Goal: Task Accomplishment & Management: Manage account settings

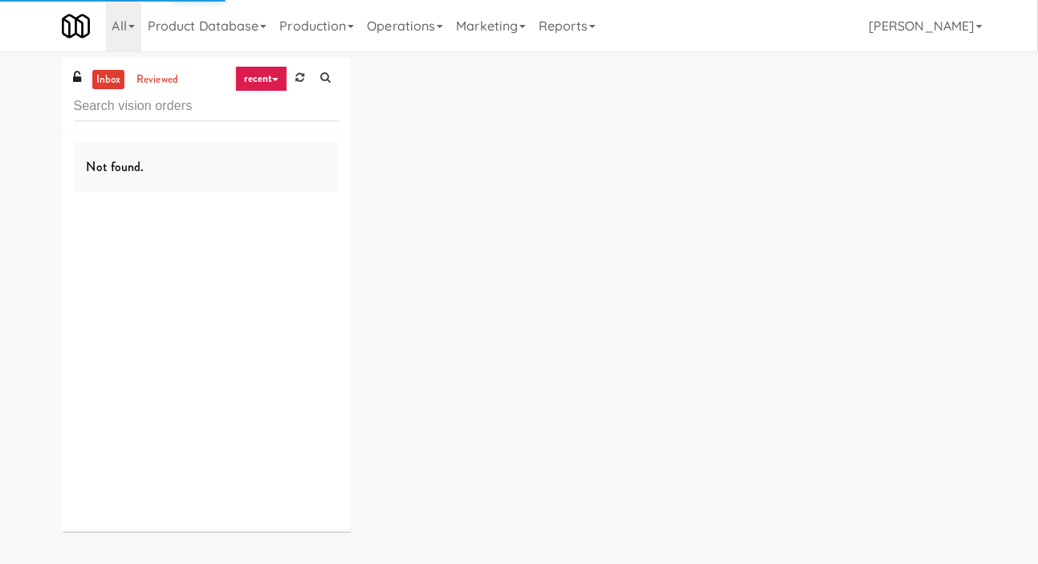
click at [304, 78] on icon at bounding box center [299, 77] width 9 height 10
click at [447, 100] on div "inbox reviewed recent all unclear take inventory issue suspicious failed recent…" at bounding box center [519, 301] width 939 height 486
click at [304, 79] on icon at bounding box center [299, 77] width 9 height 10
click at [6, 115] on div "inbox reviewed recent all unclear take inventory issue suspicious failed recent…" at bounding box center [519, 301] width 1038 height 486
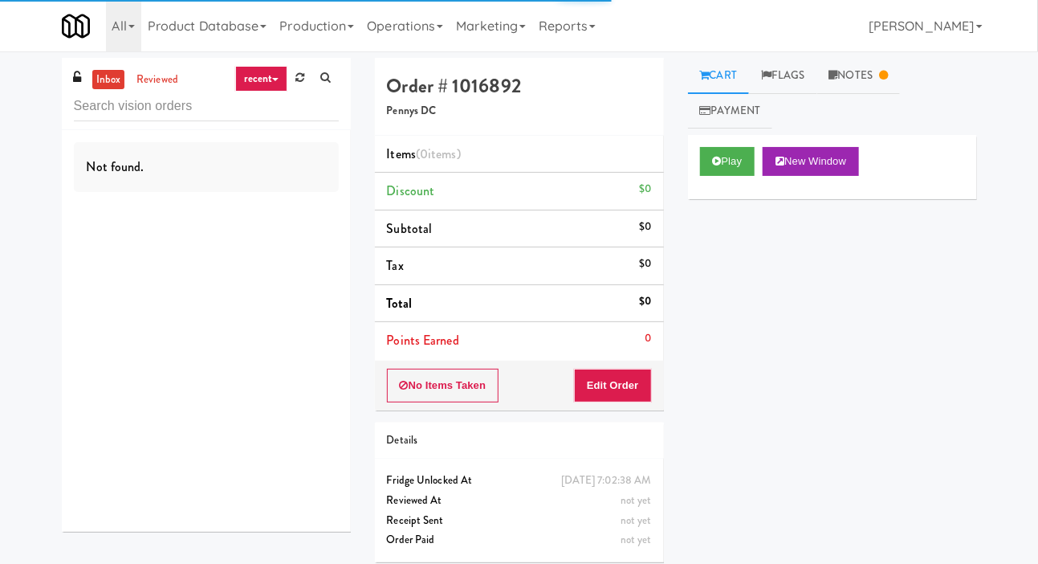
click at [303, 76] on icon at bounding box center [299, 77] width 9 height 10
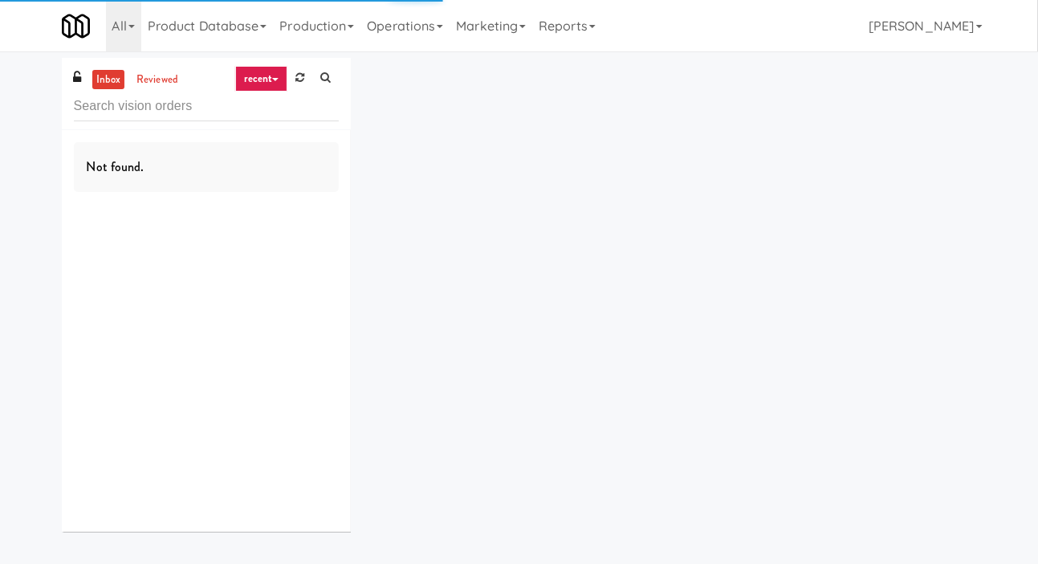
click at [303, 82] on icon at bounding box center [299, 77] width 9 height 10
click at [9, 115] on div "inbox reviewed recent all unclear take inventory issue suspicious failed recent…" at bounding box center [519, 301] width 1038 height 486
click at [318, 83] on link at bounding box center [325, 78] width 26 height 24
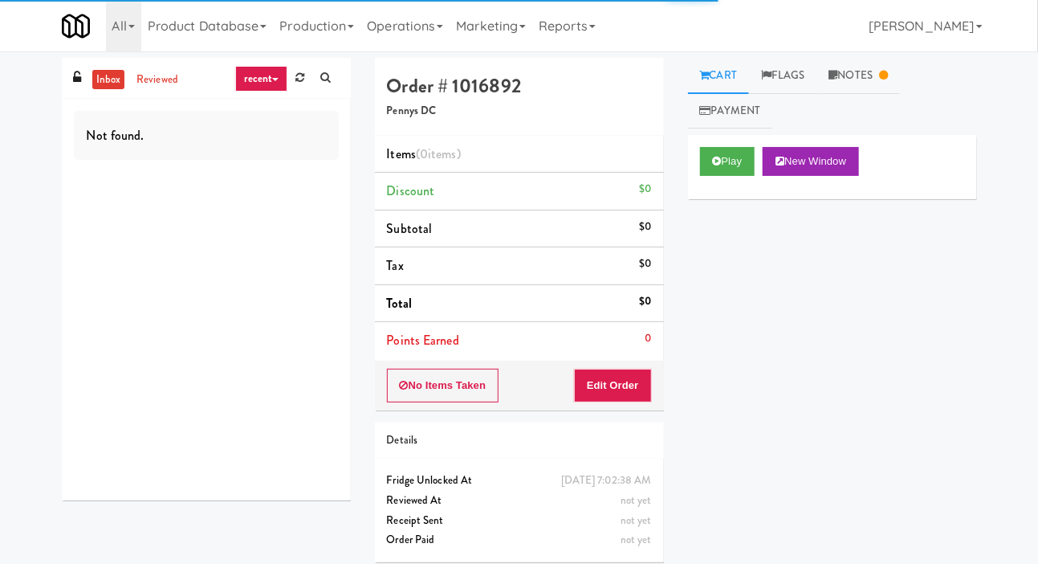
click at [306, 83] on link at bounding box center [299, 78] width 25 height 24
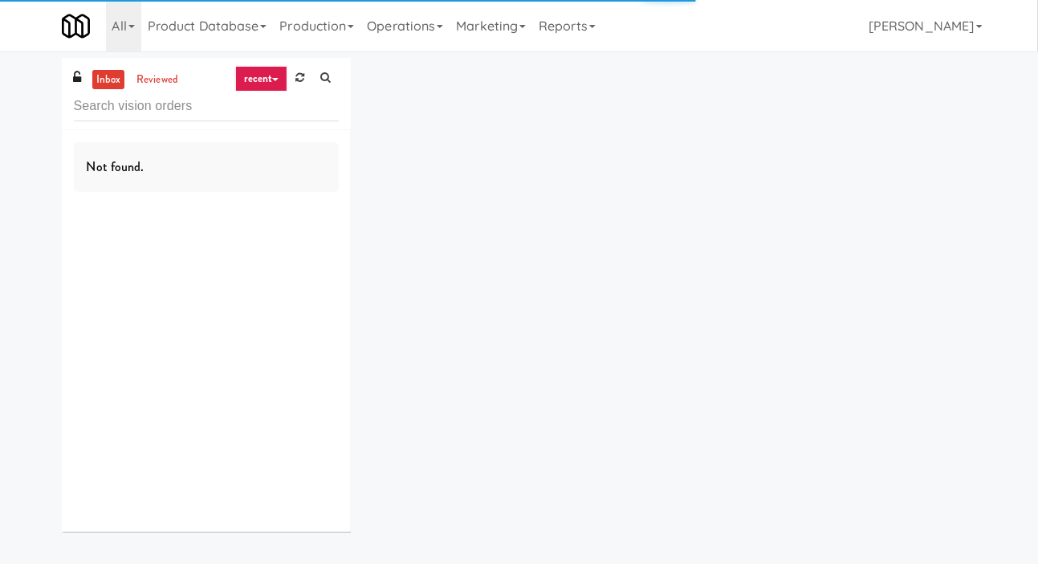
click at [6, 122] on div "inbox reviewed recent all unclear take inventory issue suspicious failed recent…" at bounding box center [519, 301] width 1038 height 486
click at [304, 77] on link at bounding box center [299, 78] width 25 height 24
click at [295, 101] on input "text" at bounding box center [206, 107] width 265 height 30
click at [298, 86] on link at bounding box center [299, 78] width 25 height 24
click at [13, 123] on div "inbox reviewed recent all unclear take inventory issue suspicious failed recent…" at bounding box center [519, 301] width 1038 height 486
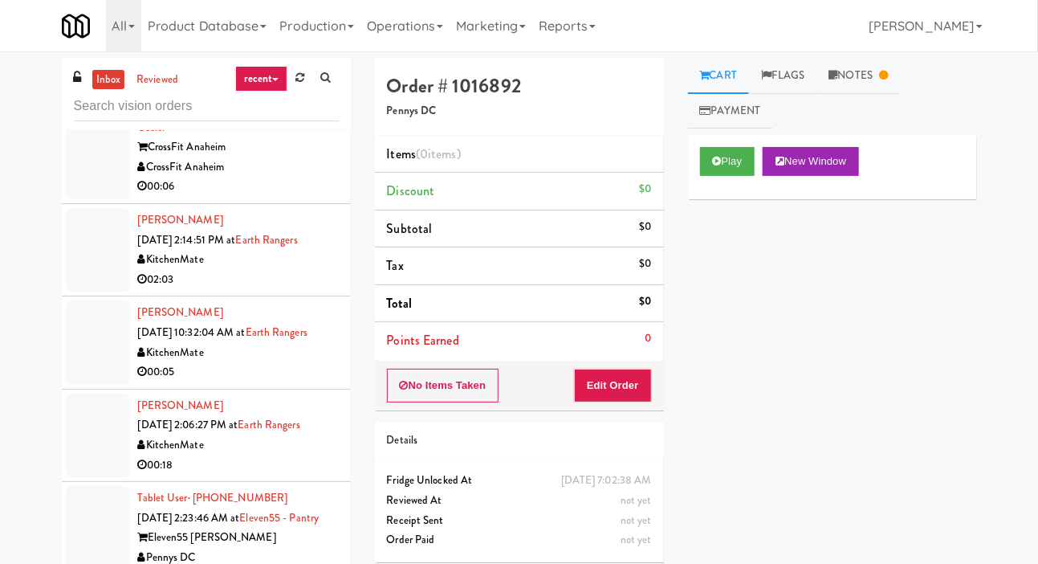
scroll to position [309, 0]
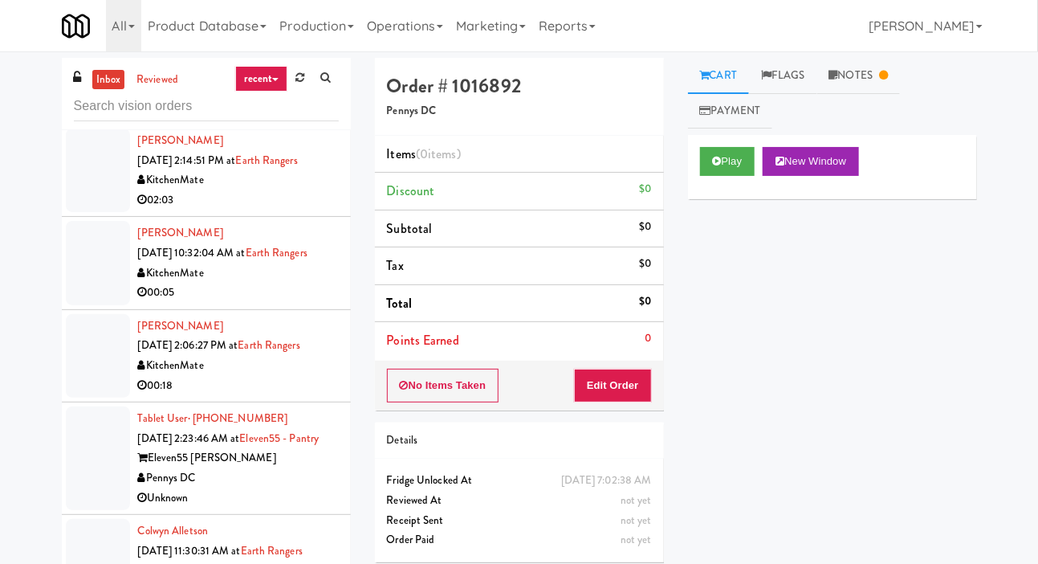
click at [79, 179] on div at bounding box center [98, 169] width 64 height 83
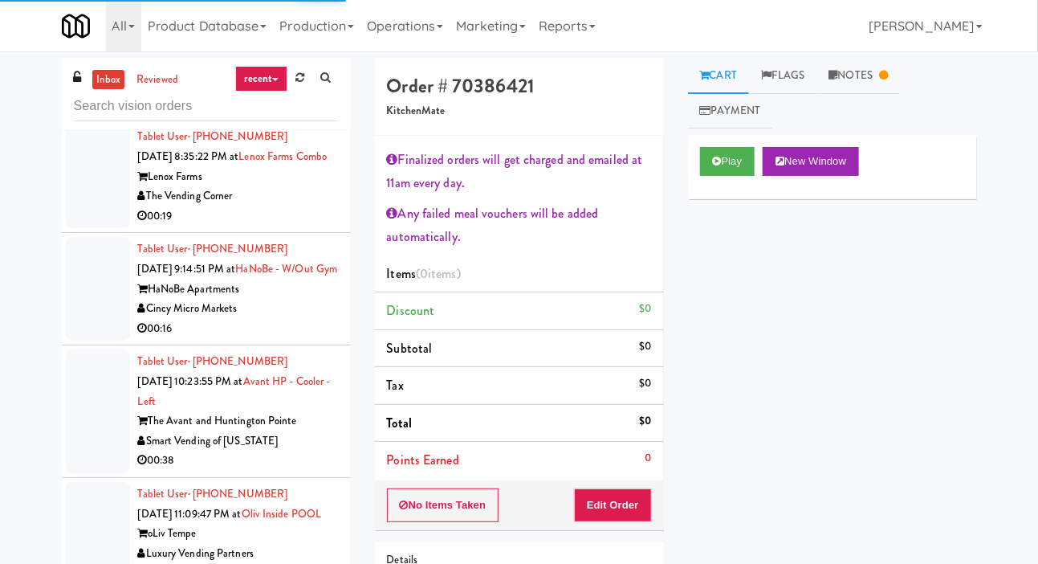
click at [89, 219] on div at bounding box center [98, 176] width 64 height 104
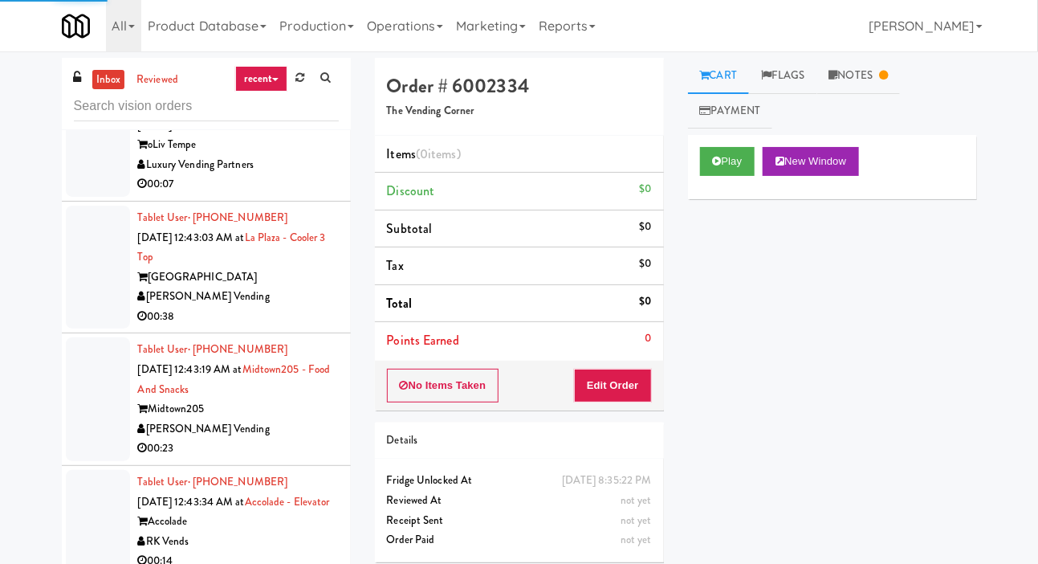
click at [76, 197] on div at bounding box center [98, 145] width 64 height 104
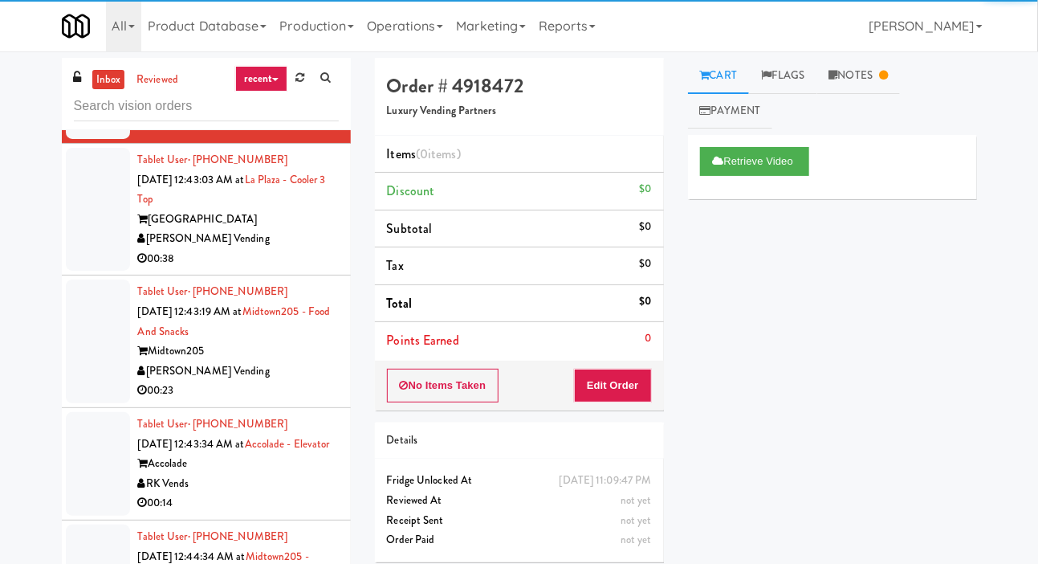
click at [94, 271] on div at bounding box center [98, 210] width 64 height 124
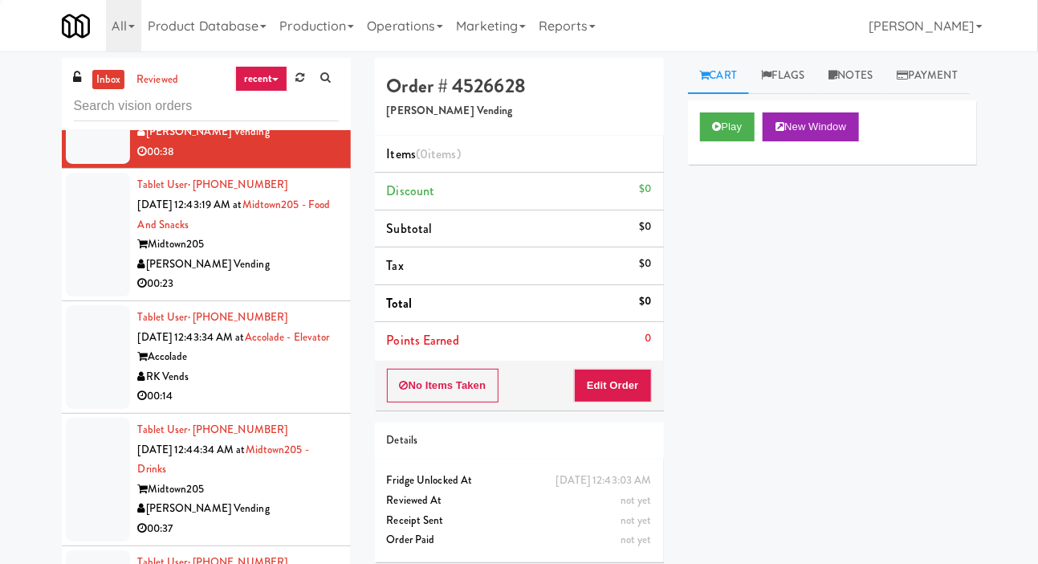
scroll to position [1777, 0]
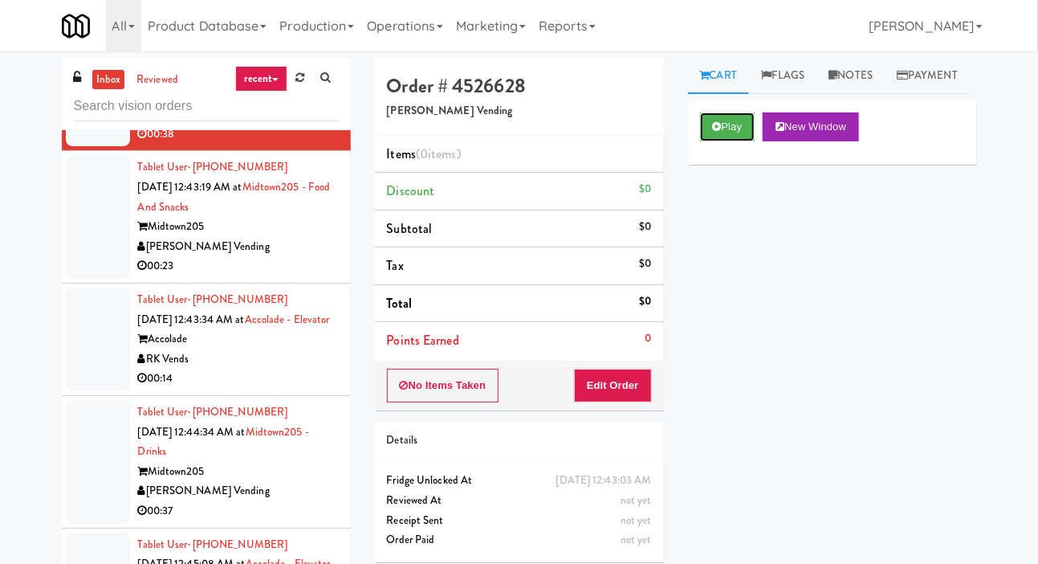
click at [713, 141] on button "Play" at bounding box center [727, 126] width 55 height 29
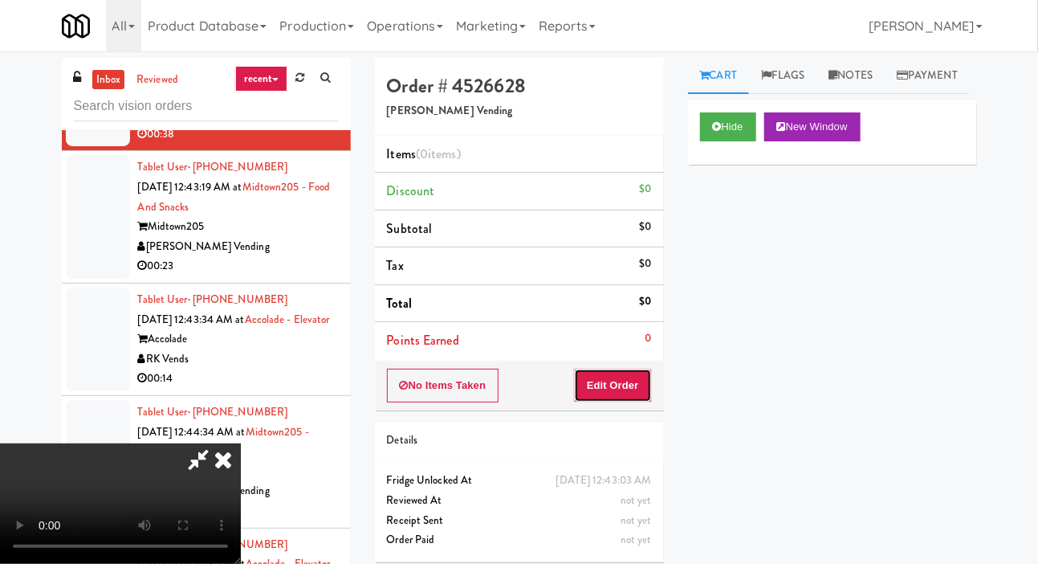
click at [632, 396] on button "Edit Order" at bounding box center [613, 385] width 78 height 34
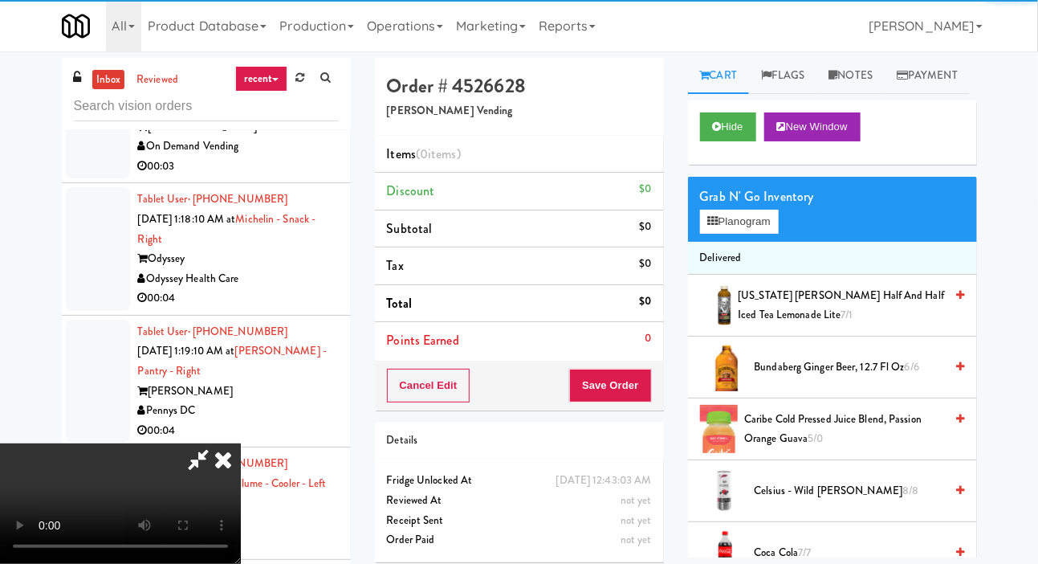
scroll to position [0, 0]
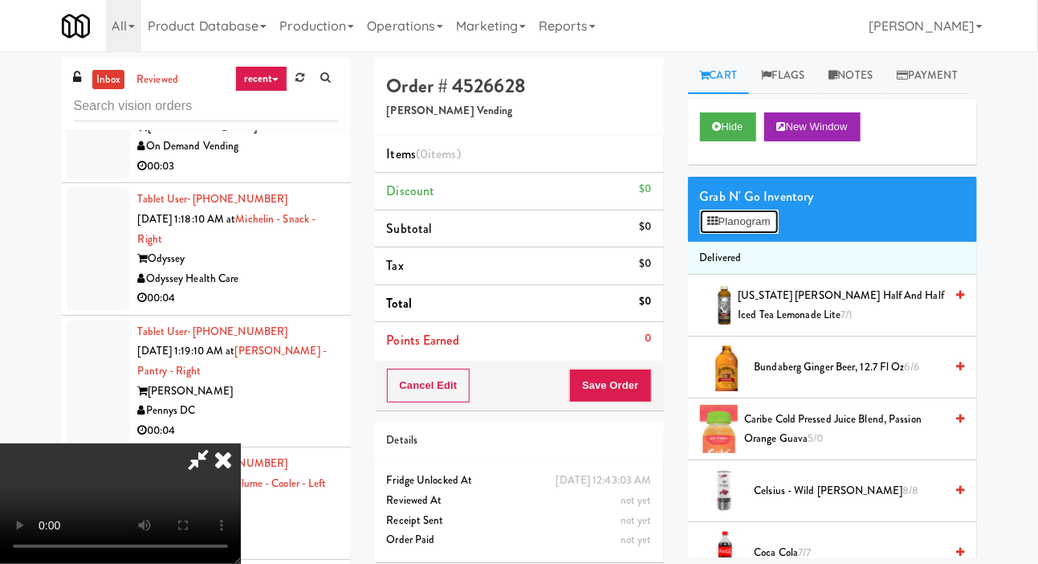
click at [770, 234] on button "Planogram" at bounding box center [739, 222] width 79 height 24
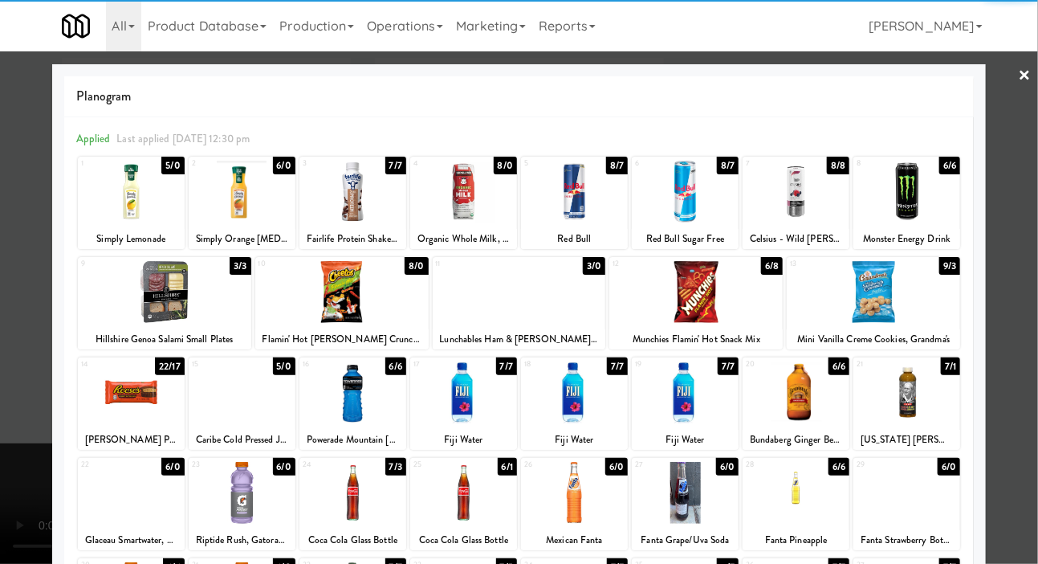
click at [738, 306] on div at bounding box center [695, 292] width 173 height 62
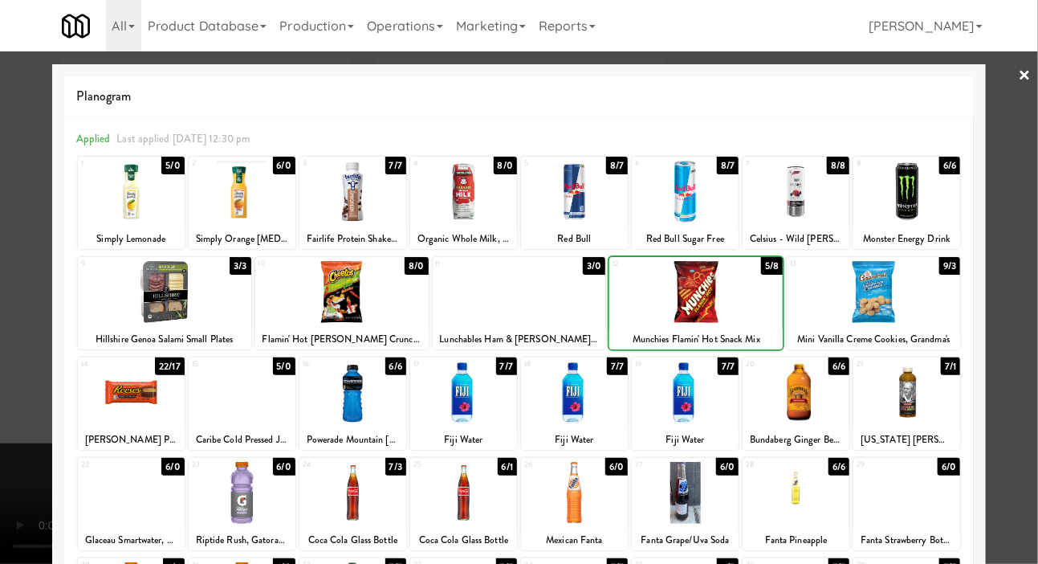
click at [33, 152] on div at bounding box center [519, 282] width 1038 height 564
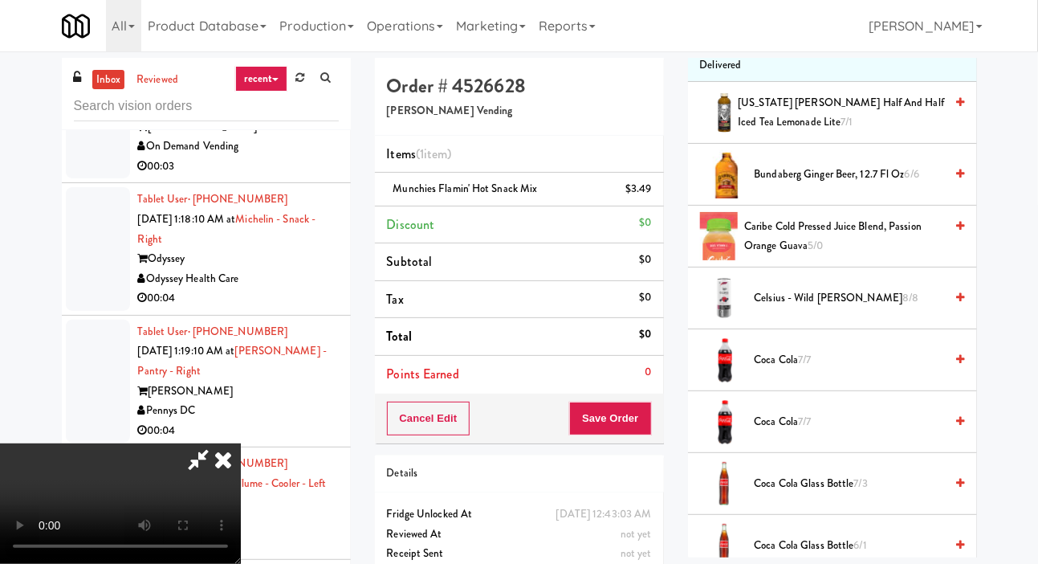
scroll to position [218, 0]
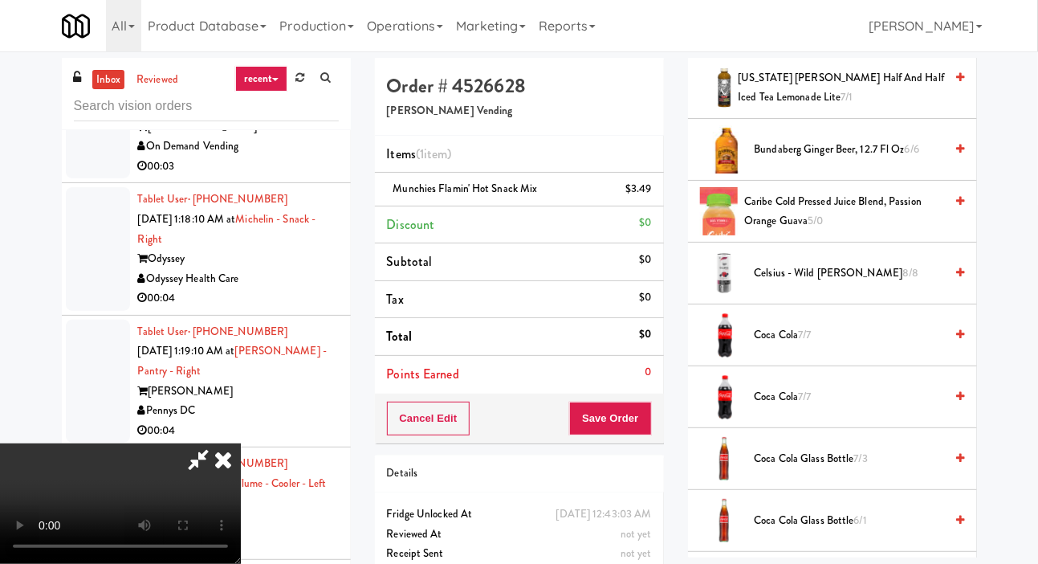
click at [829, 345] on span "Coca Cola 7/7" at bounding box center [850, 335] width 190 height 20
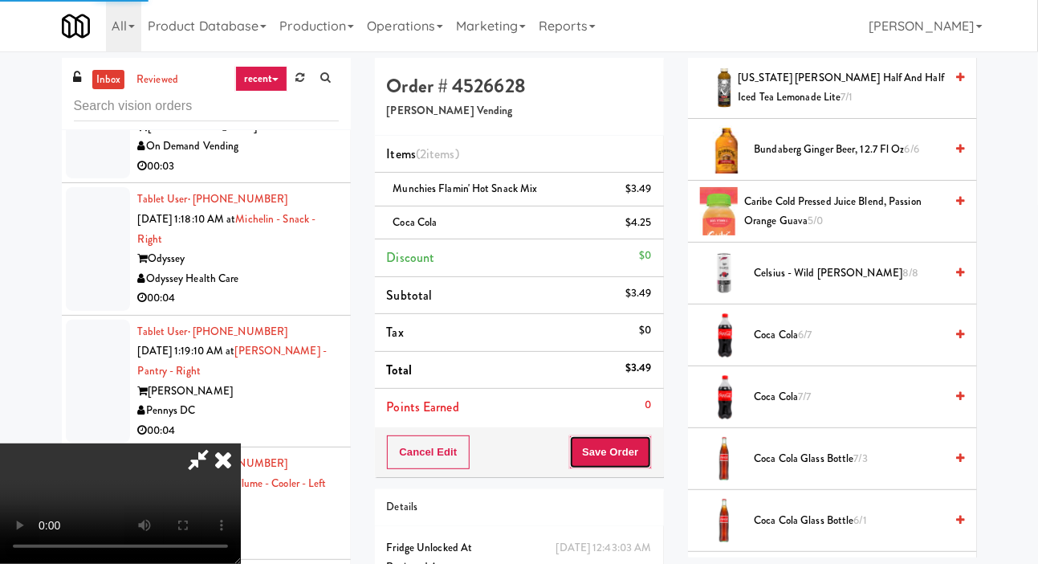
click at [642, 452] on button "Save Order" at bounding box center [610, 452] width 82 height 34
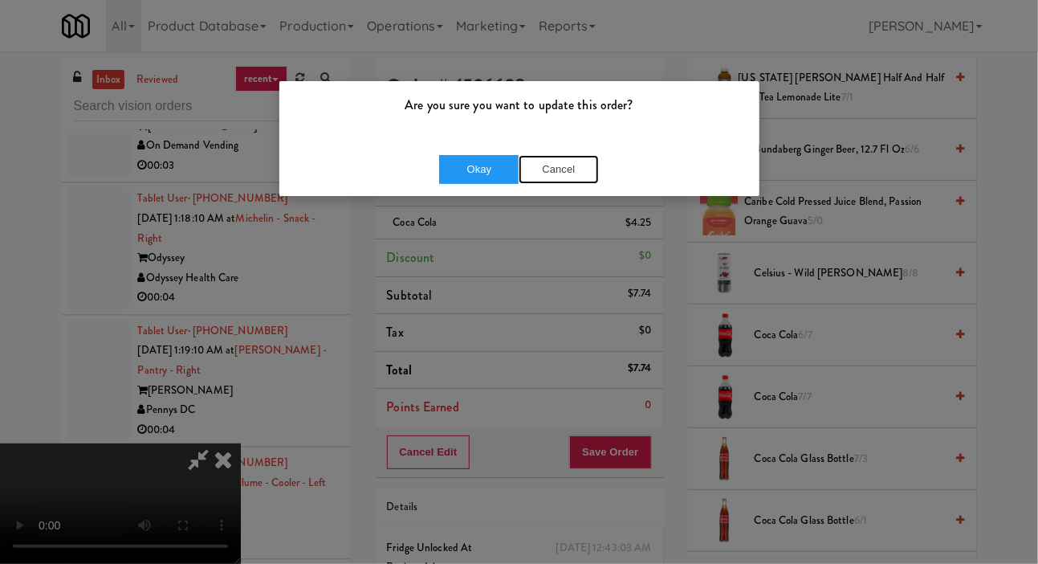
click at [564, 177] on button "Cancel" at bounding box center [559, 169] width 80 height 29
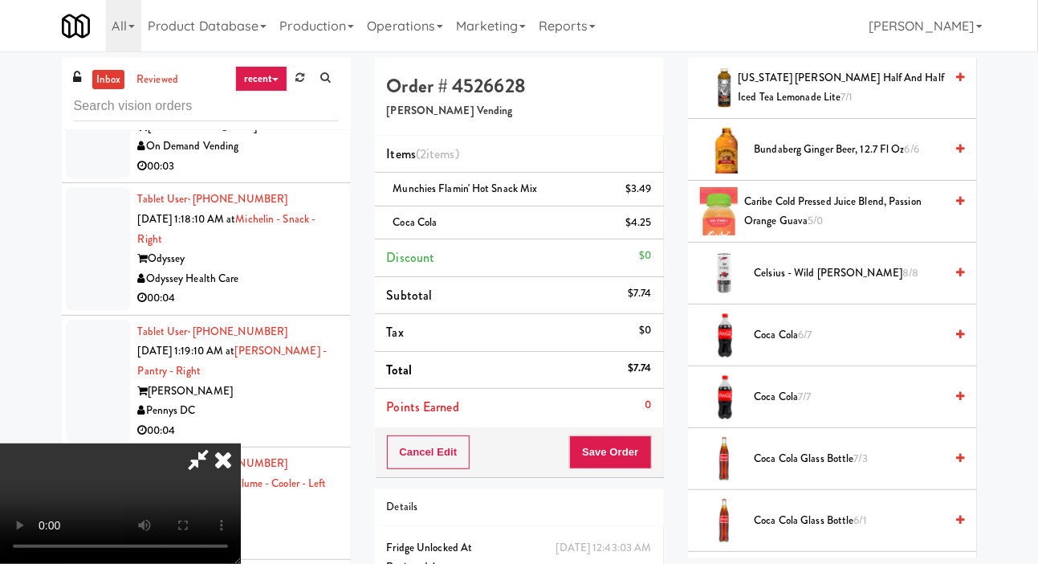
click at [784, 345] on span "Coca Cola 6/7" at bounding box center [850, 335] width 190 height 20
click at [653, 229] on li "Coca Cola (2) $8.50" at bounding box center [519, 223] width 289 height 34
click at [653, 229] on icon at bounding box center [653, 228] width 8 height 10
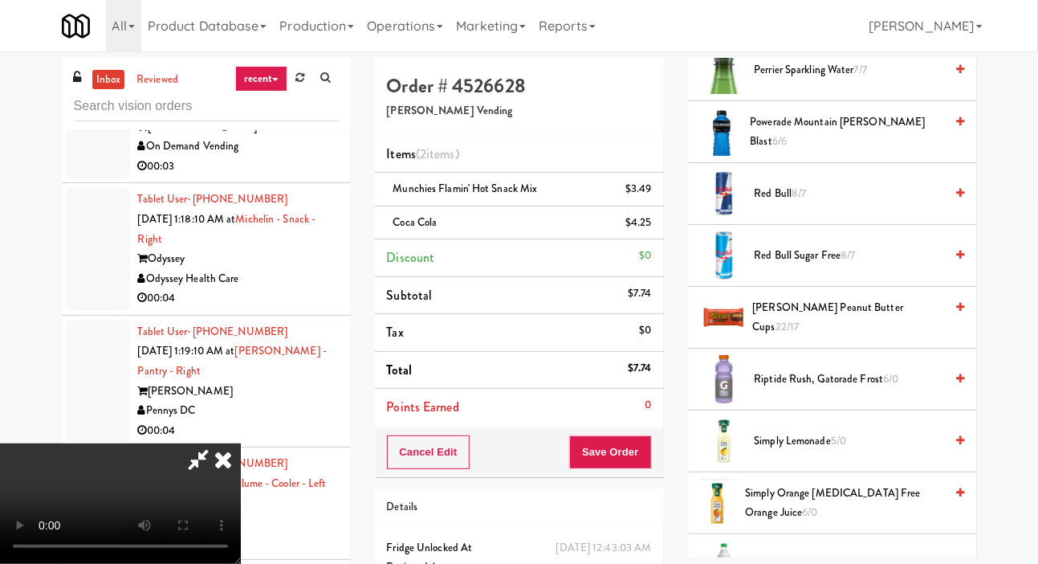
scroll to position [1962, 0]
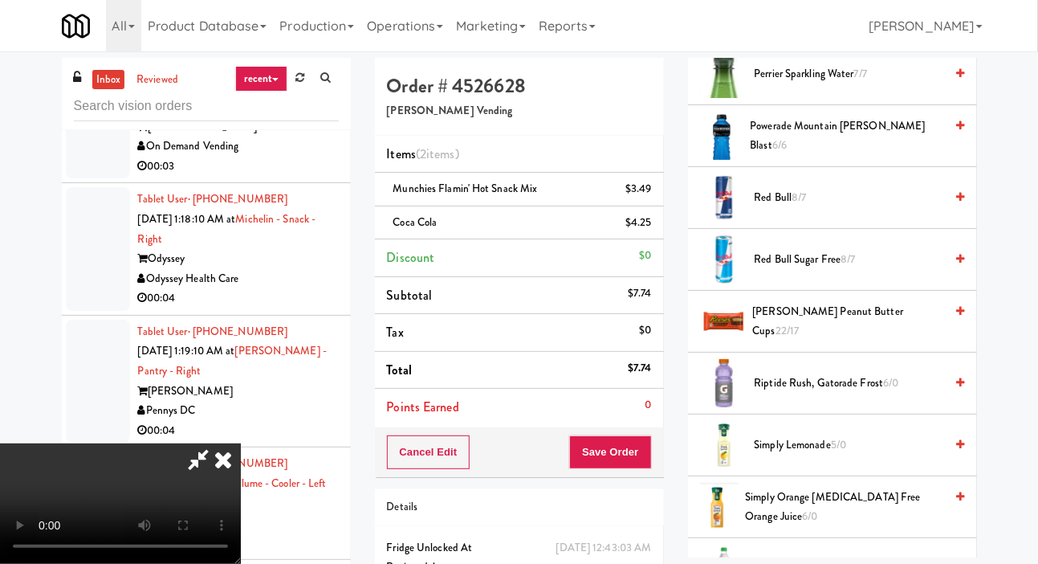
click at [824, 341] on span "[PERSON_NAME] Peanut Butter Cups 22/17" at bounding box center [848, 321] width 192 height 39
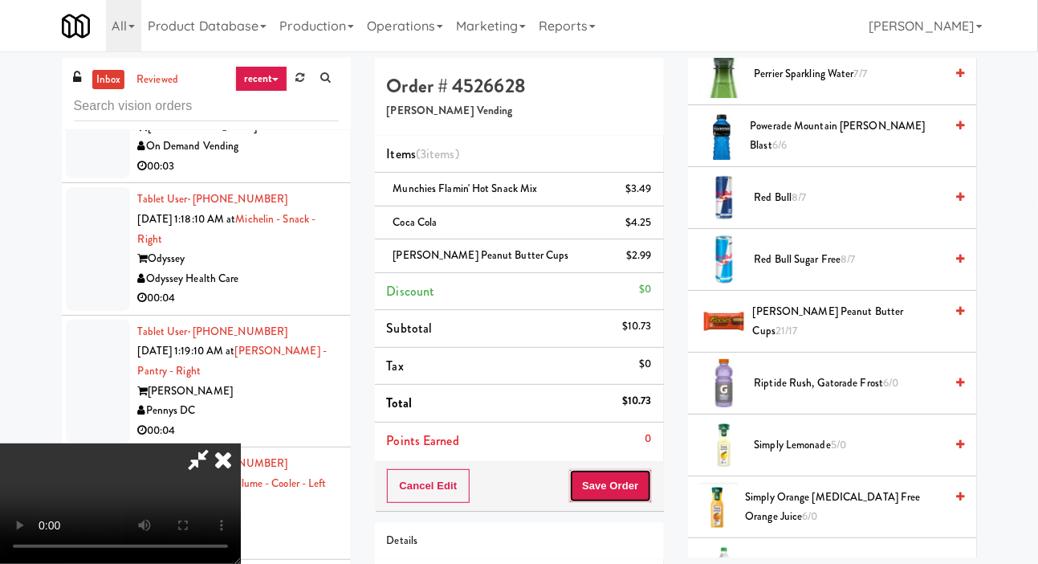
click at [645, 469] on button "Save Order" at bounding box center [610, 486] width 82 height 34
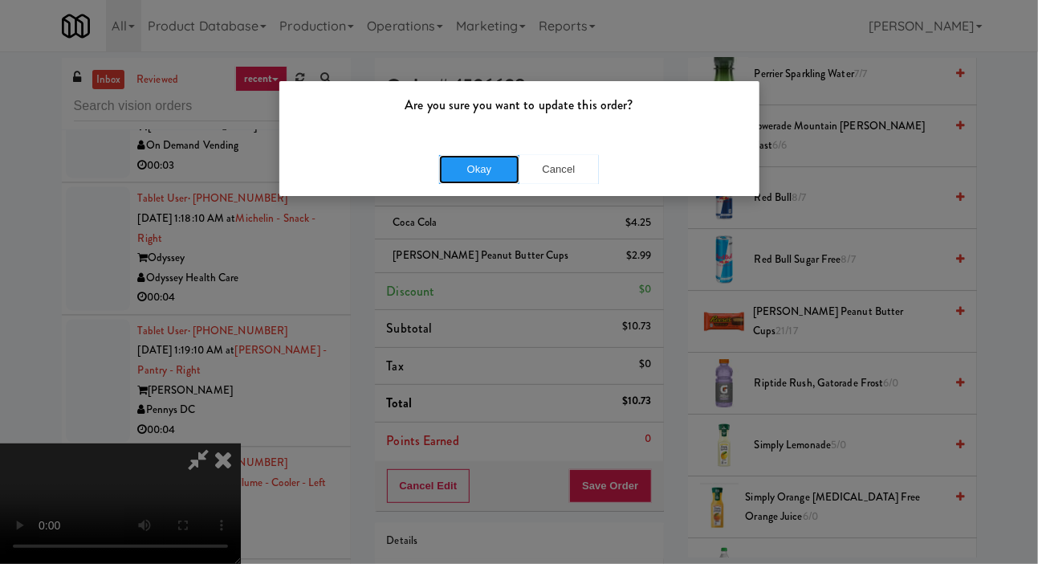
click at [474, 173] on button "Okay" at bounding box center [479, 169] width 80 height 29
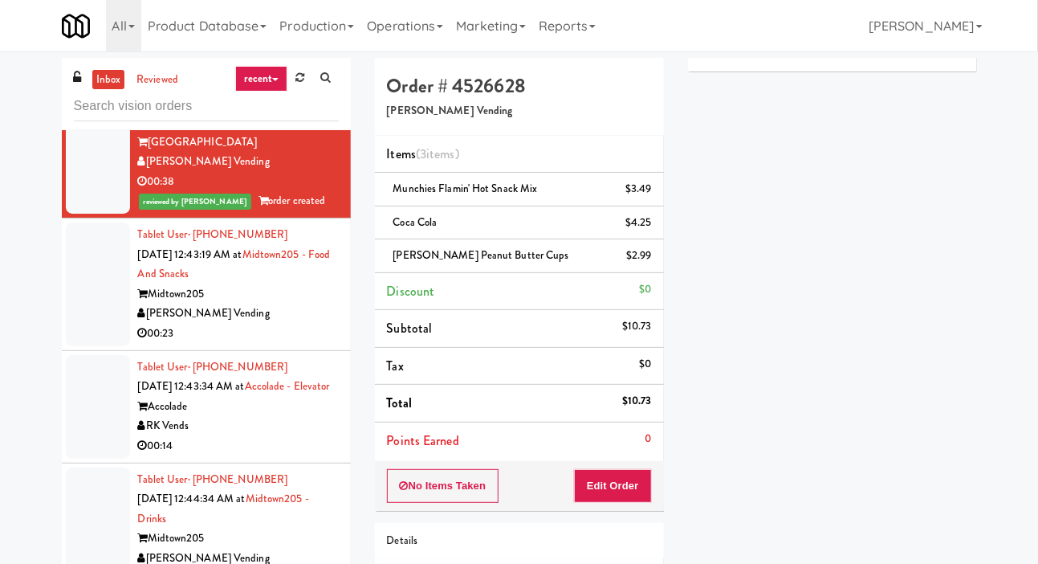
scroll to position [1727, 0]
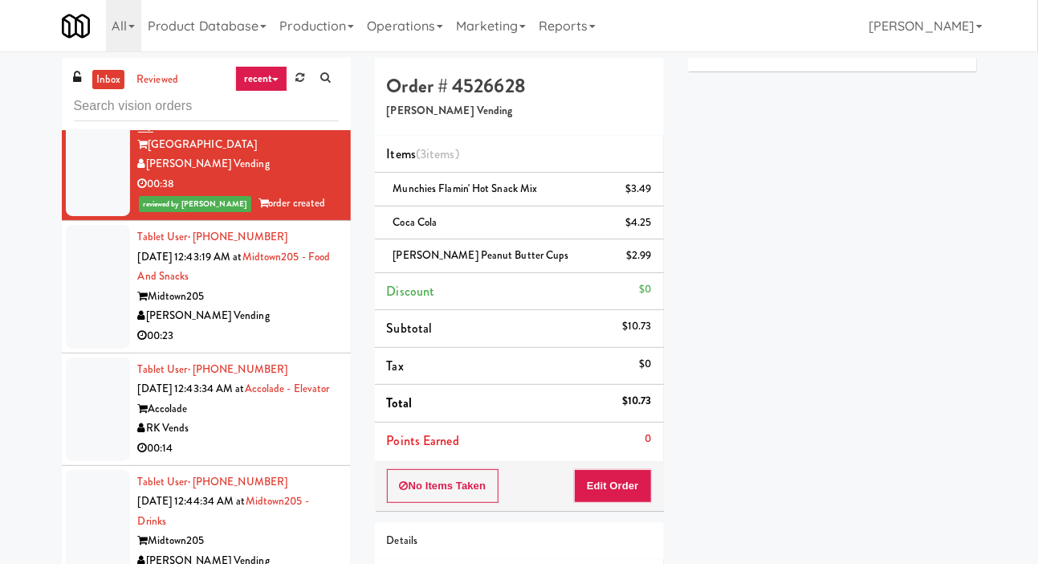
click at [67, 64] on div at bounding box center [98, 13] width 64 height 104
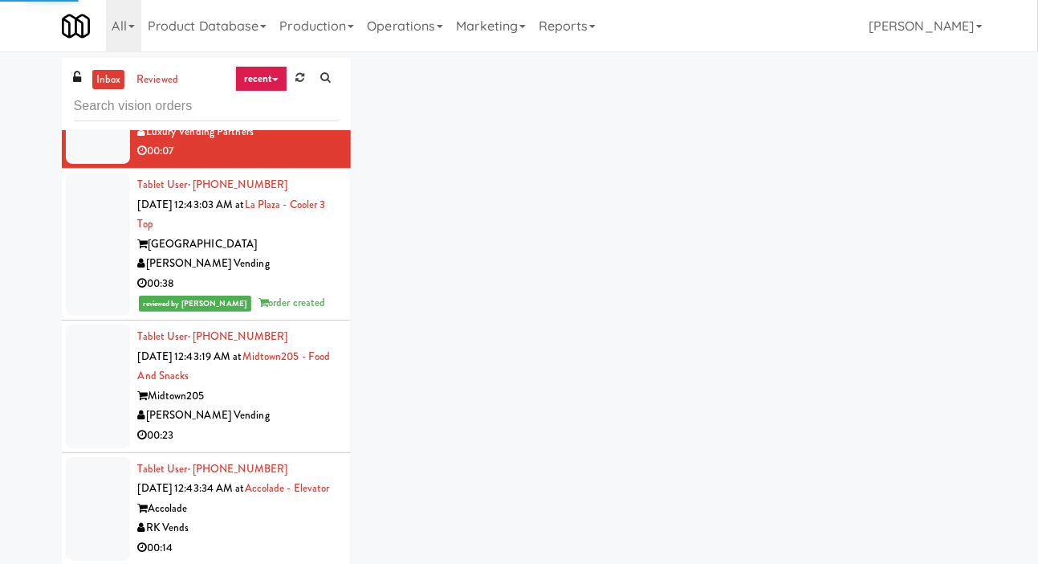
scroll to position [1614, 0]
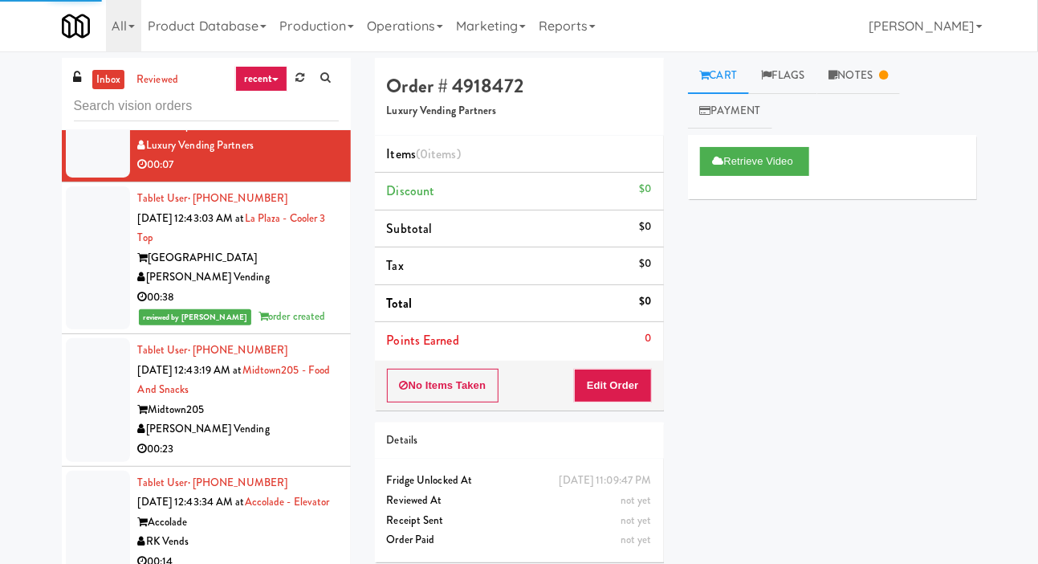
click at [869, 67] on link "Notes" at bounding box center [858, 76] width 83 height 36
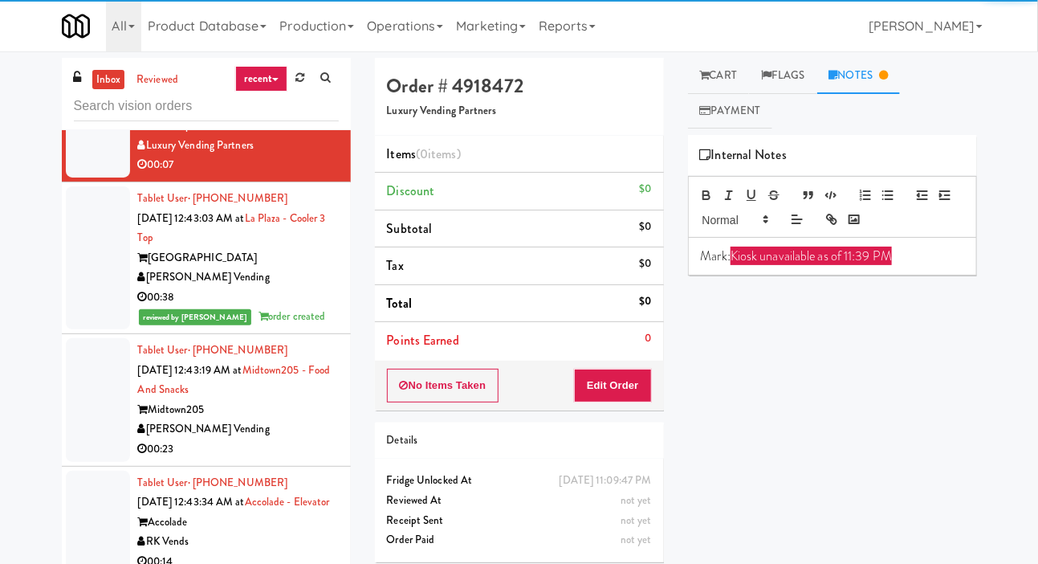
click at [747, 74] on link "Cart" at bounding box center [719, 76] width 62 height 36
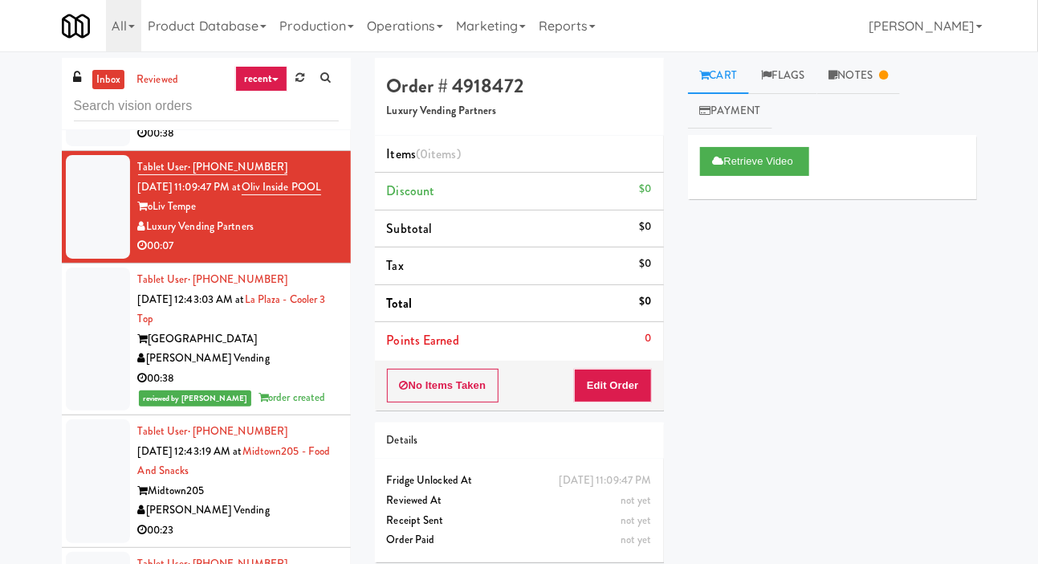
click at [100, 146] on div at bounding box center [98, 84] width 64 height 124
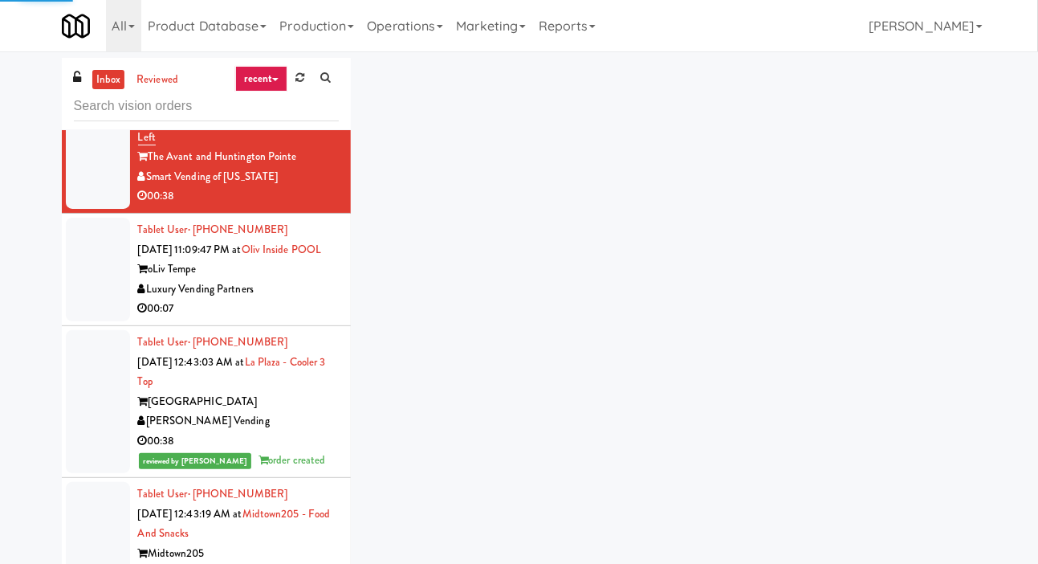
scroll to position [1470, 0]
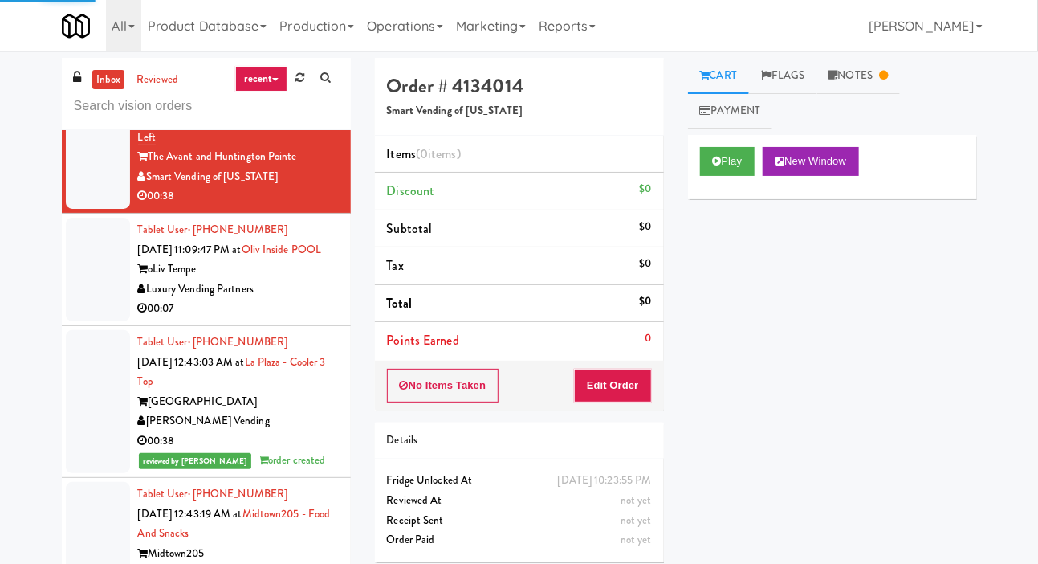
click at [855, 77] on link "Notes" at bounding box center [858, 76] width 83 height 36
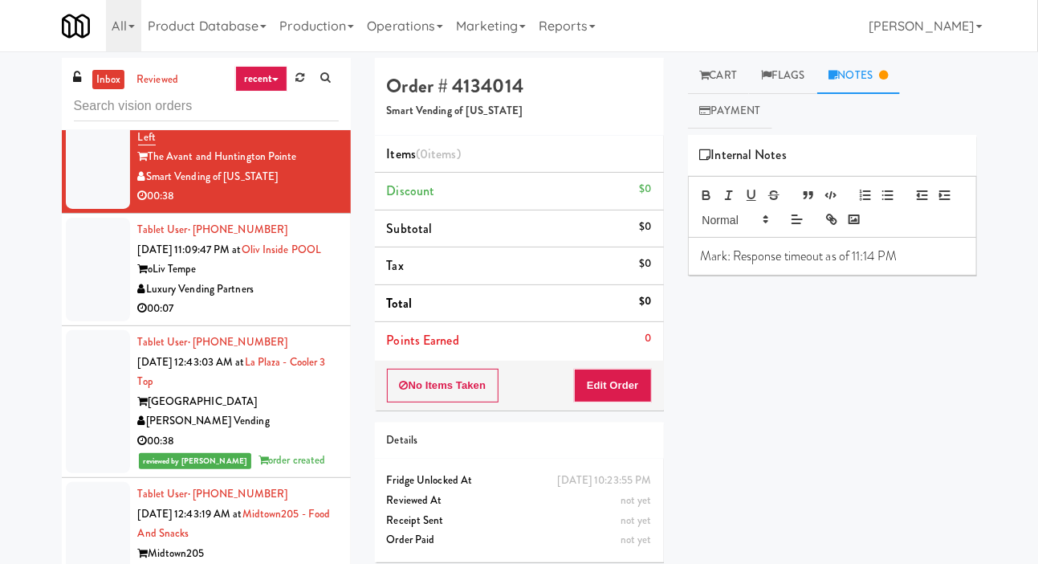
click at [741, 67] on link "Cart" at bounding box center [719, 76] width 62 height 36
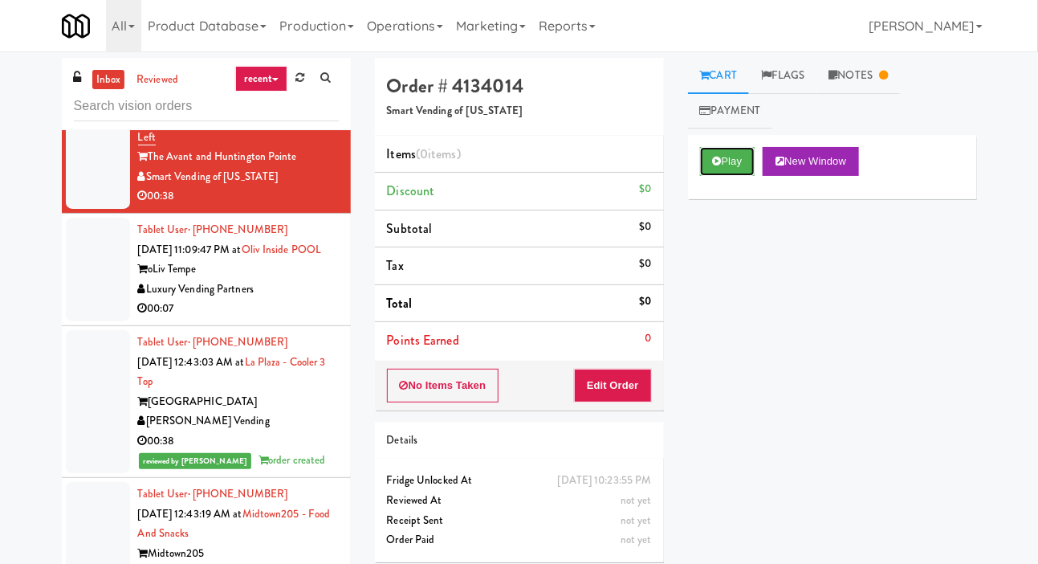
click at [730, 153] on button "Play" at bounding box center [727, 161] width 55 height 29
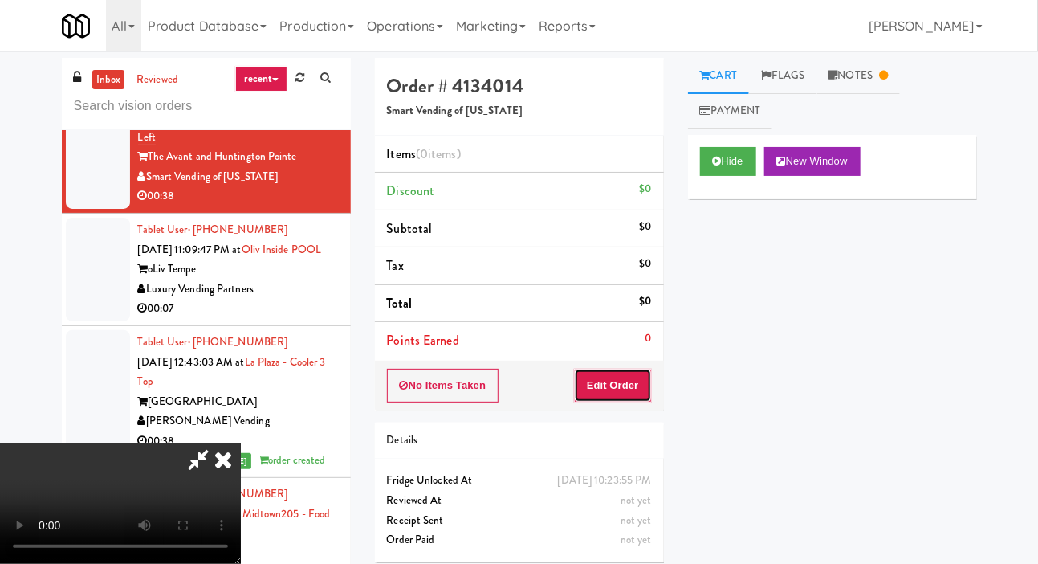
click at [625, 370] on button "Edit Order" at bounding box center [613, 385] width 78 height 34
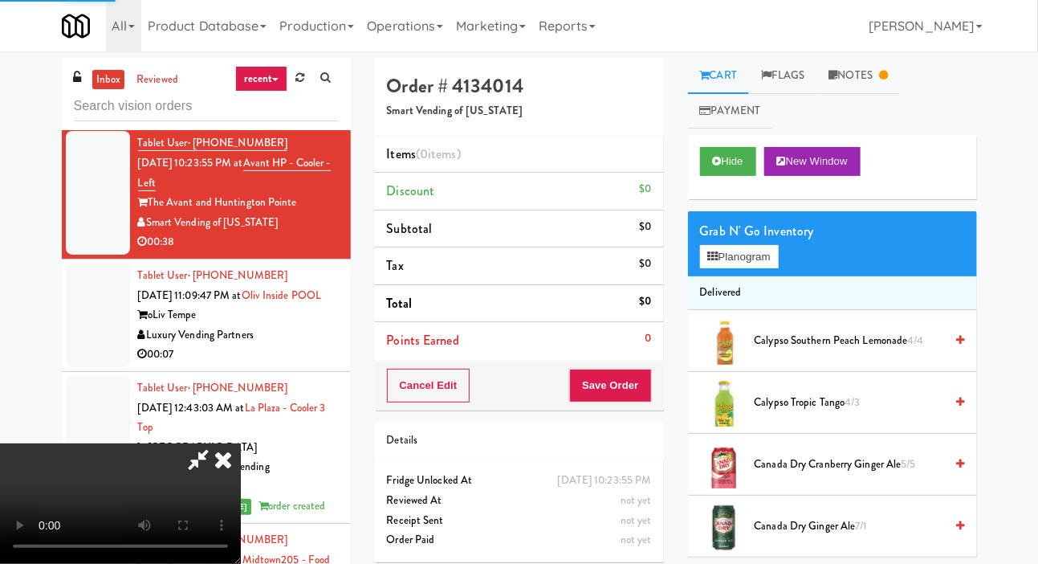
scroll to position [1423, 0]
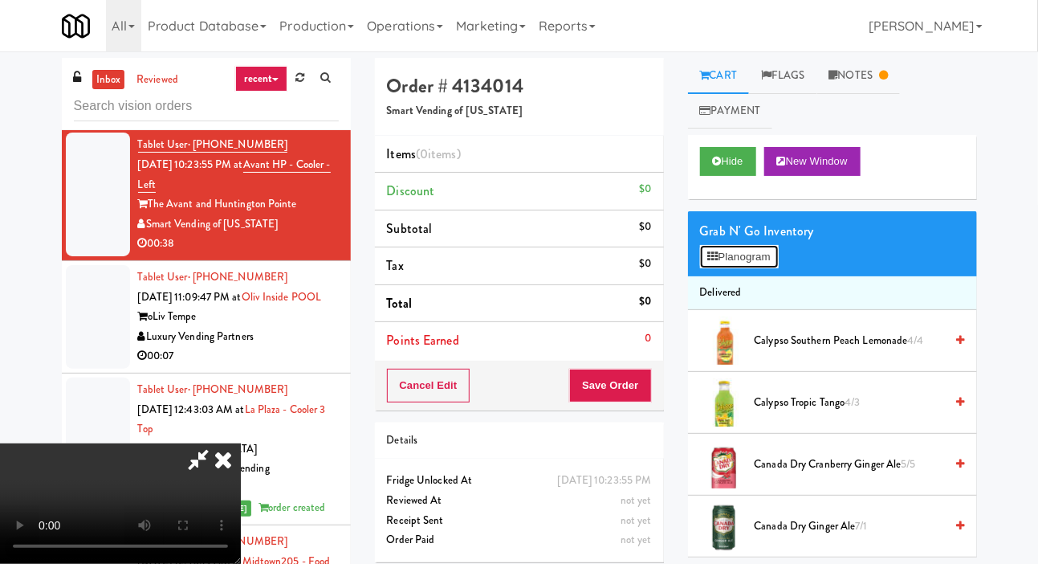
click at [747, 259] on button "Planogram" at bounding box center [739, 257] width 79 height 24
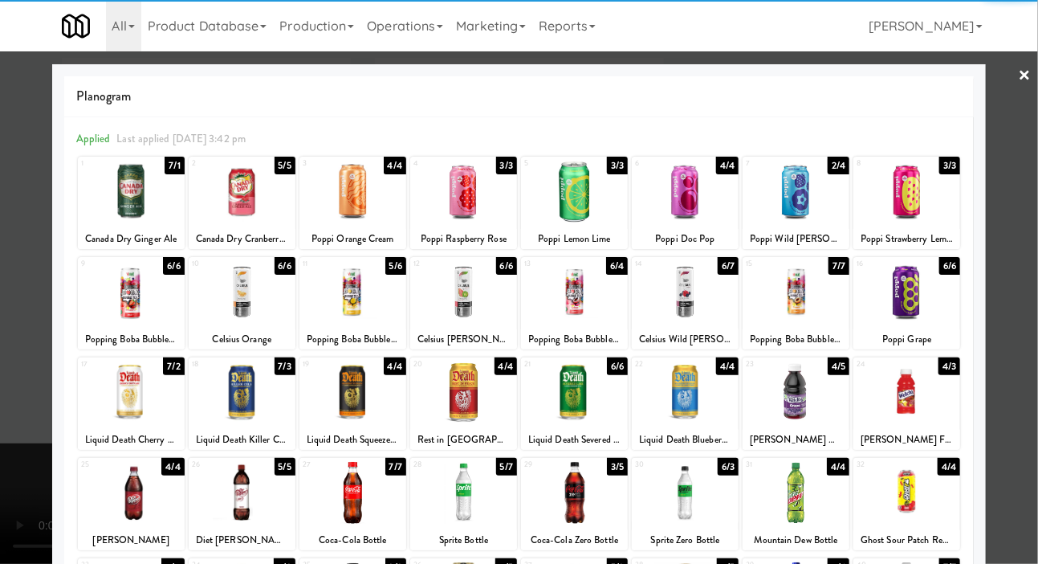
click at [371, 395] on div at bounding box center [352, 392] width 107 height 62
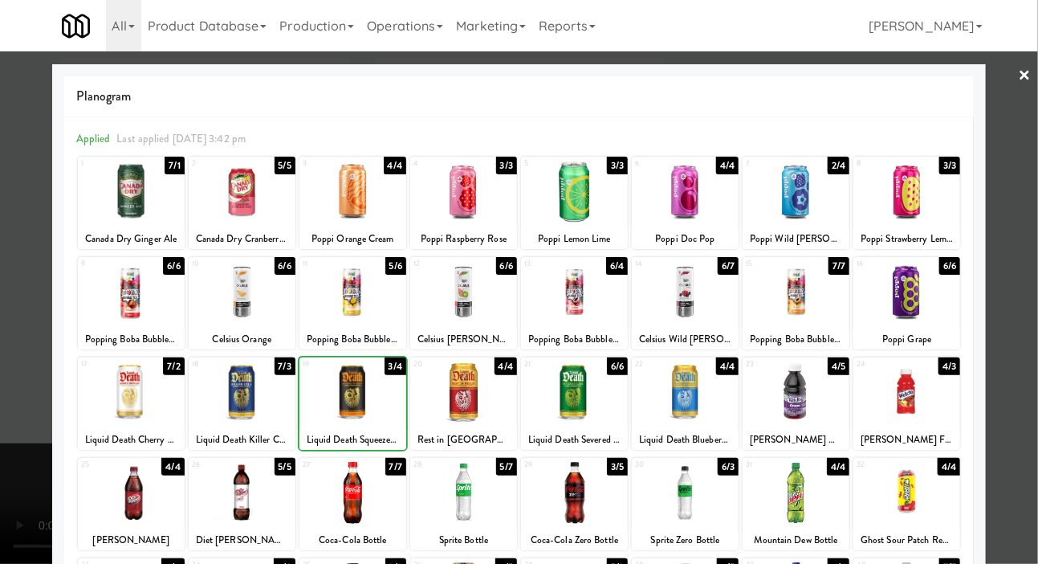
click at [23, 189] on div at bounding box center [519, 282] width 1038 height 564
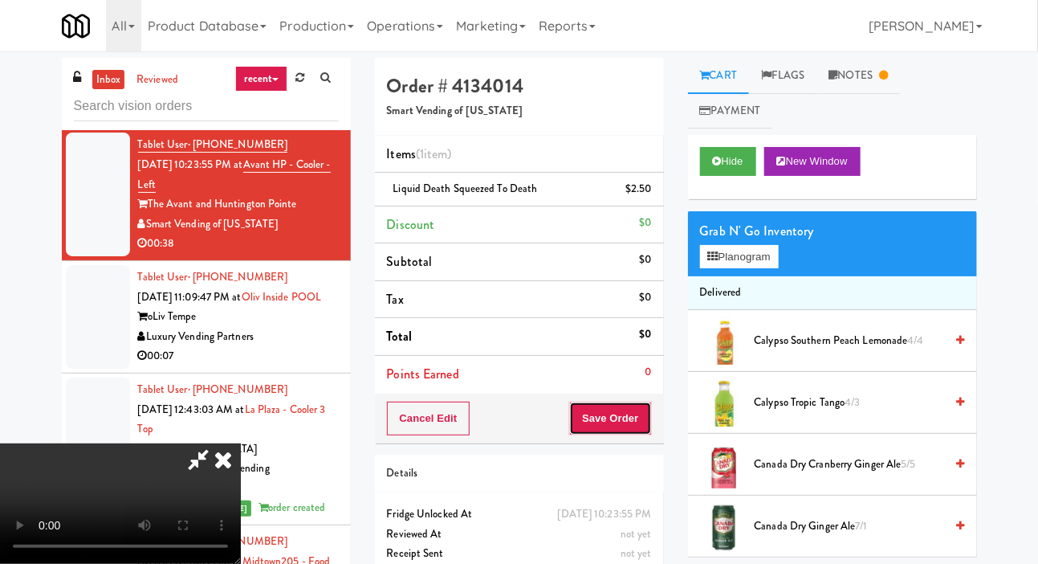
click at [637, 424] on button "Save Order" at bounding box center [610, 418] width 82 height 34
click at [644, 401] on button "Save Order" at bounding box center [610, 418] width 82 height 34
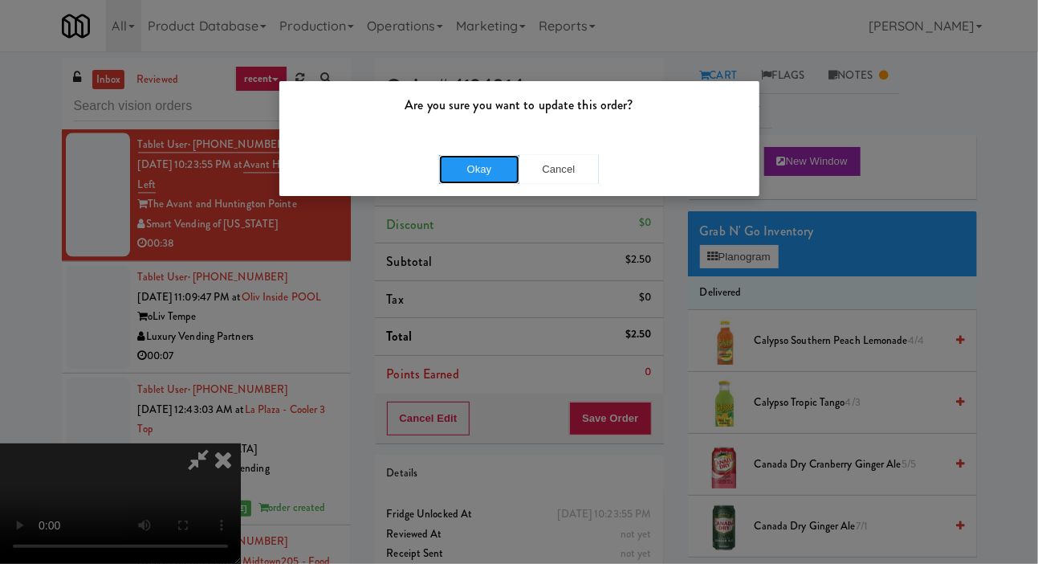
click at [475, 164] on button "Okay" at bounding box center [479, 169] width 80 height 29
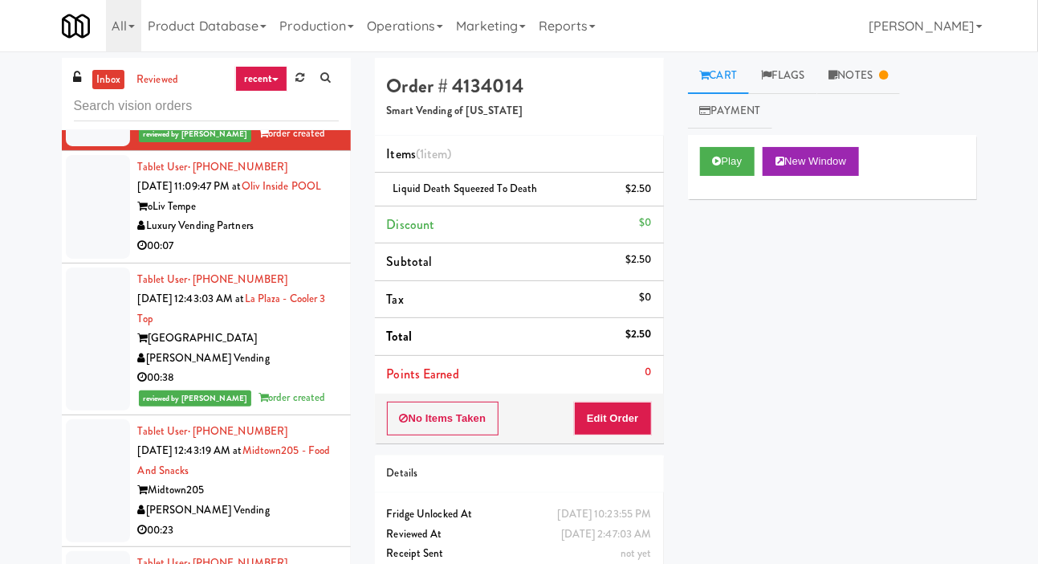
click at [112, 259] on div at bounding box center [98, 207] width 64 height 104
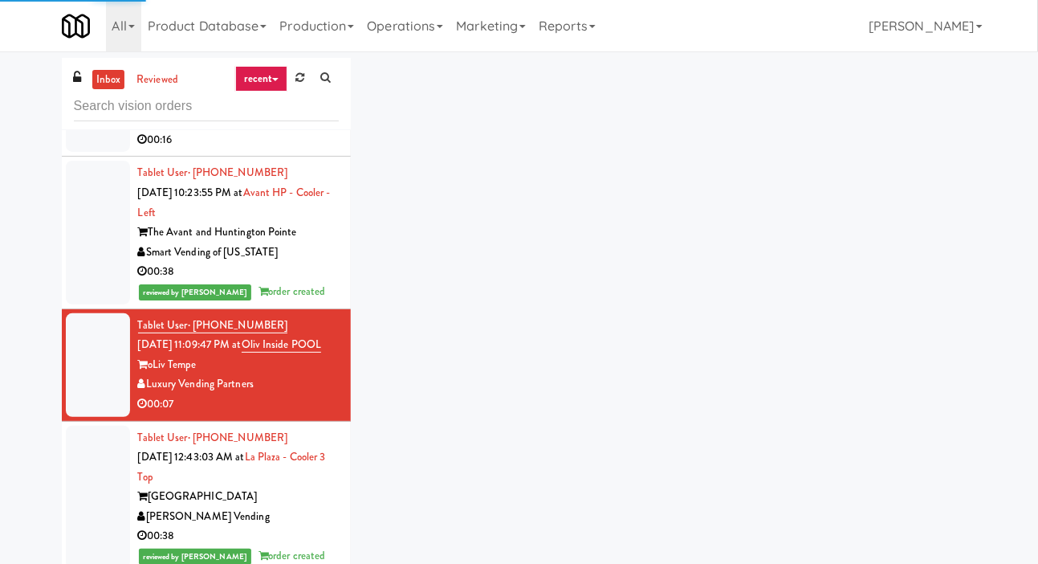
click at [113, 152] on div at bounding box center [98, 100] width 64 height 104
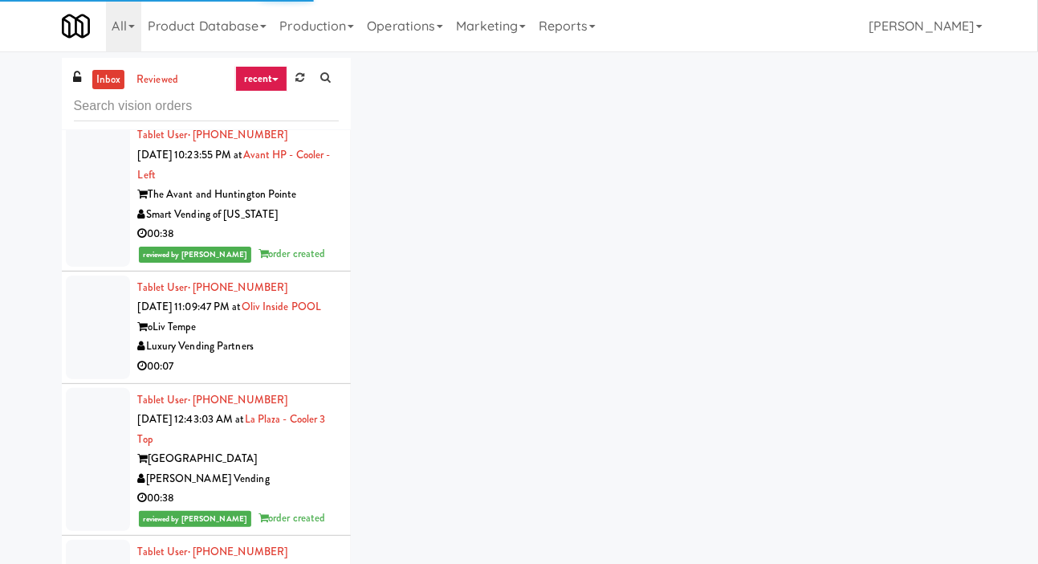
click at [108, 254] on div at bounding box center [98, 194] width 64 height 143
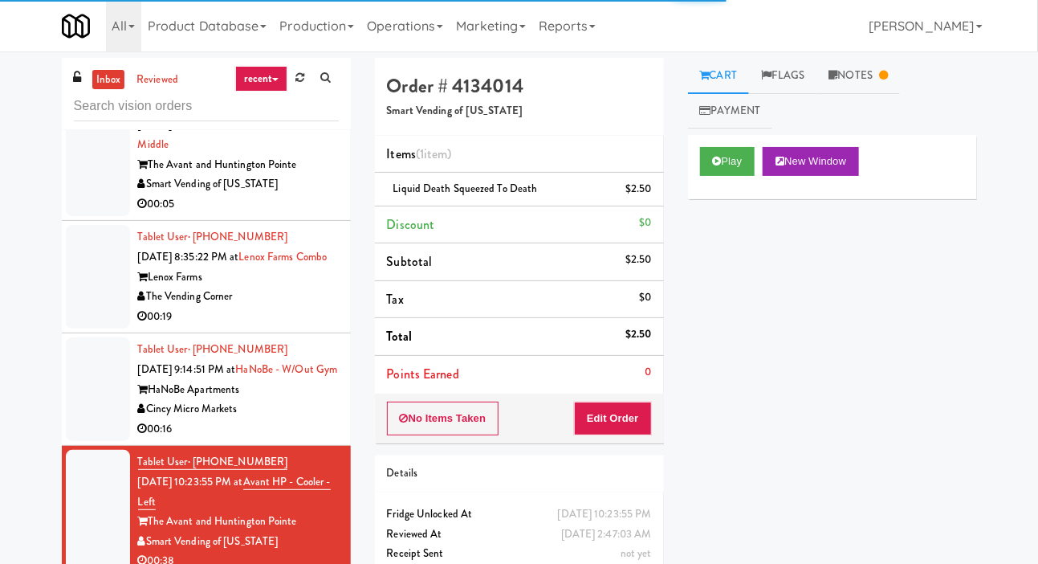
scroll to position [1105, 0]
click at [116, 218] on div at bounding box center [98, 156] width 64 height 124
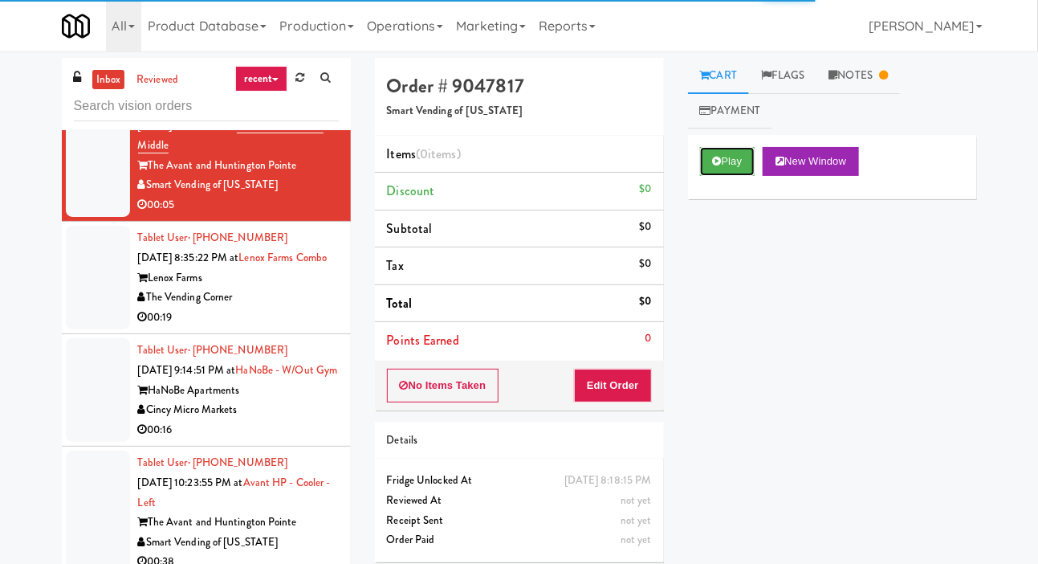
click at [747, 161] on button "Play" at bounding box center [727, 161] width 55 height 29
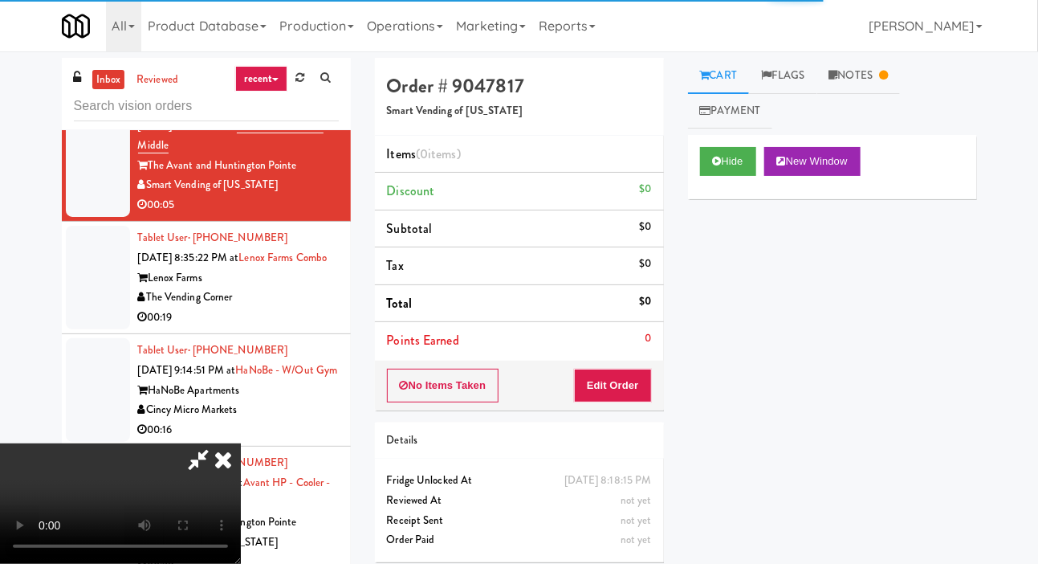
click at [871, 68] on link "Notes" at bounding box center [858, 76] width 83 height 36
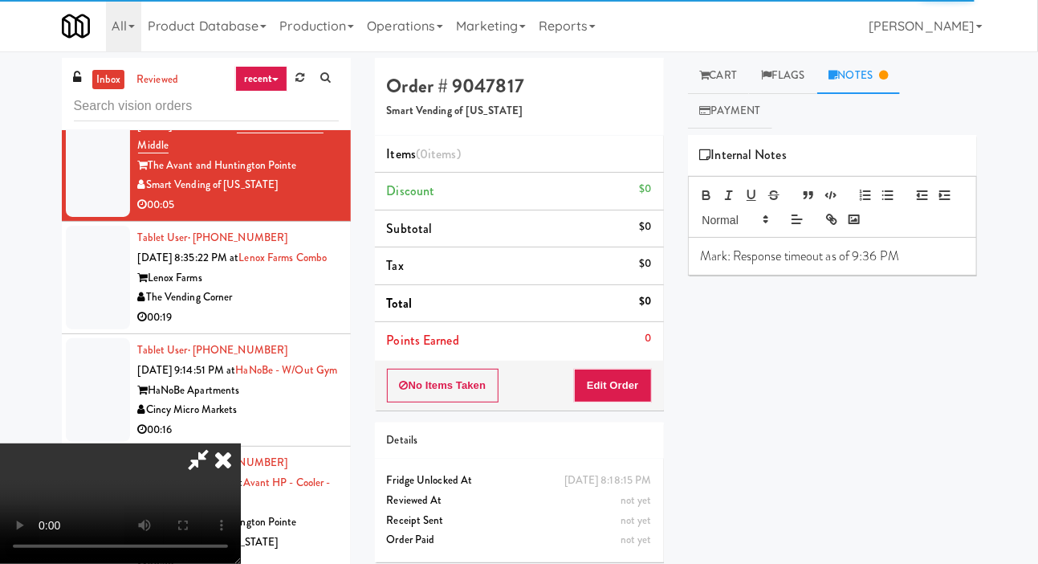
click at [723, 85] on link "Cart" at bounding box center [719, 76] width 62 height 36
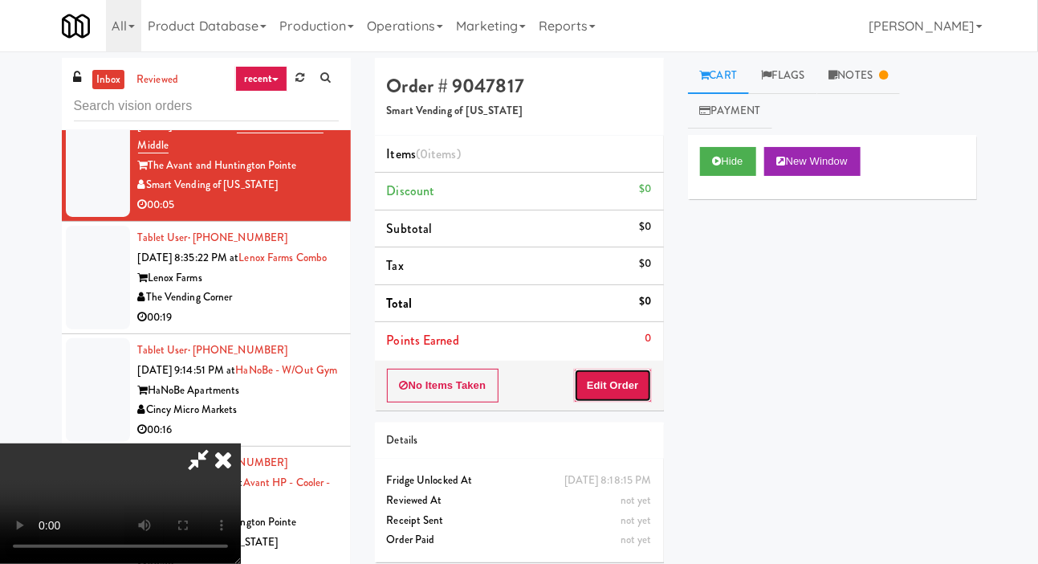
click at [645, 396] on button "Edit Order" at bounding box center [613, 385] width 78 height 34
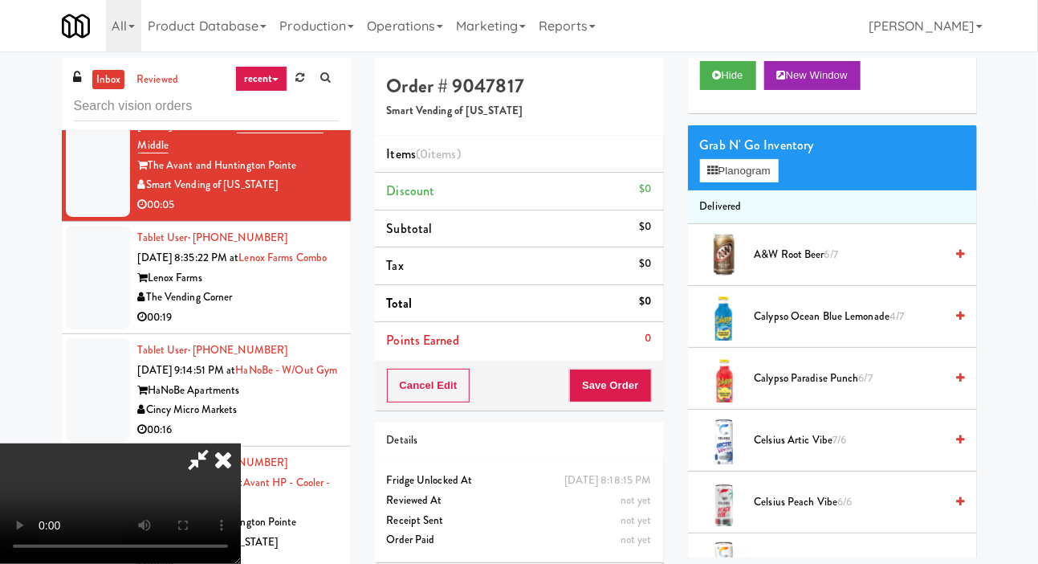
scroll to position [81, 0]
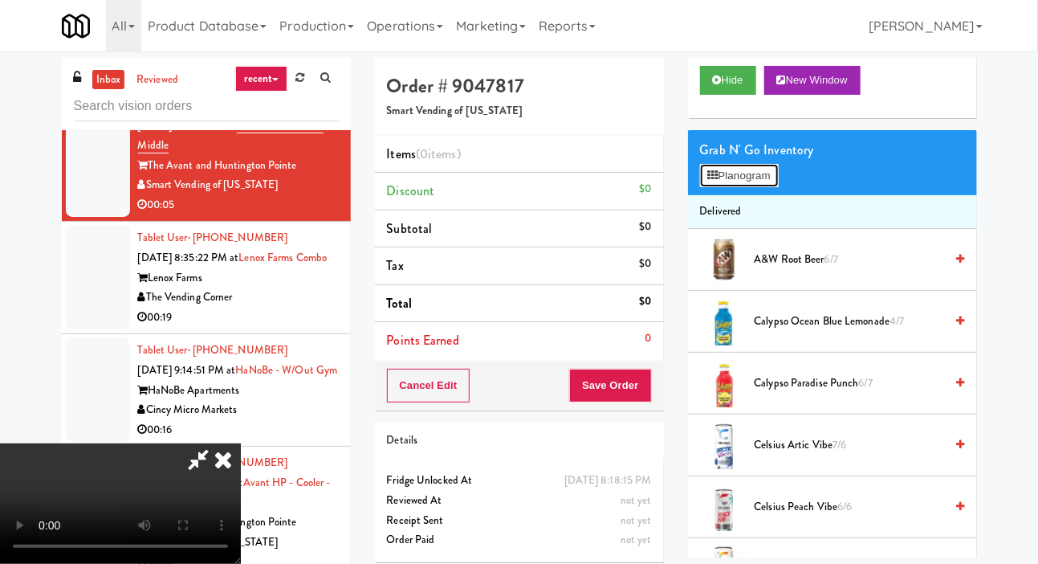
click at [759, 182] on button "Planogram" at bounding box center [739, 176] width 79 height 24
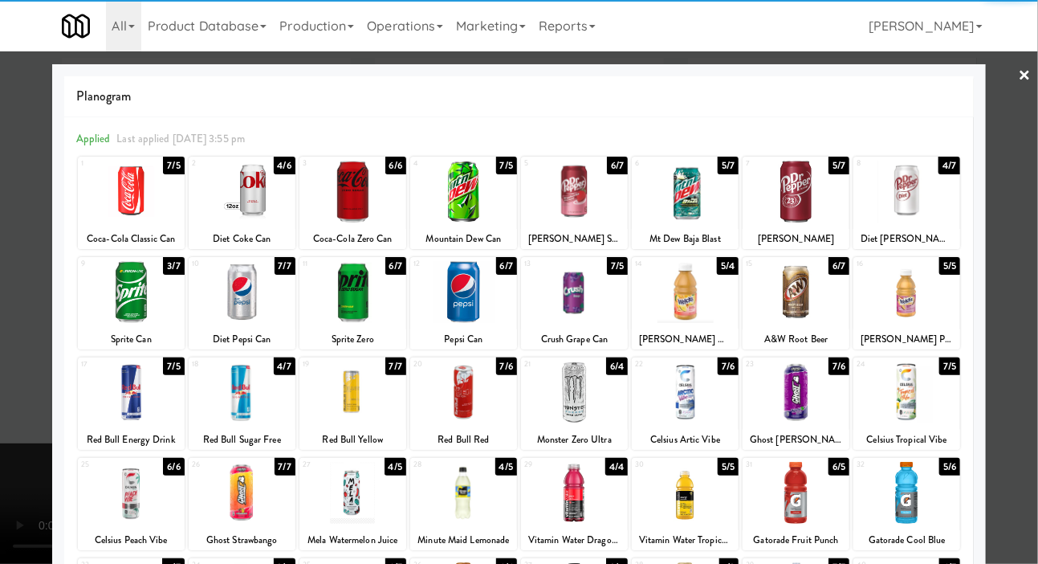
click at [128, 309] on div at bounding box center [131, 292] width 107 height 62
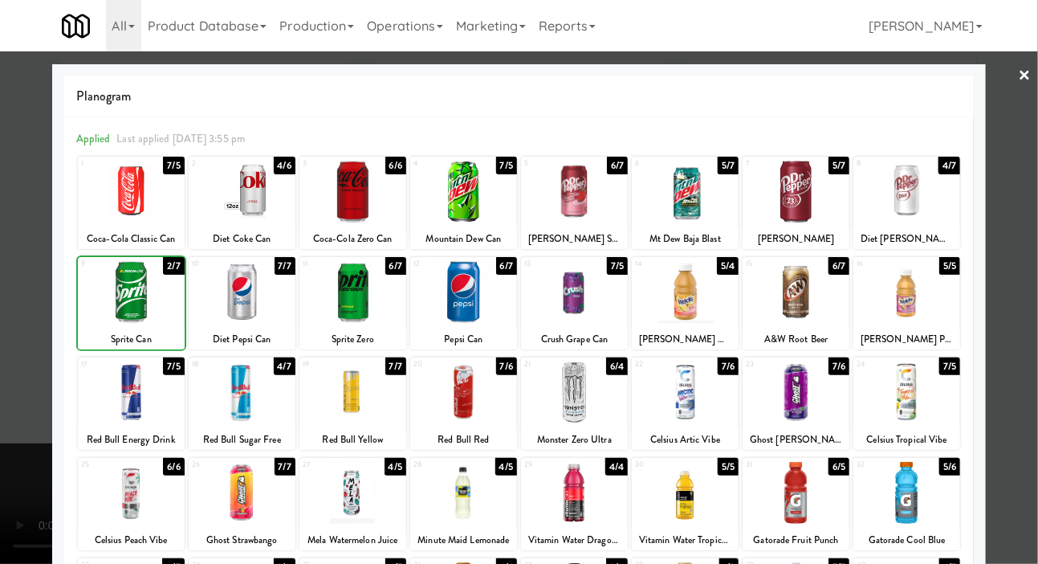
click at [27, 253] on div at bounding box center [519, 282] width 1038 height 564
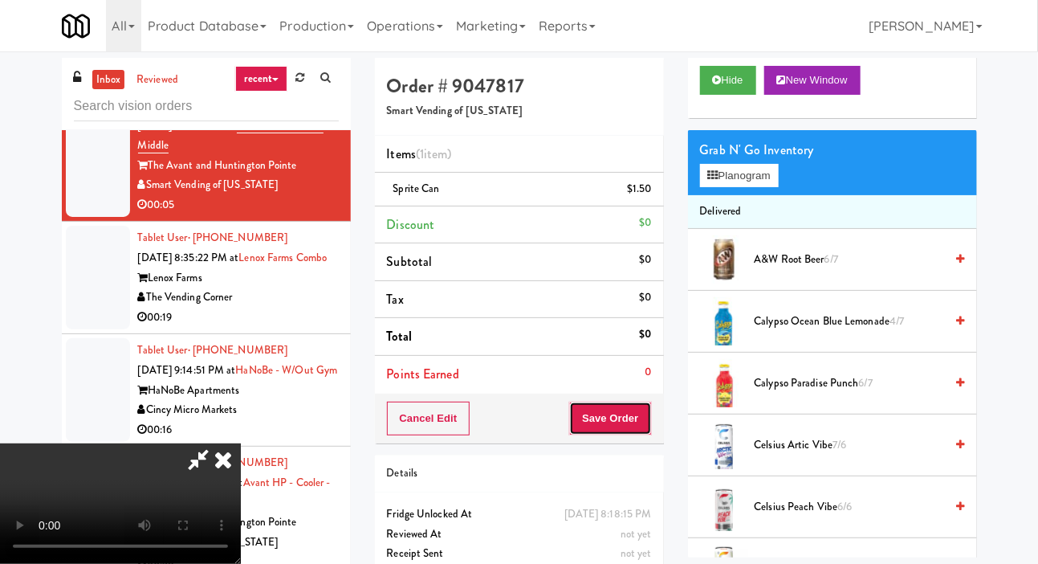
click at [651, 423] on button "Save Order" at bounding box center [610, 418] width 82 height 34
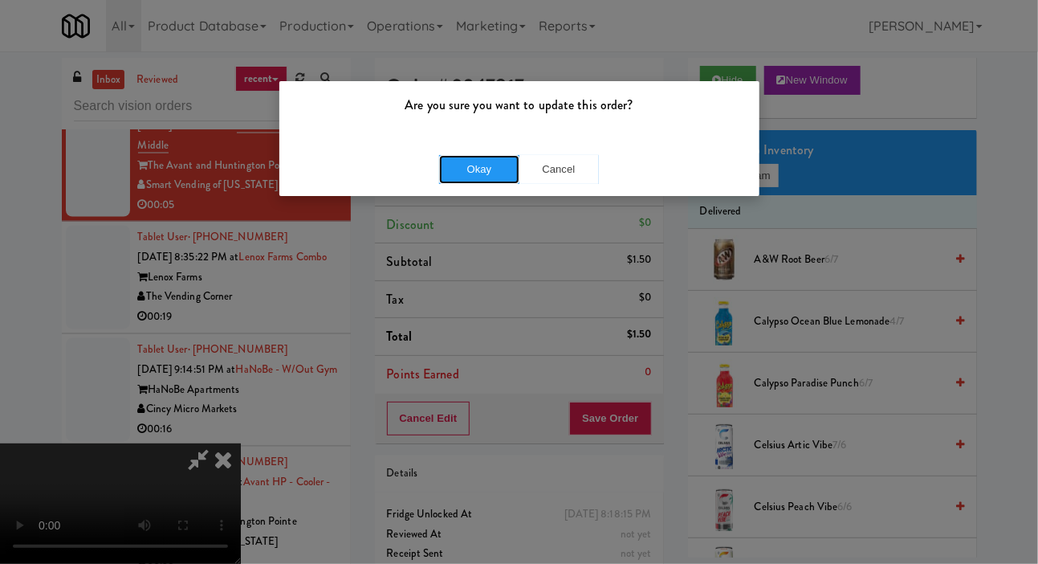
click at [502, 170] on button "Okay" at bounding box center [479, 169] width 80 height 29
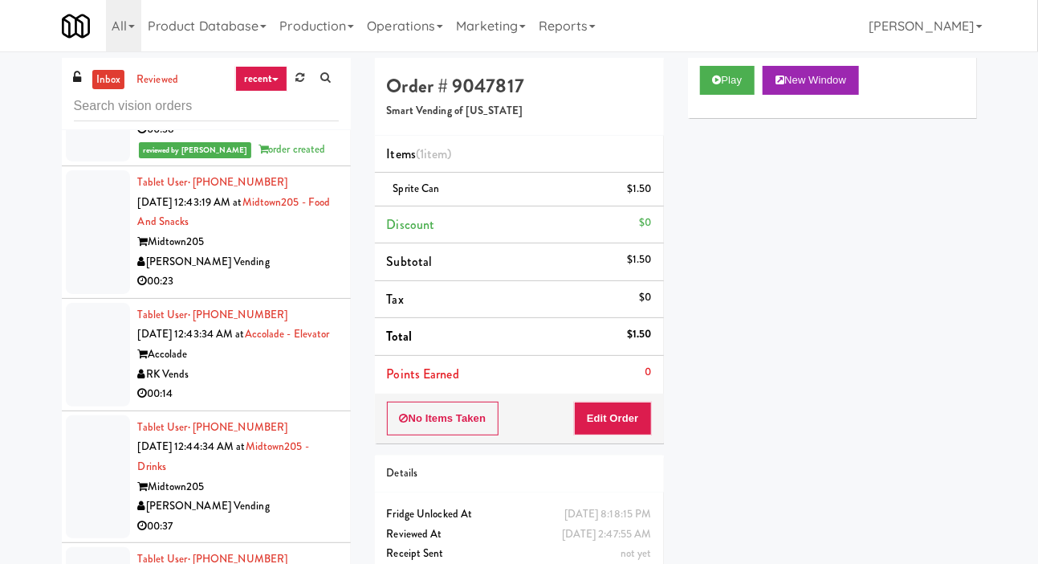
click at [89, 294] on div at bounding box center [98, 232] width 64 height 124
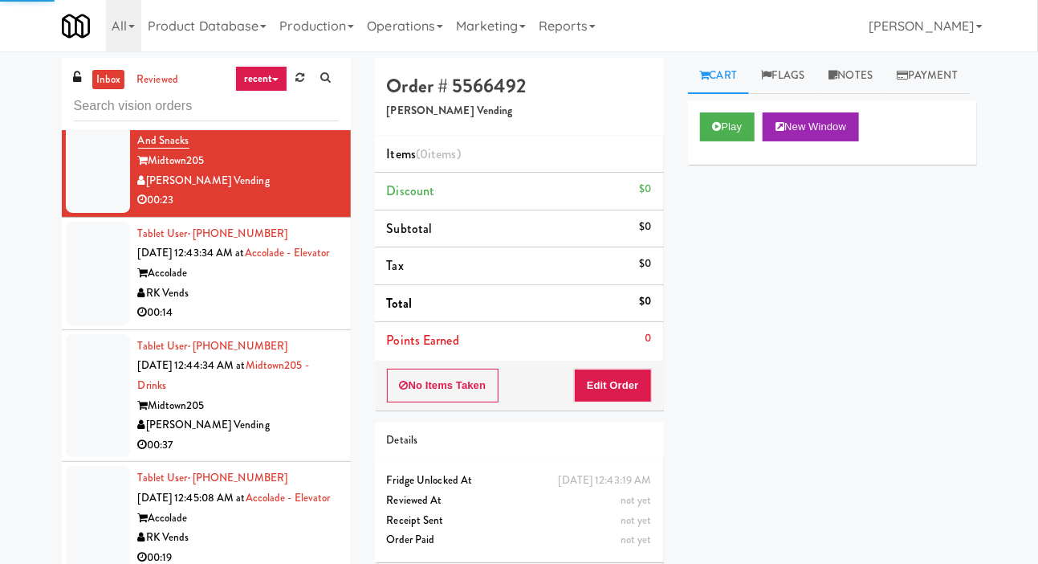
scroll to position [1899, 0]
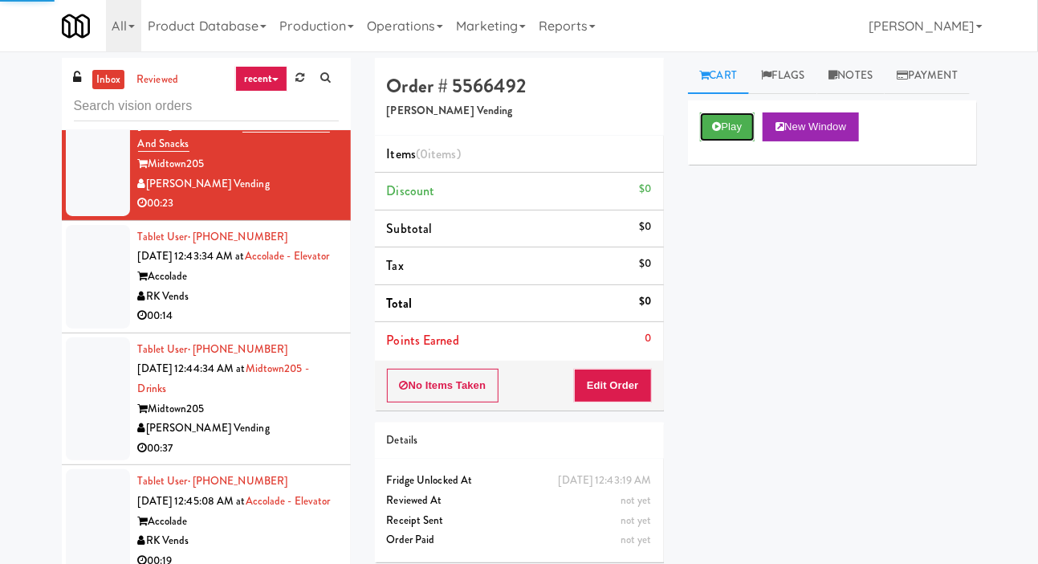
click at [731, 141] on button "Play" at bounding box center [727, 126] width 55 height 29
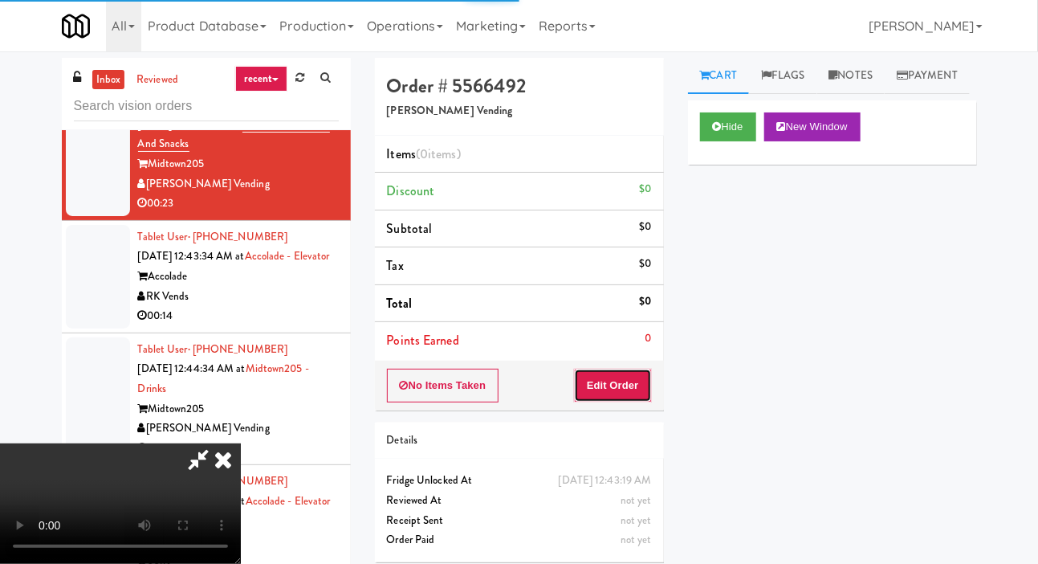
click at [621, 368] on button "Edit Order" at bounding box center [613, 385] width 78 height 34
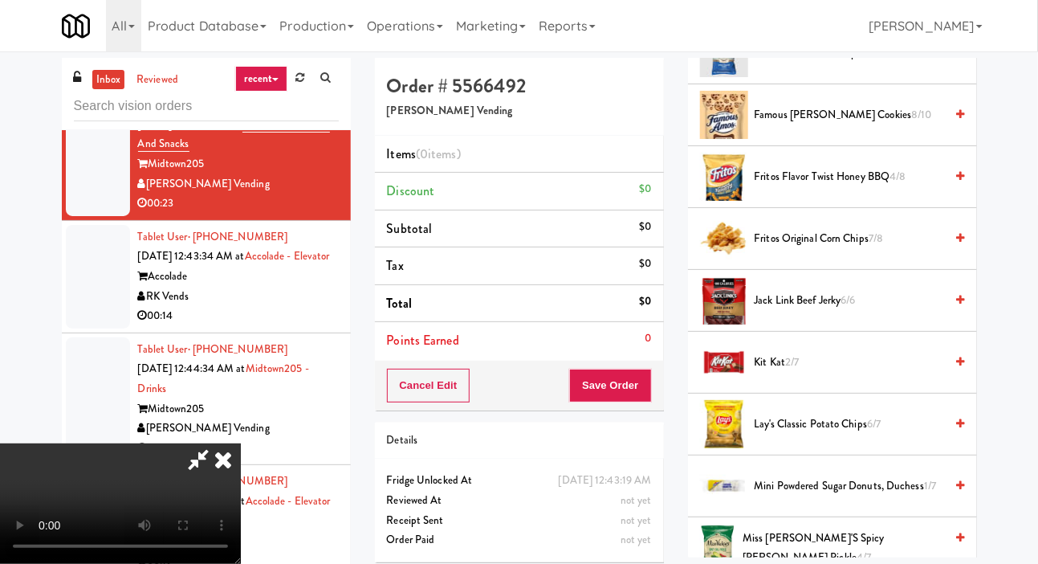
scroll to position [434, 0]
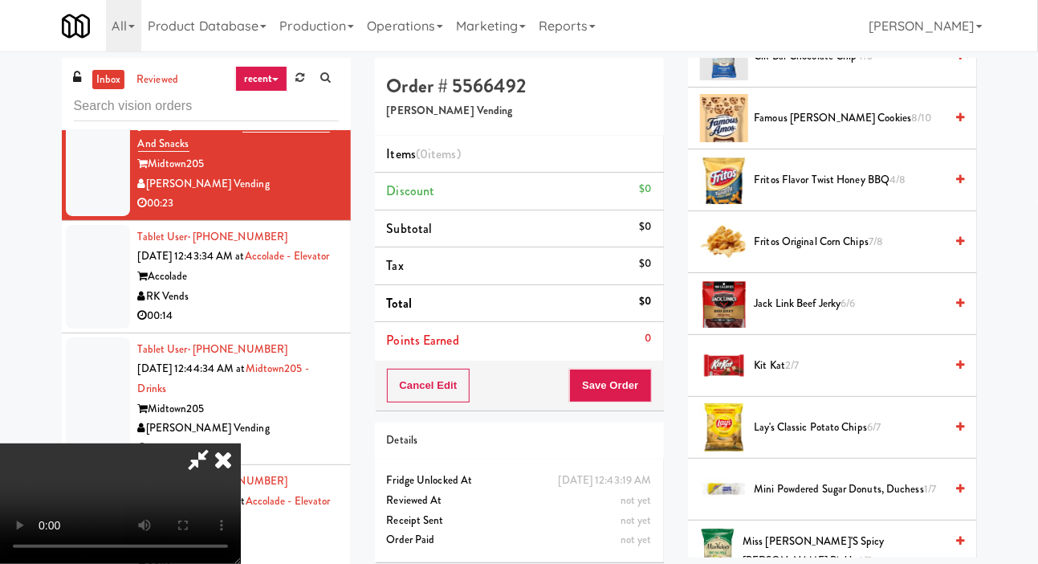
click at [831, 128] on span "Famous [PERSON_NAME] Cookies 8/10" at bounding box center [850, 118] width 190 height 20
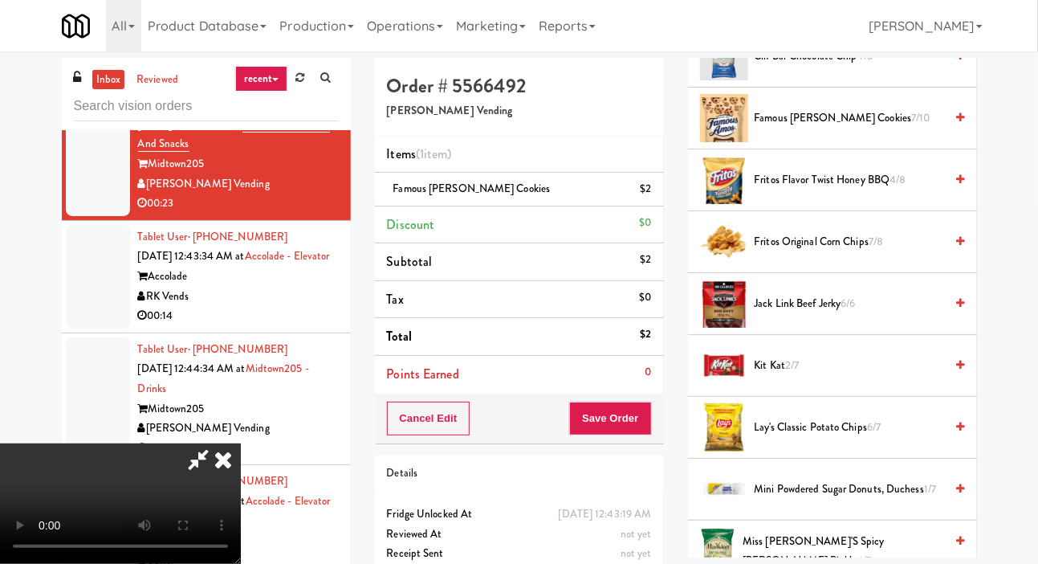
scroll to position [59, 0]
click at [641, 414] on button "Save Order" at bounding box center [610, 418] width 82 height 34
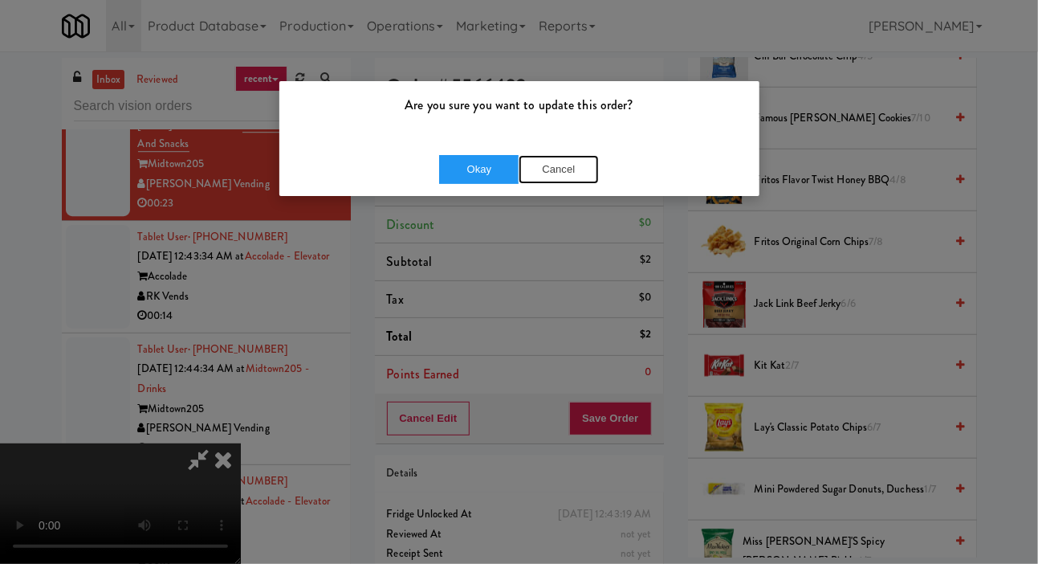
click at [569, 182] on button "Cancel" at bounding box center [559, 169] width 80 height 29
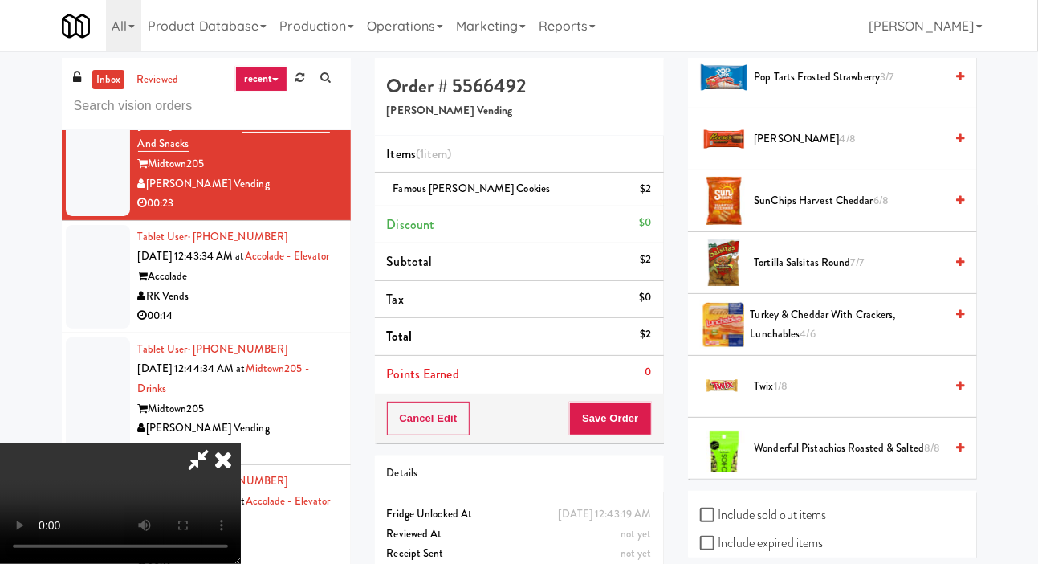
scroll to position [1203, 0]
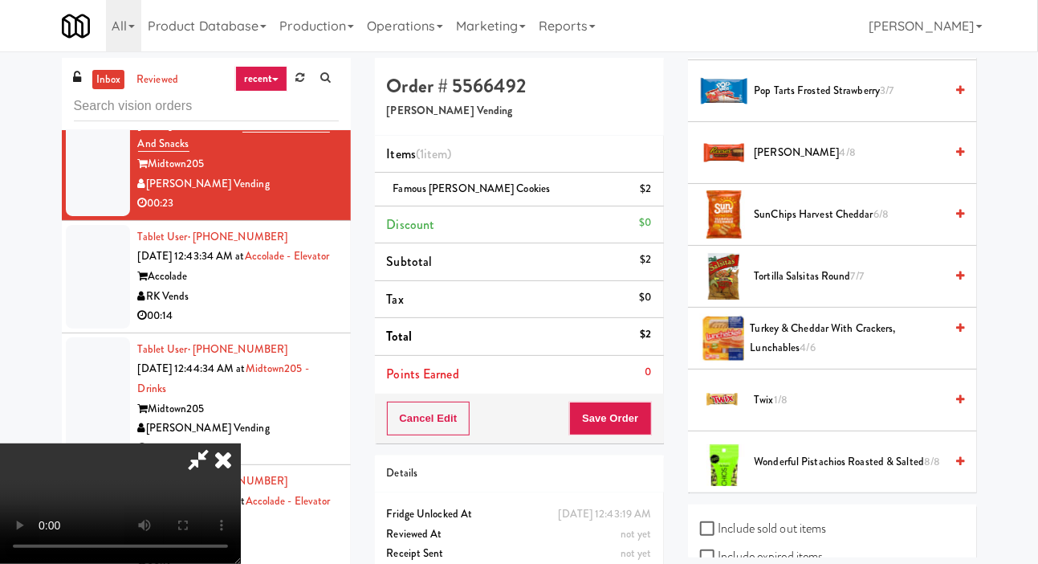
click at [886, 163] on span "[PERSON_NAME] 4/8" at bounding box center [850, 153] width 190 height 20
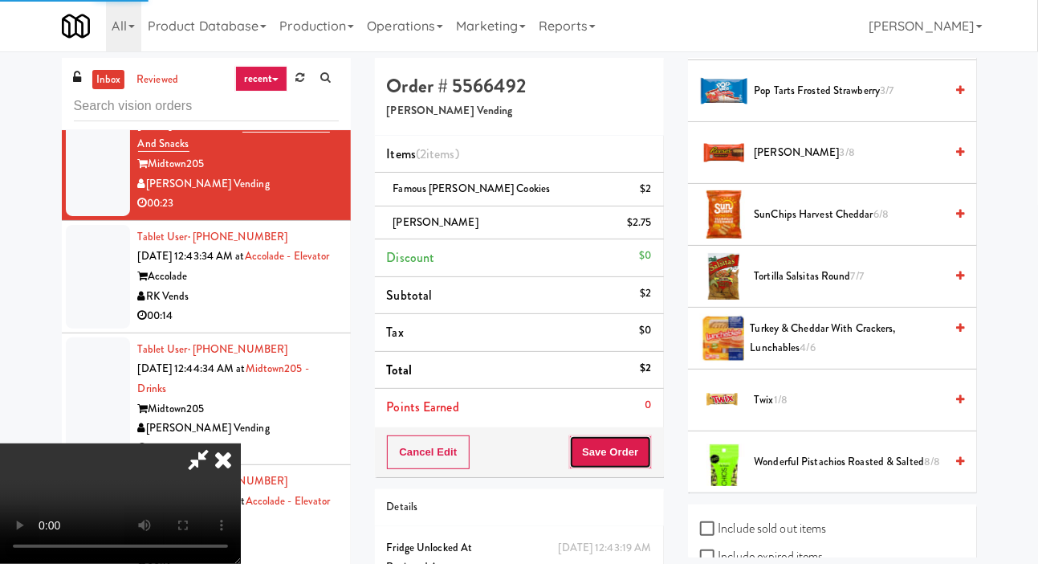
click at [647, 437] on button "Save Order" at bounding box center [610, 452] width 82 height 34
click at [645, 451] on button "Save Order" at bounding box center [610, 452] width 82 height 34
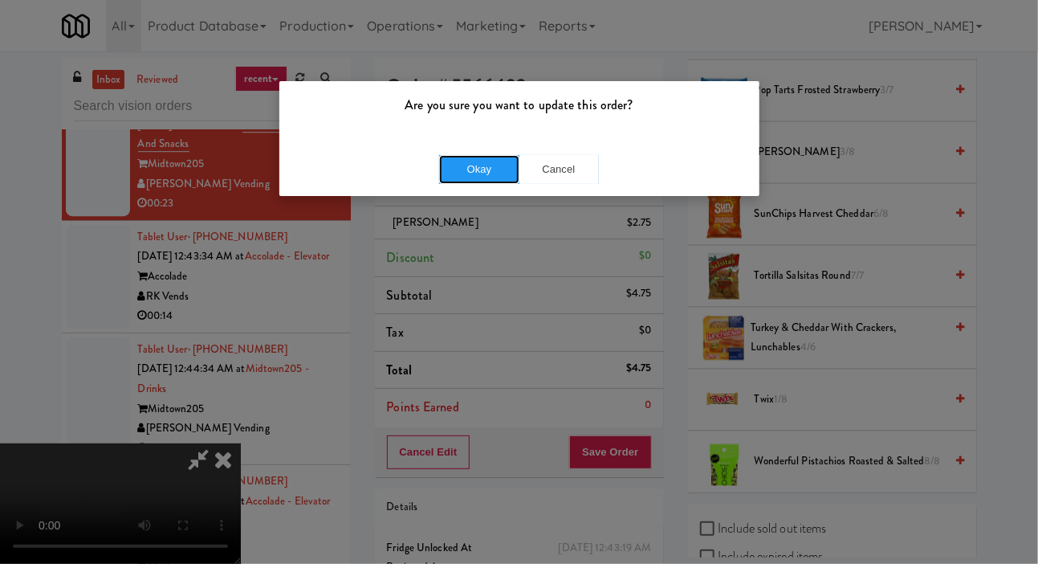
click at [485, 171] on button "Okay" at bounding box center [479, 169] width 80 height 29
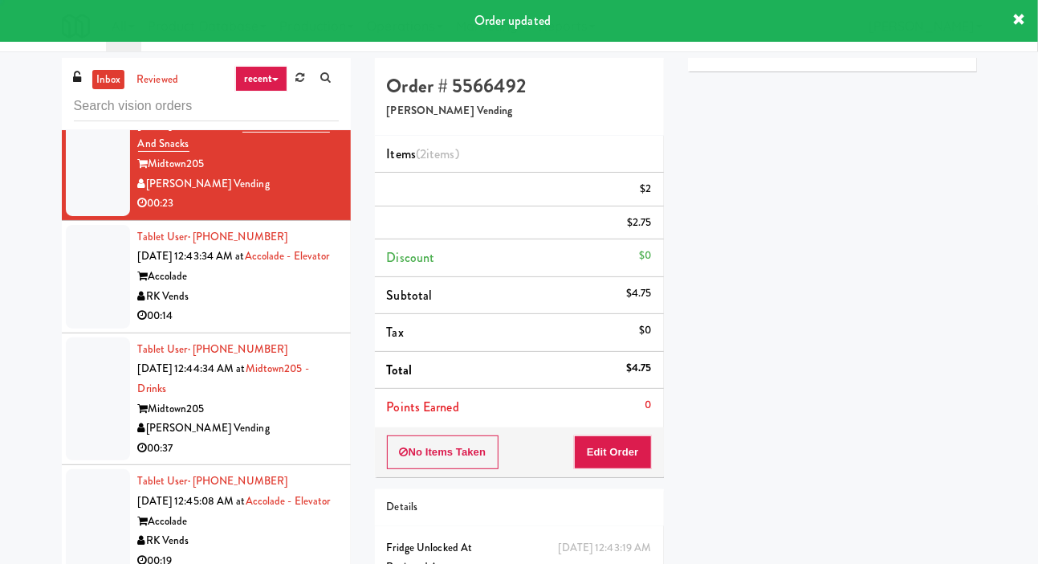
scroll to position [0, 0]
click at [86, 328] on div at bounding box center [98, 277] width 64 height 104
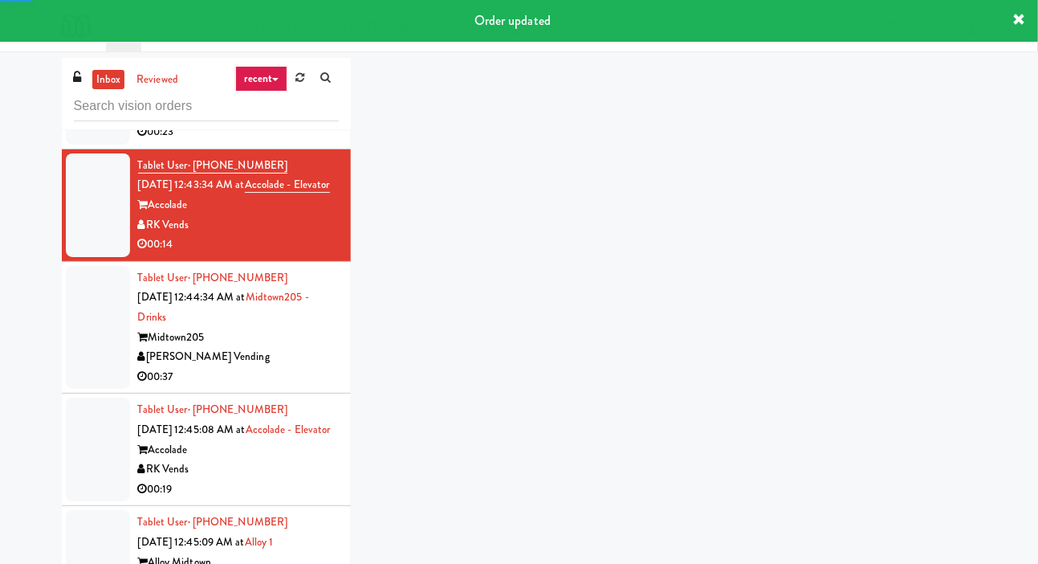
scroll to position [1969, 0]
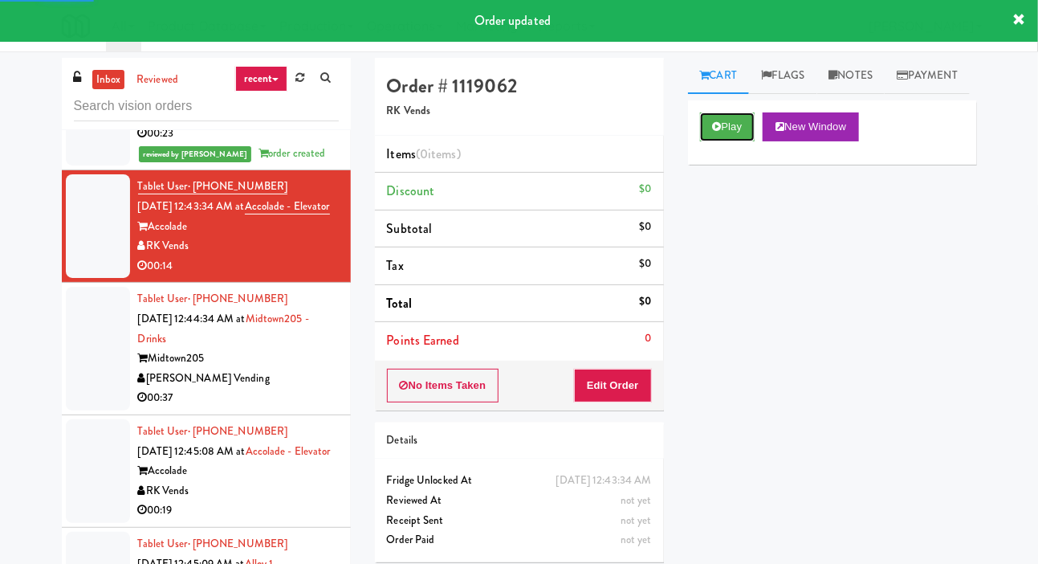
click at [717, 141] on button "Play" at bounding box center [727, 126] width 55 height 29
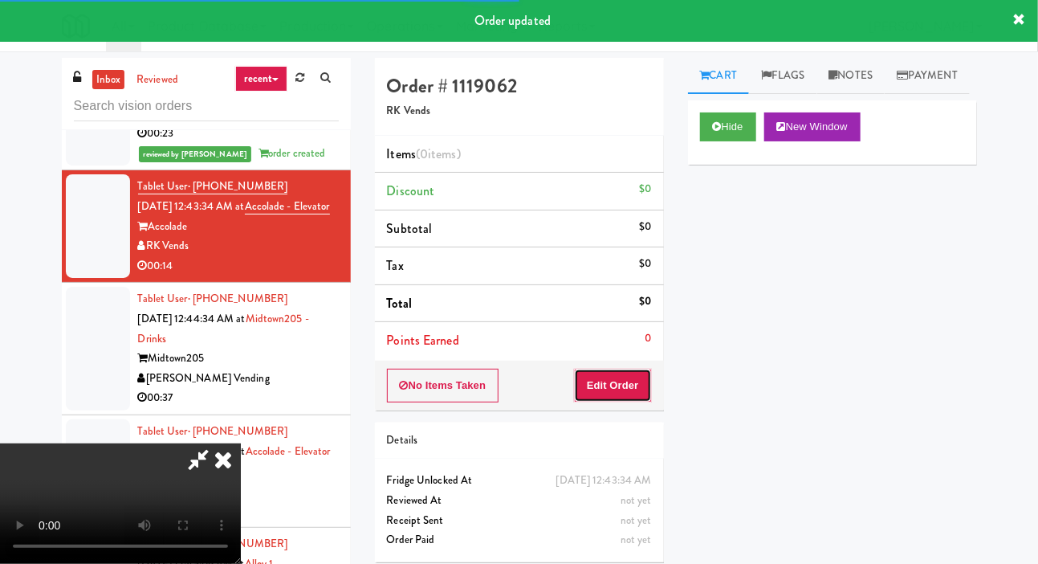
click at [621, 389] on button "Edit Order" at bounding box center [613, 385] width 78 height 34
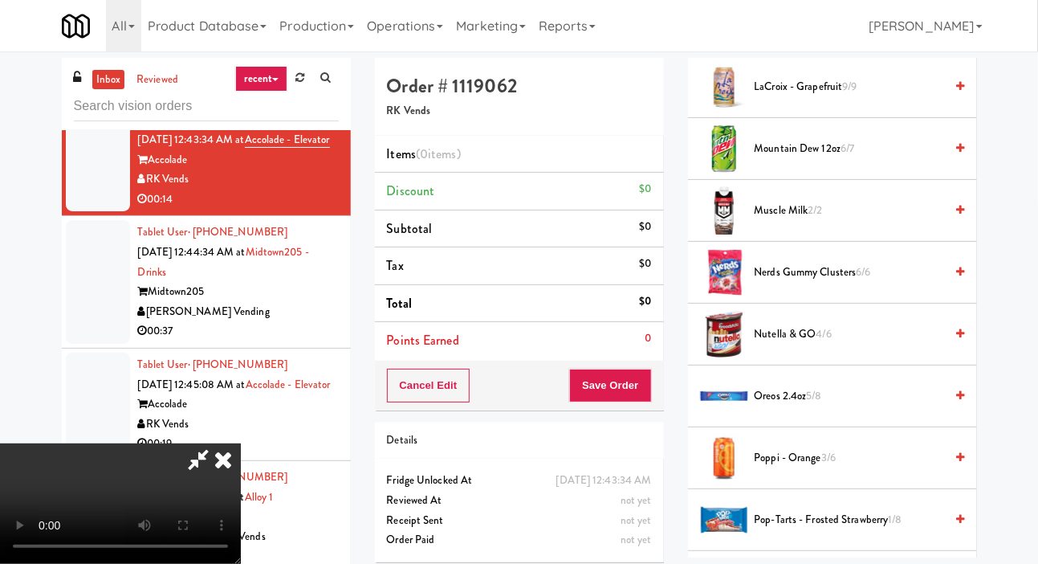
scroll to position [1208, 0]
click at [816, 550] on li "Pop-Tarts - Frosted Strawberry 1/8" at bounding box center [832, 519] width 289 height 62
click at [820, 529] on span "Pop-Tarts - Frosted Strawberry 1/8" at bounding box center [850, 519] width 190 height 20
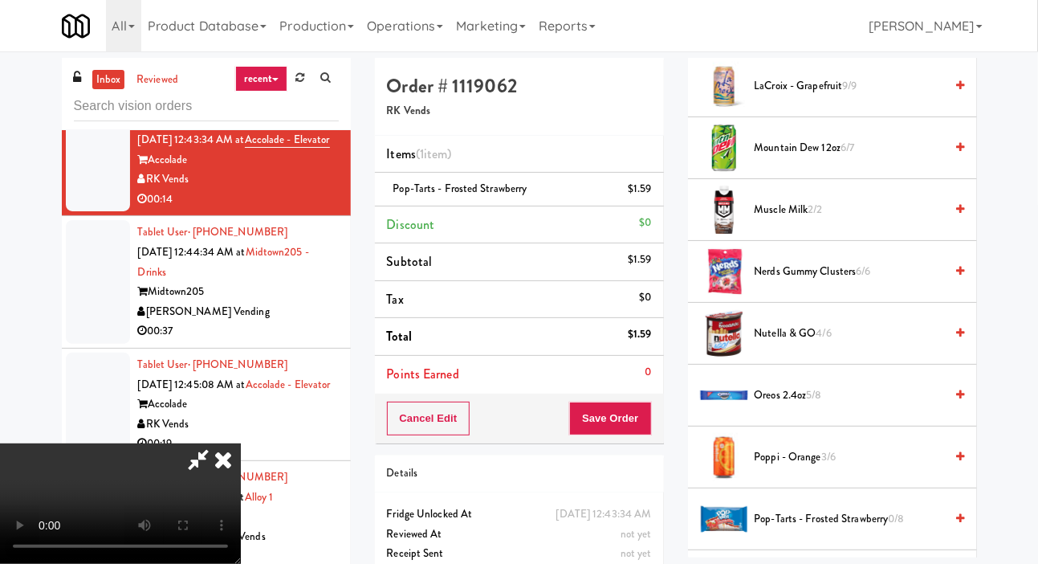
click at [812, 282] on span "Nerds Gummy Clusters 6/6" at bounding box center [850, 272] width 190 height 20
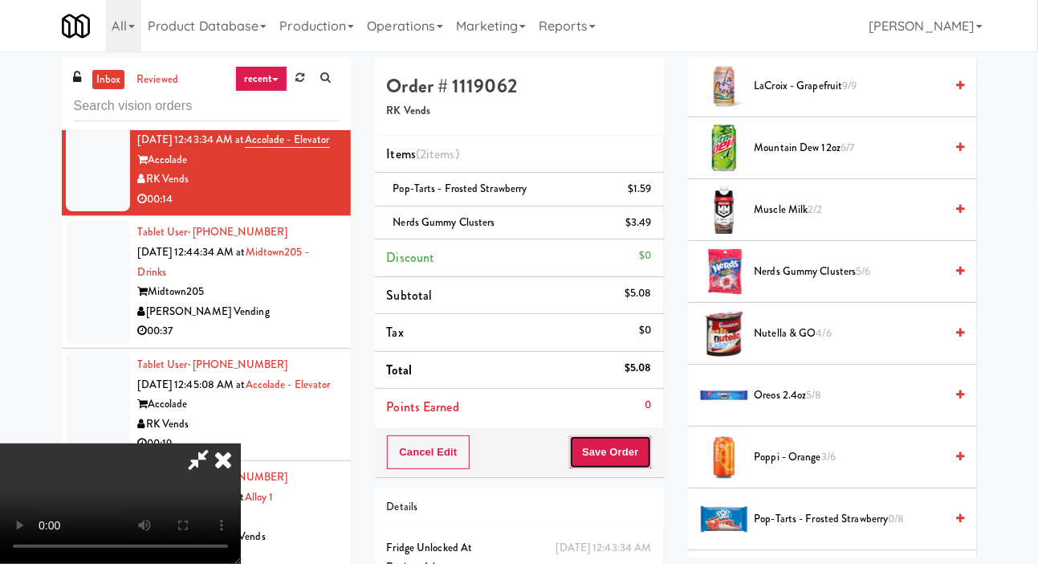
click at [648, 459] on button "Save Order" at bounding box center [610, 452] width 82 height 34
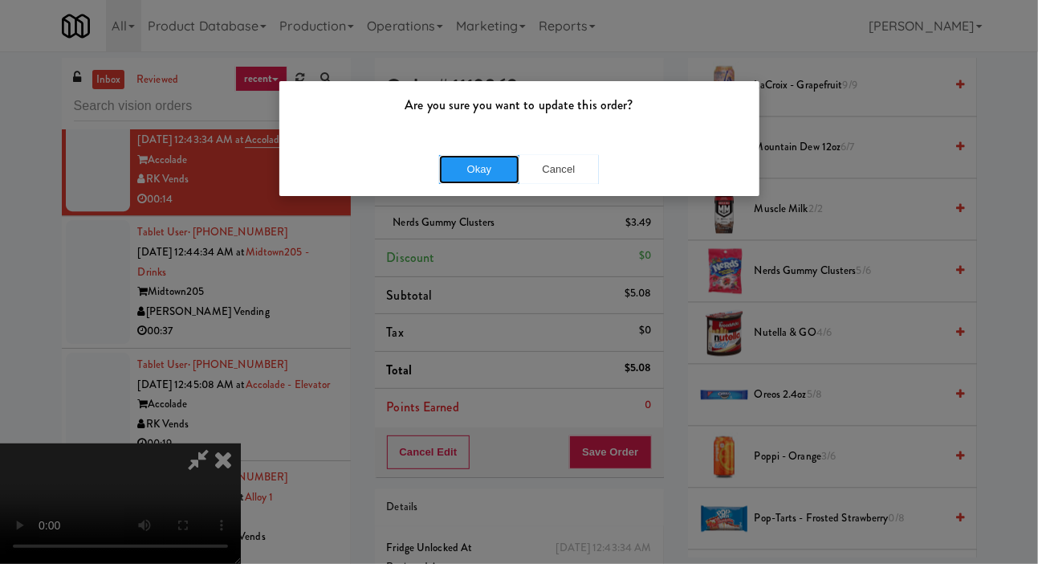
click at [482, 173] on button "Okay" at bounding box center [479, 169] width 80 height 29
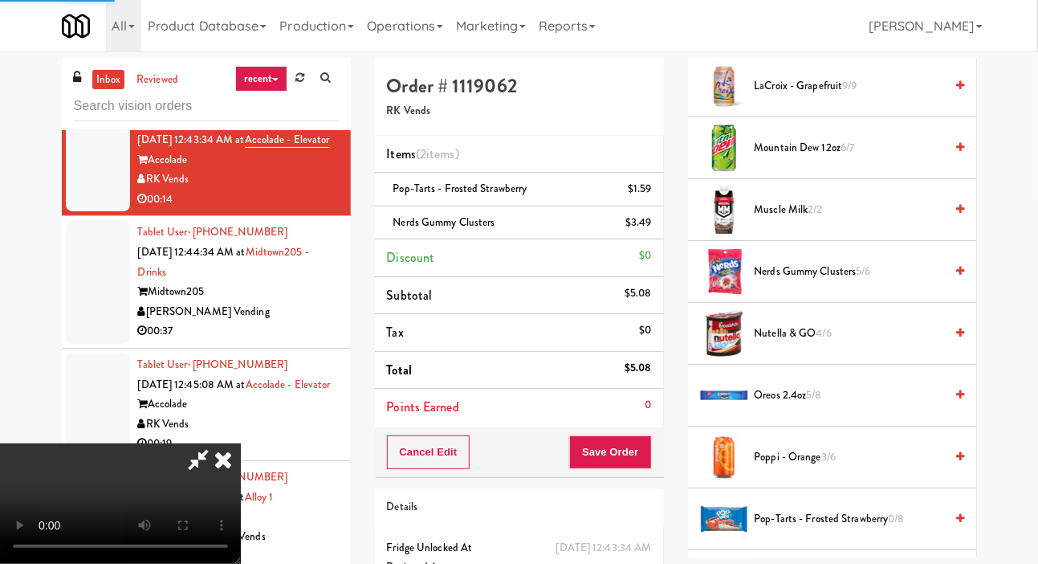
scroll to position [93, 0]
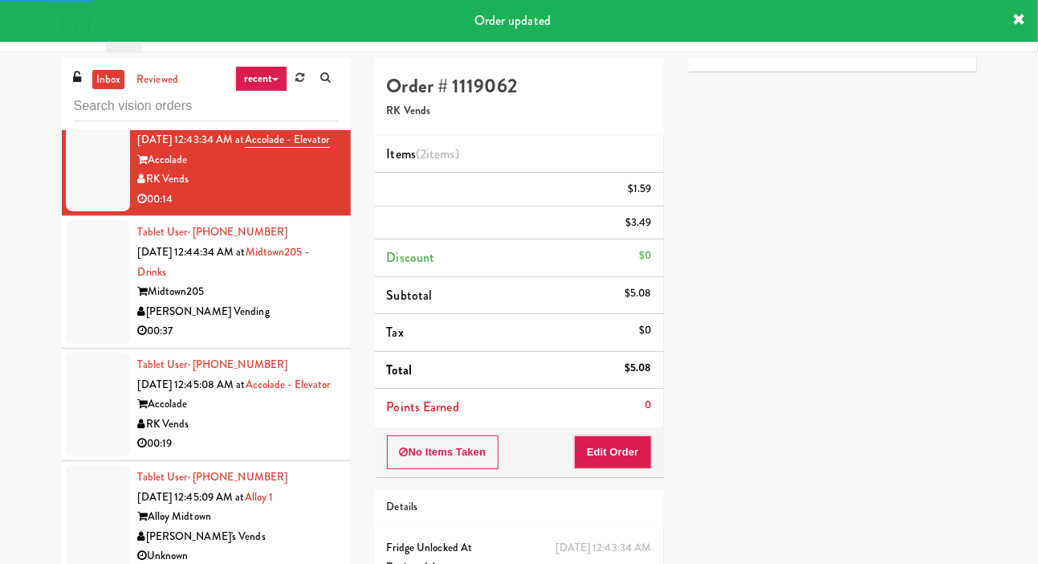
click at [311, 341] on div "00:37" at bounding box center [238, 331] width 201 height 20
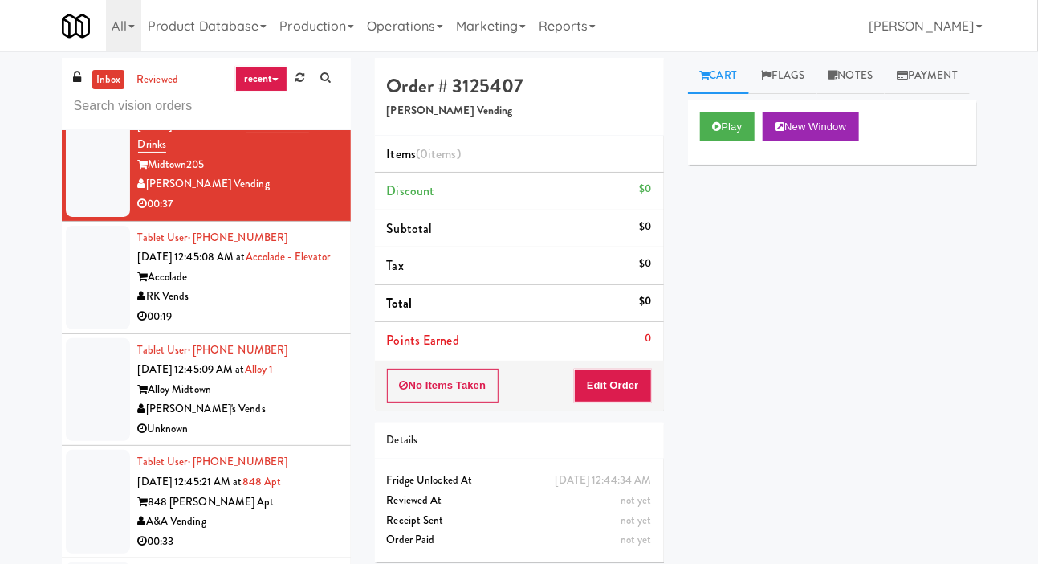
scroll to position [2201, 0]
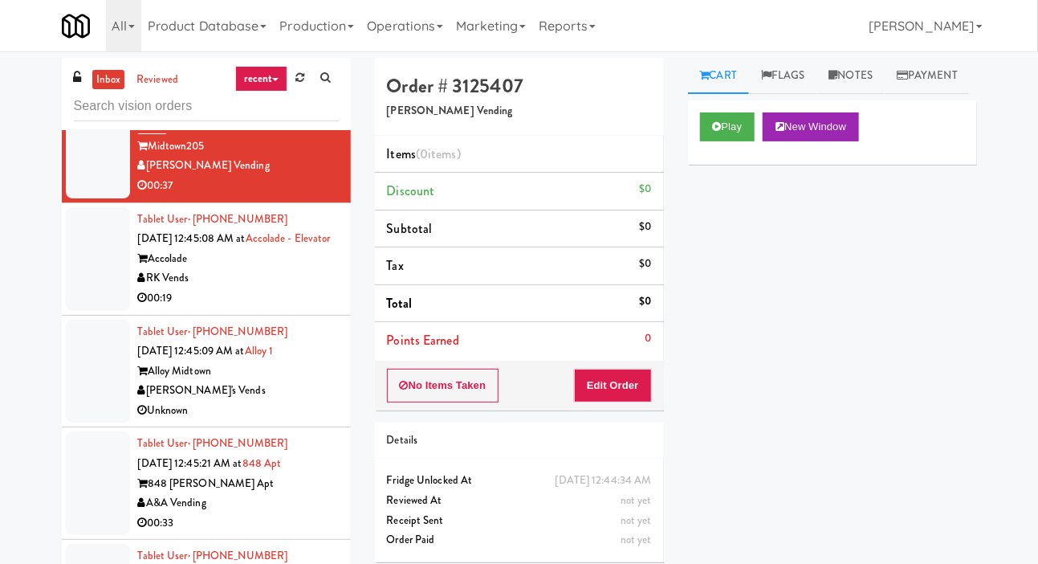
click at [100, 311] on div at bounding box center [98, 259] width 64 height 104
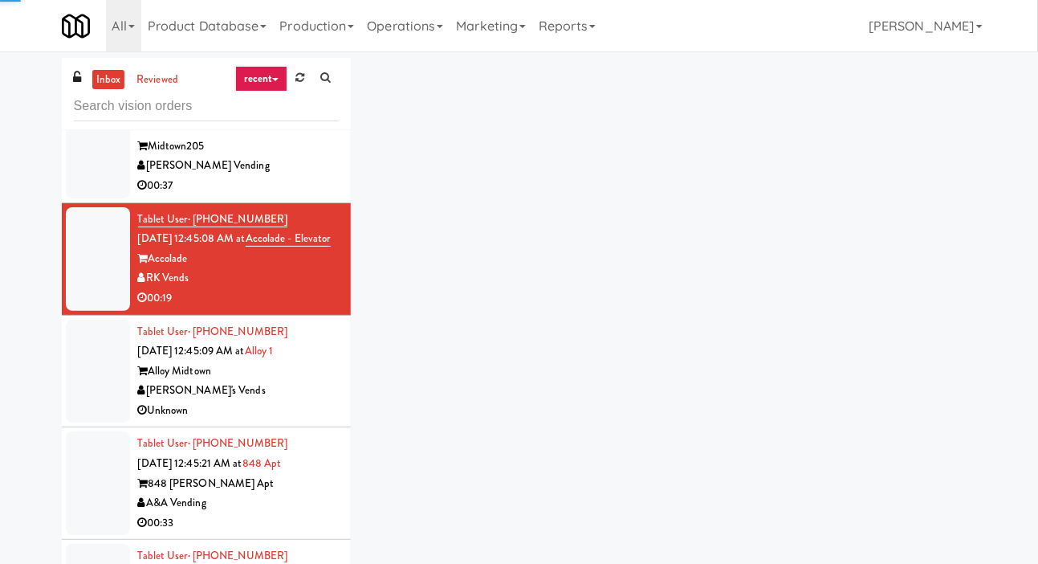
click at [98, 198] on div at bounding box center [98, 137] width 64 height 124
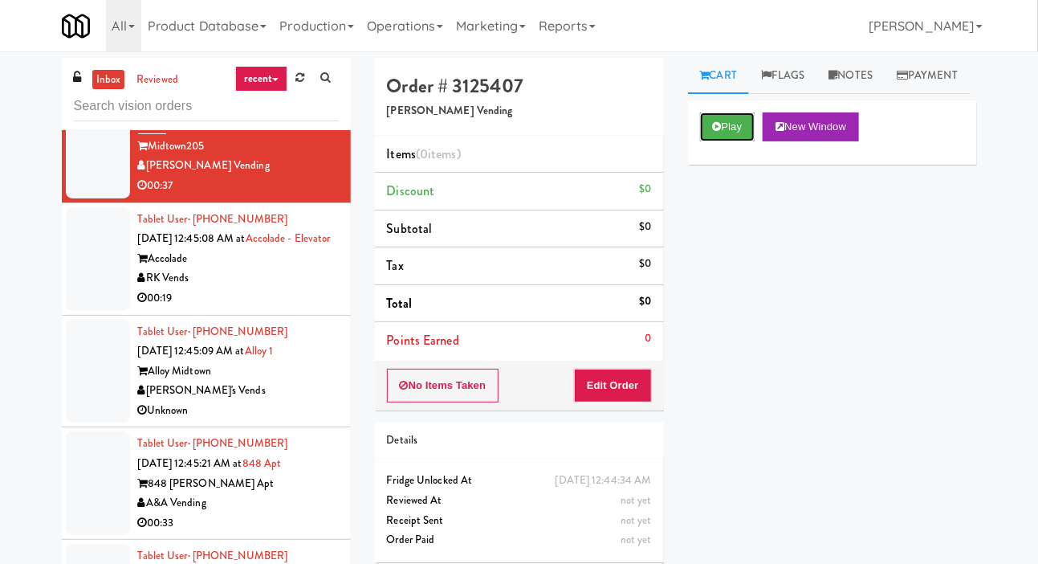
click at [724, 141] on button "Play" at bounding box center [727, 126] width 55 height 29
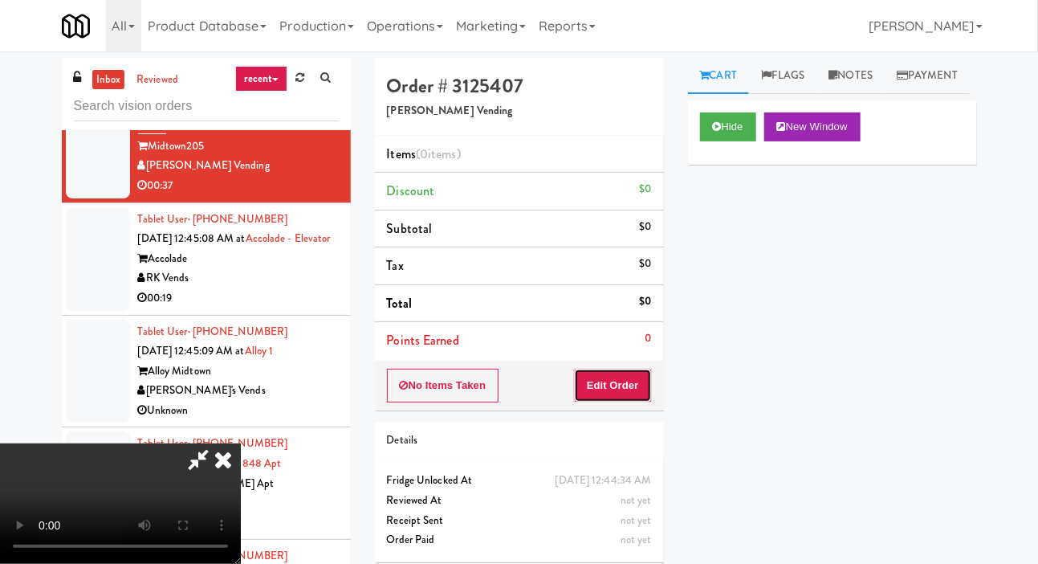
click at [638, 368] on button "Edit Order" at bounding box center [613, 385] width 78 height 34
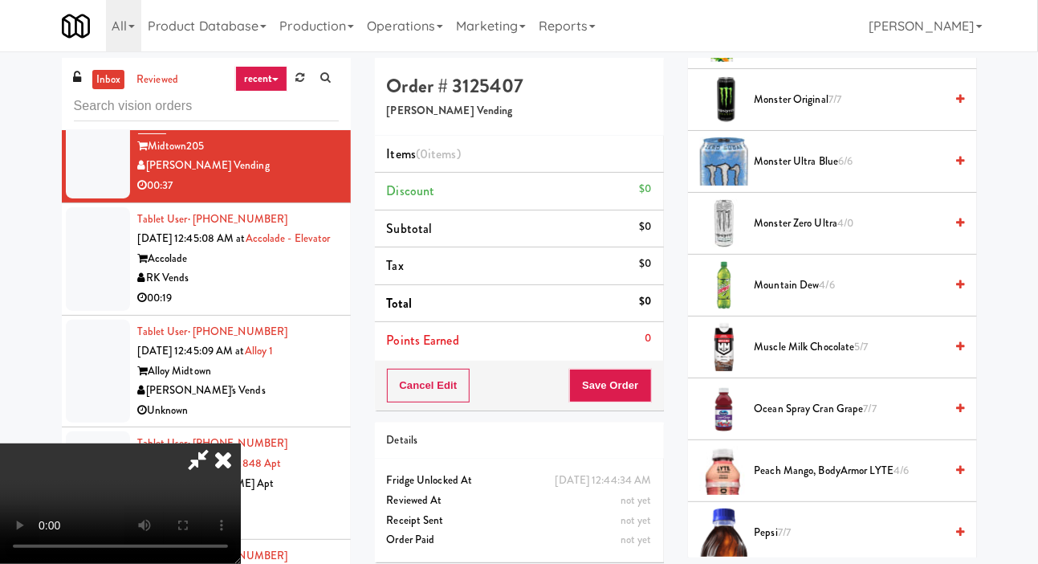
scroll to position [1814, 0]
click at [880, 417] on span "Ocean Spray Cran Grape 7/7" at bounding box center [850, 407] width 190 height 20
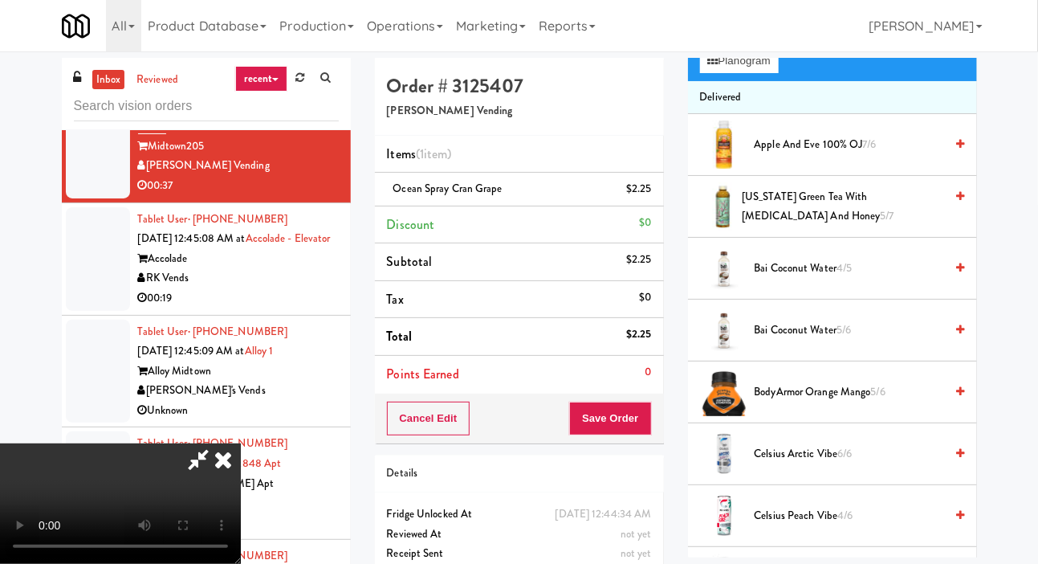
scroll to position [0, 0]
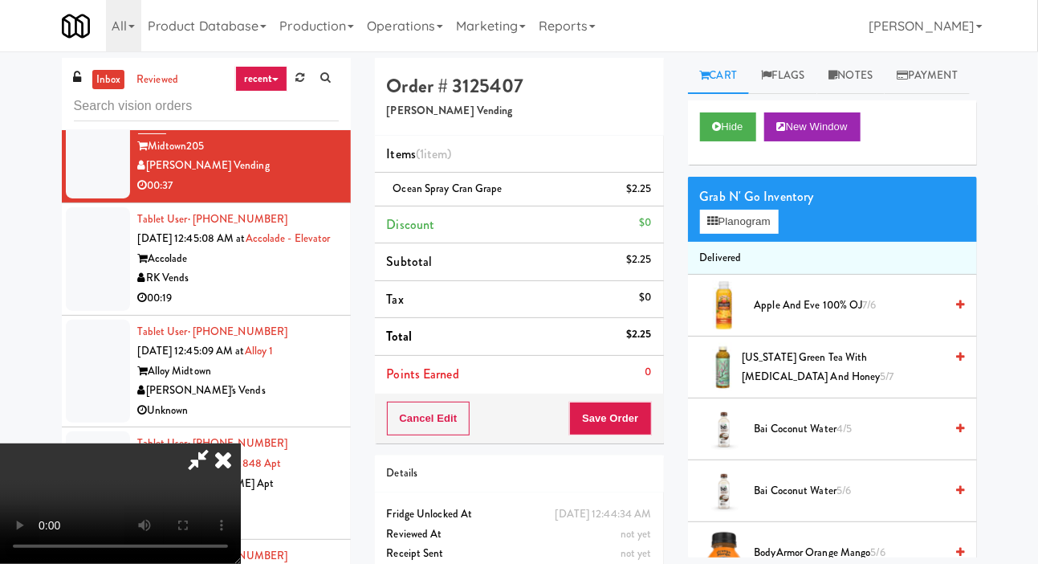
click at [900, 316] on span "Apple and Eve 100% OJ 7/6" at bounding box center [850, 305] width 190 height 20
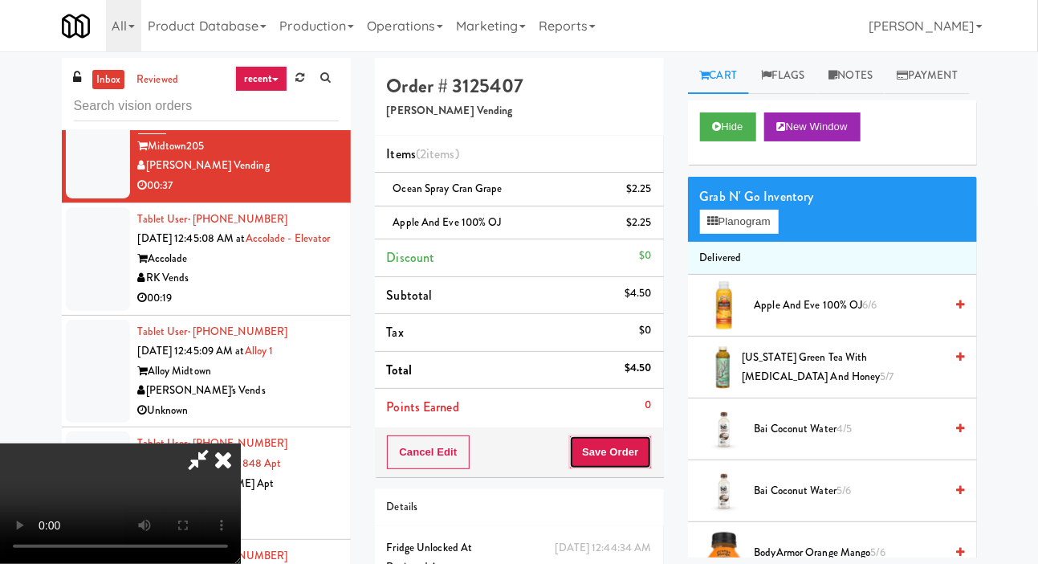
click at [649, 442] on button "Save Order" at bounding box center [610, 452] width 82 height 34
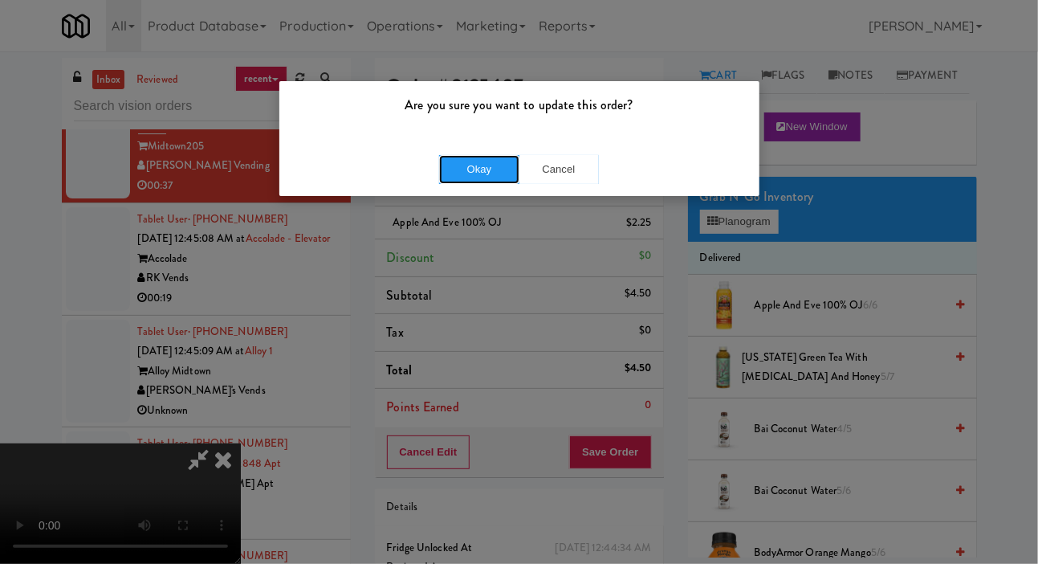
click at [463, 167] on button "Okay" at bounding box center [479, 169] width 80 height 29
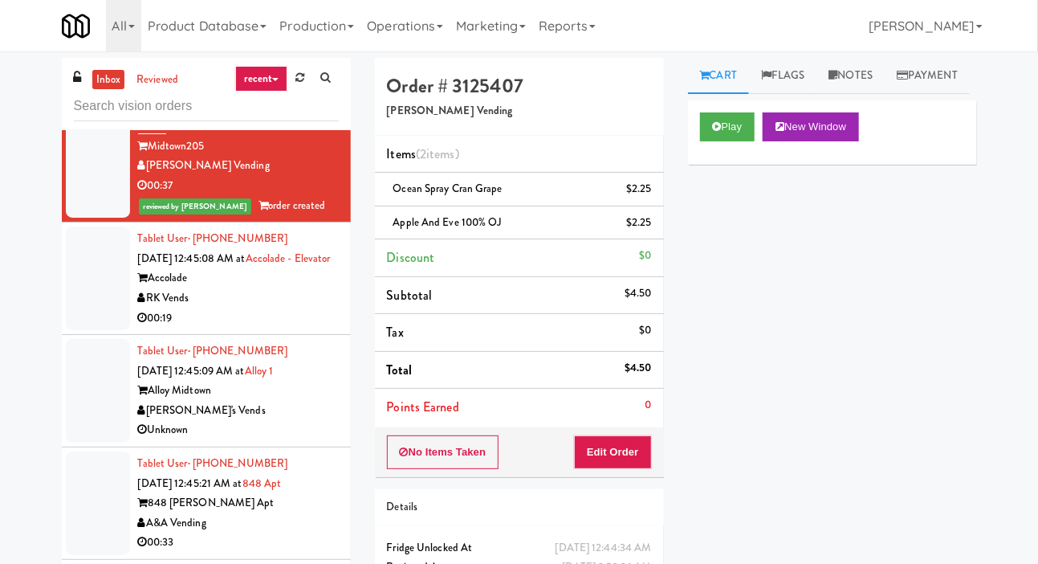
click at [79, 330] on div at bounding box center [98, 278] width 64 height 104
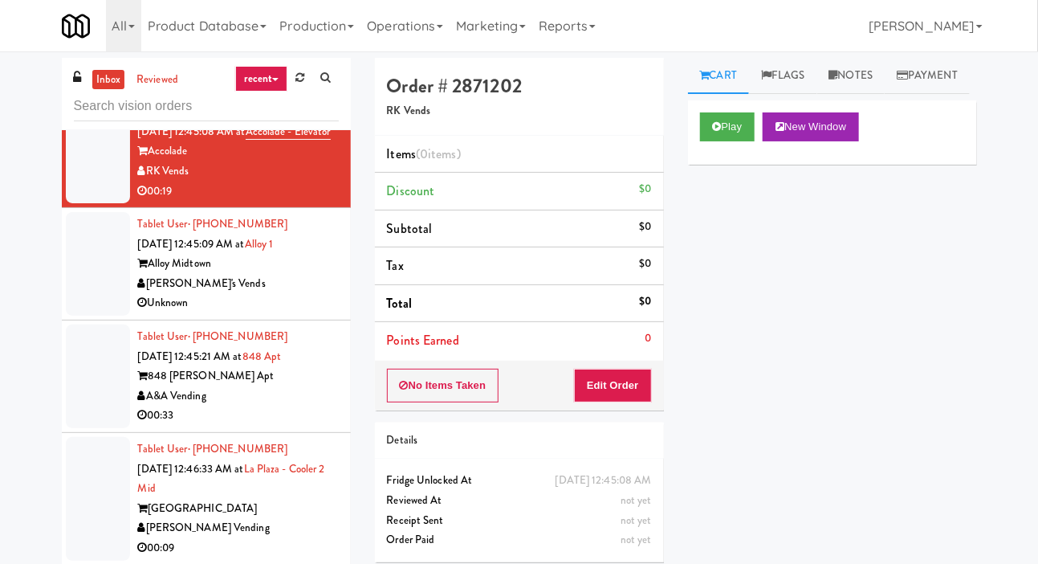
scroll to position [2335, 0]
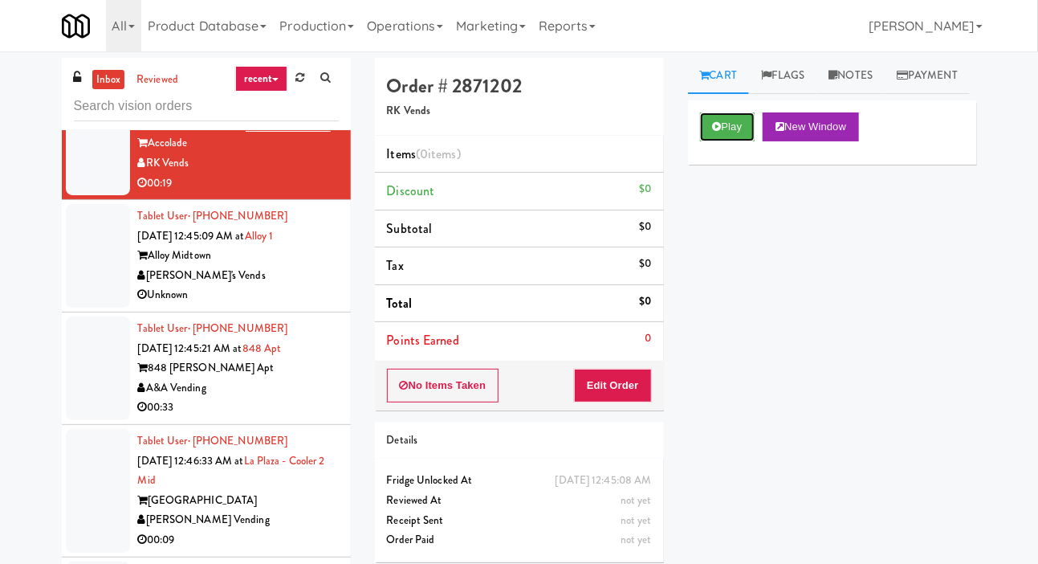
click at [735, 141] on button "Play" at bounding box center [727, 126] width 55 height 29
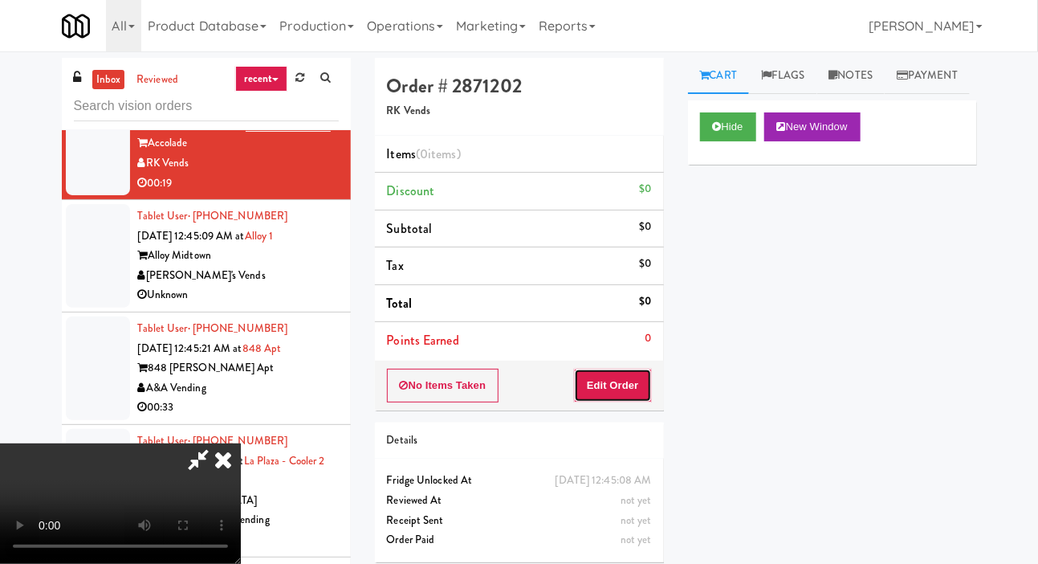
click at [635, 376] on button "Edit Order" at bounding box center [613, 385] width 78 height 34
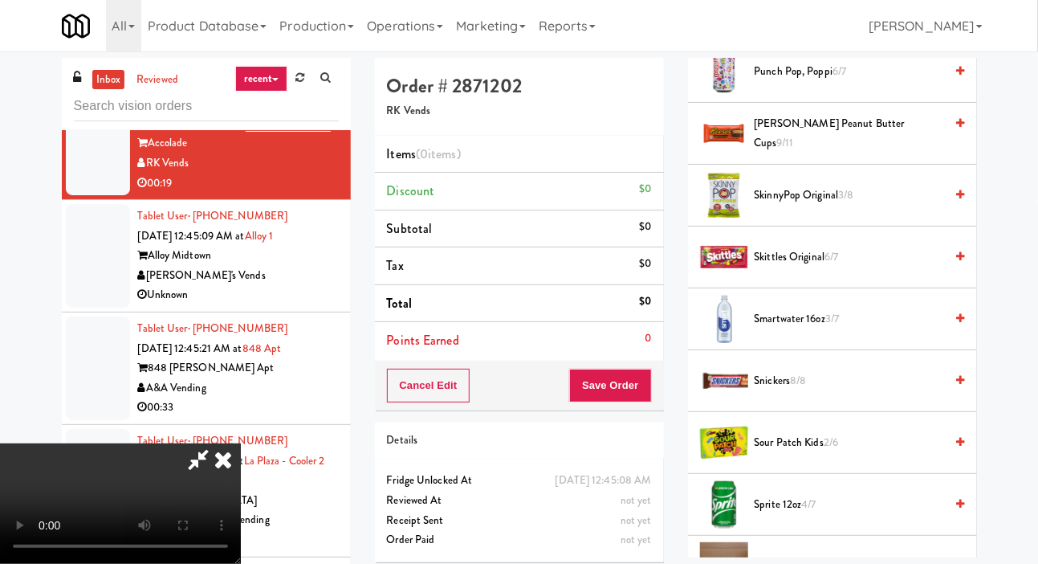
scroll to position [2071, 0]
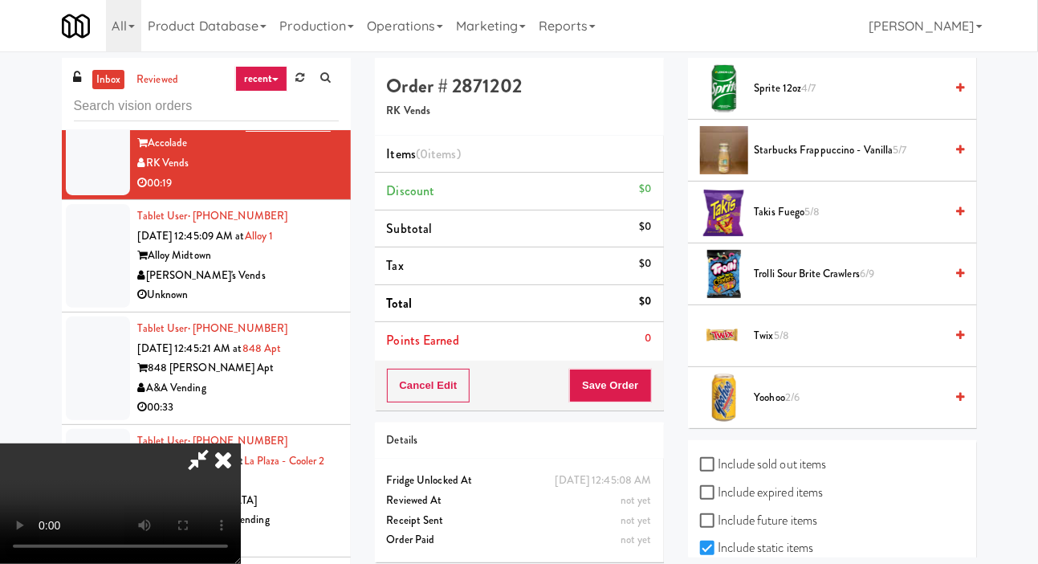
click at [818, 408] on span "Yoohoo 2/6" at bounding box center [850, 398] width 190 height 20
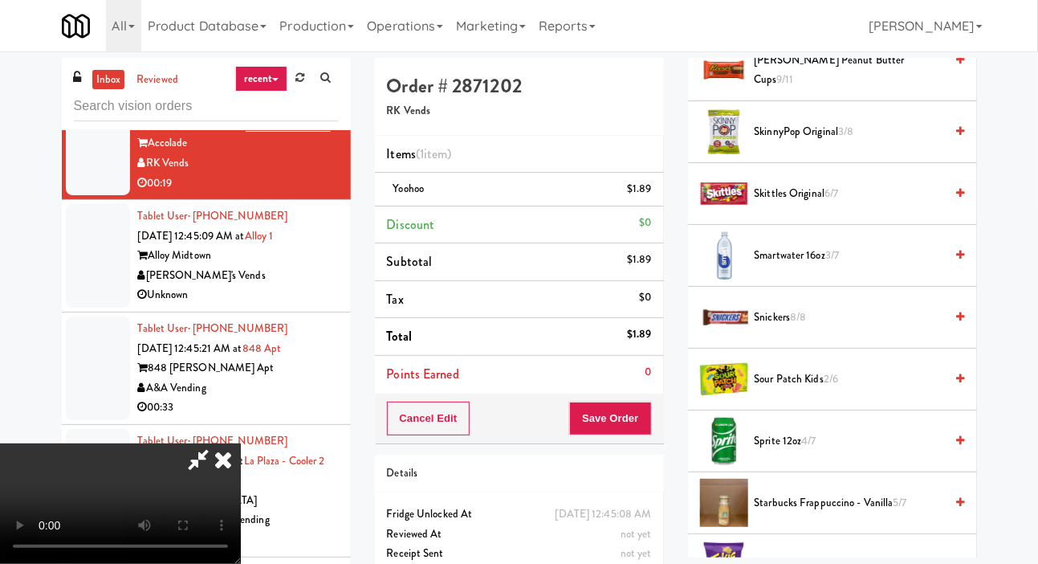
scroll to position [1717, 0]
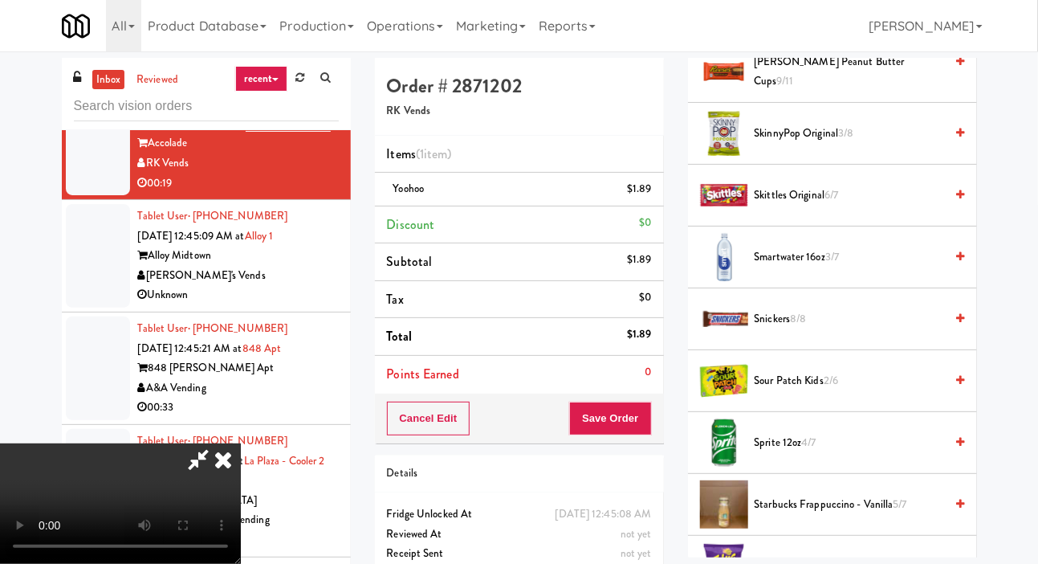
click at [874, 206] on span "Skittles Original 6/7" at bounding box center [850, 195] width 190 height 20
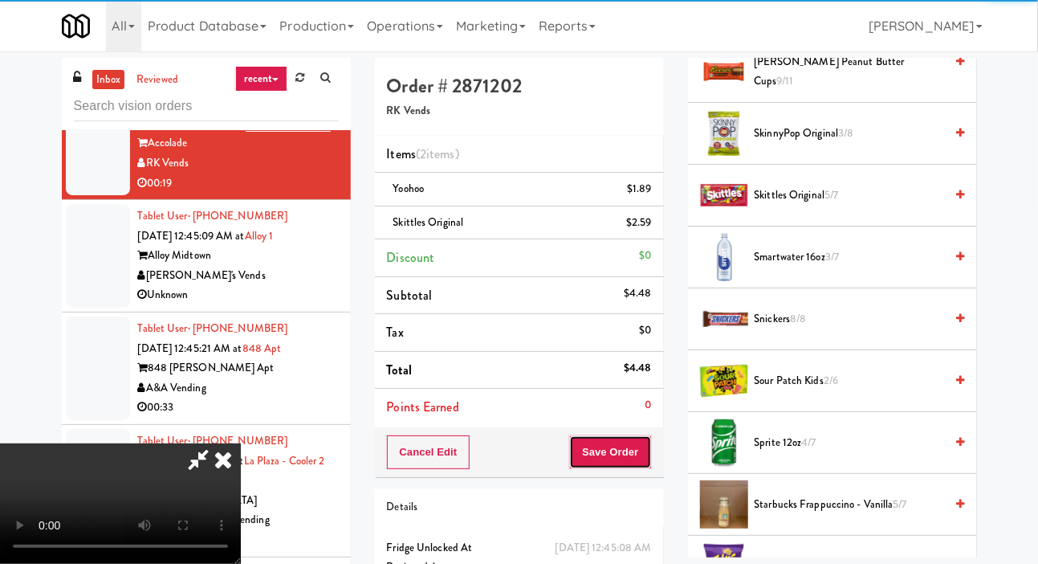
click at [649, 452] on button "Save Order" at bounding box center [610, 452] width 82 height 34
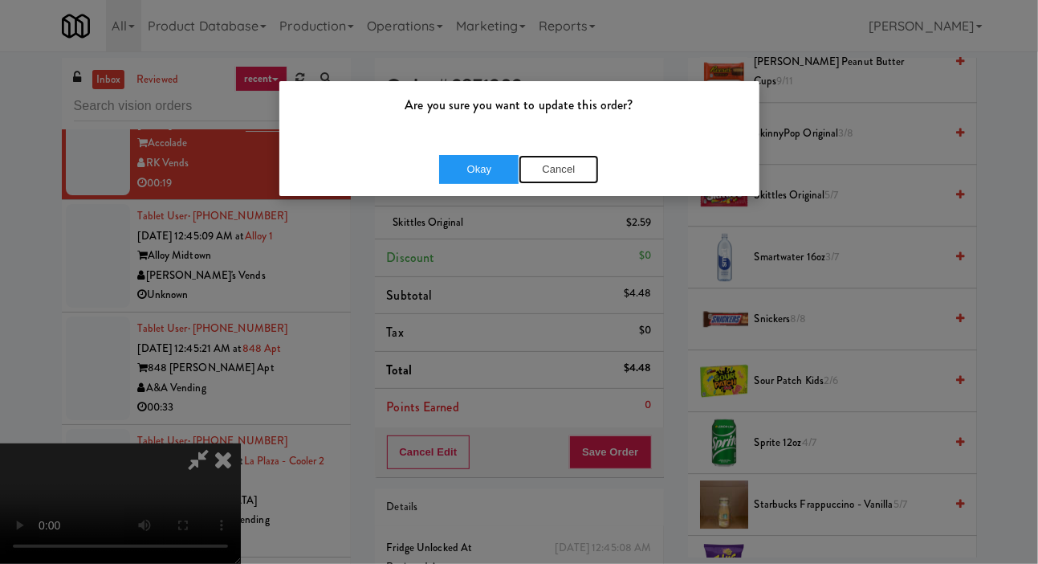
click at [573, 179] on button "Cancel" at bounding box center [559, 169] width 80 height 29
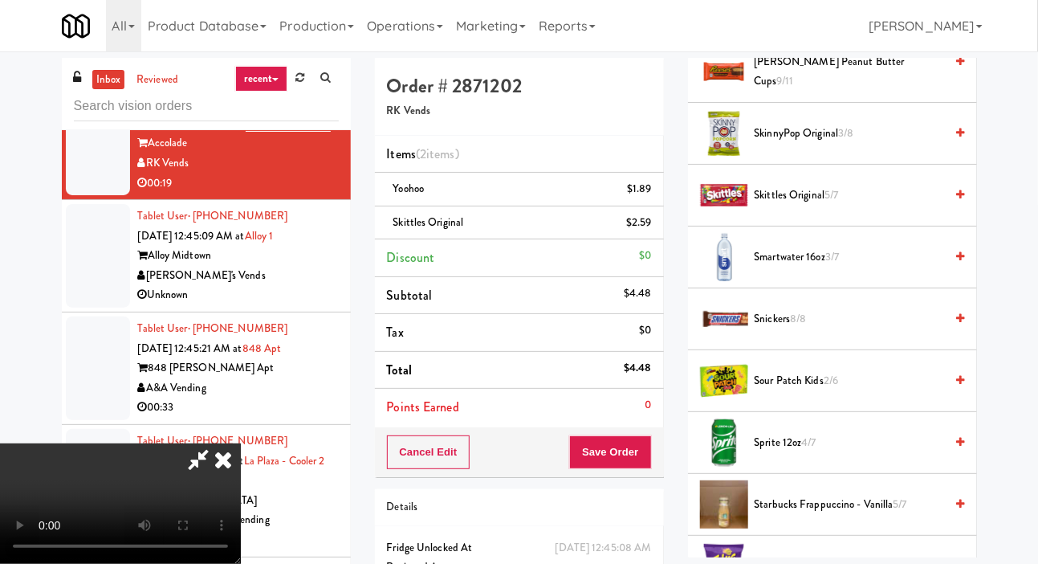
scroll to position [59, 0]
click at [645, 451] on button "Save Order" at bounding box center [610, 452] width 82 height 34
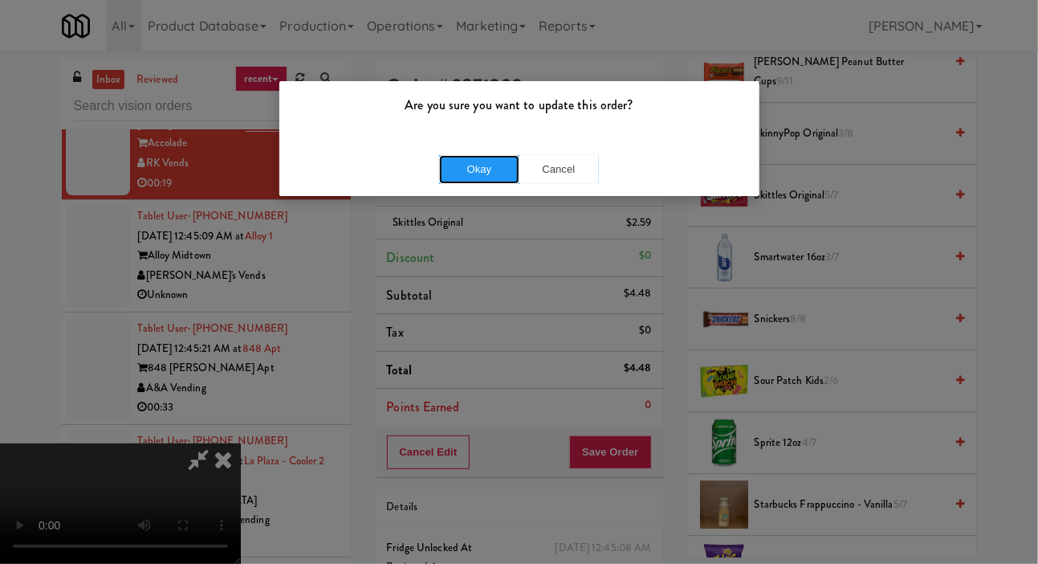
click at [487, 159] on button "Okay" at bounding box center [479, 169] width 80 height 29
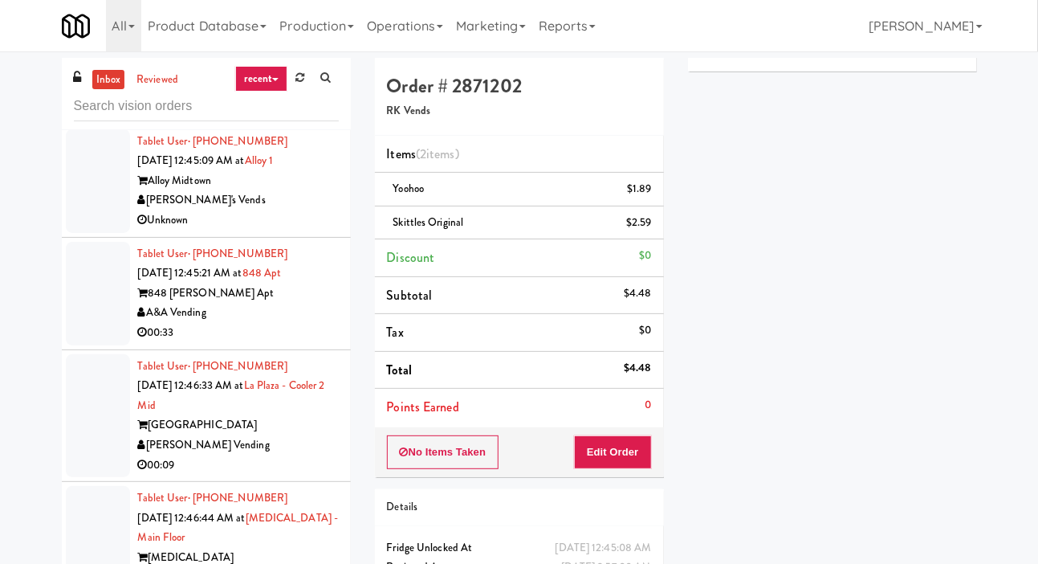
scroll to position [2431, 0]
click at [92, 232] on div at bounding box center [98, 180] width 64 height 104
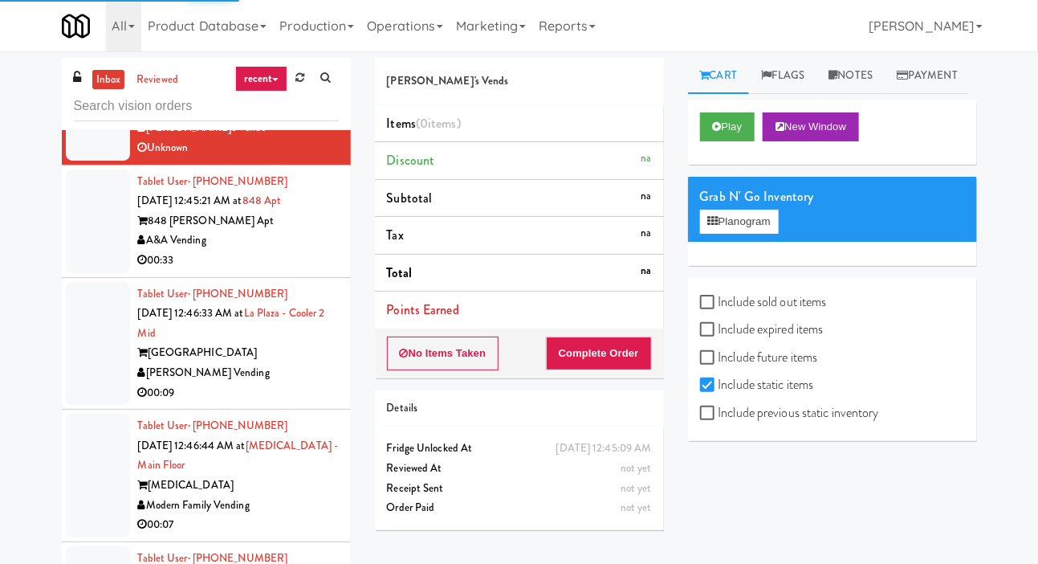
scroll to position [2503, 0]
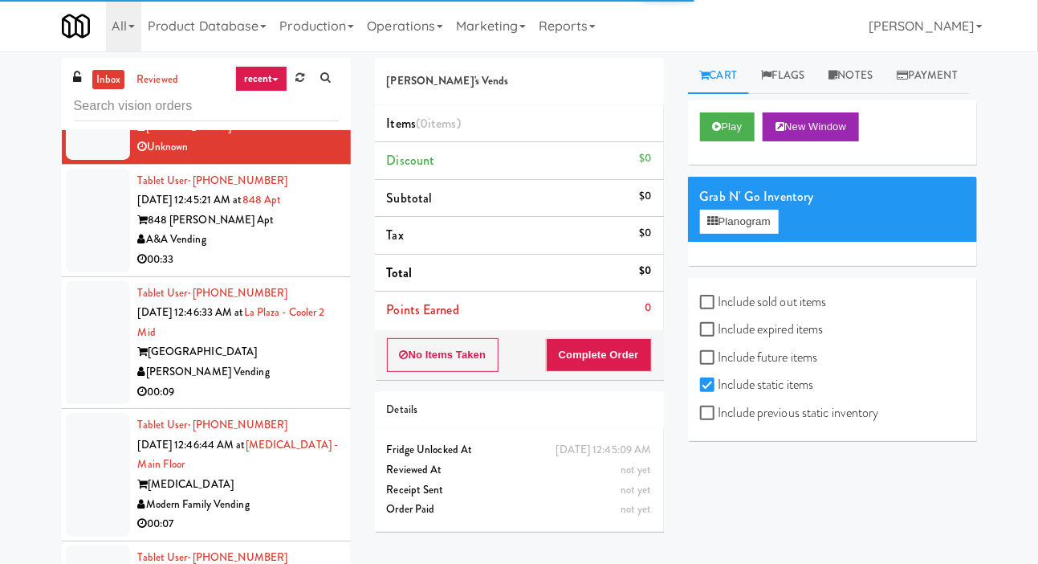
click at [885, 94] on link "Payment" at bounding box center [927, 76] width 85 height 36
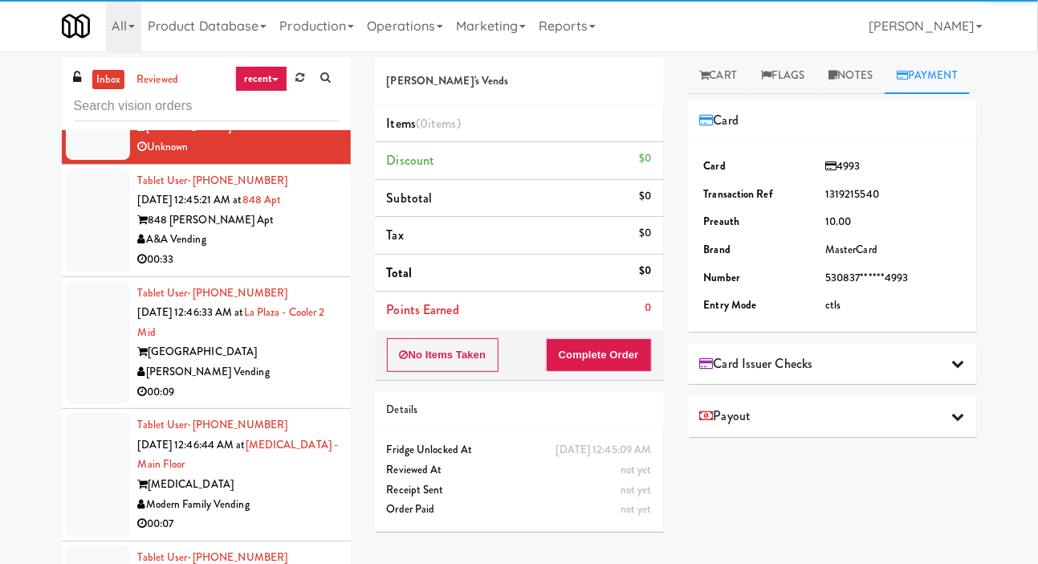
click at [735, 47] on div "All 325 Vending [URL][DOMAIN_NAME] 901 Smrt Mrkt [URL][DOMAIN_NAME] 9518002 [GE…" at bounding box center [519, 25] width 915 height 51
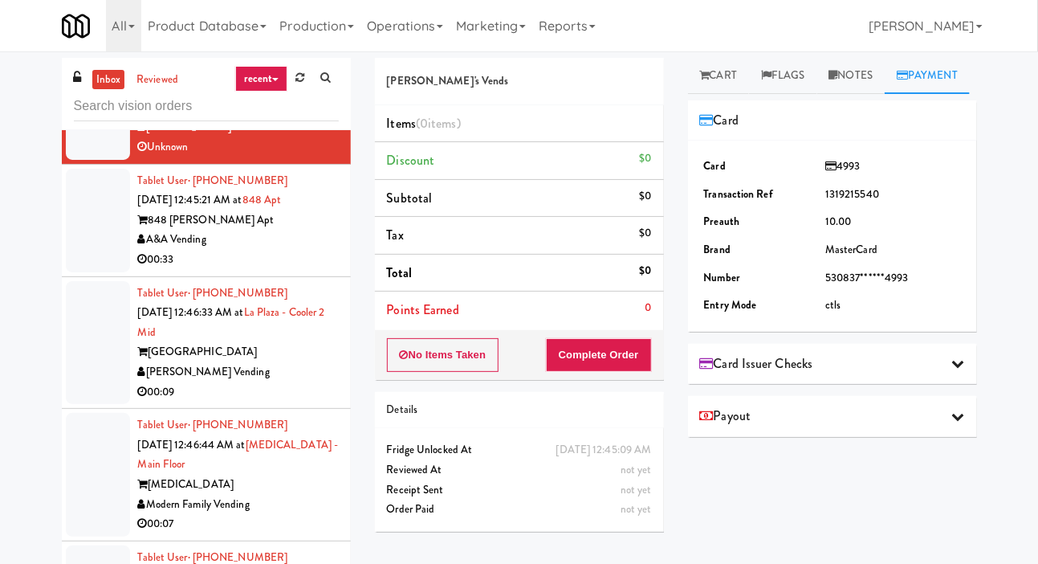
click at [733, 69] on link "Cart" at bounding box center [719, 76] width 62 height 36
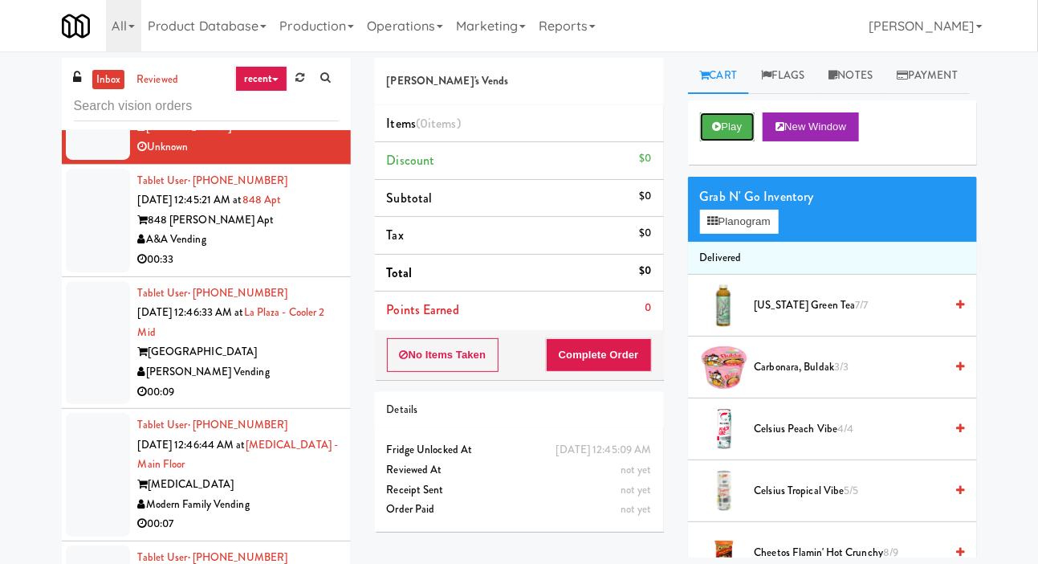
click at [741, 141] on button "Play" at bounding box center [727, 126] width 55 height 29
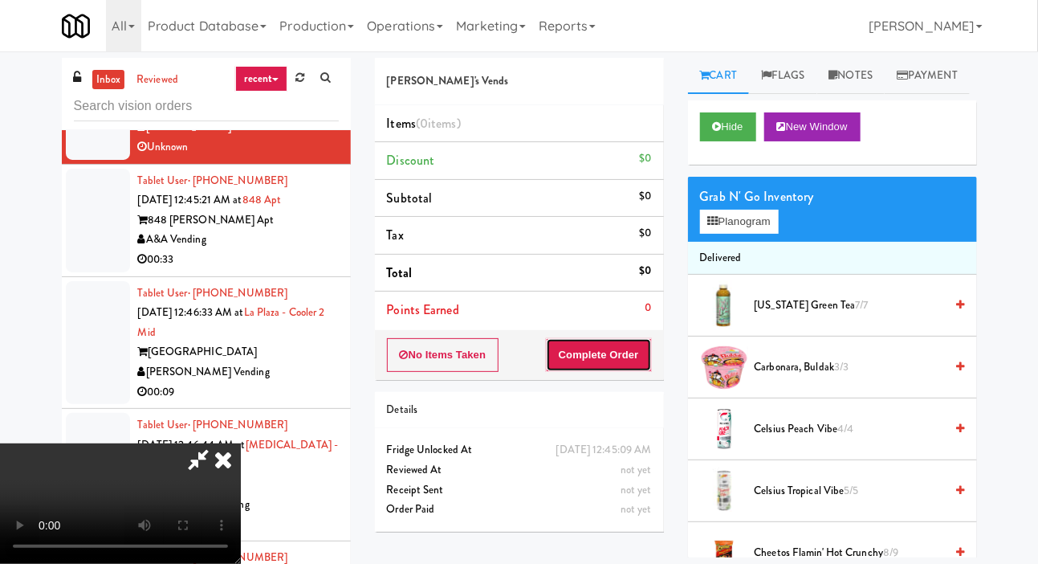
click at [629, 360] on button "Complete Order" at bounding box center [599, 355] width 106 height 34
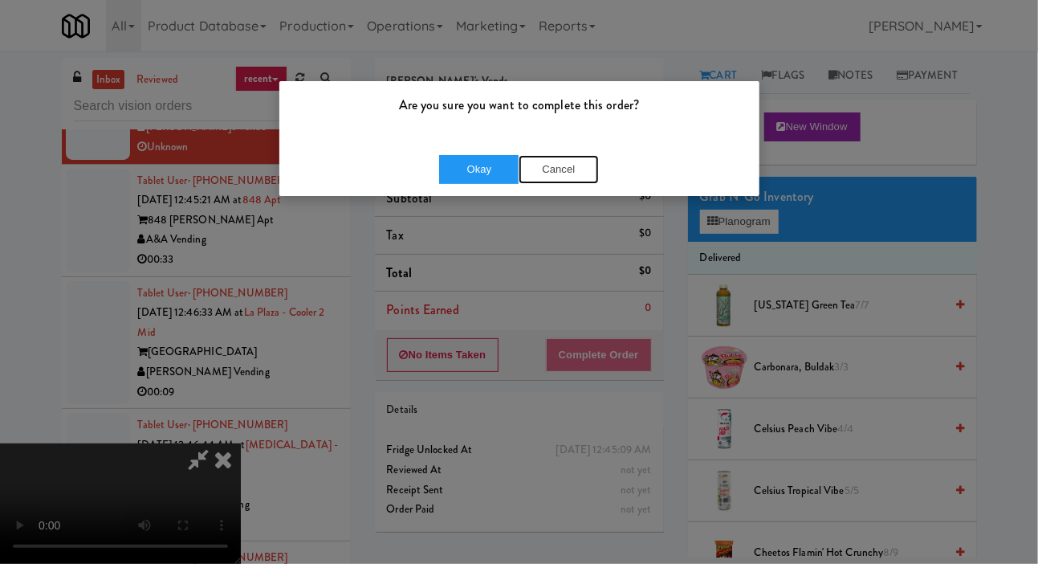
click at [587, 167] on button "Cancel" at bounding box center [559, 169] width 80 height 29
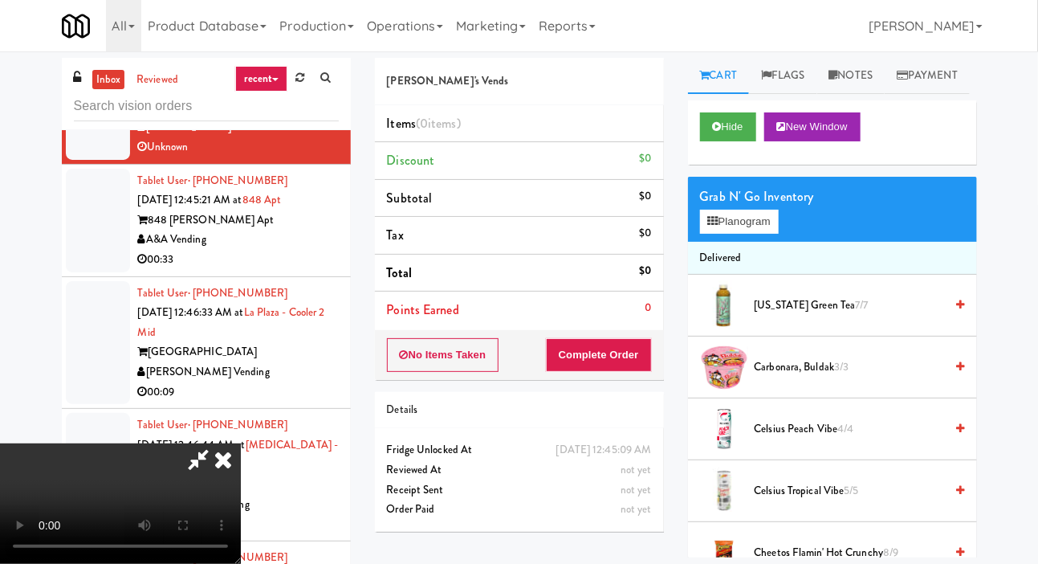
scroll to position [59, 0]
click at [732, 141] on button "Hide" at bounding box center [728, 126] width 56 height 29
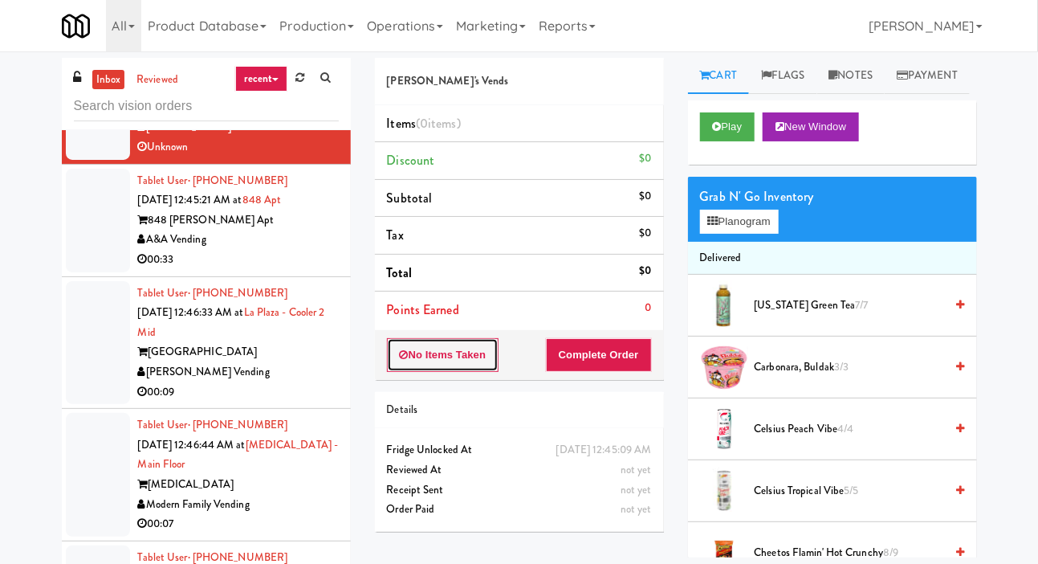
click at [454, 361] on button "No Items Taken" at bounding box center [443, 355] width 112 height 34
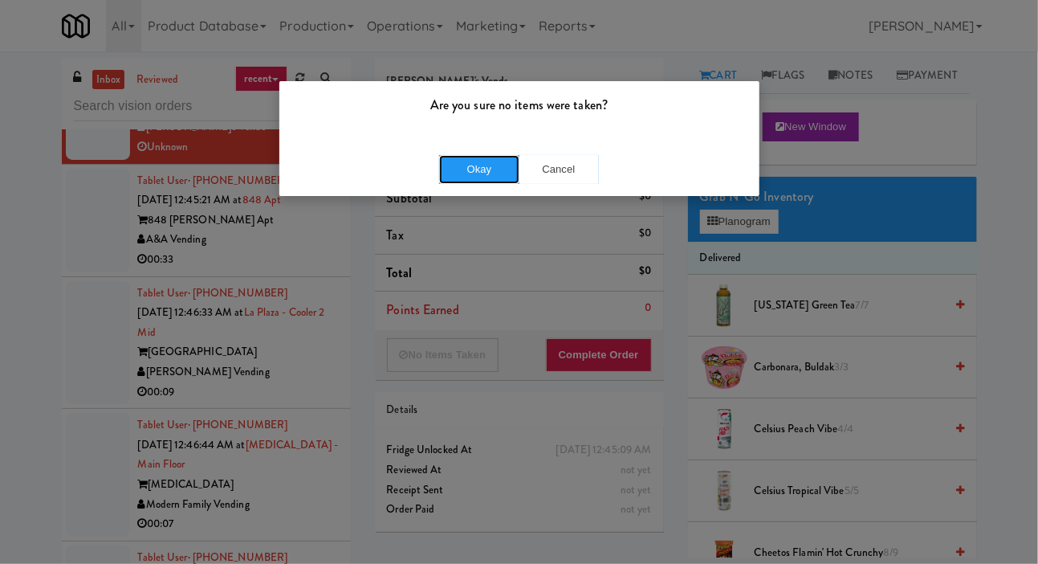
click at [485, 177] on button "Okay" at bounding box center [479, 169] width 80 height 29
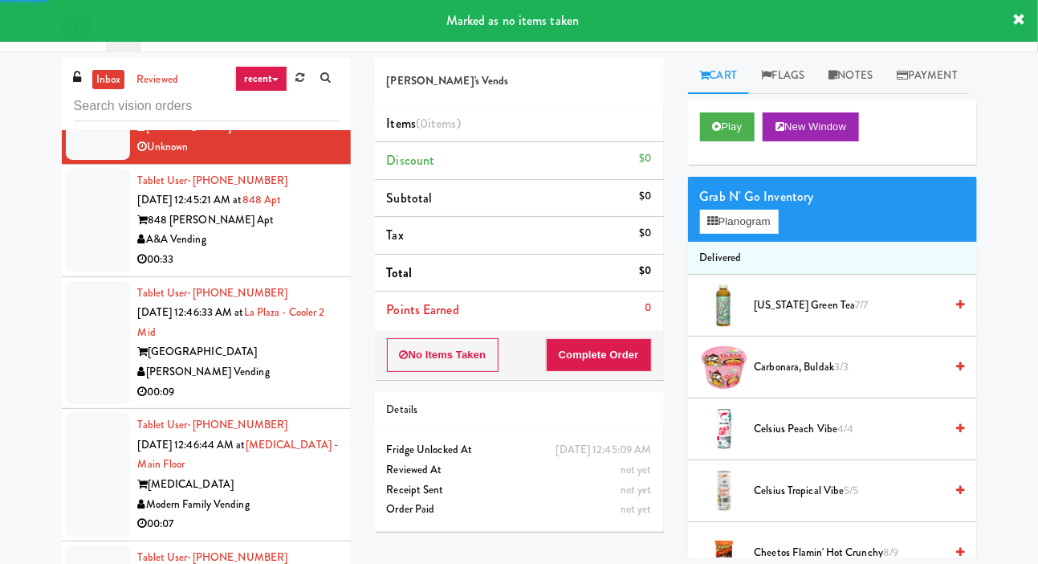
click at [84, 272] on div at bounding box center [98, 221] width 64 height 104
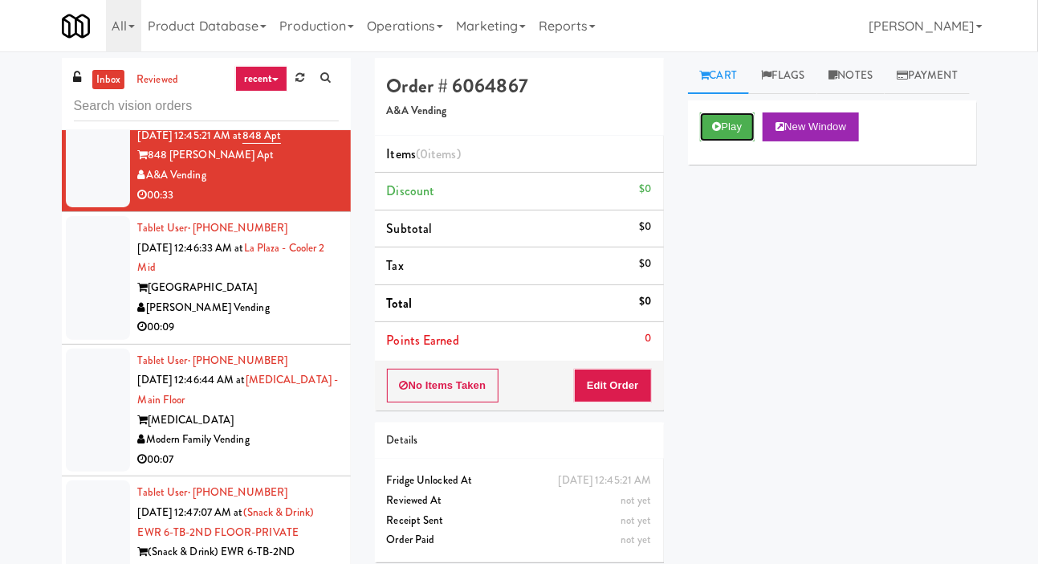
click at [728, 141] on button "Play" at bounding box center [727, 126] width 55 height 29
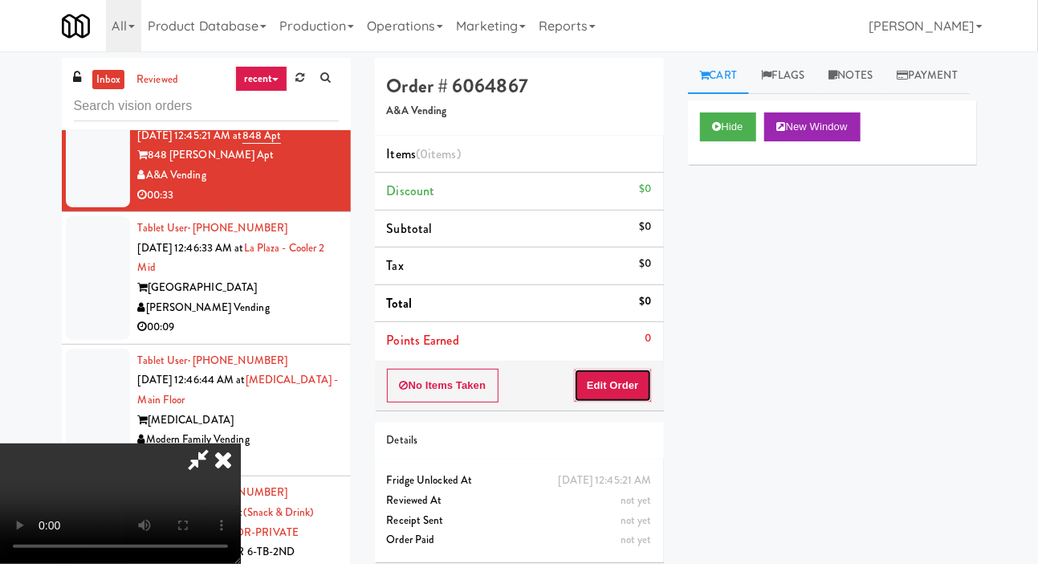
click at [625, 379] on button "Edit Order" at bounding box center [613, 385] width 78 height 34
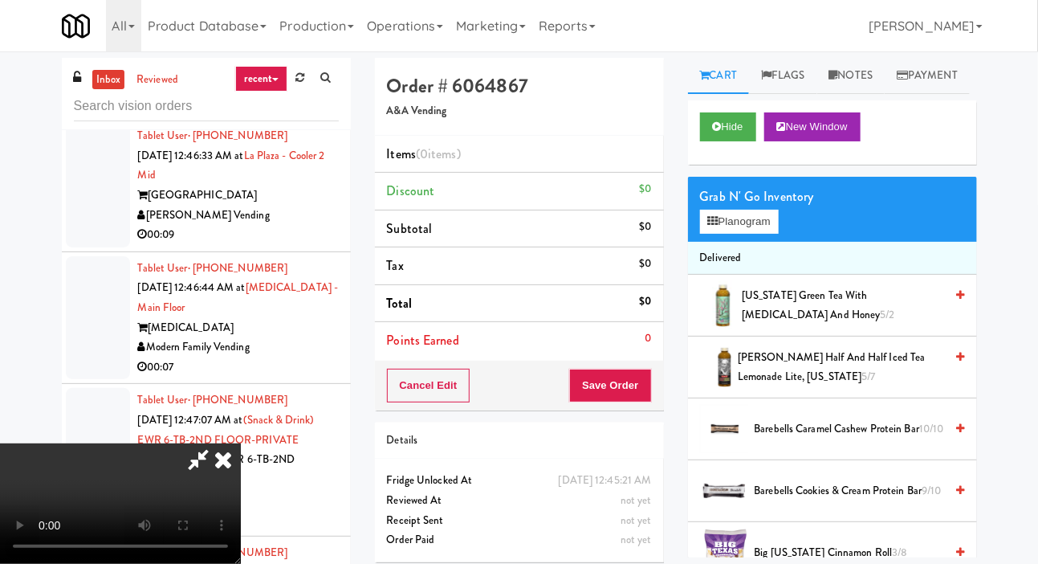
scroll to position [59, 0]
click at [1036, 127] on div "inbox reviewed recent all unclear take inventory issue suspicious failed recent…" at bounding box center [519, 341] width 1038 height 566
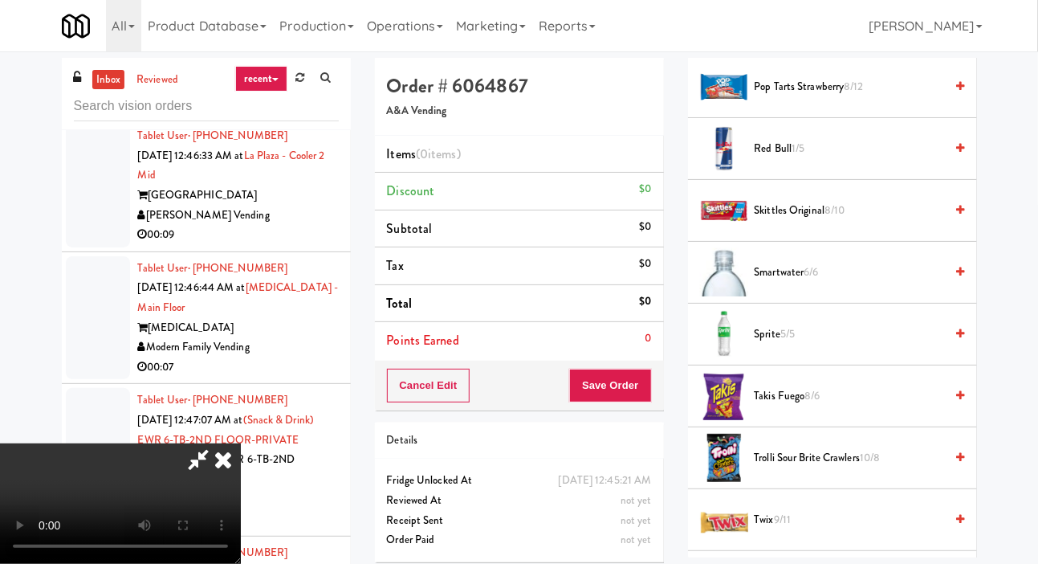
scroll to position [1610, 0]
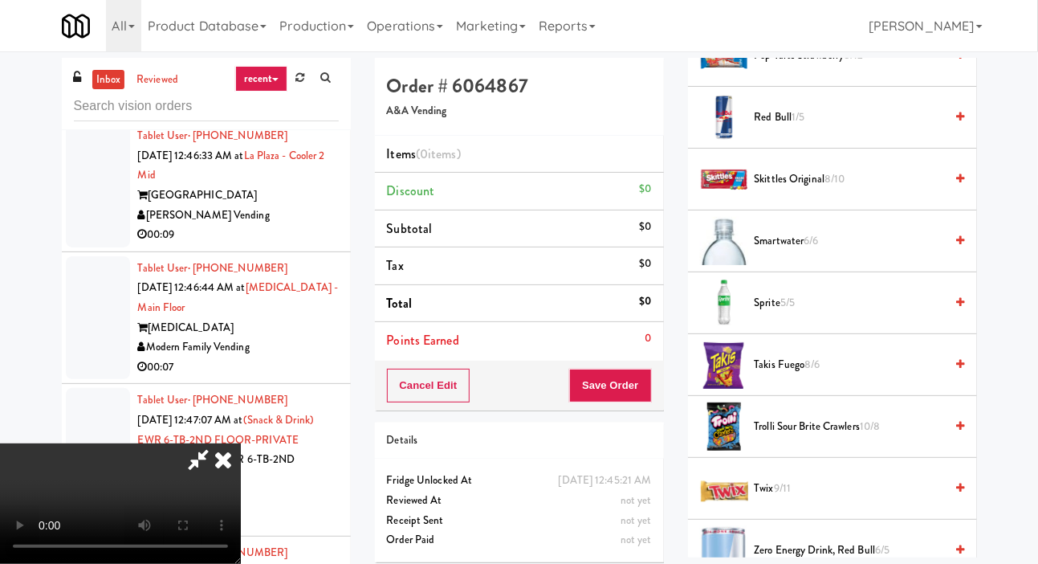
click at [834, 313] on span "Sprite 5/5" at bounding box center [850, 303] width 190 height 20
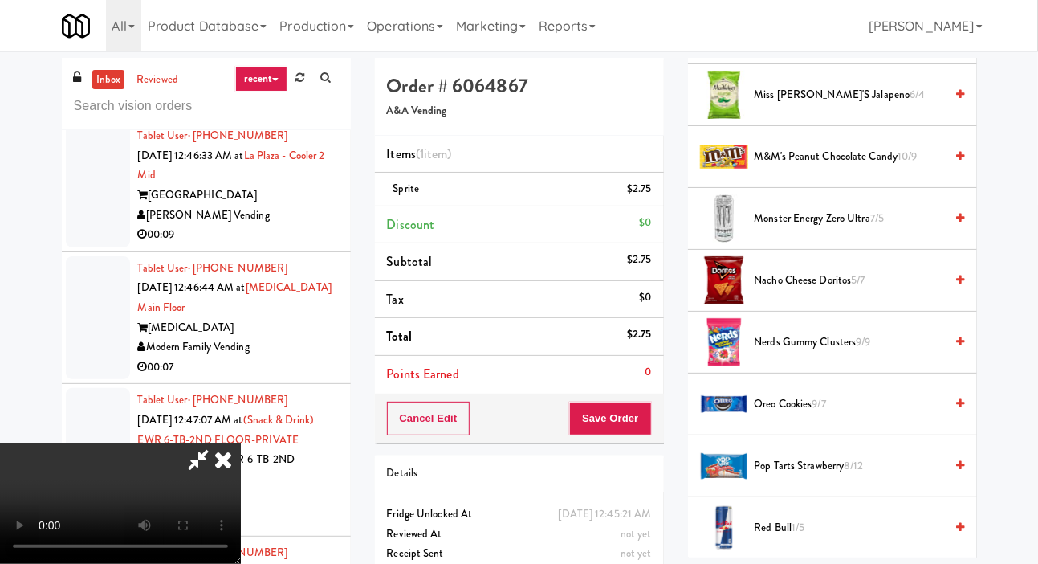
scroll to position [1200, 0]
click at [839, 352] on span "Nerds Gummy Clusters 9/9" at bounding box center [850, 342] width 190 height 20
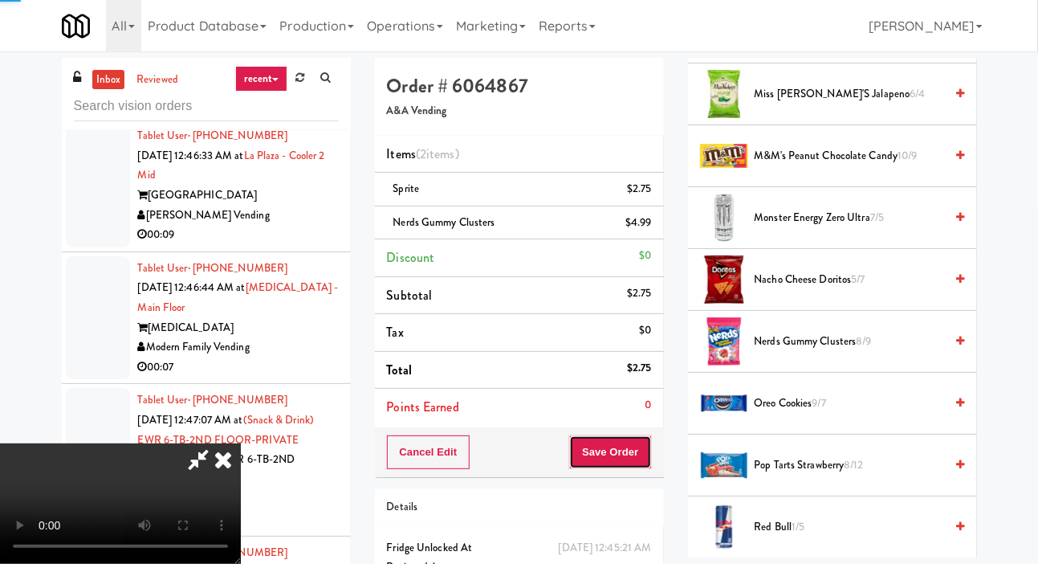
click at [647, 454] on button "Save Order" at bounding box center [610, 452] width 82 height 34
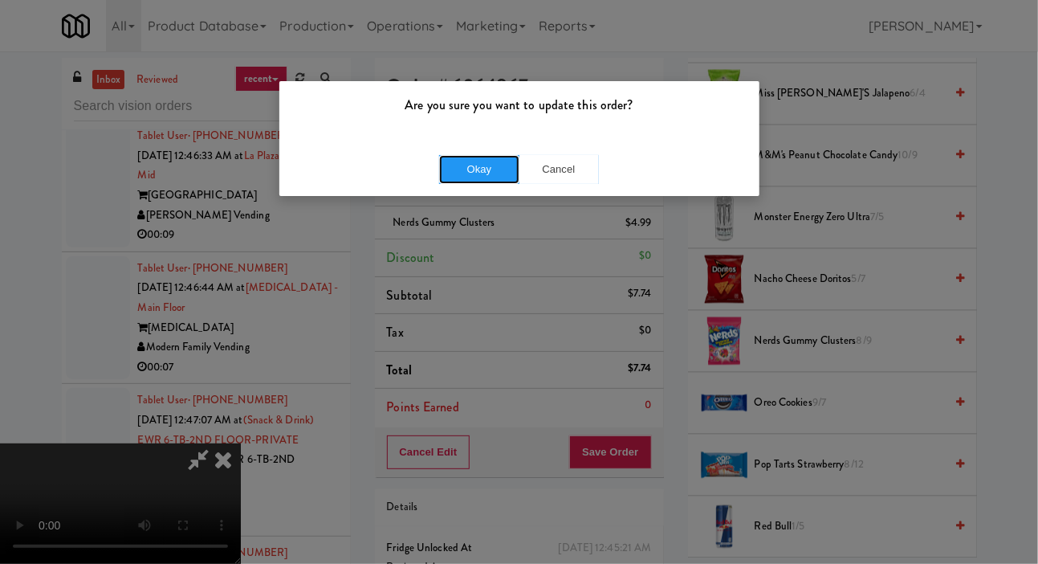
click at [487, 169] on button "Okay" at bounding box center [479, 169] width 80 height 29
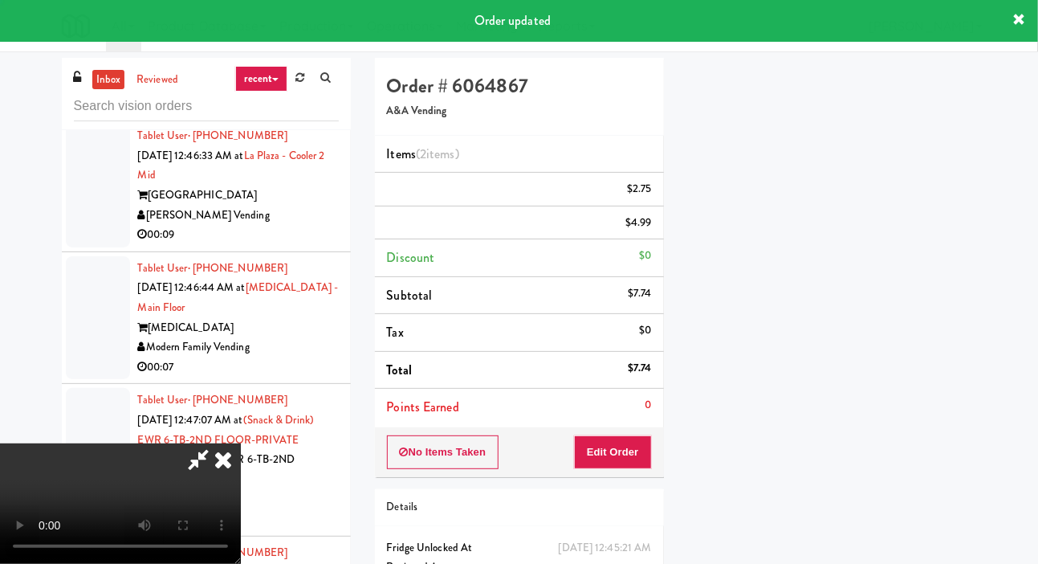
scroll to position [93, 0]
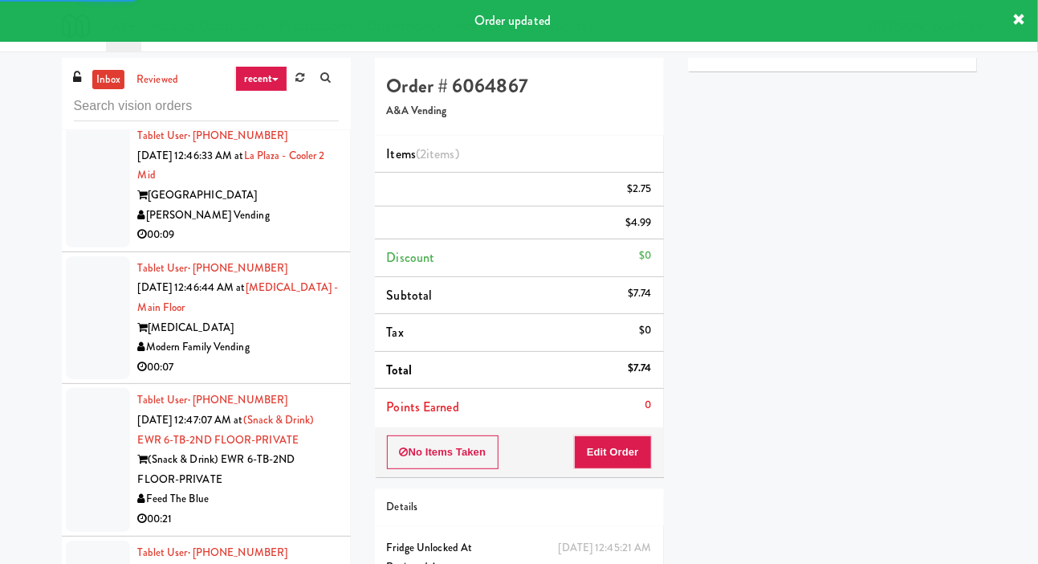
click at [319, 226] on div "[PERSON_NAME] Vending" at bounding box center [238, 216] width 201 height 20
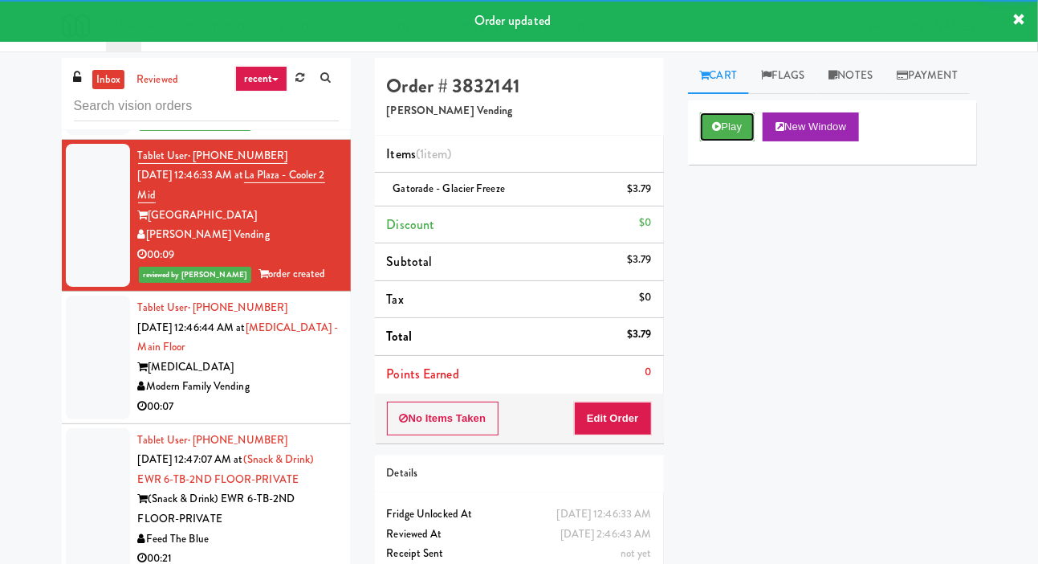
click at [726, 141] on button "Play" at bounding box center [727, 126] width 55 height 29
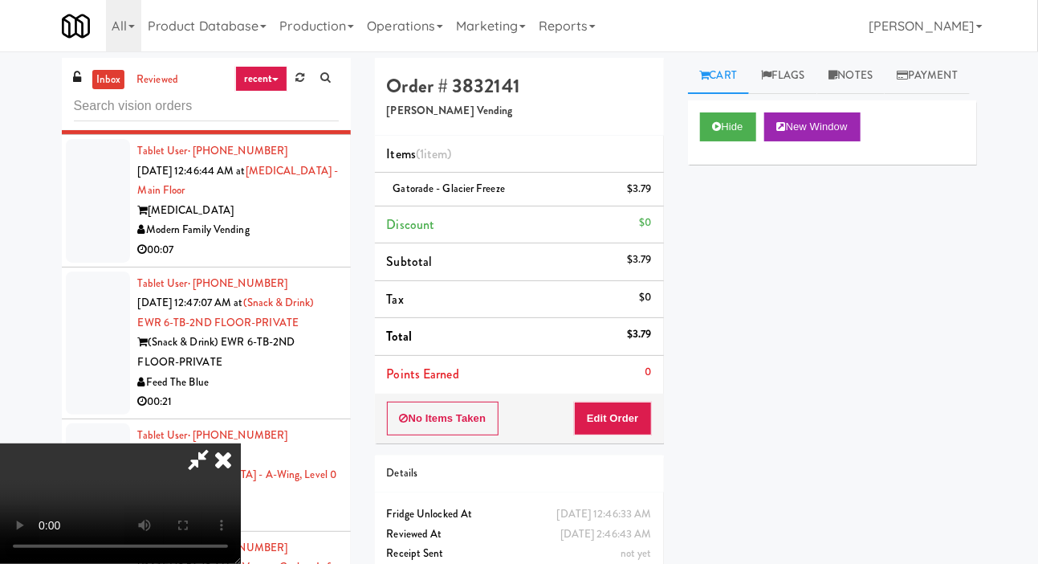
click at [336, 240] on div "Modern Family Vending" at bounding box center [238, 230] width 201 height 20
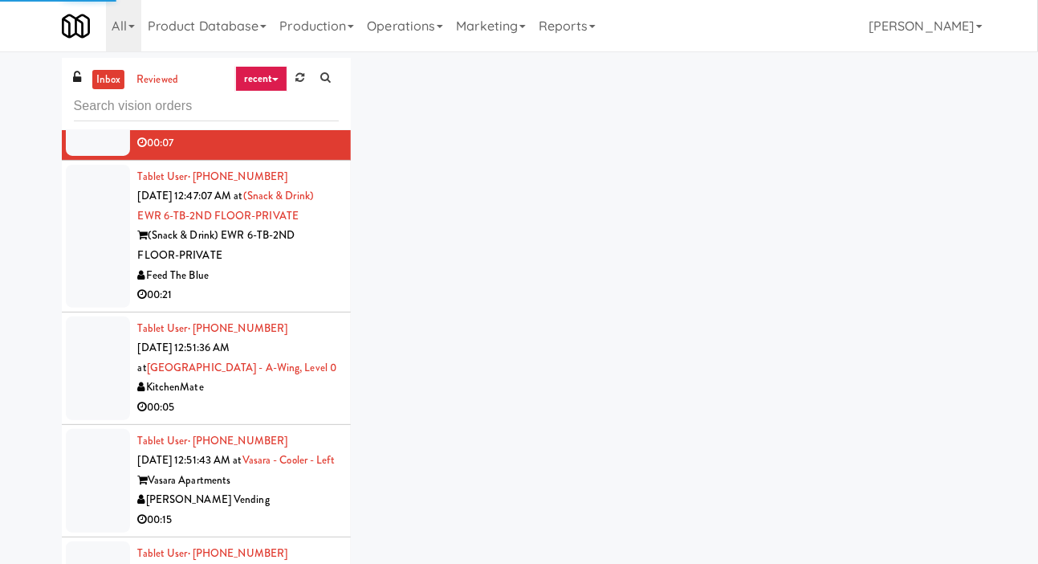
scroll to position [2941, 0]
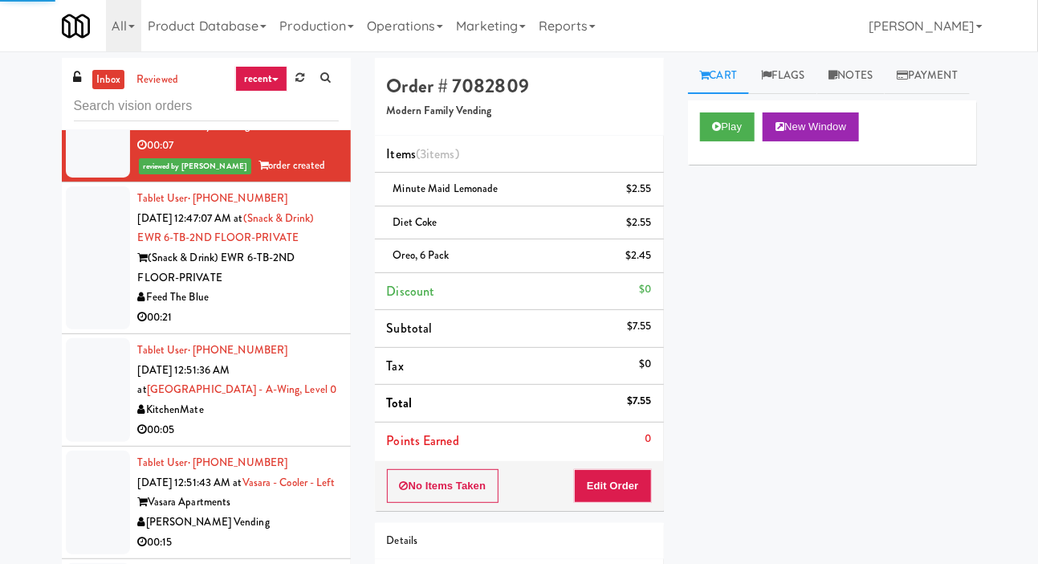
click at [309, 307] on div "Feed The Blue" at bounding box center [238, 297] width 201 height 20
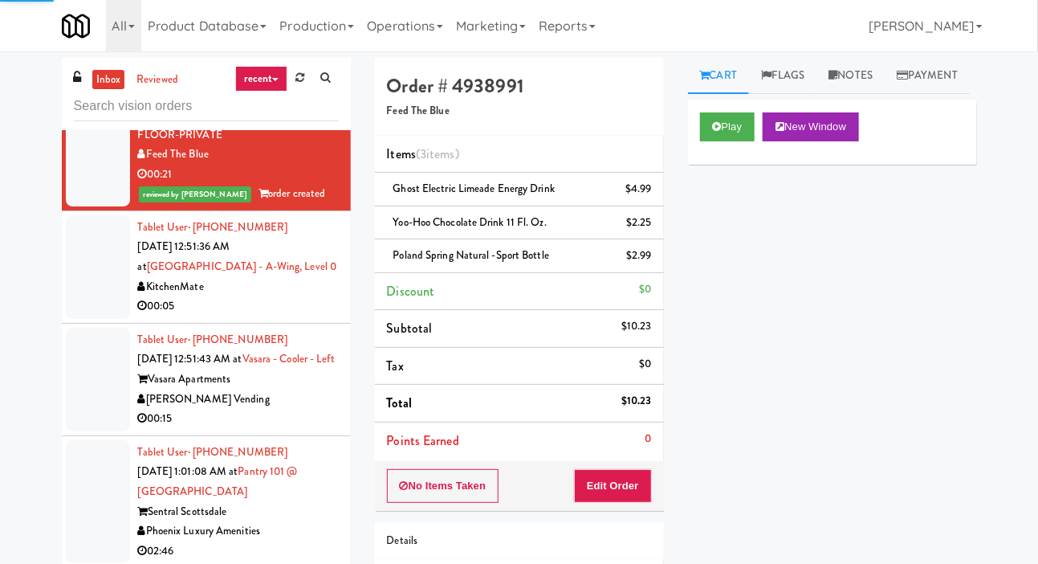
click at [317, 316] on div "00:05" at bounding box center [238, 306] width 201 height 20
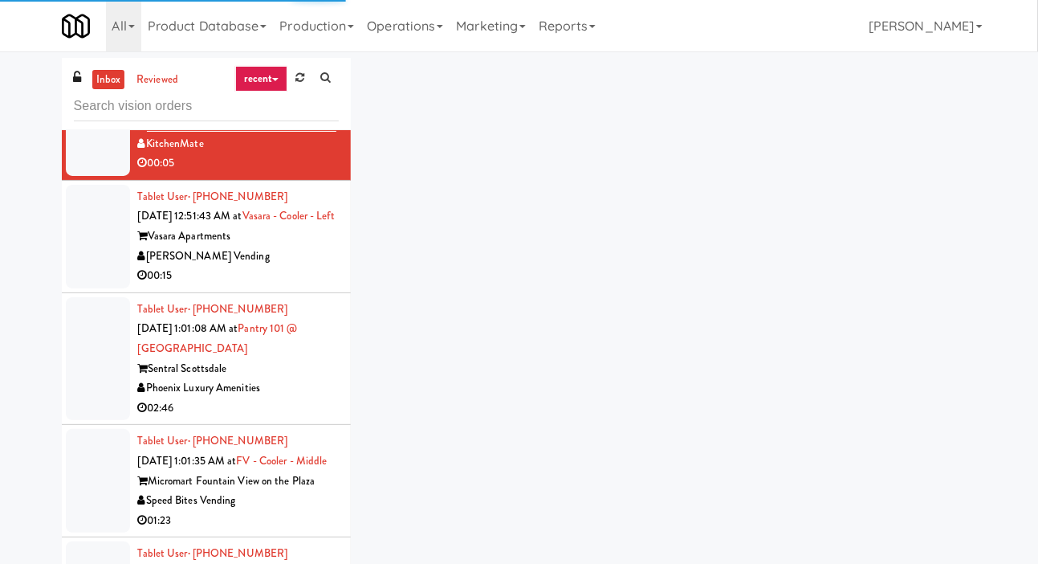
scroll to position [3225, 0]
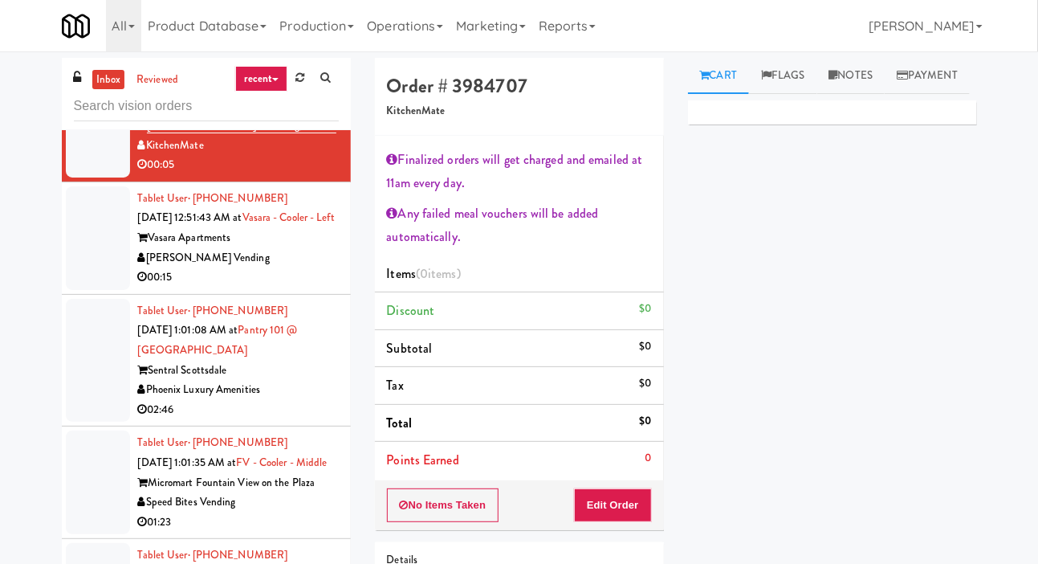
click at [302, 268] on div "[PERSON_NAME] Vending" at bounding box center [238, 258] width 201 height 20
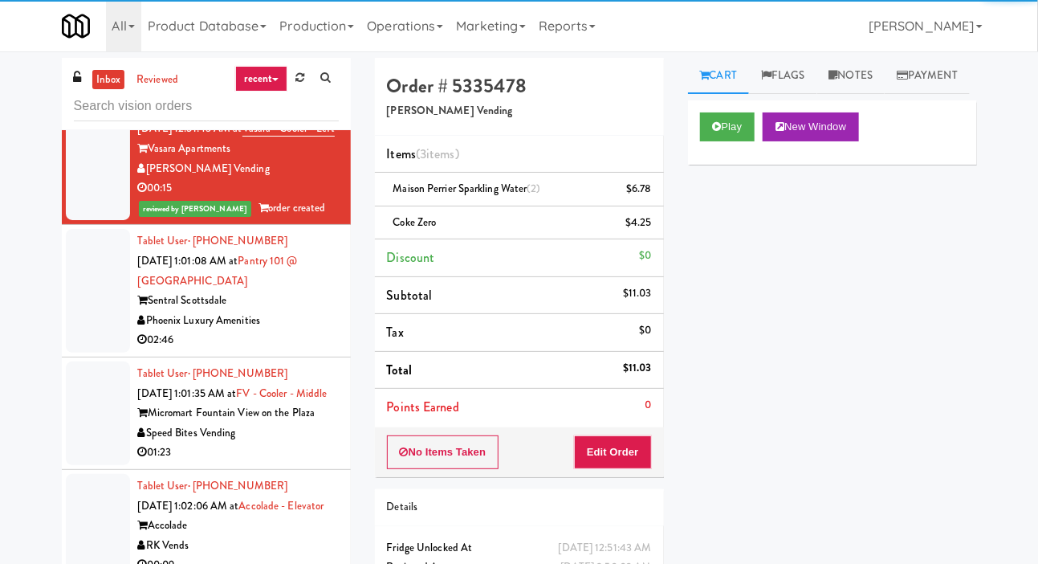
click at [308, 331] on div "Phoenix Luxury Amenities" at bounding box center [238, 321] width 201 height 20
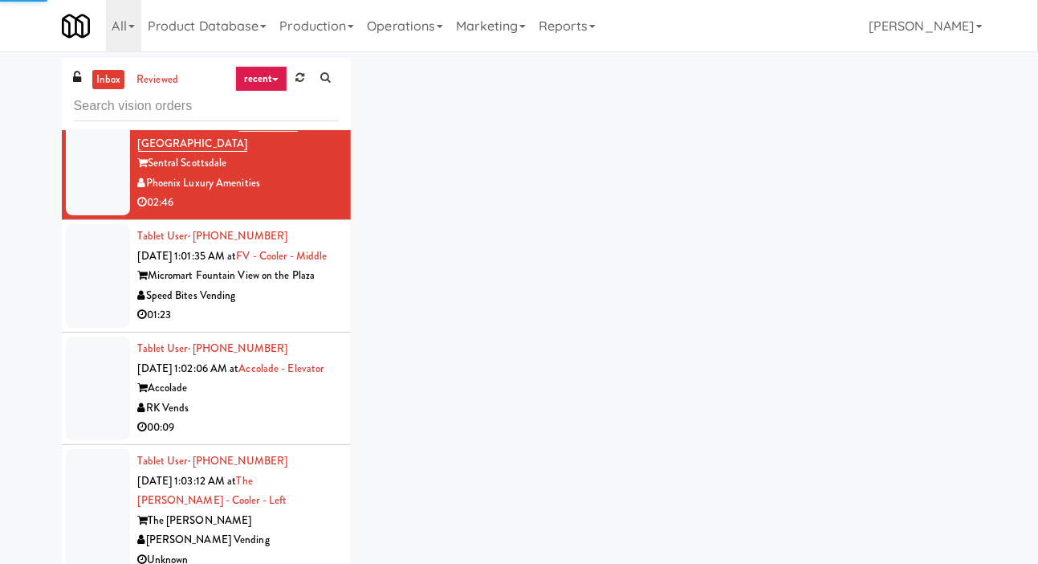
scroll to position [3459, 0]
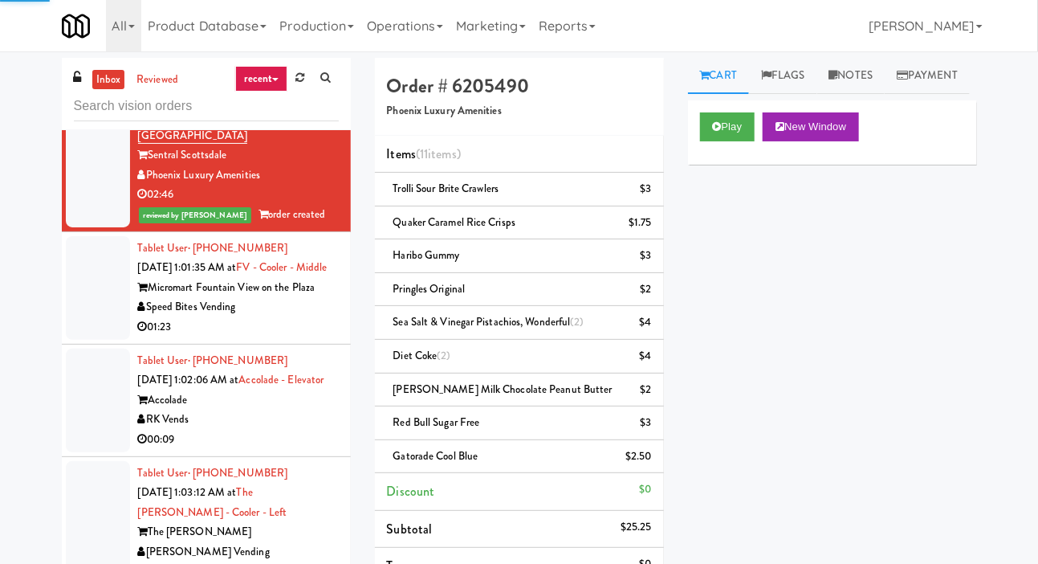
click at [303, 317] on div "Speed Bites Vending" at bounding box center [238, 307] width 201 height 20
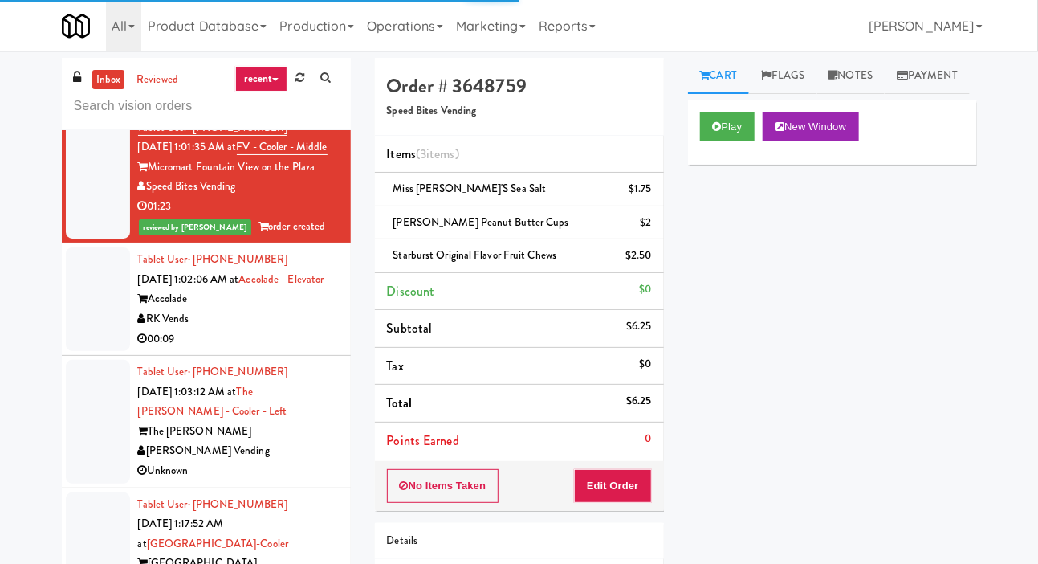
click at [304, 348] on div "Tablet User · (720) 621-5995 [DATE] 1:02:06 AM at Accolade - Elevator Accolade …" at bounding box center [238, 299] width 201 height 99
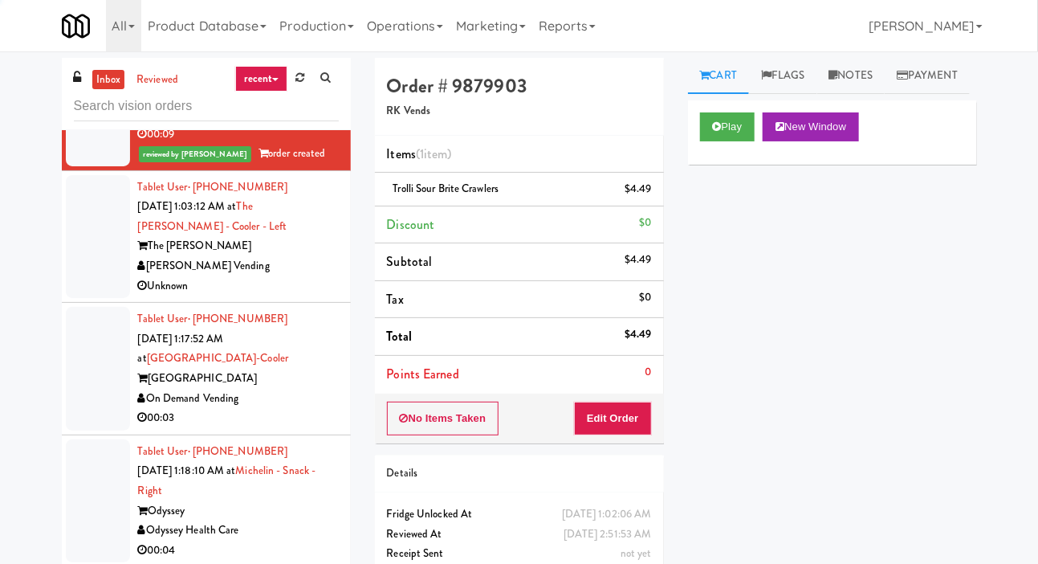
click at [311, 256] on div "The [PERSON_NAME]" at bounding box center [238, 246] width 201 height 20
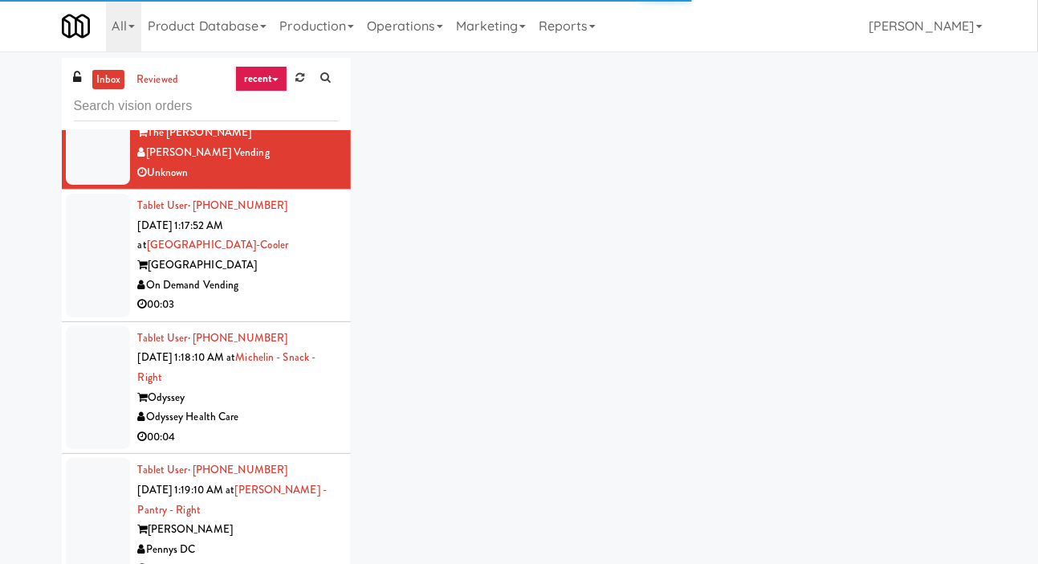
scroll to position [3946, 0]
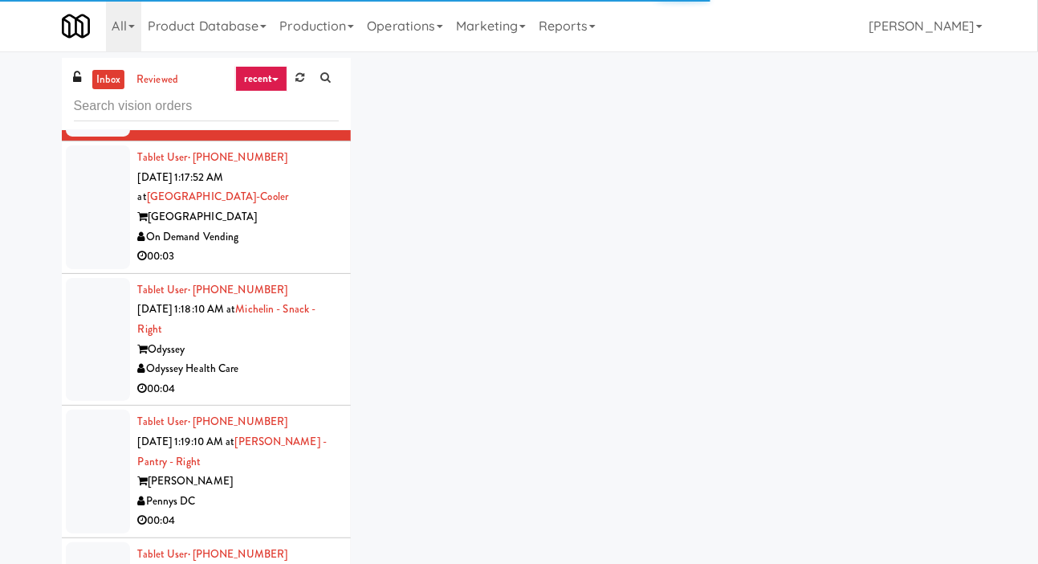
click at [311, 247] on div "On Demand Vending" at bounding box center [238, 237] width 201 height 20
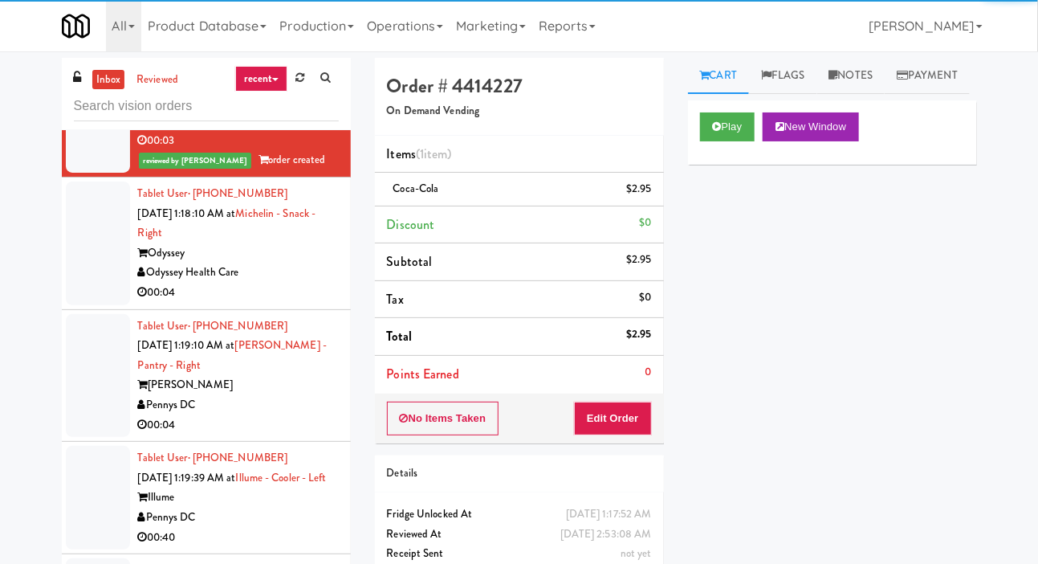
click at [310, 283] on div "Odyssey Health Care" at bounding box center [238, 273] width 201 height 20
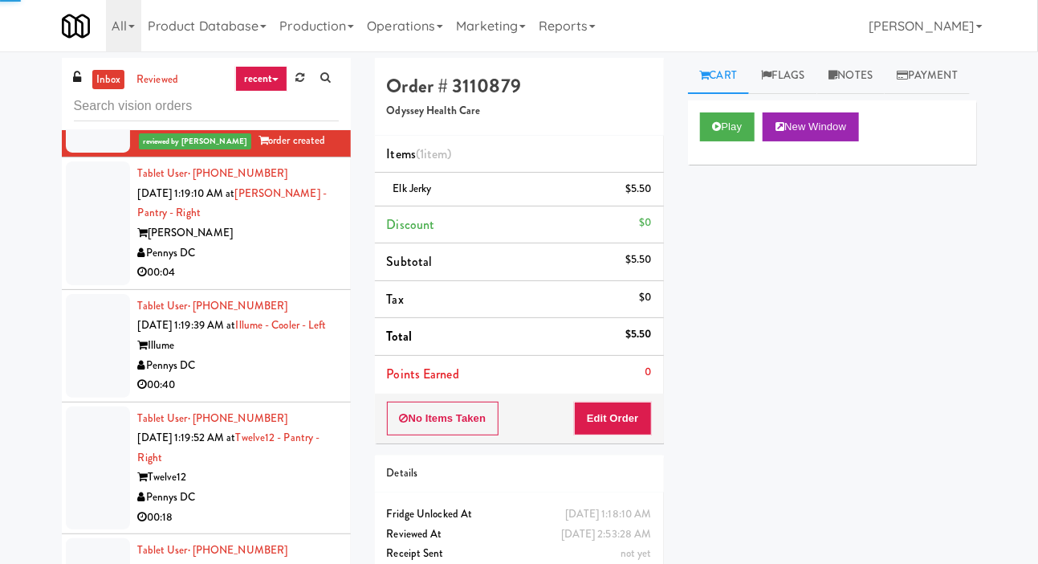
click at [299, 283] on div "00:04" at bounding box center [238, 273] width 201 height 20
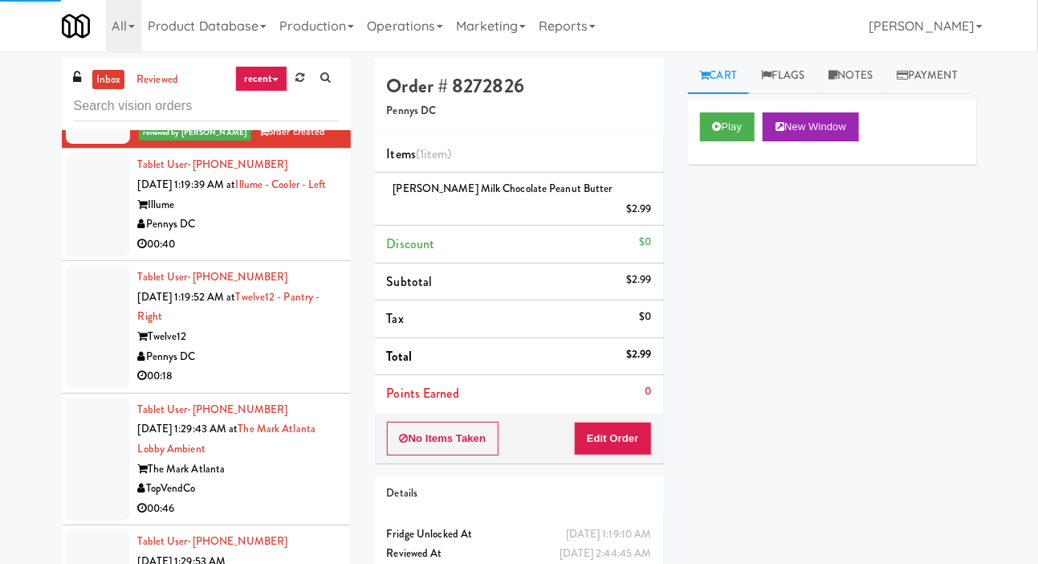
click at [296, 254] on div "00:40" at bounding box center [238, 244] width 201 height 20
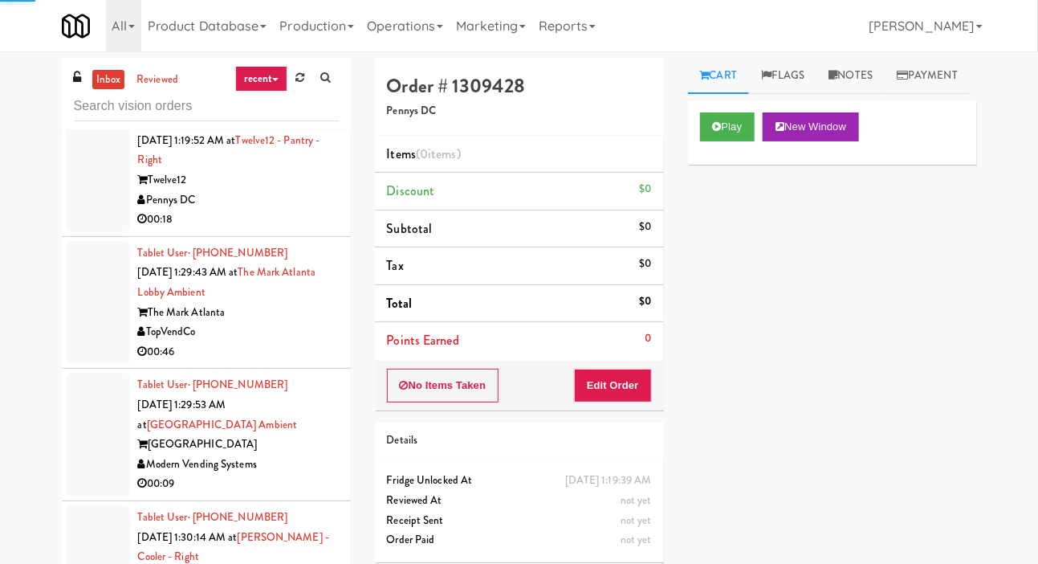
click at [299, 230] on div "00:18" at bounding box center [238, 220] width 201 height 20
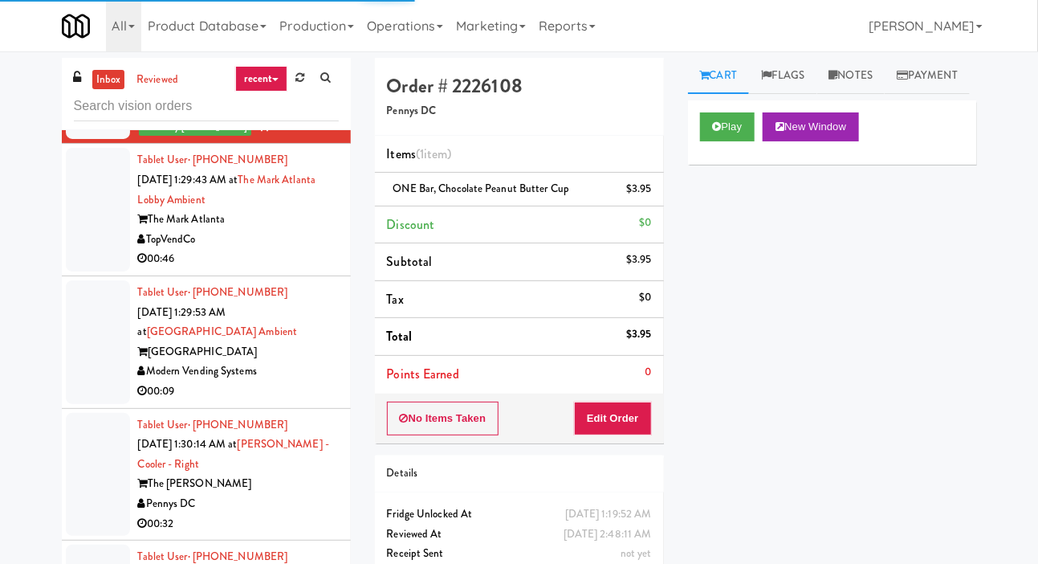
click at [302, 250] on div "TopVendCo" at bounding box center [238, 240] width 201 height 20
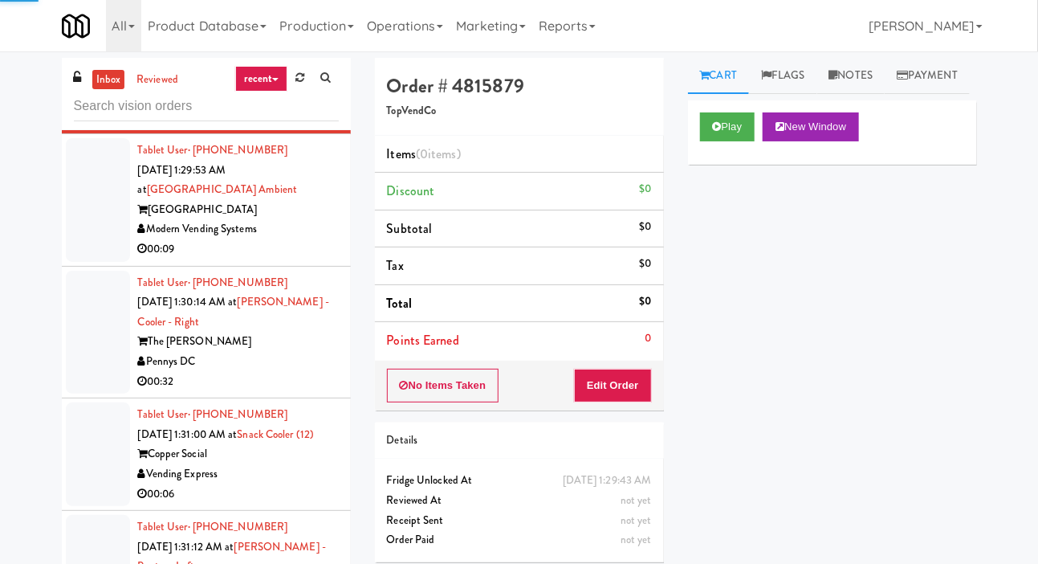
click at [310, 239] on div "Modern Vending Systems" at bounding box center [238, 229] width 201 height 20
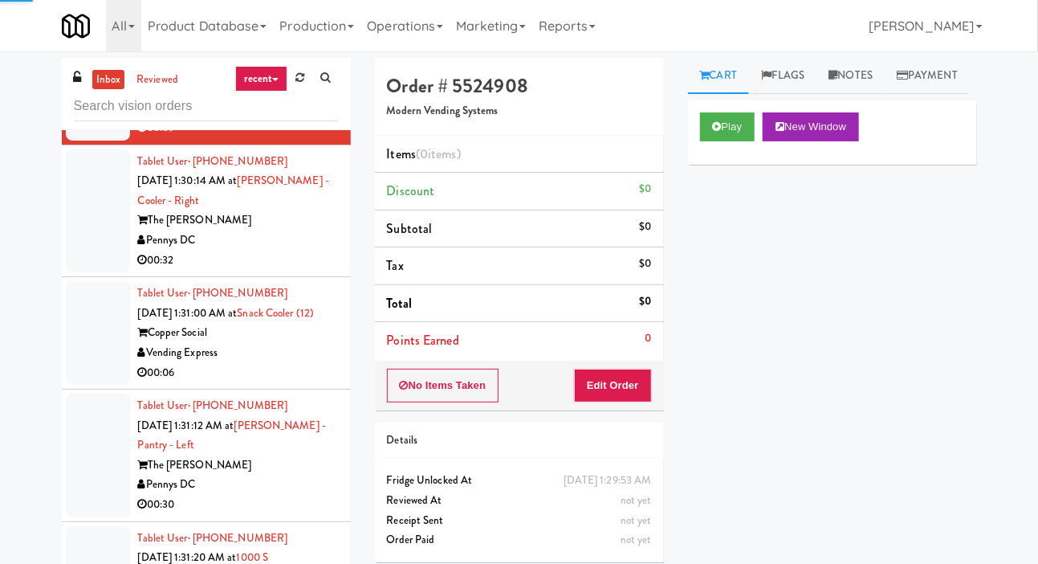
click at [306, 250] on div "Pennys DC" at bounding box center [238, 240] width 201 height 20
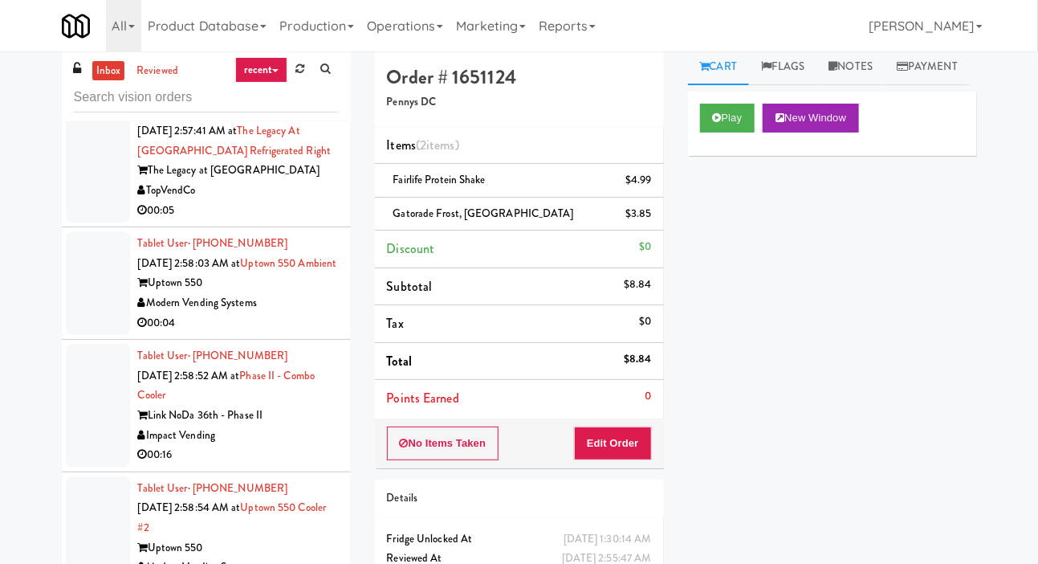
scroll to position [17213, 0]
click at [307, 553] on div "Uptown 550" at bounding box center [238, 548] width 201 height 20
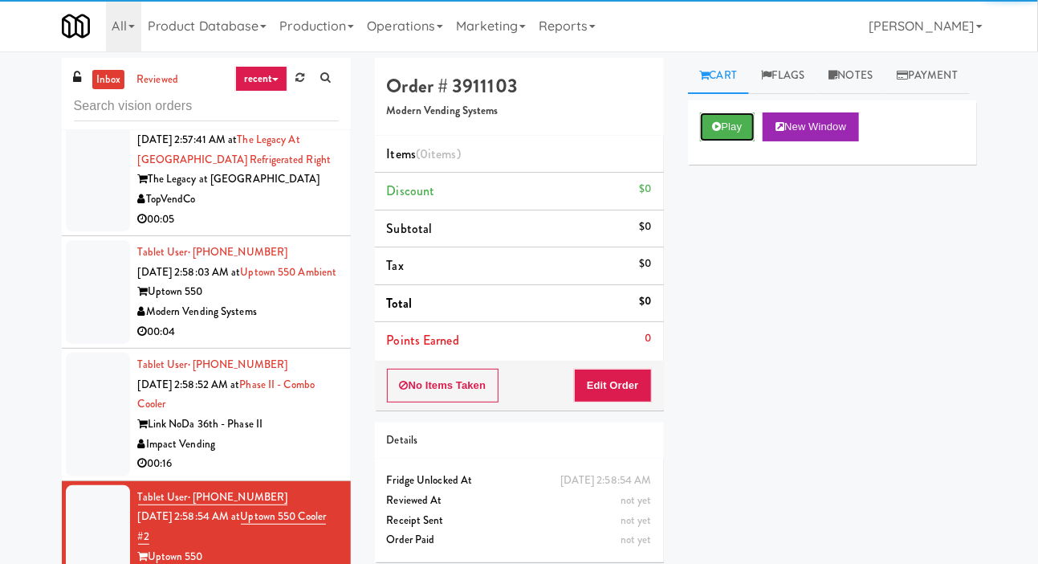
click at [740, 141] on button "Play" at bounding box center [727, 126] width 55 height 29
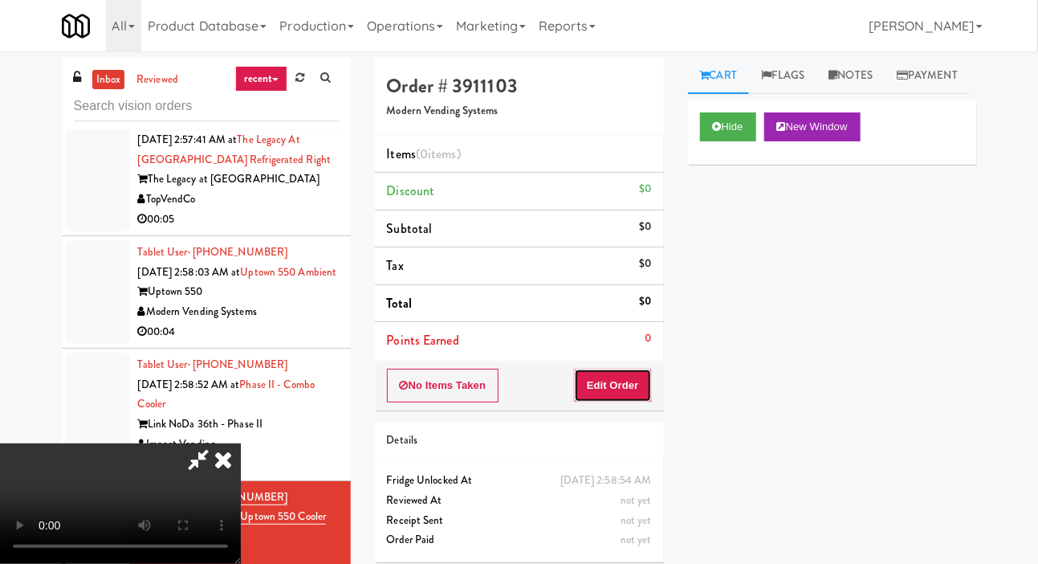
click at [626, 374] on button "Edit Order" at bounding box center [613, 385] width 78 height 34
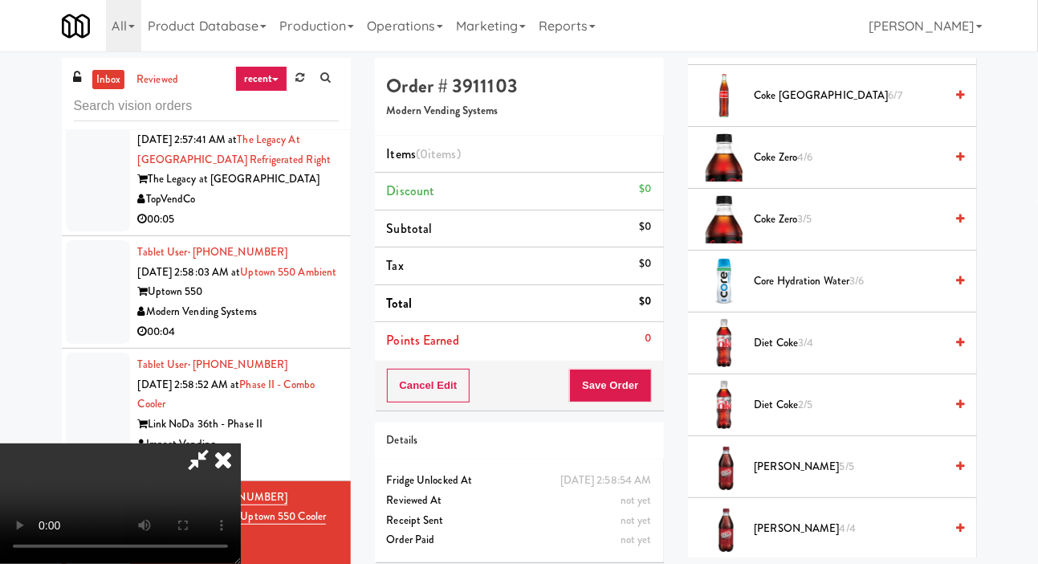
scroll to position [960, 0]
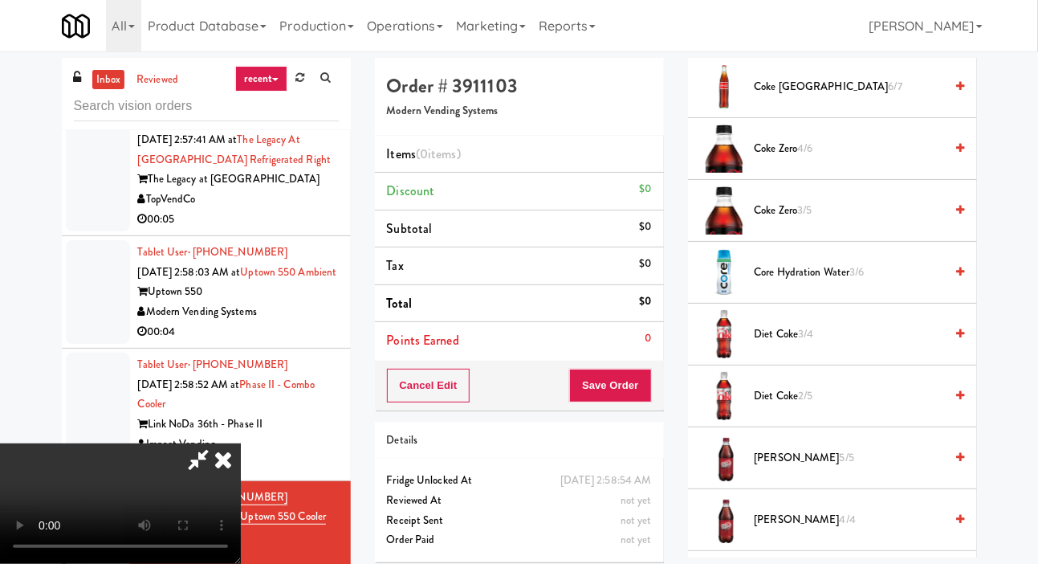
click at [849, 406] on span "Diet Coke 2/5" at bounding box center [850, 396] width 190 height 20
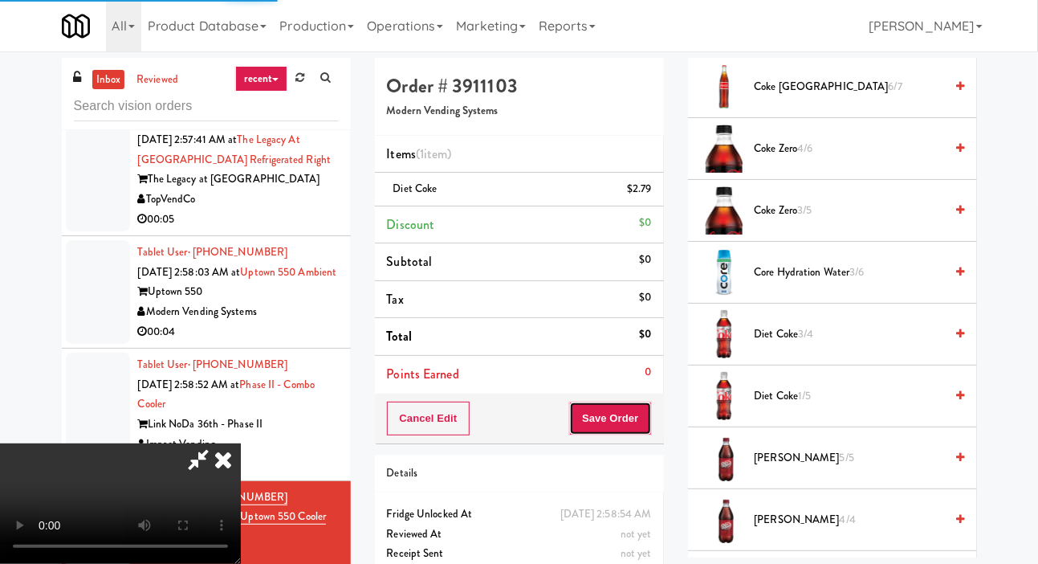
click at [649, 433] on button "Save Order" at bounding box center [610, 418] width 82 height 34
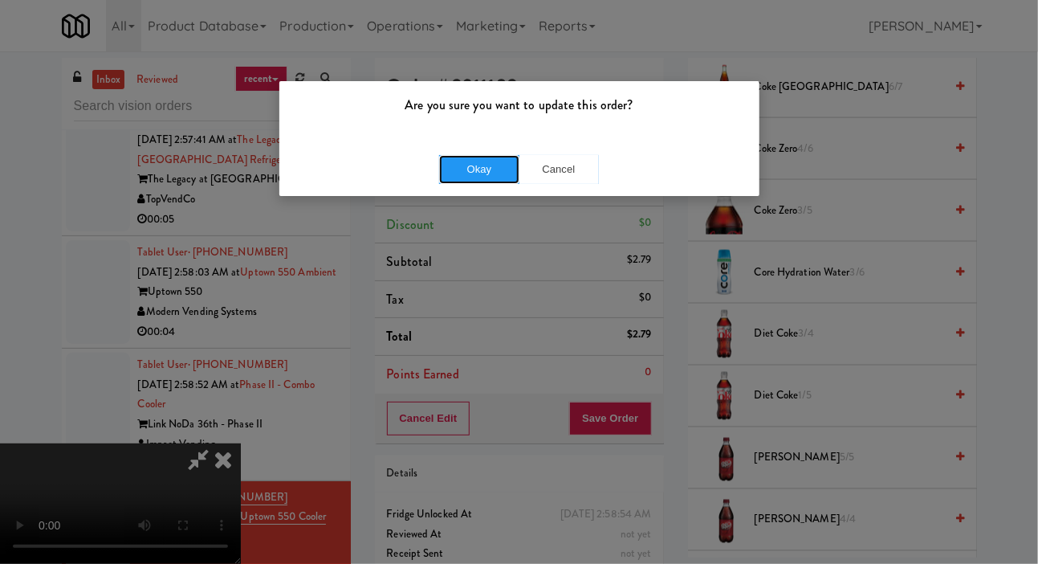
click at [466, 167] on button "Okay" at bounding box center [479, 169] width 80 height 29
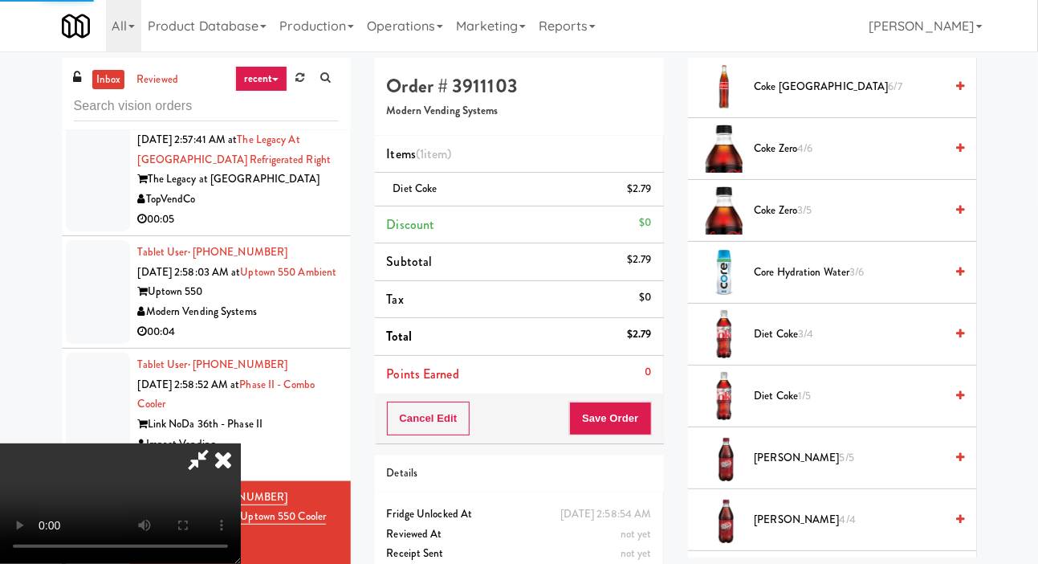
scroll to position [93, 0]
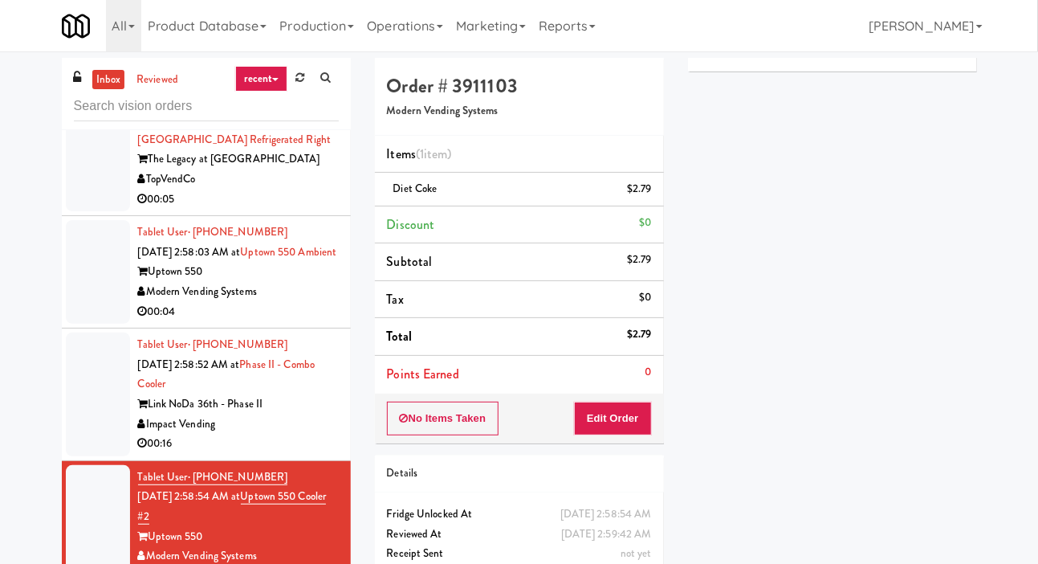
click at [71, 423] on div at bounding box center [98, 394] width 64 height 124
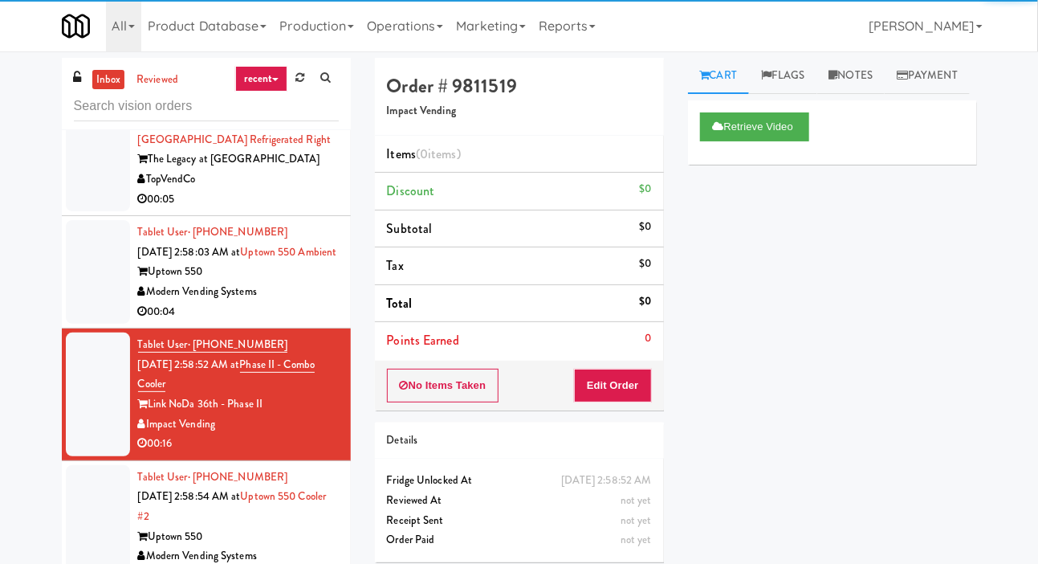
scroll to position [17129, 0]
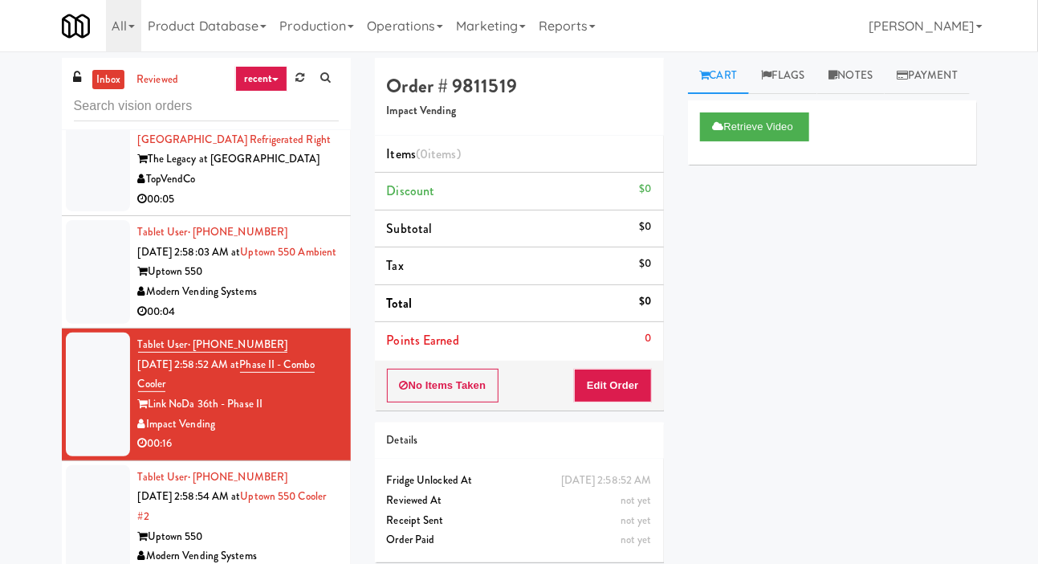
click at [74, 324] on div at bounding box center [98, 272] width 64 height 104
click at [6, 563] on html "Are you sure you want to update this order? Okay Cancel Okay Are you sure you w…" at bounding box center [519, 282] width 1038 height 564
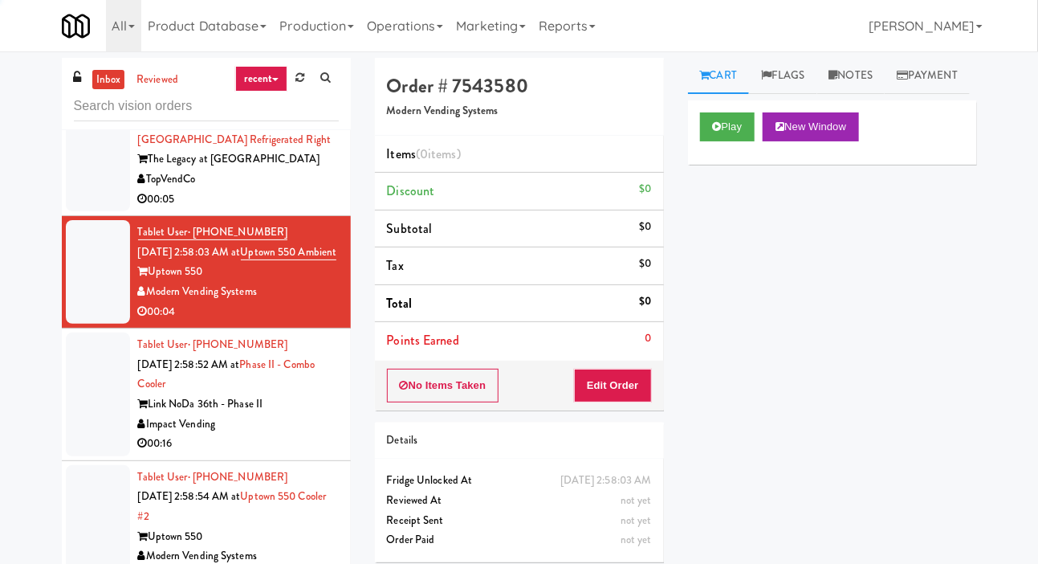
click at [2, 563] on div "inbox reviewed recent all unclear take inventory issue suspicious failed recent…" at bounding box center [519, 341] width 1038 height 566
click at [727, 141] on button "Play" at bounding box center [727, 126] width 55 height 29
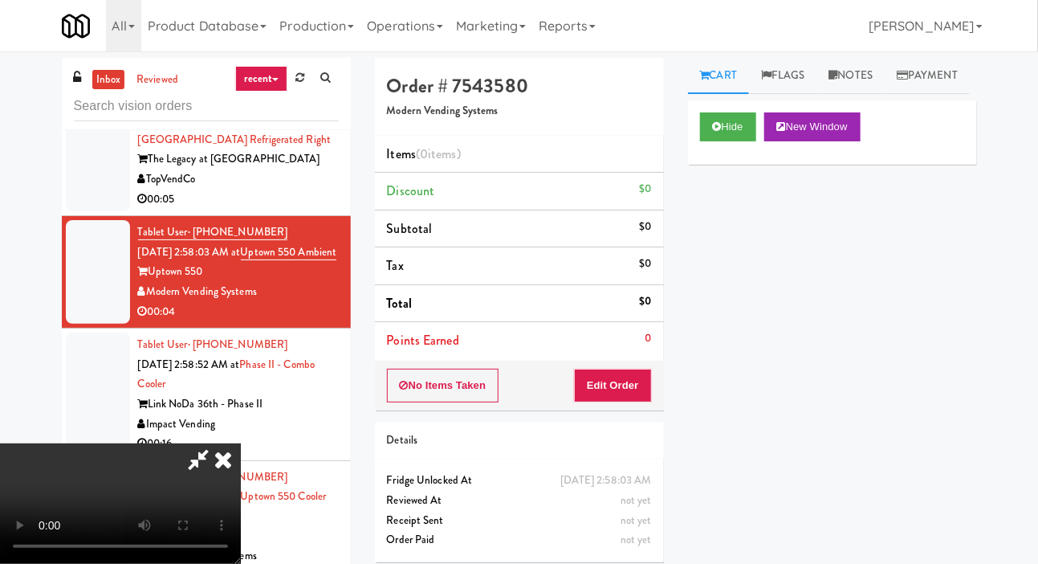
scroll to position [59, 0]
click at [640, 385] on button "Edit Order" at bounding box center [613, 385] width 78 height 34
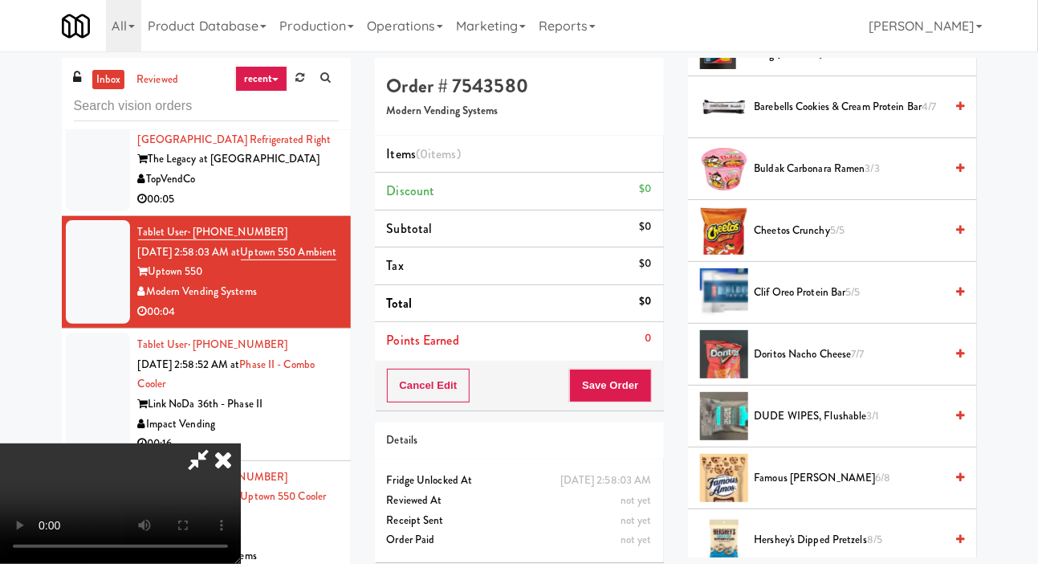
scroll to position [0, 0]
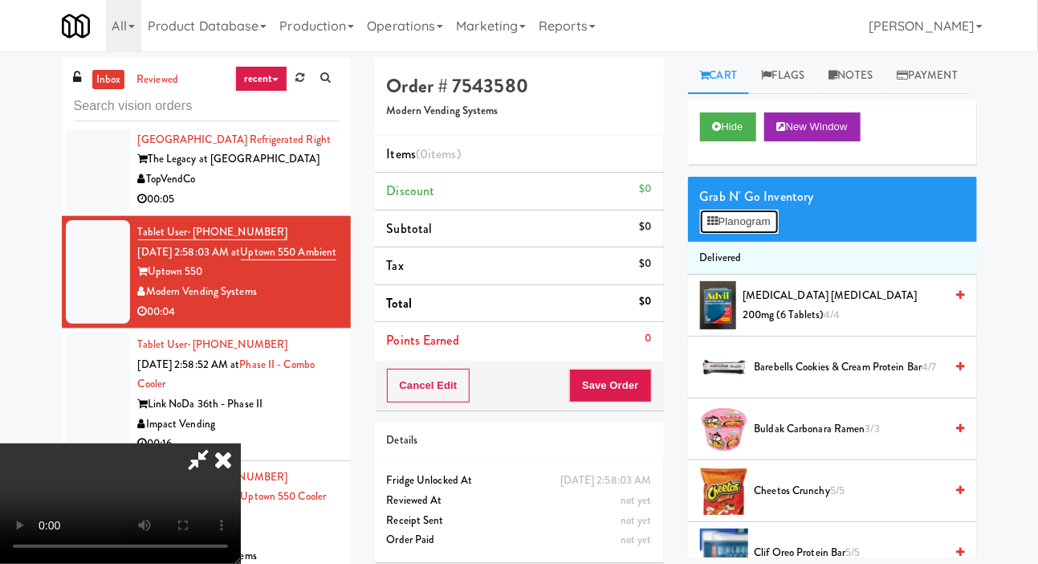
click at [751, 234] on button "Planogram" at bounding box center [739, 222] width 79 height 24
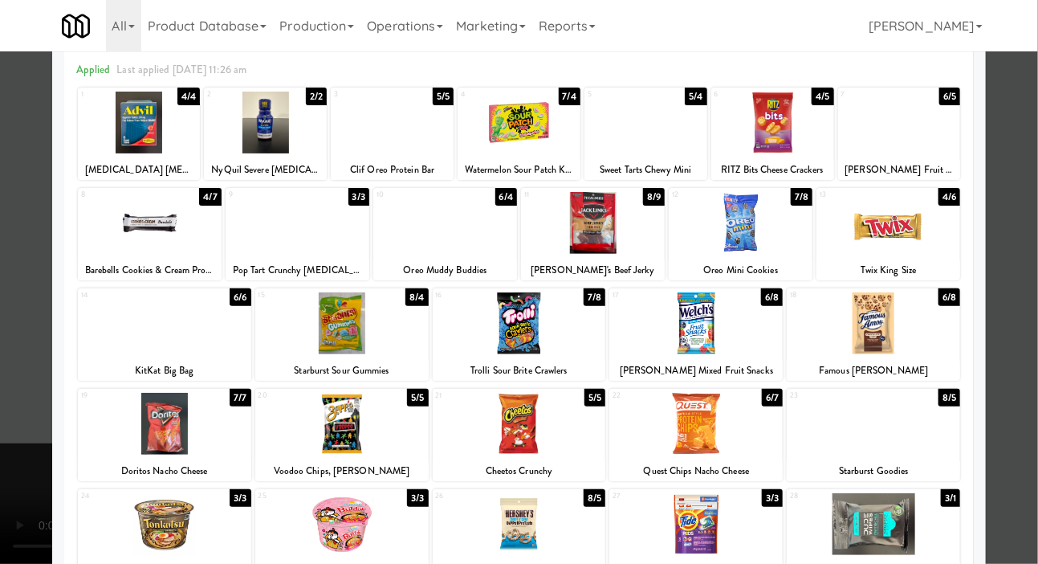
scroll to position [138, 0]
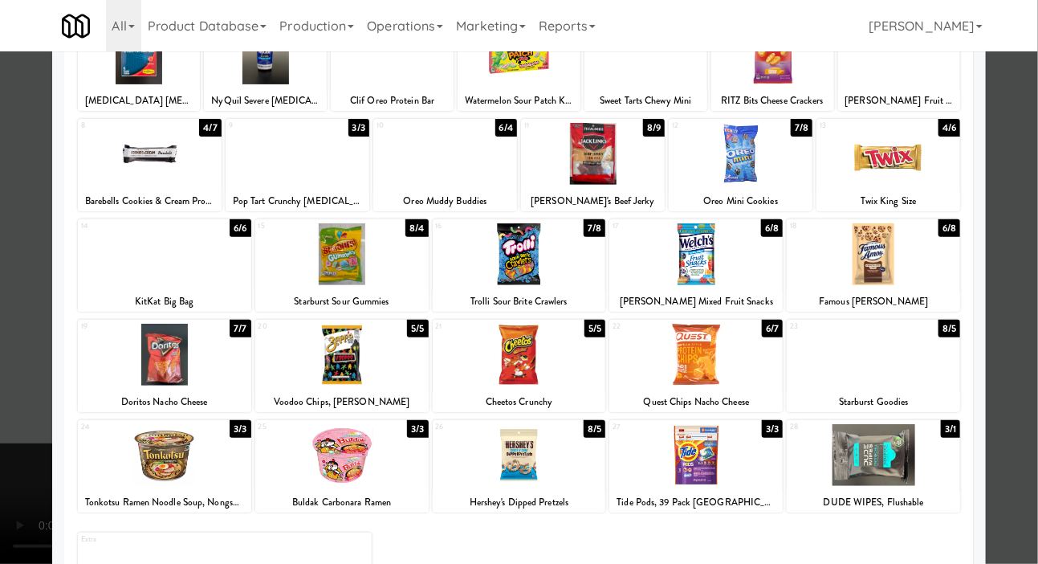
click at [576, 481] on div at bounding box center [519, 455] width 173 height 62
click at [8, 403] on div at bounding box center [519, 282] width 1038 height 564
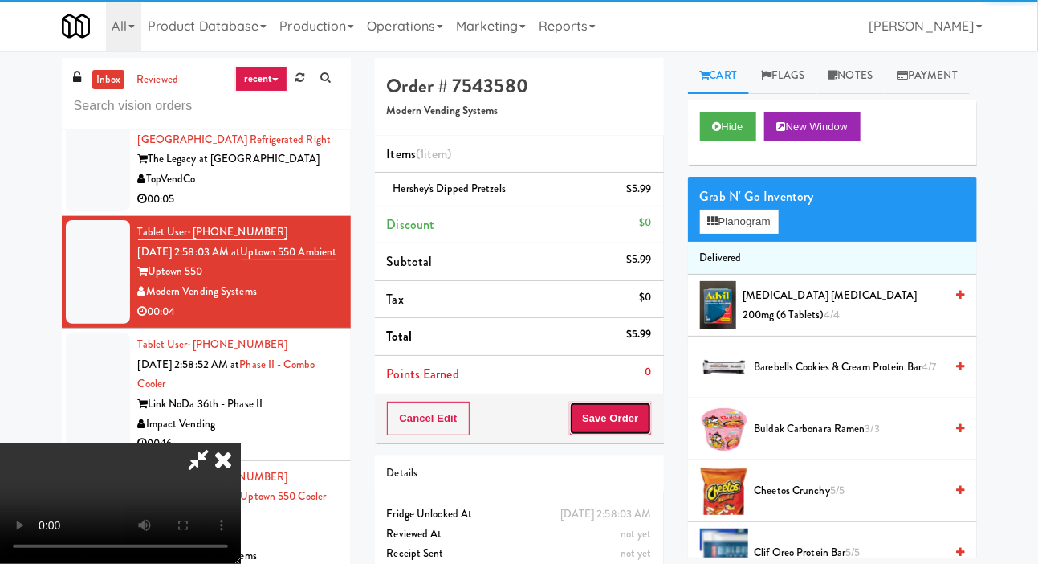
click at [641, 421] on button "Save Order" at bounding box center [610, 418] width 82 height 34
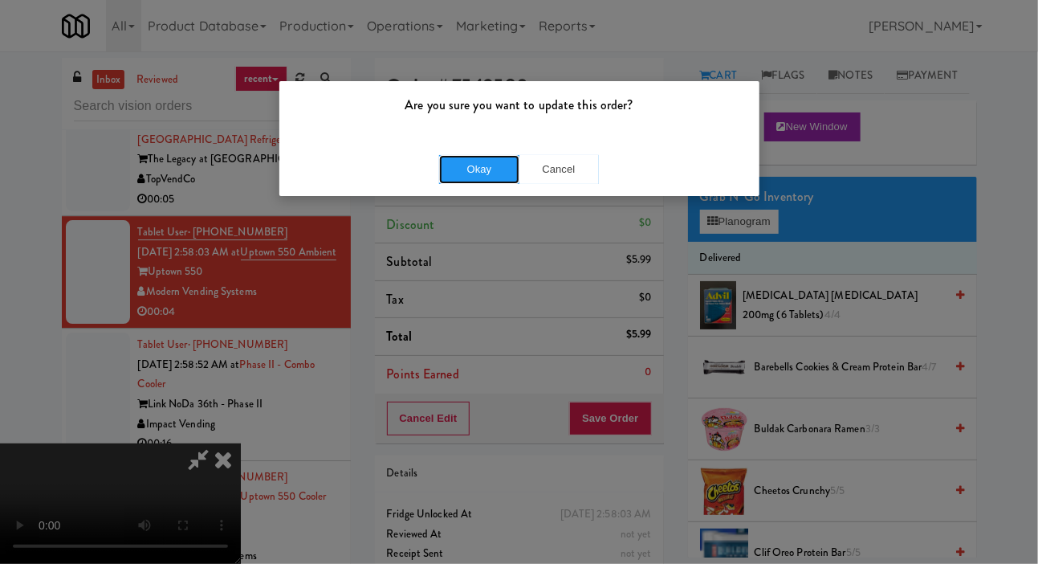
click at [446, 165] on button "Okay" at bounding box center [479, 169] width 80 height 29
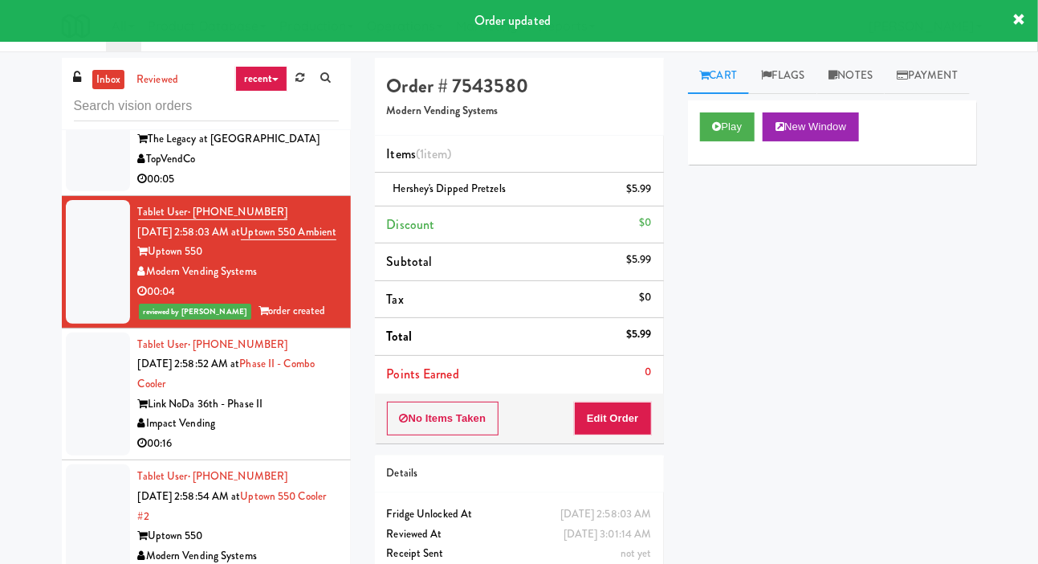
click at [303, 169] on div "TopVendCo" at bounding box center [238, 159] width 201 height 20
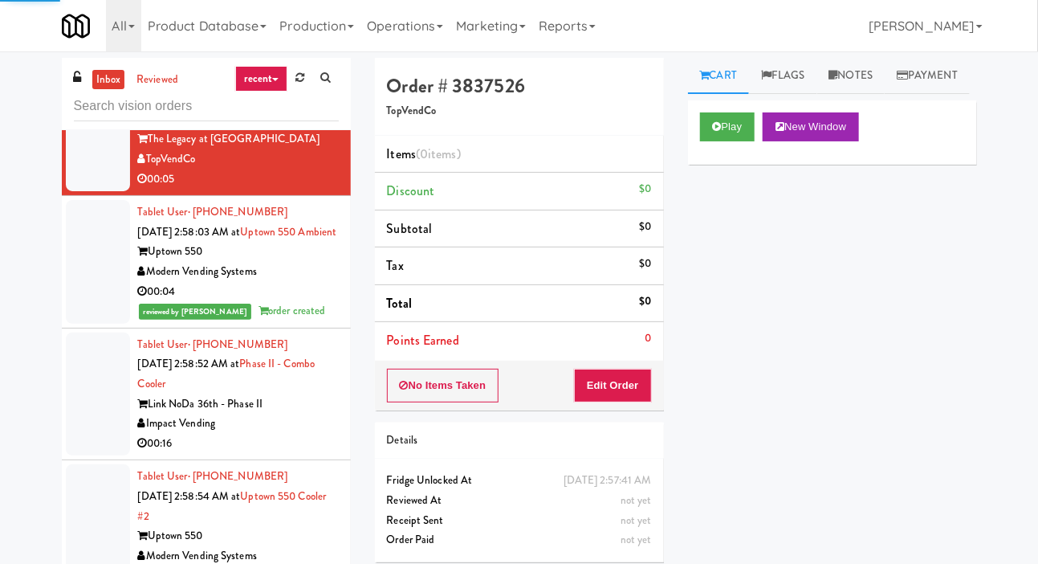
scroll to position [16978, 0]
click at [727, 141] on button "Play" at bounding box center [727, 126] width 55 height 29
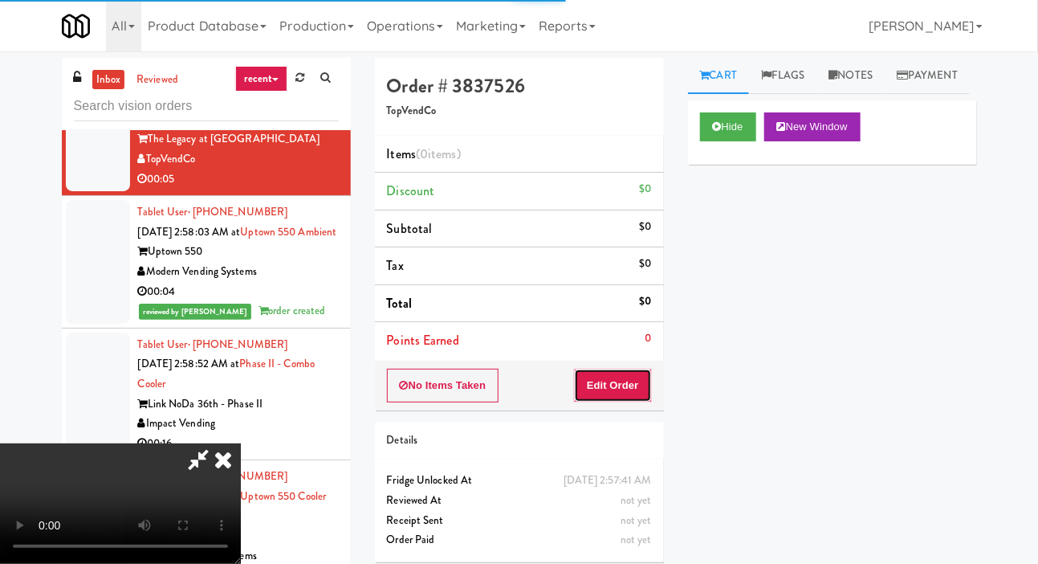
click at [625, 400] on button "Edit Order" at bounding box center [613, 385] width 78 height 34
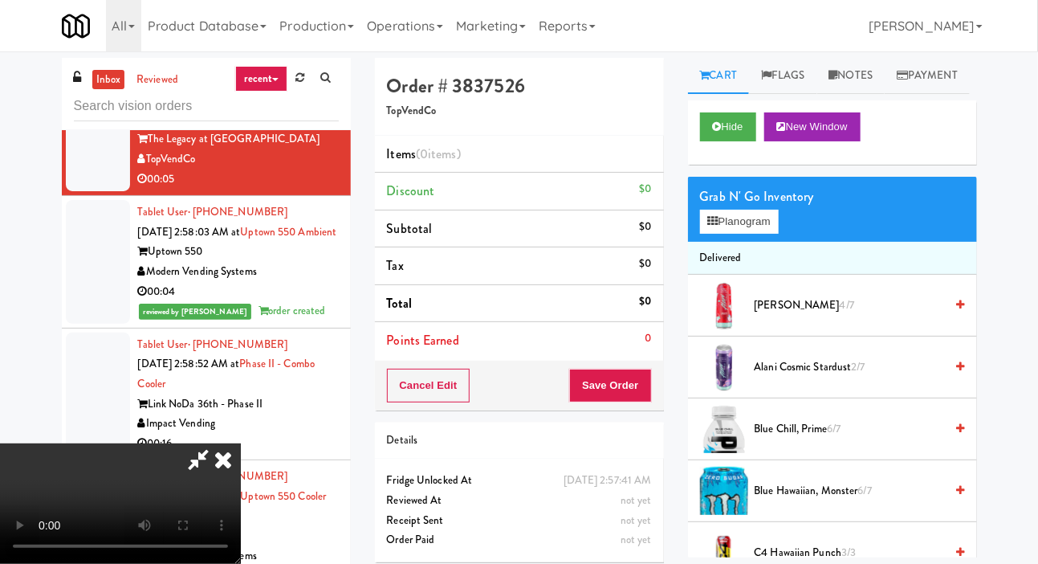
scroll to position [0, 0]
click at [739, 234] on button "Planogram" at bounding box center [739, 222] width 79 height 24
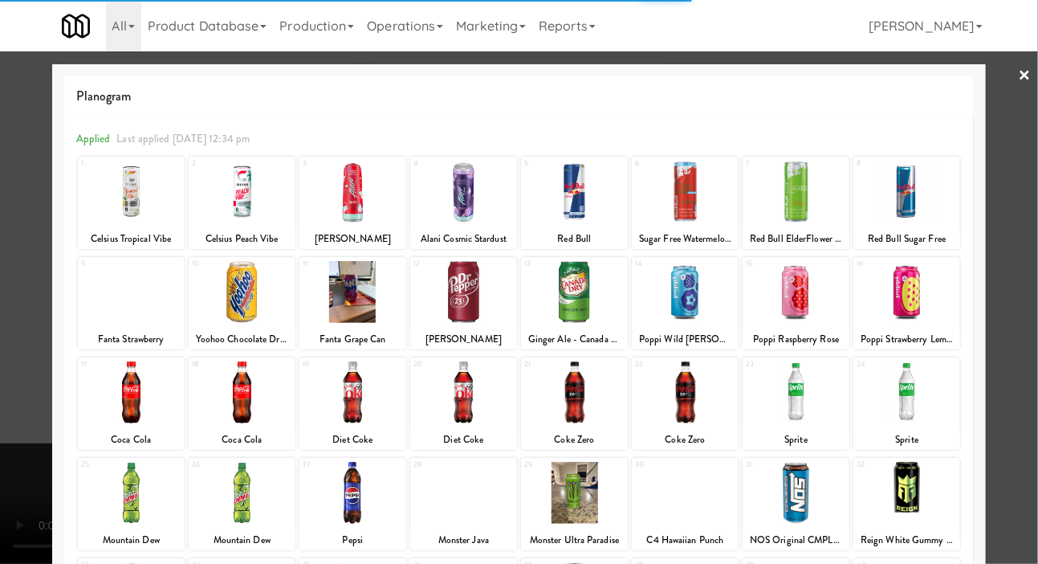
scroll to position [138, 0]
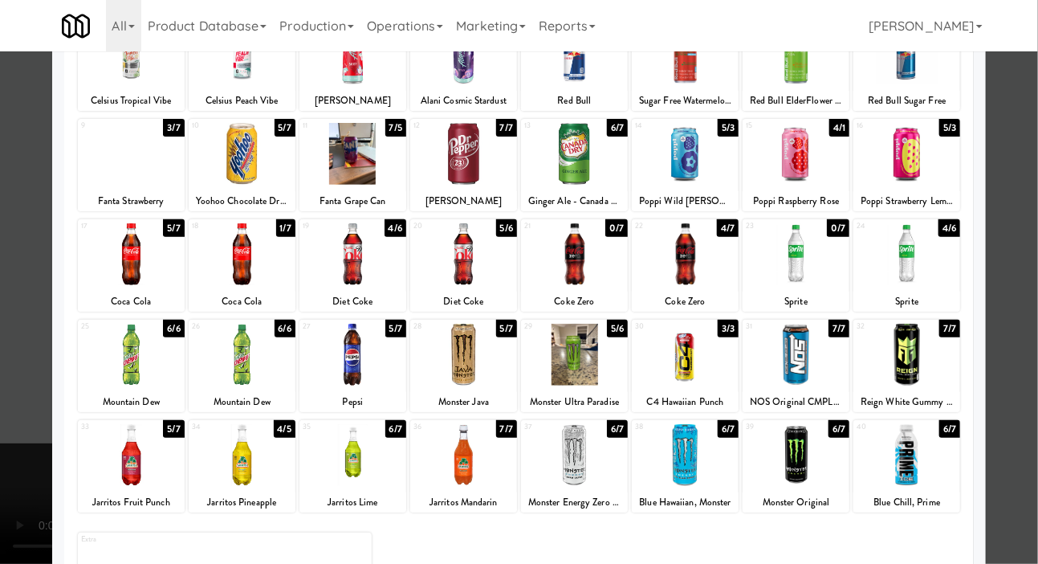
click at [376, 462] on div at bounding box center [352, 455] width 107 height 62
click at [21, 364] on div at bounding box center [519, 282] width 1038 height 564
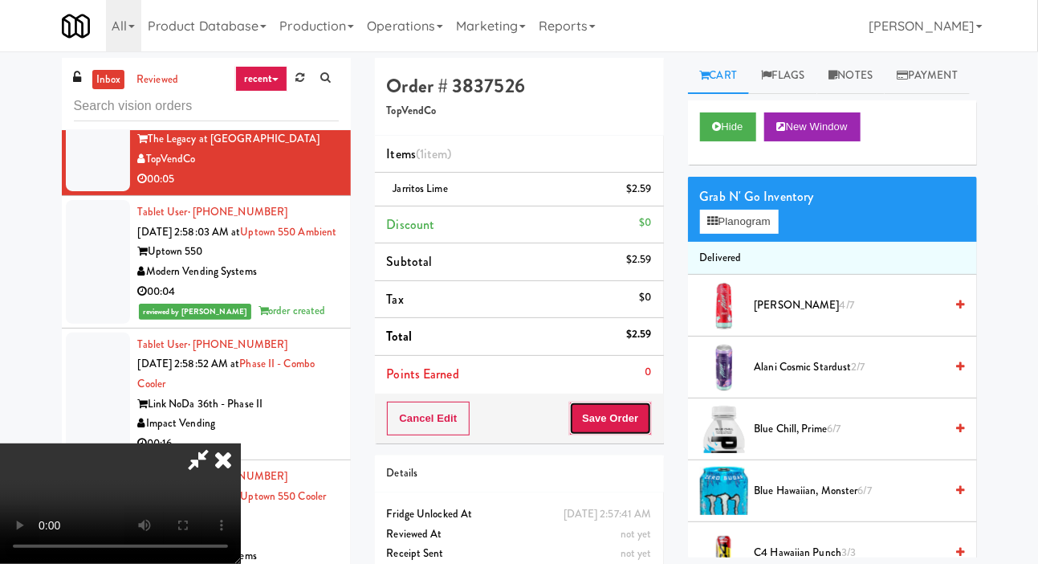
click at [645, 422] on button "Save Order" at bounding box center [610, 418] width 82 height 34
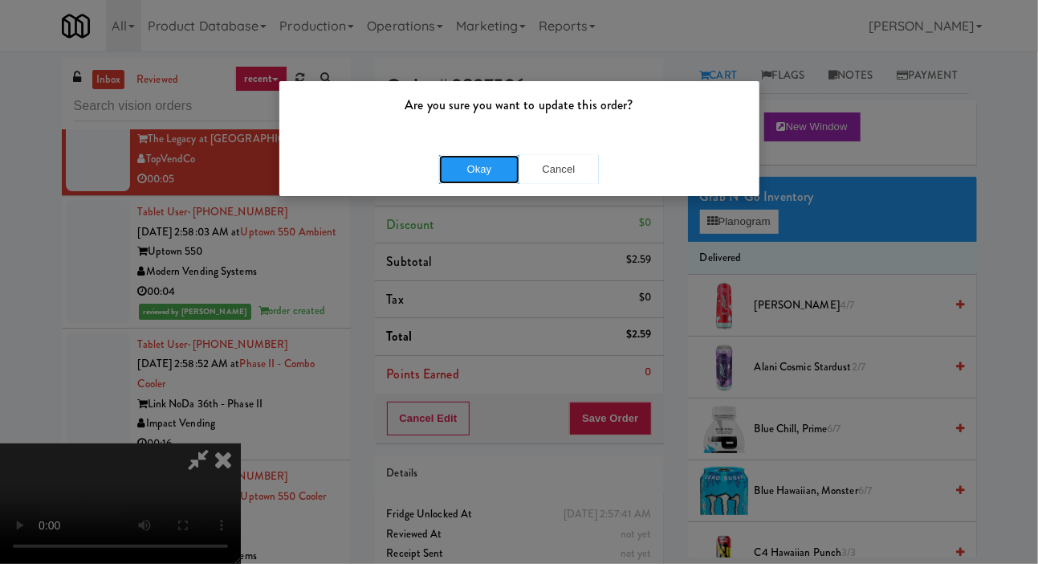
click at [470, 164] on button "Okay" at bounding box center [479, 169] width 80 height 29
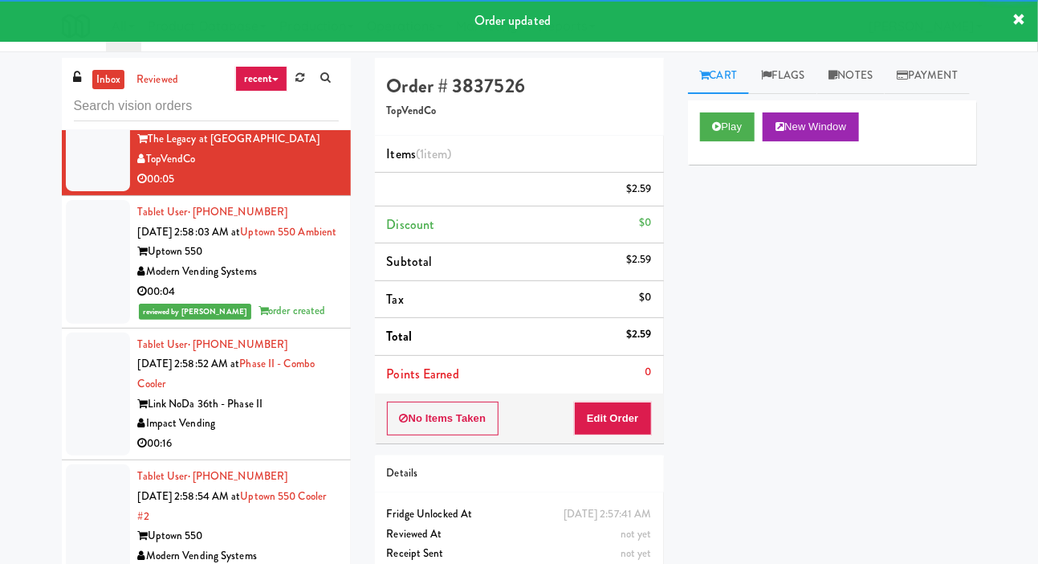
click at [301, 57] on div "00:37" at bounding box center [238, 47] width 201 height 20
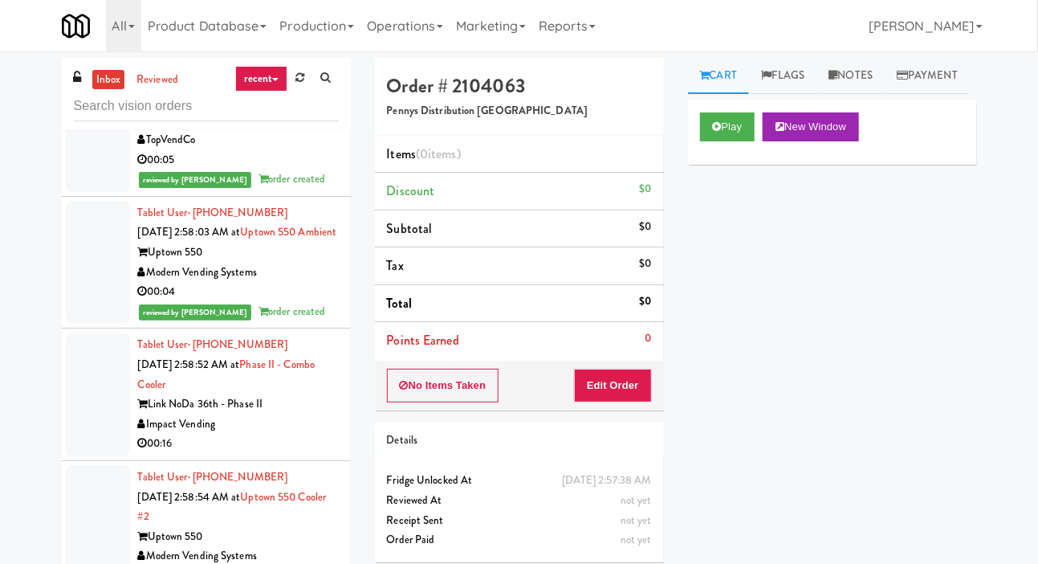
click at [300, 434] on div "Impact Vending" at bounding box center [238, 424] width 201 height 20
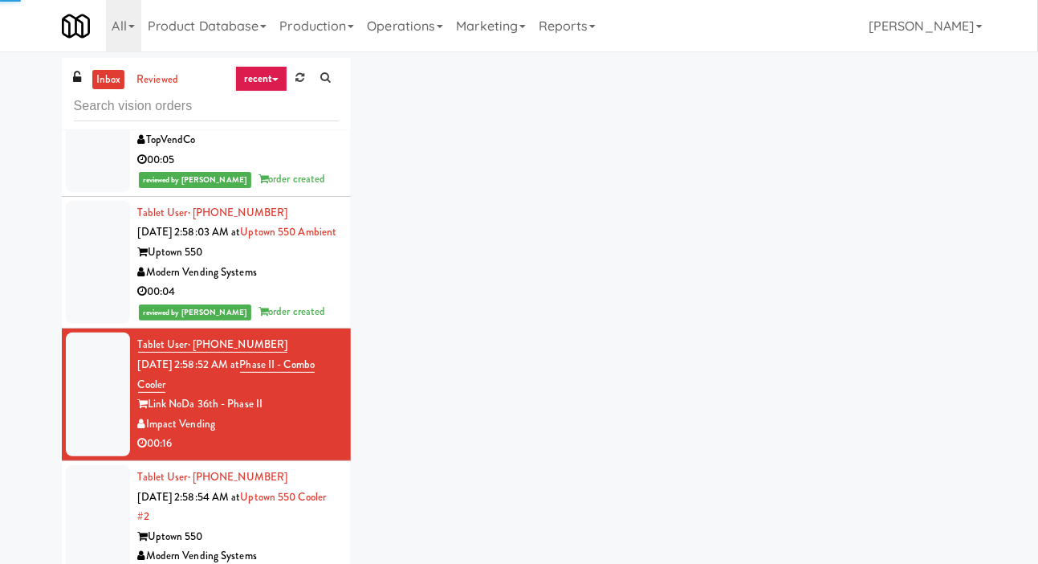
scroll to position [17273, 0]
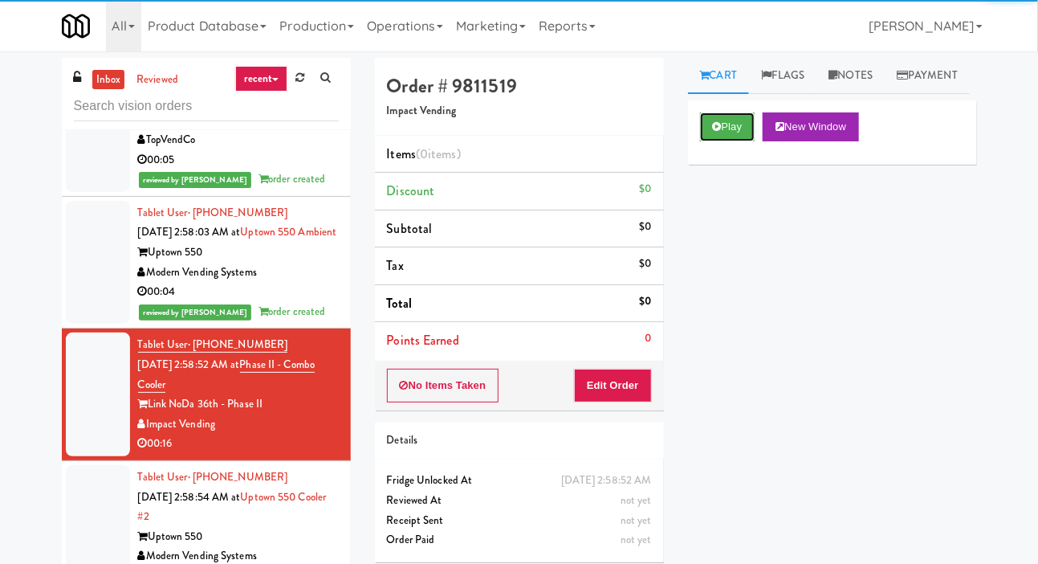
click at [730, 141] on button "Play" at bounding box center [727, 126] width 55 height 29
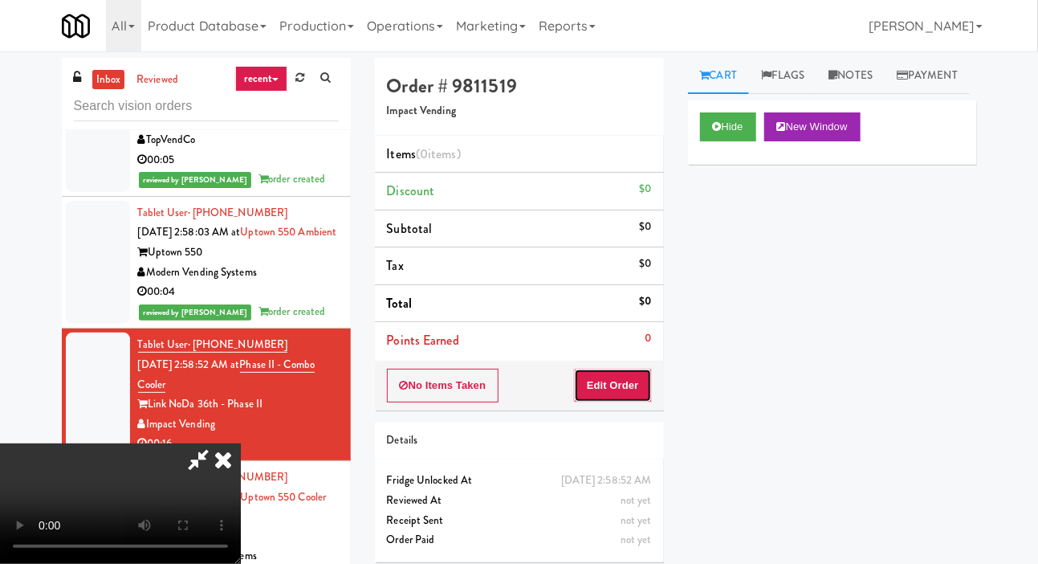
click at [634, 383] on button "Edit Order" at bounding box center [613, 385] width 78 height 34
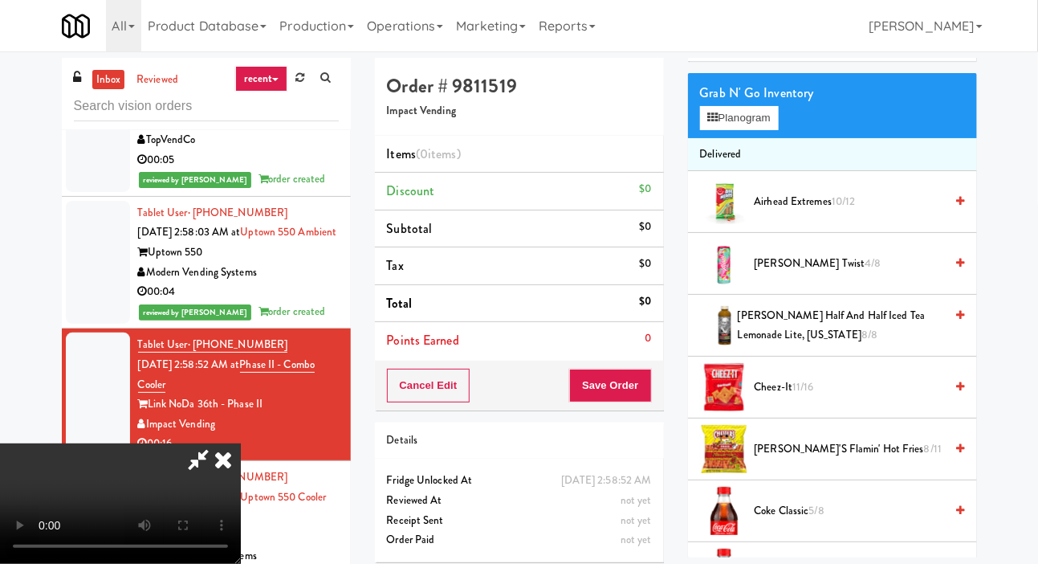
scroll to position [108, 0]
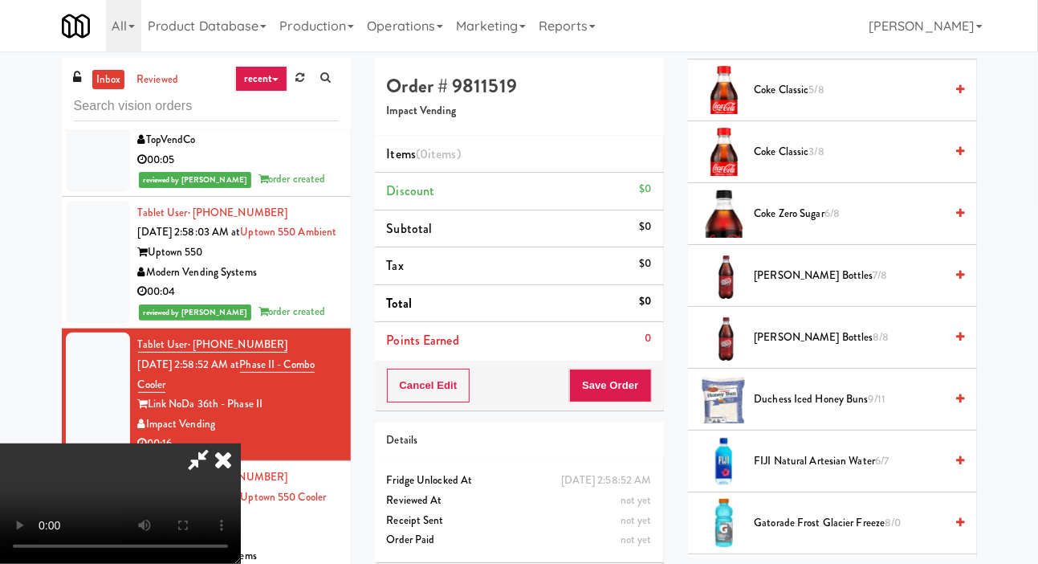
click at [879, 348] on span "[PERSON_NAME] Bottles 8/8" at bounding box center [850, 338] width 190 height 20
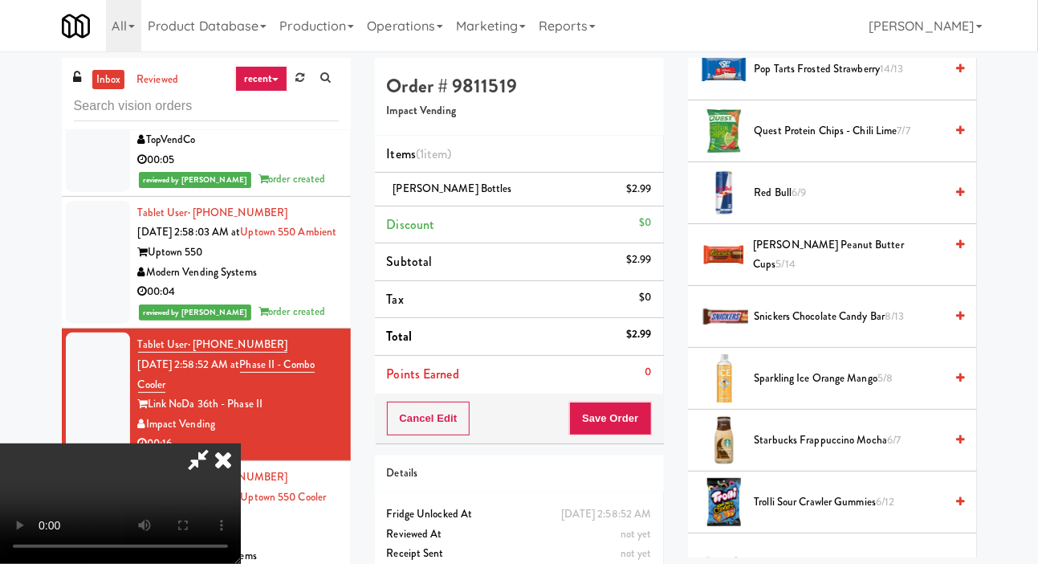
scroll to position [1597, 0]
click at [845, 388] on span "Sparkling Ice Orange Mango 5/8" at bounding box center [850, 378] width 190 height 20
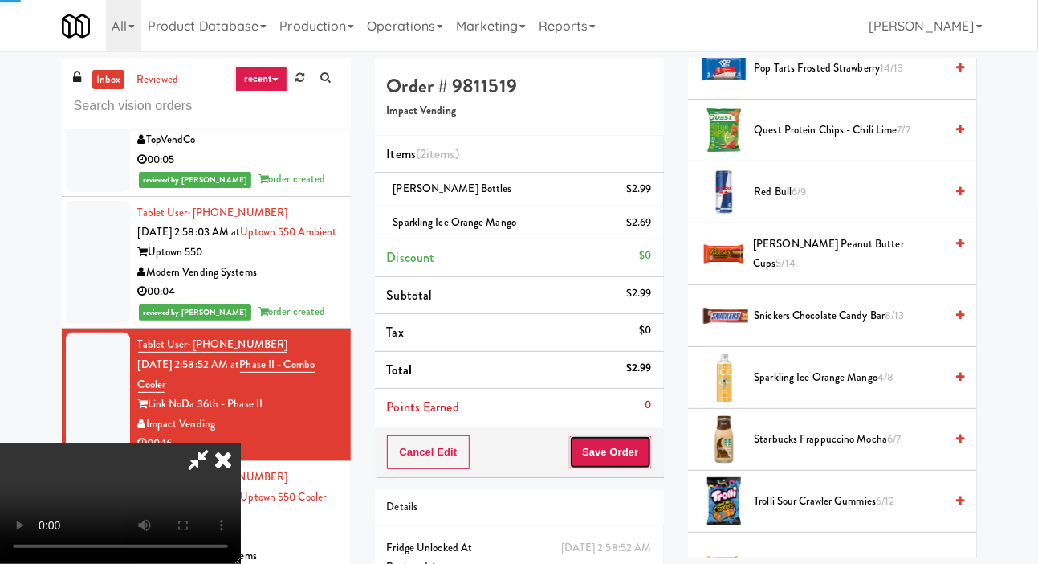
click at [650, 436] on button "Save Order" at bounding box center [610, 452] width 82 height 34
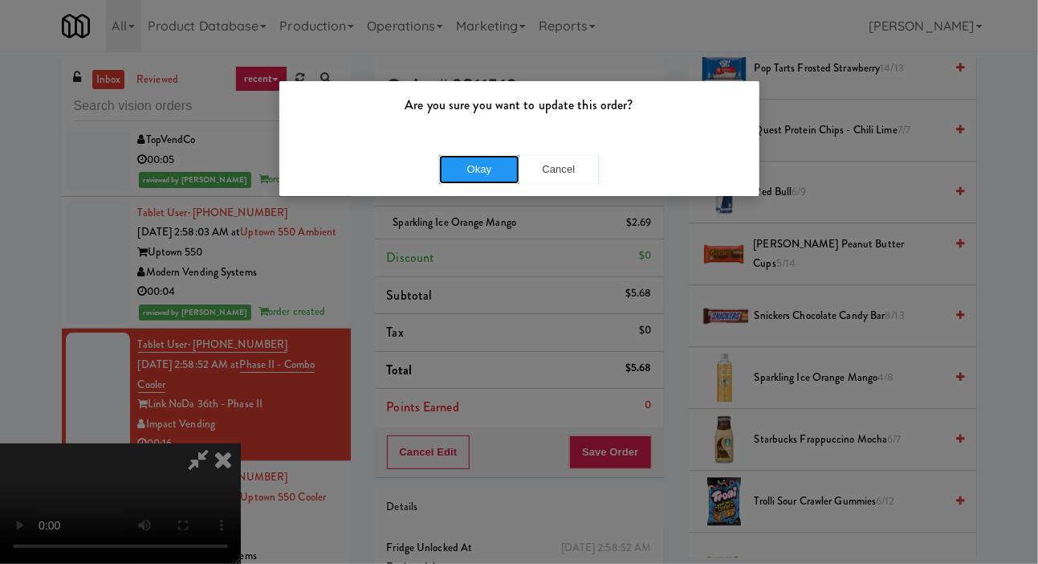
click at [478, 162] on button "Okay" at bounding box center [479, 169] width 80 height 29
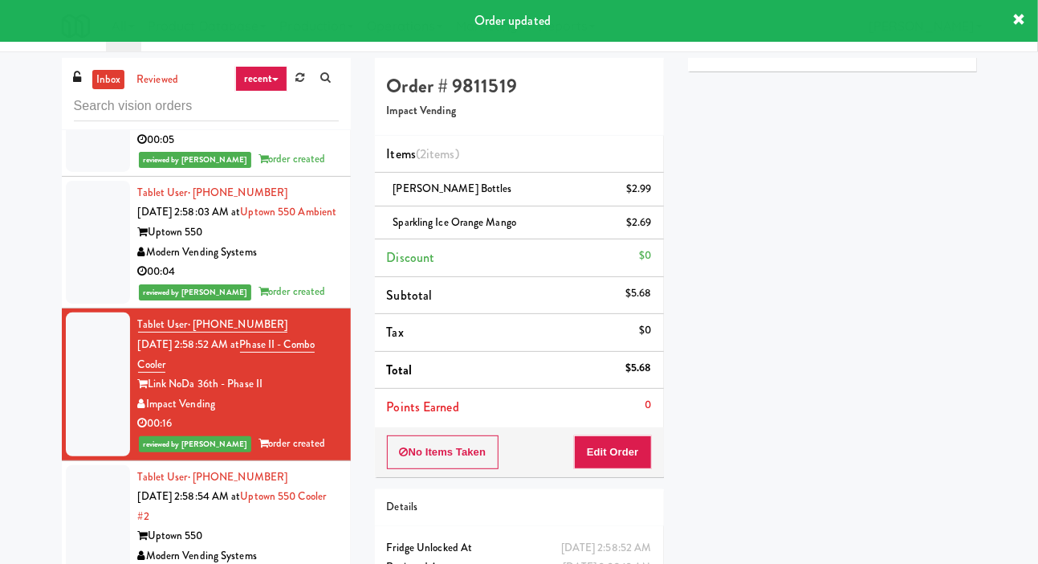
scroll to position [16895, 0]
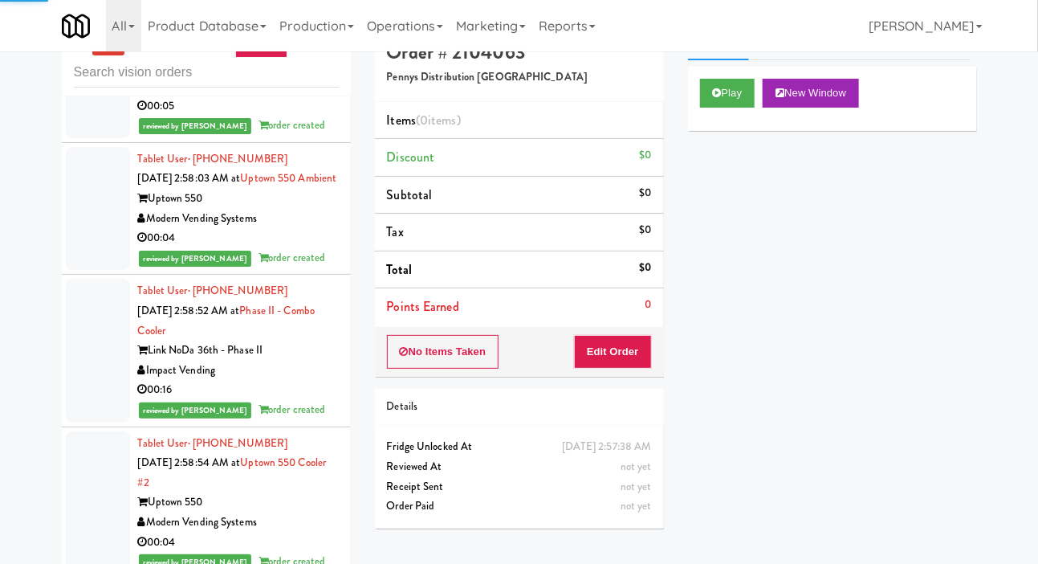
scroll to position [16842, 0]
click at [735, 108] on button "Play" at bounding box center [727, 93] width 55 height 29
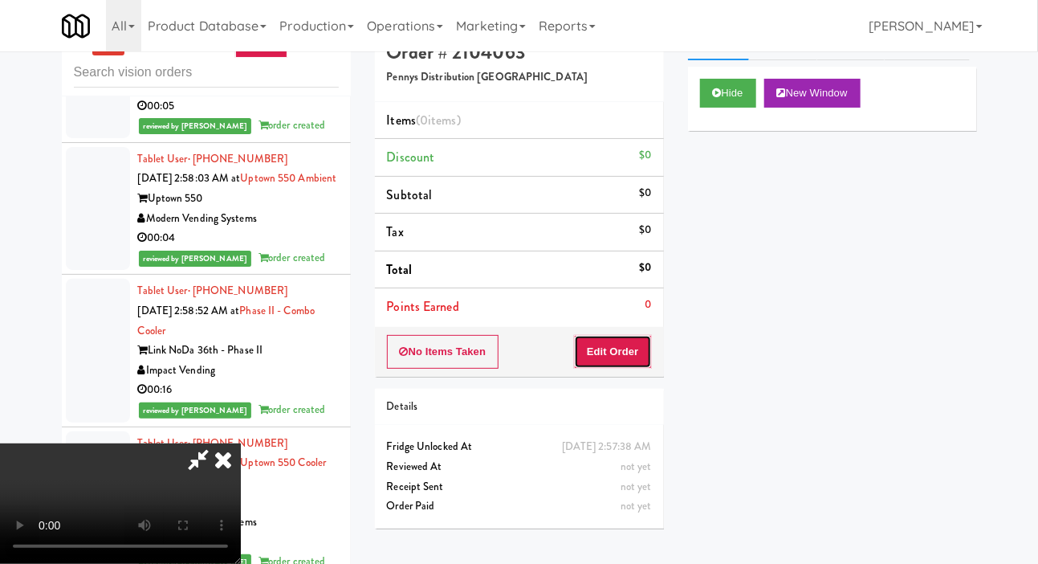
click at [629, 341] on button "Edit Order" at bounding box center [613, 352] width 78 height 34
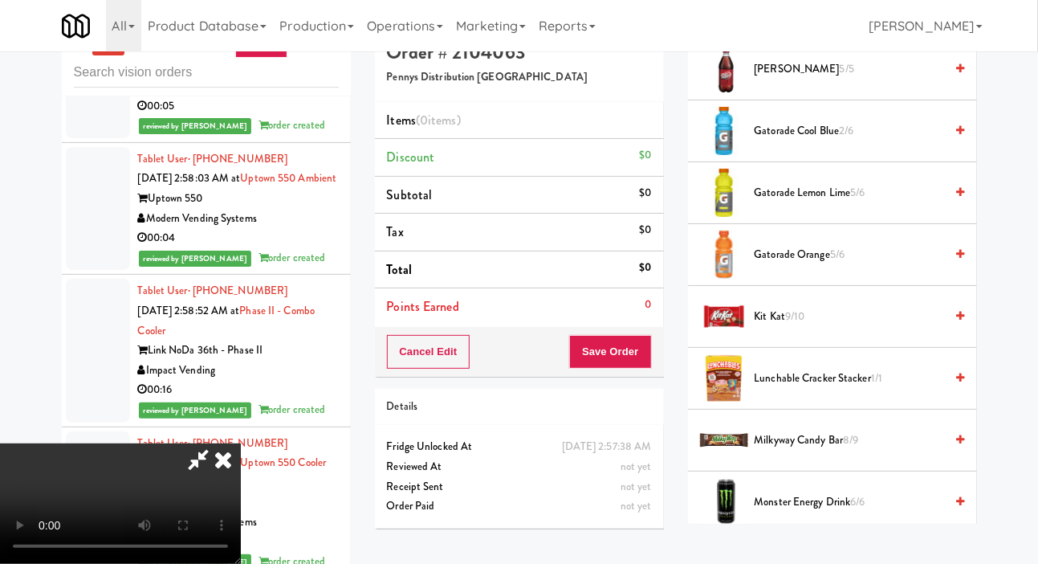
scroll to position [1004, 0]
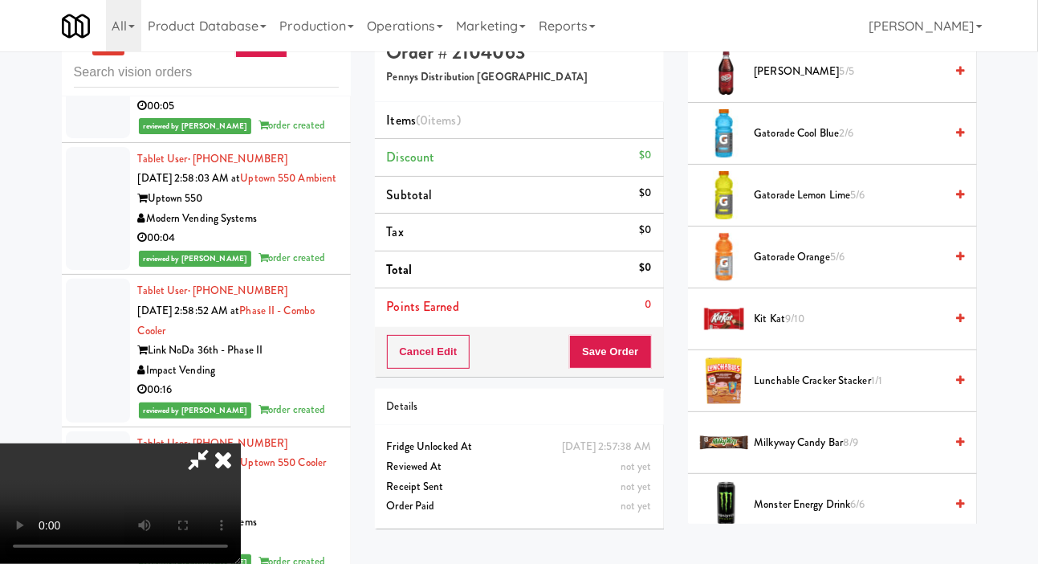
click at [835, 329] on span "Kit Kat 9/10" at bounding box center [850, 319] width 190 height 20
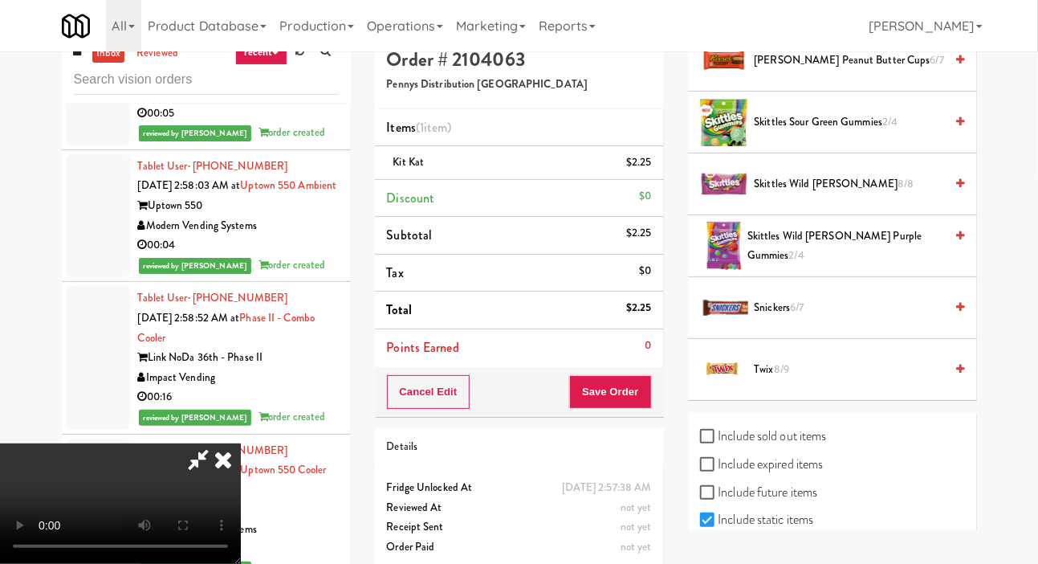
scroll to position [0, 0]
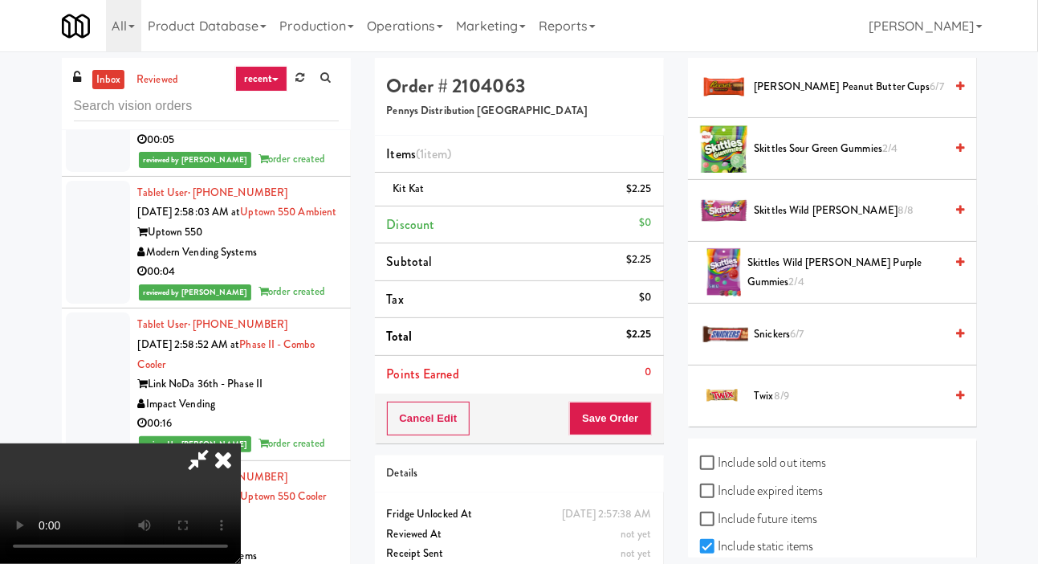
click at [909, 159] on span "Skittles Sour Green Gummies 2/4" at bounding box center [850, 149] width 190 height 20
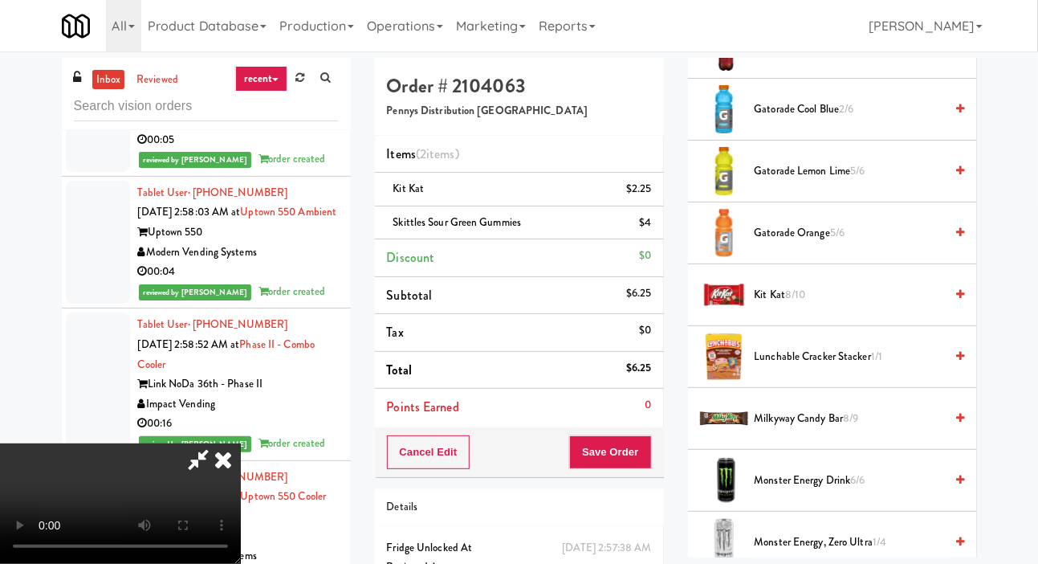
scroll to position [1057, 0]
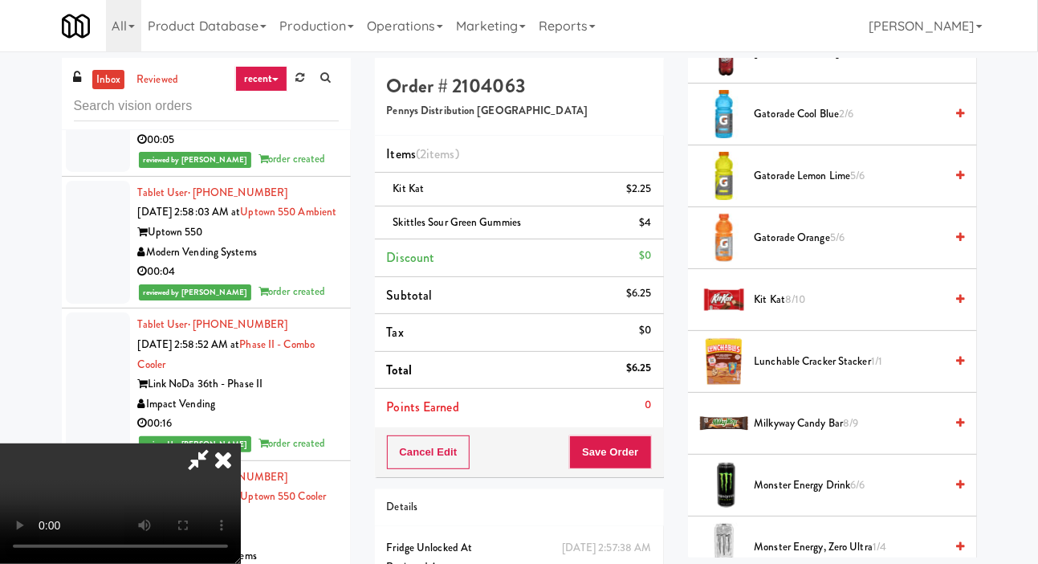
click at [841, 310] on span "Kit Kat 8/10" at bounding box center [850, 300] width 190 height 20
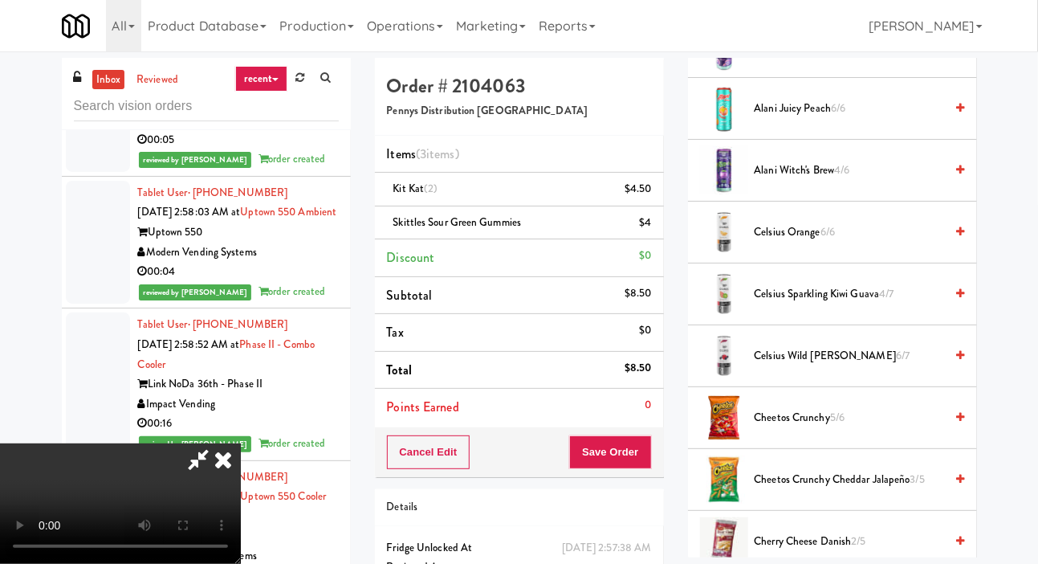
scroll to position [259, 0]
click at [820, 489] on span "Cheetos Crunchy Cheddar Jalapeño 3/5" at bounding box center [850, 479] width 190 height 20
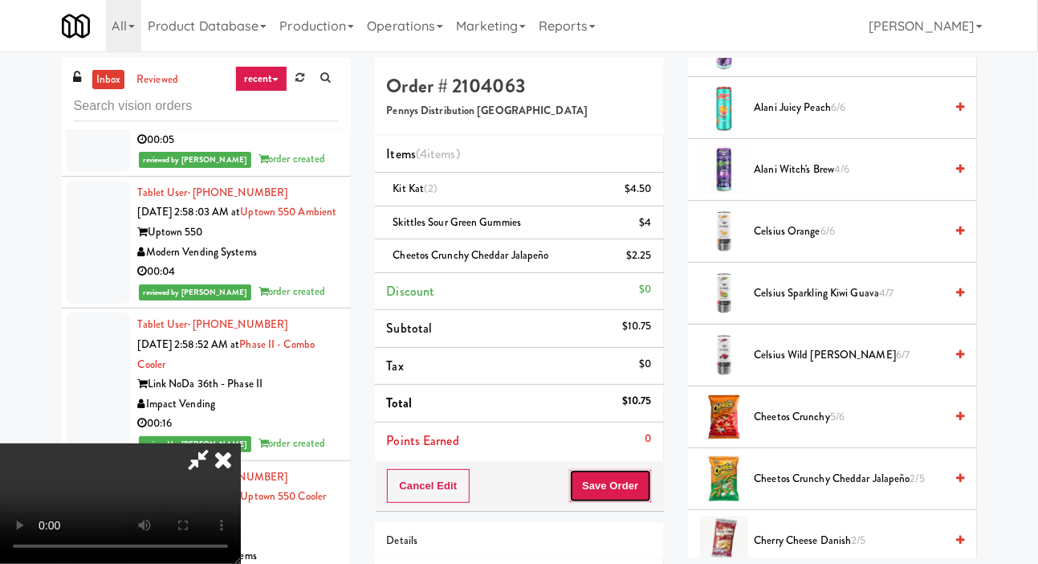
click at [641, 482] on button "Save Order" at bounding box center [610, 486] width 82 height 34
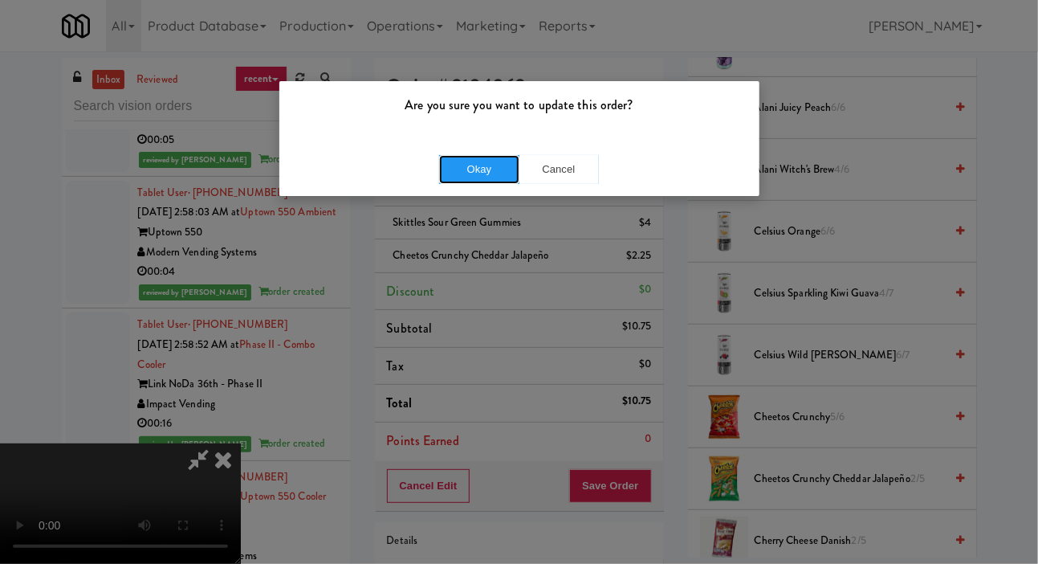
click at [474, 165] on button "Okay" at bounding box center [479, 169] width 80 height 29
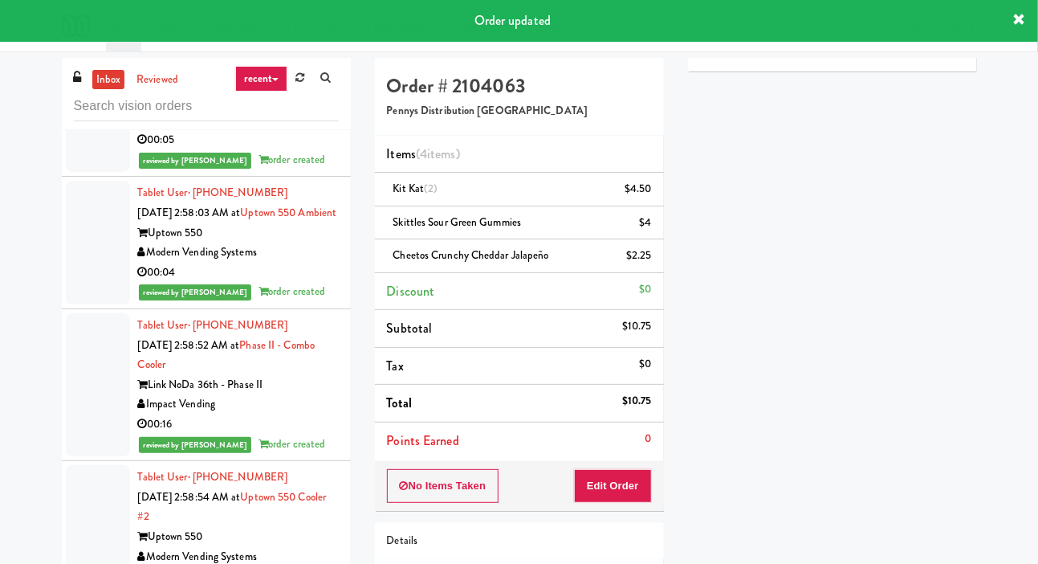
scroll to position [16790, 0]
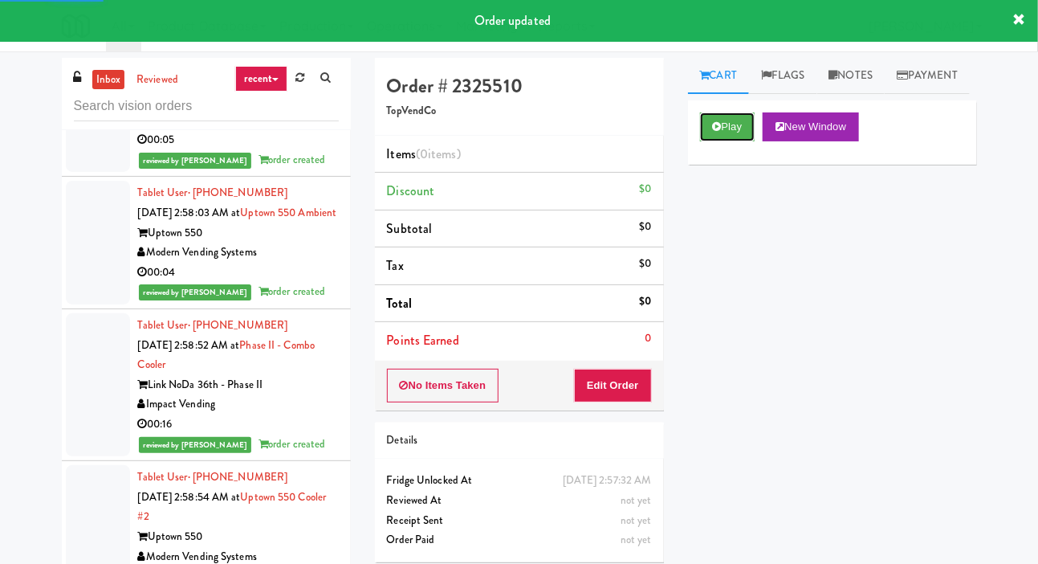
click at [716, 132] on icon at bounding box center [717, 126] width 9 height 10
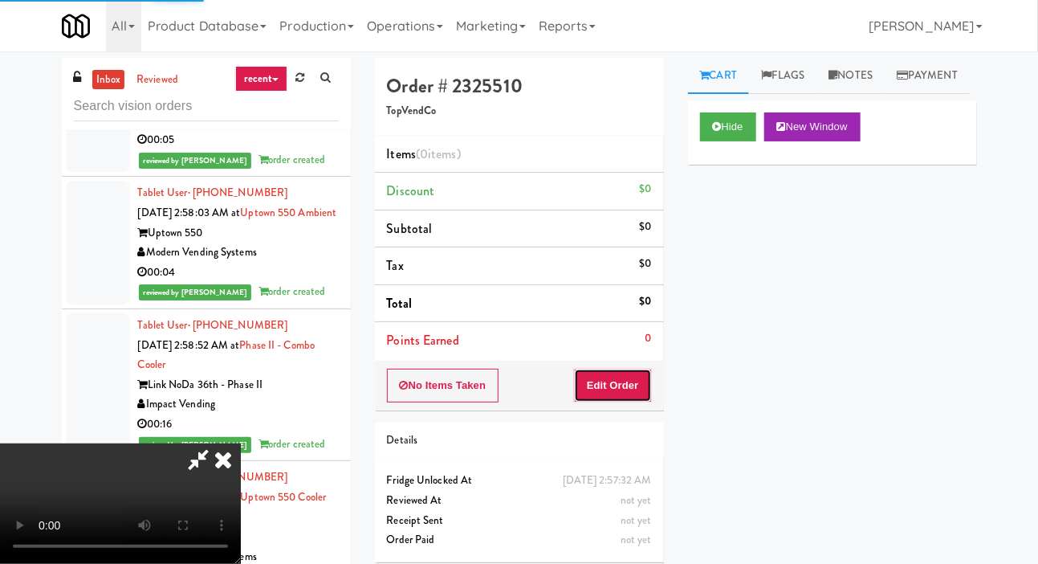
click at [629, 399] on button "Edit Order" at bounding box center [613, 385] width 78 height 34
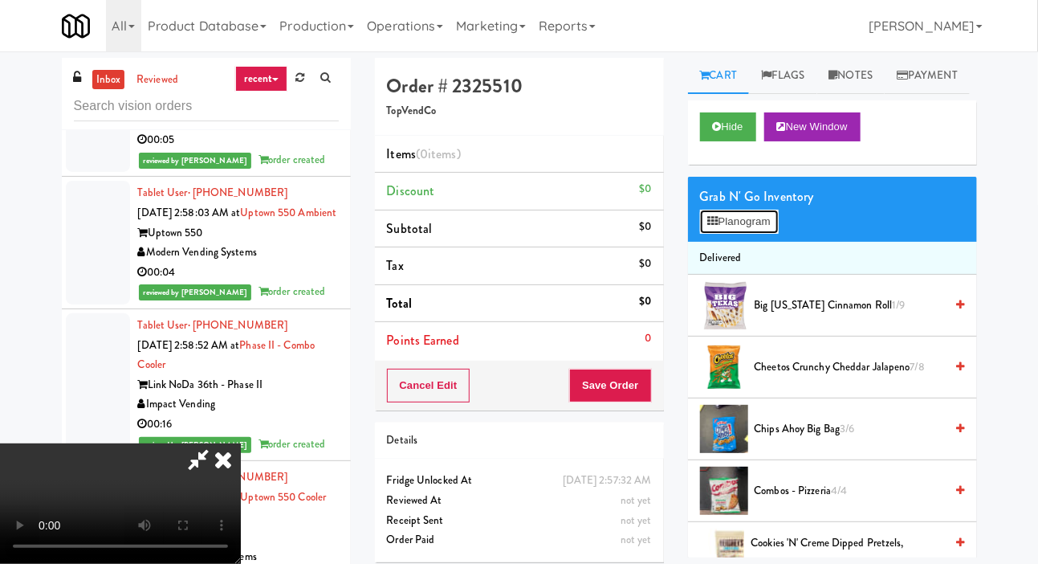
click at [753, 234] on button "Planogram" at bounding box center [739, 222] width 79 height 24
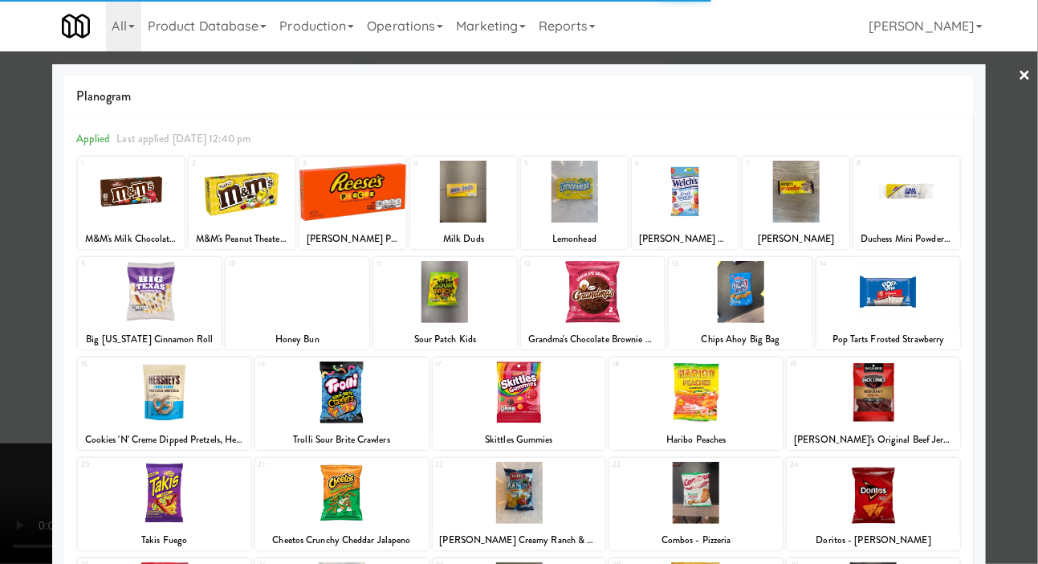
click at [120, 393] on div at bounding box center [164, 392] width 173 height 62
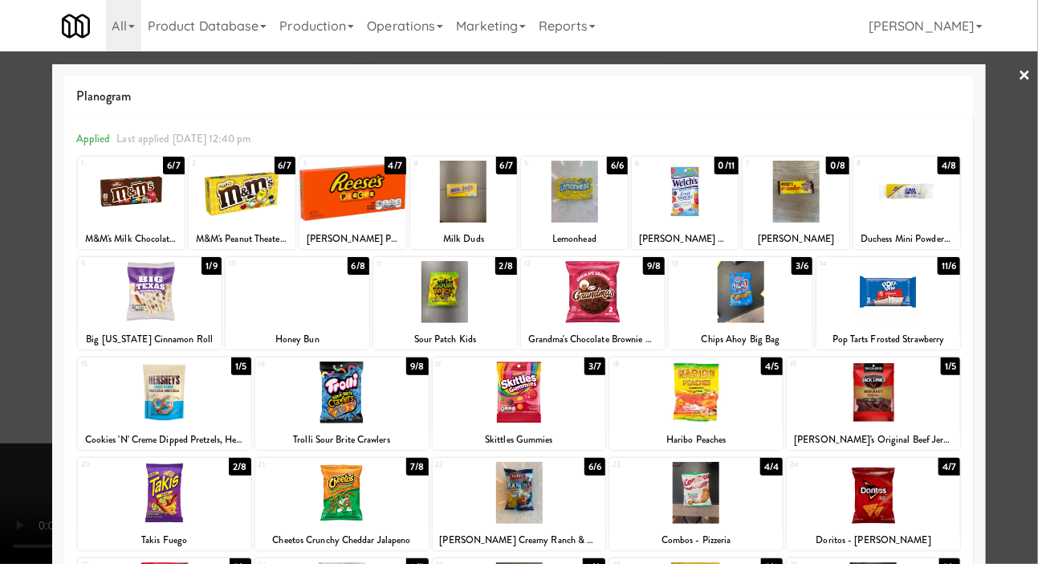
click at [130, 393] on div at bounding box center [164, 392] width 173 height 62
click at [35, 299] on div at bounding box center [519, 282] width 1038 height 564
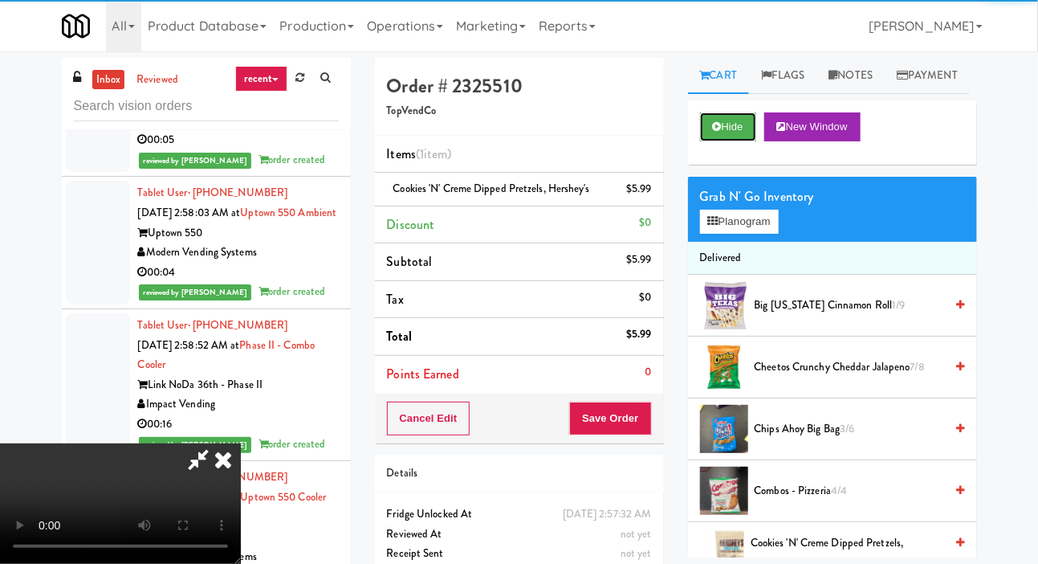
click at [702, 141] on button "Hide" at bounding box center [728, 126] width 56 height 29
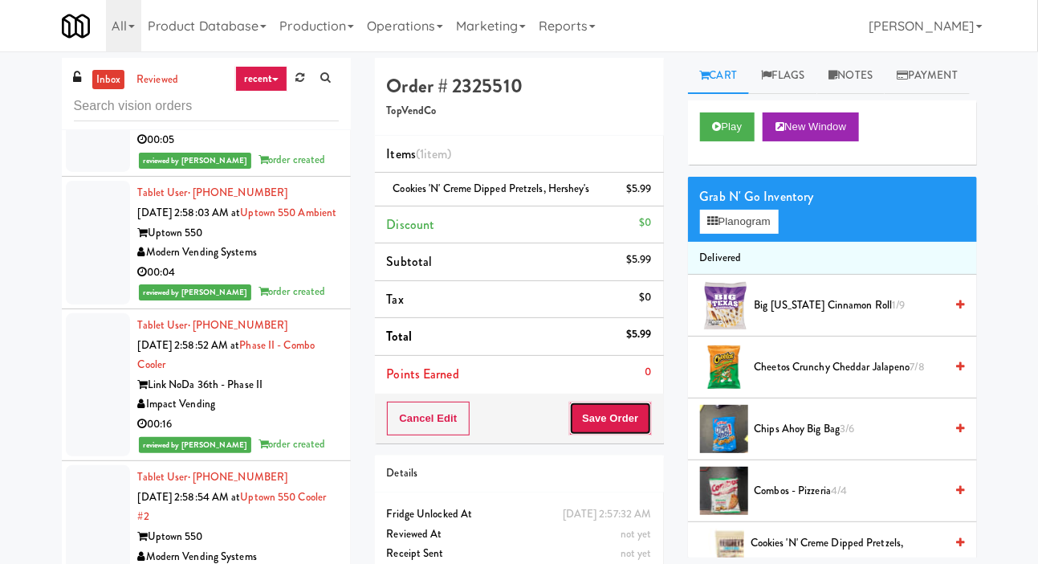
click at [637, 415] on button "Save Order" at bounding box center [610, 418] width 82 height 34
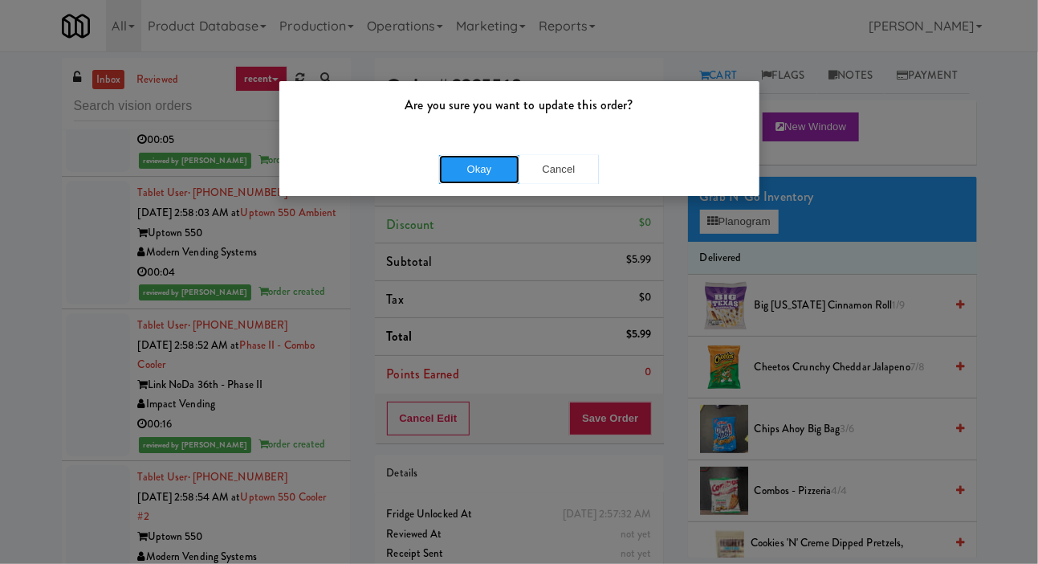
click at [468, 177] on button "Okay" at bounding box center [479, 169] width 80 height 29
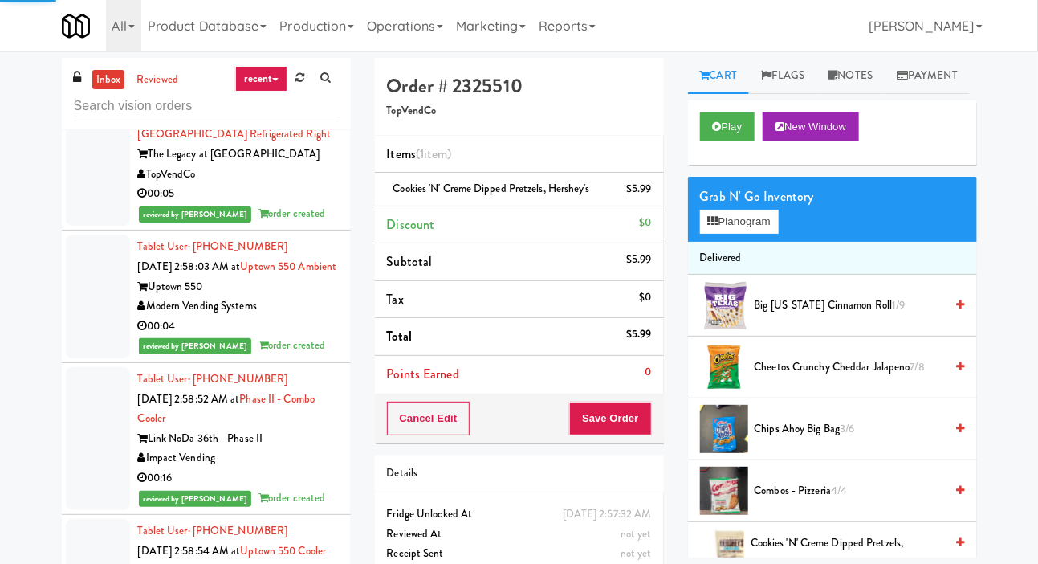
scroll to position [16647, 0]
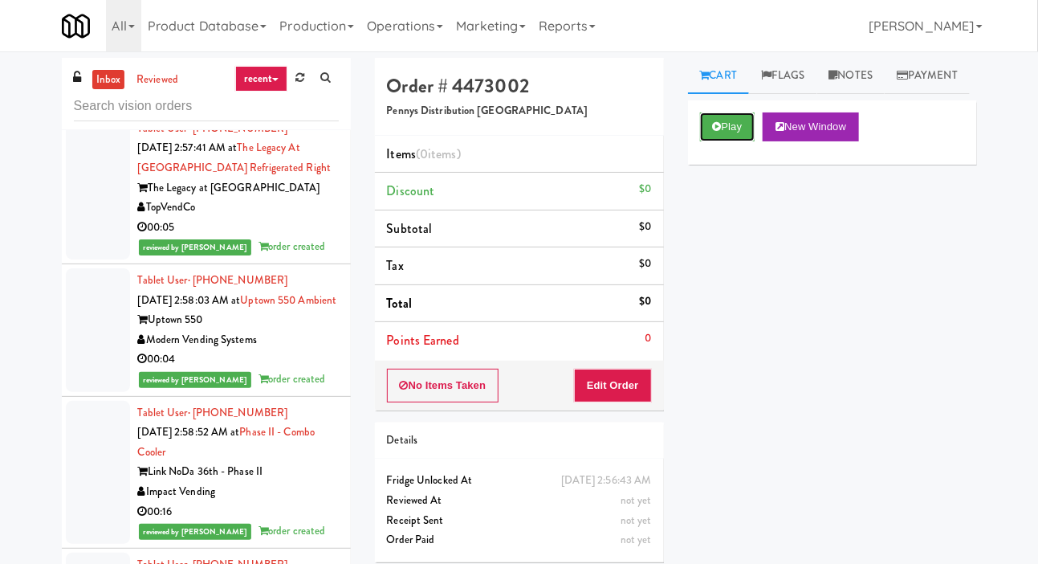
click at [743, 141] on button "Play" at bounding box center [727, 126] width 55 height 29
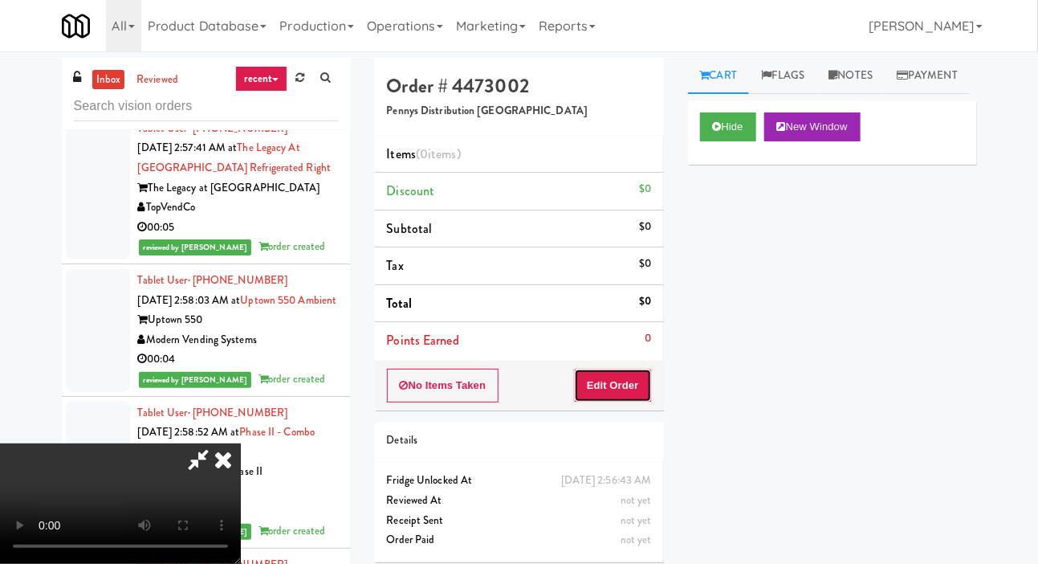
click at [636, 384] on button "Edit Order" at bounding box center [613, 385] width 78 height 34
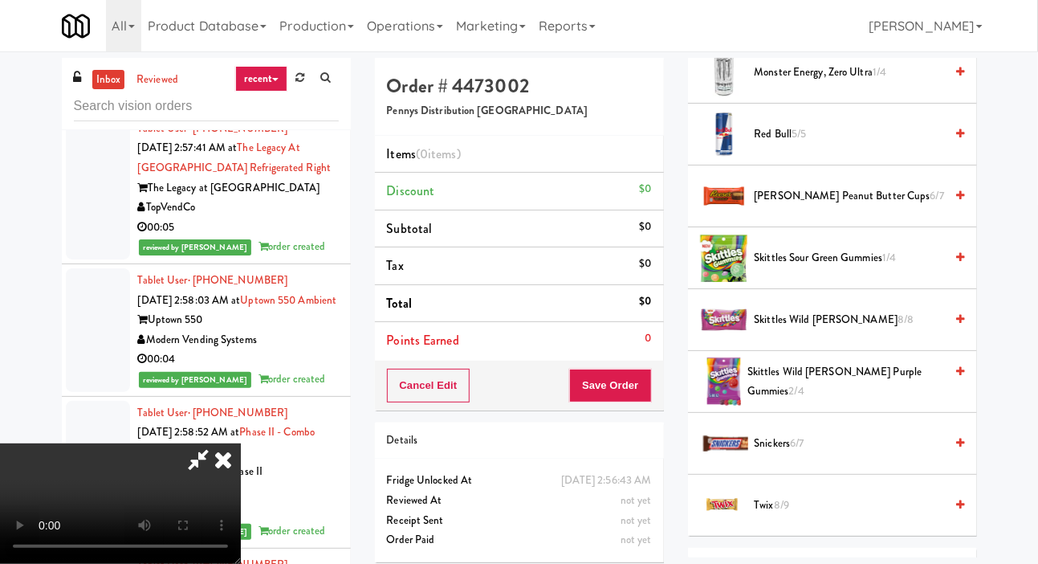
scroll to position [1530, 0]
click at [856, 207] on span "[PERSON_NAME] Peanut Butter Cups 6/7" at bounding box center [850, 197] width 190 height 20
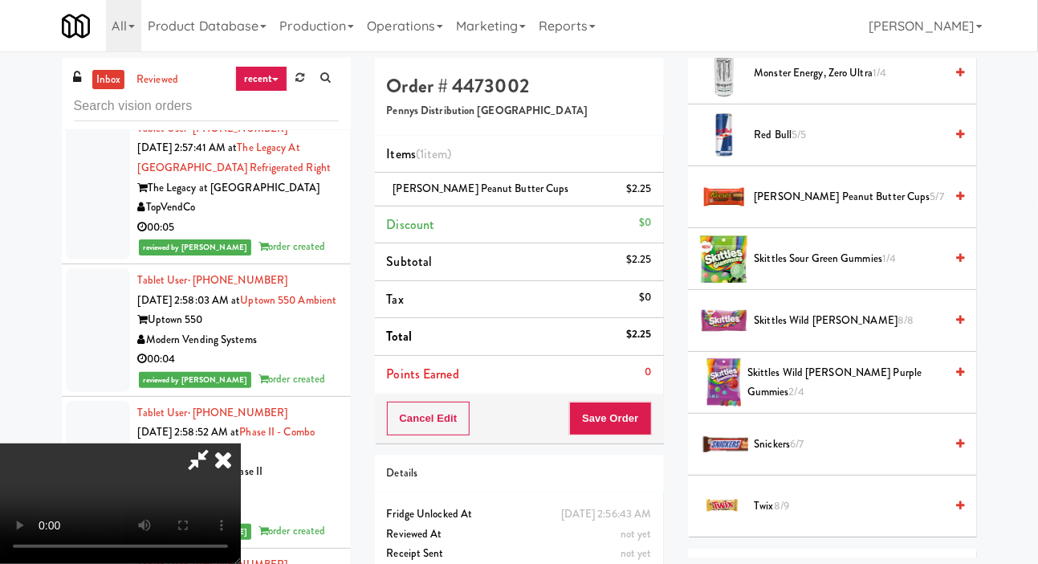
click at [857, 269] on span "Skittles Sour Green Gummies 1/4" at bounding box center [850, 259] width 190 height 20
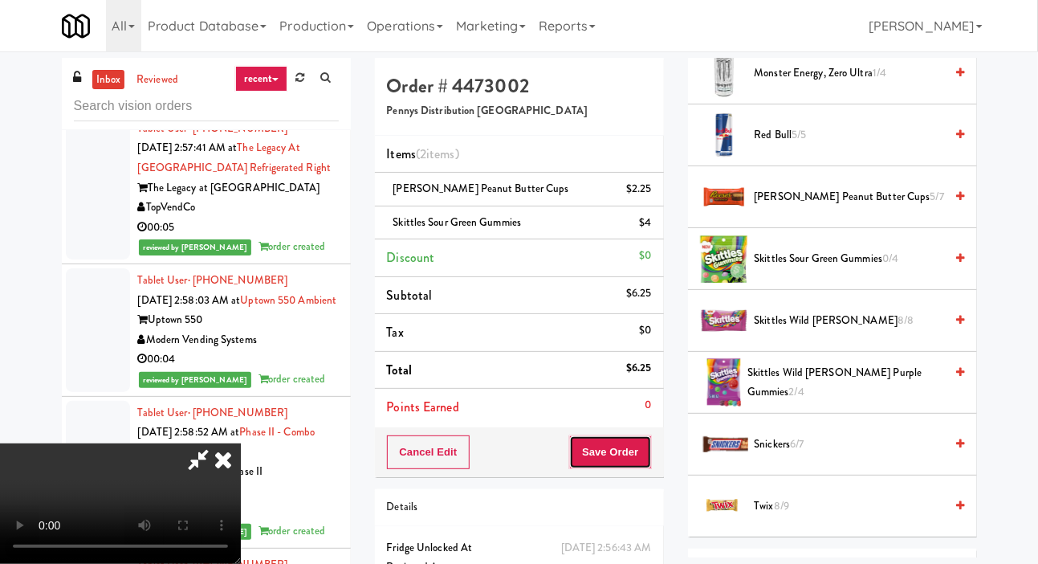
click at [647, 450] on button "Save Order" at bounding box center [610, 452] width 82 height 34
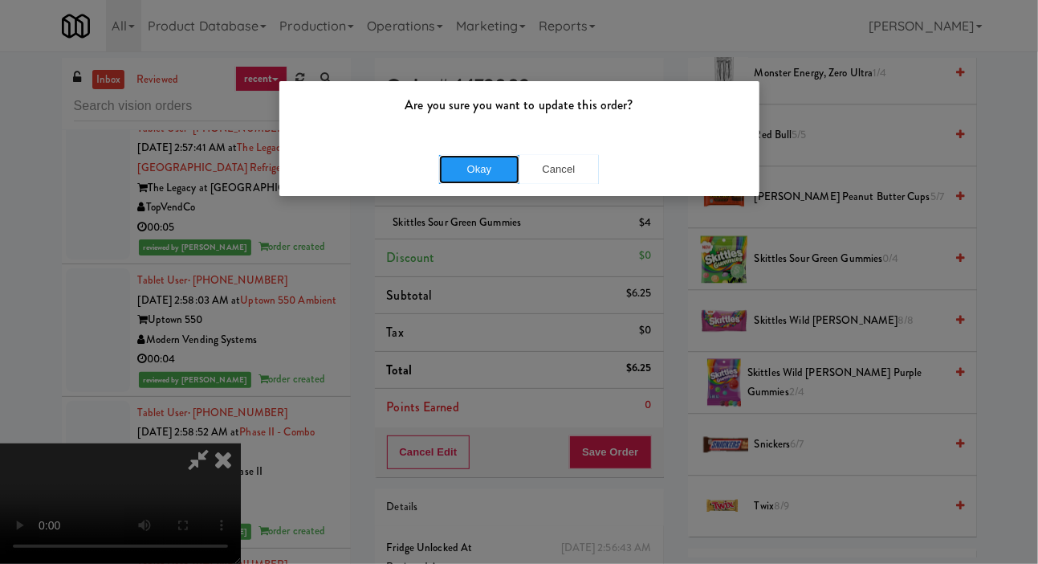
click at [483, 181] on button "Okay" at bounding box center [479, 169] width 80 height 29
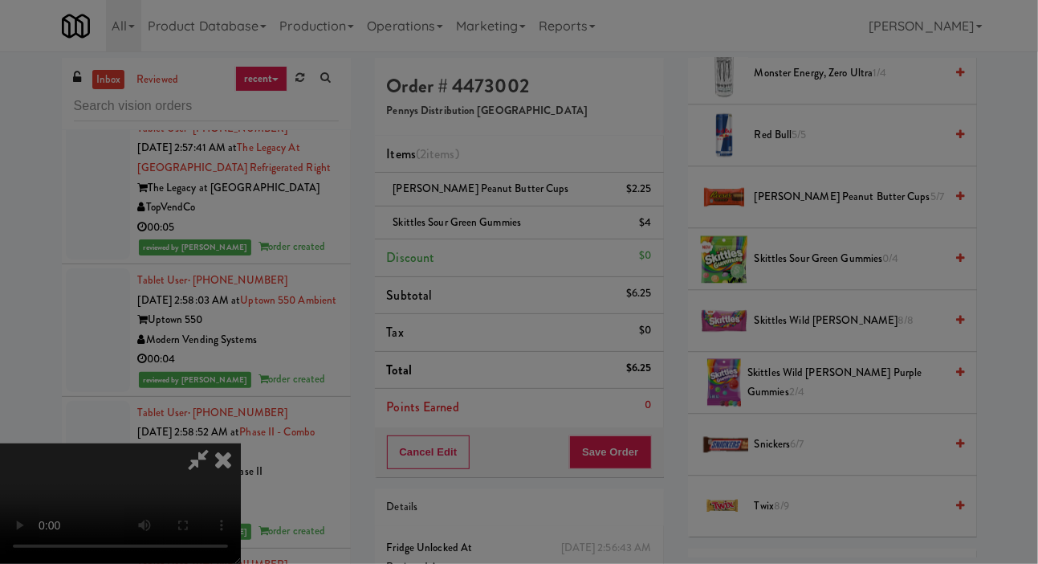
click at [2, 370] on div "Are you sure you want to update this order? Okay Cancel" at bounding box center [519, 282] width 1038 height 564
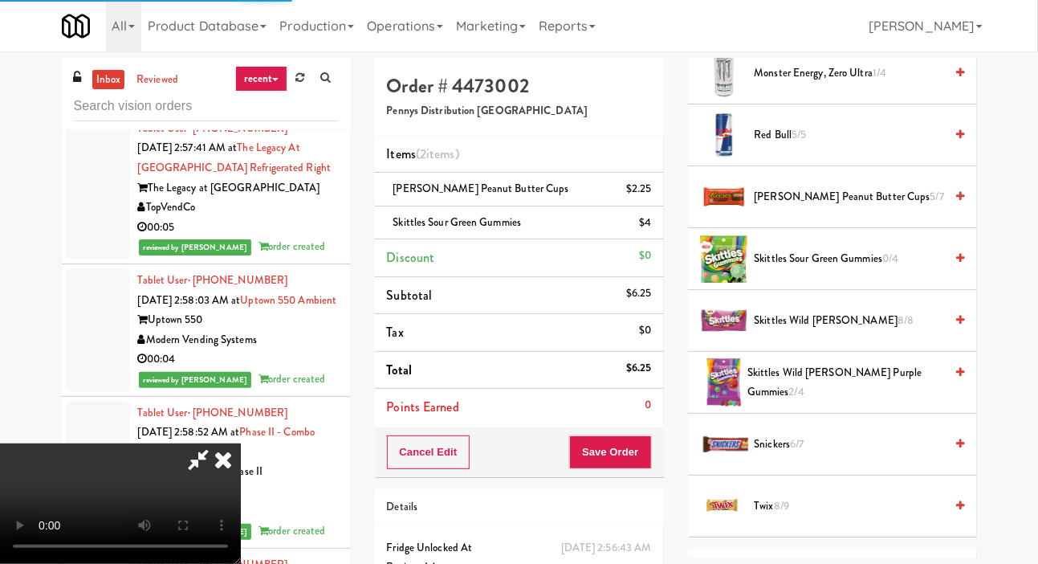
scroll to position [93, 0]
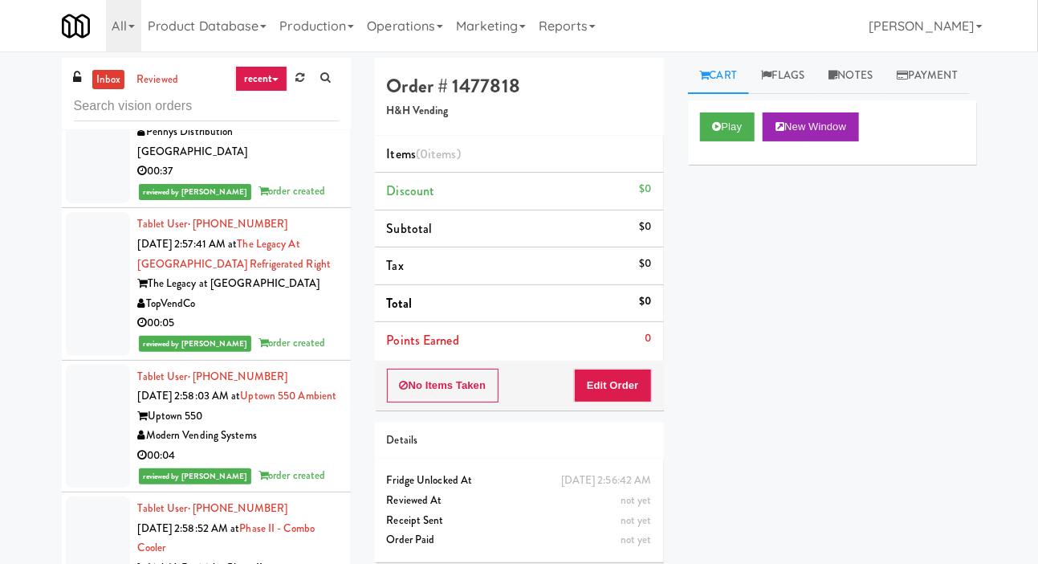
scroll to position [16579, 0]
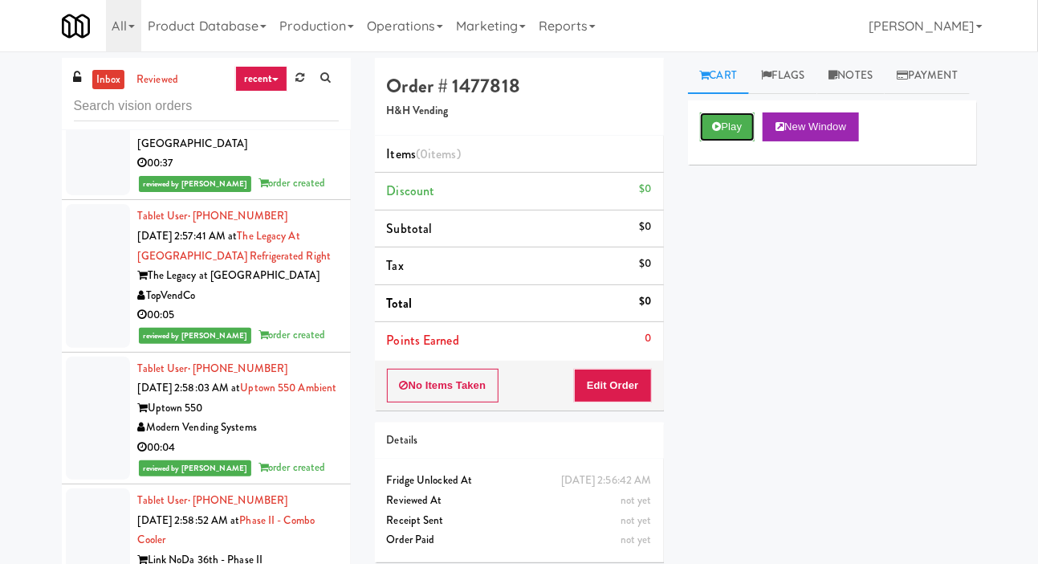
click at [735, 141] on button "Play" at bounding box center [727, 126] width 55 height 29
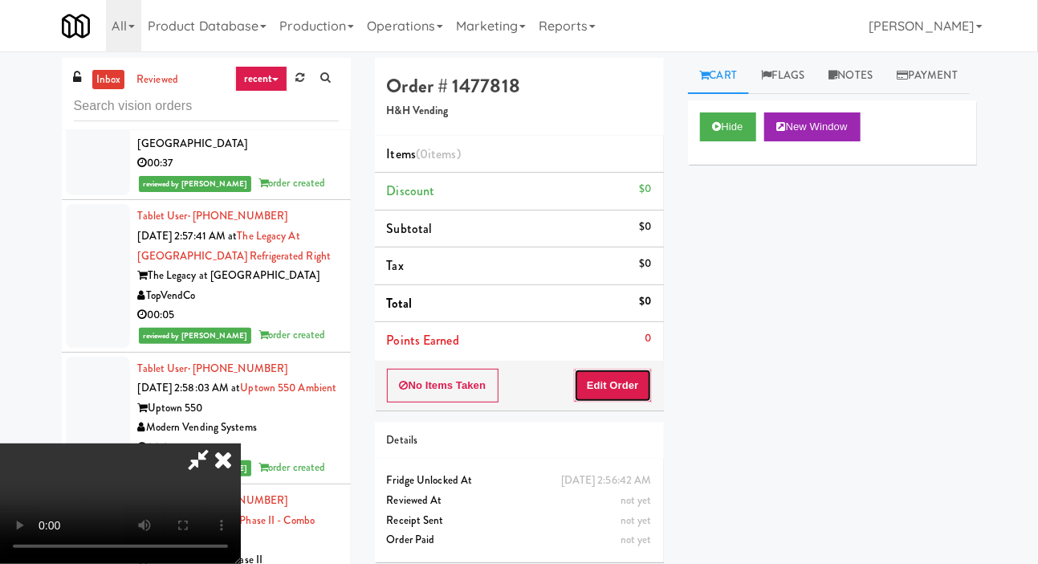
click at [649, 371] on button "Edit Order" at bounding box center [613, 385] width 78 height 34
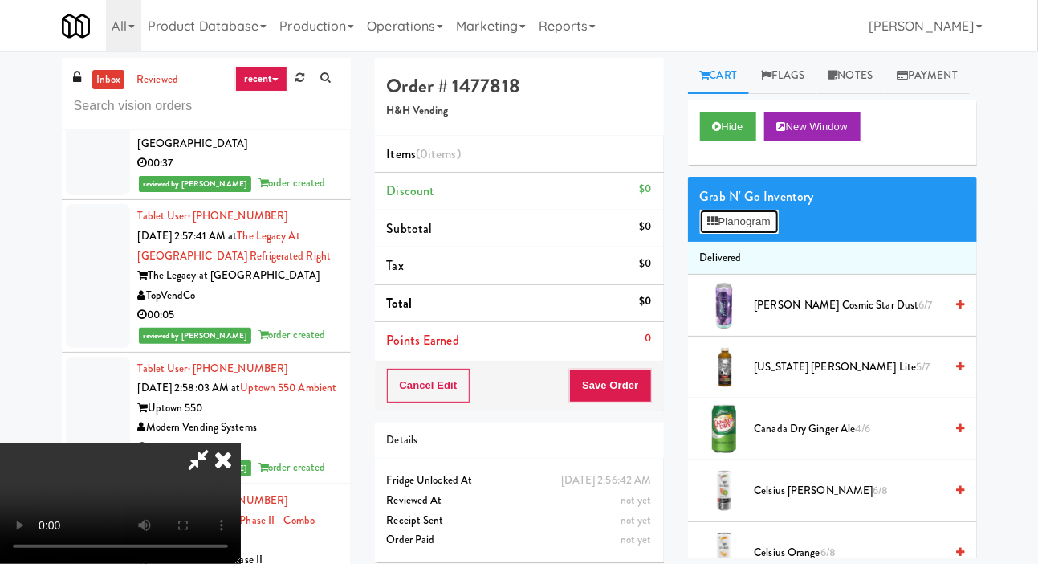
click at [743, 234] on button "Planogram" at bounding box center [739, 222] width 79 height 24
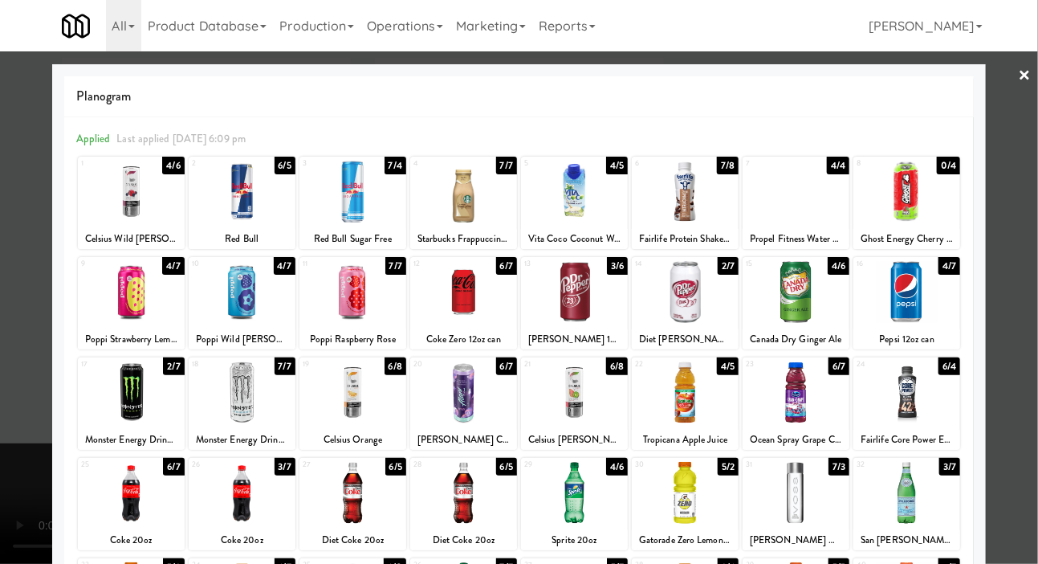
click at [258, 305] on div at bounding box center [242, 292] width 107 height 62
click at [589, 195] on div at bounding box center [574, 192] width 107 height 62
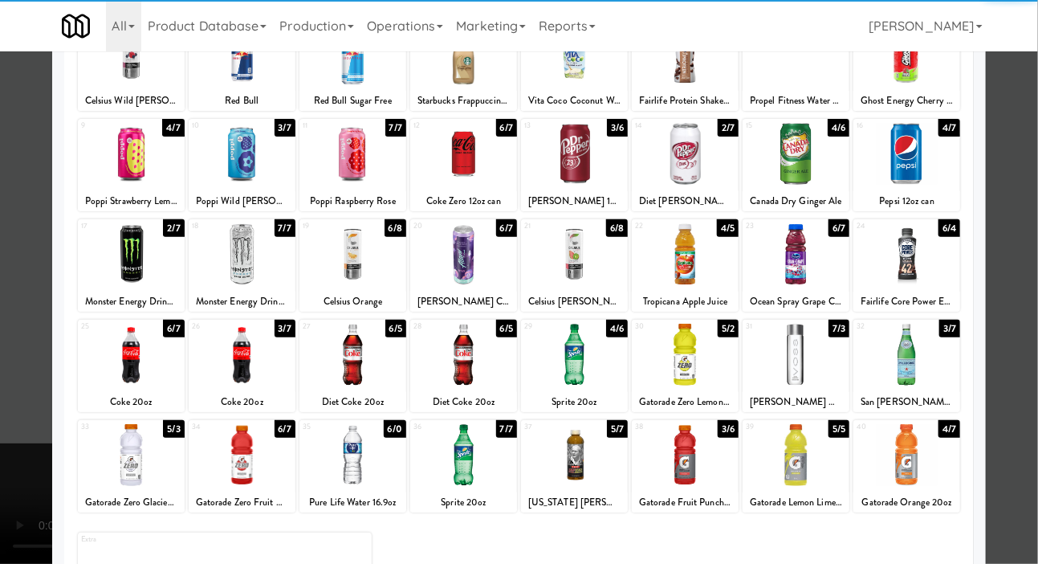
click at [248, 470] on div at bounding box center [242, 455] width 107 height 62
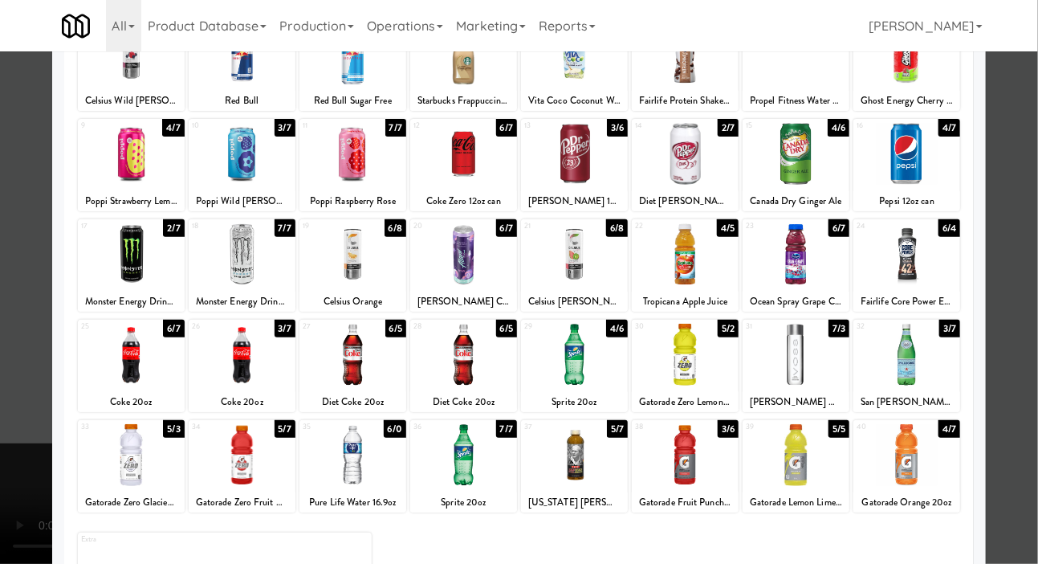
click at [19, 316] on div at bounding box center [519, 282] width 1038 height 564
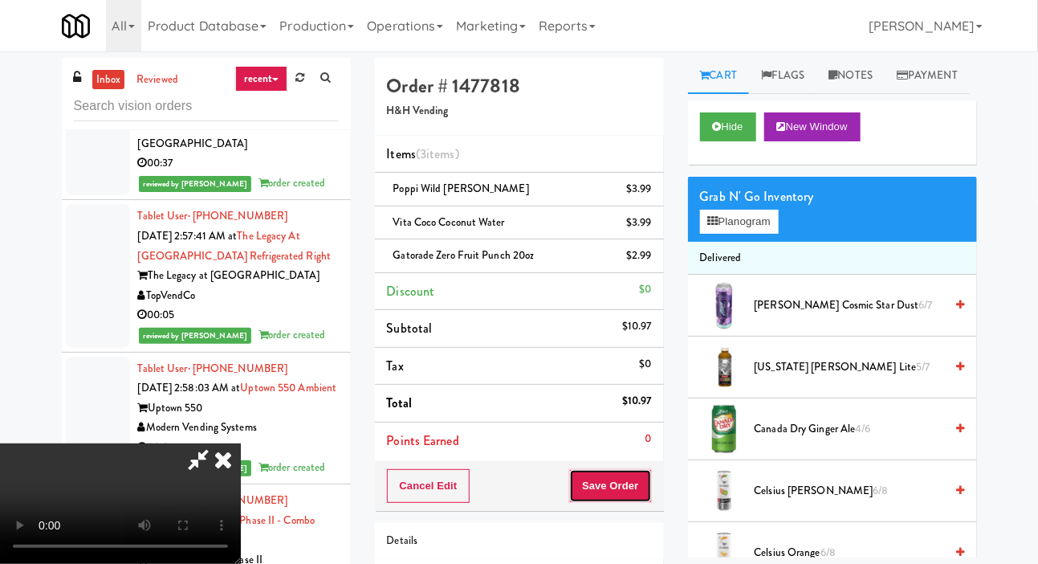
click at [649, 489] on button "Save Order" at bounding box center [610, 486] width 82 height 34
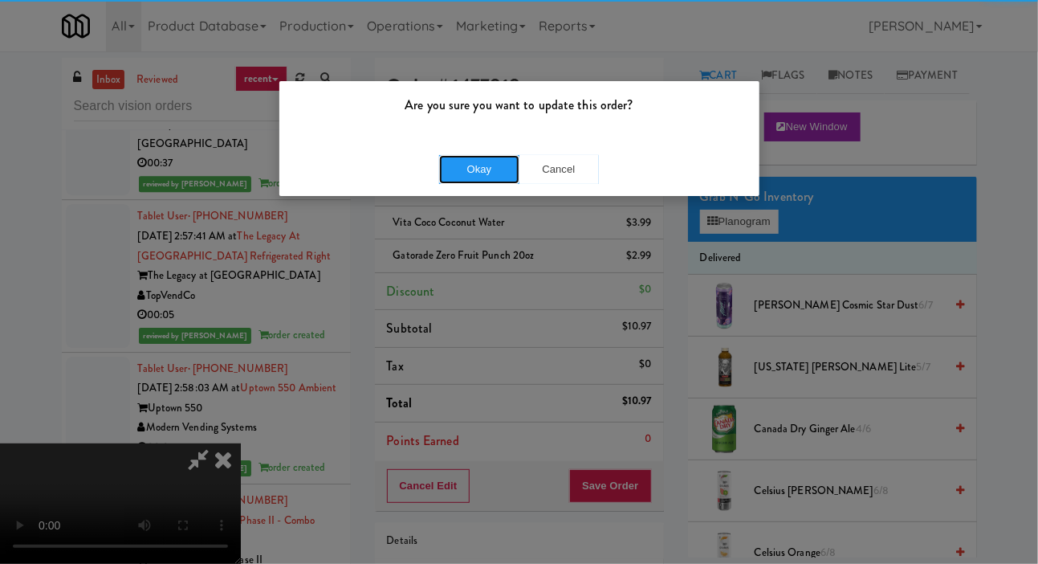
click at [462, 182] on button "Okay" at bounding box center [479, 169] width 80 height 29
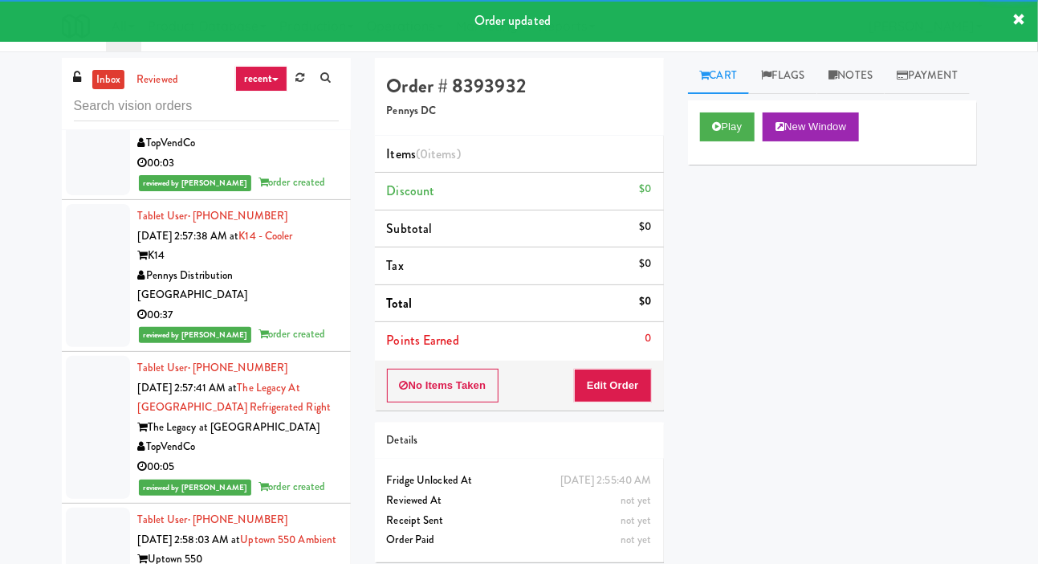
scroll to position [16447, 0]
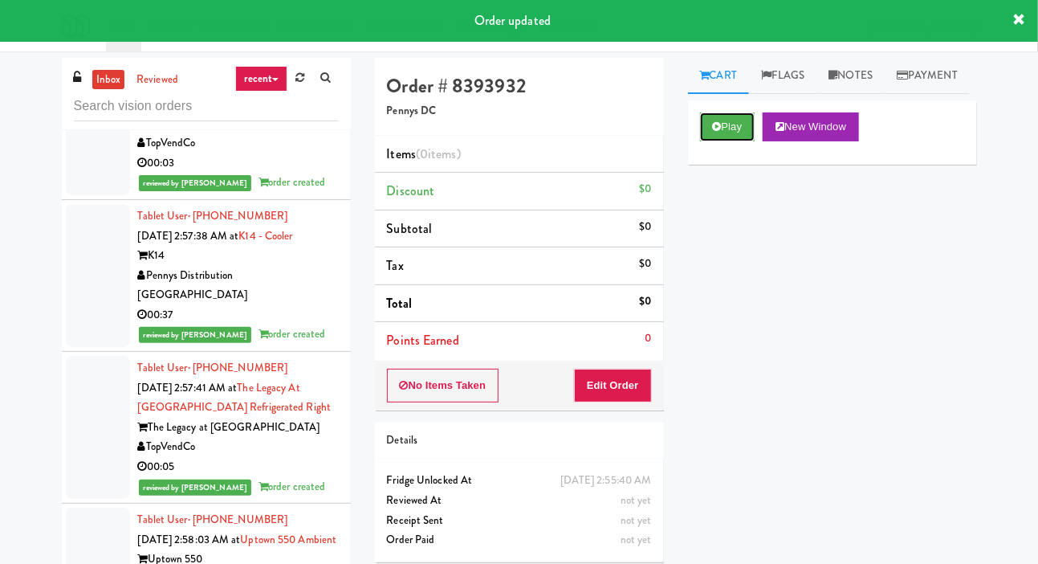
click at [716, 132] on icon at bounding box center [717, 126] width 9 height 10
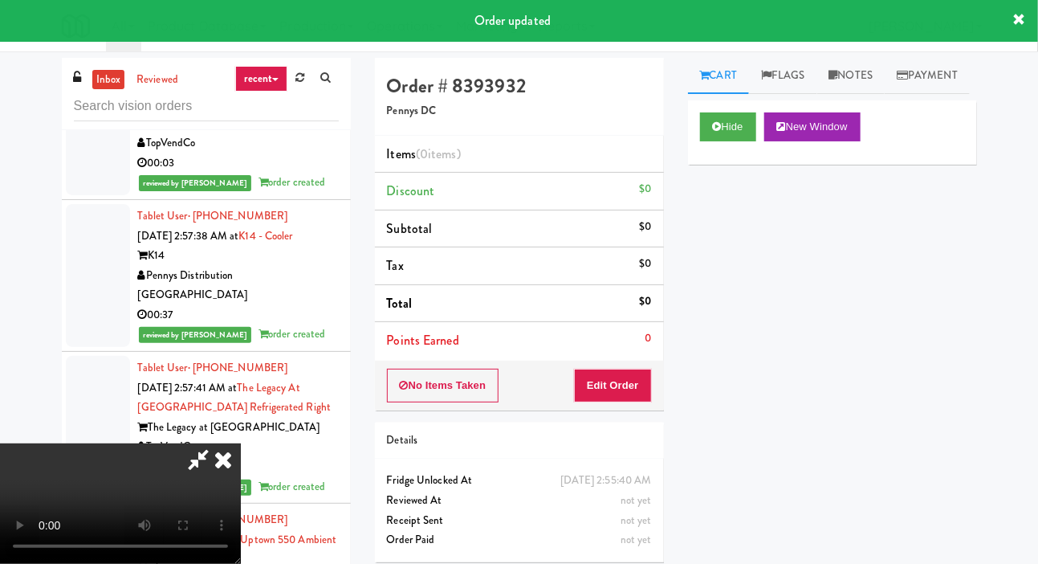
click at [614, 340] on li "Points Earned 0" at bounding box center [519, 340] width 289 height 37
click at [611, 368] on button "Edit Order" at bounding box center [613, 385] width 78 height 34
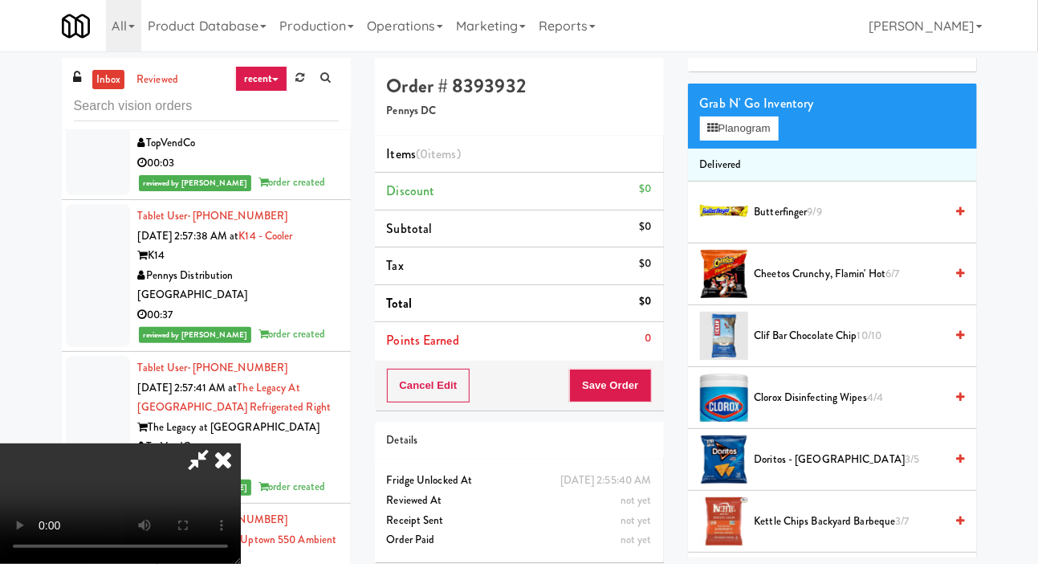
scroll to position [94, 0]
click at [849, 283] on span "Cheetos Crunchy, Flamin' Hot 6/7" at bounding box center [850, 273] width 190 height 20
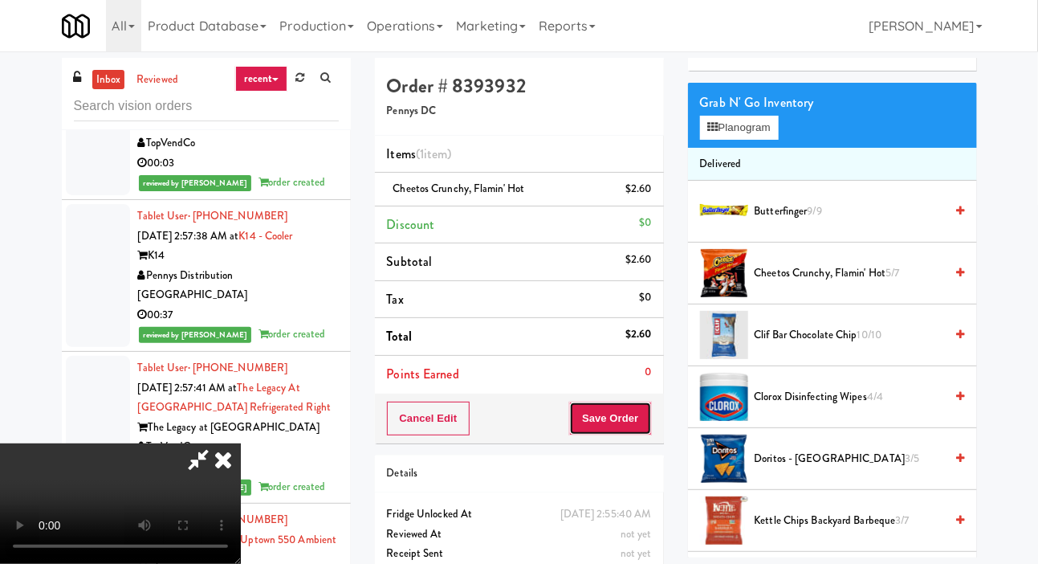
click at [648, 415] on button "Save Order" at bounding box center [610, 418] width 82 height 34
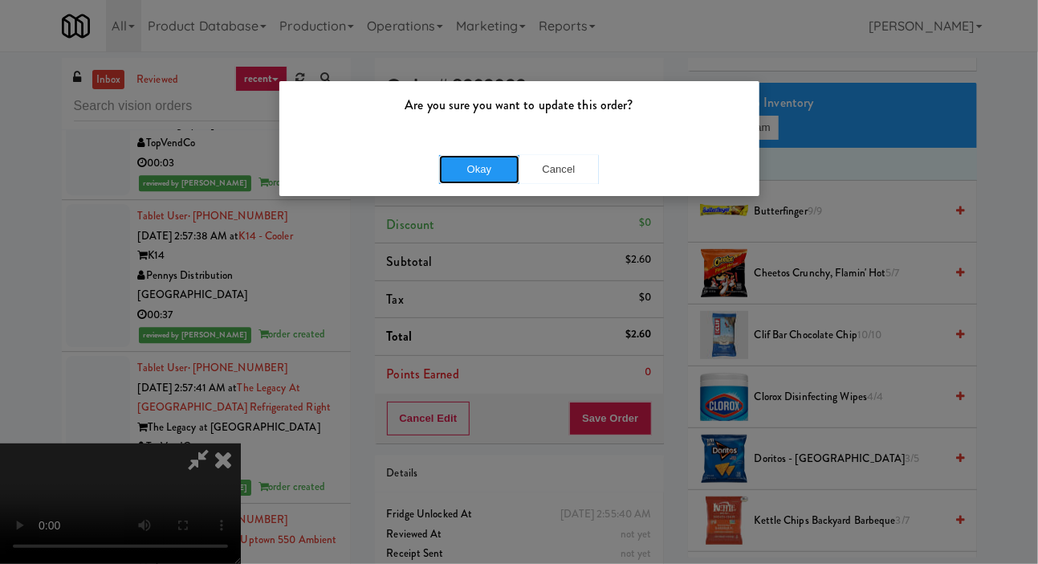
click at [460, 155] on button "Okay" at bounding box center [479, 169] width 80 height 29
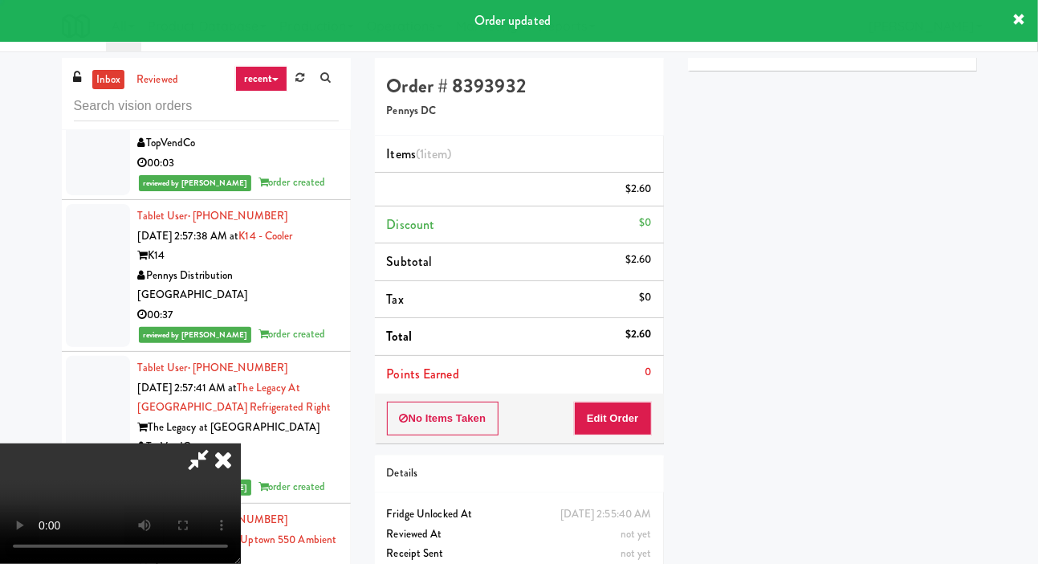
scroll to position [93, 0]
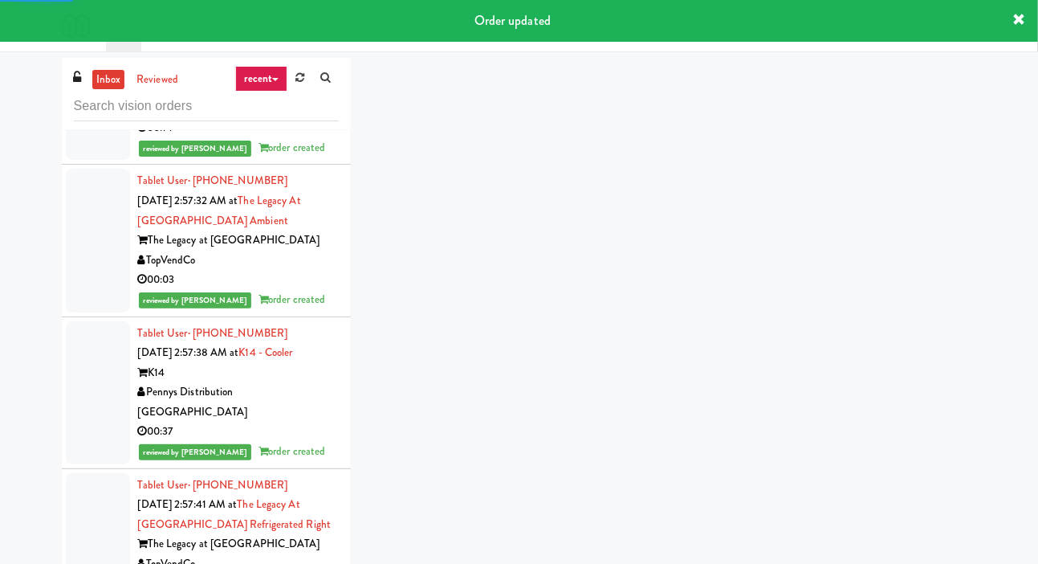
scroll to position [16336, 0]
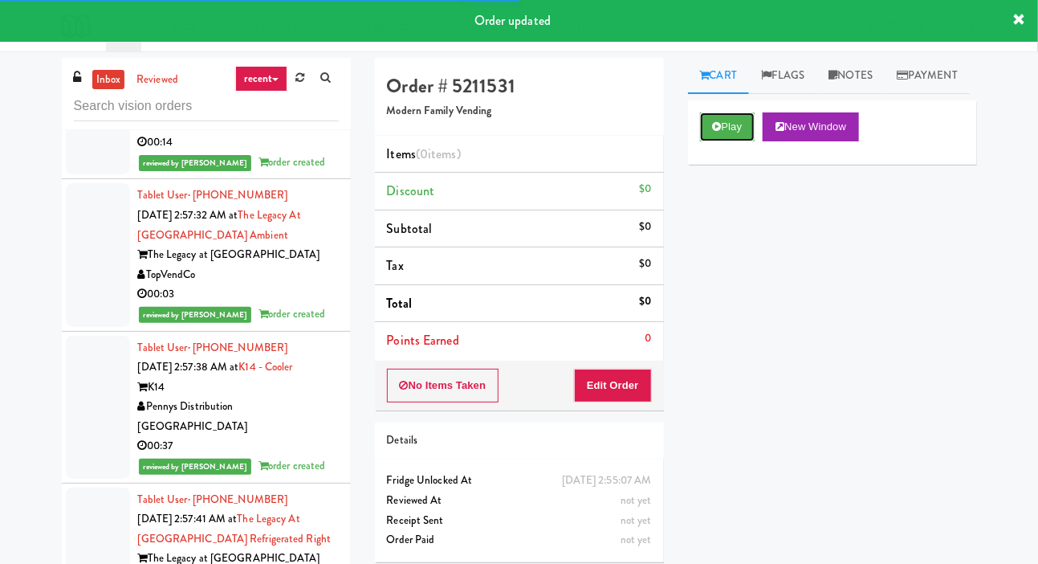
click at [739, 141] on button "Play" at bounding box center [727, 126] width 55 height 29
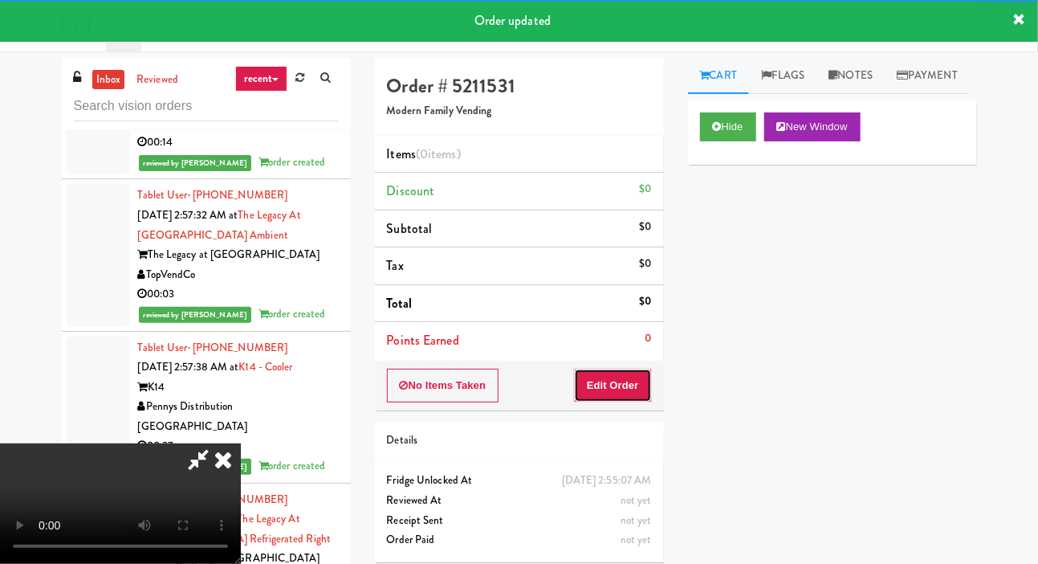
click at [617, 383] on button "Edit Order" at bounding box center [613, 385] width 78 height 34
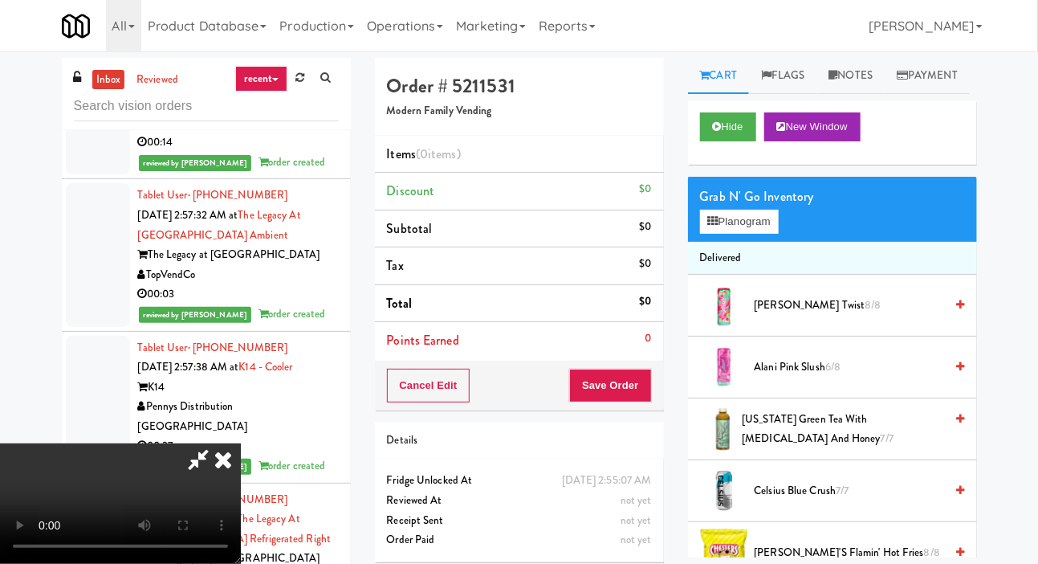
scroll to position [0, 0]
click at [764, 234] on button "Planogram" at bounding box center [739, 222] width 79 height 24
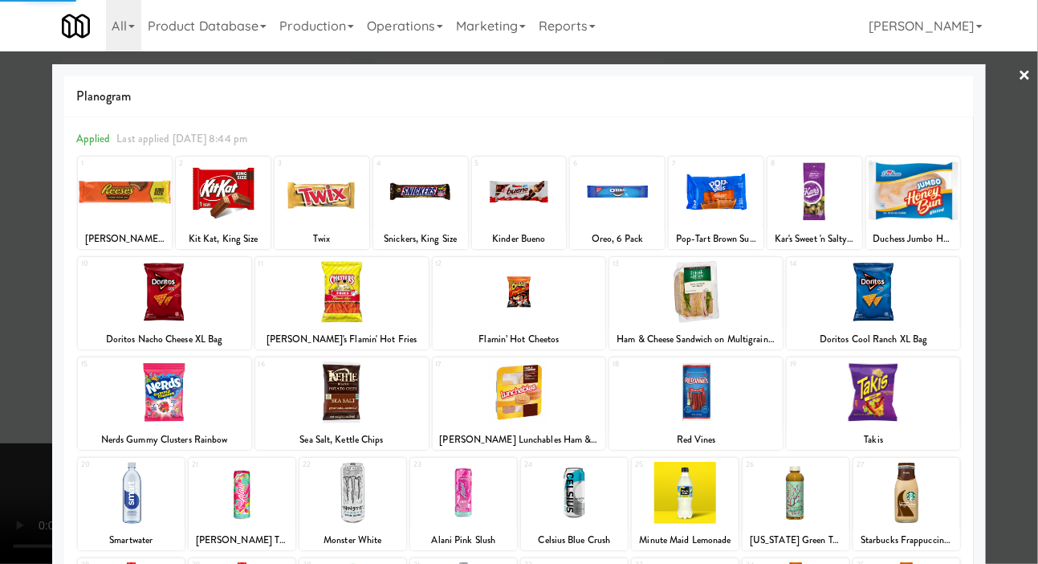
click at [812, 197] on div at bounding box center [814, 192] width 95 height 62
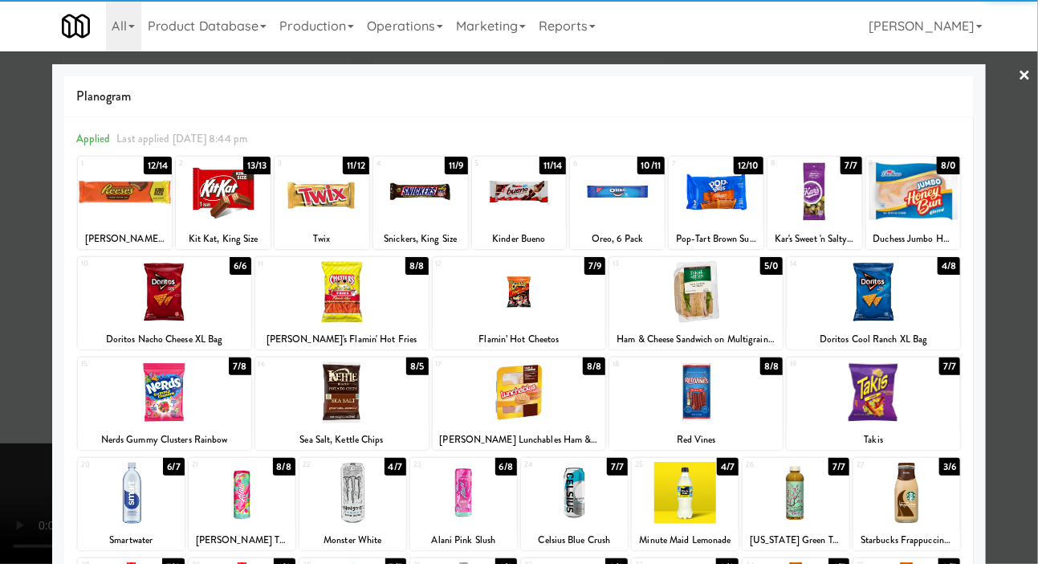
click at [624, 207] on div at bounding box center [617, 192] width 95 height 62
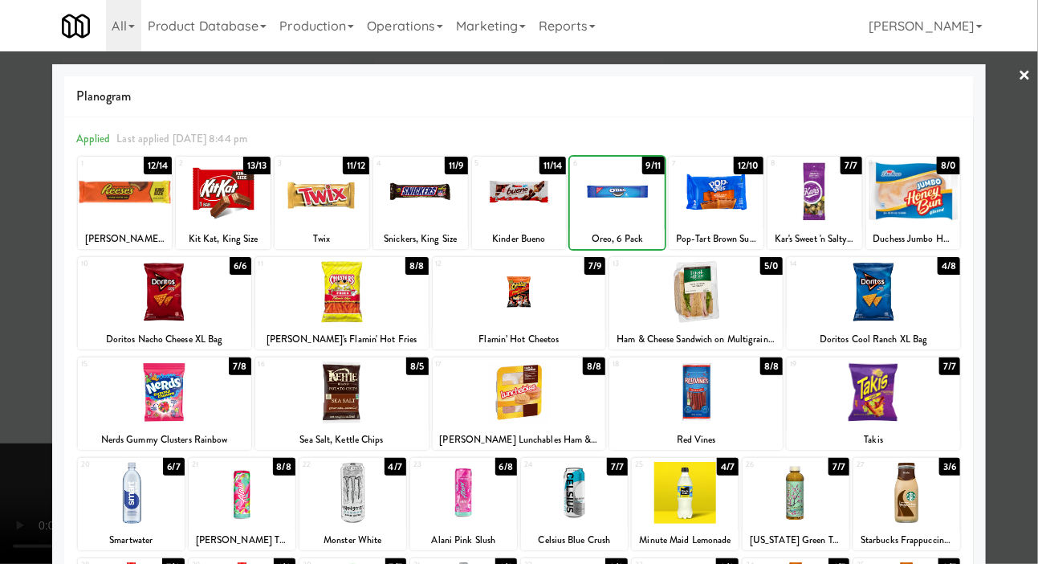
click at [26, 244] on div at bounding box center [519, 282] width 1038 height 564
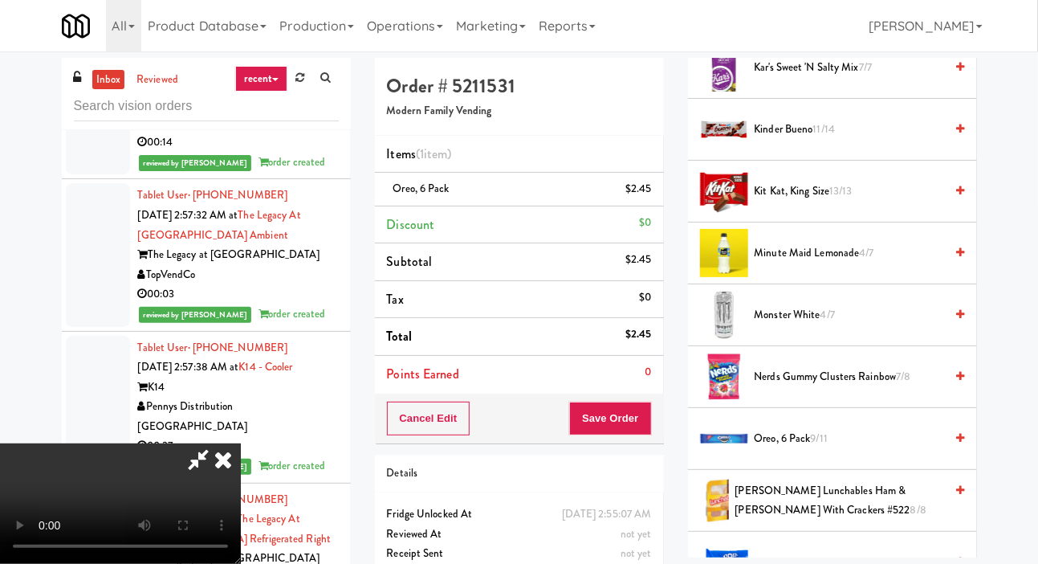
scroll to position [1298, 0]
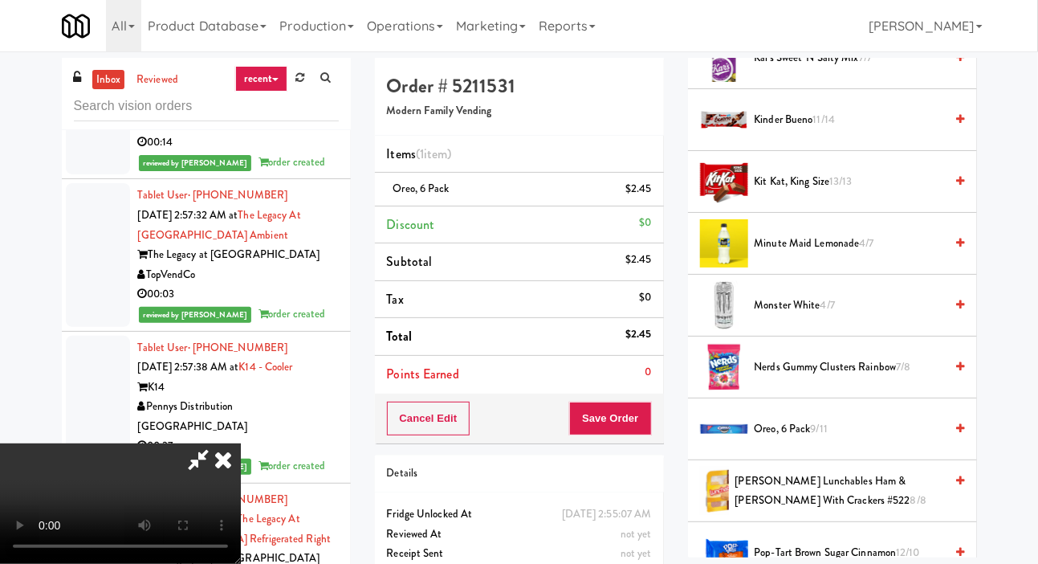
click at [828, 511] on span "[PERSON_NAME] Lunchables Ham & [PERSON_NAME] with Crackers #522 8/8" at bounding box center [840, 490] width 210 height 39
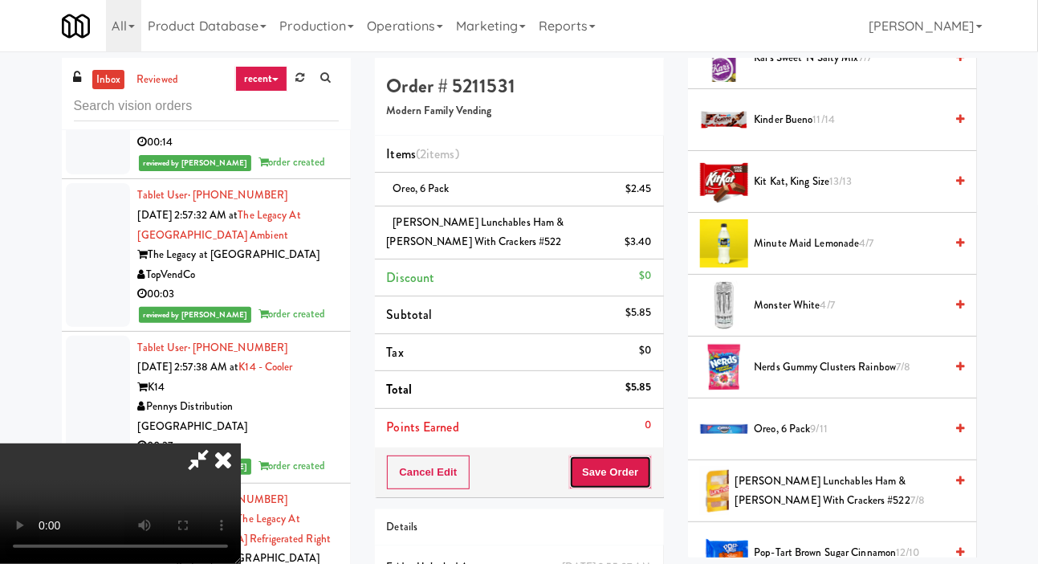
click at [651, 468] on button "Save Order" at bounding box center [610, 472] width 82 height 34
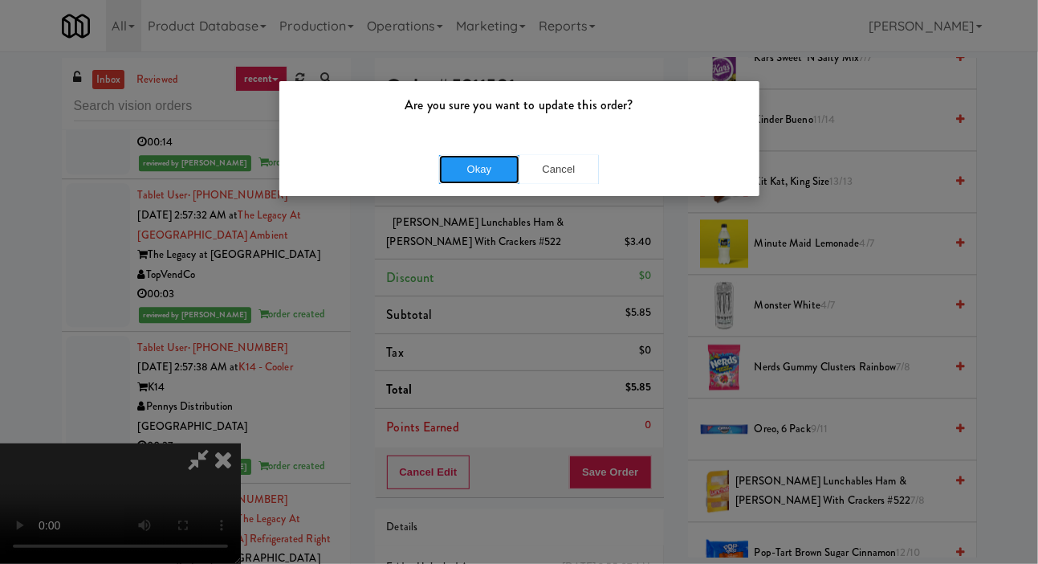
click at [479, 170] on button "Okay" at bounding box center [479, 169] width 80 height 29
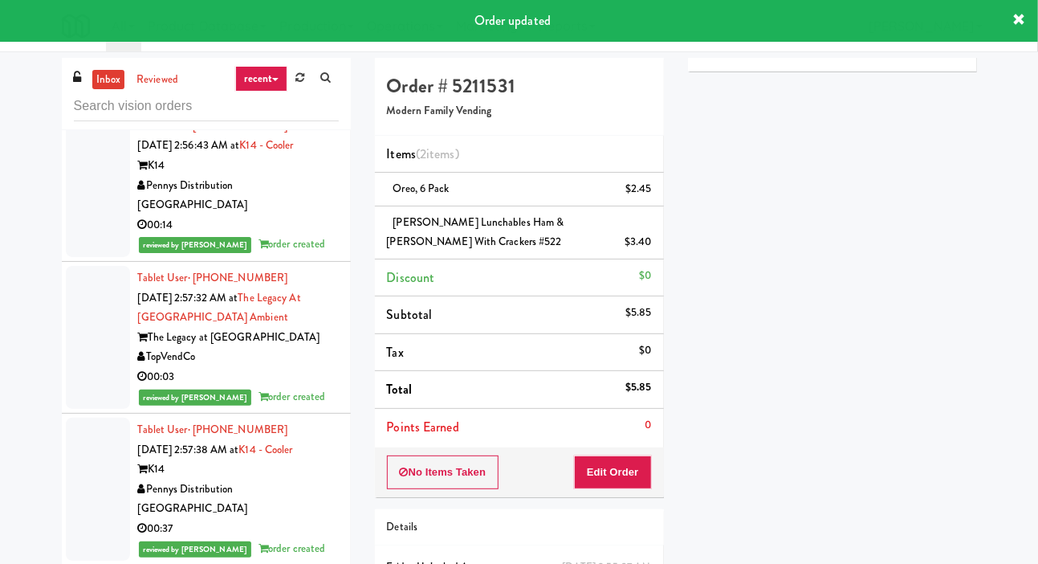
scroll to position [16227, 0]
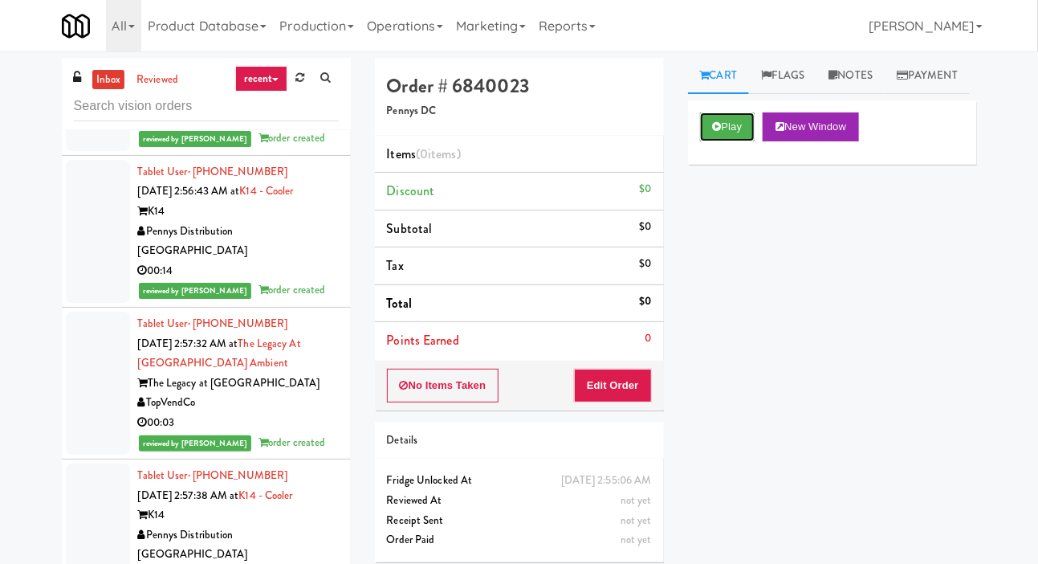
click at [720, 141] on button "Play" at bounding box center [727, 126] width 55 height 29
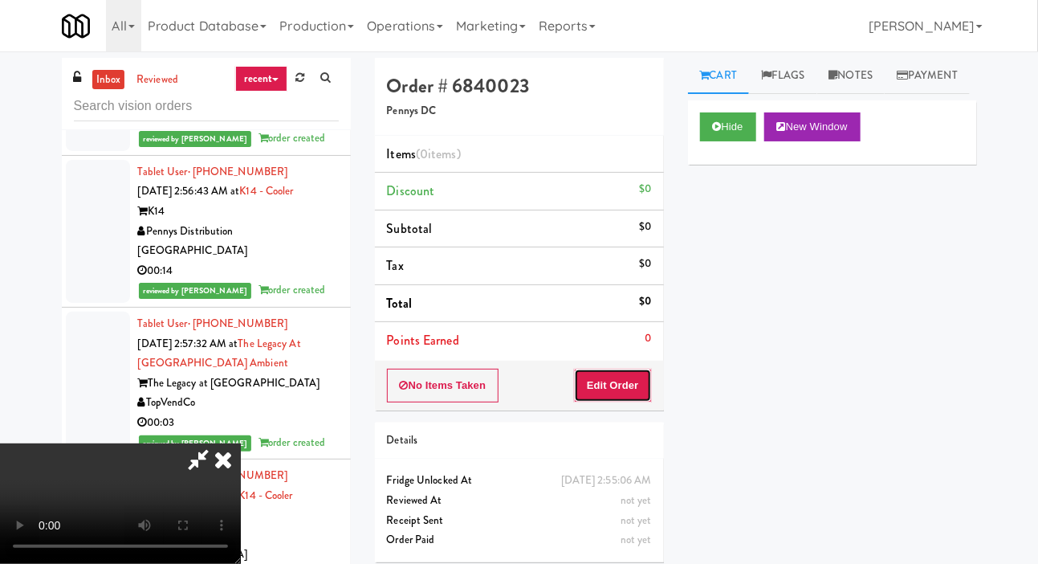
click at [621, 375] on button "Edit Order" at bounding box center [613, 385] width 78 height 34
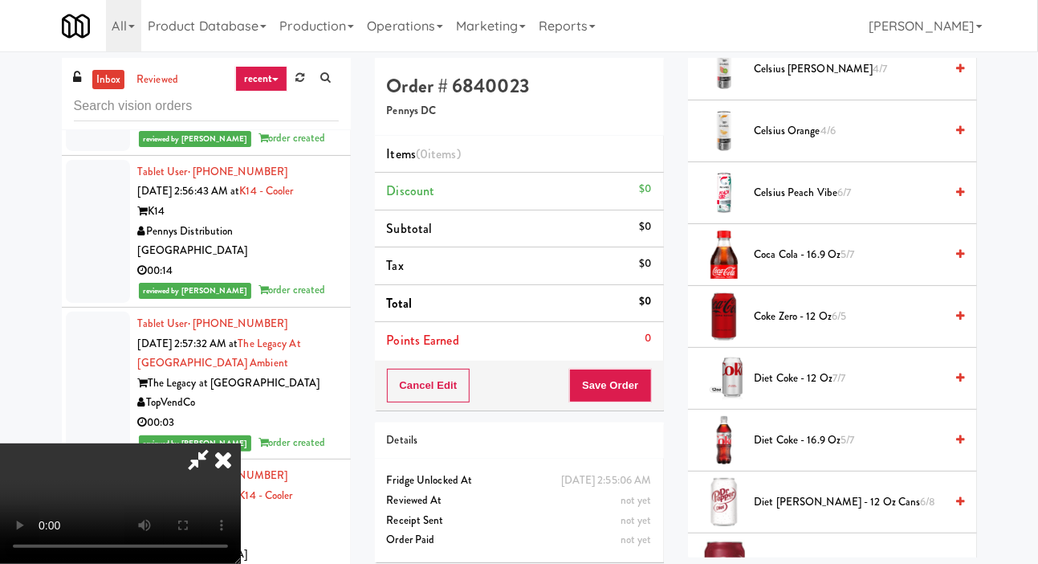
scroll to position [360, 0]
click at [817, 511] on span "Diet [PERSON_NAME] - 12 oz Cans 6/8" at bounding box center [850, 501] width 190 height 20
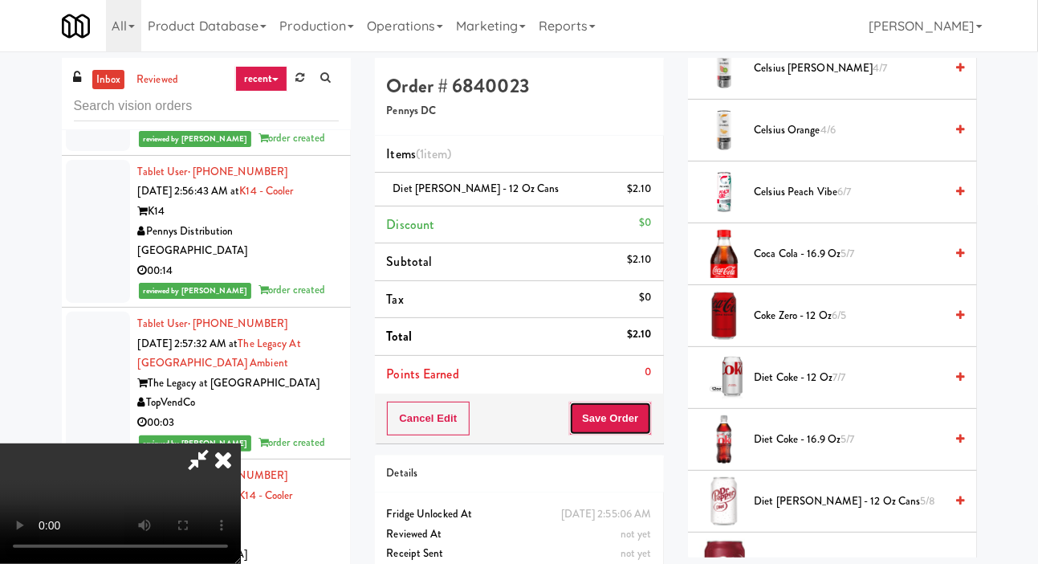
click at [648, 413] on button "Save Order" at bounding box center [610, 418] width 82 height 34
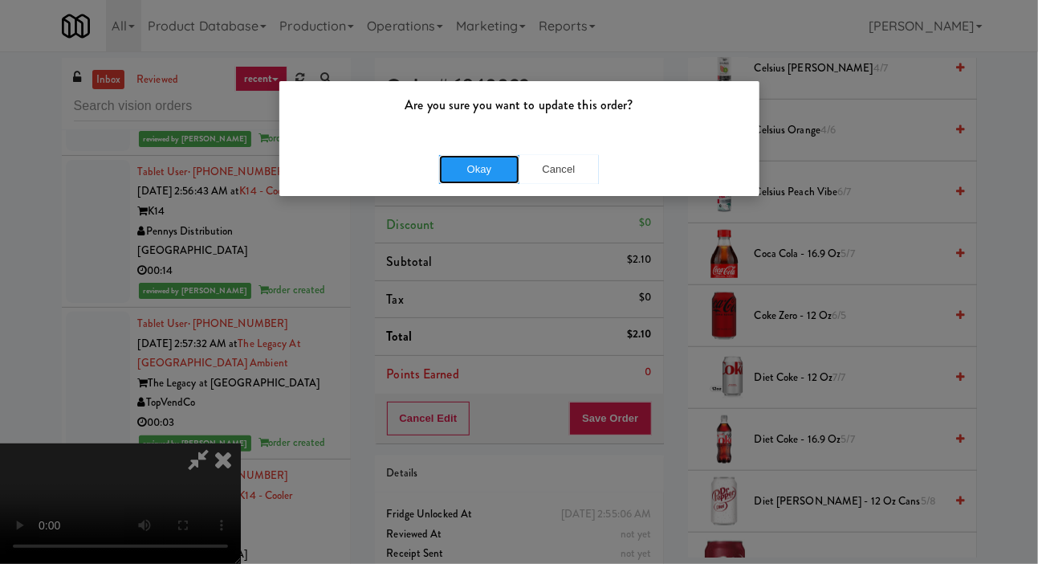
click at [461, 161] on button "Okay" at bounding box center [479, 169] width 80 height 29
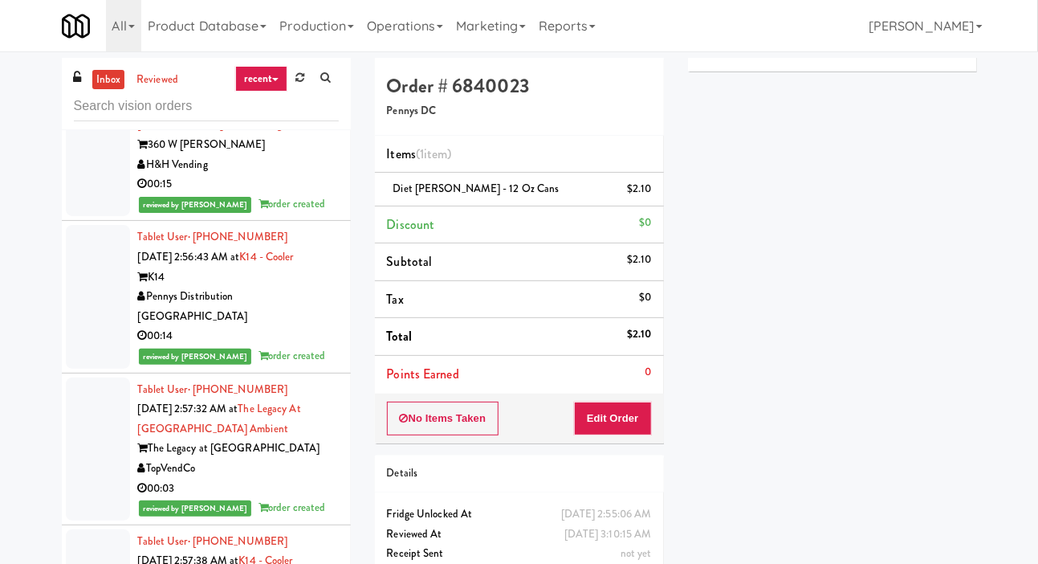
scroll to position [16182, 0]
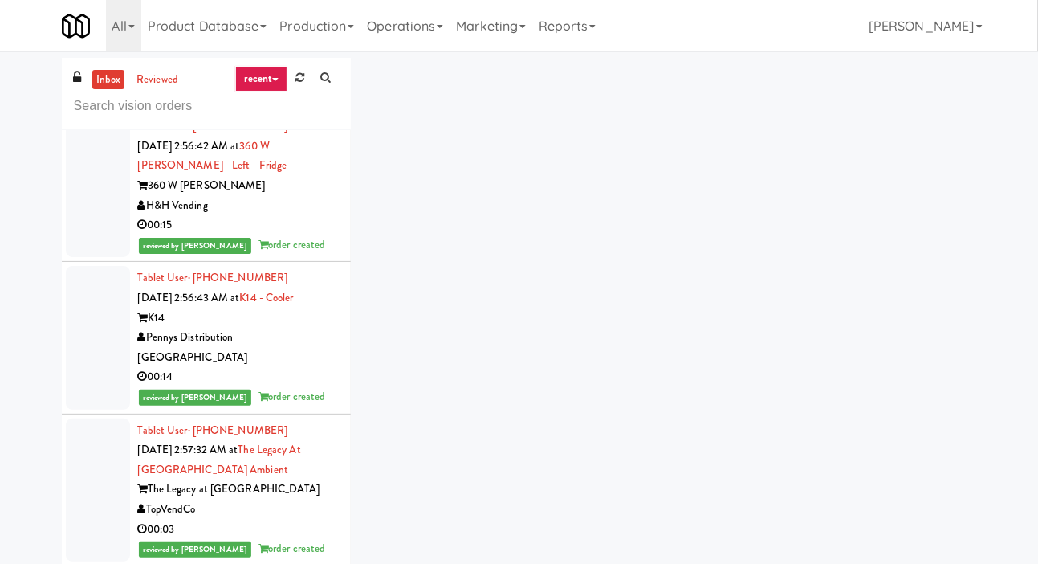
scroll to position [16101, 0]
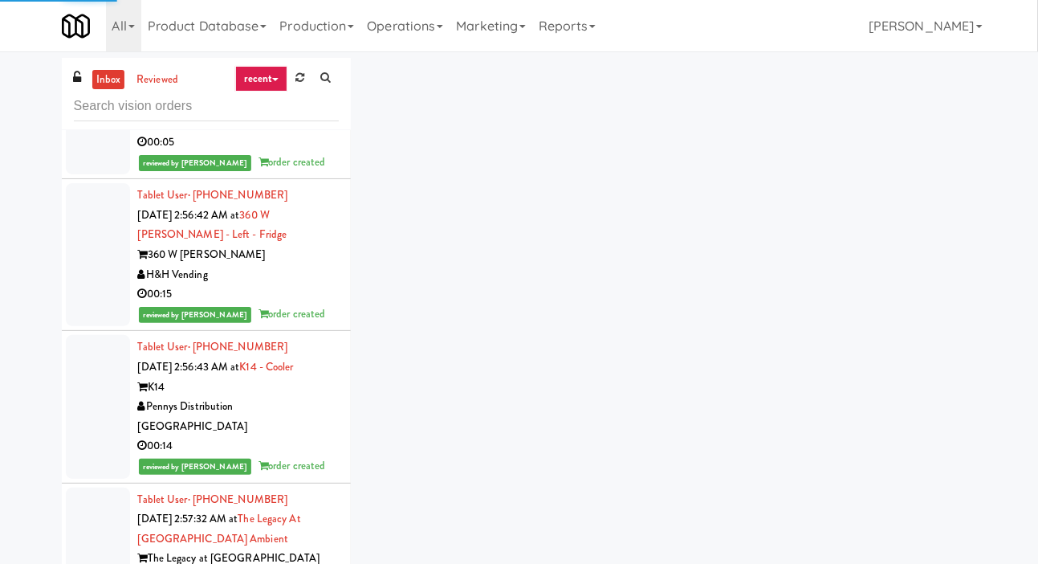
scroll to position [16058, 0]
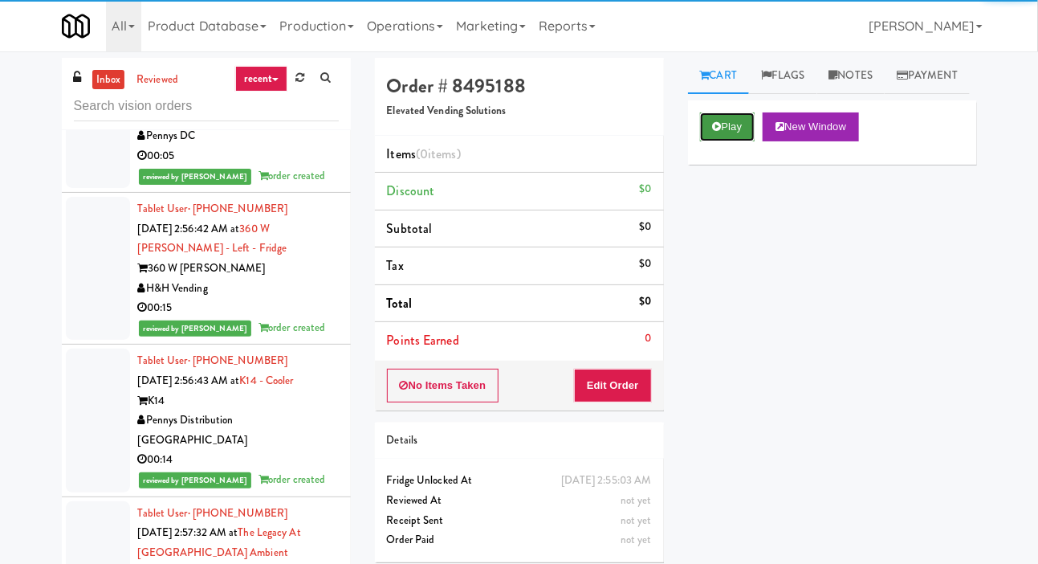
click at [719, 141] on button "Play" at bounding box center [727, 126] width 55 height 29
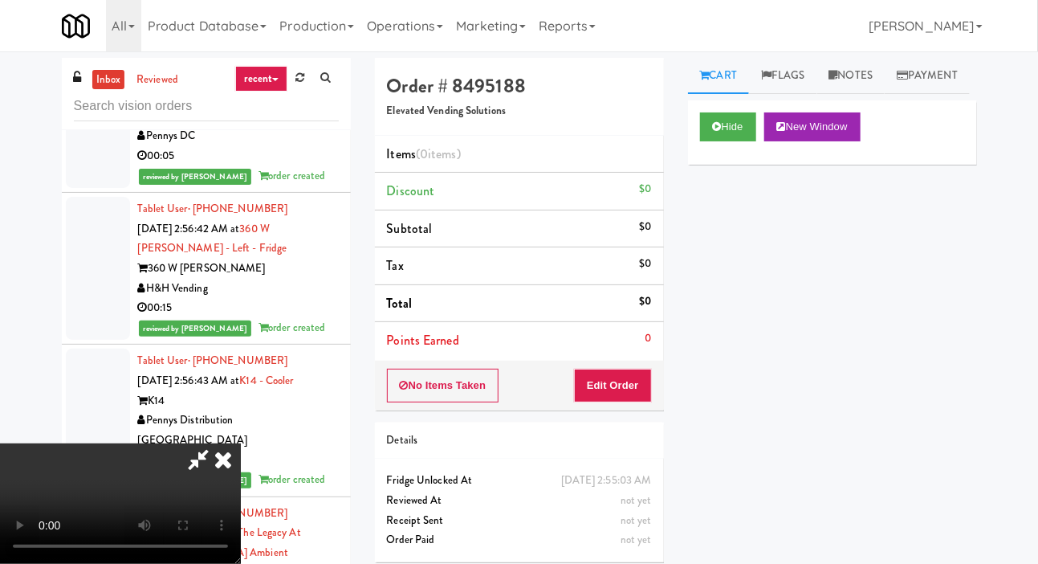
click at [632, 353] on li "Points Earned 0" at bounding box center [519, 340] width 289 height 37
click at [629, 370] on button "Edit Order" at bounding box center [613, 385] width 78 height 34
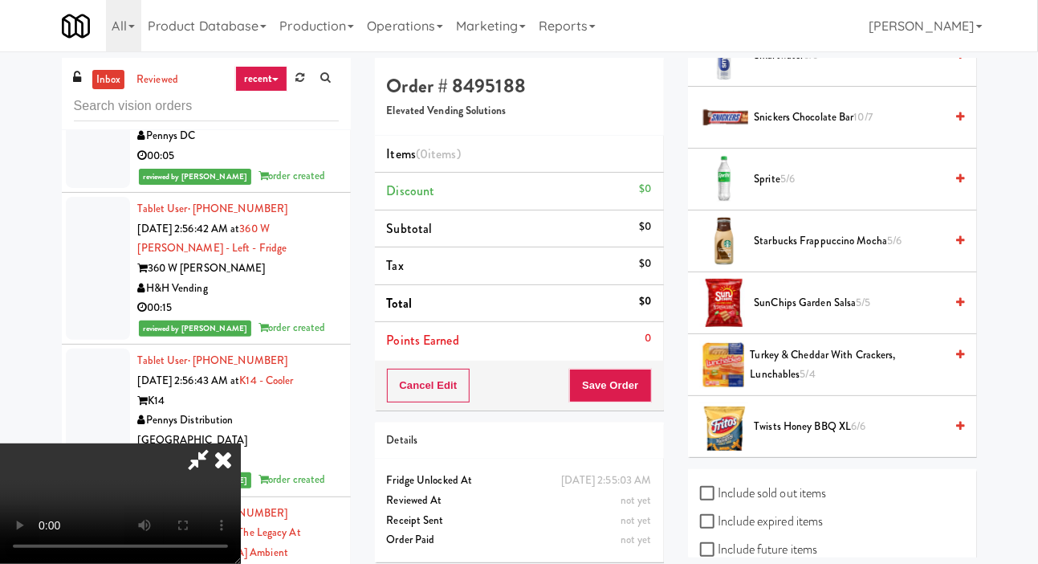
scroll to position [1908, 0]
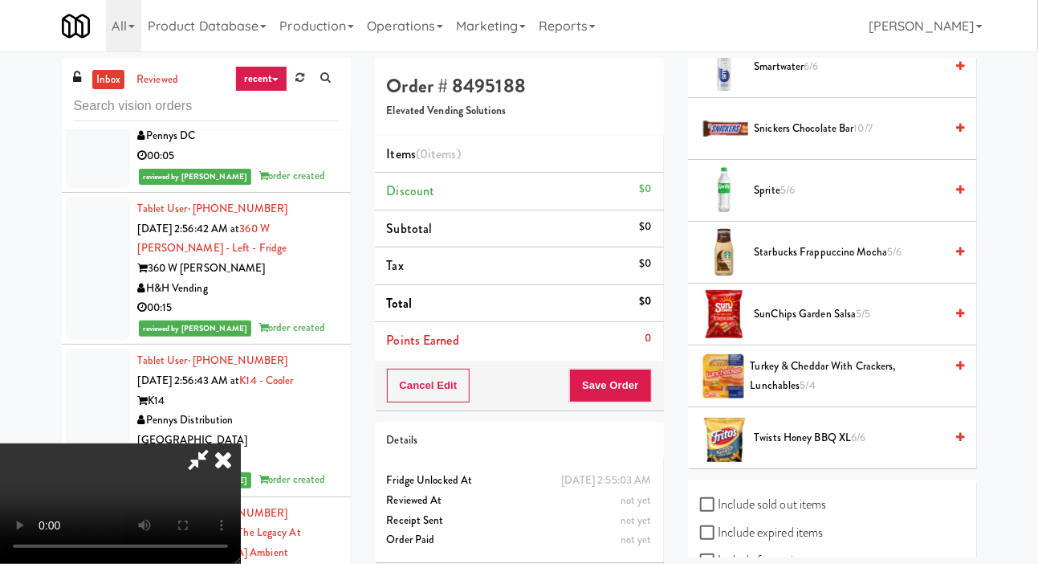
click at [847, 324] on span "SunChips Garden Salsa 5/5" at bounding box center [850, 314] width 190 height 20
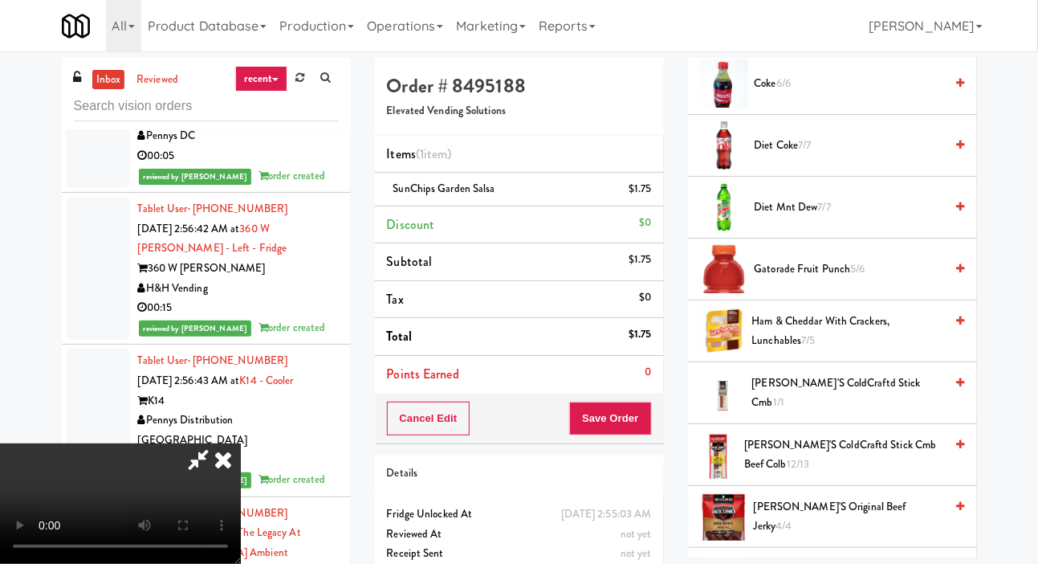
scroll to position [468, 0]
click at [860, 218] on span "Diet Mnt Dew 7/7" at bounding box center [850, 208] width 190 height 20
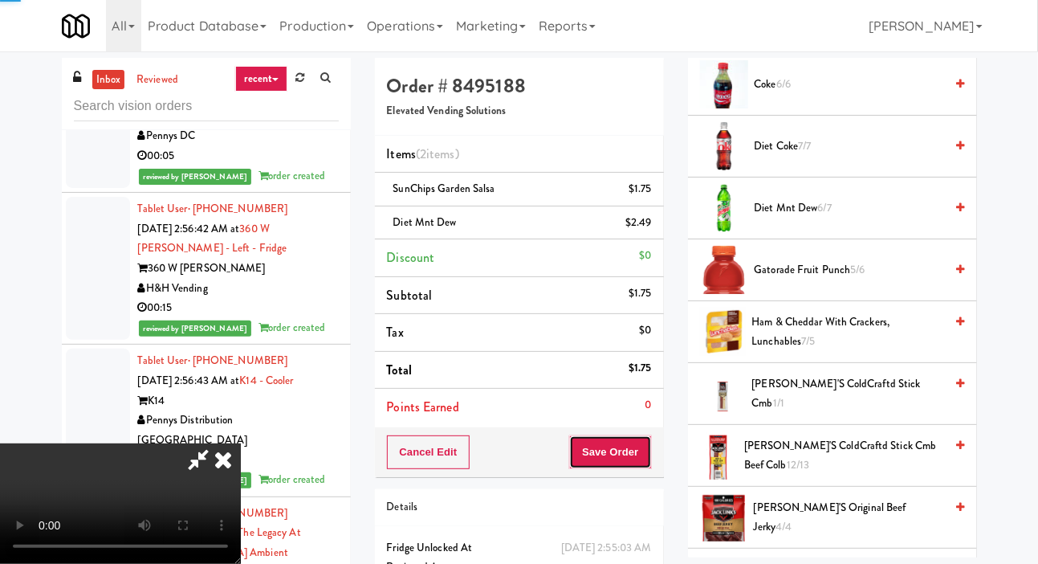
click at [634, 462] on button "Save Order" at bounding box center [610, 452] width 82 height 34
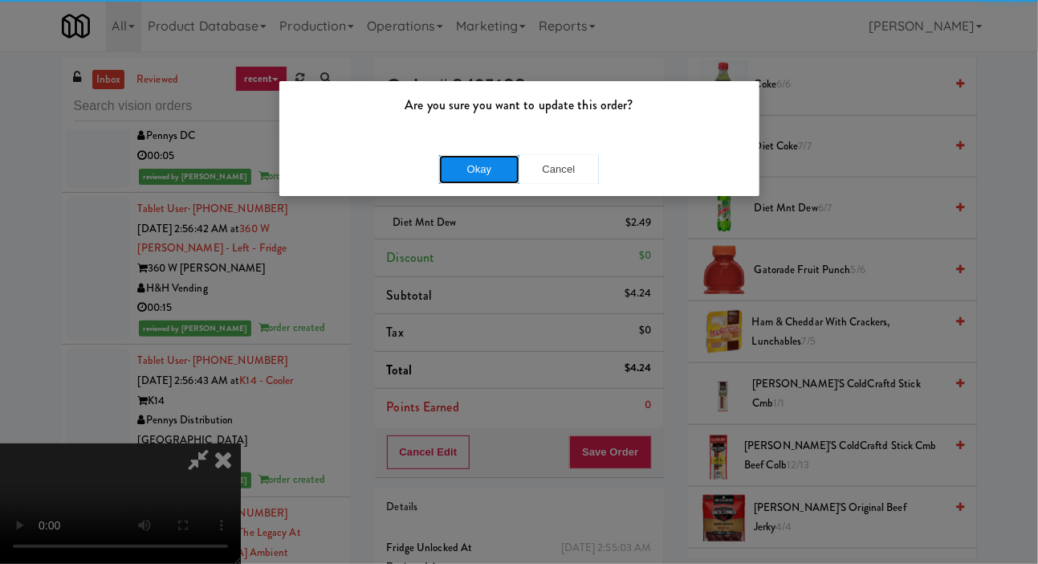
click at [462, 157] on button "Okay" at bounding box center [479, 169] width 80 height 29
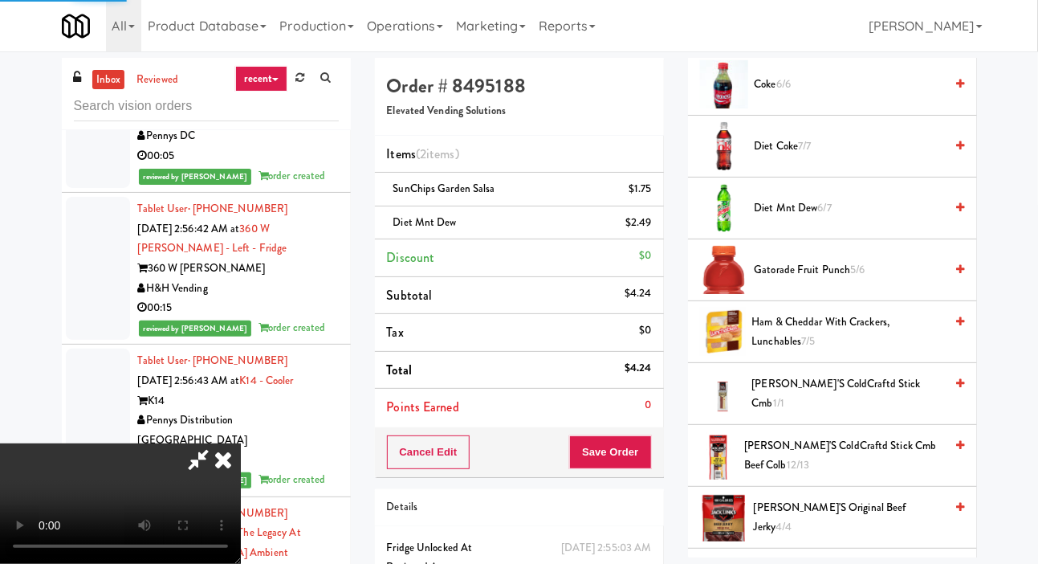
scroll to position [93, 0]
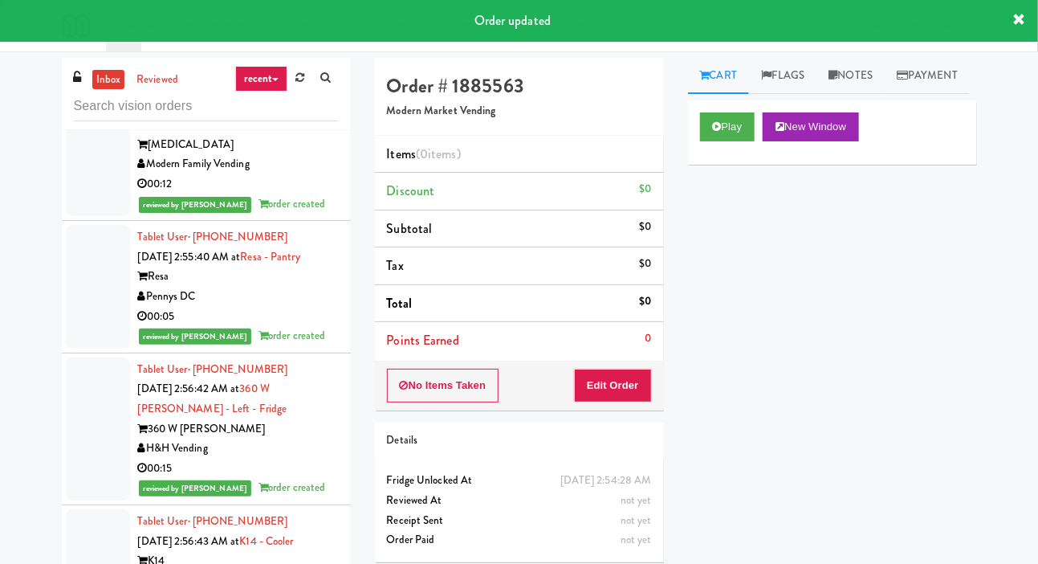
scroll to position [15920, 0]
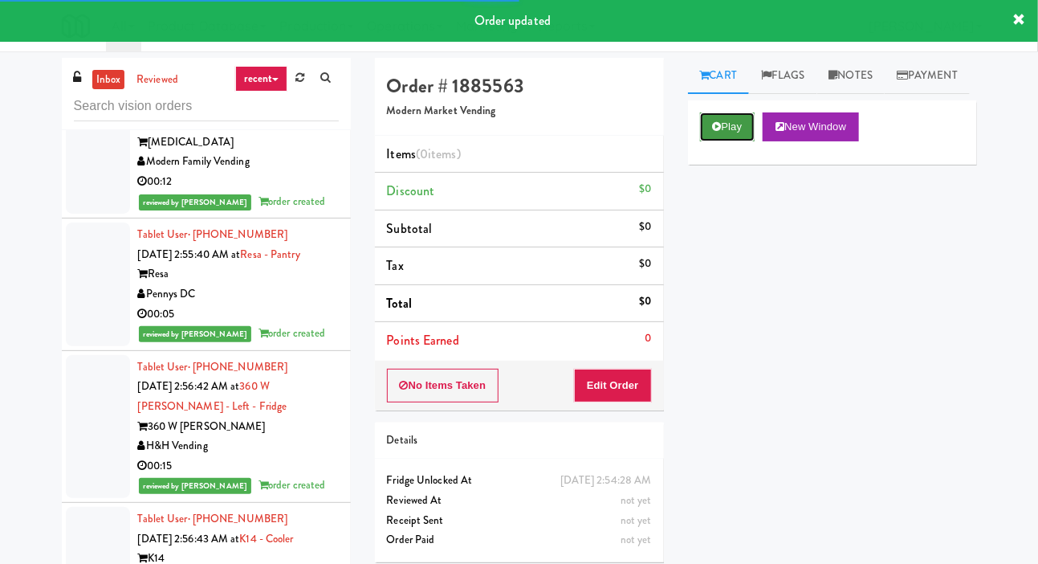
click at [730, 141] on button "Play" at bounding box center [727, 126] width 55 height 29
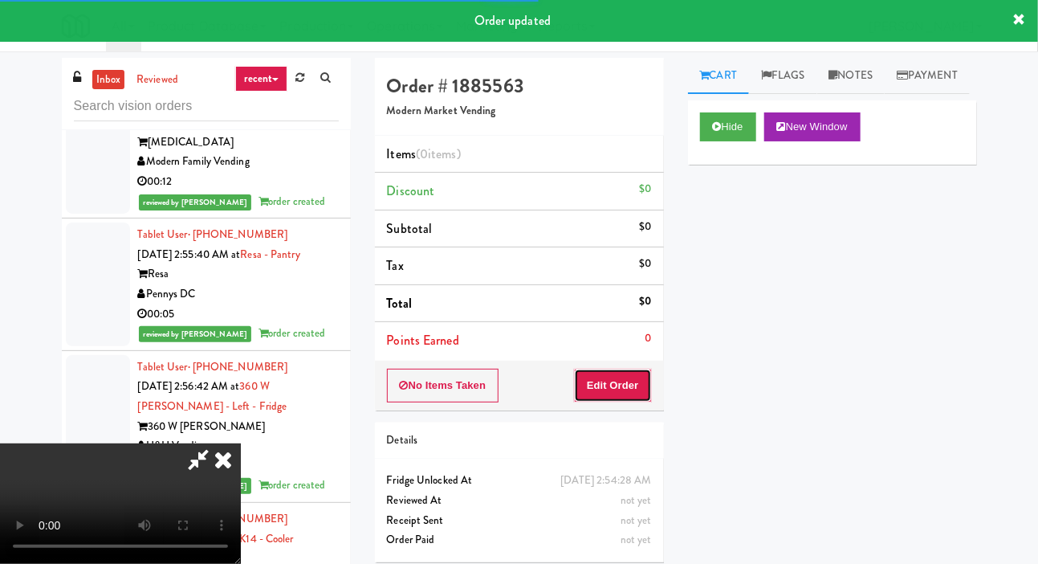
click at [617, 391] on button "Edit Order" at bounding box center [613, 385] width 78 height 34
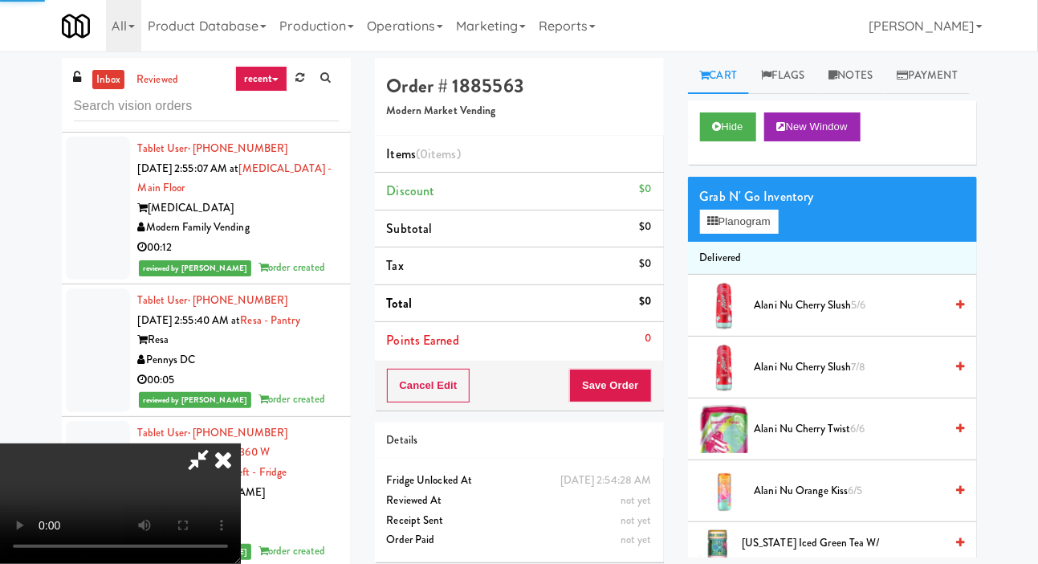
scroll to position [15809, 0]
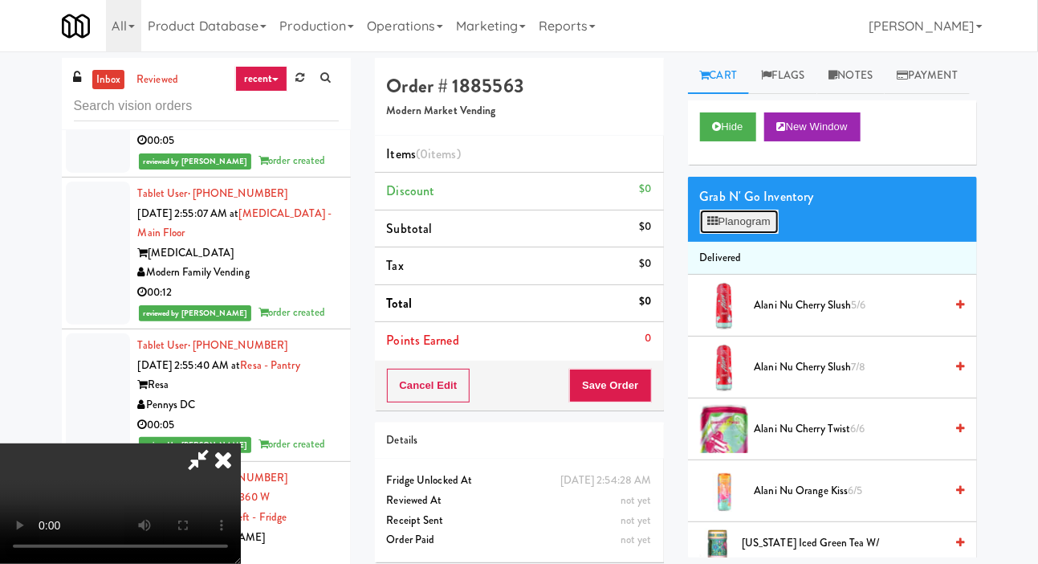
click at [747, 234] on button "Planogram" at bounding box center [739, 222] width 79 height 24
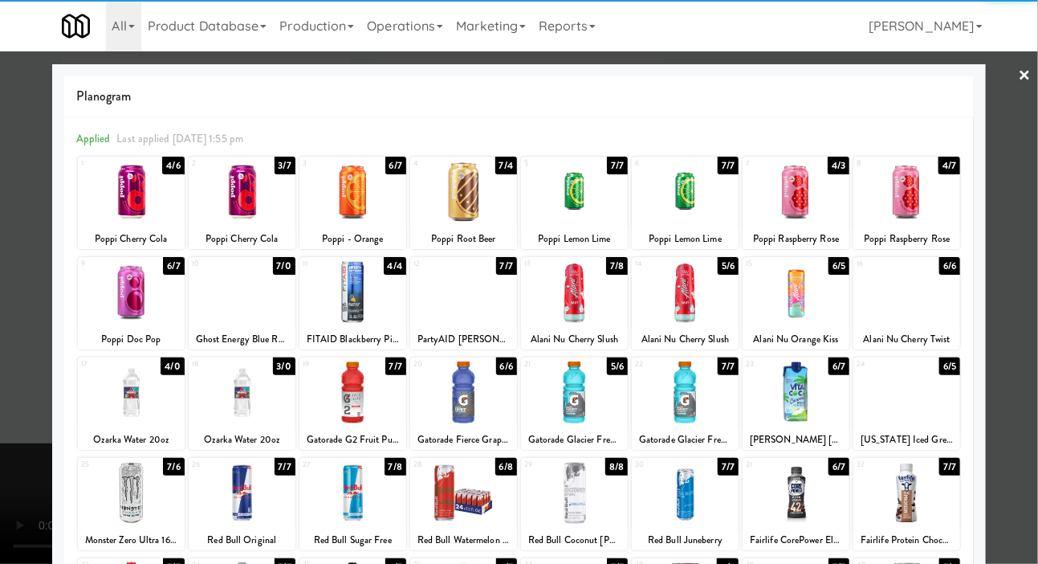
click at [928, 295] on div at bounding box center [906, 292] width 107 height 62
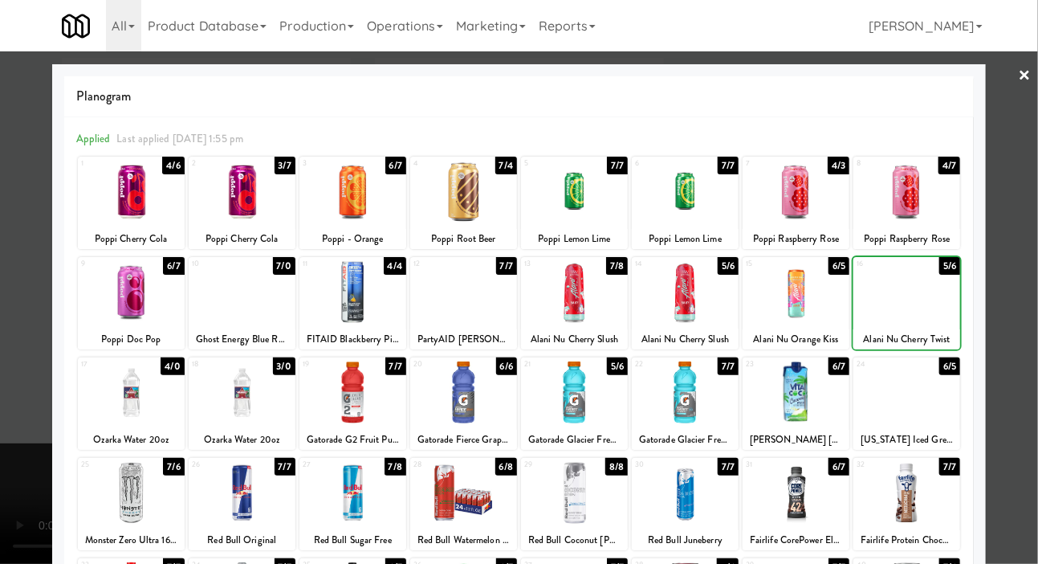
click at [3, 341] on div at bounding box center [519, 282] width 1038 height 564
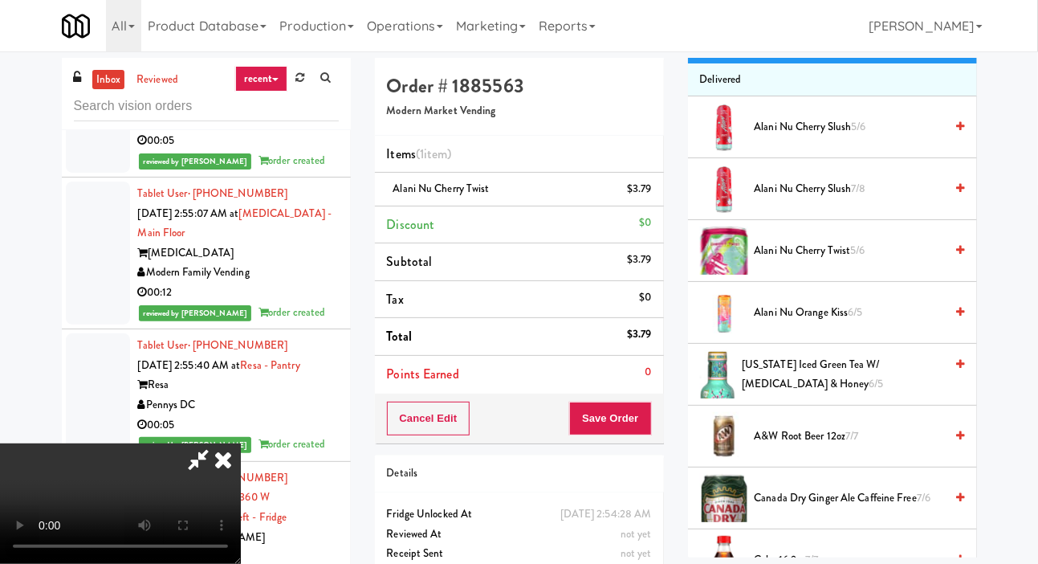
scroll to position [172, 0]
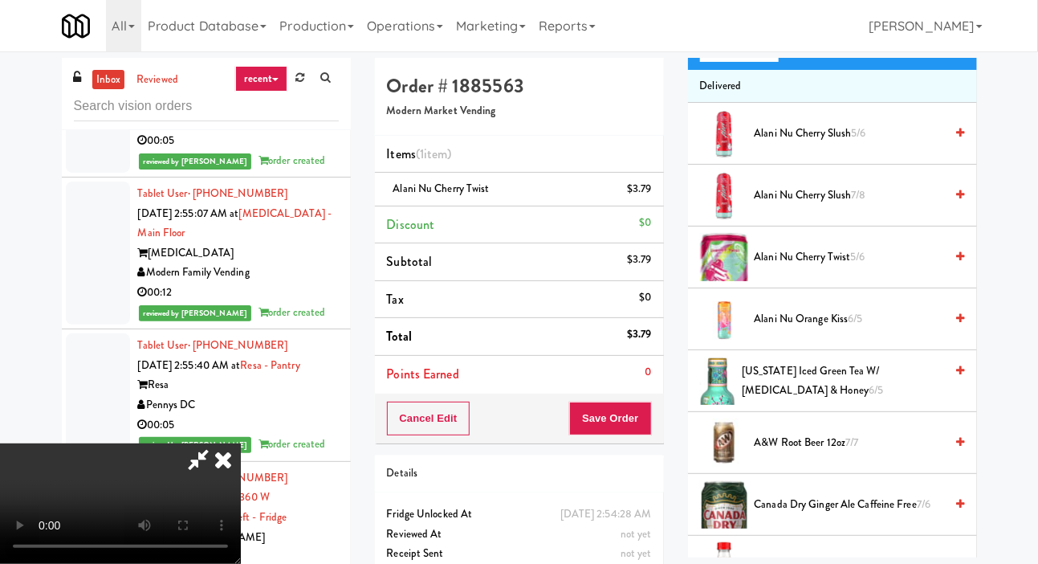
click at [841, 329] on span "Alani Nu Orange Kiss 6/5" at bounding box center [850, 319] width 190 height 20
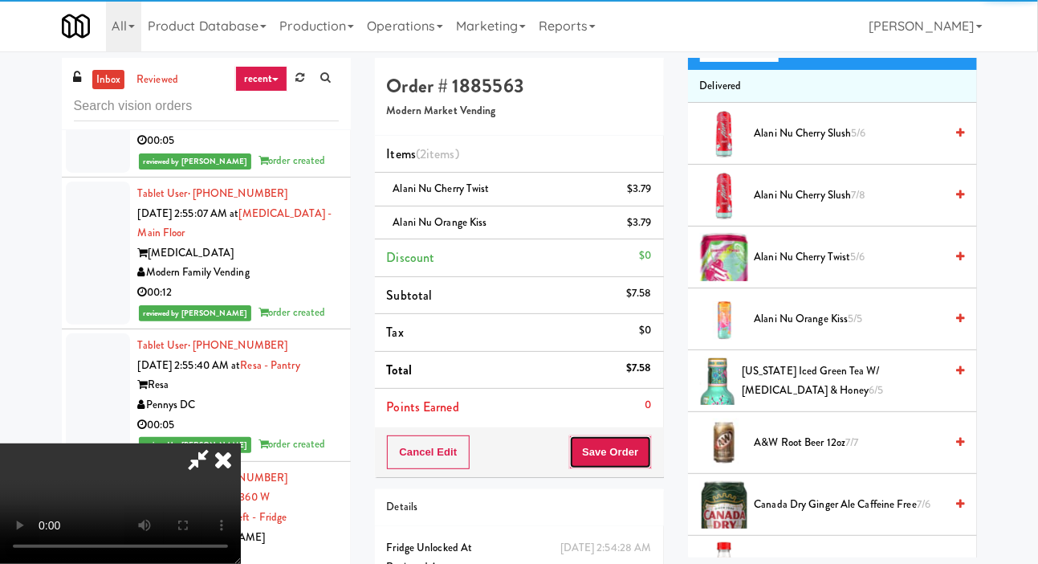
click at [648, 445] on button "Save Order" at bounding box center [610, 452] width 82 height 34
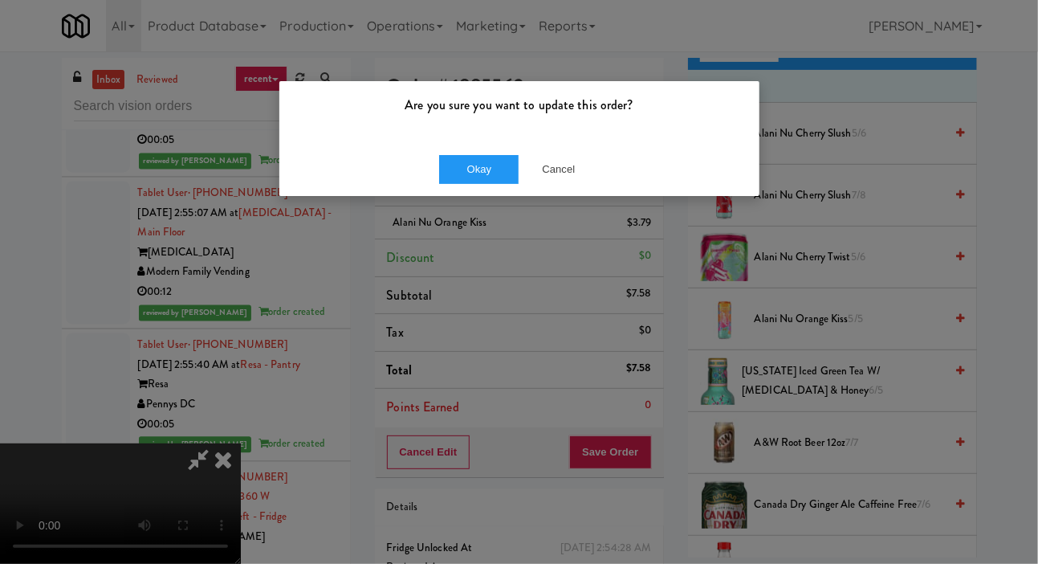
click at [454, 139] on div "Are you sure you want to update this order?" at bounding box center [519, 111] width 480 height 61
click at [471, 166] on button "Okay" at bounding box center [479, 169] width 80 height 29
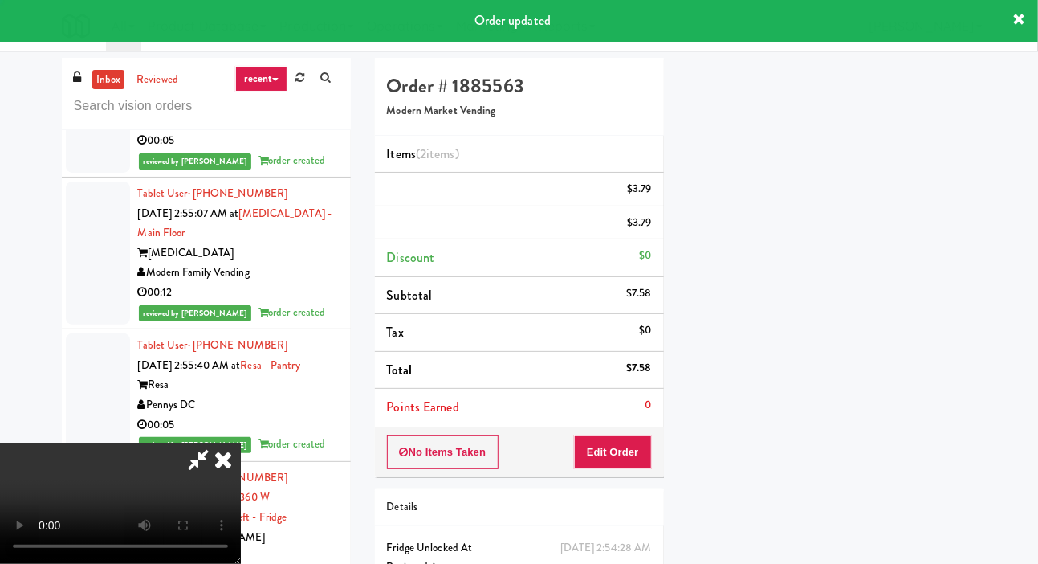
scroll to position [93, 0]
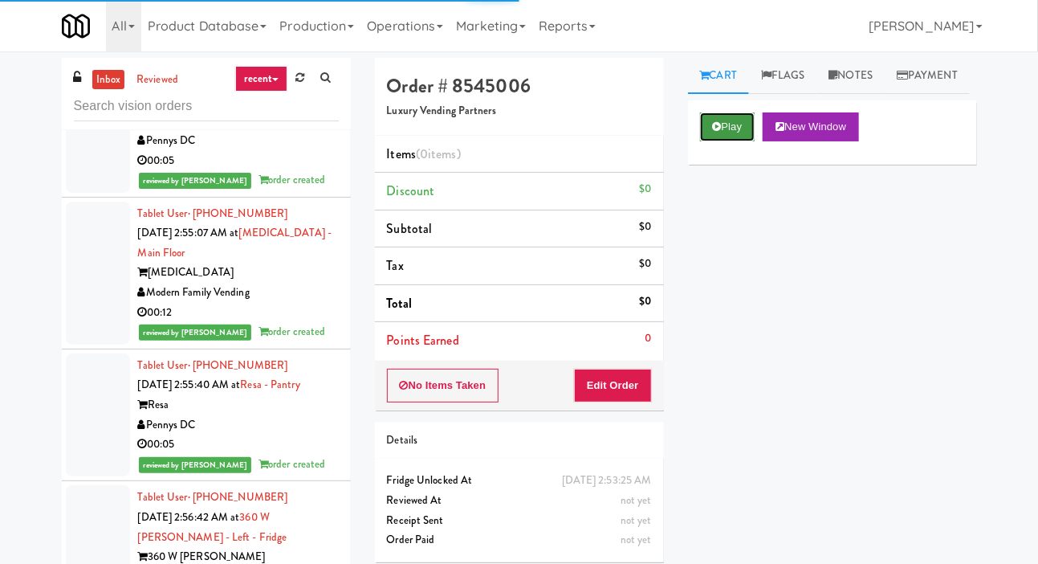
click at [720, 132] on icon at bounding box center [717, 126] width 9 height 10
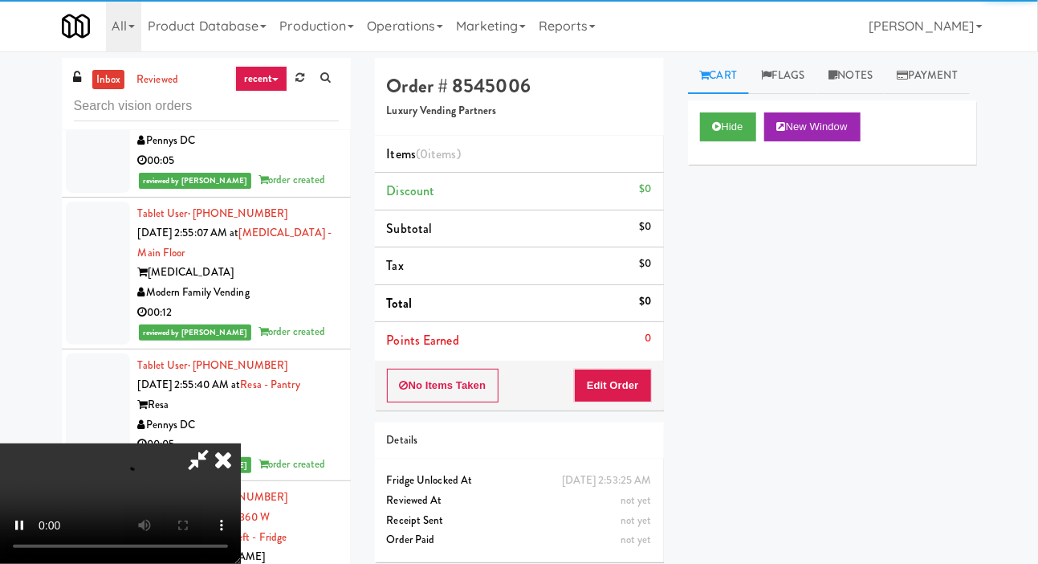
click at [621, 344] on li "Points Earned 0" at bounding box center [519, 340] width 289 height 37
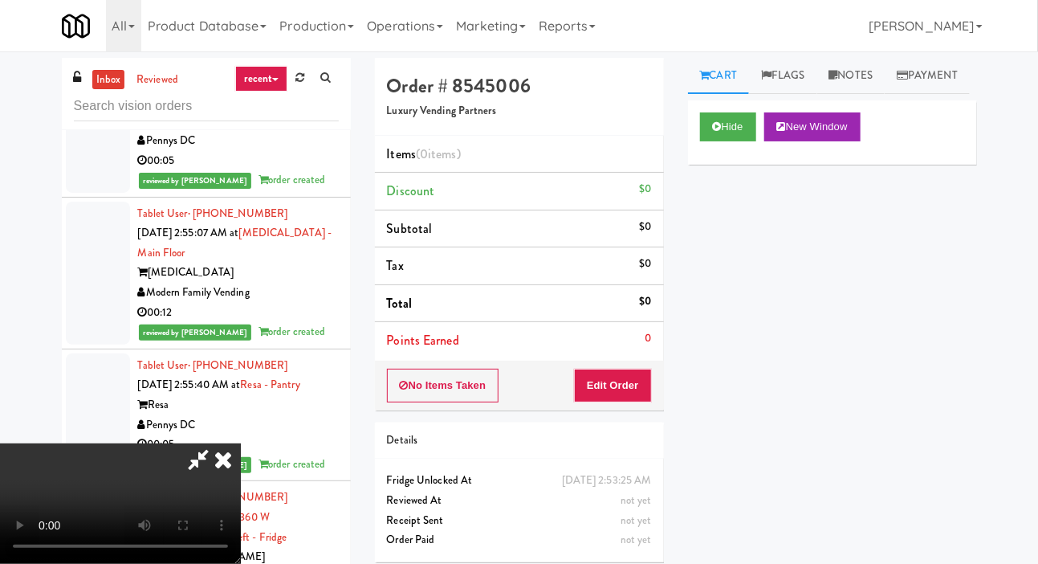
click at [626, 345] on li "Points Earned 0" at bounding box center [519, 340] width 289 height 37
click at [629, 393] on button "Edit Order" at bounding box center [613, 385] width 78 height 34
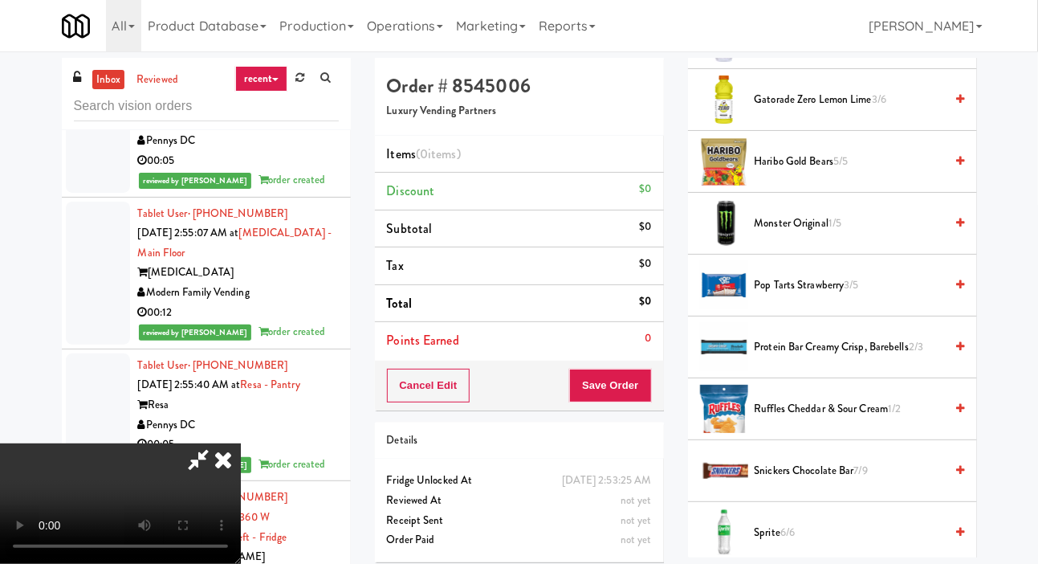
scroll to position [1578, 0]
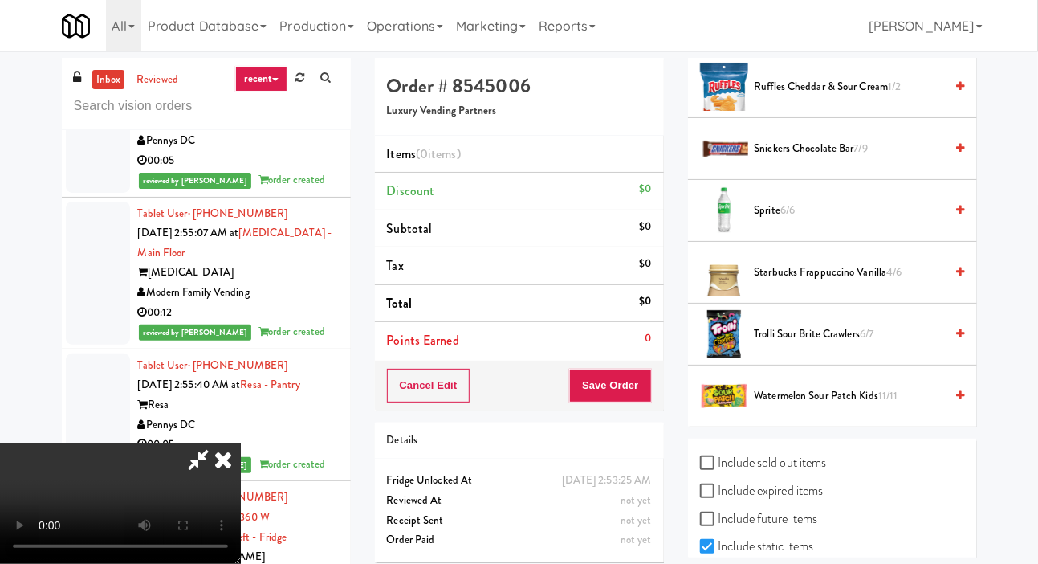
click at [804, 474] on label "Include sold out items" at bounding box center [763, 462] width 127 height 24
click at [719, 470] on input "Include sold out items" at bounding box center [709, 463] width 18 height 13
checkbox input "true"
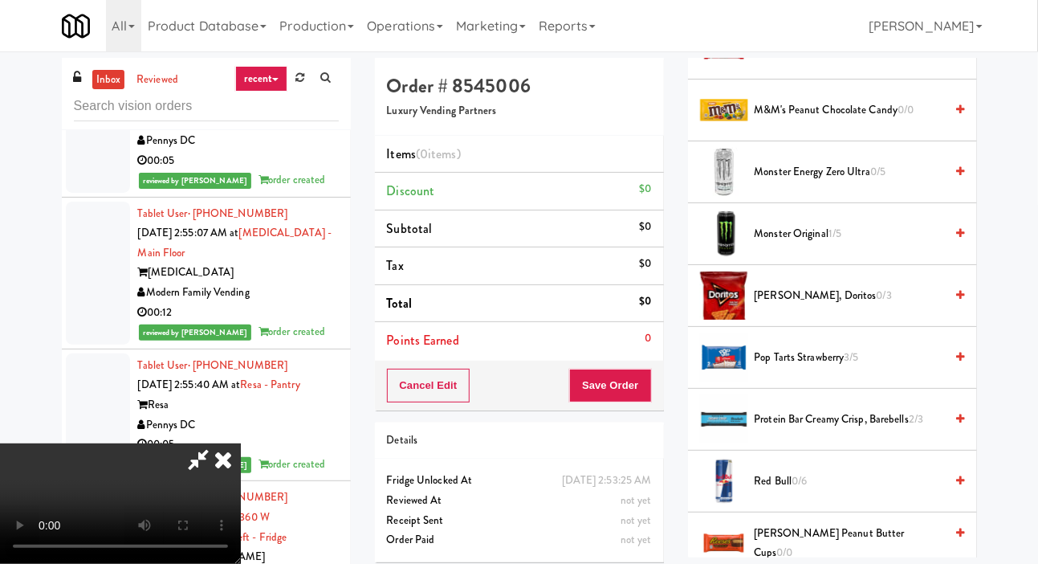
scroll to position [1740, 0]
click at [907, 183] on span "Monster Energy Zero Ultra 0/5" at bounding box center [850, 173] width 190 height 20
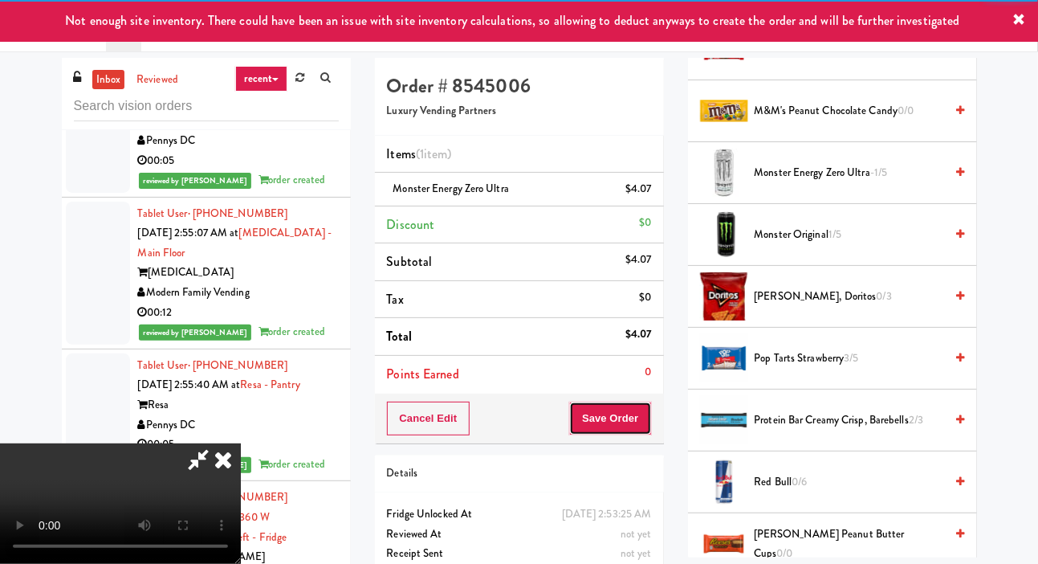
click at [643, 408] on button "Save Order" at bounding box center [610, 418] width 82 height 34
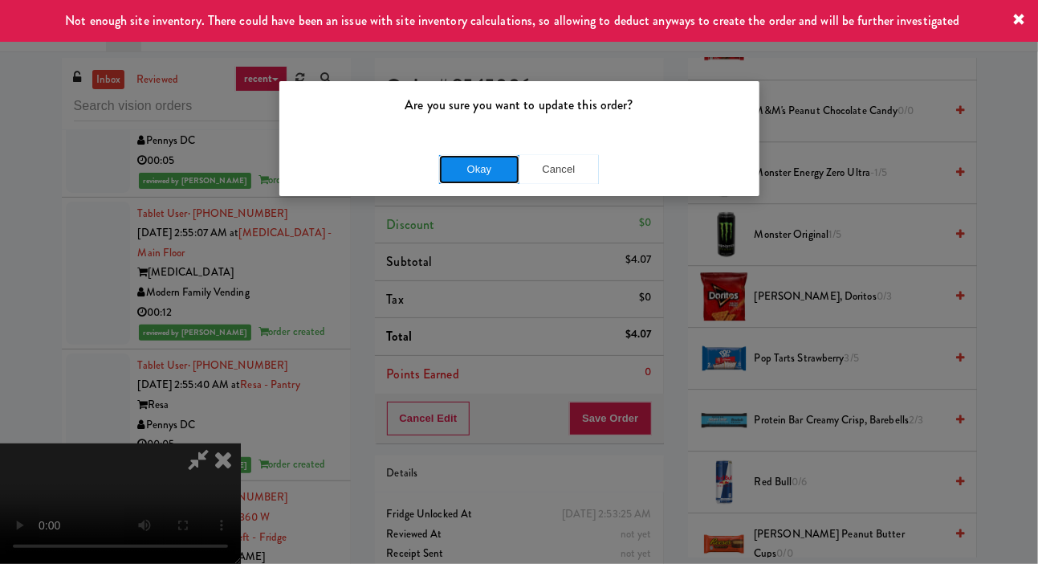
click at [472, 172] on button "Okay" at bounding box center [479, 169] width 80 height 29
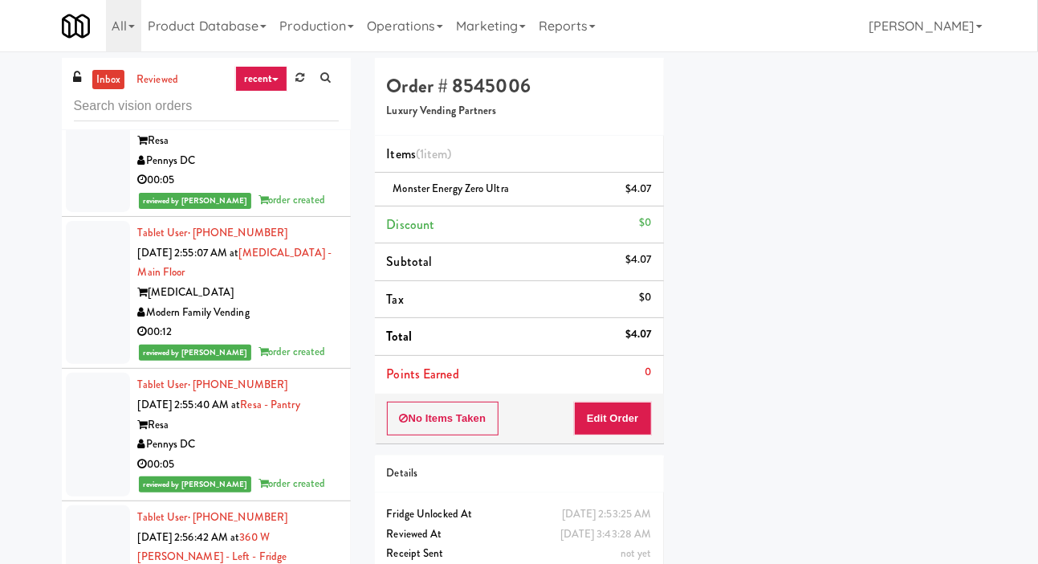
scroll to position [0, 0]
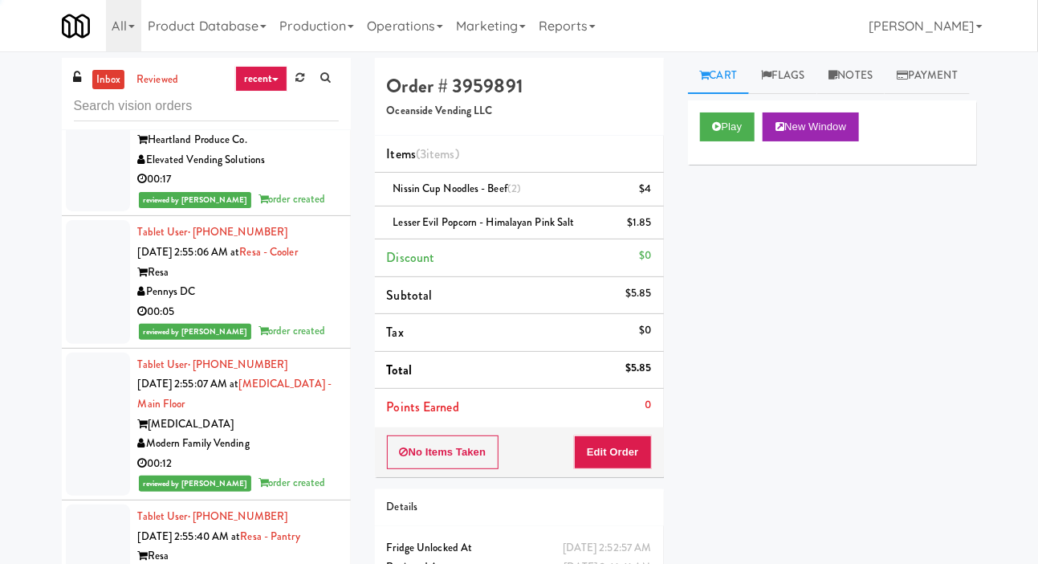
scroll to position [15698, 0]
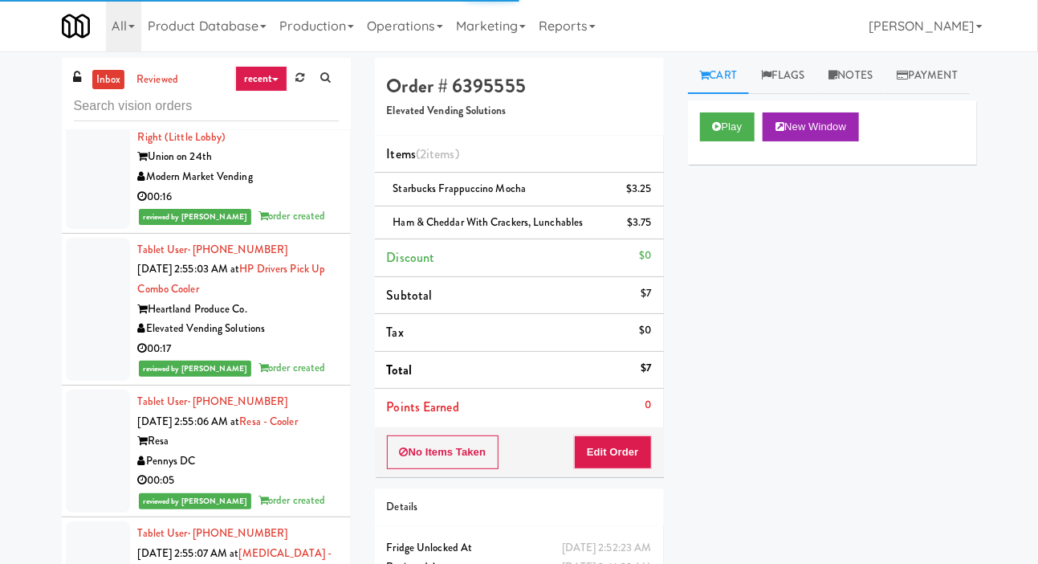
scroll to position [15520, 0]
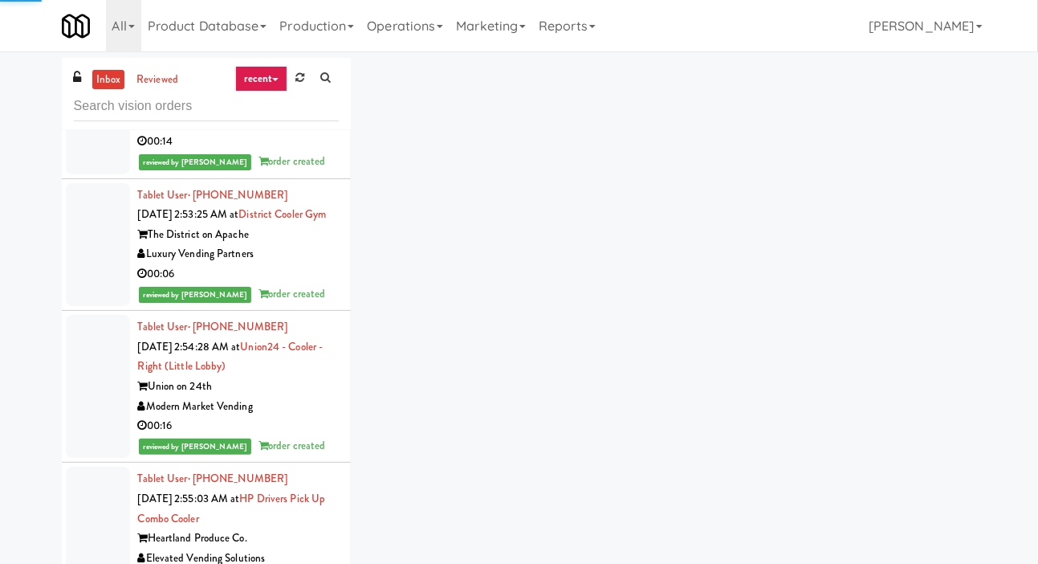
scroll to position [15341, 0]
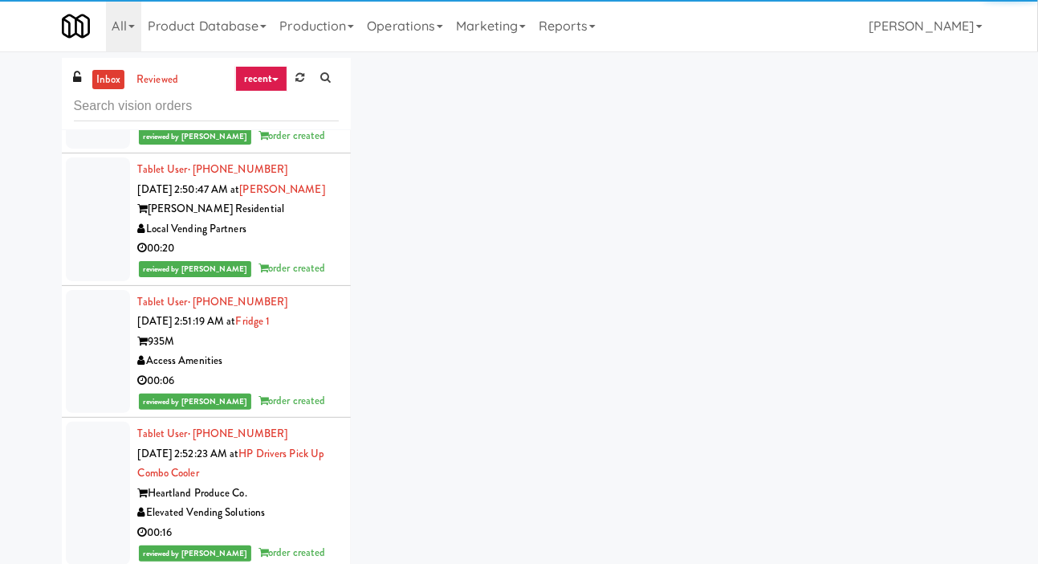
scroll to position [14858, 0]
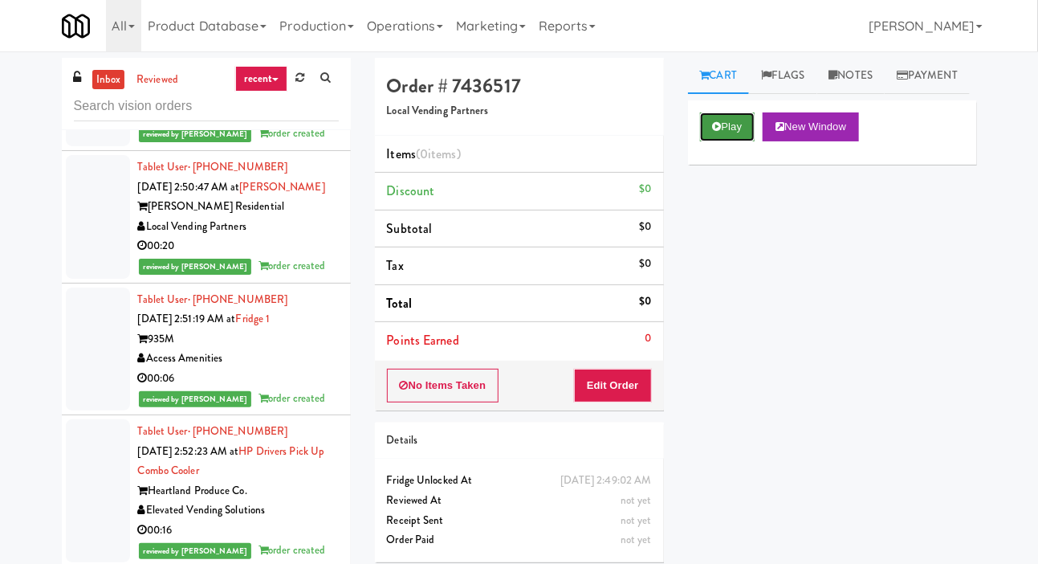
click at [714, 141] on button "Play" at bounding box center [727, 126] width 55 height 29
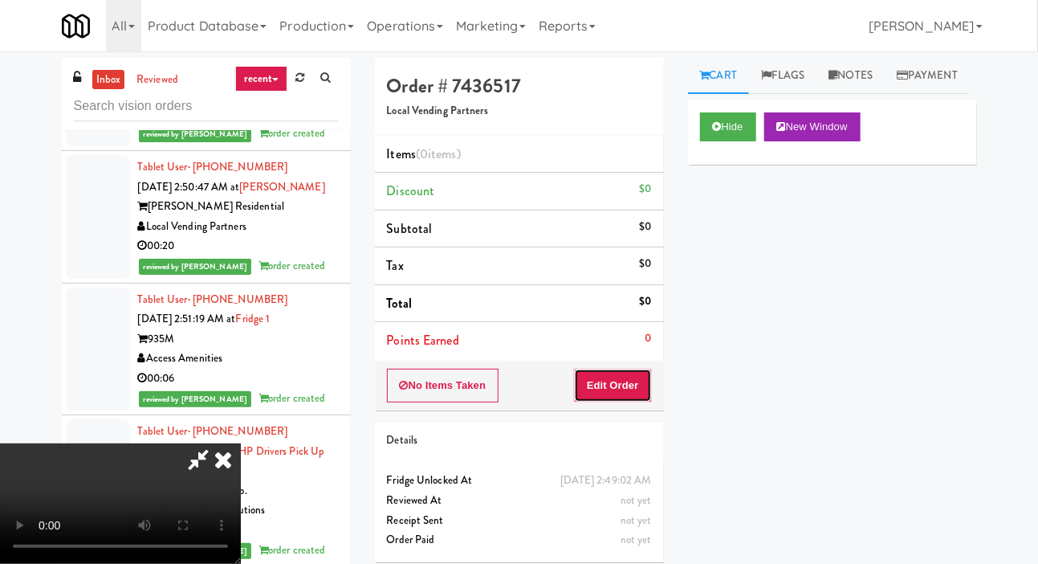
click at [617, 372] on button "Edit Order" at bounding box center [613, 385] width 78 height 34
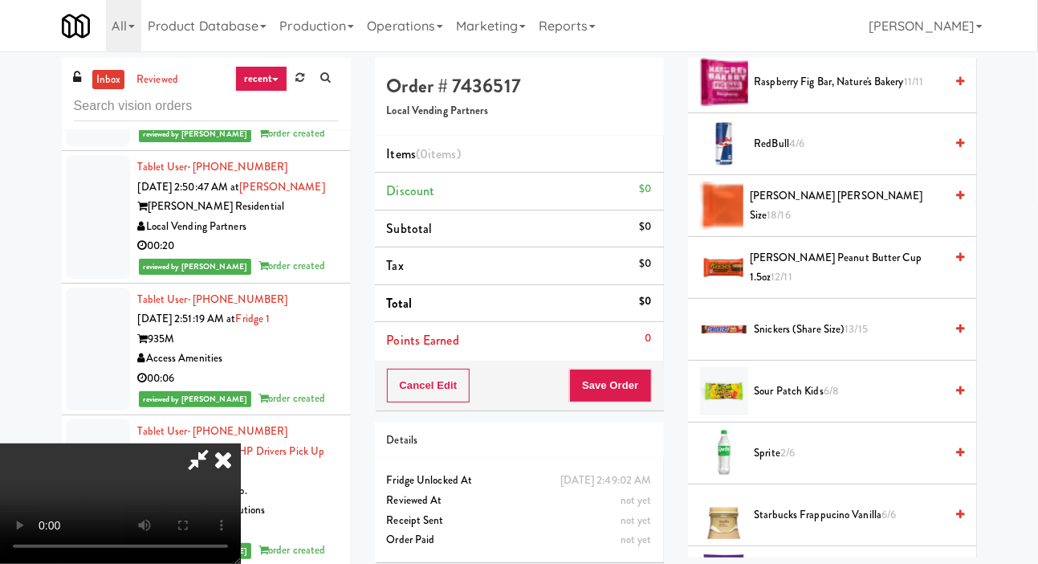
scroll to position [1767, 0]
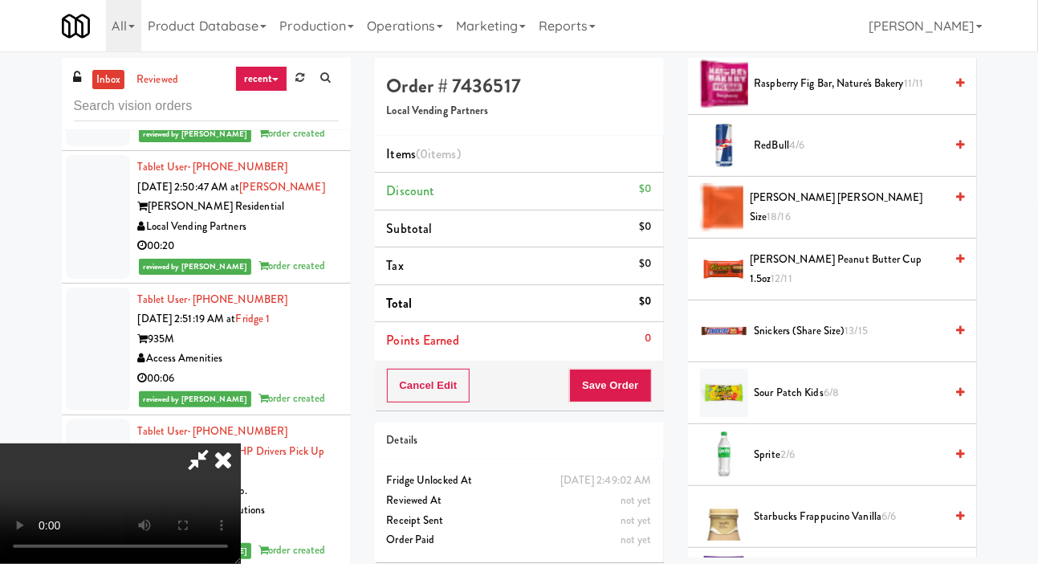
click at [860, 338] on span "13/15" at bounding box center [856, 330] width 23 height 15
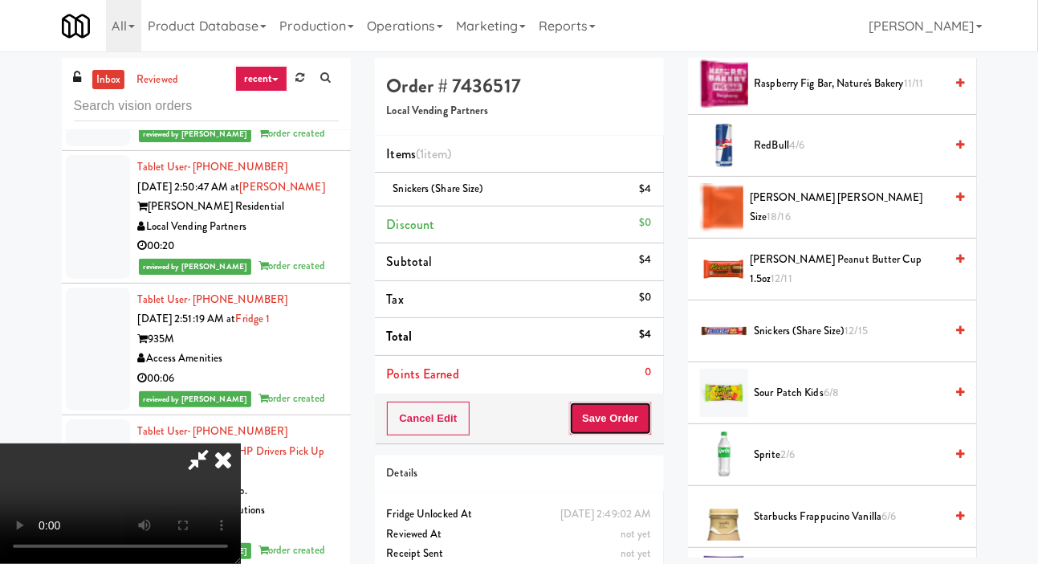
click at [645, 402] on button "Save Order" at bounding box center [610, 418] width 82 height 34
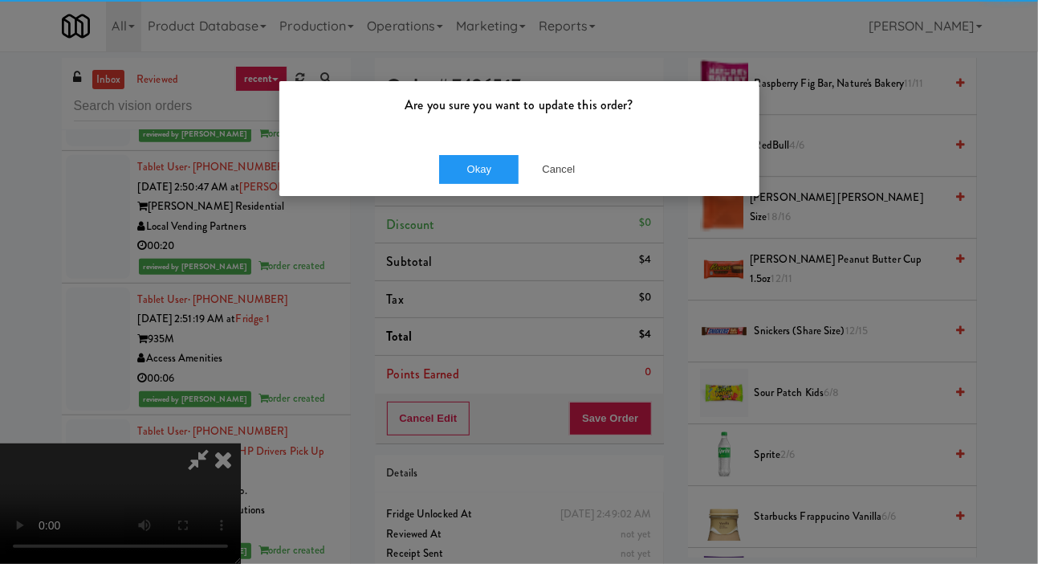
click at [645, 413] on div "Are you sure you want to update this order? Okay Cancel" at bounding box center [519, 282] width 1038 height 564
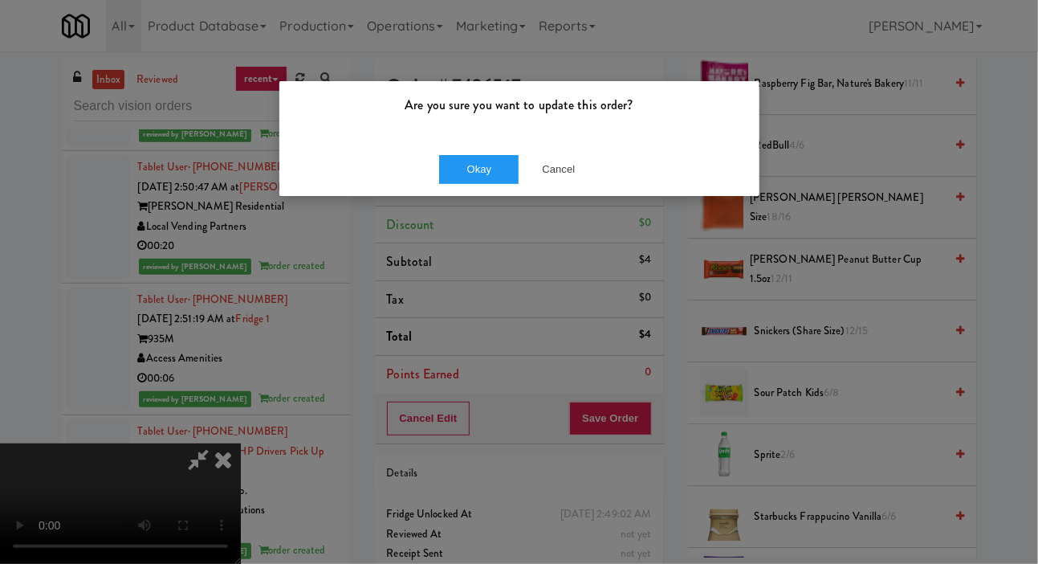
click at [458, 192] on div "Okay Cancel" at bounding box center [519, 169] width 480 height 54
click at [492, 163] on button "Okay" at bounding box center [479, 169] width 80 height 29
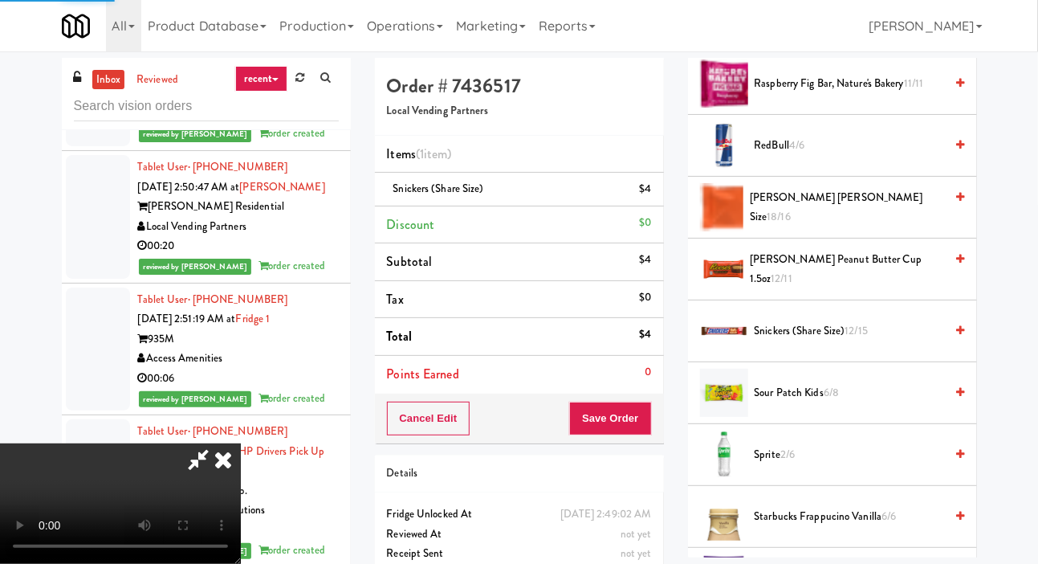
scroll to position [93, 0]
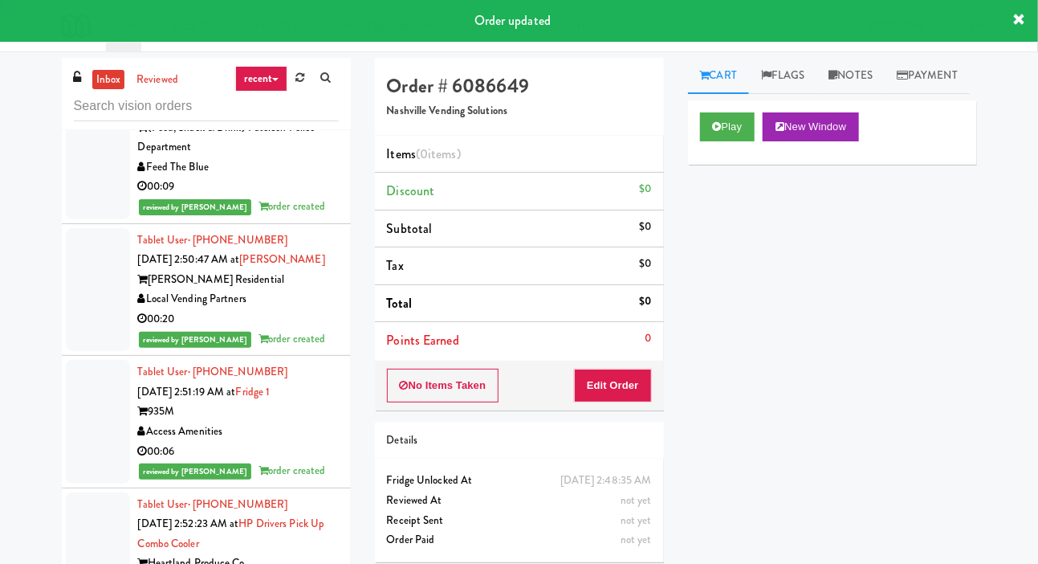
scroll to position [14770, 0]
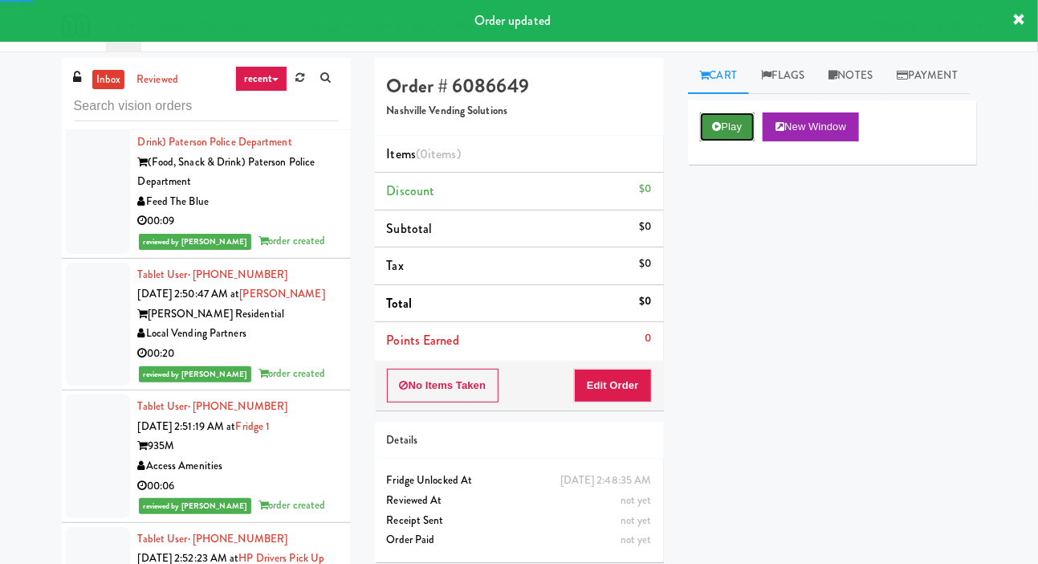
click at [719, 132] on icon at bounding box center [717, 126] width 9 height 10
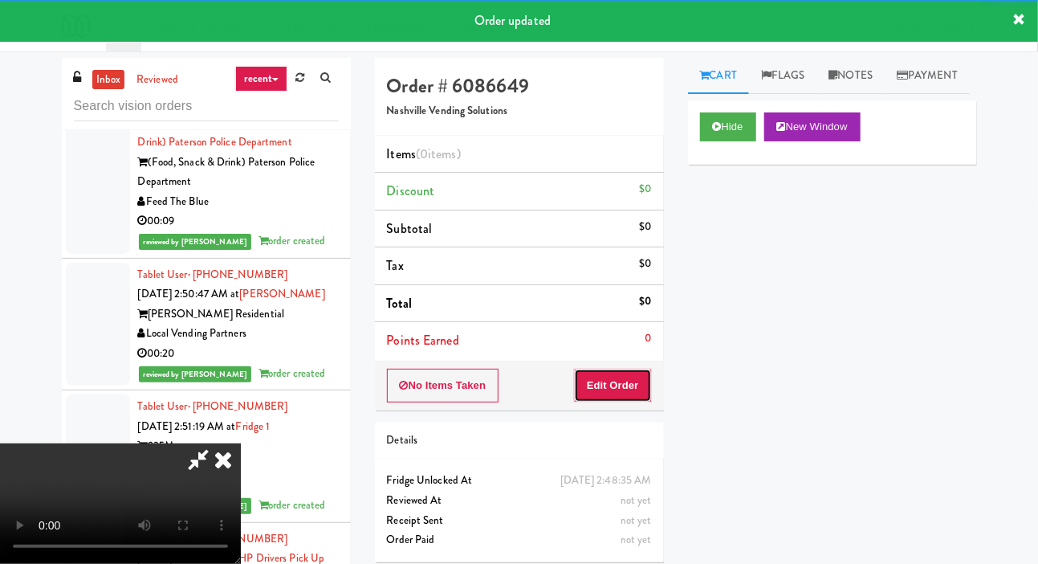
click at [614, 392] on button "Edit Order" at bounding box center [613, 385] width 78 height 34
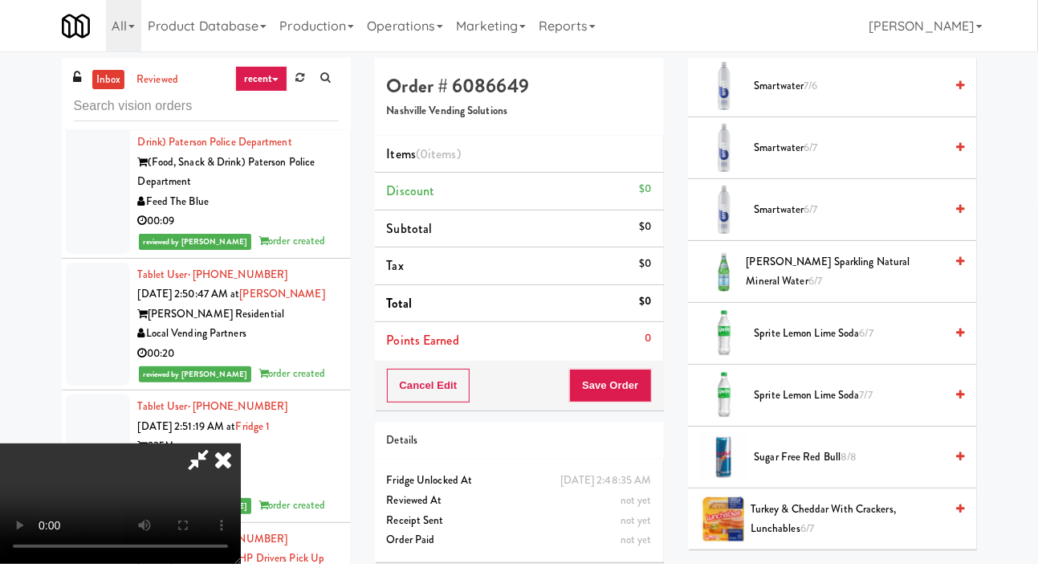
scroll to position [2195, 0]
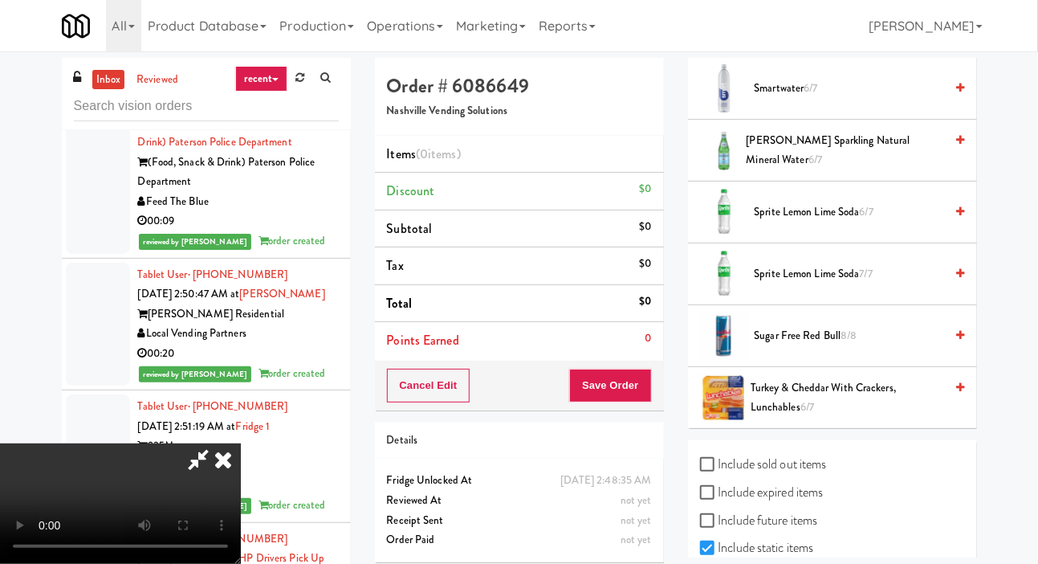
click at [894, 99] on span "Smartwater 6/7" at bounding box center [850, 89] width 190 height 20
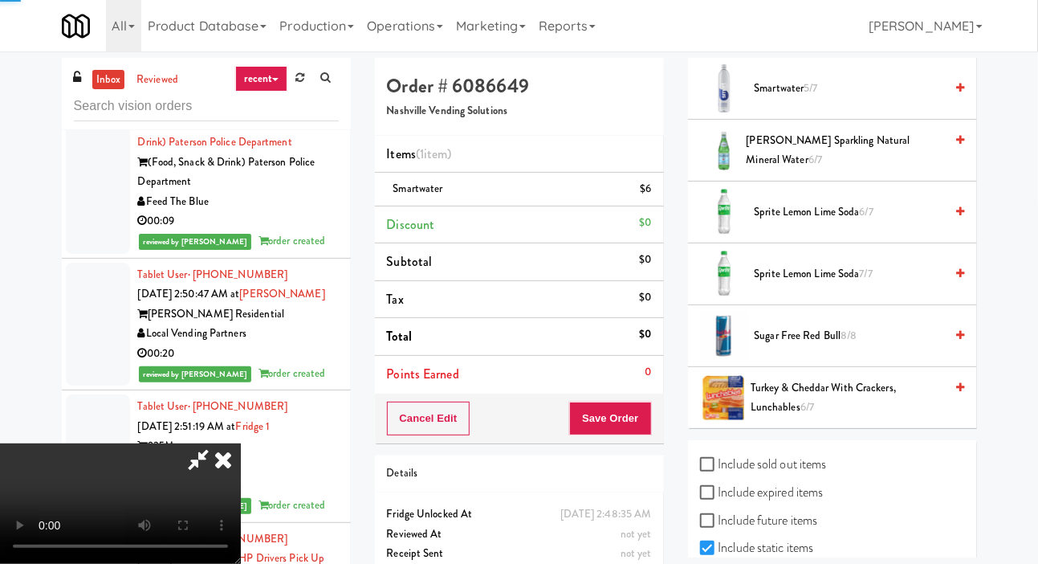
click at [910, 99] on span "Smartwater 5/7" at bounding box center [850, 89] width 190 height 20
click at [871, 170] on span "[PERSON_NAME] Sparkling Natural Mineral Water 6/7" at bounding box center [846, 150] width 198 height 39
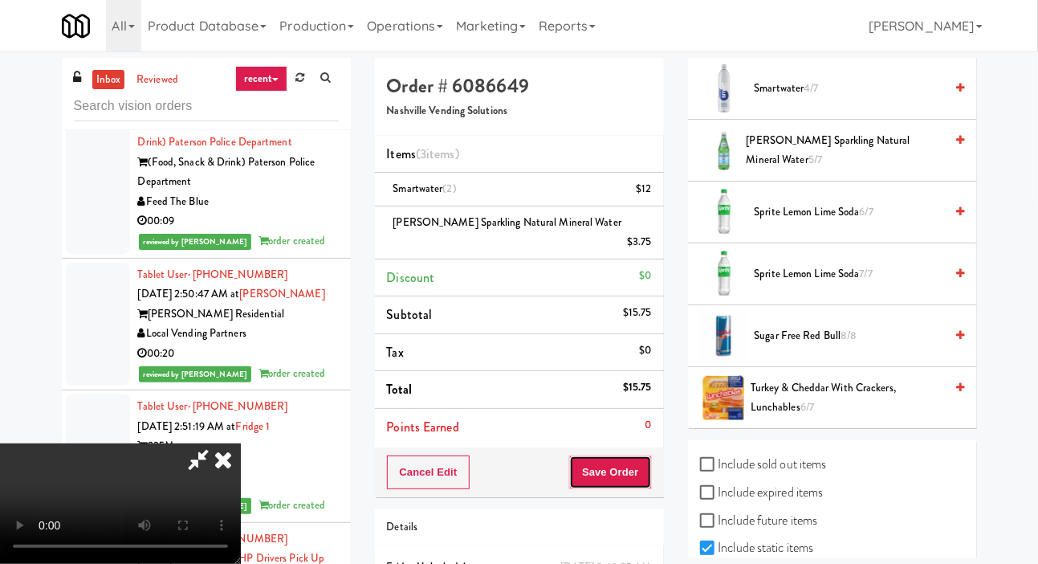
click at [641, 455] on button "Save Order" at bounding box center [610, 472] width 82 height 34
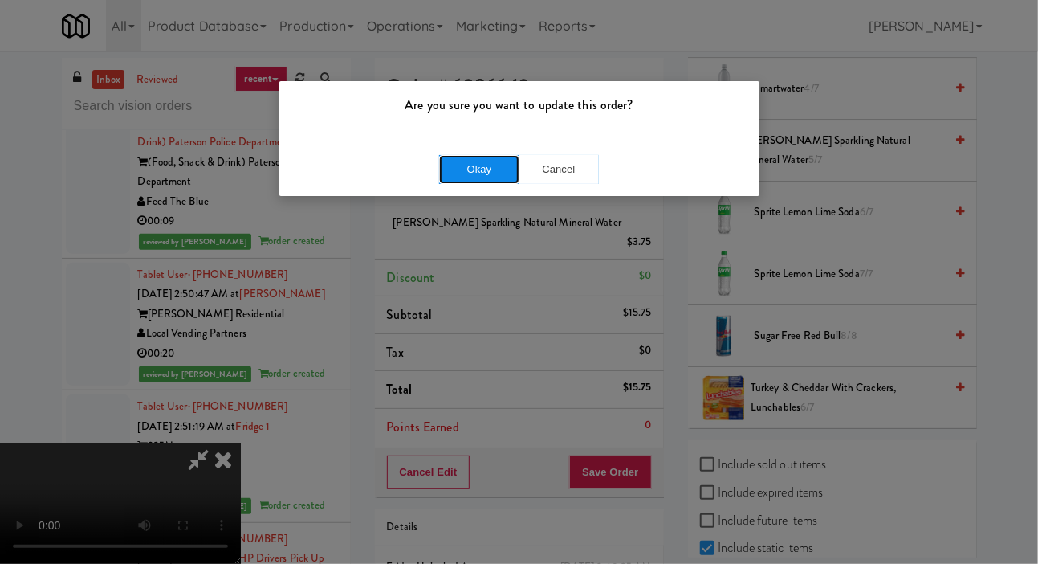
click at [457, 161] on button "Okay" at bounding box center [479, 169] width 80 height 29
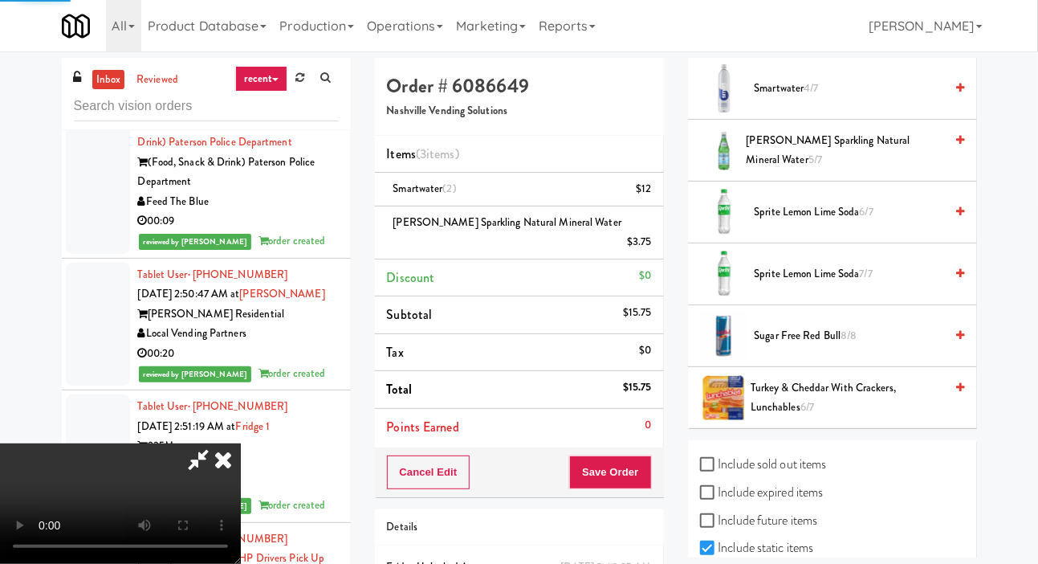
scroll to position [93, 0]
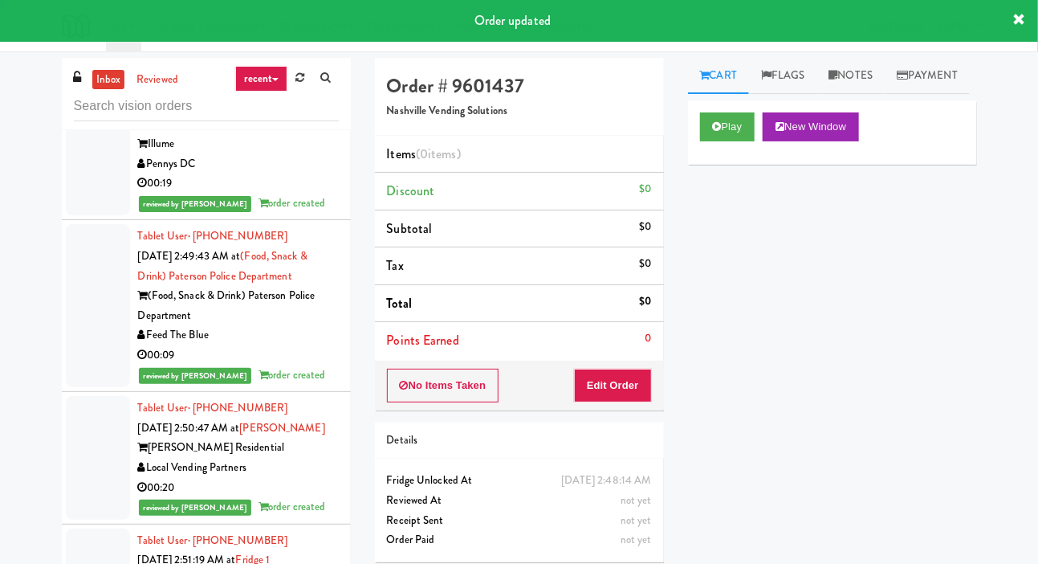
scroll to position [14656, 0]
click at [732, 141] on button "Play" at bounding box center [727, 126] width 55 height 29
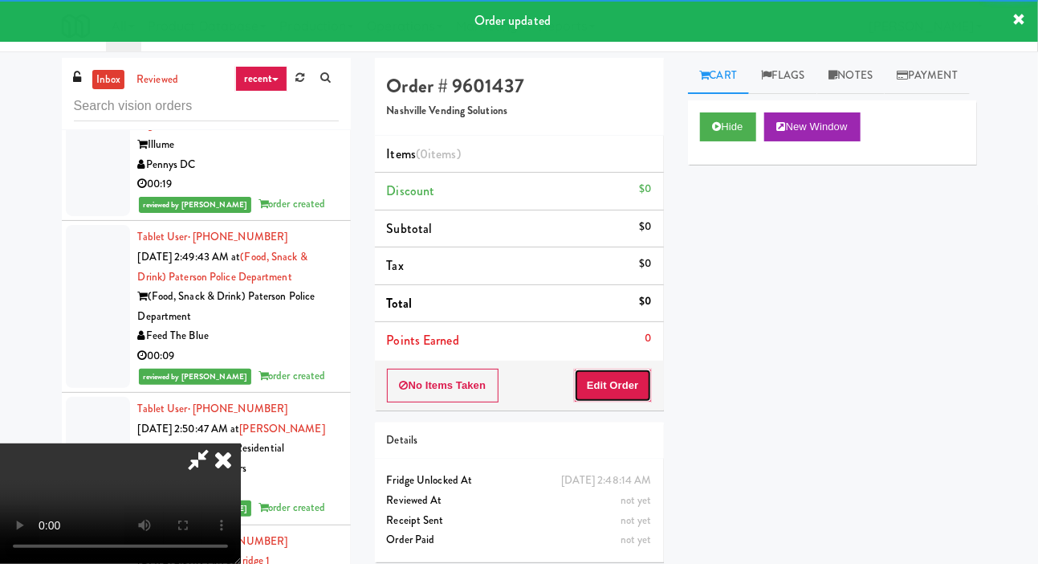
click at [631, 381] on button "Edit Order" at bounding box center [613, 385] width 78 height 34
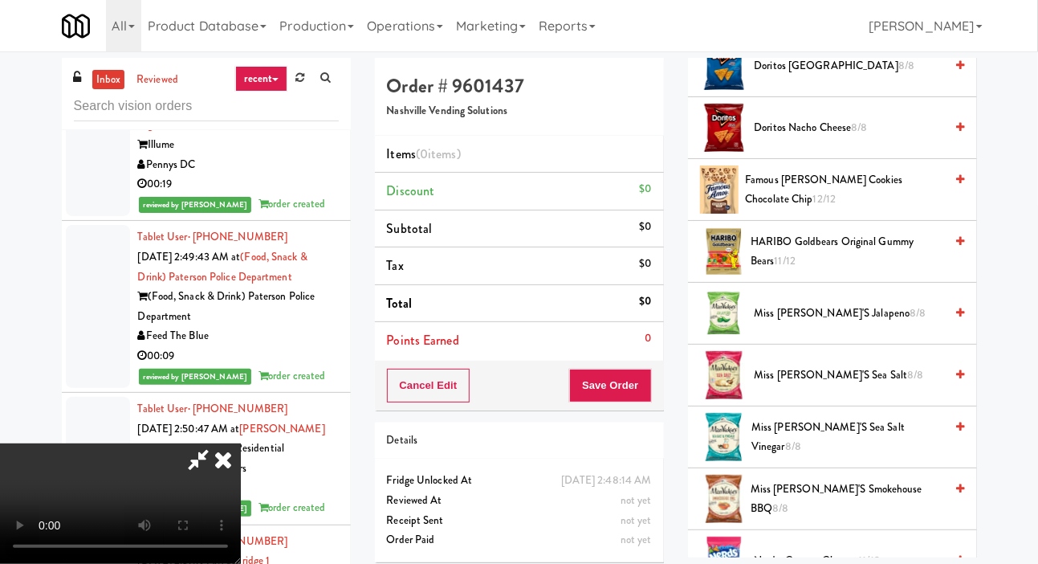
scroll to position [548, 0]
click at [866, 210] on span "Famous [PERSON_NAME] Cookies Chocolate Chip 12/12" at bounding box center [844, 189] width 199 height 39
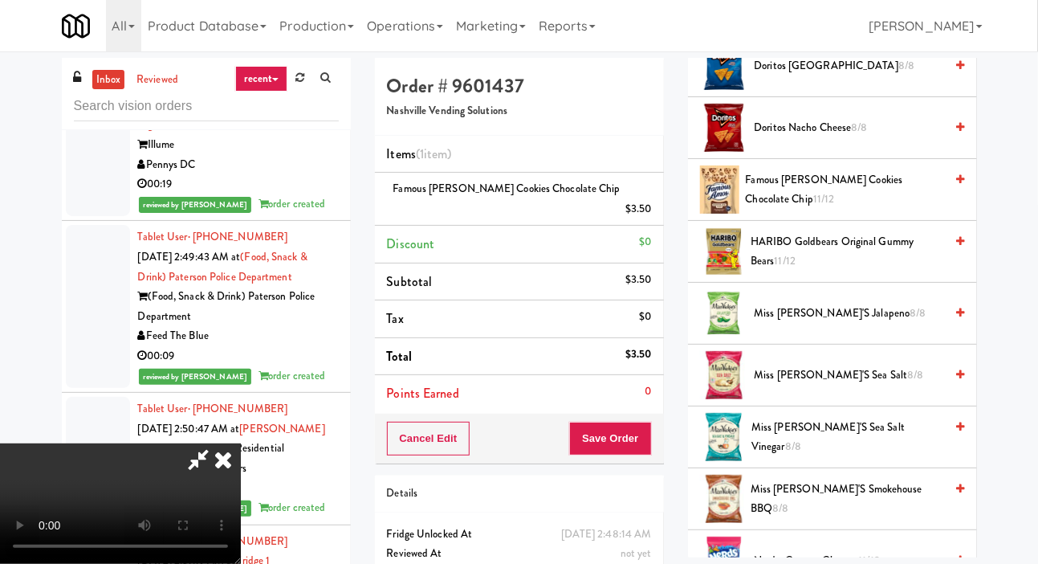
scroll to position [0, 0]
click at [860, 457] on span "Miss [PERSON_NAME]'s Sea Salt Vinegar 8/8" at bounding box center [847, 436] width 193 height 39
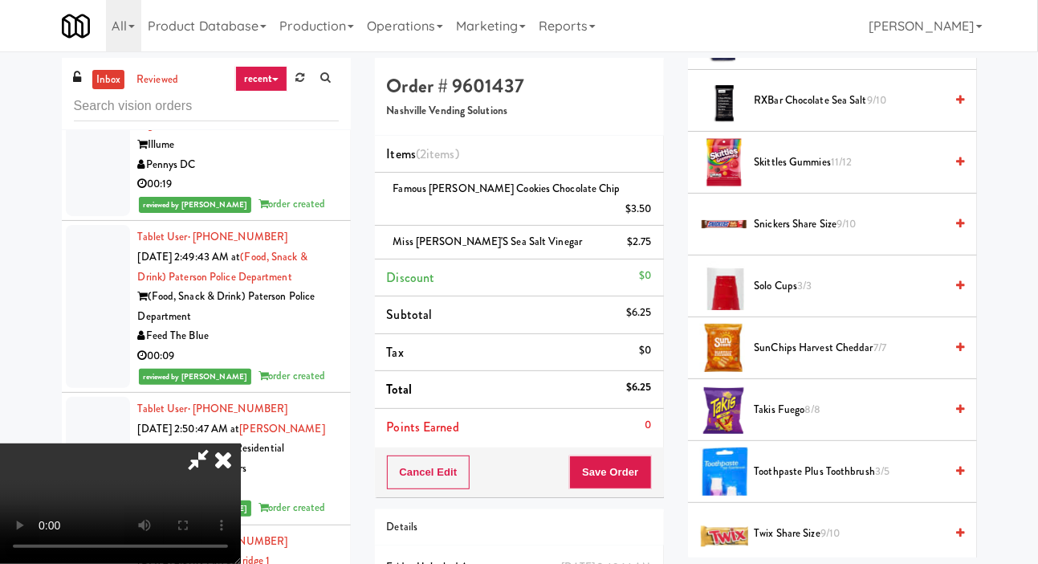
scroll to position [1565, 0]
click at [829, 358] on span "SunChips Harvest Cheddar 7/7" at bounding box center [850, 348] width 190 height 20
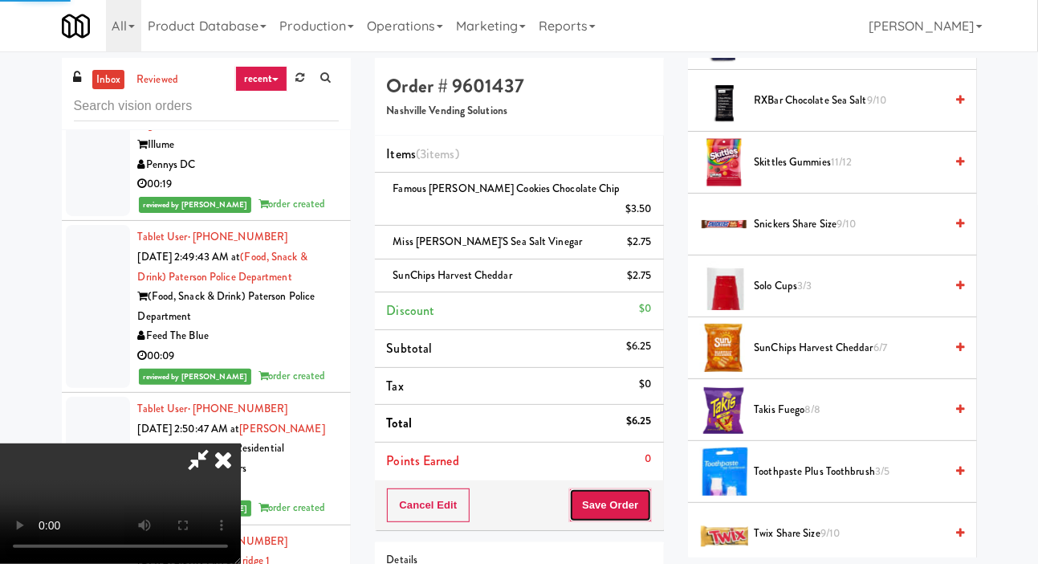
click at [641, 491] on button "Save Order" at bounding box center [610, 505] width 82 height 34
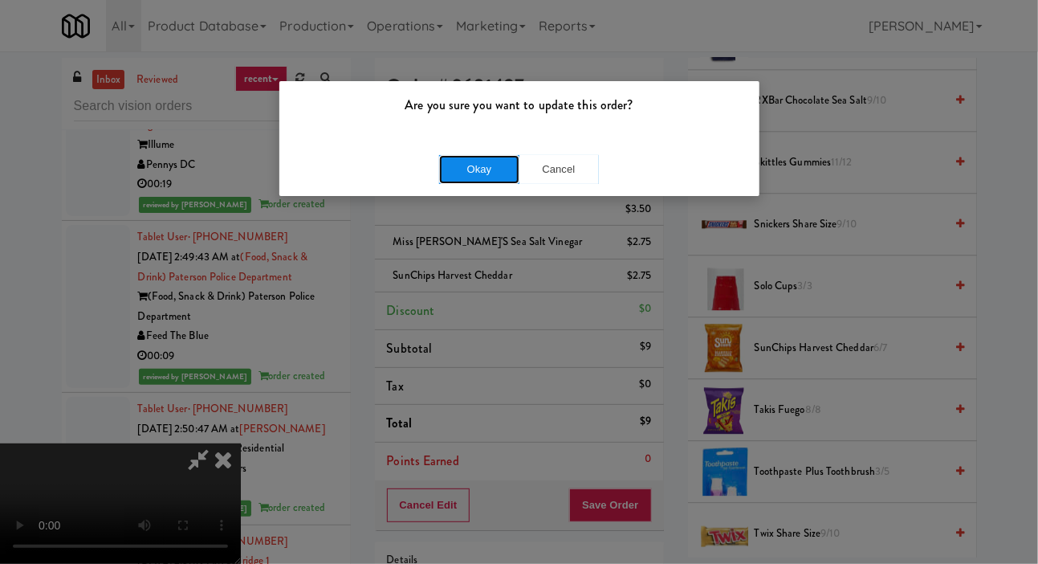
click at [467, 156] on button "Okay" at bounding box center [479, 169] width 80 height 29
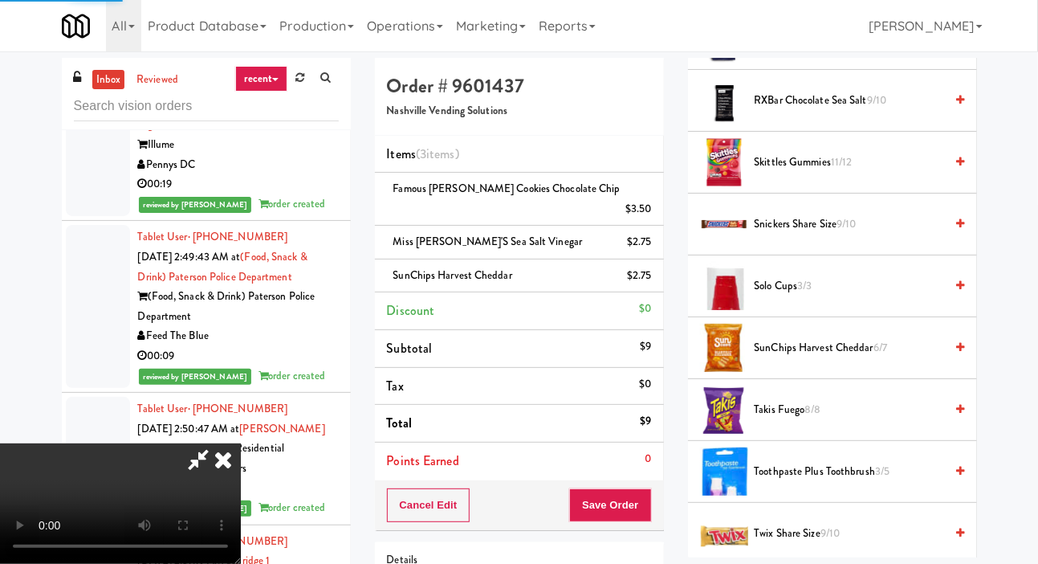
scroll to position [93, 0]
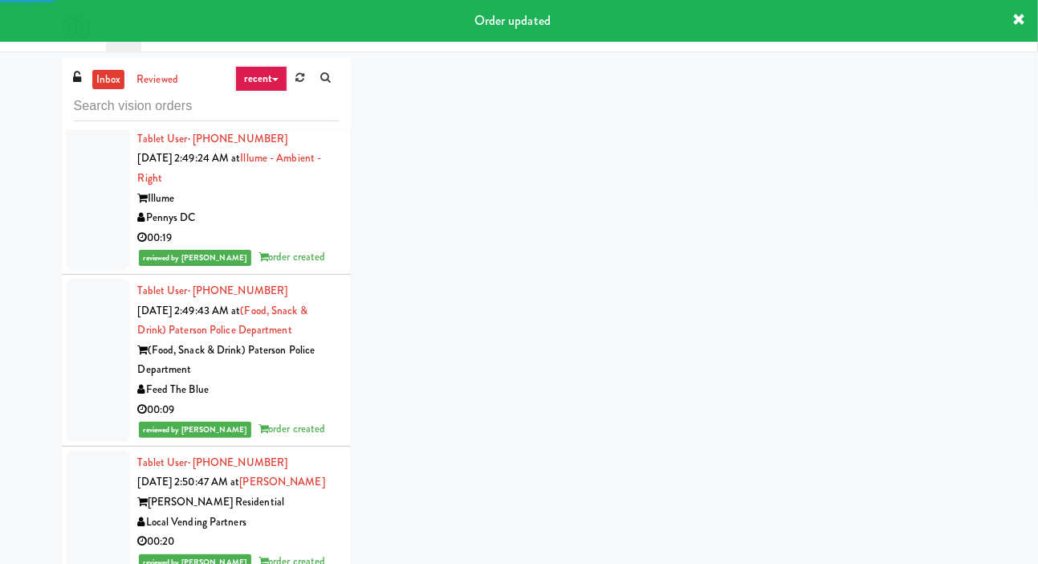
scroll to position [14589, 0]
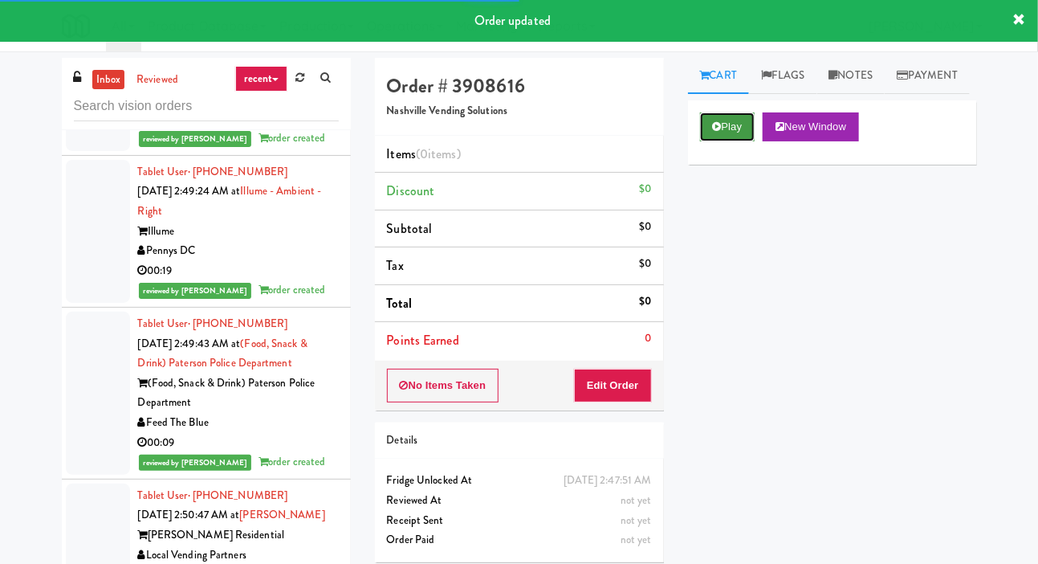
click at [747, 141] on button "Play" at bounding box center [727, 126] width 55 height 29
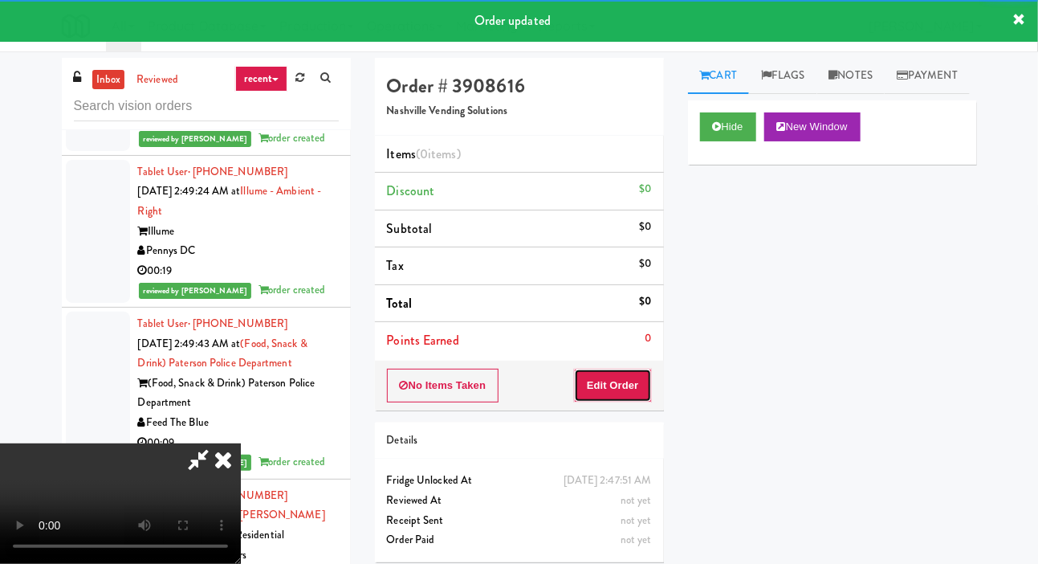
click at [611, 383] on button "Edit Order" at bounding box center [613, 385] width 78 height 34
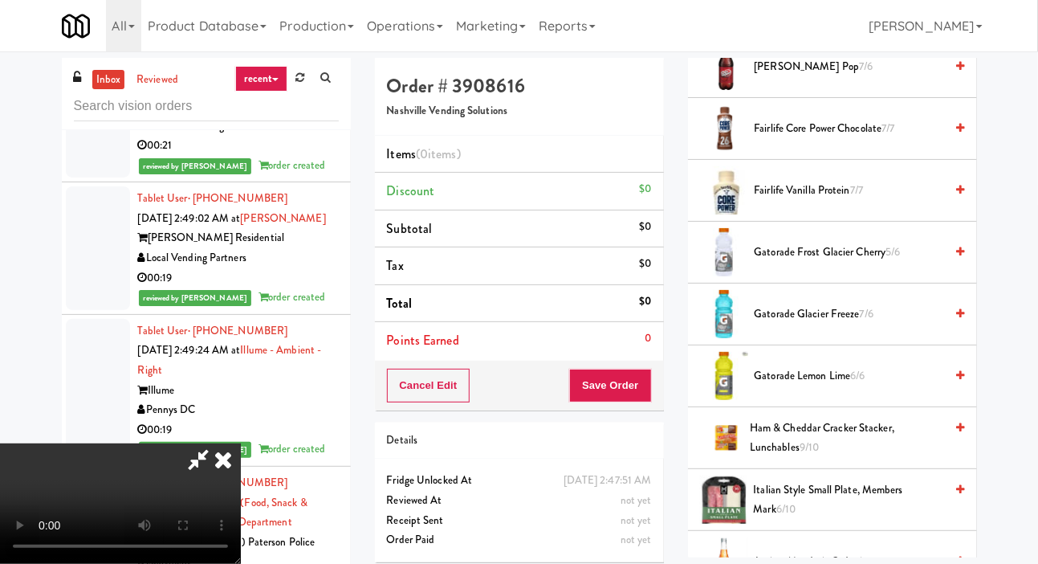
scroll to position [1115, 0]
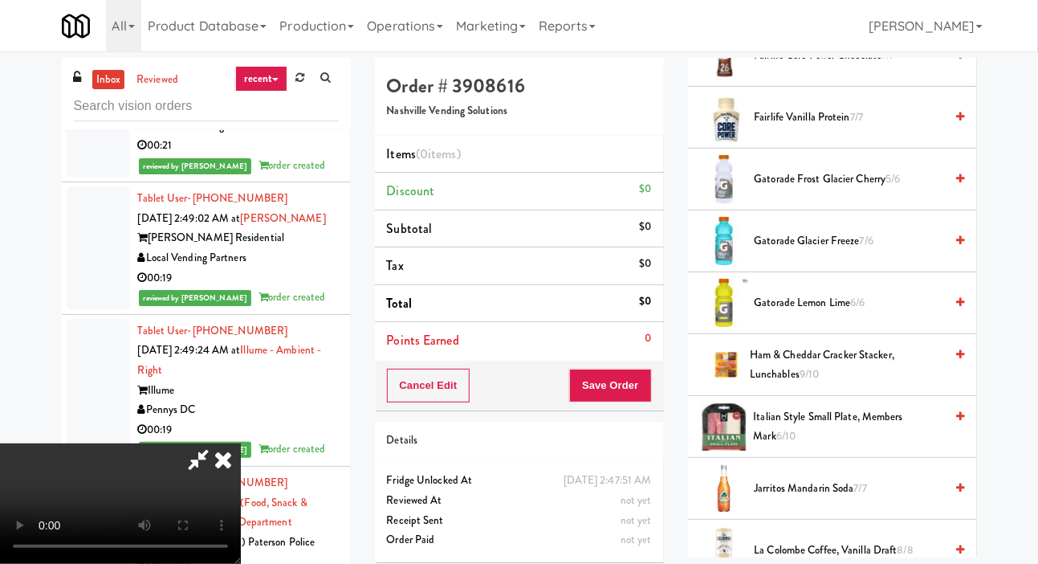
click at [877, 251] on span "Gatorade Glacier Freeze 7/6" at bounding box center [850, 241] width 190 height 20
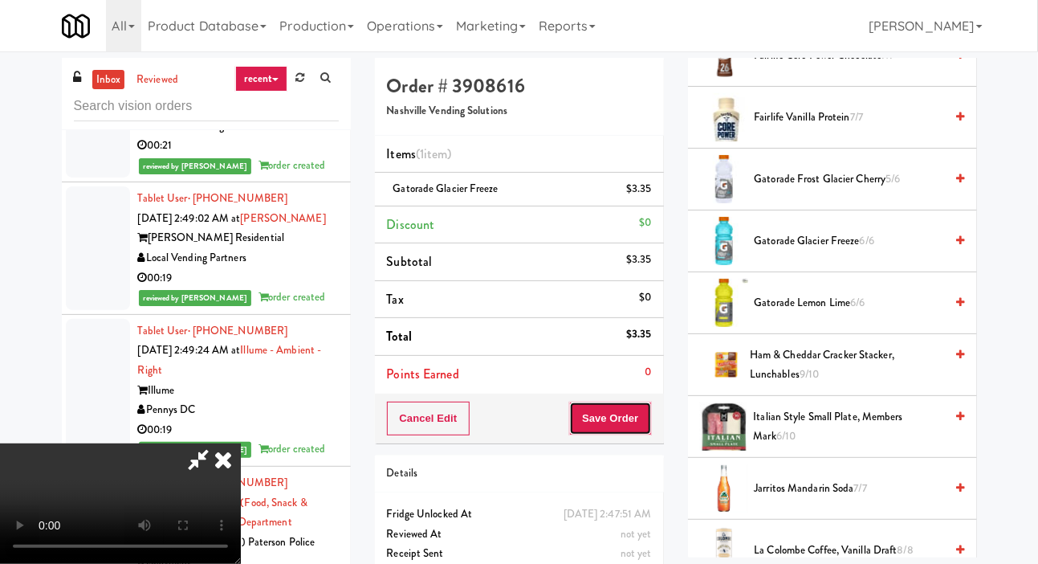
click at [643, 411] on button "Save Order" at bounding box center [610, 418] width 82 height 34
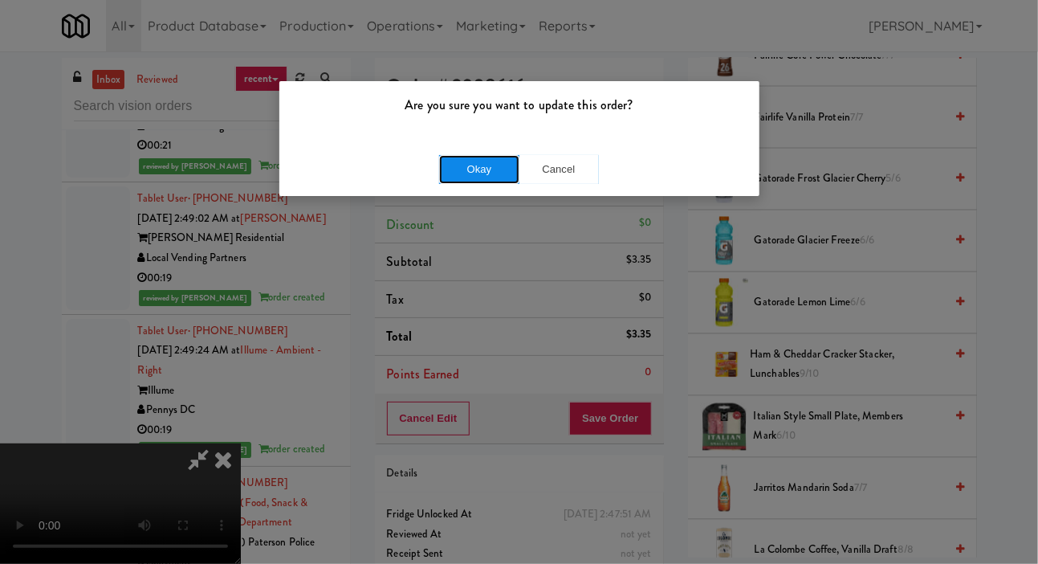
click at [443, 162] on button "Okay" at bounding box center [479, 169] width 80 height 29
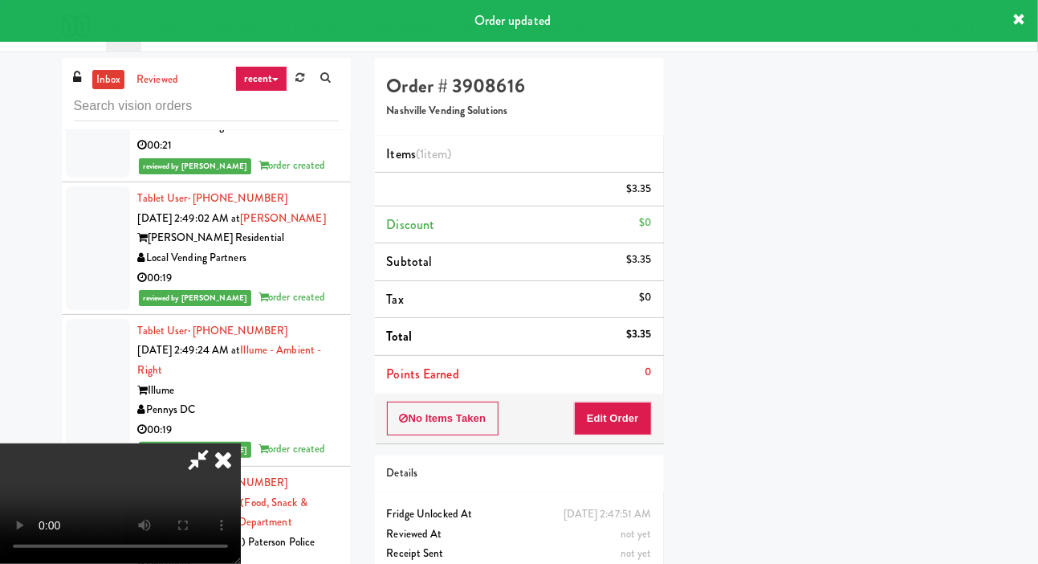
scroll to position [93, 0]
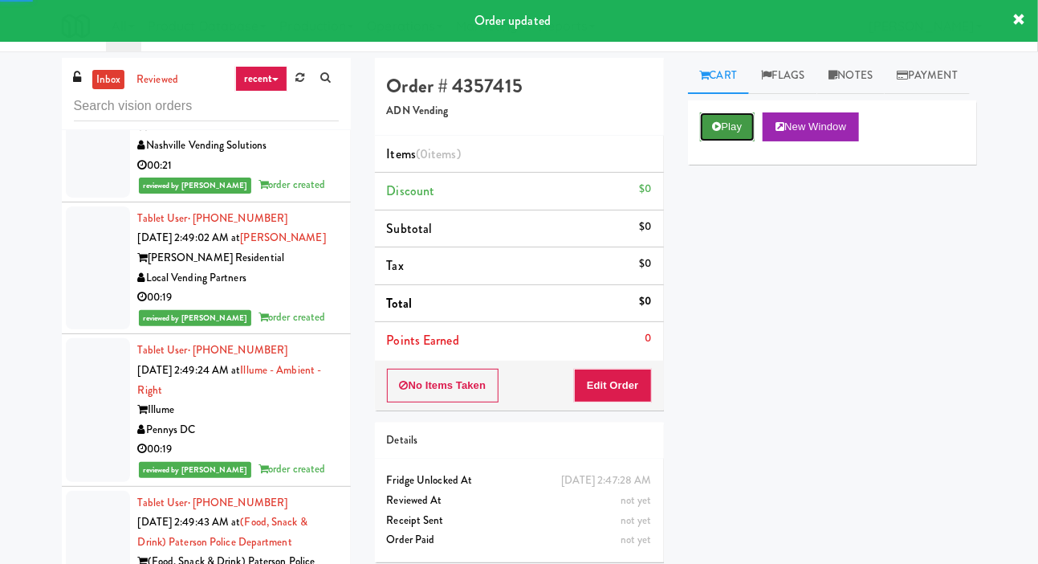
click at [726, 141] on button "Play" at bounding box center [727, 126] width 55 height 29
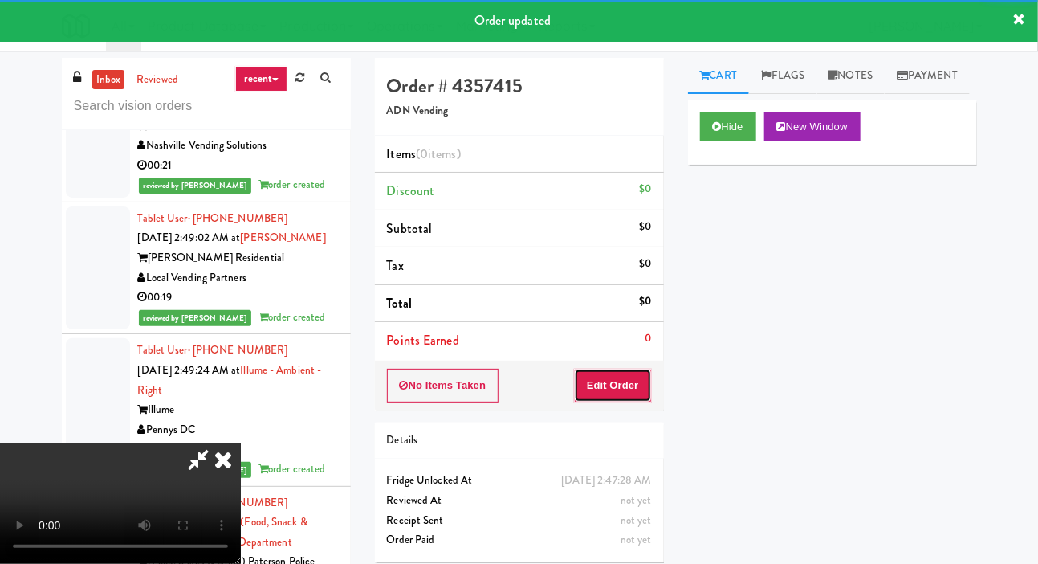
click at [629, 377] on button "Edit Order" at bounding box center [613, 385] width 78 height 34
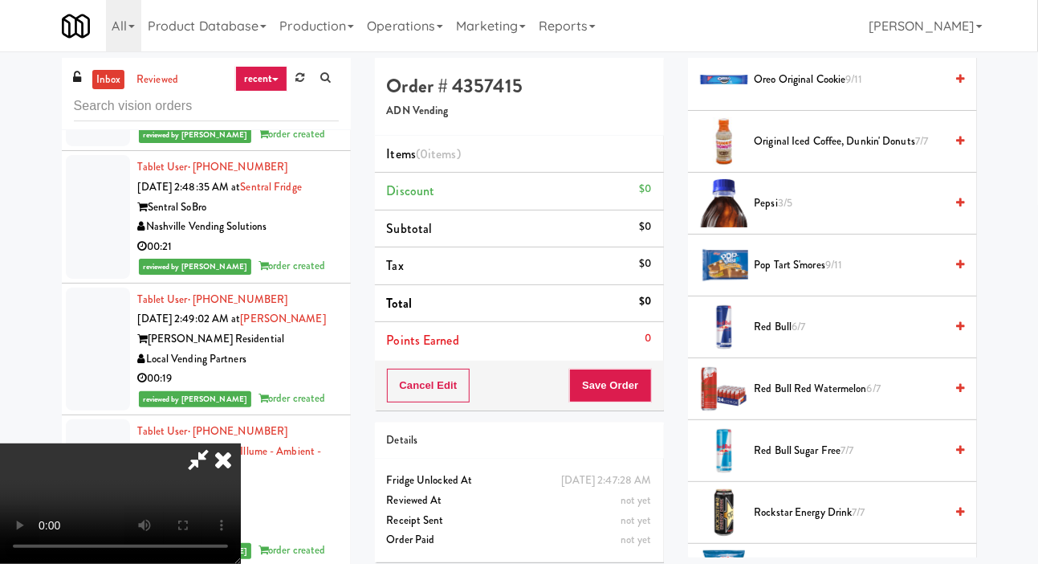
scroll to position [1403, 0]
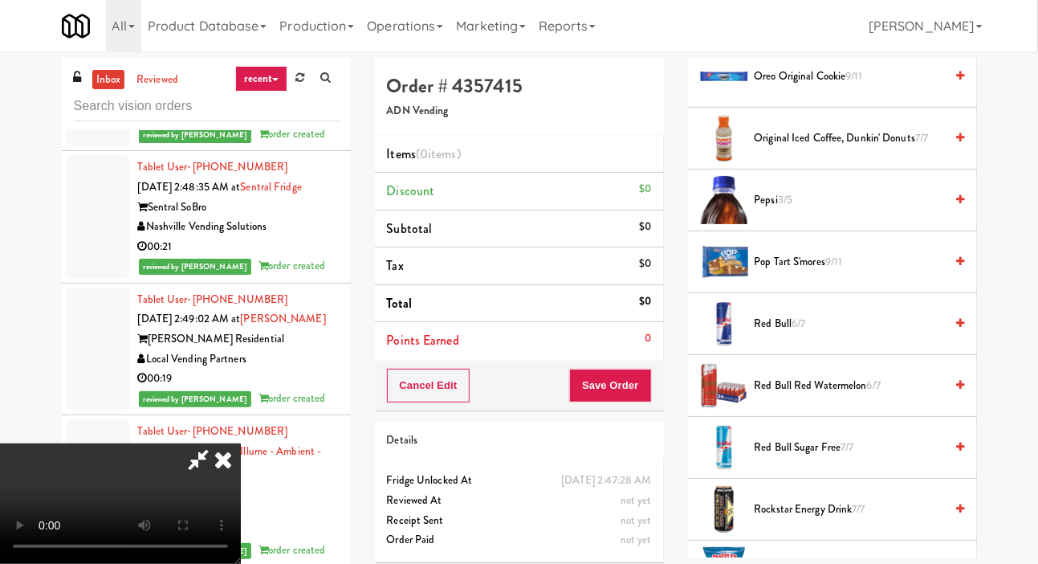
click at [858, 272] on span "Pop Tart S'mores 9/11" at bounding box center [850, 262] width 190 height 20
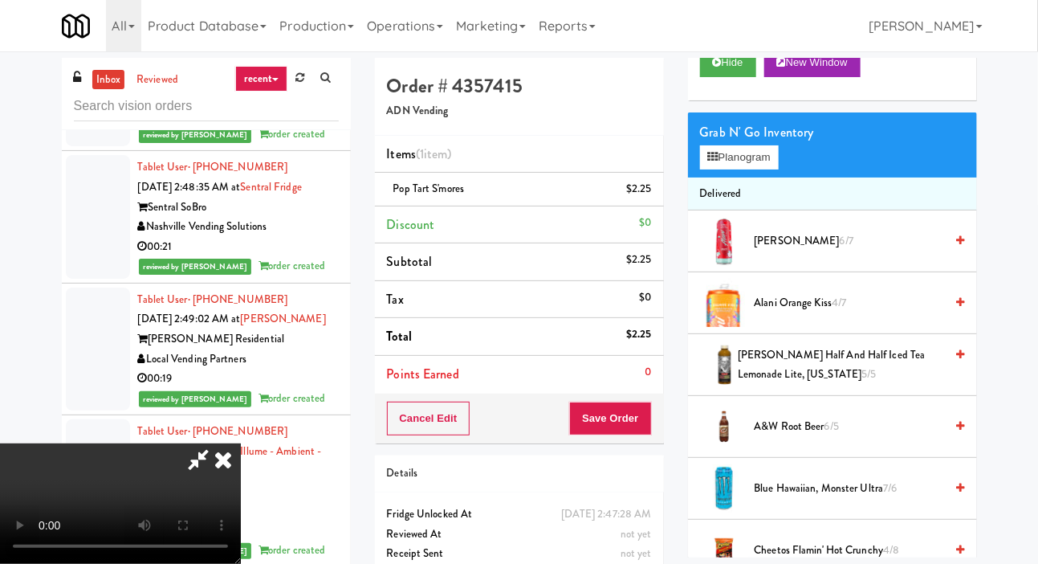
scroll to position [0, 0]
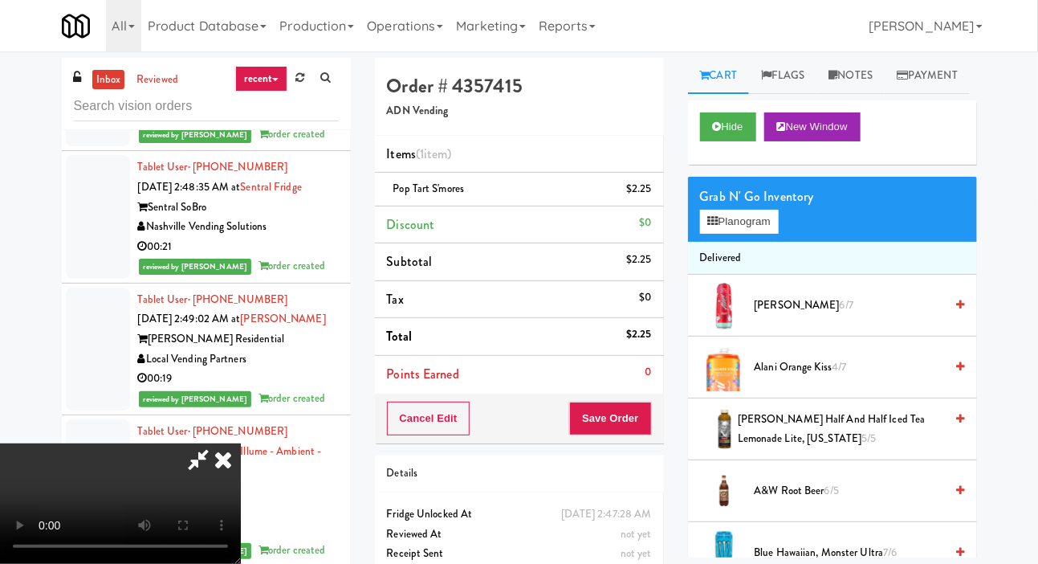
click at [865, 316] on span "[PERSON_NAME] Slush 6/7" at bounding box center [850, 305] width 190 height 20
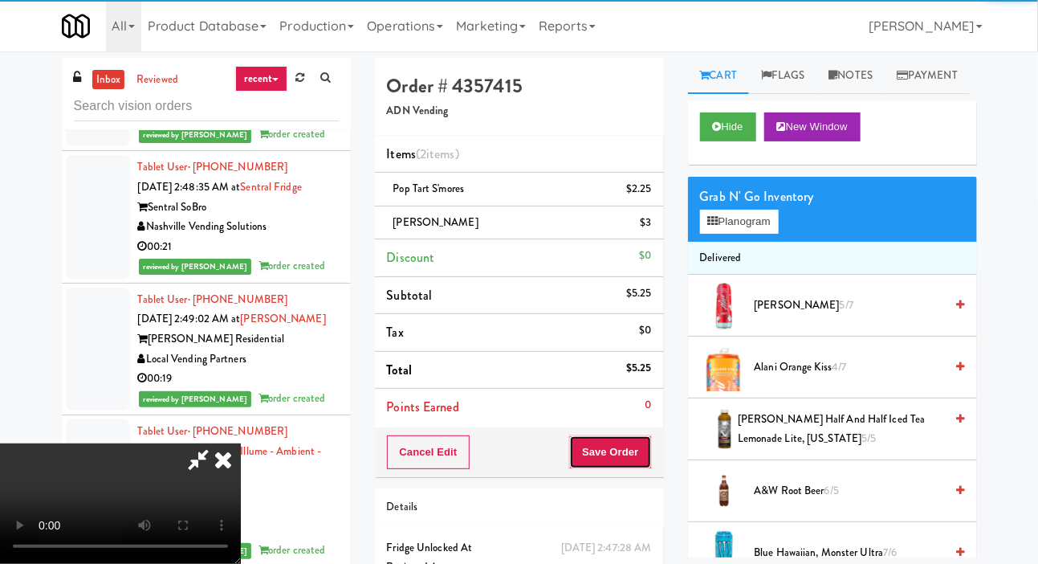
click at [639, 447] on button "Save Order" at bounding box center [610, 452] width 82 height 34
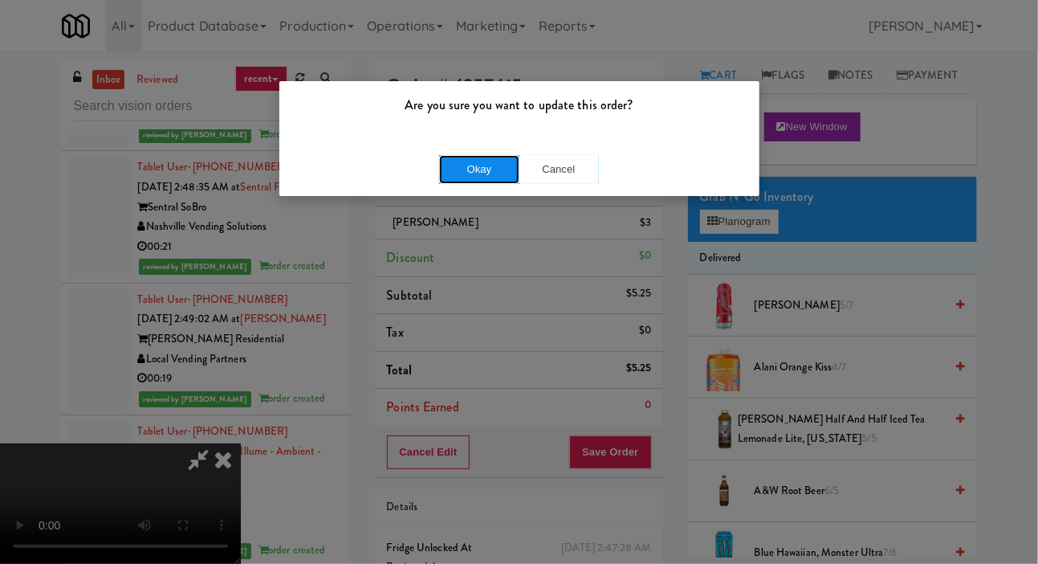
click at [442, 173] on button "Okay" at bounding box center [479, 169] width 80 height 29
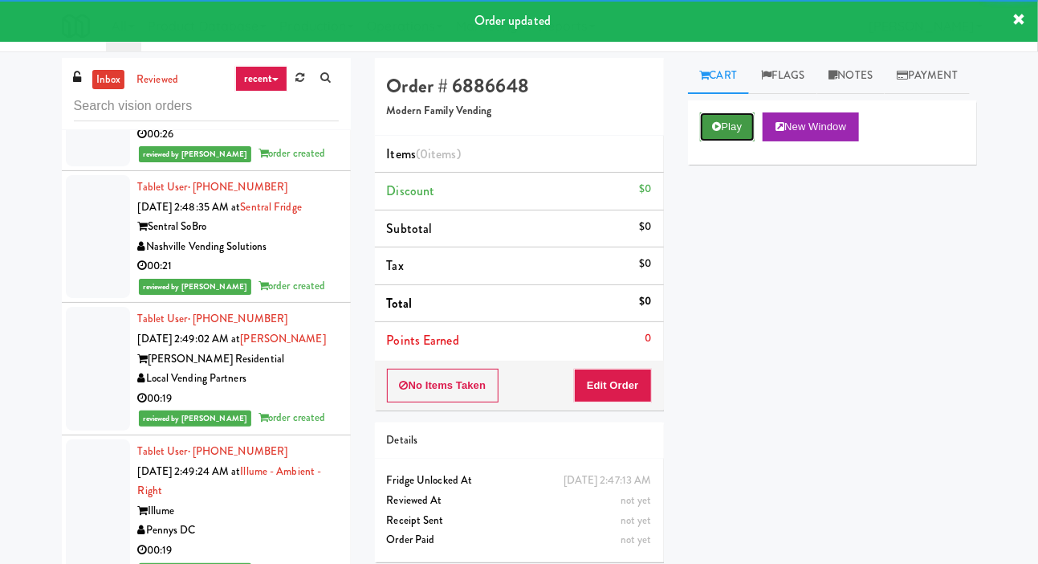
click at [710, 141] on button "Play" at bounding box center [727, 126] width 55 height 29
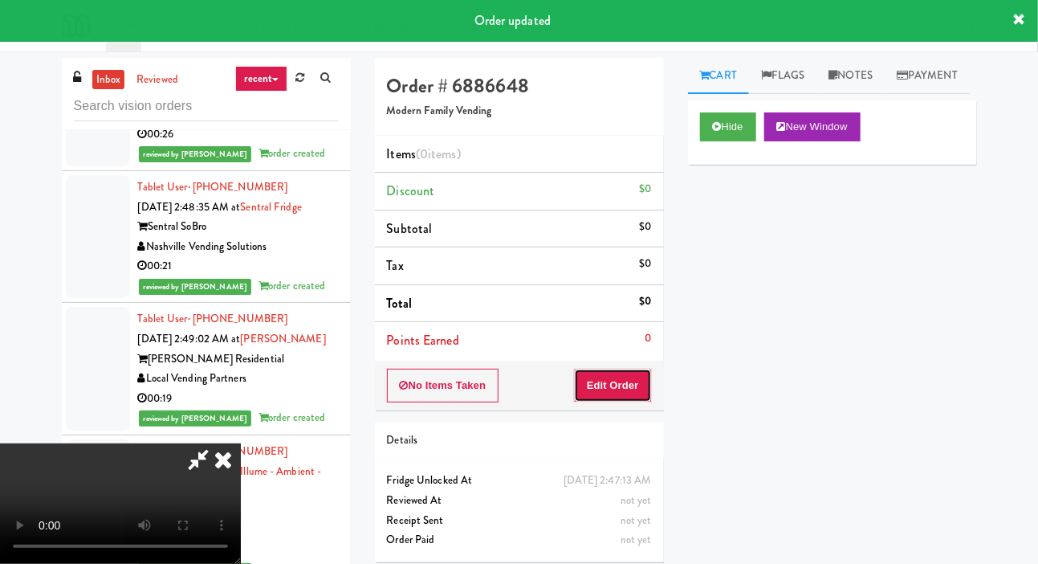
click at [611, 384] on button "Edit Order" at bounding box center [613, 385] width 78 height 34
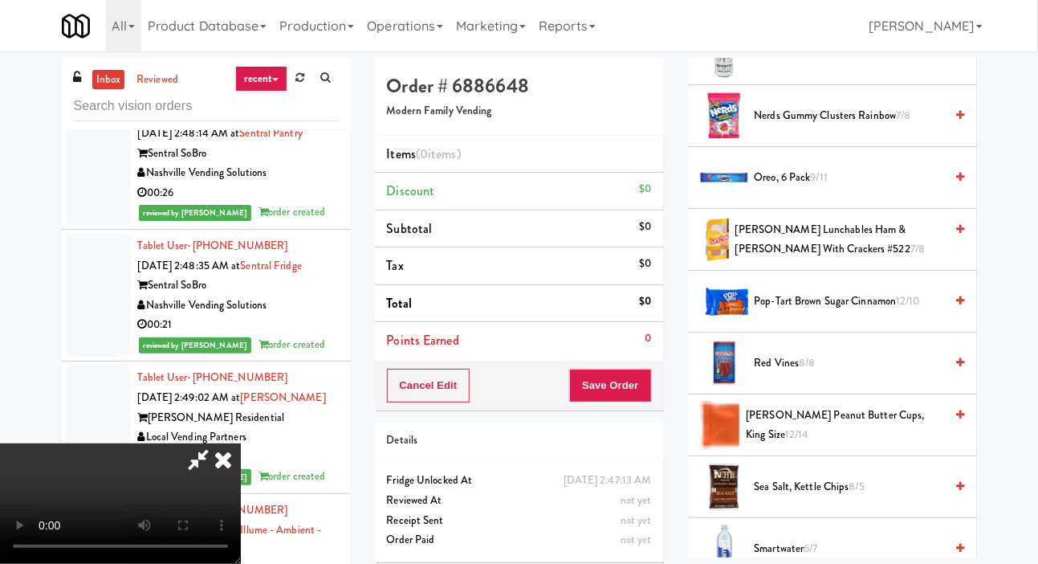
scroll to position [1549, 0]
click at [845, 312] on span "Pop-Tart Brown Sugar Cinnamon 12/10" at bounding box center [850, 302] width 190 height 20
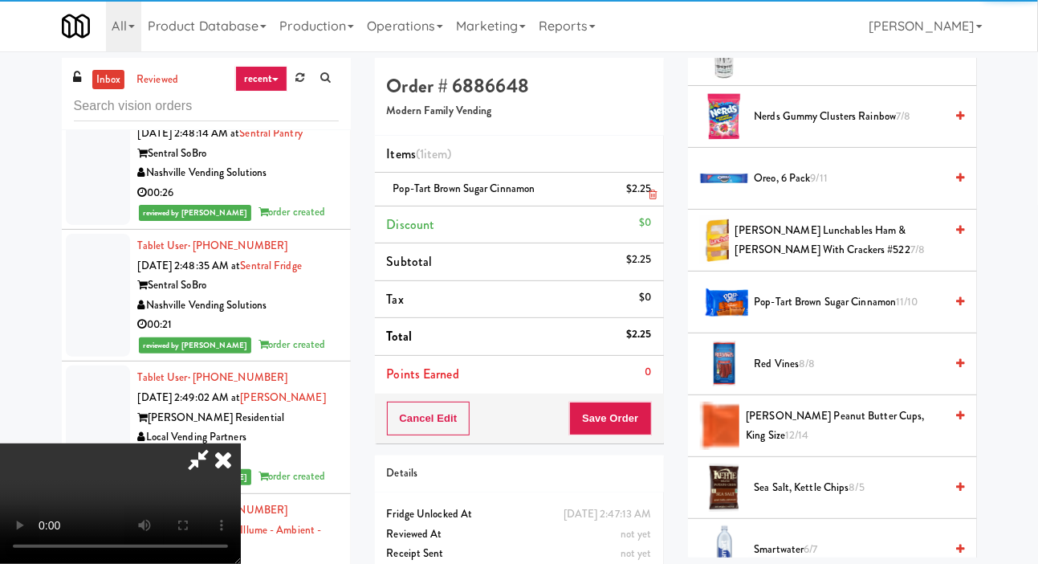
click at [650, 204] on li "Pop-Tart Brown Sugar Cinnamon $2.25" at bounding box center [519, 190] width 289 height 34
click at [645, 187] on link at bounding box center [649, 195] width 14 height 20
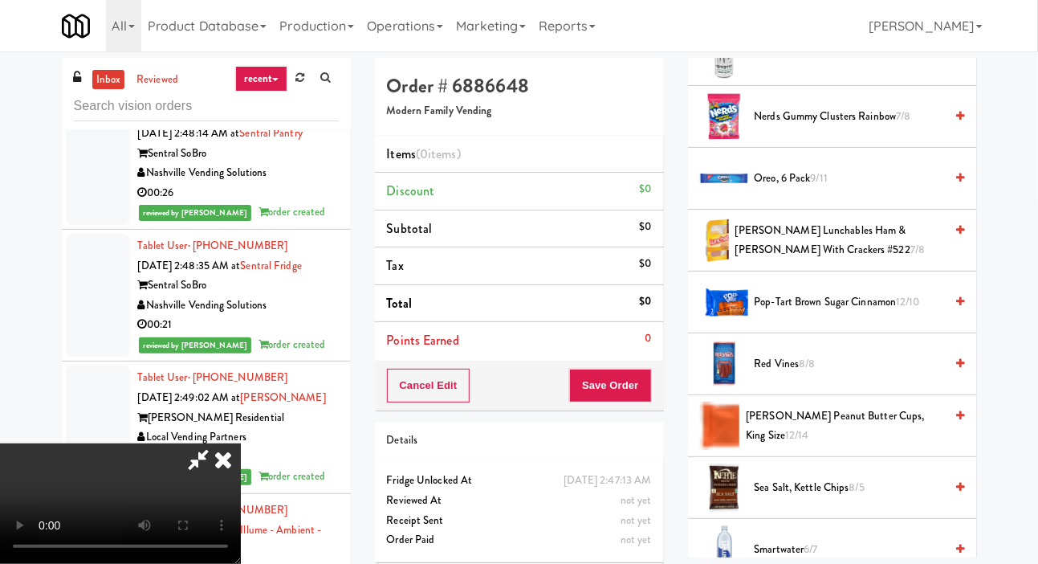
click at [811, 374] on span "Red Vines 8/8" at bounding box center [850, 364] width 190 height 20
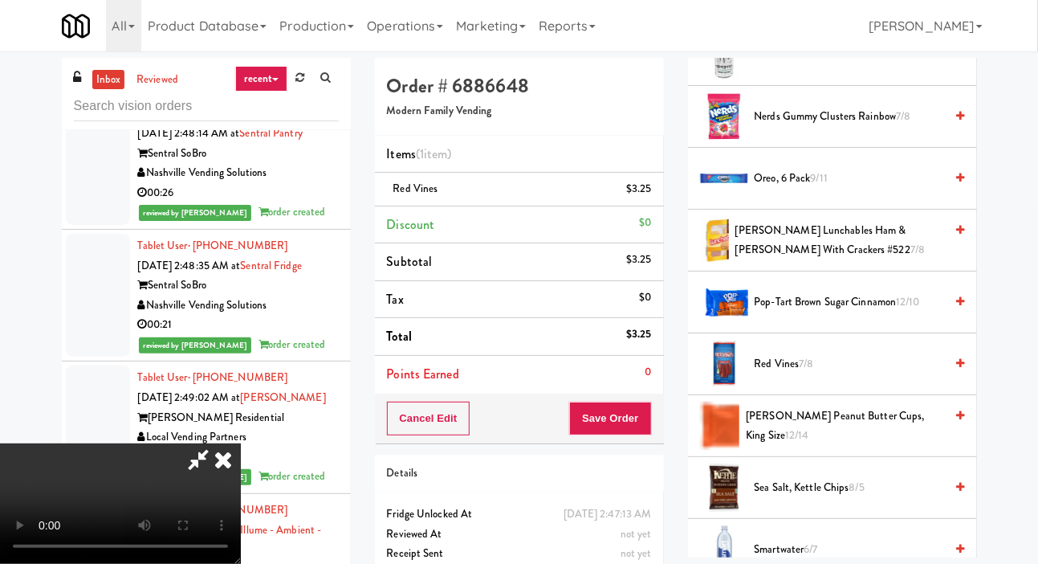
scroll to position [0, 0]
click at [628, 405] on button "Save Order" at bounding box center [610, 418] width 82 height 34
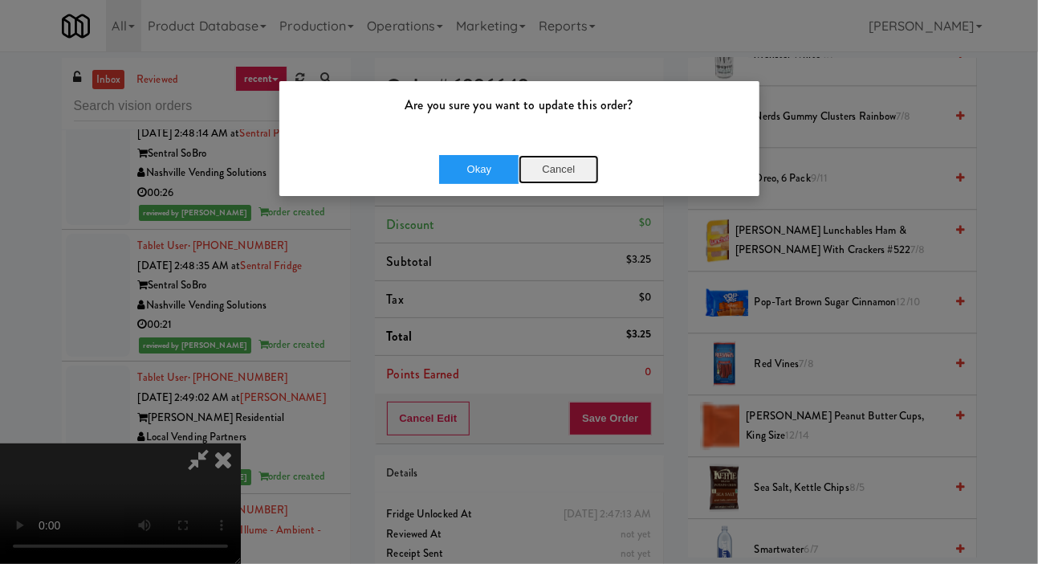
click at [569, 174] on button "Cancel" at bounding box center [559, 169] width 80 height 29
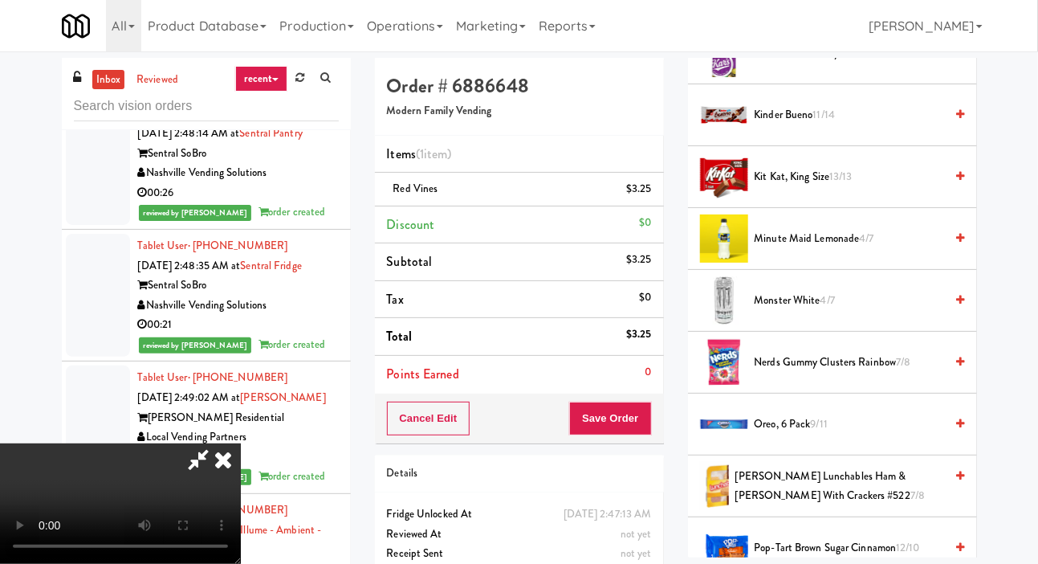
scroll to position [1289, 0]
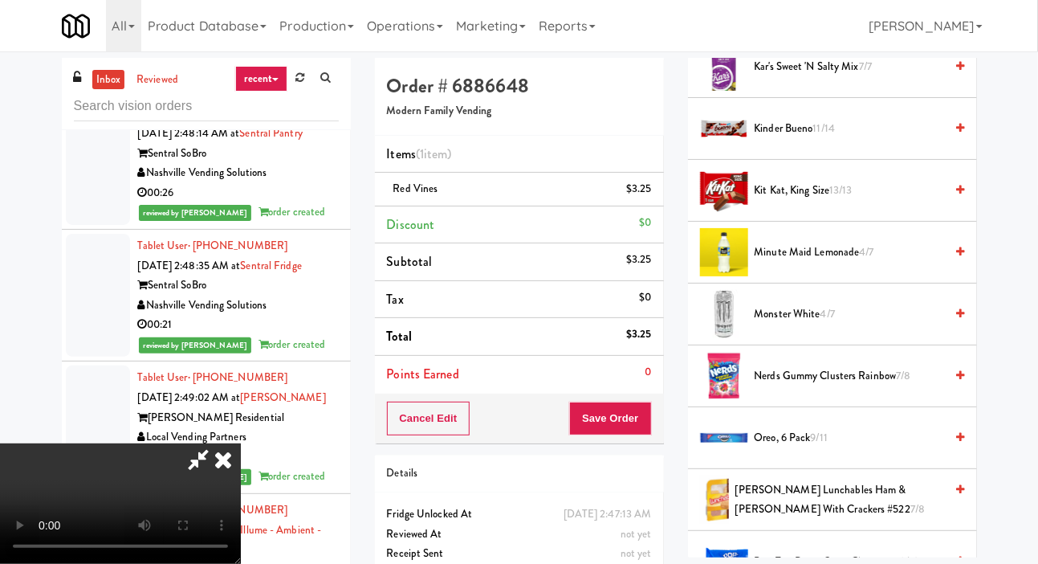
click at [861, 259] on span "4/7" at bounding box center [867, 251] width 14 height 15
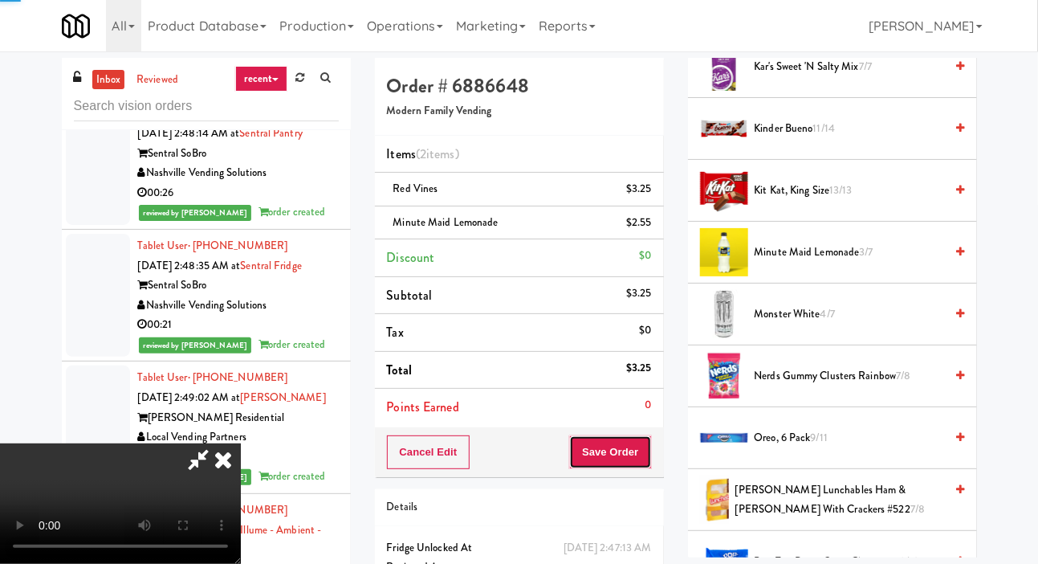
click at [645, 448] on button "Save Order" at bounding box center [610, 452] width 82 height 34
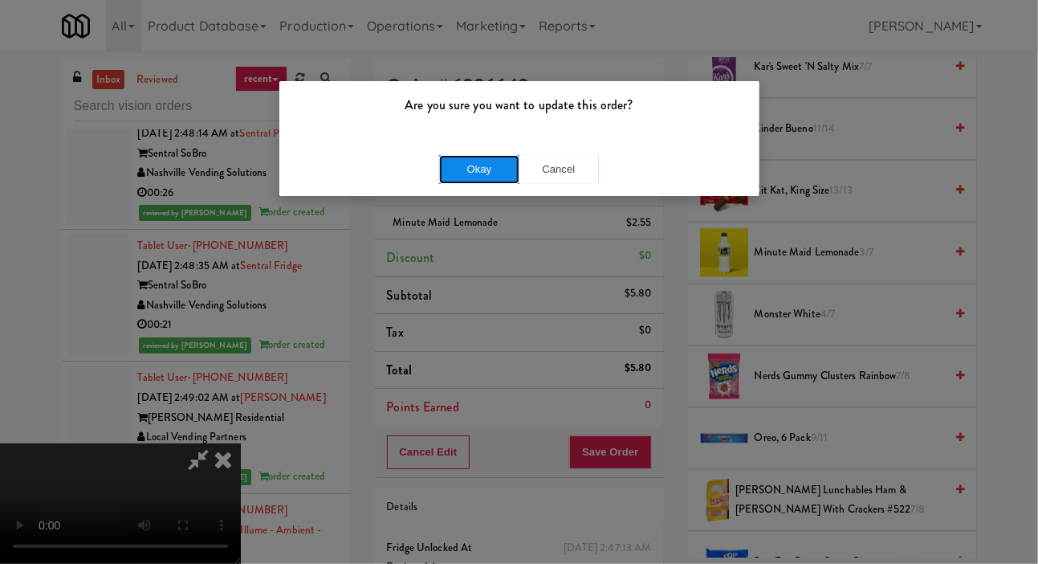
click at [462, 157] on button "Okay" at bounding box center [479, 169] width 80 height 29
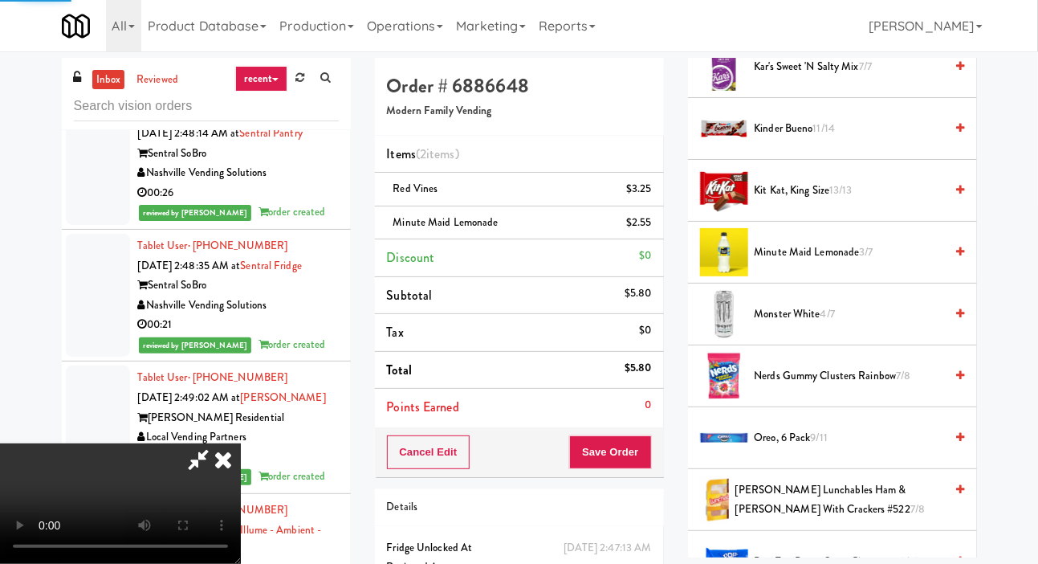
scroll to position [93, 0]
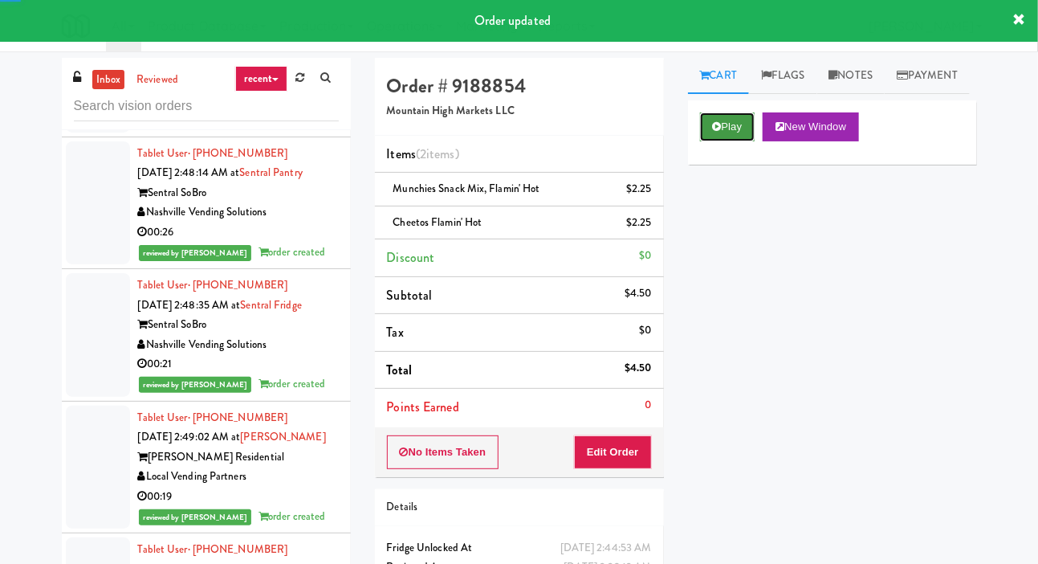
click at [723, 141] on button "Play" at bounding box center [727, 126] width 55 height 29
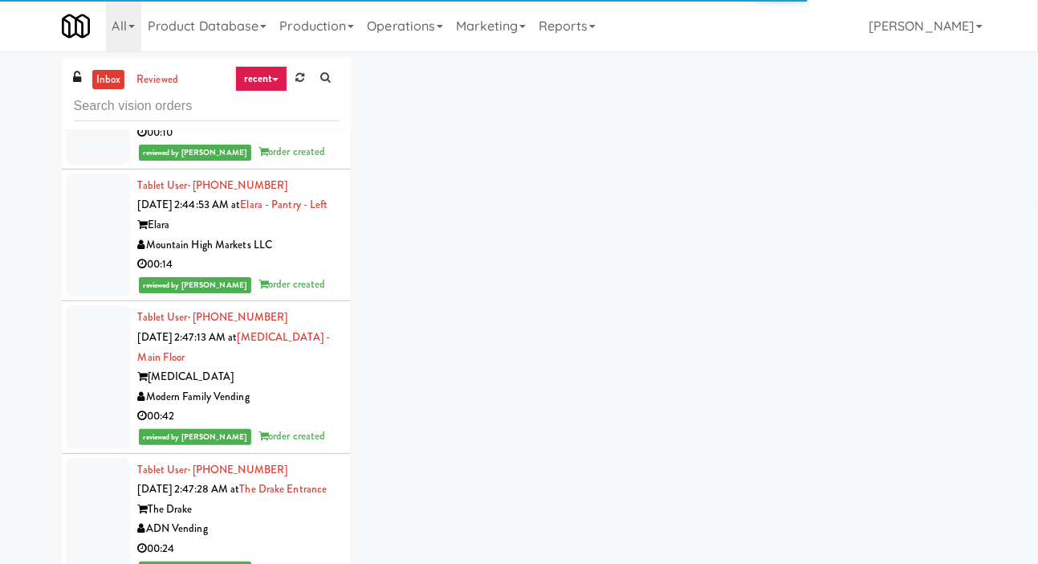
scroll to position [13744, 0]
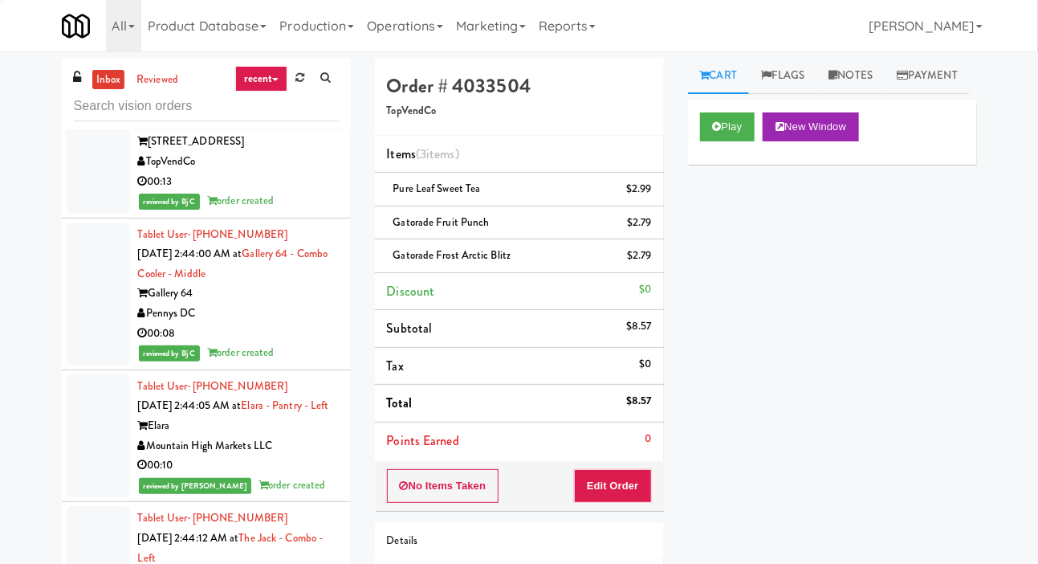
scroll to position [12945, 0]
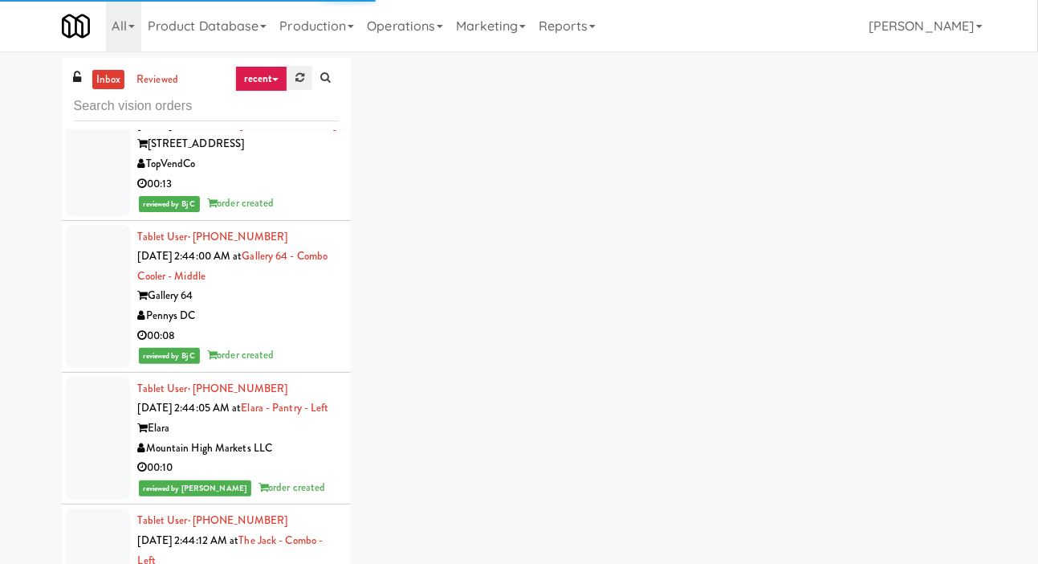
click at [311, 77] on link at bounding box center [299, 78] width 25 height 24
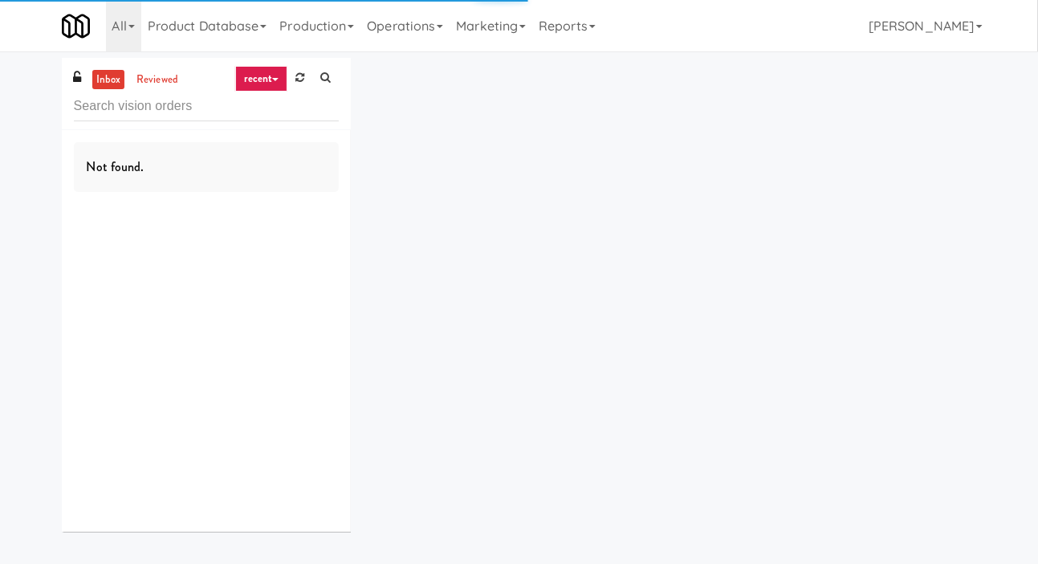
click at [22, 227] on div "inbox reviewed recent all unclear take inventory issue suspicious failed recent…" at bounding box center [519, 301] width 1038 height 486
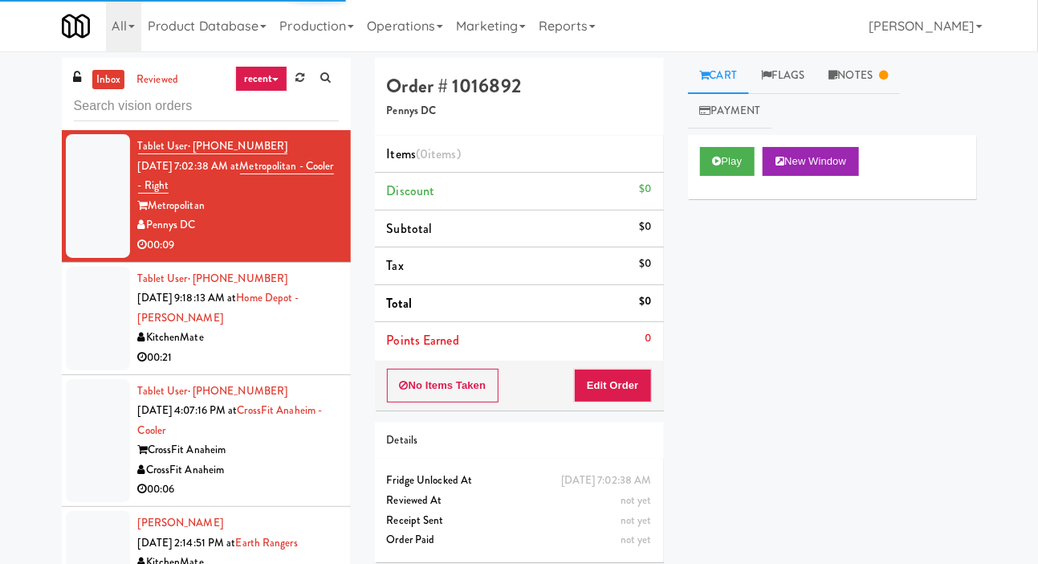
click at [101, 352] on div at bounding box center [98, 319] width 64 height 104
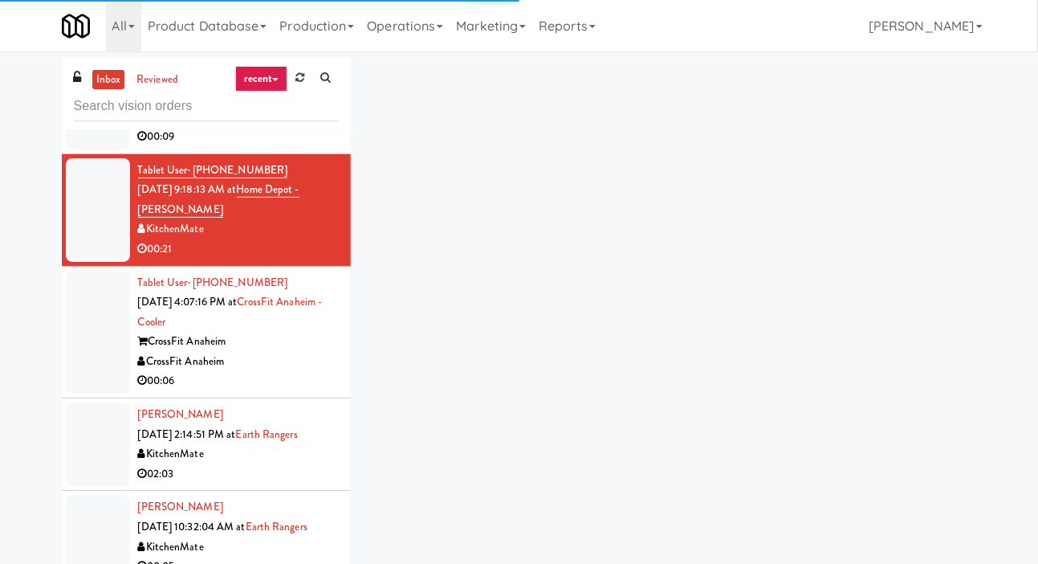
click at [92, 351] on div at bounding box center [98, 333] width 64 height 124
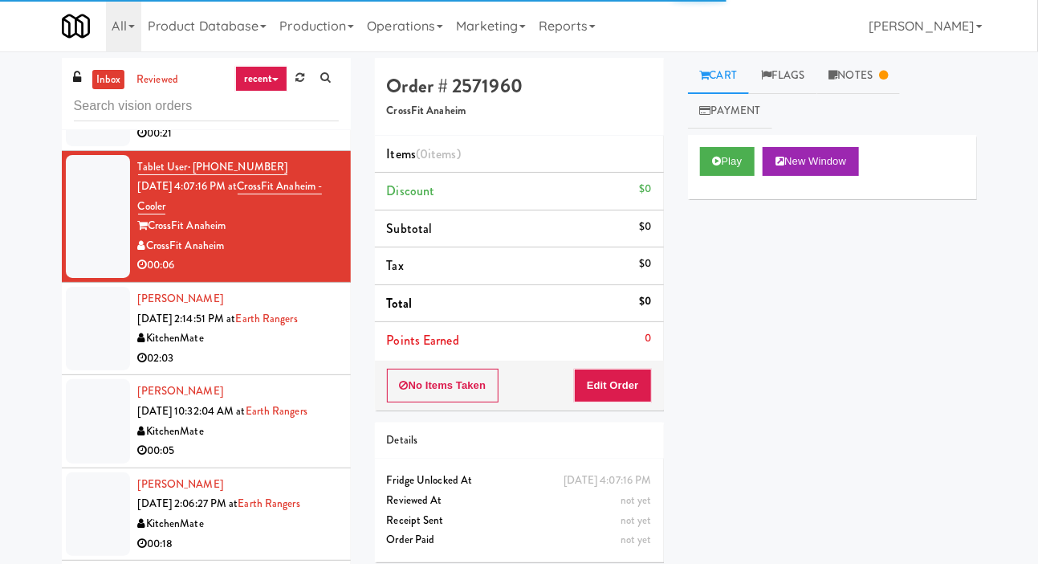
click at [90, 365] on div at bounding box center [98, 328] width 64 height 83
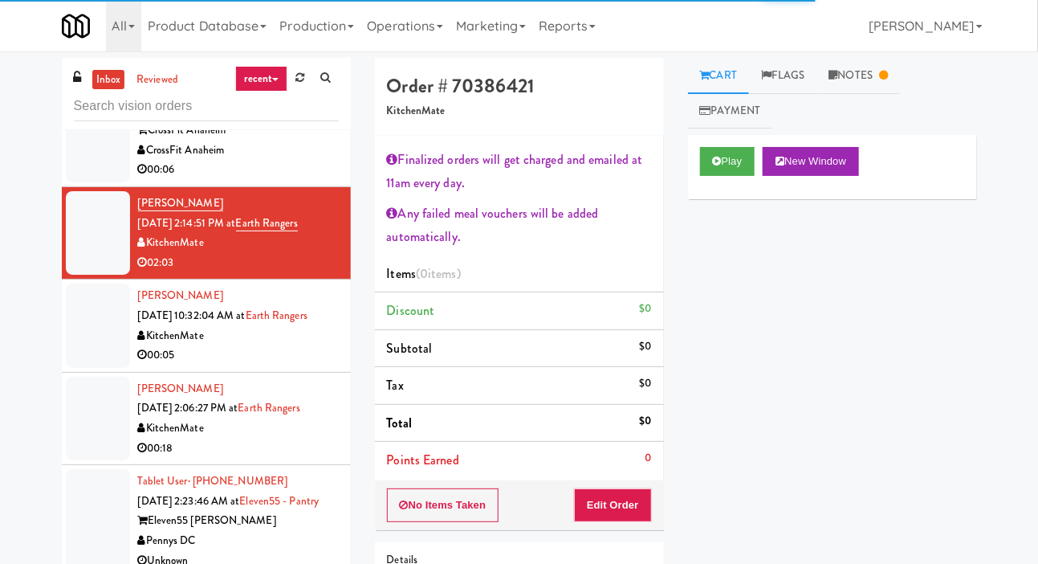
click at [93, 352] on div at bounding box center [98, 324] width 64 height 83
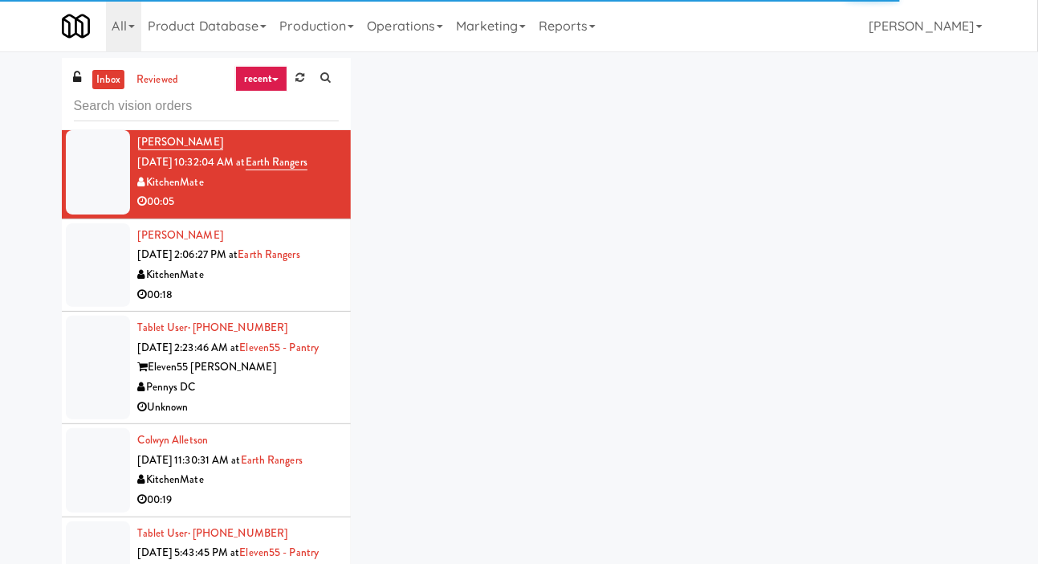
click at [75, 306] on li "[PERSON_NAME] [DATE] 2:06:27 PM at Earth Rangers KitchenMate 00:18" at bounding box center [206, 265] width 289 height 92
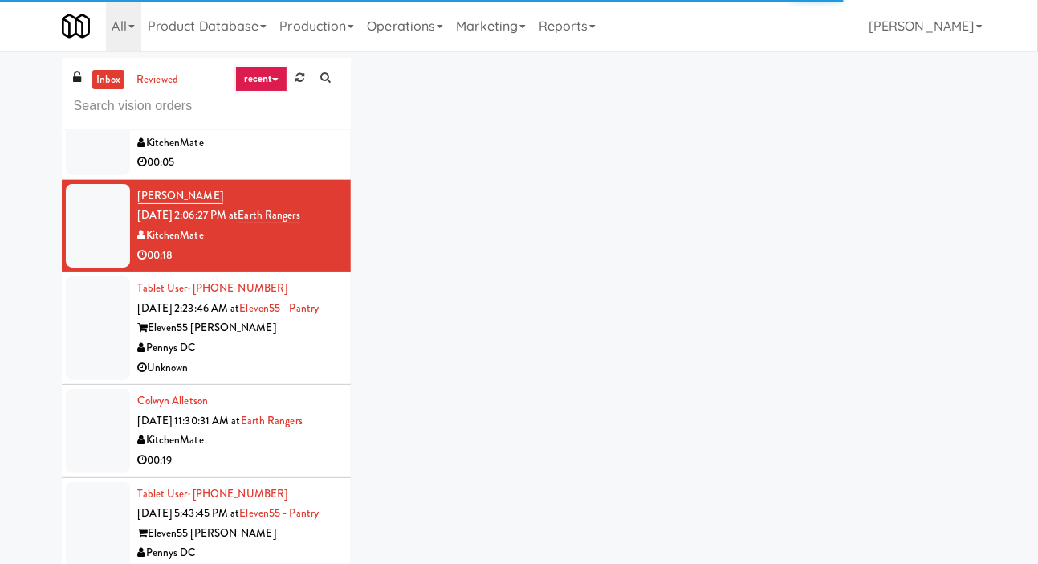
scroll to position [528, 0]
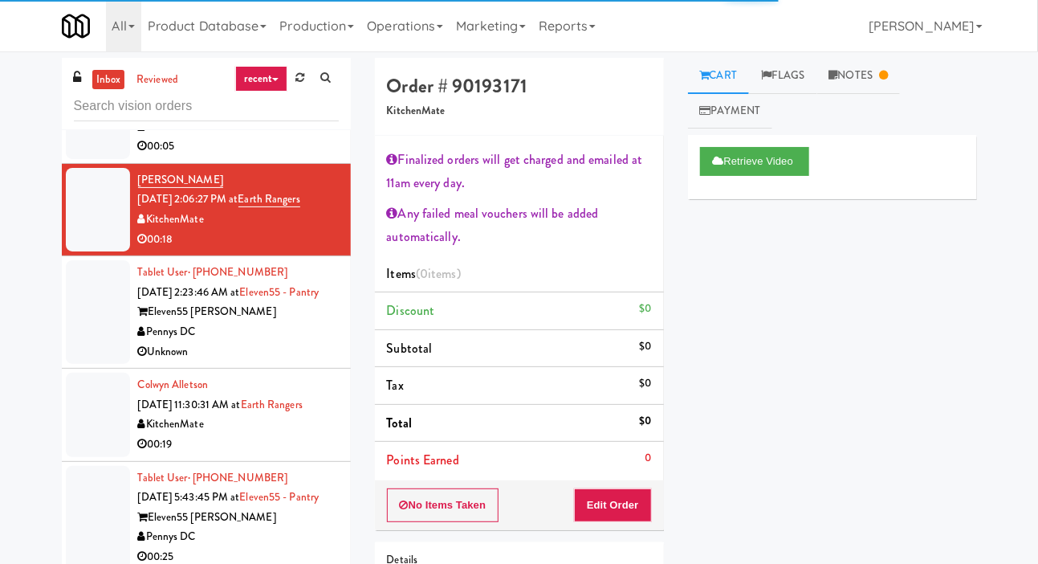
click at [86, 356] on div at bounding box center [98, 312] width 64 height 104
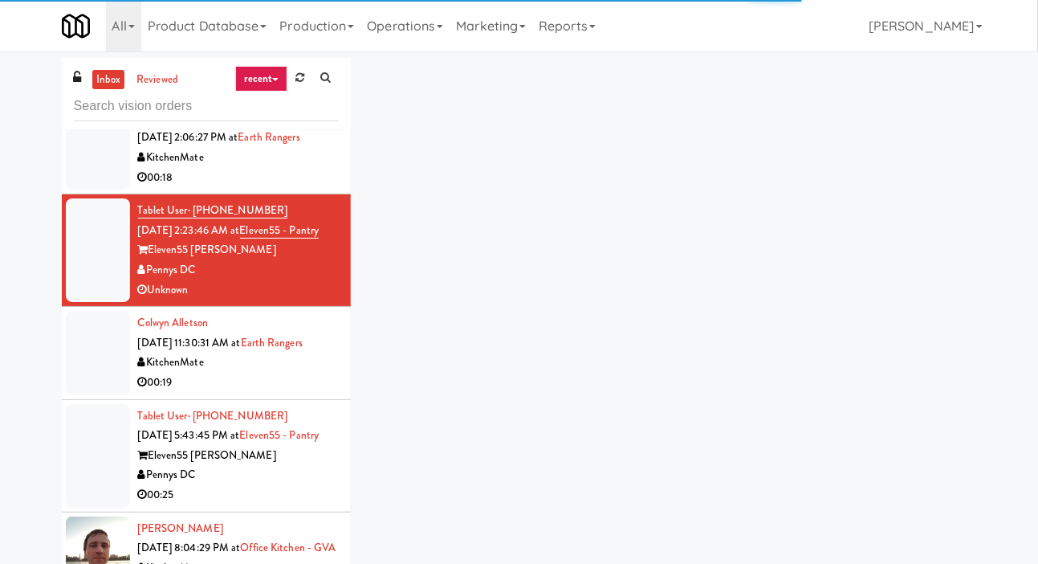
scroll to position [617, 0]
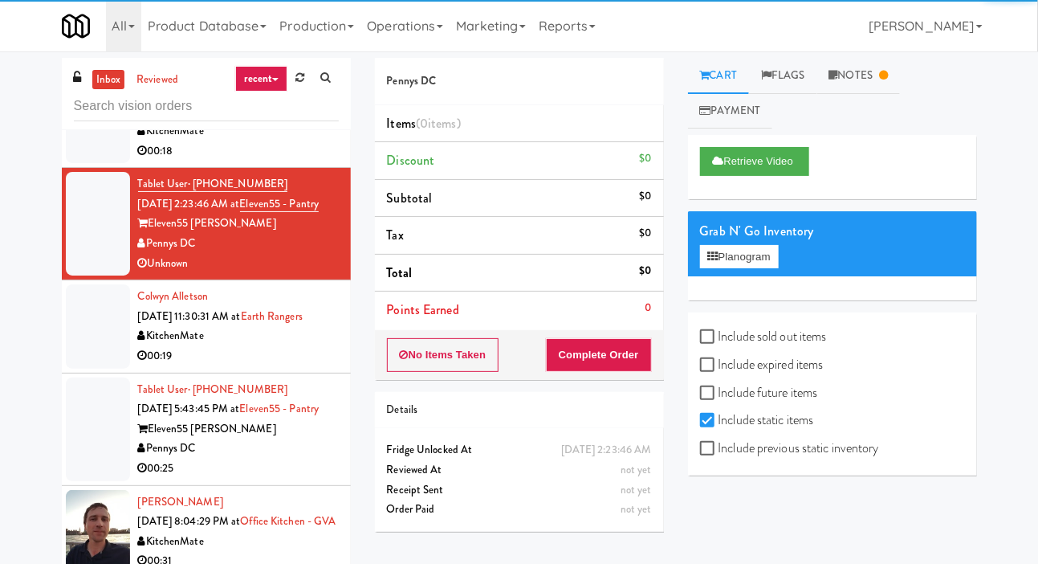
click at [84, 368] on div at bounding box center [98, 325] width 64 height 83
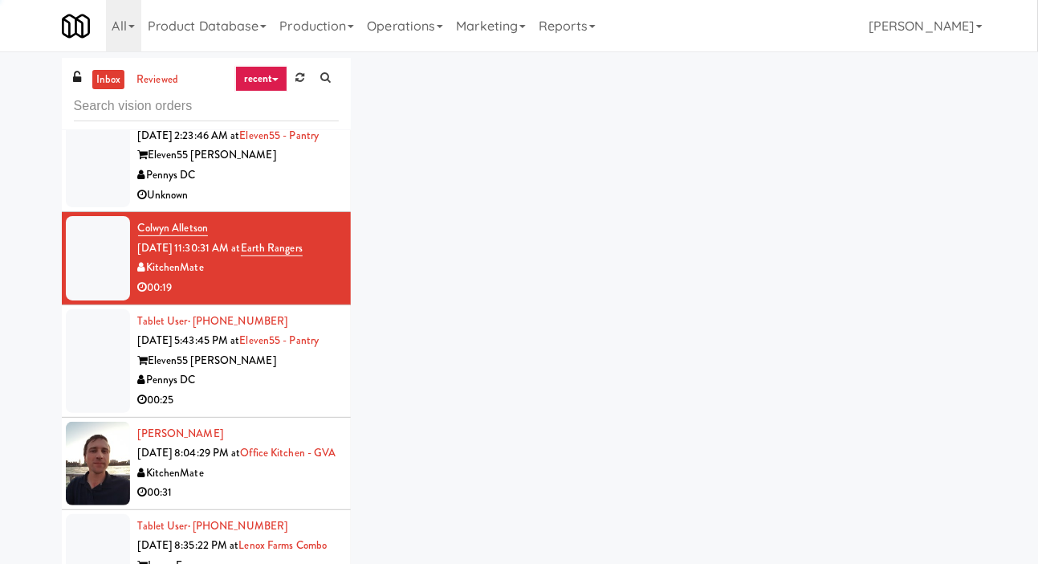
scroll to position [720, 0]
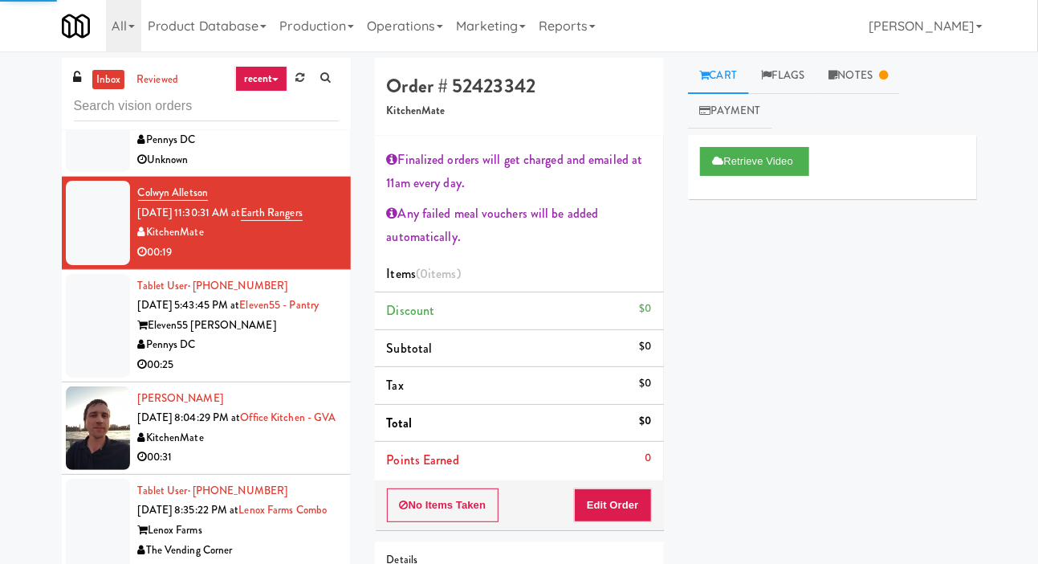
click at [82, 375] on div at bounding box center [98, 326] width 64 height 104
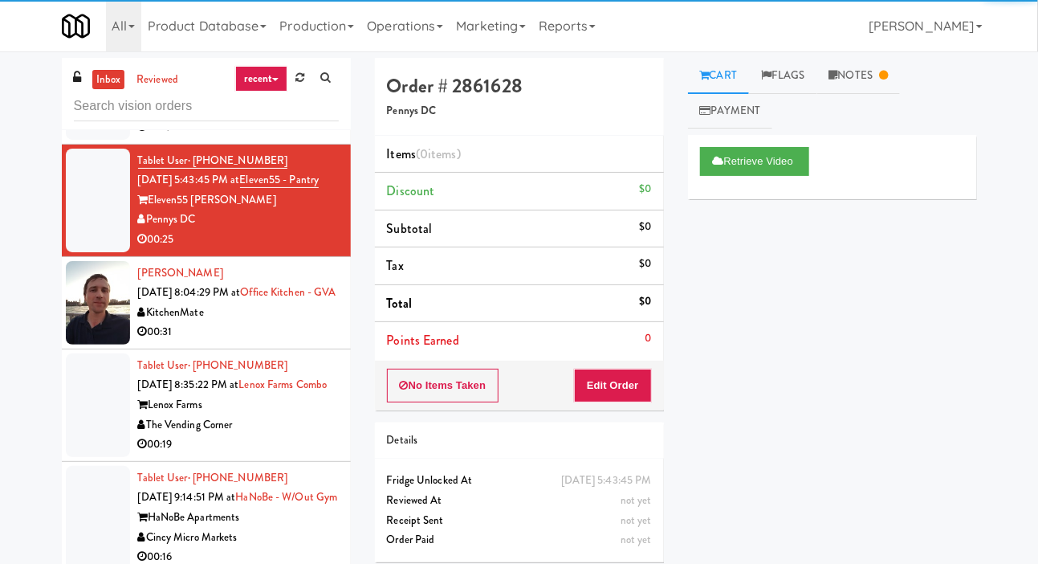
click at [81, 344] on div at bounding box center [98, 302] width 64 height 83
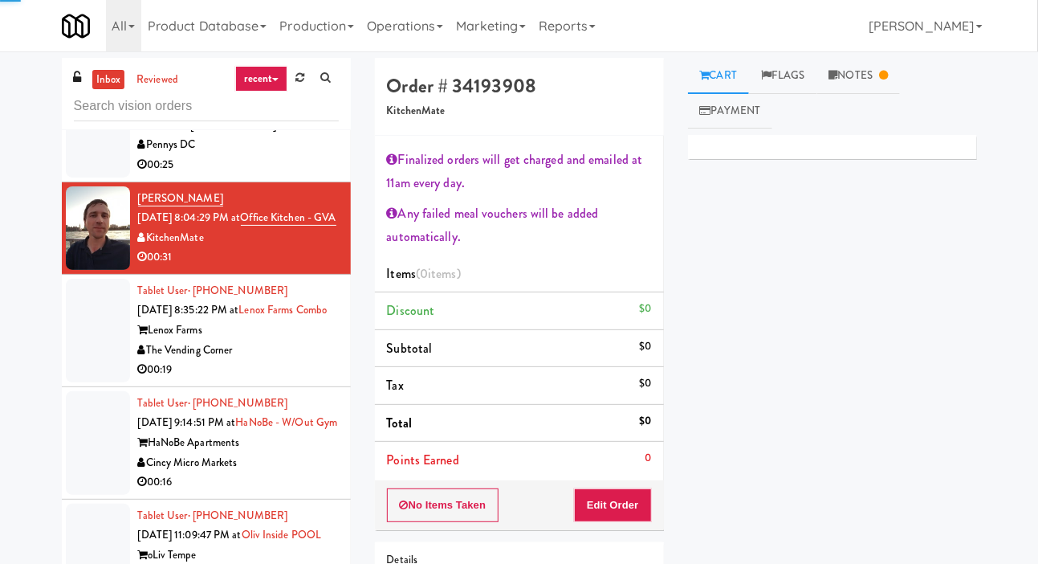
click at [79, 382] on div at bounding box center [98, 331] width 64 height 104
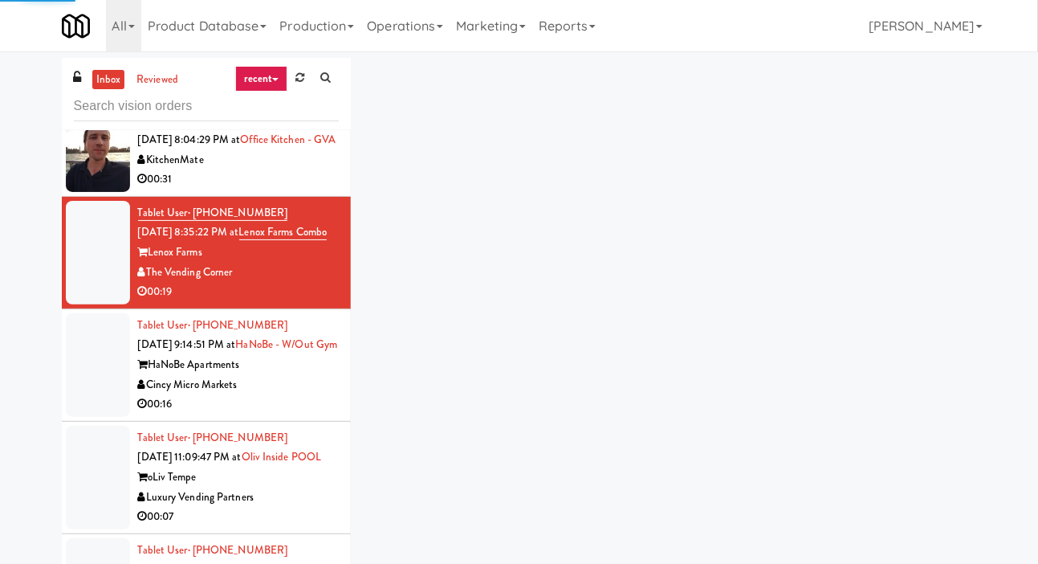
scroll to position [1000, 0]
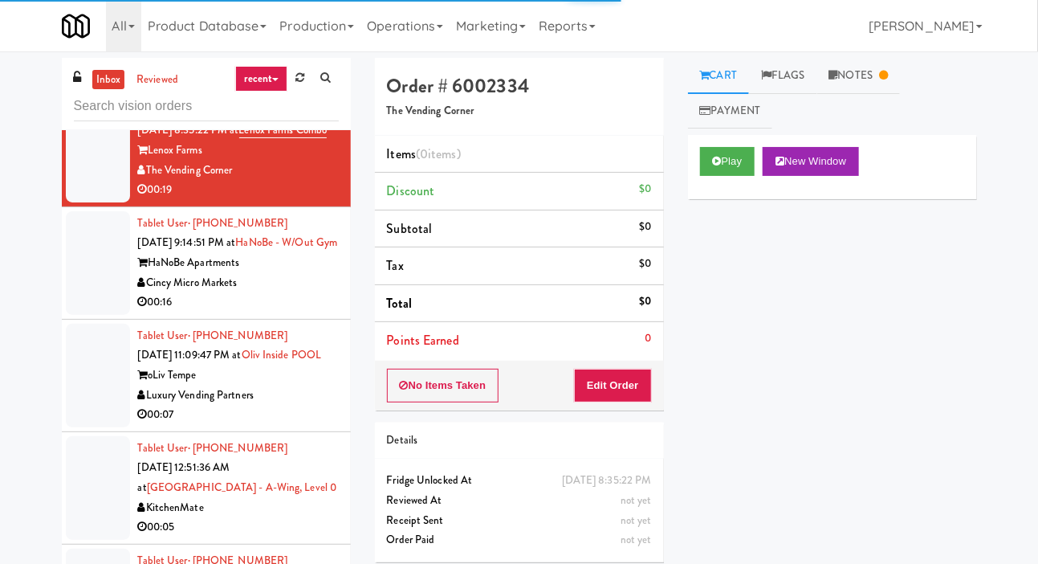
click at [75, 315] on div at bounding box center [98, 263] width 64 height 104
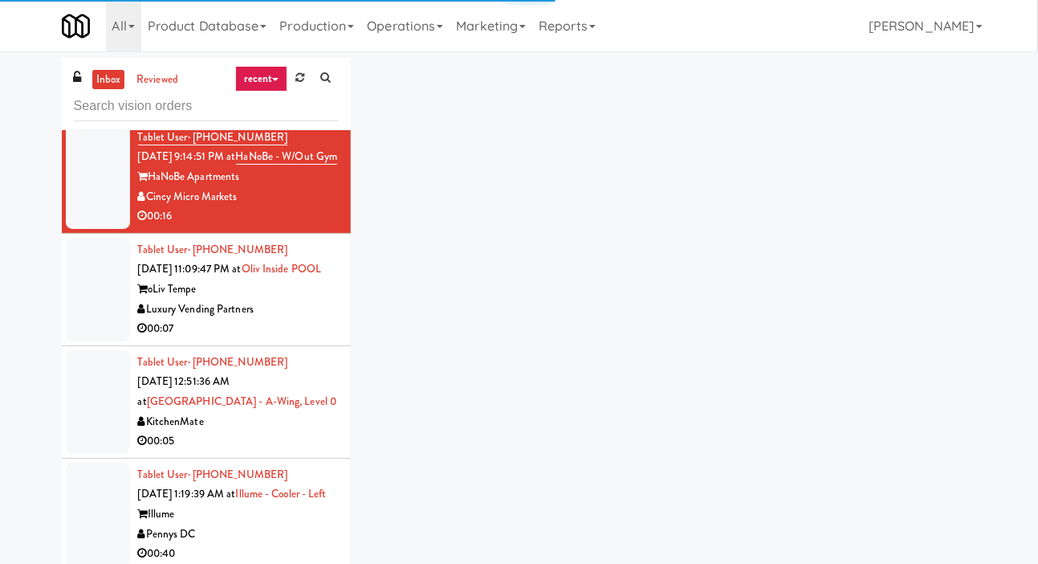
click at [77, 341] on div at bounding box center [98, 290] width 64 height 104
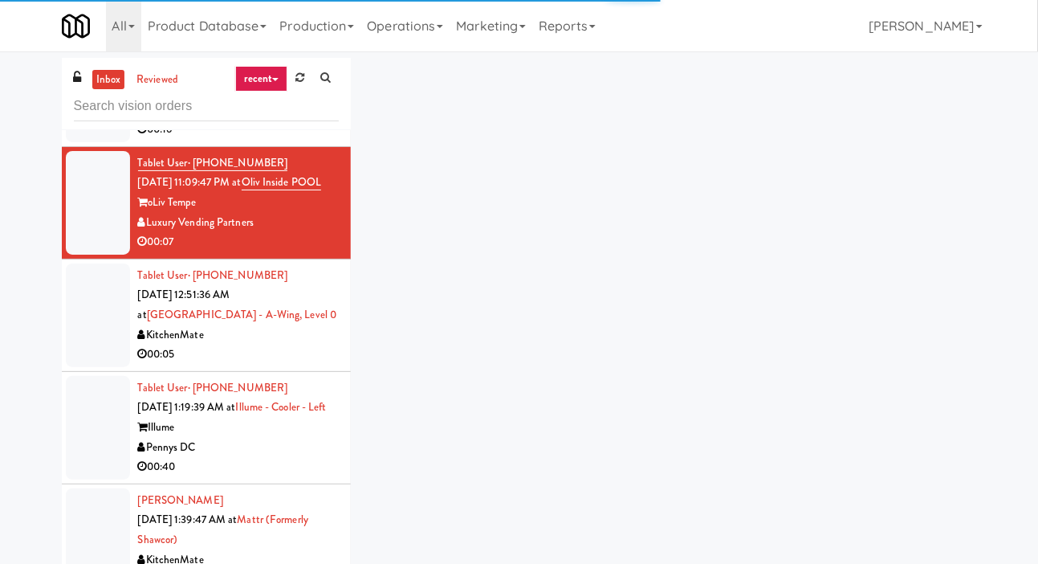
scroll to position [1275, 0]
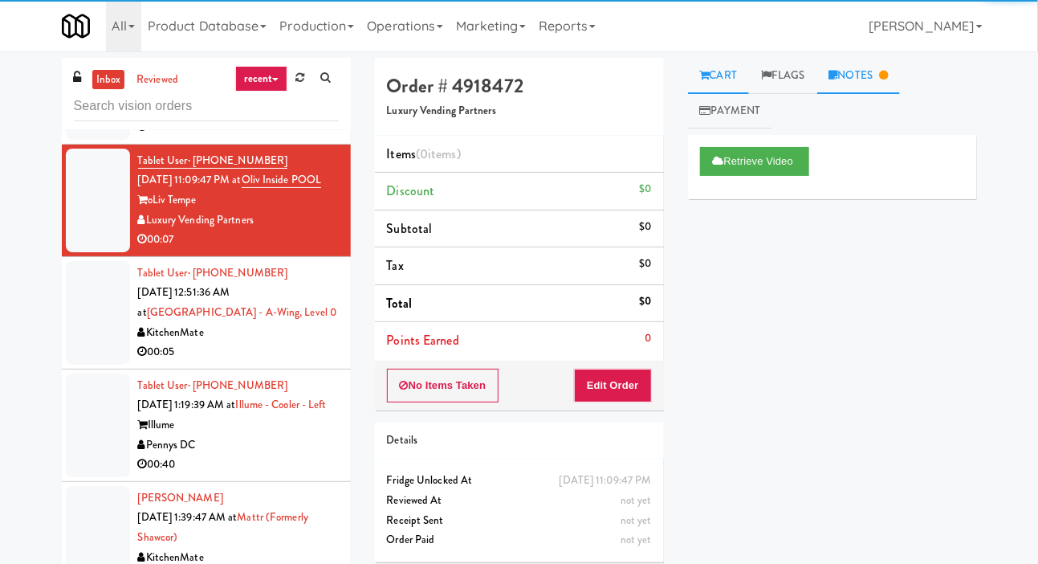
click at [870, 89] on link "Notes" at bounding box center [858, 76] width 83 height 36
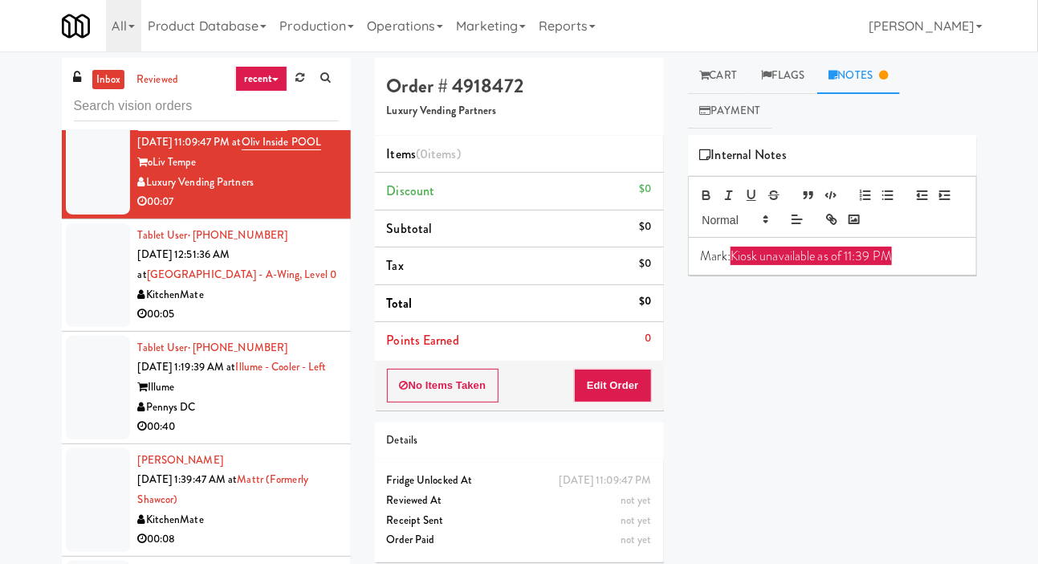
scroll to position [1340, 0]
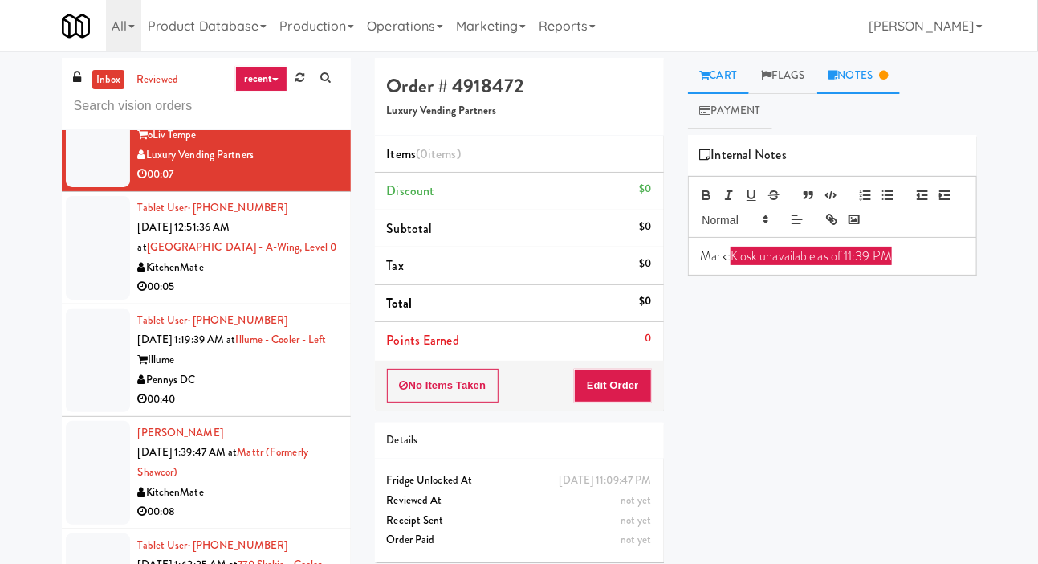
click at [726, 71] on link "Cart" at bounding box center [719, 76] width 62 height 36
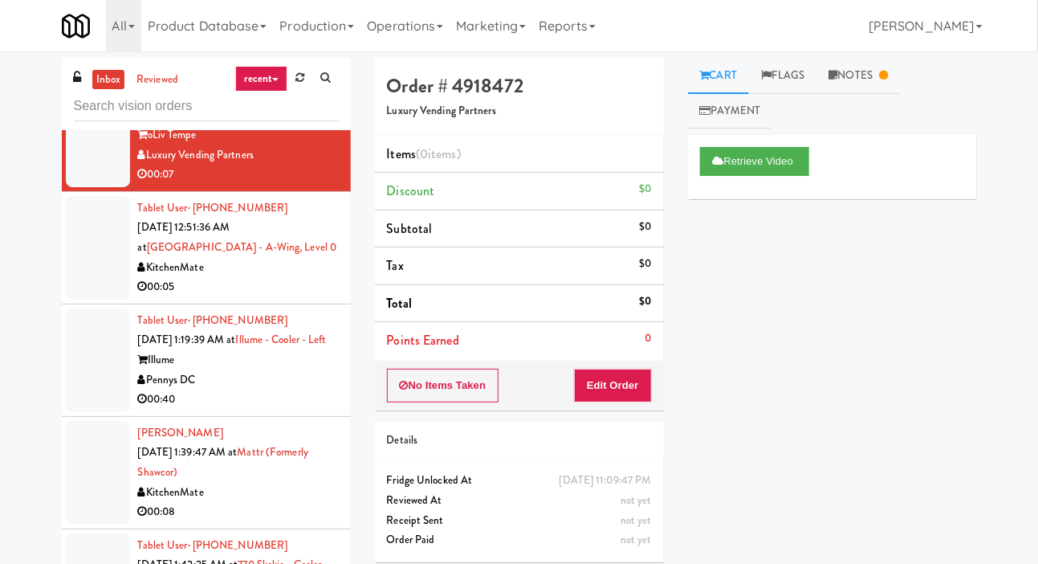
click at [79, 299] on div at bounding box center [98, 248] width 64 height 104
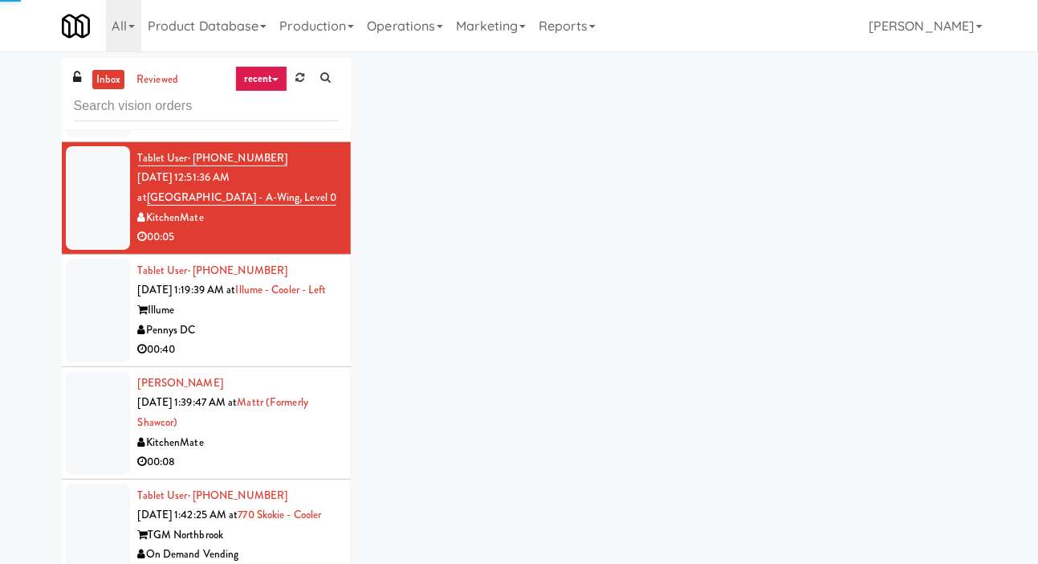
scroll to position [1404, 0]
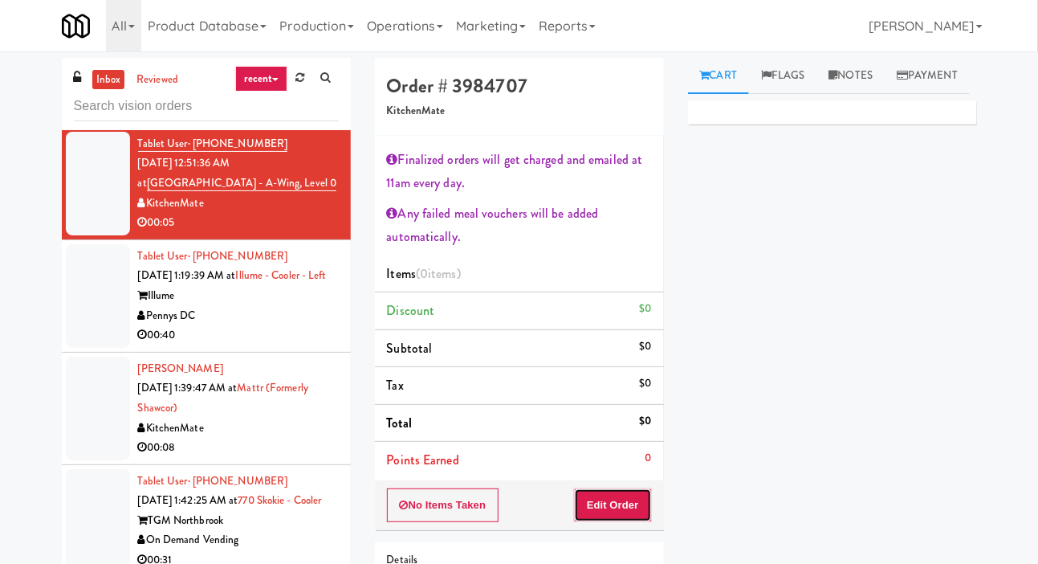
click at [637, 497] on button "Edit Order" at bounding box center [613, 505] width 78 height 34
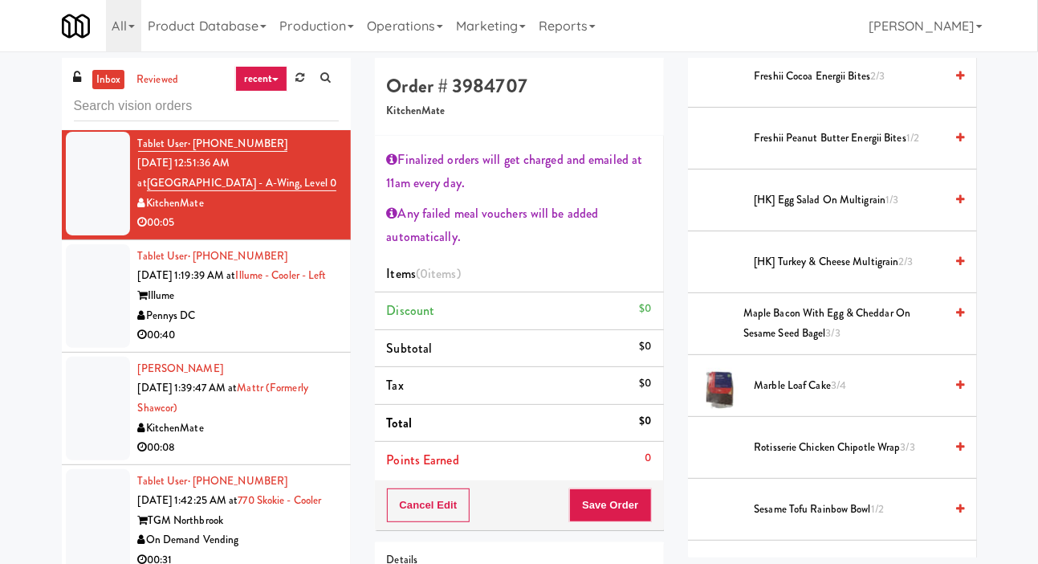
scroll to position [450, 0]
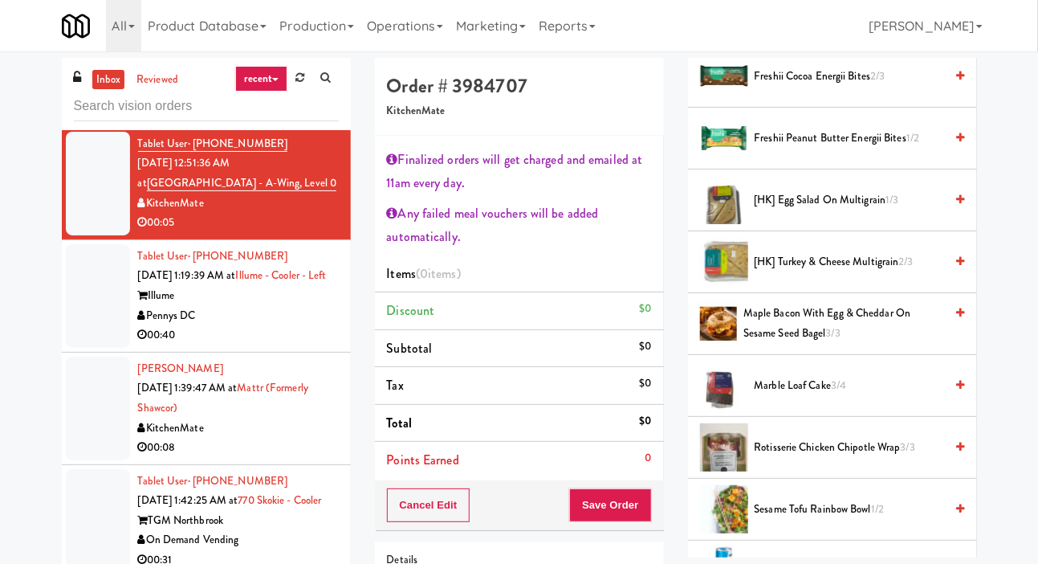
click at [826, 340] on span "3/3" at bounding box center [833, 332] width 14 height 15
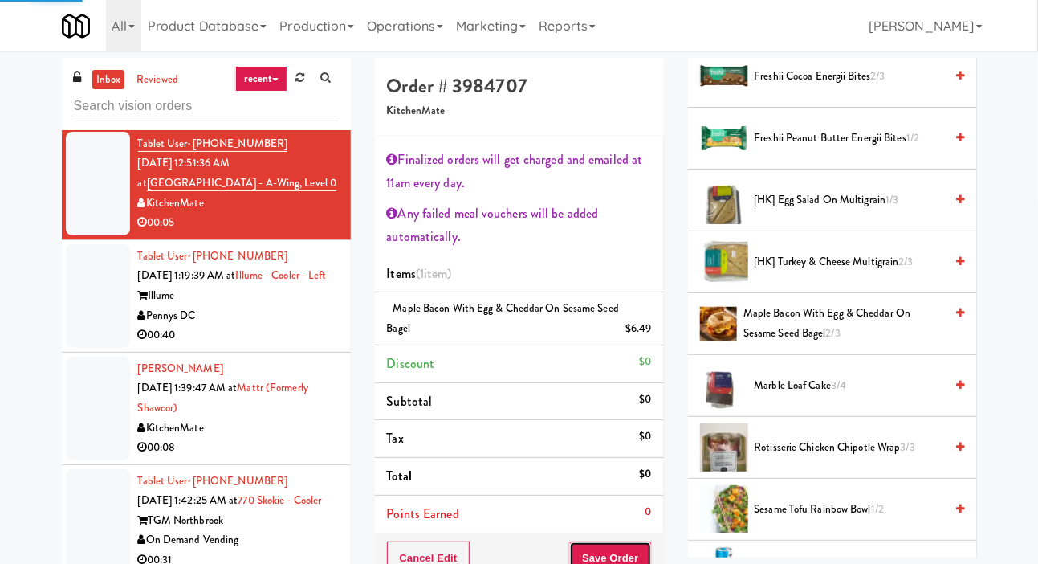
click at [633, 548] on button "Save Order" at bounding box center [610, 558] width 82 height 34
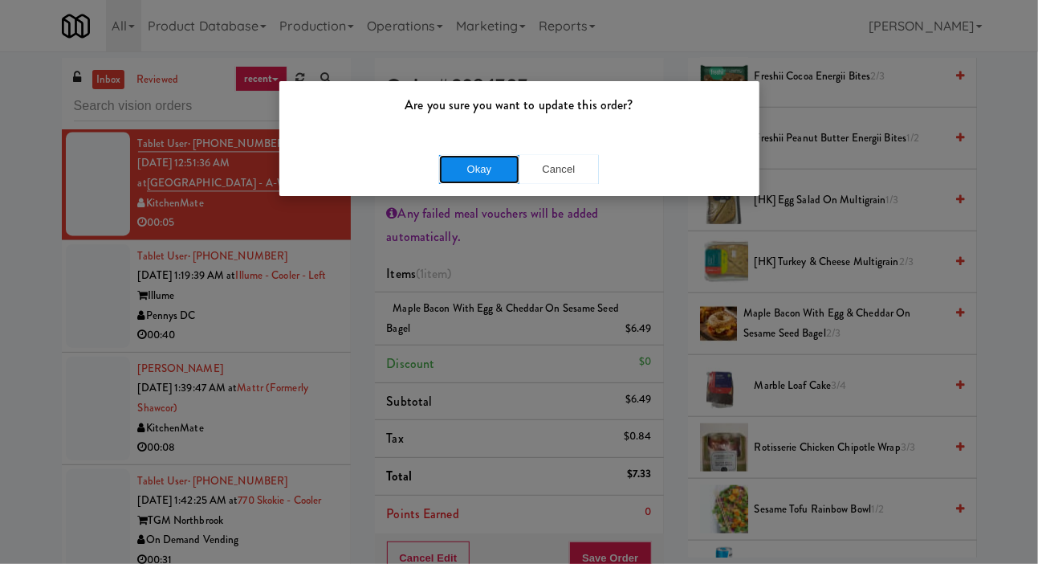
click at [496, 173] on button "Okay" at bounding box center [479, 169] width 80 height 29
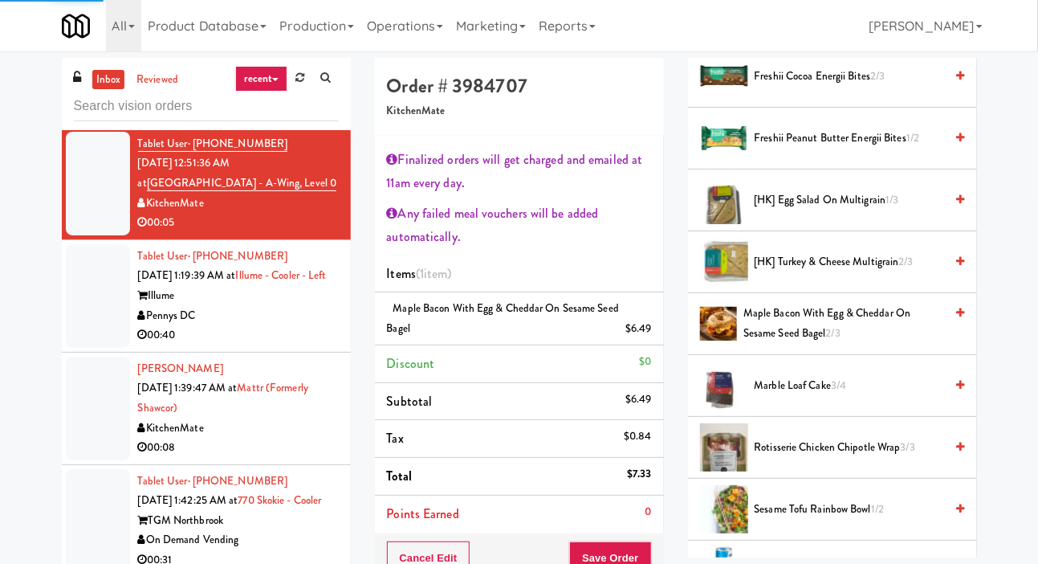
scroll to position [93, 0]
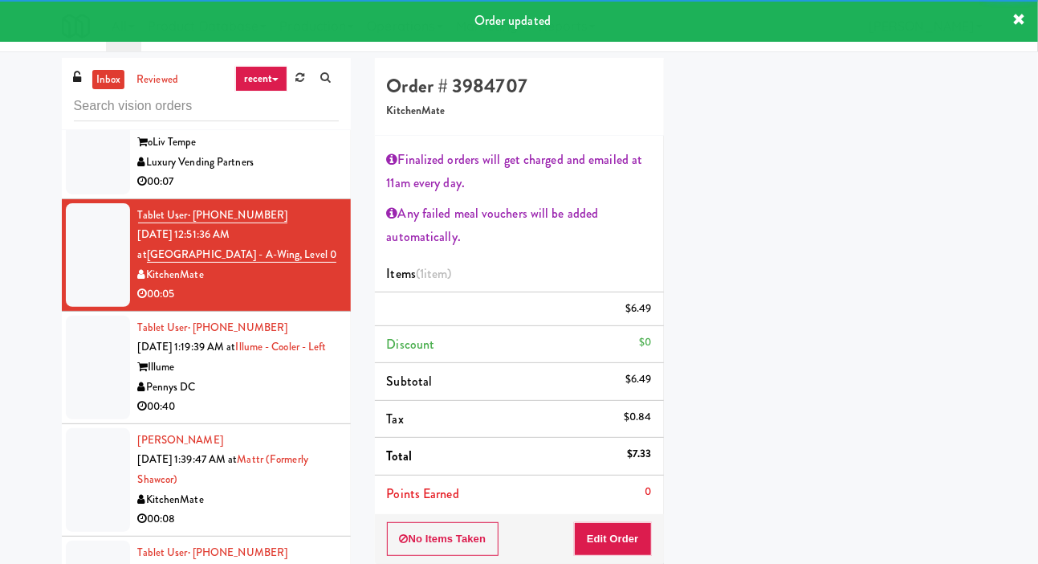
click at [103, 194] on div at bounding box center [98, 143] width 64 height 104
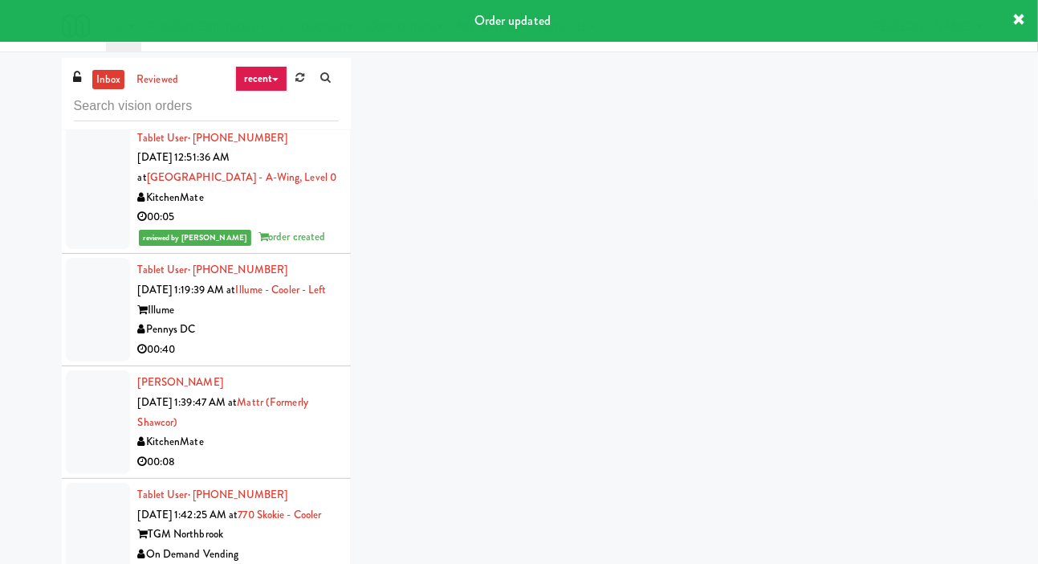
scroll to position [1435, 0]
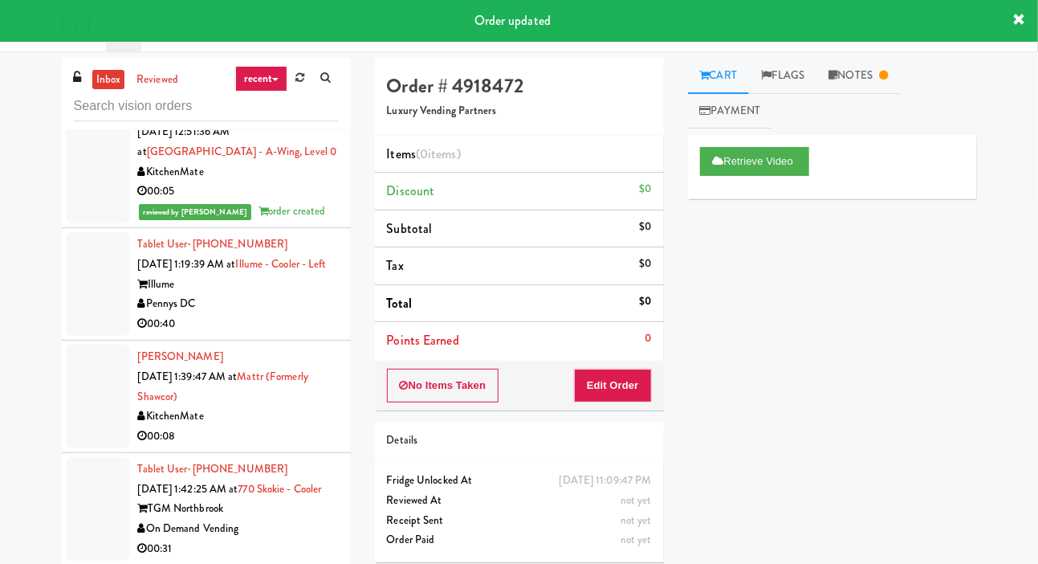
click at [91, 336] on div at bounding box center [98, 284] width 64 height 104
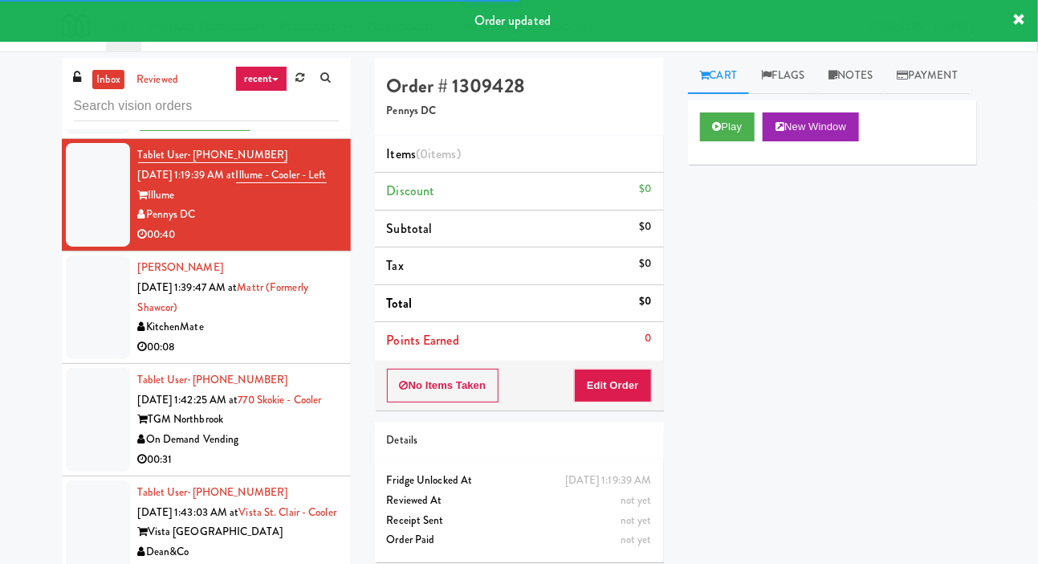
scroll to position [1525, 0]
click at [723, 141] on button "Play" at bounding box center [727, 126] width 55 height 29
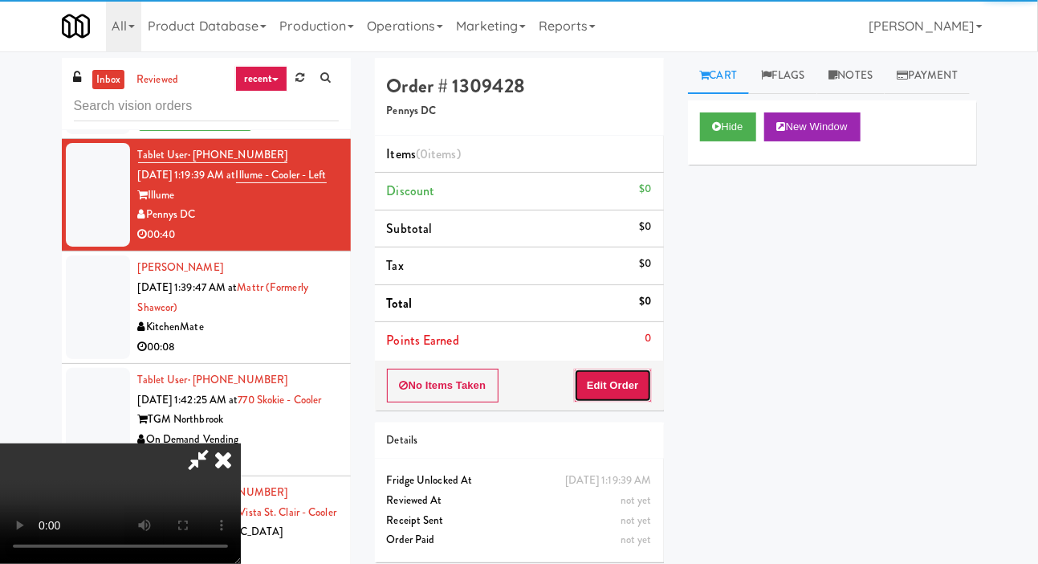
click at [605, 385] on button "Edit Order" at bounding box center [613, 385] width 78 height 34
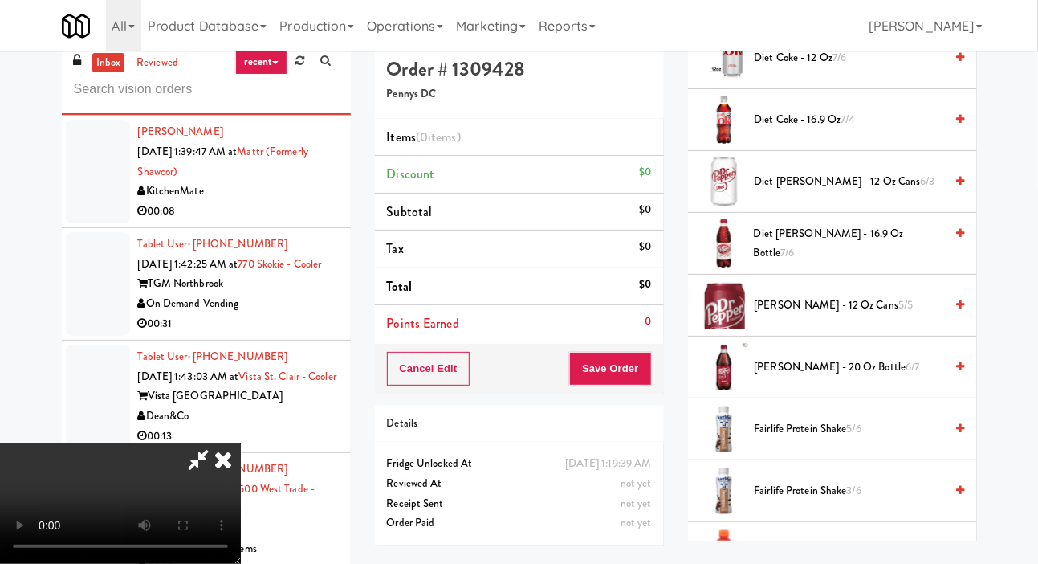
scroll to position [666, 0]
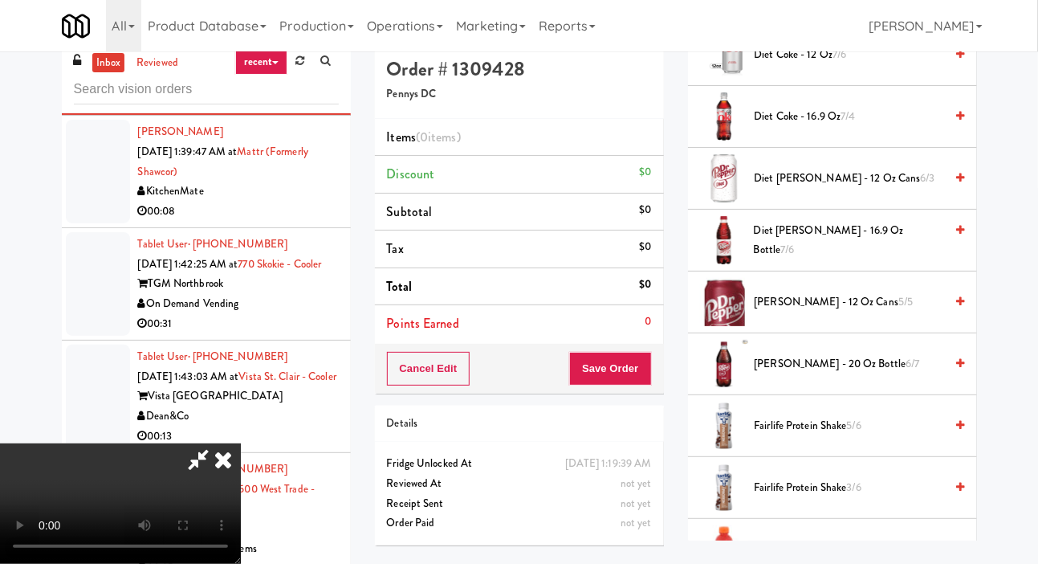
click at [826, 374] on span "[PERSON_NAME] - 20 oz Bottle 6/7" at bounding box center [850, 364] width 190 height 20
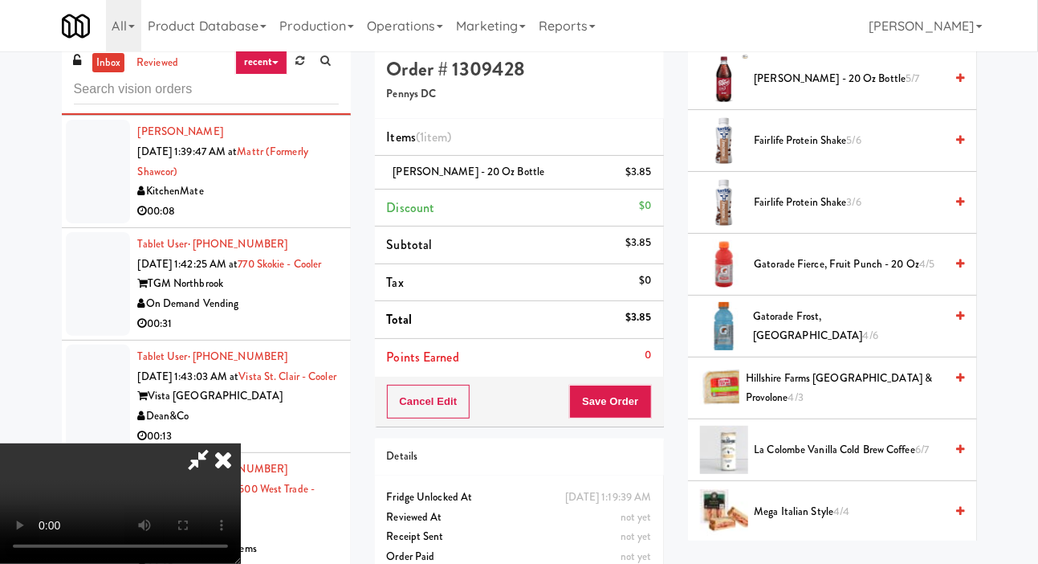
scroll to position [990, 0]
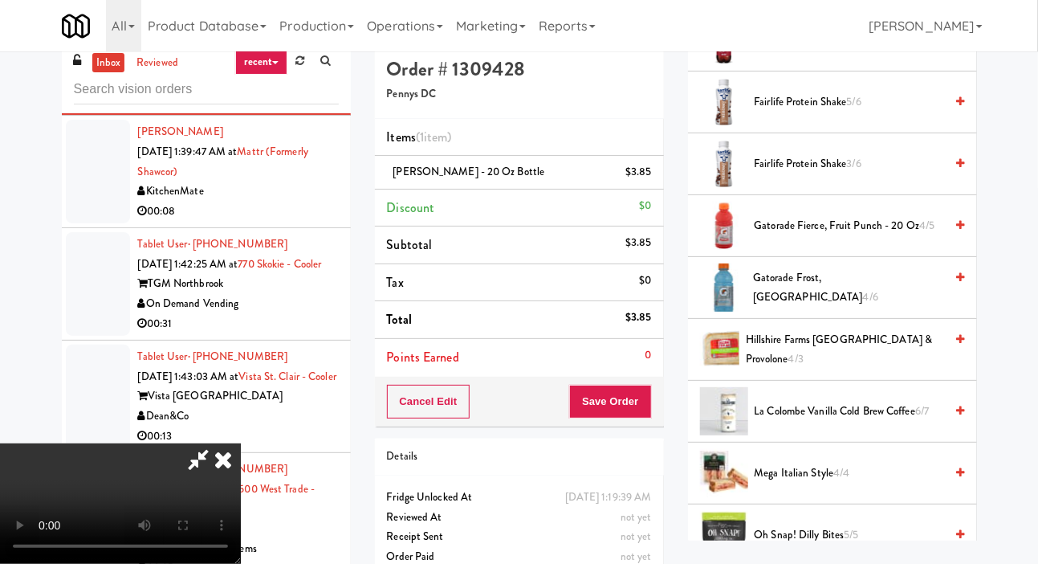
click at [854, 236] on span "Gatorade Fierce, Fruit Punch - 20 oz 4/5" at bounding box center [850, 226] width 190 height 20
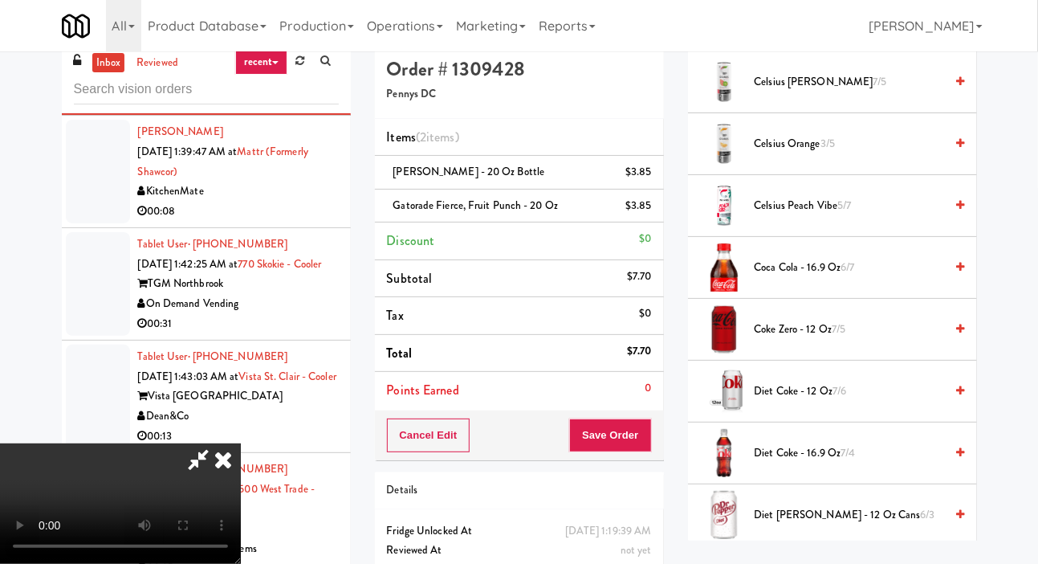
scroll to position [0, 0]
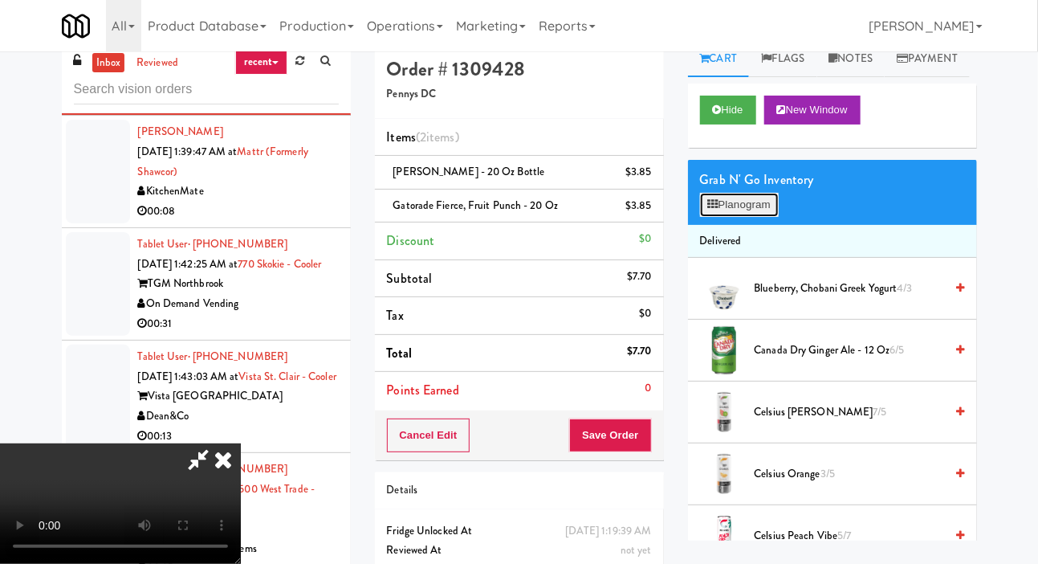
click at [747, 217] on button "Planogram" at bounding box center [739, 205] width 79 height 24
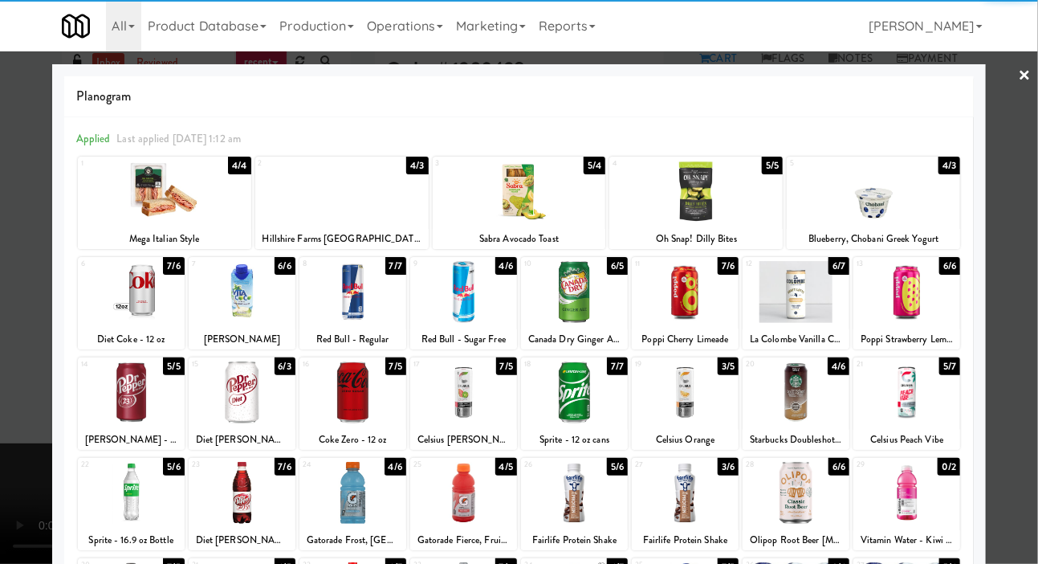
click at [939, 299] on div at bounding box center [906, 292] width 107 height 62
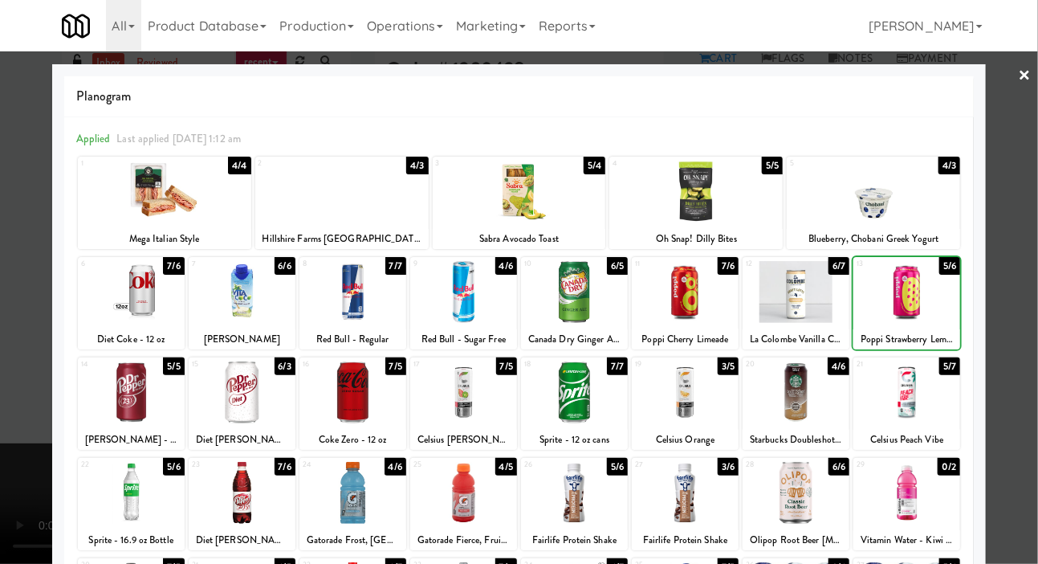
click at [29, 333] on div at bounding box center [519, 282] width 1038 height 564
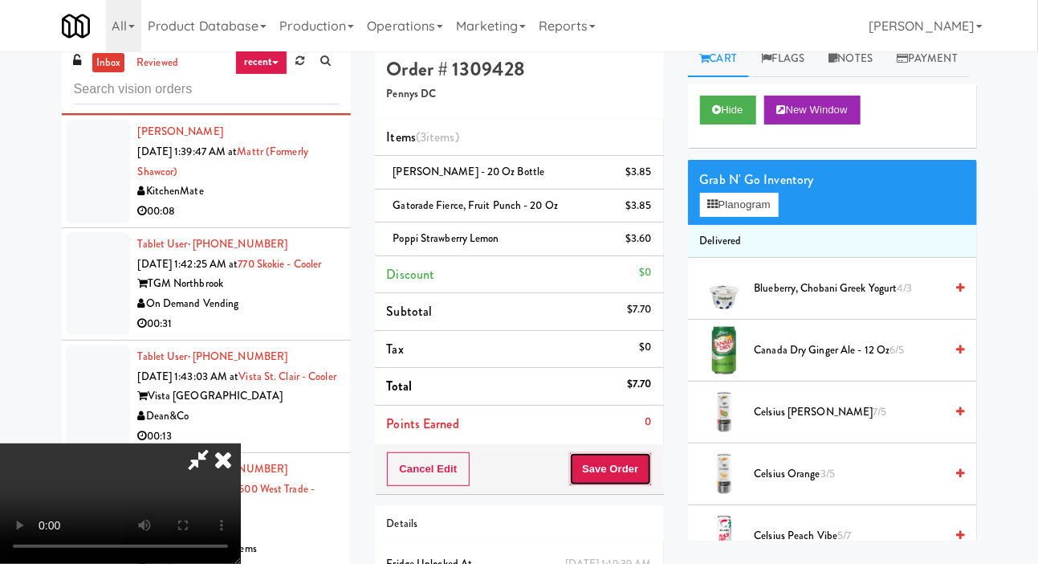
click at [638, 462] on button "Save Order" at bounding box center [610, 469] width 82 height 34
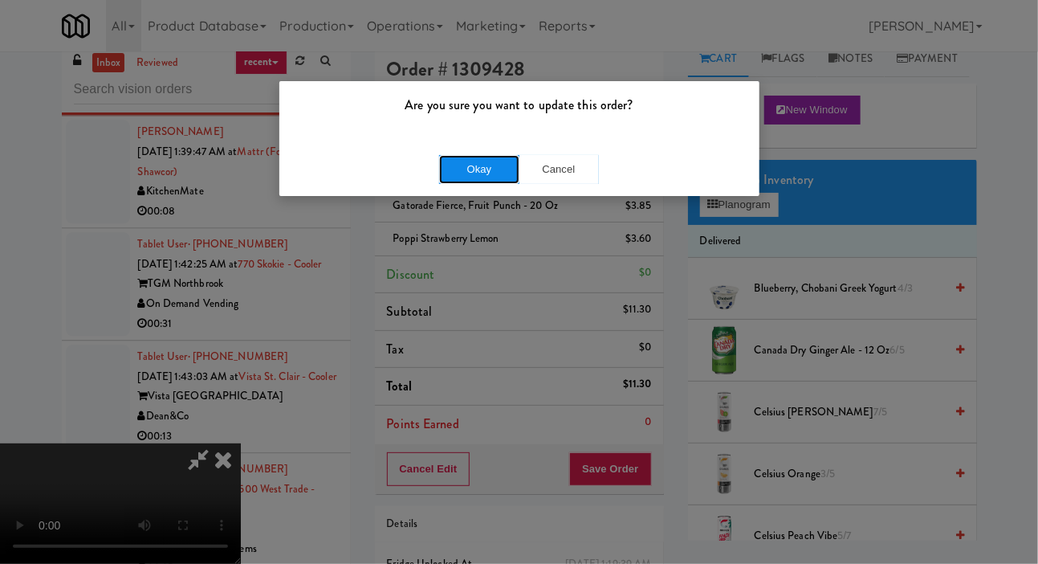
click at [460, 170] on button "Okay" at bounding box center [479, 169] width 80 height 29
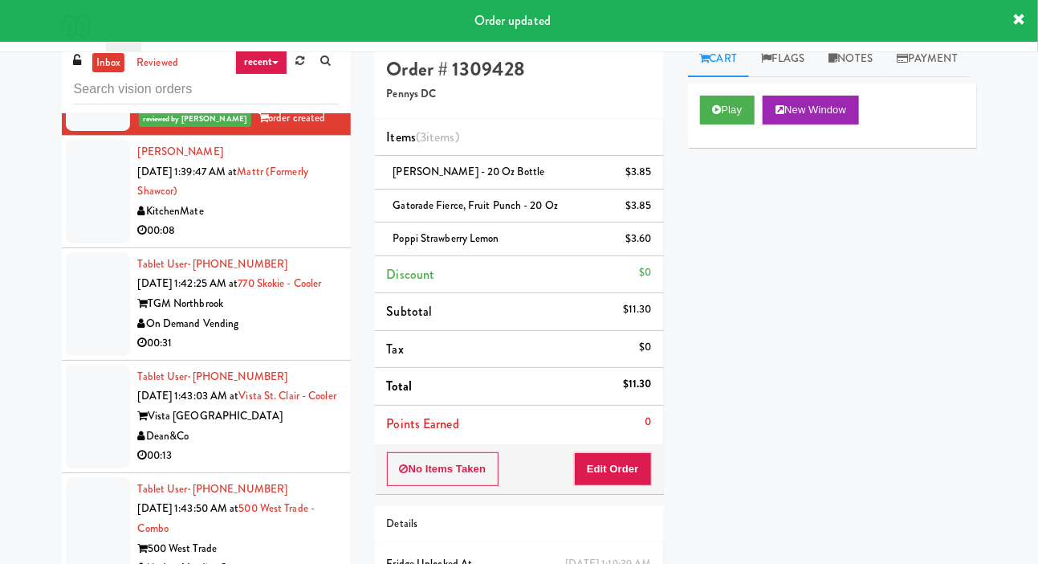
click at [71, 243] on div at bounding box center [98, 192] width 64 height 104
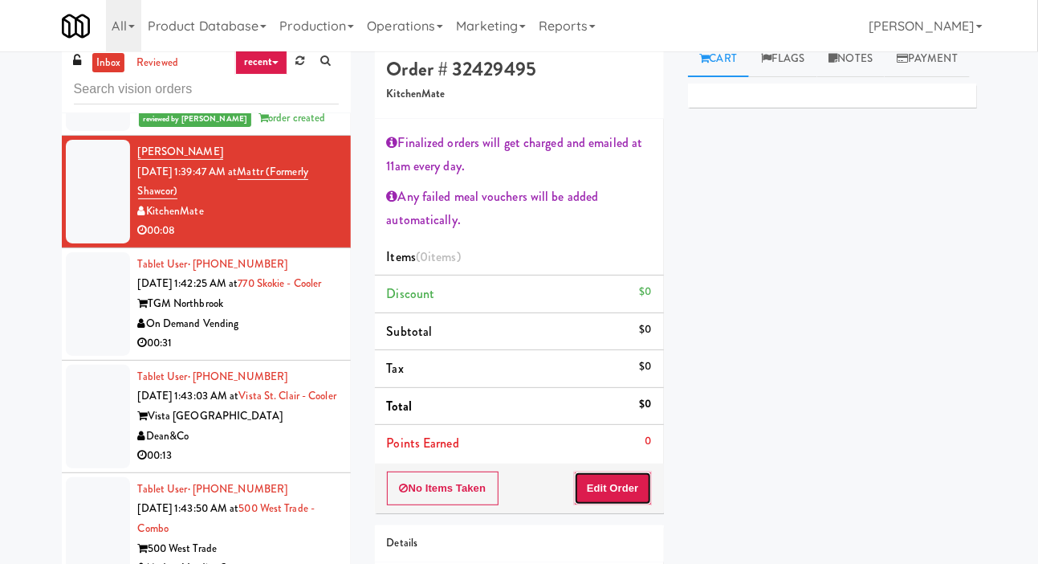
click at [622, 484] on button "Edit Order" at bounding box center [613, 488] width 78 height 34
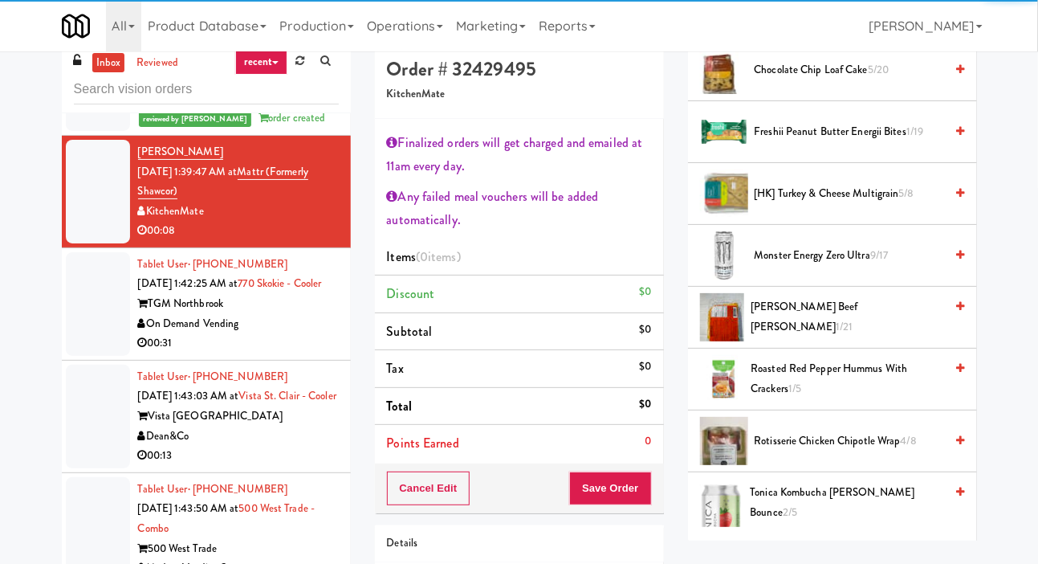
scroll to position [377, 0]
click at [859, 205] on span "[HK] Turkey & Cheese Multigrain 5/8" at bounding box center [850, 195] width 190 height 20
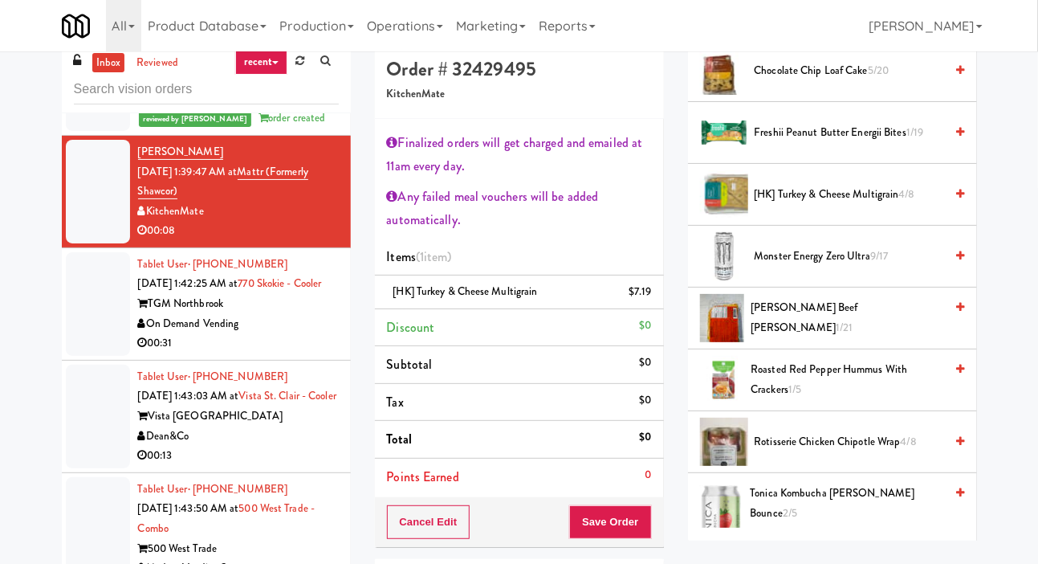
click at [628, 509] on button "Save Order" at bounding box center [610, 522] width 82 height 34
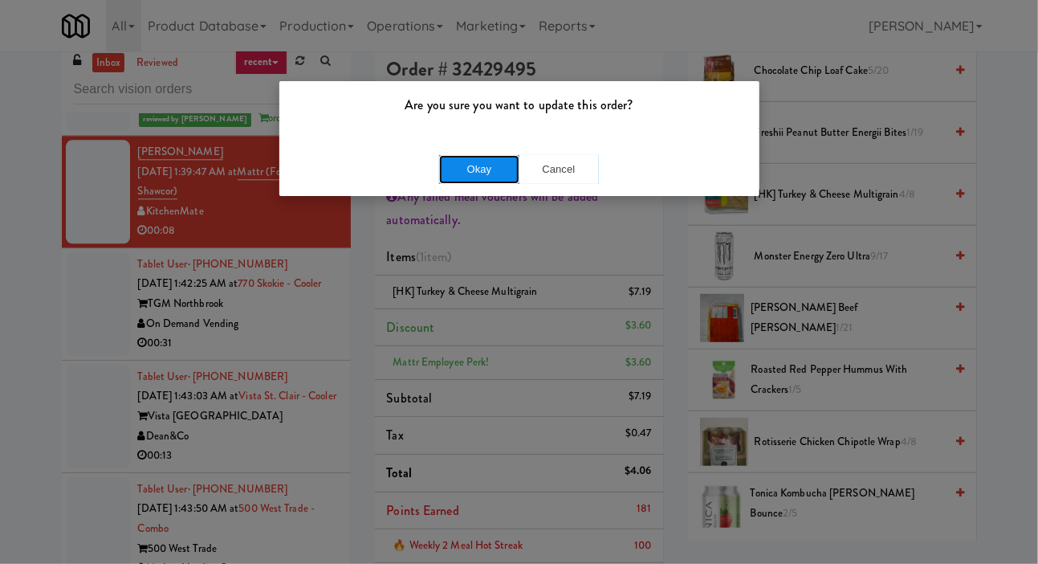
click at [465, 176] on button "Okay" at bounding box center [479, 169] width 80 height 29
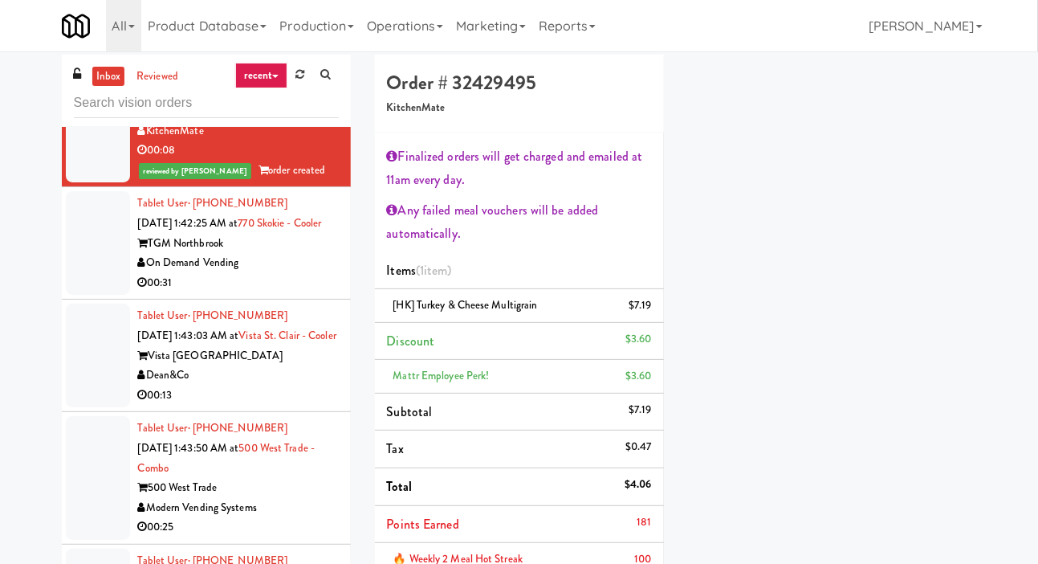
scroll to position [1734, 0]
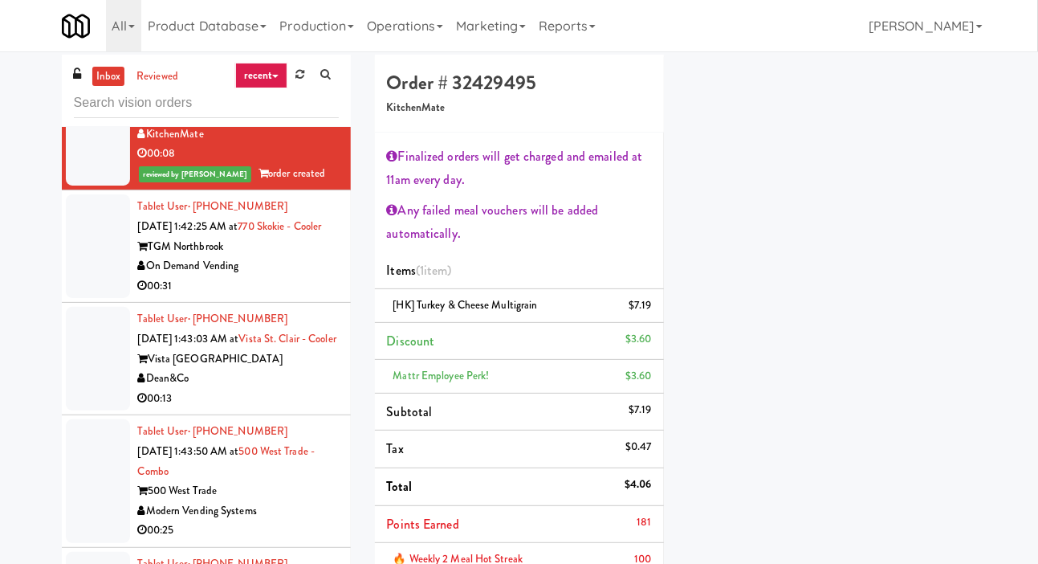
click at [96, 298] on div at bounding box center [98, 246] width 64 height 104
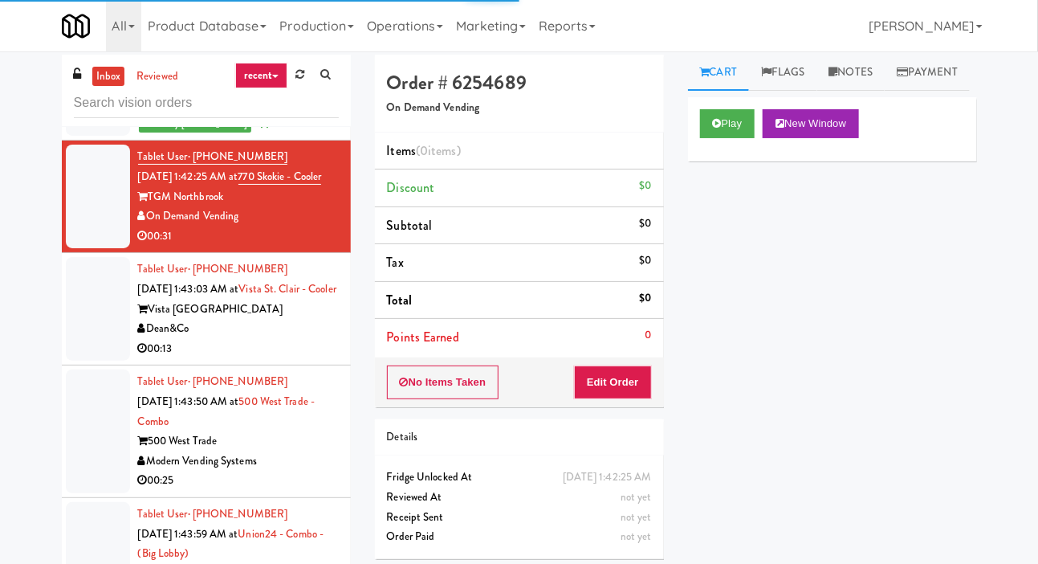
scroll to position [1808, 0]
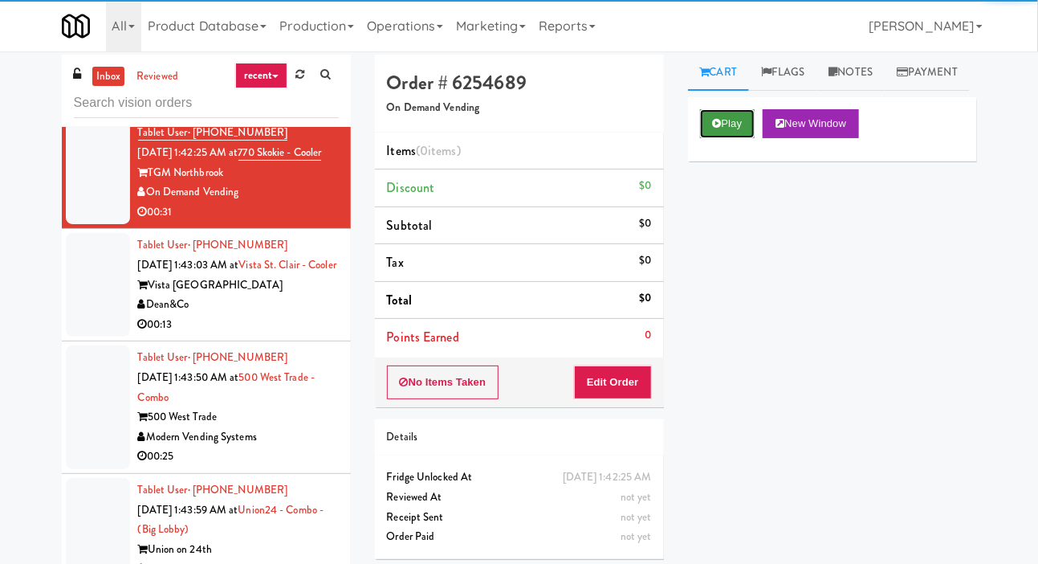
click at [730, 138] on button "Play" at bounding box center [727, 123] width 55 height 29
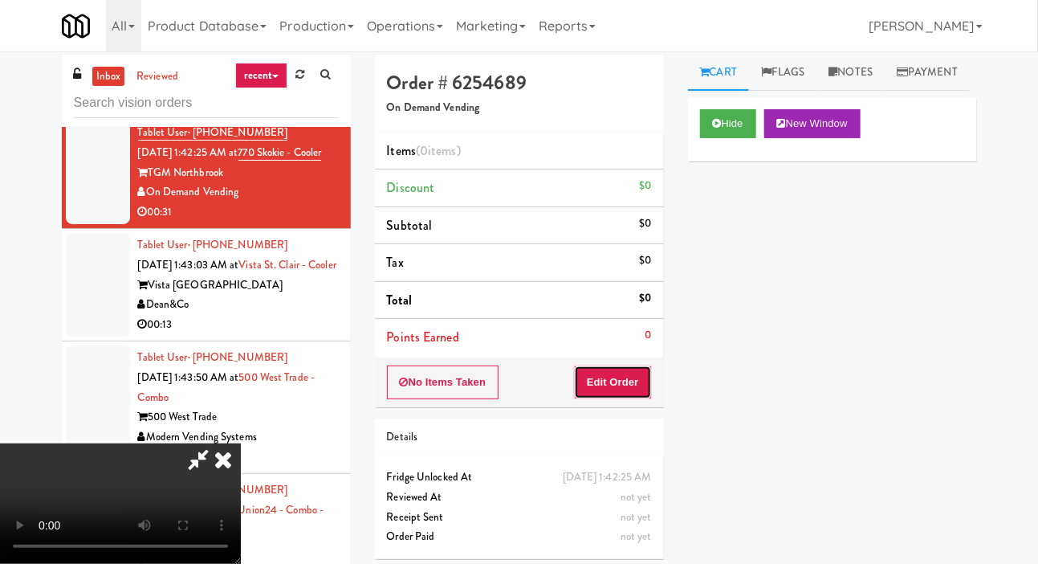
click at [641, 379] on button "Edit Order" at bounding box center [613, 382] width 78 height 34
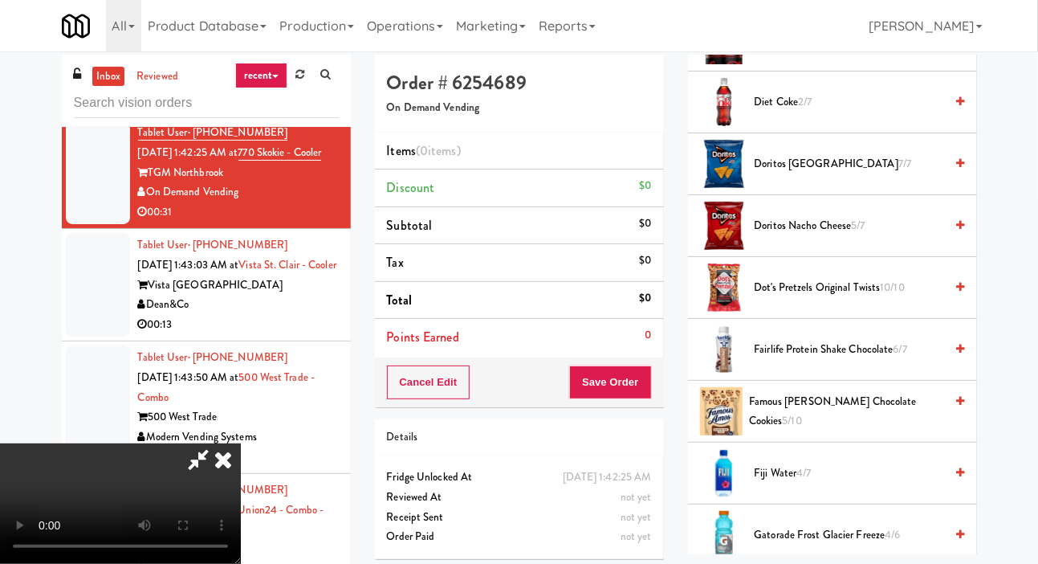
scroll to position [645, 0]
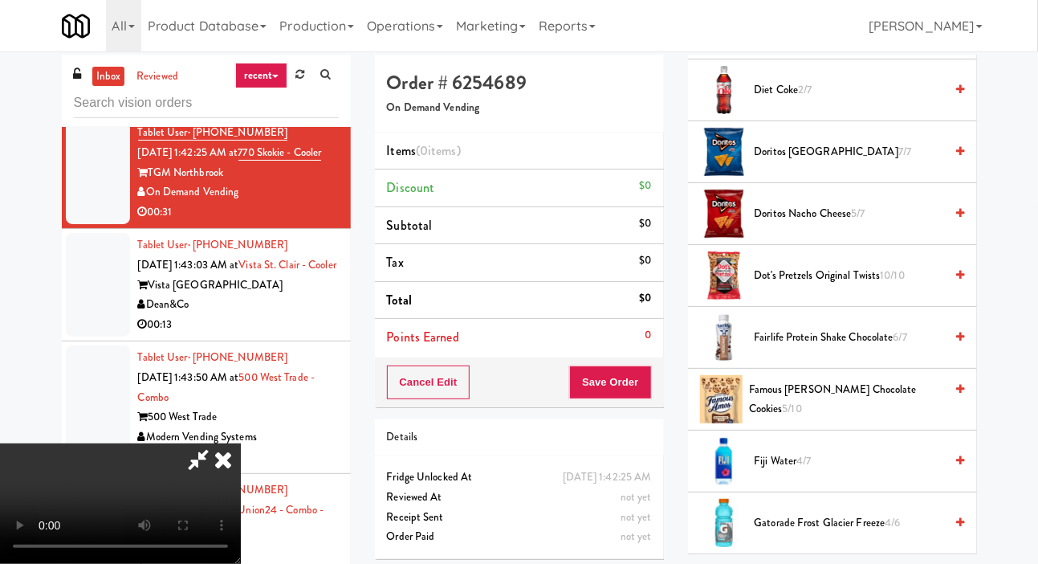
click at [815, 419] on span "Famous [PERSON_NAME] Chocolate Cookies 5/10" at bounding box center [847, 399] width 196 height 39
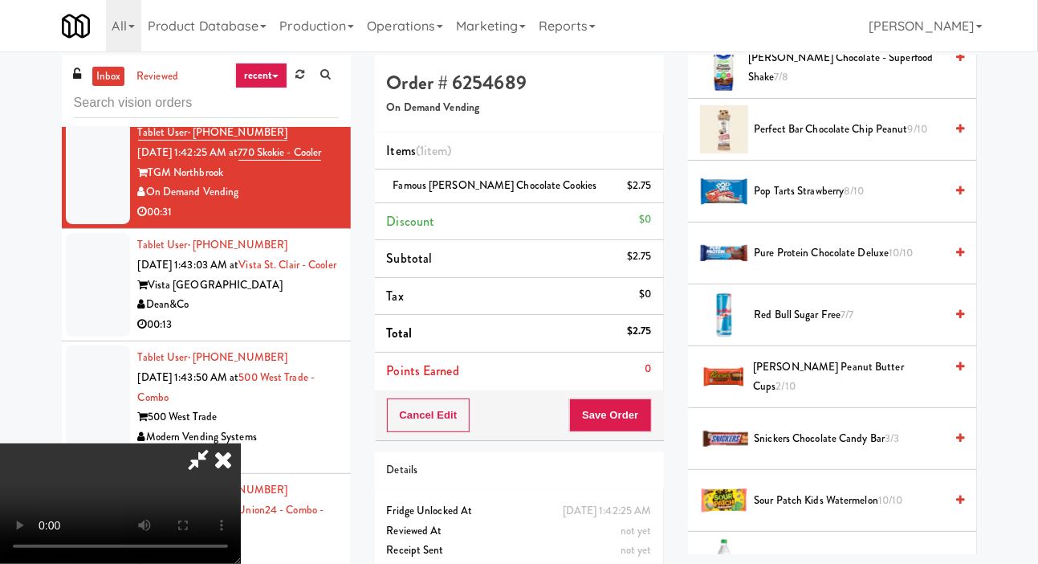
scroll to position [1534, 0]
click at [804, 395] on span "[PERSON_NAME] Peanut Butter Cups 2/10" at bounding box center [848, 375] width 191 height 39
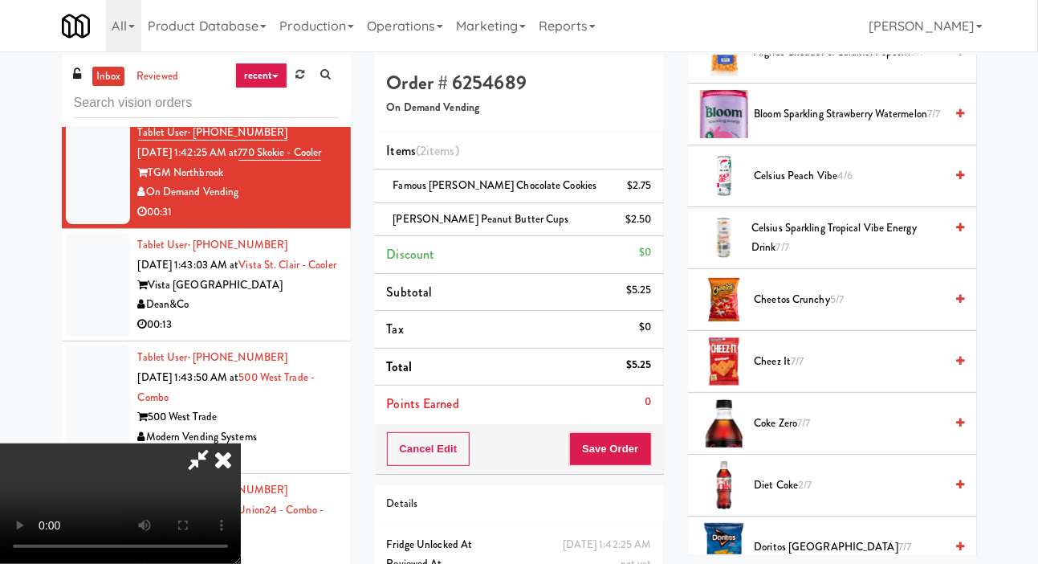
scroll to position [0, 0]
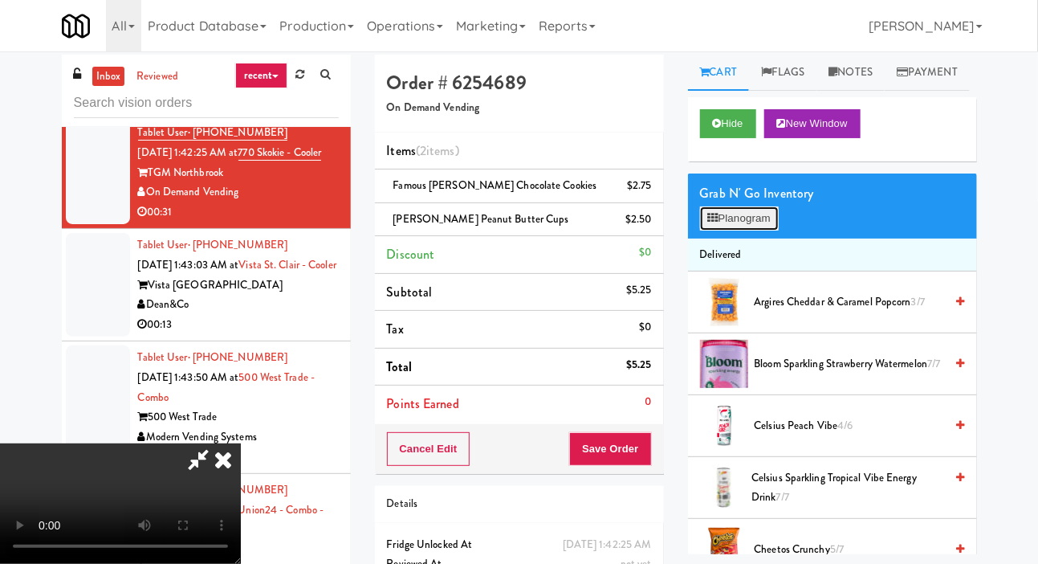
click at [751, 230] on button "Planogram" at bounding box center [739, 218] width 79 height 24
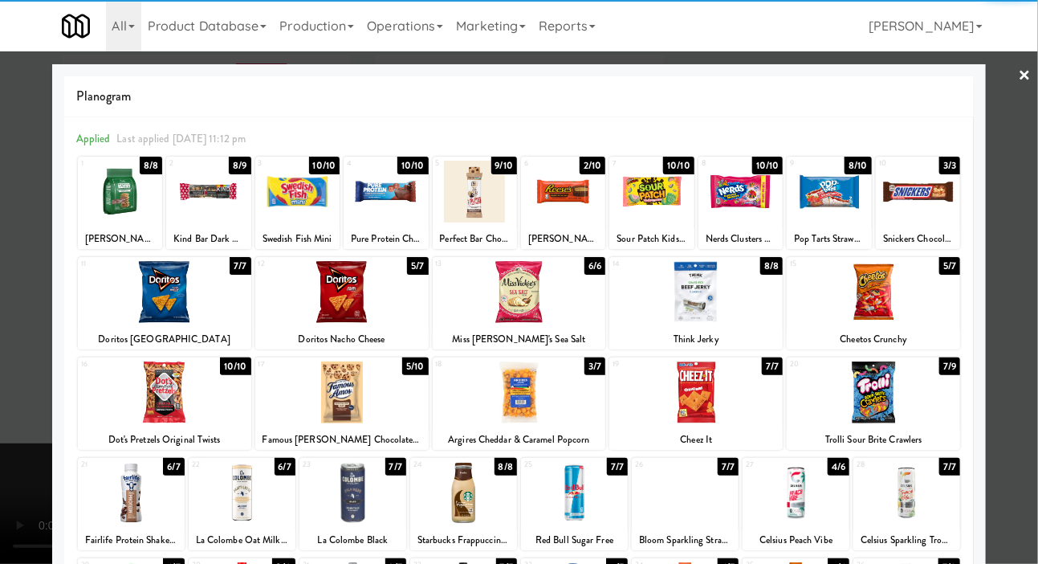
click at [955, 206] on div at bounding box center [918, 192] width 84 height 62
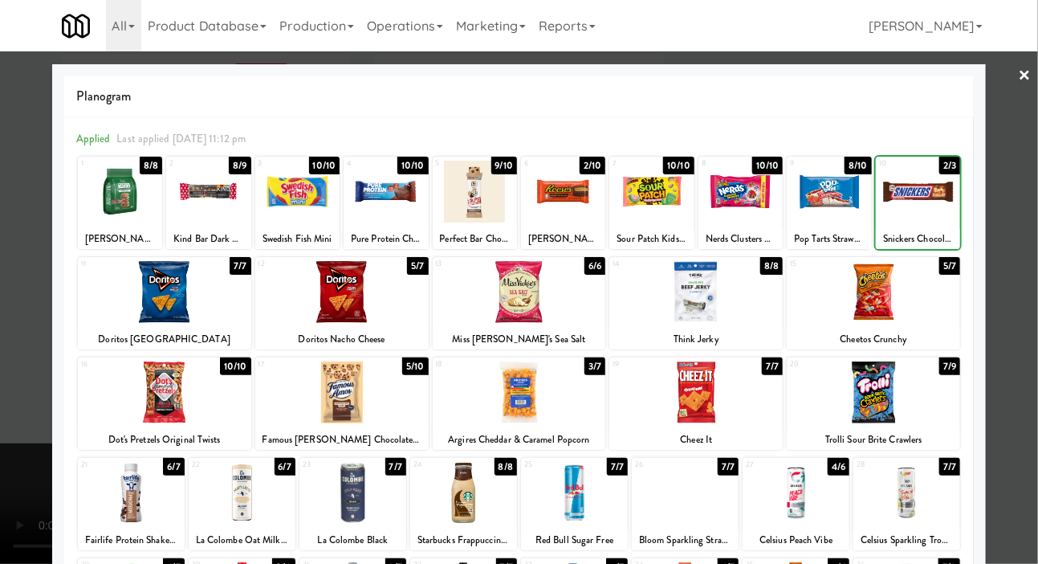
click at [1036, 191] on div at bounding box center [519, 282] width 1038 height 564
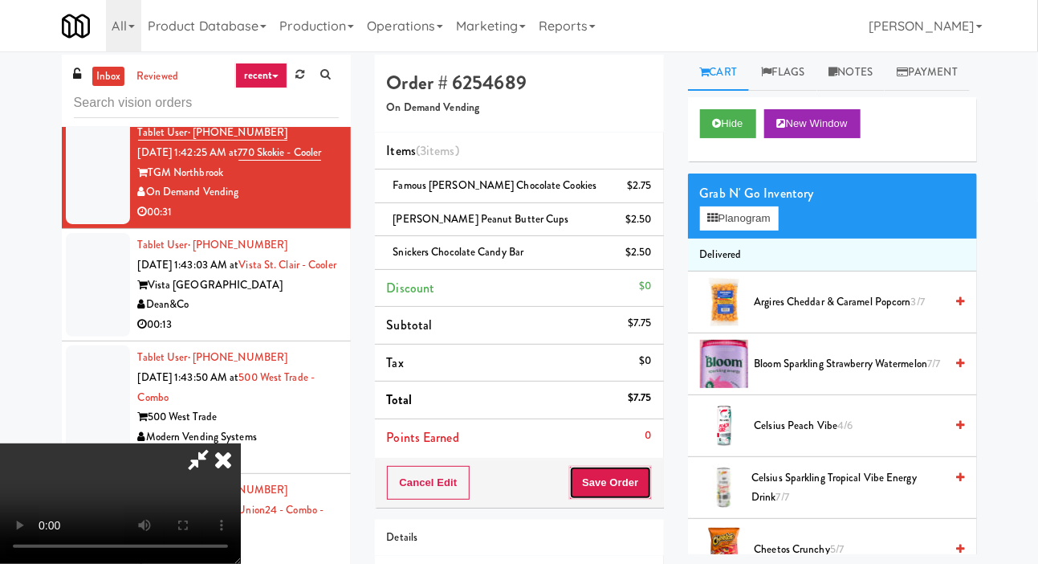
click at [636, 474] on button "Save Order" at bounding box center [610, 483] width 82 height 34
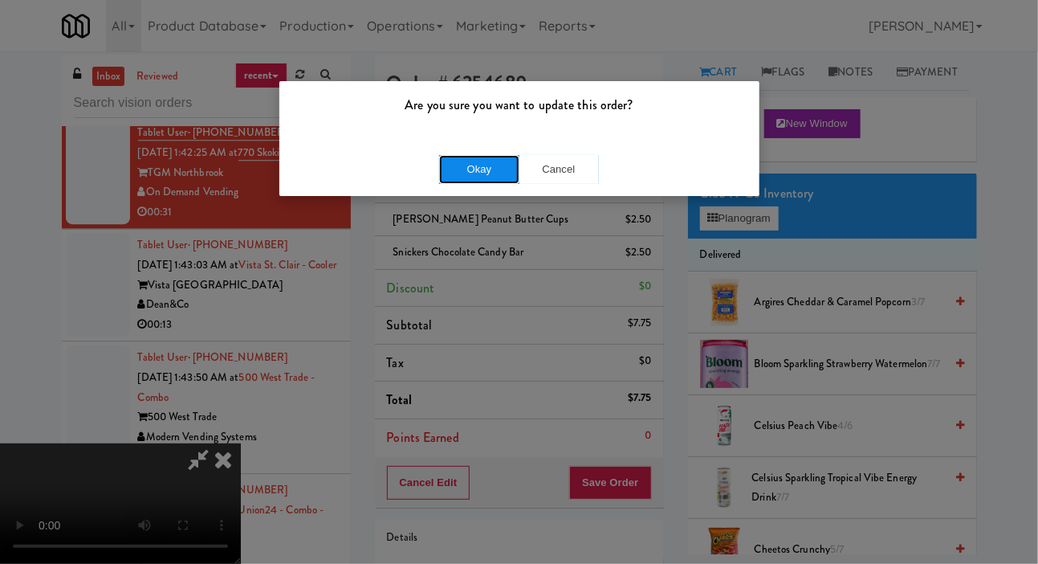
click at [462, 179] on button "Okay" at bounding box center [479, 169] width 80 height 29
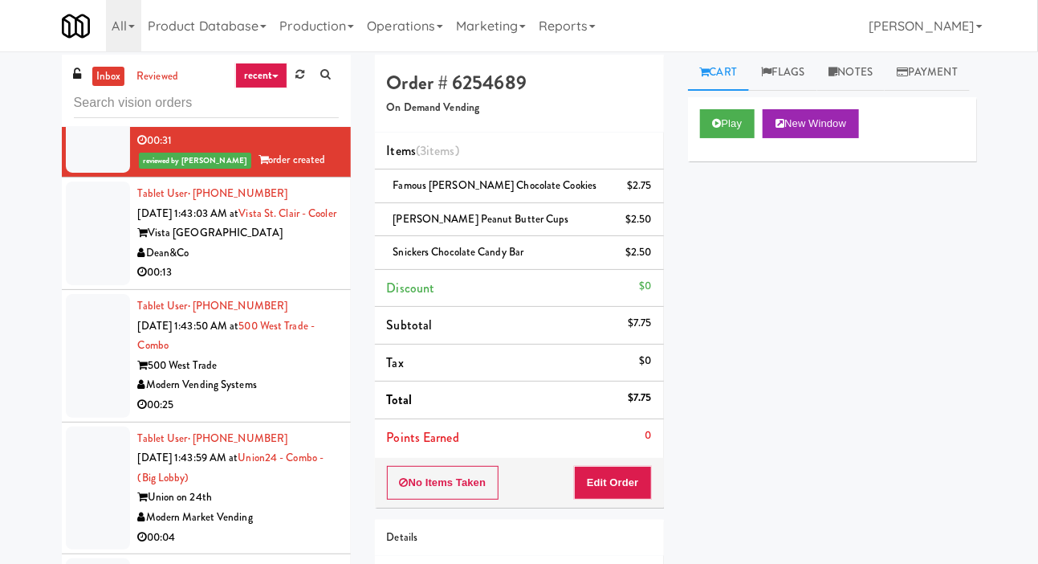
scroll to position [1883, 0]
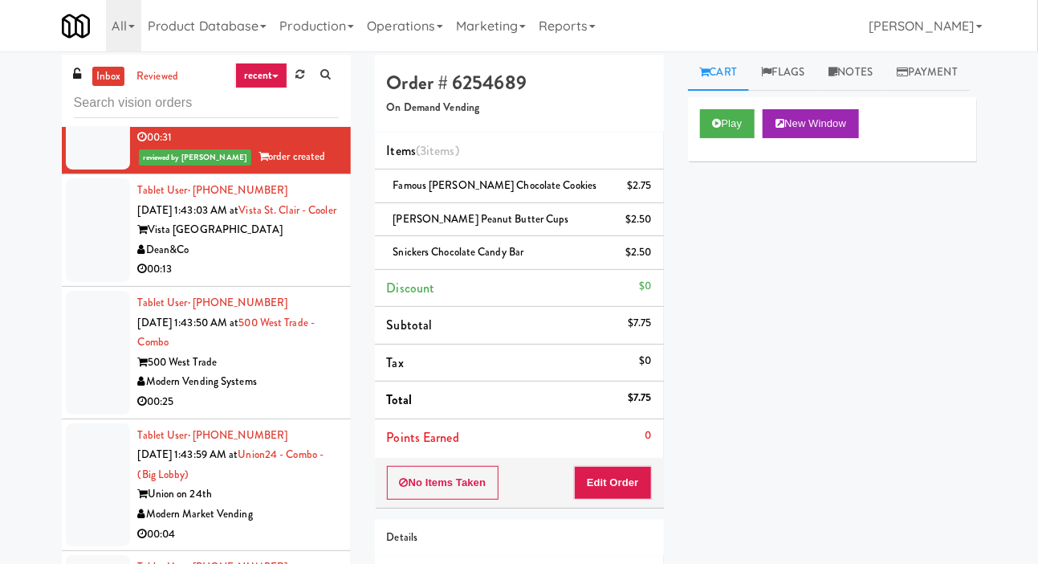
click at [86, 282] on div at bounding box center [98, 230] width 64 height 104
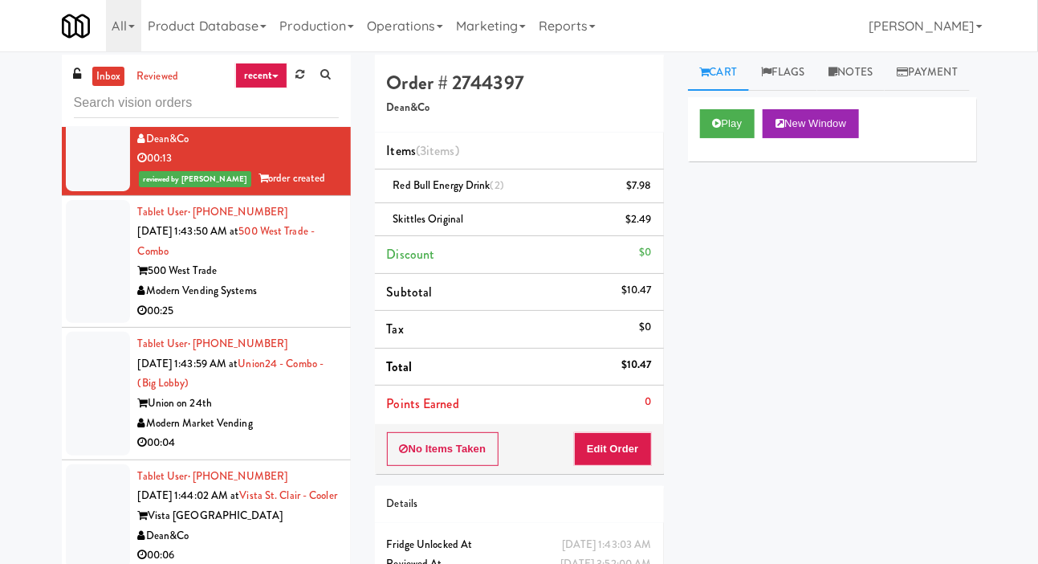
click at [90, 324] on div at bounding box center [98, 262] width 64 height 124
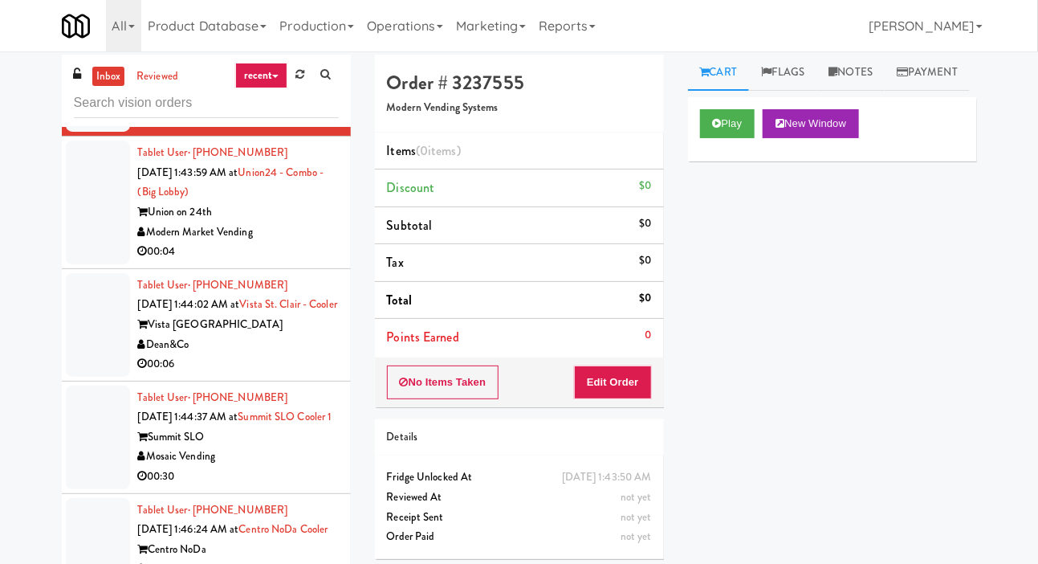
scroll to position [2187, 0]
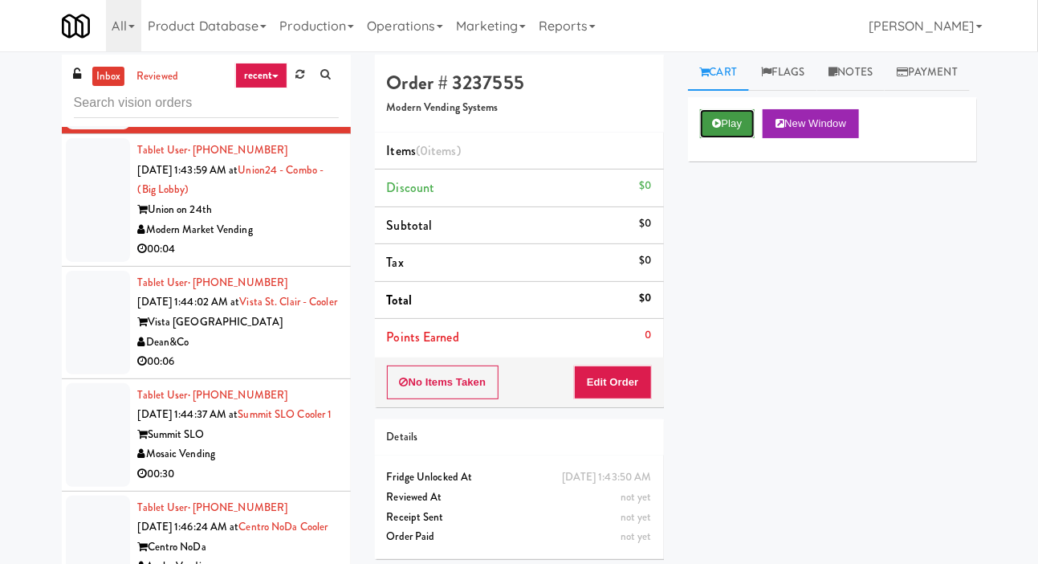
click at [736, 138] on button "Play" at bounding box center [727, 123] width 55 height 29
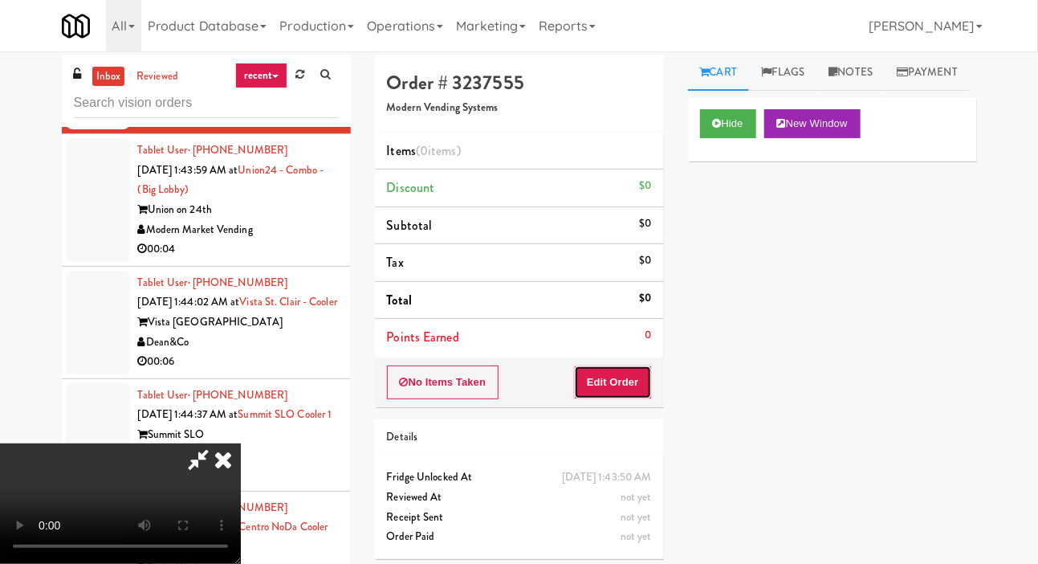
click at [630, 387] on button "Edit Order" at bounding box center [613, 382] width 78 height 34
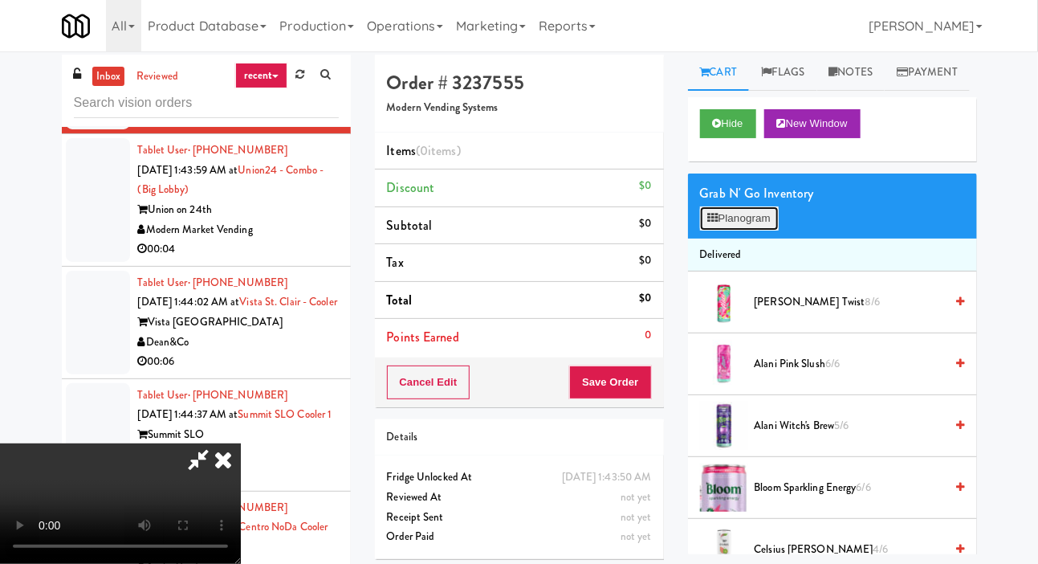
click at [741, 230] on button "Planogram" at bounding box center [739, 218] width 79 height 24
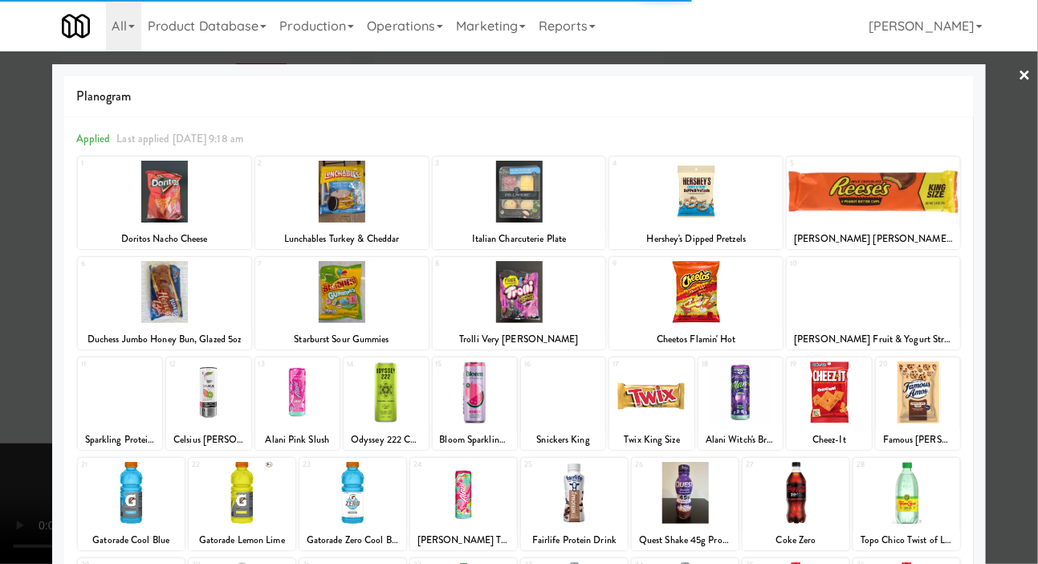
click at [548, 295] on div at bounding box center [519, 292] width 173 height 62
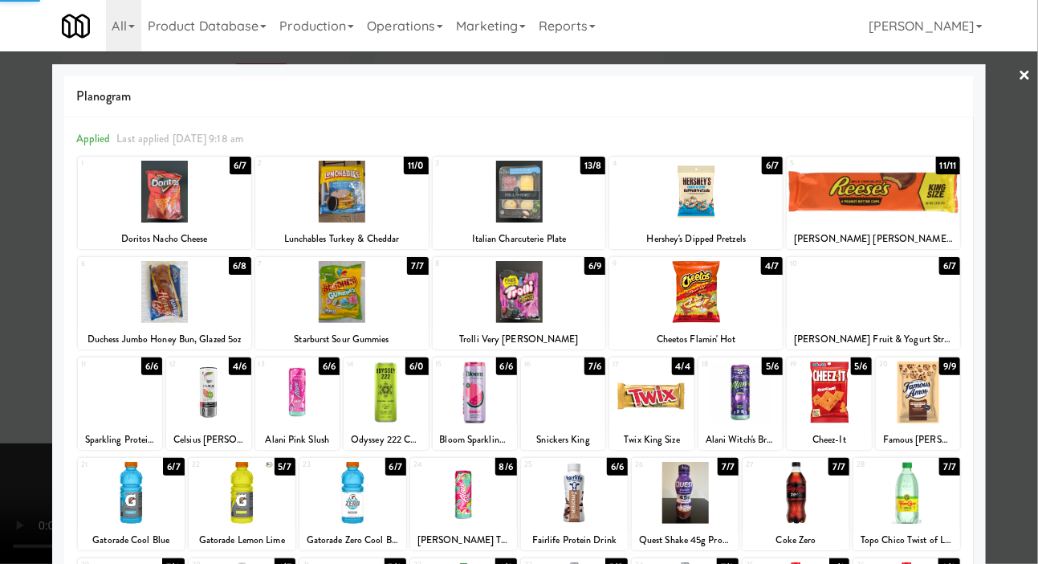
click at [26, 262] on div at bounding box center [519, 282] width 1038 height 564
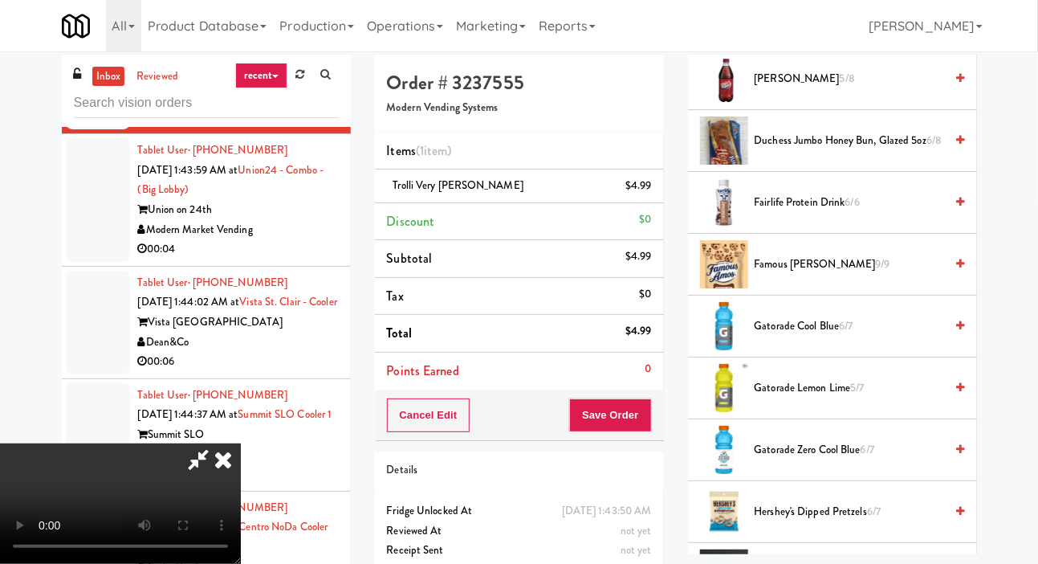
scroll to position [1028, 0]
click at [824, 274] on span "Famous [PERSON_NAME] 9/9" at bounding box center [850, 264] width 190 height 20
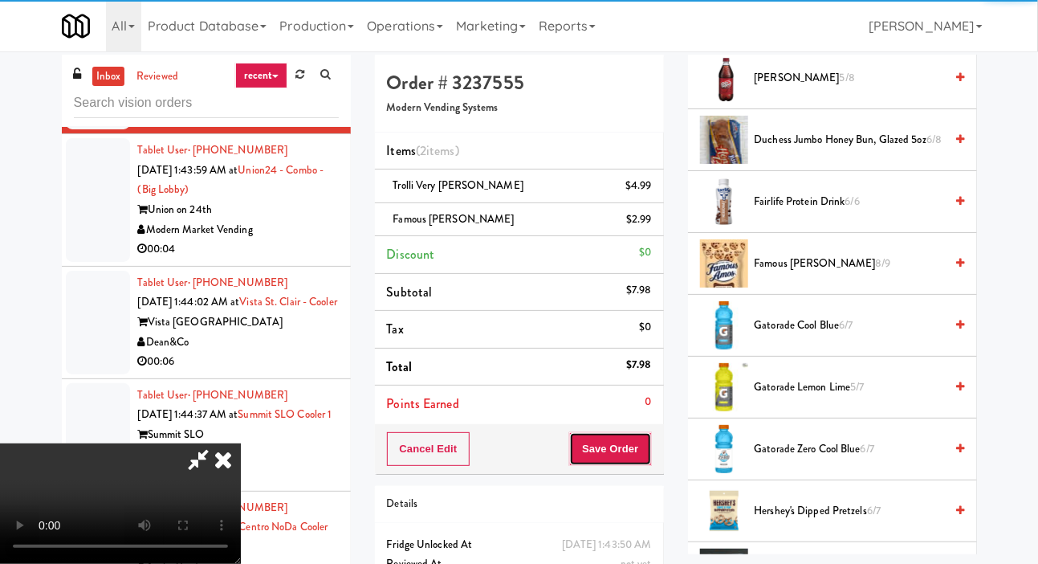
click at [645, 440] on button "Save Order" at bounding box center [610, 449] width 82 height 34
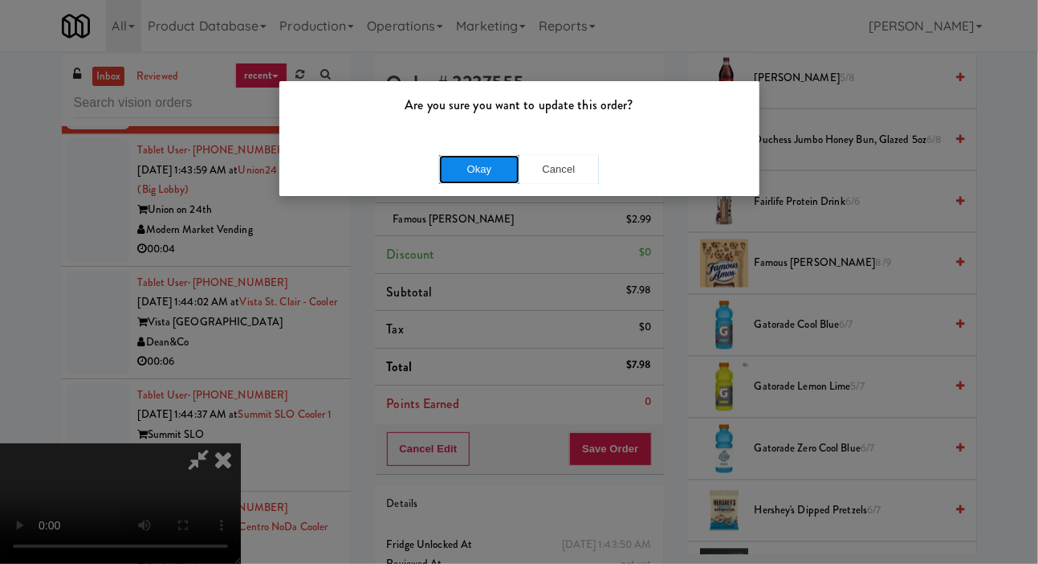
click at [475, 161] on button "Okay" at bounding box center [479, 169] width 80 height 29
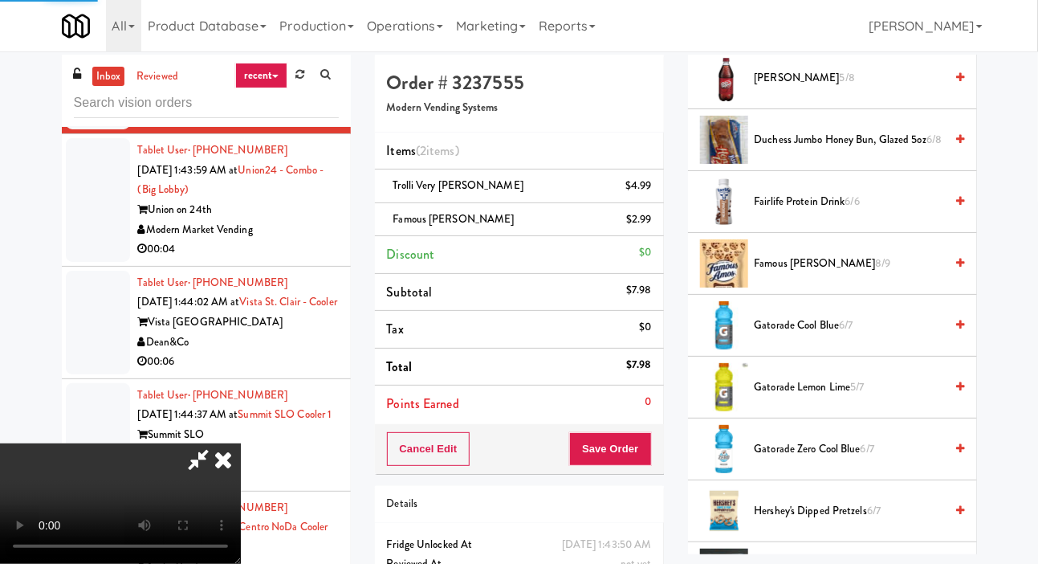
scroll to position [93, 0]
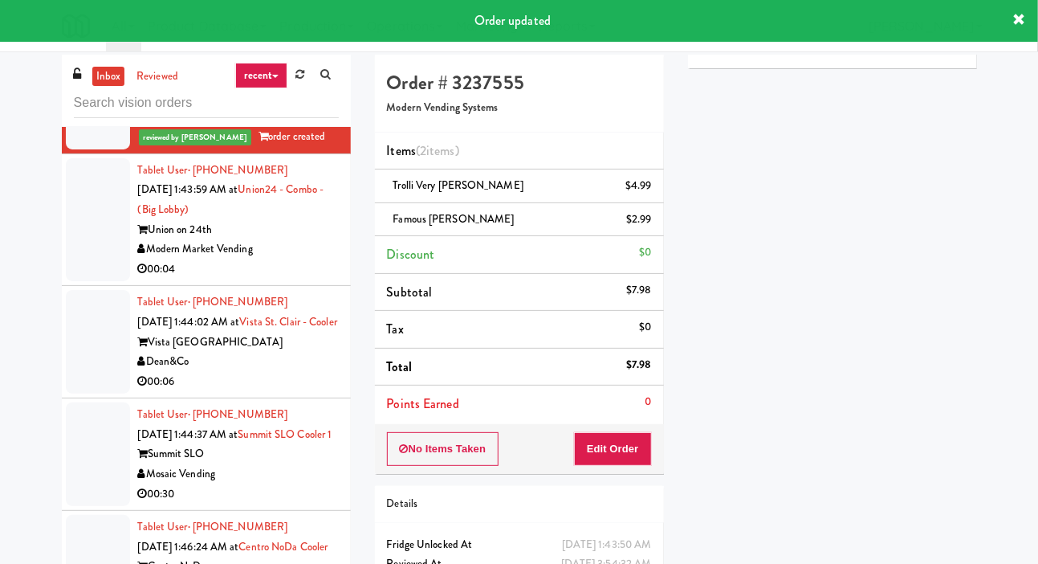
click at [92, 282] on div at bounding box center [98, 220] width 64 height 124
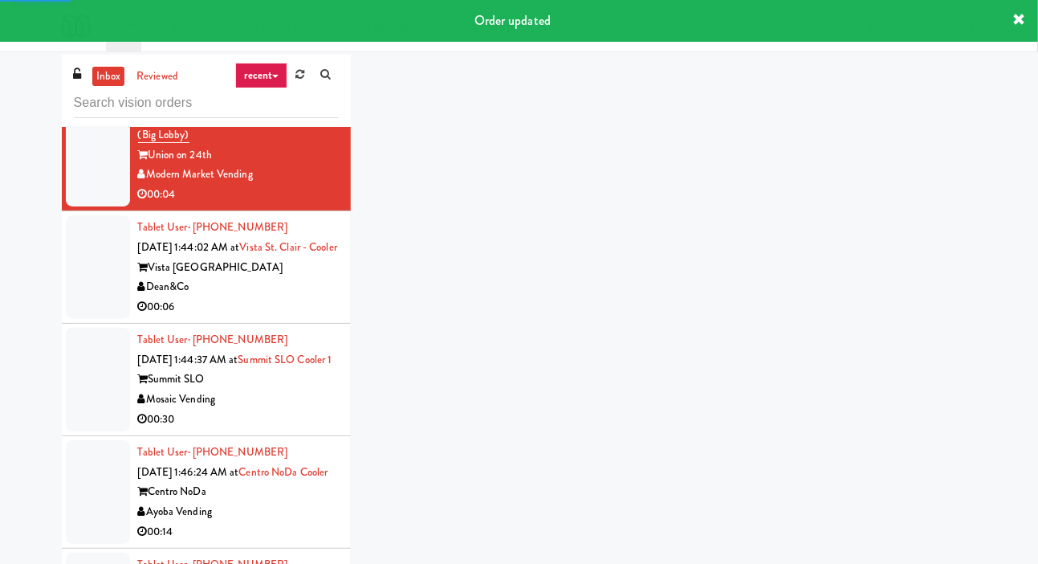
scroll to position [2271, 0]
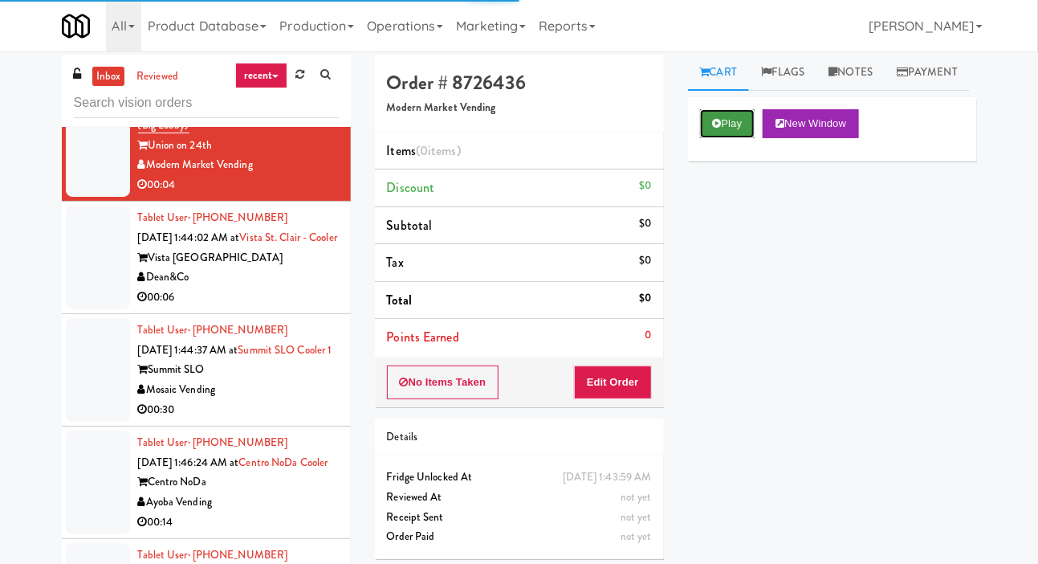
click at [726, 138] on button "Play" at bounding box center [727, 123] width 55 height 29
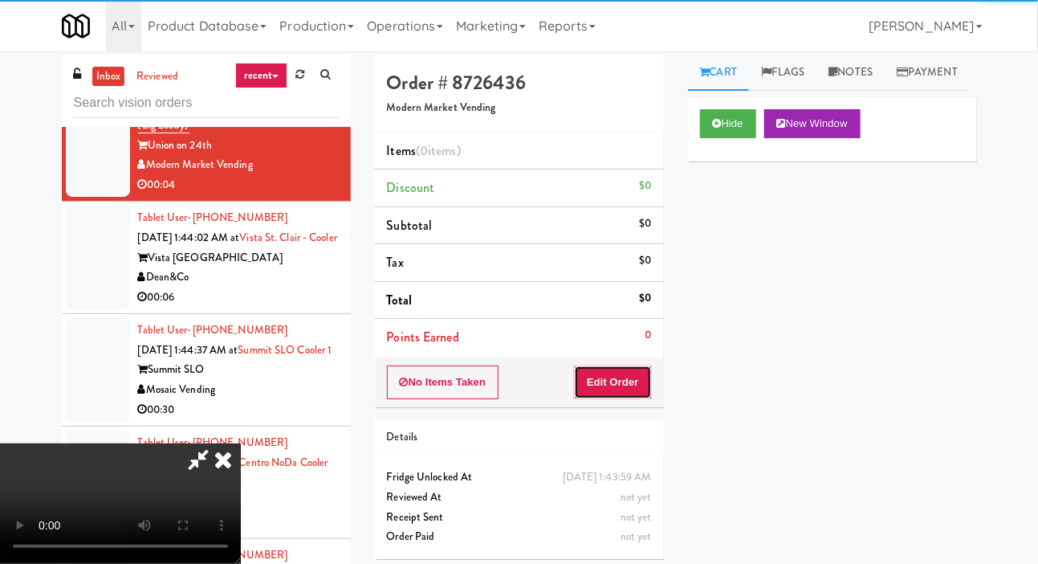
click at [609, 388] on button "Edit Order" at bounding box center [613, 382] width 78 height 34
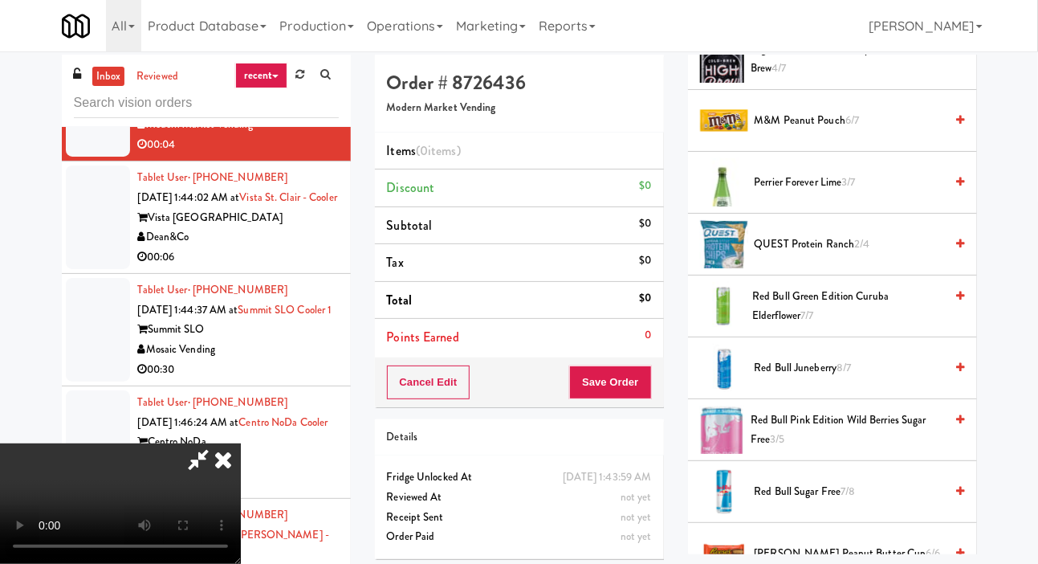
scroll to position [1477, 0]
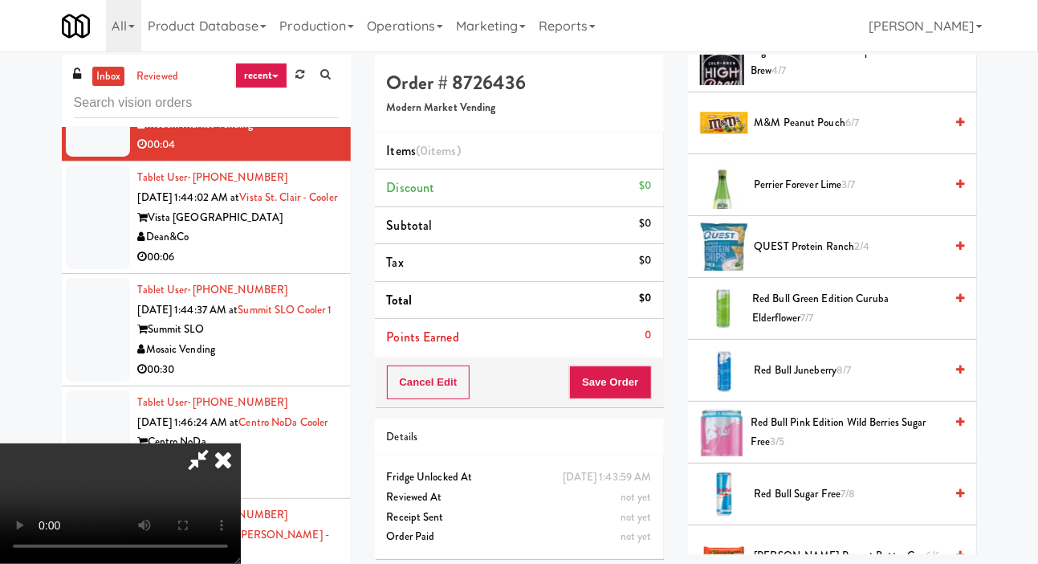
click at [870, 195] on span "Perrier Forever Lime 3/7" at bounding box center [850, 185] width 190 height 20
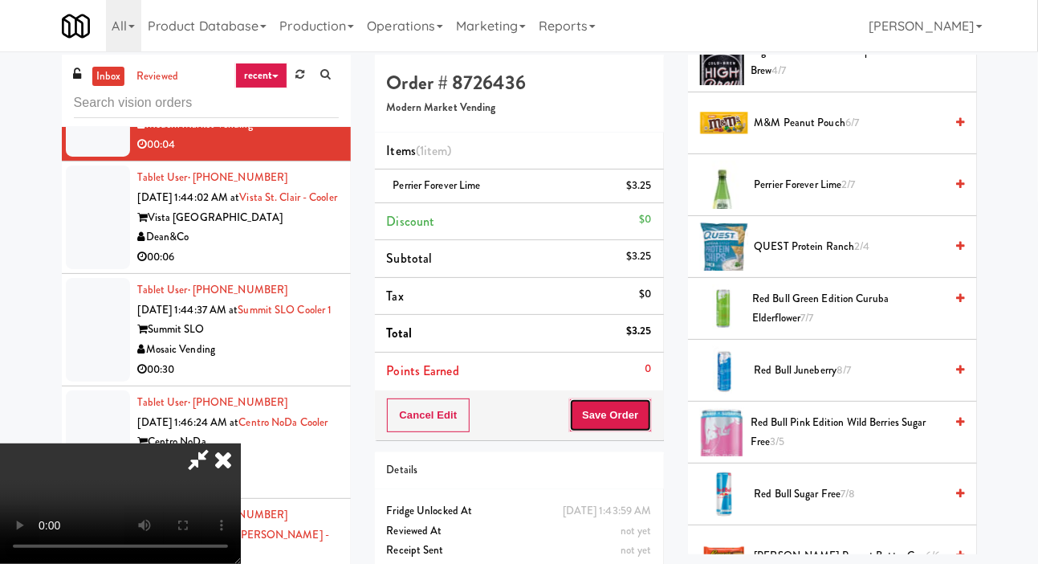
click at [626, 409] on button "Save Order" at bounding box center [610, 415] width 82 height 34
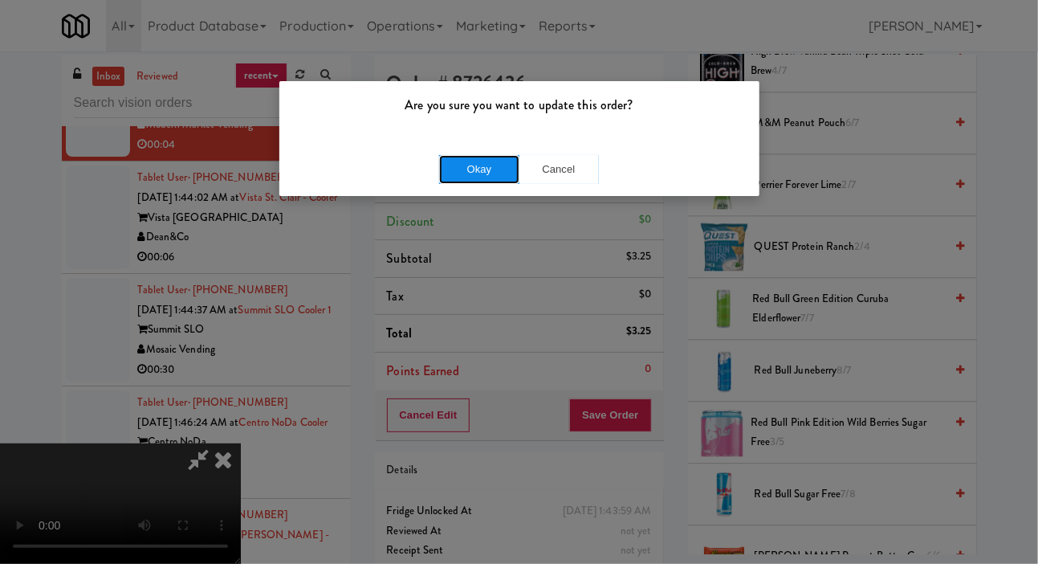
click at [469, 165] on button "Okay" at bounding box center [479, 169] width 80 height 29
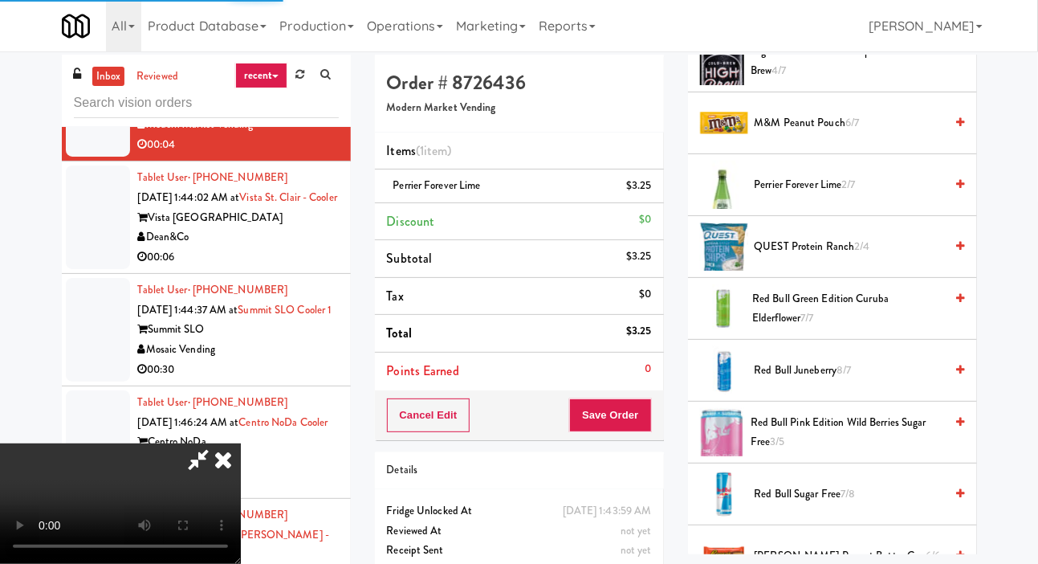
scroll to position [93, 0]
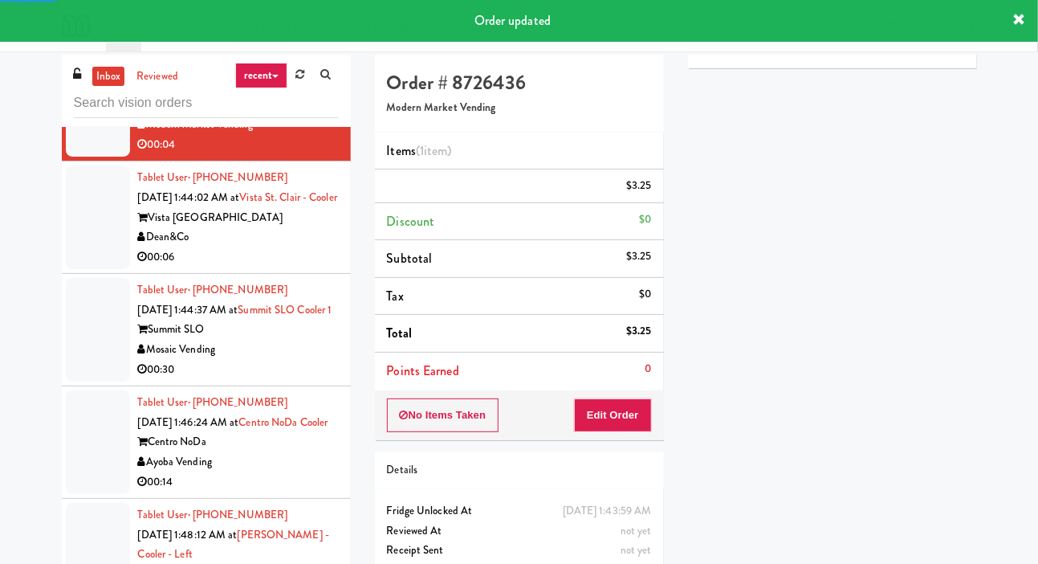
click at [92, 269] on div at bounding box center [98, 217] width 64 height 104
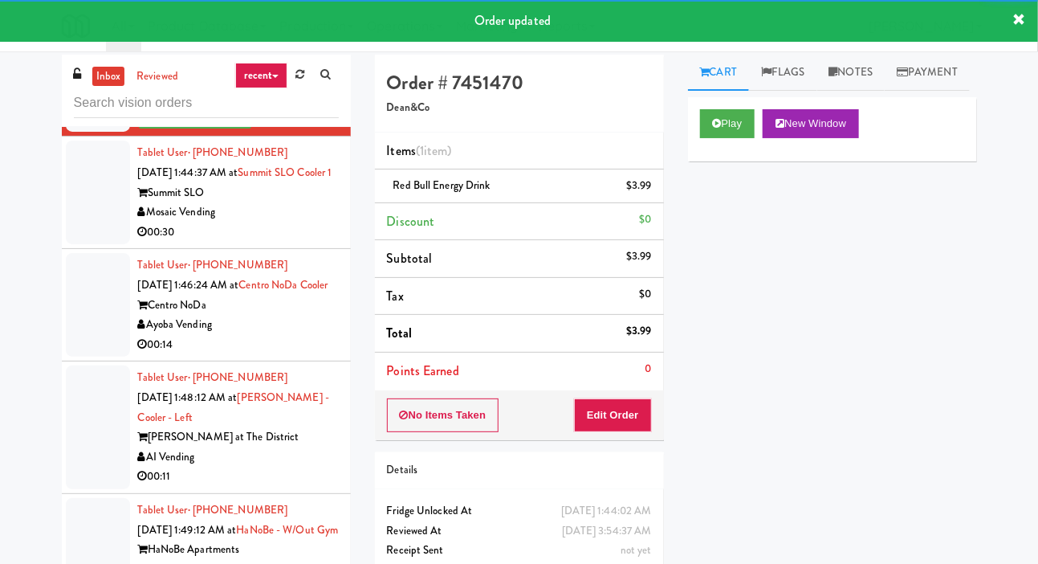
click at [89, 244] on div at bounding box center [98, 192] width 64 height 104
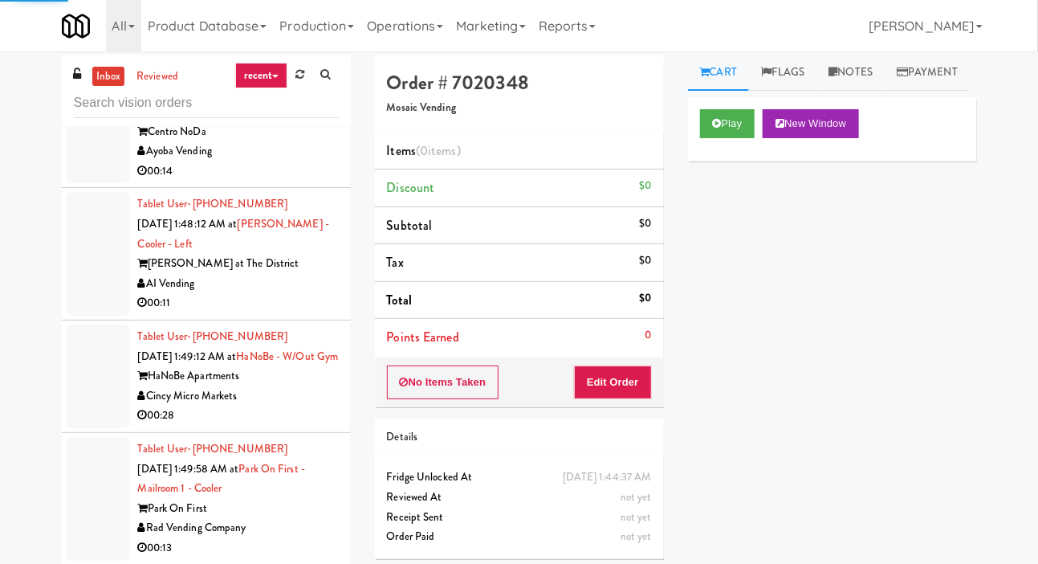
scroll to position [2662, 0]
click at [92, 182] on div at bounding box center [98, 131] width 64 height 104
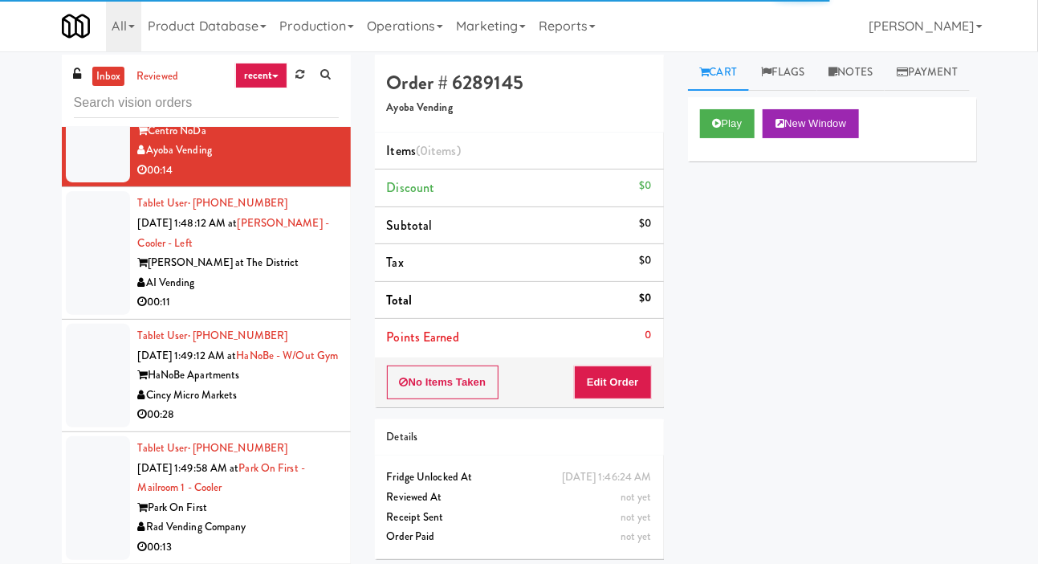
click at [100, 70] on div at bounding box center [98, 18] width 64 height 104
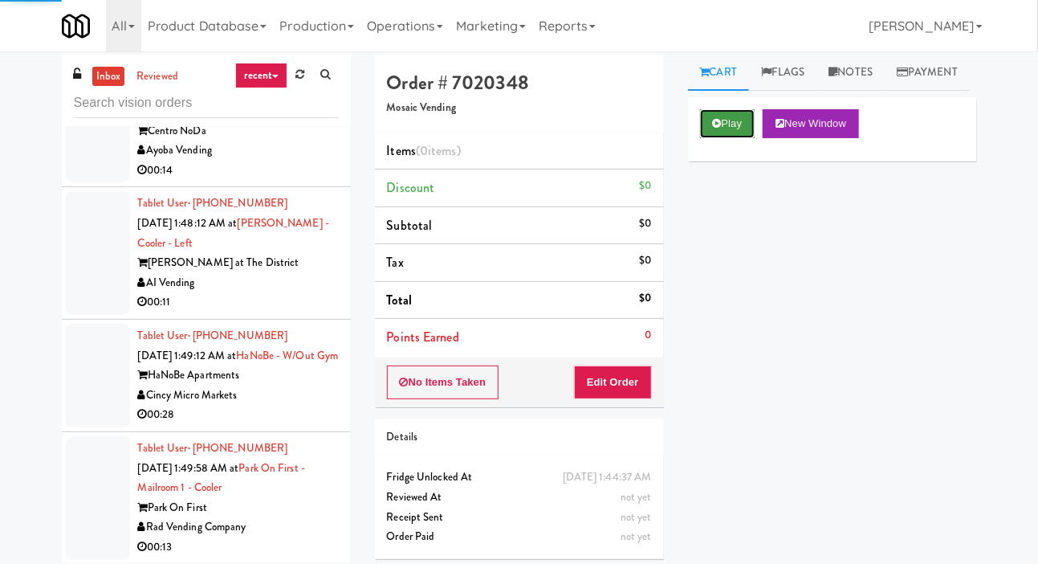
click at [731, 138] on button "Play" at bounding box center [727, 123] width 55 height 29
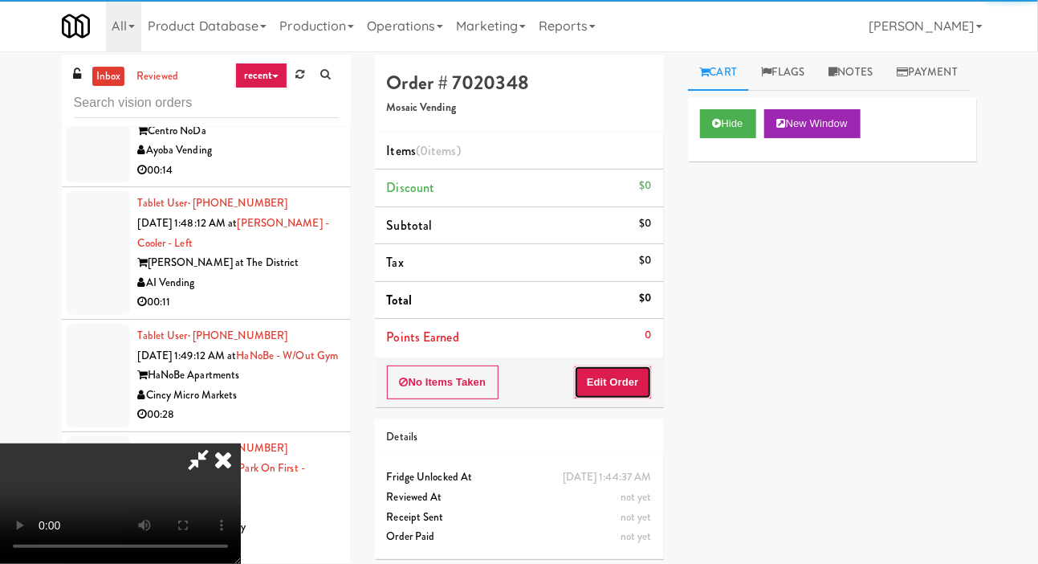
click at [605, 386] on button "Edit Order" at bounding box center [613, 382] width 78 height 34
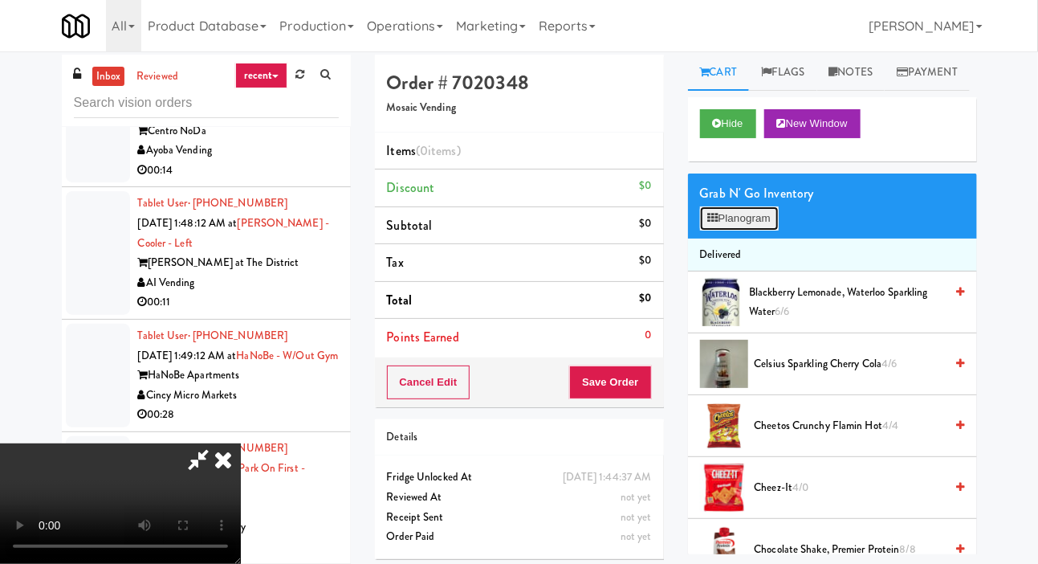
click at [734, 230] on button "Planogram" at bounding box center [739, 218] width 79 height 24
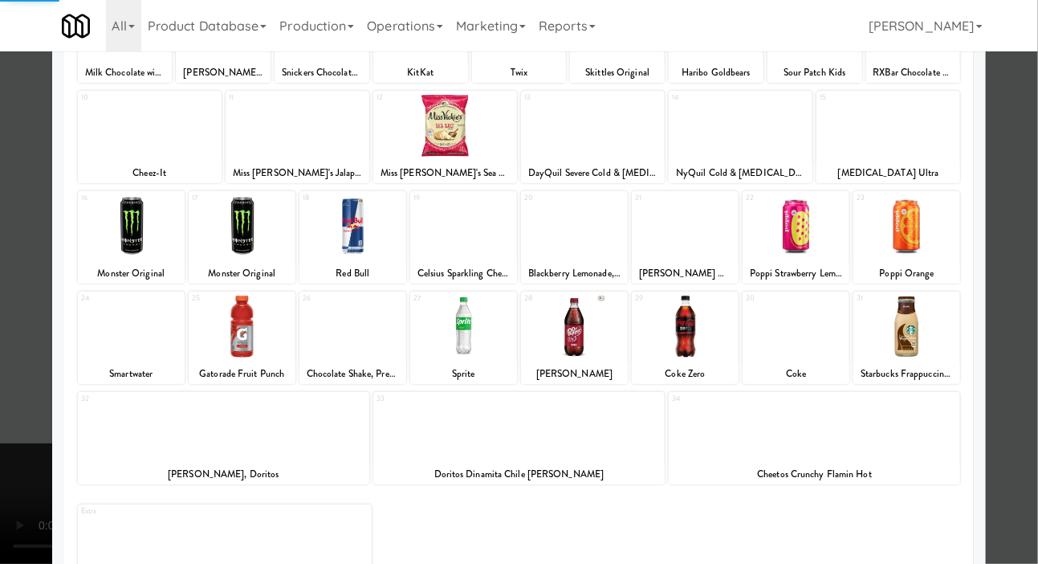
scroll to position [224, 0]
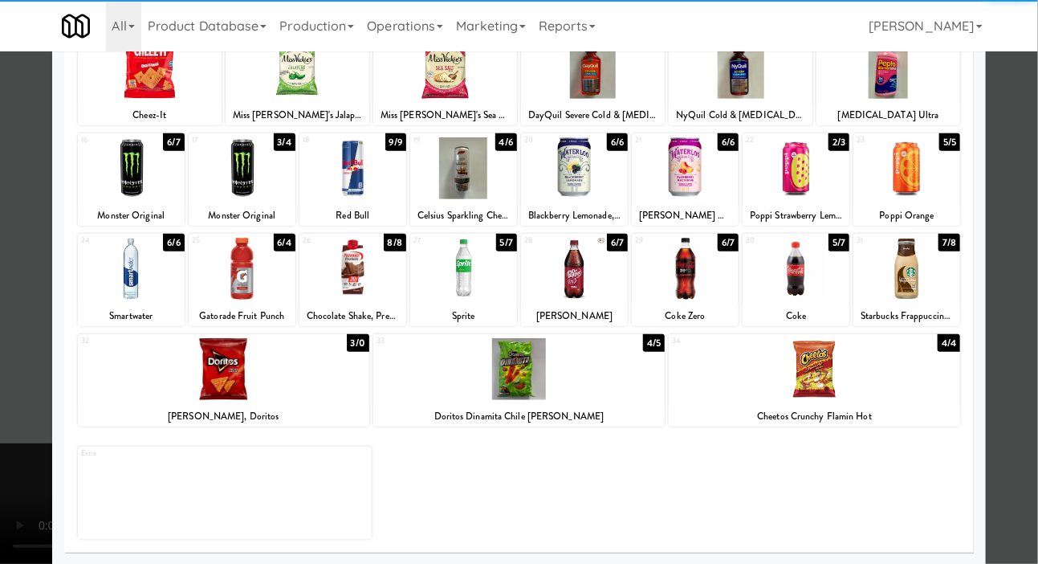
click at [605, 367] on div at bounding box center [518, 369] width 291 height 62
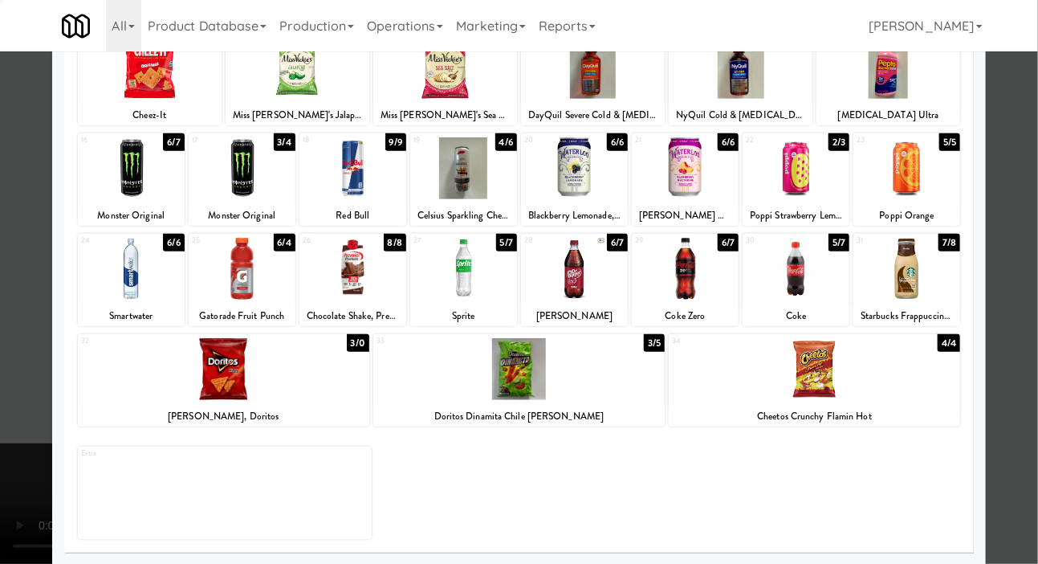
click at [11, 235] on div at bounding box center [519, 282] width 1038 height 564
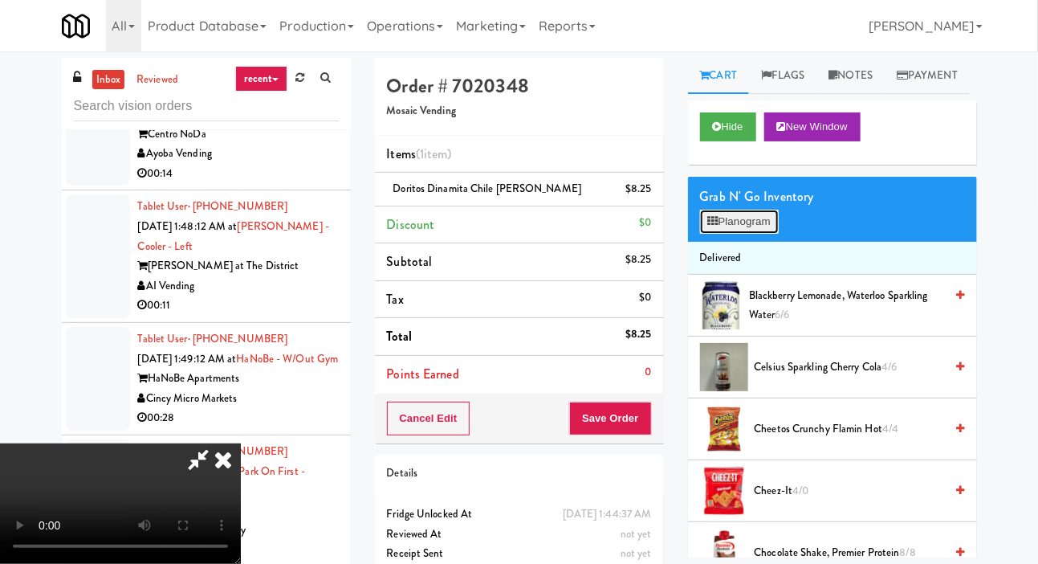
click at [731, 234] on button "Planogram" at bounding box center [739, 222] width 79 height 24
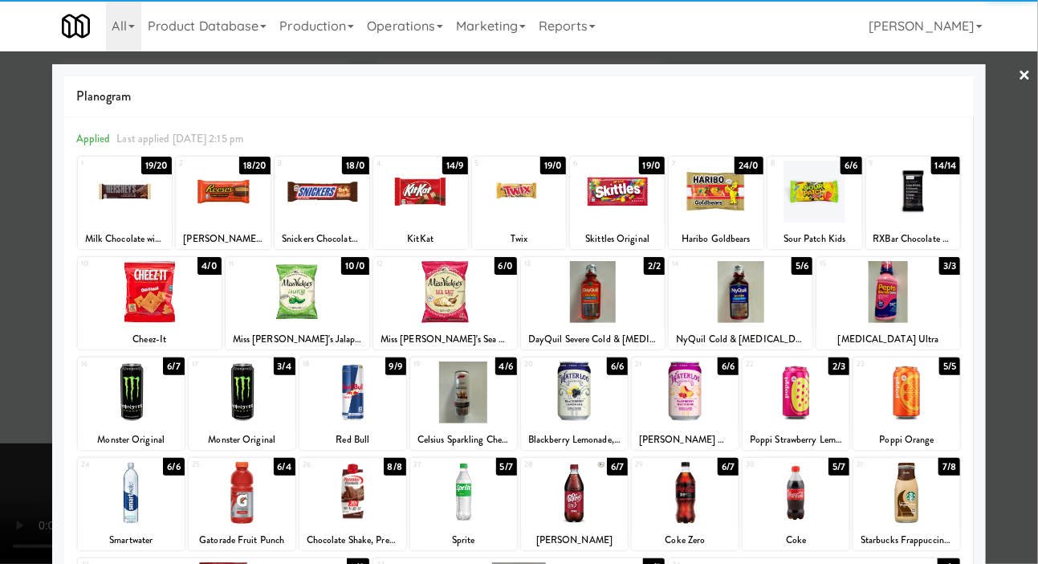
click at [528, 206] on div at bounding box center [519, 192] width 95 height 62
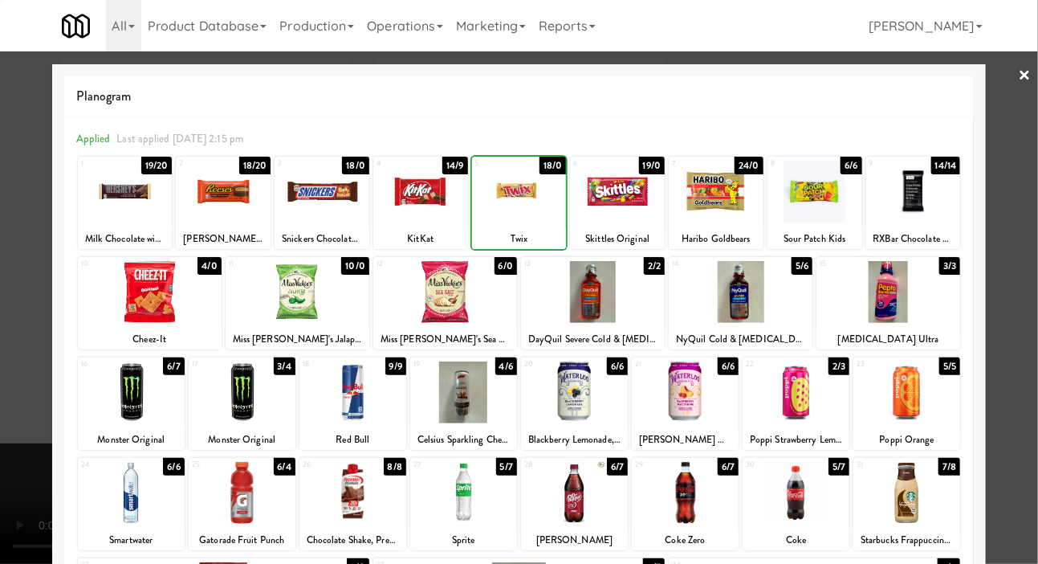
click at [30, 209] on div at bounding box center [519, 282] width 1038 height 564
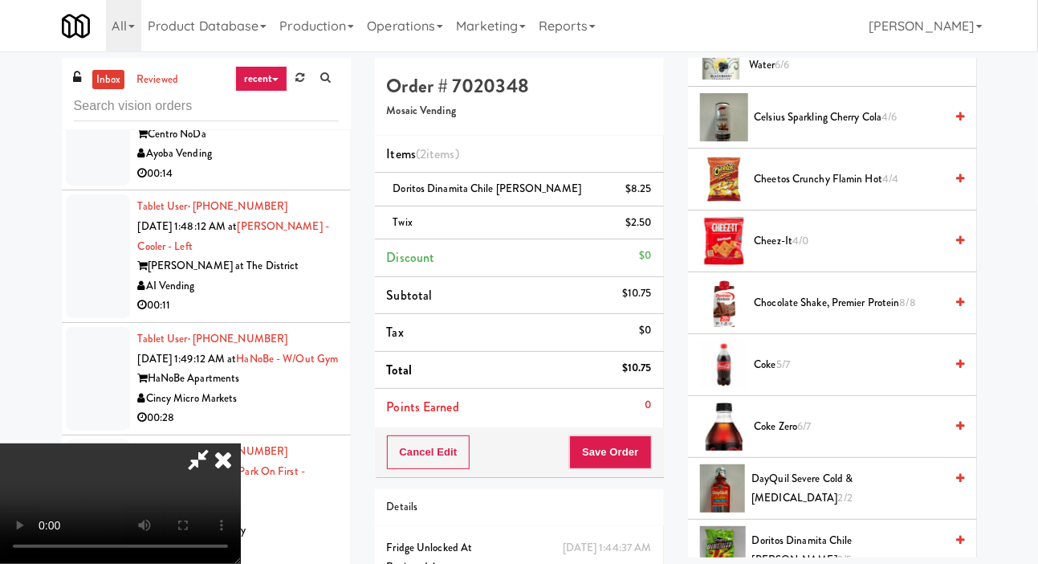
scroll to position [254, 0]
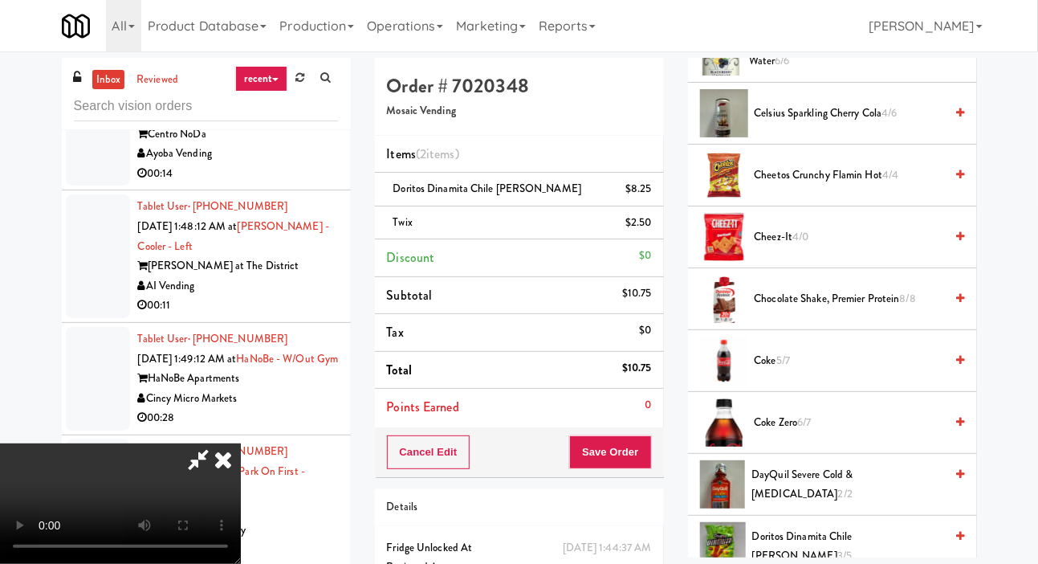
click at [788, 433] on span "Coke Zero 6/7" at bounding box center [850, 423] width 190 height 20
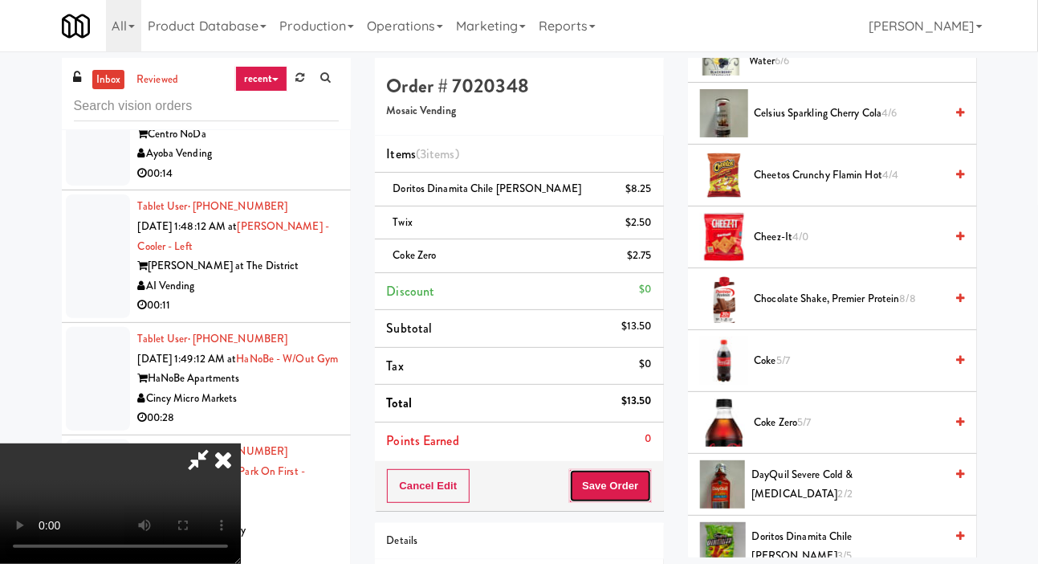
click at [641, 478] on button "Save Order" at bounding box center [610, 486] width 82 height 34
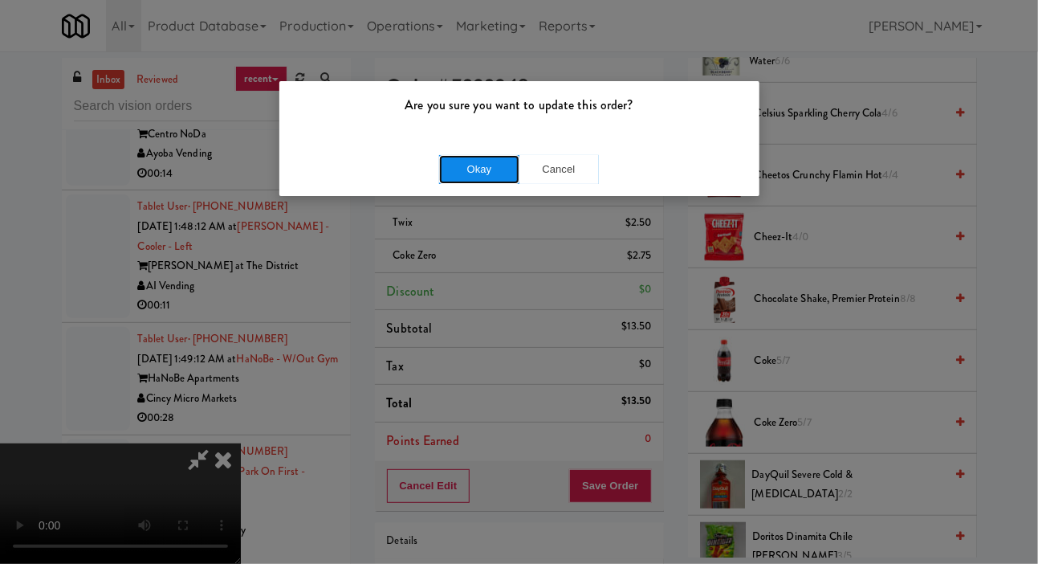
click at [481, 171] on button "Okay" at bounding box center [479, 169] width 80 height 29
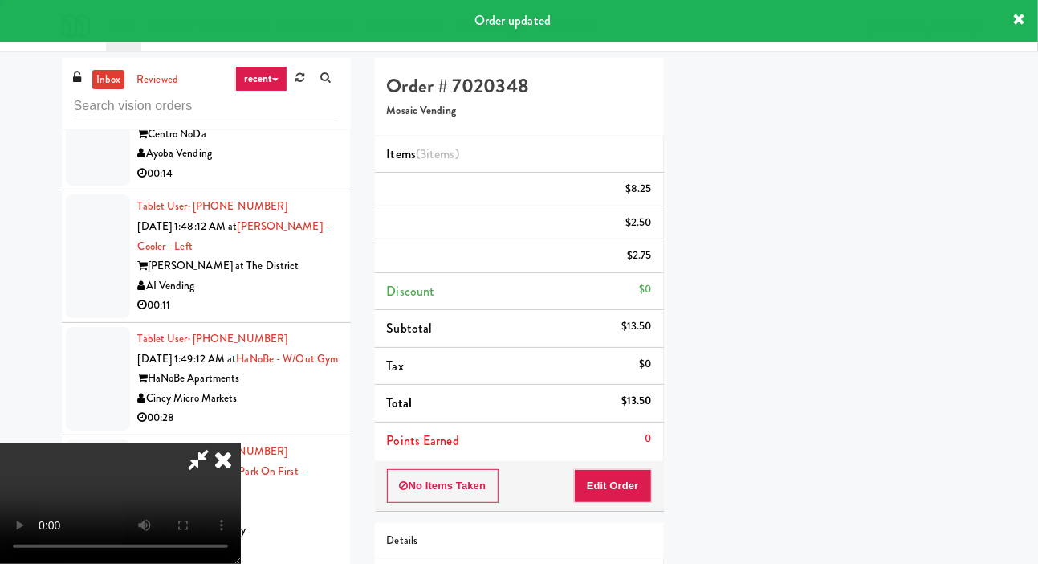
scroll to position [93, 0]
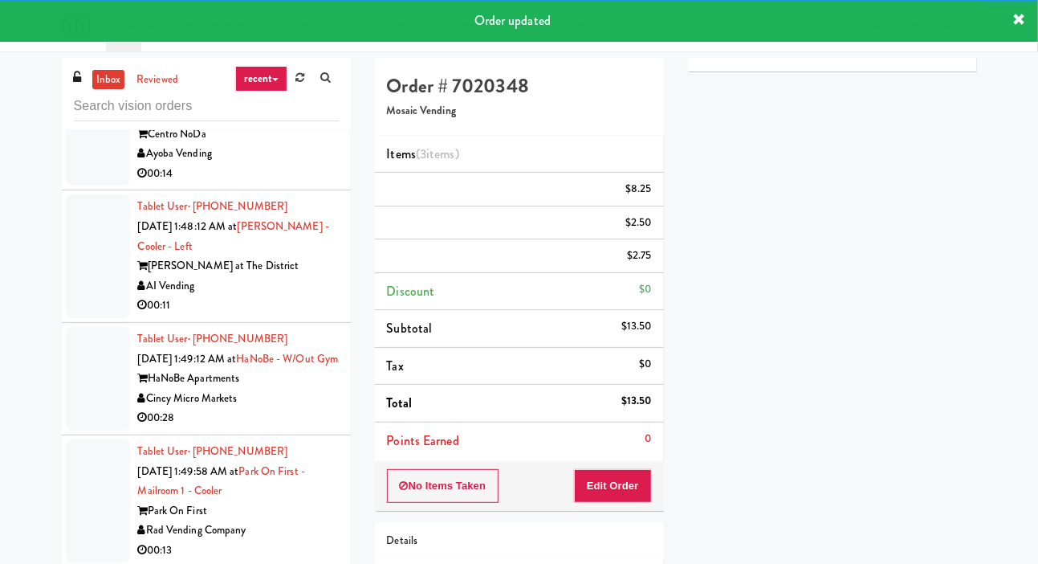
click at [96, 185] on div at bounding box center [98, 134] width 64 height 104
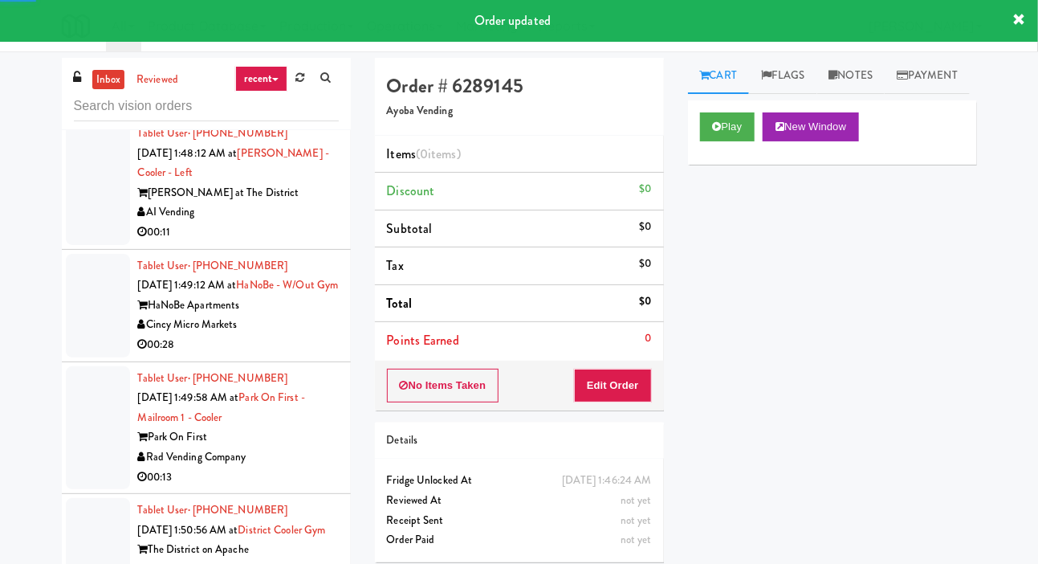
scroll to position [2757, 0]
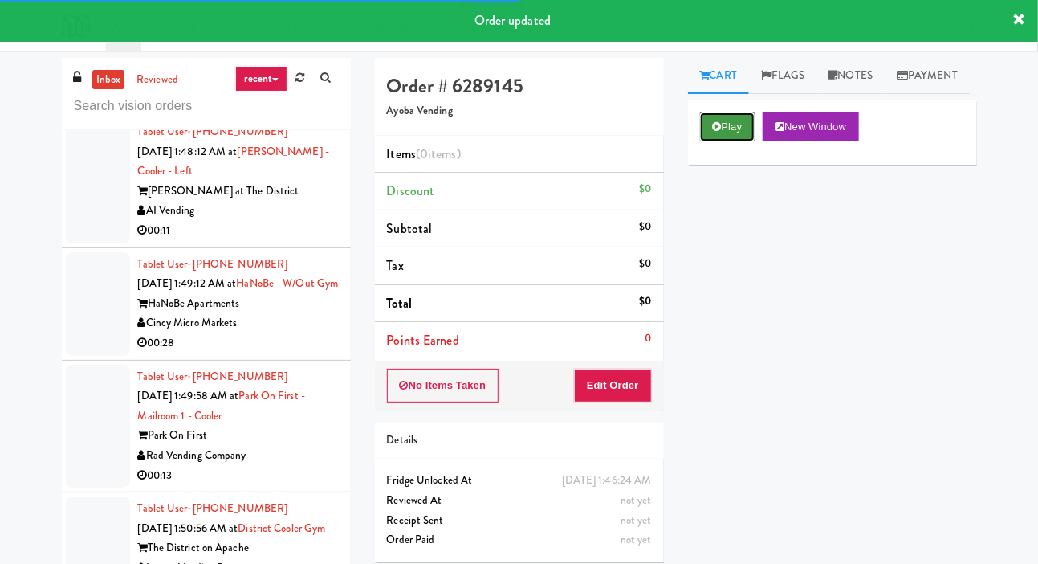
click at [739, 141] on button "Play" at bounding box center [727, 126] width 55 height 29
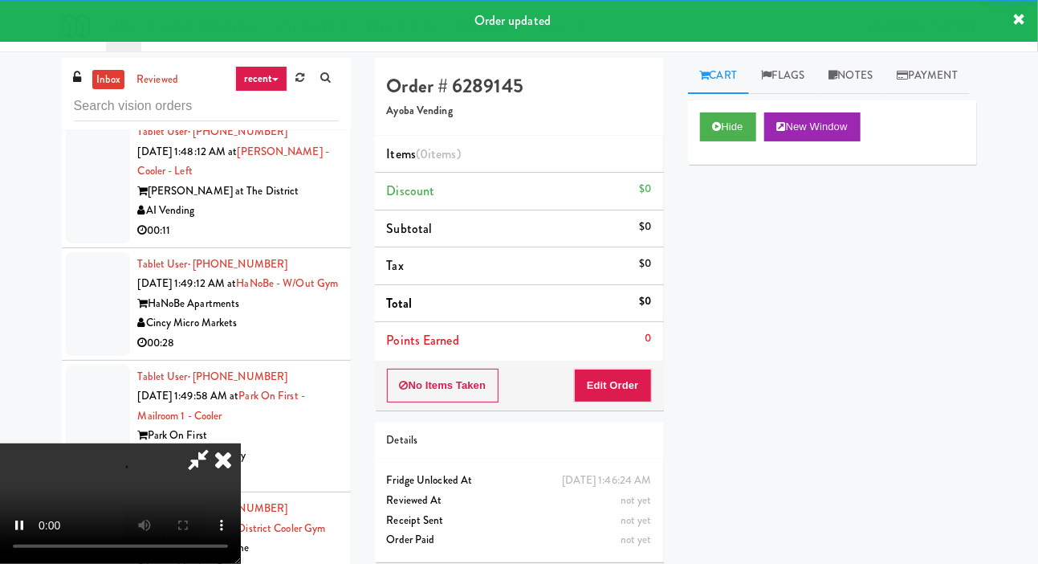
click at [613, 409] on div "Order # 6289145 Ayoba Vending Items (0 items ) Discount $0 Subtotal $0 Tax $0 T…" at bounding box center [519, 316] width 313 height 516
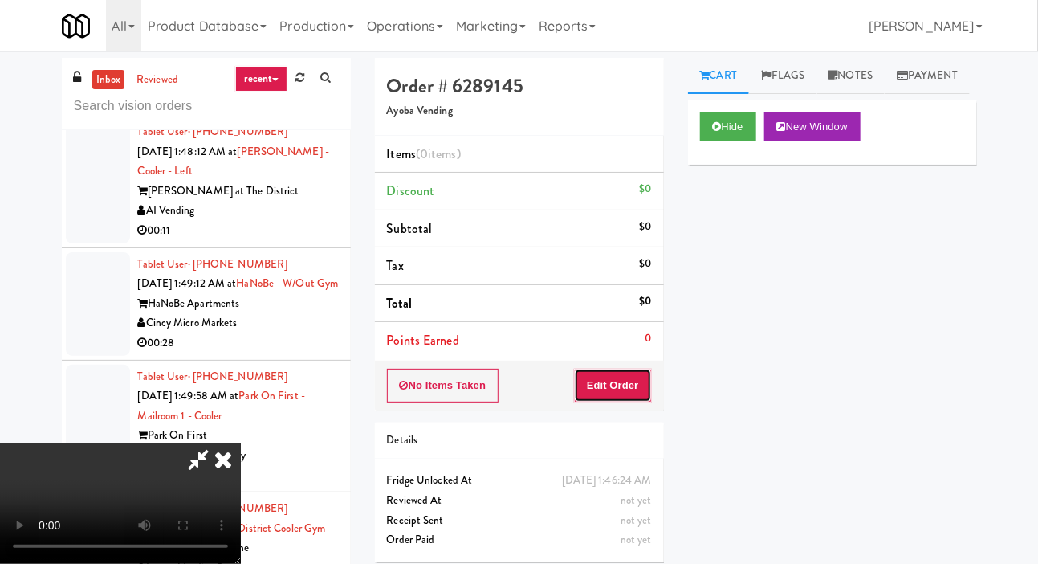
click at [629, 376] on button "Edit Order" at bounding box center [613, 385] width 78 height 34
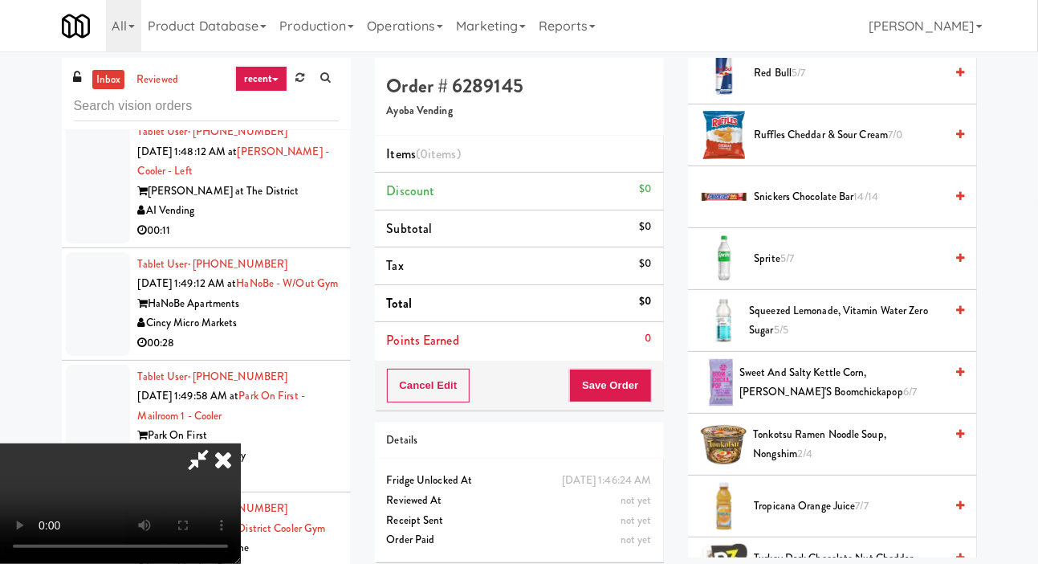
scroll to position [1469, 0]
click at [829, 340] on span "Squeezed Lemonade, Vitamin Water Zero Sugar 5/5" at bounding box center [846, 319] width 195 height 39
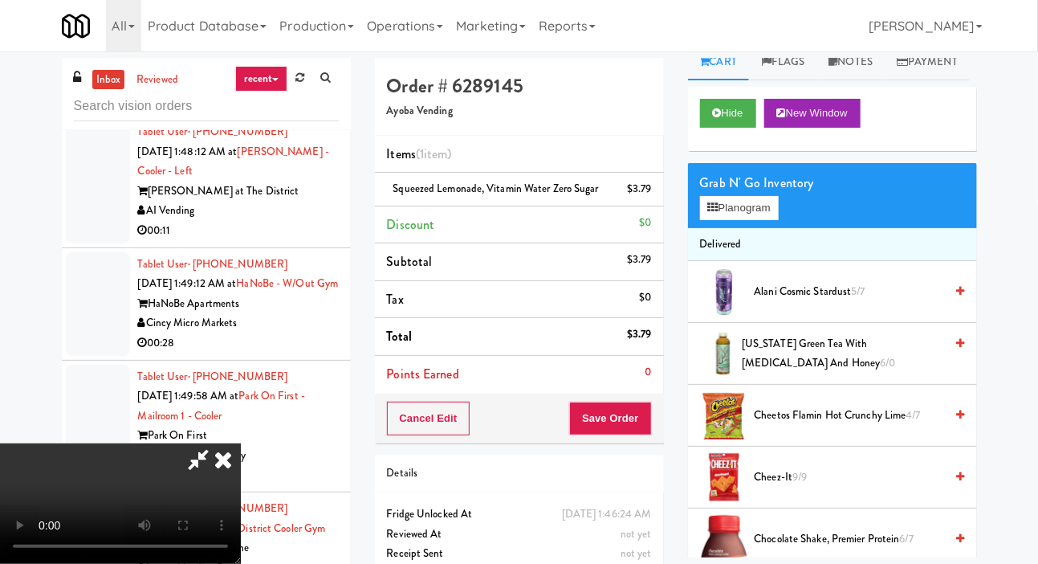
scroll to position [0, 0]
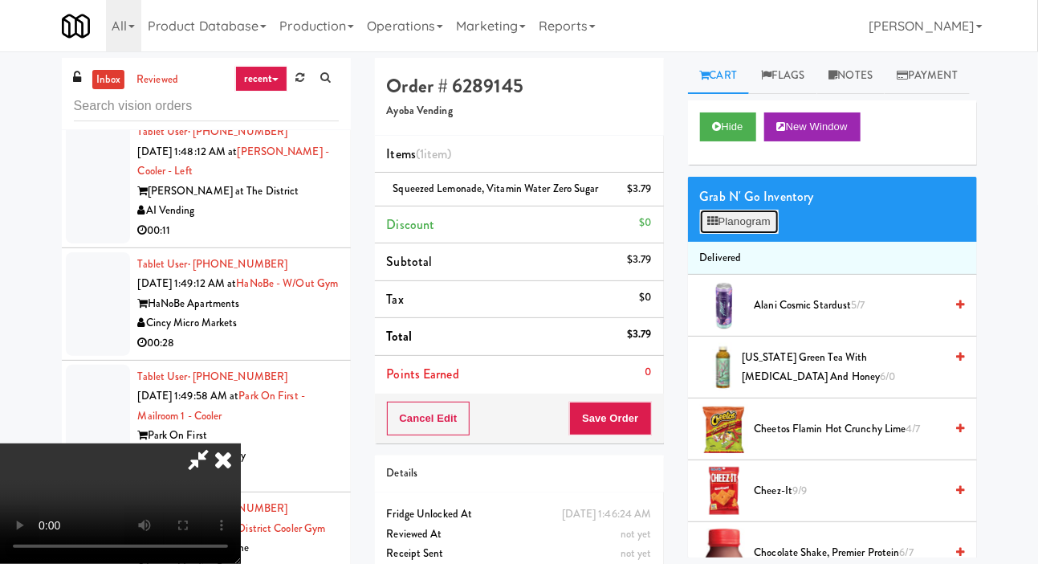
click at [766, 234] on button "Planogram" at bounding box center [739, 222] width 79 height 24
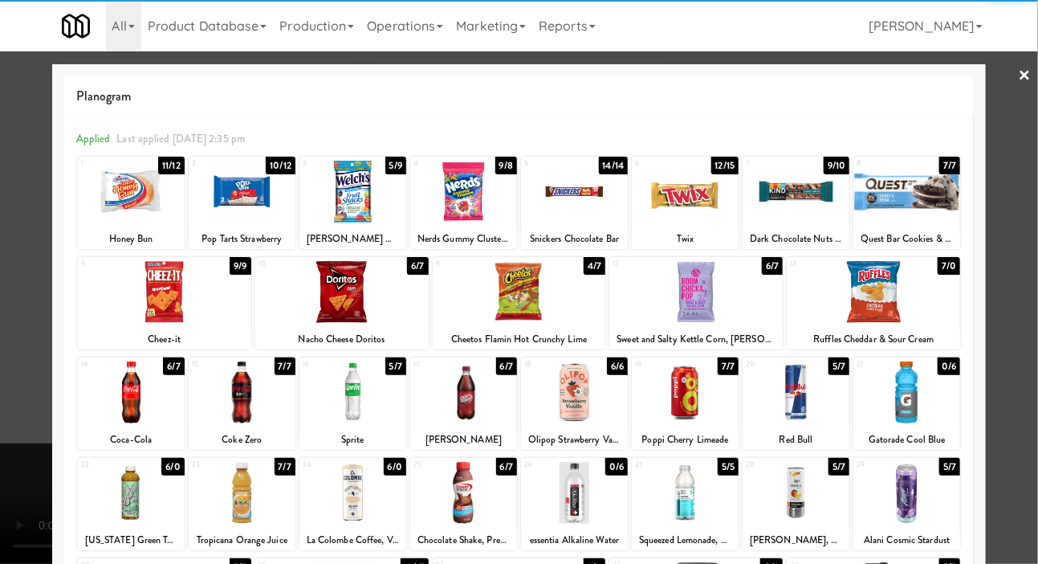
click at [585, 398] on div at bounding box center [574, 392] width 107 height 62
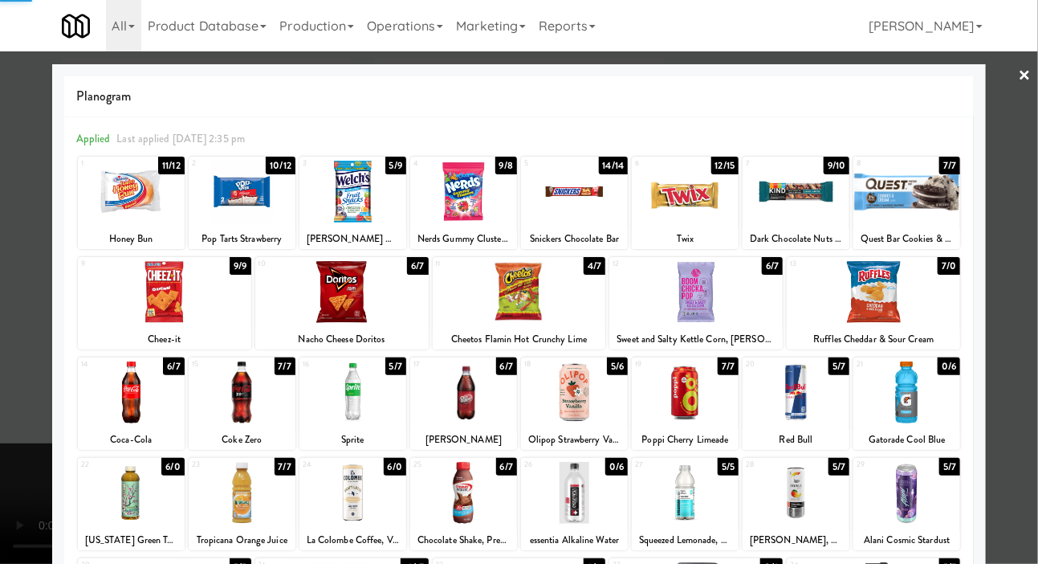
click at [36, 204] on div at bounding box center [519, 282] width 1038 height 564
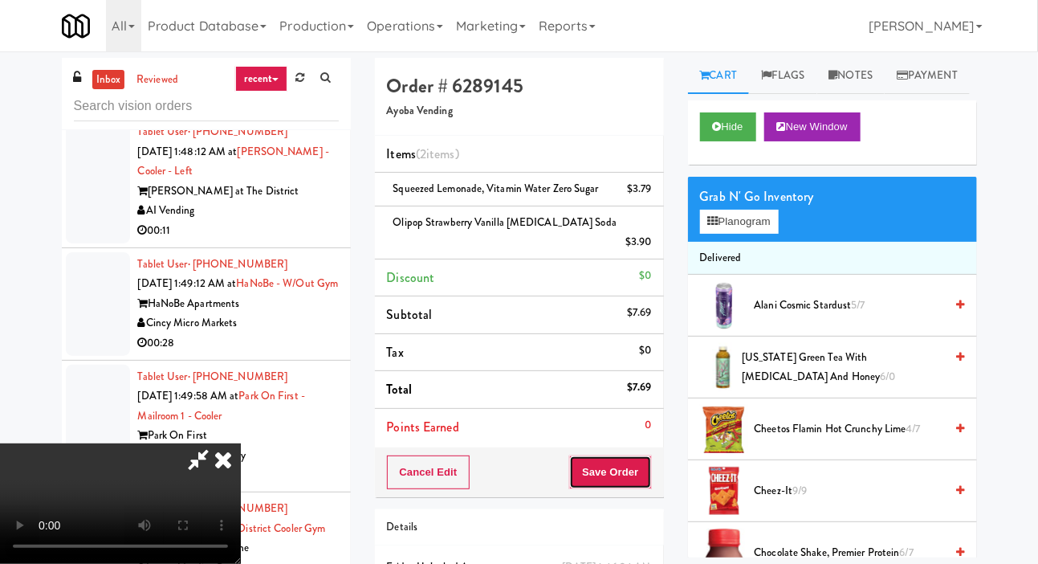
click at [641, 455] on button "Save Order" at bounding box center [610, 472] width 82 height 34
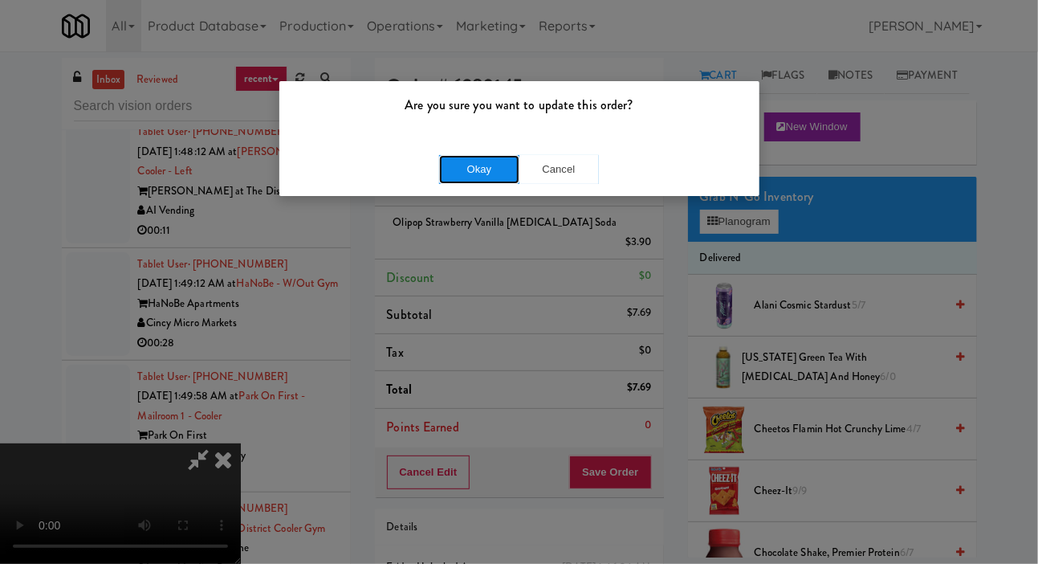
click at [502, 176] on button "Okay" at bounding box center [479, 169] width 80 height 29
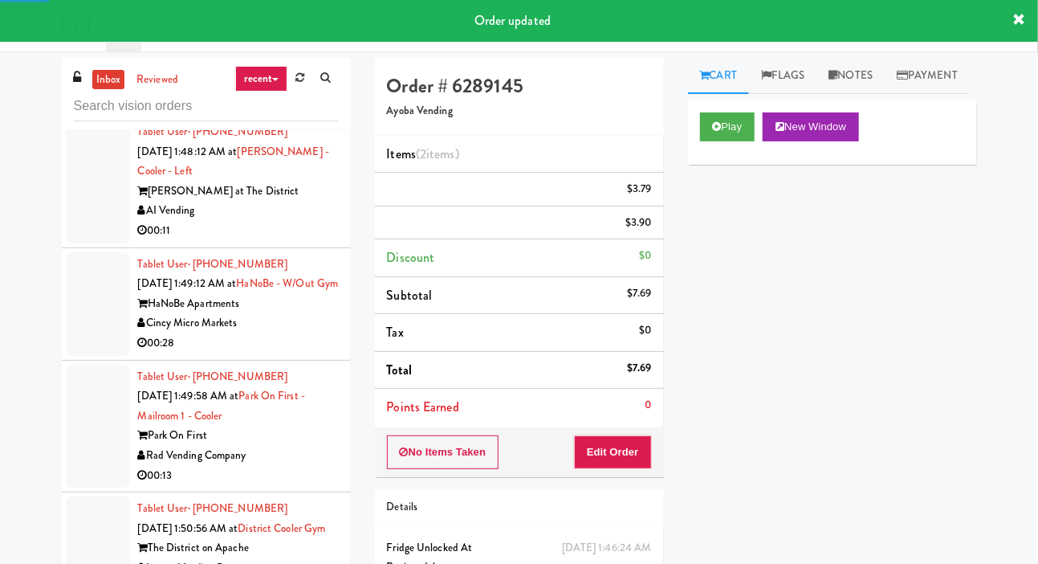
click at [99, 243] on div at bounding box center [98, 182] width 64 height 124
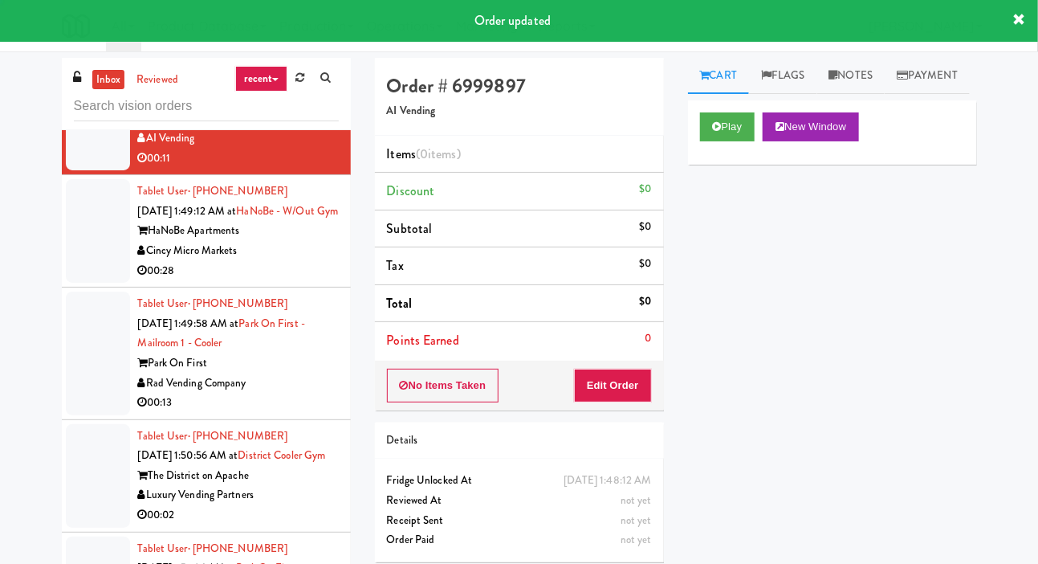
scroll to position [2860, 0]
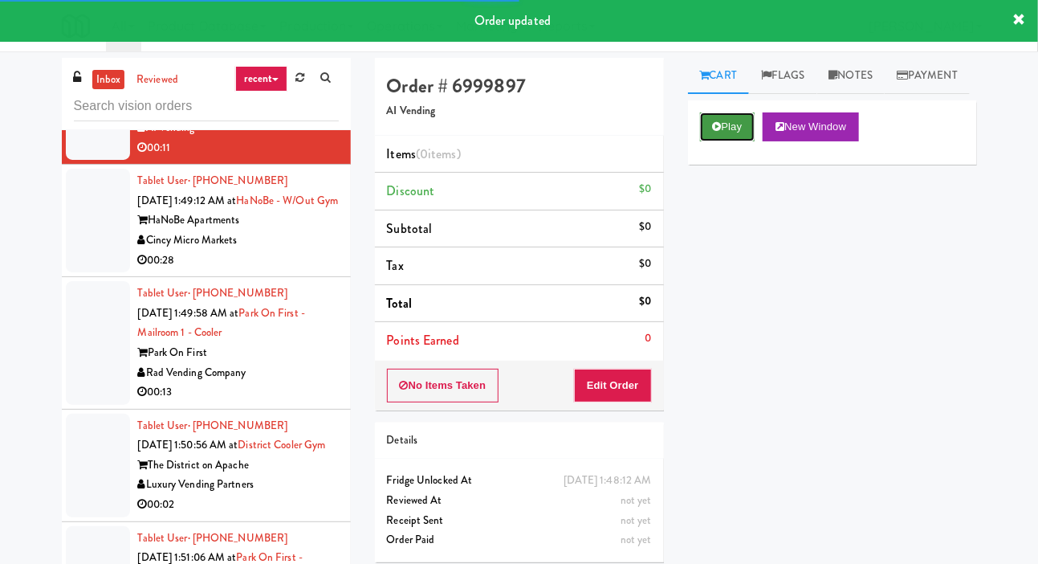
click at [736, 141] on button "Play" at bounding box center [727, 126] width 55 height 29
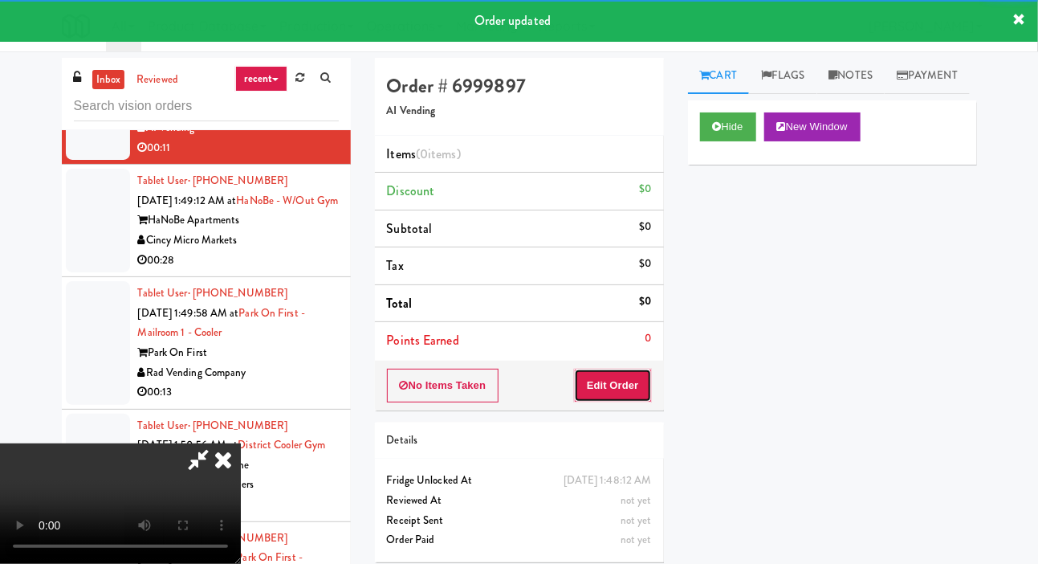
click at [620, 399] on button "Edit Order" at bounding box center [613, 385] width 78 height 34
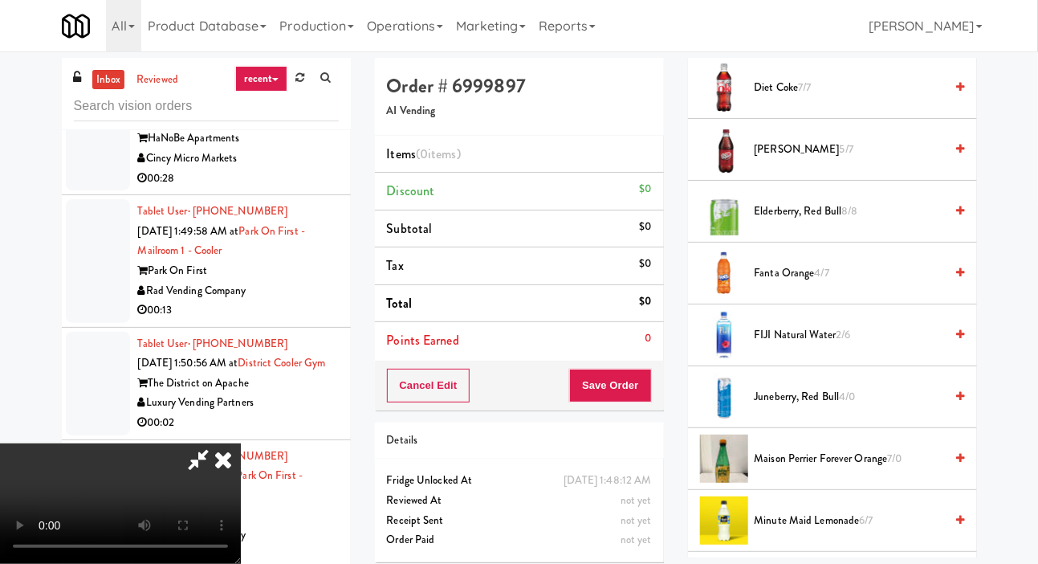
scroll to position [1456, 0]
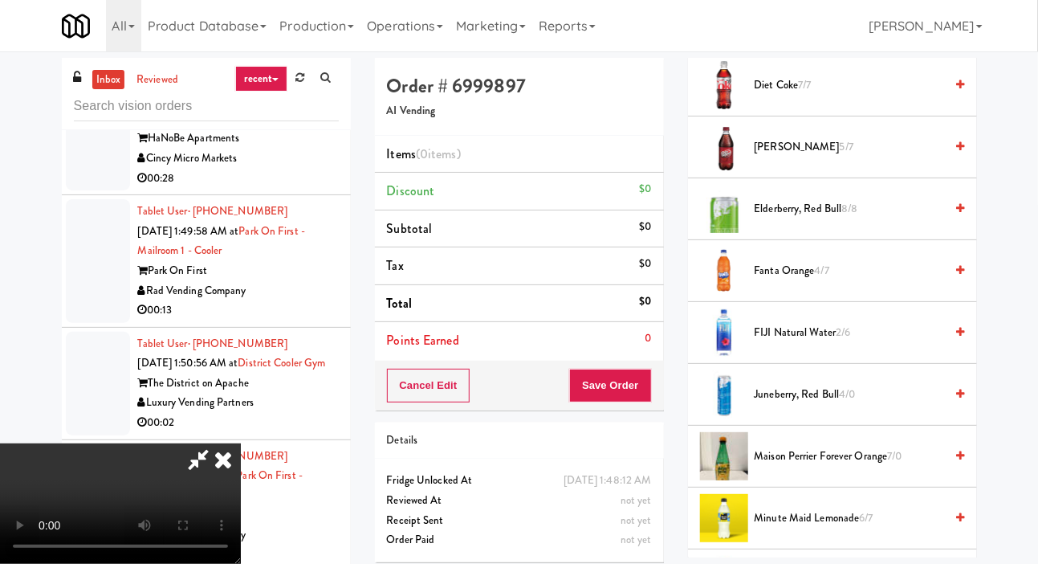
click at [811, 343] on span "FIJI Natural Water 2/6" at bounding box center [850, 333] width 190 height 20
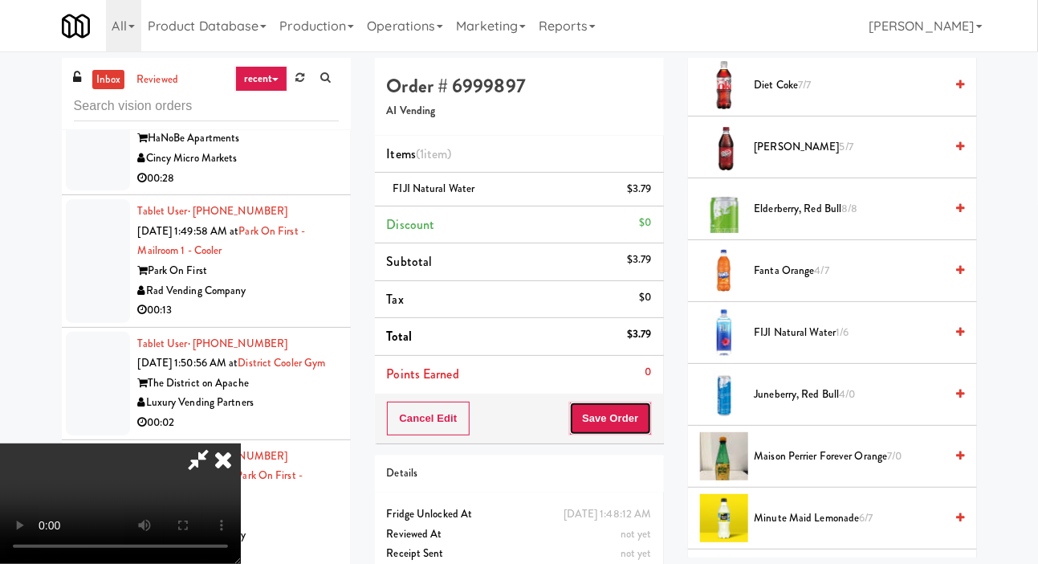
click at [648, 413] on button "Save Order" at bounding box center [610, 418] width 82 height 34
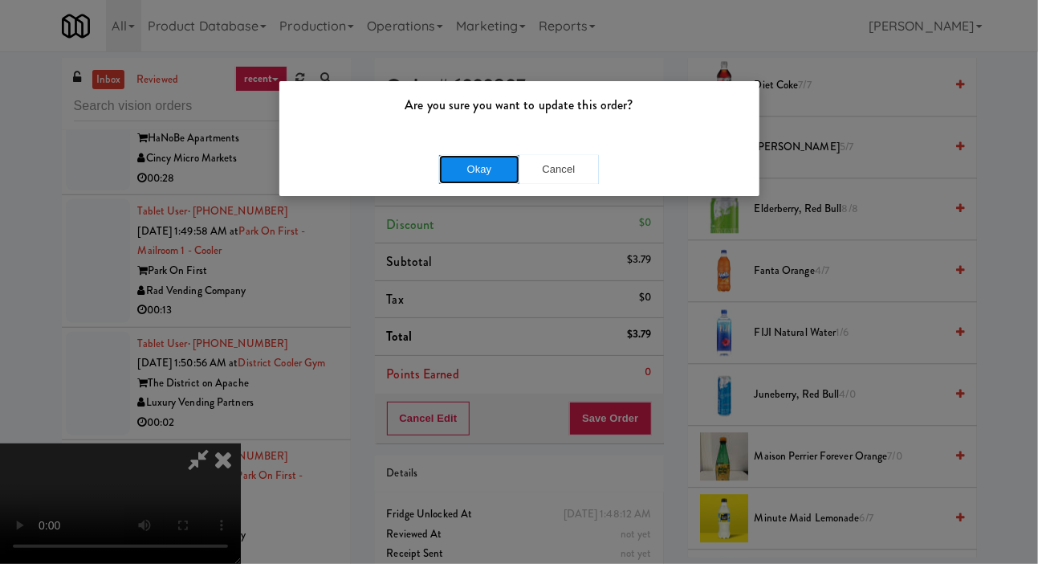
click at [489, 161] on button "Okay" at bounding box center [479, 169] width 80 height 29
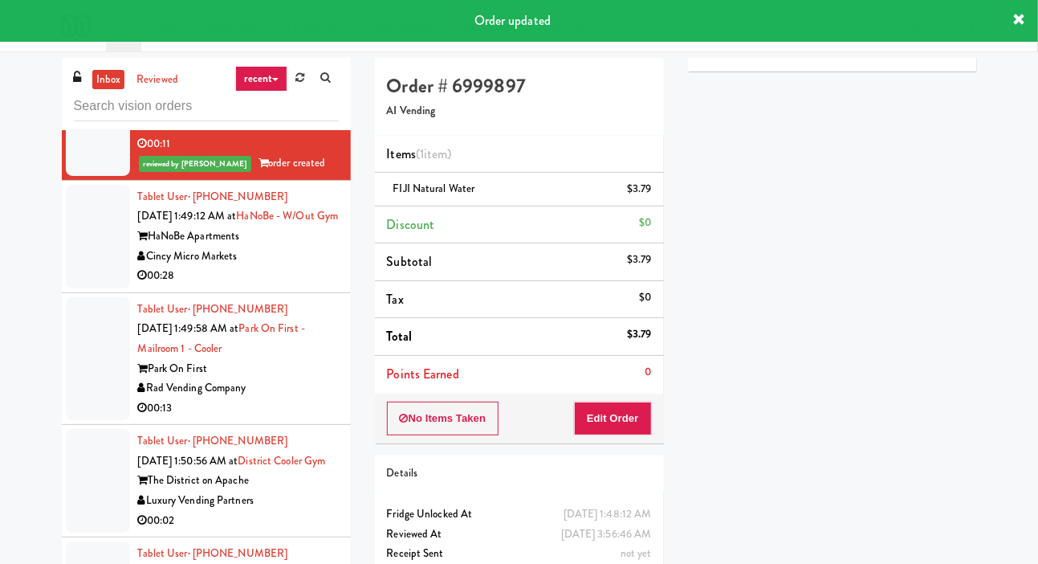
scroll to position [2861, 0]
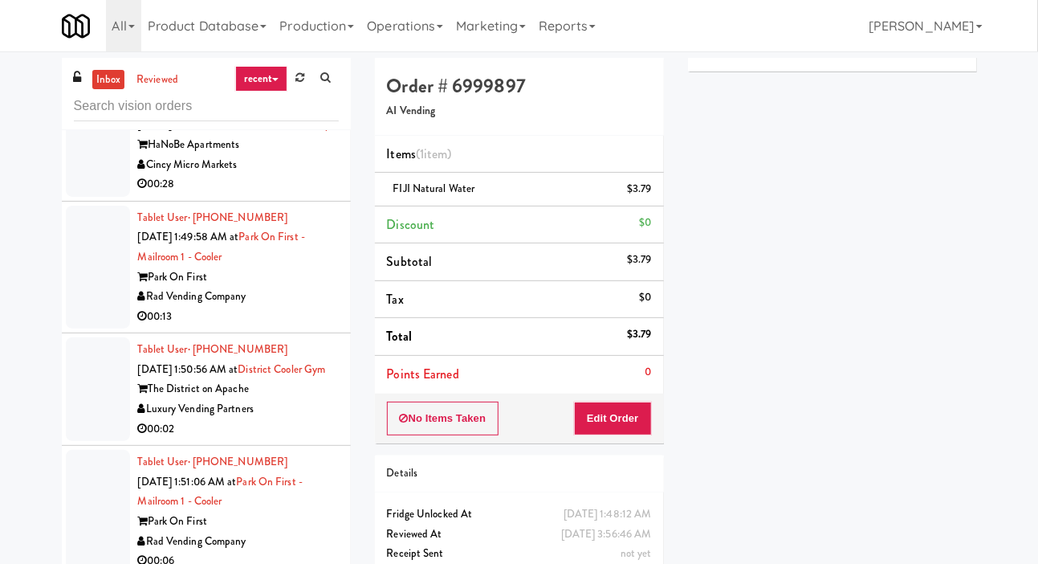
click at [85, 197] on div at bounding box center [98, 145] width 64 height 104
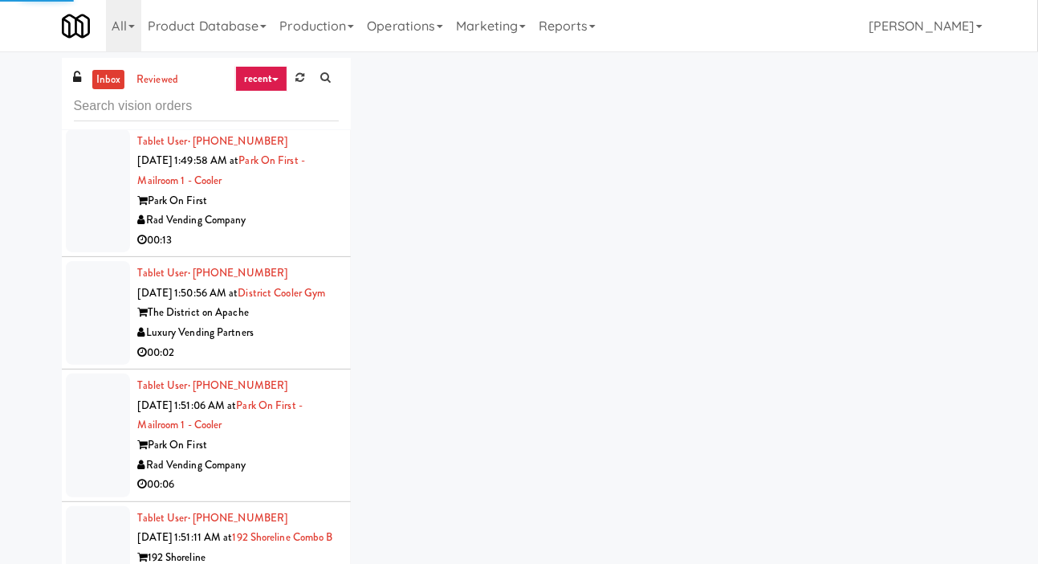
scroll to position [3031, 0]
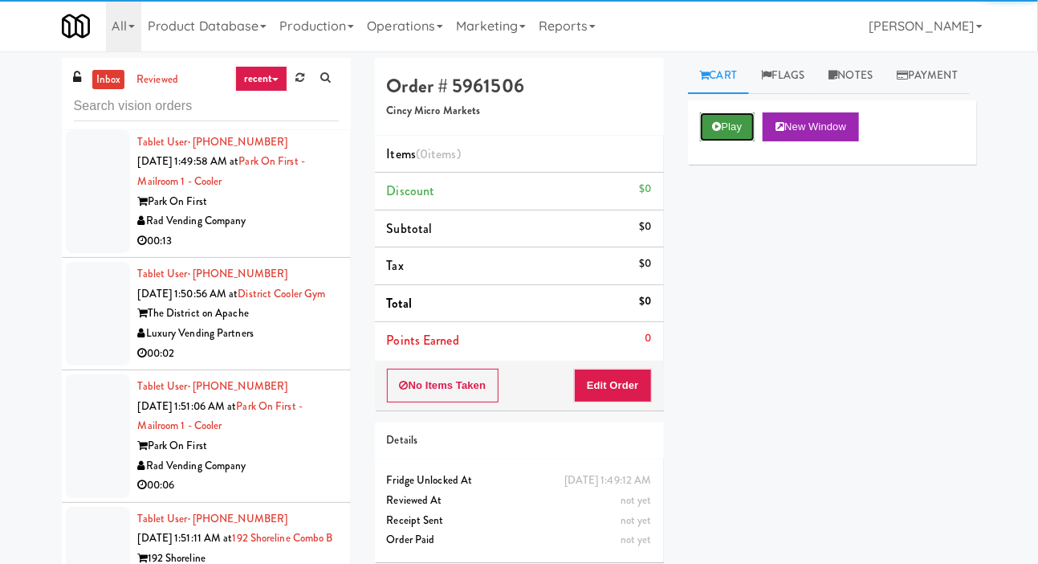
click at [736, 141] on button "Play" at bounding box center [727, 126] width 55 height 29
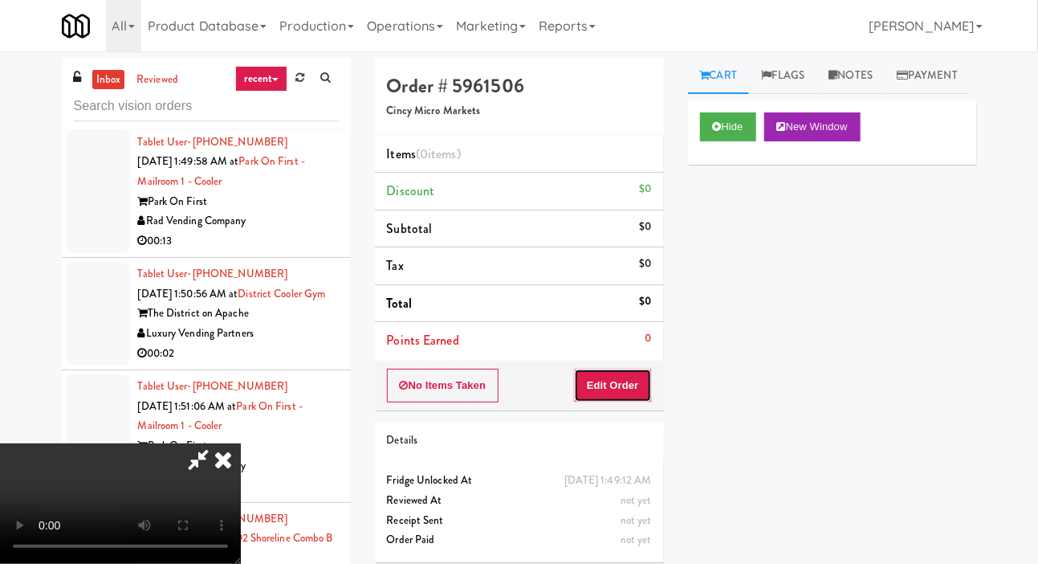
click at [638, 373] on button "Edit Order" at bounding box center [613, 385] width 78 height 34
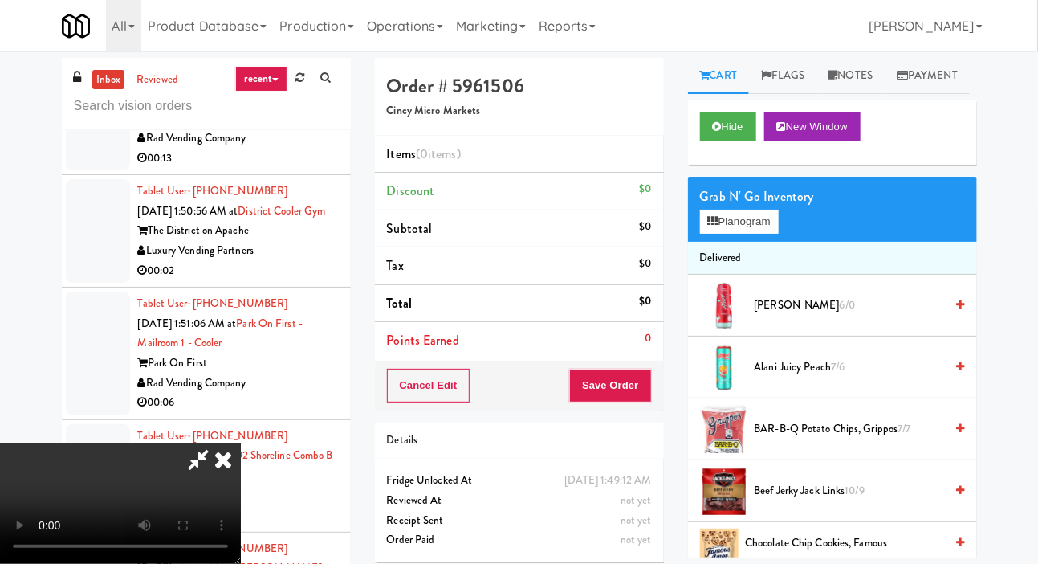
scroll to position [0, 0]
click at [744, 234] on button "Planogram" at bounding box center [739, 222] width 79 height 24
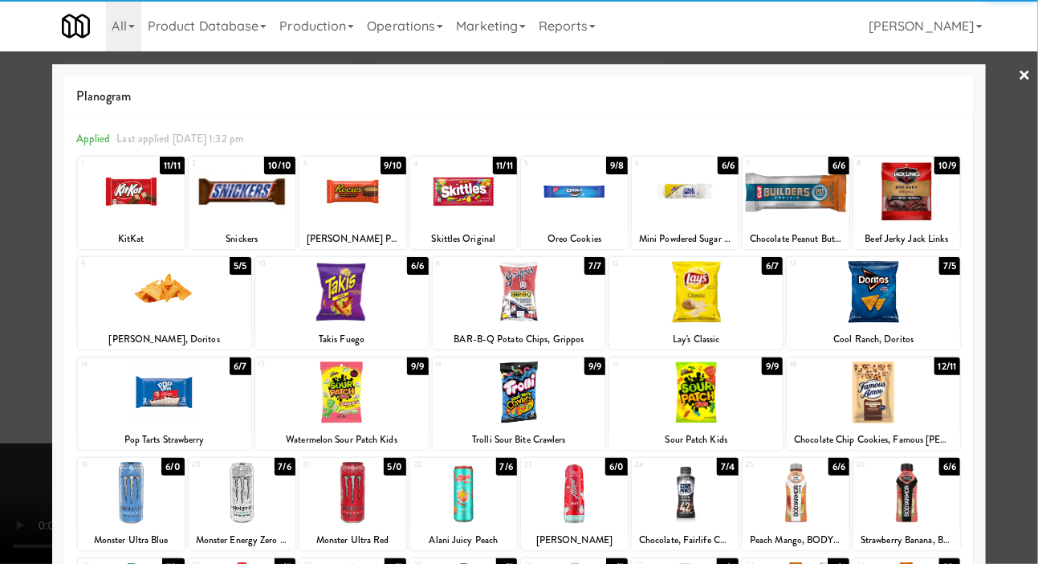
click at [913, 404] on div at bounding box center [873, 392] width 173 height 62
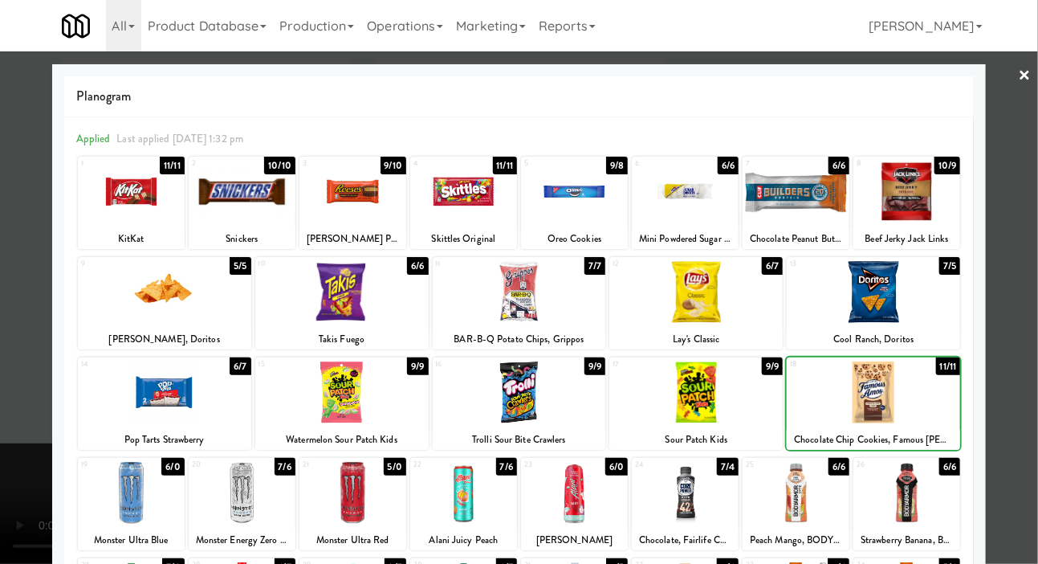
click at [30, 300] on div at bounding box center [519, 282] width 1038 height 564
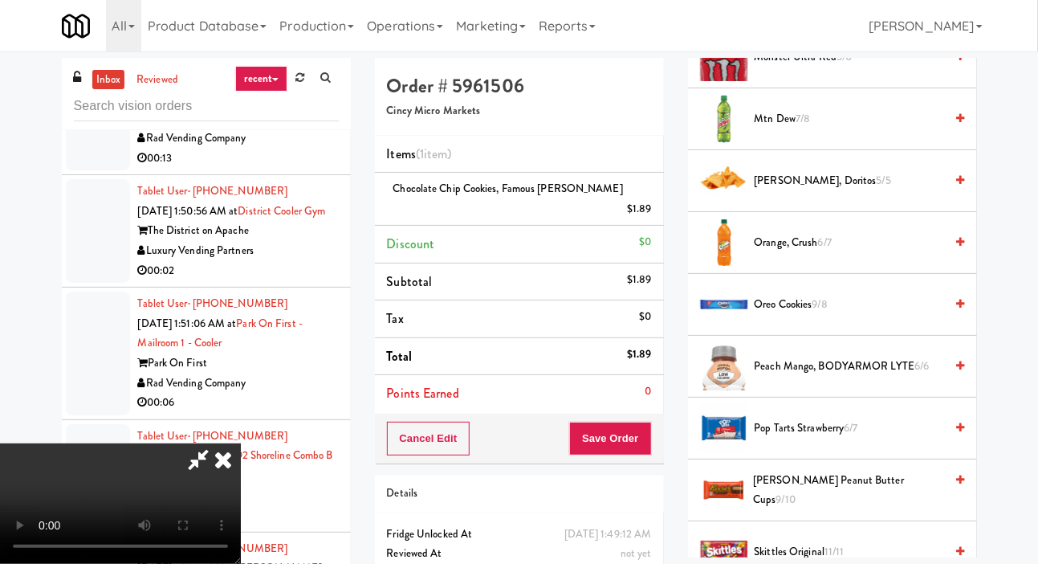
scroll to position [1300, 0]
click at [816, 311] on span "9/8" at bounding box center [819, 302] width 15 height 15
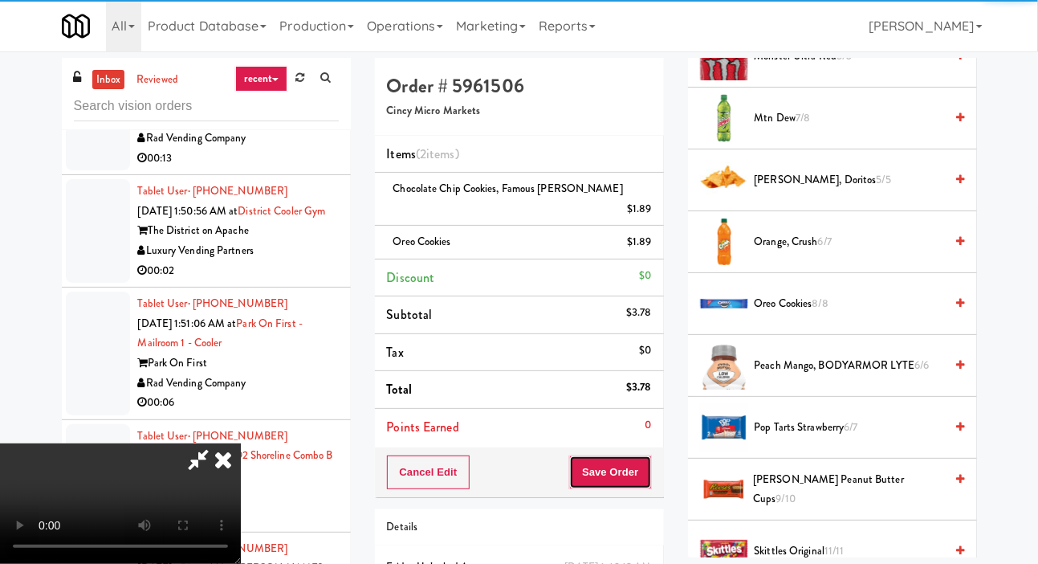
click at [647, 459] on button "Save Order" at bounding box center [610, 472] width 82 height 34
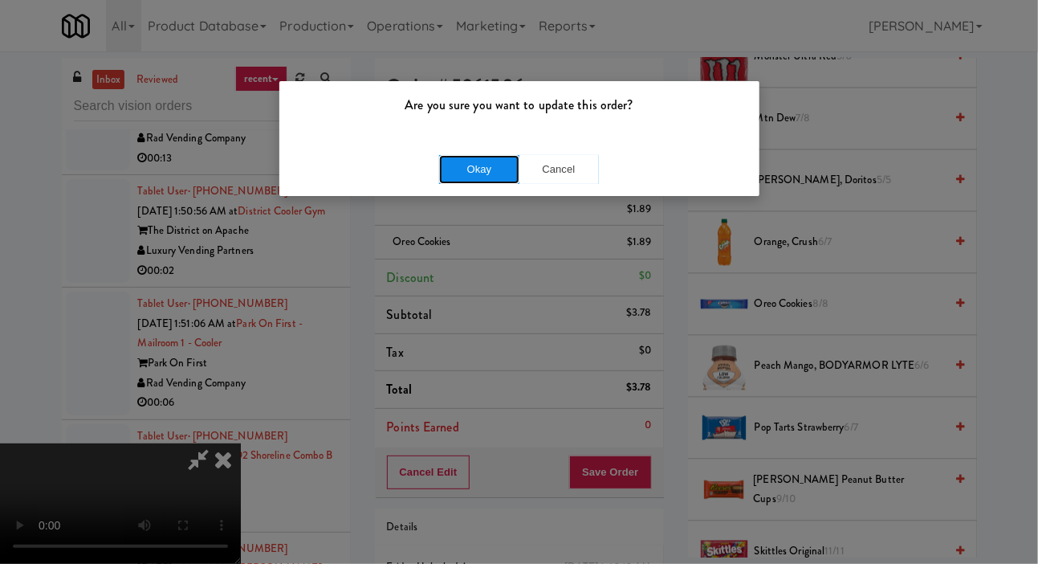
click at [475, 172] on button "Okay" at bounding box center [479, 169] width 80 height 29
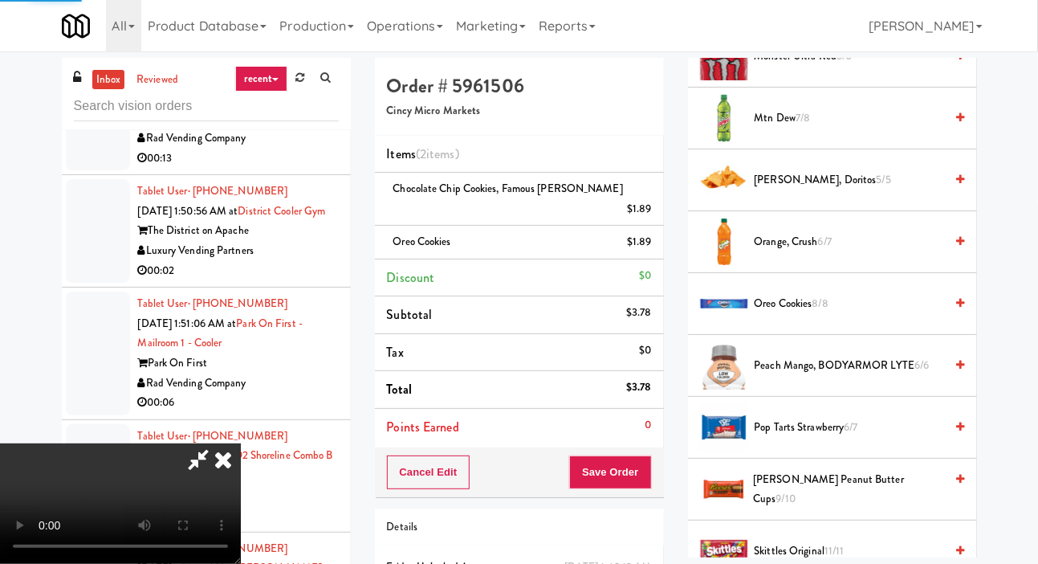
scroll to position [93, 0]
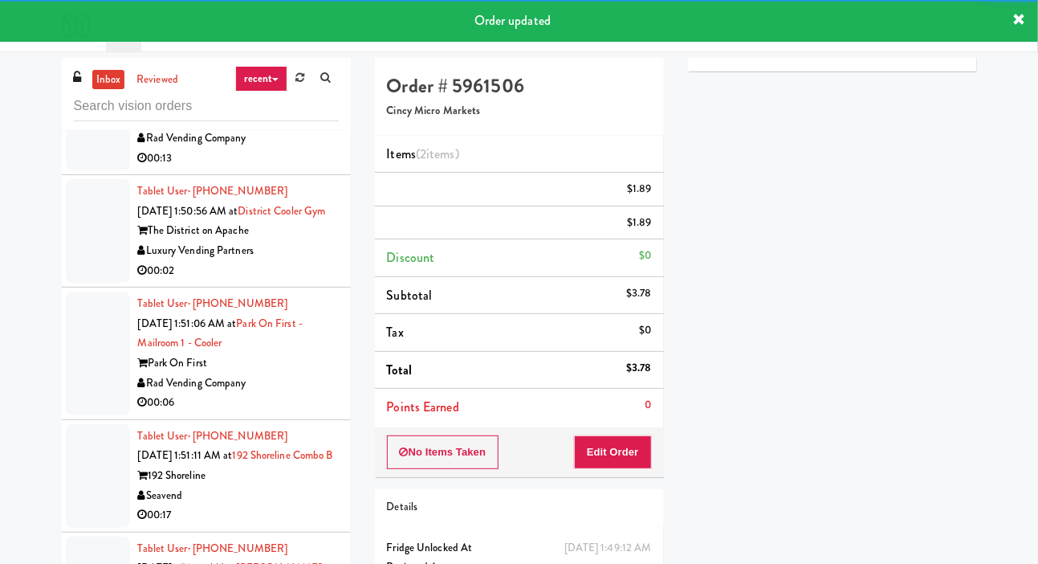
click at [89, 171] on div at bounding box center [98, 109] width 64 height 124
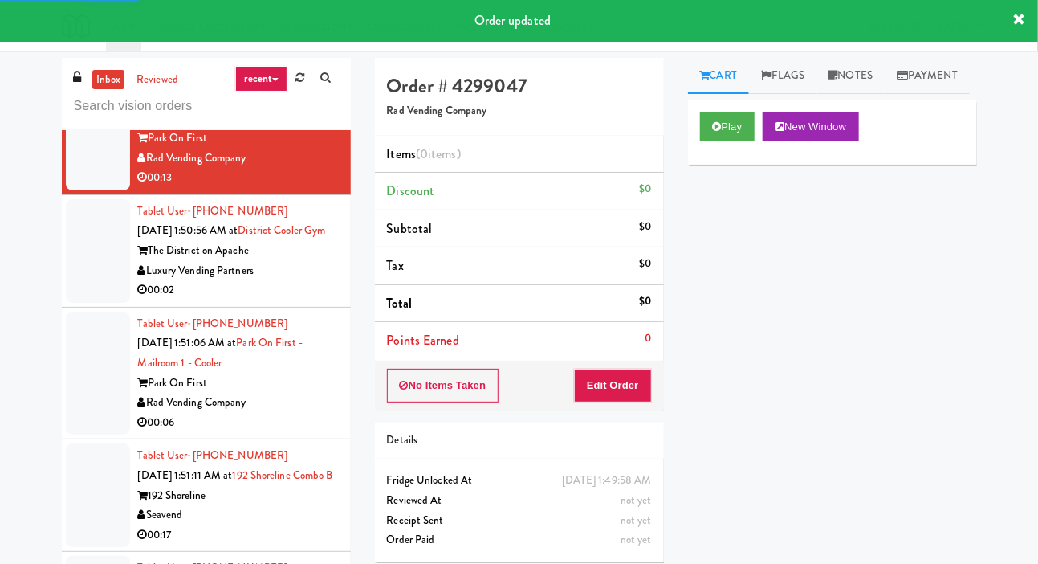
scroll to position [23, 0]
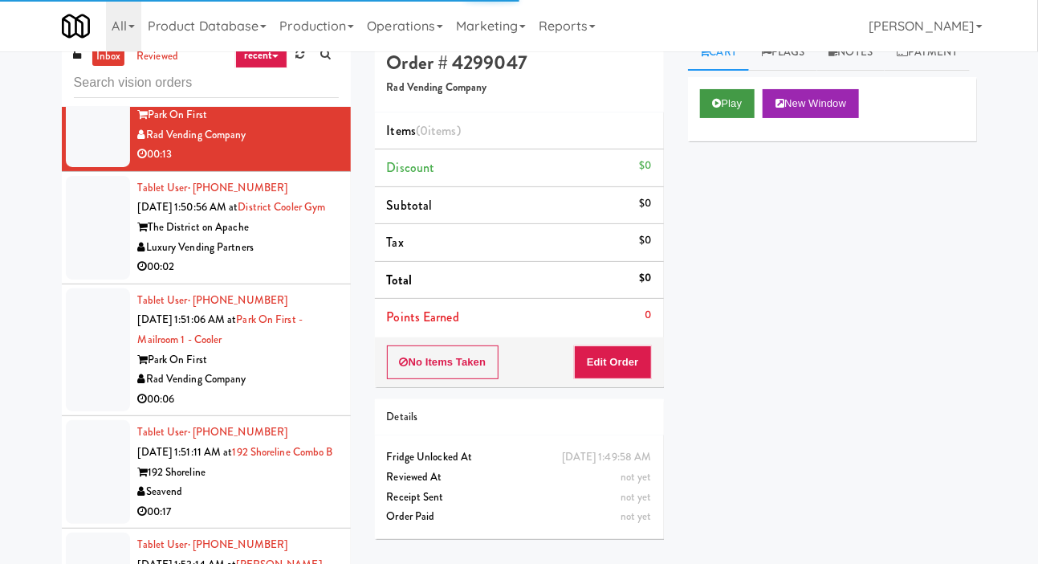
click at [743, 118] on button "Play" at bounding box center [727, 103] width 55 height 29
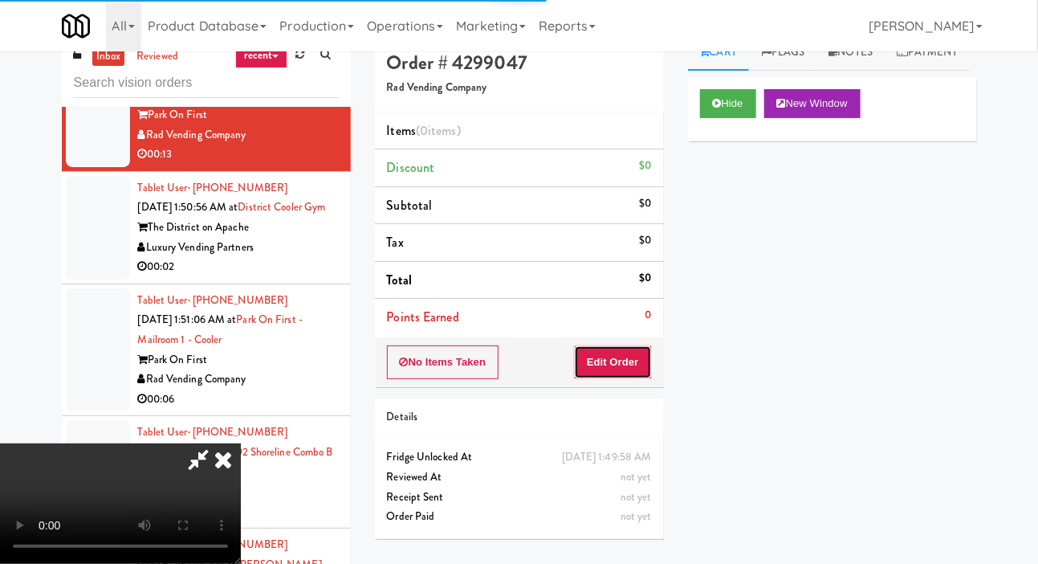
click at [628, 373] on button "Edit Order" at bounding box center [613, 362] width 78 height 34
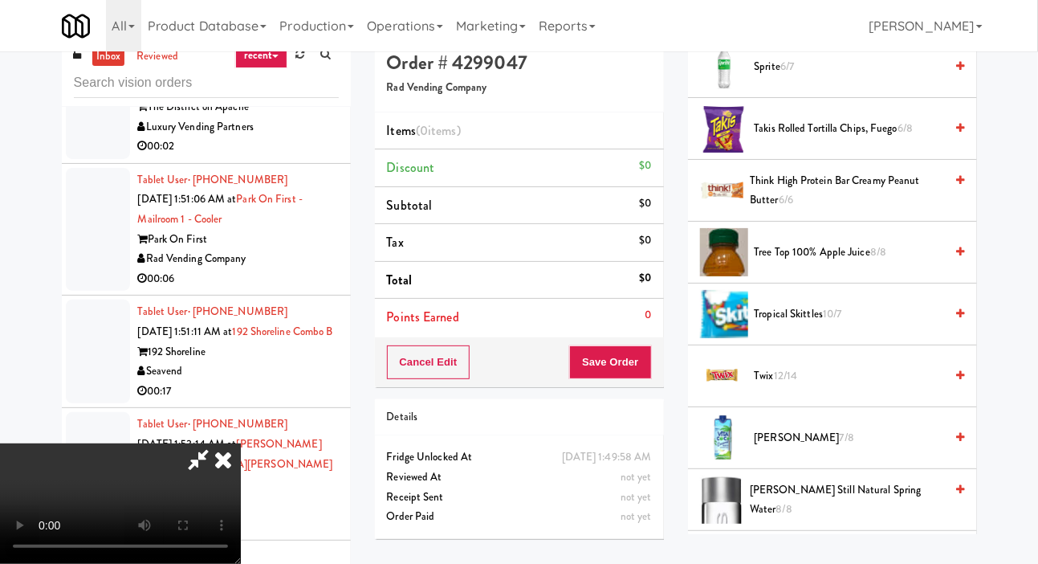
scroll to position [2066, 0]
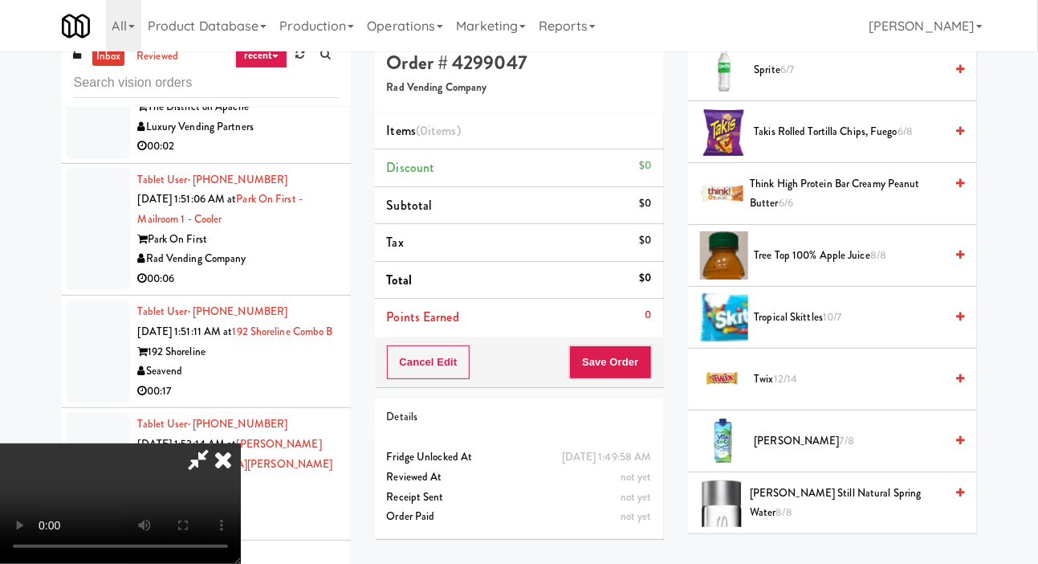
click at [899, 142] on span "Takis Rolled Tortilla Chips, Fuego 6/8" at bounding box center [850, 132] width 190 height 20
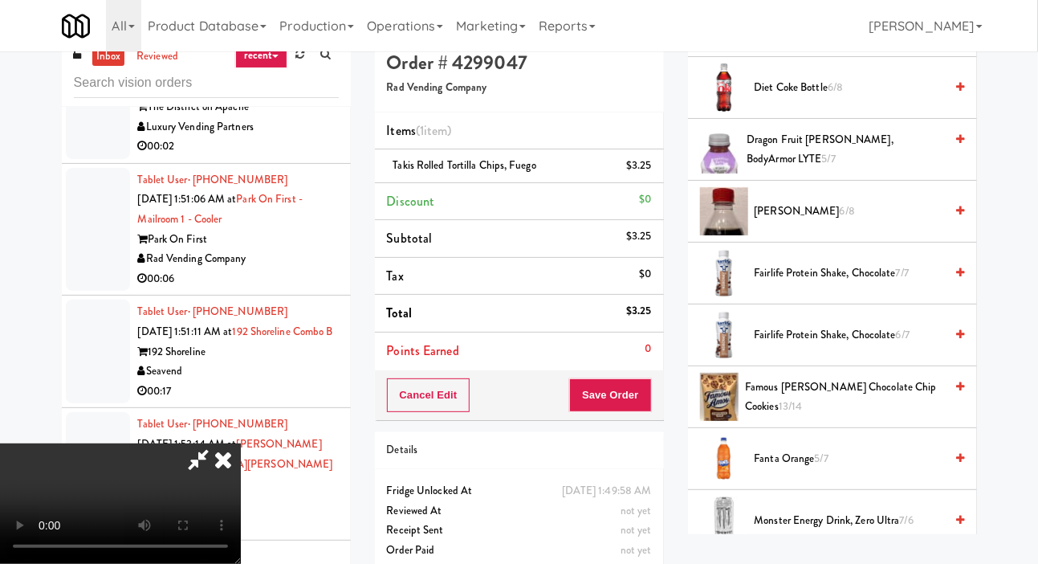
scroll to position [631, 0]
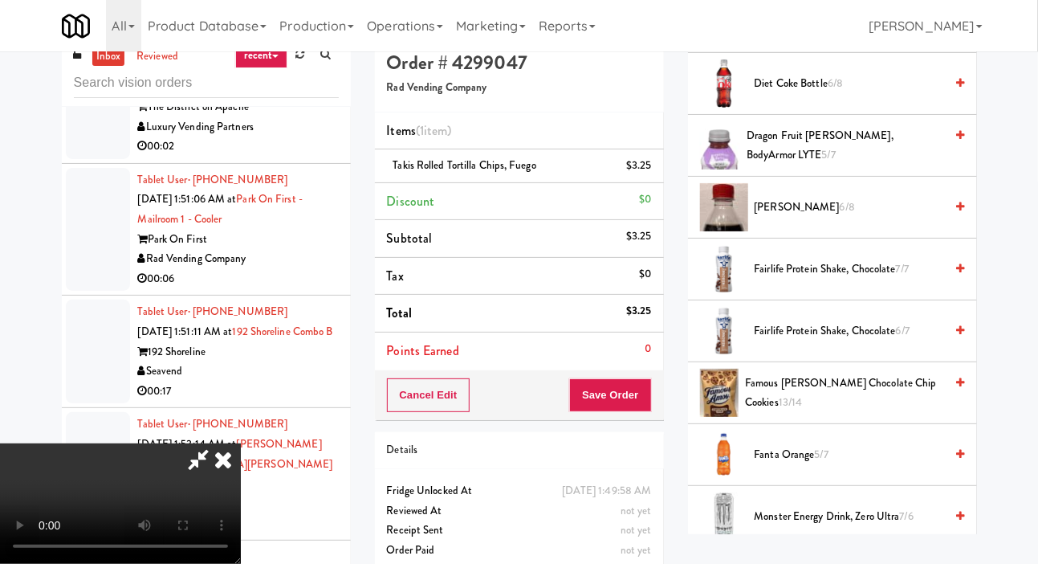
click at [836, 218] on span "[PERSON_NAME] 6/8" at bounding box center [850, 207] width 190 height 20
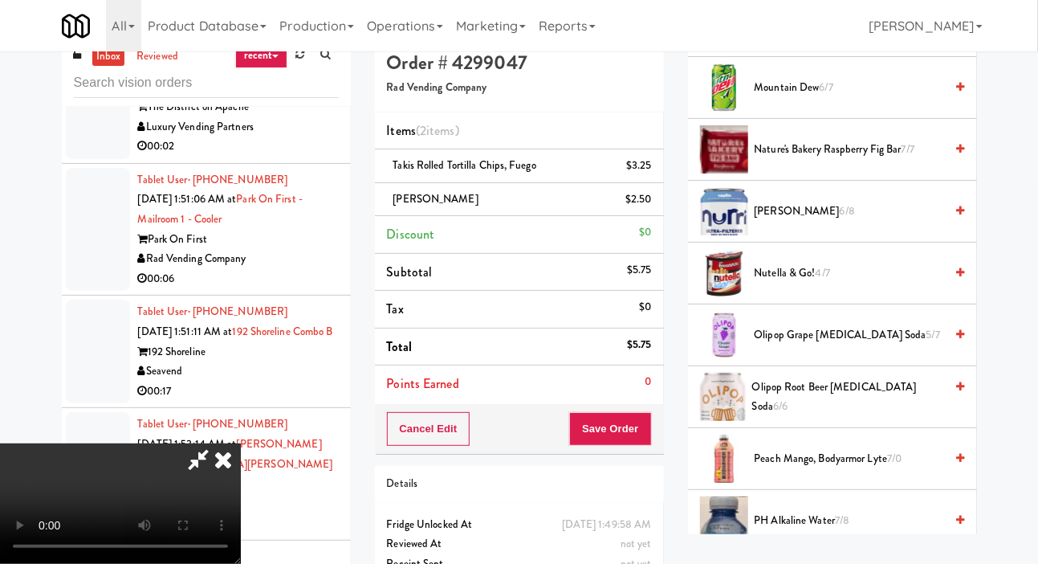
scroll to position [1127, 0]
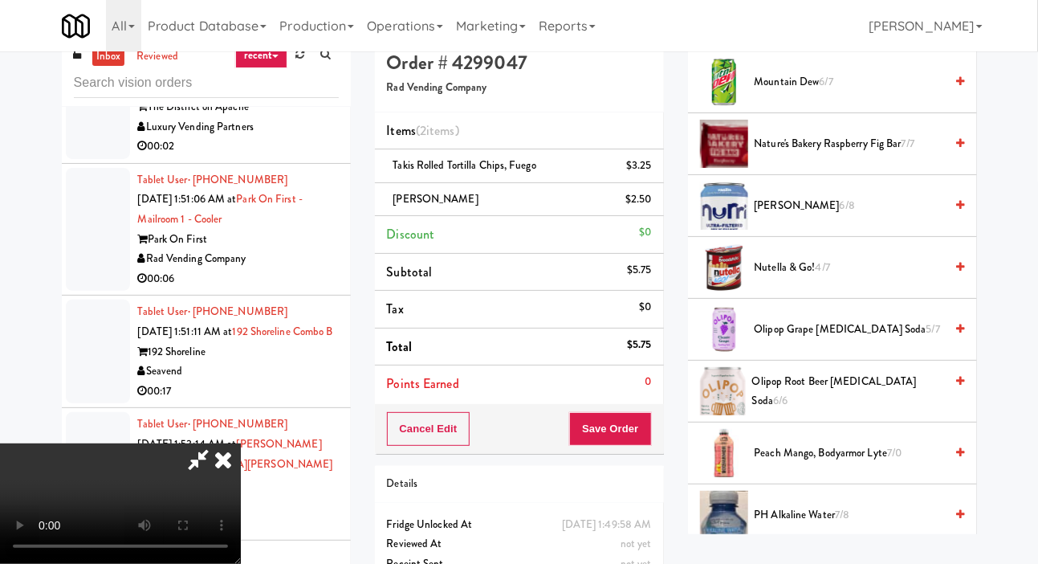
click at [822, 340] on span "Olipop Grape [MEDICAL_DATA] Soda 5/7" at bounding box center [850, 330] width 190 height 20
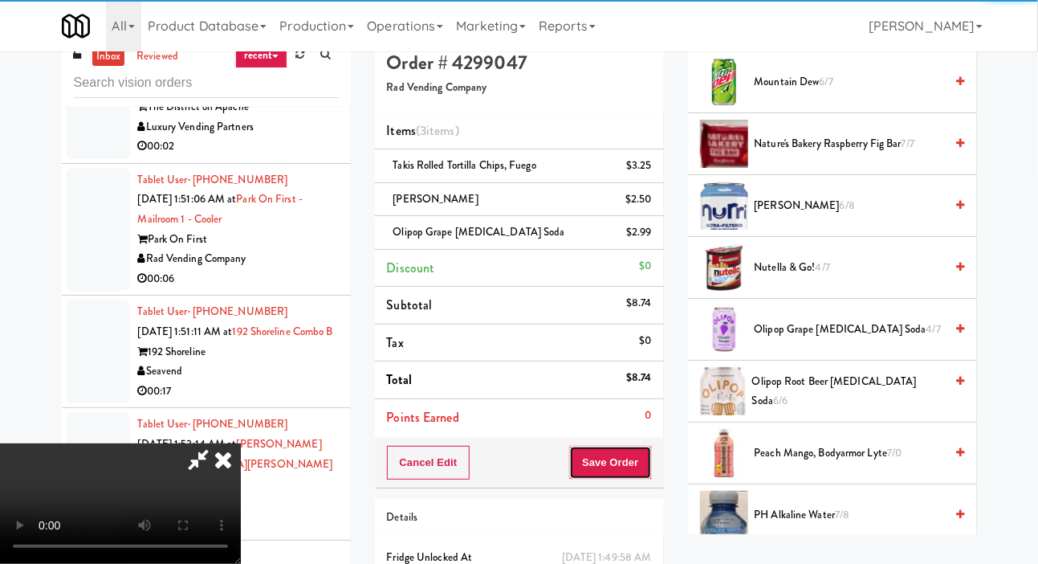
click at [648, 462] on button "Save Order" at bounding box center [610, 463] width 82 height 34
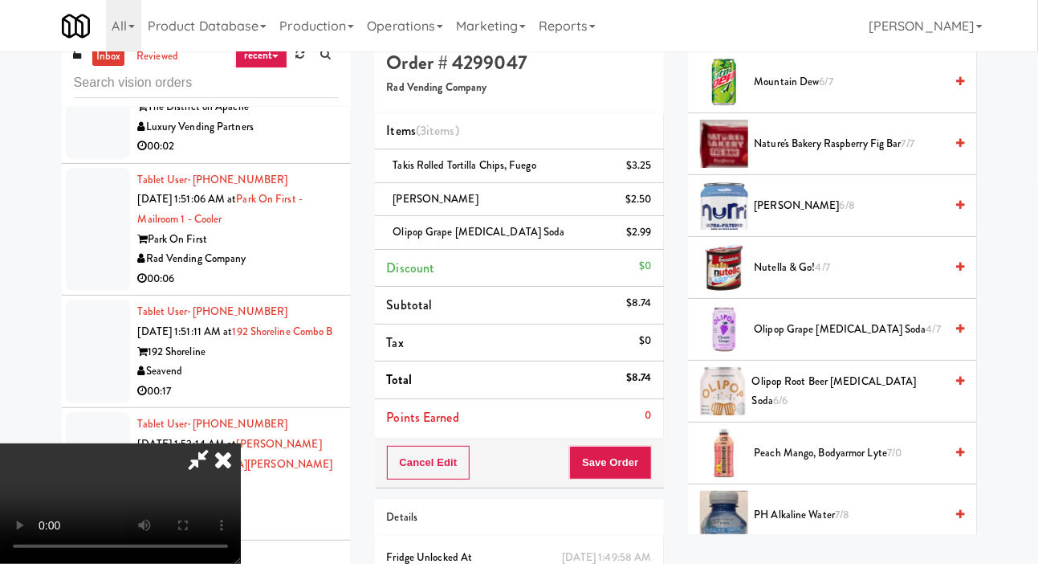
click at [662, 461] on div "Cancel Edit Save Order" at bounding box center [519, 463] width 289 height 50
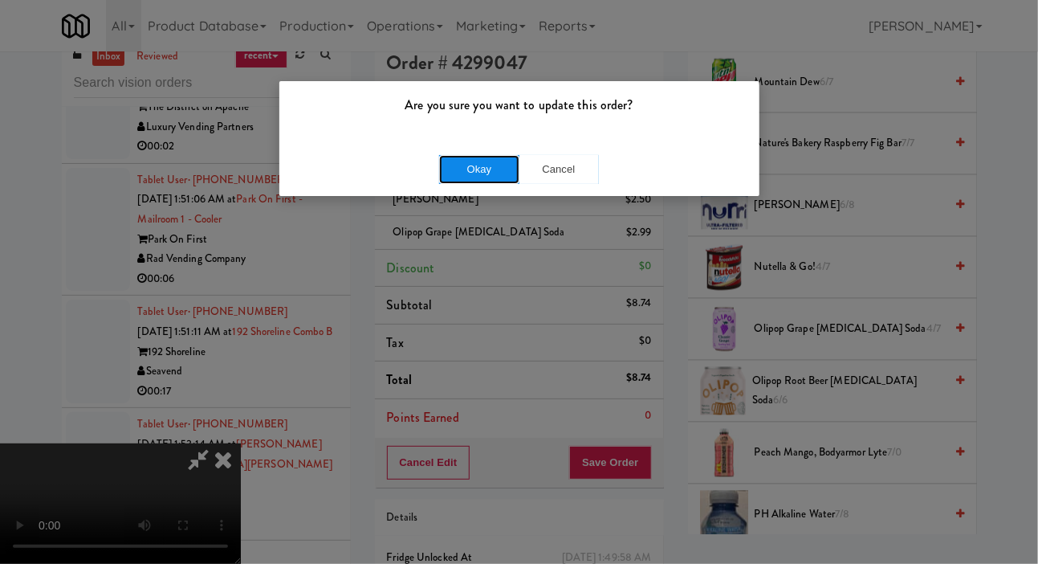
click at [493, 175] on button "Okay" at bounding box center [479, 169] width 80 height 29
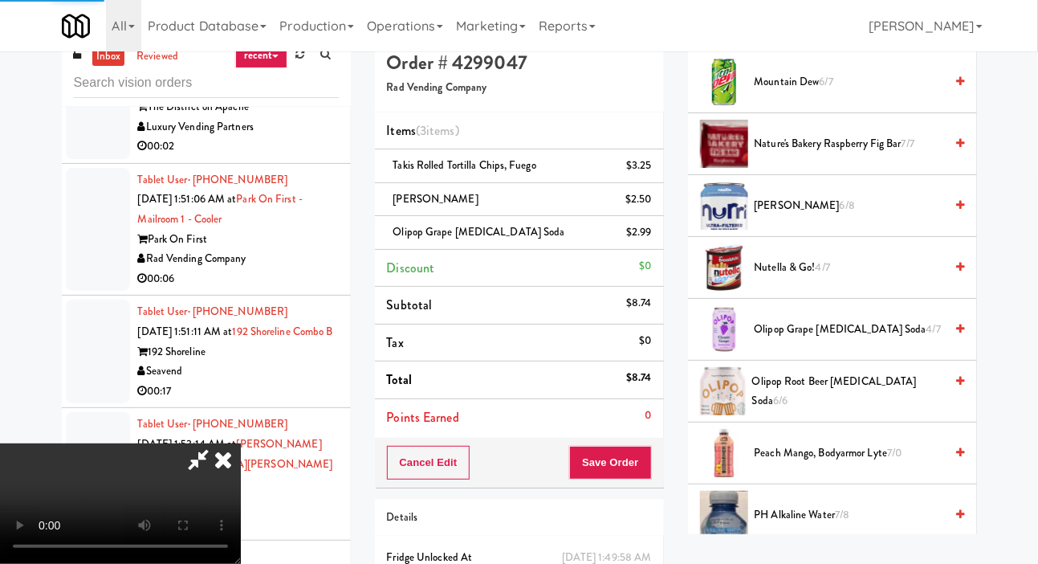
scroll to position [93, 0]
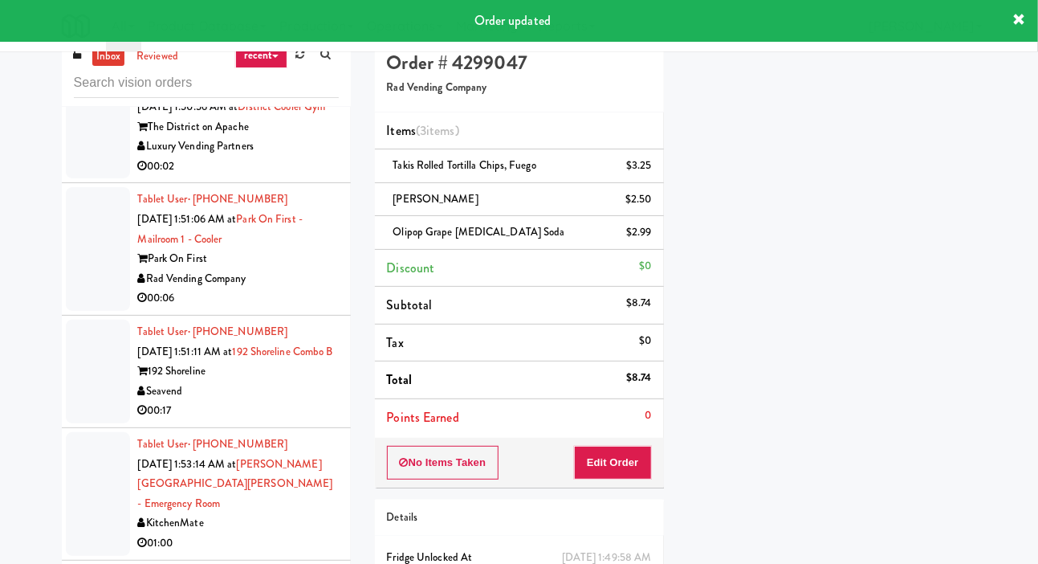
click at [88, 178] on div at bounding box center [98, 127] width 64 height 104
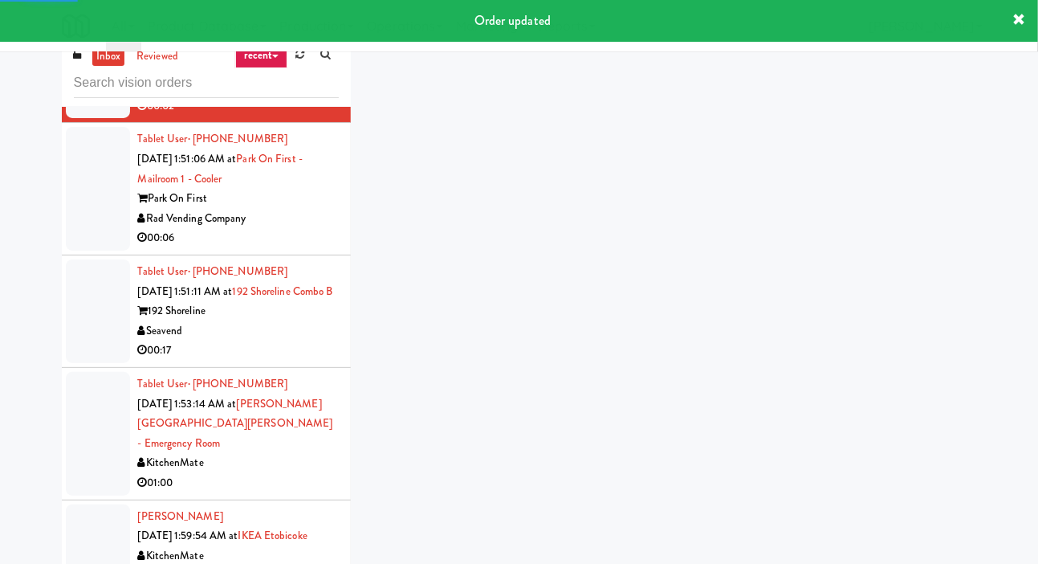
scroll to position [3289, 0]
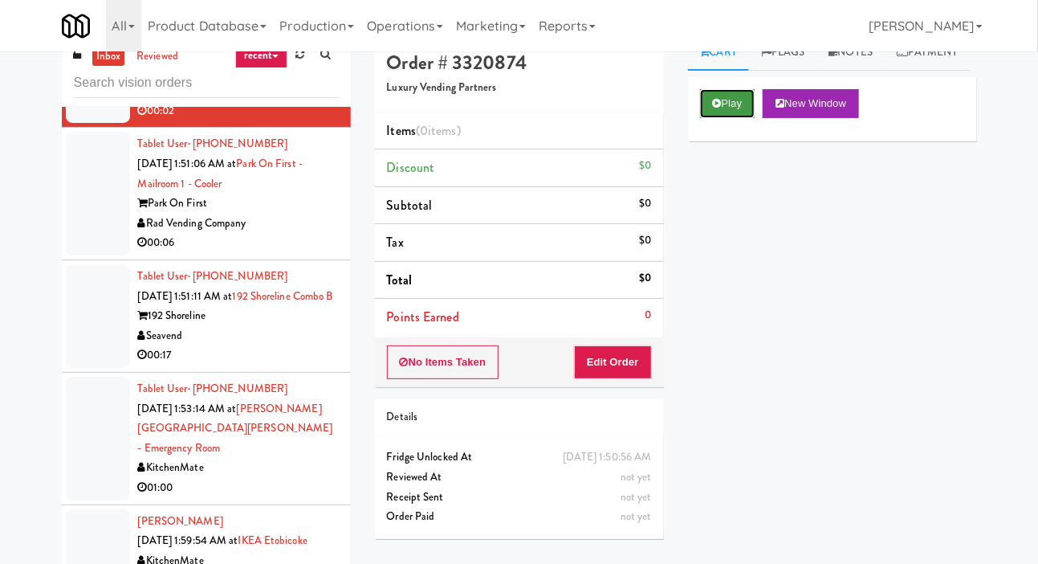
click at [711, 118] on button "Play" at bounding box center [727, 103] width 55 height 29
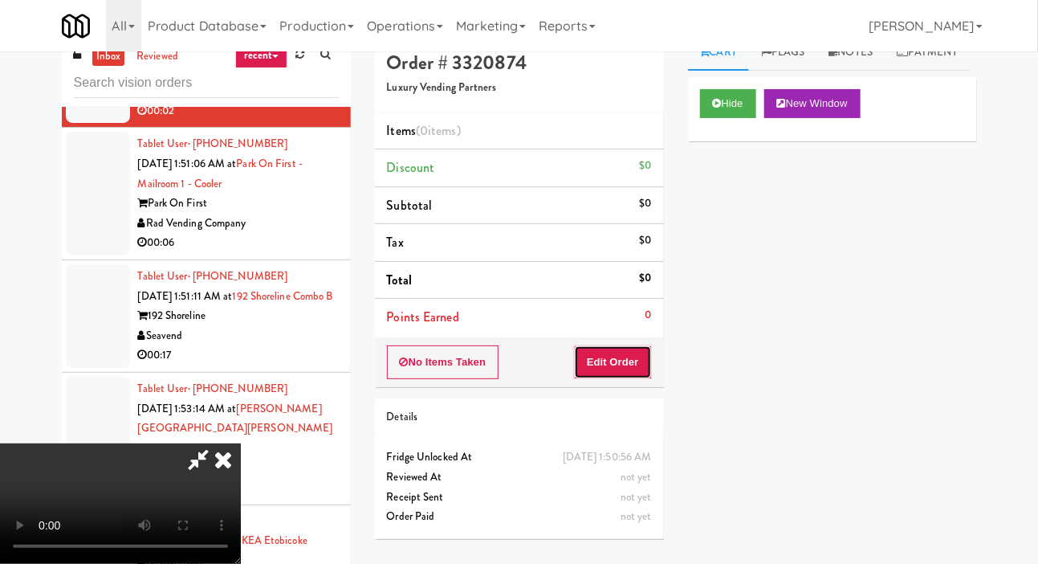
click at [603, 372] on button "Edit Order" at bounding box center [613, 362] width 78 height 34
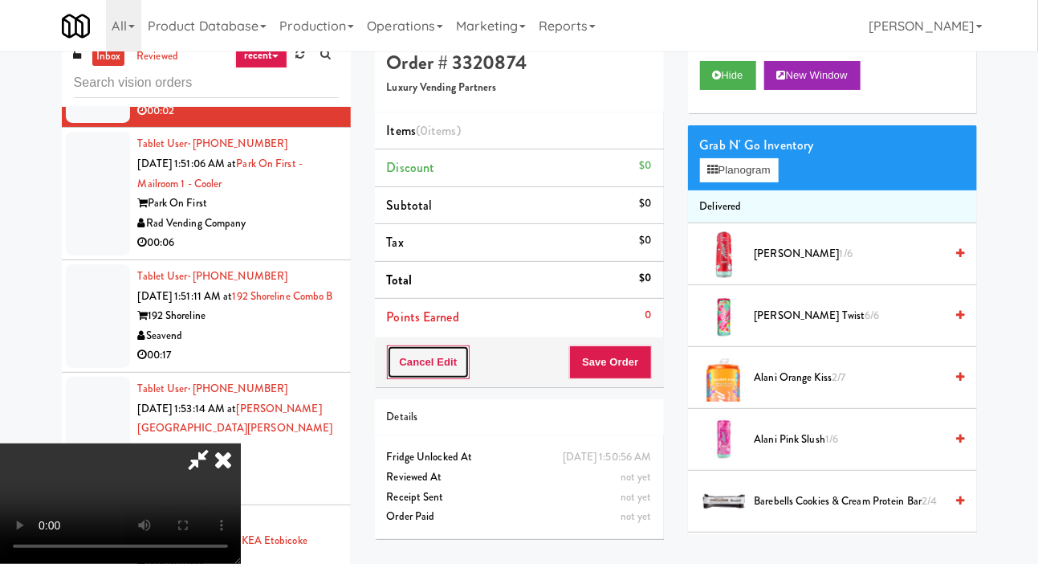
scroll to position [27, 0]
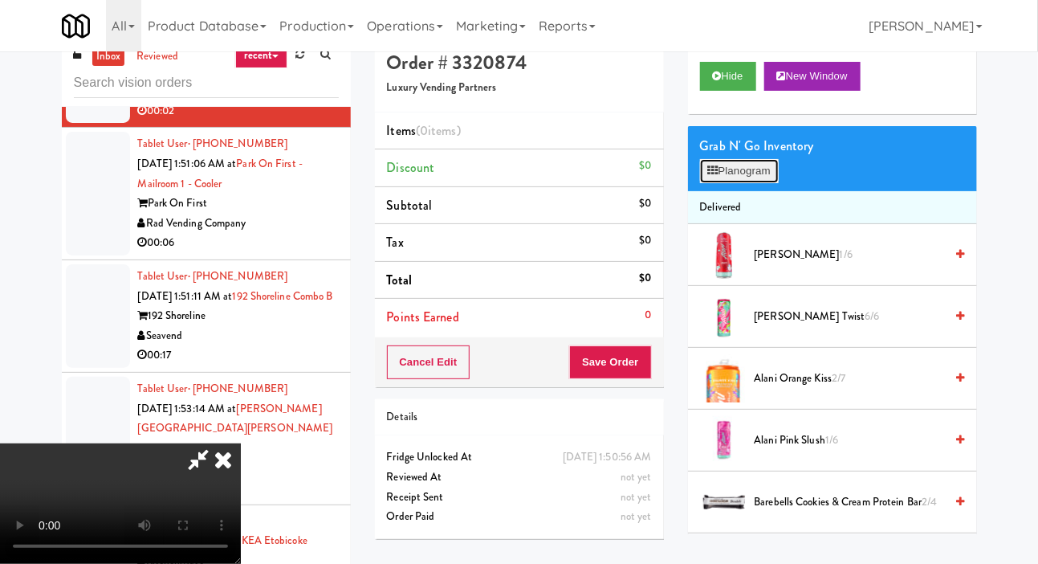
click at [768, 183] on button "Planogram" at bounding box center [739, 171] width 79 height 24
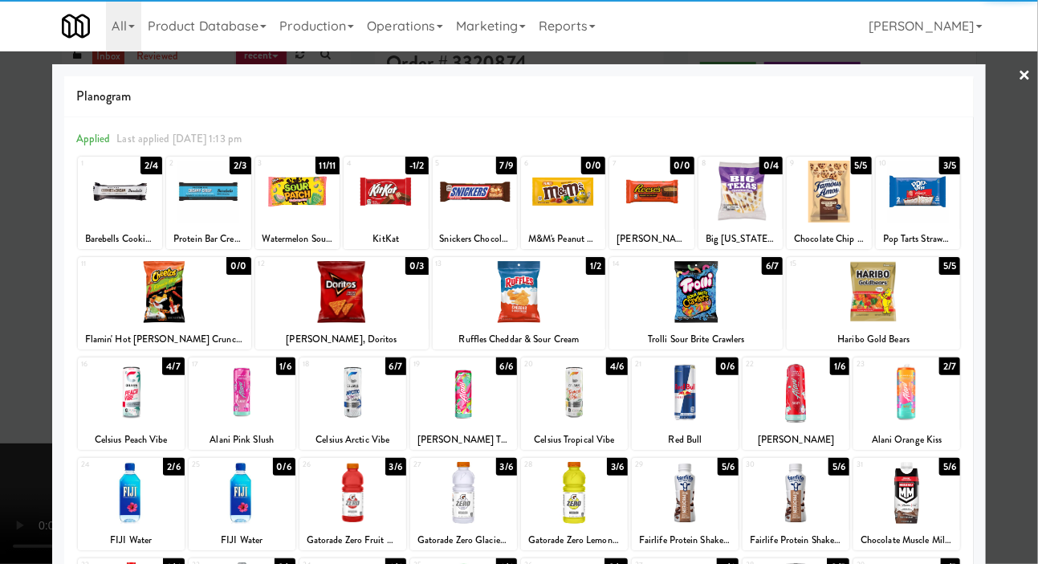
click at [299, 313] on div at bounding box center [341, 292] width 173 height 62
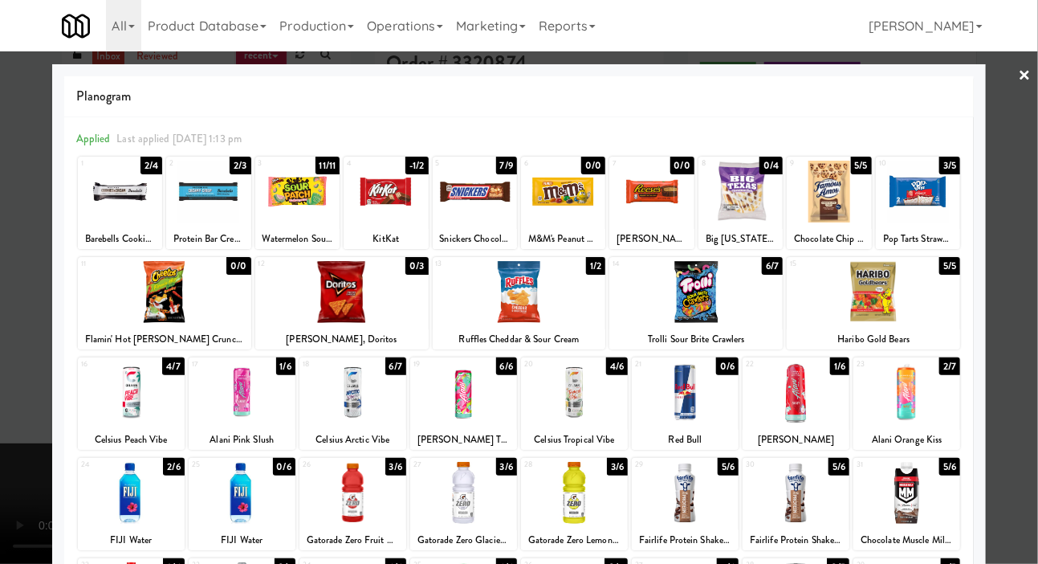
click at [19, 234] on div at bounding box center [519, 282] width 1038 height 564
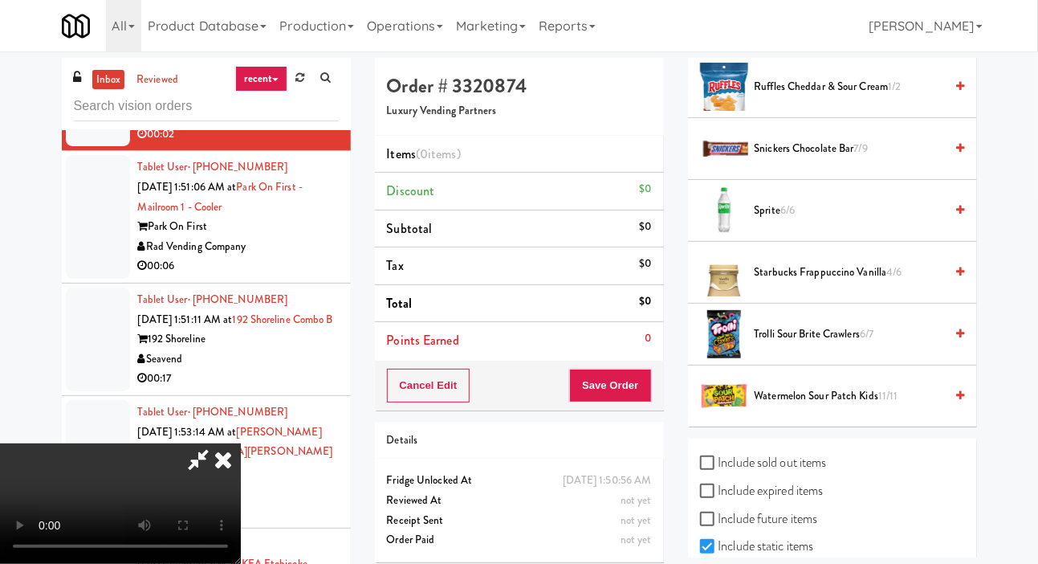
click at [806, 474] on label "Include sold out items" at bounding box center [763, 462] width 127 height 24
click at [719, 470] on input "Include sold out items" at bounding box center [709, 463] width 18 height 13
checkbox input "true"
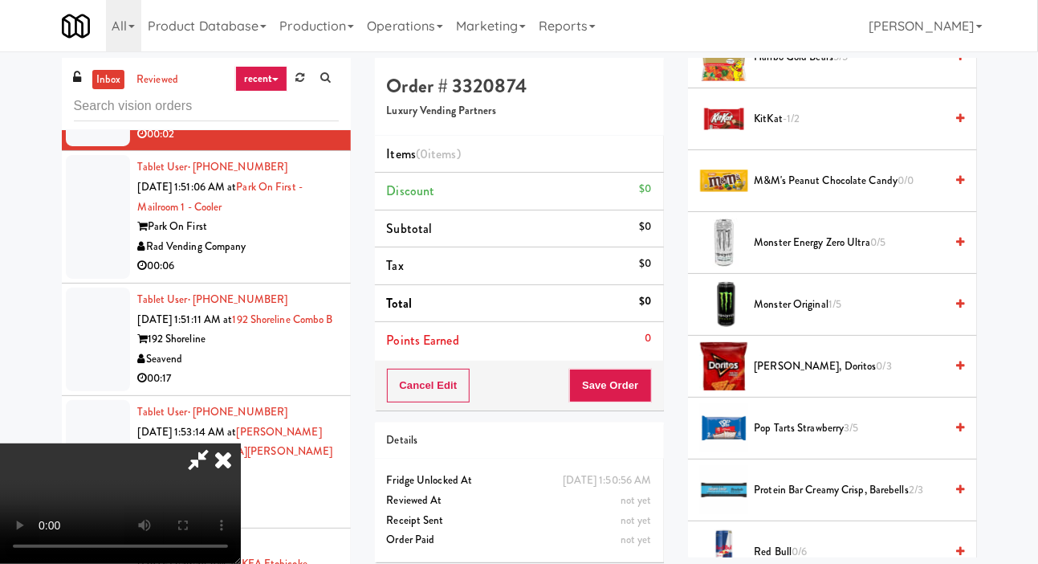
scroll to position [1670, 0]
click at [838, 377] on span "[PERSON_NAME], Doritos 0/3" at bounding box center [850, 366] width 190 height 20
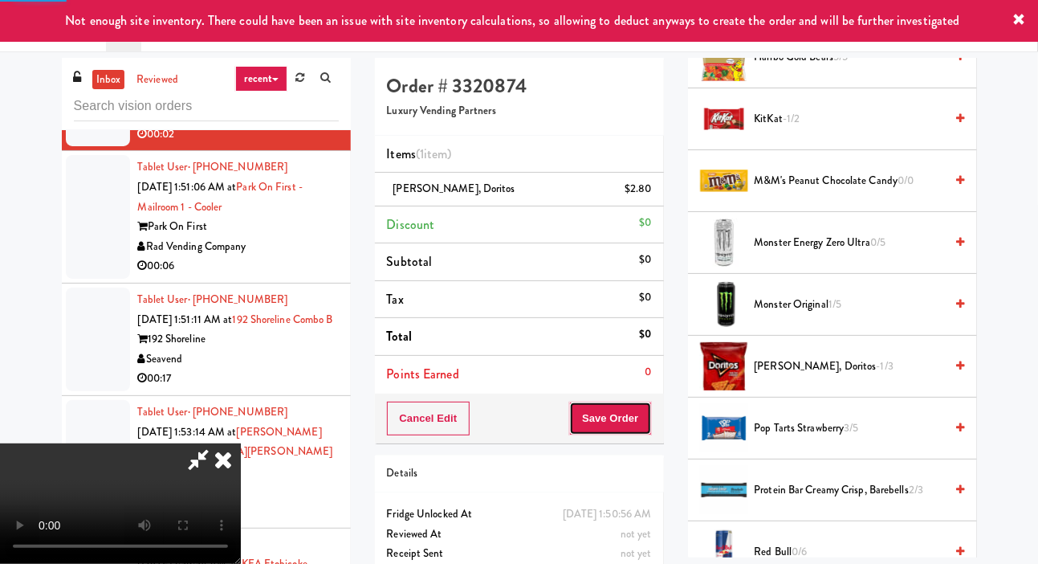
click at [647, 425] on button "Save Order" at bounding box center [610, 418] width 82 height 34
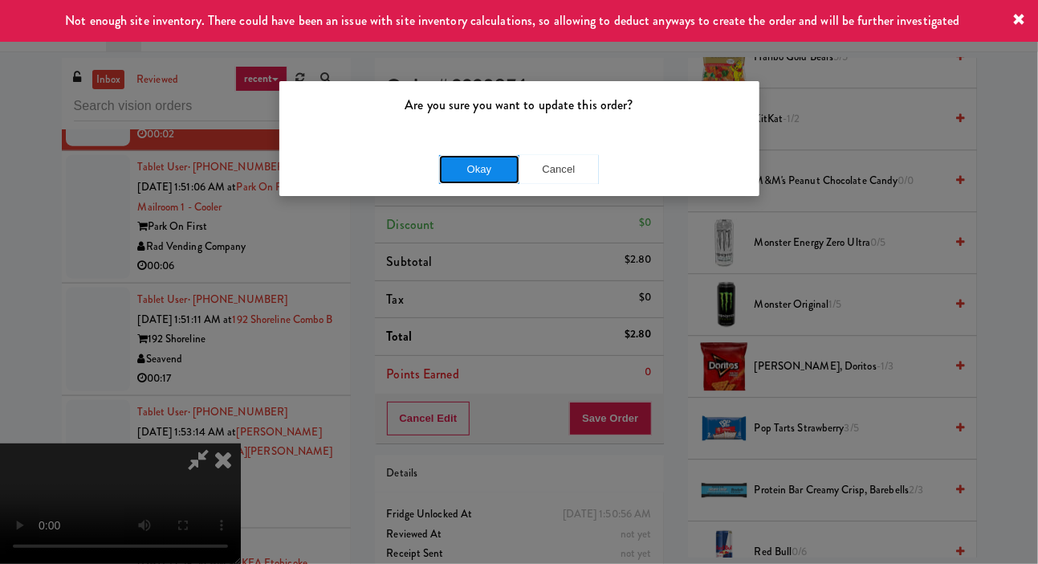
click at [476, 159] on button "Okay" at bounding box center [479, 169] width 80 height 29
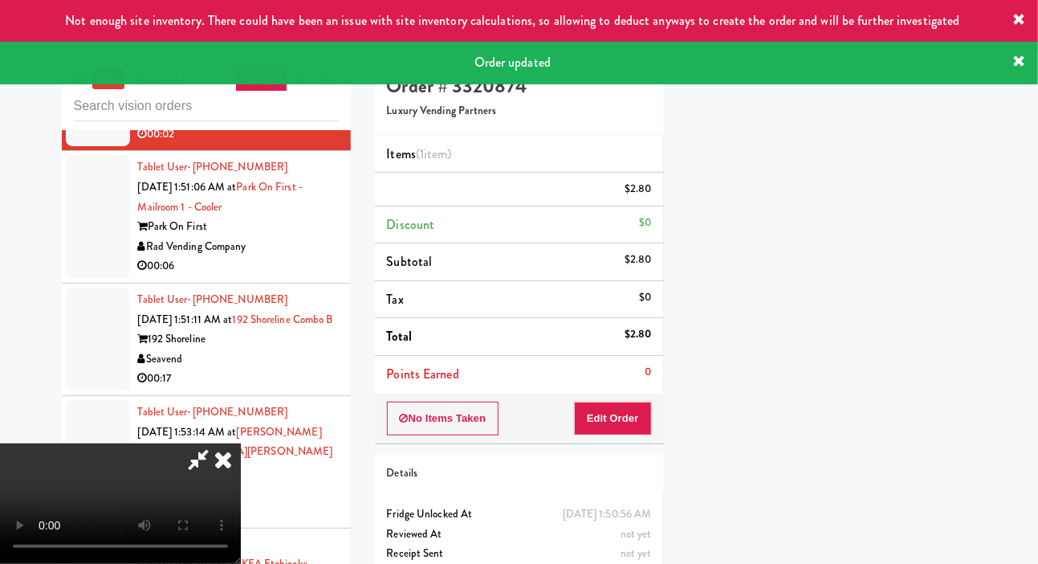
scroll to position [93, 0]
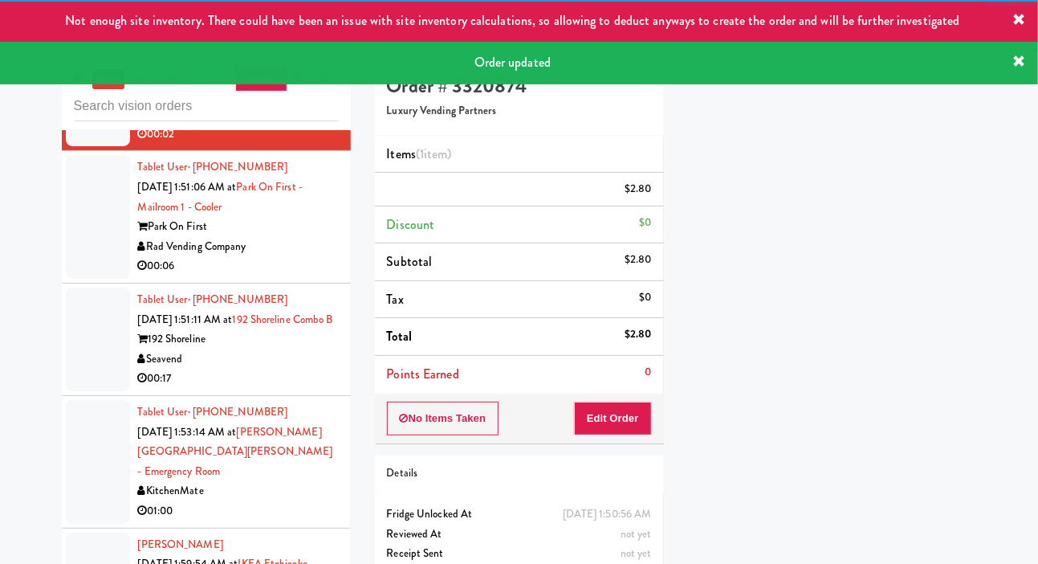
click at [88, 279] on div at bounding box center [98, 217] width 64 height 124
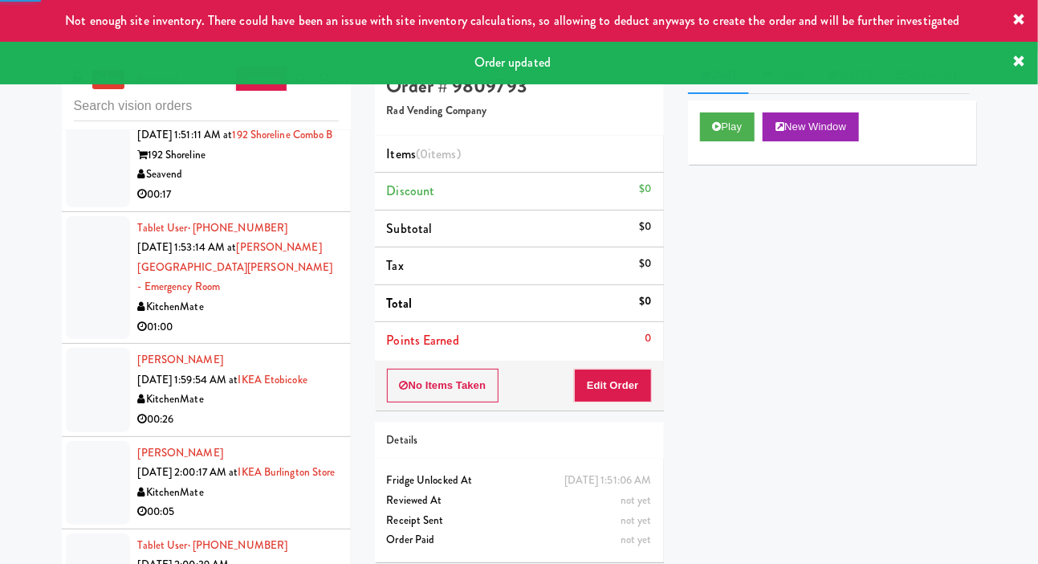
scroll to position [3495, 0]
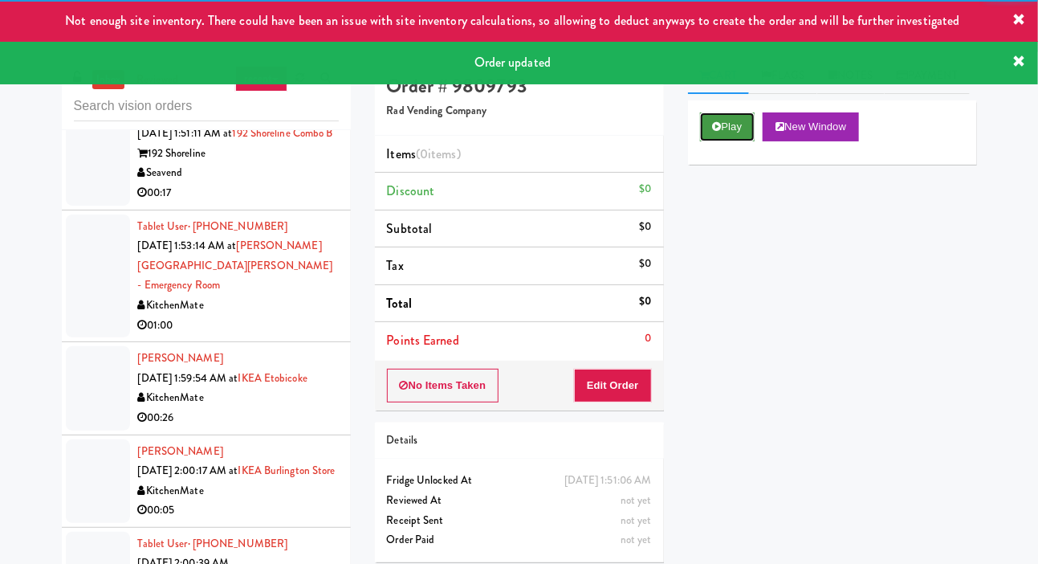
click at [707, 141] on button "Play" at bounding box center [727, 126] width 55 height 29
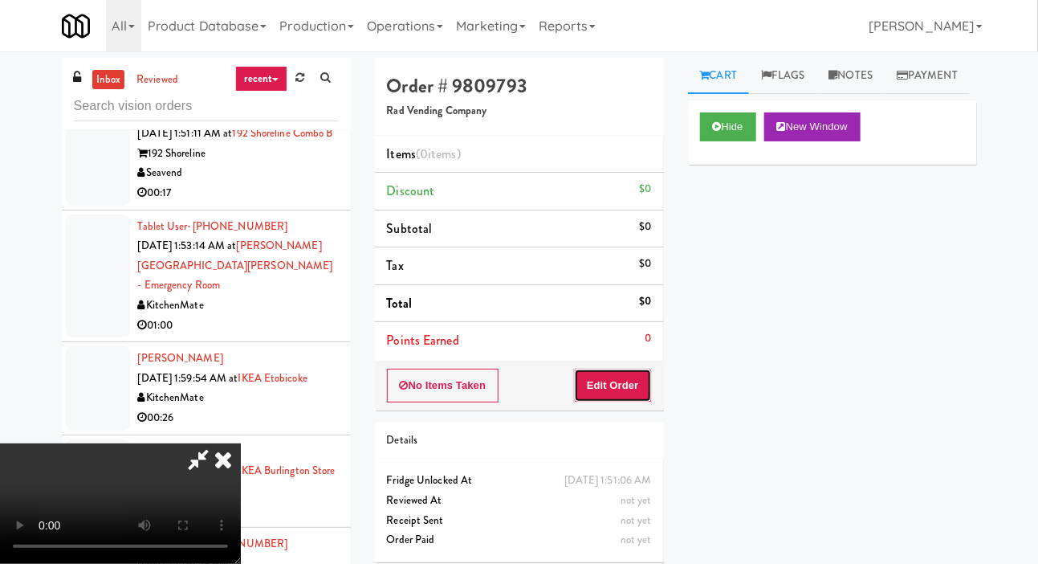
click at [626, 370] on button "Edit Order" at bounding box center [613, 385] width 78 height 34
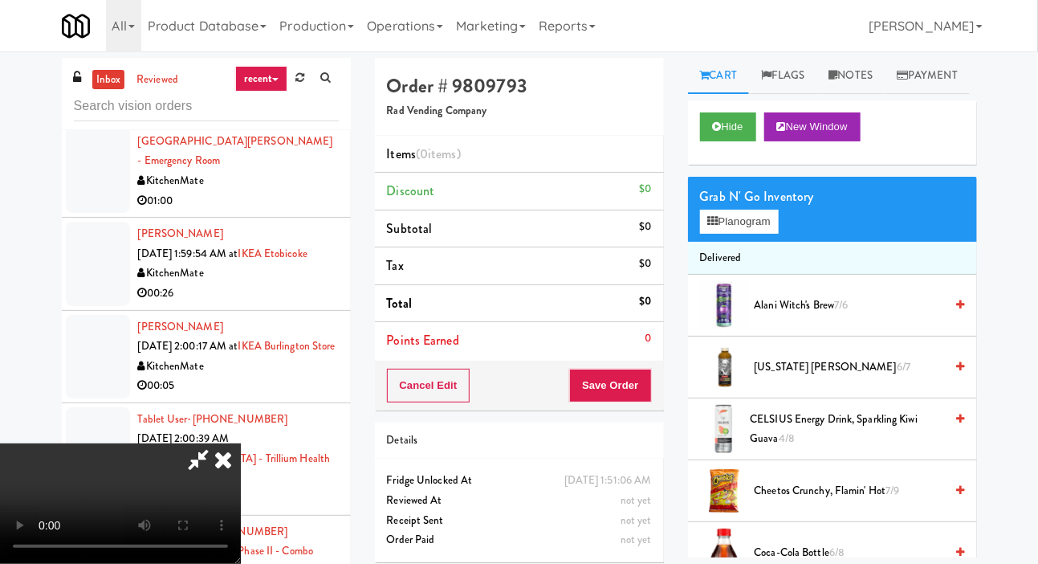
scroll to position [3620, 0]
click at [757, 234] on button "Planogram" at bounding box center [739, 222] width 79 height 24
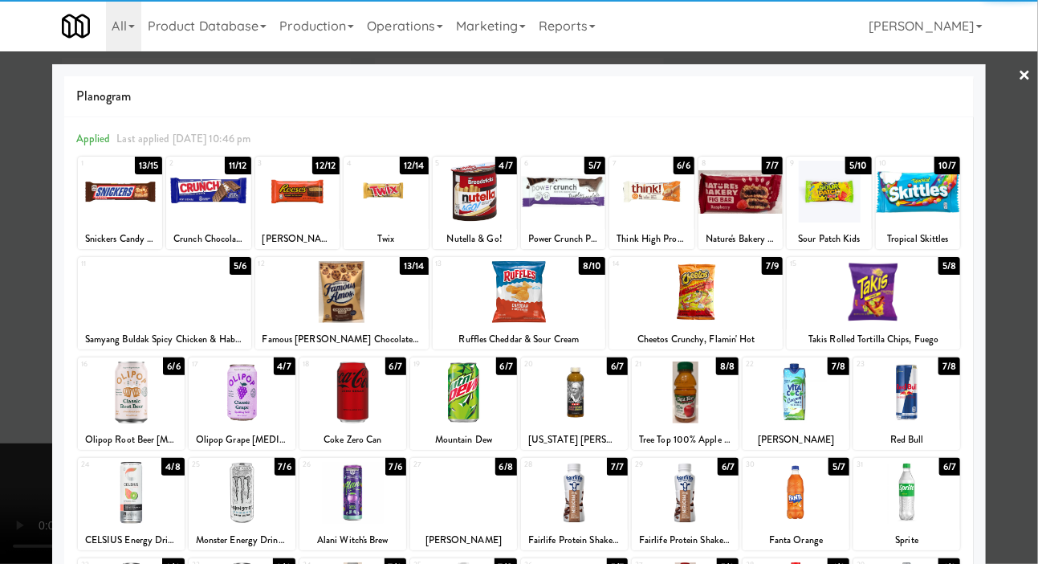
click at [112, 318] on div at bounding box center [164, 292] width 173 height 62
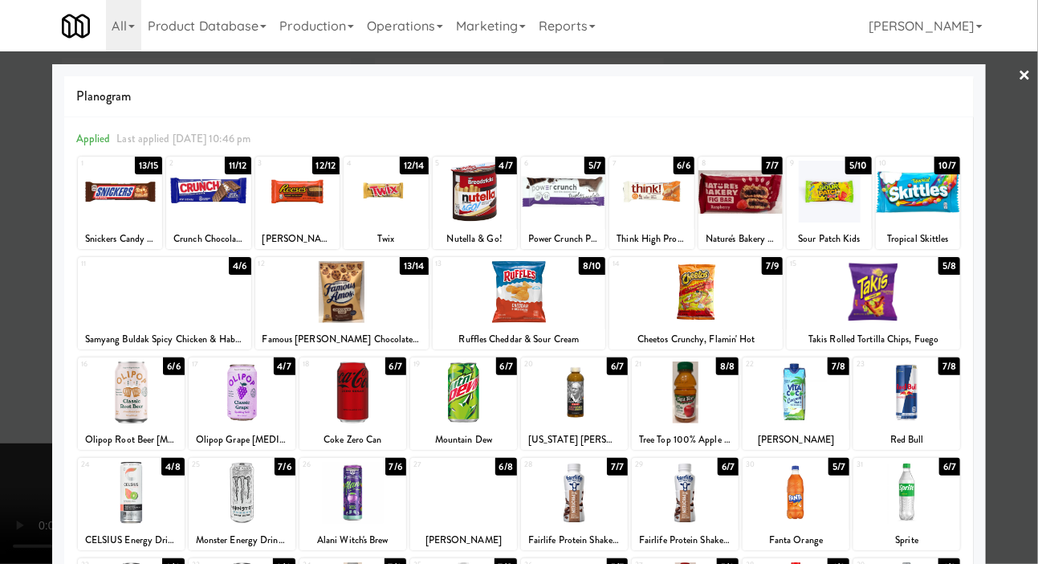
click at [10, 373] on div at bounding box center [519, 282] width 1038 height 564
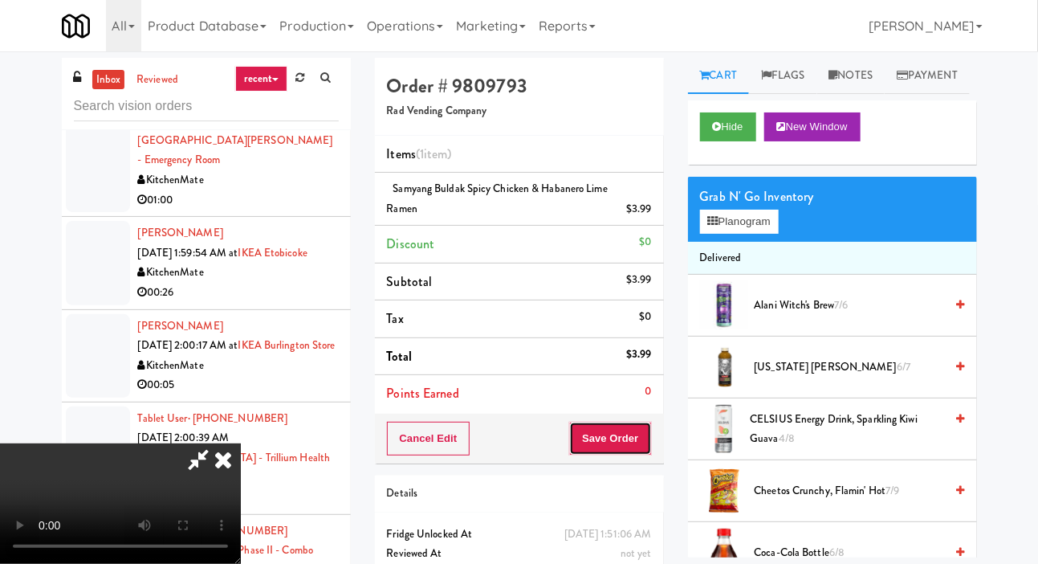
click at [644, 440] on button "Save Order" at bounding box center [610, 438] width 82 height 34
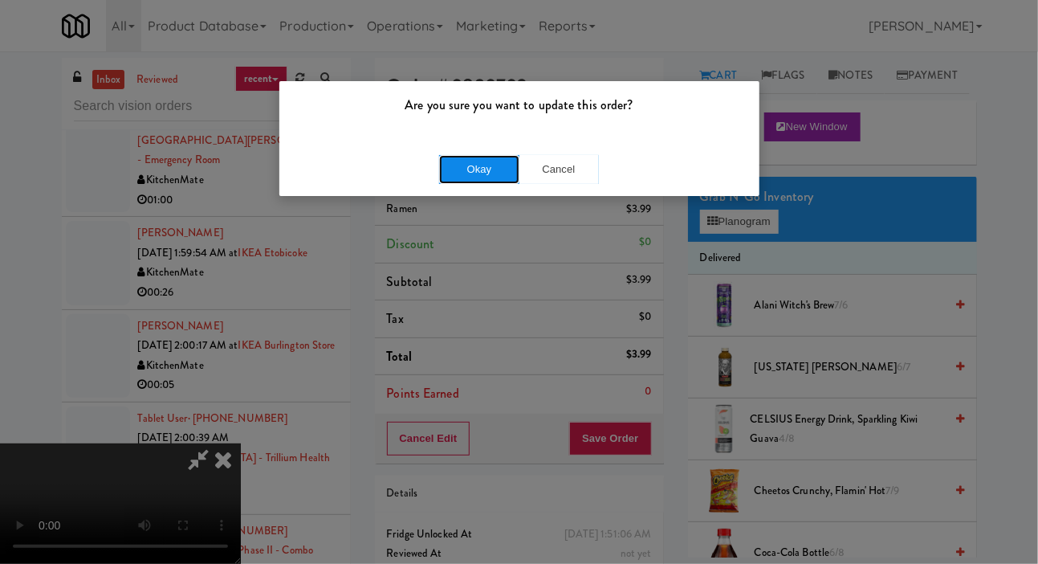
click at [492, 173] on button "Okay" at bounding box center [479, 169] width 80 height 29
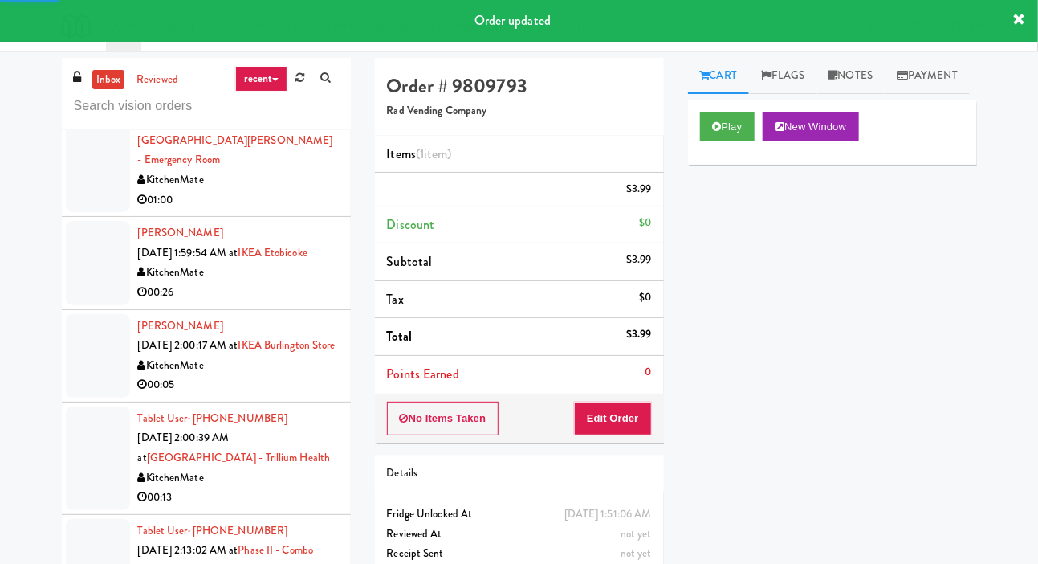
click at [83, 80] on div at bounding box center [98, 29] width 64 height 104
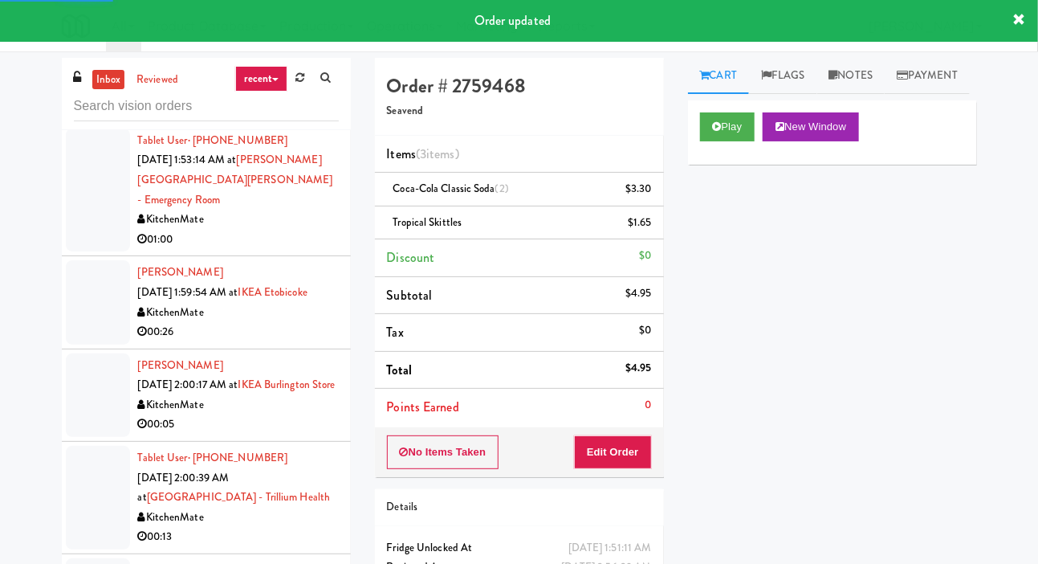
click at [100, 252] on div at bounding box center [98, 190] width 64 height 124
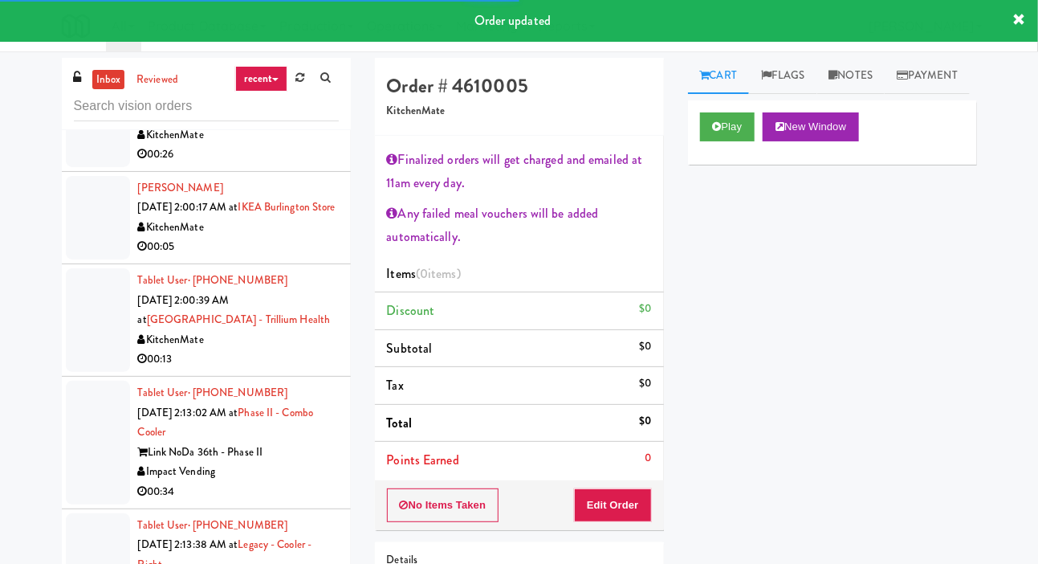
scroll to position [3797, 0]
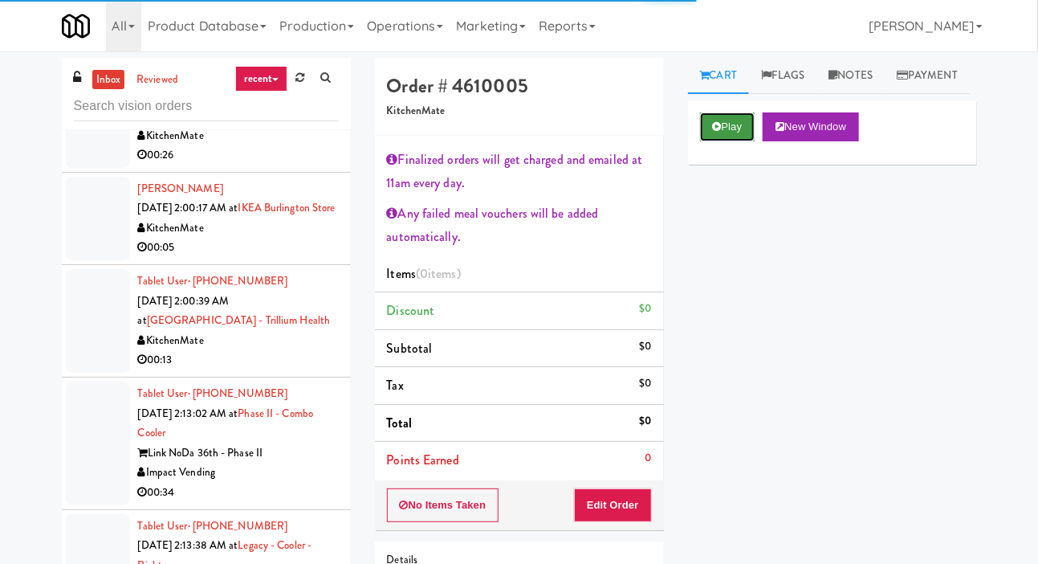
click at [726, 141] on button "Play" at bounding box center [727, 126] width 55 height 29
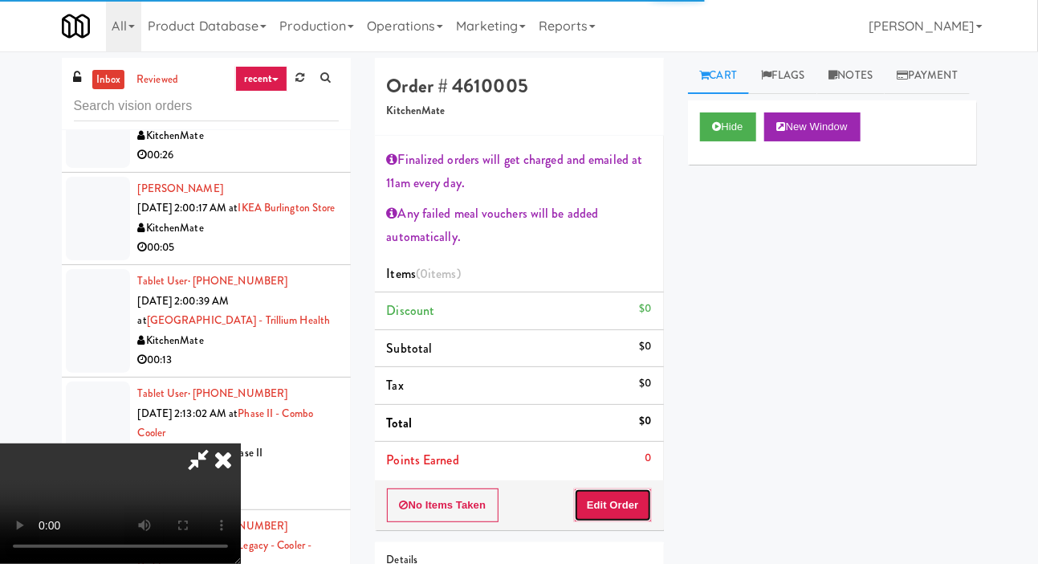
click at [609, 499] on button "Edit Order" at bounding box center [613, 505] width 78 height 34
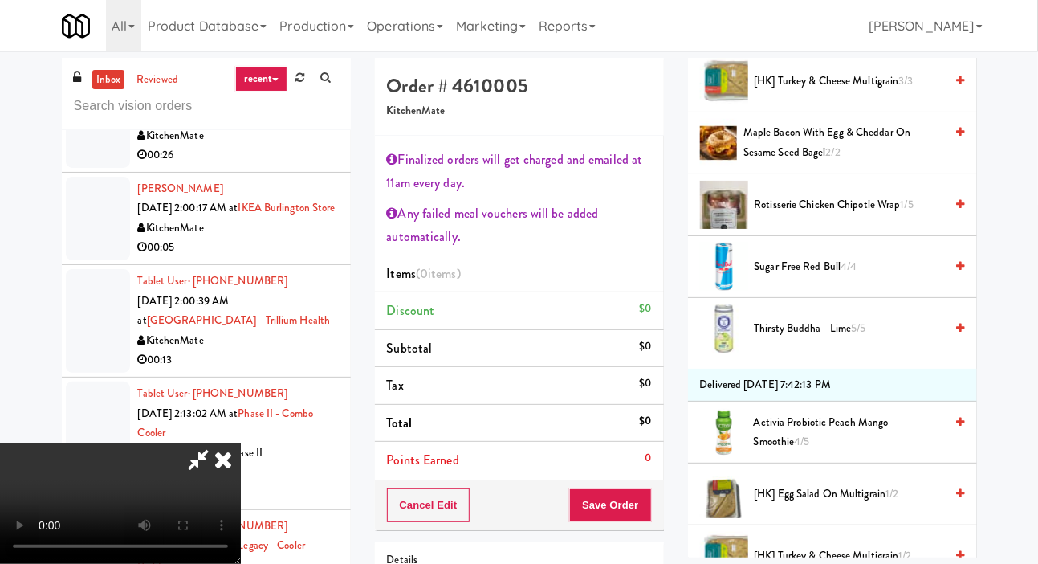
scroll to position [564, 0]
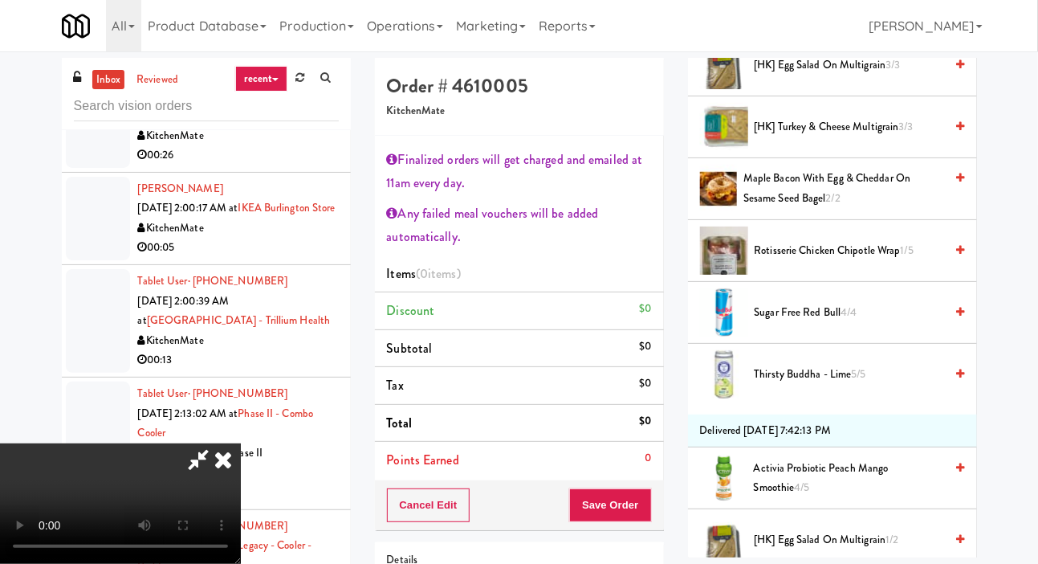
click at [828, 261] on span "Rotisserie Chicken Chipotle Wrap 1/5" at bounding box center [850, 251] width 190 height 20
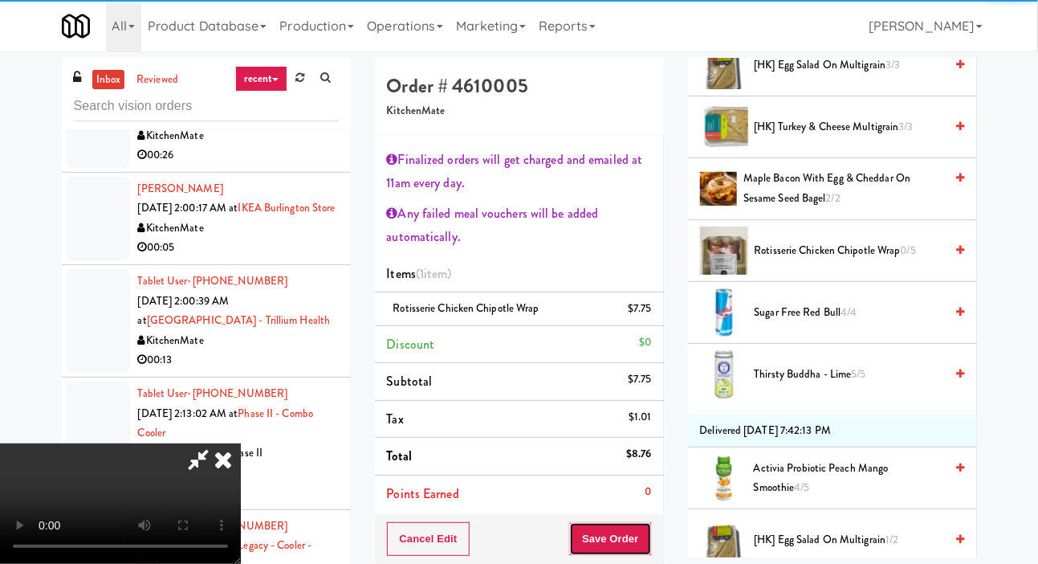
click at [641, 528] on button "Save Order" at bounding box center [610, 539] width 82 height 34
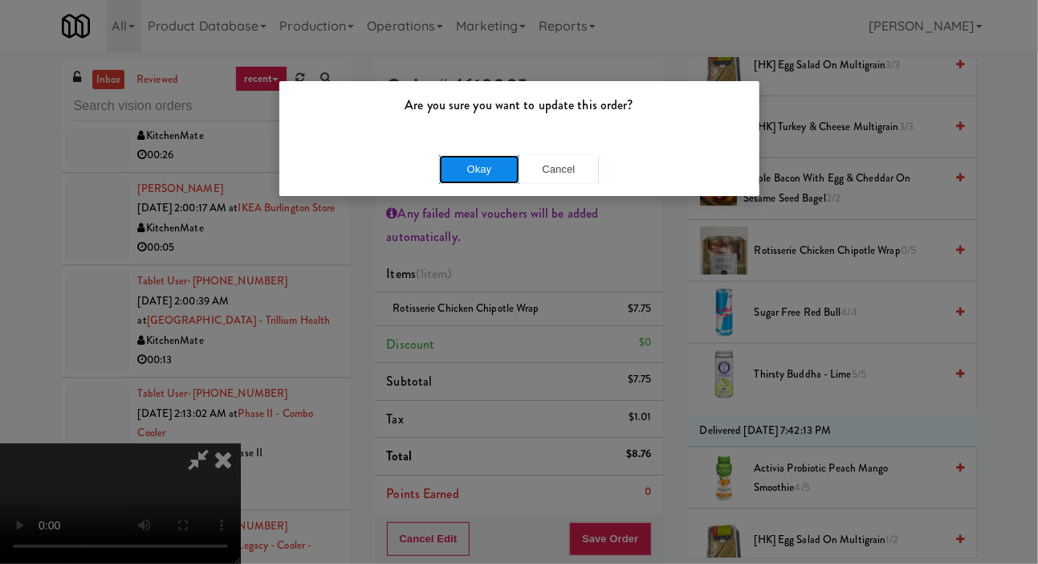
click at [478, 180] on button "Okay" at bounding box center [479, 169] width 80 height 29
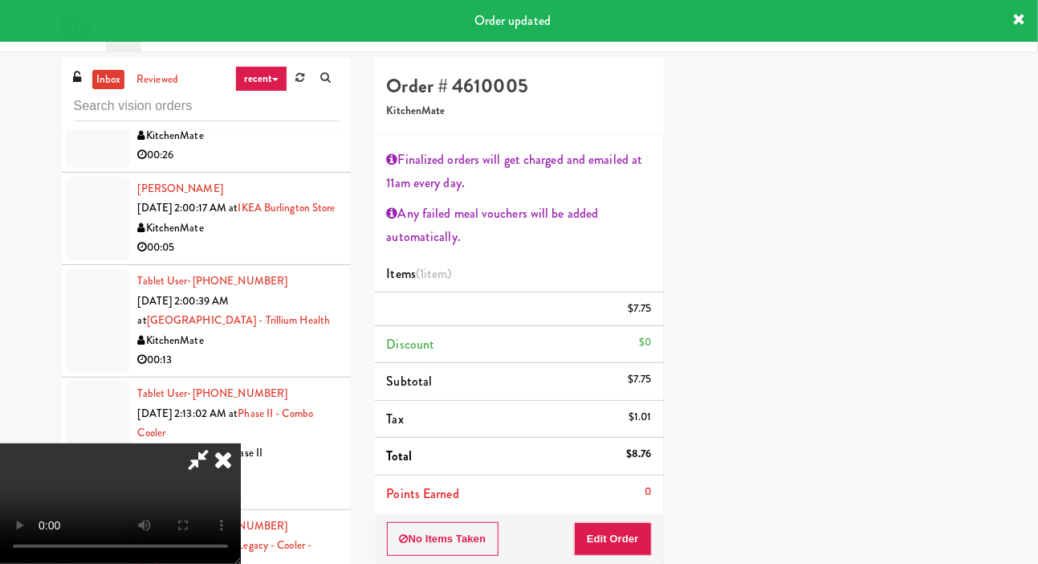
scroll to position [93, 0]
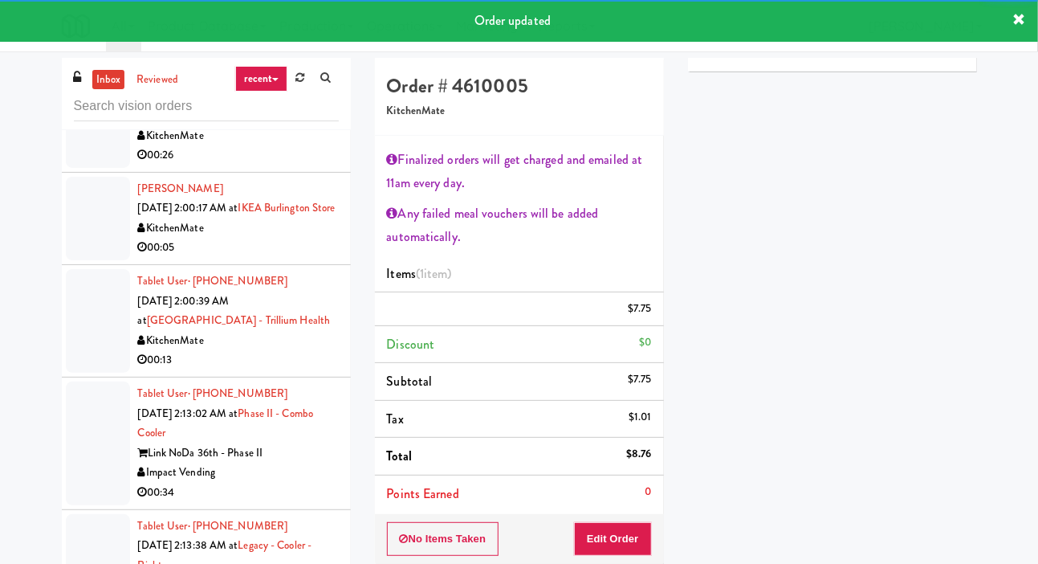
click at [79, 167] on div at bounding box center [98, 124] width 64 height 83
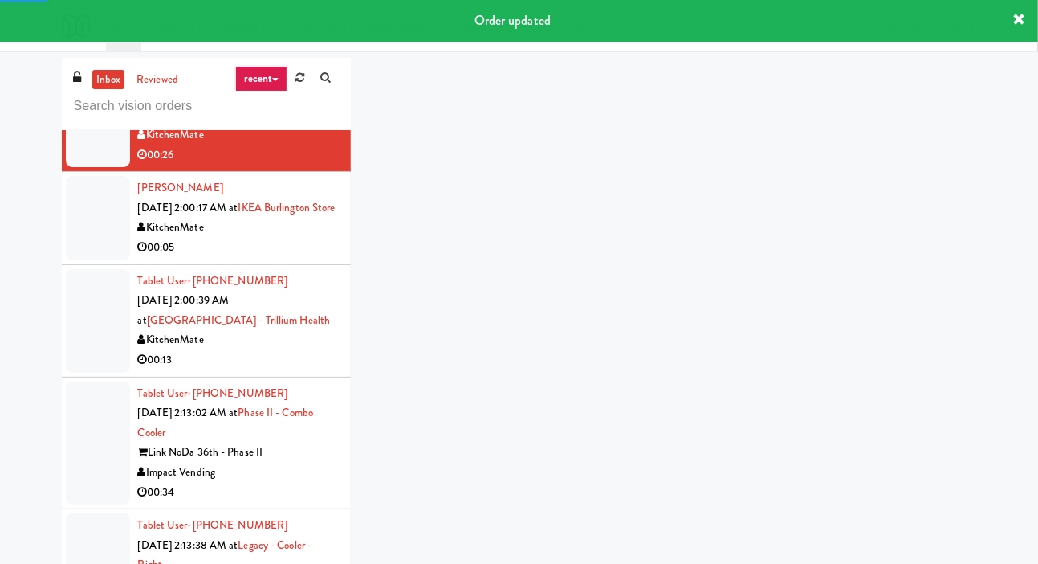
scroll to position [3832, 0]
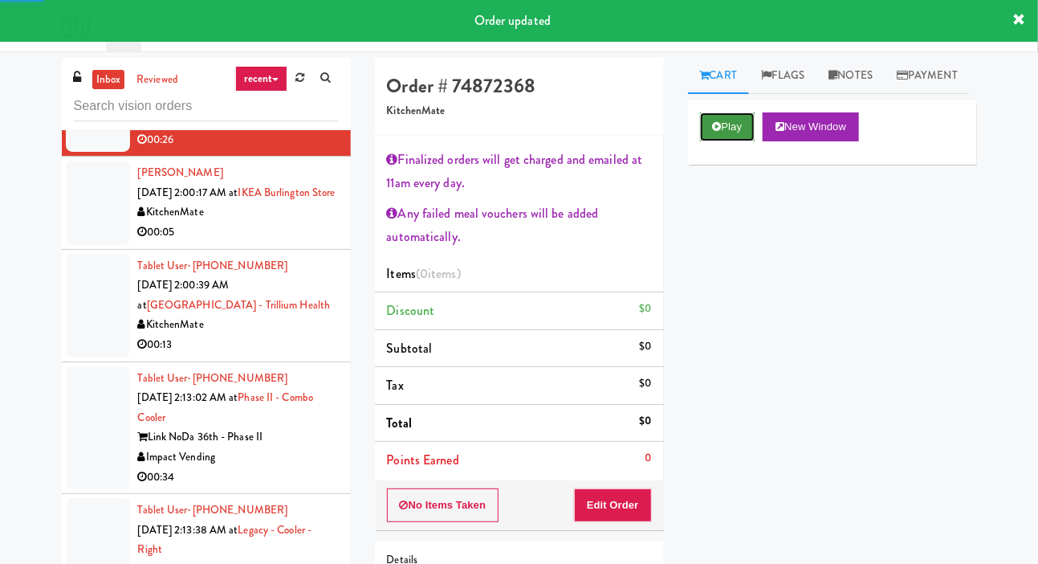
click at [739, 141] on button "Play" at bounding box center [727, 126] width 55 height 29
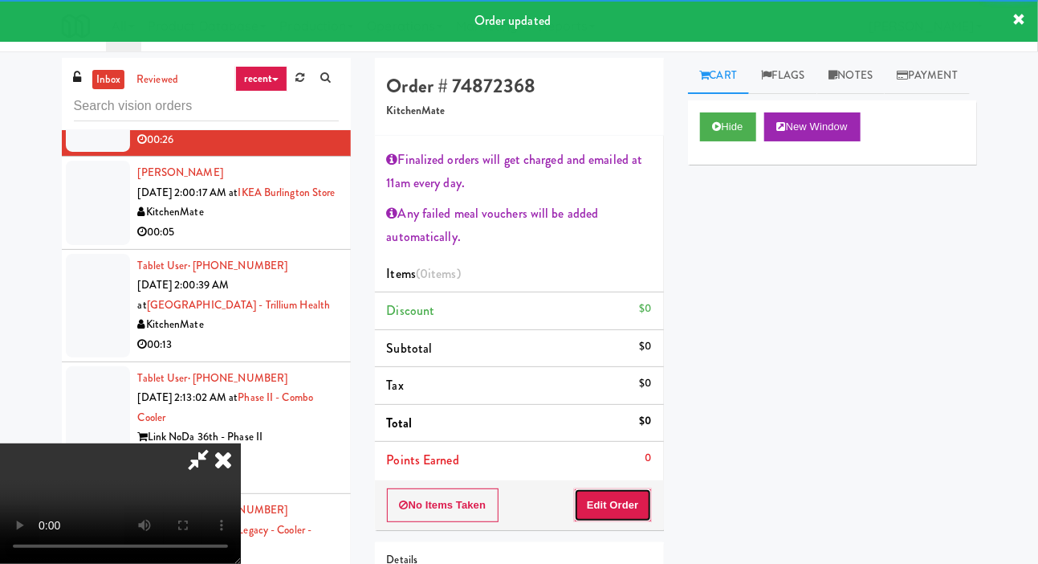
click at [605, 494] on button "Edit Order" at bounding box center [613, 505] width 78 height 34
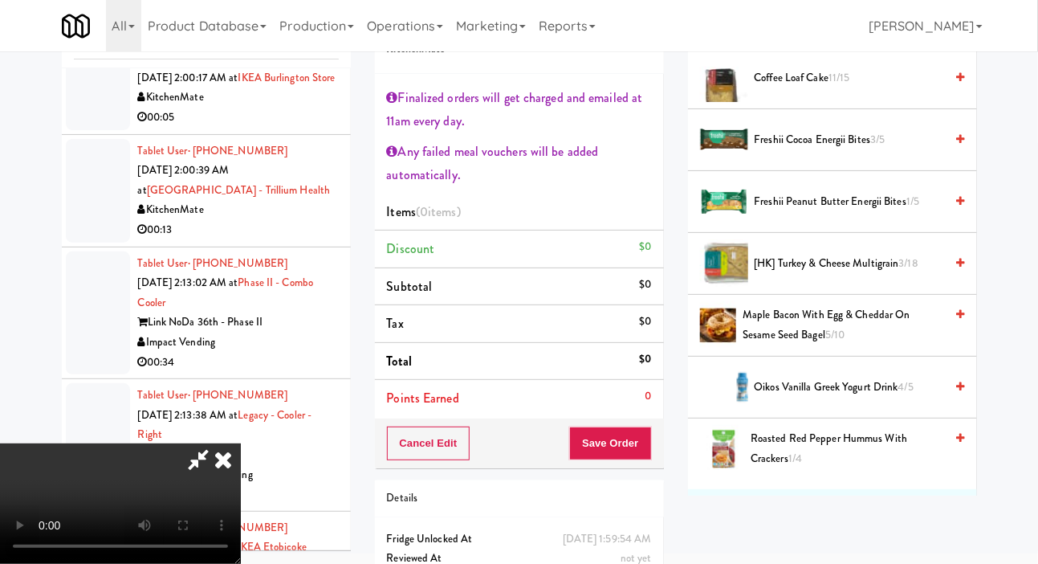
scroll to position [422, 0]
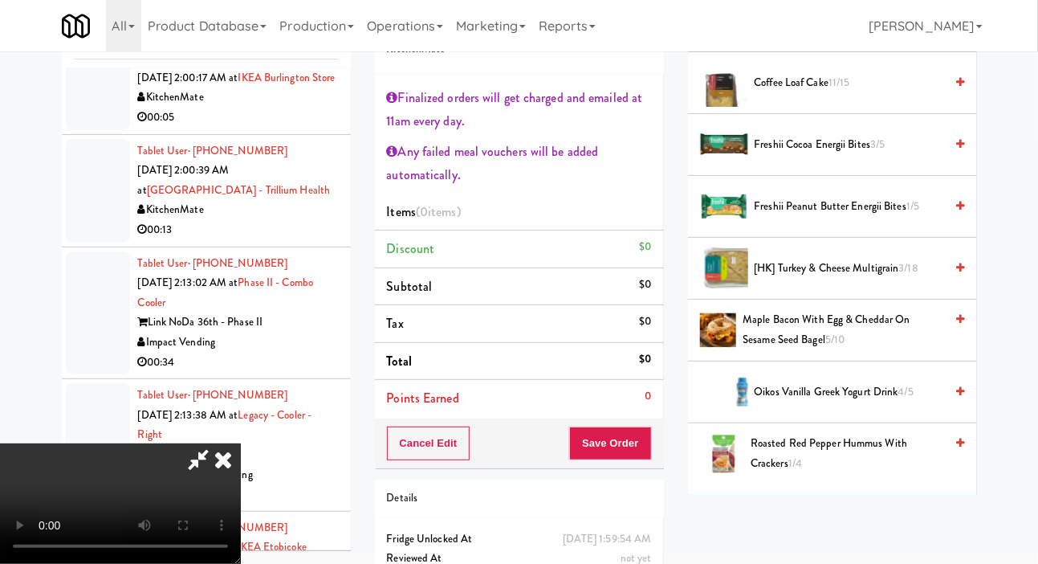
click at [788, 349] on span "Maple Bacon with Egg & Cheddar on Sesame Seed Bagel 5/10" at bounding box center [844, 329] width 202 height 39
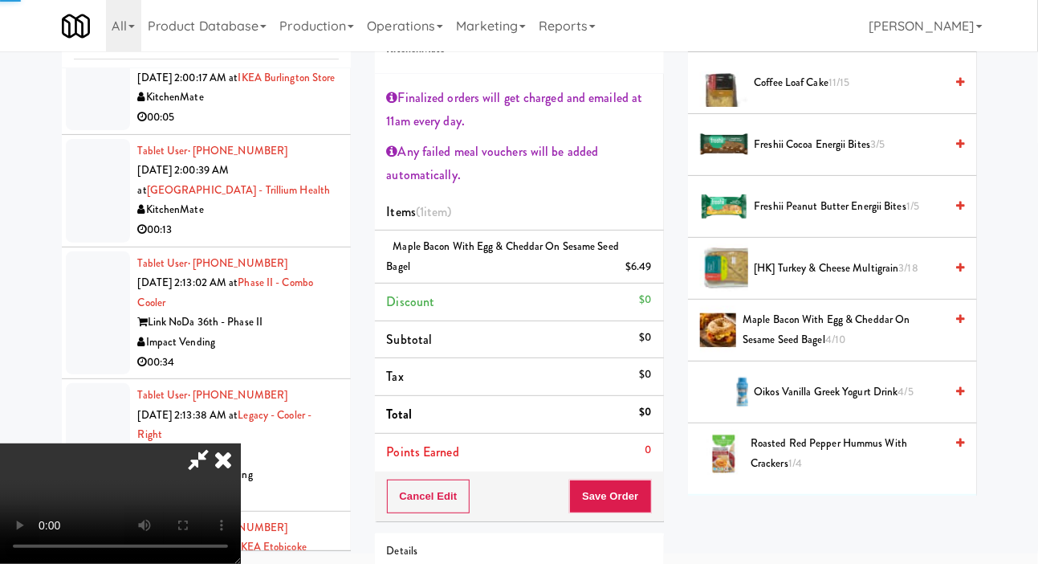
click at [787, 349] on span "Maple Bacon with Egg & Cheddar on Sesame Seed Bagel 4/10" at bounding box center [844, 329] width 202 height 39
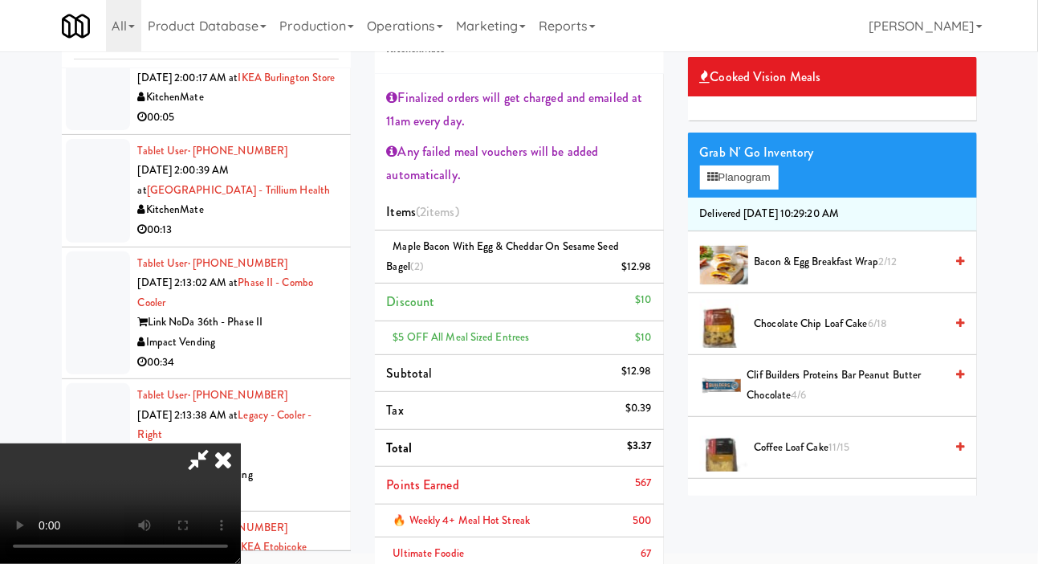
scroll to position [0, 0]
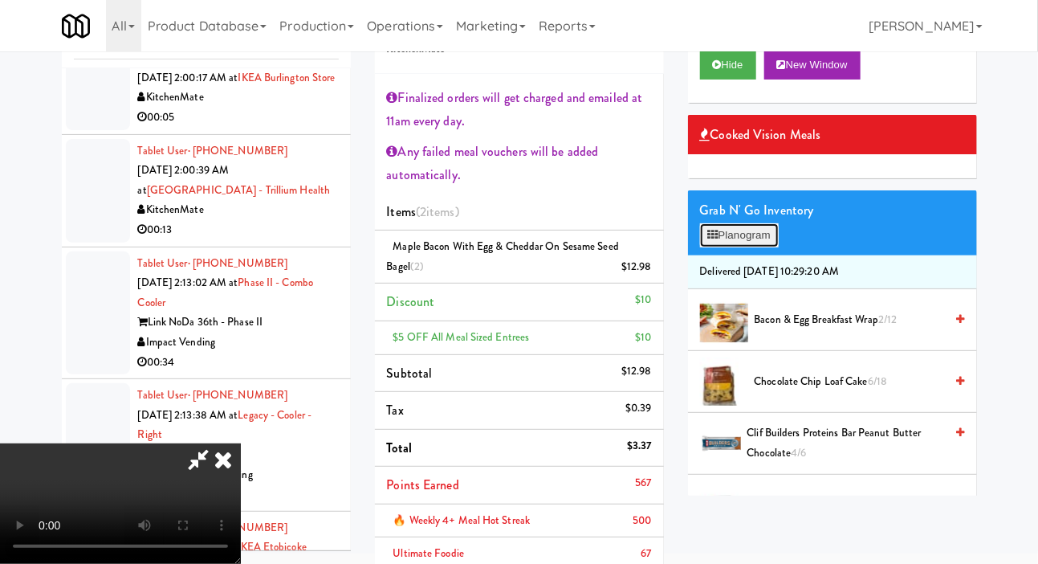
click at [776, 247] on button "Planogram" at bounding box center [739, 235] width 79 height 24
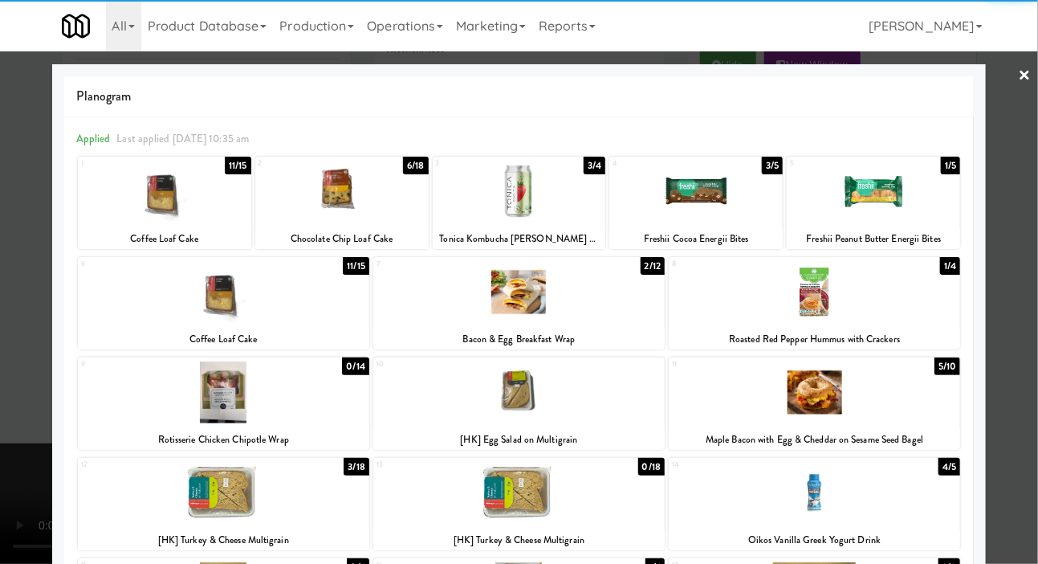
click at [376, 199] on div at bounding box center [341, 192] width 173 height 62
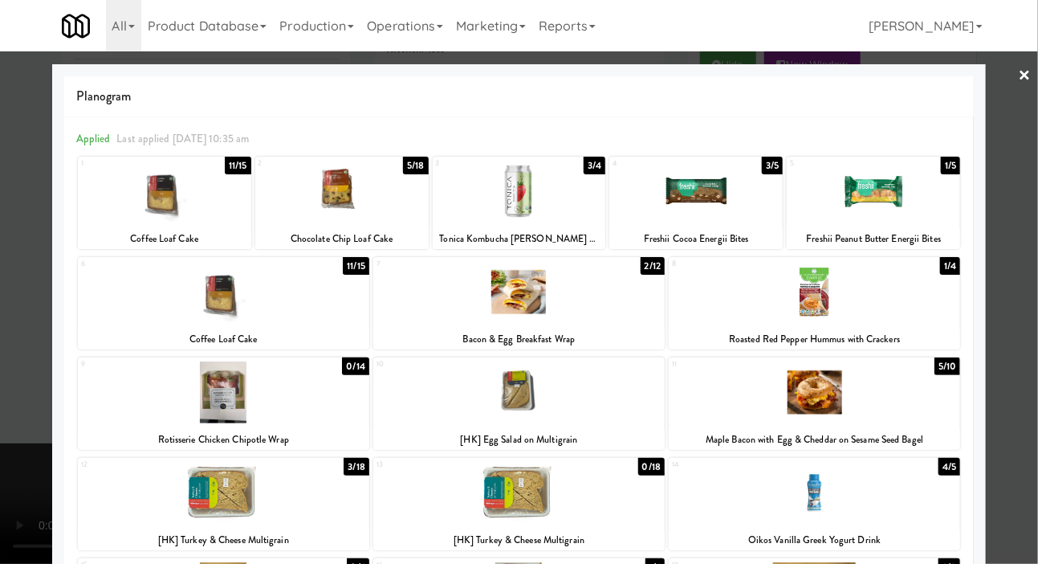
click at [11, 289] on div at bounding box center [519, 282] width 1038 height 564
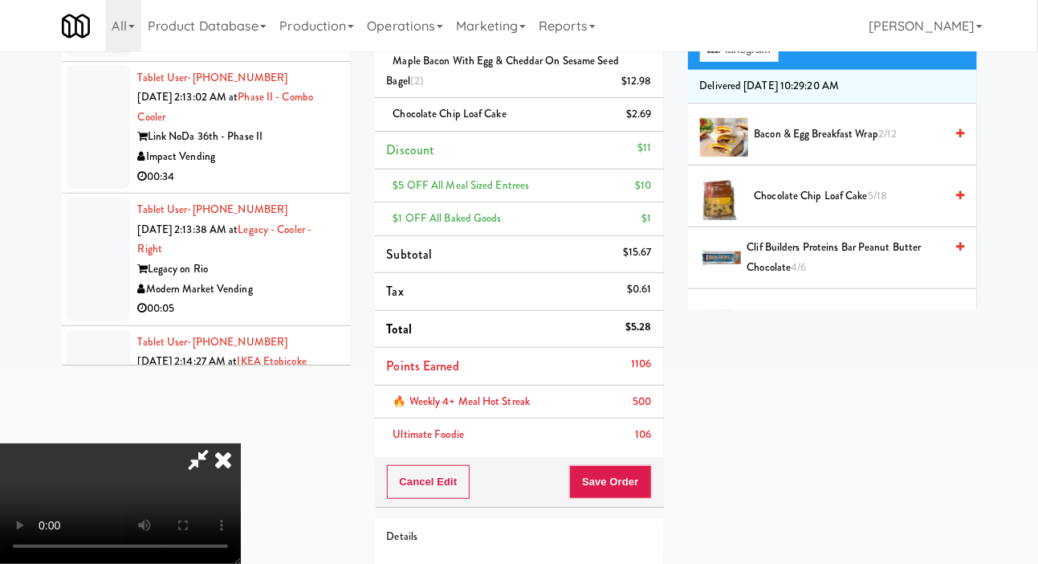
scroll to position [285, 0]
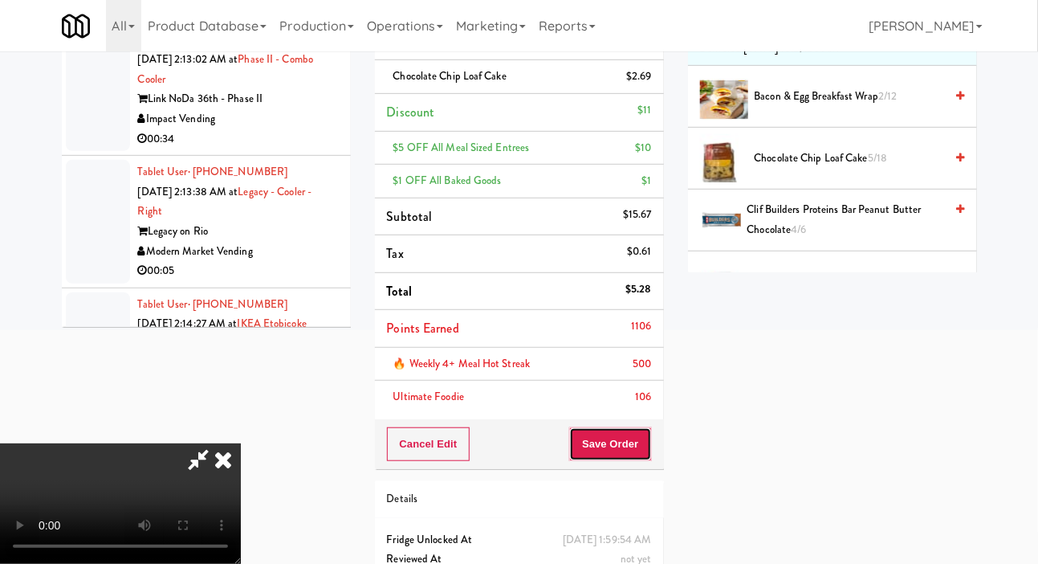
click at [642, 446] on button "Save Order" at bounding box center [610, 444] width 82 height 34
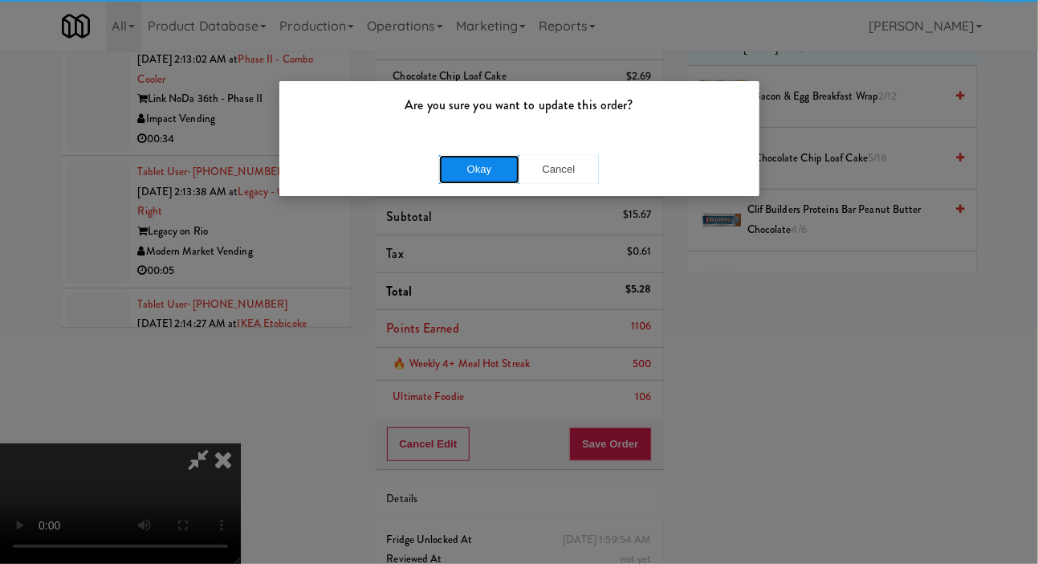
click at [474, 176] on button "Okay" at bounding box center [479, 169] width 80 height 29
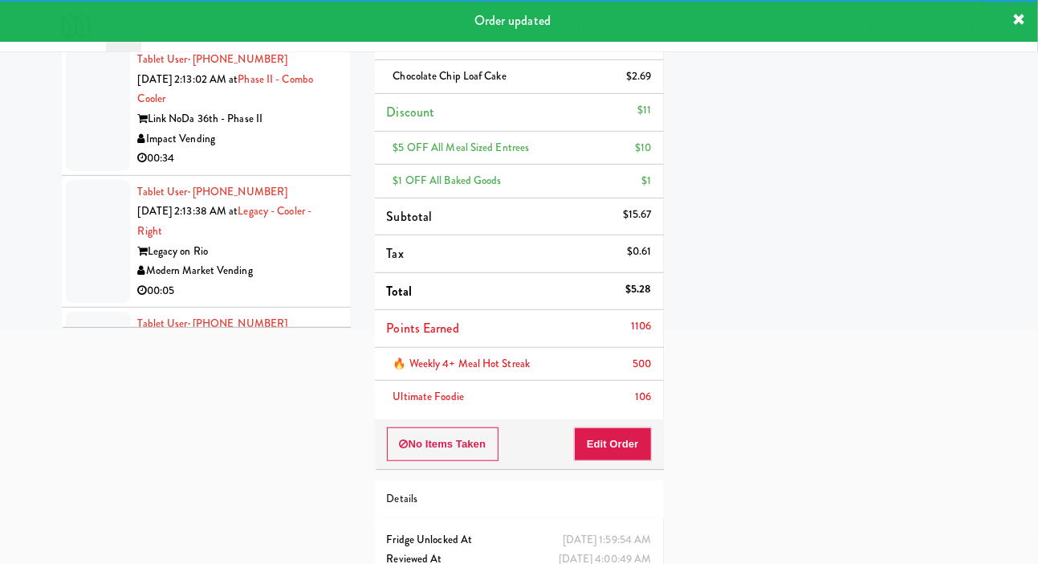
click at [74, 328] on div "inbox reviewed recent all unclear take inventory issue suspicious failed recent…" at bounding box center [206, 56] width 313 height 566
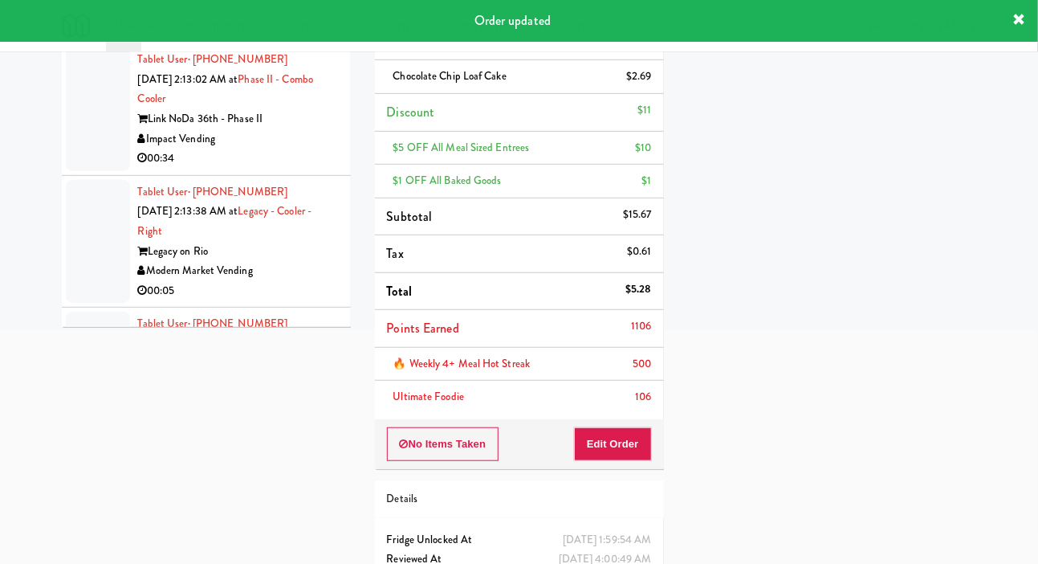
click at [10, 270] on div "inbox reviewed recent all unclear take inventory issue suspicious failed recent…" at bounding box center [519, 203] width 1038 height 860
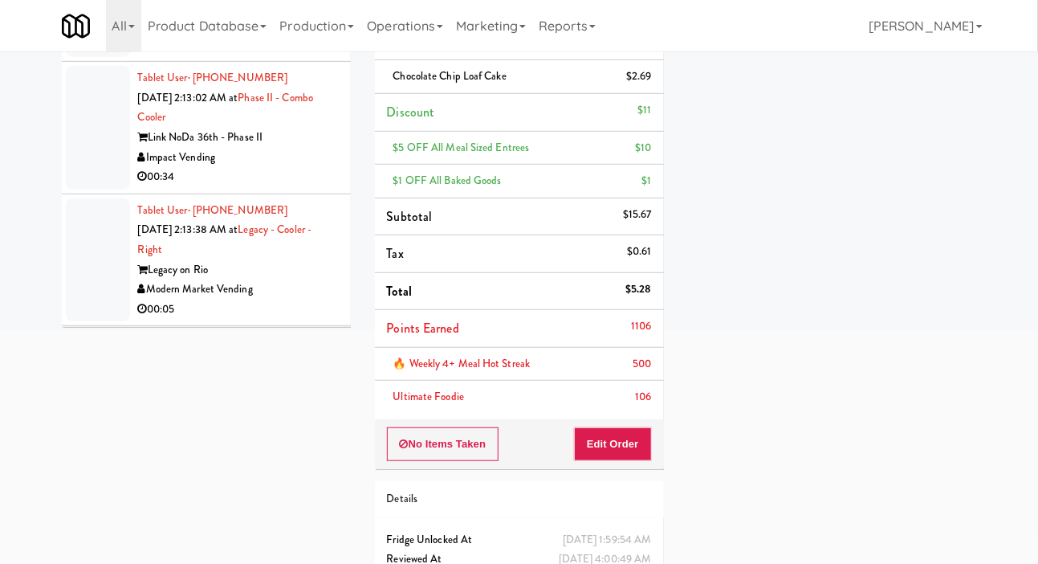
scroll to position [3855, 0]
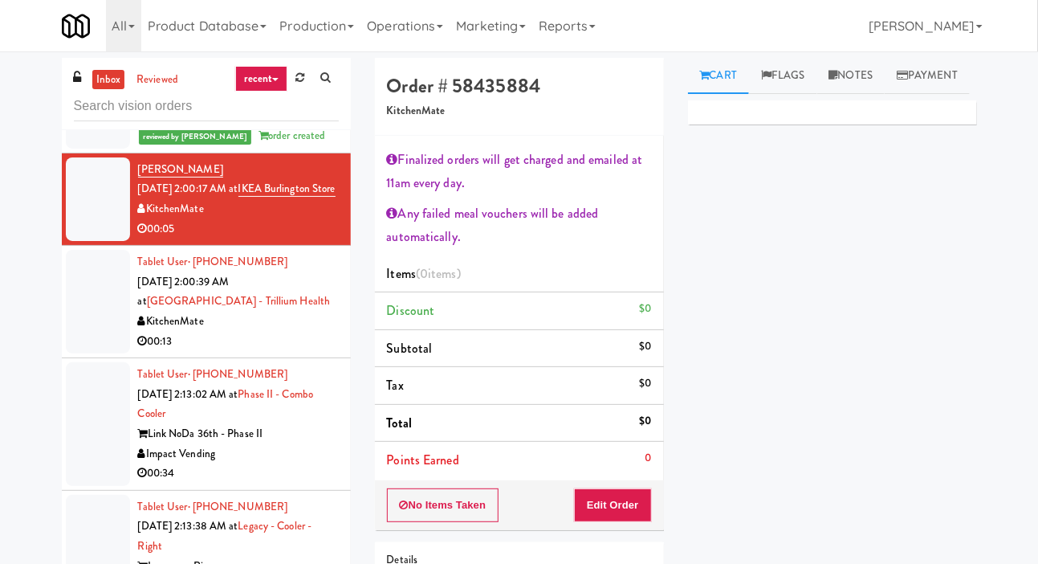
click at [2, 350] on div "inbox reviewed recent all unclear take inventory issue suspicious failed recent…" at bounding box center [519, 376] width 1038 height 636
click at [1036, 563] on div "inbox reviewed recent all unclear take inventory issue suspicious failed recent…" at bounding box center [519, 376] width 1038 height 636
click at [1024, 377] on div "inbox reviewed recent all unclear take inventory issue suspicious failed recent…" at bounding box center [519, 376] width 1038 height 636
click at [1036, 530] on div "inbox reviewed recent all unclear take inventory issue suspicious failed recent…" at bounding box center [519, 376] width 1038 height 636
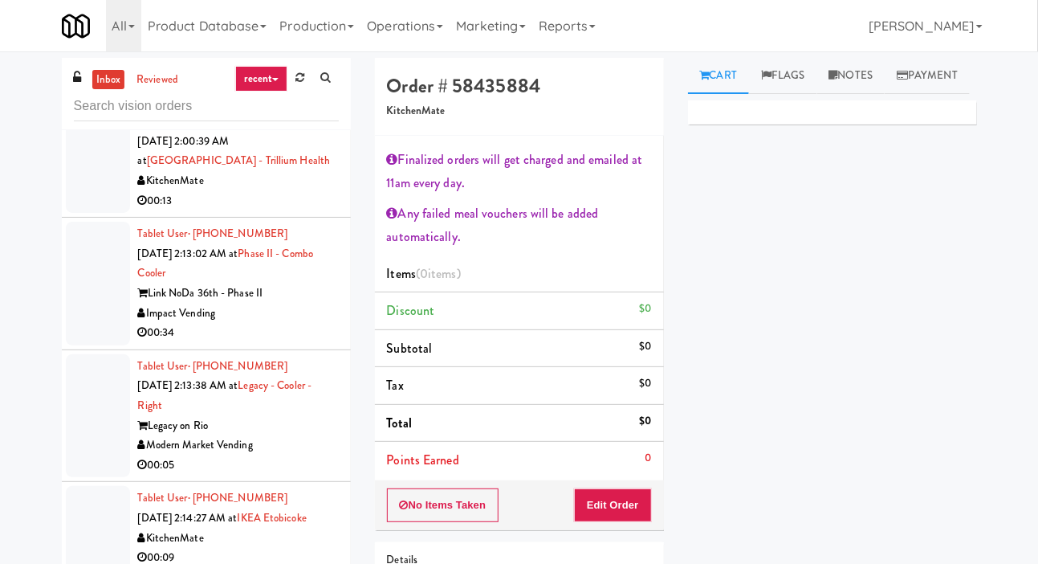
scroll to position [3994, 0]
click at [634, 503] on button "Edit Order" at bounding box center [613, 505] width 78 height 34
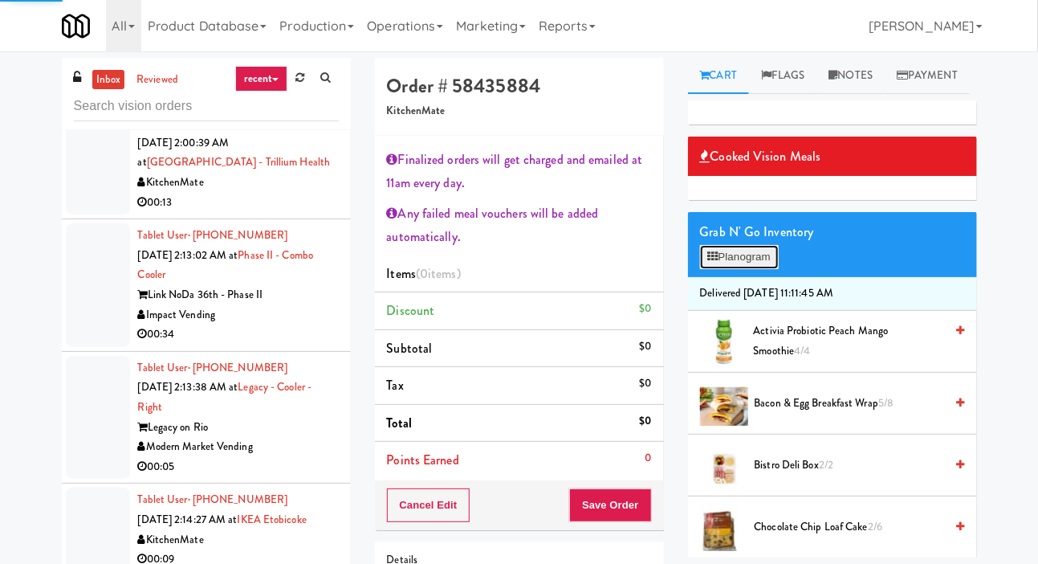
click at [743, 269] on button "Planogram" at bounding box center [739, 257] width 79 height 24
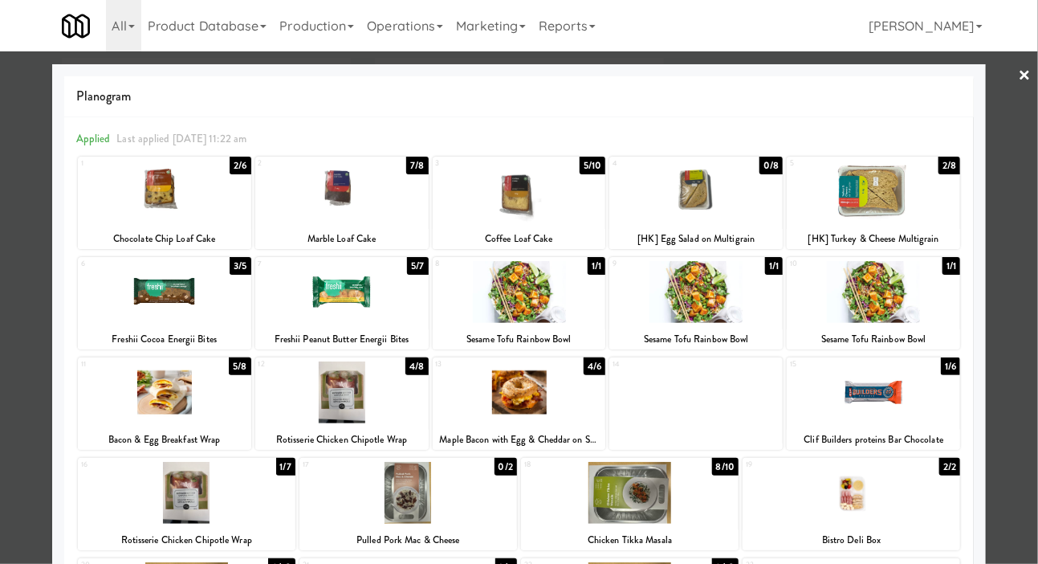
click at [880, 196] on div at bounding box center [873, 192] width 173 height 62
click at [1036, 171] on div at bounding box center [519, 282] width 1038 height 564
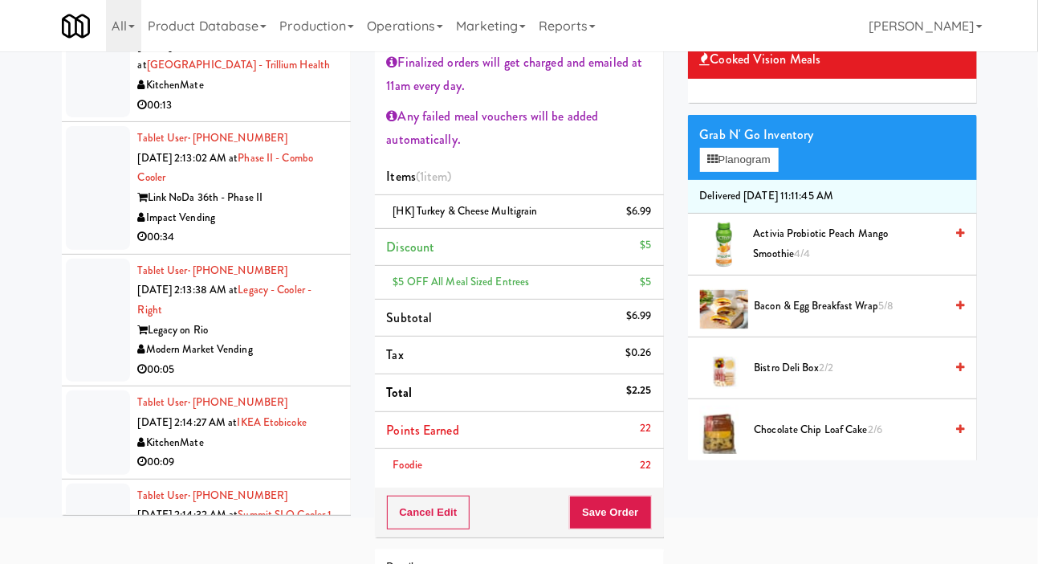
scroll to position [98, 0]
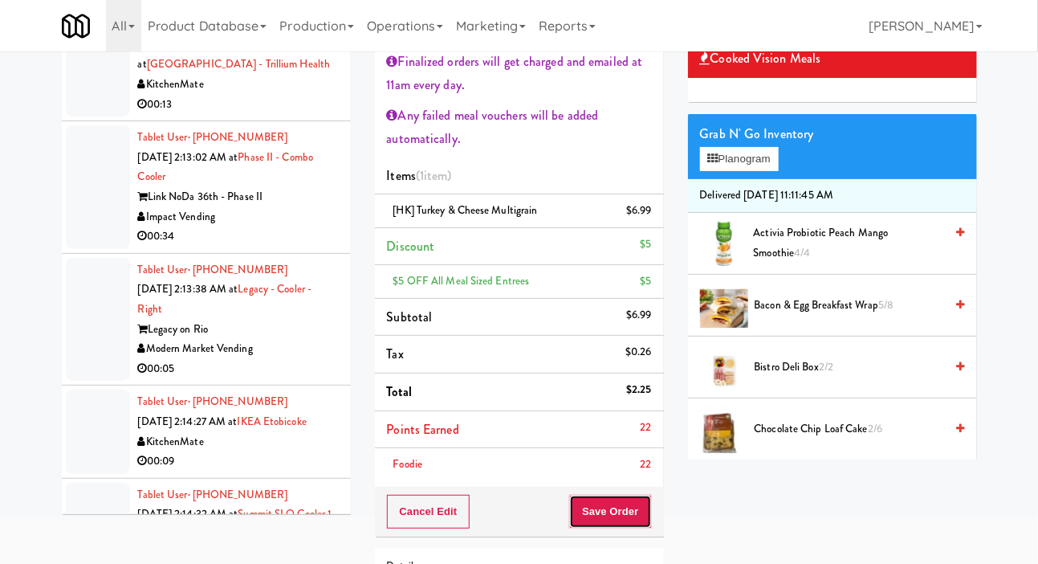
click at [632, 514] on button "Save Order" at bounding box center [610, 512] width 82 height 34
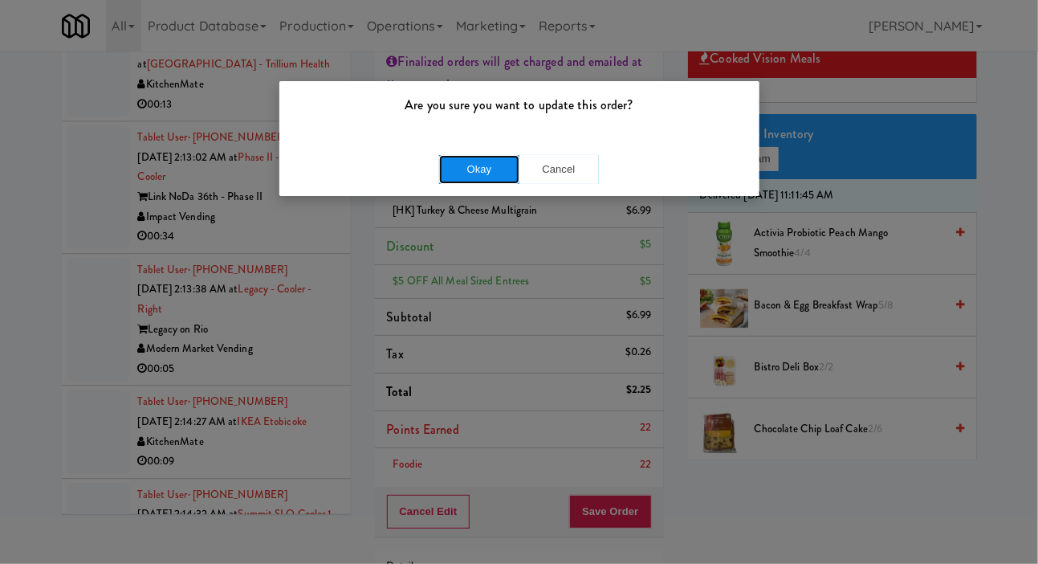
click at [511, 173] on button "Okay" at bounding box center [479, 169] width 80 height 29
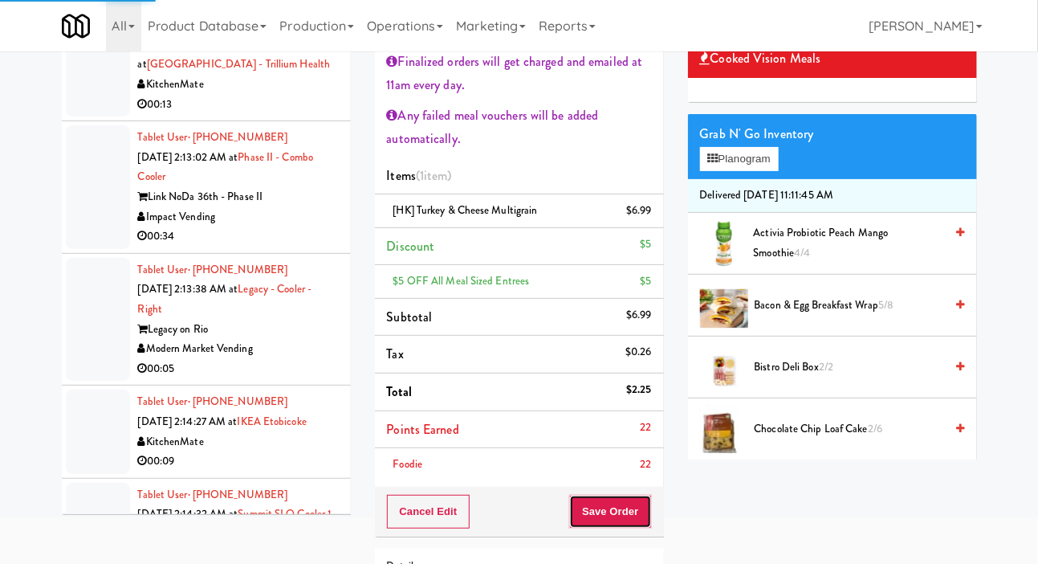
click at [623, 510] on button "Save Order" at bounding box center [610, 512] width 82 height 34
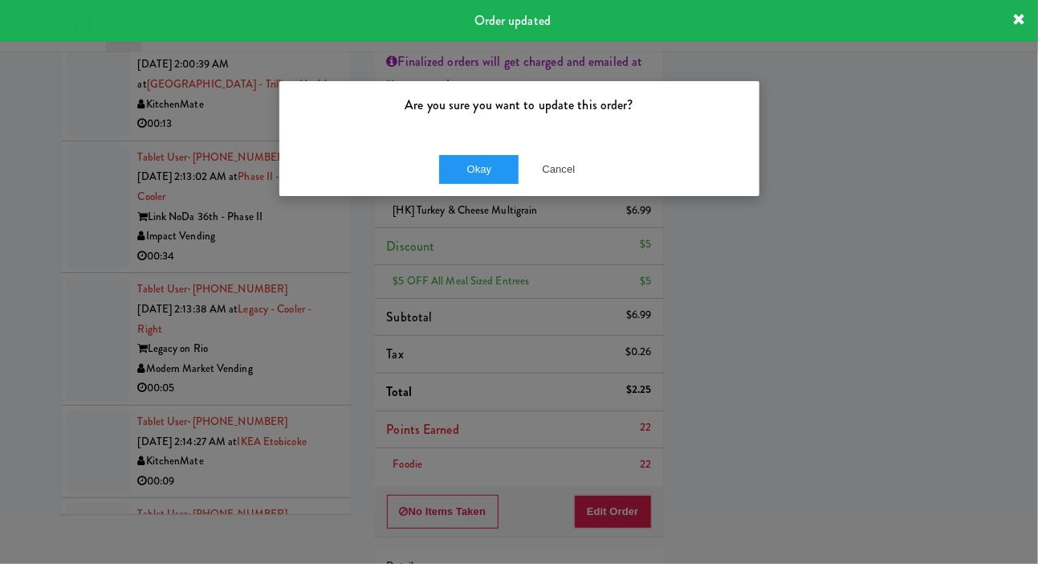
click at [88, 369] on div "Are you sure you want to update this order? Okay Cancel" at bounding box center [519, 282] width 1038 height 564
click at [572, 169] on button "Cancel" at bounding box center [559, 169] width 80 height 29
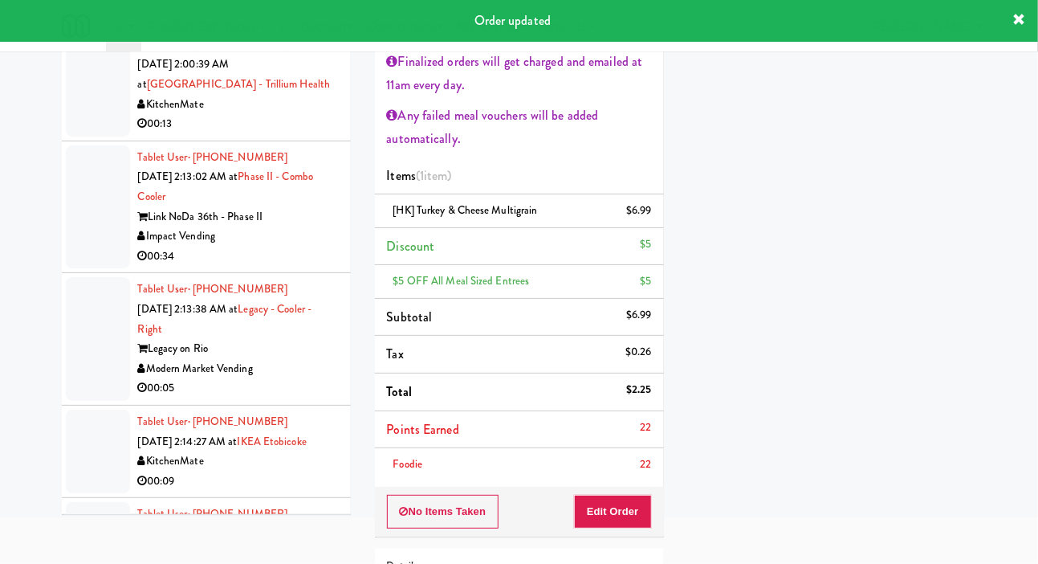
click at [98, 136] on div at bounding box center [98, 85] width 64 height 104
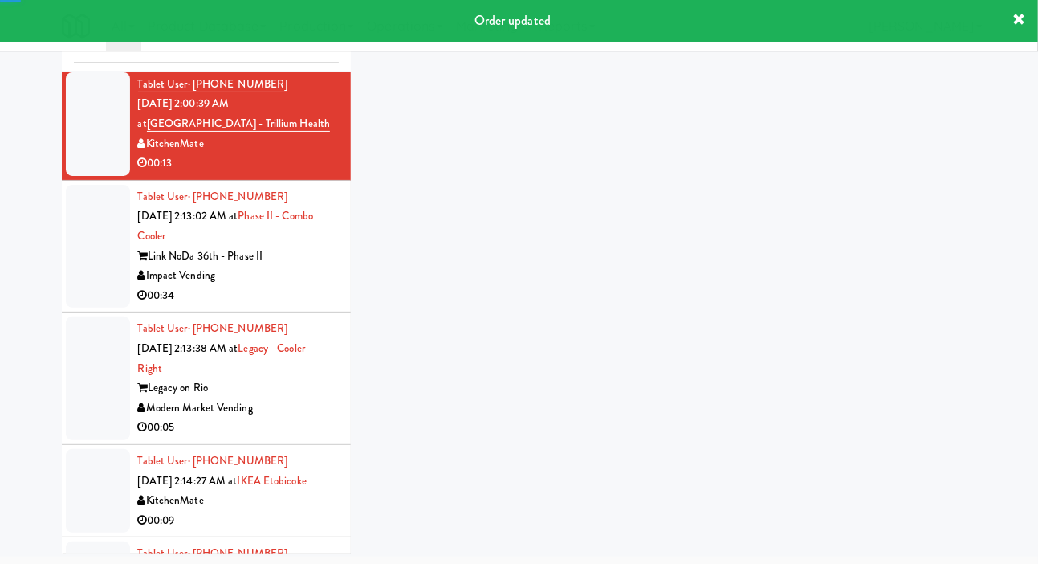
click at [87, 176] on div at bounding box center [98, 124] width 64 height 104
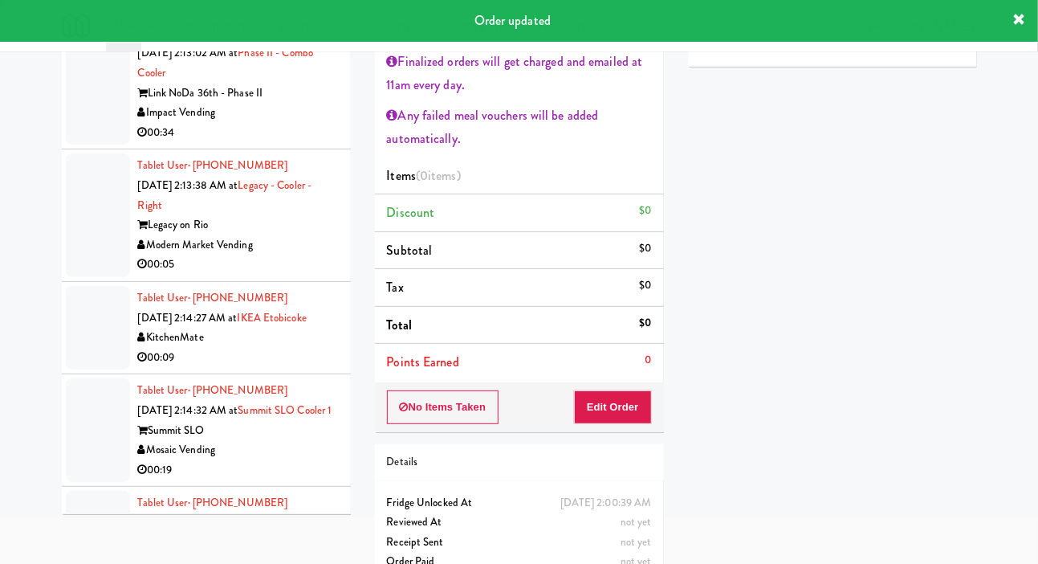
scroll to position [4125, 0]
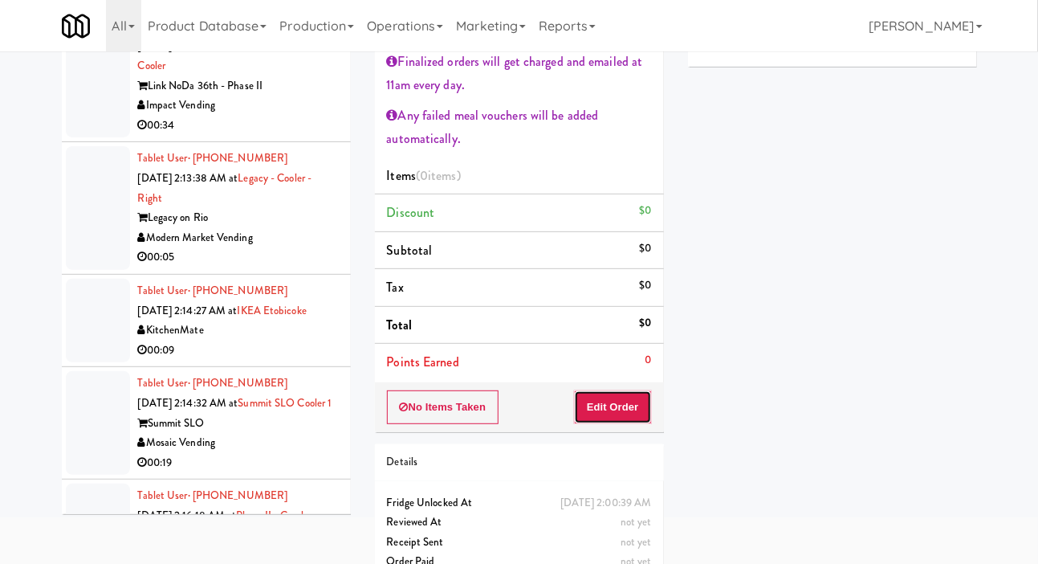
click at [644, 399] on button "Edit Order" at bounding box center [613, 407] width 78 height 34
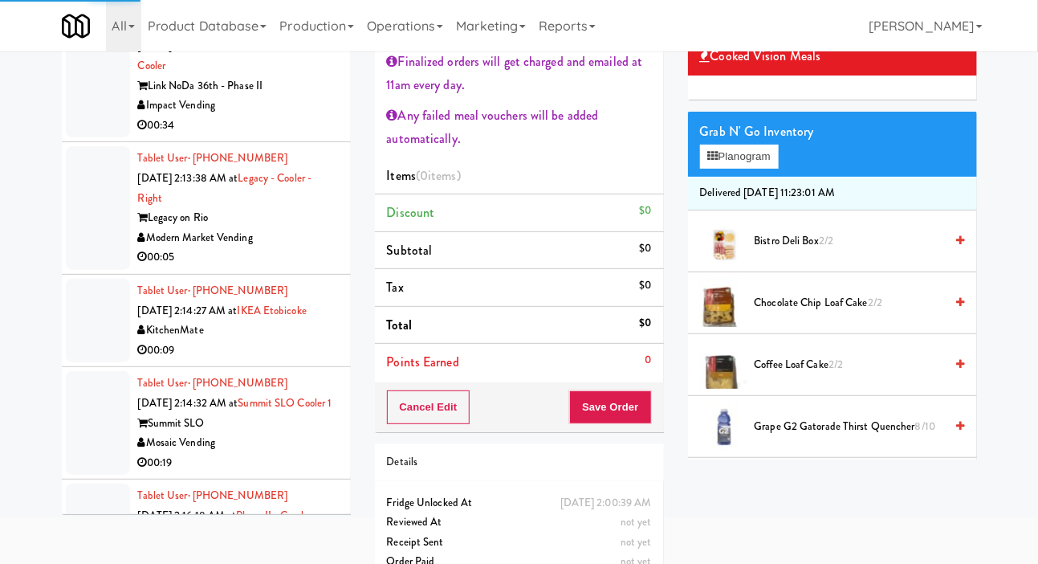
scroll to position [40, 0]
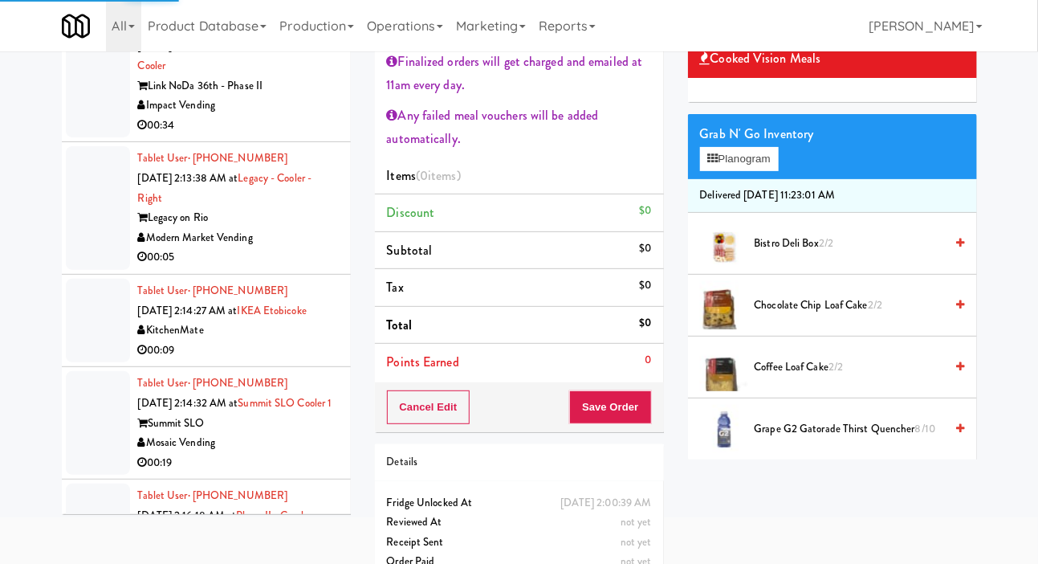
click at [869, 254] on span "Bistro Deli Box 2/2" at bounding box center [850, 244] width 190 height 20
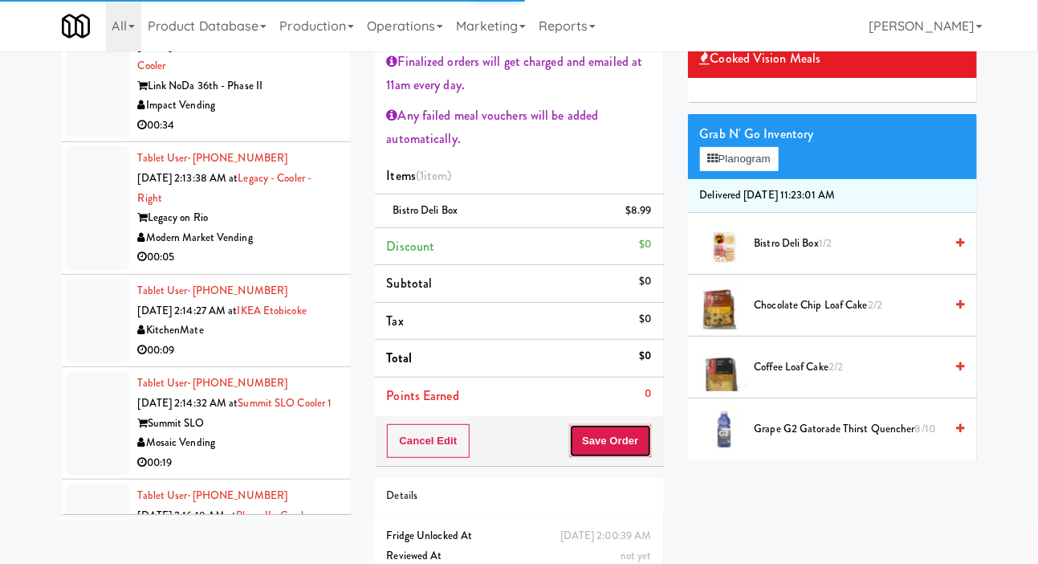
click at [633, 425] on button "Save Order" at bounding box center [610, 441] width 82 height 34
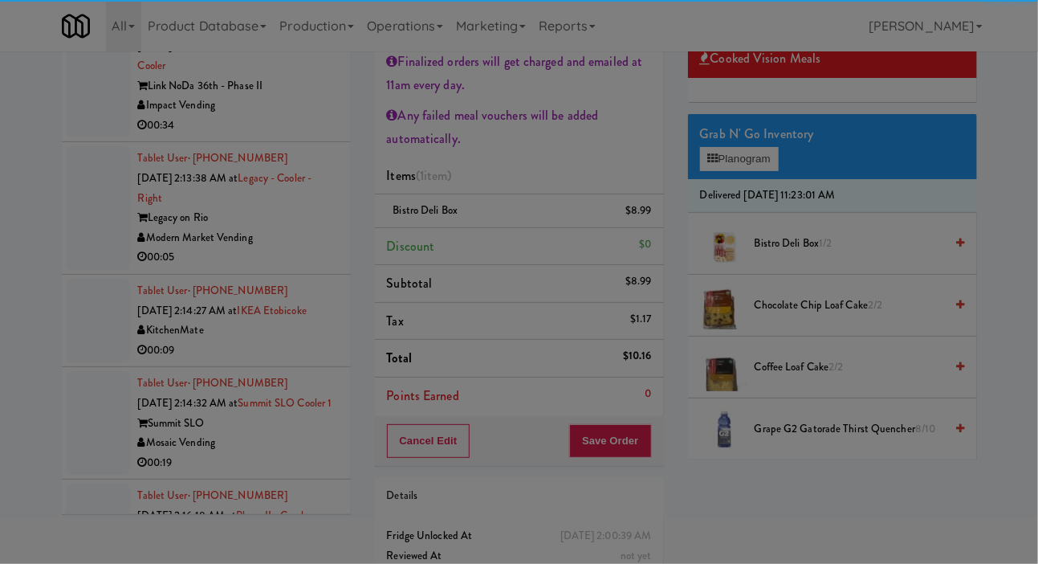
click at [0, 0] on div "Are you sure you want to update this order? Okay Cancel" at bounding box center [0, 0] width 0 height 0
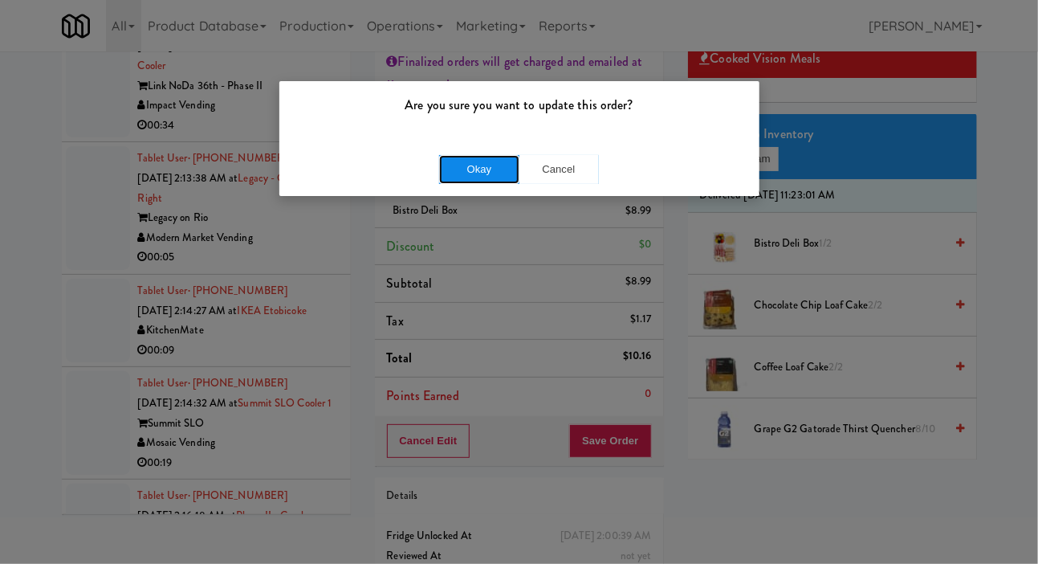
click at [474, 162] on button "Okay" at bounding box center [479, 169] width 80 height 29
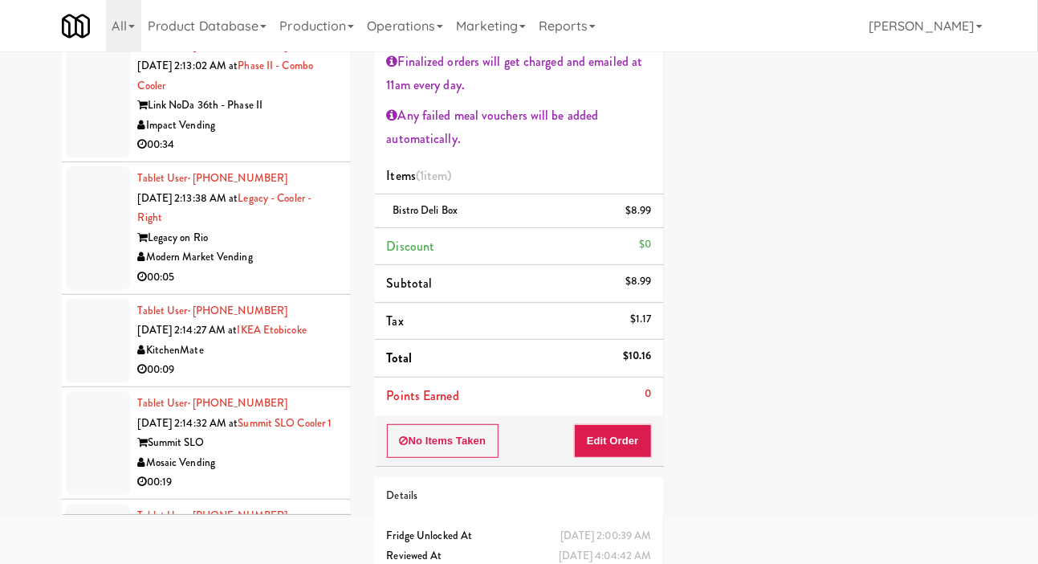
click at [62, 162] on li "Tablet User · (336) 257-9118 [DATE] 2:13:02 AM at Phase II - Combo Cooler Link …" at bounding box center [206, 96] width 289 height 132
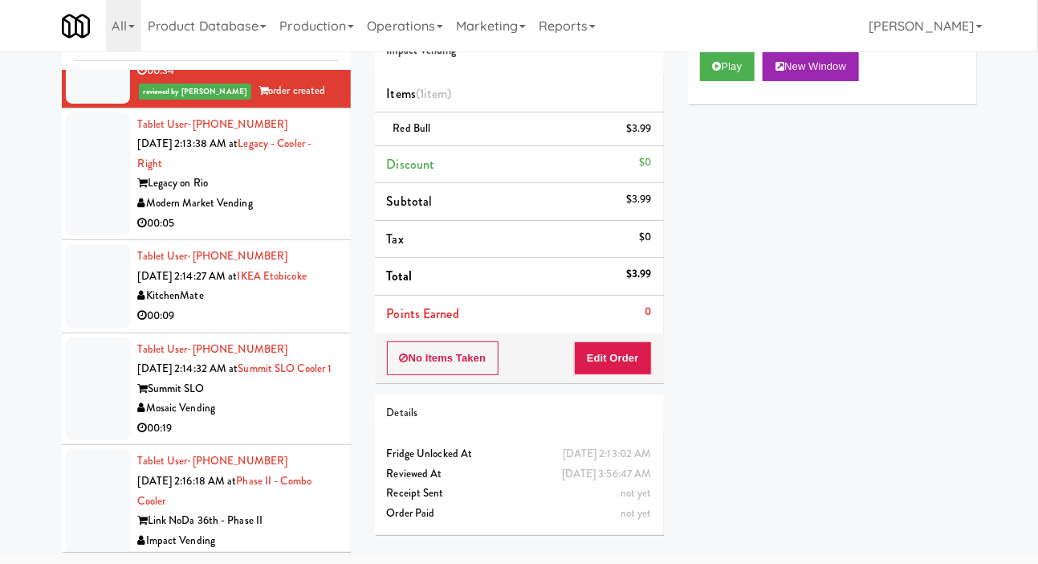
scroll to position [4250, 0]
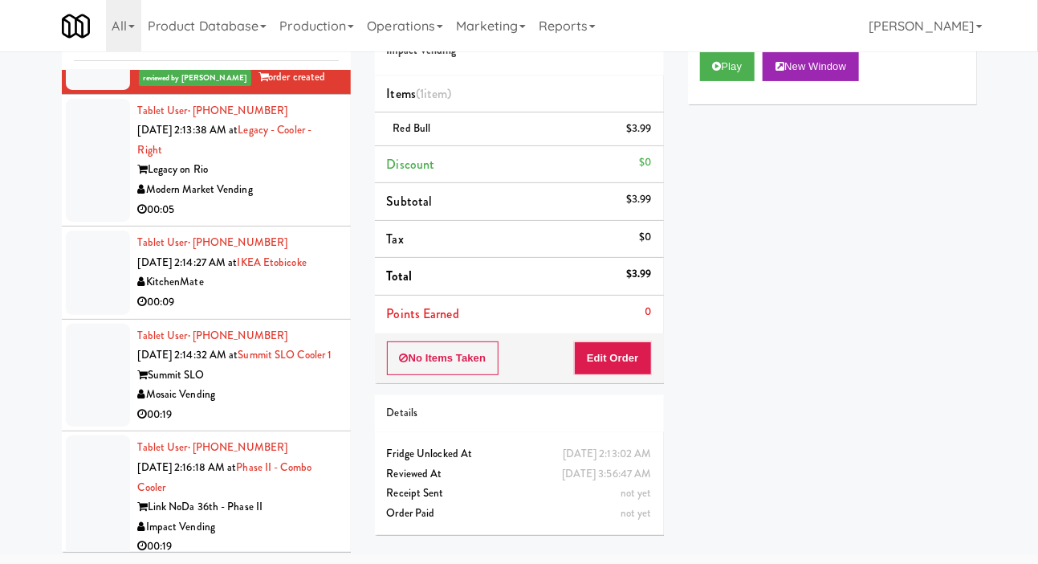
click at [88, 222] on div at bounding box center [98, 161] width 64 height 124
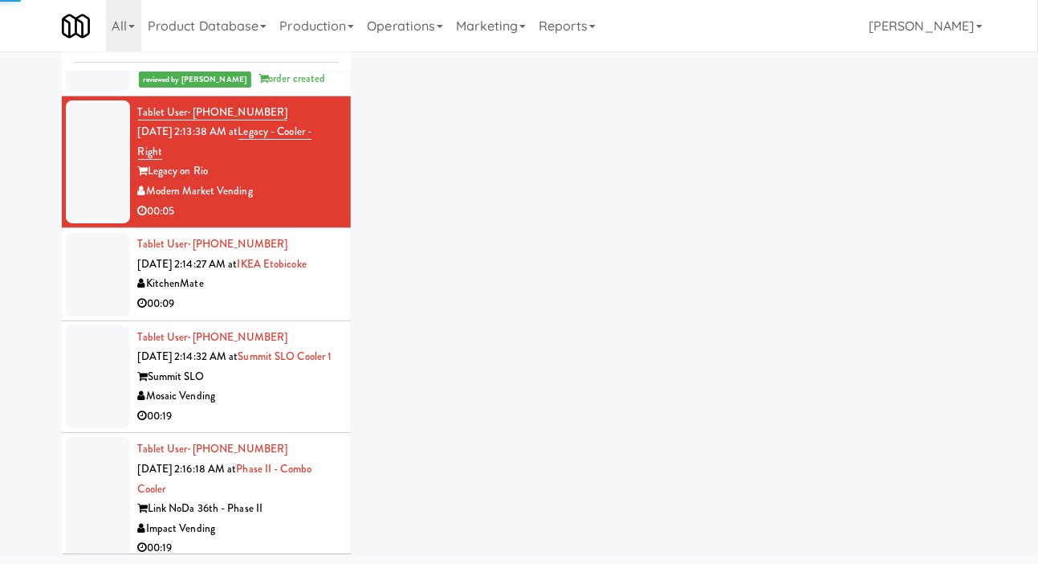
scroll to position [79, 0]
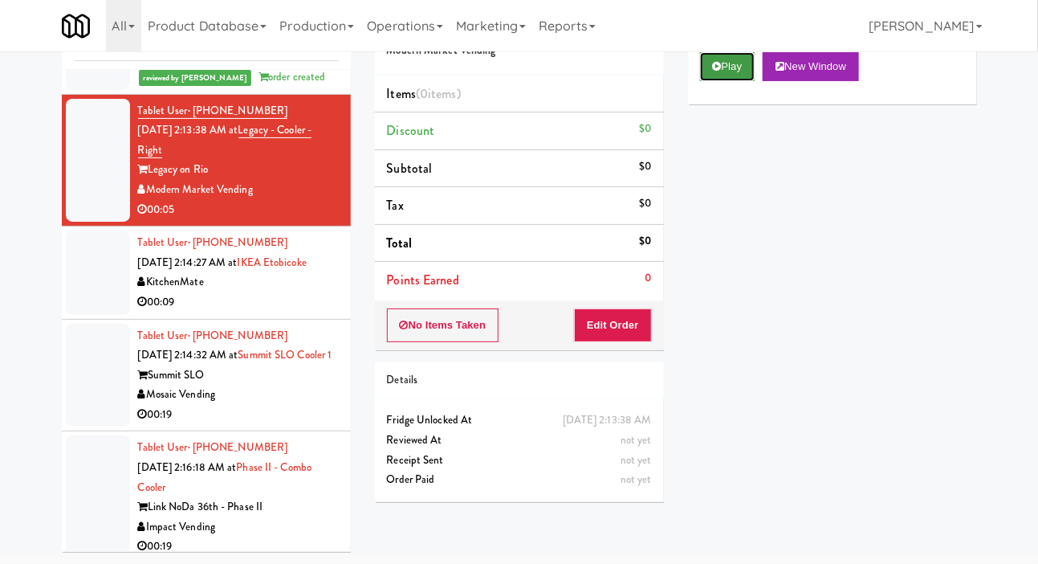
click at [728, 81] on button "Play" at bounding box center [727, 66] width 55 height 29
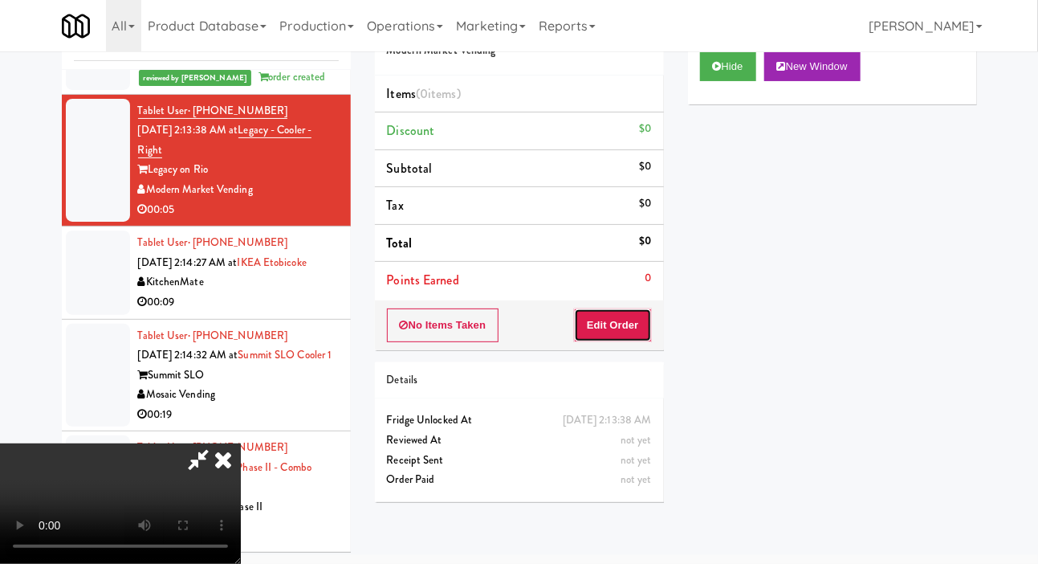
click at [623, 308] on button "Edit Order" at bounding box center [613, 325] width 78 height 34
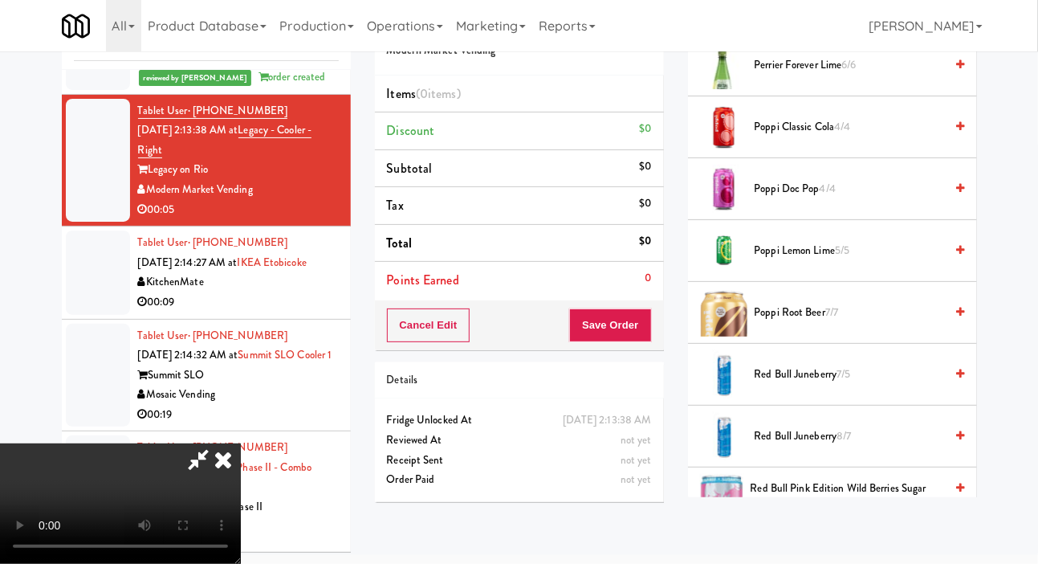
scroll to position [1665, 0]
click at [845, 132] on span "4/4" at bounding box center [842, 124] width 16 height 15
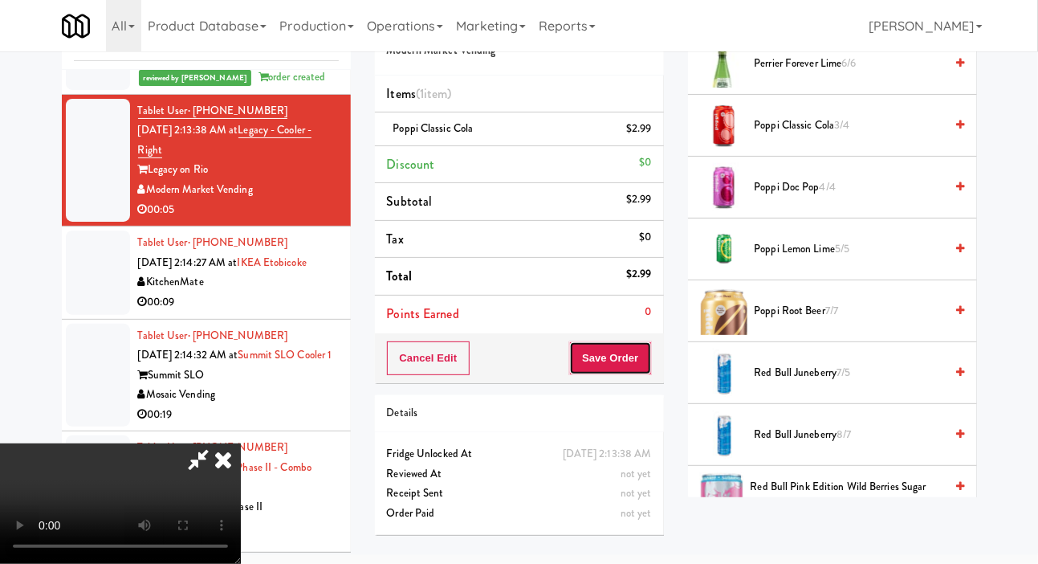
click at [646, 341] on button "Save Order" at bounding box center [610, 358] width 82 height 34
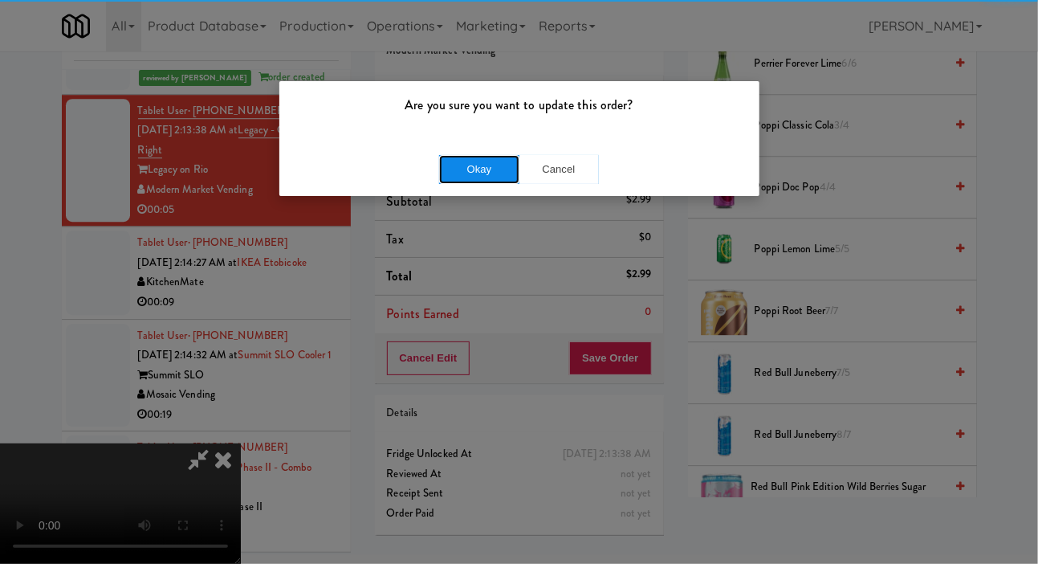
click at [467, 162] on button "Okay" at bounding box center [479, 169] width 80 height 29
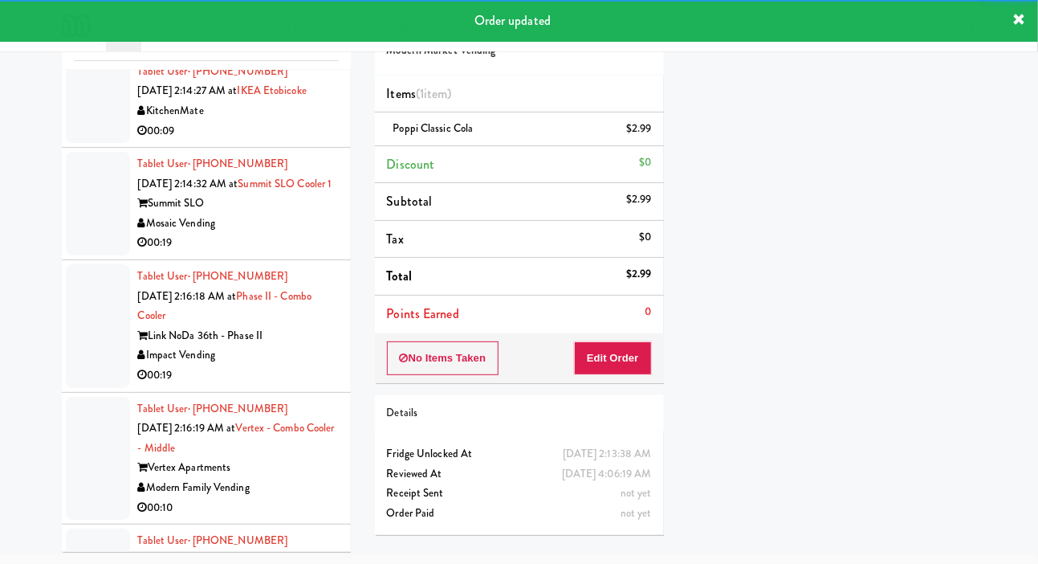
scroll to position [4443, 0]
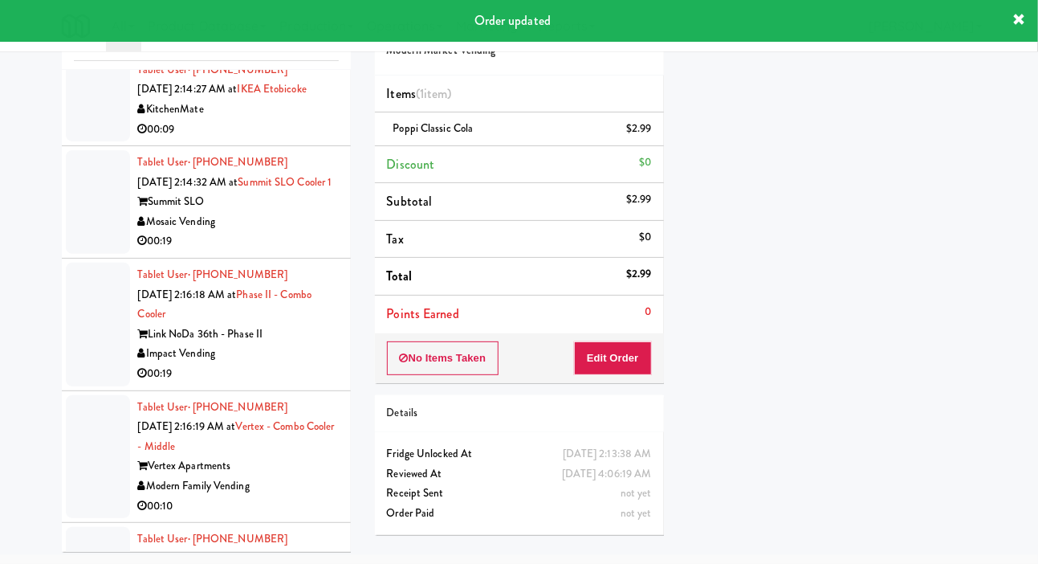
click at [84, 141] on div at bounding box center [98, 99] width 64 height 83
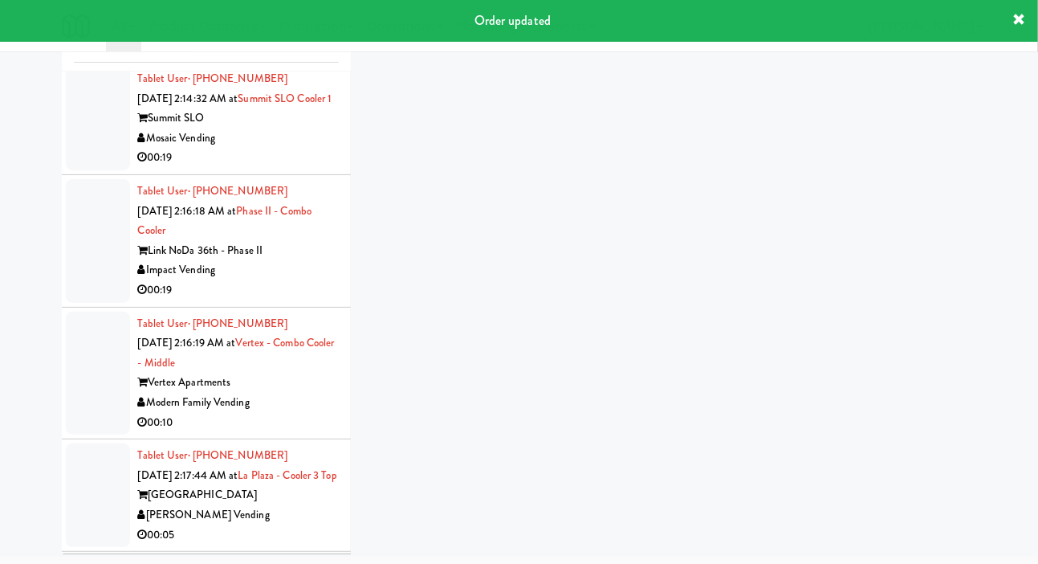
scroll to position [4537, 0]
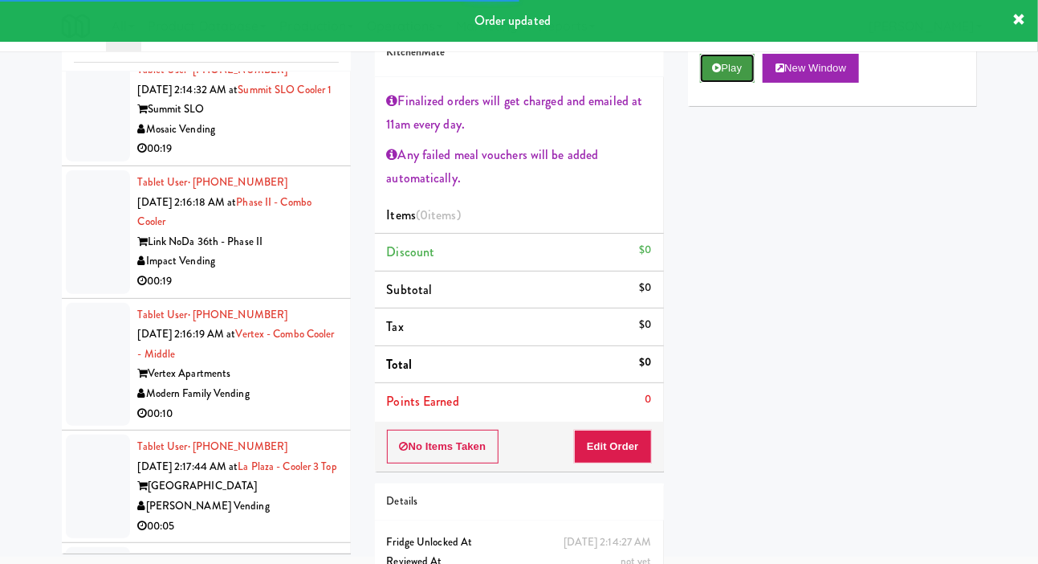
click at [708, 83] on button "Play" at bounding box center [727, 68] width 55 height 29
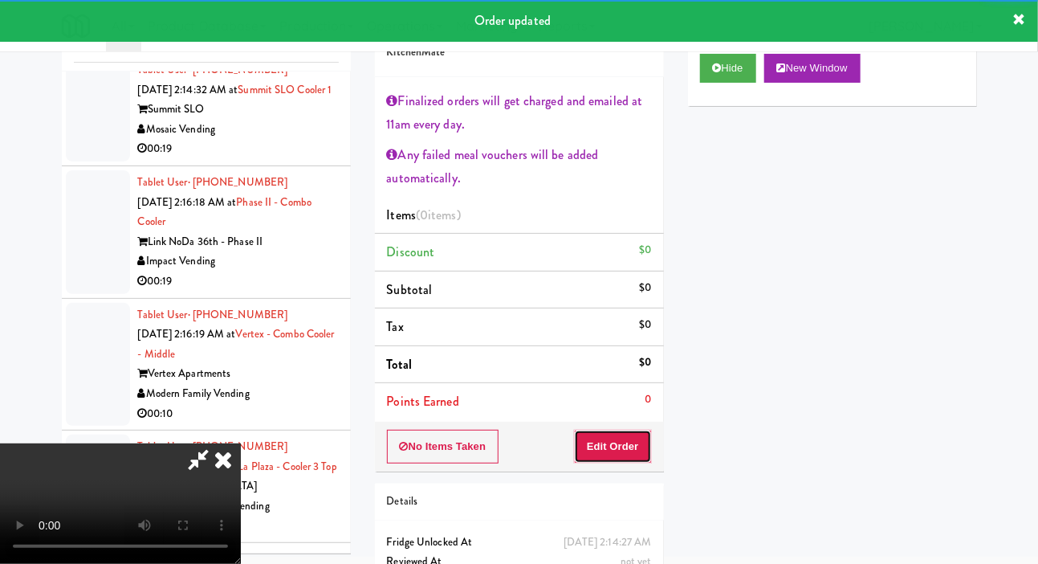
click at [617, 445] on button "Edit Order" at bounding box center [613, 447] width 78 height 34
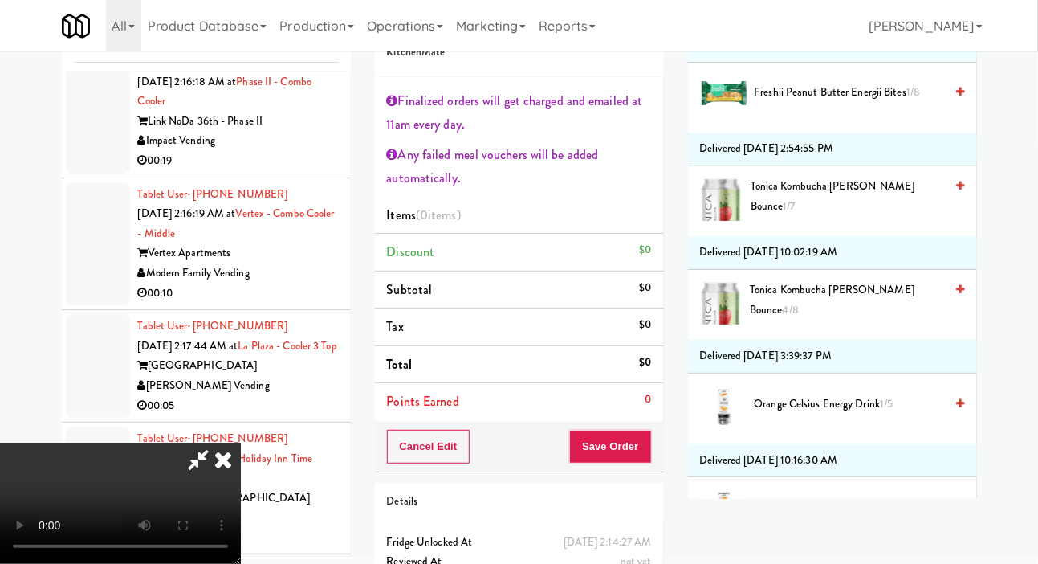
scroll to position [2254, 0]
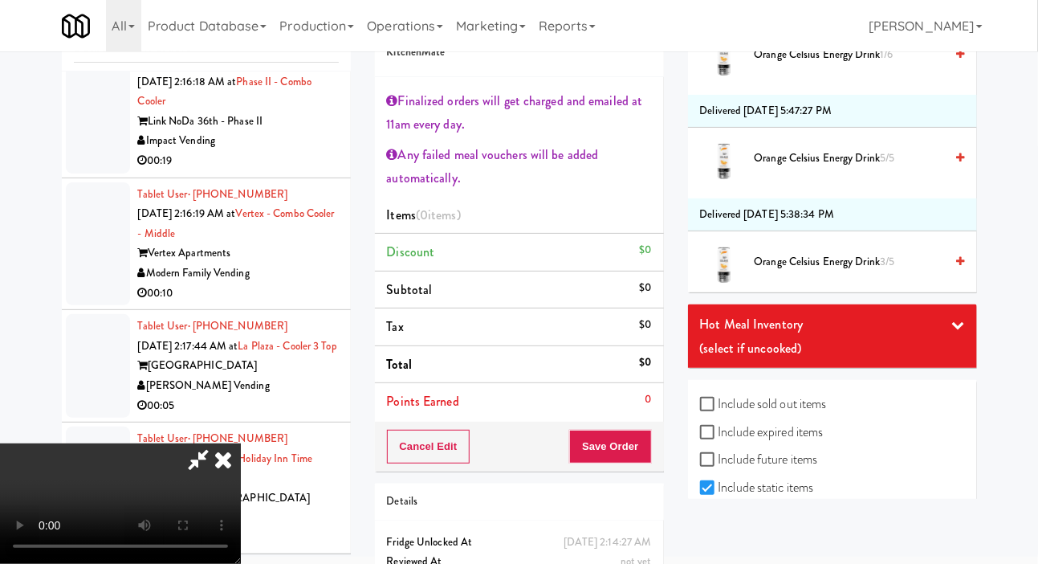
click at [774, 416] on label "Include sold out items" at bounding box center [763, 404] width 127 height 24
click at [719, 411] on input "Include sold out items" at bounding box center [709, 404] width 18 height 13
checkbox input "true"
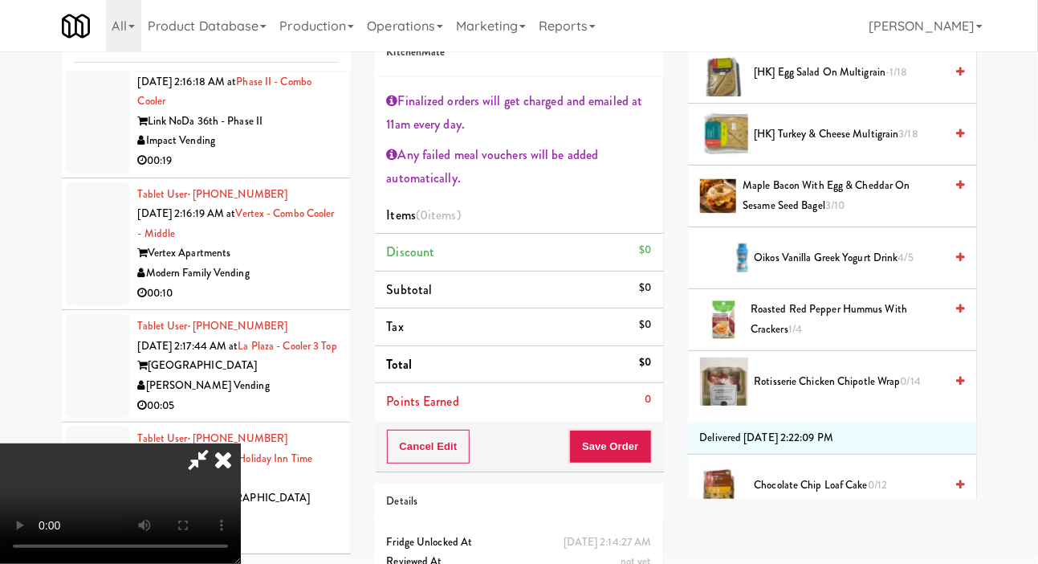
scroll to position [620, 0]
click at [841, 146] on span "[HK] Turkey & Cheese Multigrain 3/18" at bounding box center [850, 136] width 190 height 20
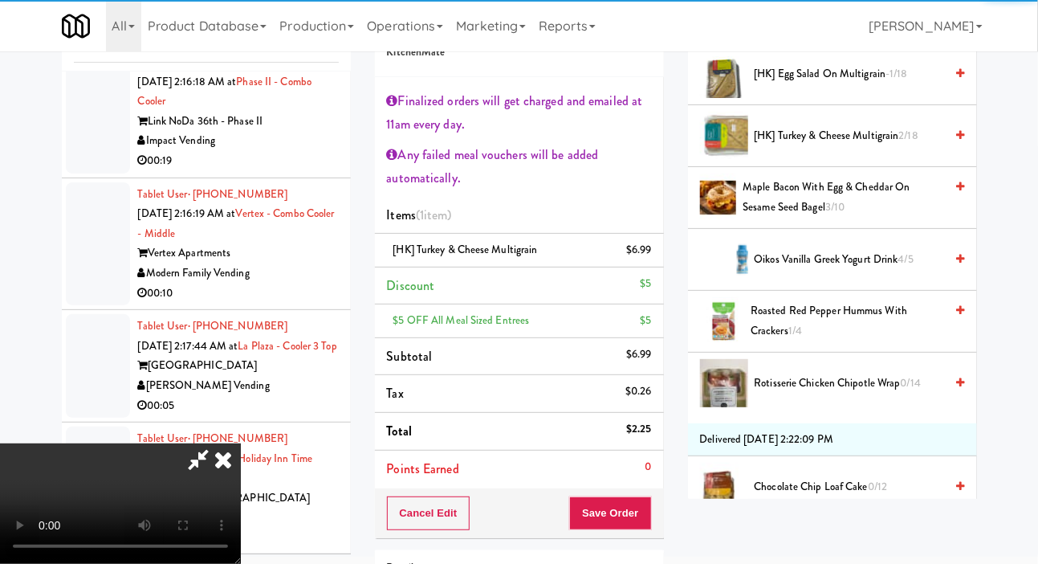
click at [824, 393] on span "Rotisserie Chicken Chipotle Wrap 0/14" at bounding box center [850, 383] width 190 height 20
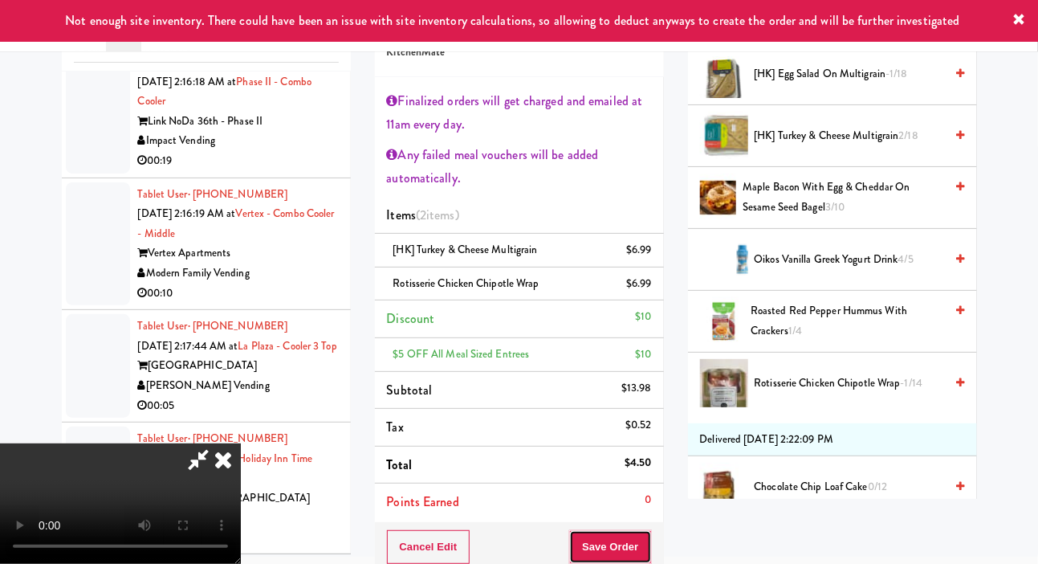
click at [645, 540] on button "Save Order" at bounding box center [610, 547] width 82 height 34
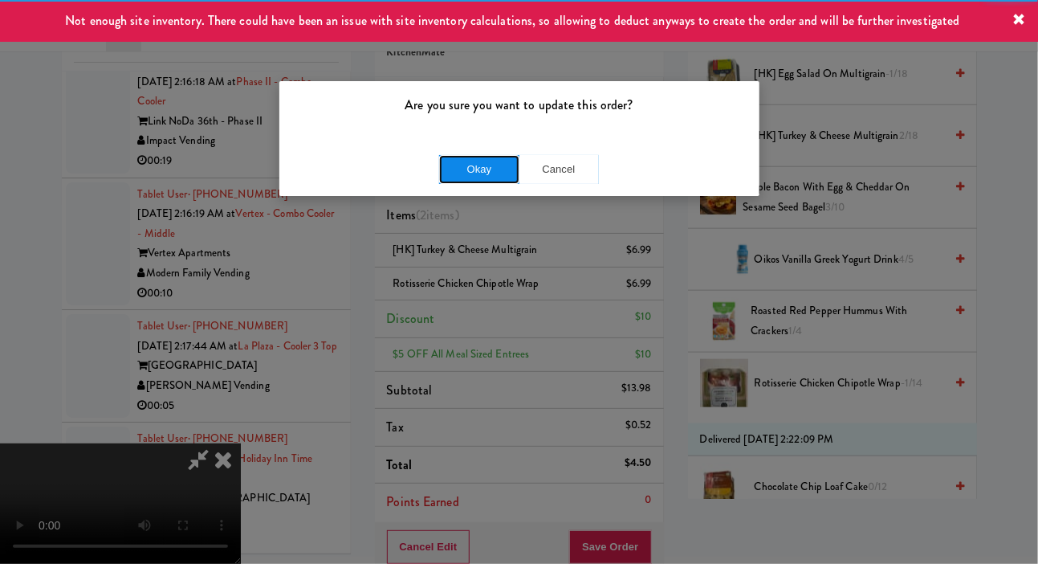
click at [480, 162] on button "Okay" at bounding box center [479, 169] width 80 height 29
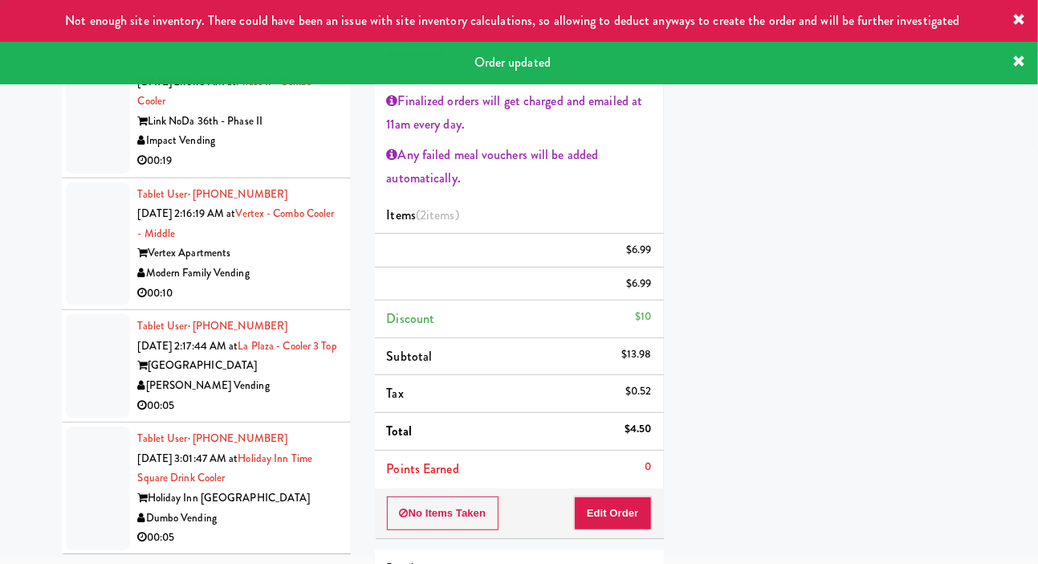
scroll to position [0, 0]
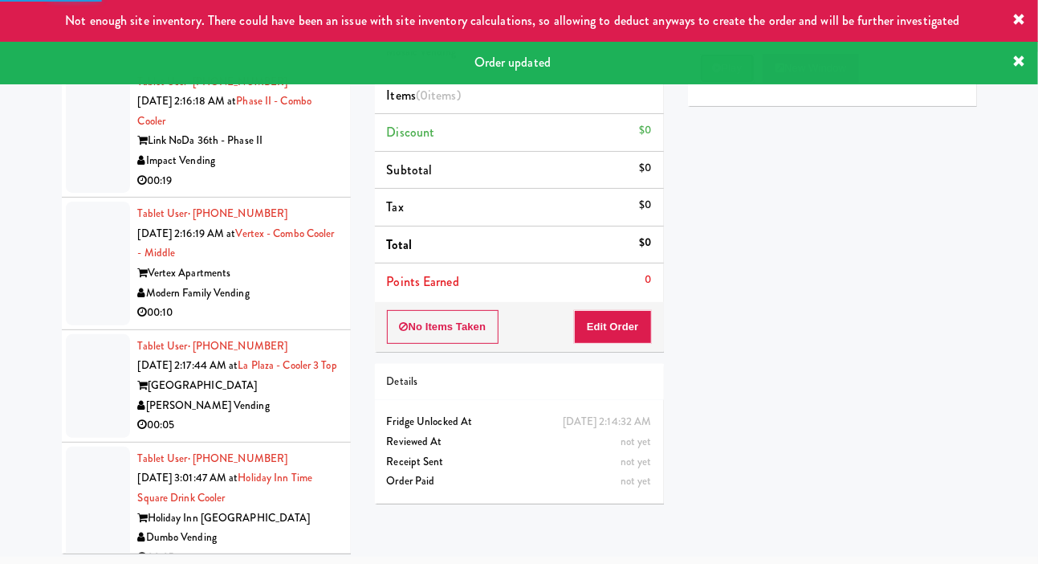
click at [721, 83] on button "Play" at bounding box center [727, 68] width 55 height 29
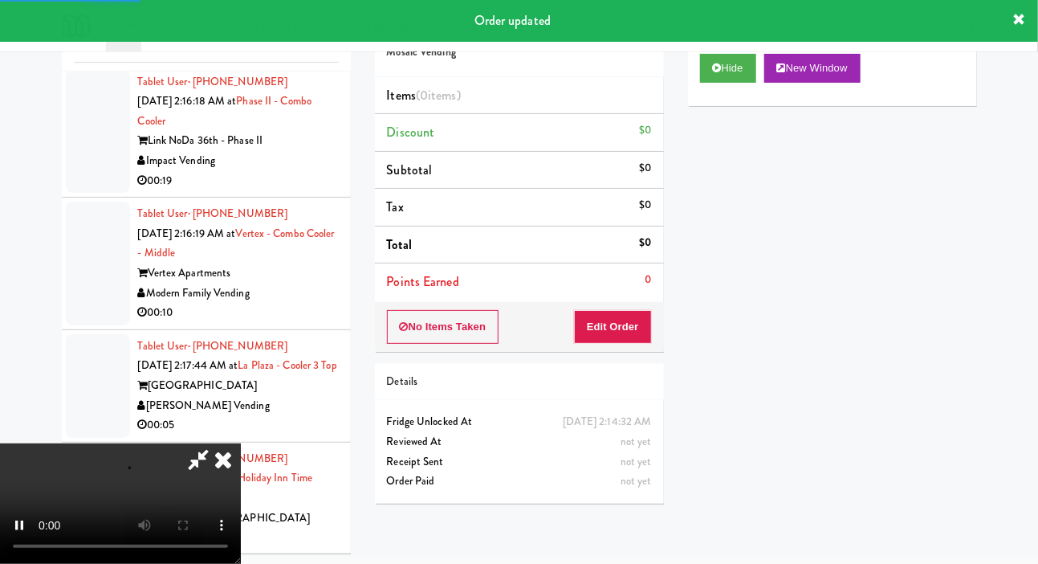
click at [606, 350] on div "Order # 5679098 Mosaic Vending Items (0 items ) Discount $0 Subtotal $0 Tax $0 …" at bounding box center [519, 257] width 313 height 516
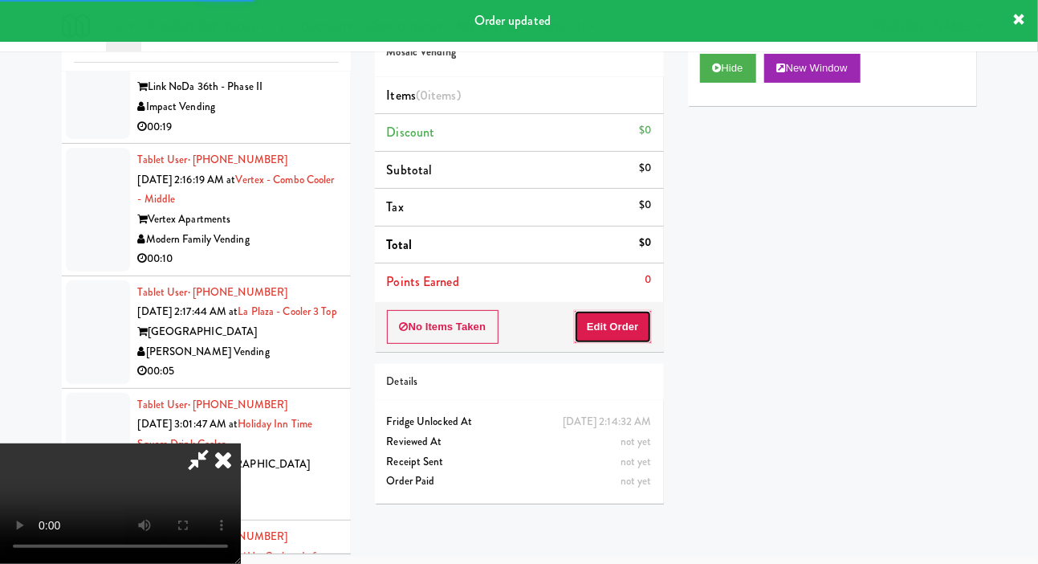
click at [623, 323] on button "Edit Order" at bounding box center [613, 327] width 78 height 34
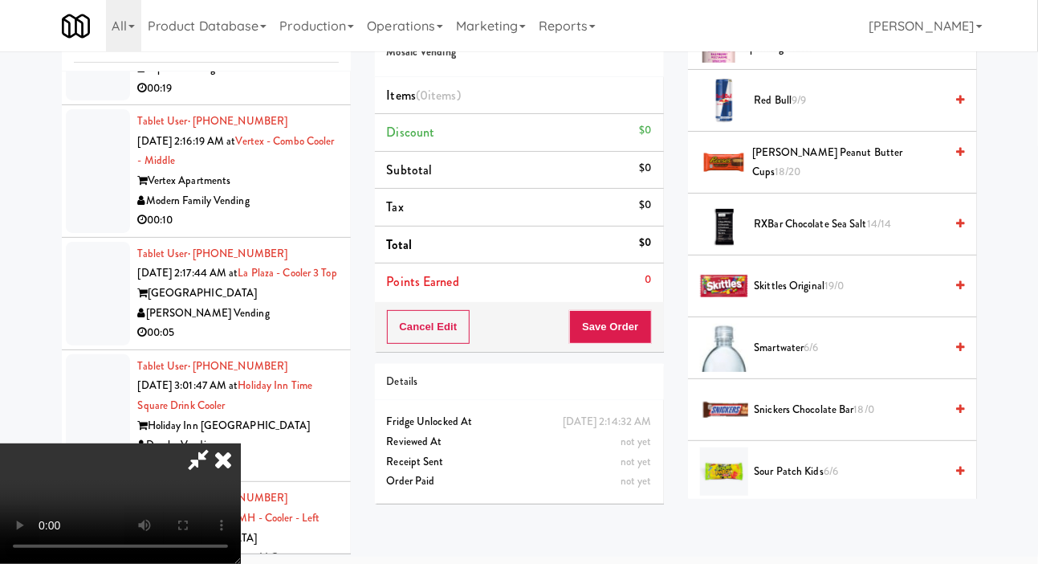
scroll to position [1628, 0]
click at [823, 184] on span "[PERSON_NAME] Peanut Butter Cups 18/20" at bounding box center [848, 164] width 192 height 39
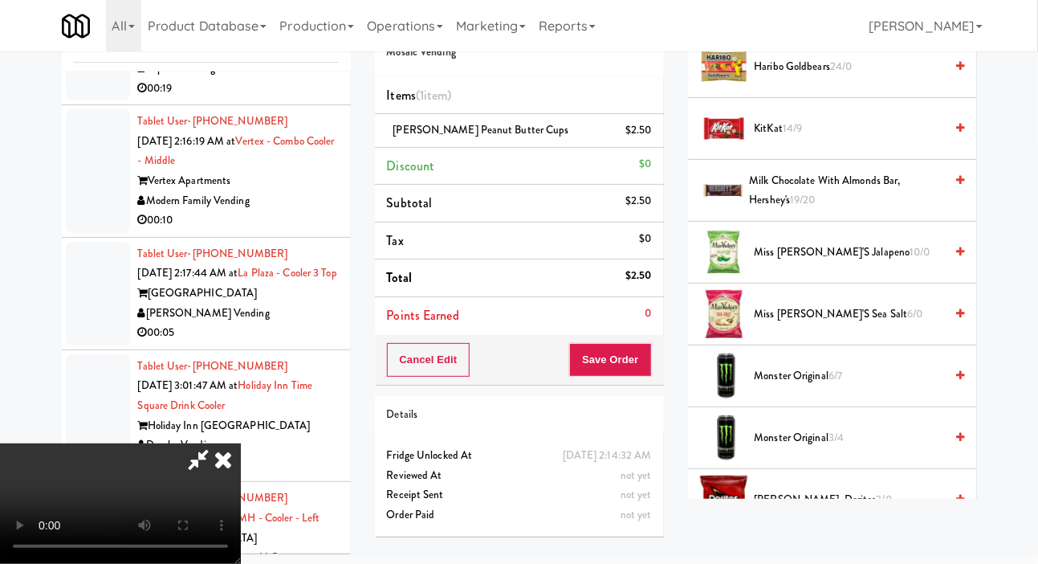
scroll to position [837, 0]
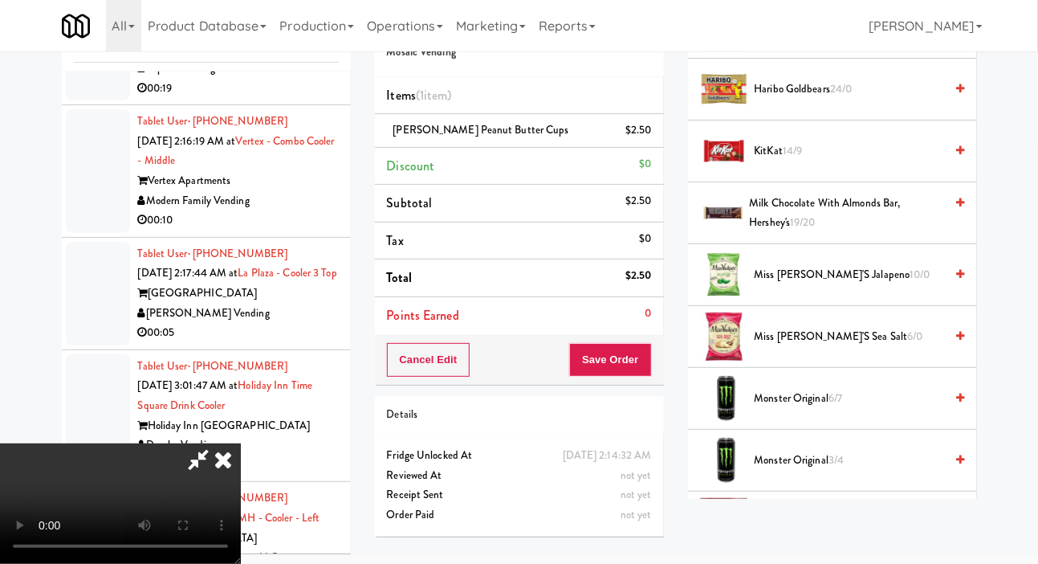
click at [838, 161] on li "KitKat 14/9" at bounding box center [832, 151] width 289 height 62
click at [809, 161] on span "KitKat 14/9" at bounding box center [850, 151] width 190 height 20
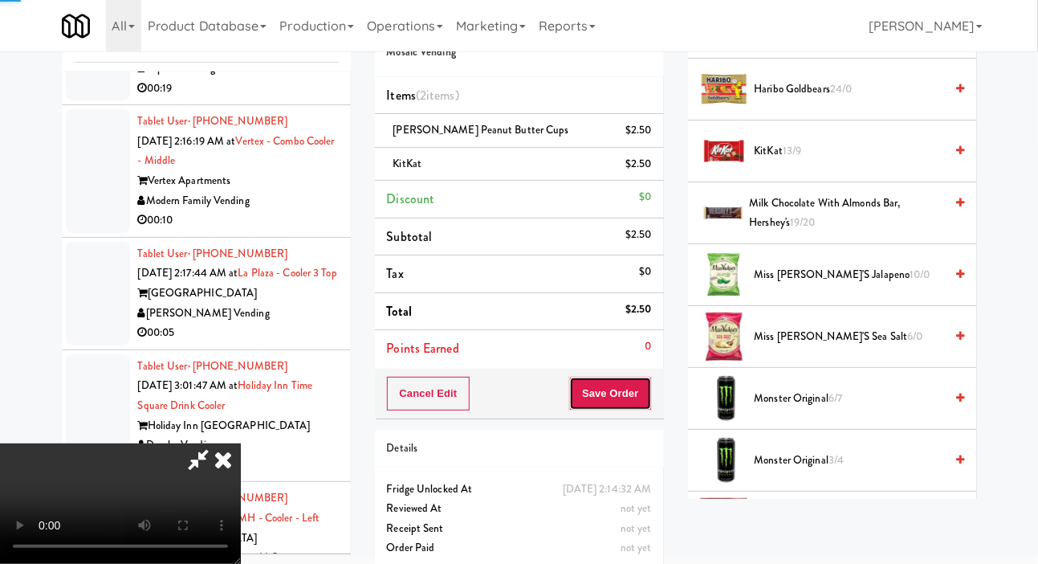
click at [642, 383] on button "Save Order" at bounding box center [610, 394] width 82 height 34
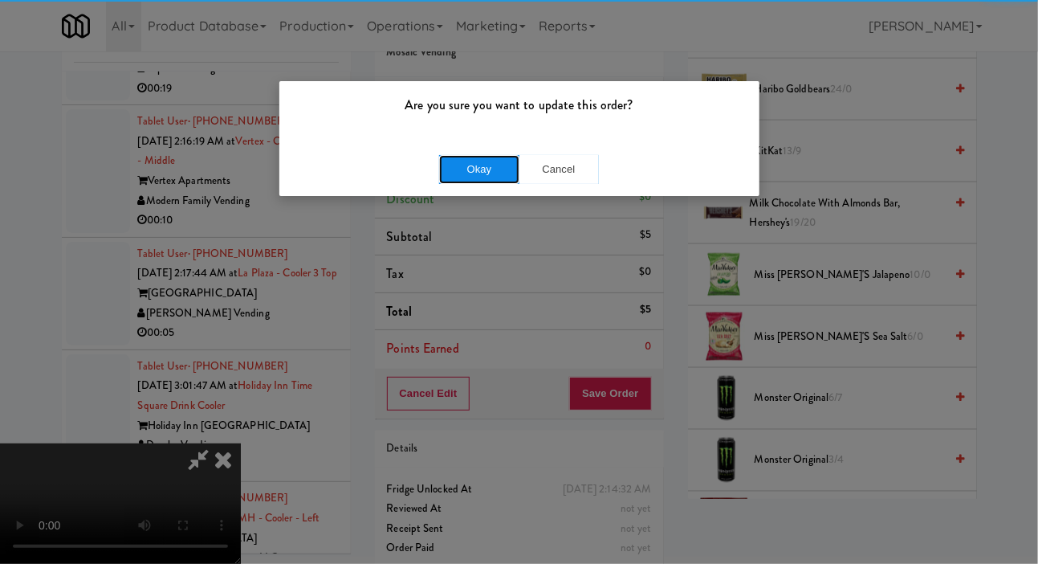
click at [468, 167] on button "Okay" at bounding box center [479, 169] width 80 height 29
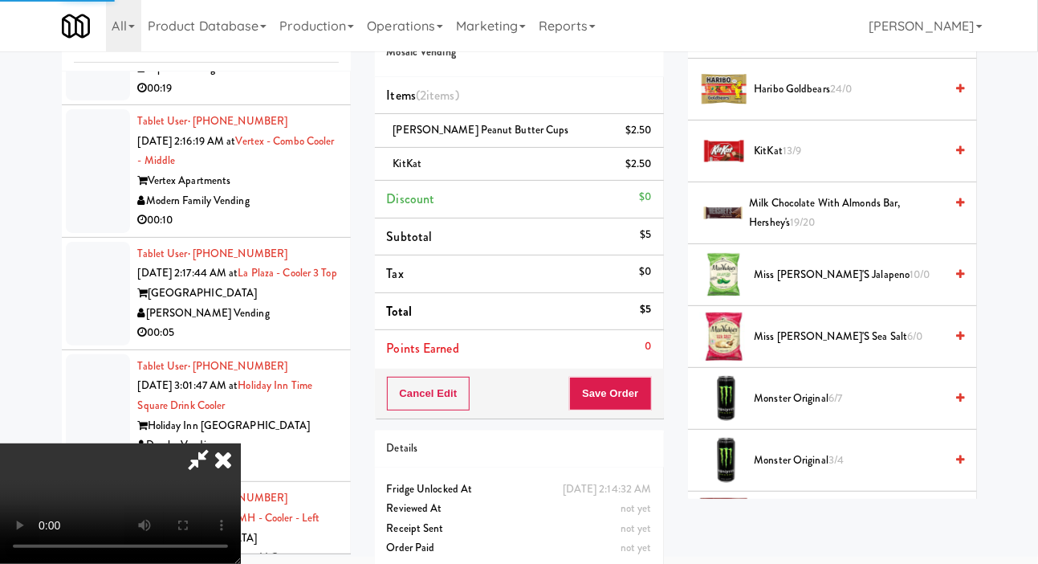
scroll to position [93, 0]
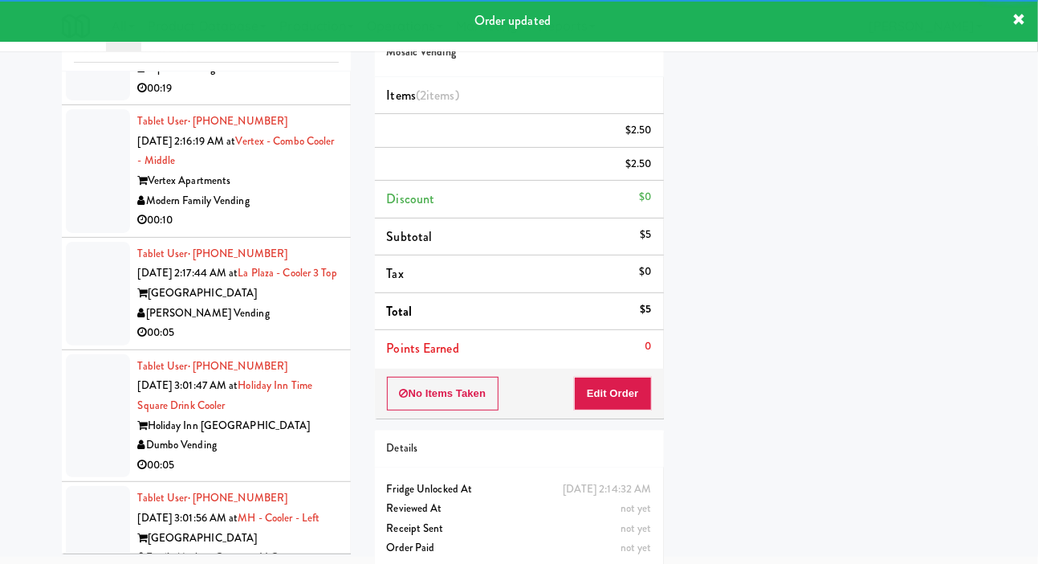
click at [96, 101] on div at bounding box center [98, 40] width 64 height 124
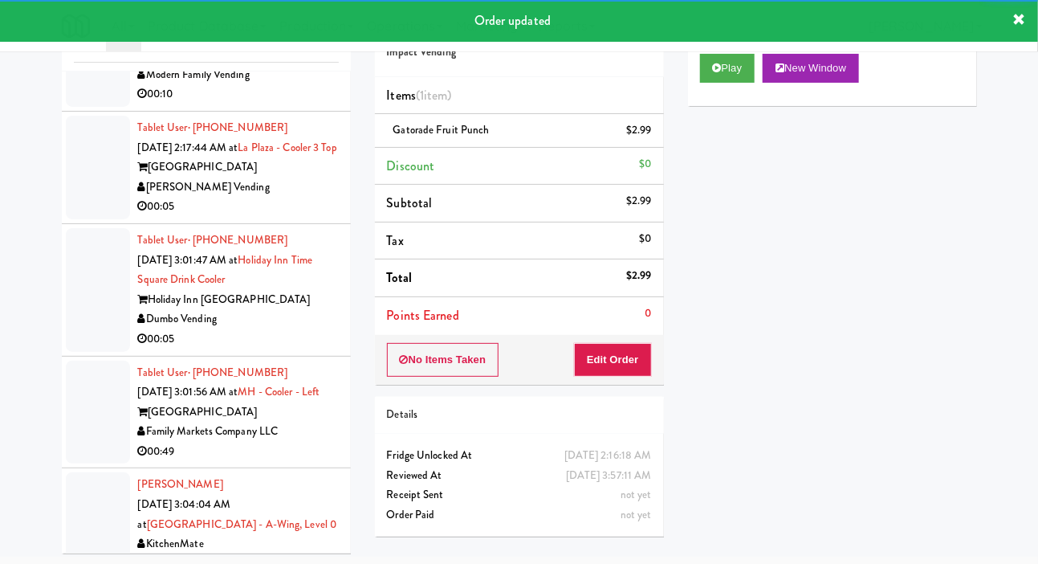
click at [96, 107] on div at bounding box center [98, 45] width 64 height 124
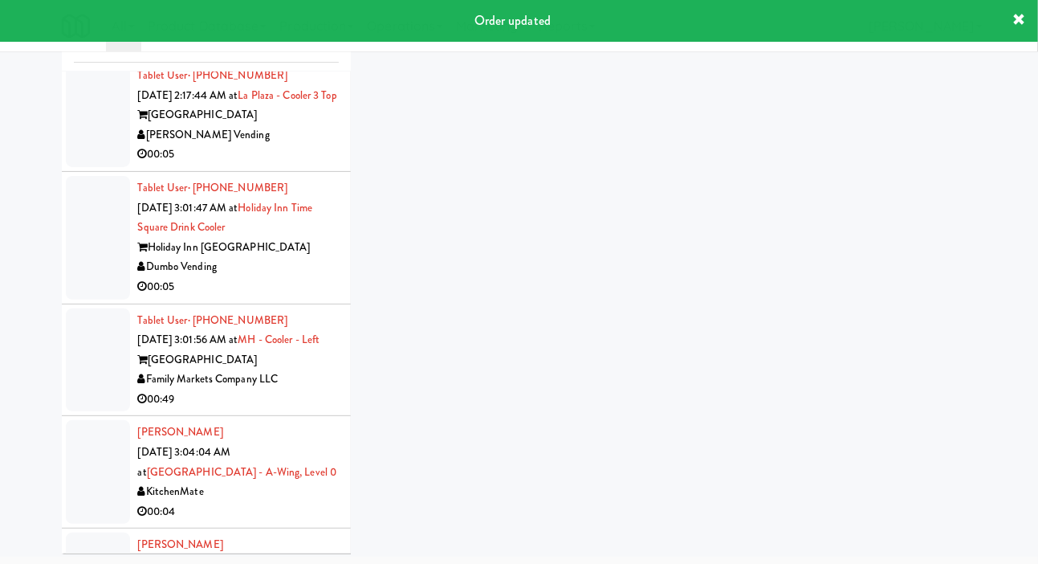
scroll to position [4991, 0]
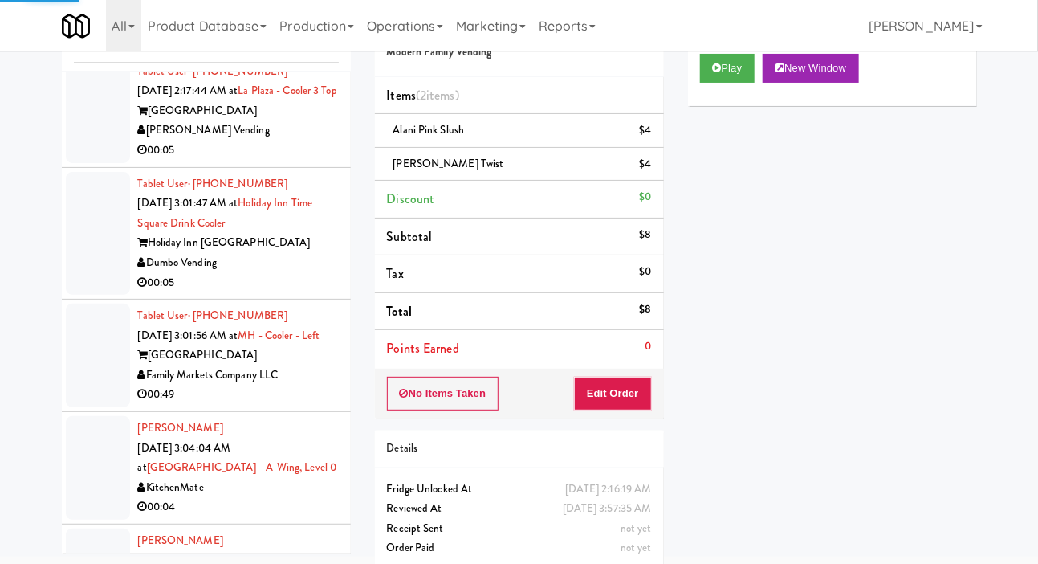
click at [95, 163] on div at bounding box center [98, 111] width 64 height 104
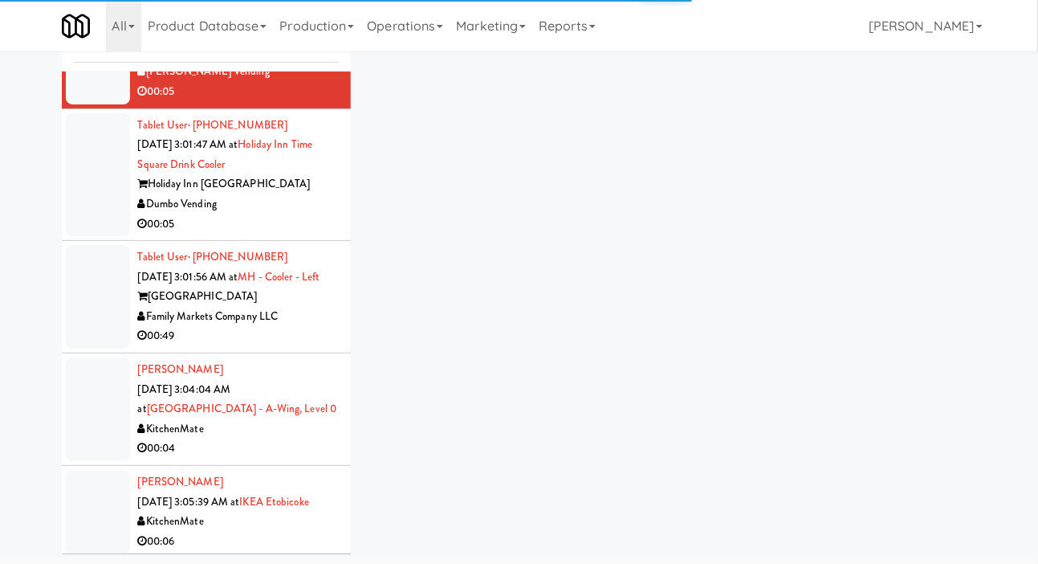
scroll to position [5084, 0]
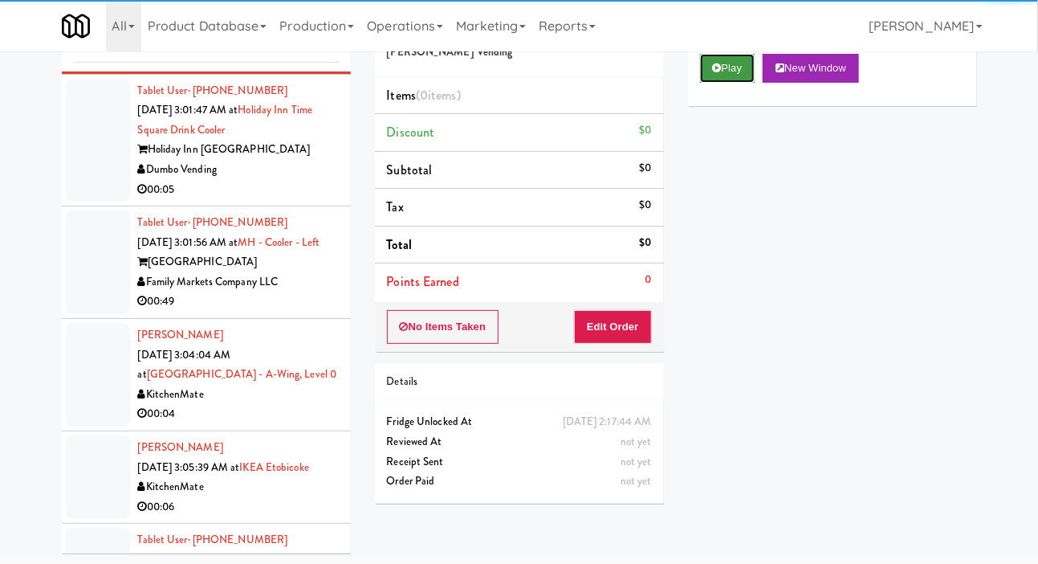
click at [722, 83] on button "Play" at bounding box center [727, 68] width 55 height 29
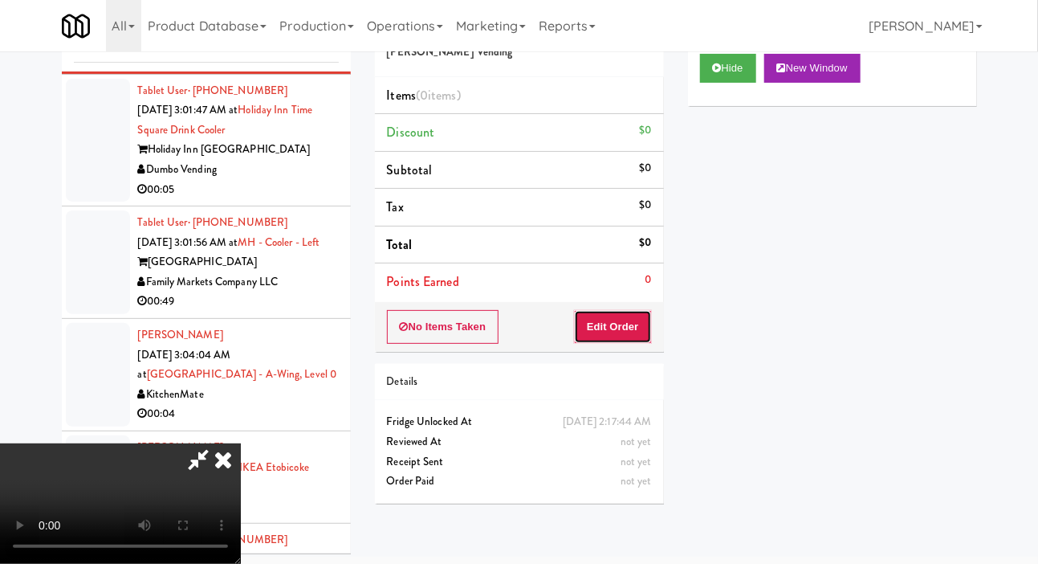
click at [629, 336] on button "Edit Order" at bounding box center [613, 327] width 78 height 34
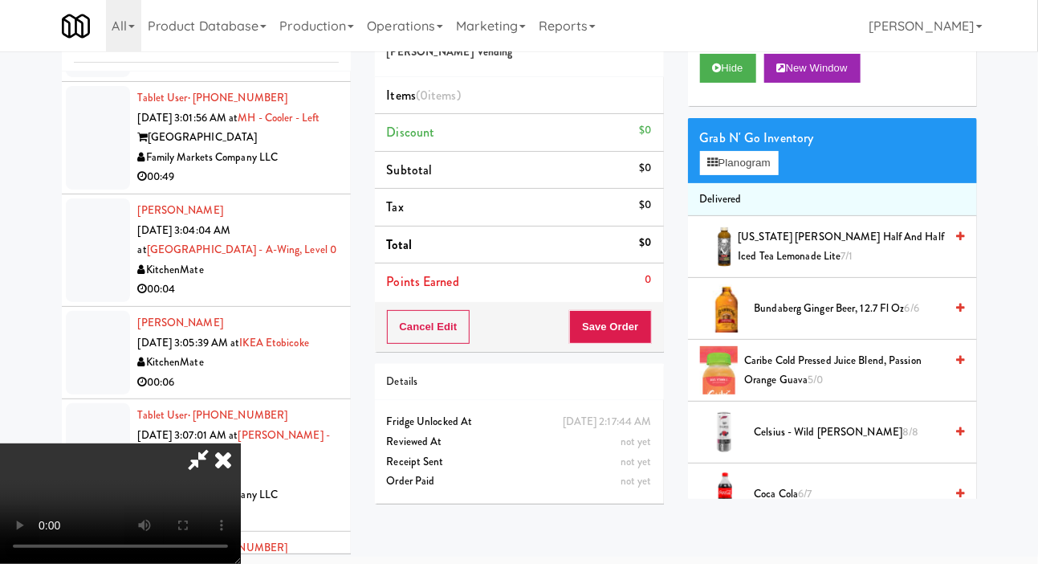
scroll to position [0, 0]
click at [767, 175] on button "Planogram" at bounding box center [739, 163] width 79 height 24
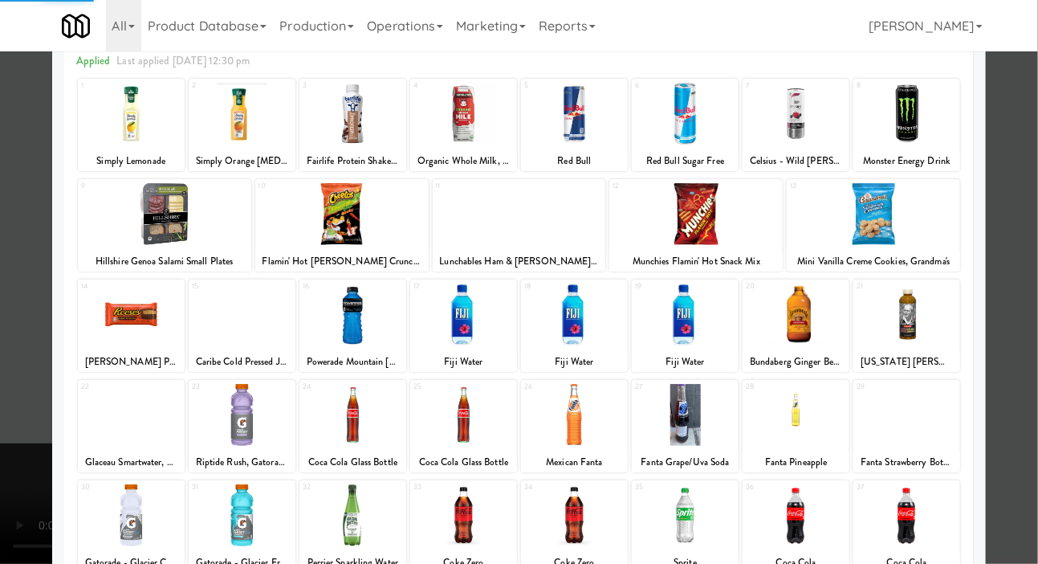
scroll to position [224, 0]
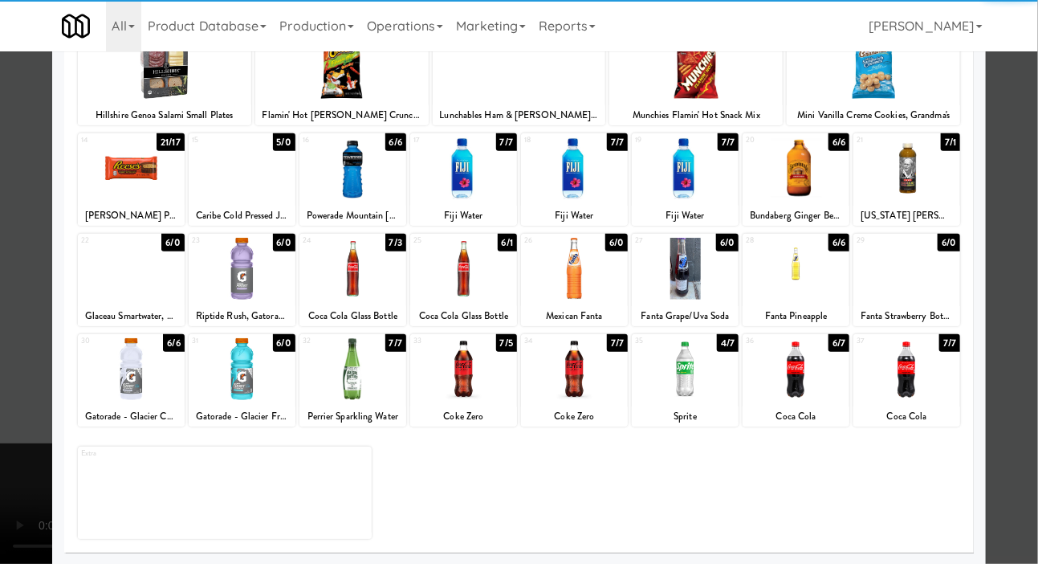
click at [322, 360] on div at bounding box center [352, 369] width 107 height 62
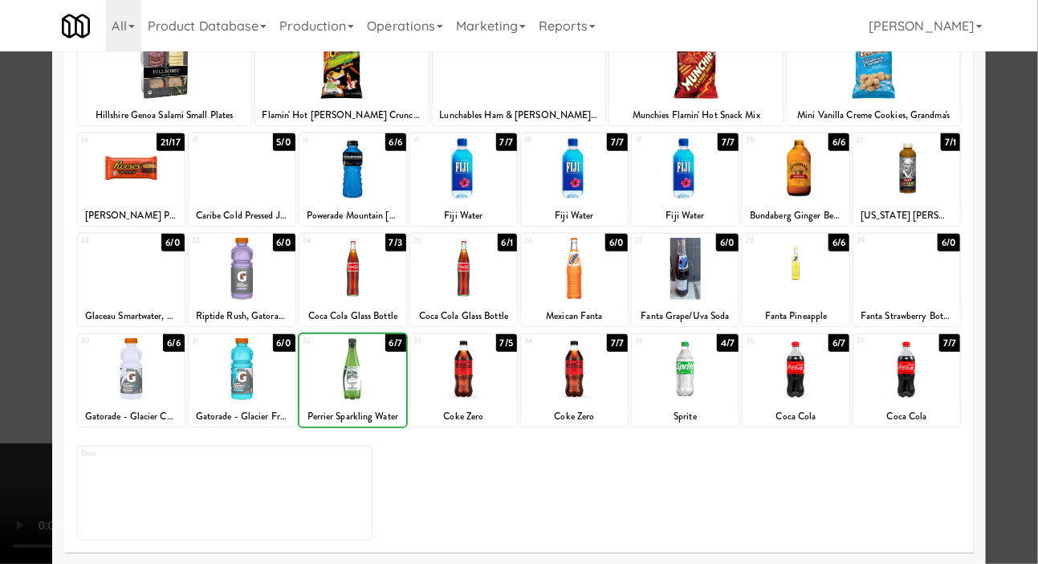
click at [16, 298] on div at bounding box center [519, 282] width 1038 height 564
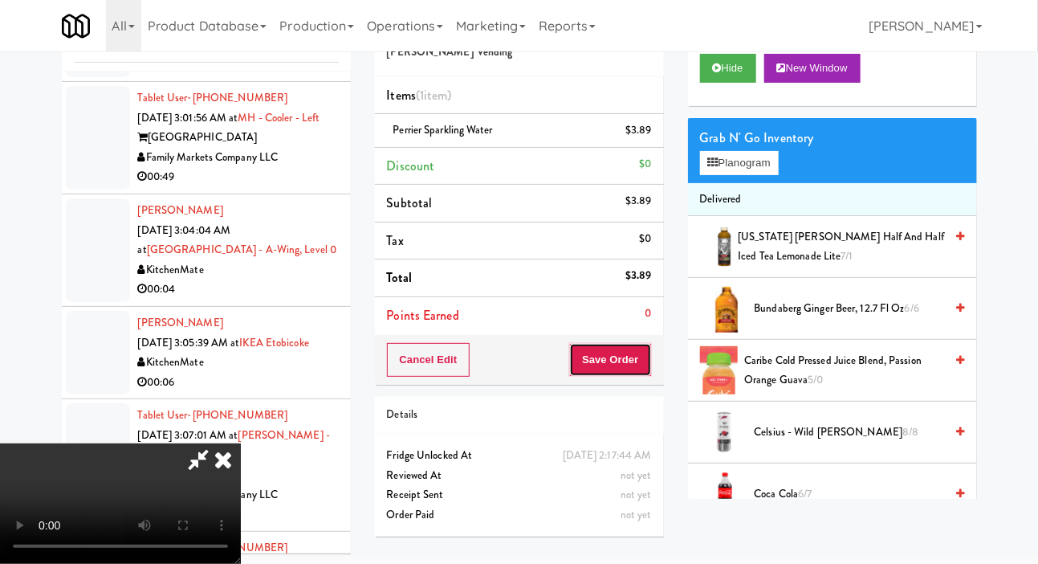
click at [647, 356] on button "Save Order" at bounding box center [610, 360] width 82 height 34
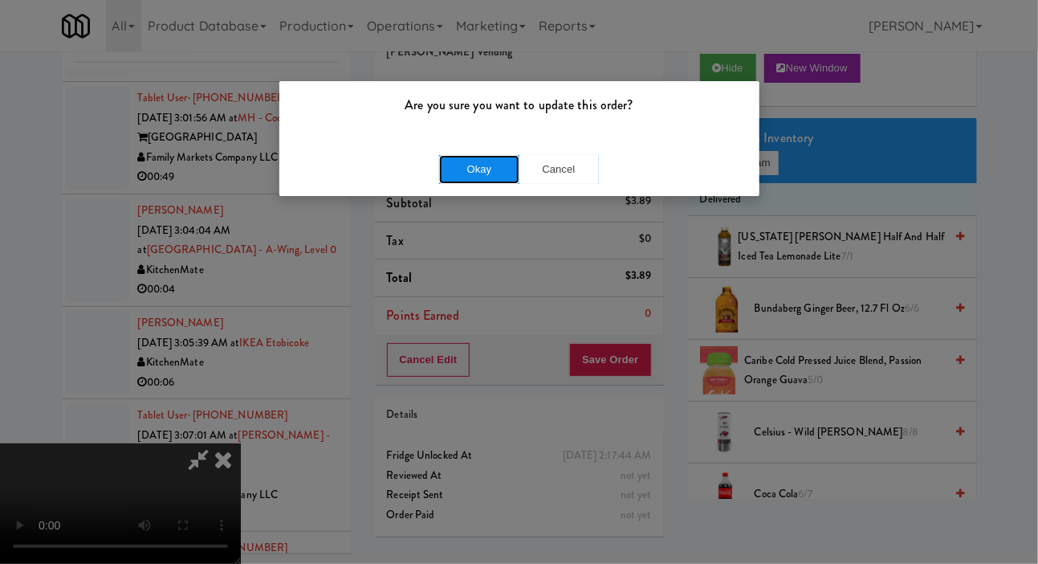
click at [472, 179] on button "Okay" at bounding box center [479, 169] width 80 height 29
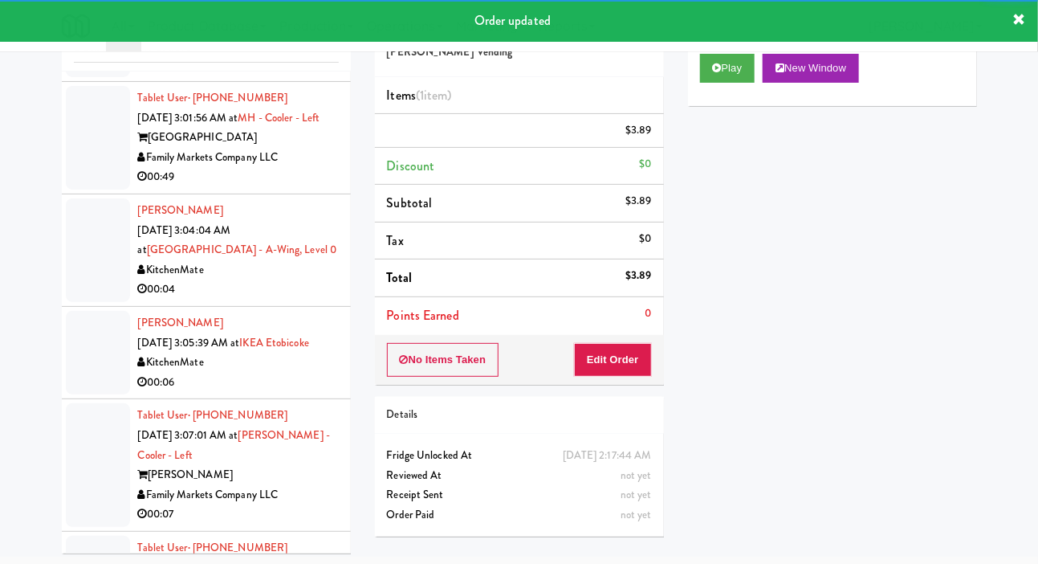
click at [67, 78] on div at bounding box center [98, 16] width 64 height 124
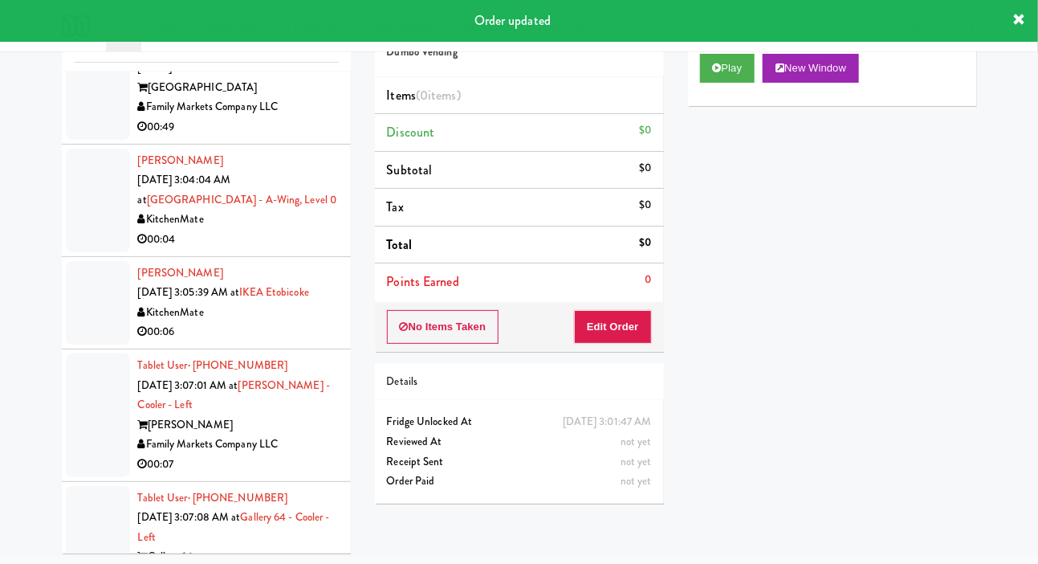
scroll to position [5273, 0]
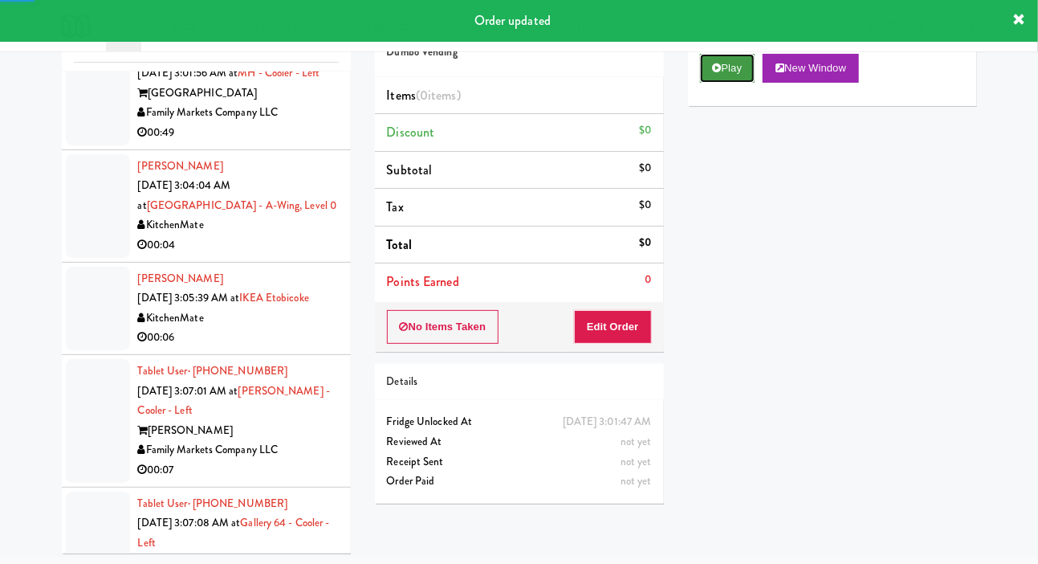
click at [729, 83] on button "Play" at bounding box center [727, 68] width 55 height 29
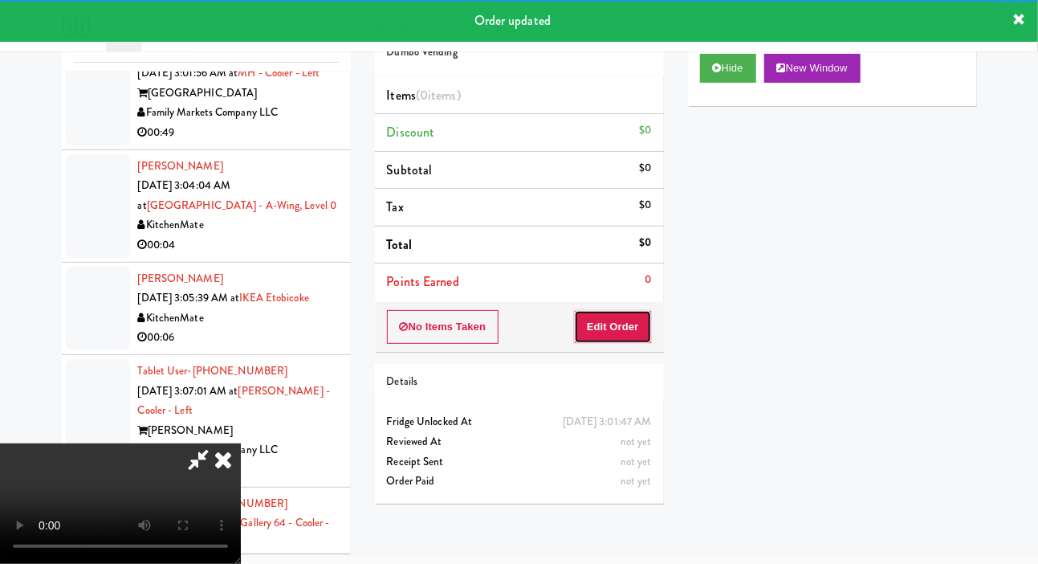
click at [621, 320] on button "Edit Order" at bounding box center [613, 327] width 78 height 34
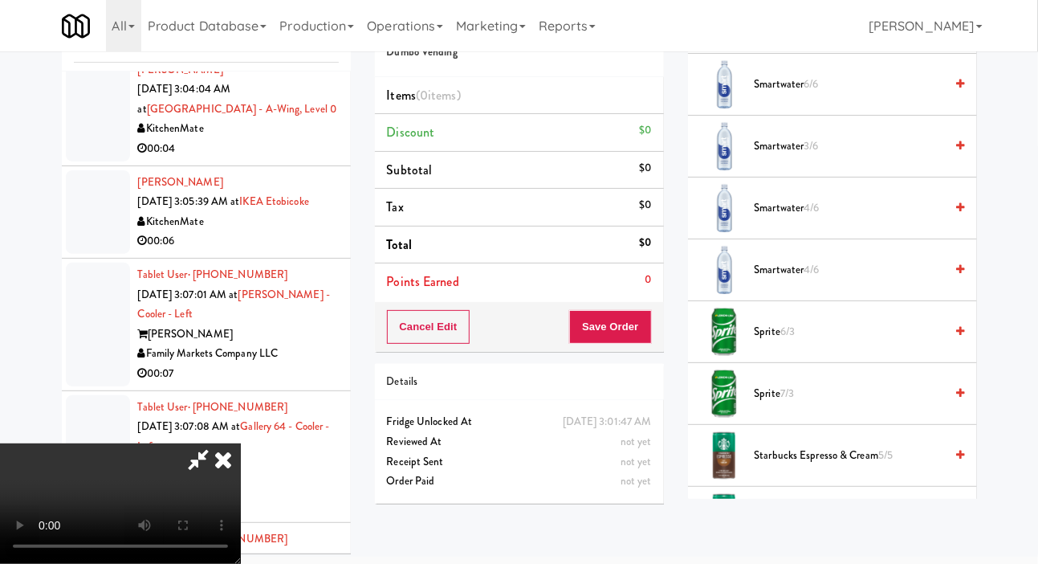
scroll to position [1657, 0]
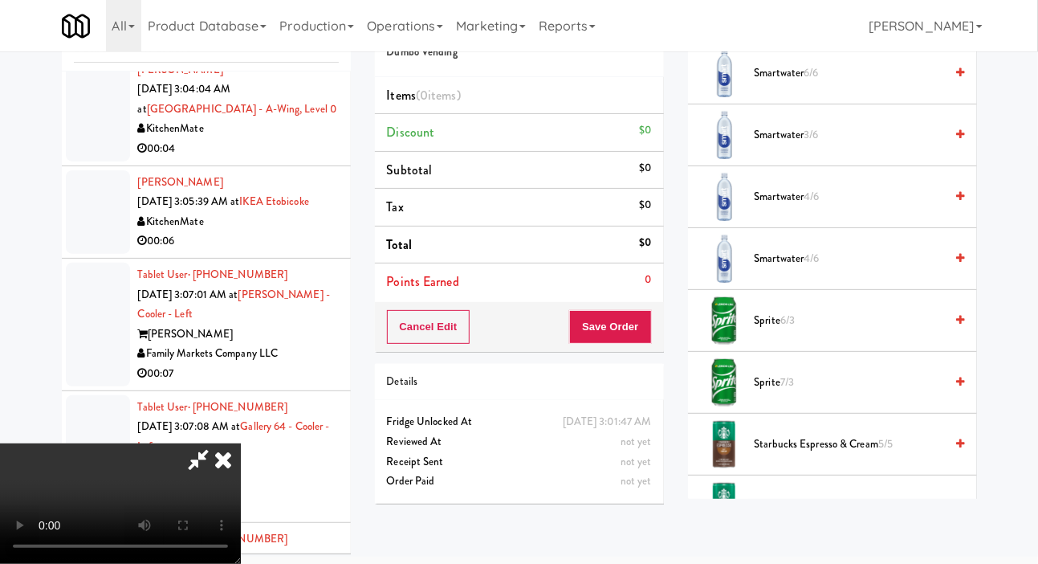
click at [845, 83] on span "Smartwater 6/6" at bounding box center [850, 73] width 190 height 20
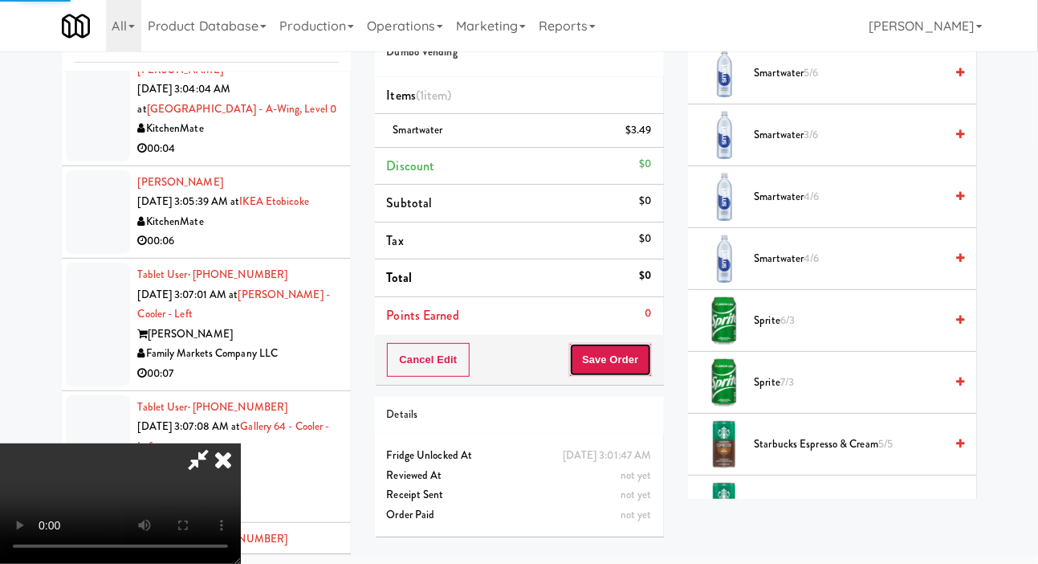
click at [645, 359] on button "Save Order" at bounding box center [610, 360] width 82 height 34
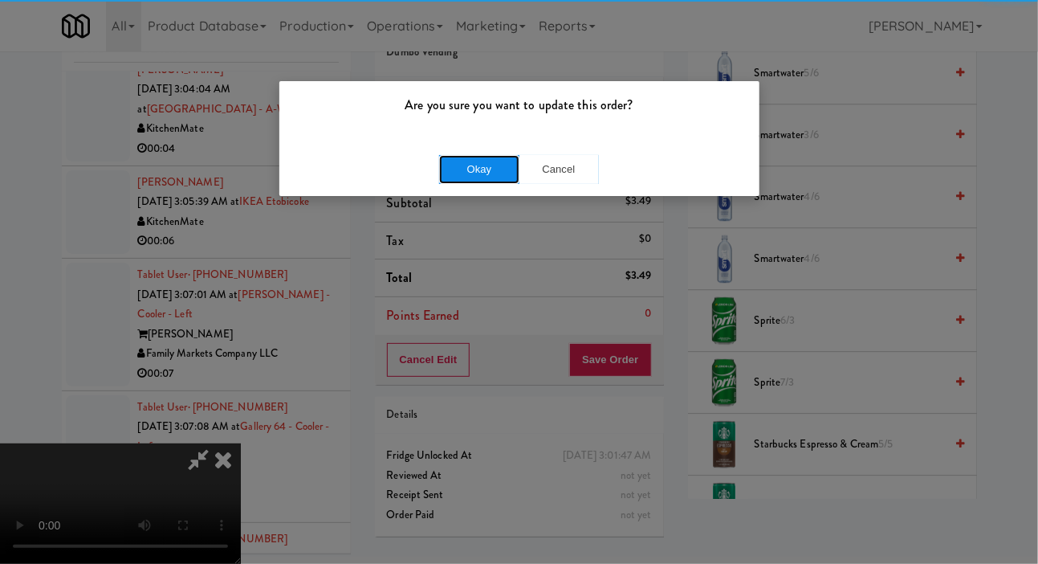
click at [466, 177] on button "Okay" at bounding box center [479, 169] width 80 height 29
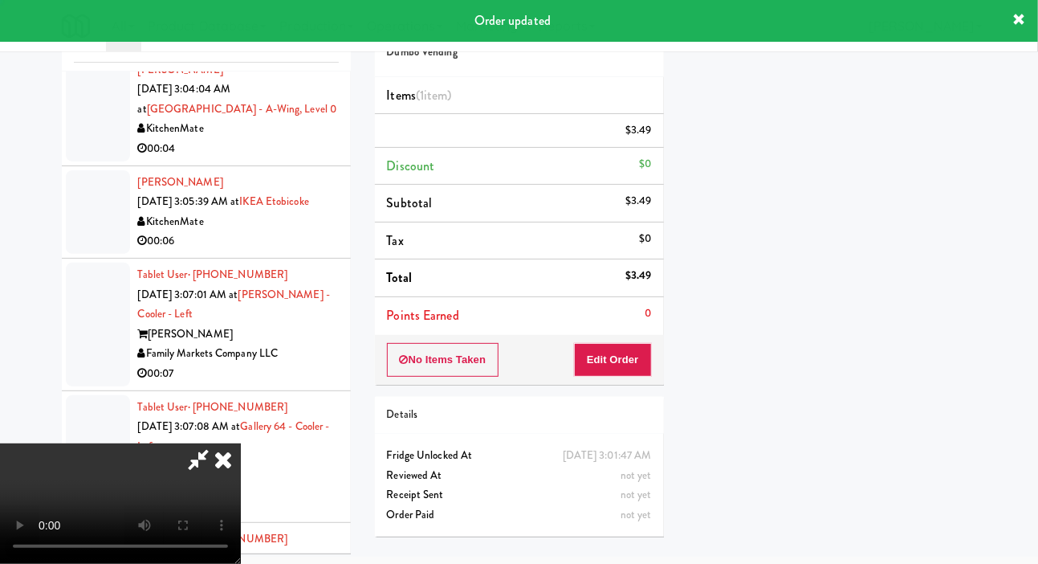
scroll to position [93, 0]
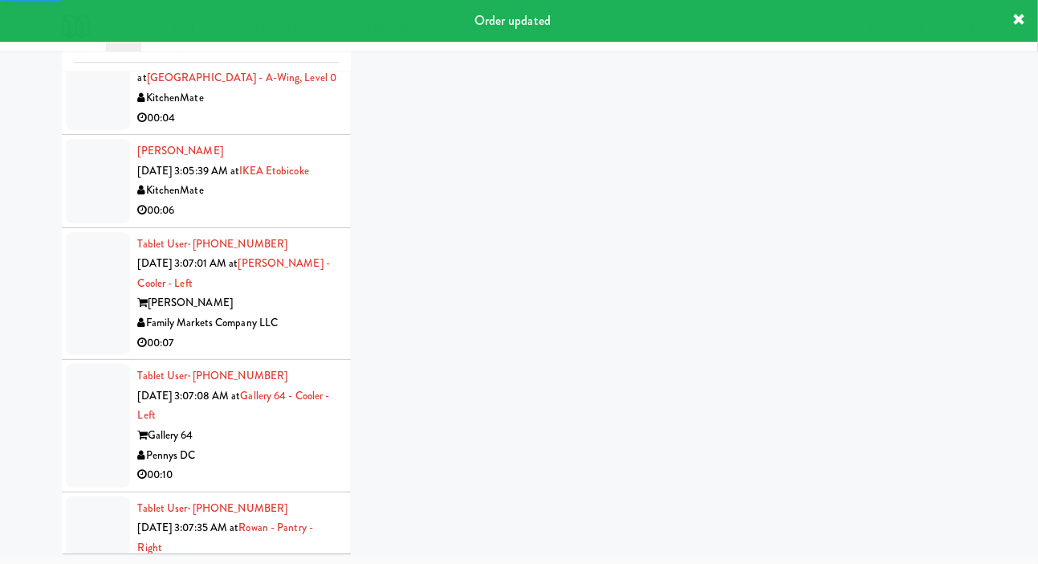
scroll to position [5447, 0]
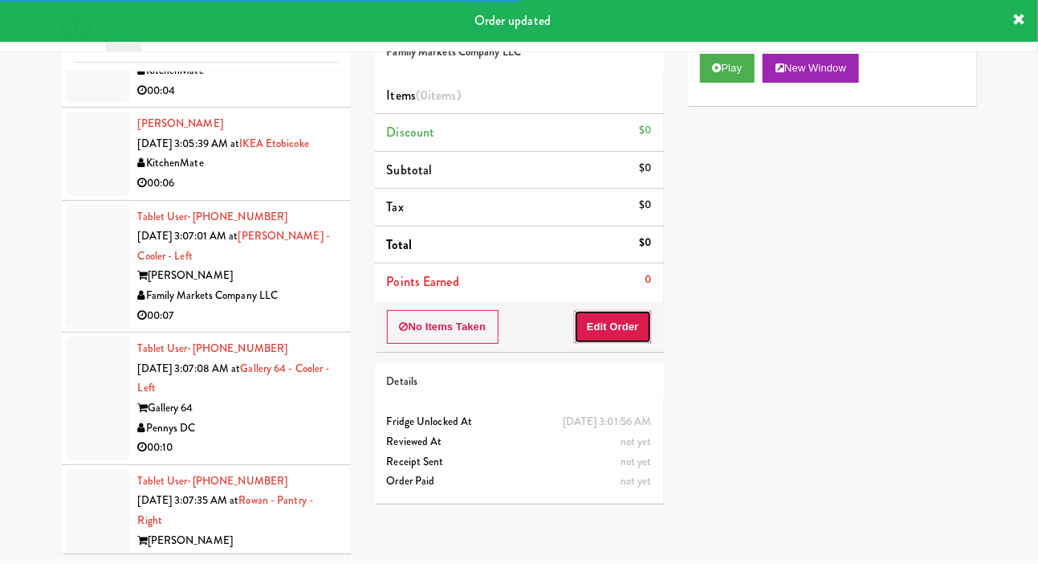
click at [637, 318] on button "Edit Order" at bounding box center [613, 327] width 78 height 34
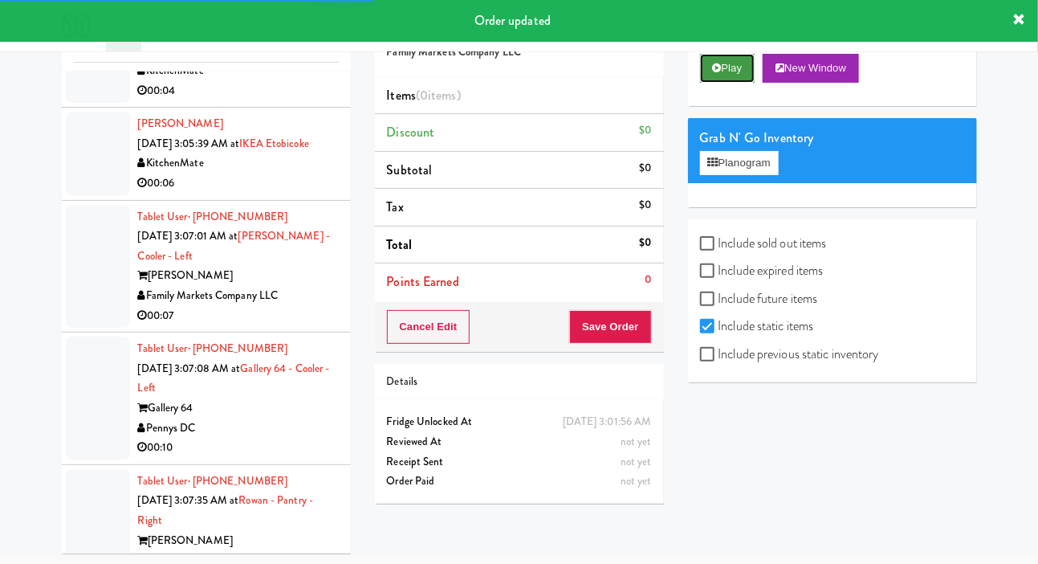
click at [737, 83] on button "Play" at bounding box center [727, 68] width 55 height 29
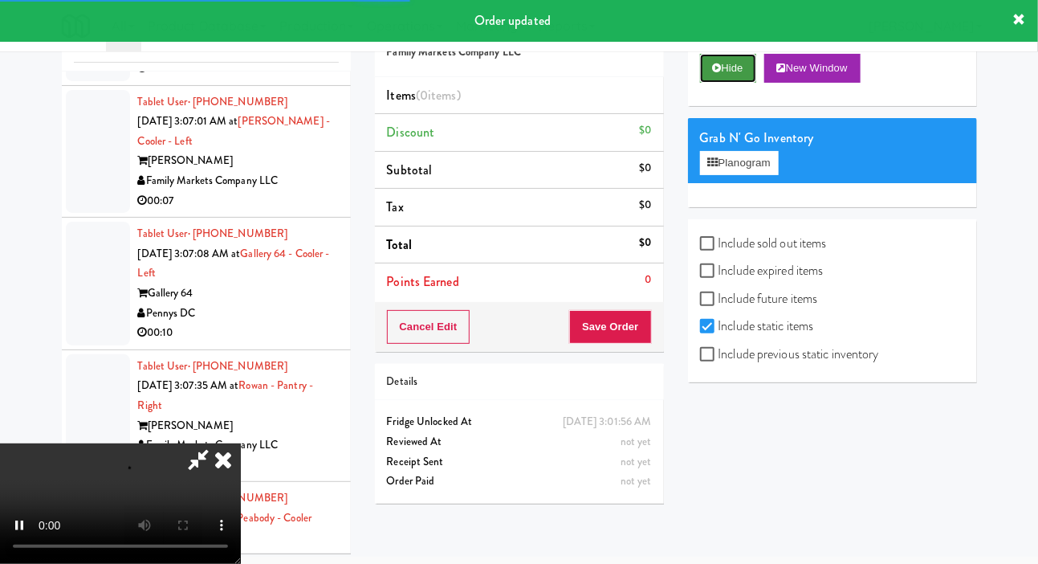
scroll to position [5567, 0]
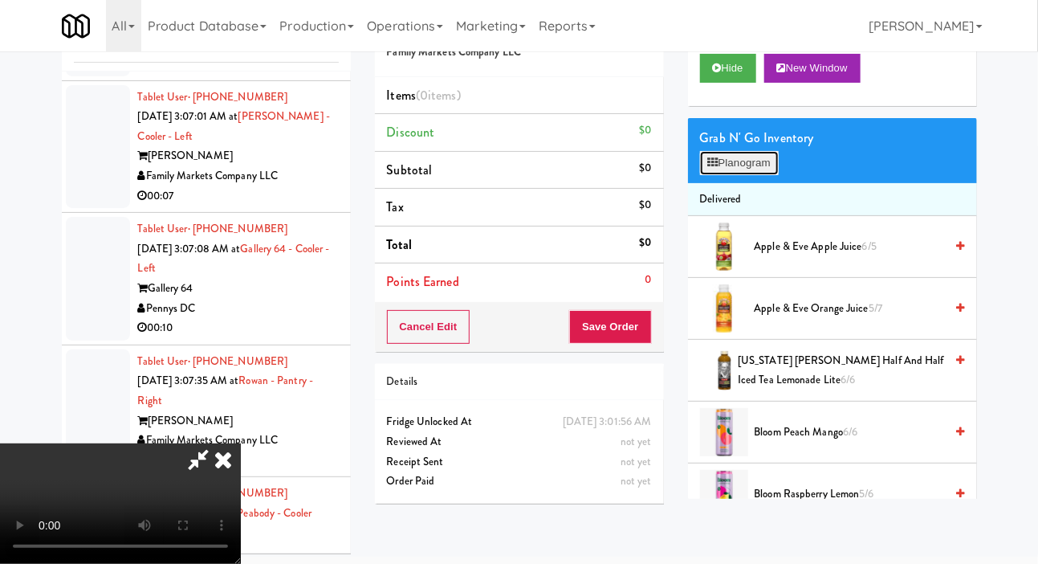
click at [764, 175] on button "Planogram" at bounding box center [739, 163] width 79 height 24
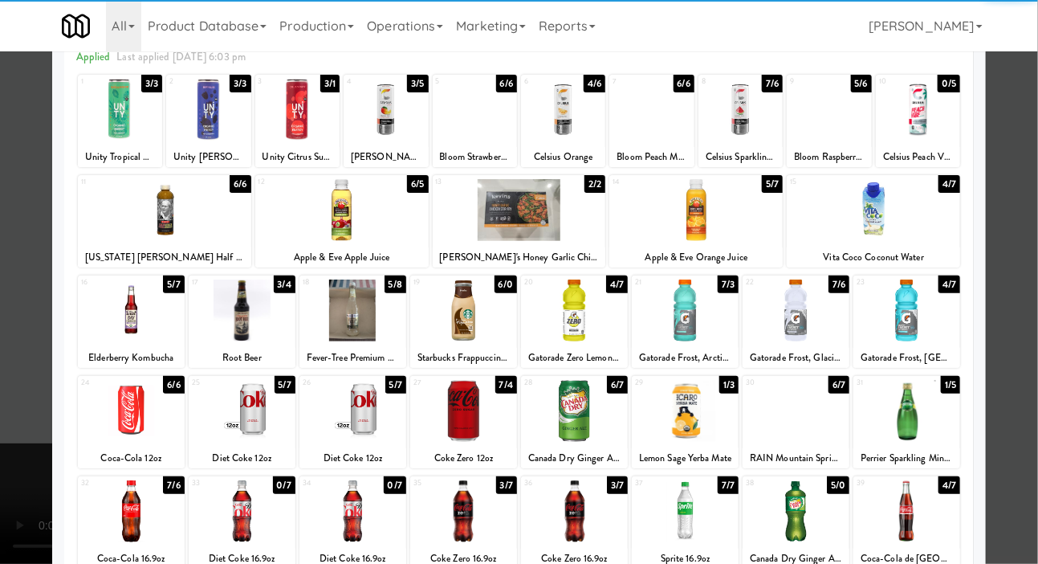
scroll to position [81, 0]
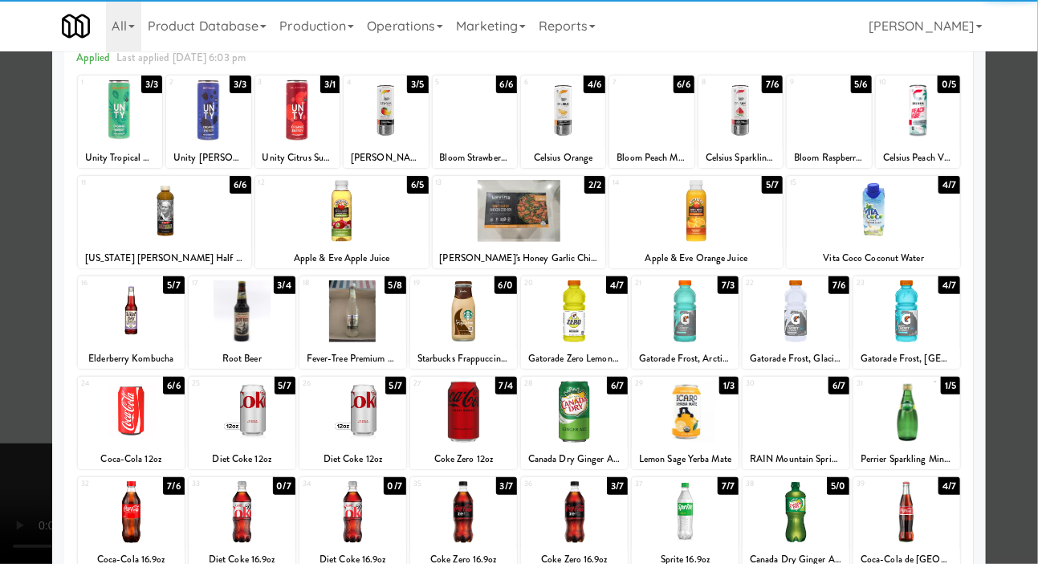
click at [686, 409] on div at bounding box center [685, 412] width 107 height 62
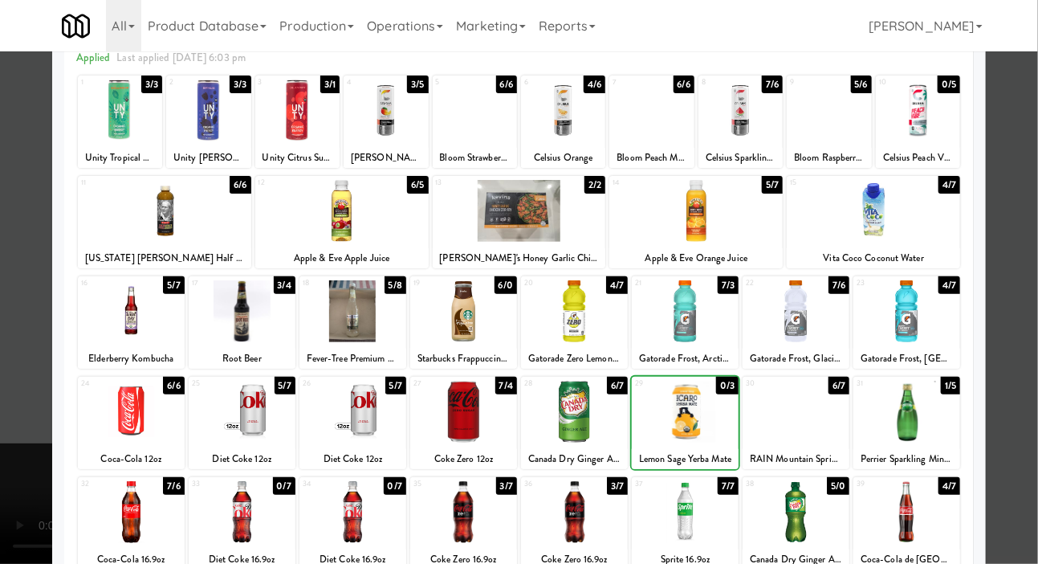
click at [22, 317] on div at bounding box center [519, 282] width 1038 height 564
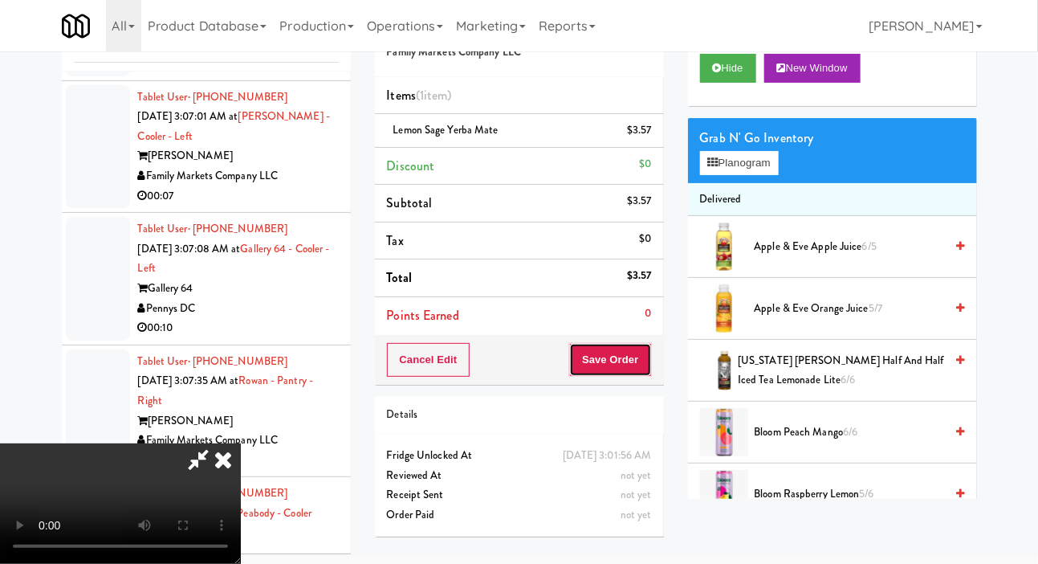
click at [639, 344] on button "Save Order" at bounding box center [610, 360] width 82 height 34
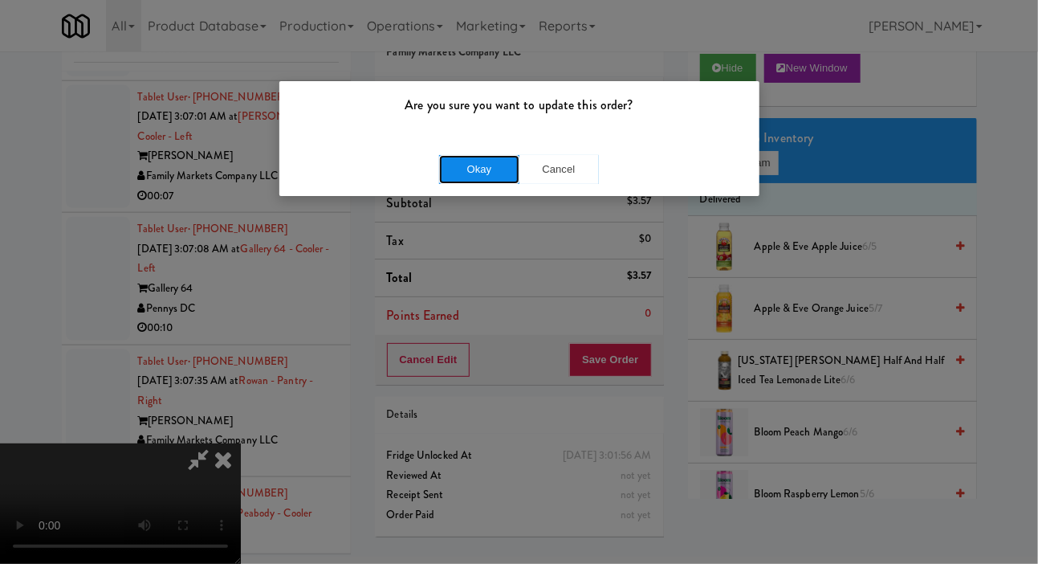
click at [452, 161] on button "Okay" at bounding box center [479, 169] width 80 height 29
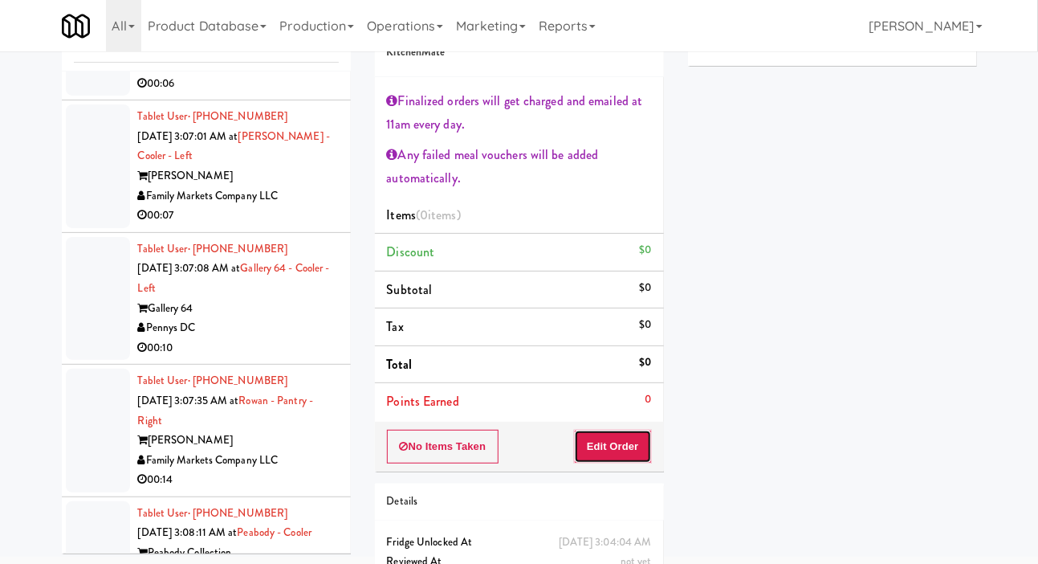
click at [630, 447] on button "Edit Order" at bounding box center [613, 447] width 78 height 34
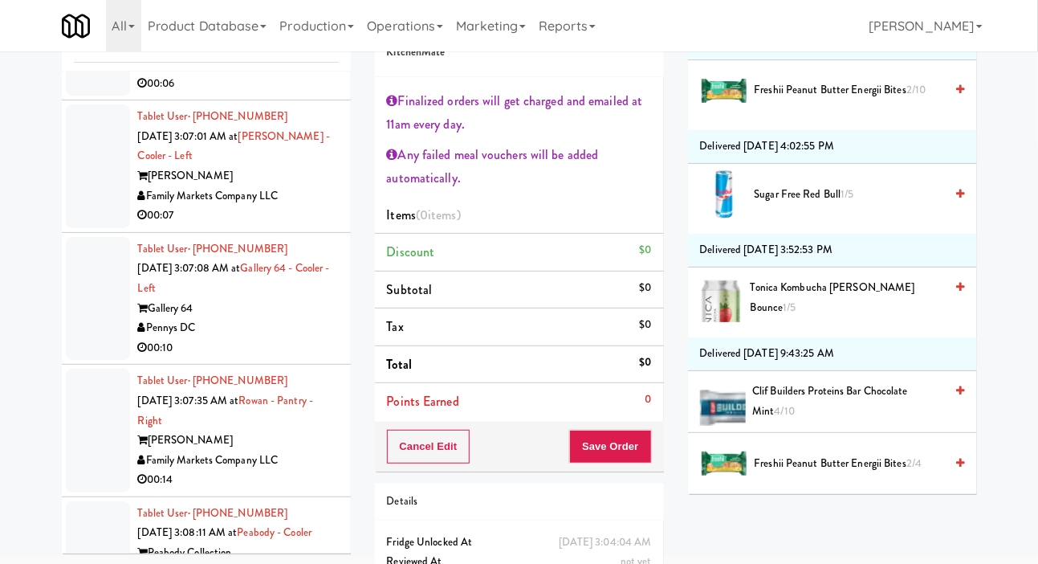
scroll to position [2705, 0]
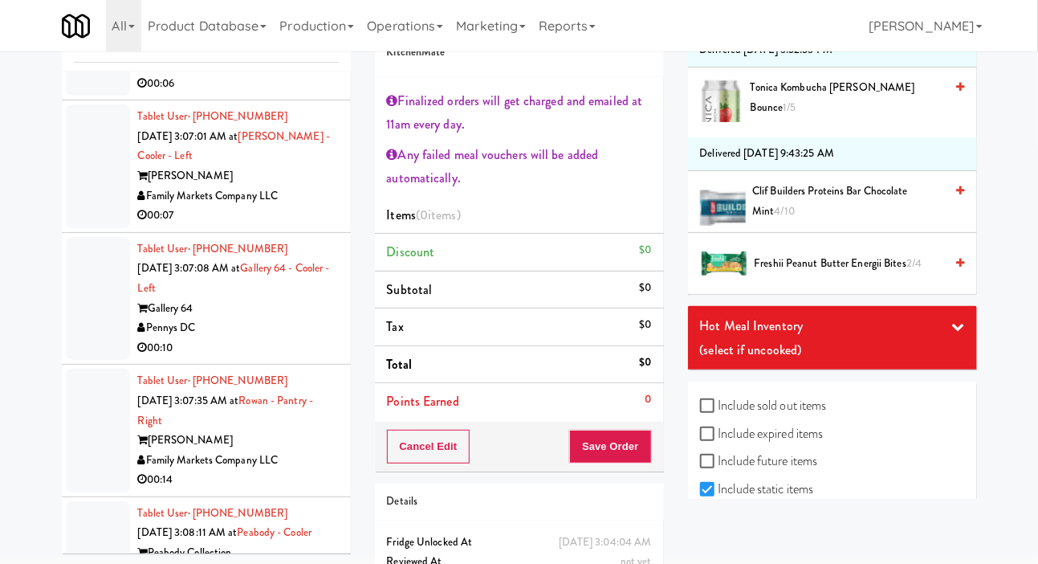
click at [784, 417] on label "Include sold out items" at bounding box center [763, 405] width 127 height 24
click at [719, 413] on input "Include sold out items" at bounding box center [709, 406] width 18 height 13
checkbox input "true"
click at [799, 446] on label "Include expired items" at bounding box center [762, 433] width 124 height 24
click at [719, 441] on input "Include expired items" at bounding box center [709, 434] width 18 height 13
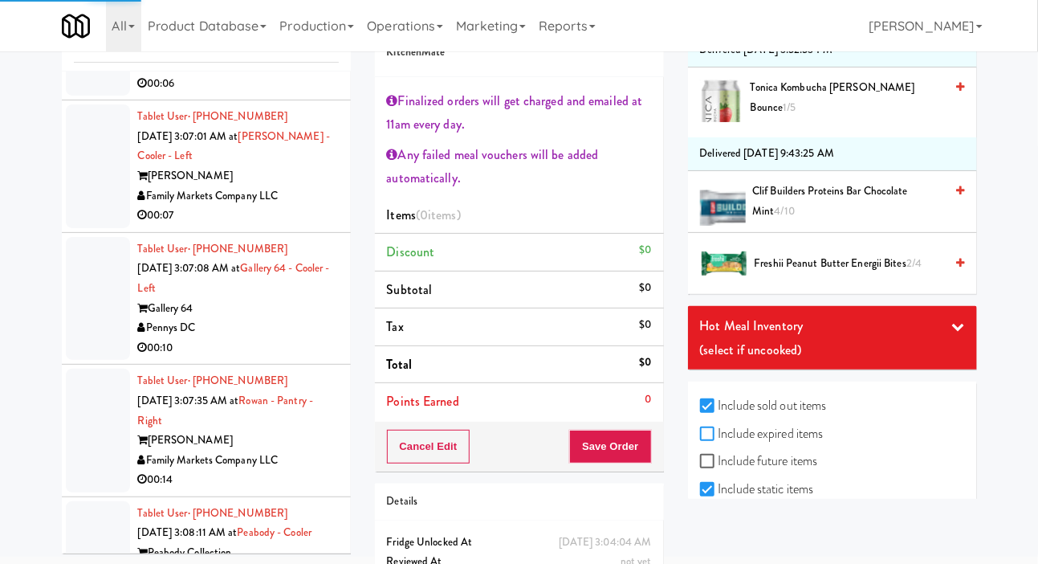
checkbox input "true"
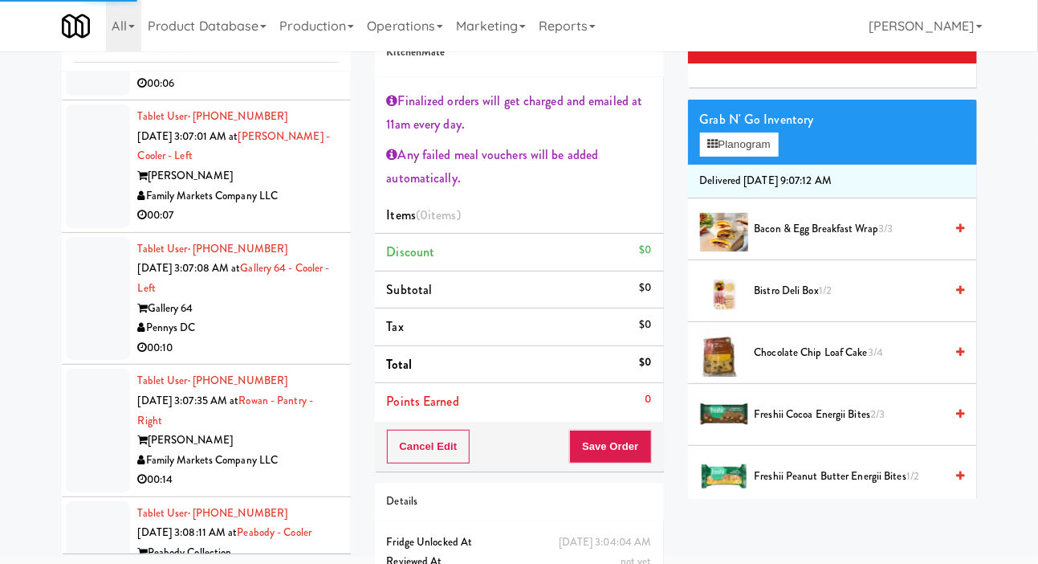
scroll to position [0, 0]
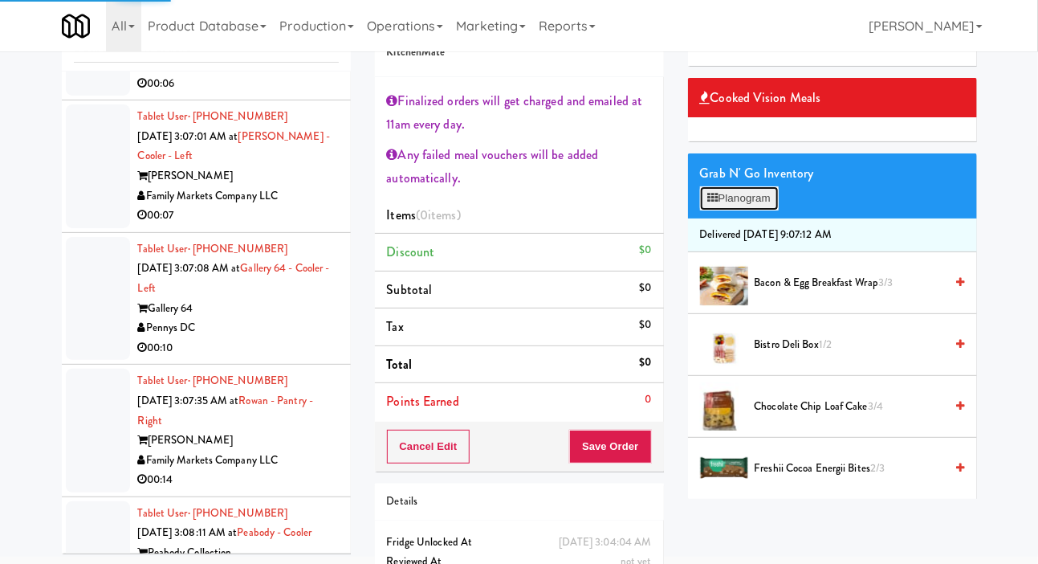
click at [763, 210] on button "Planogram" at bounding box center [739, 198] width 79 height 24
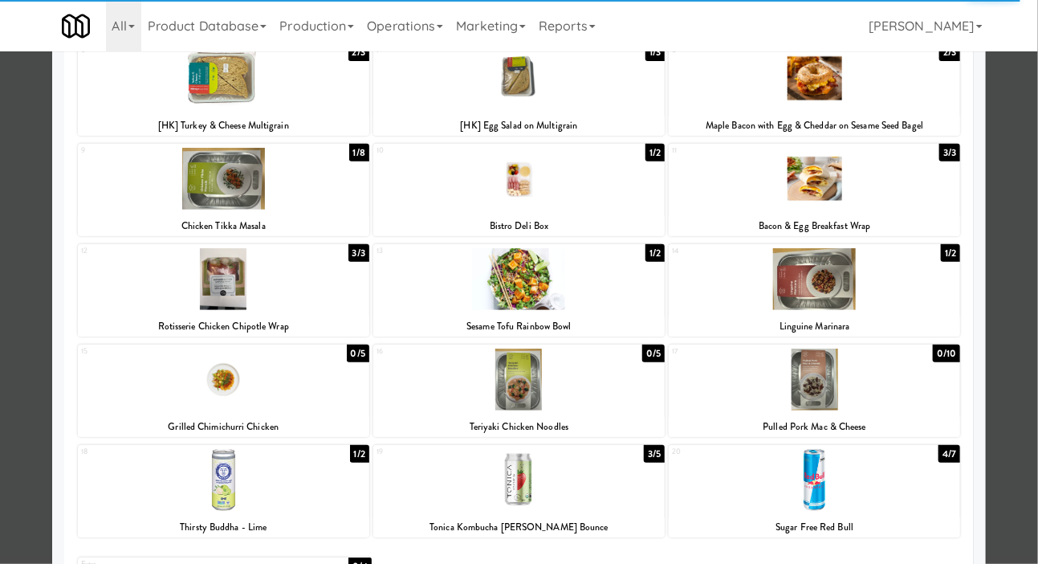
scroll to position [238, 0]
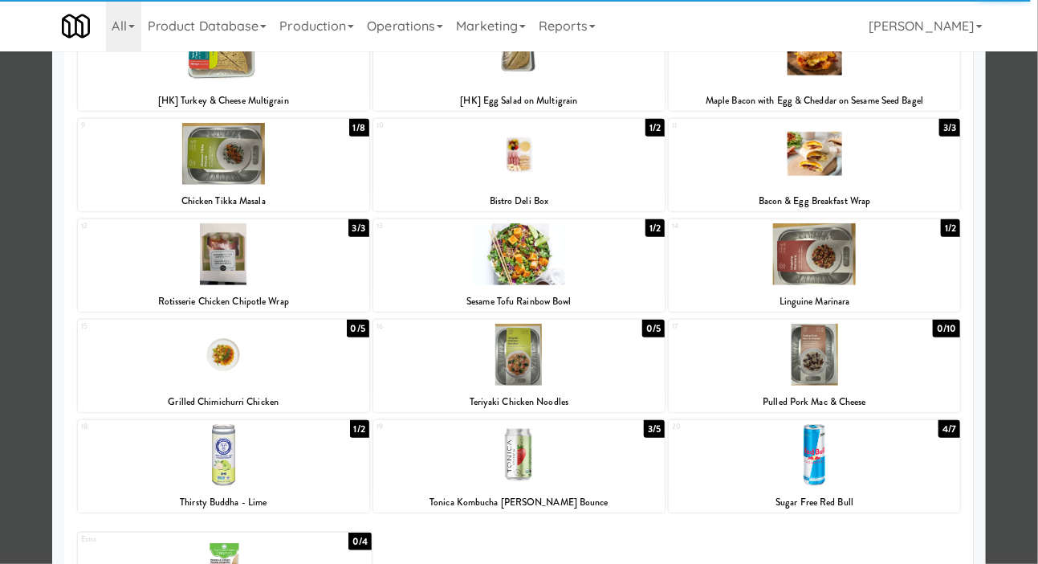
click at [269, 560] on div at bounding box center [225, 567] width 295 height 62
click at [1015, 204] on div at bounding box center [519, 282] width 1038 height 564
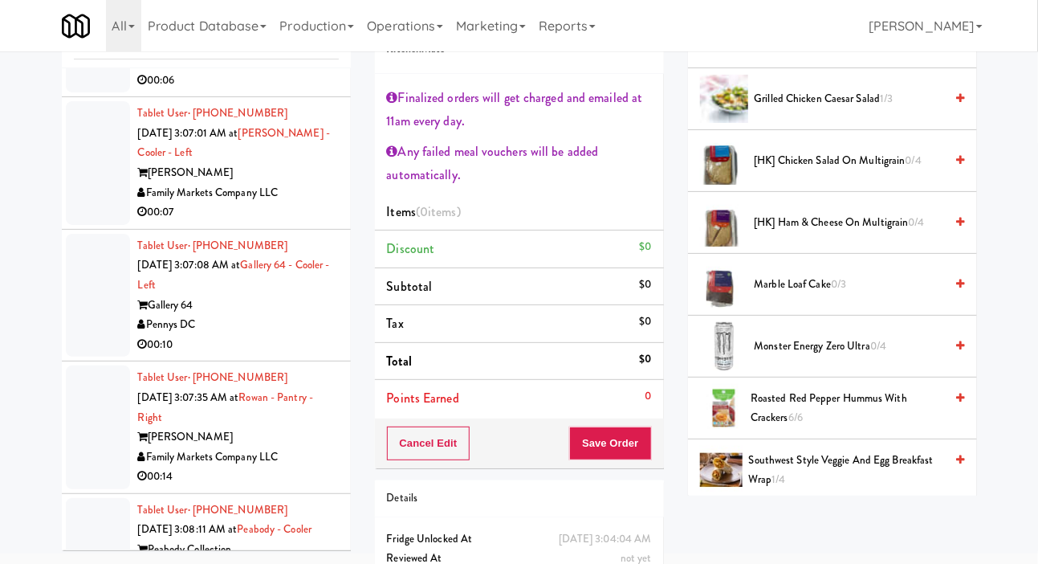
scroll to position [3129, 0]
click at [923, 428] on span "Roasted Red Pepper Hummus with Crackers 6/6" at bounding box center [847, 408] width 193 height 39
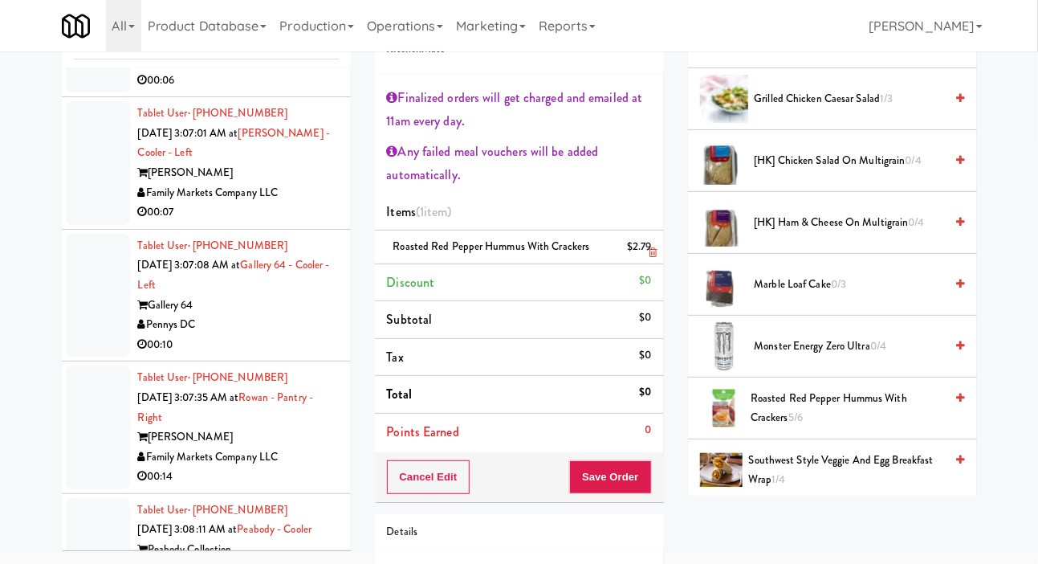
click at [793, 421] on span "Roasted Red Pepper Hummus with Crackers 5/6" at bounding box center [847, 408] width 193 height 39
click at [646, 238] on div "$2.79" at bounding box center [639, 247] width 25 height 20
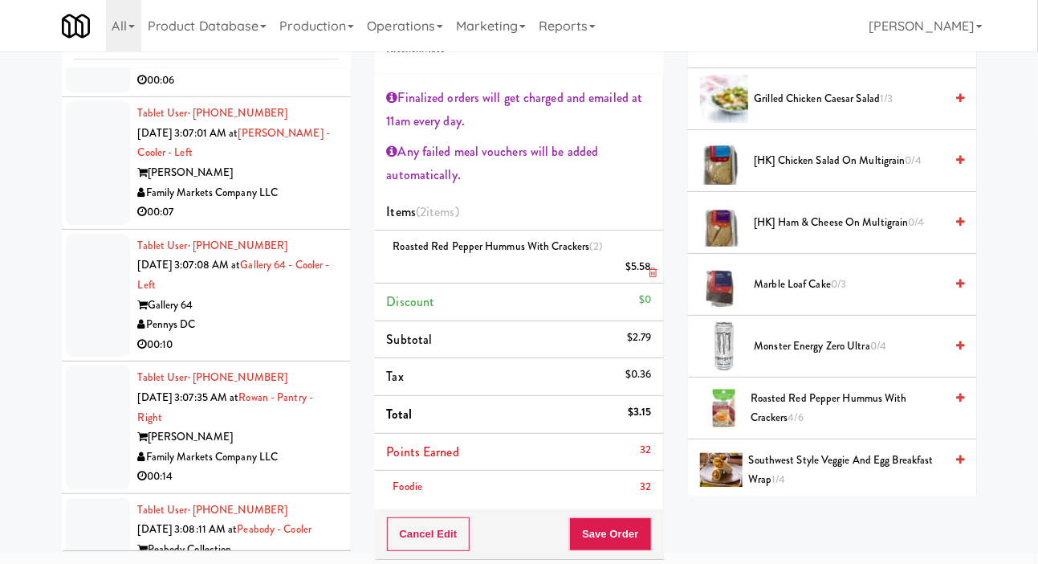
click at [651, 267] on icon at bounding box center [653, 272] width 8 height 10
click at [654, 267] on icon at bounding box center [653, 272] width 8 height 10
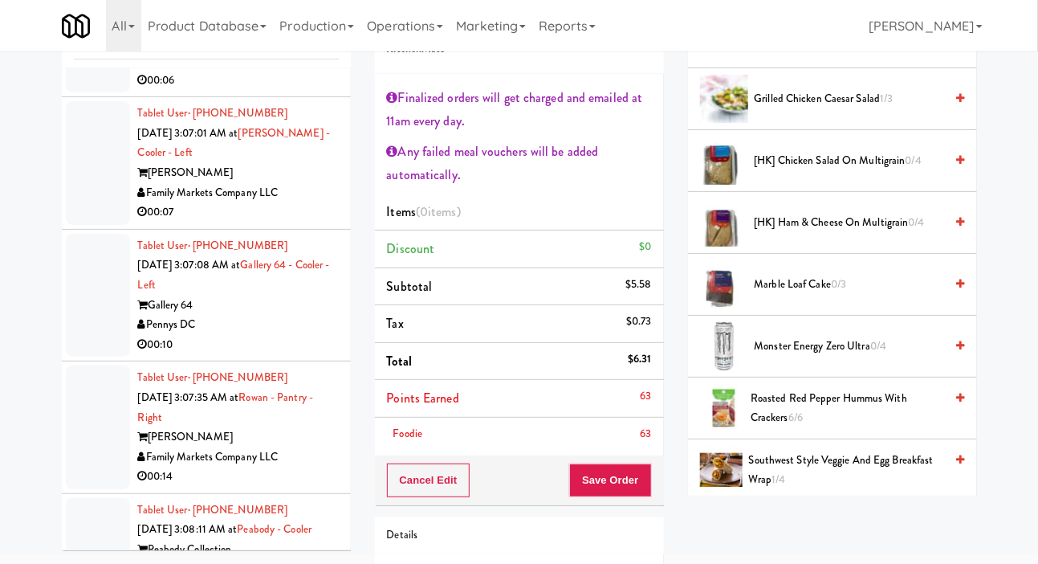
click at [632, 507] on div "Order # 85471002 KitchenMate Finalized orders will get charged and emailed at 1…" at bounding box center [519, 332] width 313 height 673
click at [609, 493] on button "Save Order" at bounding box center [610, 480] width 82 height 34
click at [844, 425] on span "Roasted Red Pepper Hummus with Crackers 6/6" at bounding box center [847, 408] width 193 height 39
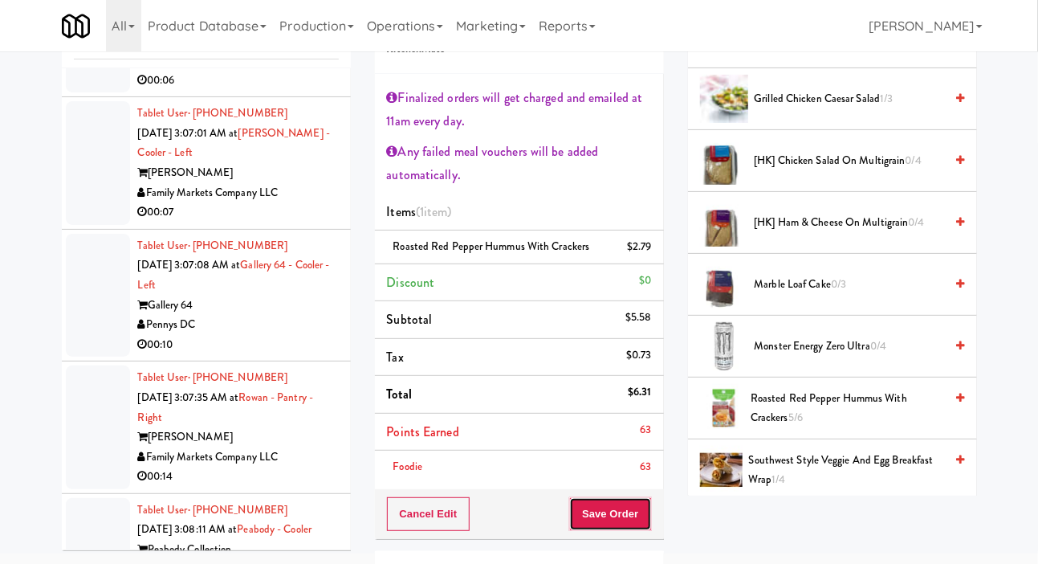
click at [633, 504] on button "Save Order" at bounding box center [610, 514] width 82 height 34
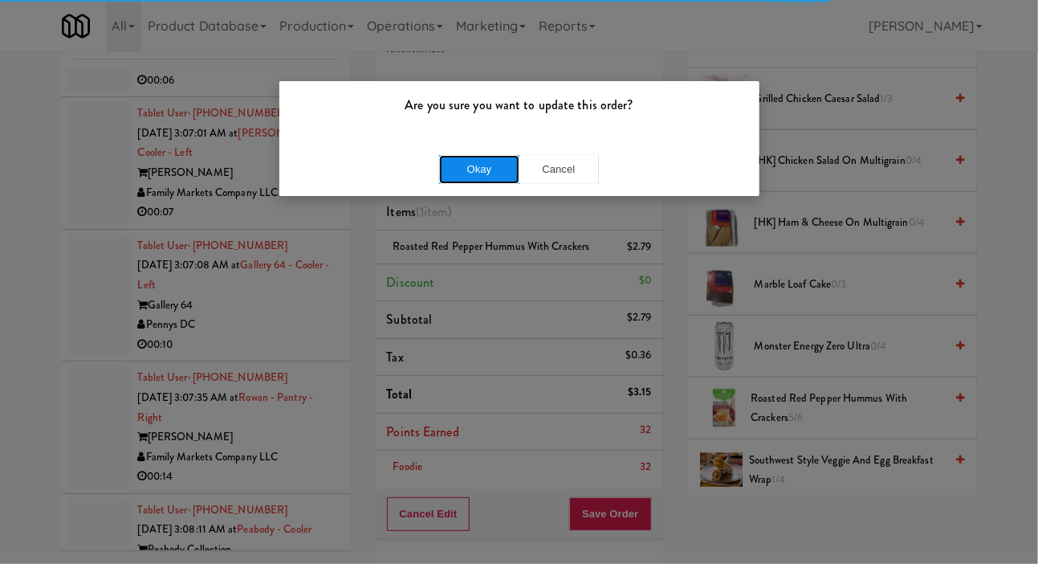
click at [492, 155] on button "Okay" at bounding box center [479, 169] width 80 height 29
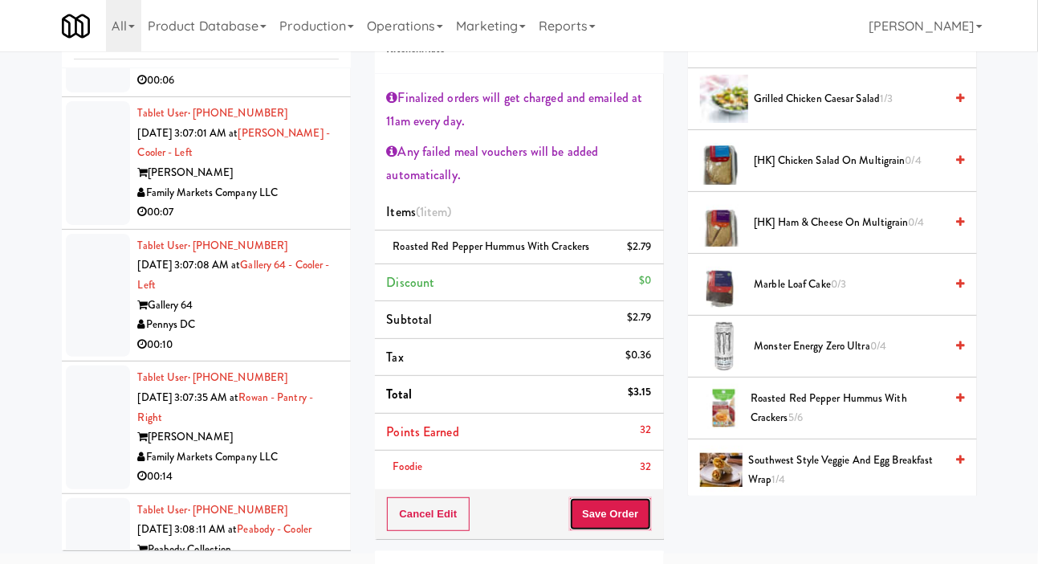
click at [621, 508] on button "Save Order" at bounding box center [610, 514] width 82 height 34
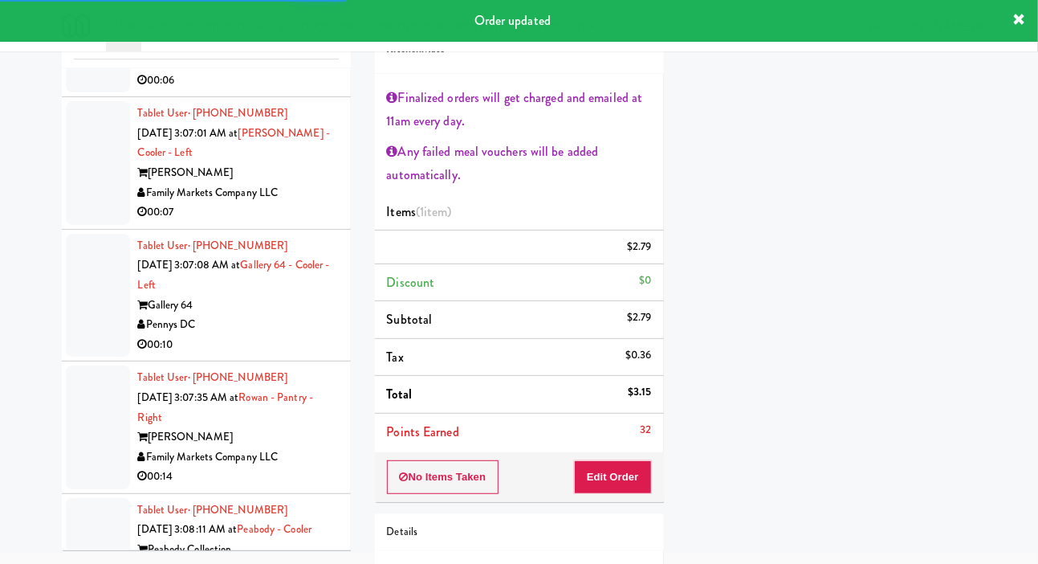
scroll to position [93, 0]
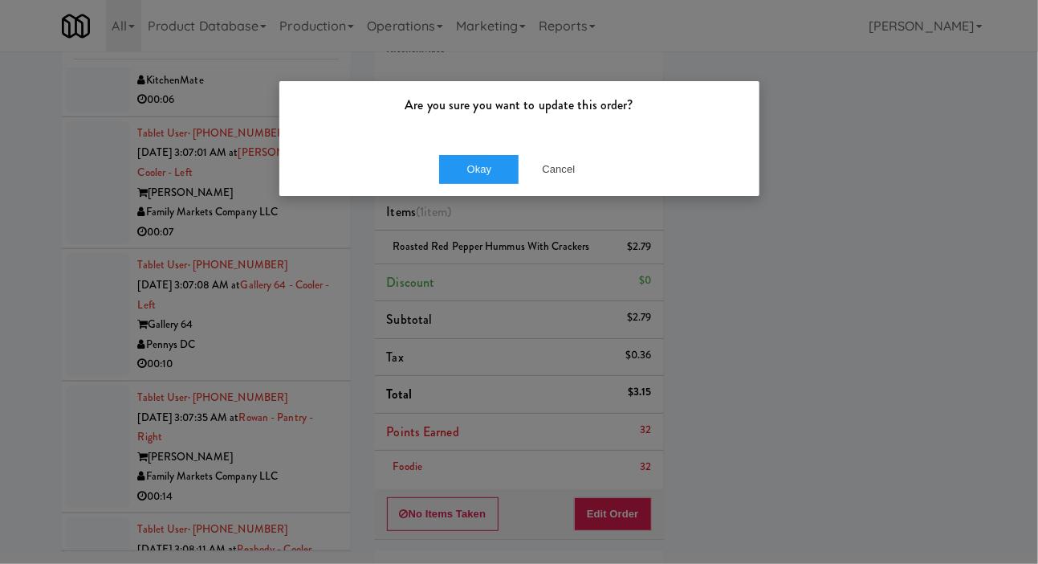
click at [1031, 424] on div "Are you sure you want to update this order? Okay Cancel" at bounding box center [519, 282] width 1038 height 564
click at [483, 171] on button "Okay" at bounding box center [479, 169] width 80 height 29
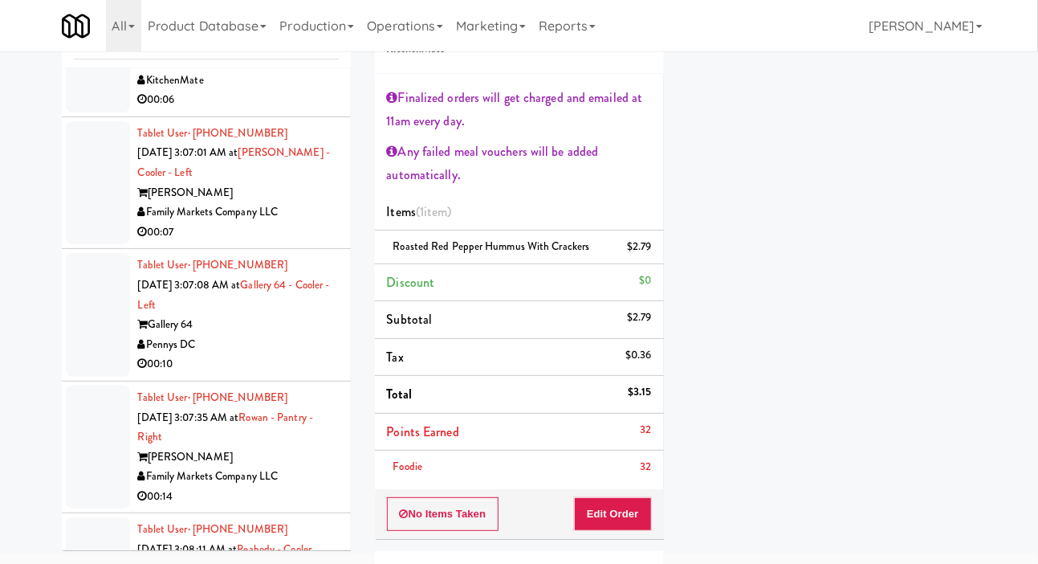
click at [62, 116] on li "[PERSON_NAME] [DATE] 3:05:39 AM at IKEA Etobicoke KitchenMate 00:06" at bounding box center [206, 70] width 289 height 92
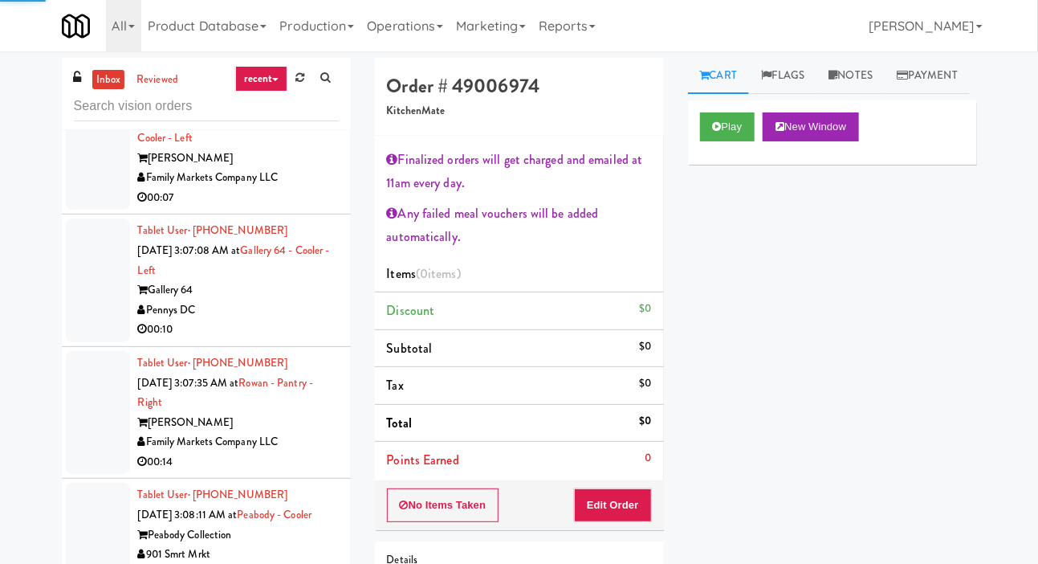
scroll to position [5664, 0]
click at [733, 141] on button "Play" at bounding box center [727, 126] width 55 height 29
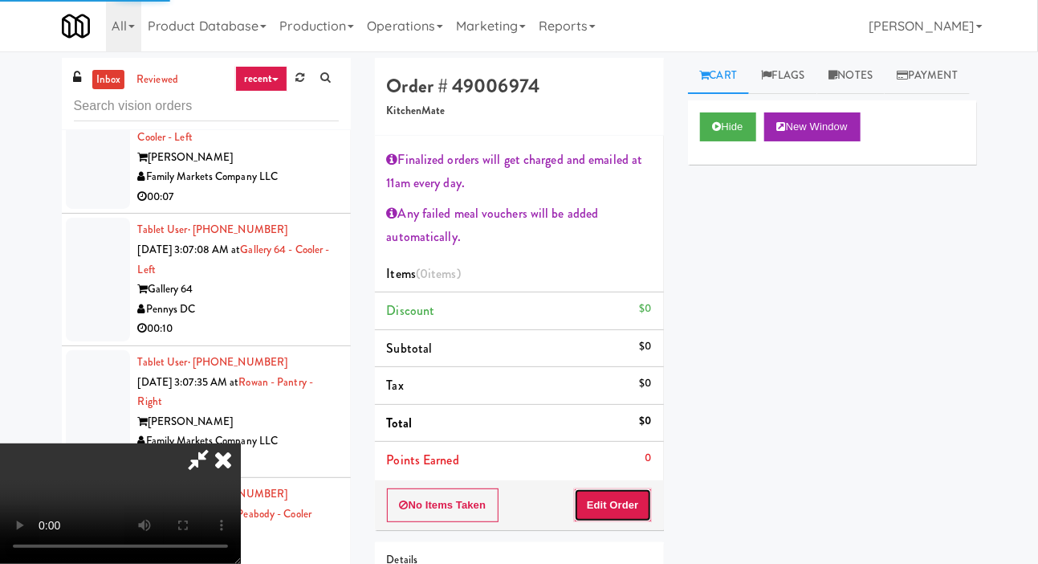
click at [611, 501] on button "Edit Order" at bounding box center [613, 505] width 78 height 34
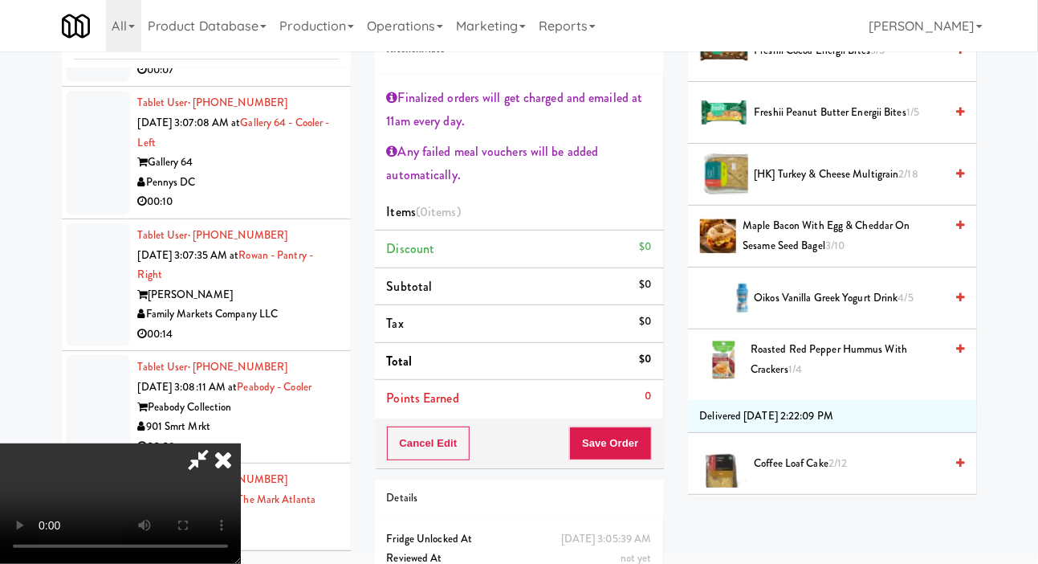
scroll to position [515, 0]
click at [897, 186] on span "[HK] Turkey & Cheese Multigrain 2/18" at bounding box center [850, 176] width 190 height 20
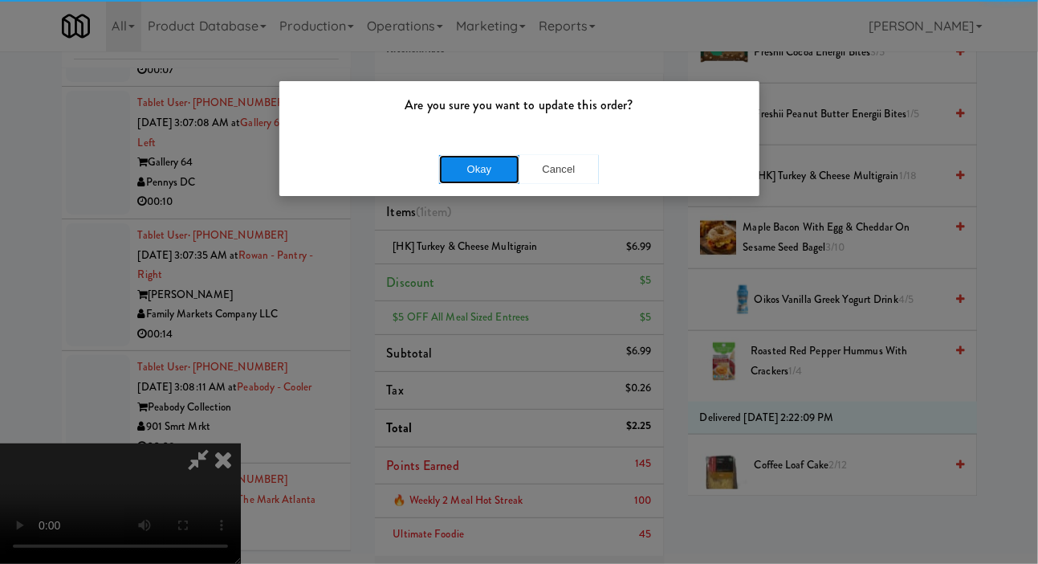
click at [478, 181] on button "Okay" at bounding box center [479, 169] width 80 height 29
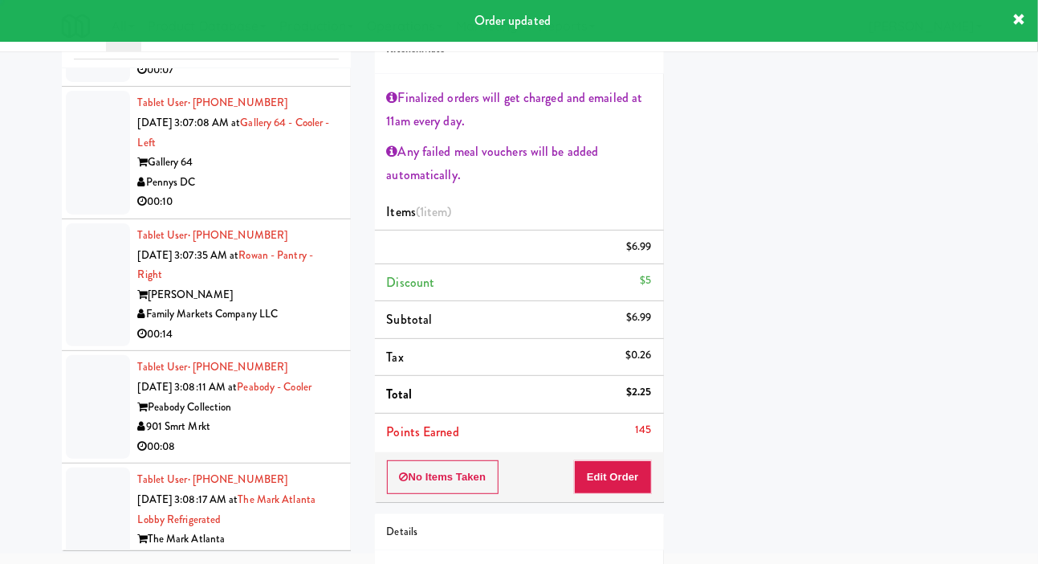
scroll to position [0, 0]
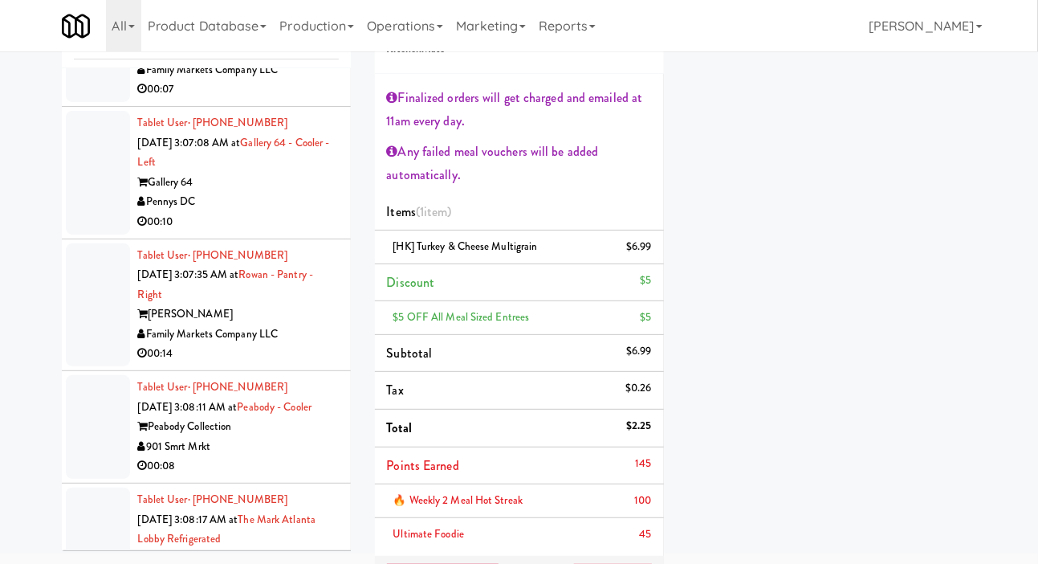
click at [78, 102] on div at bounding box center [98, 40] width 64 height 124
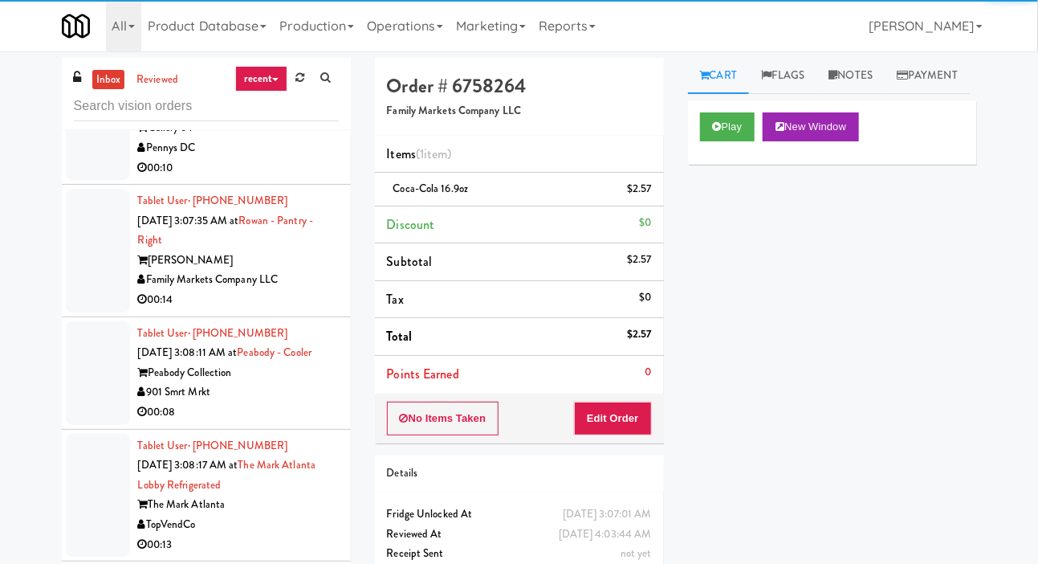
click at [88, 181] on div at bounding box center [98, 119] width 64 height 124
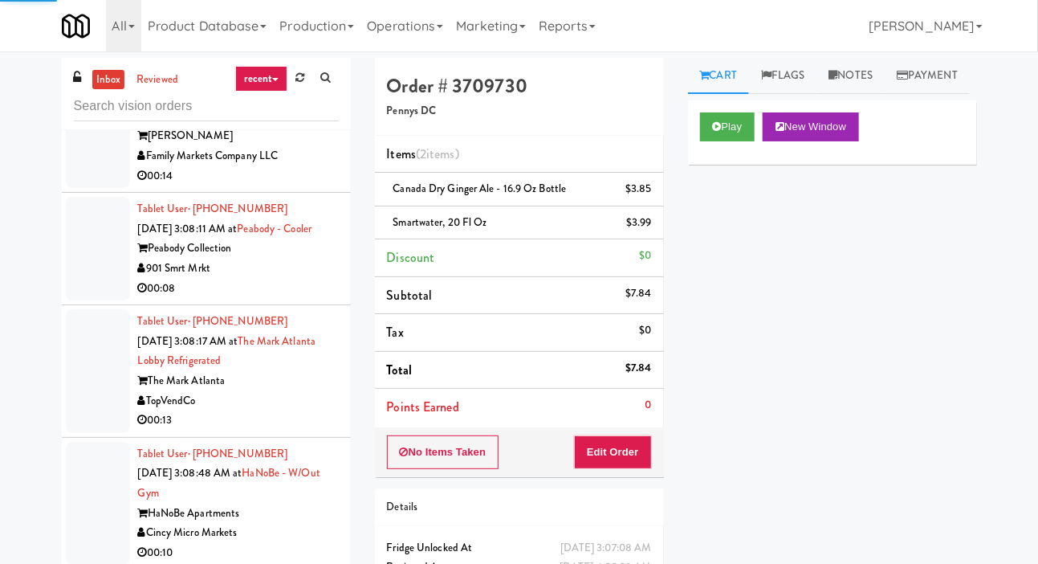
click at [95, 189] on div at bounding box center [98, 127] width 64 height 124
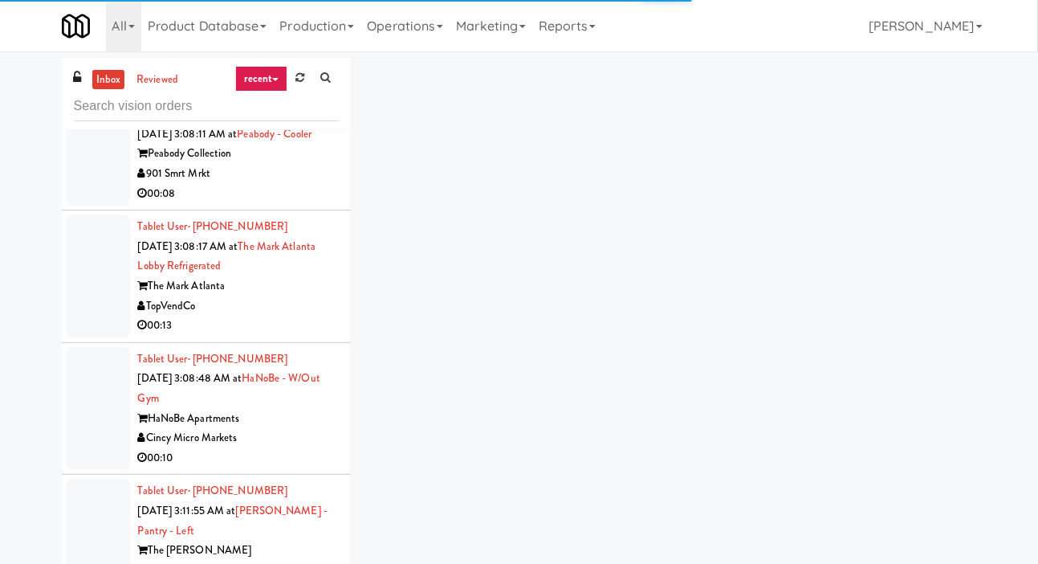
scroll to position [6142, 0]
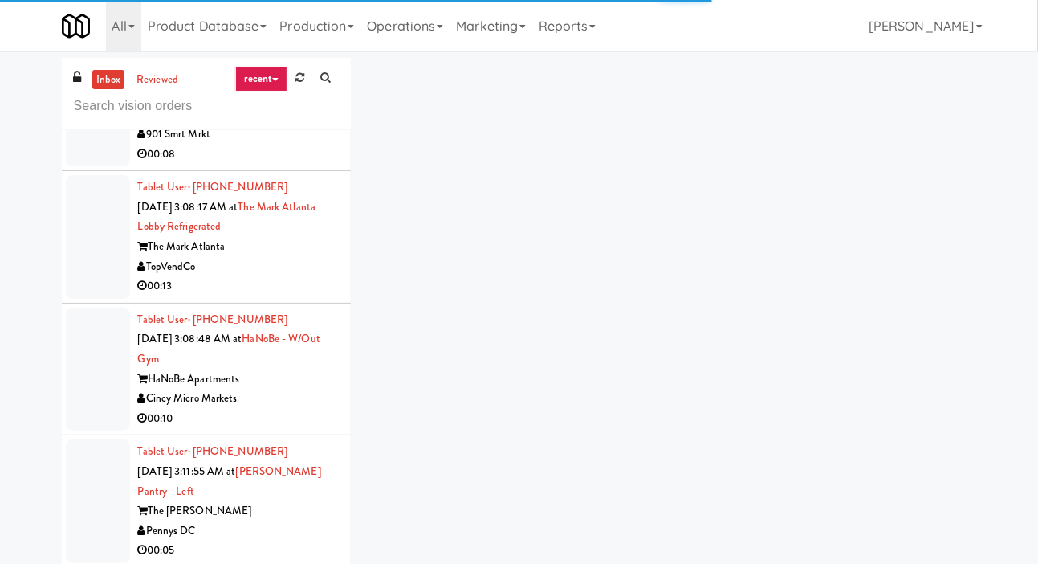
click at [96, 166] on div at bounding box center [98, 115] width 64 height 104
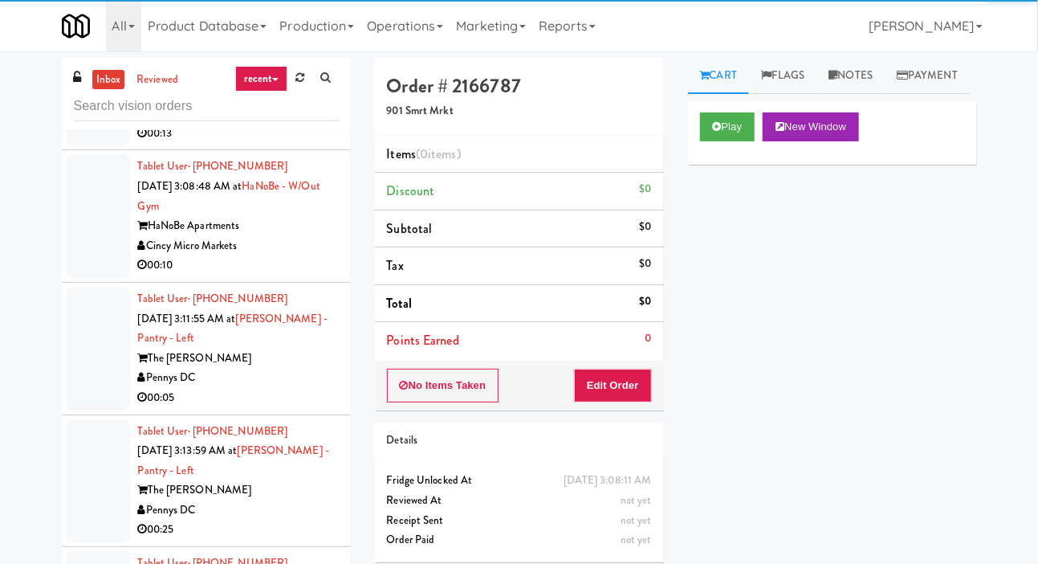
scroll to position [6312, 0]
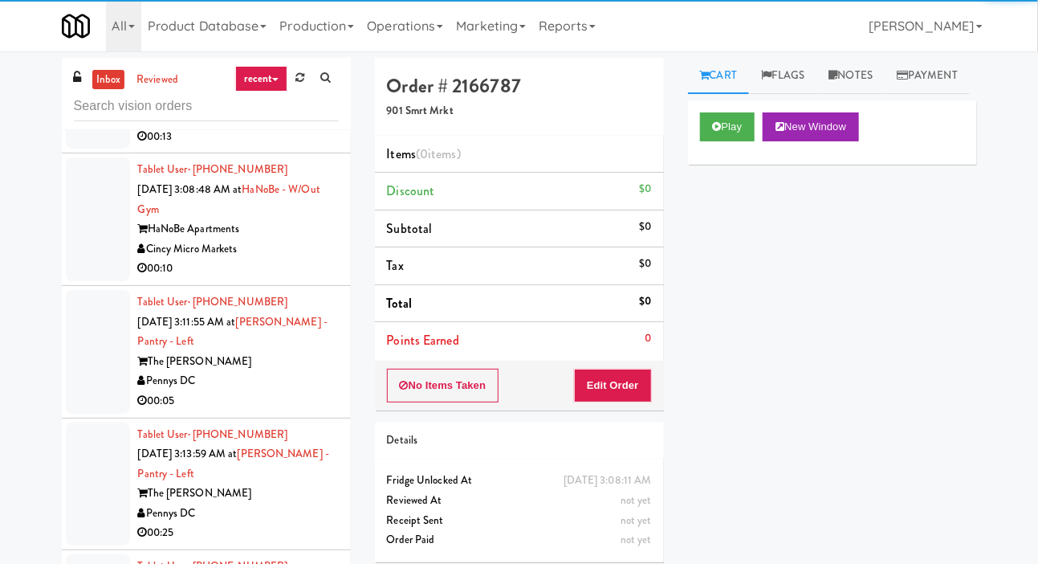
click at [95, 149] on div at bounding box center [98, 88] width 64 height 124
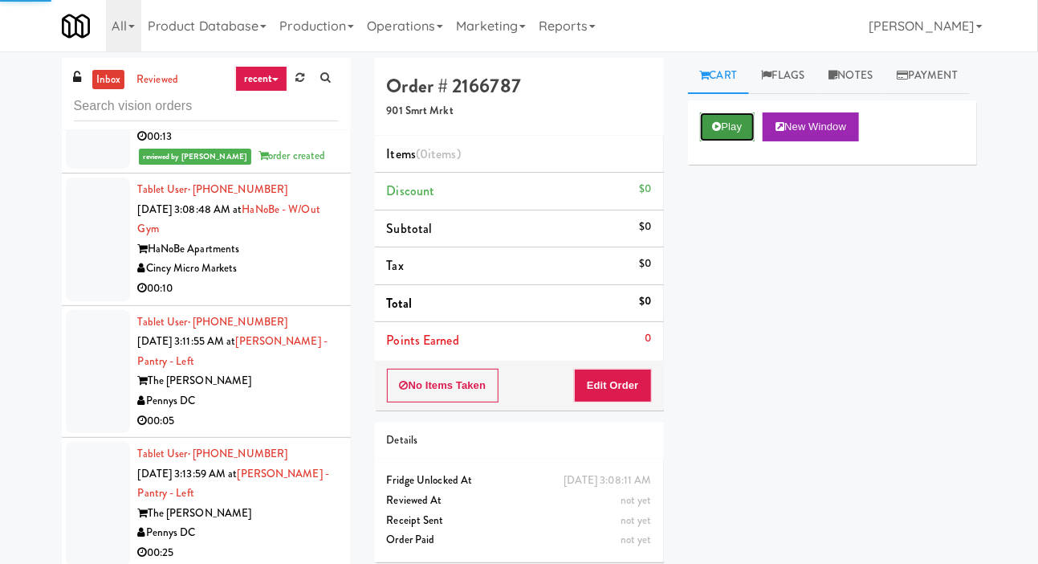
click at [716, 132] on icon at bounding box center [717, 126] width 9 height 10
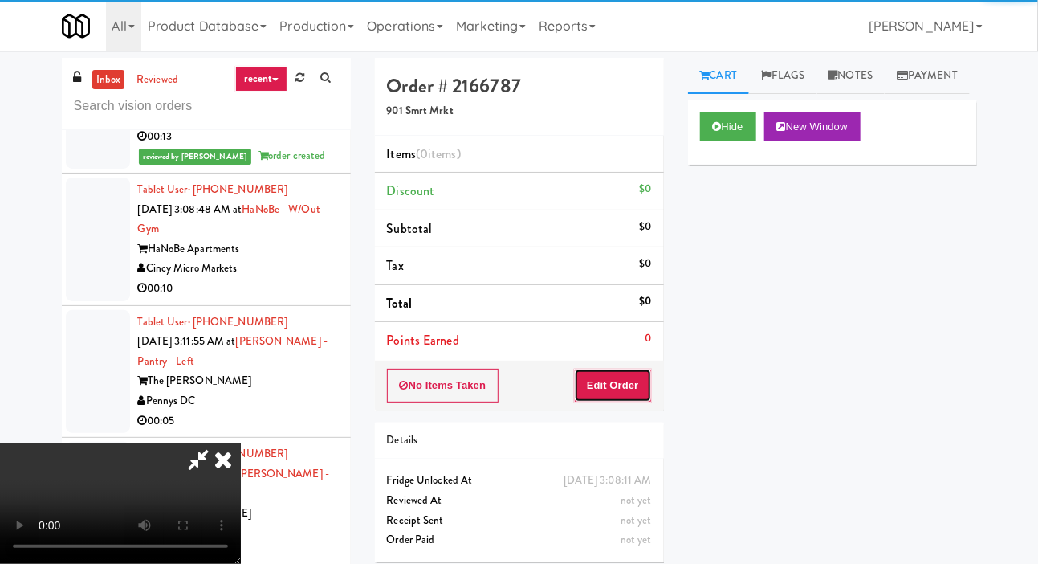
click at [611, 396] on button "Edit Order" at bounding box center [613, 385] width 78 height 34
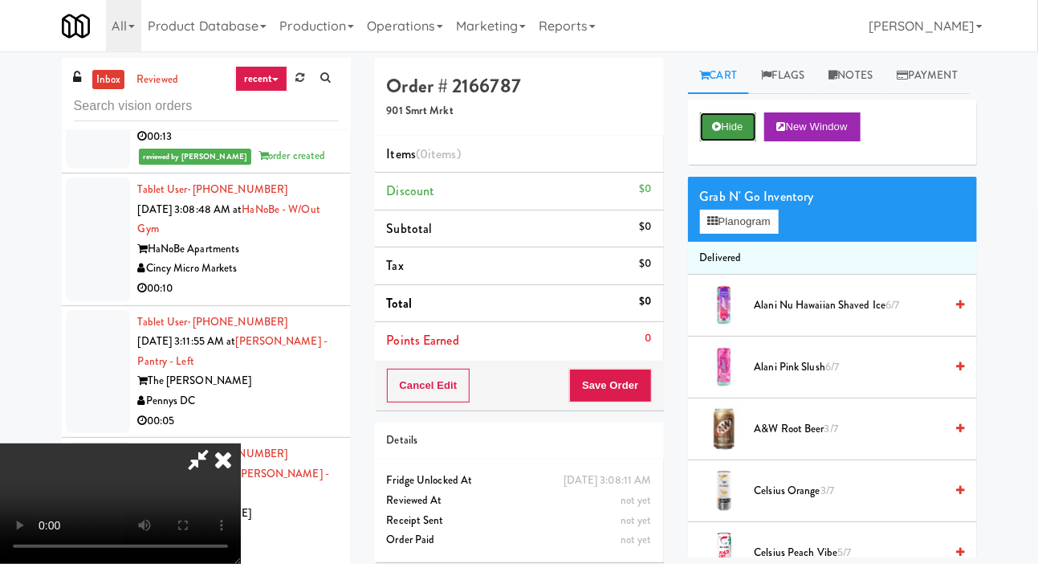
click at [709, 141] on button "Hide" at bounding box center [728, 126] width 56 height 29
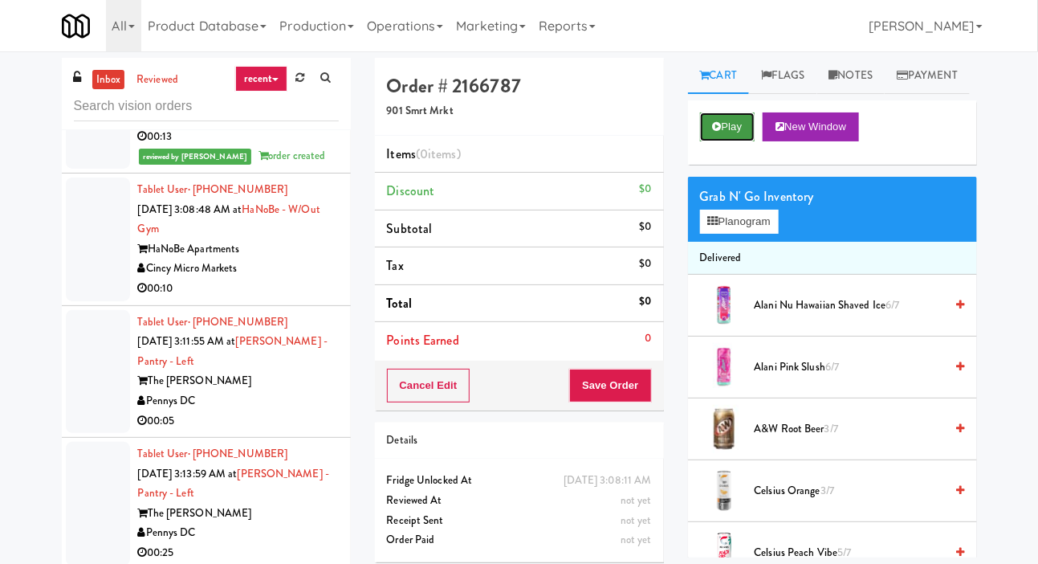
click at [729, 141] on button "Play" at bounding box center [727, 126] width 55 height 29
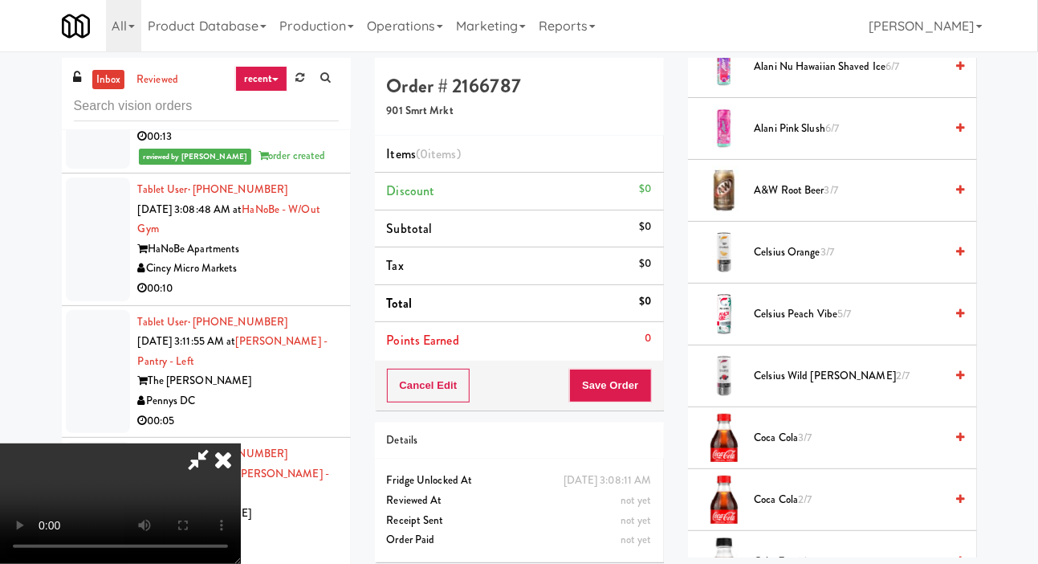
scroll to position [0, 0]
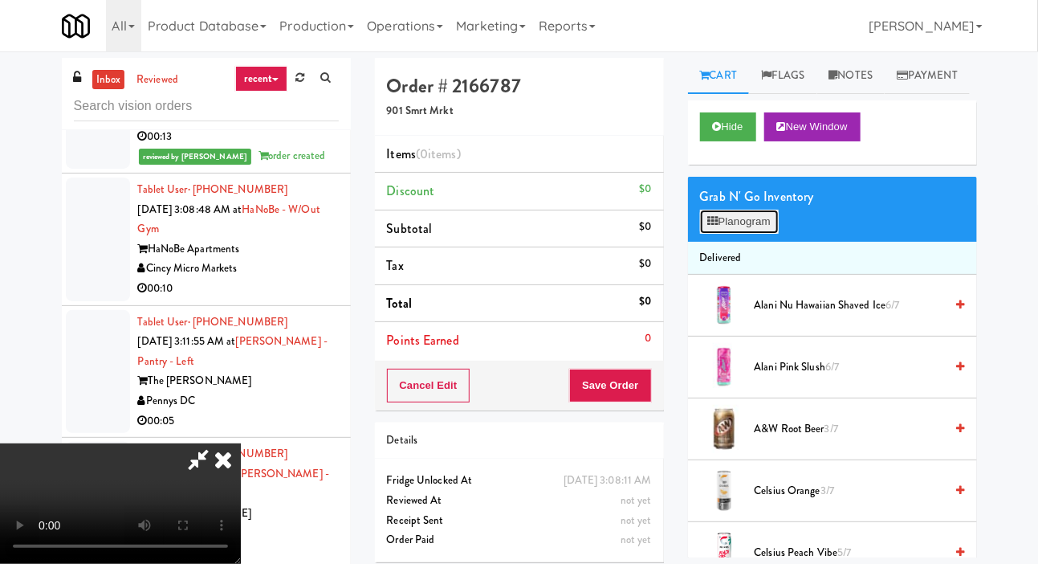
click at [750, 234] on button "Planogram" at bounding box center [739, 222] width 79 height 24
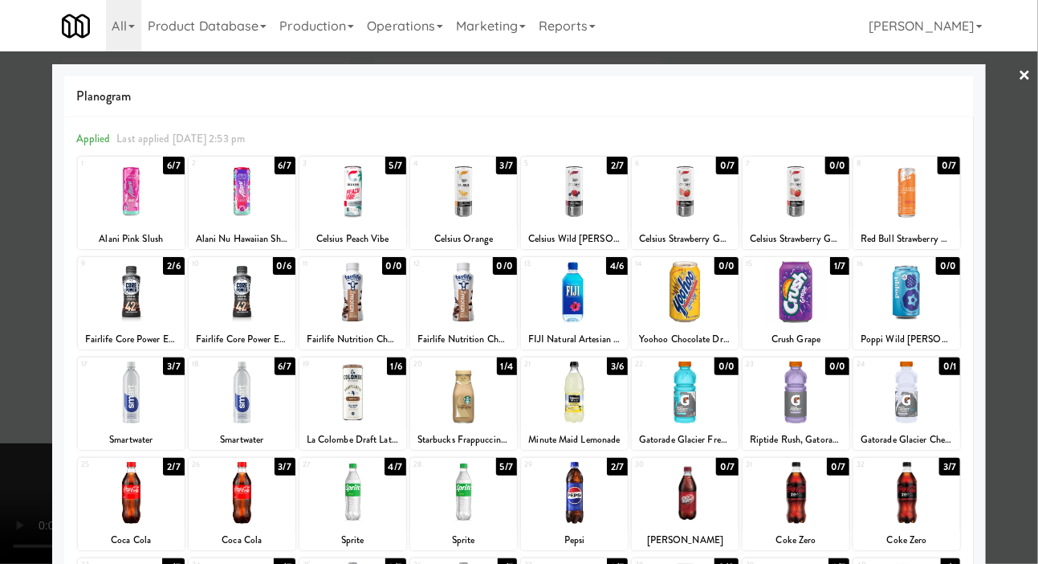
click at [467, 300] on div at bounding box center [463, 292] width 107 height 62
click at [25, 454] on div at bounding box center [519, 282] width 1038 height 564
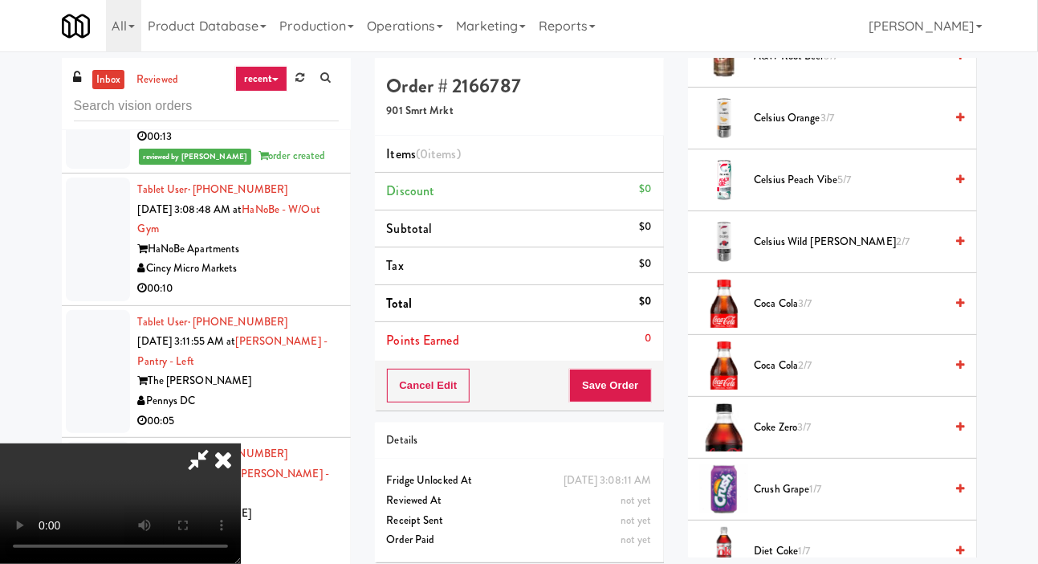
scroll to position [1455, 0]
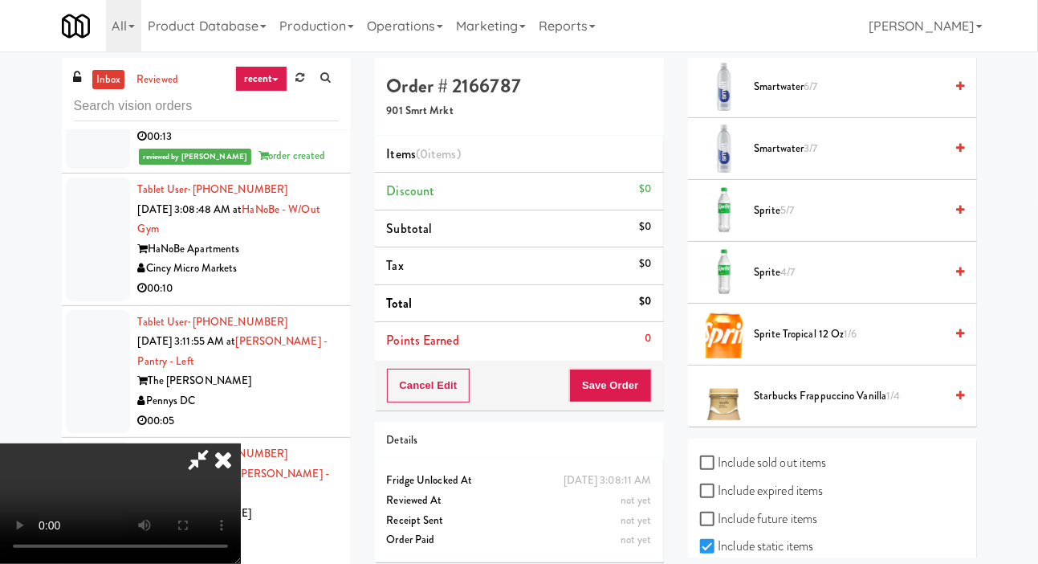
click at [816, 474] on label "Include sold out items" at bounding box center [763, 462] width 127 height 24
click at [719, 470] on input "Include sold out items" at bounding box center [709, 463] width 18 height 13
checkbox input "true"
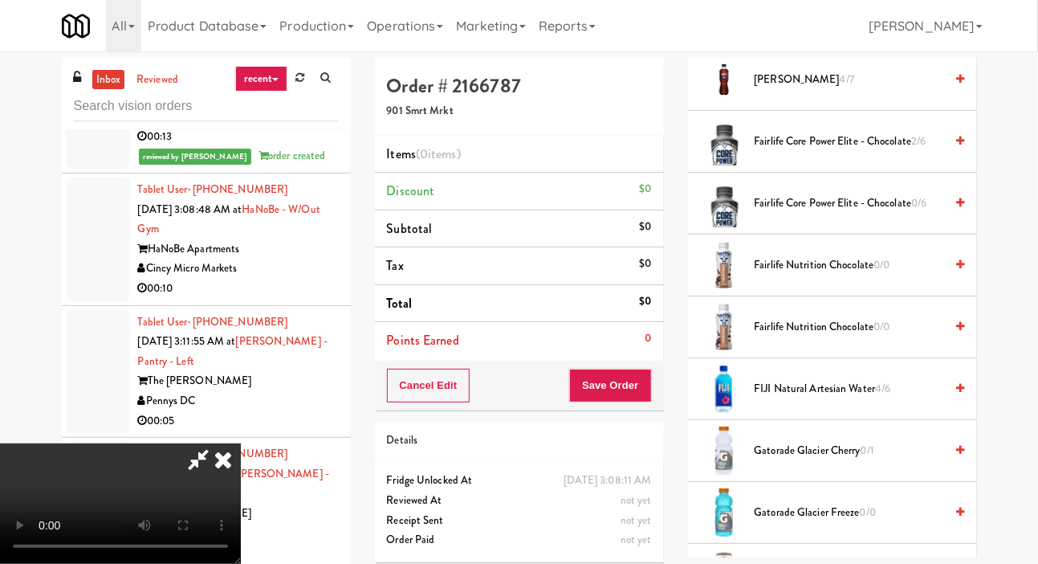
scroll to position [1337, 0]
click at [890, 274] on span "0/0" at bounding box center [881, 266] width 16 height 15
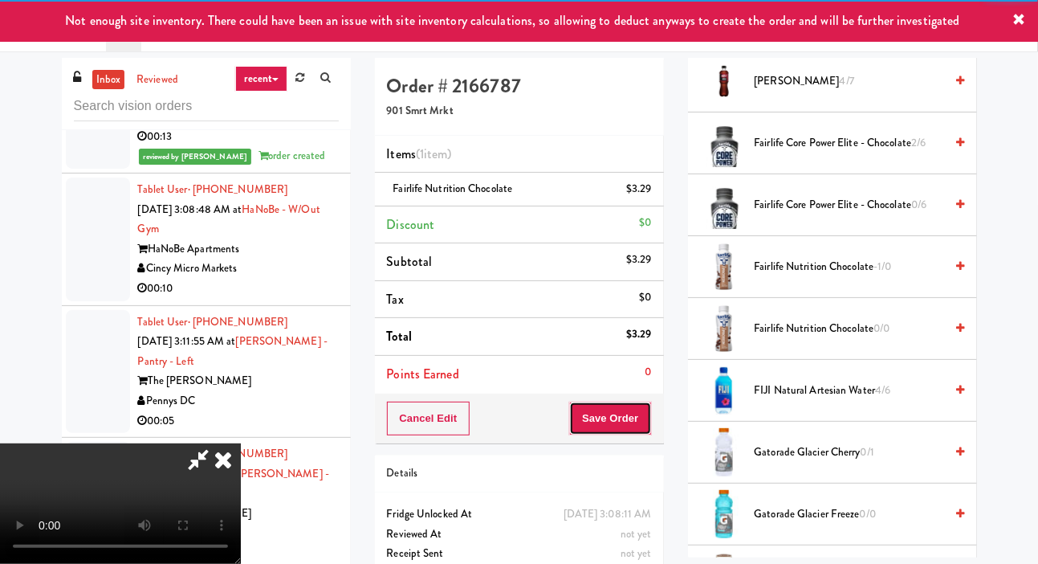
click at [648, 417] on button "Save Order" at bounding box center [610, 418] width 82 height 34
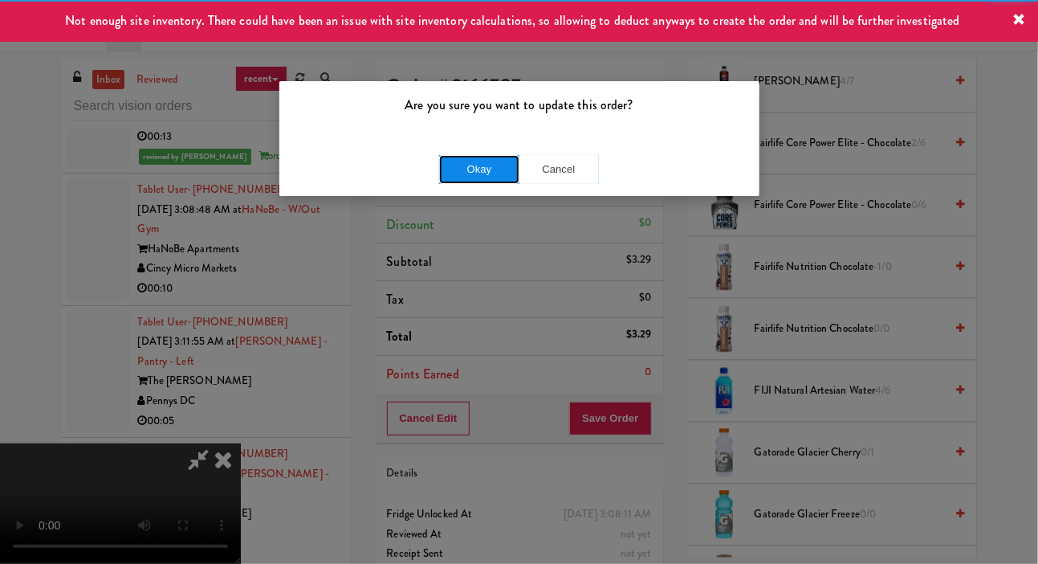
click at [462, 162] on button "Okay" at bounding box center [479, 169] width 80 height 29
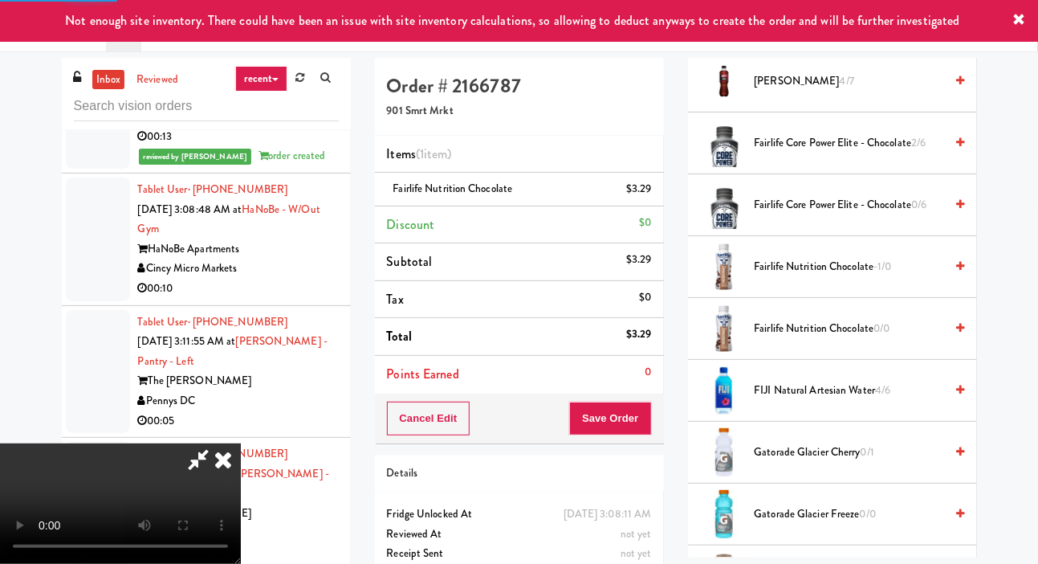
scroll to position [93, 0]
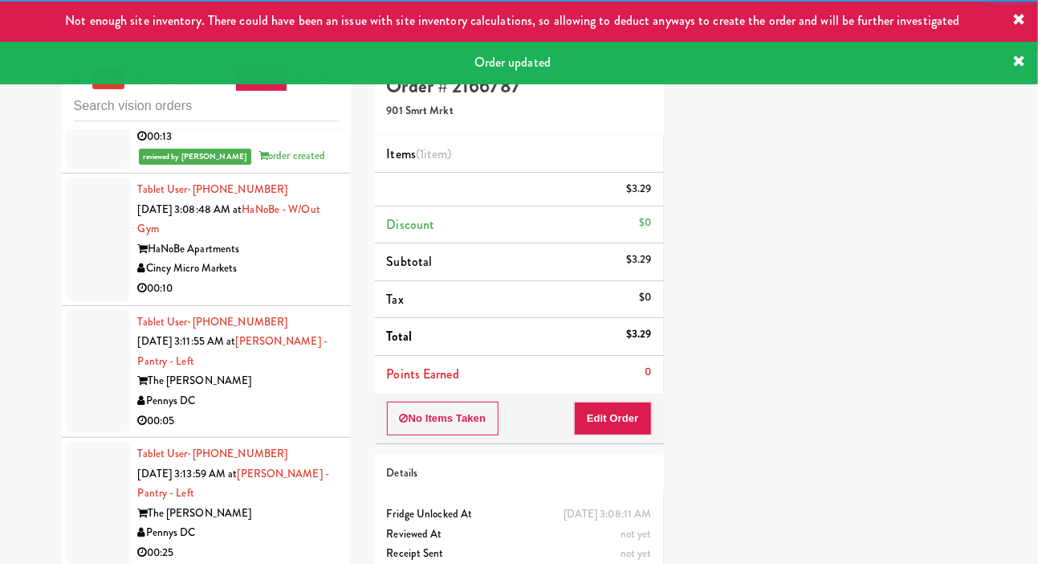
click at [64, 173] on li "Tablet User · (404) 558-4625 Sep 27, 2025 3:08:17 AM at The Mark Atlanta Lobby …" at bounding box center [206, 98] width 289 height 152
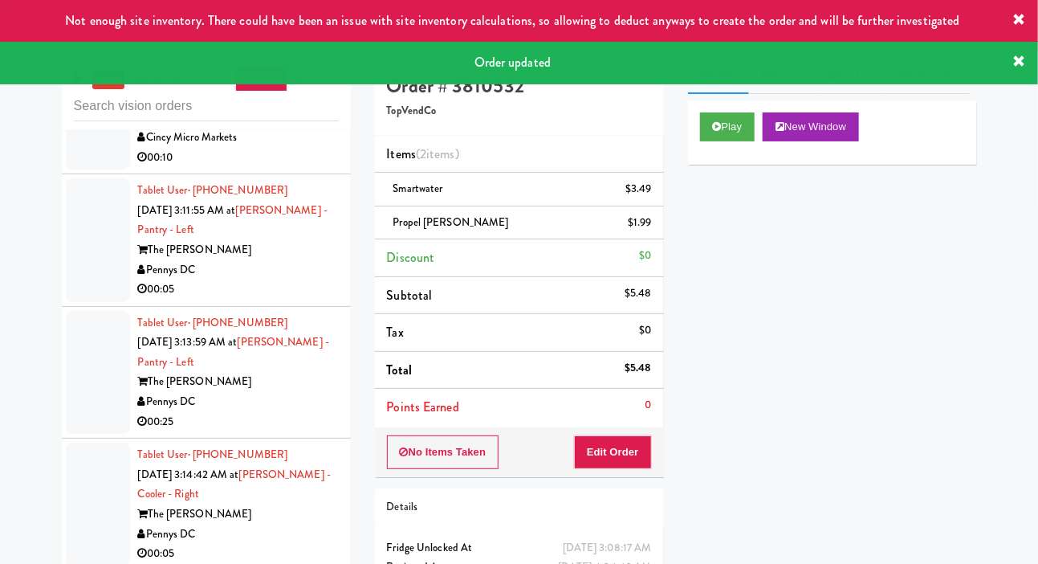
click at [84, 170] on div at bounding box center [98, 109] width 64 height 124
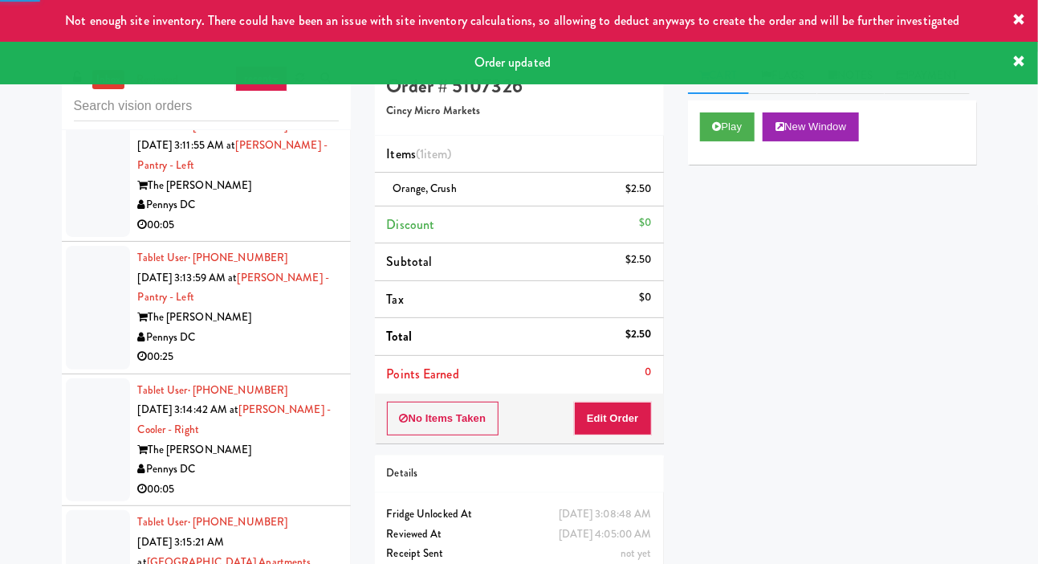
click at [79, 238] on div at bounding box center [98, 176] width 64 height 124
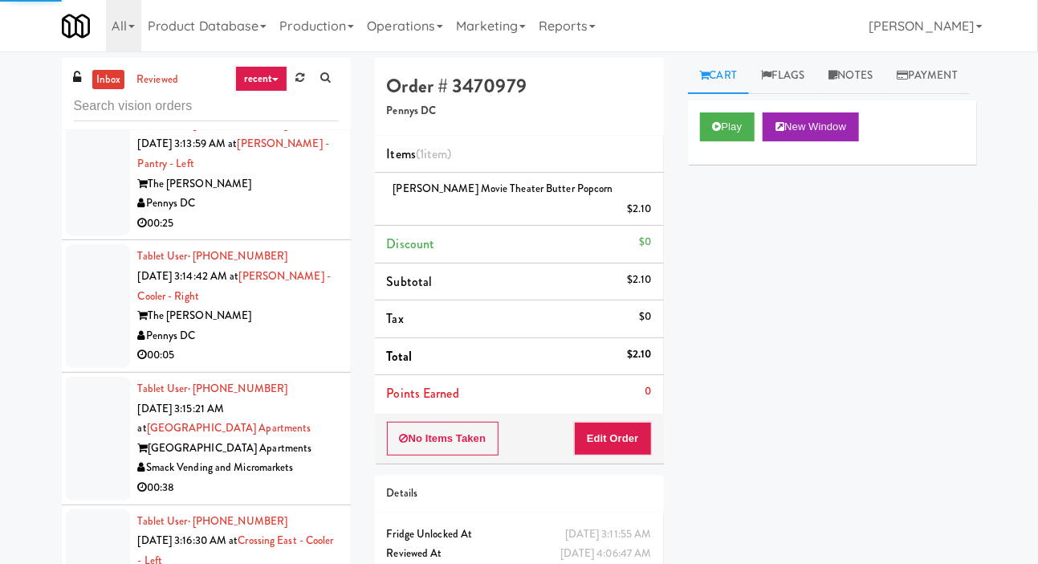
click at [88, 236] on div at bounding box center [98, 174] width 64 height 124
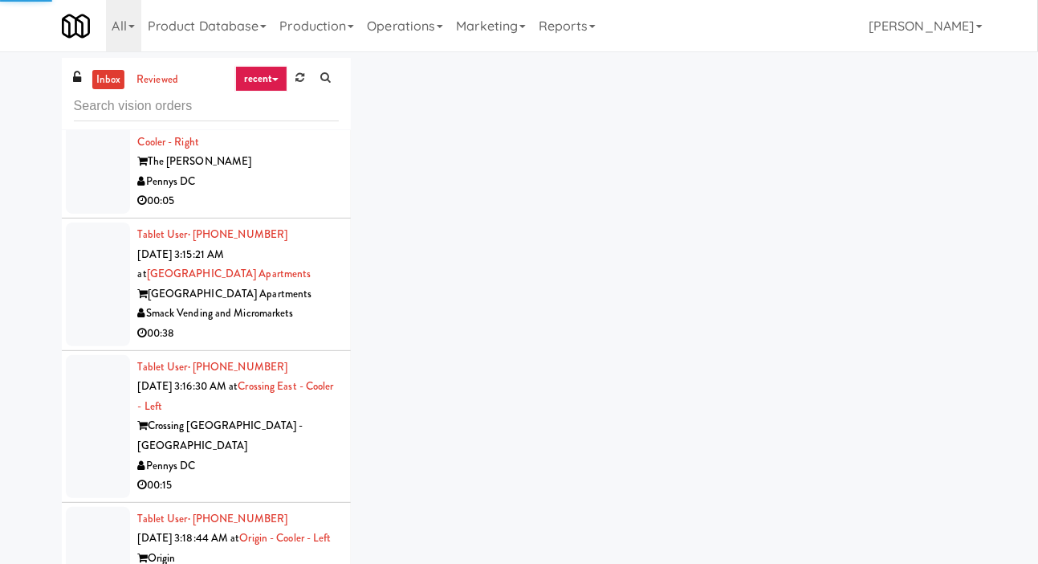
scroll to position [6855, 0]
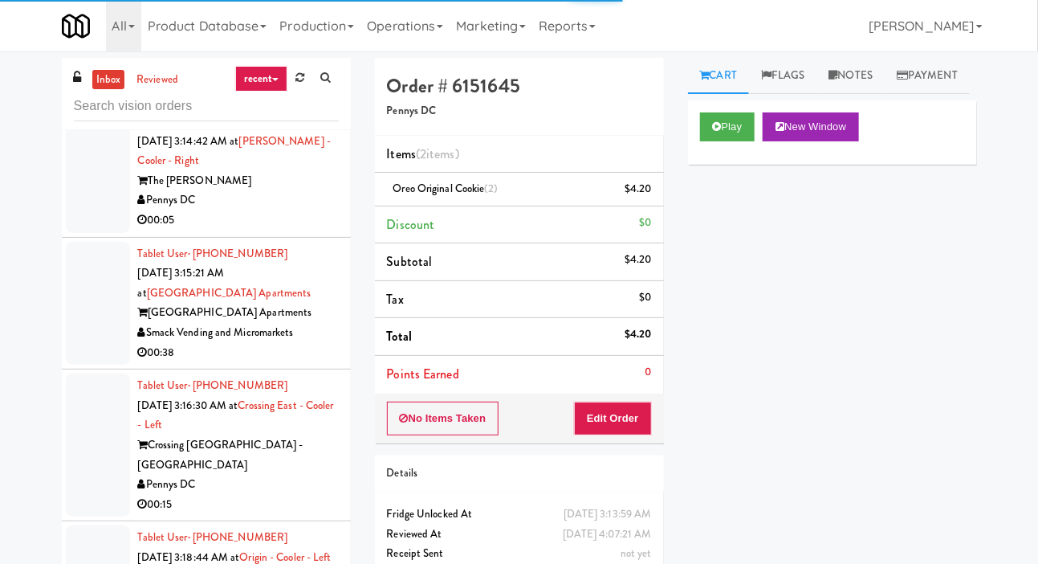
click at [93, 233] on div at bounding box center [98, 171] width 64 height 124
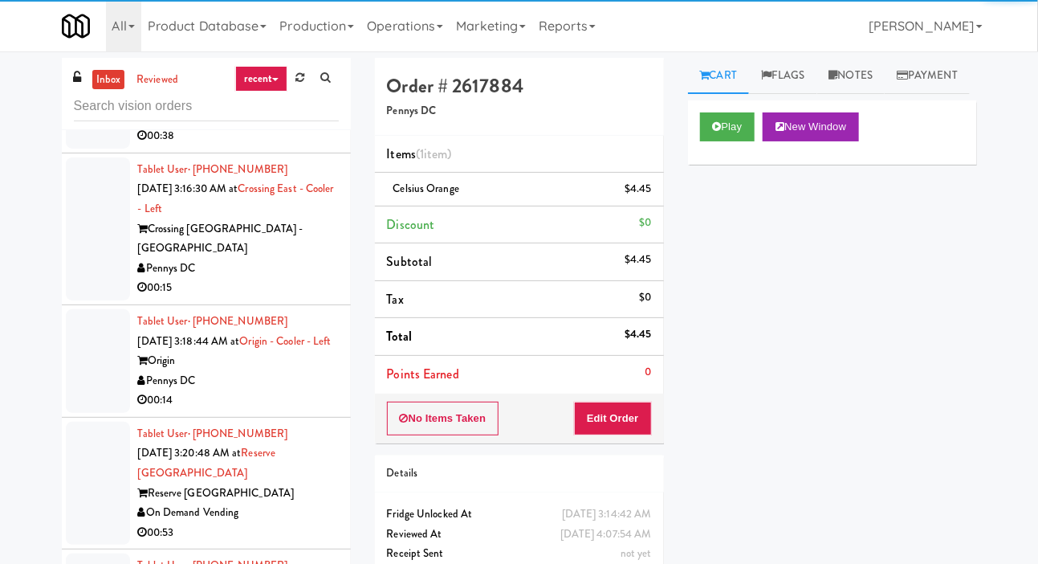
click at [83, 149] on div at bounding box center [98, 87] width 64 height 124
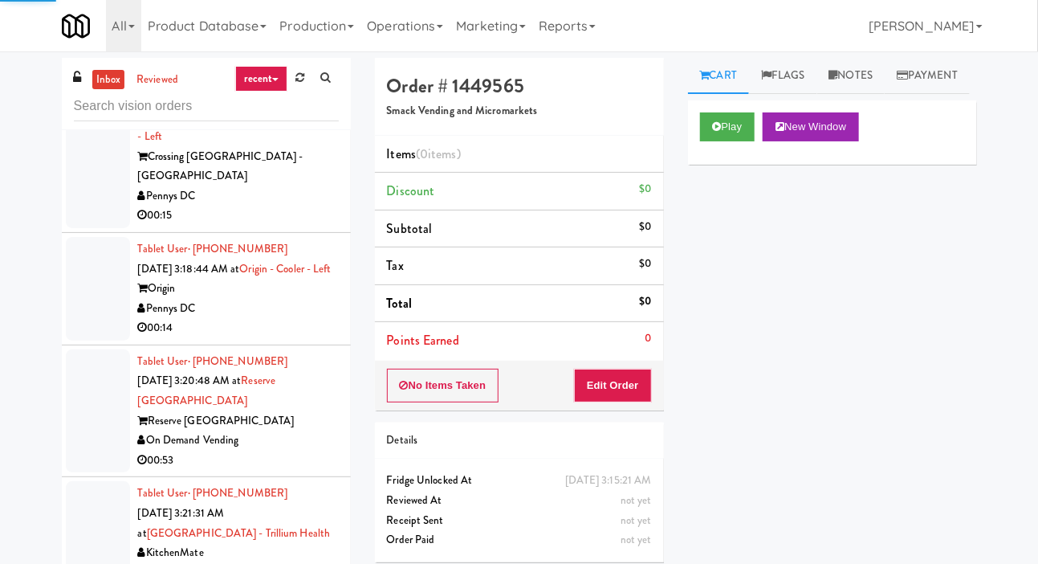
scroll to position [7162, 0]
click at [721, 132] on icon at bounding box center [717, 126] width 9 height 10
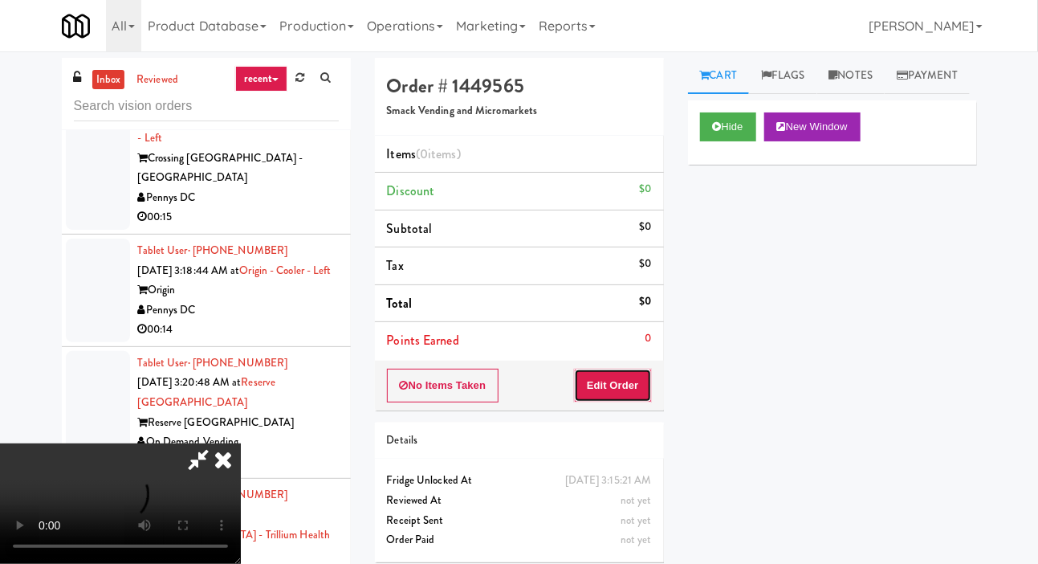
click at [616, 380] on button "Edit Order" at bounding box center [613, 385] width 78 height 34
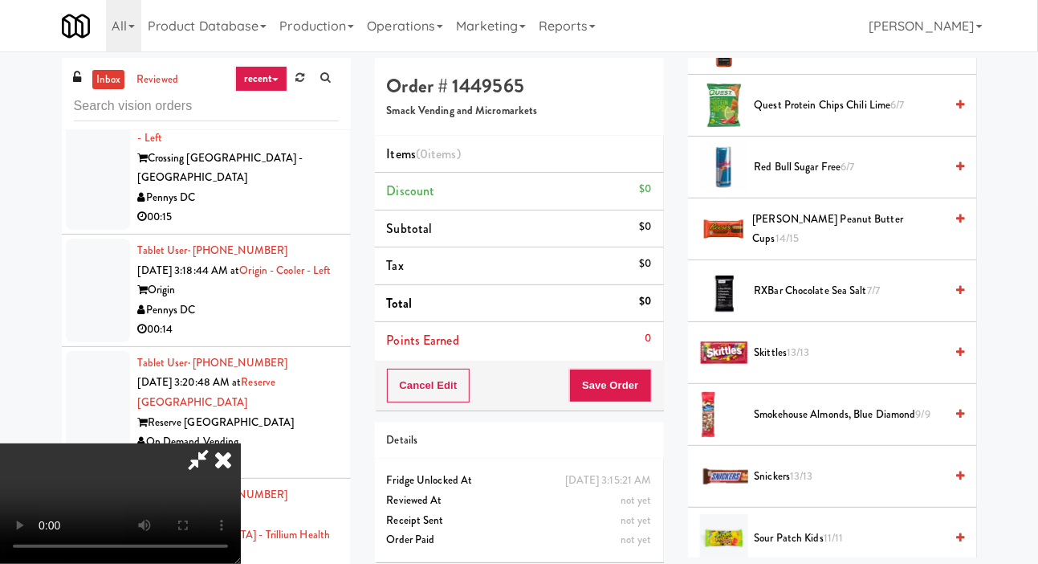
scroll to position [2058, 0]
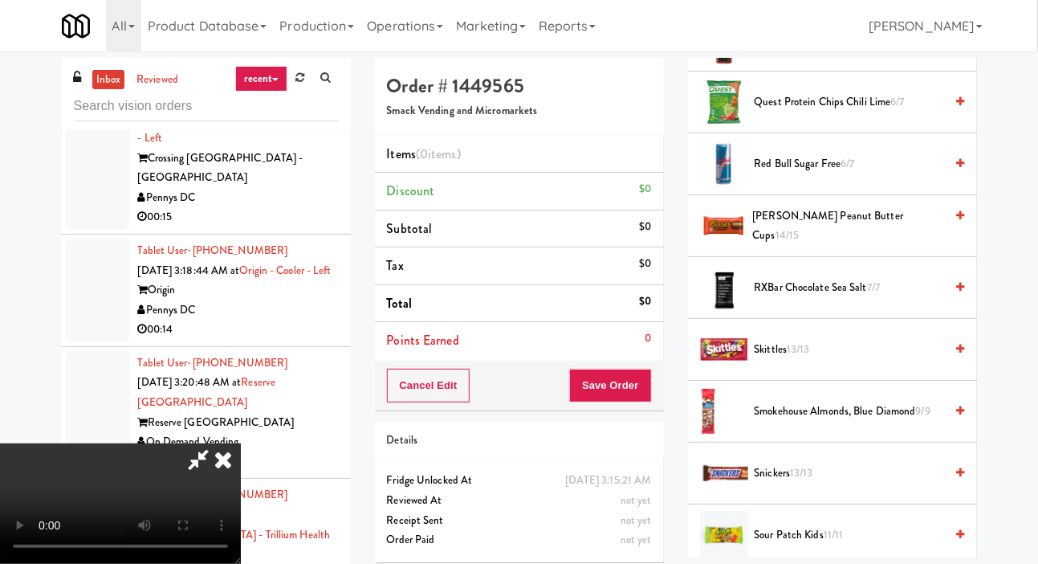
click at [859, 483] on span "Snickers 13/13" at bounding box center [850, 473] width 190 height 20
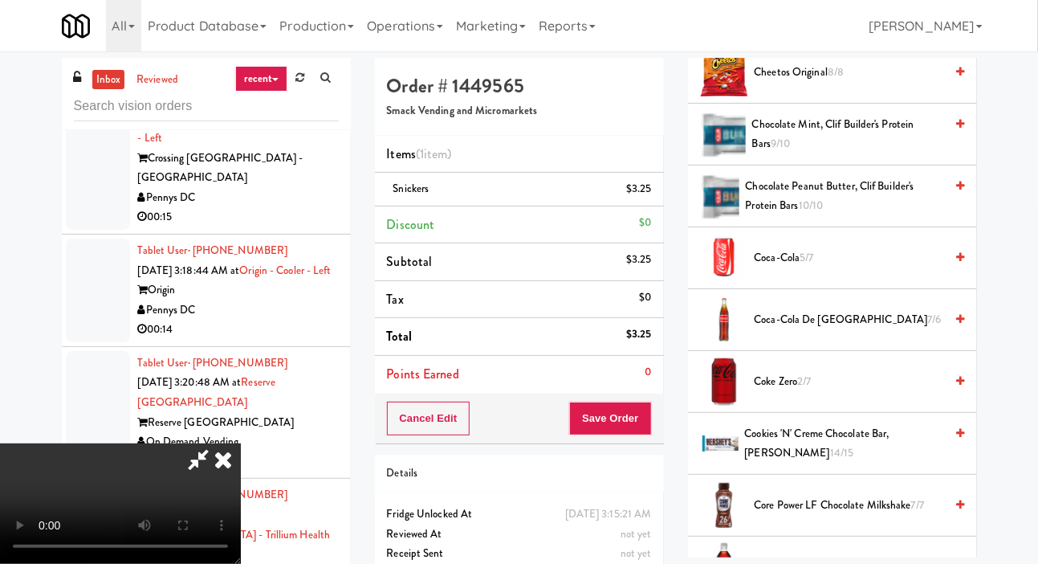
scroll to position [521, 0]
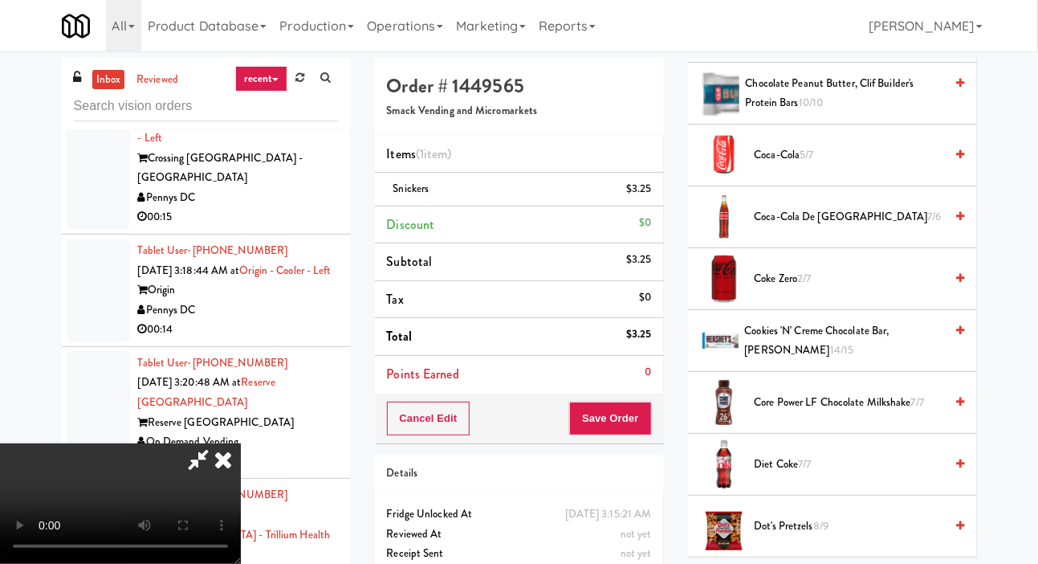
click at [867, 289] on span "Coke Zero 2/7" at bounding box center [850, 279] width 190 height 20
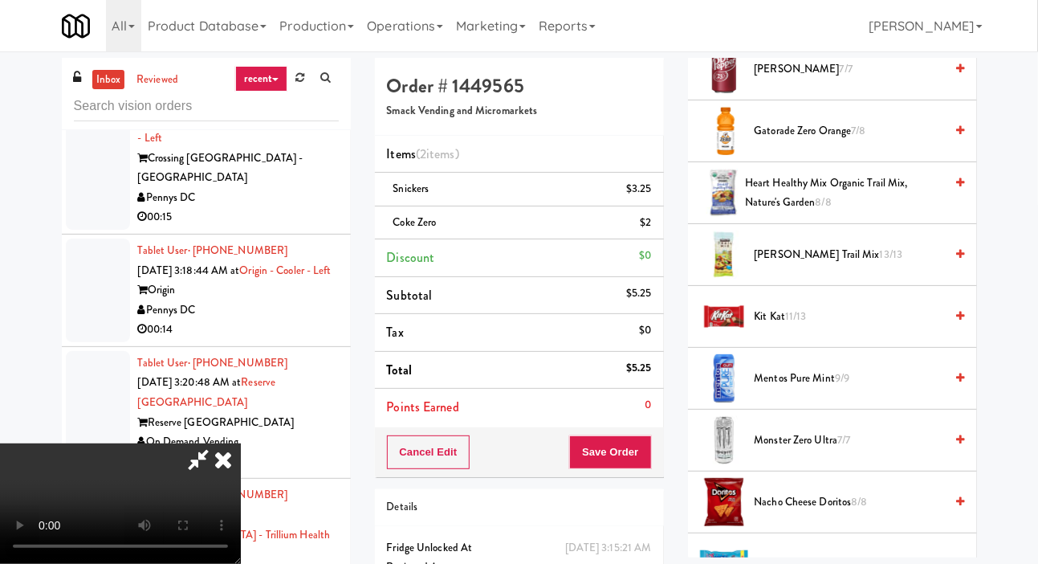
scroll to position [1040, 0]
click at [873, 327] on span "Kit Kat 11/13" at bounding box center [850, 317] width 190 height 20
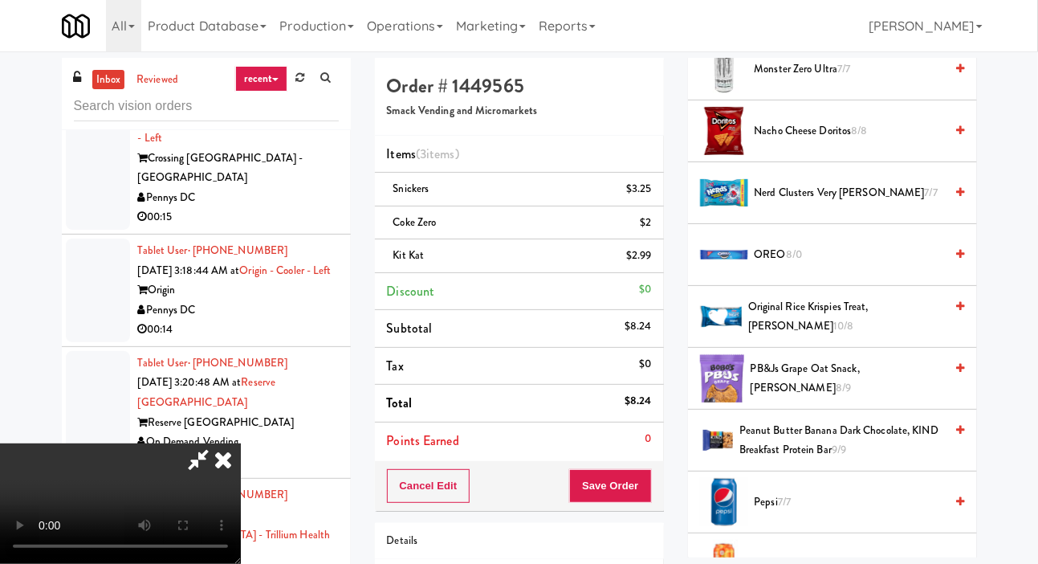
scroll to position [1407, 0]
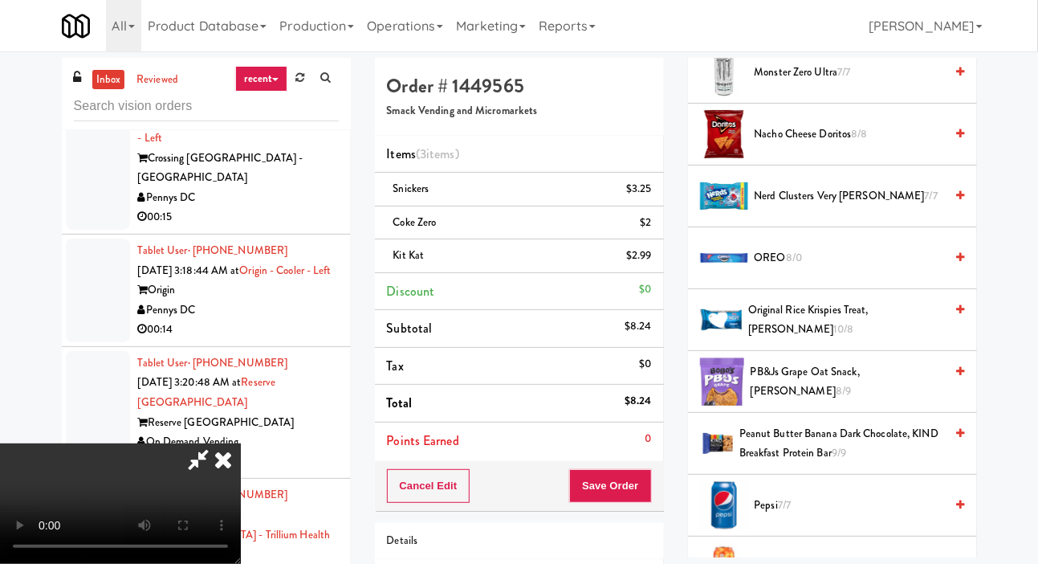
click at [875, 340] on span "Original Rice Krispies Treat, Kellogg's 10/8" at bounding box center [846, 319] width 196 height 39
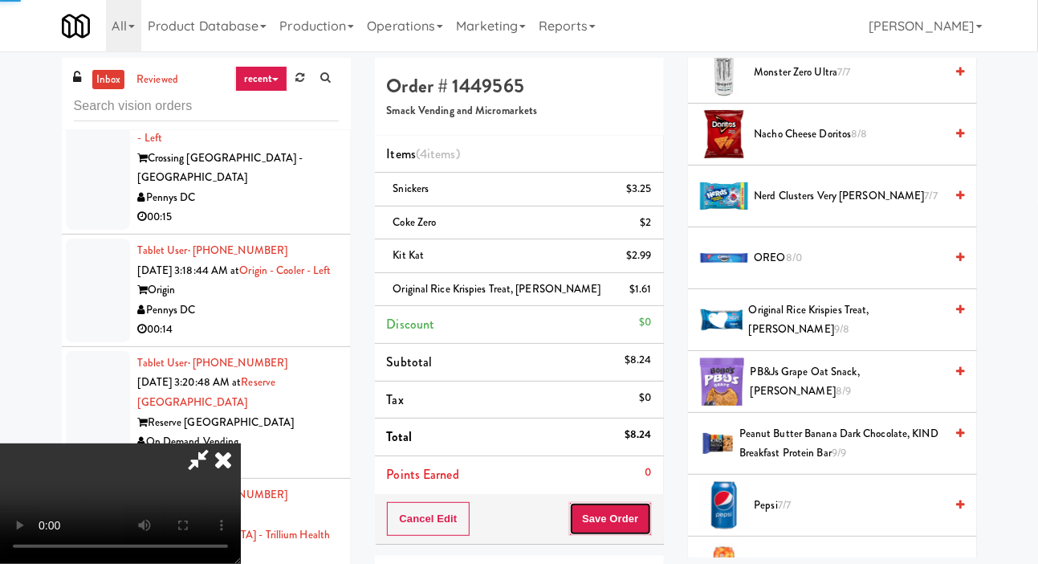
click at [646, 515] on button "Save Order" at bounding box center [610, 519] width 82 height 34
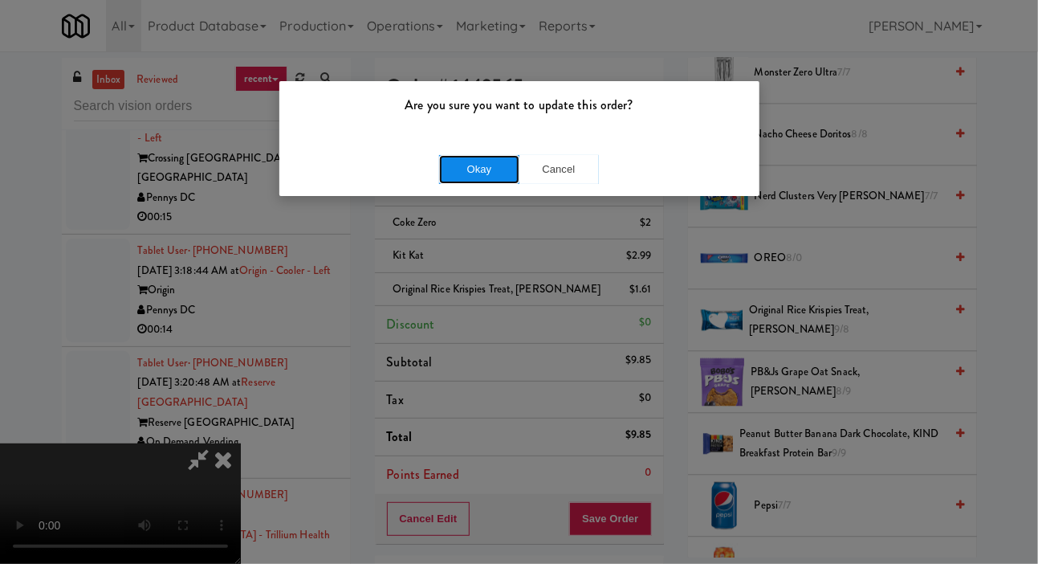
click at [462, 180] on button "Okay" at bounding box center [479, 169] width 80 height 29
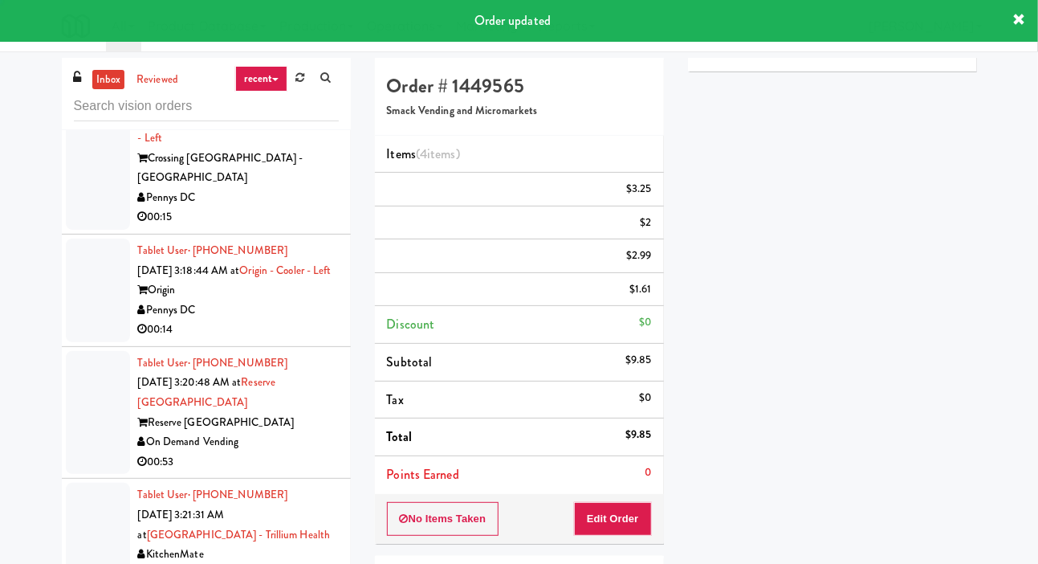
scroll to position [0, 0]
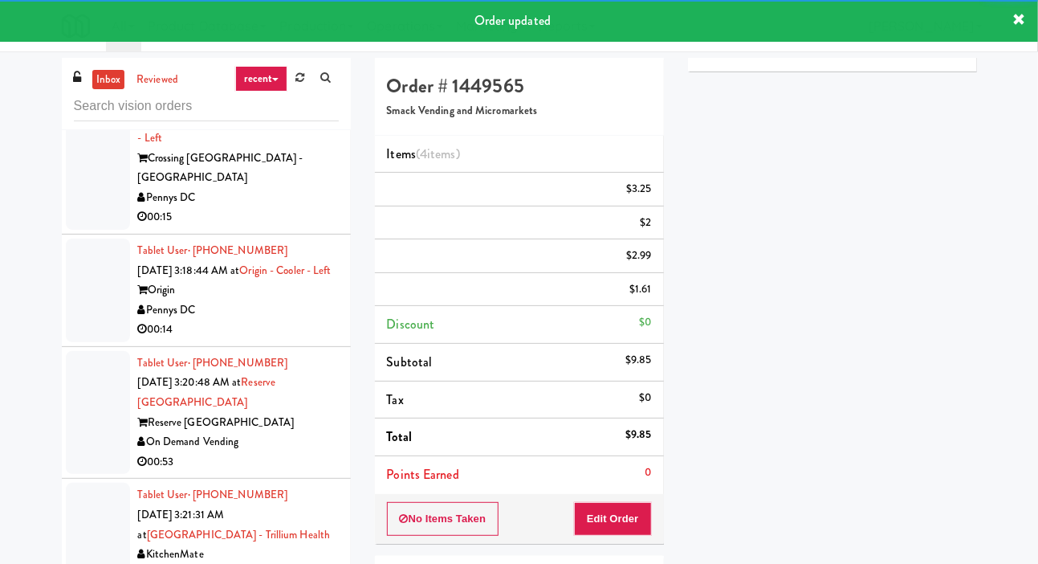
click at [91, 230] on div at bounding box center [98, 158] width 64 height 143
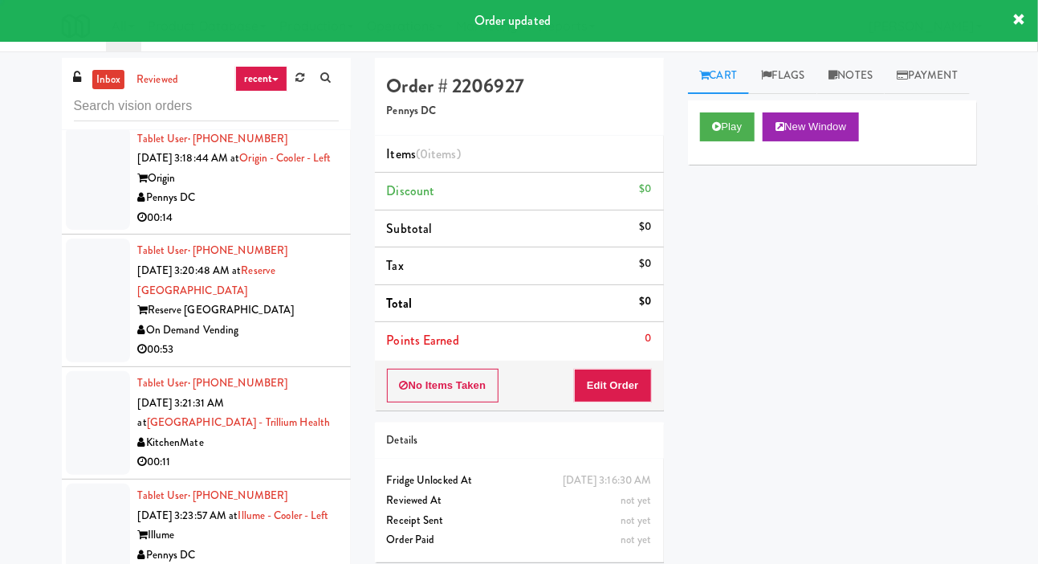
scroll to position [7311, 0]
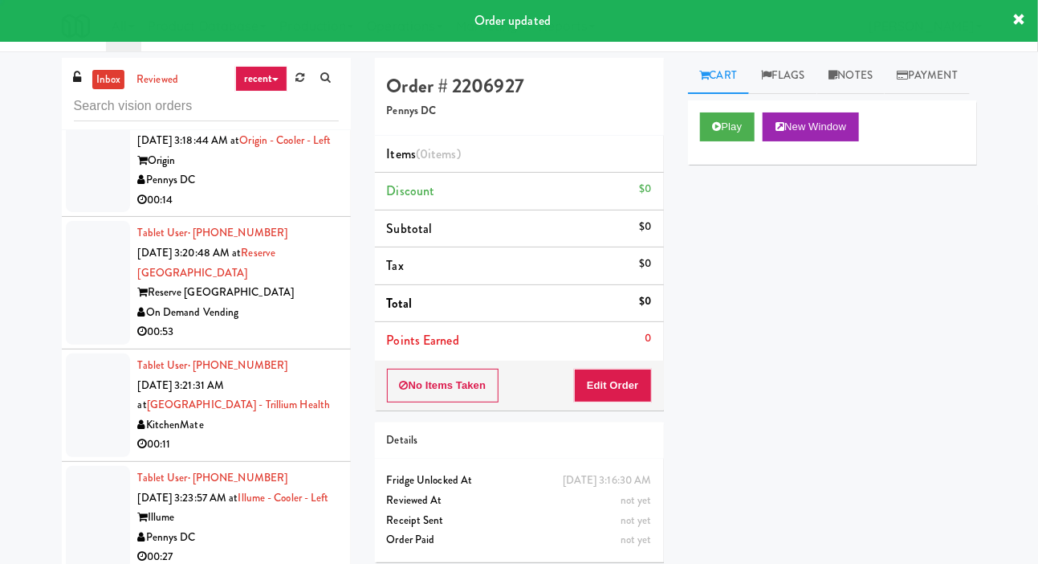
click at [93, 213] on div at bounding box center [98, 161] width 64 height 104
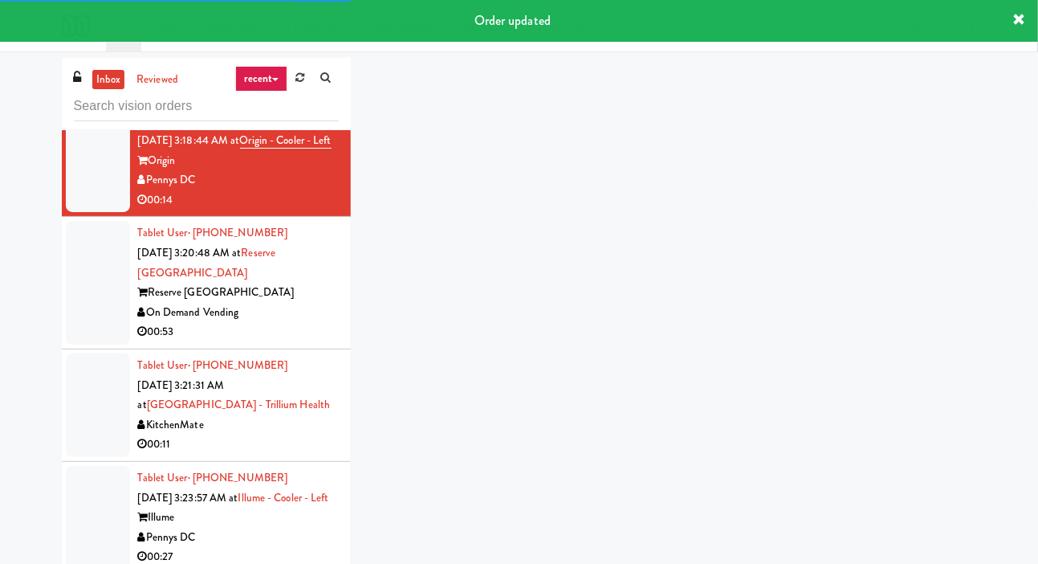
click at [79, 100] on div at bounding box center [98, 28] width 64 height 143
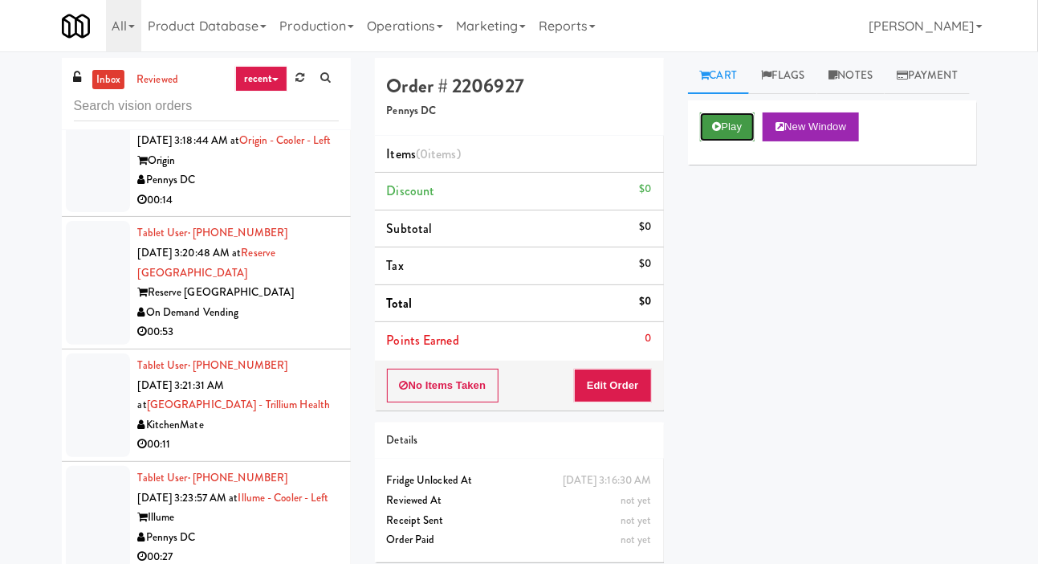
click at [710, 141] on button "Play" at bounding box center [727, 126] width 55 height 29
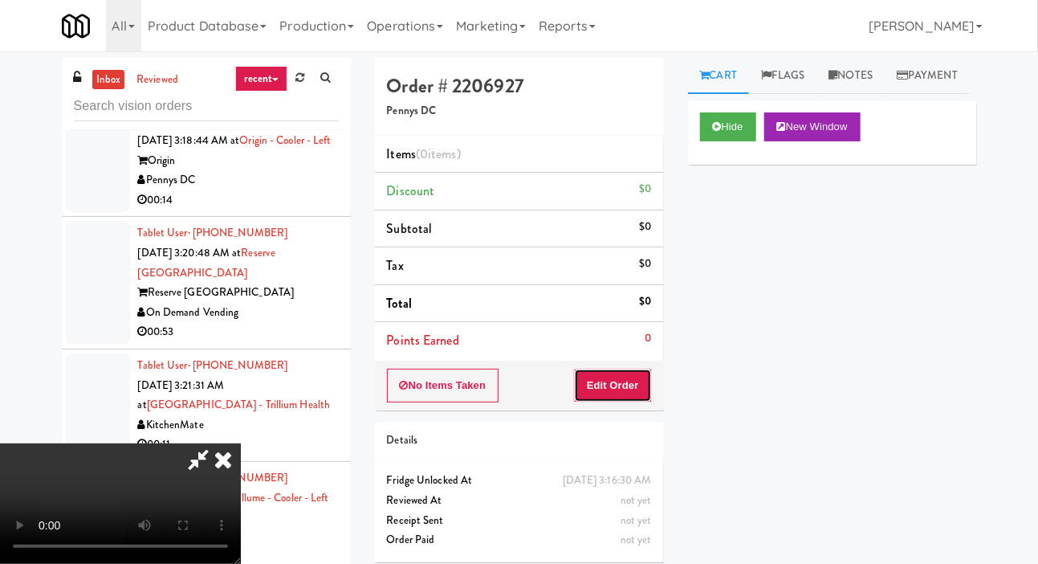
click at [615, 391] on button "Edit Order" at bounding box center [613, 385] width 78 height 34
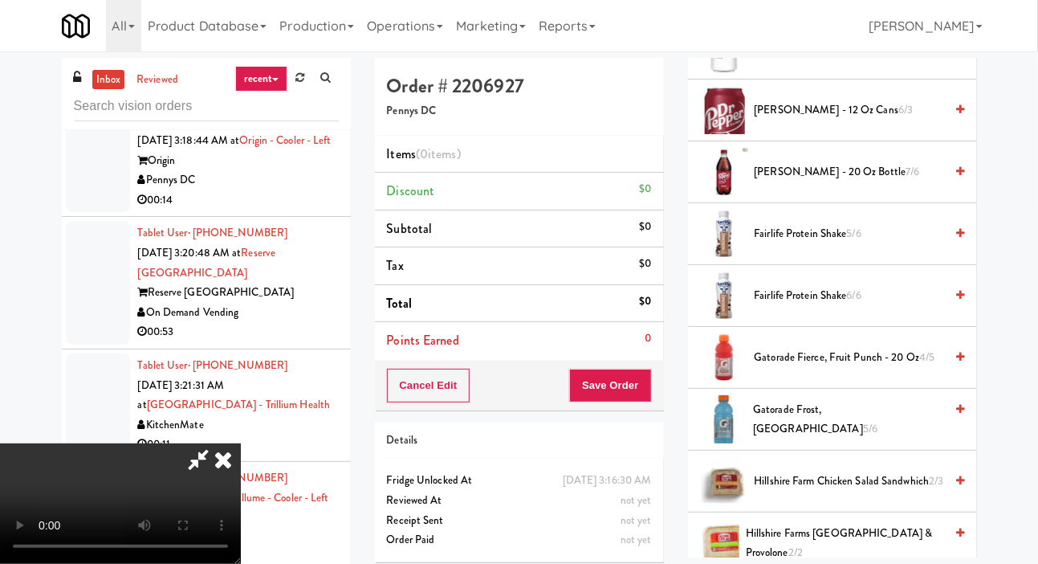
scroll to position [751, 0]
click at [894, 307] on span "Fairlife Protein Shake 6/6" at bounding box center [850, 297] width 190 height 20
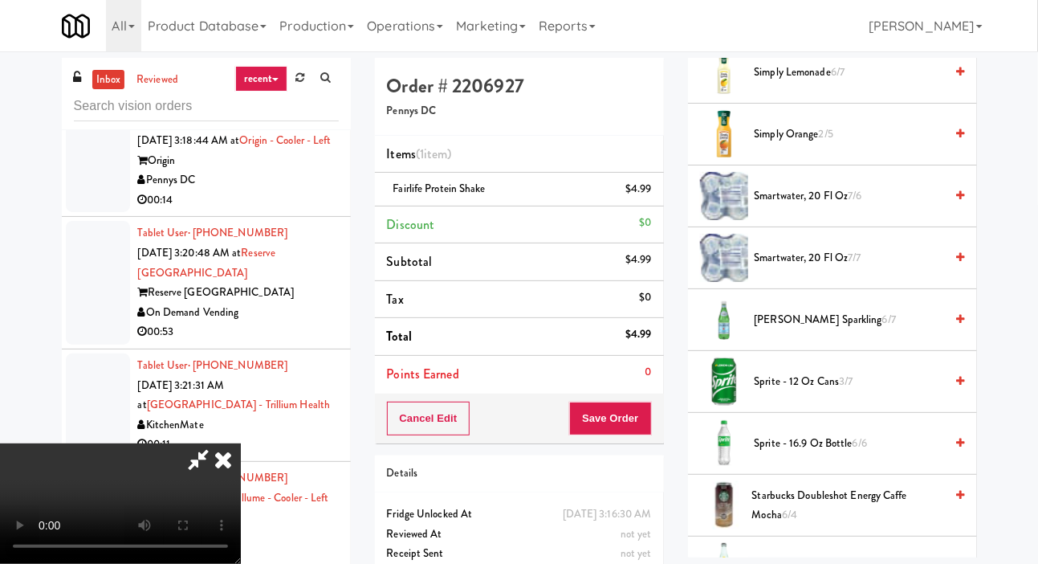
scroll to position [2071, 0]
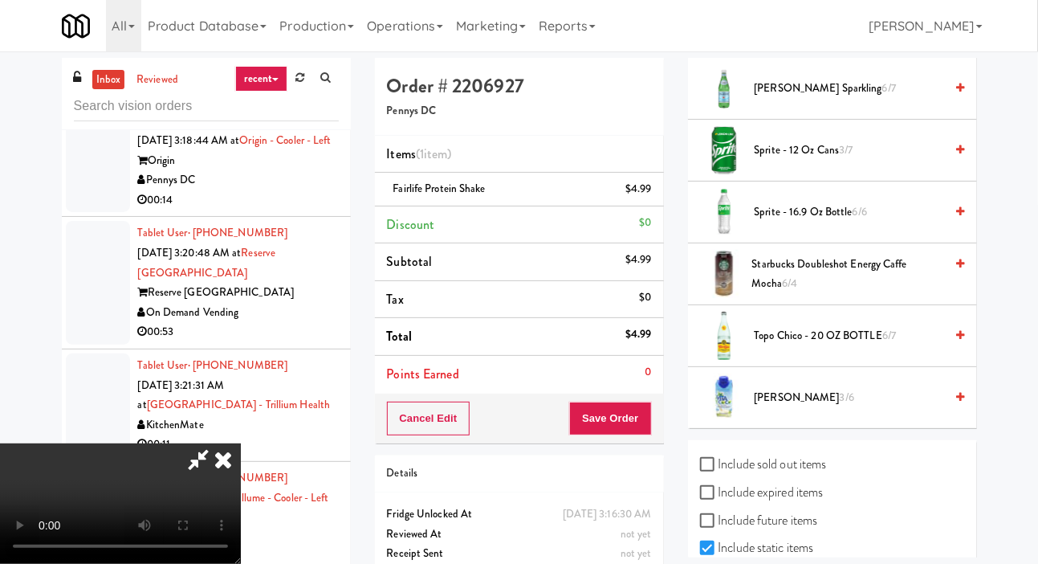
click at [867, 408] on span "Vita Coco 3/6" at bounding box center [850, 398] width 190 height 20
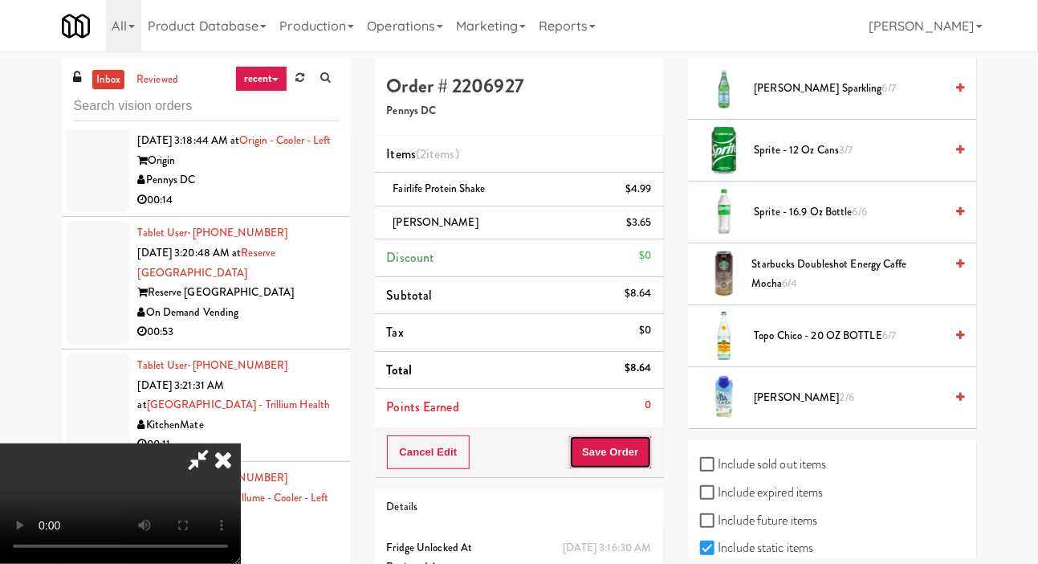
click at [641, 443] on button "Save Order" at bounding box center [610, 452] width 82 height 34
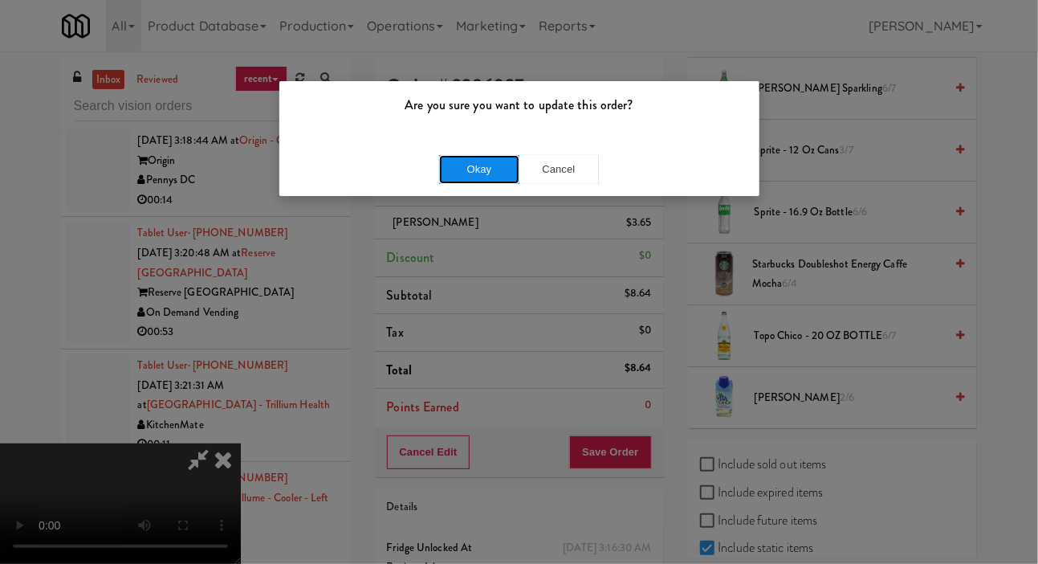
click at [466, 171] on button "Okay" at bounding box center [479, 169] width 80 height 29
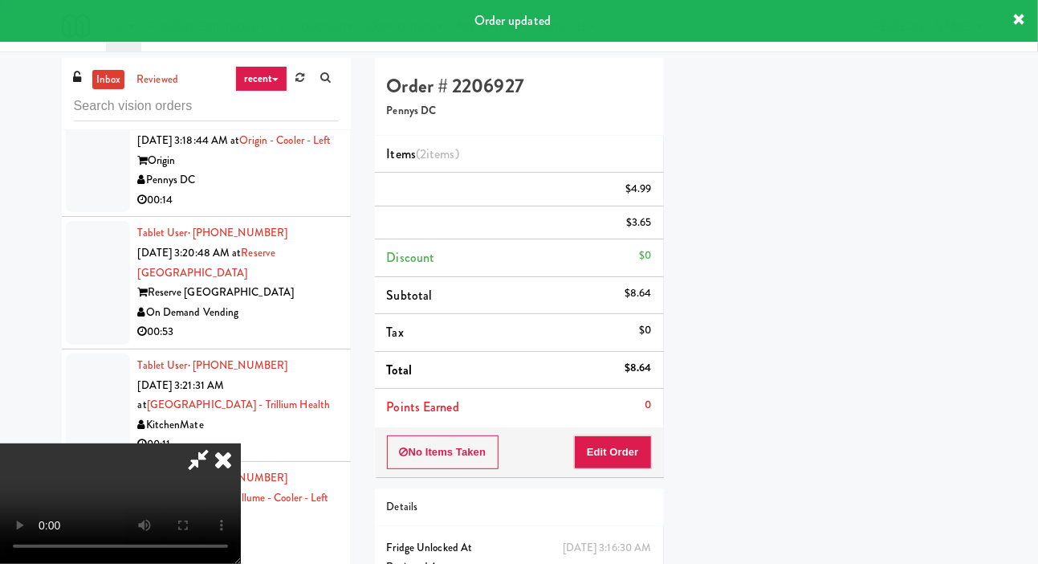
scroll to position [93, 0]
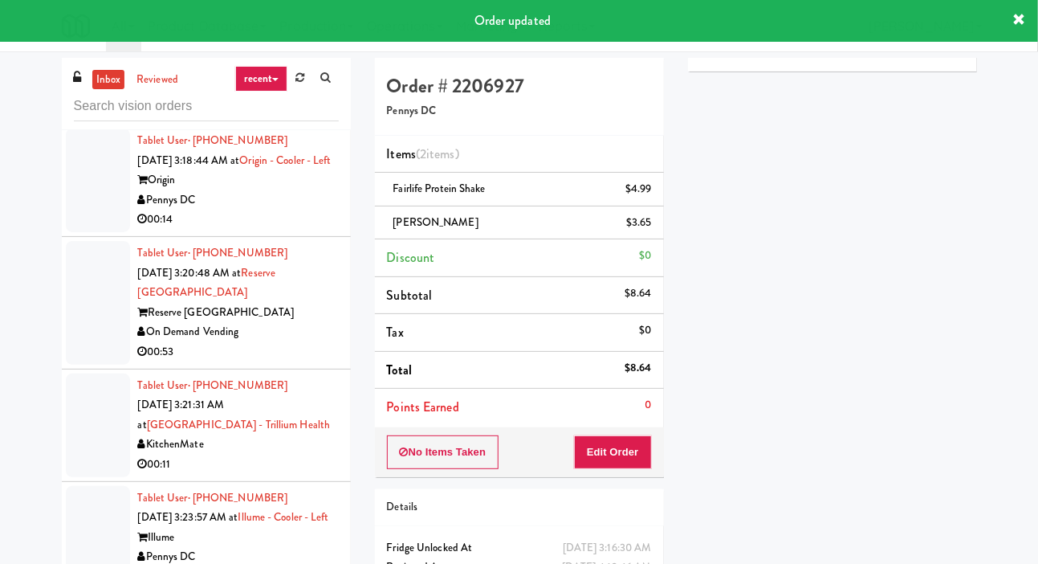
click at [71, 232] on div at bounding box center [98, 180] width 64 height 104
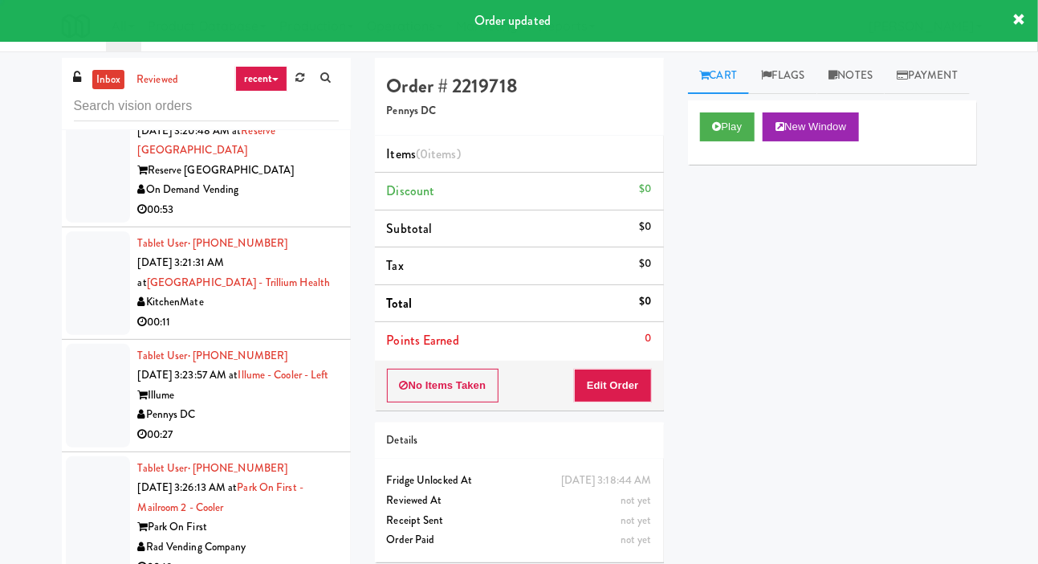
scroll to position [7451, 0]
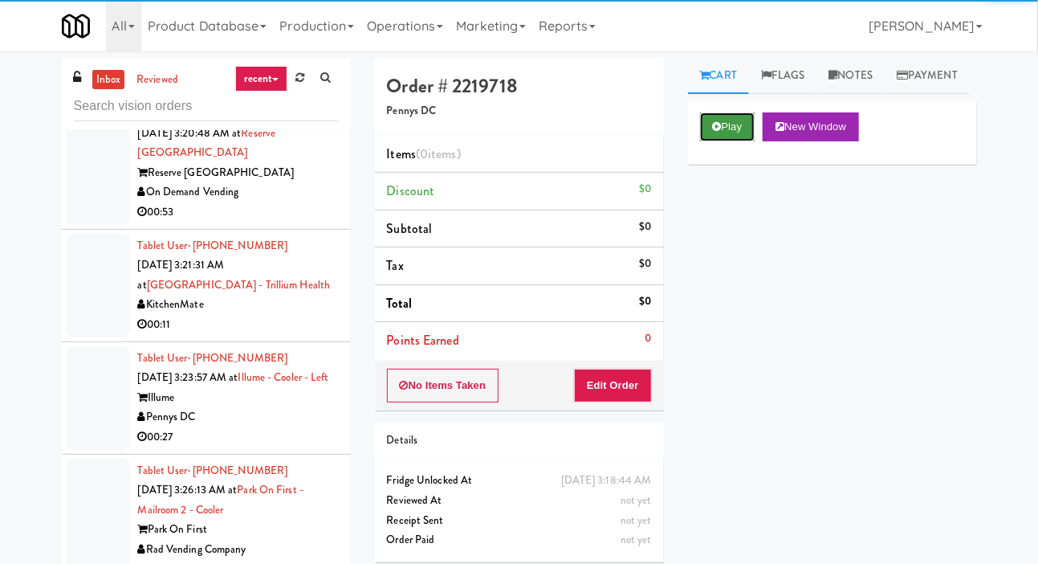
click at [739, 141] on button "Play" at bounding box center [727, 126] width 55 height 29
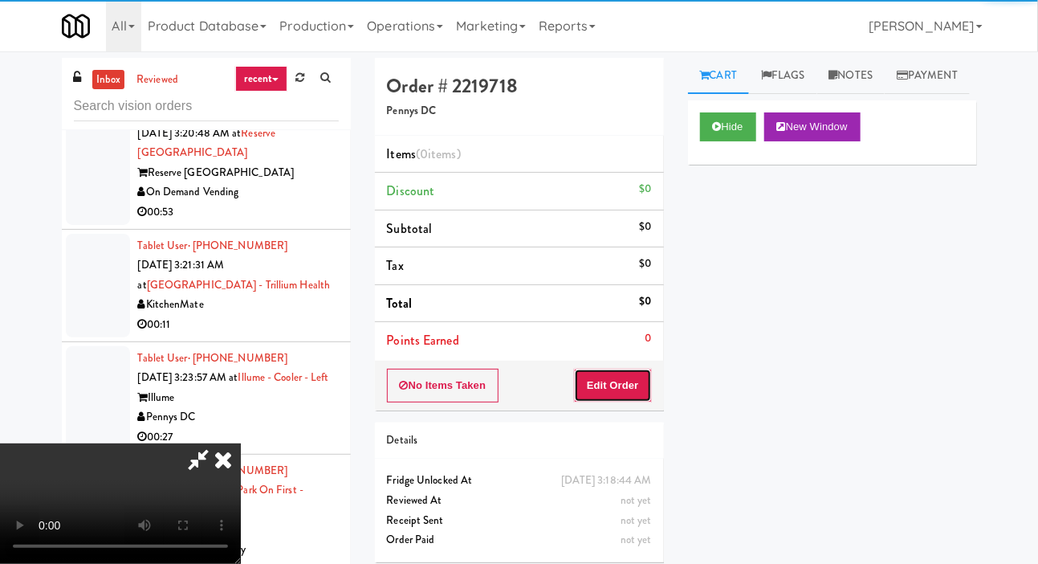
click at [646, 368] on button "Edit Order" at bounding box center [613, 385] width 78 height 34
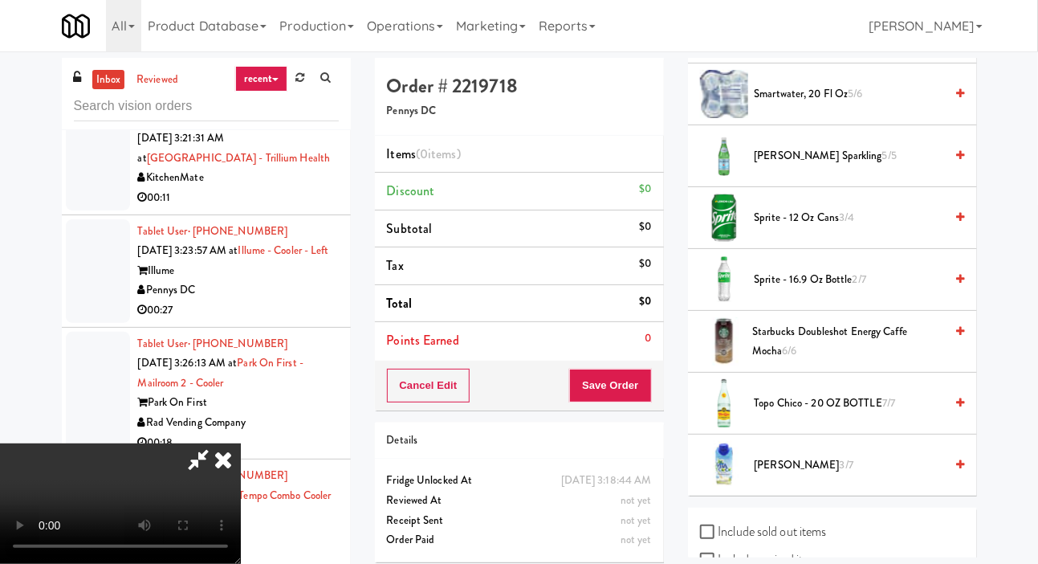
scroll to position [2133, 0]
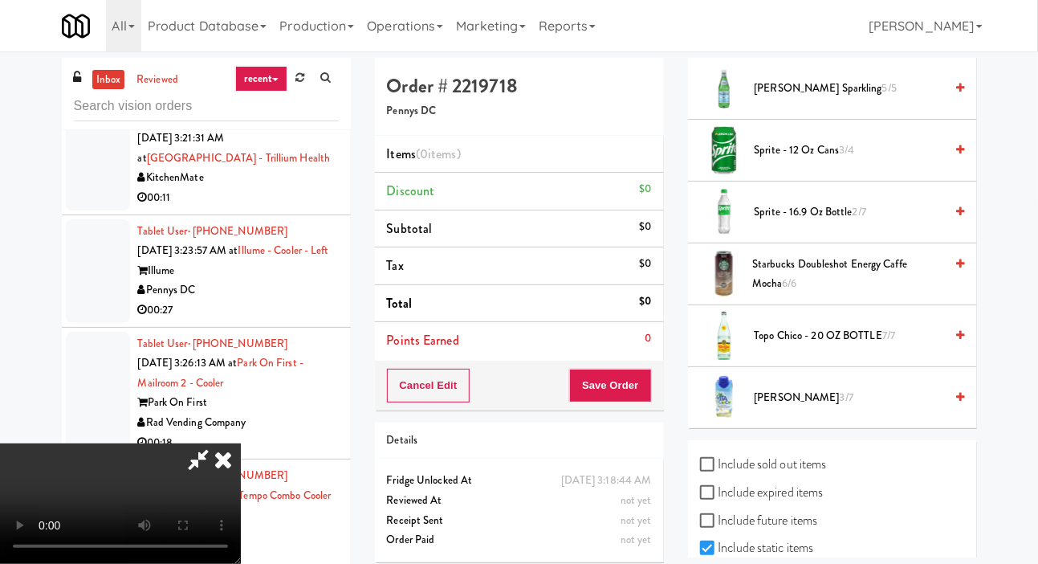
click at [817, 476] on label "Include sold out items" at bounding box center [763, 464] width 127 height 24
click at [719, 471] on input "Include sold out items" at bounding box center [709, 464] width 18 height 13
checkbox input "true"
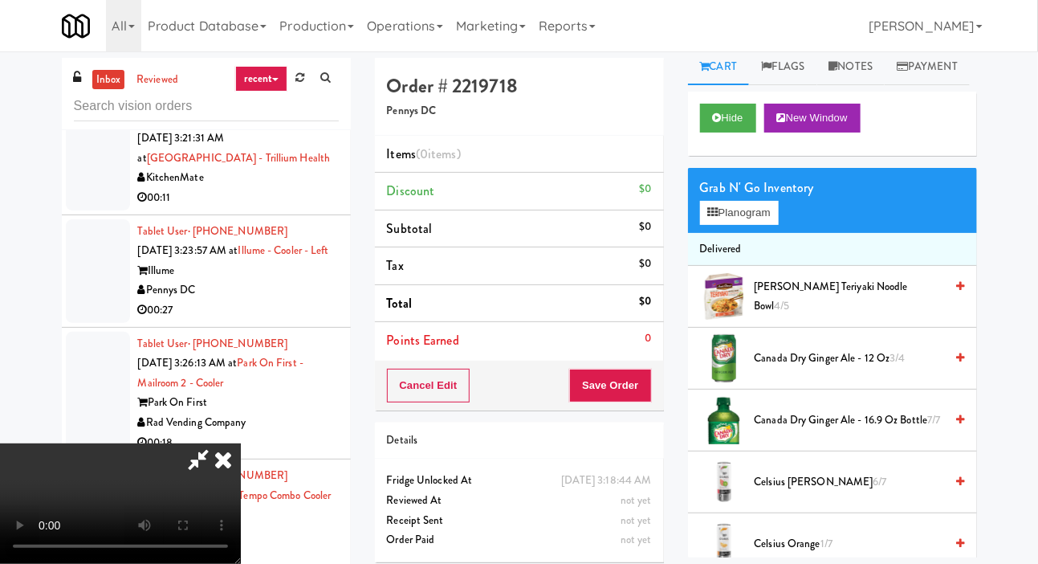
scroll to position [10, 0]
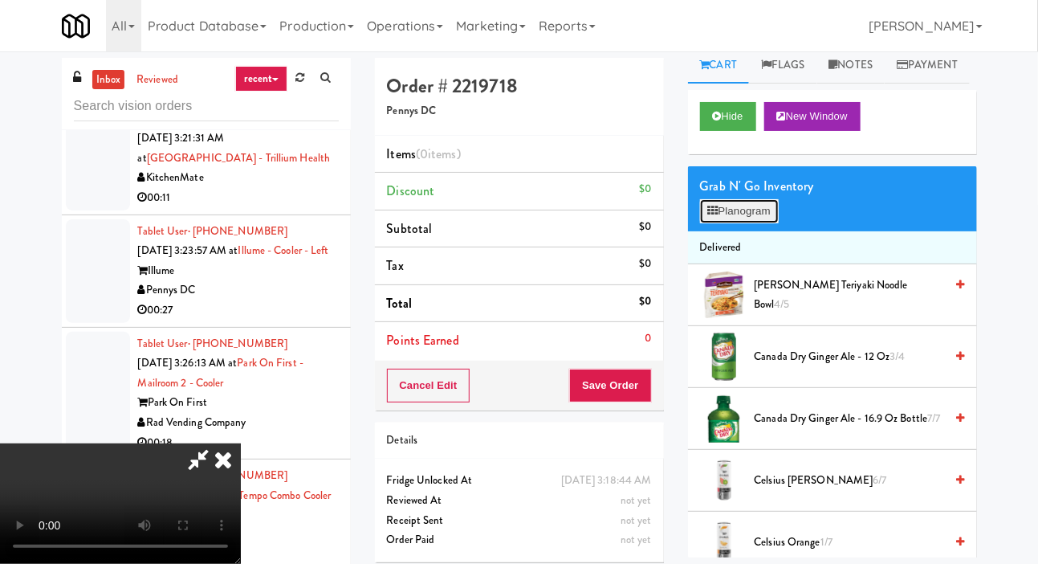
click at [747, 223] on button "Planogram" at bounding box center [739, 211] width 79 height 24
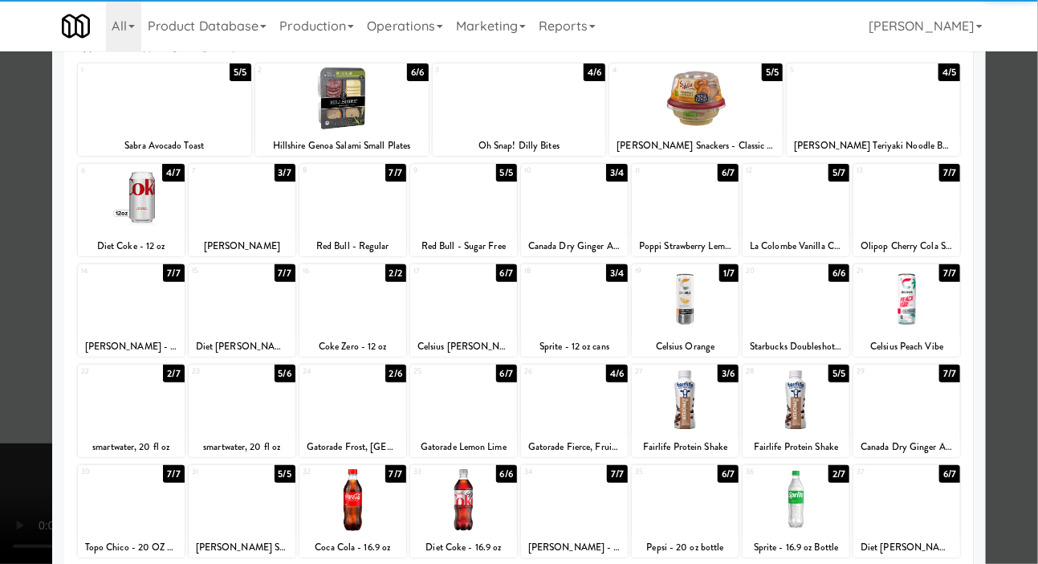
scroll to position [138, 0]
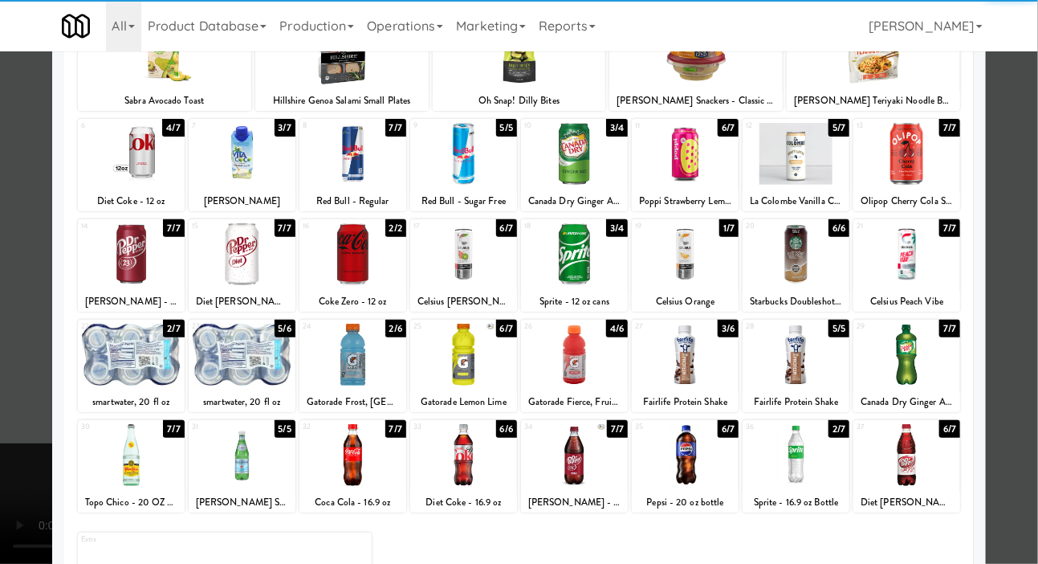
click at [237, 356] on div at bounding box center [242, 355] width 107 height 62
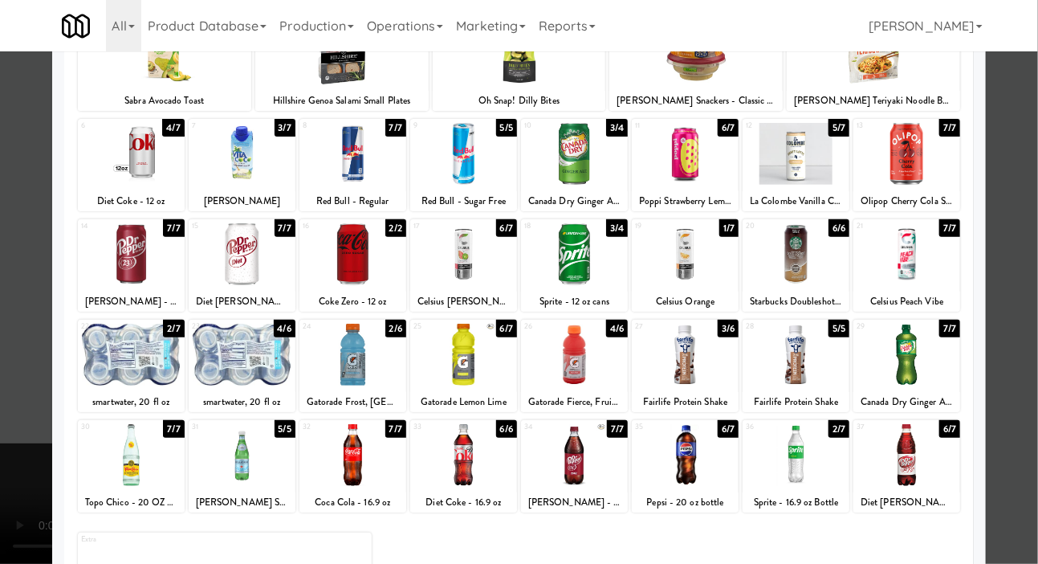
click at [15, 367] on div at bounding box center [519, 282] width 1038 height 564
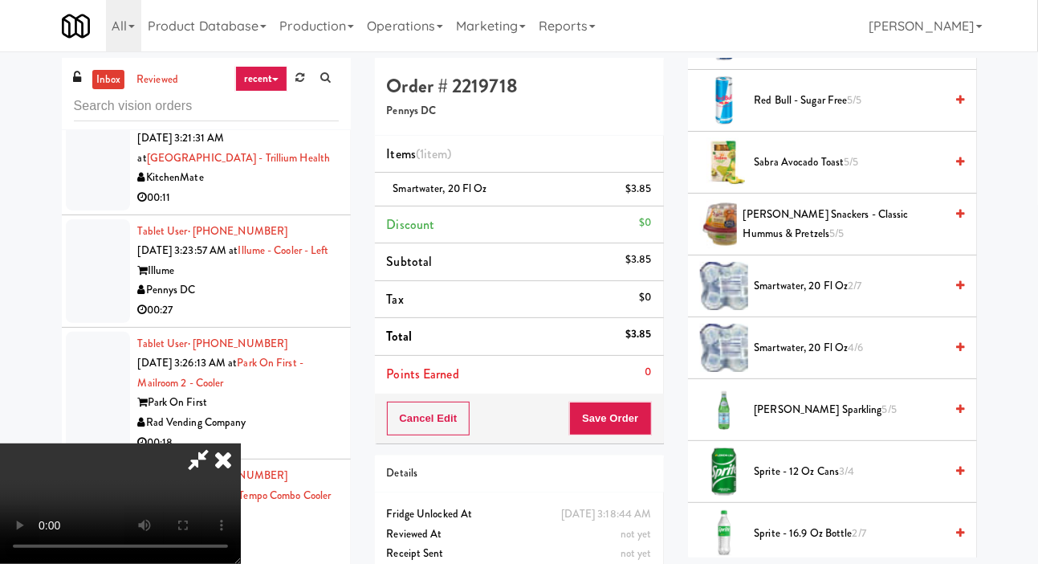
scroll to position [1806, 0]
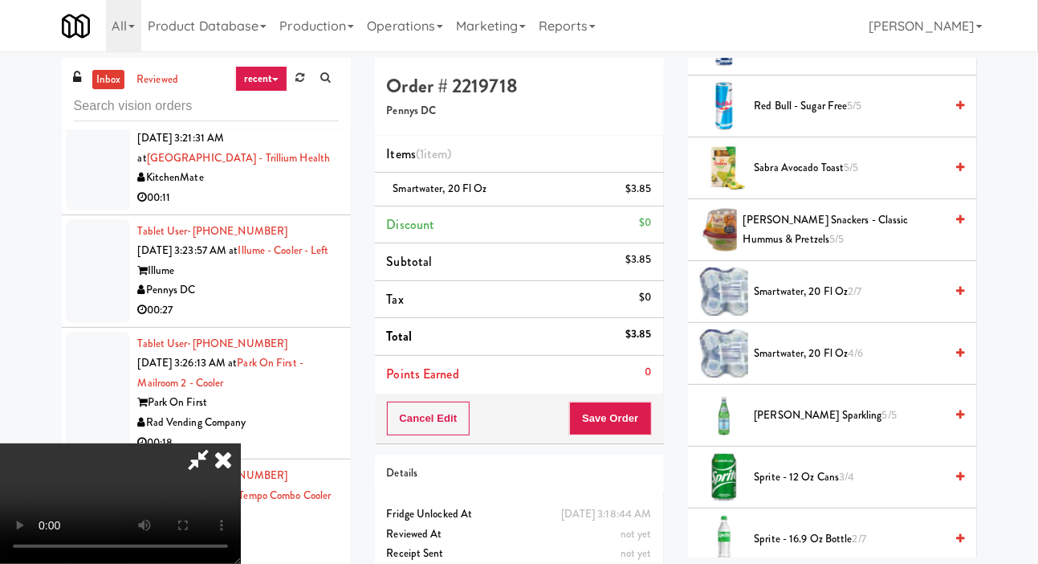
click at [892, 364] on span "smartwater, 20 fl oz 4/6" at bounding box center [850, 354] width 190 height 20
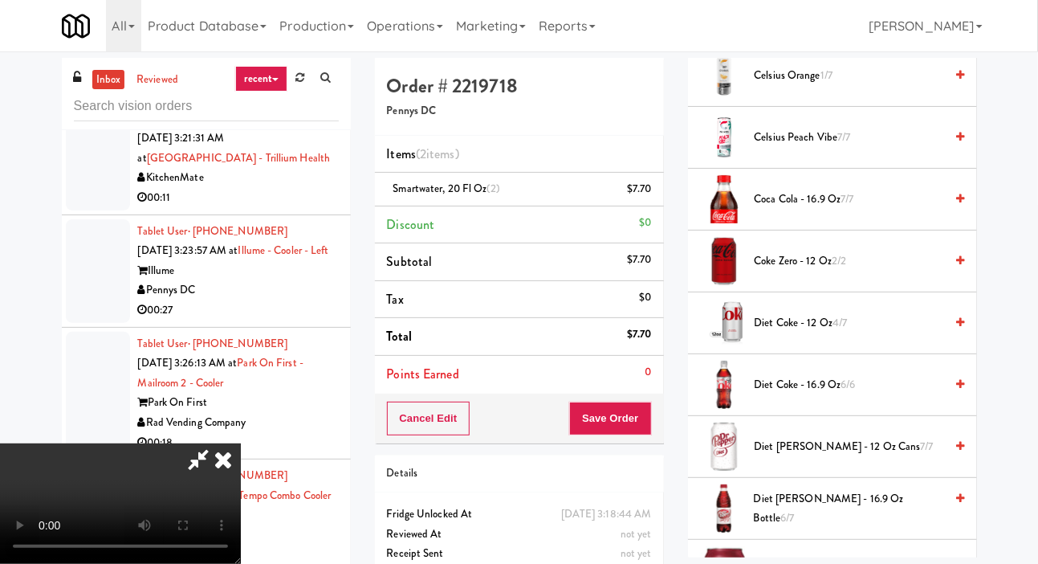
scroll to position [0, 0]
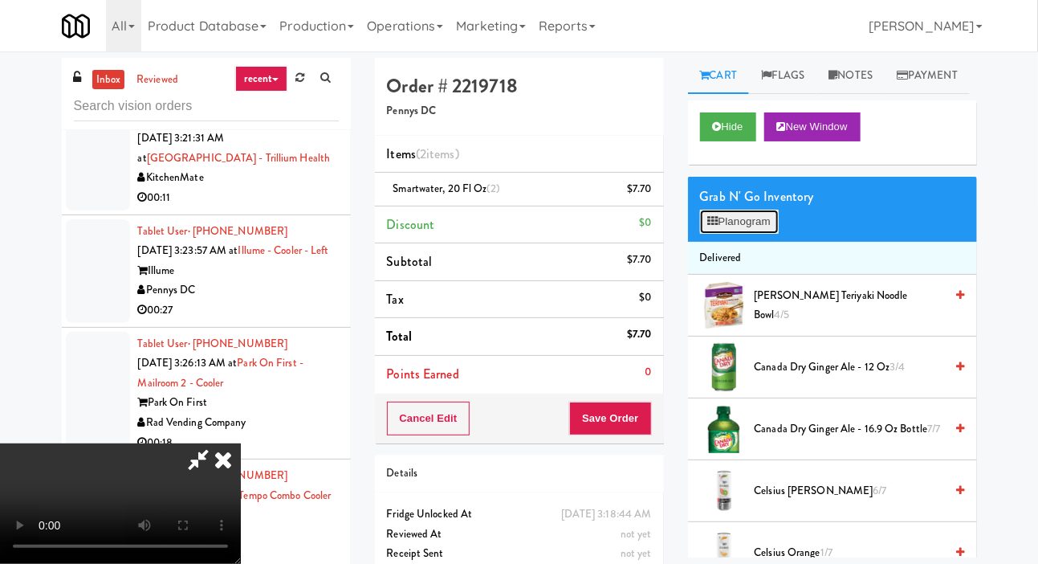
click at [764, 234] on button "Planogram" at bounding box center [739, 222] width 79 height 24
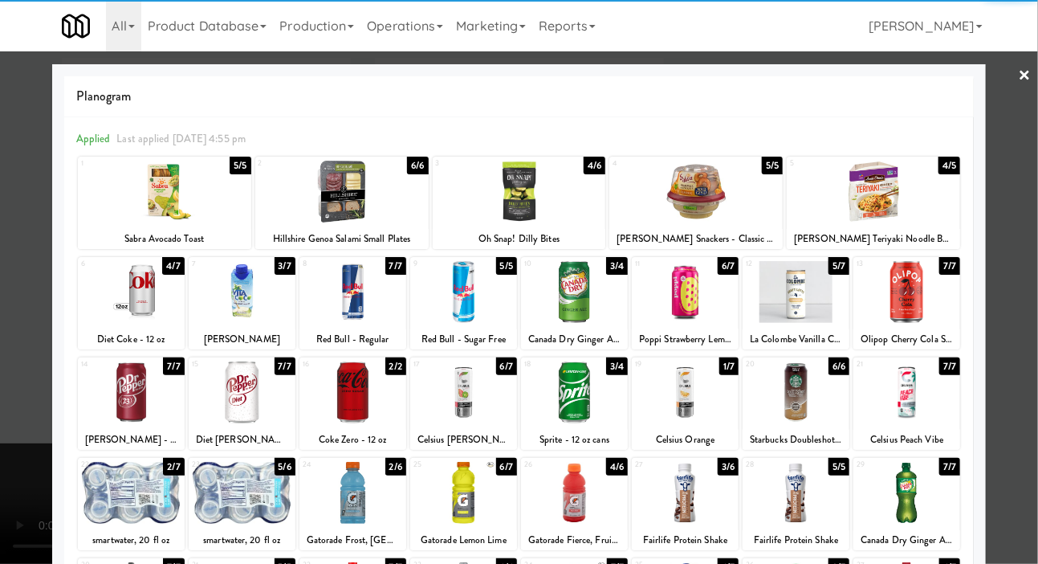
click at [918, 286] on div at bounding box center [906, 292] width 107 height 62
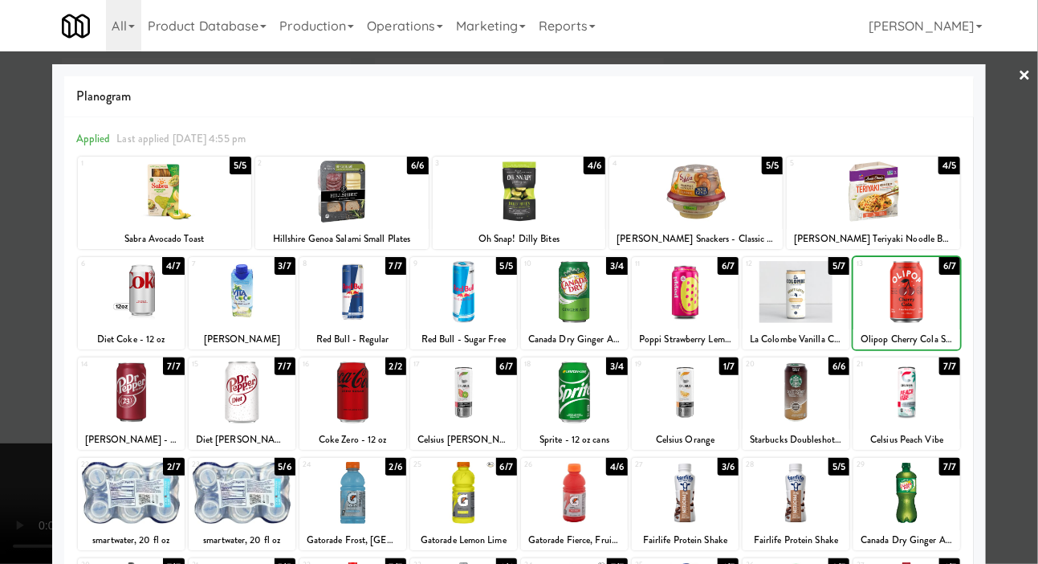
click at [15, 365] on div at bounding box center [519, 282] width 1038 height 564
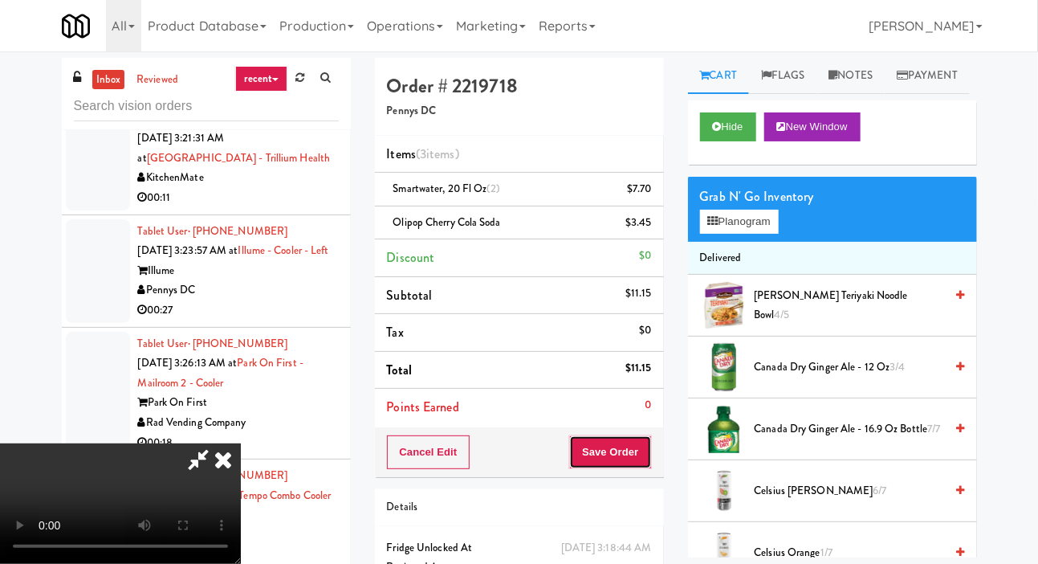
click at [635, 452] on button "Save Order" at bounding box center [610, 452] width 82 height 34
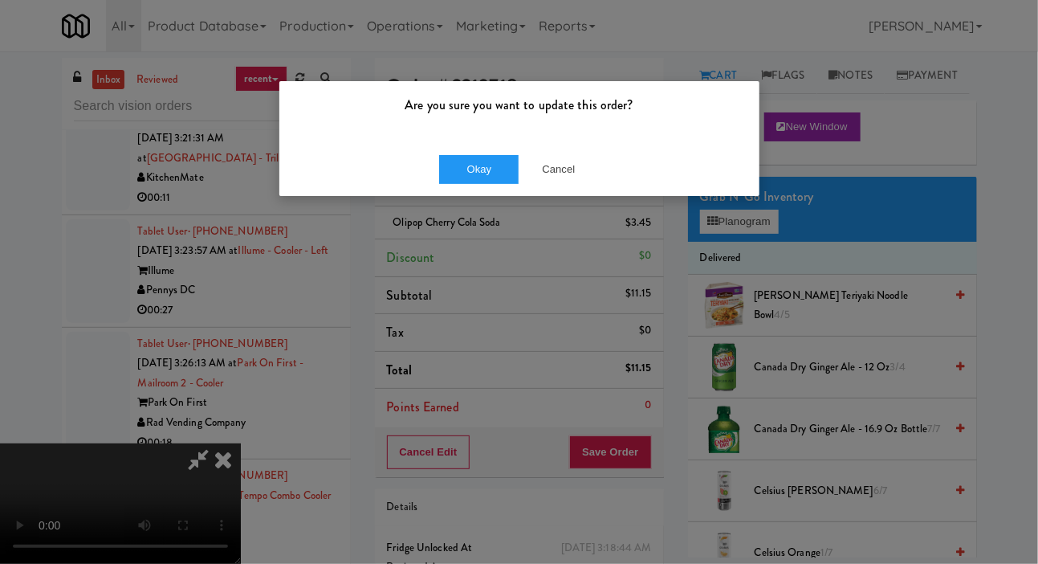
click at [463, 140] on div "Are you sure you want to update this order?" at bounding box center [519, 111] width 480 height 61
click at [458, 139] on div "Are you sure you want to update this order?" at bounding box center [519, 111] width 480 height 61
click at [451, 161] on button "Okay" at bounding box center [479, 169] width 80 height 29
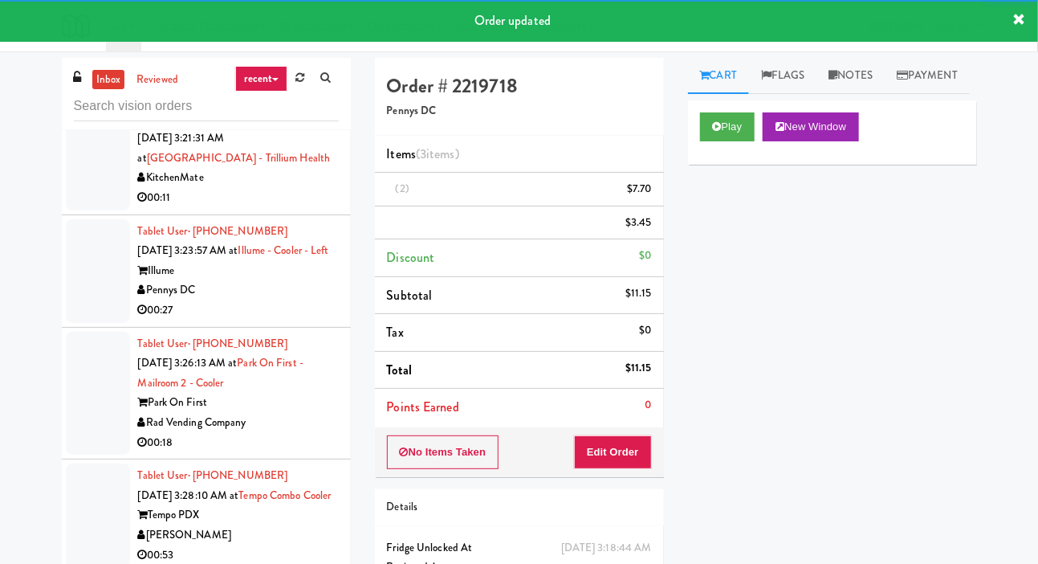
click at [69, 98] on div at bounding box center [98, 36] width 64 height 124
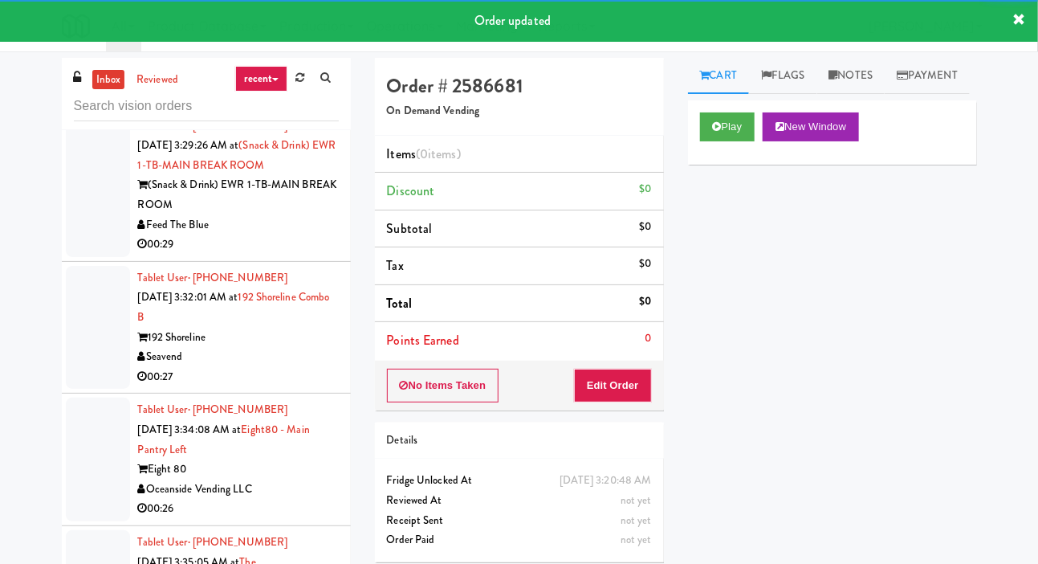
click at [79, 105] on div at bounding box center [98, 54] width 64 height 104
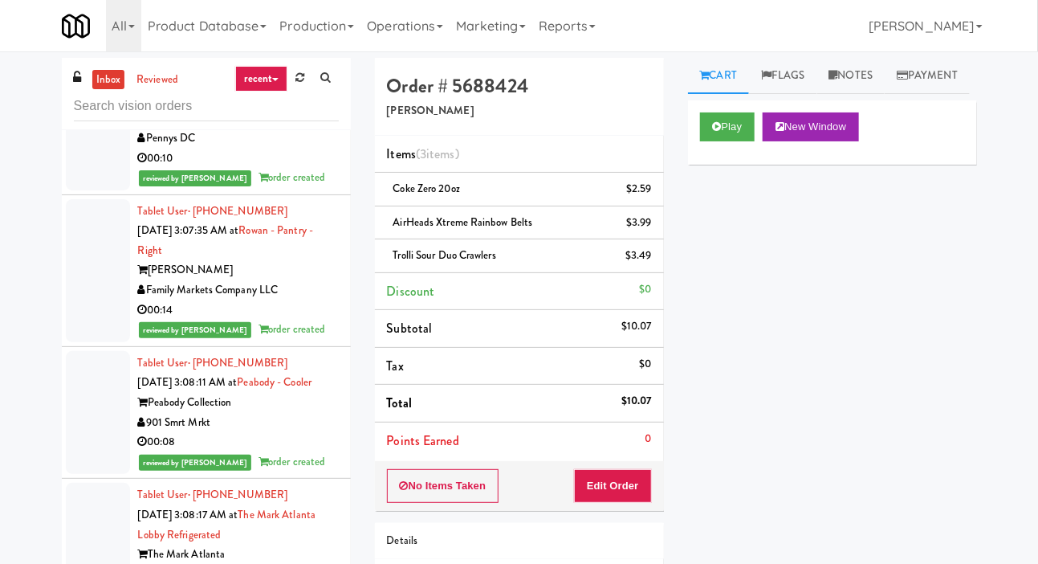
scroll to position [5887, 0]
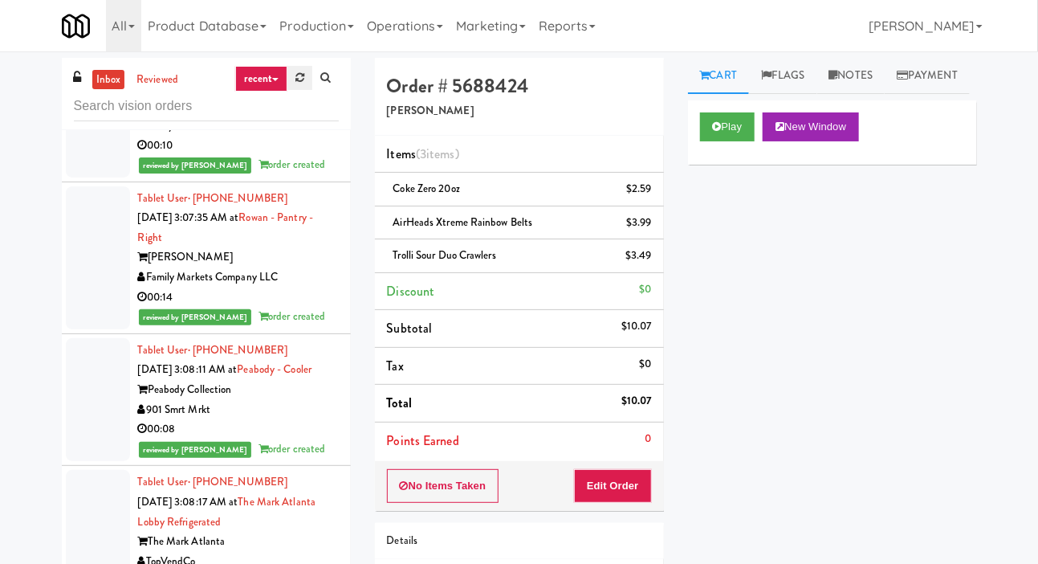
click at [295, 72] on icon at bounding box center [299, 77] width 9 height 10
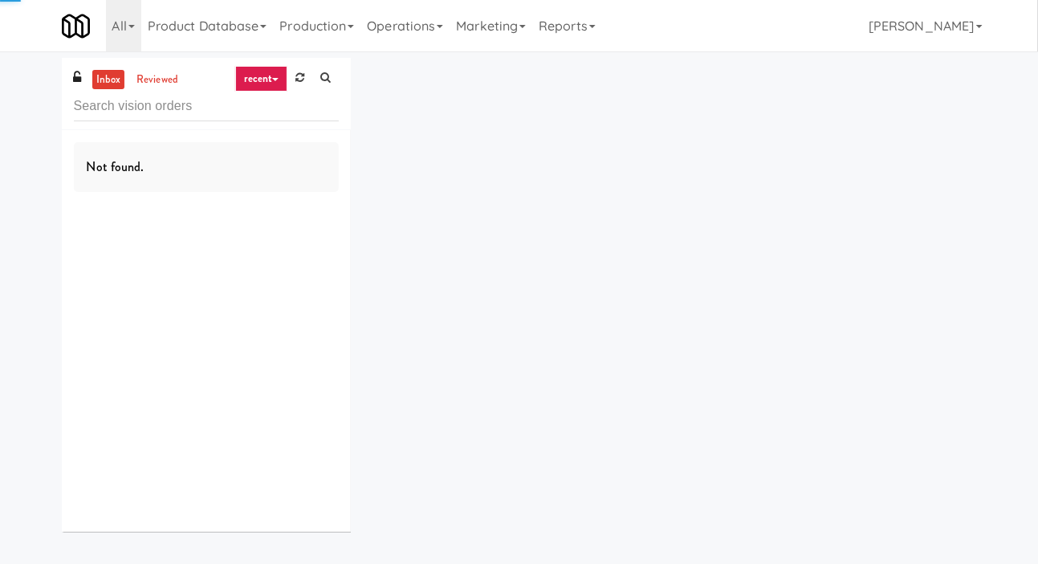
click at [10, 178] on div "inbox reviewed recent all unclear take inventory issue suspicious failed recent…" at bounding box center [519, 301] width 1038 height 486
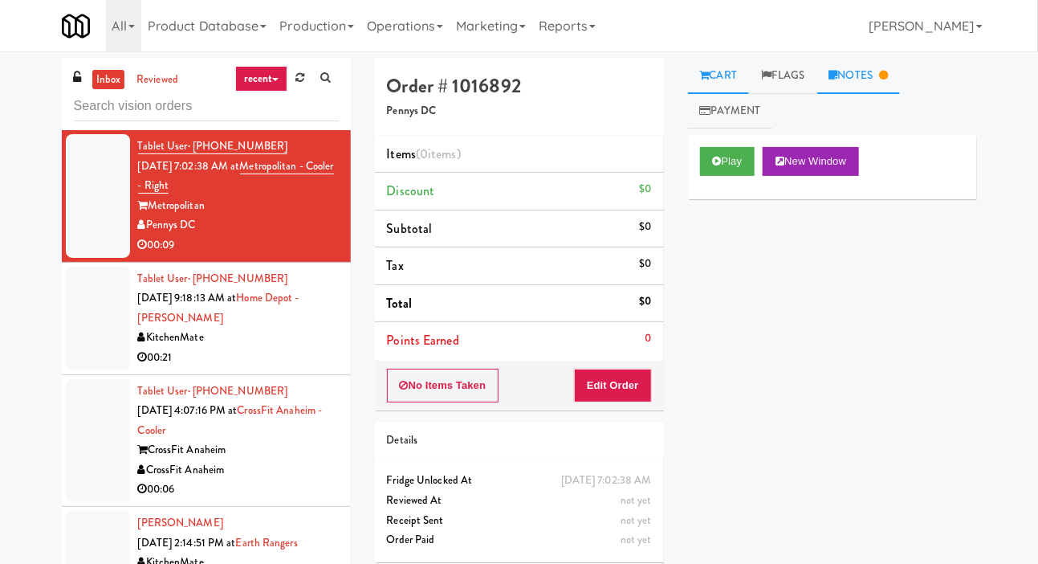
click at [862, 71] on link "Notes" at bounding box center [858, 76] width 83 height 36
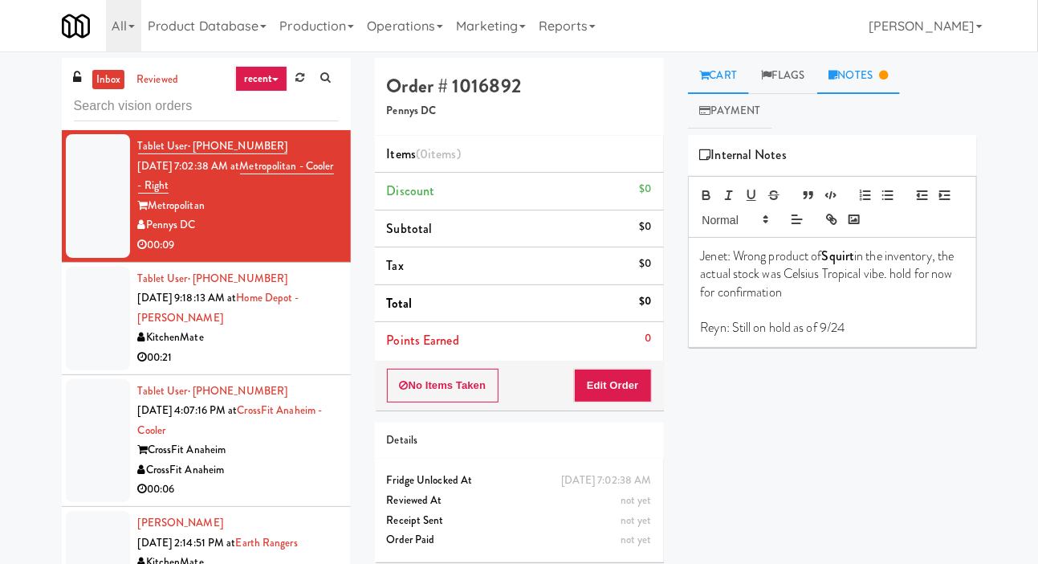
click at [725, 68] on link "Cart" at bounding box center [719, 76] width 62 height 36
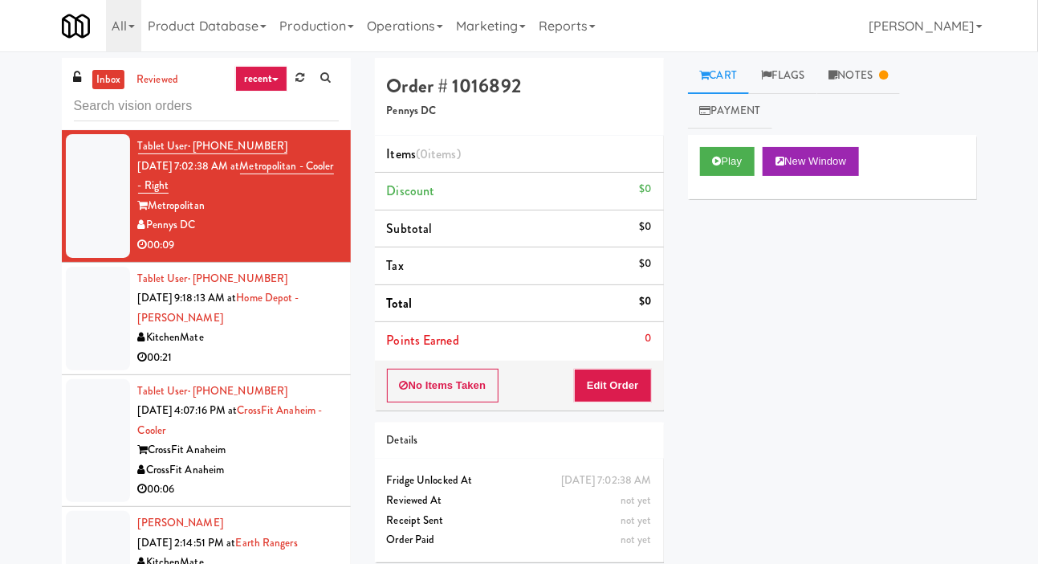
click at [78, 445] on div at bounding box center [98, 441] width 64 height 124
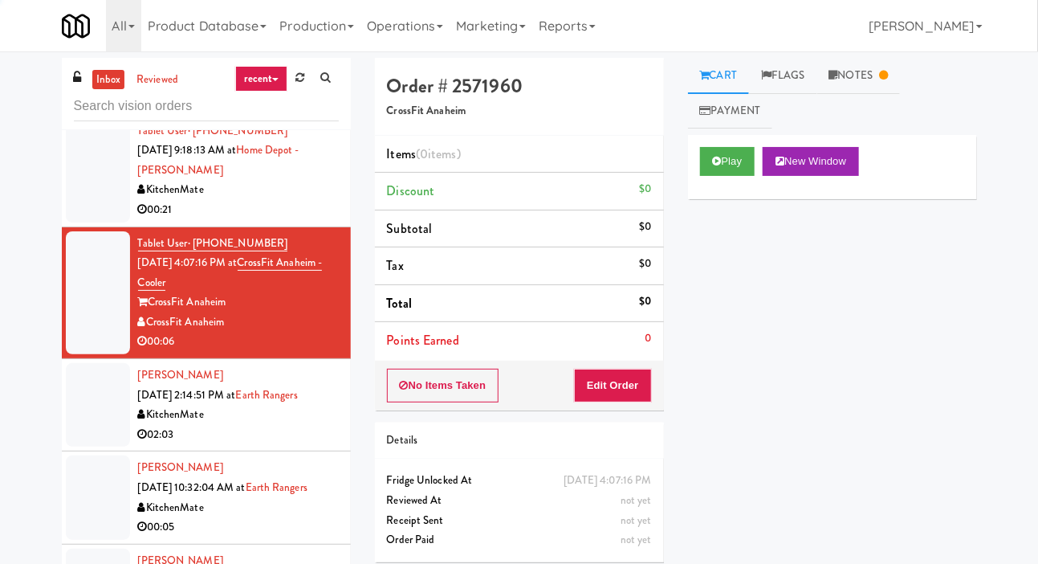
scroll to position [145, 0]
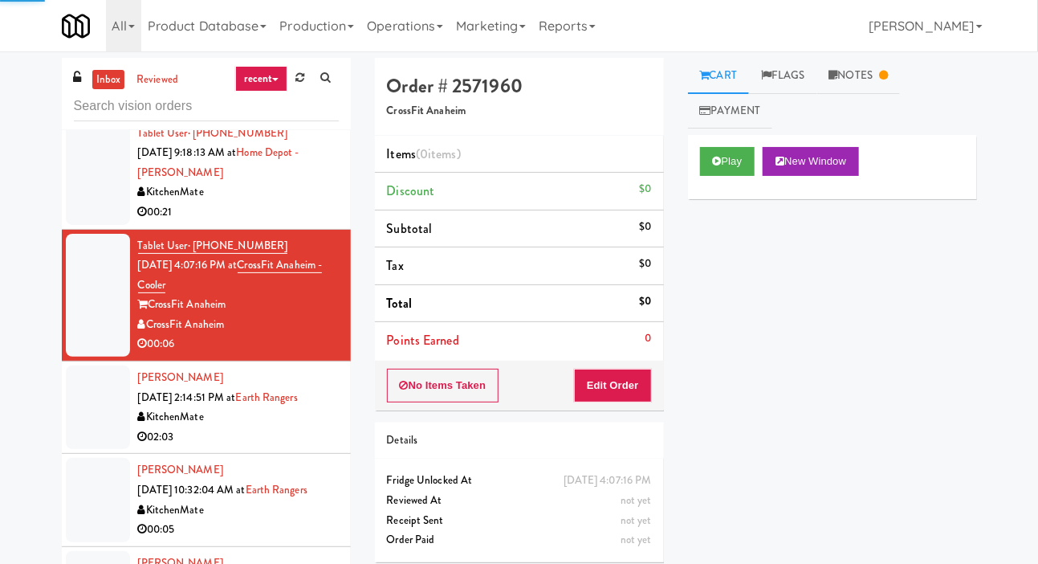
click at [67, 221] on div at bounding box center [98, 173] width 64 height 104
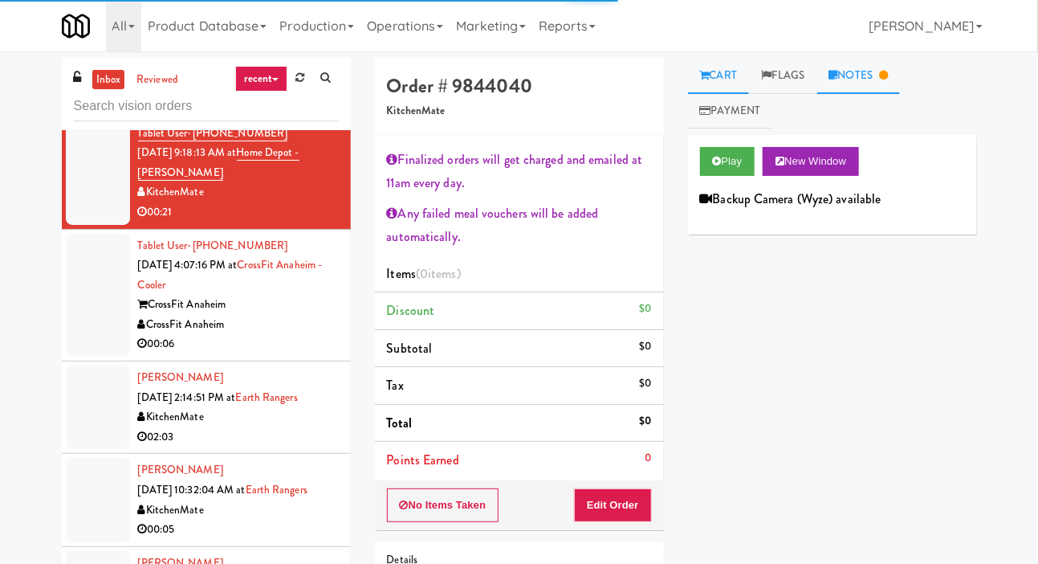
click at [882, 72] on link "Notes" at bounding box center [858, 76] width 83 height 36
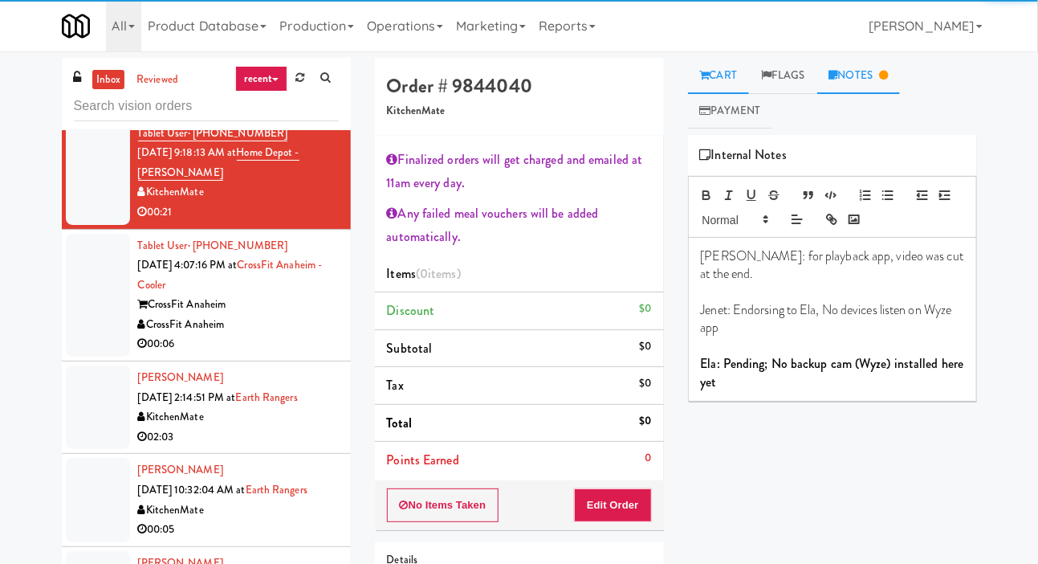
click at [727, 71] on link "Cart" at bounding box center [719, 76] width 62 height 36
click at [70, 405] on div at bounding box center [98, 406] width 64 height 83
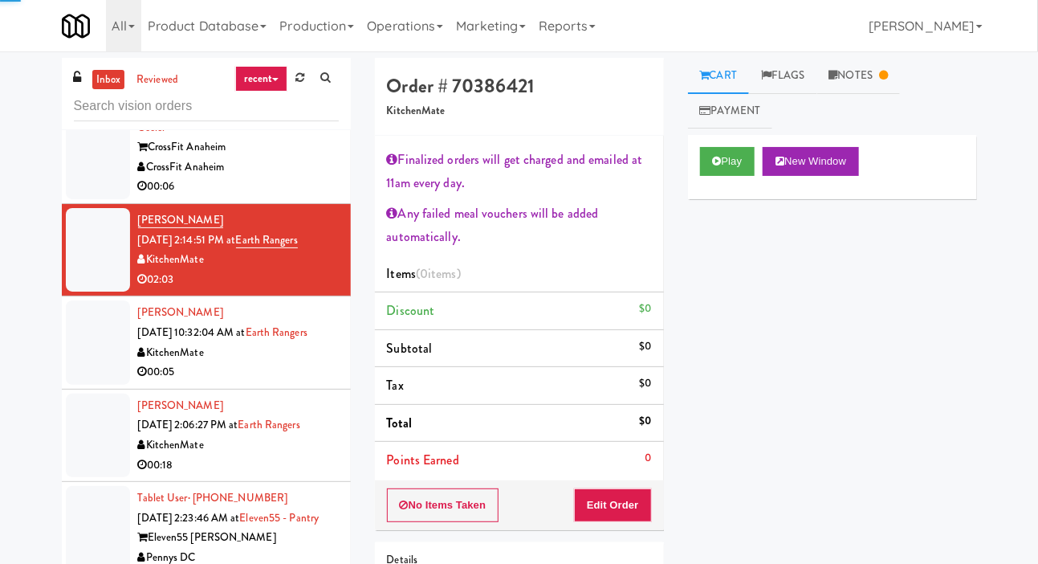
click at [67, 333] on div at bounding box center [98, 341] width 64 height 83
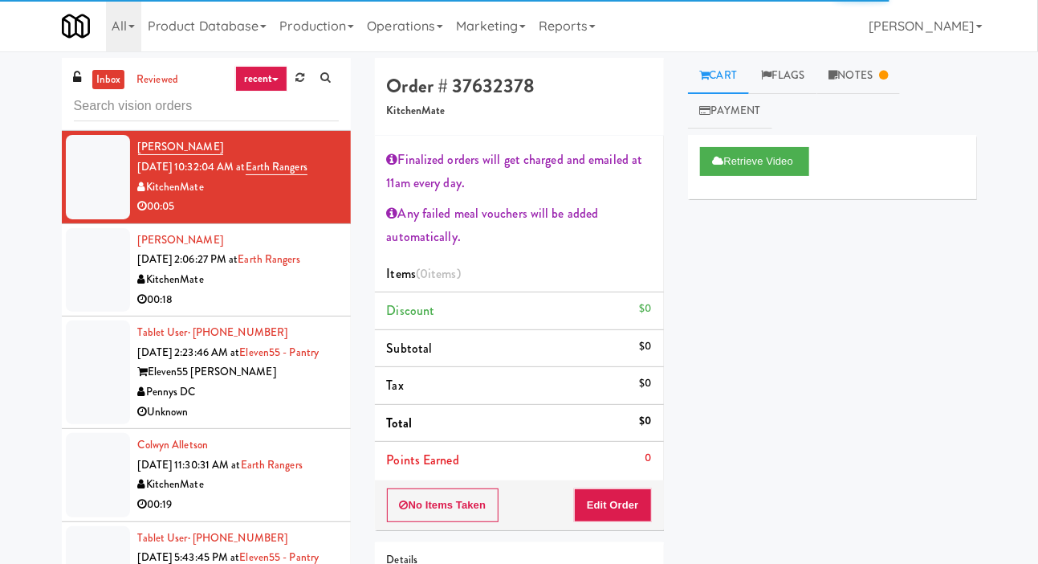
scroll to position [467, 0]
click at [62, 259] on li "[PERSON_NAME] [DATE] 2:06:27 PM at Earth Rangers KitchenMate 00:18" at bounding box center [206, 271] width 289 height 92
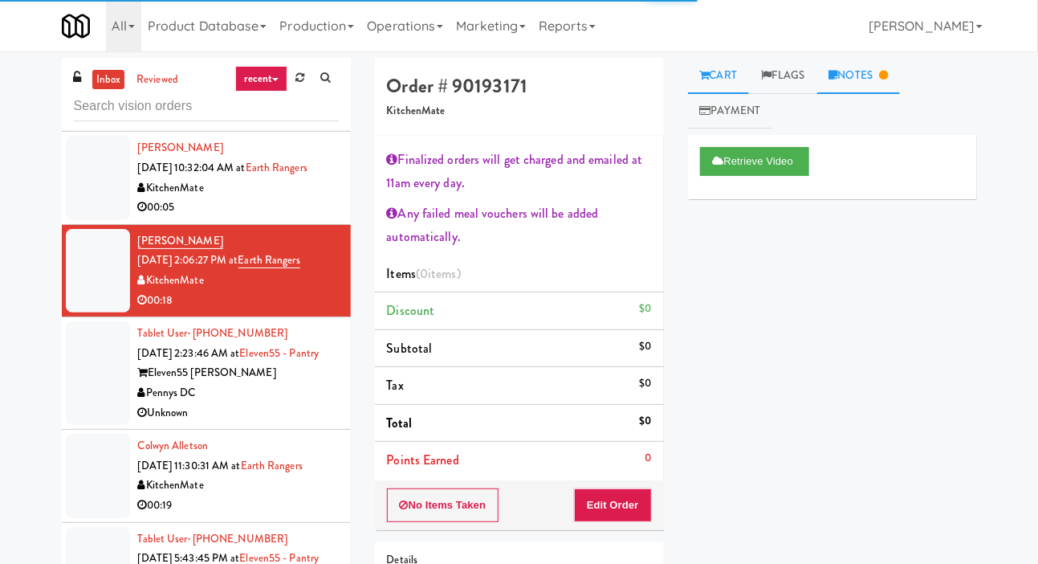
click at [868, 75] on link "Notes" at bounding box center [858, 76] width 83 height 36
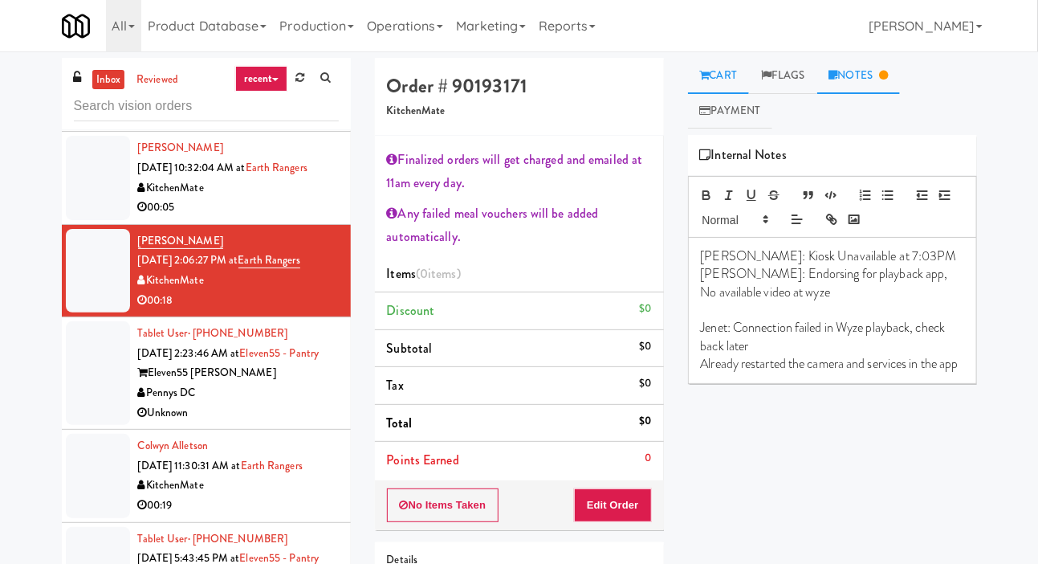
click at [736, 65] on link "Cart" at bounding box center [719, 76] width 62 height 36
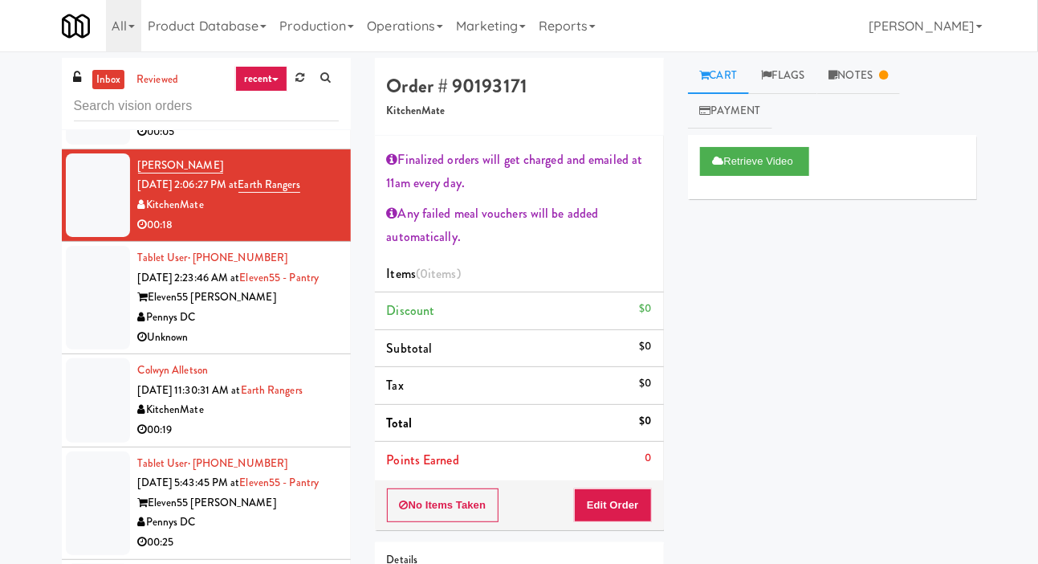
click at [64, 287] on li "Tablet User · (240) 781-9998 [DATE] 2:23:46 AM at Eleven55 - Pantry Eleven55 [P…" at bounding box center [206, 298] width 289 height 112
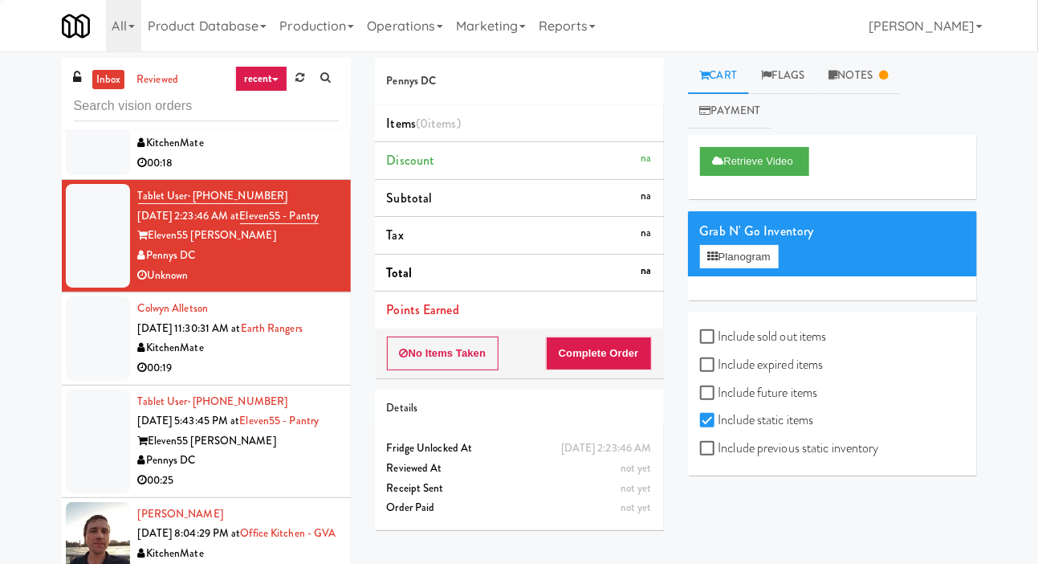
scroll to position [604, 0]
click at [74, 377] on div at bounding box center [98, 338] width 64 height 83
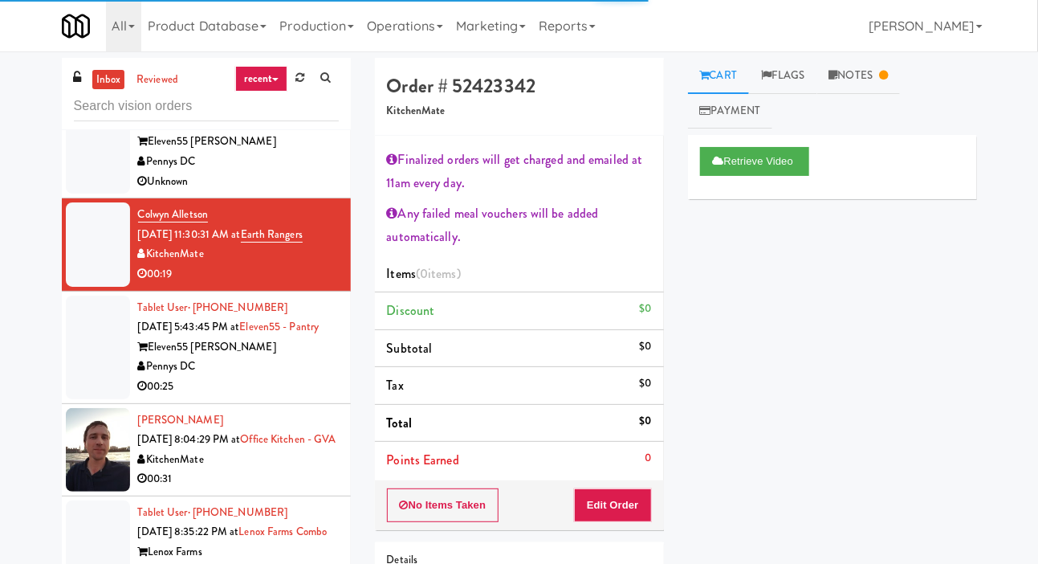
scroll to position [698, 0]
click at [65, 340] on li "Tablet User · (912) 667-6220 [DATE] 5:43:45 PM at Eleven55 - Pantry Eleven55 [P…" at bounding box center [206, 347] width 289 height 112
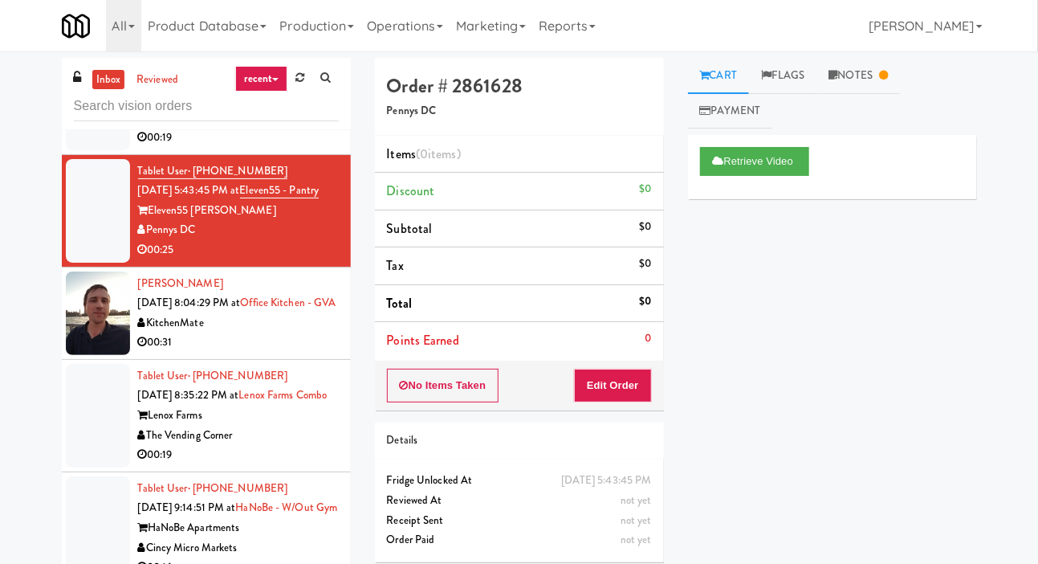
click at [80, 346] on div at bounding box center [98, 312] width 64 height 83
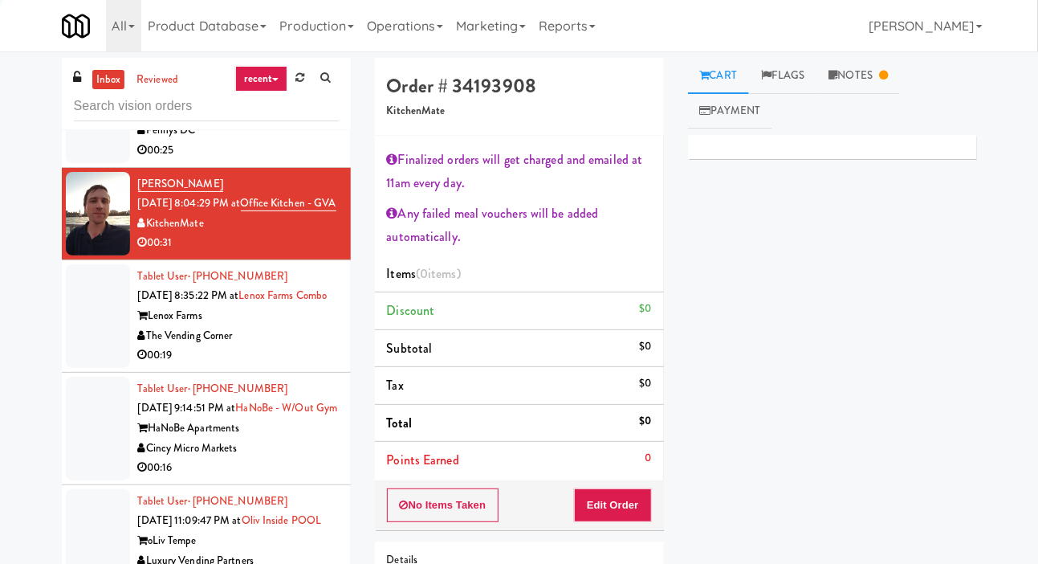
scroll to position [931, 0]
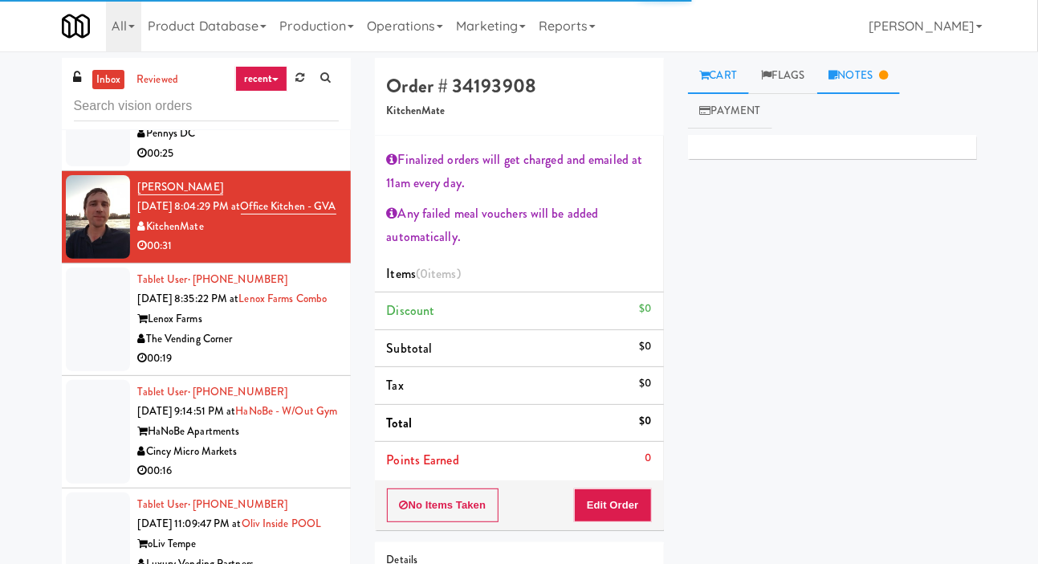
click at [867, 73] on link "Notes" at bounding box center [858, 76] width 83 height 36
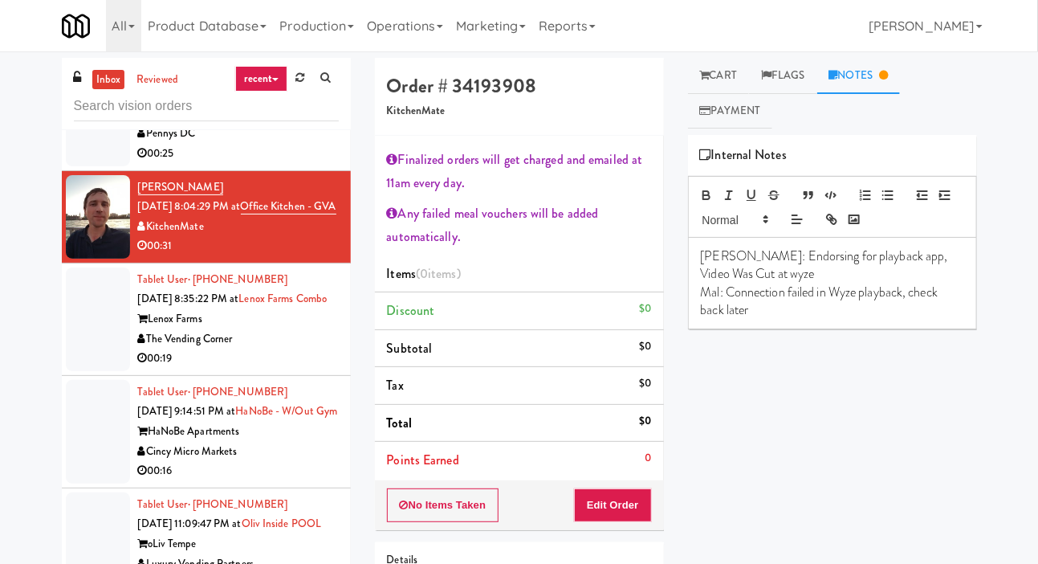
click at [72, 371] on div at bounding box center [98, 319] width 64 height 104
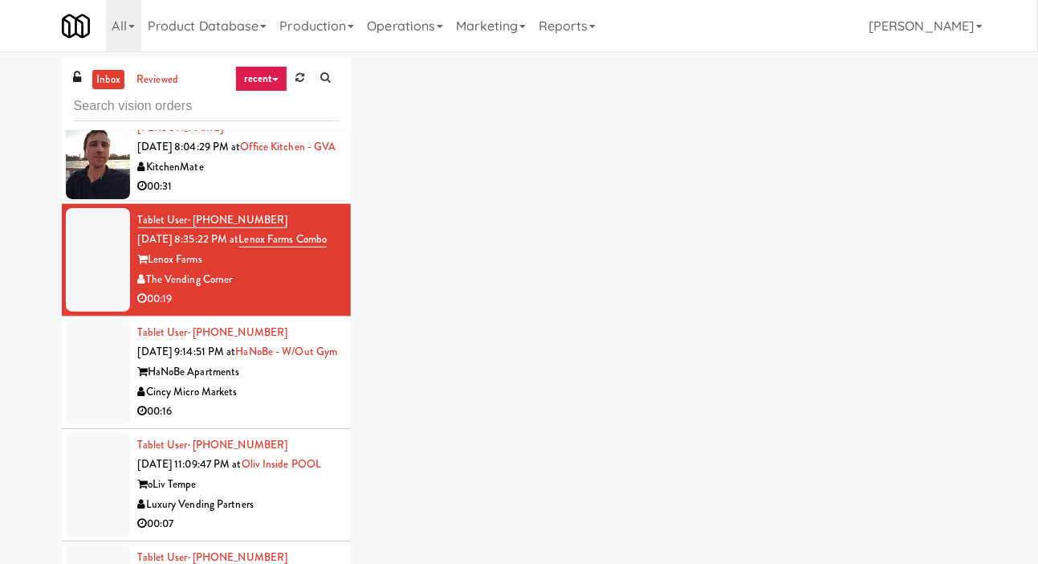
scroll to position [1028, 0]
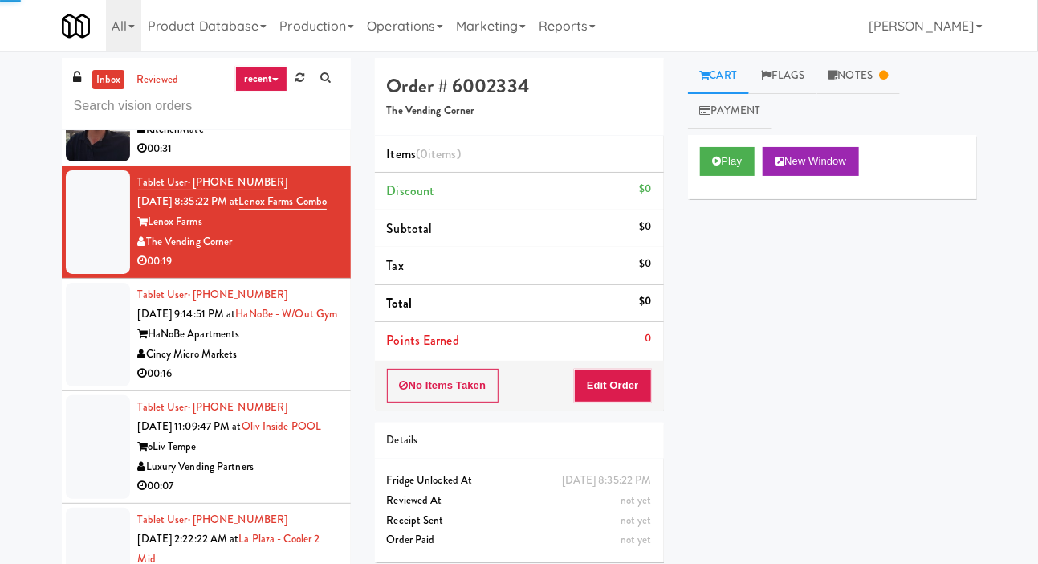
click at [74, 386] on div at bounding box center [98, 335] width 64 height 104
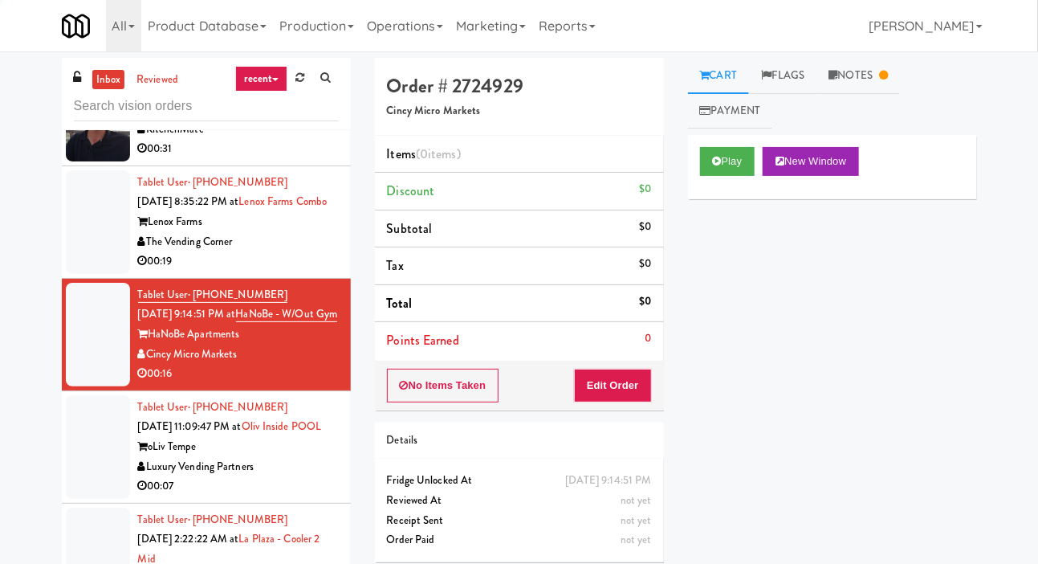
click at [78, 274] on div at bounding box center [98, 222] width 64 height 104
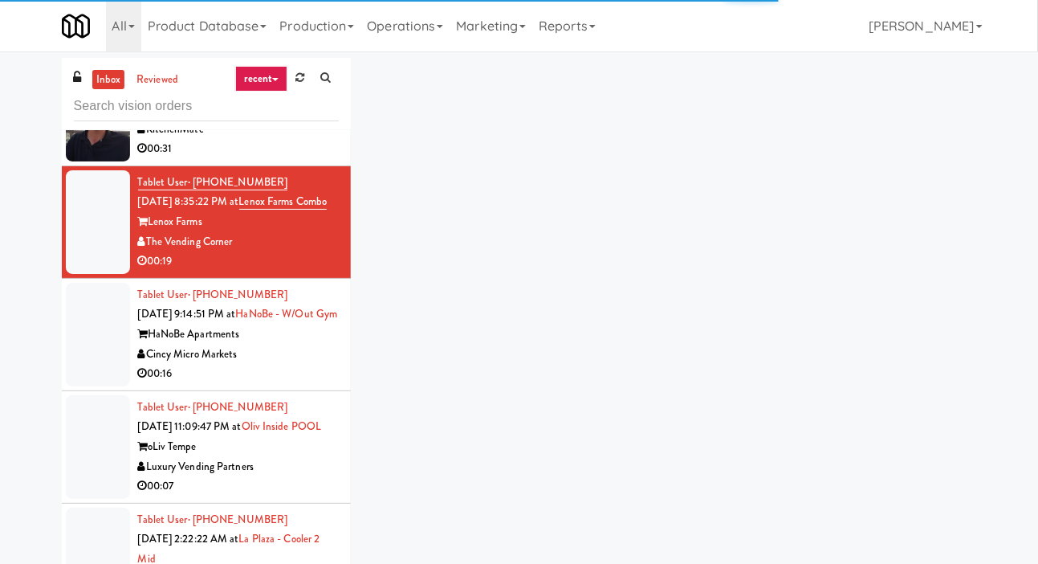
click at [861, 74] on div "inbox reviewed recent all unclear take inventory issue suspicious failed recent…" at bounding box center [519, 341] width 939 height 566
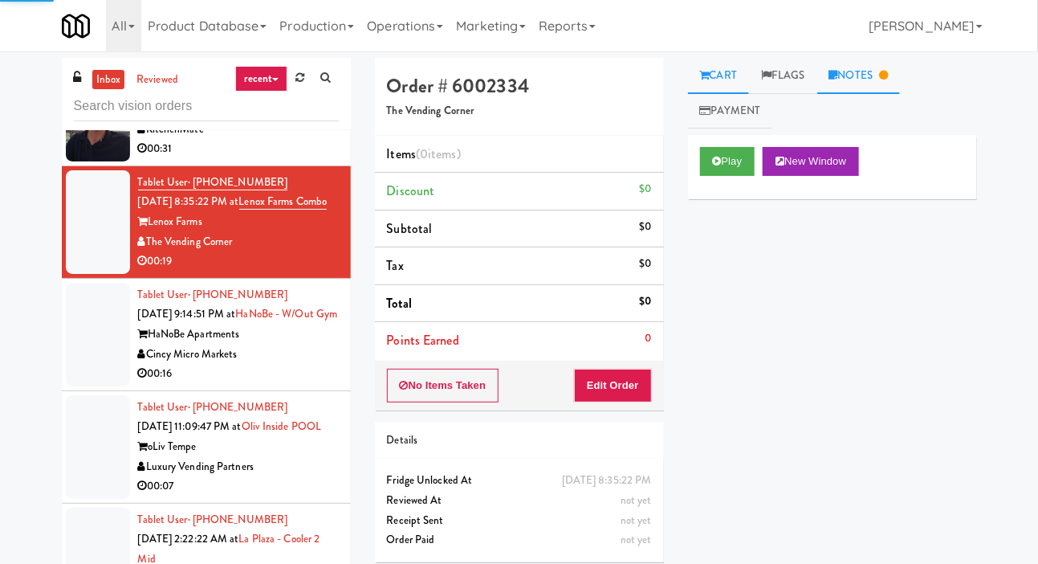
click at [869, 77] on link "Notes" at bounding box center [858, 76] width 83 height 36
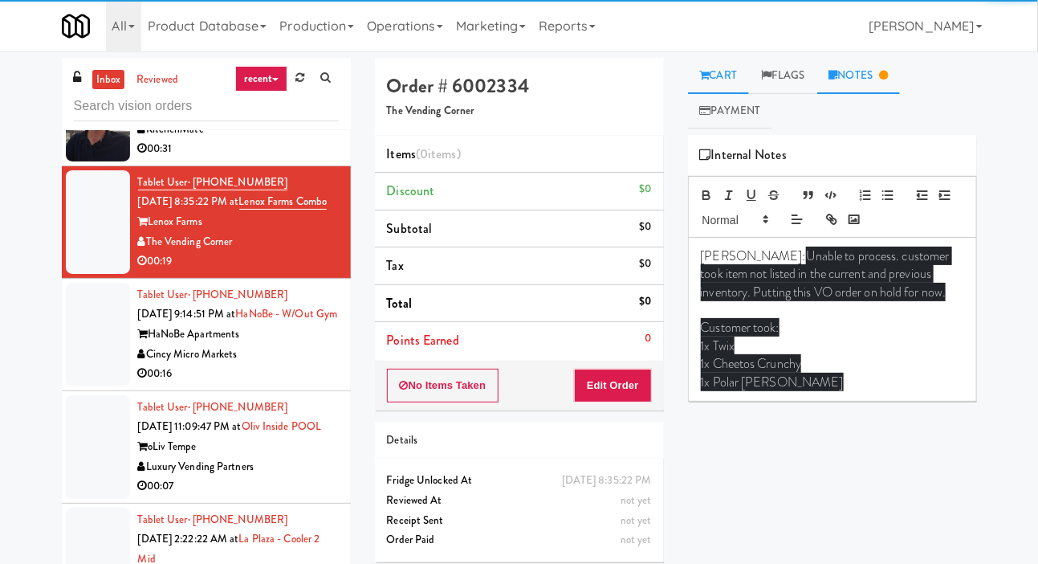
click at [714, 70] on link "Cart" at bounding box center [719, 76] width 62 height 36
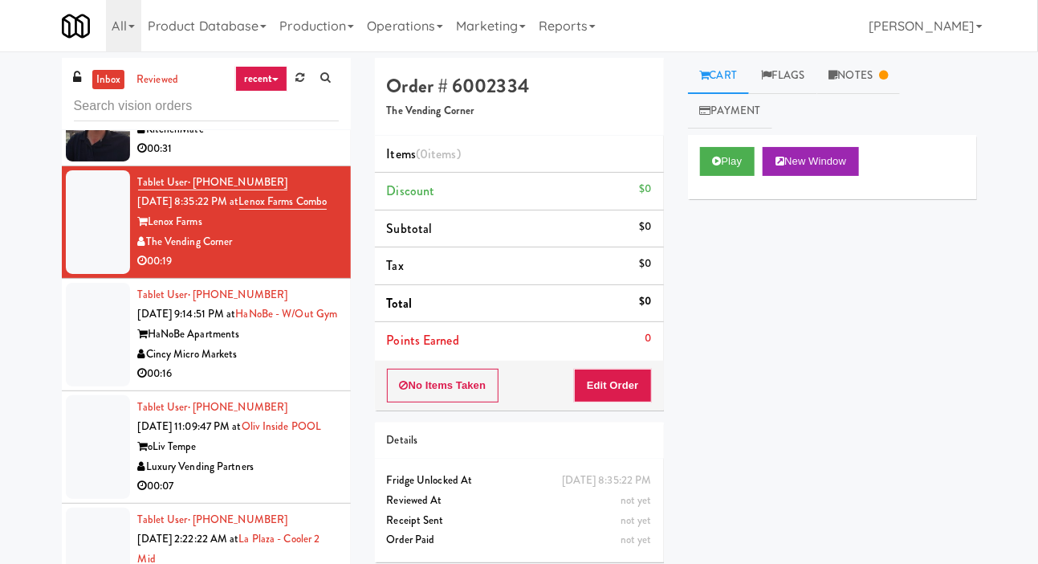
click at [75, 386] on div at bounding box center [98, 335] width 64 height 104
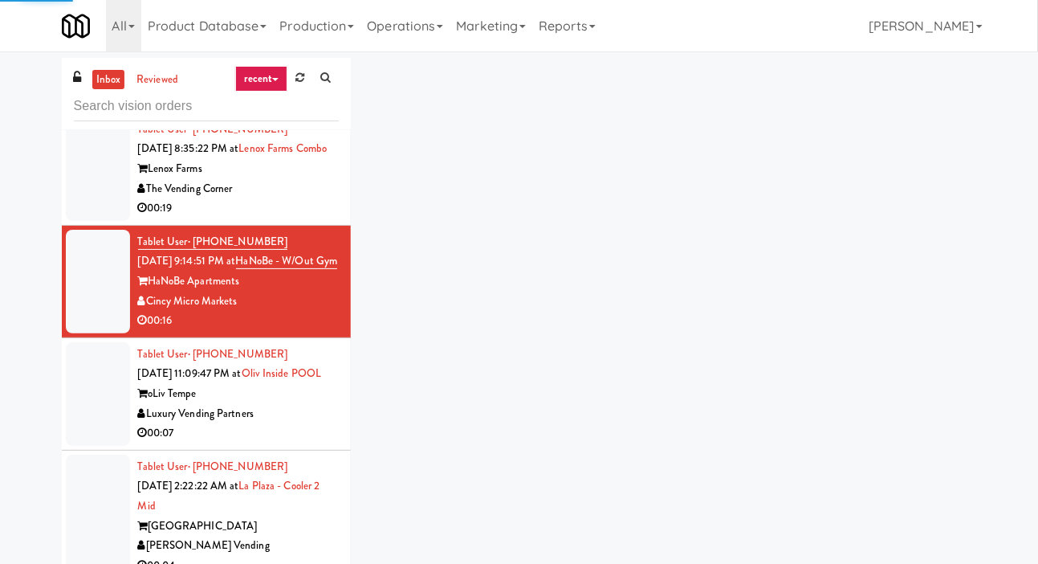
scroll to position [1118, 0]
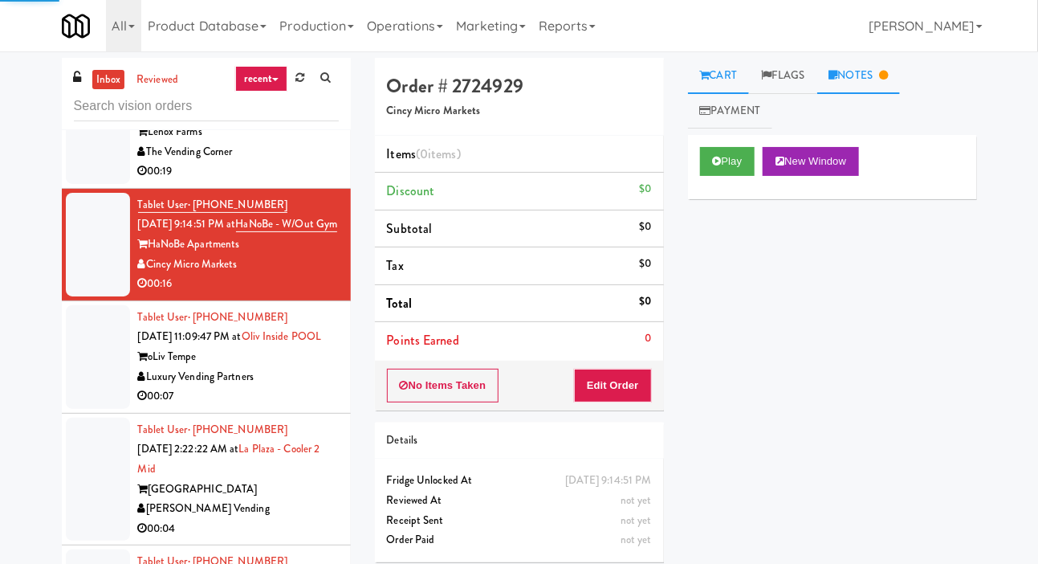
click at [886, 69] on link "Notes" at bounding box center [858, 76] width 83 height 36
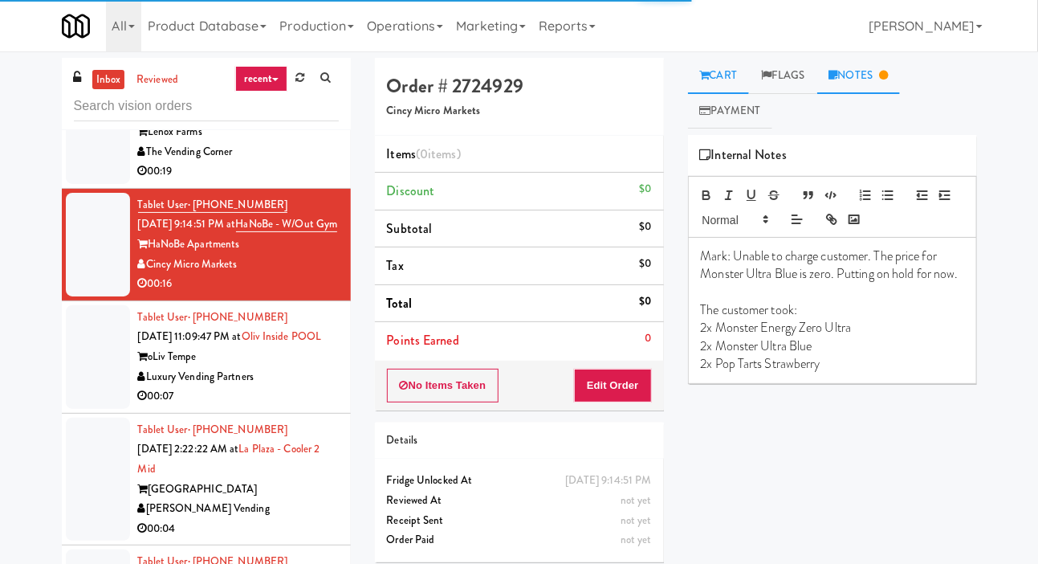
click at [733, 64] on link "Cart" at bounding box center [719, 76] width 62 height 36
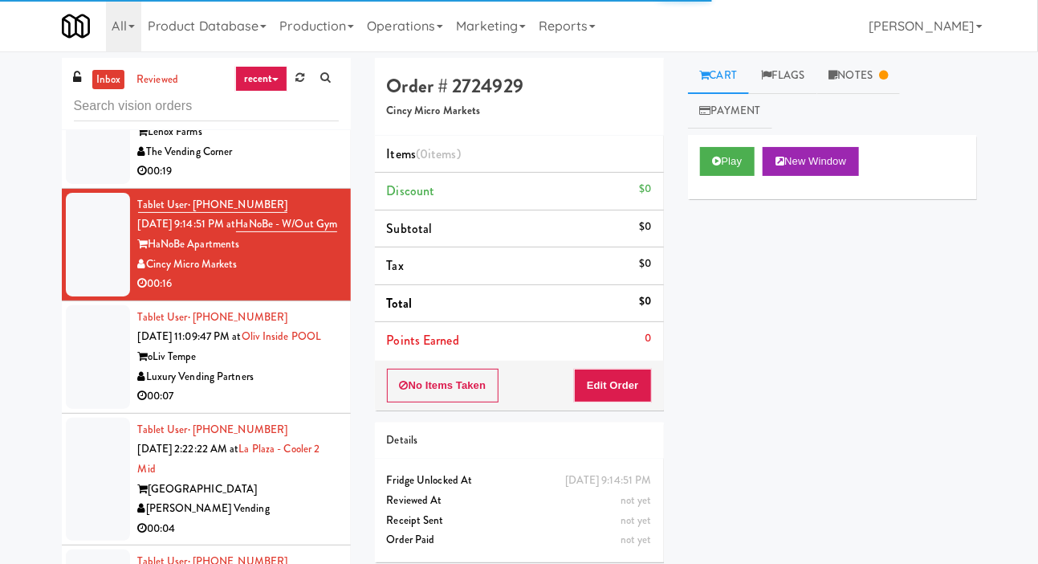
click at [77, 409] on div at bounding box center [98, 357] width 64 height 104
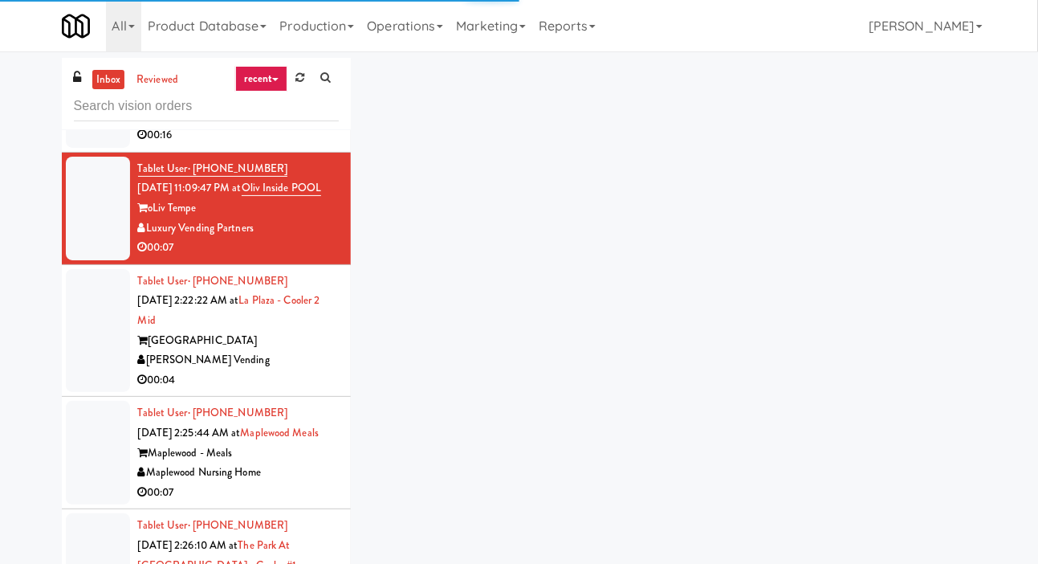
scroll to position [1264, 0]
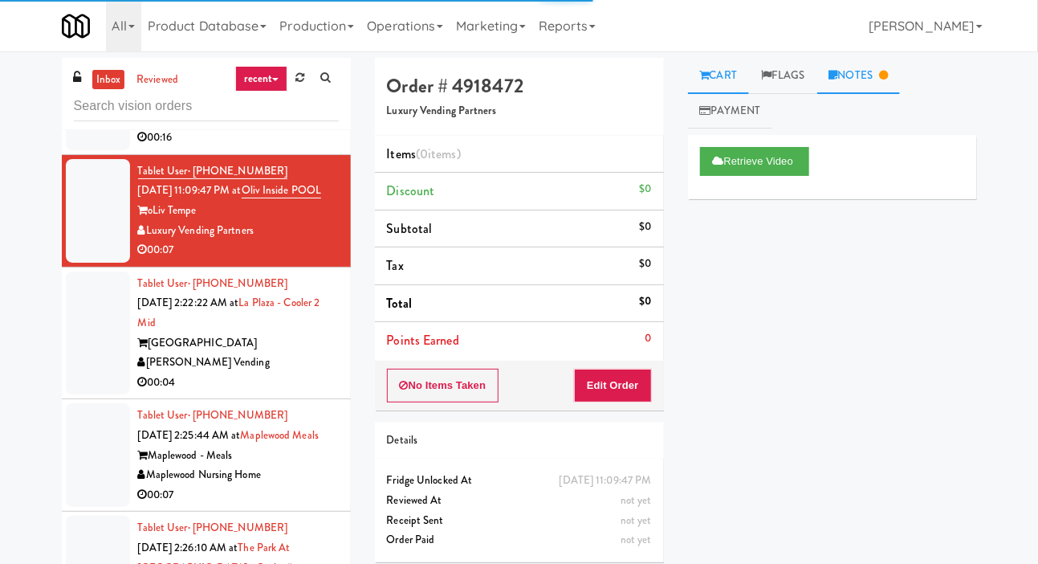
click at [886, 71] on icon at bounding box center [883, 75] width 9 height 10
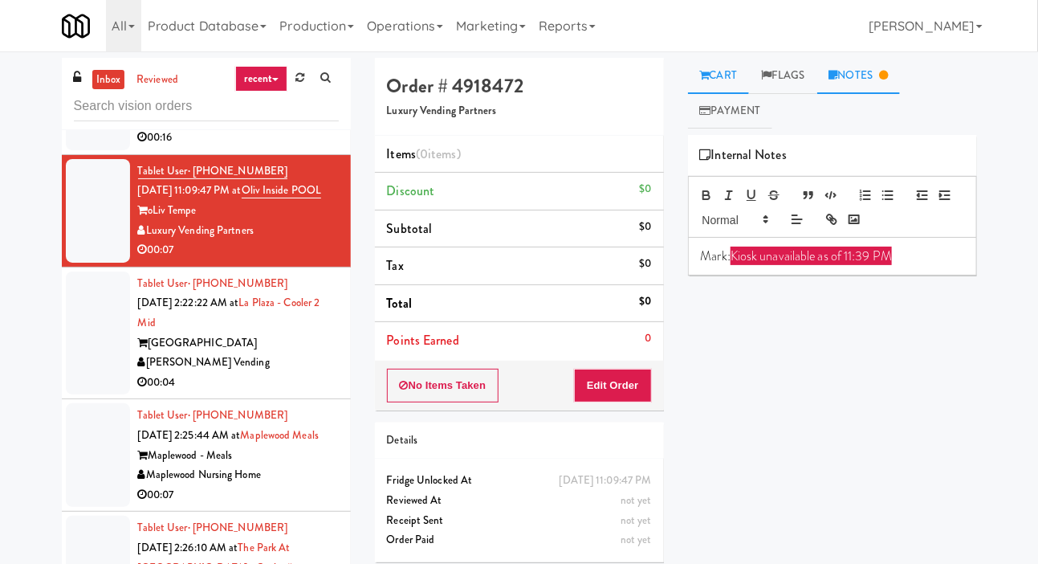
click at [732, 59] on link "Cart" at bounding box center [719, 76] width 62 height 36
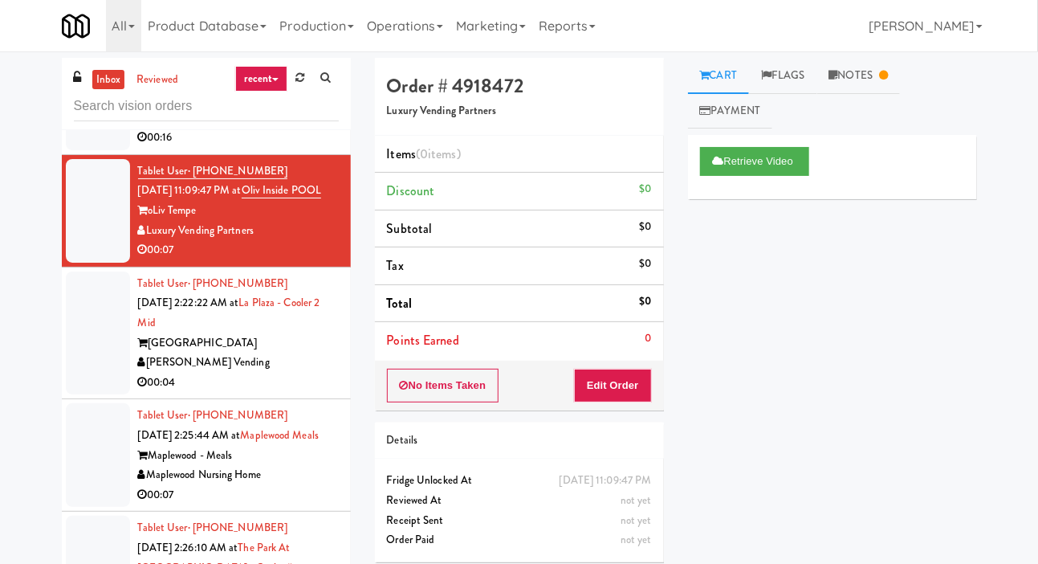
click at [69, 395] on div at bounding box center [98, 333] width 64 height 124
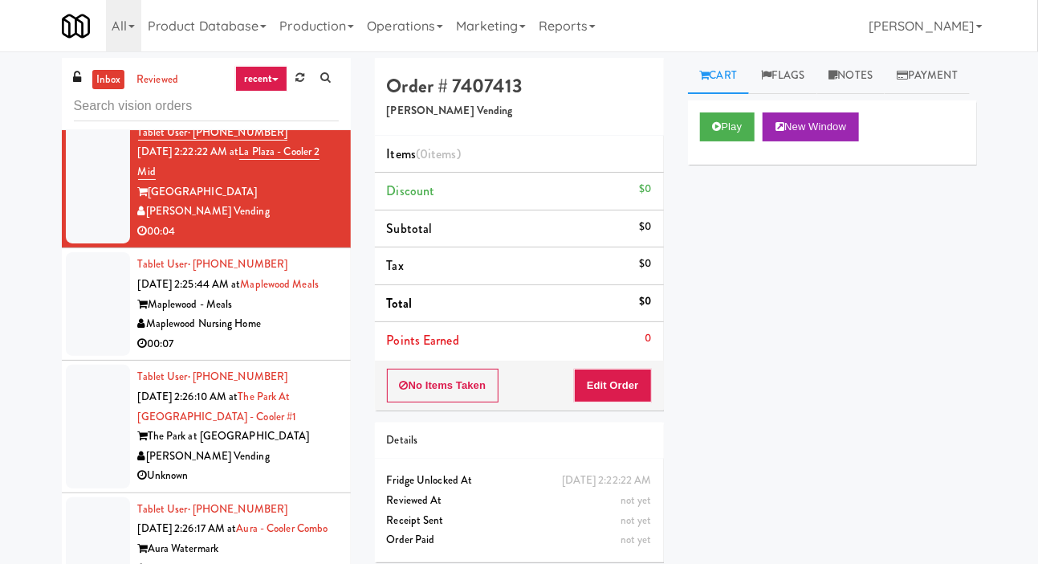
scroll to position [1420, 0]
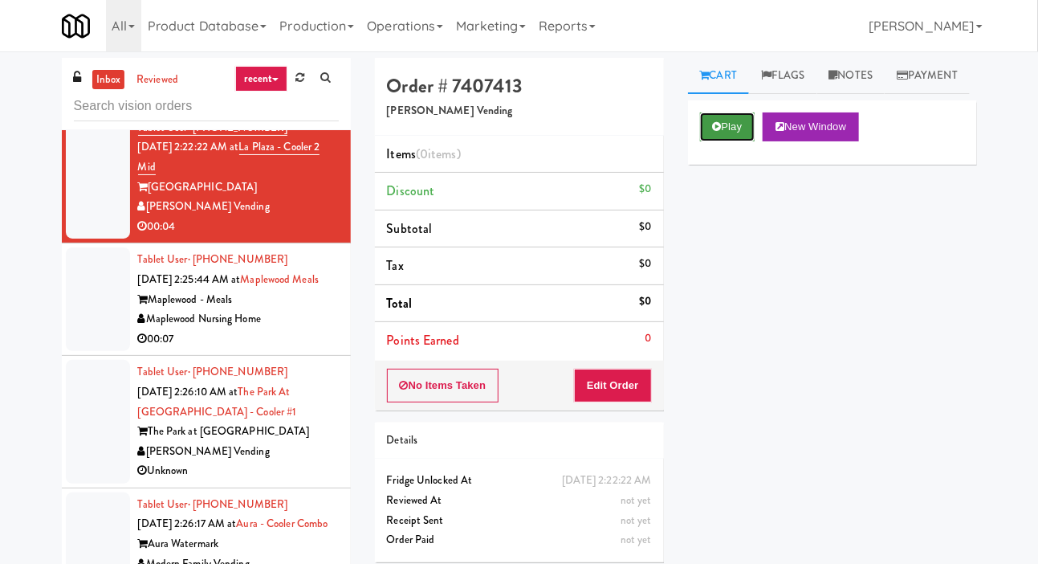
click at [727, 141] on button "Play" at bounding box center [727, 126] width 55 height 29
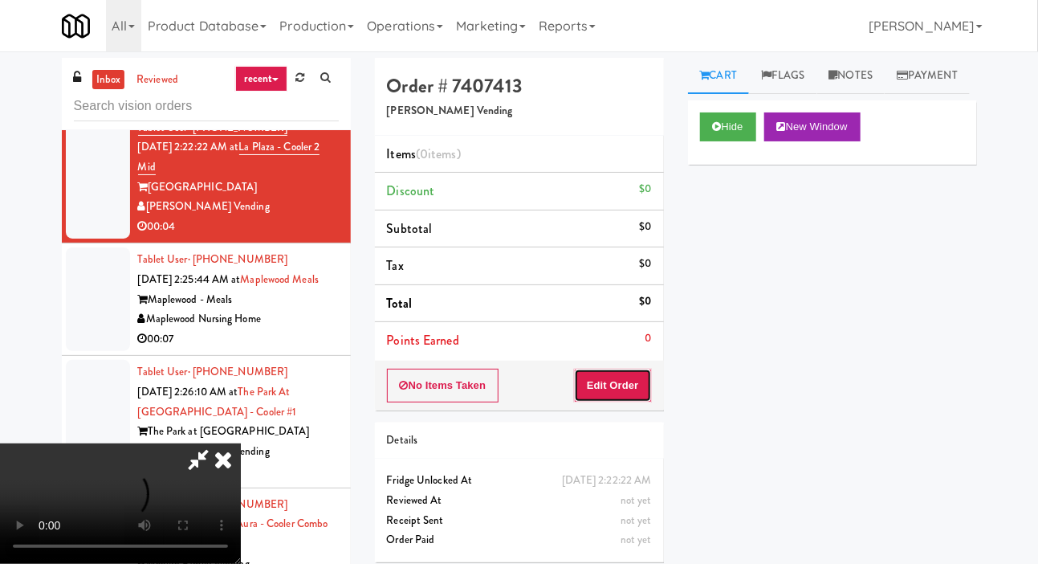
click at [605, 371] on button "Edit Order" at bounding box center [613, 385] width 78 height 34
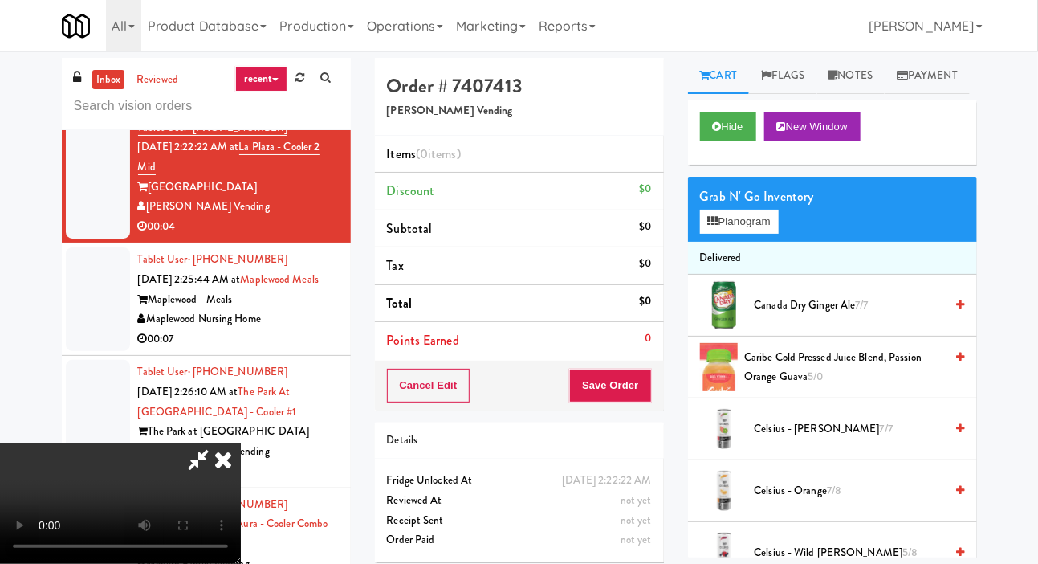
scroll to position [0, 0]
click at [736, 234] on button "Planogram" at bounding box center [739, 222] width 79 height 24
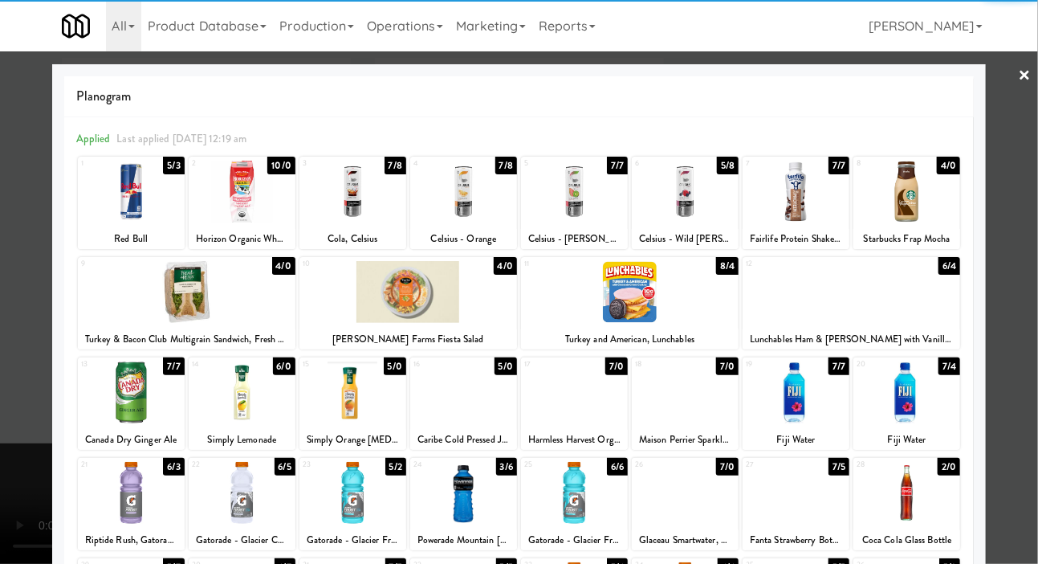
click at [641, 283] on div at bounding box center [630, 292] width 218 height 62
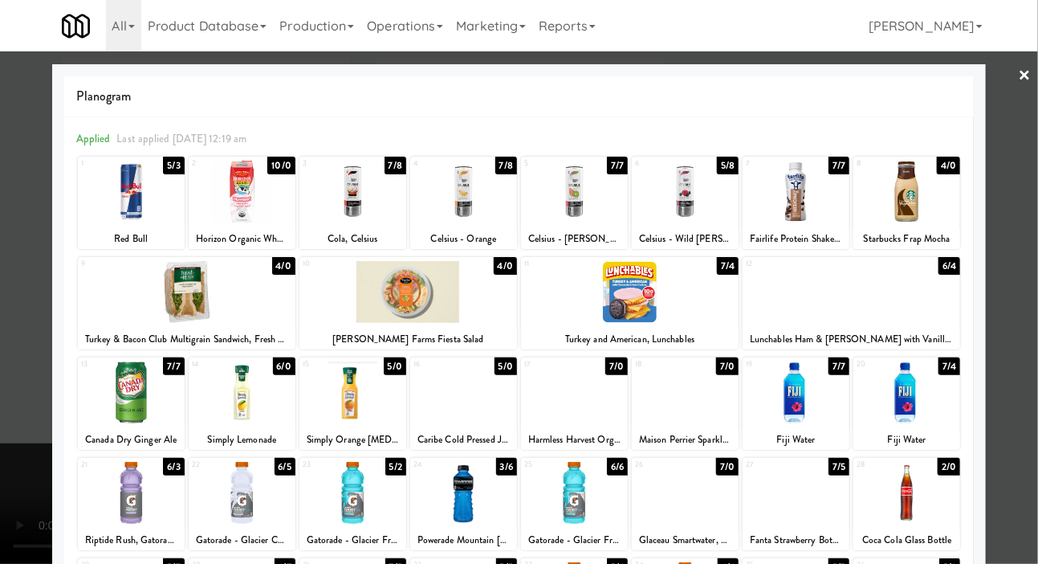
click at [26, 334] on div at bounding box center [519, 282] width 1038 height 564
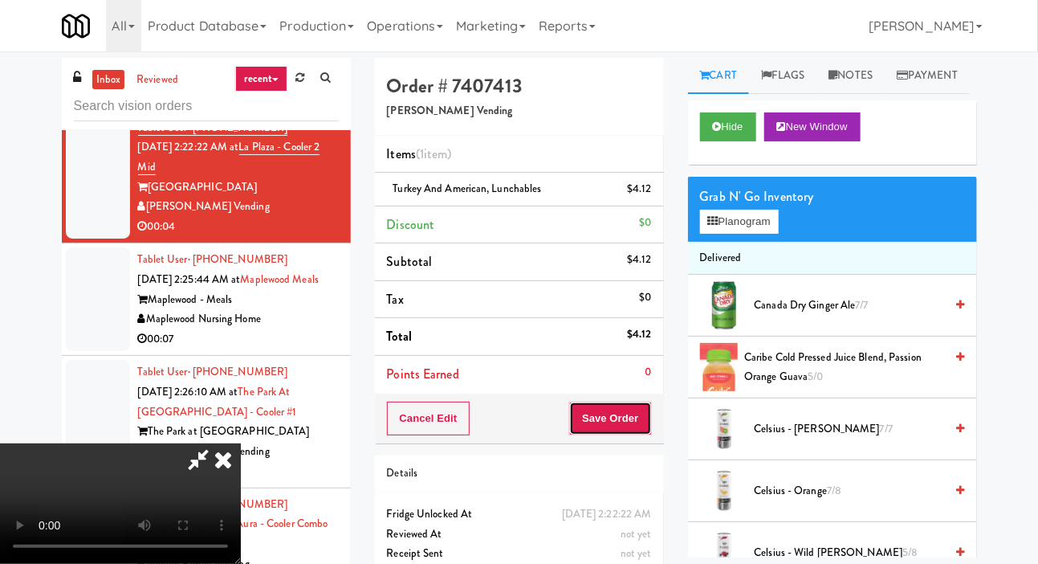
click at [643, 424] on button "Save Order" at bounding box center [610, 418] width 82 height 34
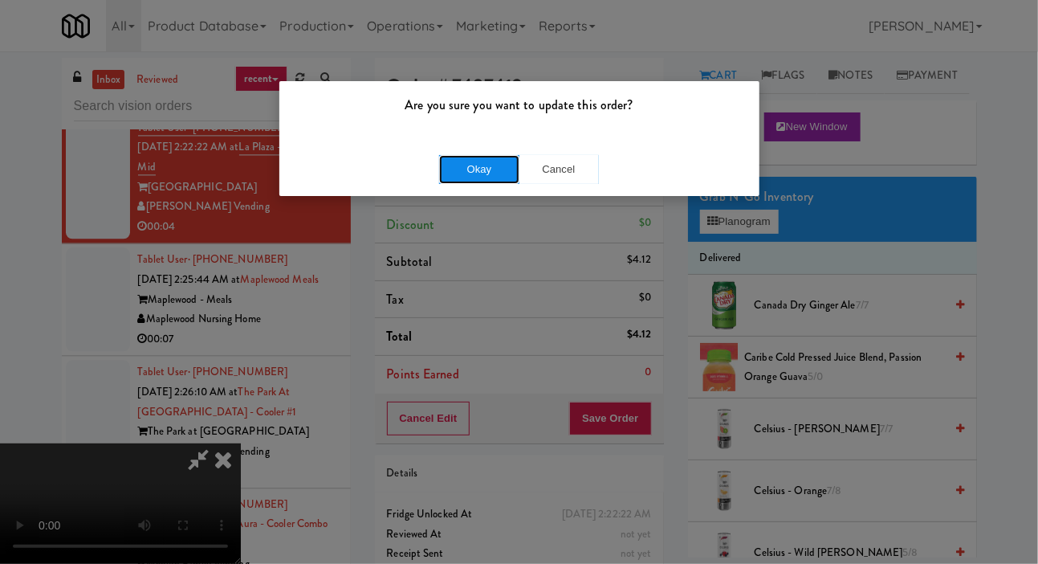
click at [487, 177] on button "Okay" at bounding box center [479, 169] width 80 height 29
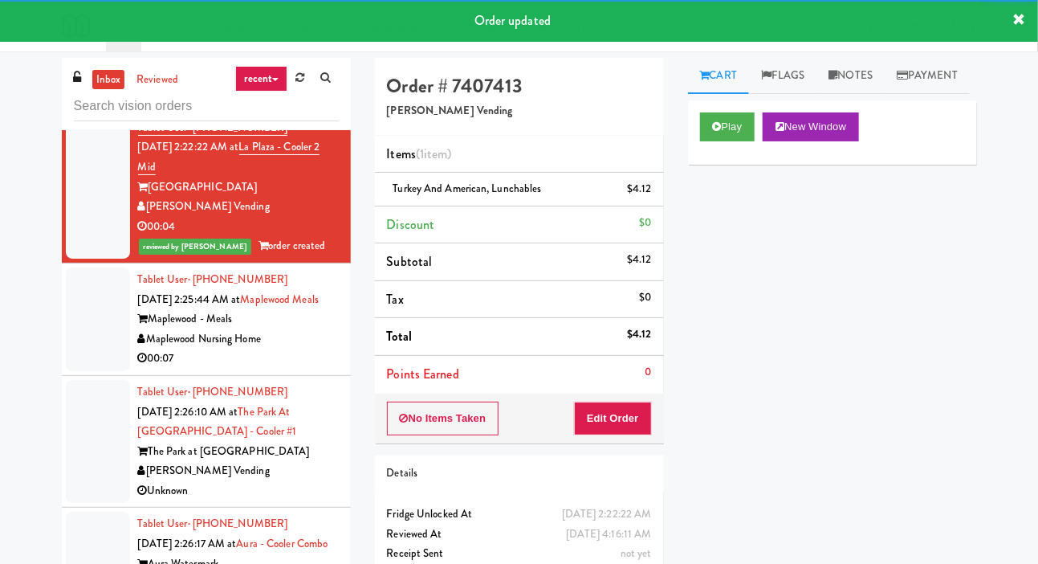
click at [99, 371] on div at bounding box center [98, 319] width 64 height 104
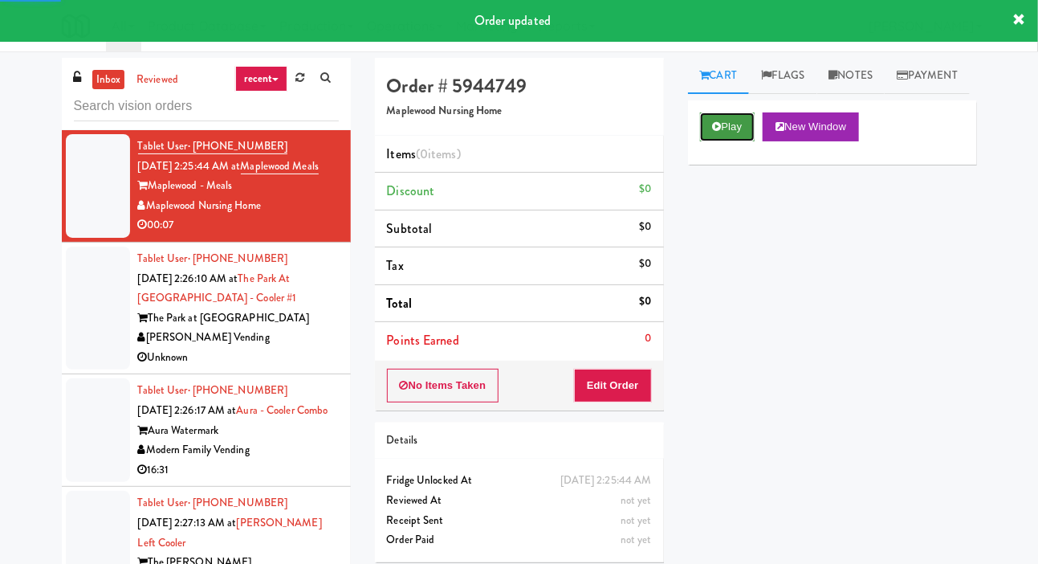
click at [733, 141] on button "Play" at bounding box center [727, 126] width 55 height 29
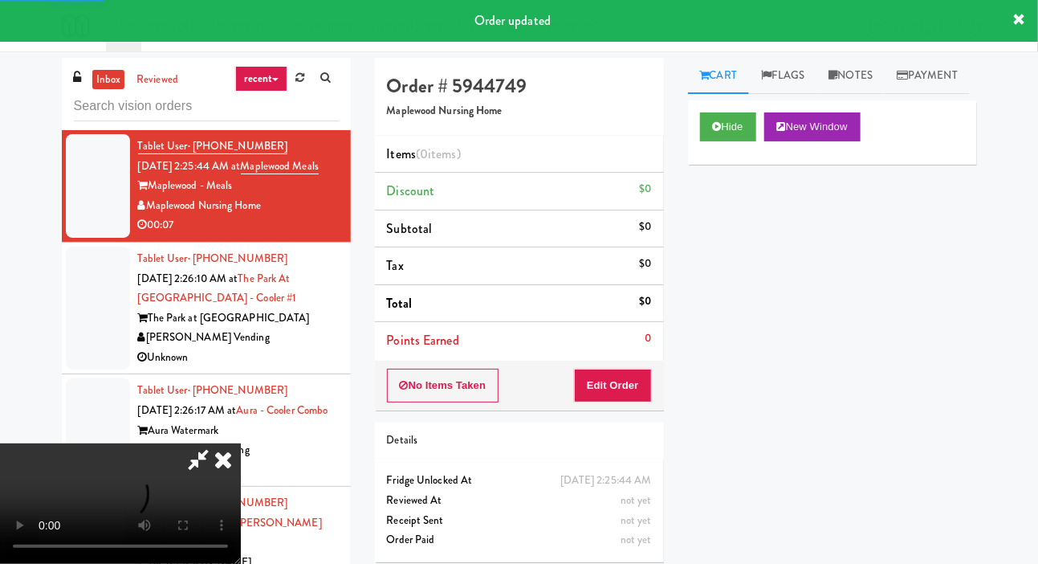
click at [610, 371] on button "Edit Order" at bounding box center [613, 385] width 78 height 34
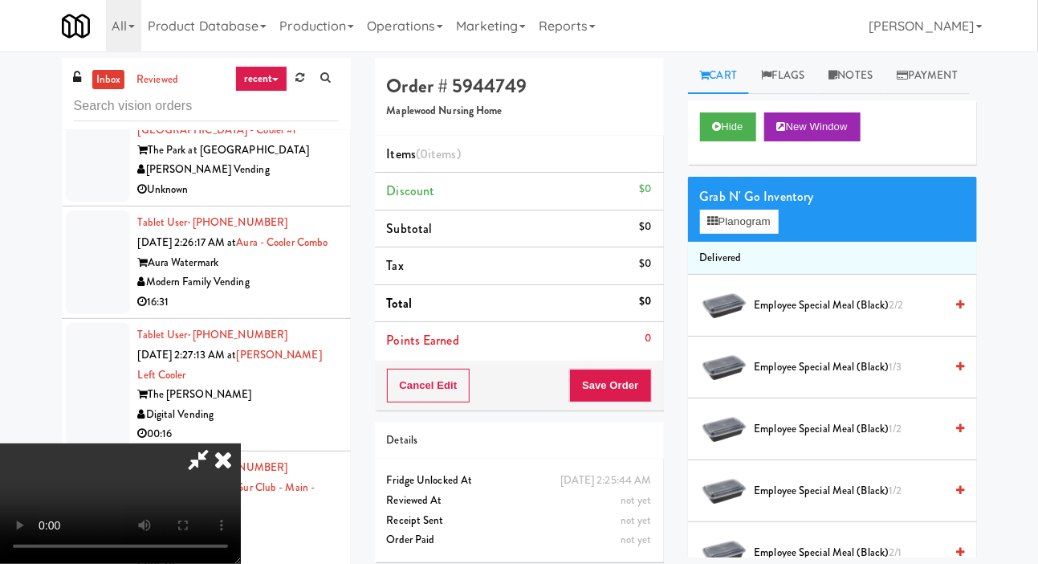
click at [865, 316] on span "Employee Special Meal (black) 2/2" at bounding box center [850, 305] width 190 height 20
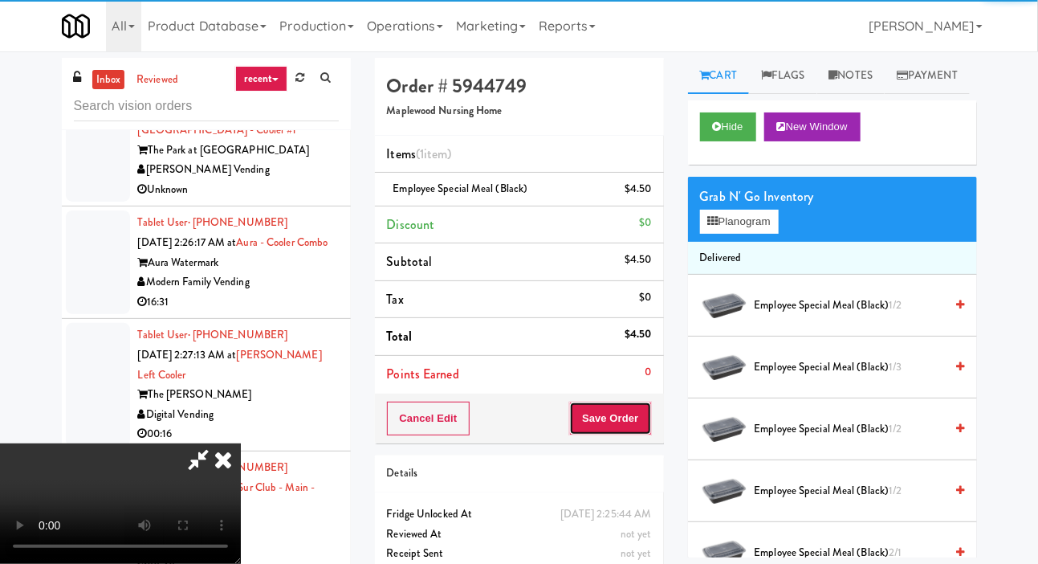
click at [639, 433] on button "Save Order" at bounding box center [610, 418] width 82 height 34
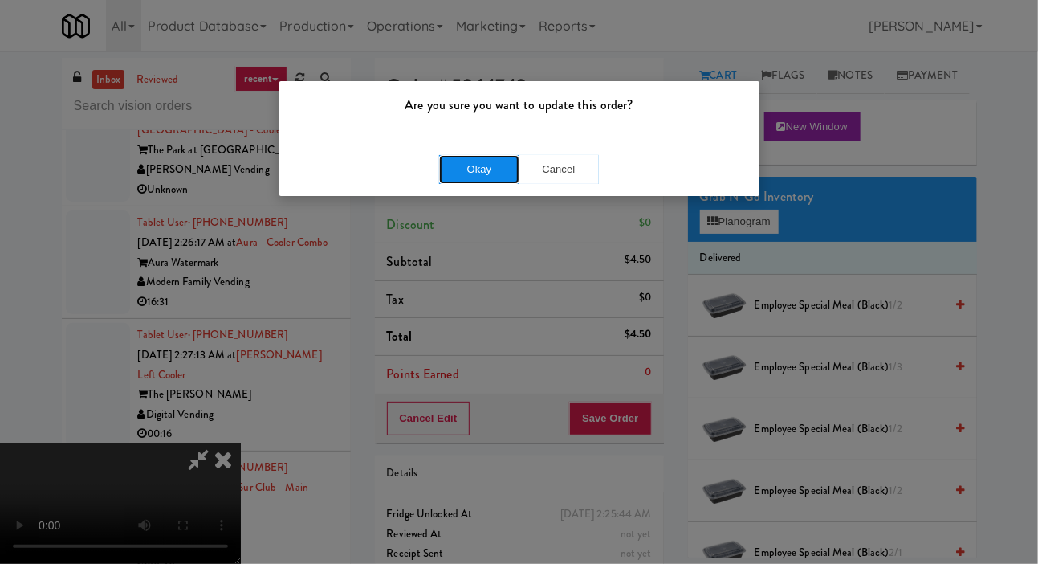
click at [452, 165] on button "Okay" at bounding box center [479, 169] width 80 height 29
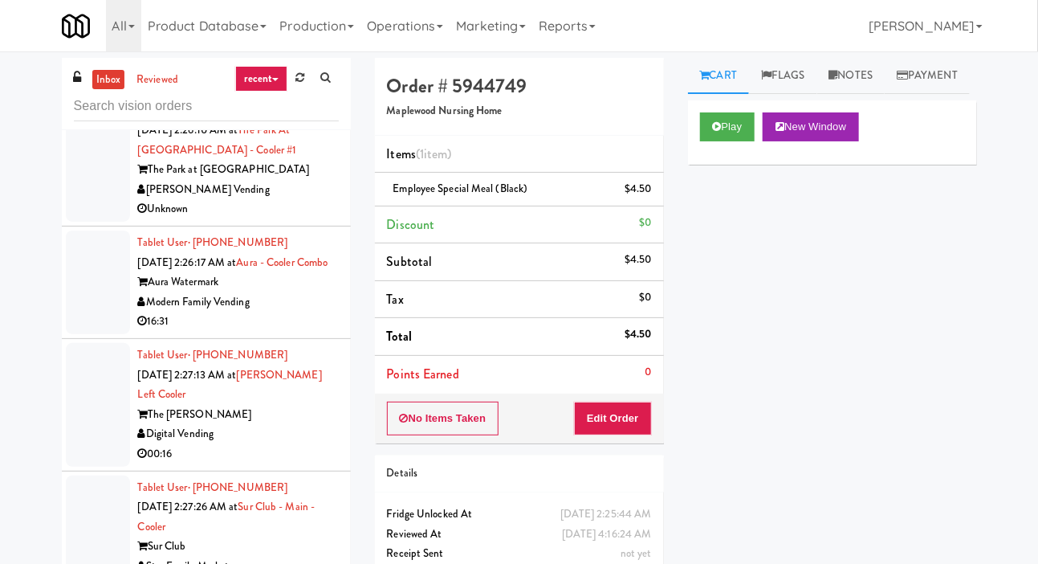
click at [66, 222] on div at bounding box center [98, 161] width 64 height 124
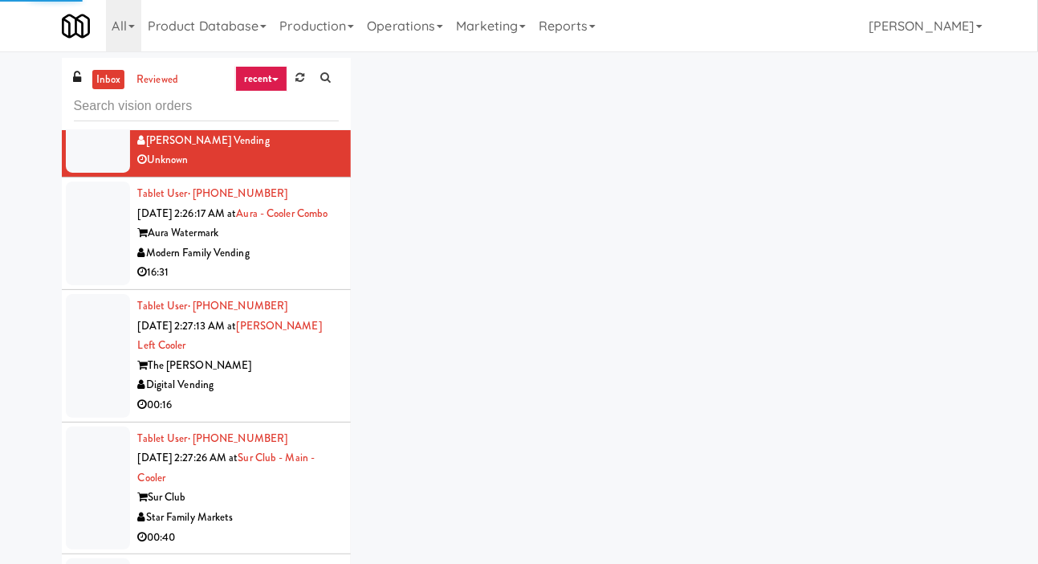
scroll to position [1769, 0]
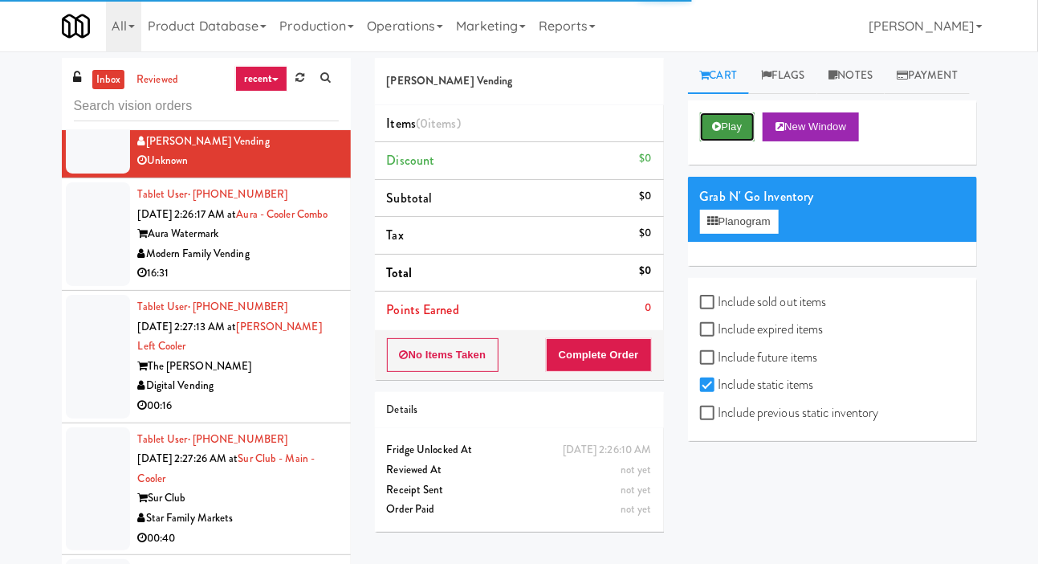
click at [726, 141] on button "Play" at bounding box center [727, 126] width 55 height 29
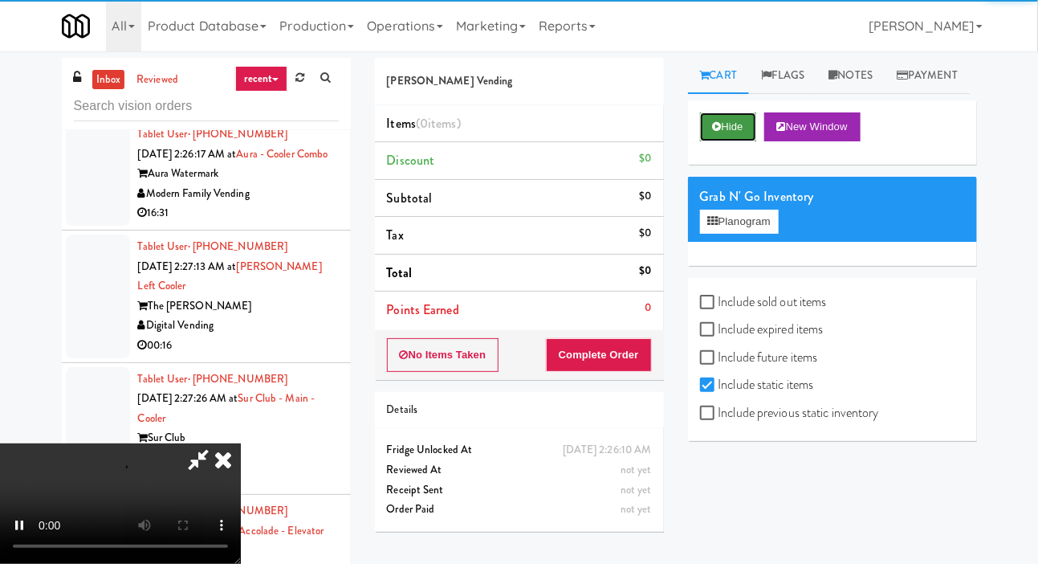
scroll to position [1830, 0]
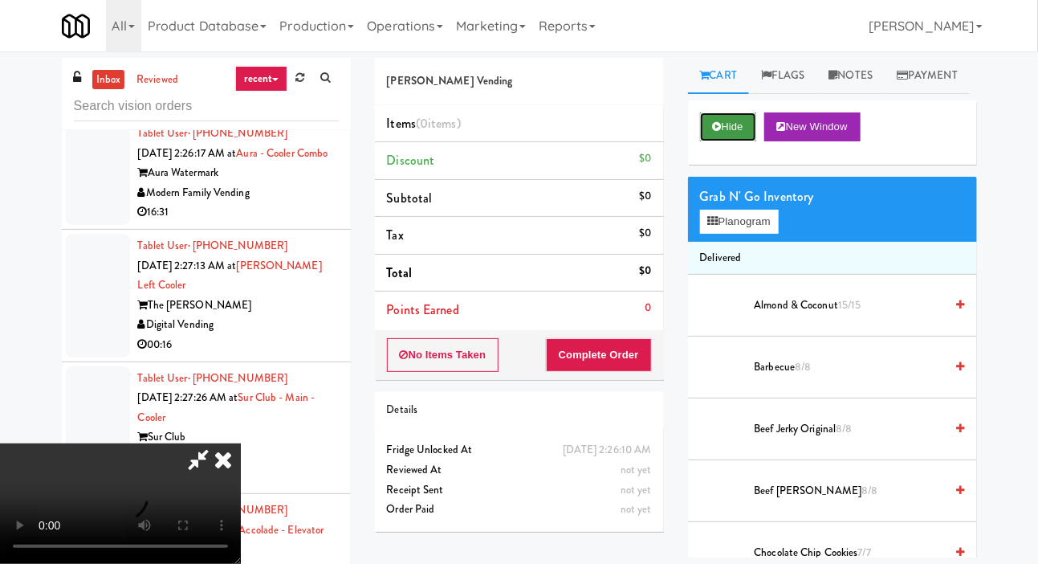
click at [738, 141] on button "Hide" at bounding box center [728, 126] width 56 height 29
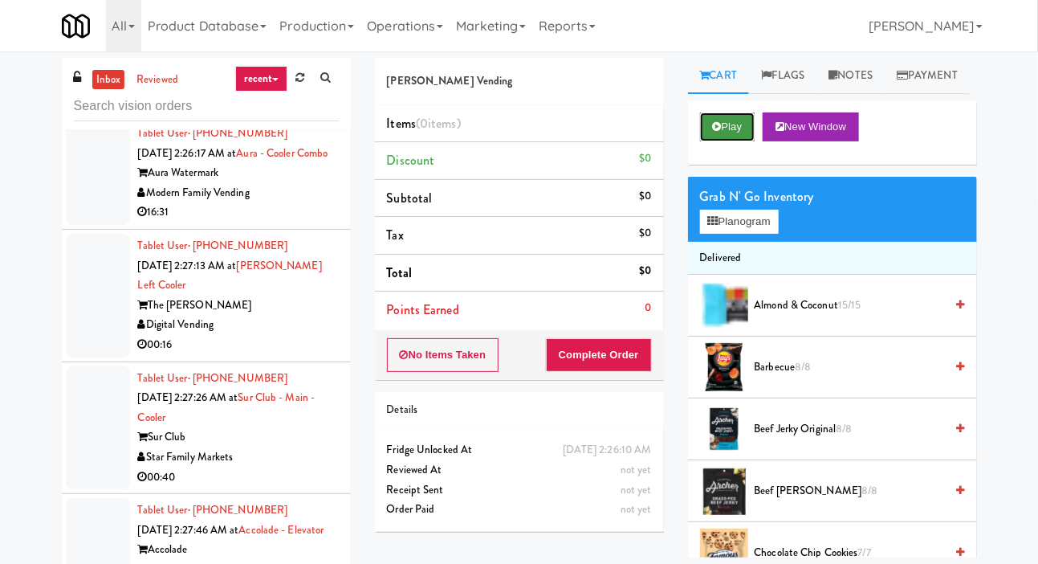
click at [736, 141] on button "Play" at bounding box center [727, 126] width 55 height 29
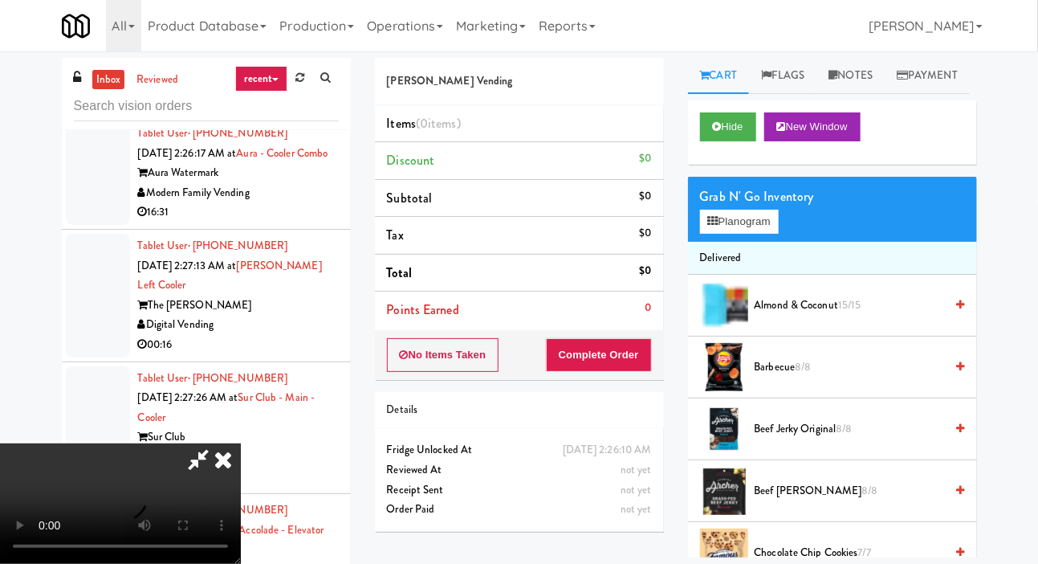
click at [72, 225] on div at bounding box center [98, 173] width 64 height 104
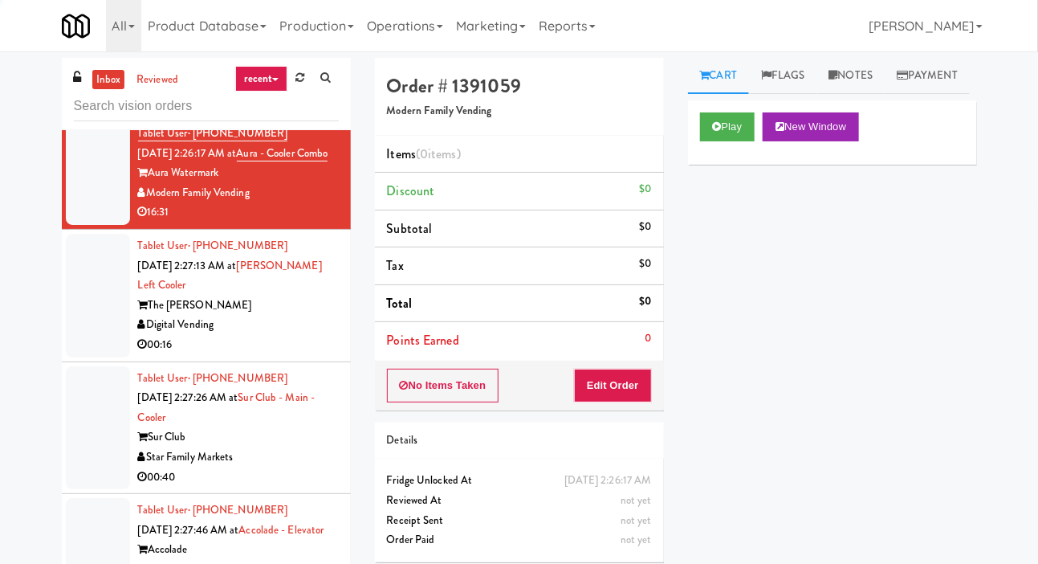
click at [88, 113] on div at bounding box center [98, 52] width 64 height 124
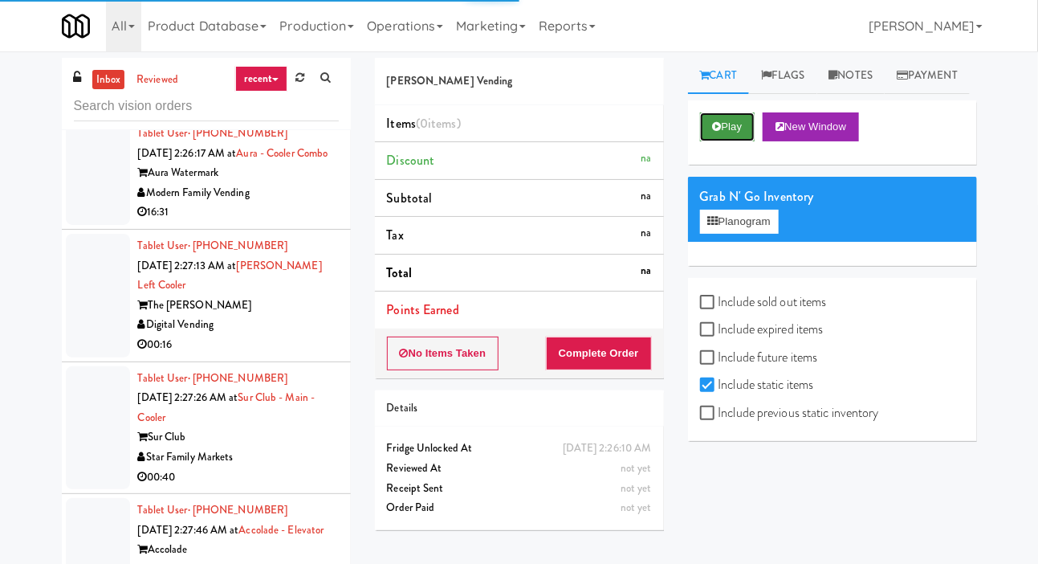
click at [732, 141] on button "Play" at bounding box center [727, 126] width 55 height 29
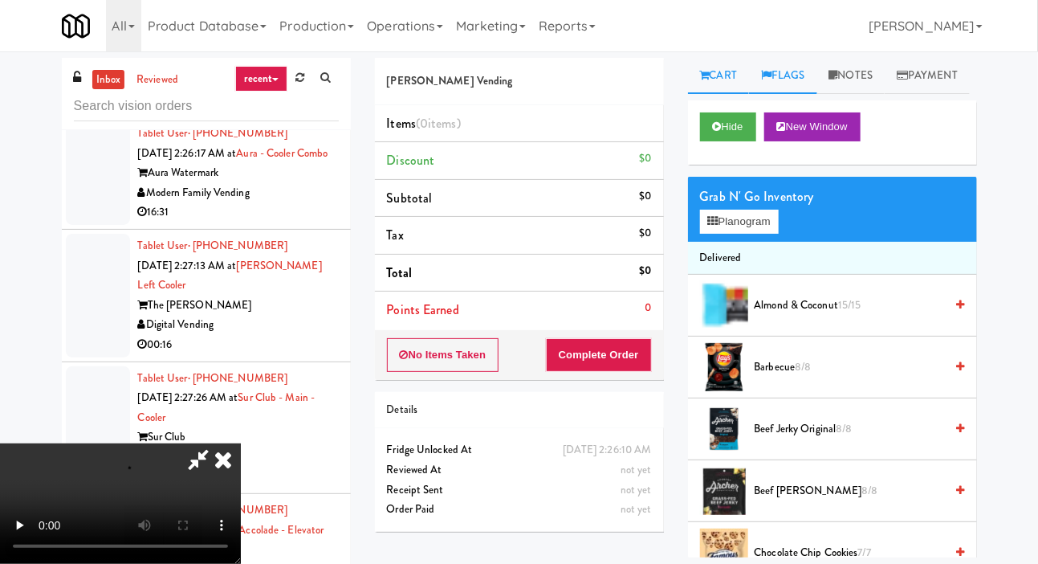
click at [797, 59] on link "Flags" at bounding box center [783, 76] width 68 height 36
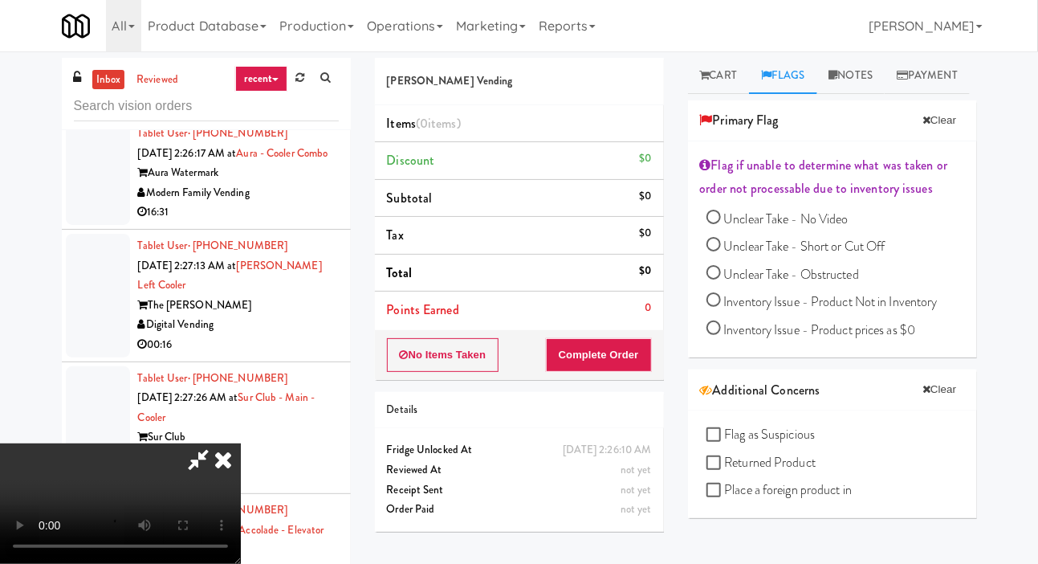
click at [838, 228] on span "Unclear Take - No Video" at bounding box center [786, 219] width 124 height 18
click at [721, 226] on input "Unclear Take - No Video" at bounding box center [713, 219] width 14 height 14
radio input "true"
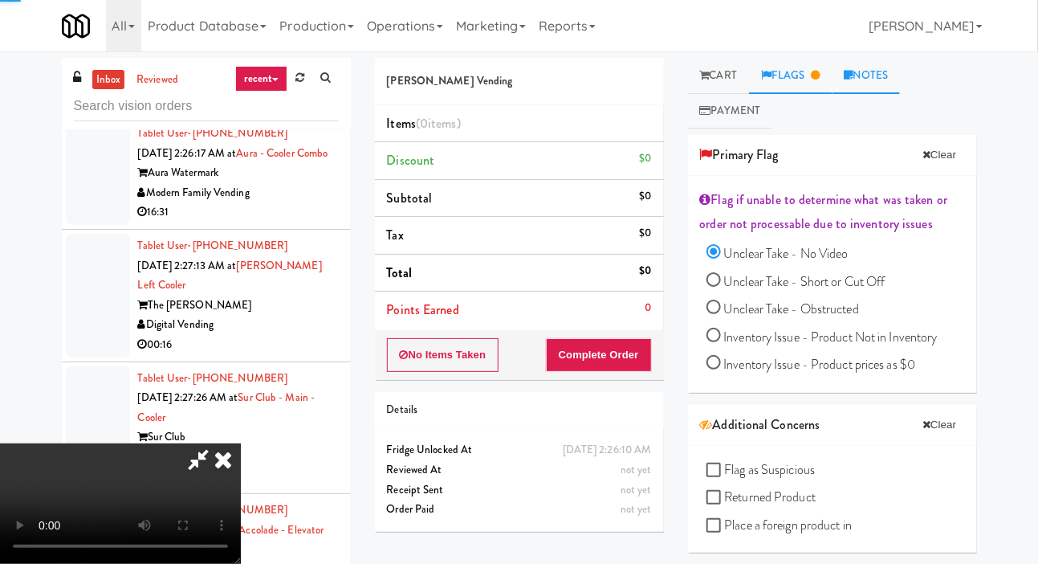
click at [880, 66] on link "Notes" at bounding box center [867, 76] width 68 height 36
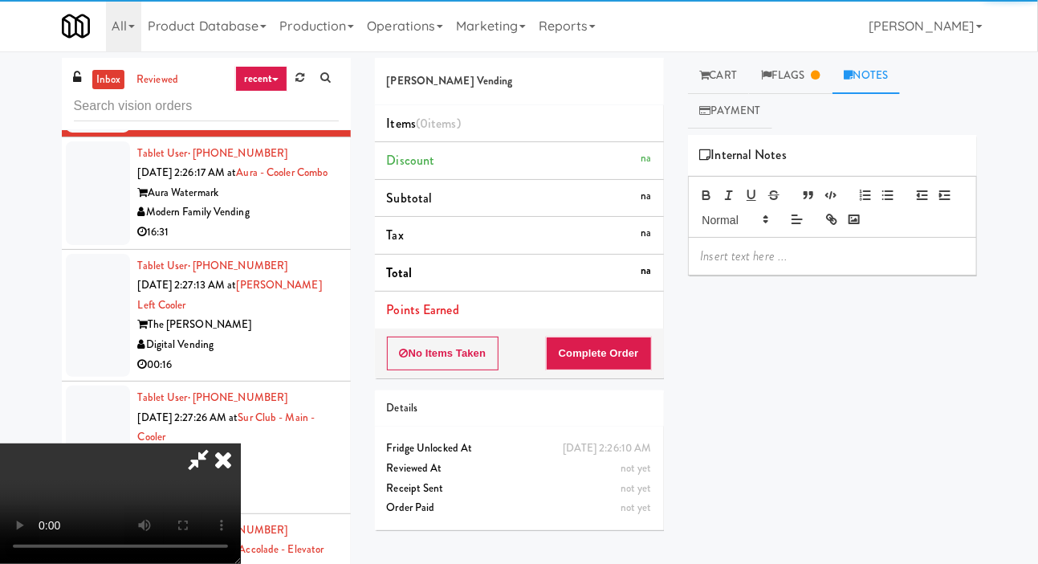
click at [824, 257] on p at bounding box center [832, 256] width 263 height 18
click at [68, 245] on div at bounding box center [98, 193] width 64 height 104
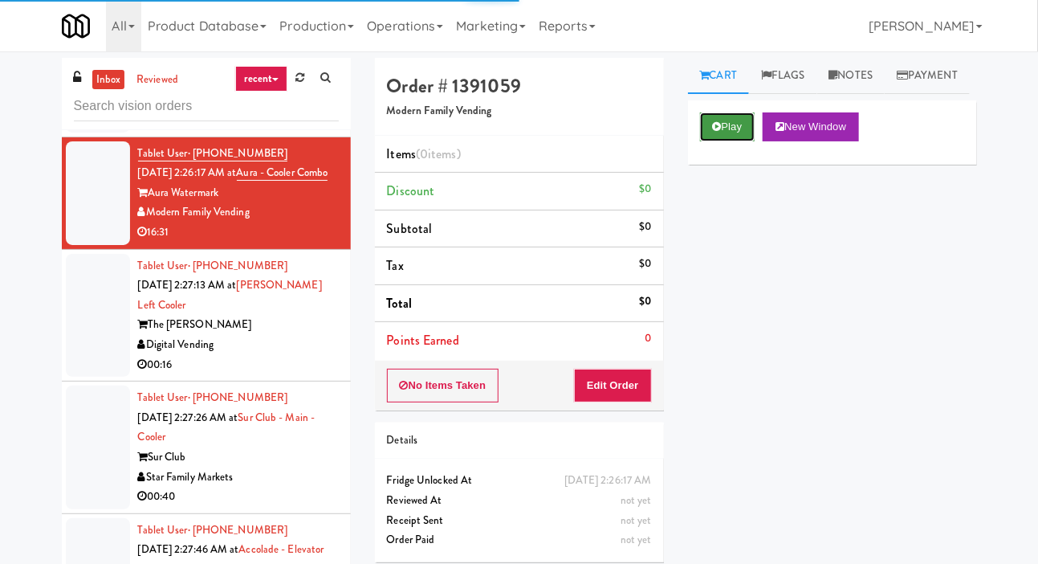
click at [713, 141] on button "Play" at bounding box center [727, 126] width 55 height 29
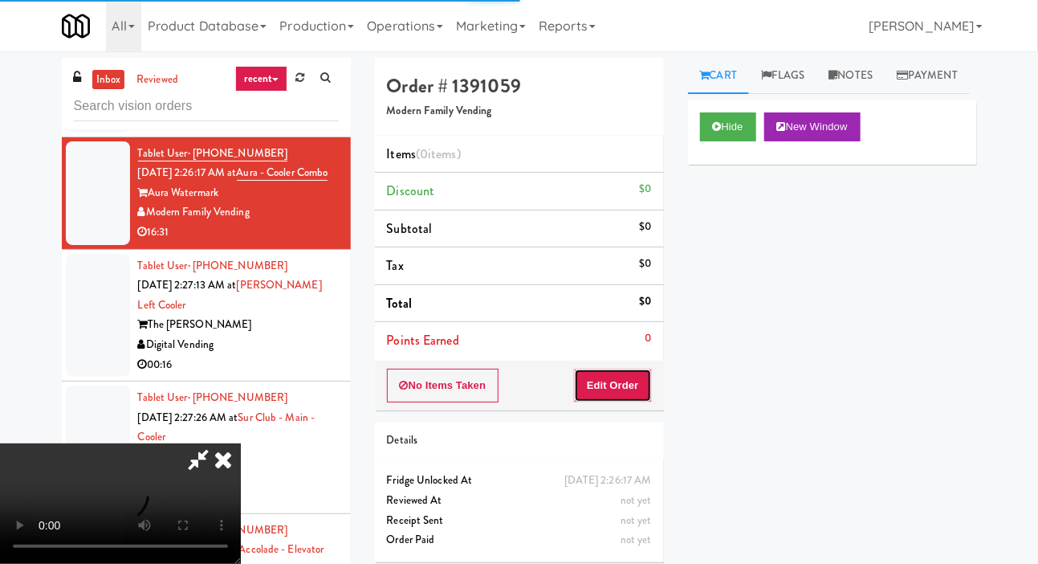
click at [613, 379] on button "Edit Order" at bounding box center [613, 385] width 78 height 34
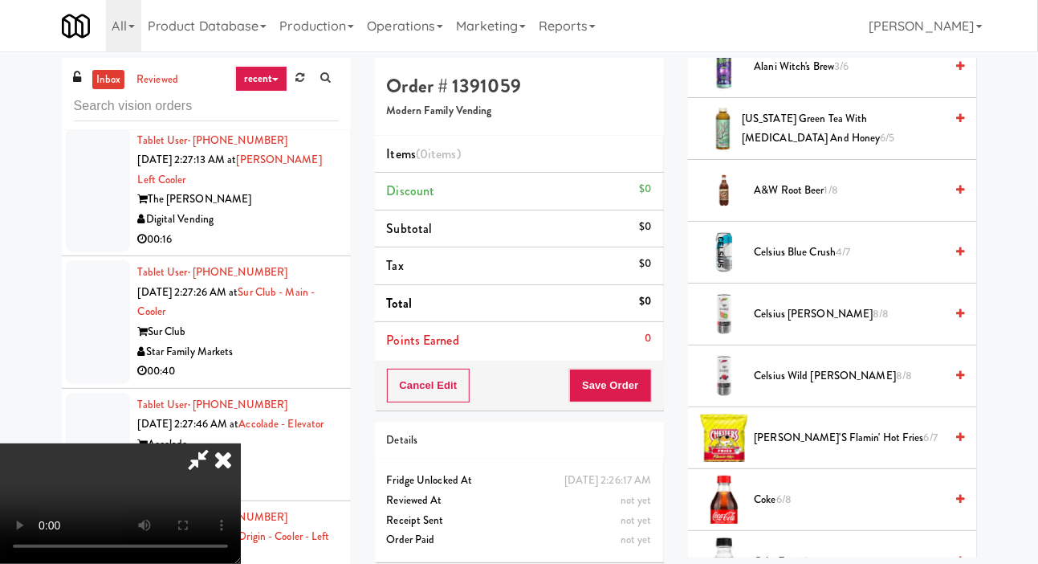
scroll to position [373, 0]
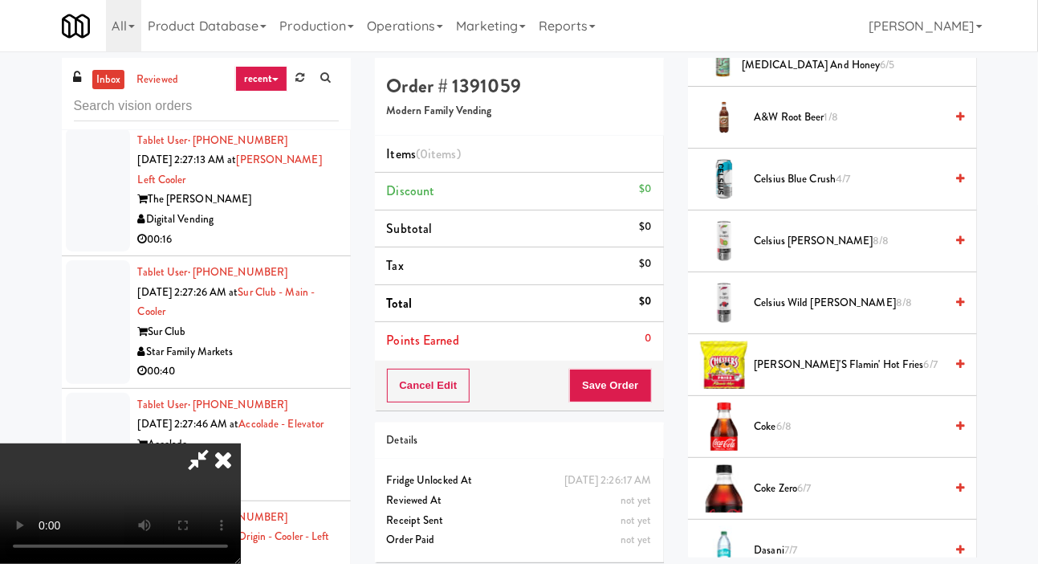
click at [842, 375] on span "Chester's Flamin' Hot Fries 6/7" at bounding box center [850, 365] width 190 height 20
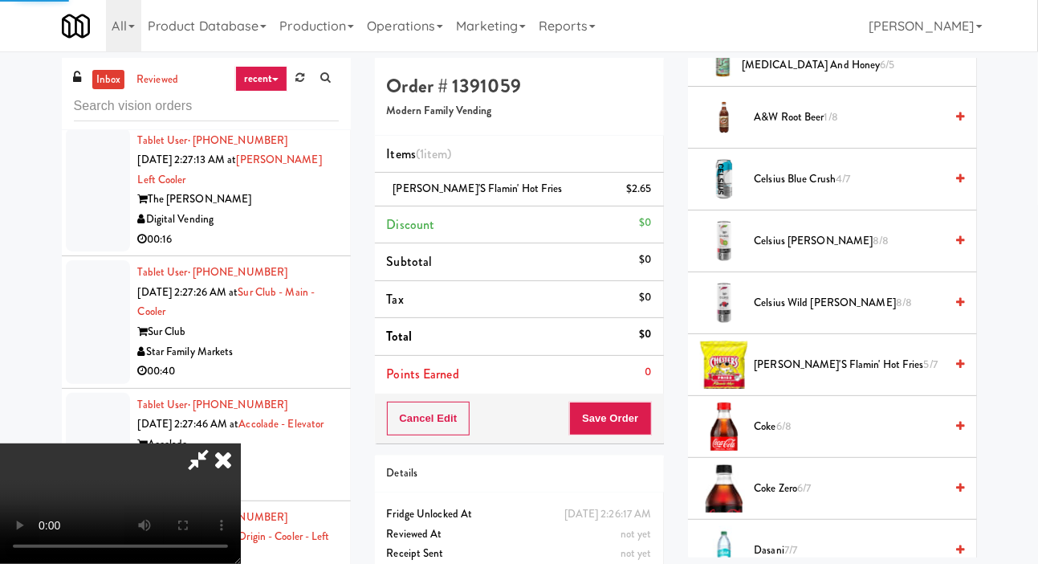
click at [869, 375] on span "Chester's Flamin' Hot Fries 5/7" at bounding box center [850, 365] width 190 height 20
click at [897, 375] on span "Chester's Flamin' Hot Fries 4/7" at bounding box center [850, 365] width 190 height 20
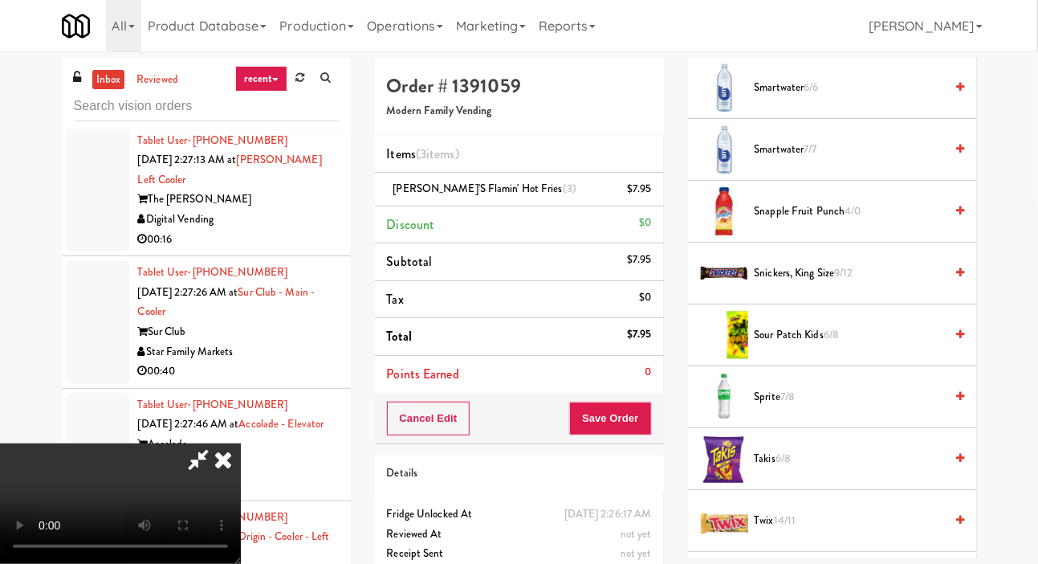
scroll to position [2133, 0]
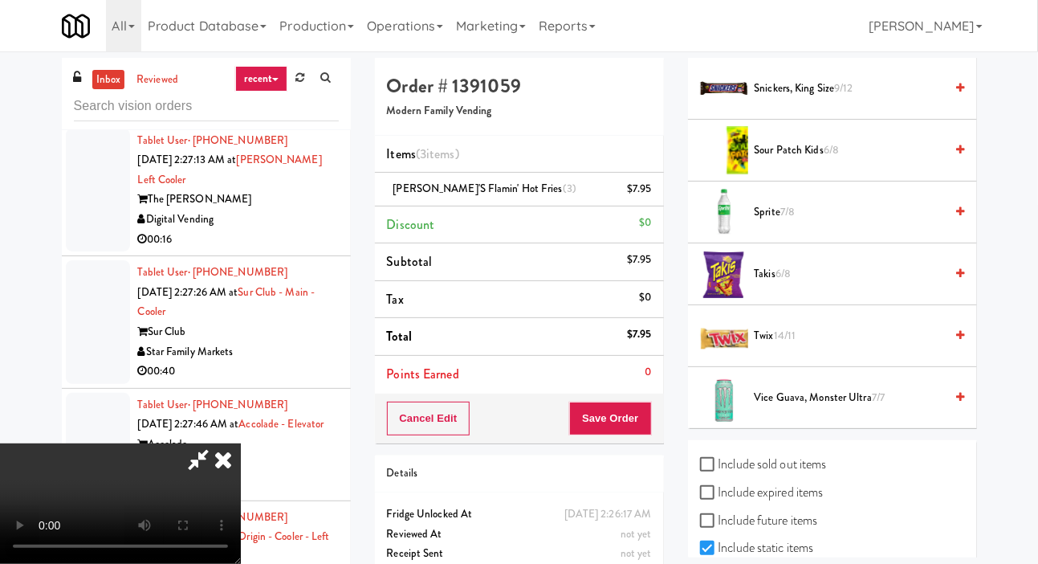
click at [862, 284] on span "Takis 6/8" at bounding box center [850, 274] width 190 height 20
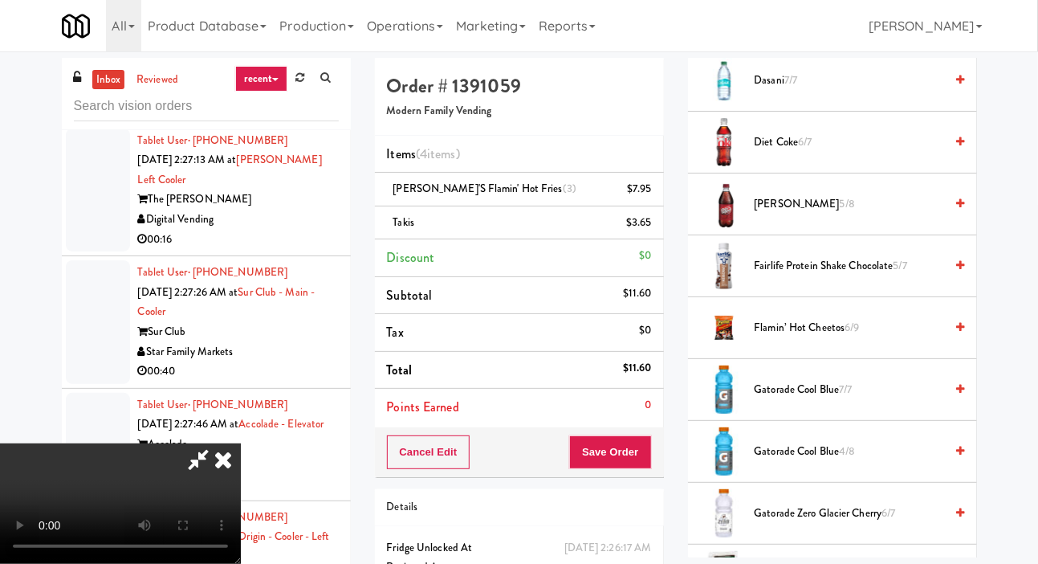
scroll to position [829, 0]
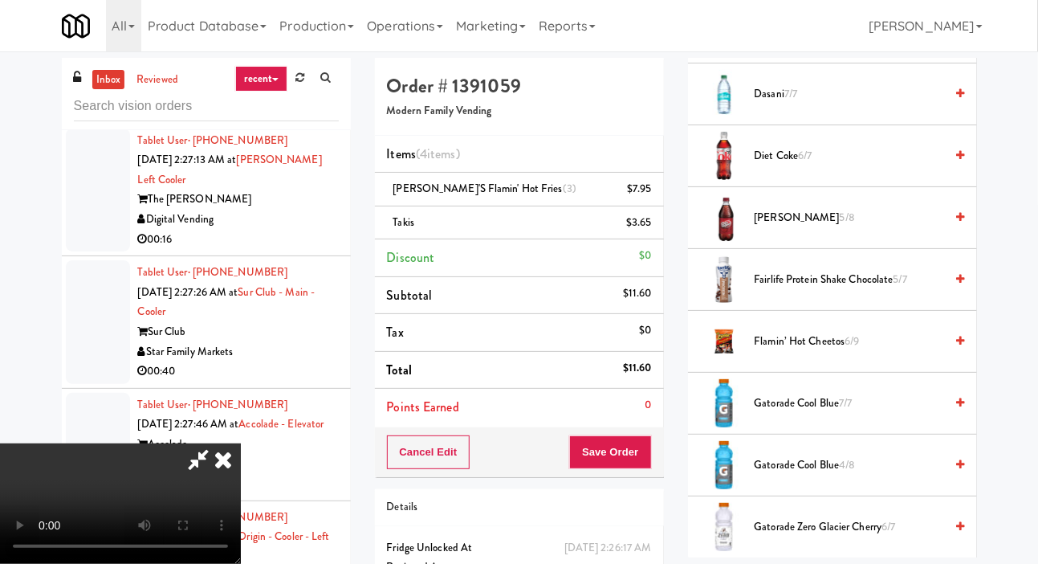
click at [854, 348] on span "6/9" at bounding box center [852, 340] width 14 height 15
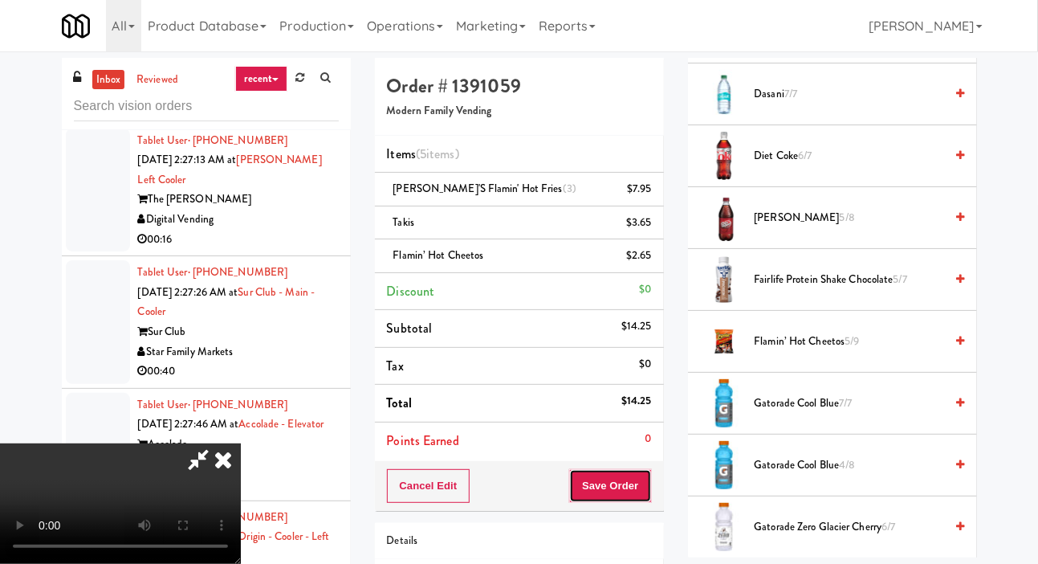
click at [633, 474] on button "Save Order" at bounding box center [610, 486] width 82 height 34
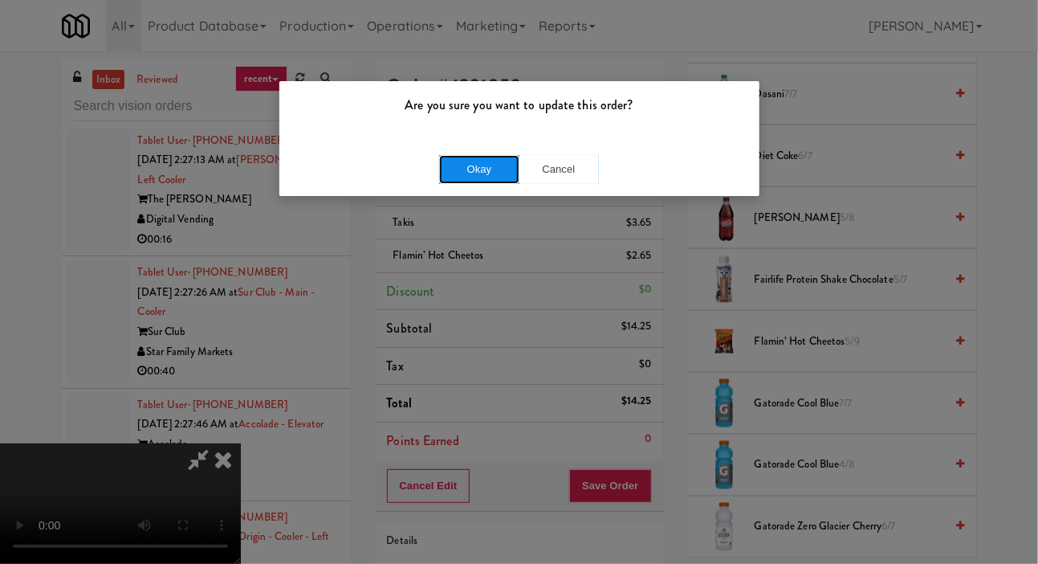
click at [453, 175] on button "Okay" at bounding box center [479, 169] width 80 height 29
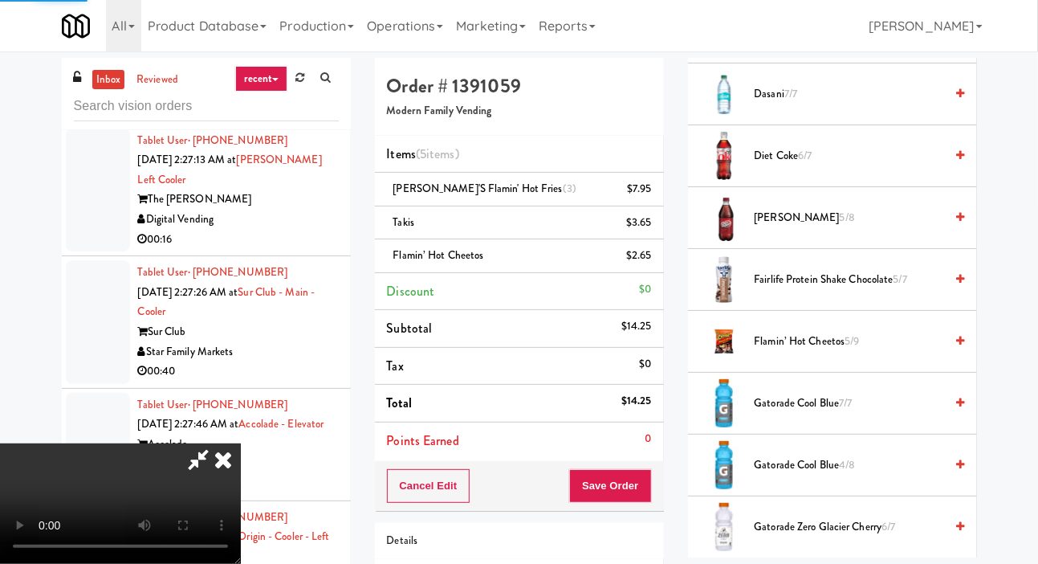
scroll to position [93, 0]
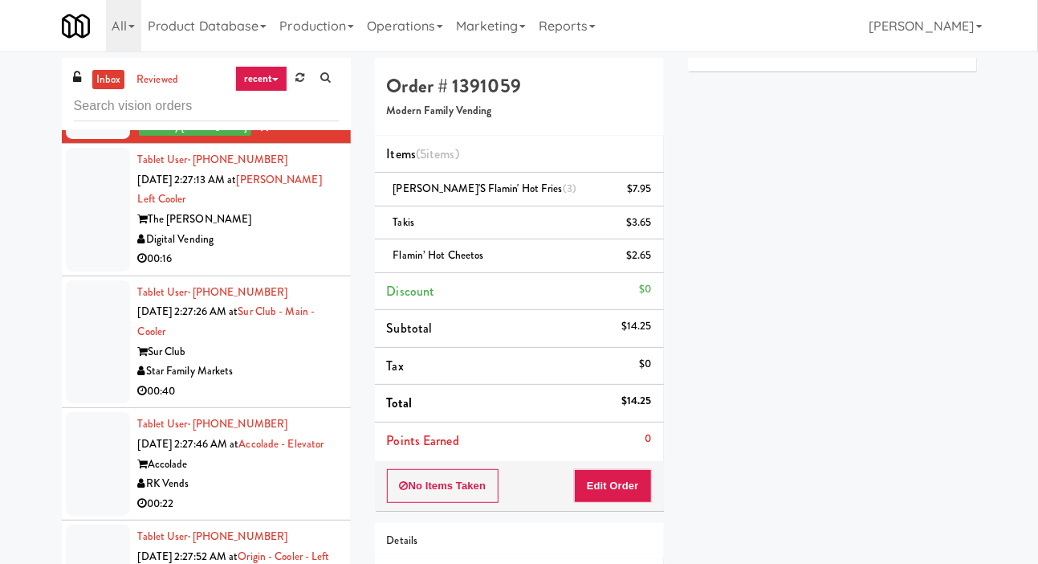
click at [92, 271] on div at bounding box center [98, 210] width 64 height 124
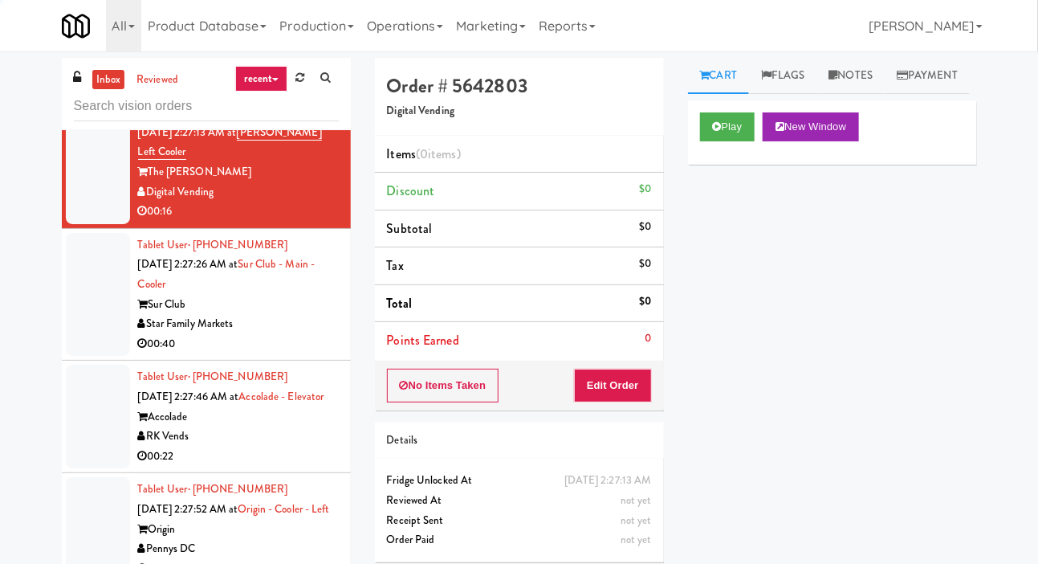
scroll to position [2048, 0]
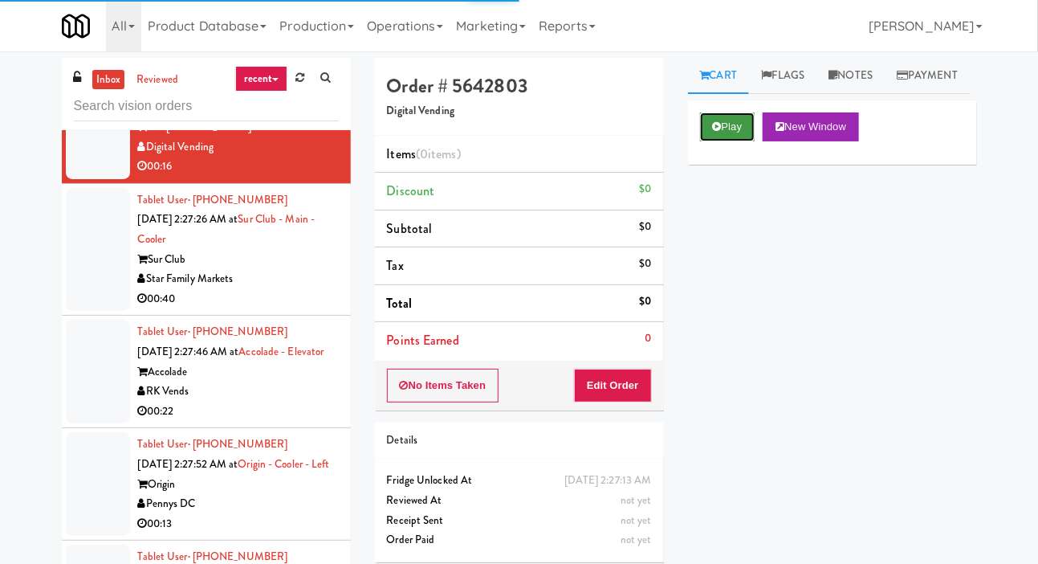
click at [714, 132] on icon at bounding box center [717, 126] width 9 height 10
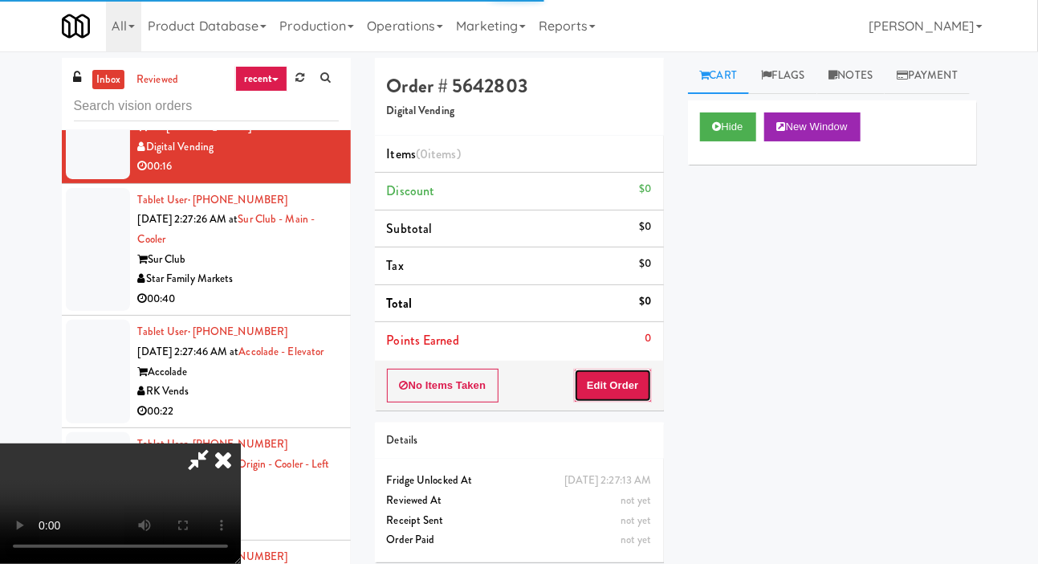
click at [597, 369] on button "Edit Order" at bounding box center [613, 385] width 78 height 34
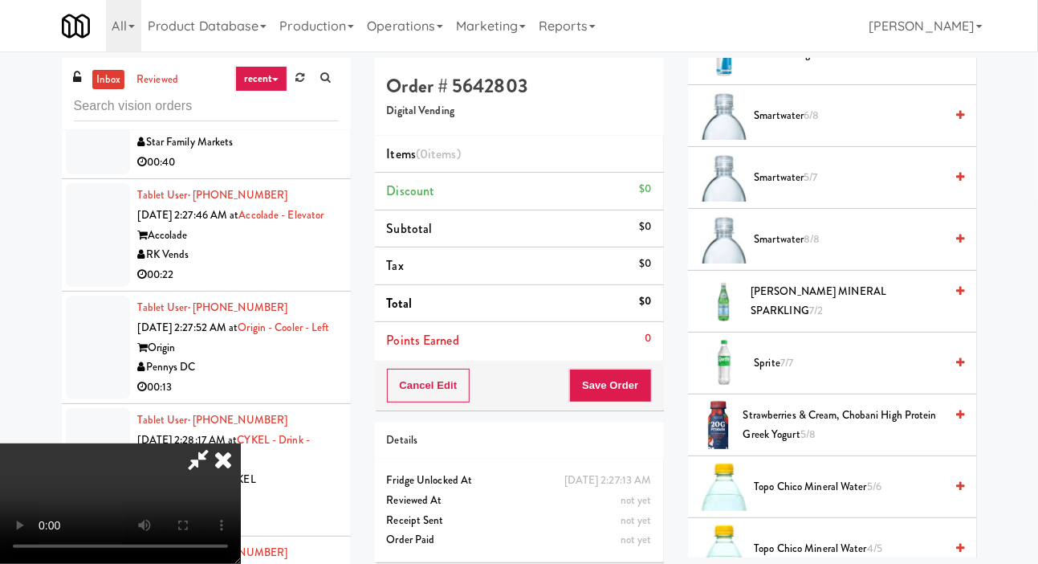
scroll to position [1897, 0]
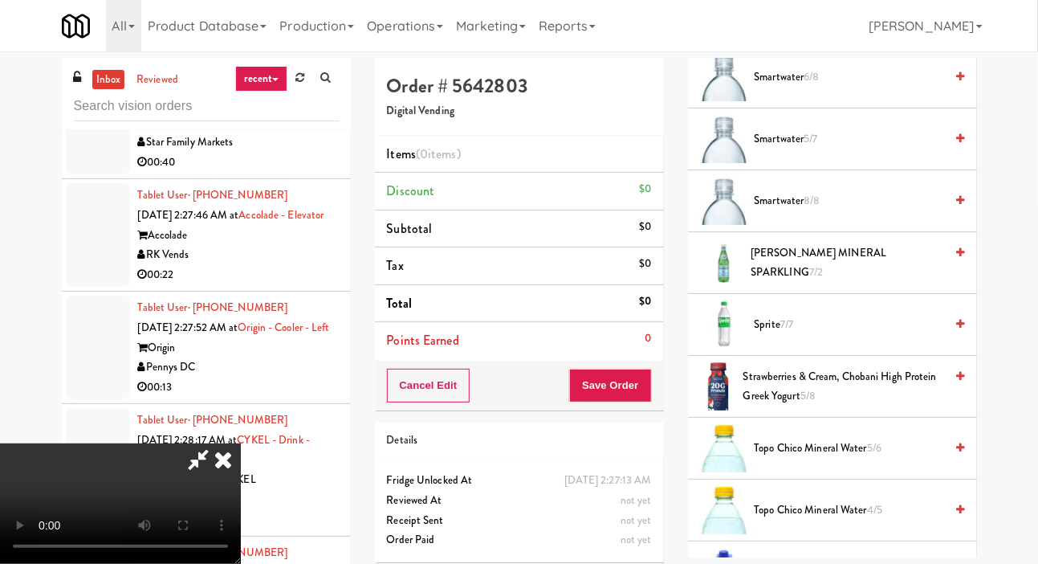
click at [857, 283] on span "S. PELLEGRINO MINERAL SPARKLING 7/2" at bounding box center [847, 262] width 193 height 39
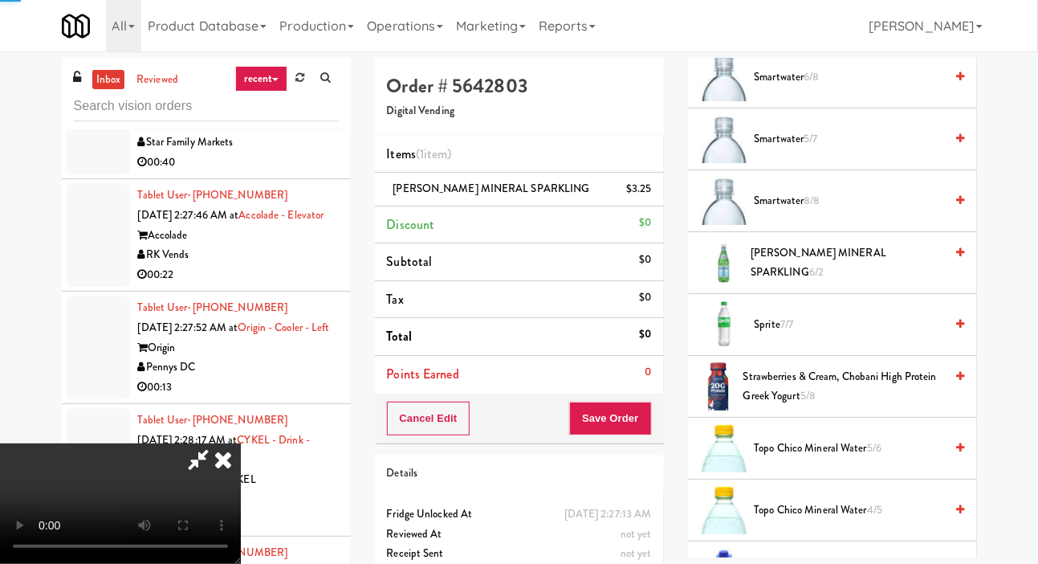
click at [861, 283] on span "S. PELLEGRINO MINERAL SPARKLING 6/2" at bounding box center [847, 262] width 193 height 39
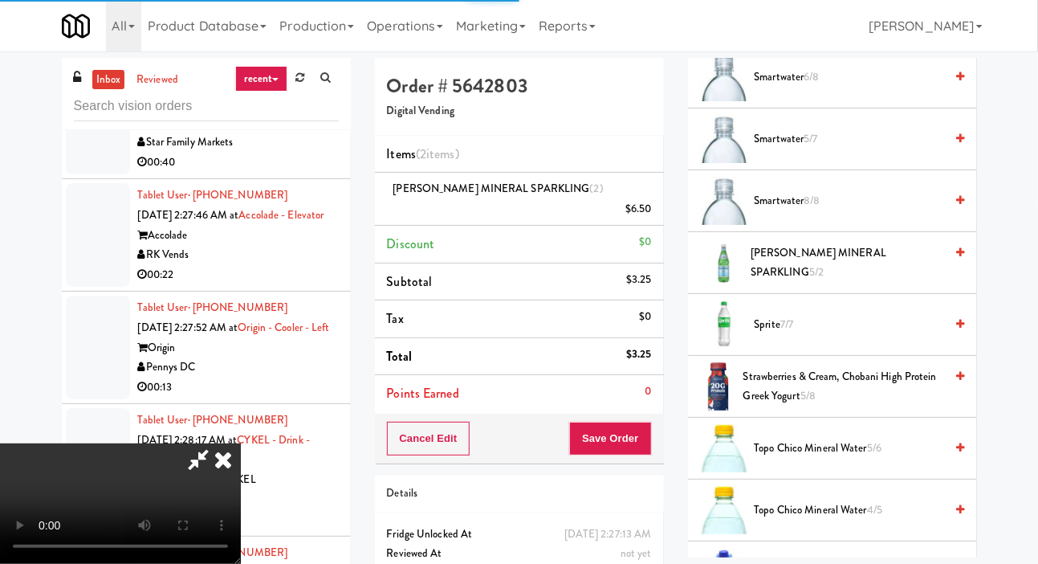
click at [865, 281] on span "S. PELLEGRINO MINERAL SPARKLING 5/2" at bounding box center [847, 262] width 193 height 39
click at [641, 427] on button "Save Order" at bounding box center [610, 438] width 82 height 34
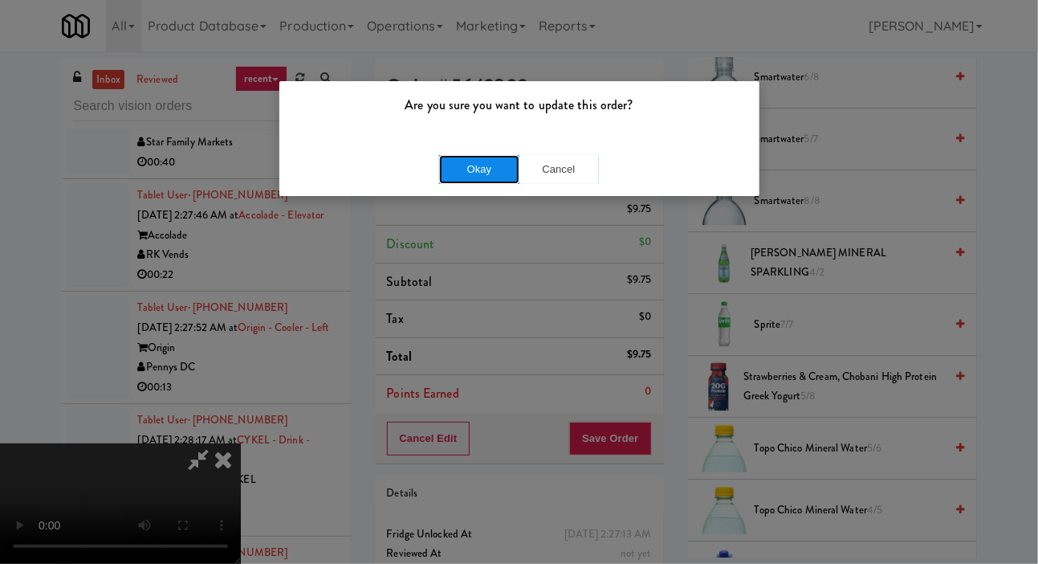
click at [492, 173] on button "Okay" at bounding box center [479, 169] width 80 height 29
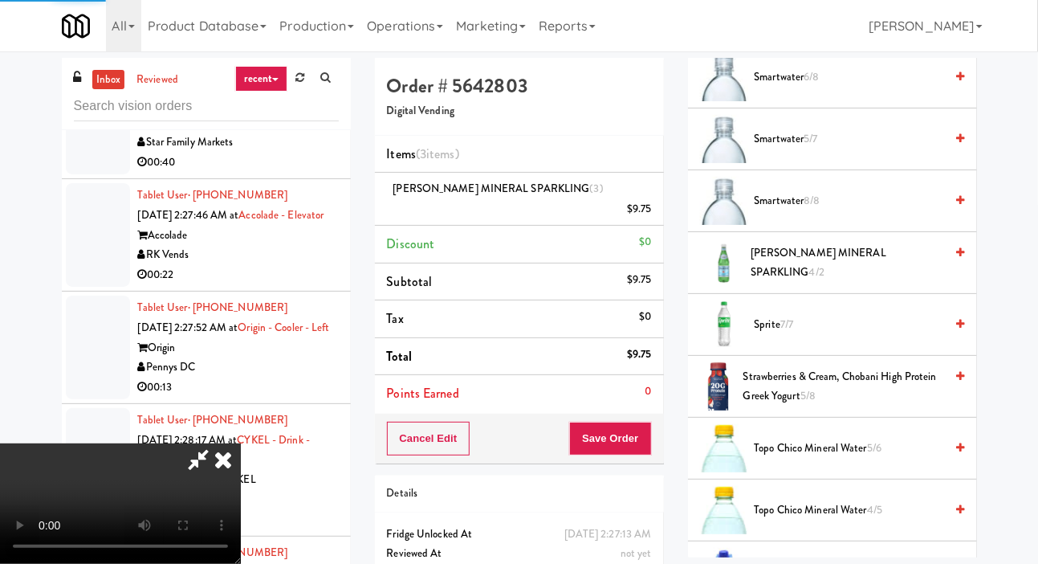
scroll to position [93, 0]
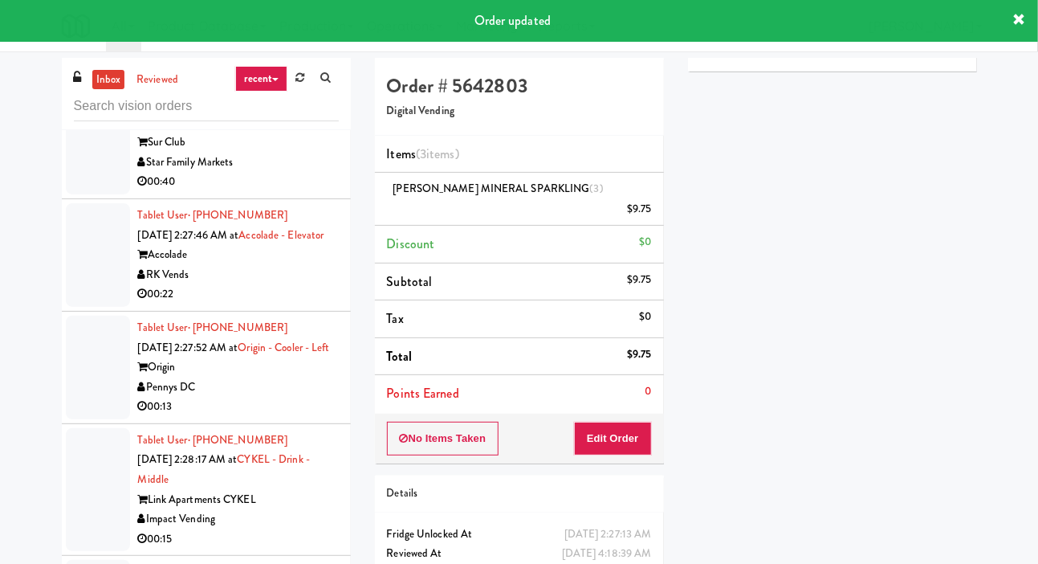
click at [81, 194] on div at bounding box center [98, 133] width 64 height 124
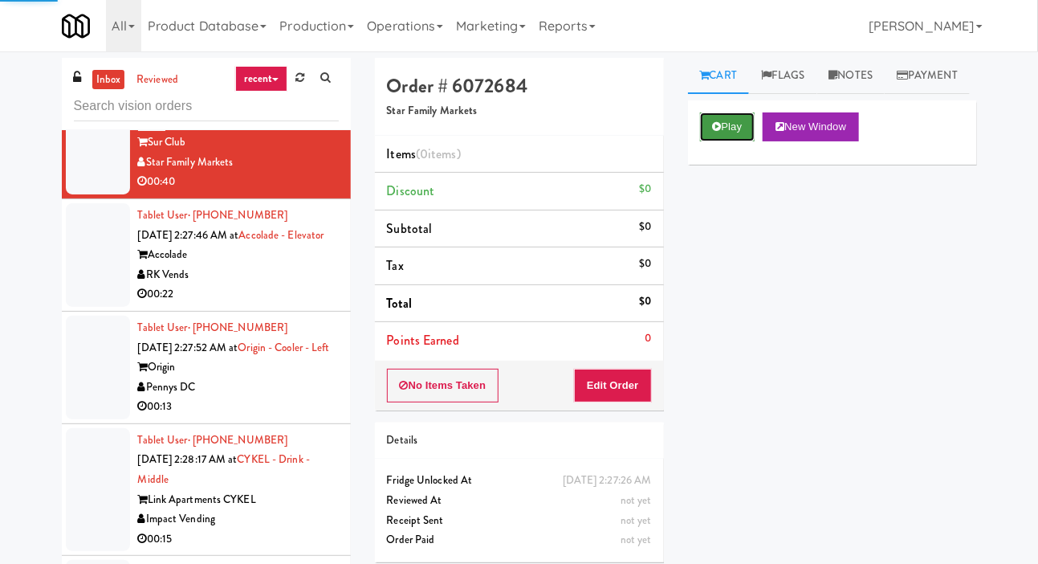
click at [733, 141] on button "Play" at bounding box center [727, 126] width 55 height 29
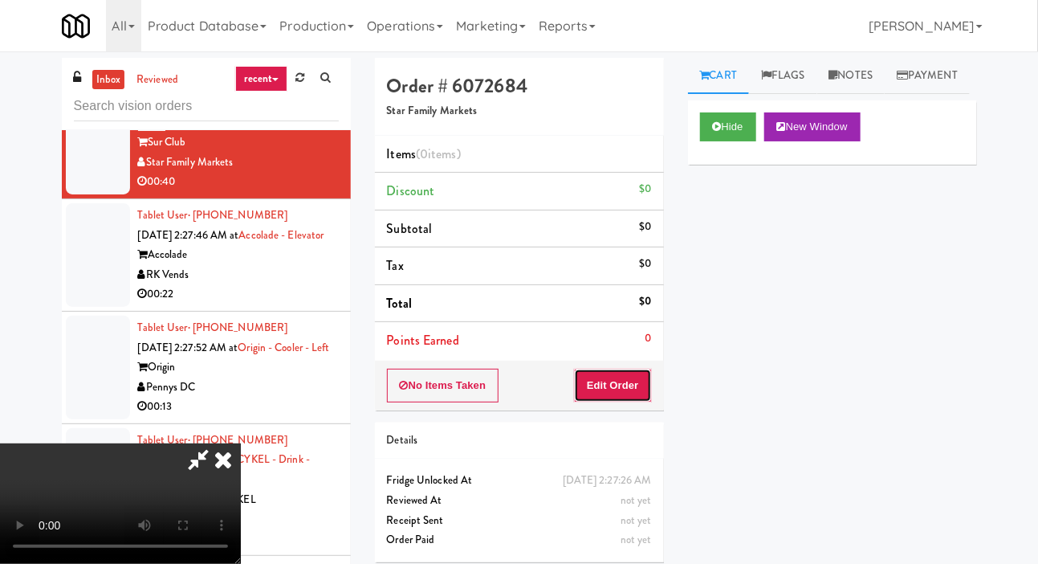
click at [620, 374] on button "Edit Order" at bounding box center [613, 385] width 78 height 34
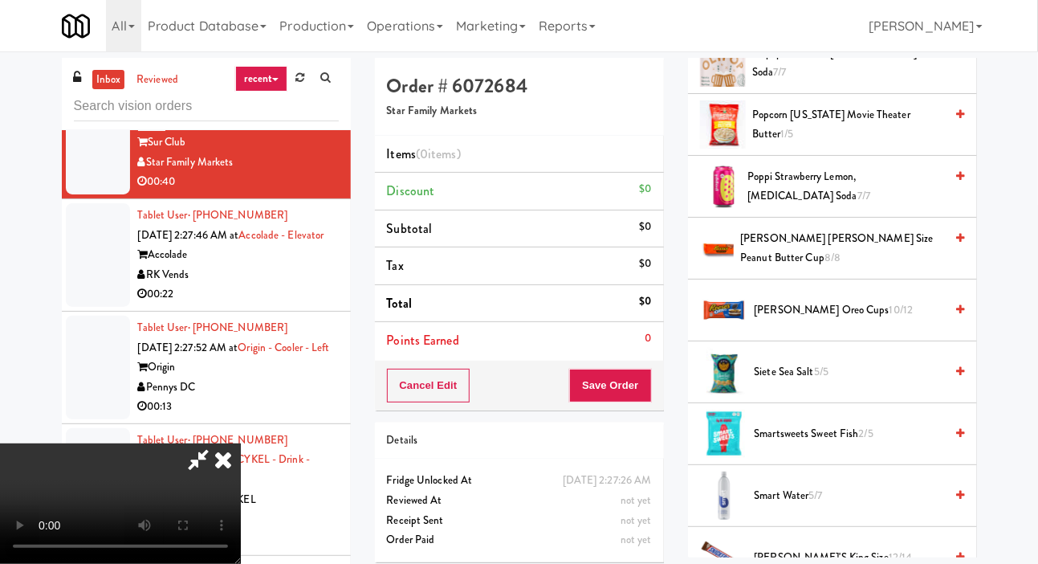
scroll to position [1262, 0]
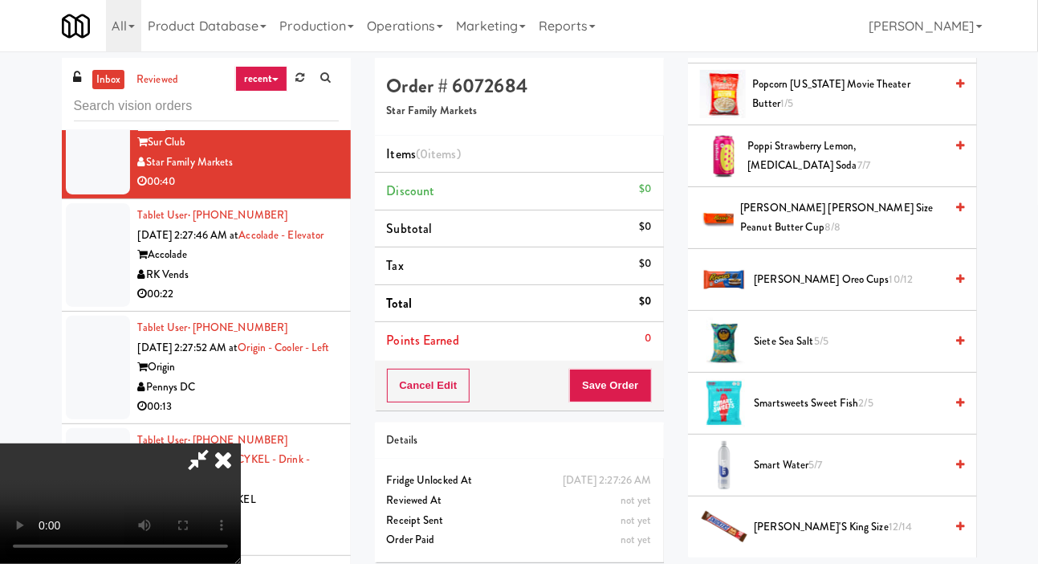
click at [890, 287] on span "10/12" at bounding box center [902, 278] width 24 height 15
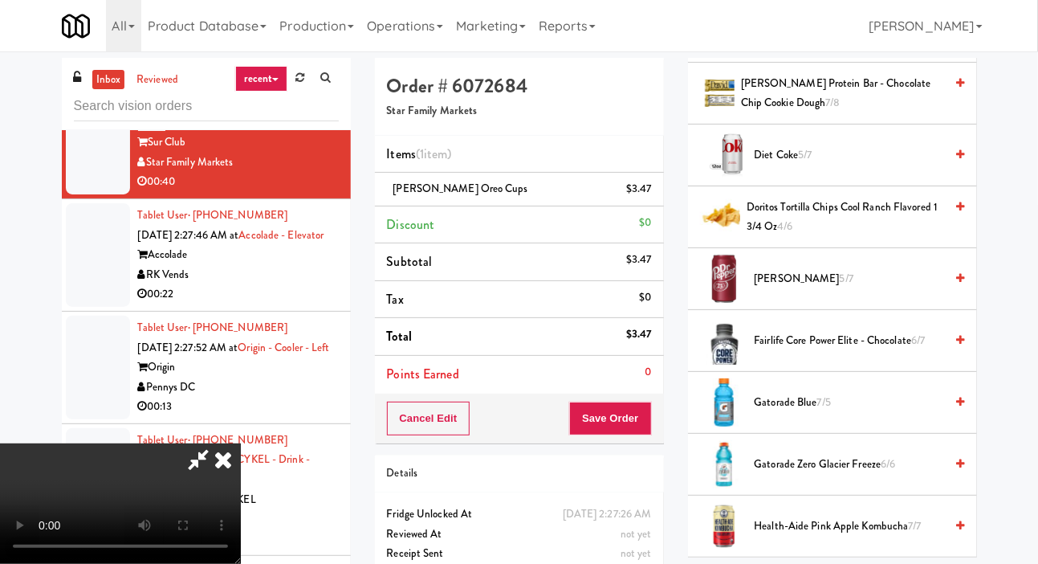
scroll to position [0, 0]
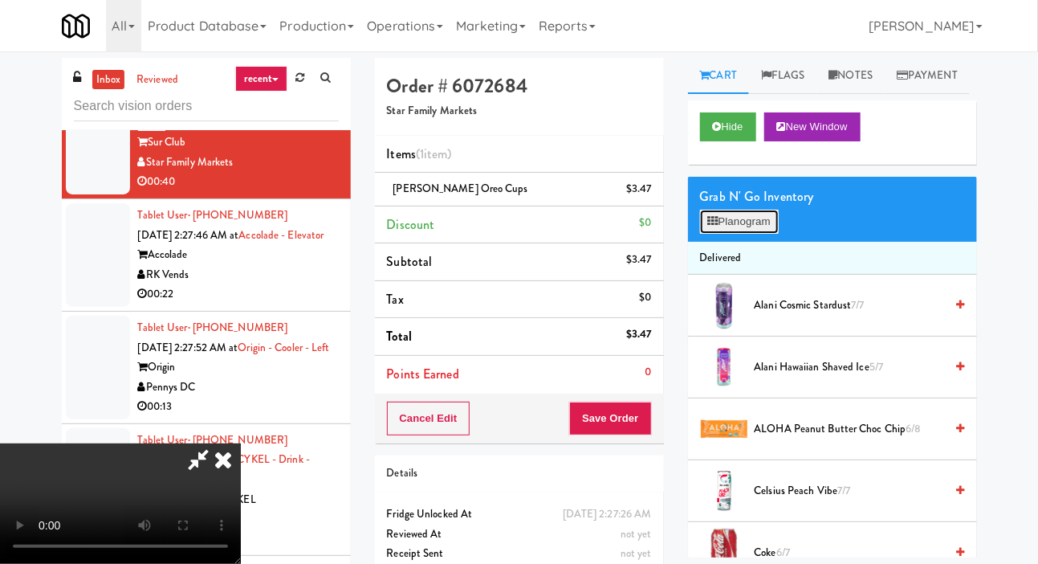
click at [759, 234] on button "Planogram" at bounding box center [739, 222] width 79 height 24
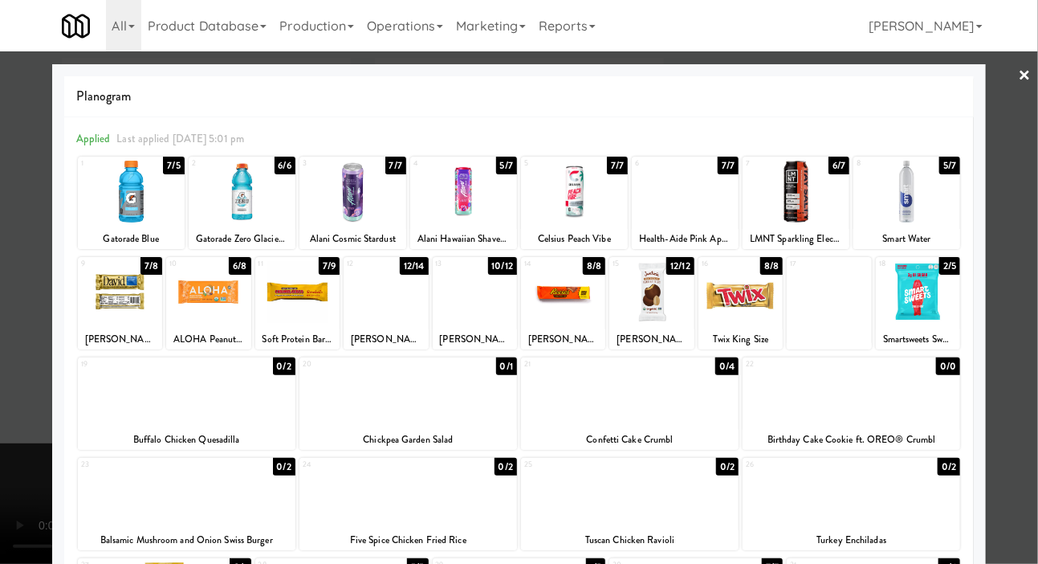
click at [704, 411] on div at bounding box center [630, 392] width 218 height 62
click at [19, 378] on div at bounding box center [519, 282] width 1038 height 564
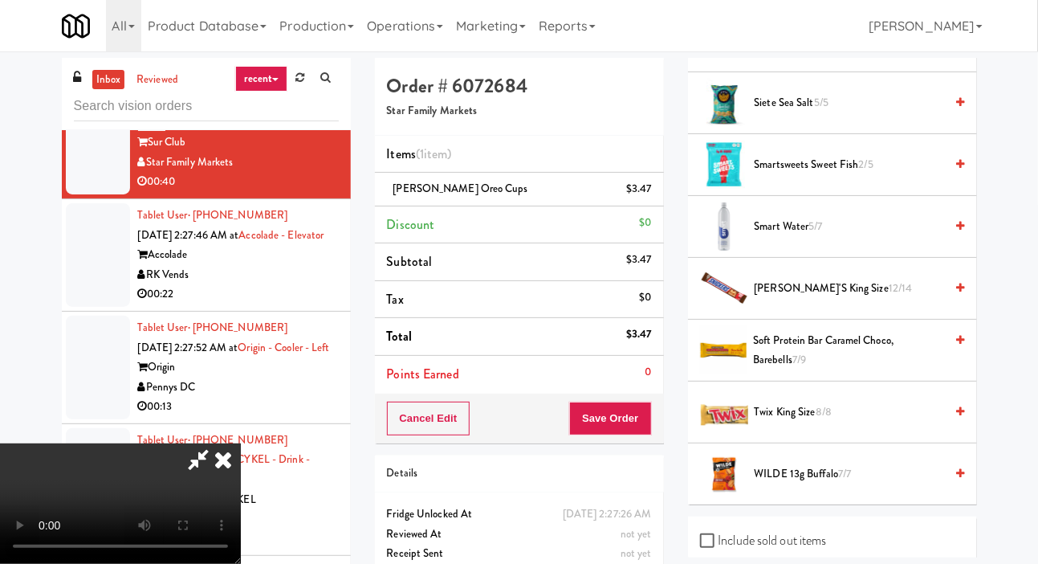
scroll to position [1578, 0]
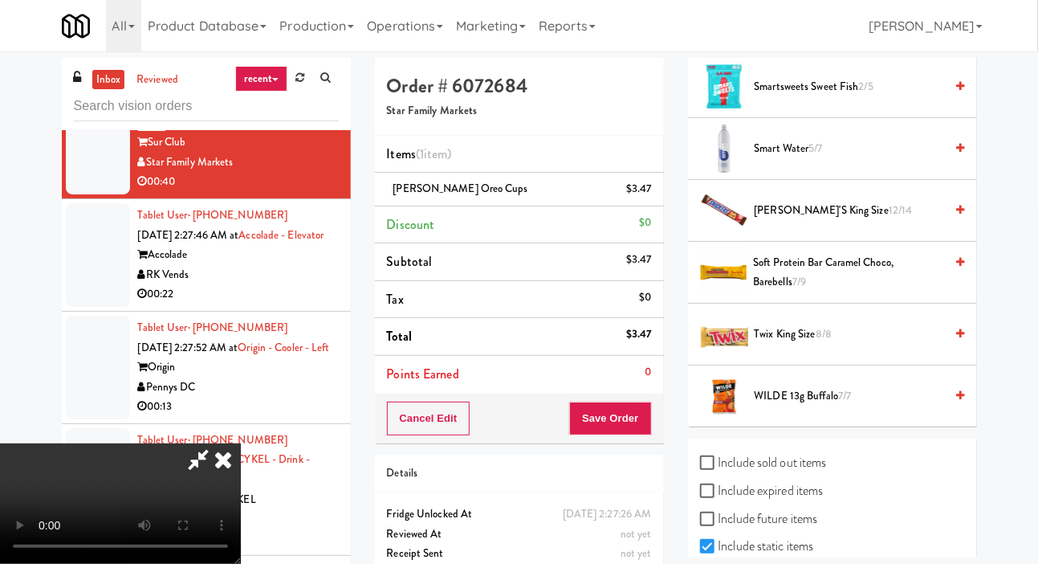
click at [800, 474] on label "Include sold out items" at bounding box center [763, 462] width 127 height 24
click at [719, 470] on input "Include sold out items" at bounding box center [709, 463] width 18 height 13
checkbox input "true"
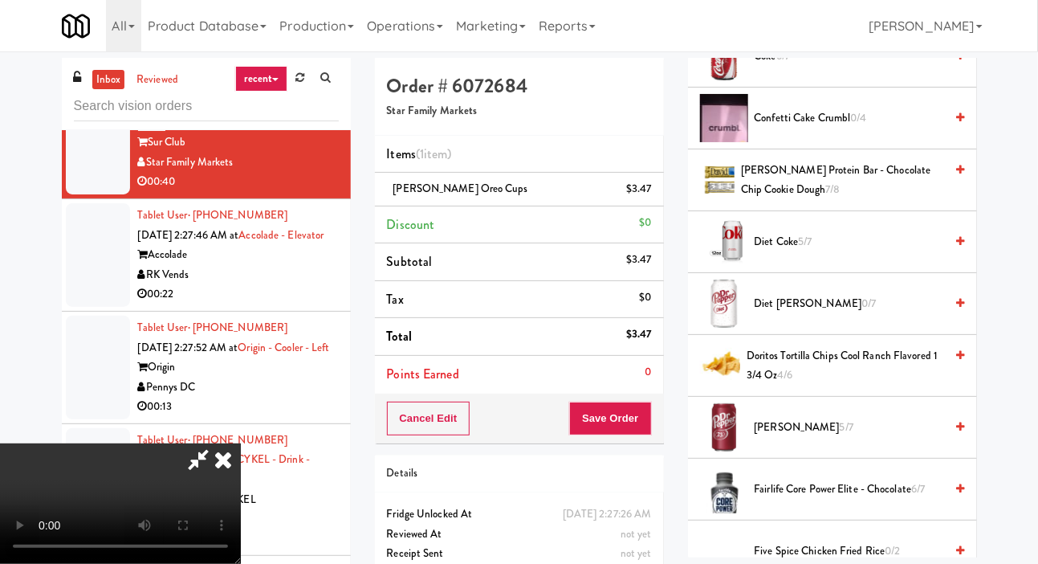
scroll to position [743, 0]
click at [913, 129] on span "Confetti Cake Crumbl 0/4" at bounding box center [850, 119] width 190 height 20
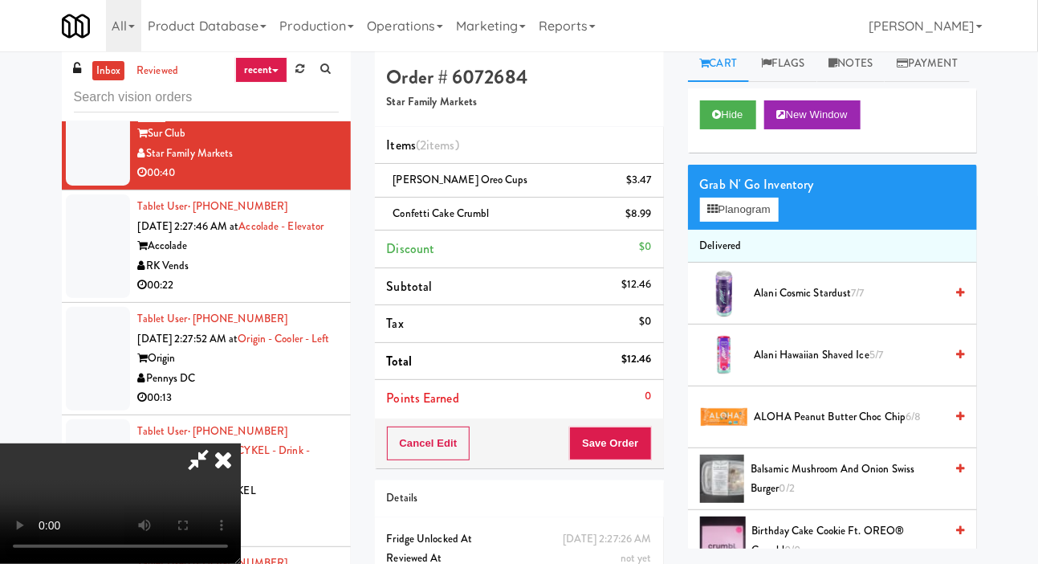
scroll to position [0, 0]
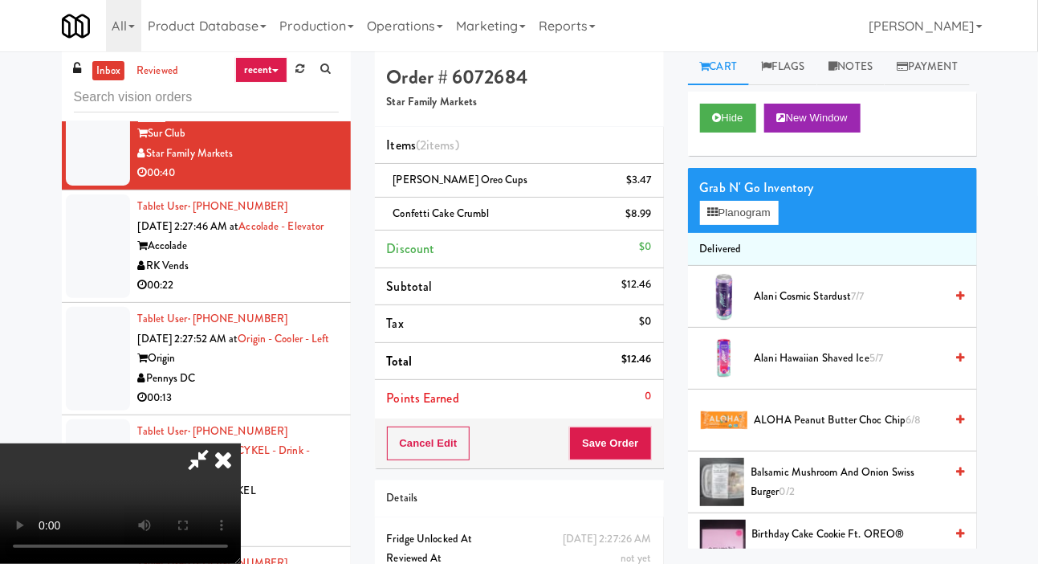
click at [782, 368] on span "Alani Hawaiian Shaved Ice 5/7" at bounding box center [850, 358] width 190 height 20
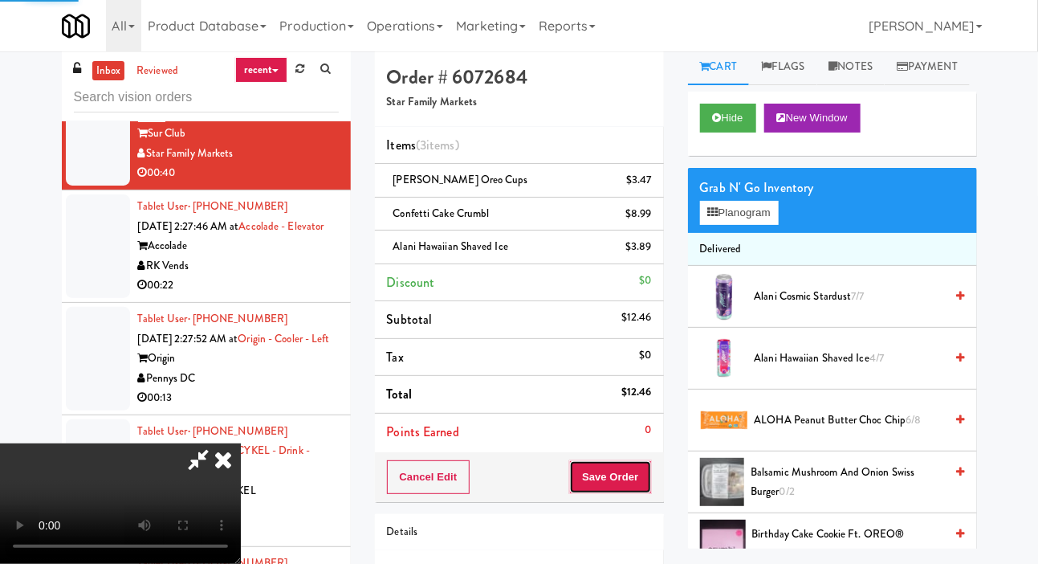
click at [649, 470] on button "Save Order" at bounding box center [610, 477] width 82 height 34
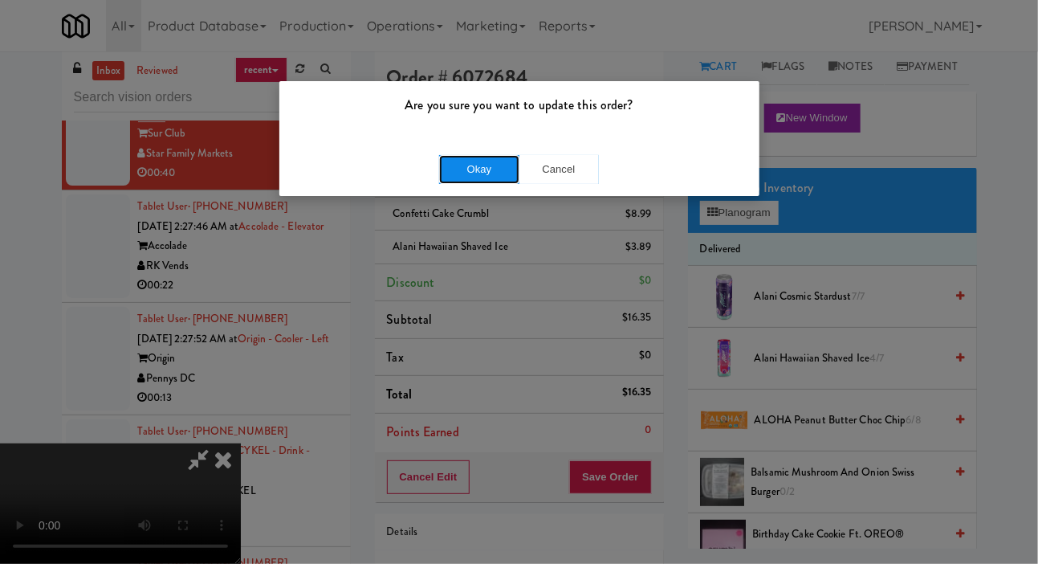
click at [469, 179] on button "Okay" at bounding box center [479, 169] width 80 height 29
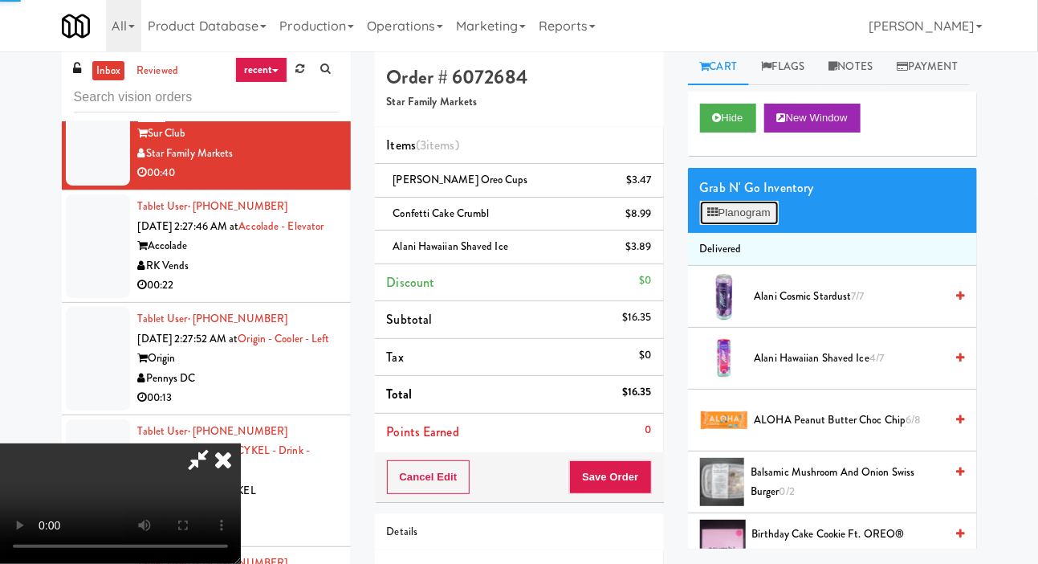
click at [739, 225] on button "Planogram" at bounding box center [739, 213] width 79 height 24
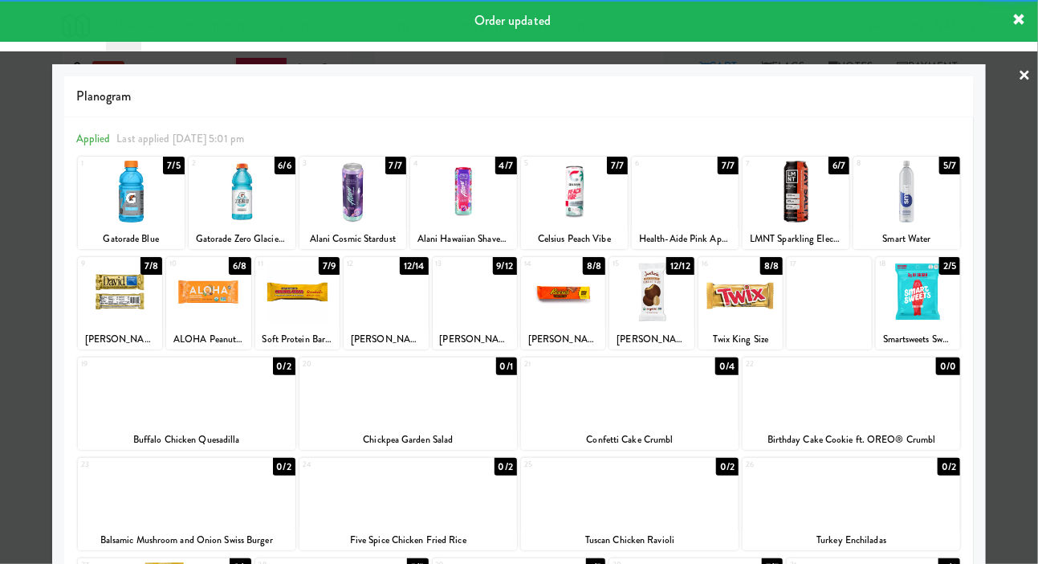
click at [31, 354] on div at bounding box center [519, 282] width 1038 height 564
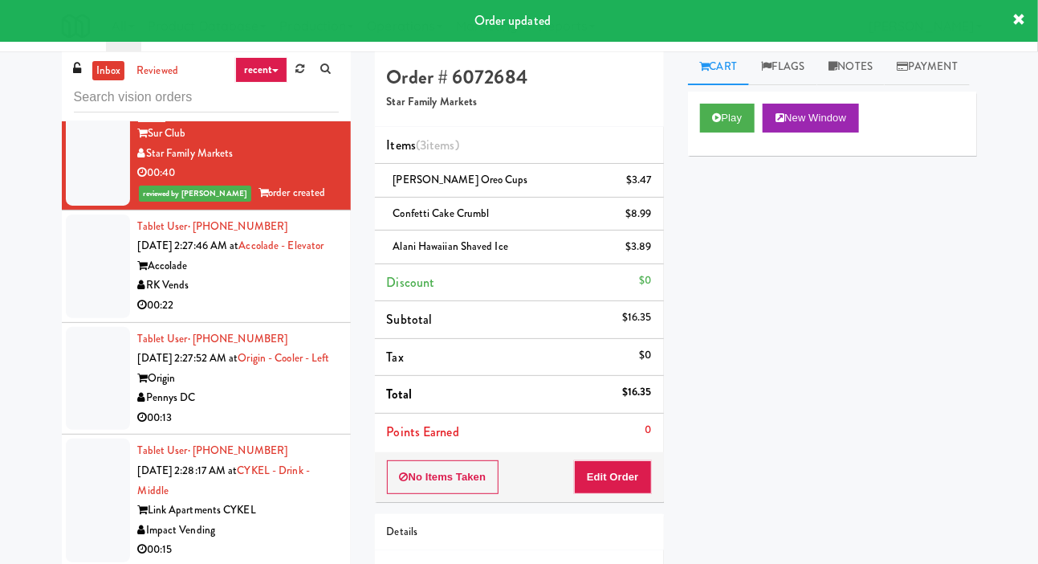
click at [93, 318] on div at bounding box center [98, 266] width 64 height 104
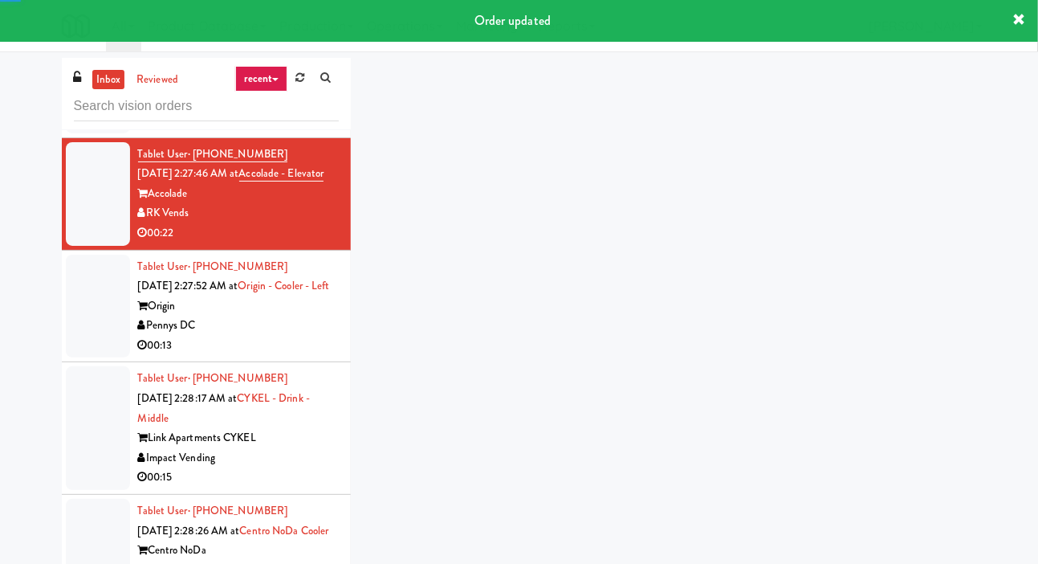
scroll to position [2298, 0]
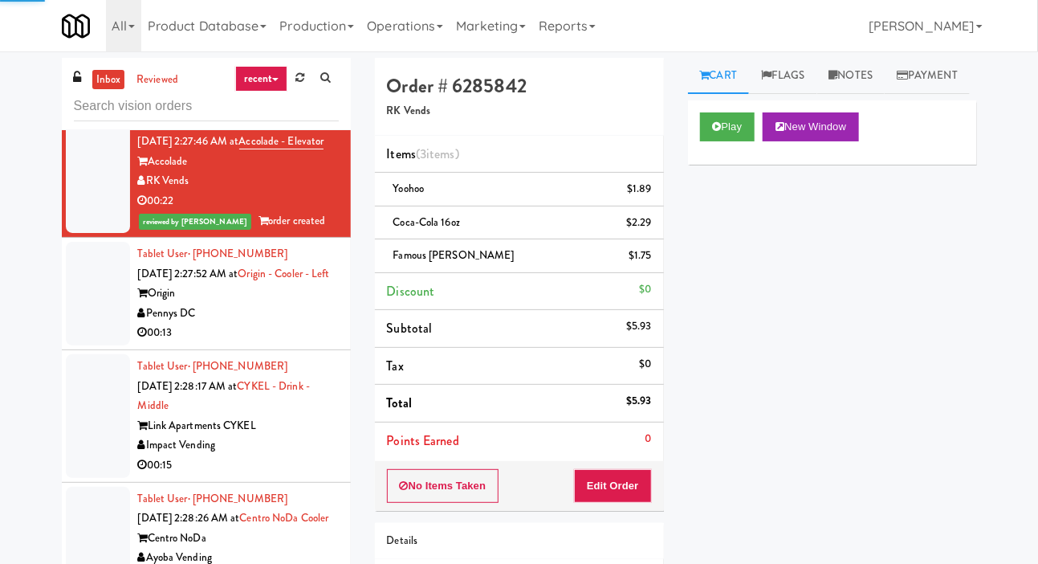
click at [93, 345] on div at bounding box center [98, 294] width 64 height 104
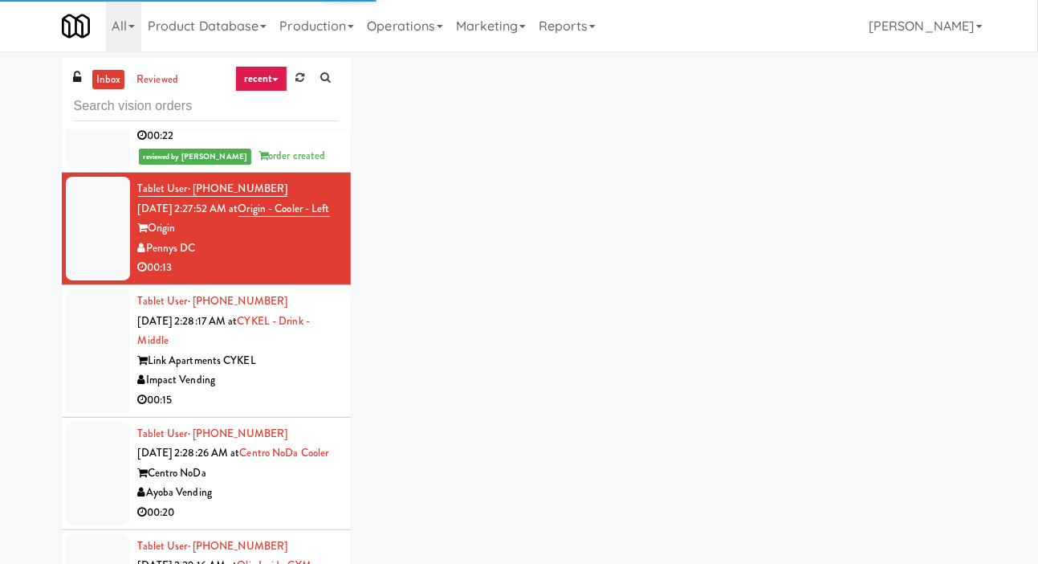
scroll to position [2404, 0]
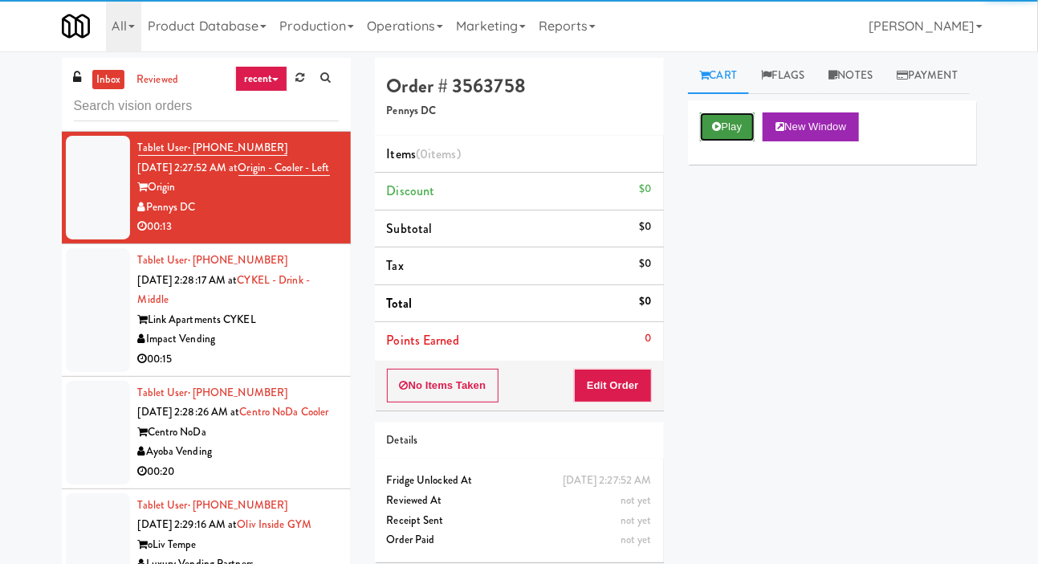
click at [731, 141] on button "Play" at bounding box center [727, 126] width 55 height 29
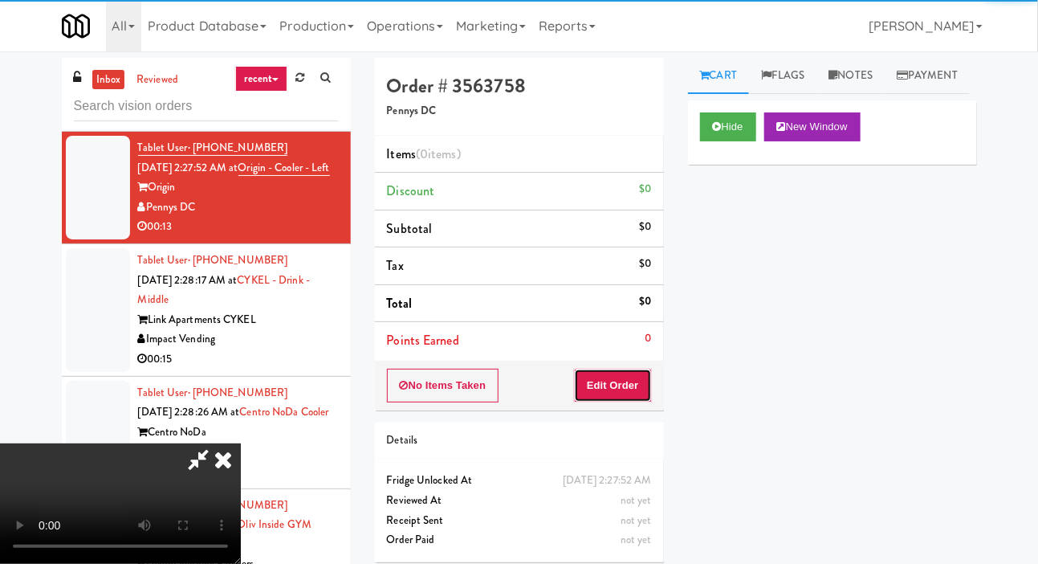
click at [646, 391] on button "Edit Order" at bounding box center [613, 385] width 78 height 34
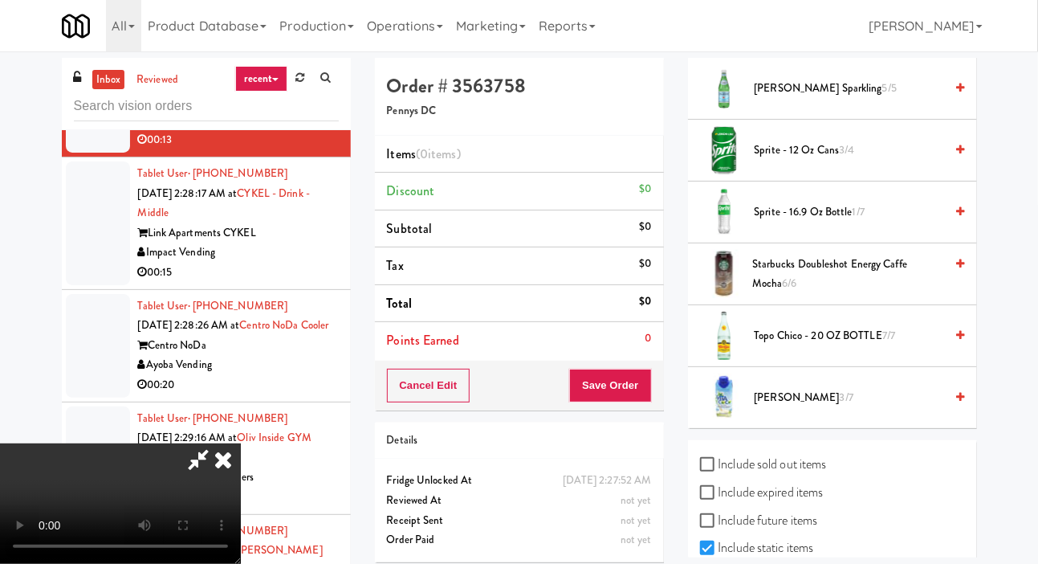
scroll to position [41, 0]
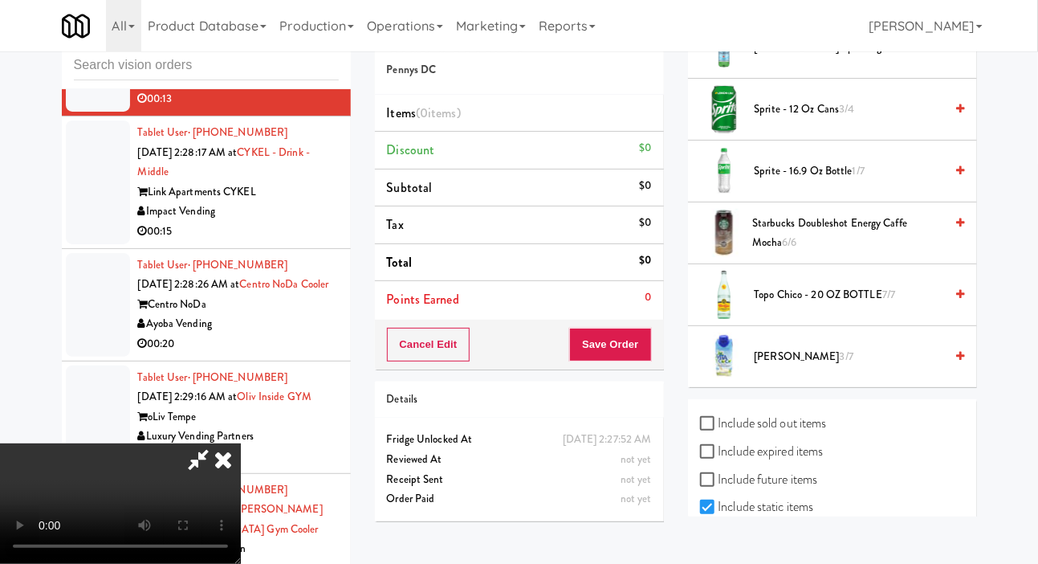
click at [900, 181] on span "Sprite - 16.9 oz Bottle 1/7" at bounding box center [850, 171] width 190 height 20
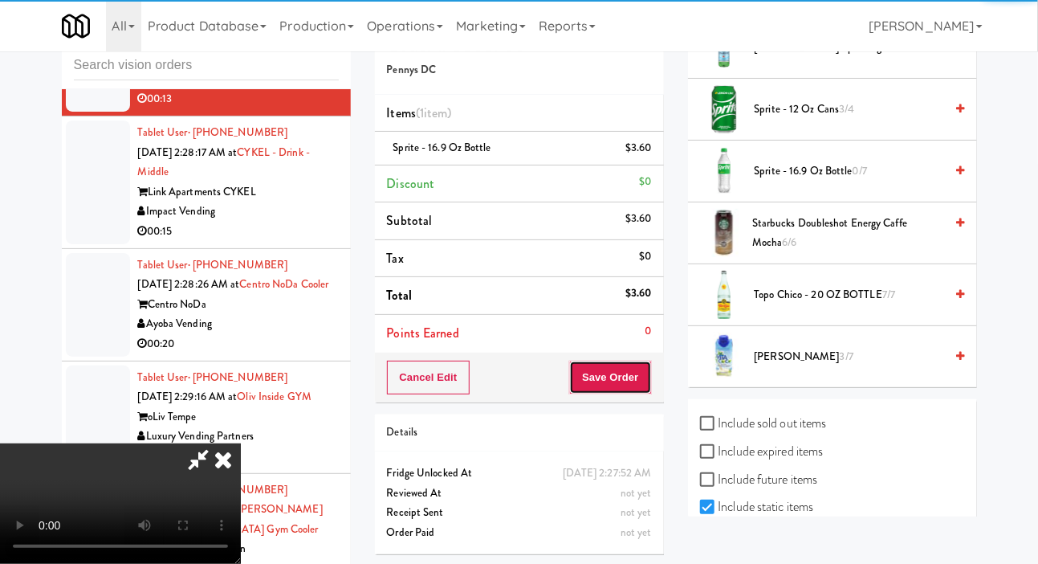
click at [648, 374] on button "Save Order" at bounding box center [610, 377] width 82 height 34
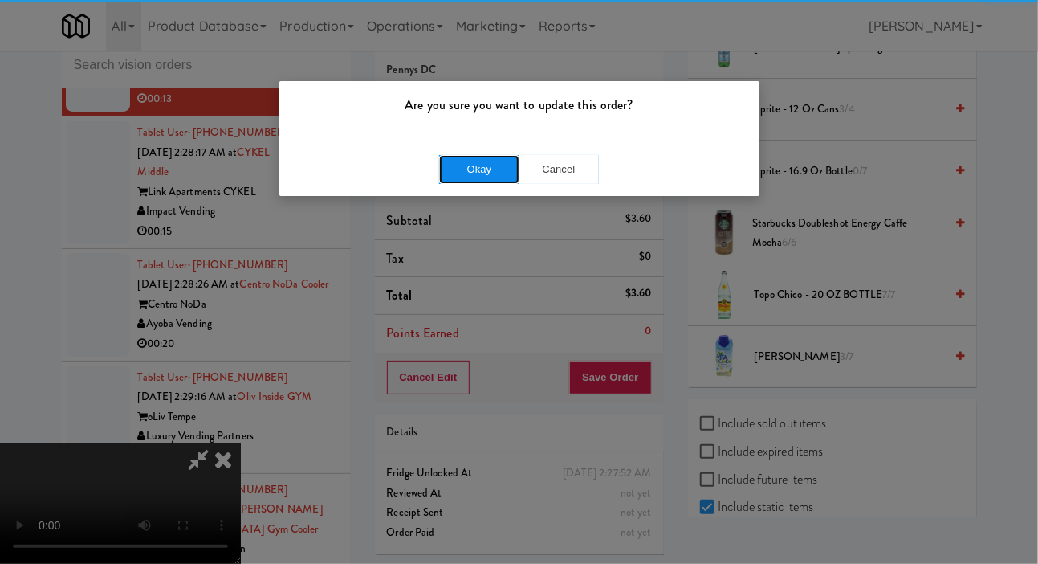
click at [490, 168] on button "Okay" at bounding box center [479, 169] width 80 height 29
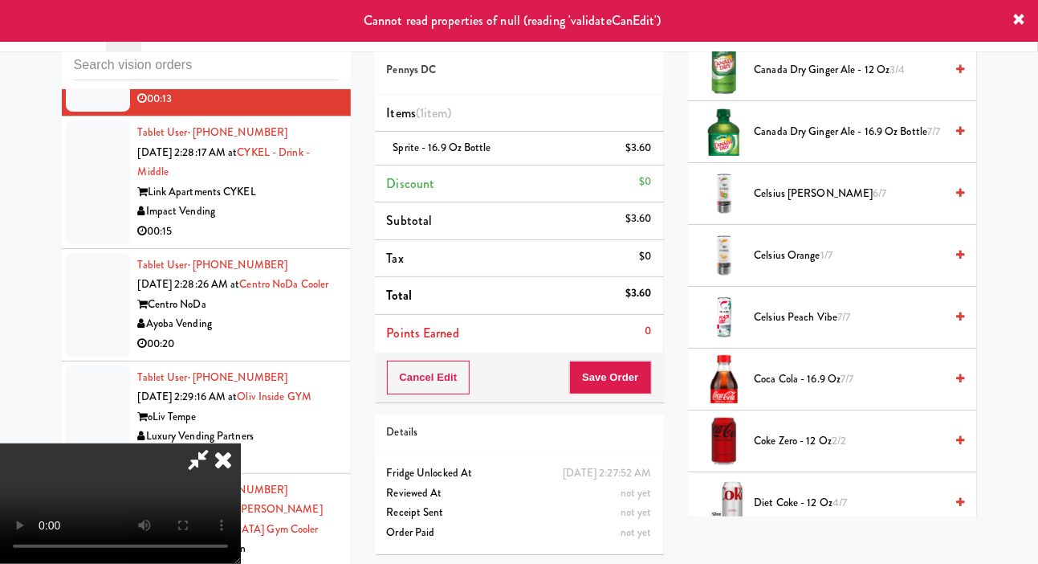
scroll to position [0, 0]
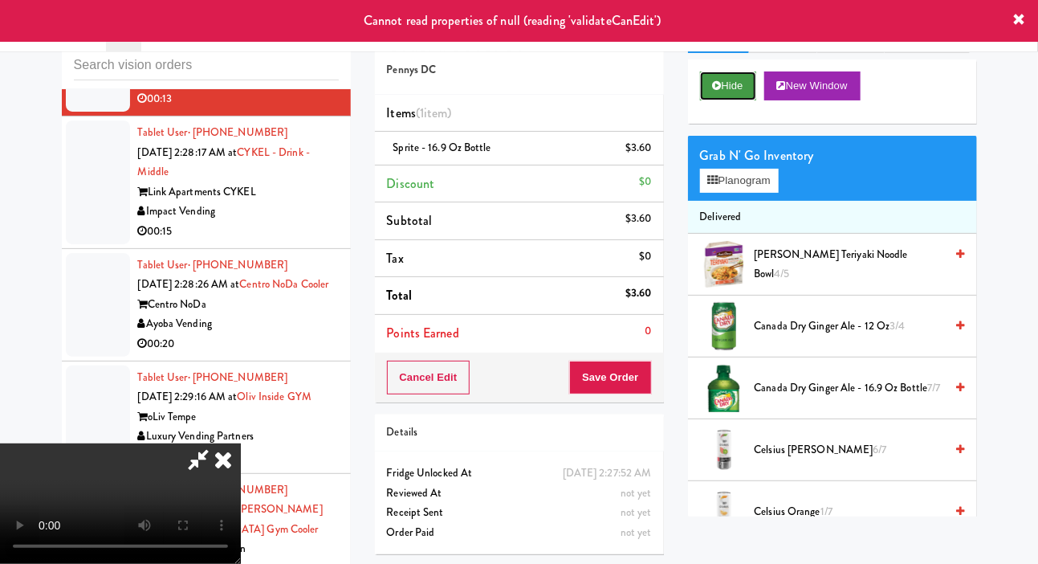
click at [728, 100] on button "Hide" at bounding box center [728, 85] width 56 height 29
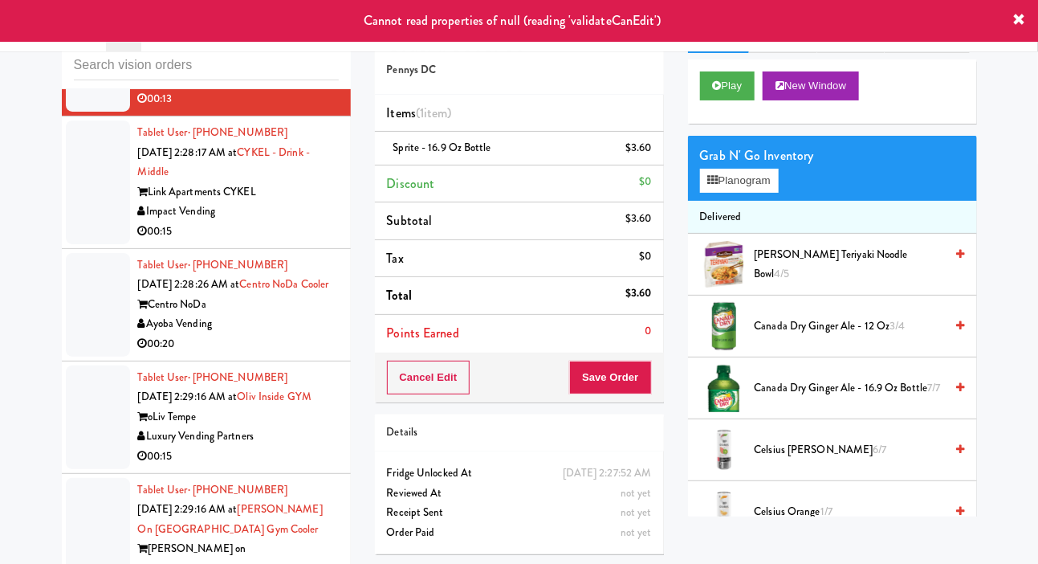
click at [90, 244] on div at bounding box center [98, 182] width 64 height 124
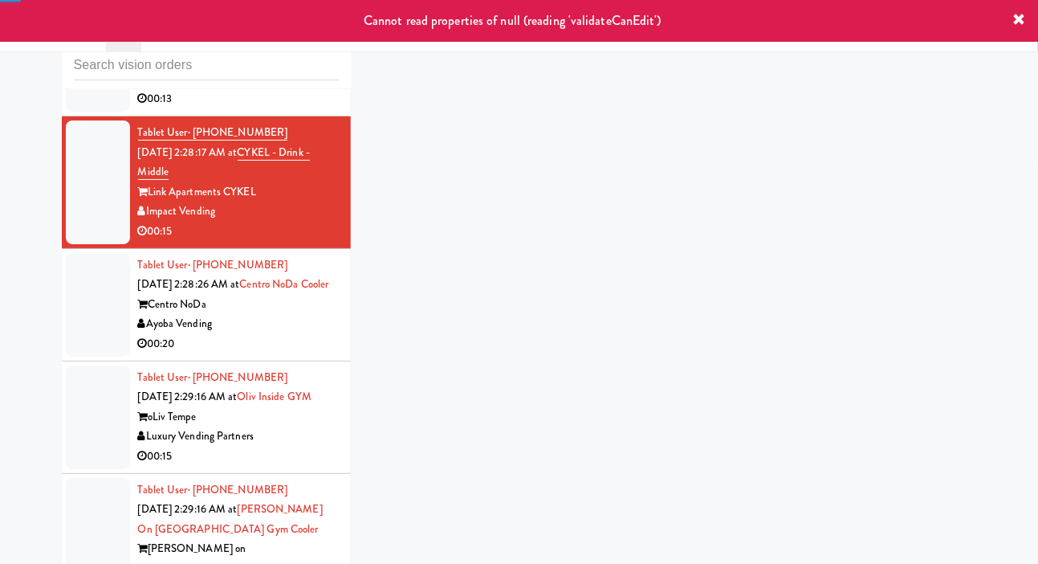
click at [74, 112] on div at bounding box center [98, 60] width 64 height 104
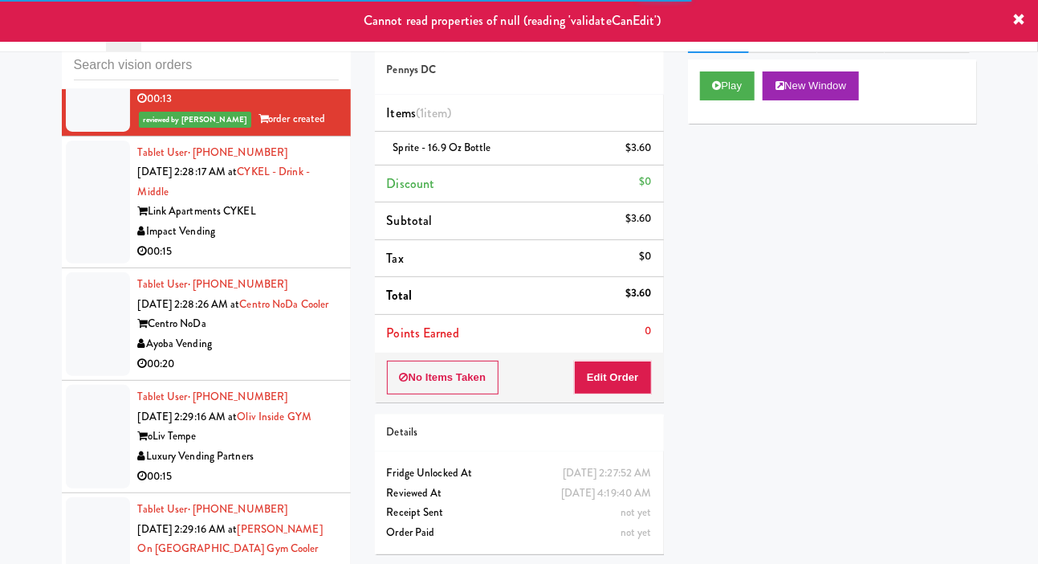
click at [81, 264] on div at bounding box center [98, 202] width 64 height 124
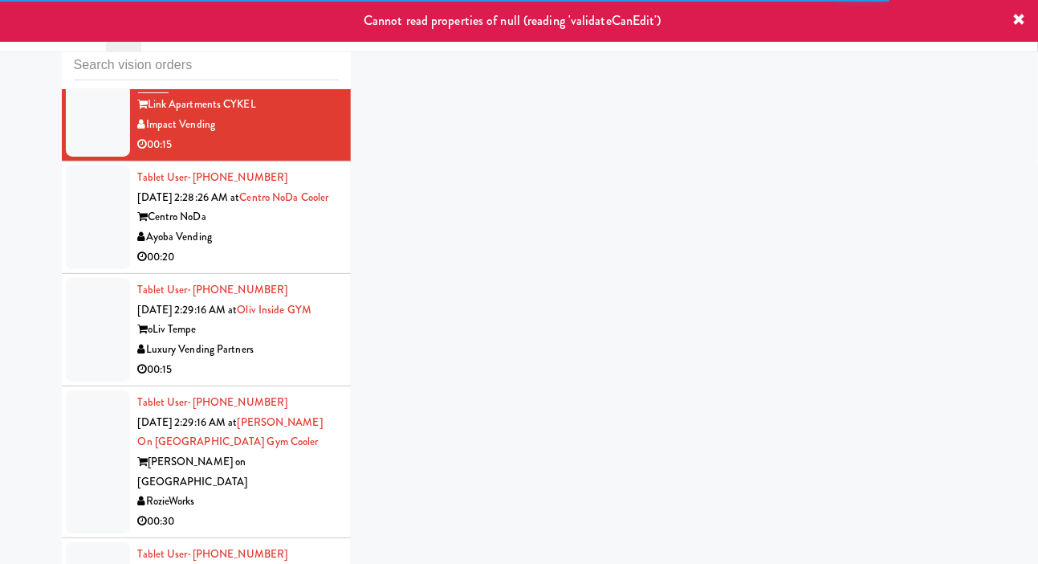
scroll to position [2595, 0]
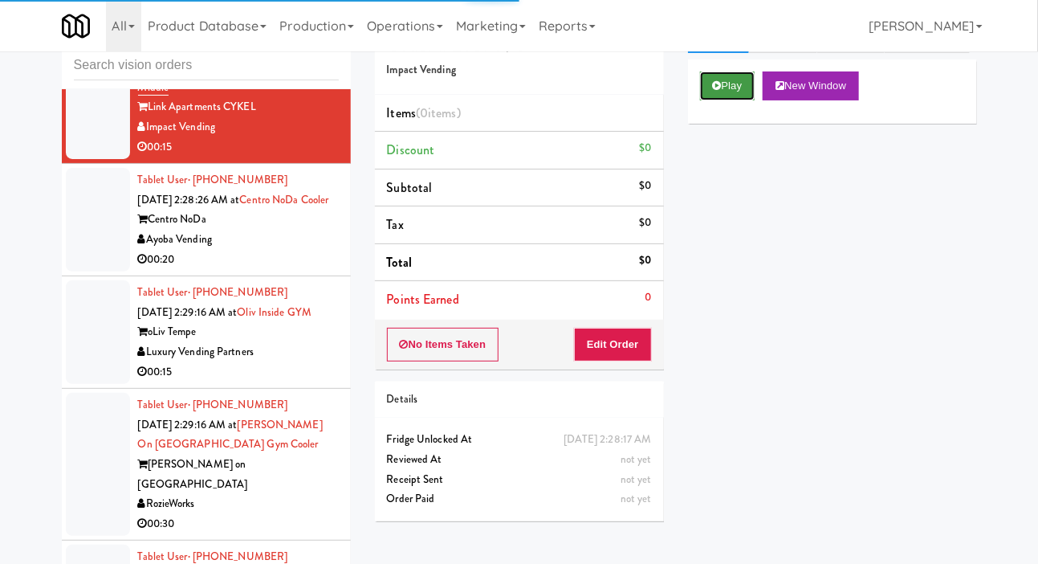
click at [726, 100] on button "Play" at bounding box center [727, 85] width 55 height 29
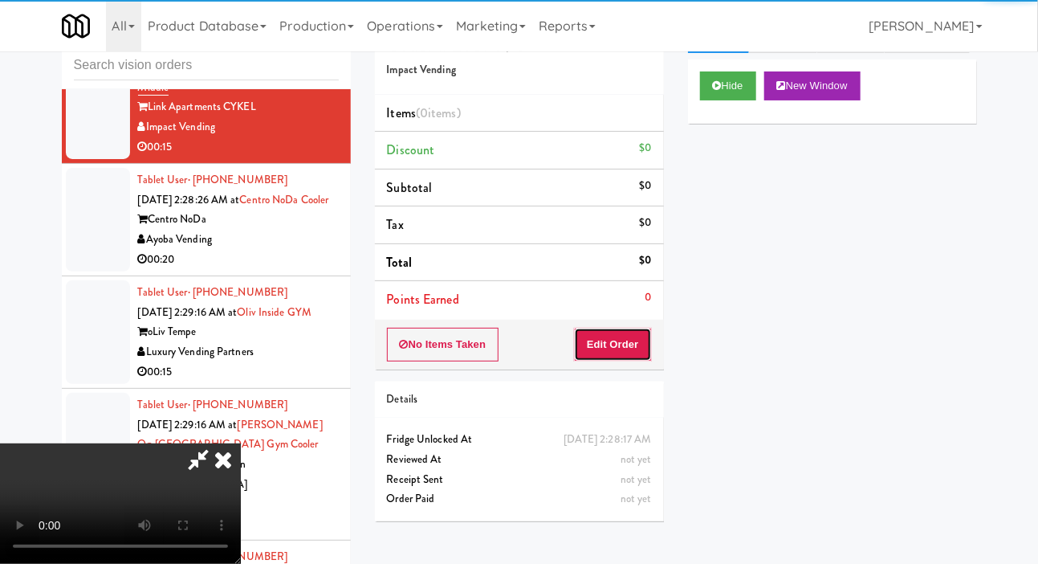
click at [630, 330] on button "Edit Order" at bounding box center [613, 345] width 78 height 34
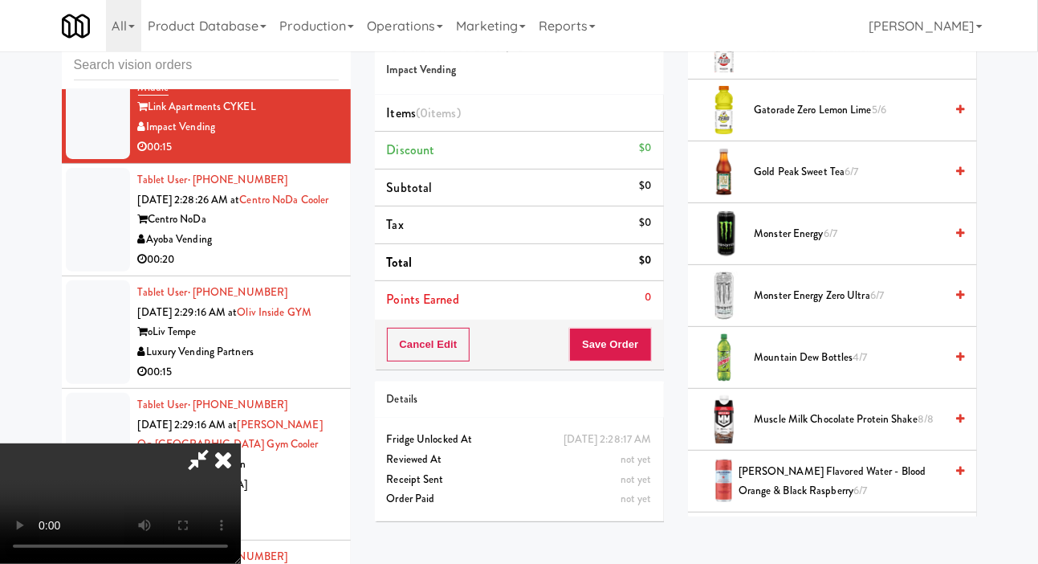
scroll to position [1580, 0]
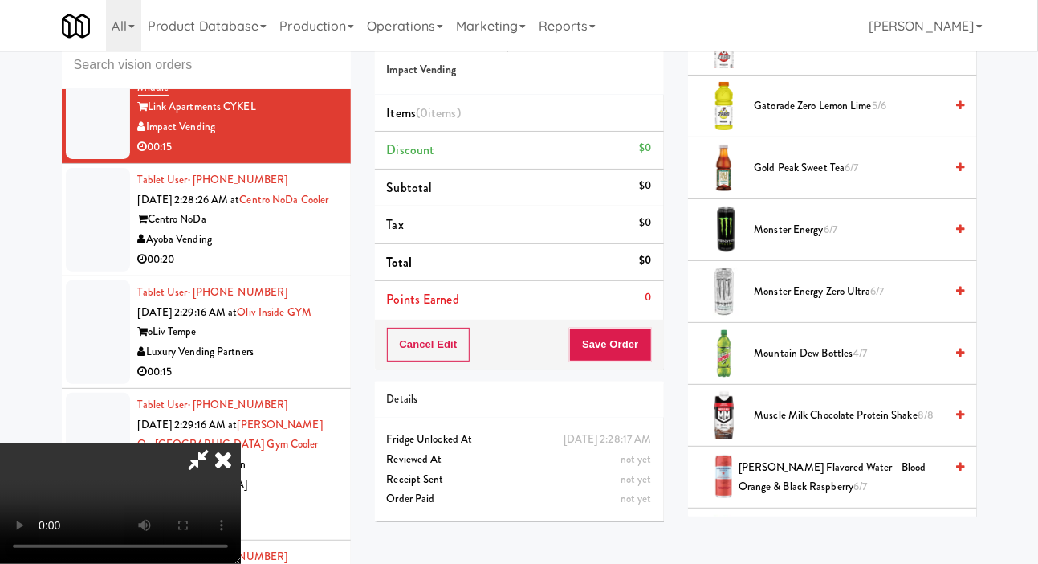
click at [844, 364] on span "Mountain Dew Bottles 4/7" at bounding box center [850, 354] width 190 height 20
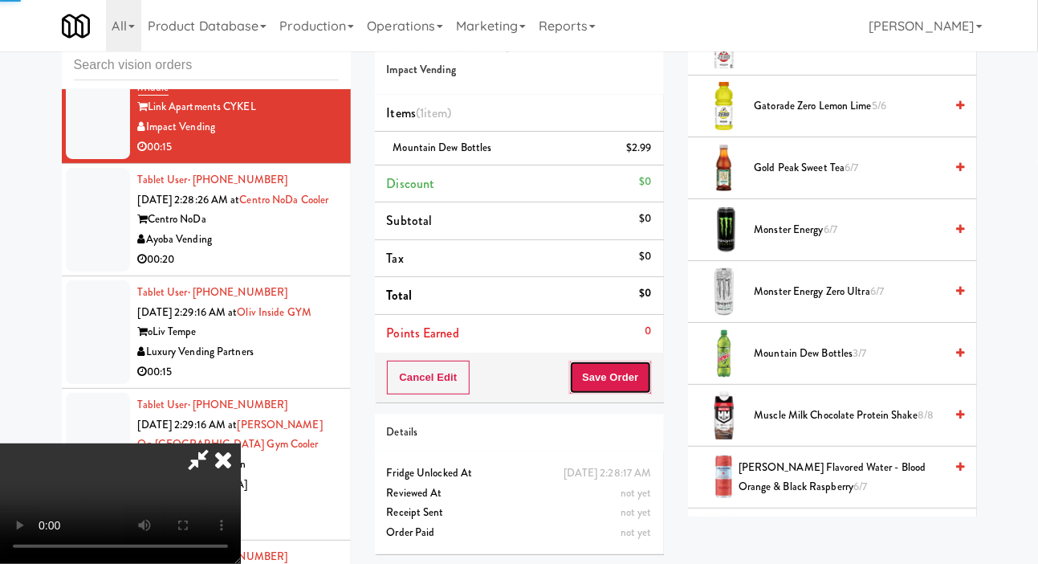
click at [641, 373] on button "Save Order" at bounding box center [610, 377] width 82 height 34
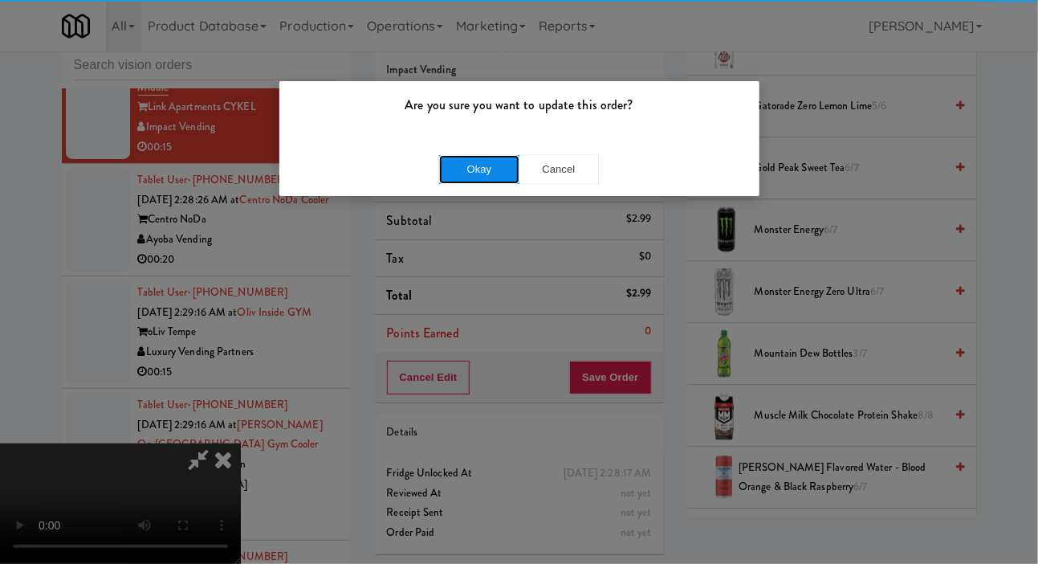
click at [463, 162] on button "Okay" at bounding box center [479, 169] width 80 height 29
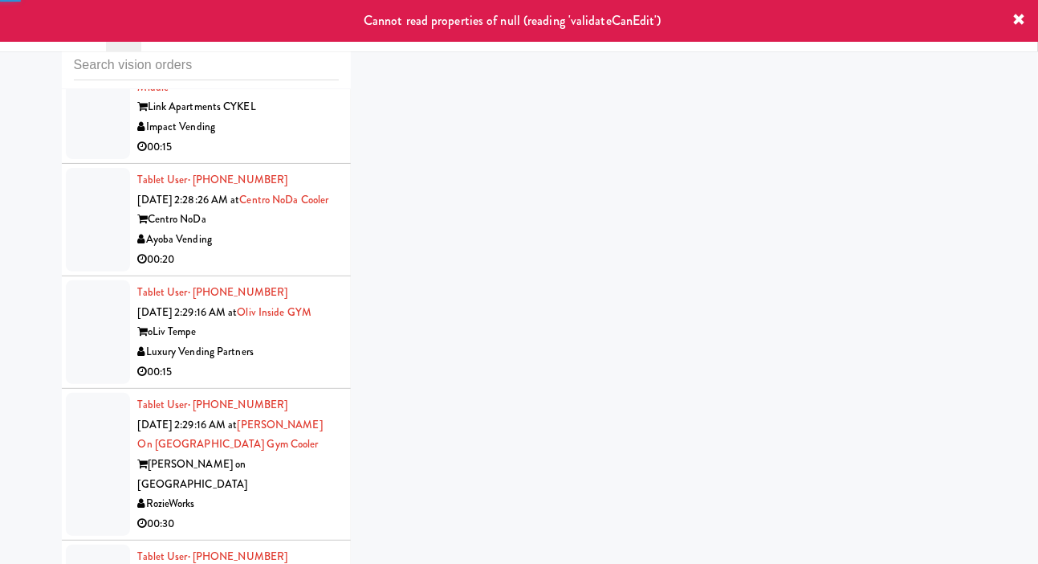
click at [81, 271] on div at bounding box center [98, 220] width 64 height 104
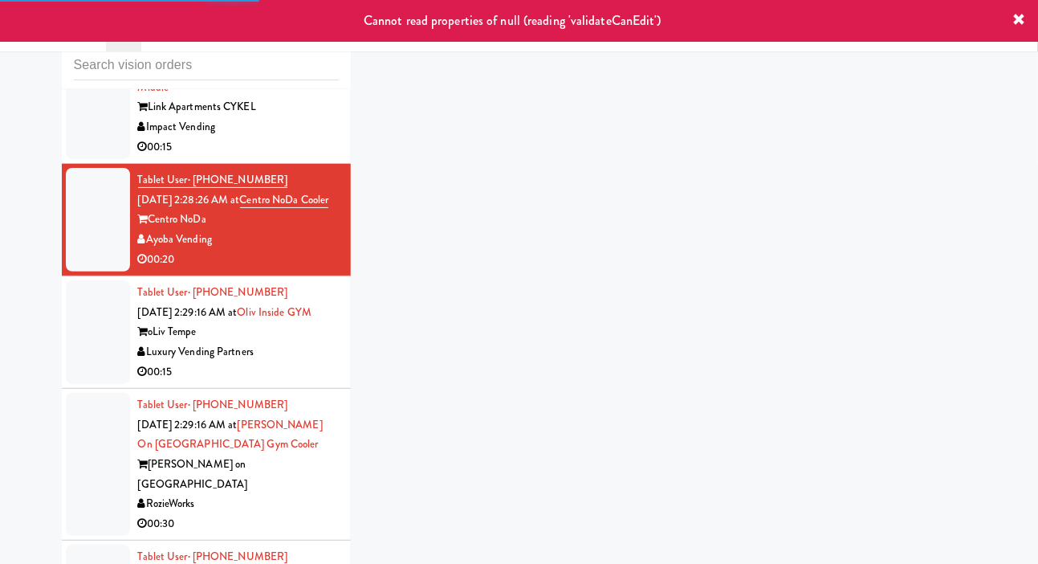
click at [80, 160] on div at bounding box center [98, 98] width 64 height 124
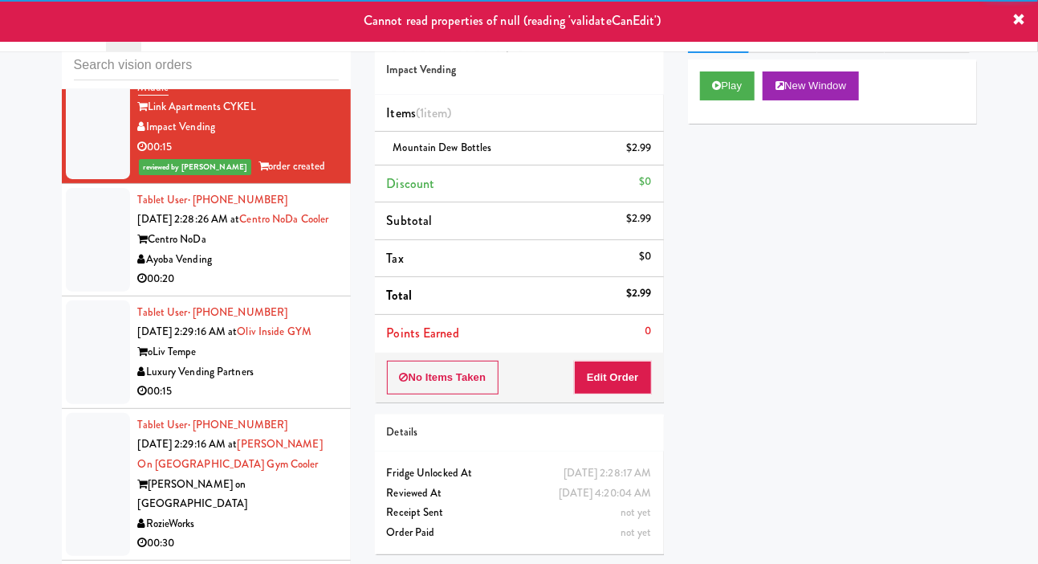
click at [86, 291] on div at bounding box center [98, 240] width 64 height 104
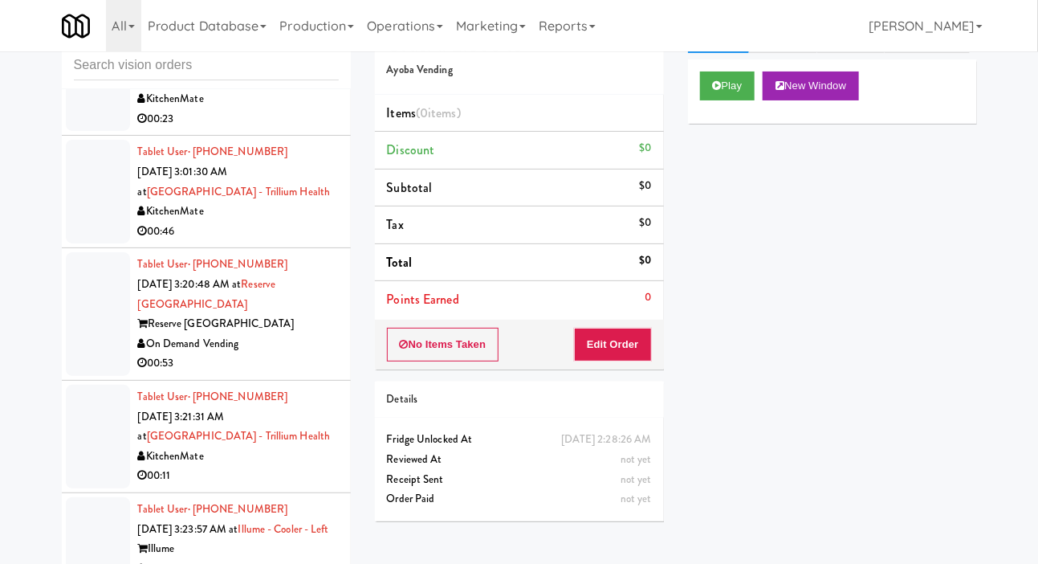
click at [74, 132] on div at bounding box center [98, 70] width 64 height 124
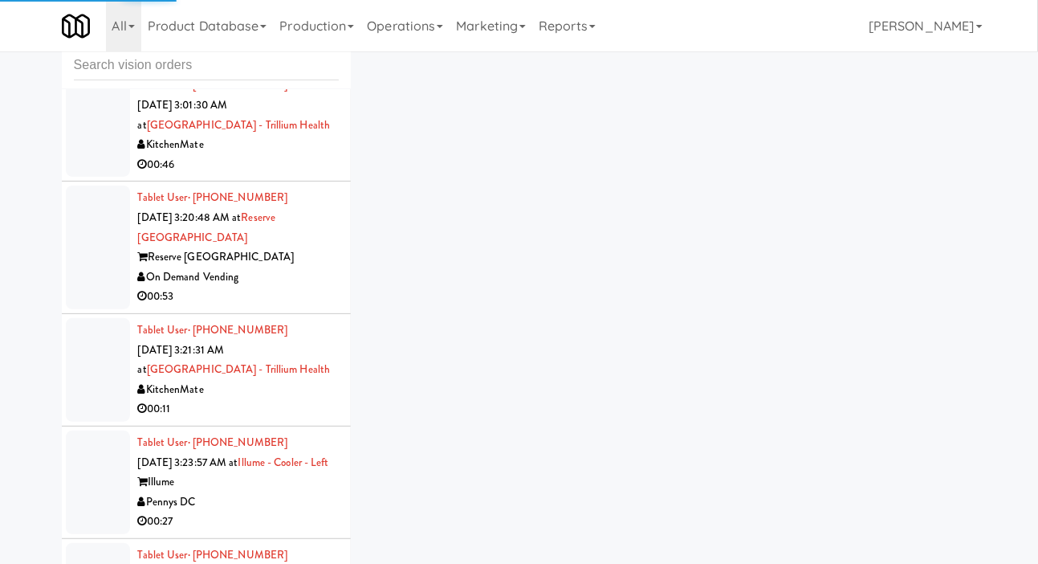
scroll to position [3446, 0]
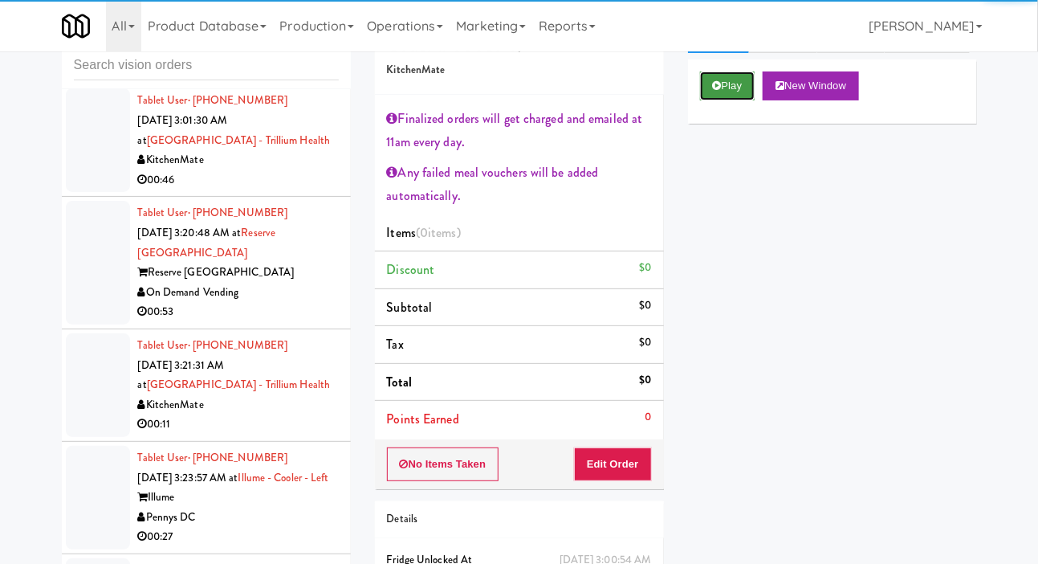
click at [721, 91] on icon at bounding box center [717, 85] width 9 height 10
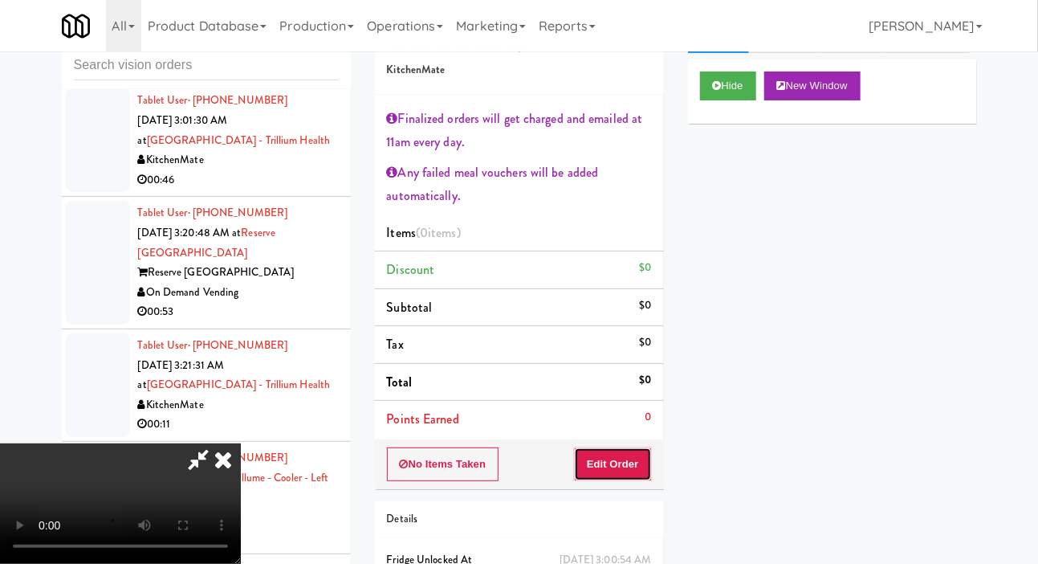
click at [591, 454] on button "Edit Order" at bounding box center [613, 464] width 78 height 34
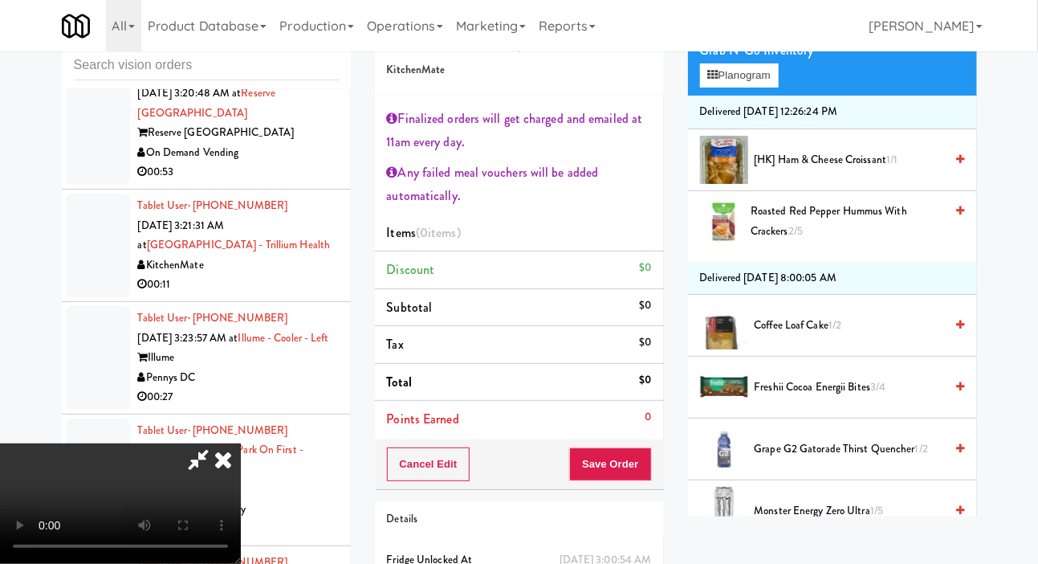
scroll to position [182, 0]
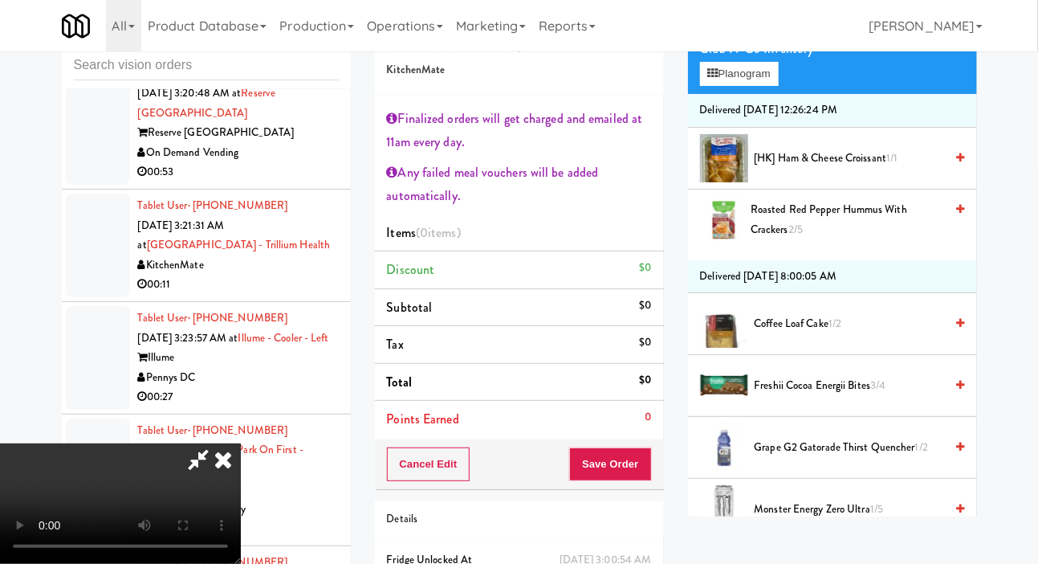
click at [850, 396] on span "Freshii Cocoa Energii Bites 3/4" at bounding box center [850, 386] width 190 height 20
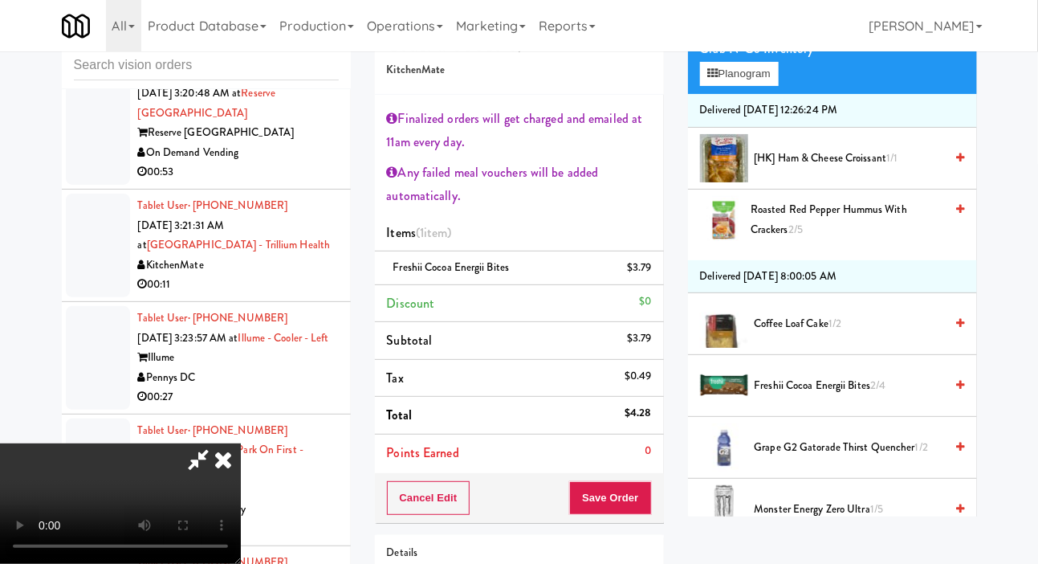
click at [879, 334] on span "Coffee Loaf Cake 1/2" at bounding box center [850, 324] width 190 height 20
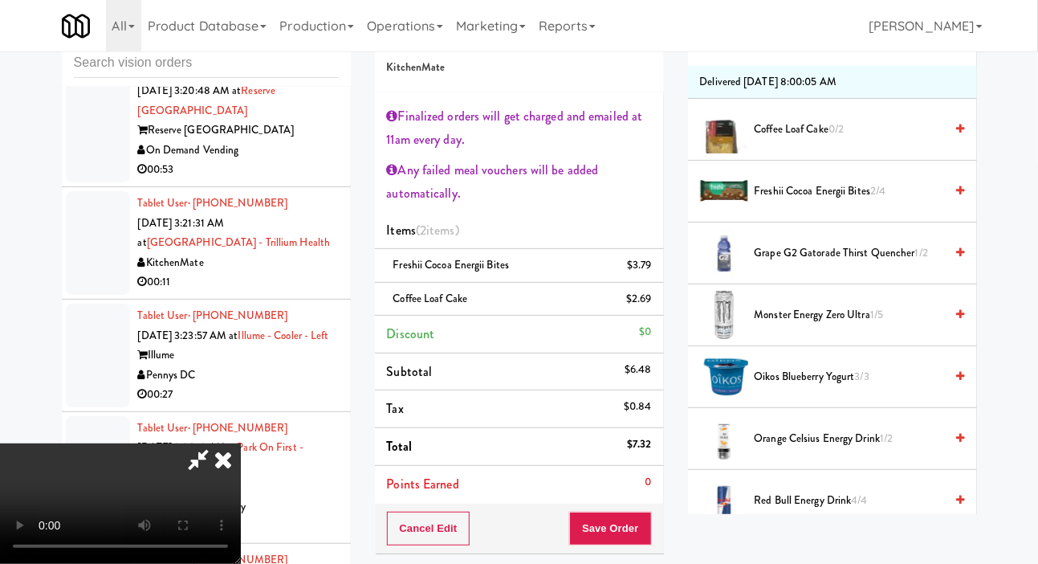
scroll to position [368, 0]
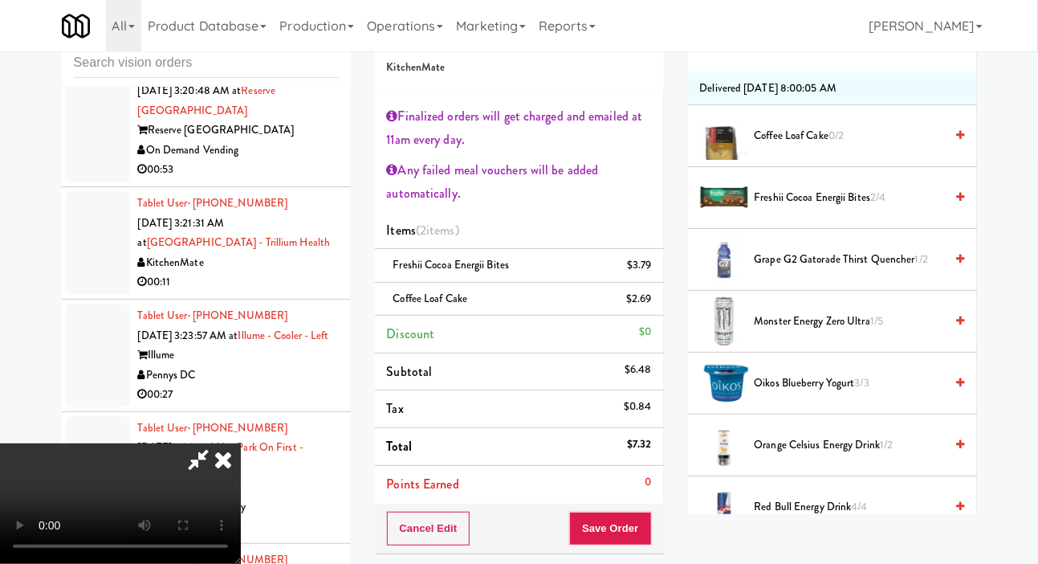
click at [886, 393] on span "Oikos Blueberry Yogurt 3/3" at bounding box center [850, 383] width 190 height 20
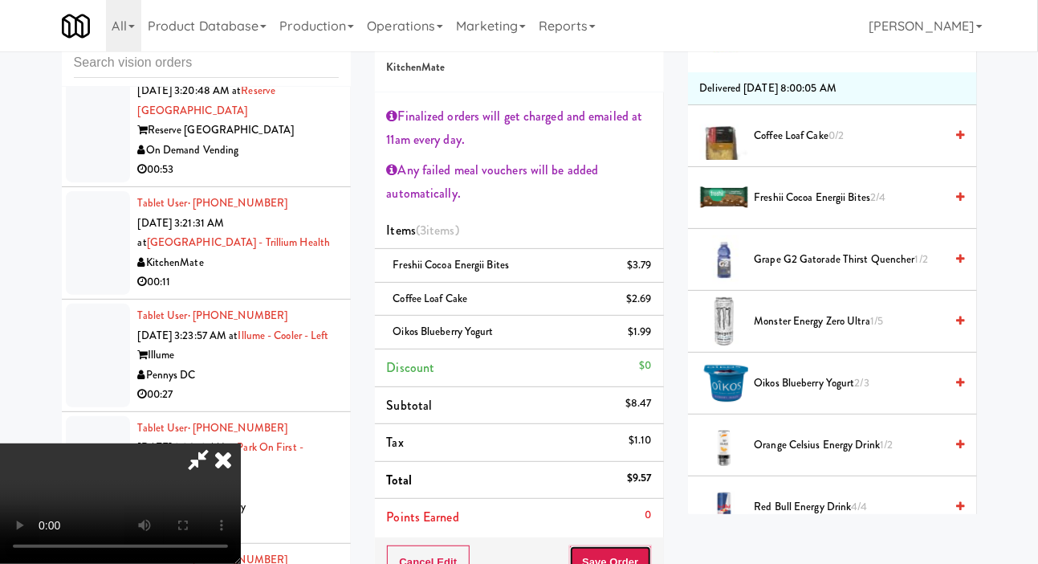
click at [633, 561] on button "Save Order" at bounding box center [610, 562] width 82 height 34
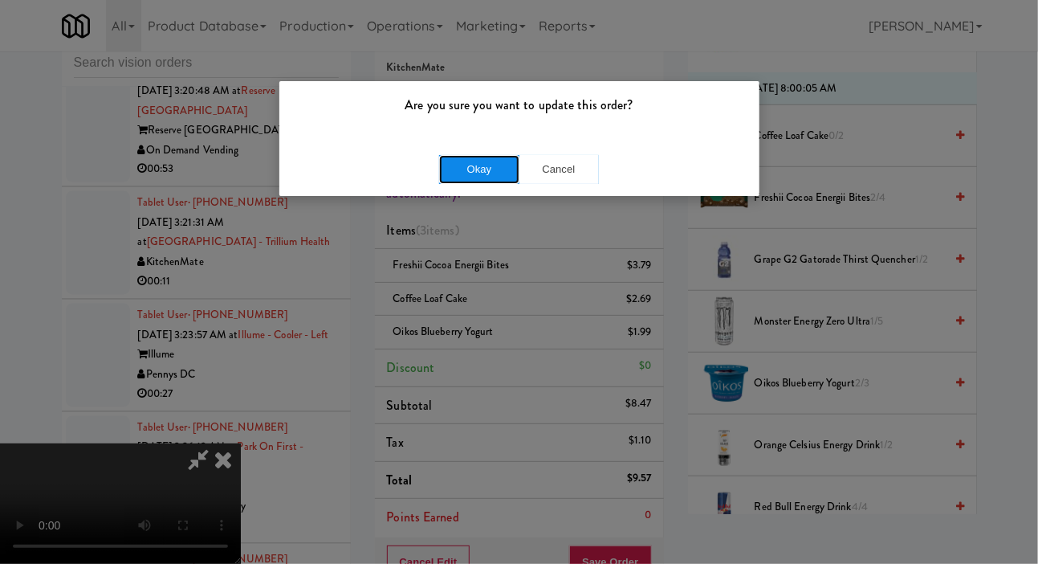
click at [440, 181] on button "Okay" at bounding box center [479, 169] width 80 height 29
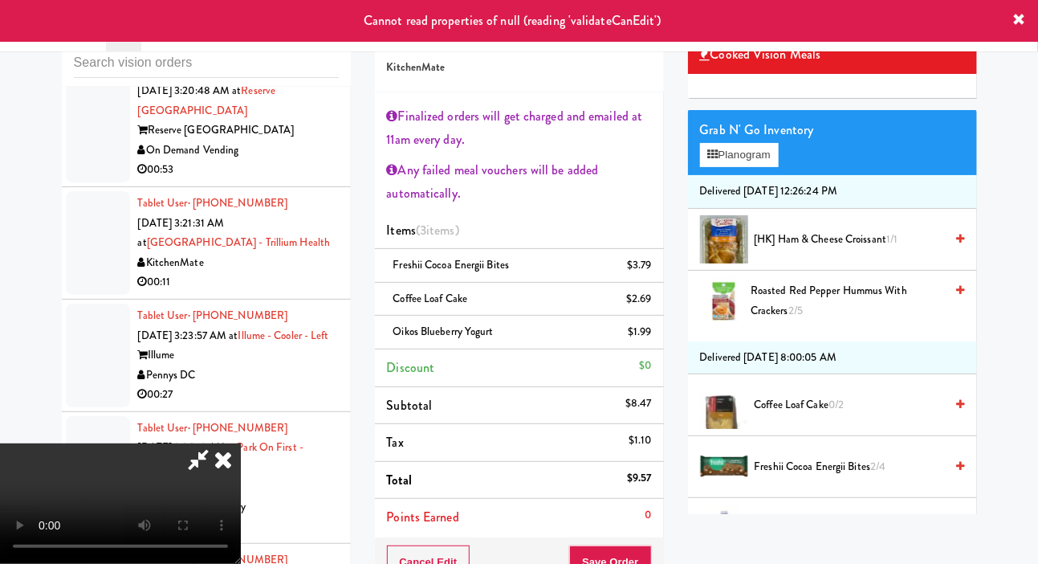
scroll to position [0, 0]
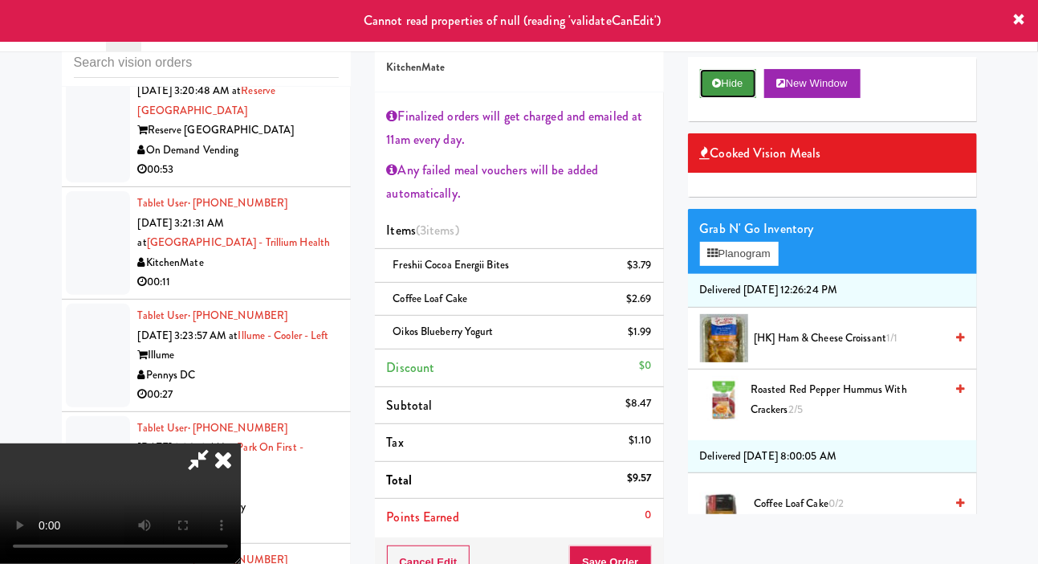
click at [721, 98] on button "Hide" at bounding box center [728, 83] width 56 height 29
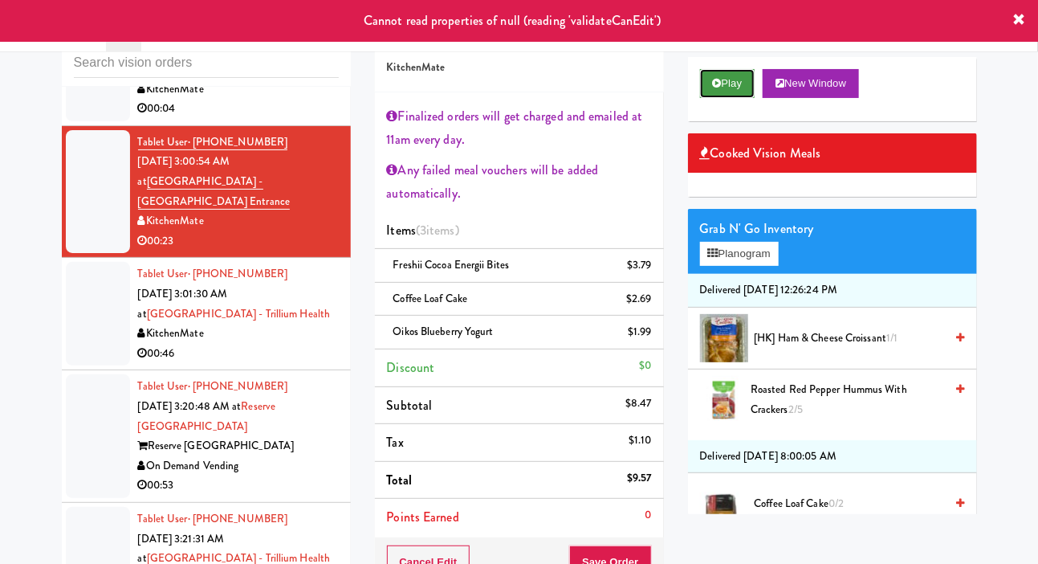
scroll to position [3252, 0]
click at [94, 120] on div at bounding box center [98, 69] width 64 height 104
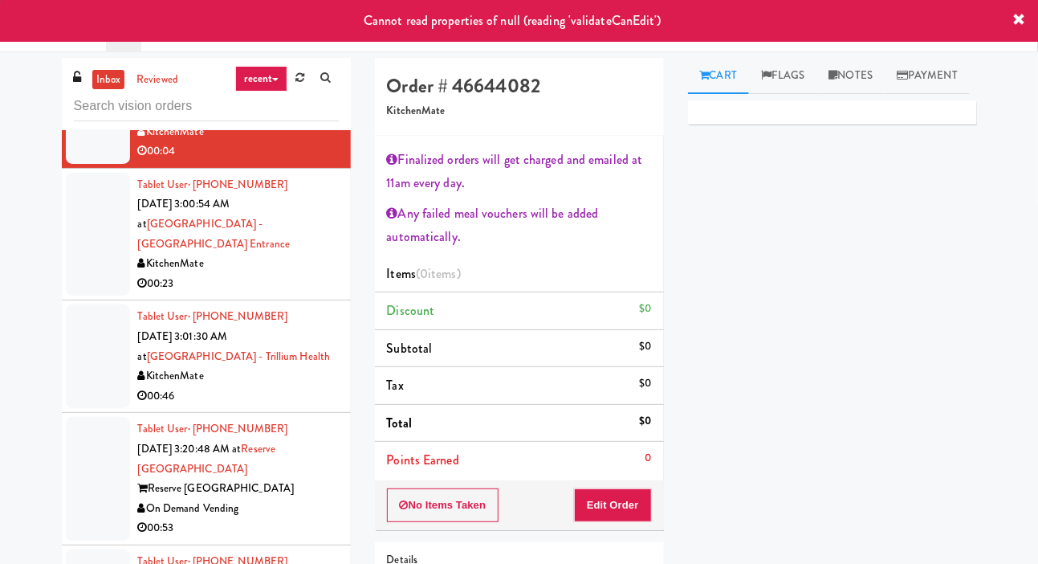
click at [92, 296] on div at bounding box center [98, 235] width 64 height 124
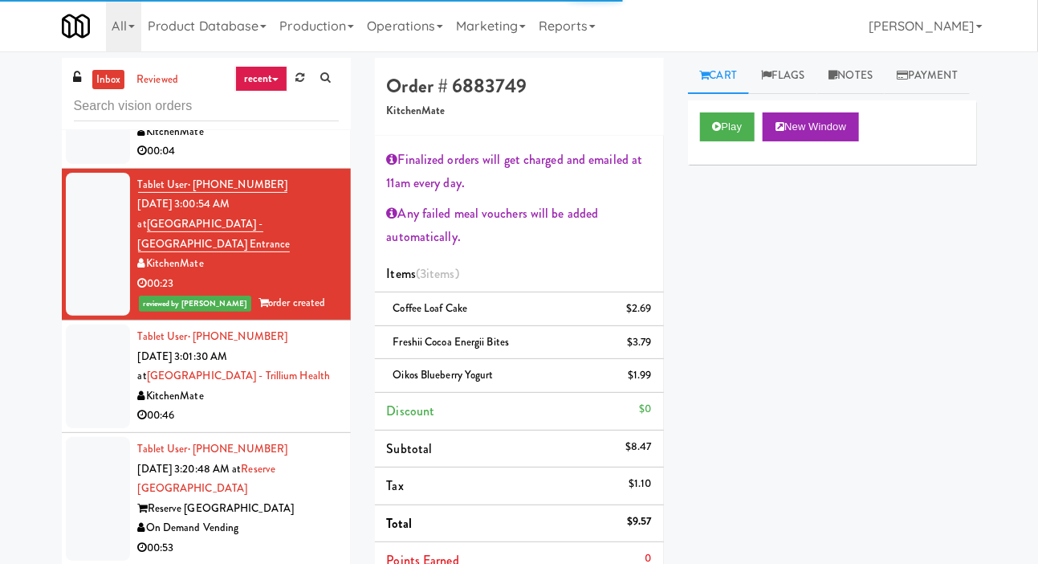
click at [85, 164] on div at bounding box center [98, 112] width 64 height 104
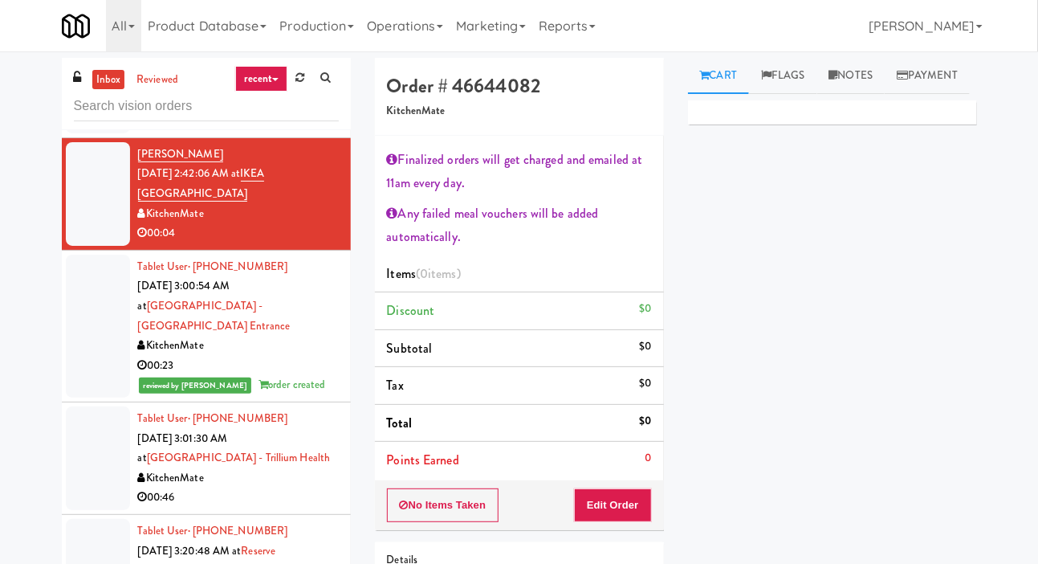
click at [79, 133] on div at bounding box center [98, 82] width 64 height 104
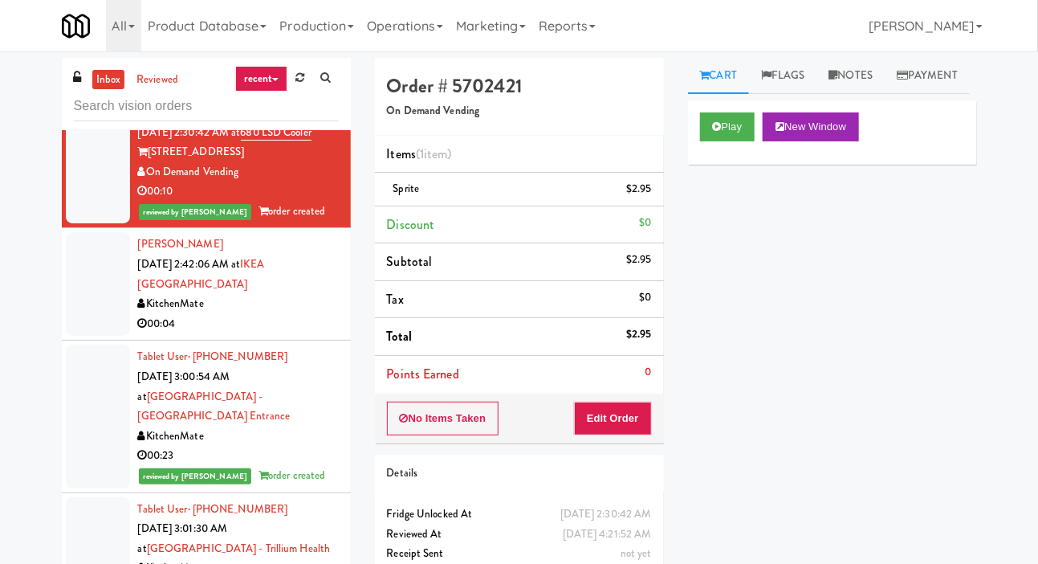
click at [90, 92] on div at bounding box center [98, 20] width 64 height 143
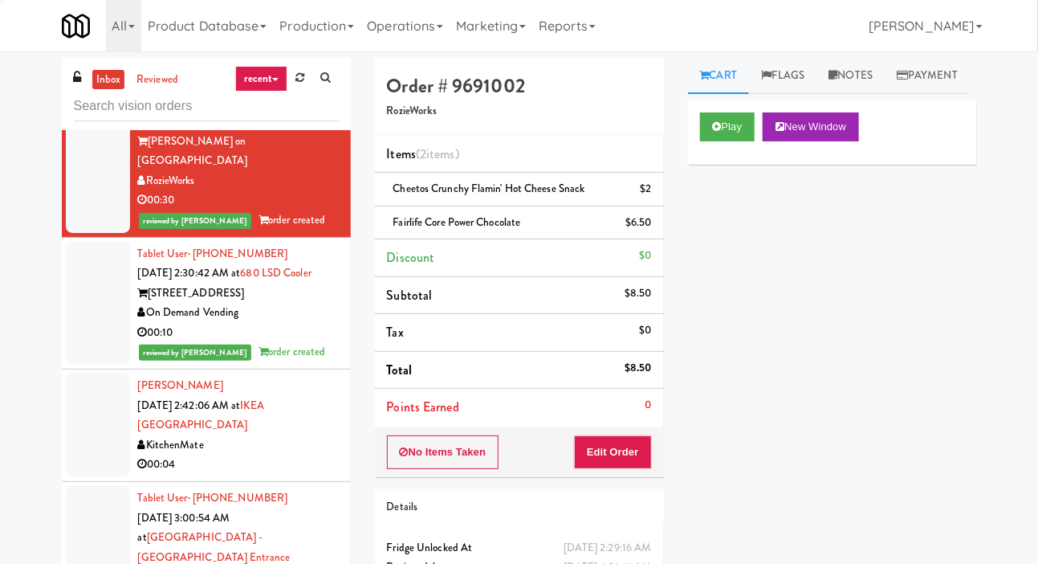
click at [93, 61] on div at bounding box center [98, 9] width 64 height 104
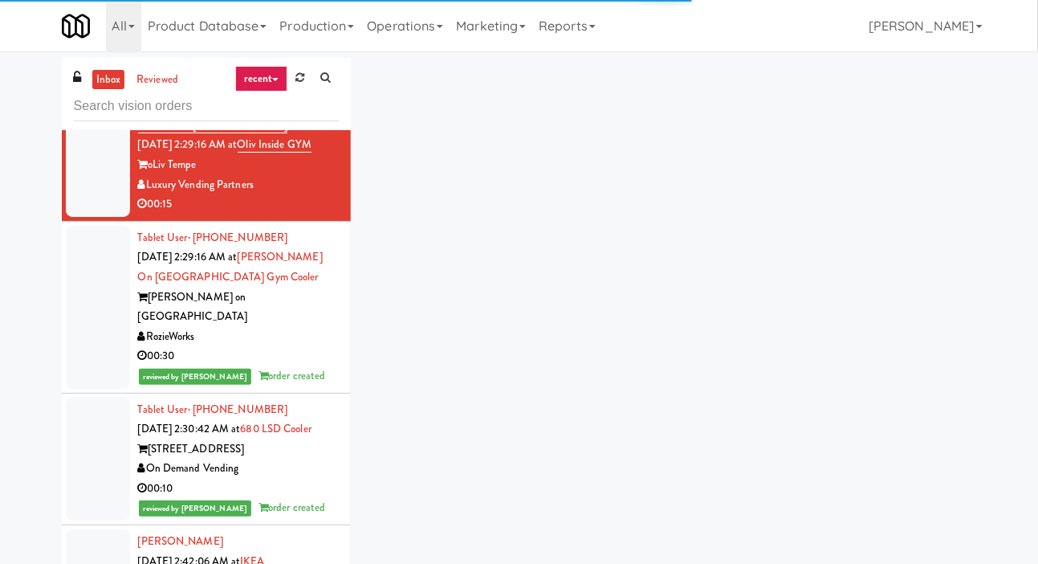
scroll to position [2825, 0]
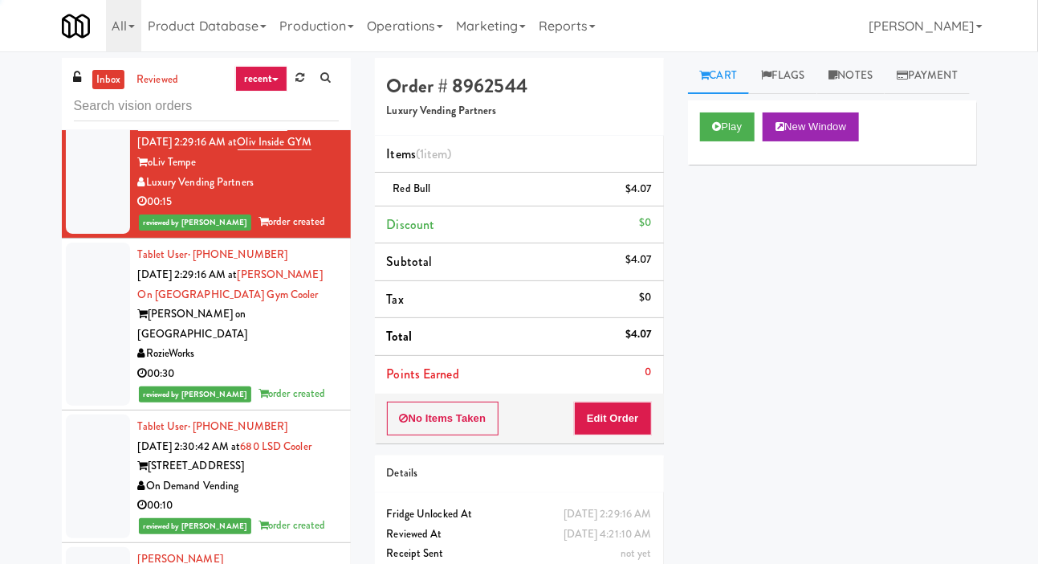
click at [98, 102] on div at bounding box center [98, 50] width 64 height 104
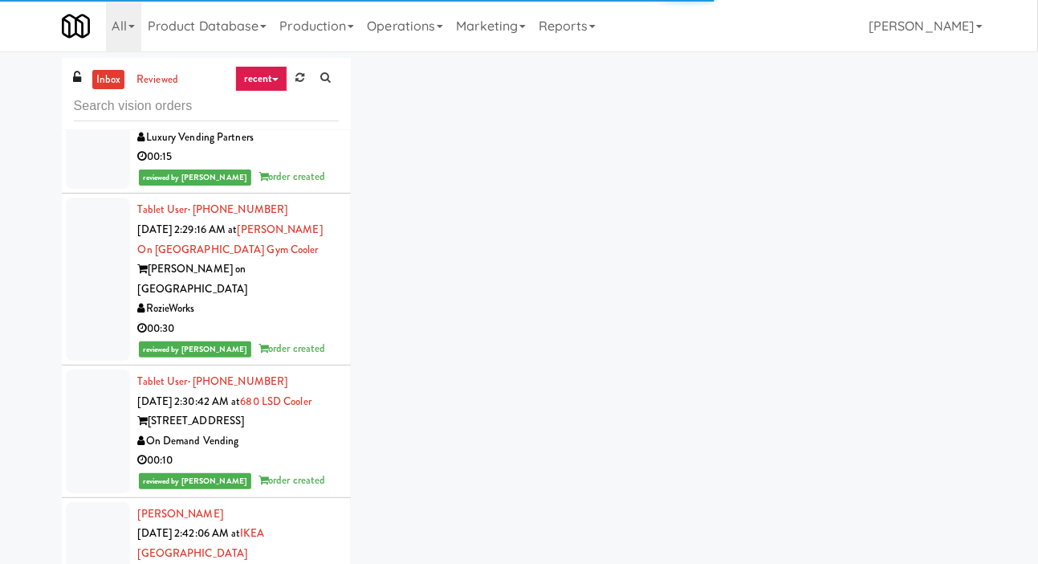
scroll to position [2880, 0]
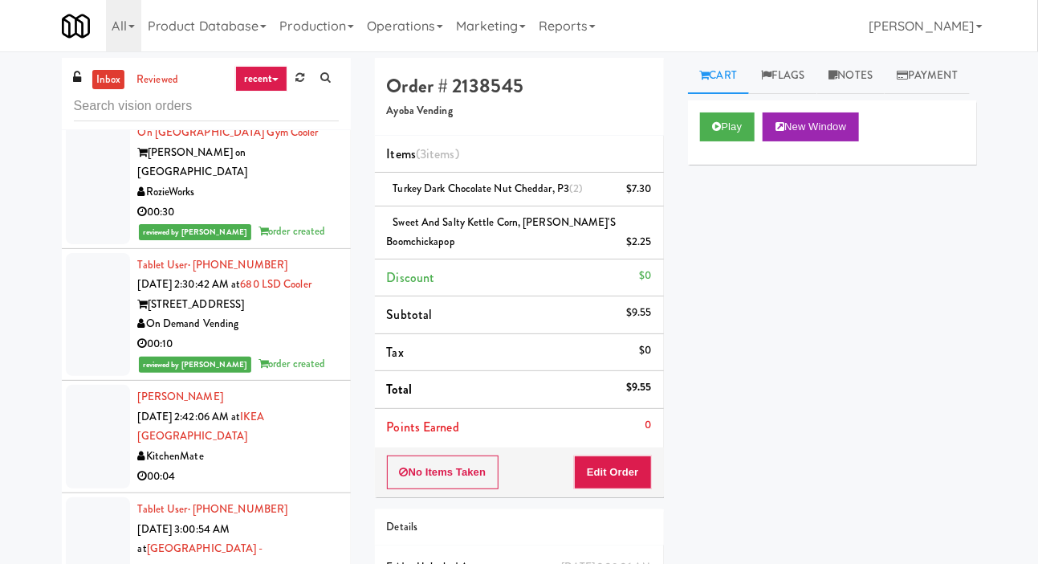
click at [99, 244] on div at bounding box center [98, 162] width 64 height 163
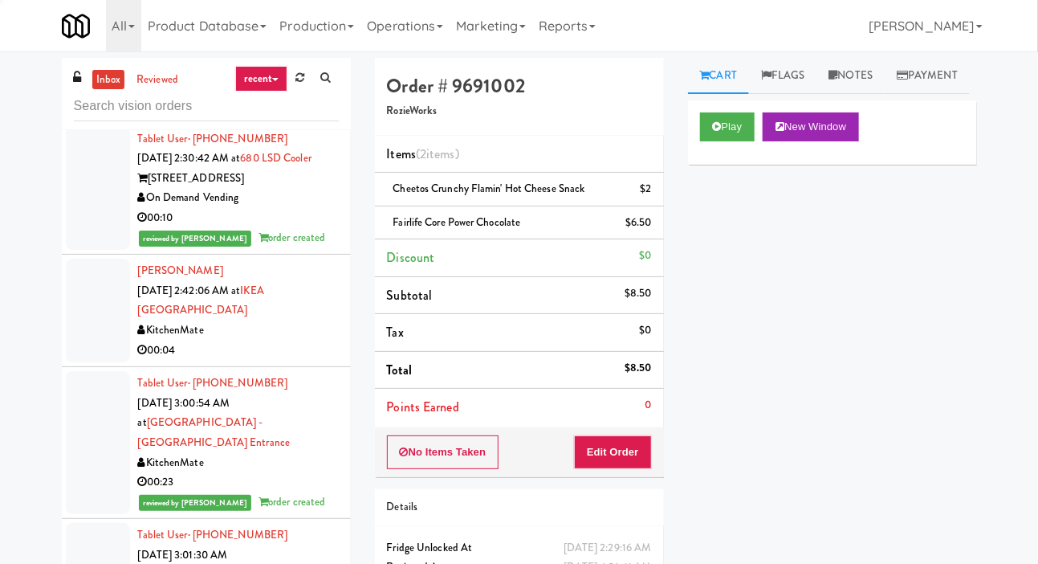
click at [100, 367] on li "[PERSON_NAME] [DATE] 2:42:06 AM at [GEOGRAPHIC_DATA] KitchenMate 00:04" at bounding box center [206, 310] width 289 height 112
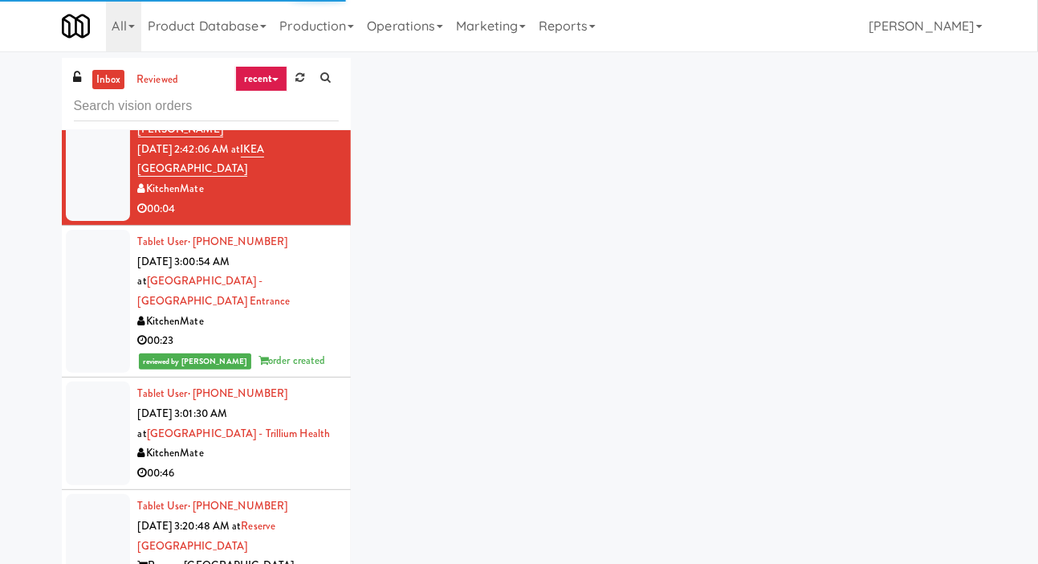
scroll to position [3276, 0]
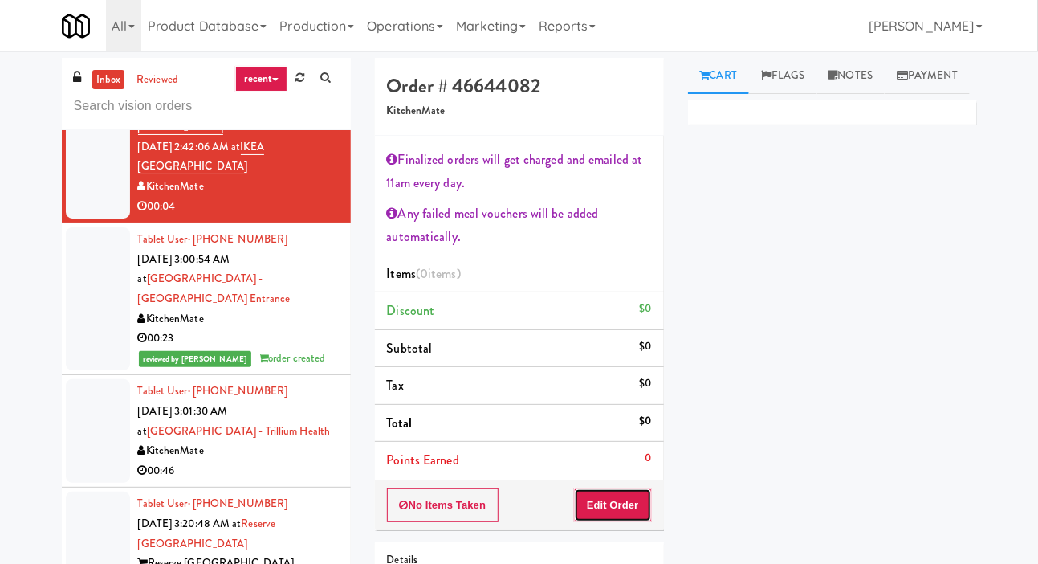
click at [604, 491] on button "Edit Order" at bounding box center [613, 505] width 78 height 34
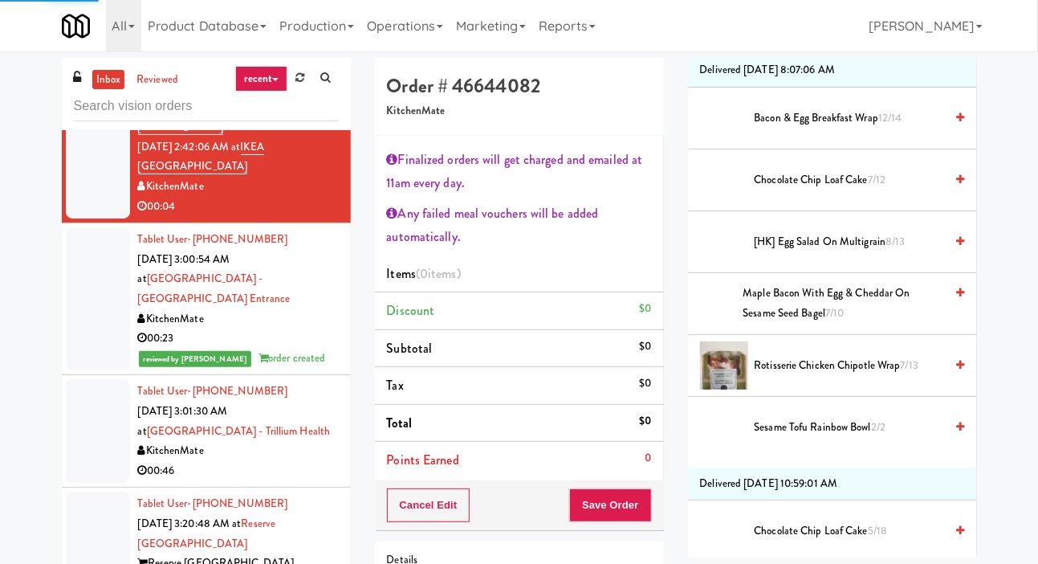
scroll to position [225, 0]
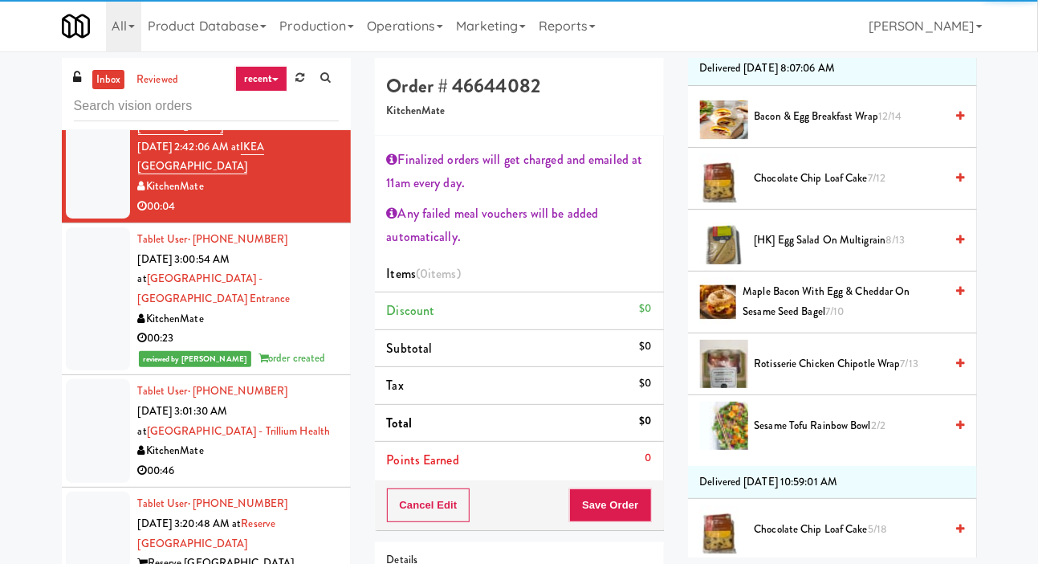
click at [843, 189] on span "Chocolate Chip Loaf Cake 7/12" at bounding box center [850, 179] width 190 height 20
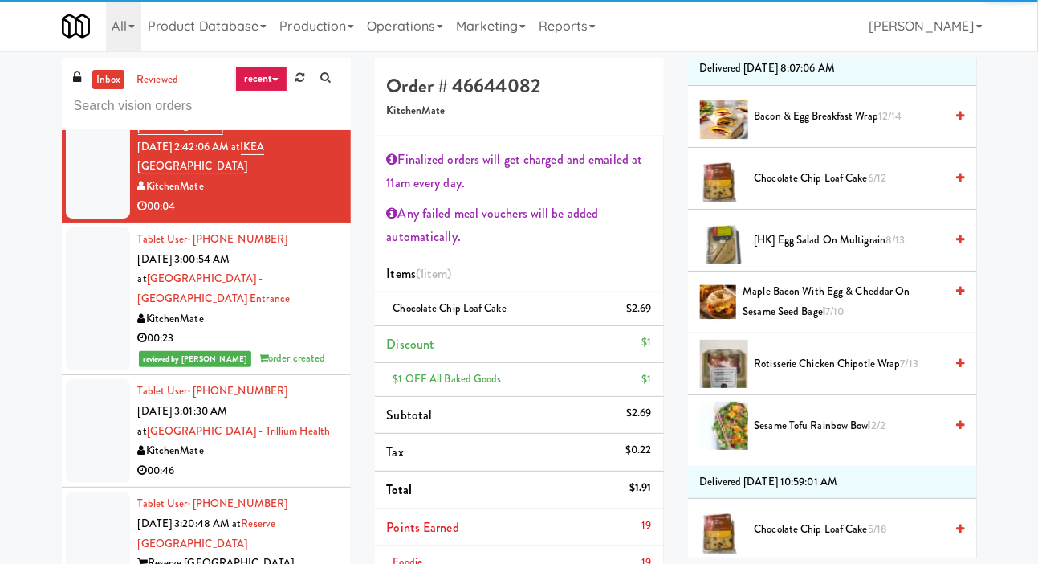
click at [630, 533] on li "Points Earned 19" at bounding box center [519, 528] width 289 height 38
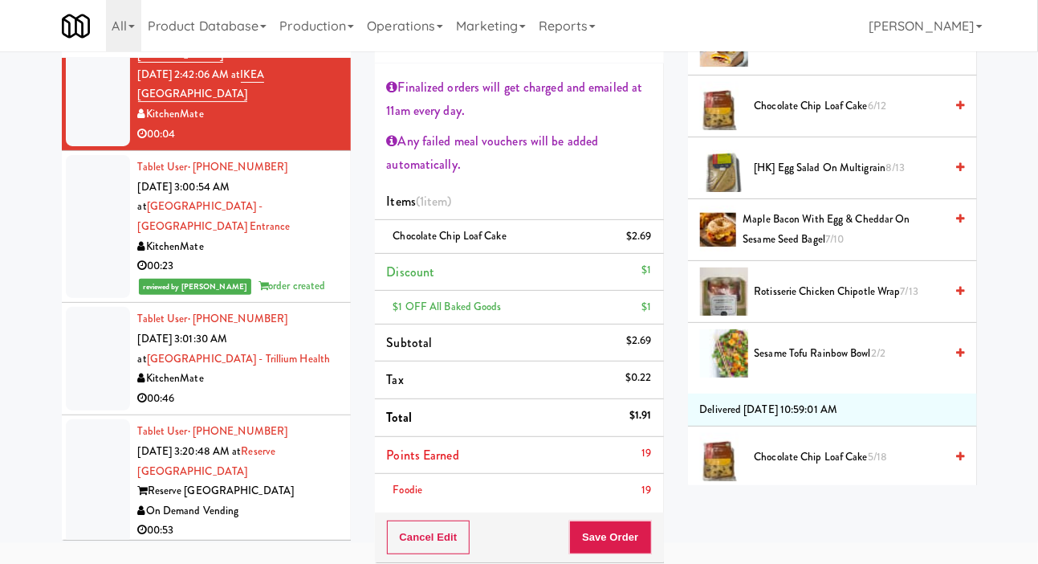
scroll to position [74, 0]
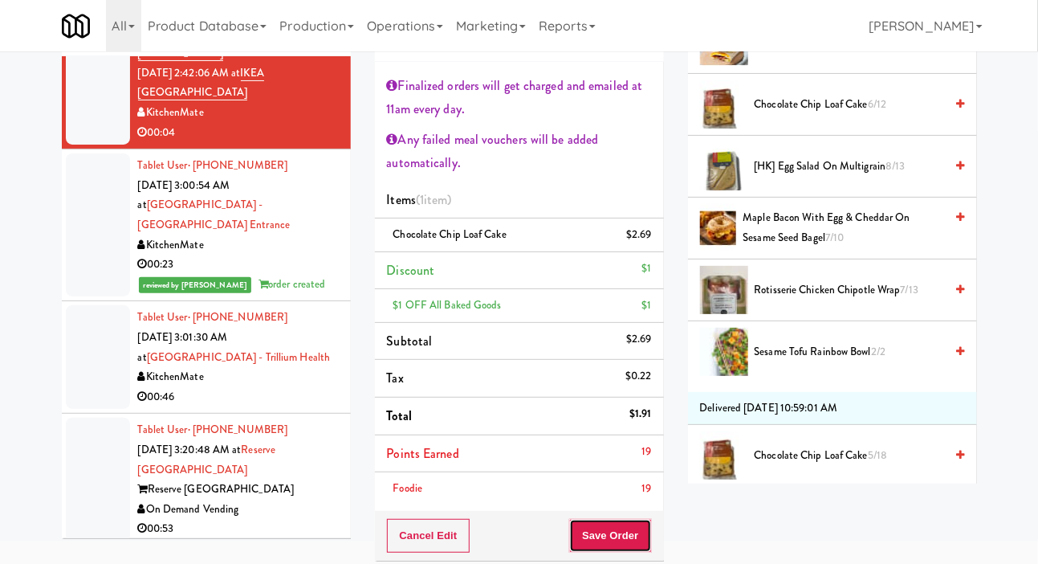
click at [614, 537] on button "Save Order" at bounding box center [610, 536] width 82 height 34
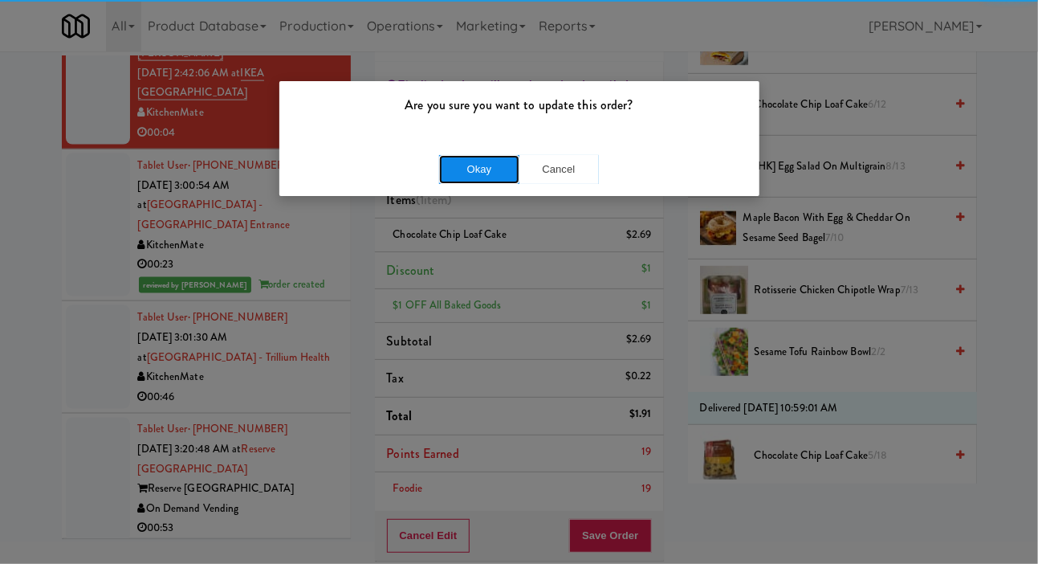
click at [482, 181] on button "Okay" at bounding box center [479, 169] width 80 height 29
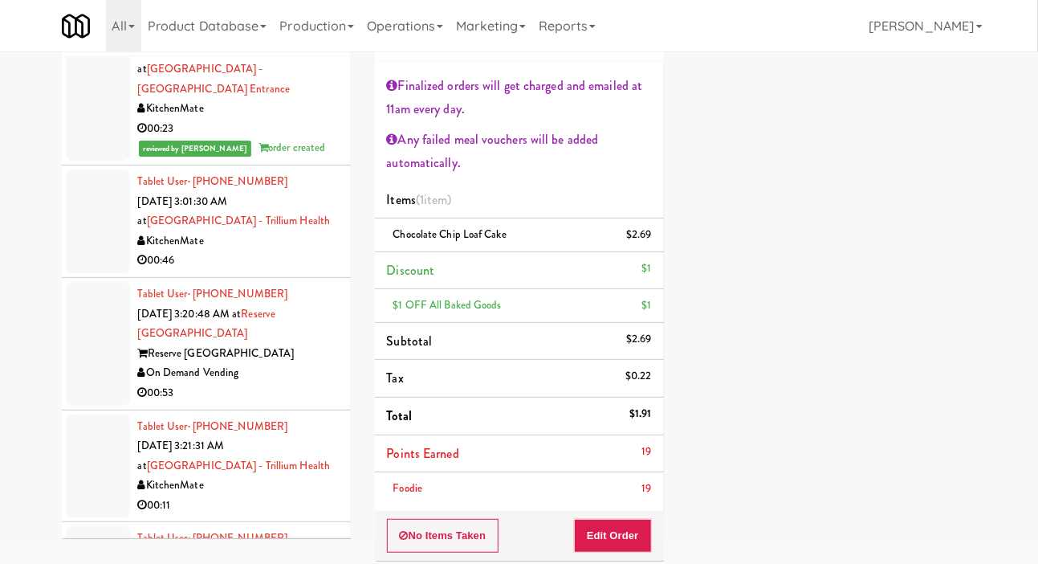
scroll to position [3458, 0]
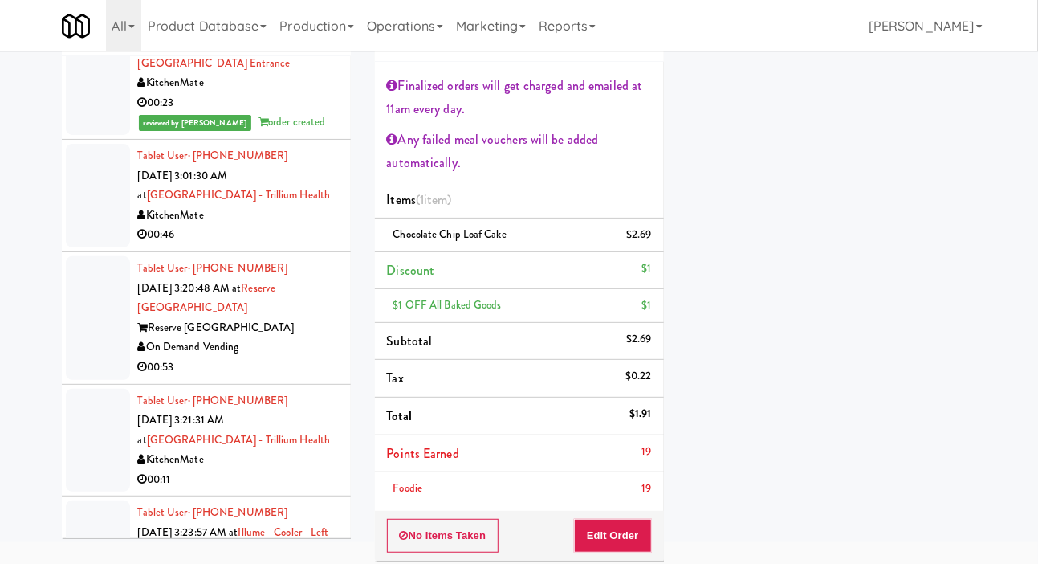
click at [84, 247] on div at bounding box center [98, 196] width 64 height 104
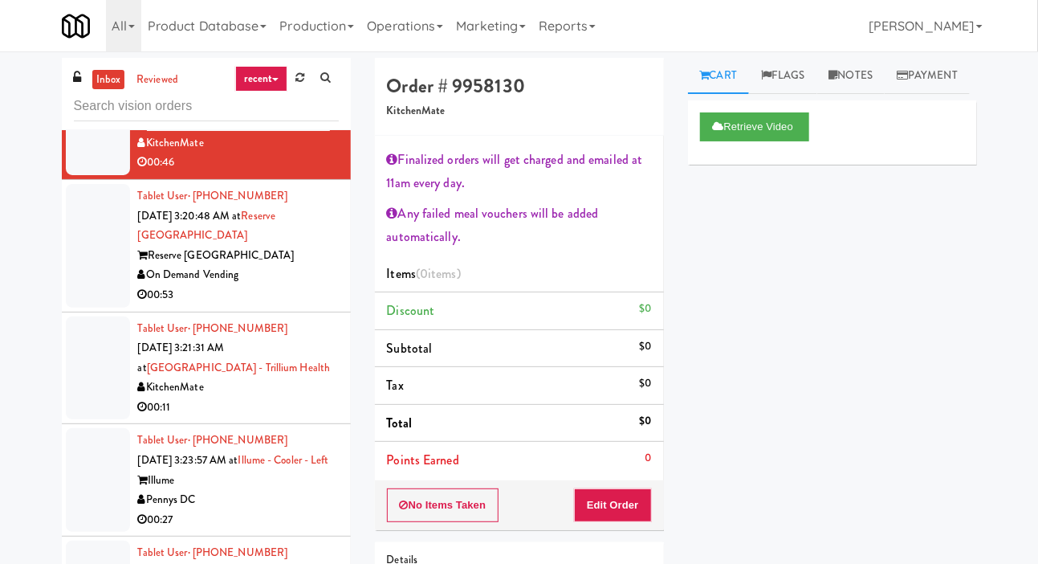
scroll to position [3610, 0]
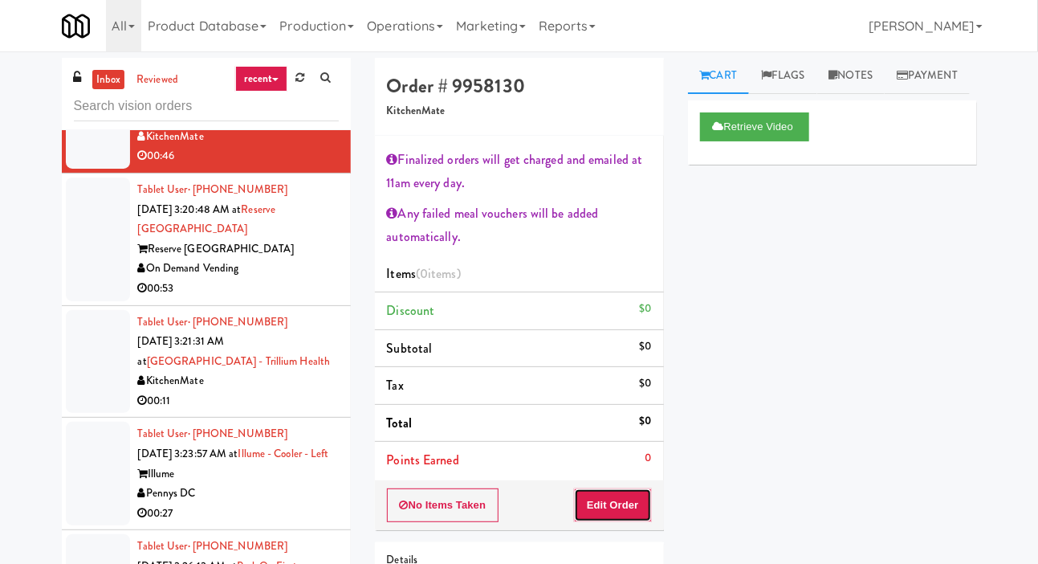
click at [636, 515] on button "Edit Order" at bounding box center [613, 505] width 78 height 34
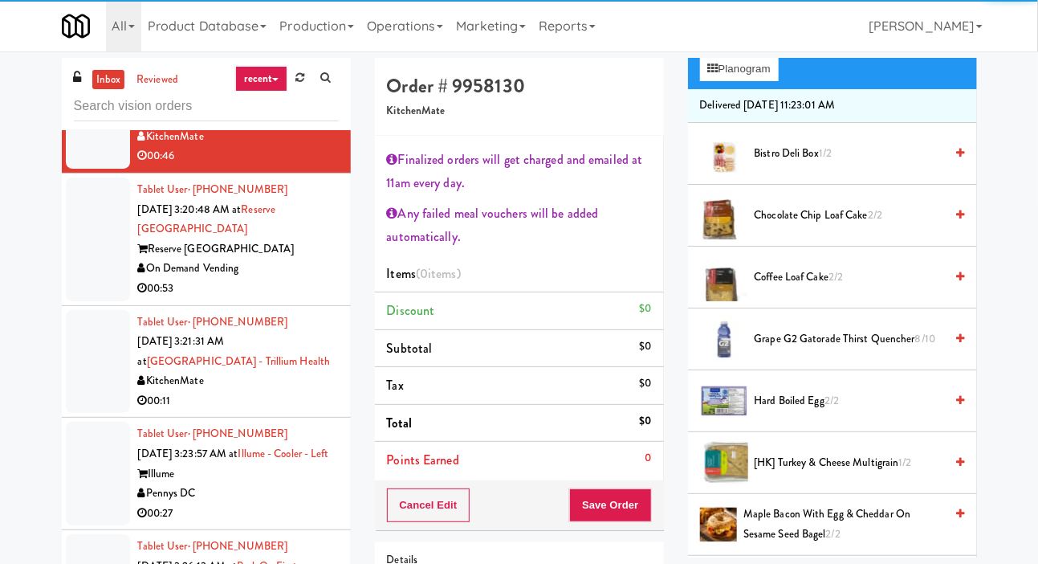
click at [847, 287] on span "Coffee Loaf Cake 2/2" at bounding box center [850, 277] width 190 height 20
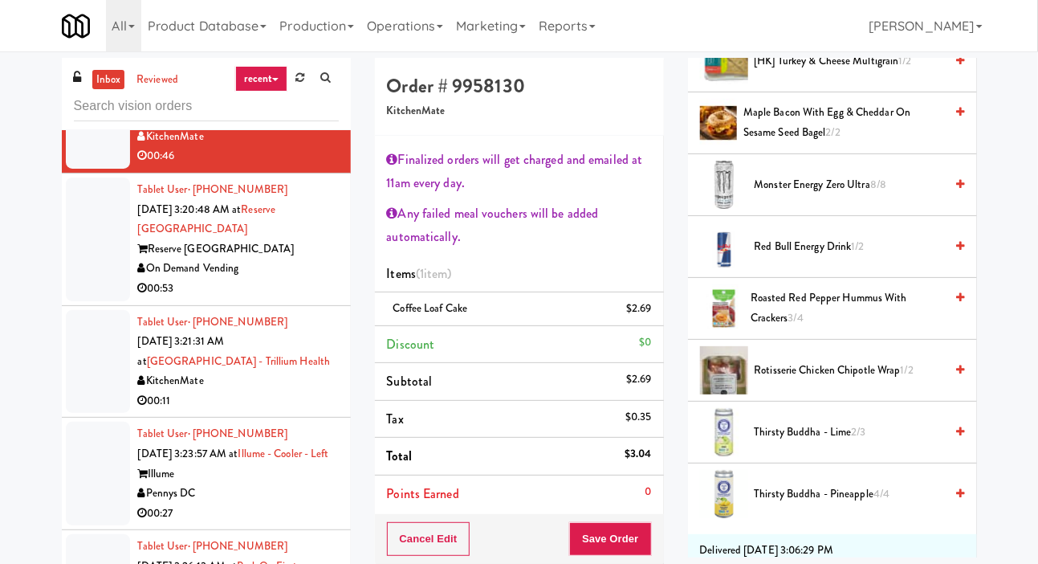
scroll to position [638, 0]
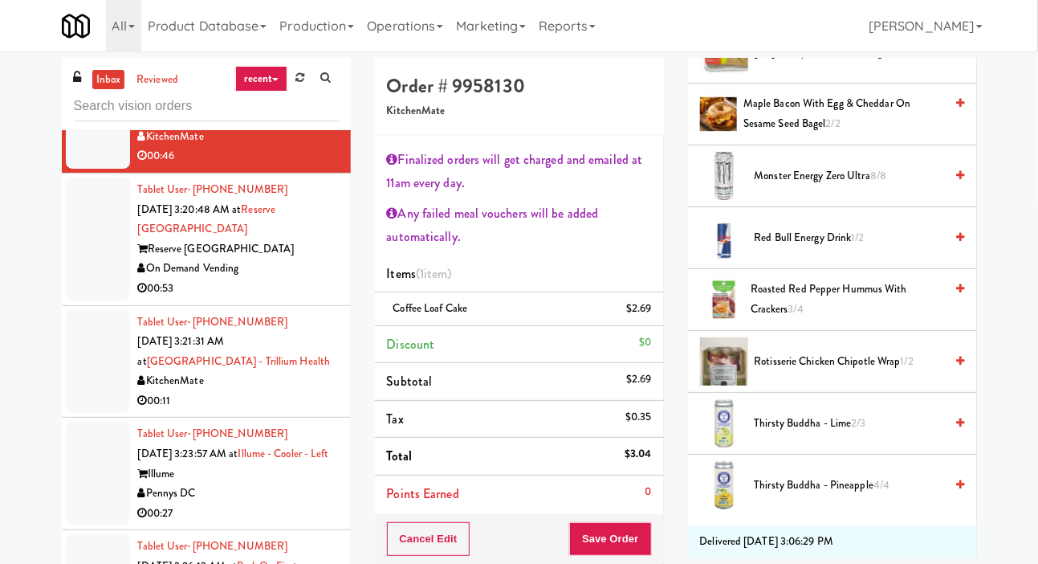
click at [826, 372] on span "Rotisserie Chicken Chipotle Wrap 1/2" at bounding box center [850, 362] width 190 height 20
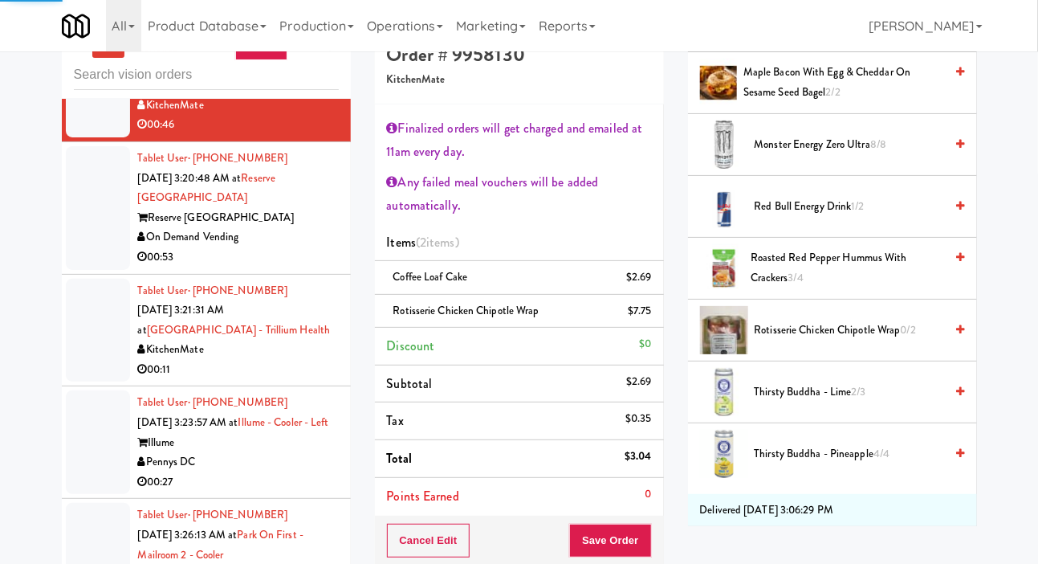
scroll to position [50, 0]
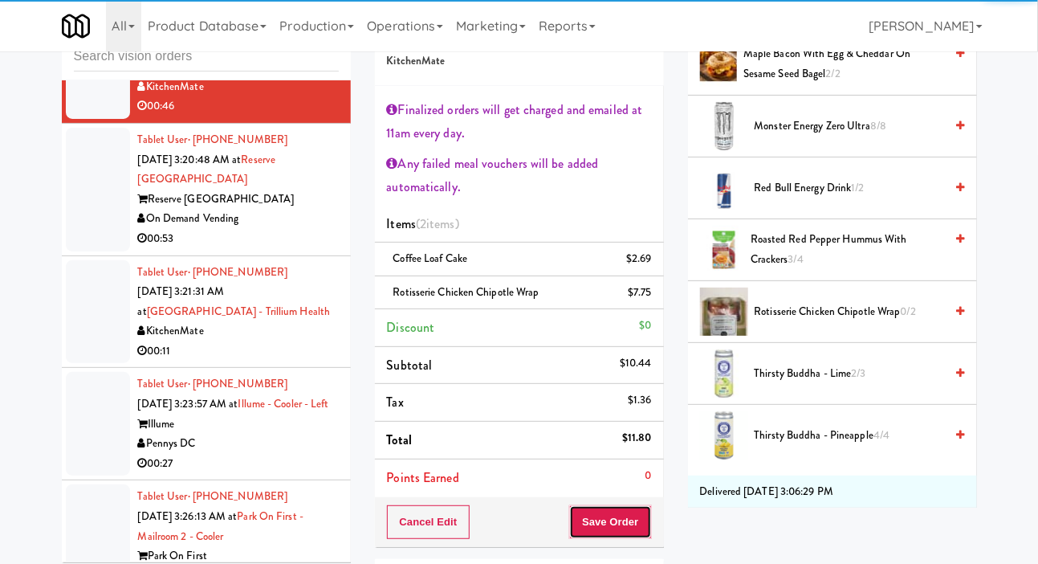
click at [615, 518] on button "Save Order" at bounding box center [610, 522] width 82 height 34
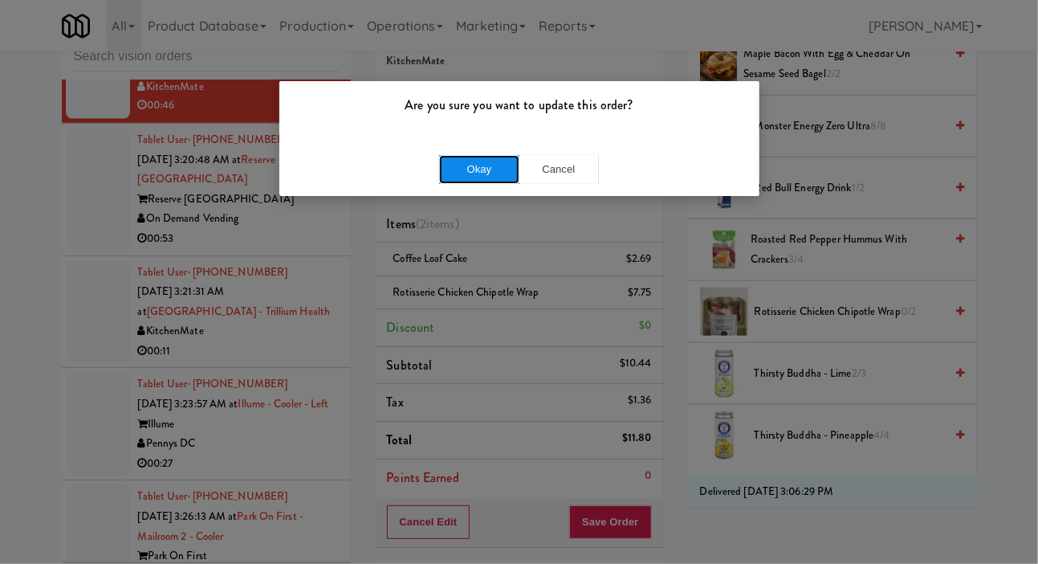
click at [490, 168] on button "Okay" at bounding box center [479, 169] width 80 height 29
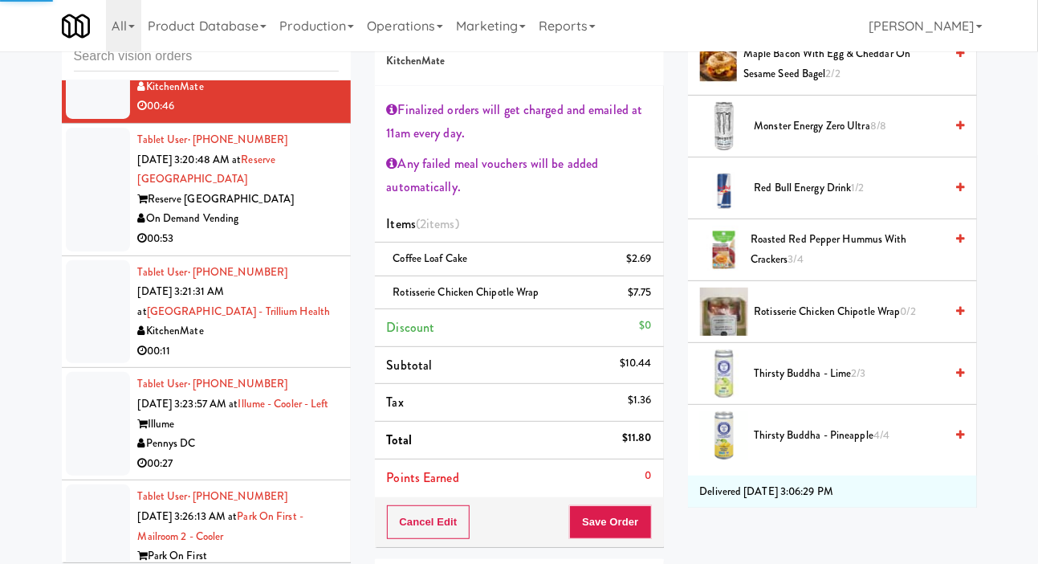
click at [93, 251] on div at bounding box center [98, 190] width 64 height 124
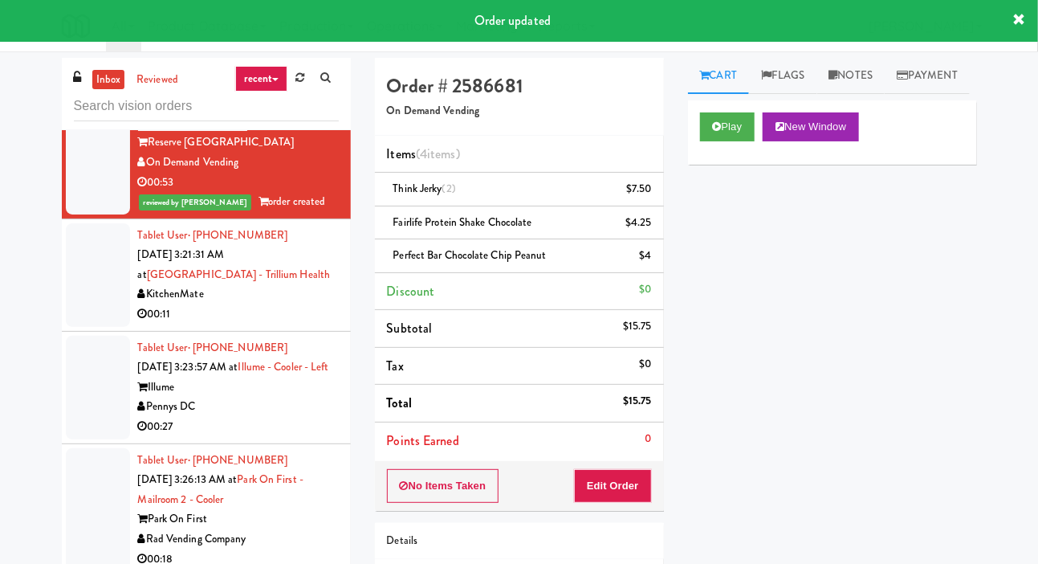
click at [89, 327] on div at bounding box center [98, 275] width 64 height 104
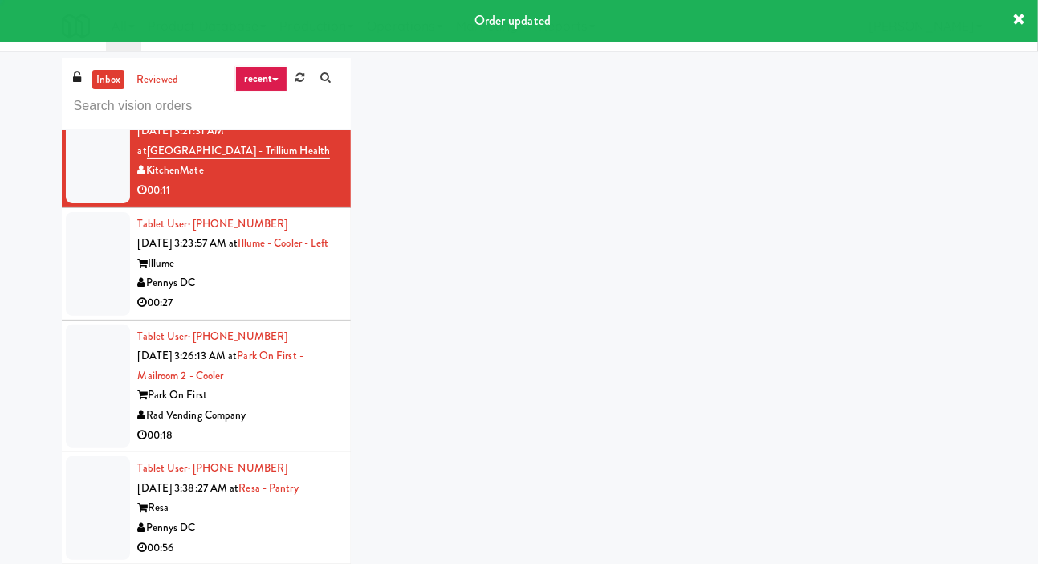
scroll to position [3862, 0]
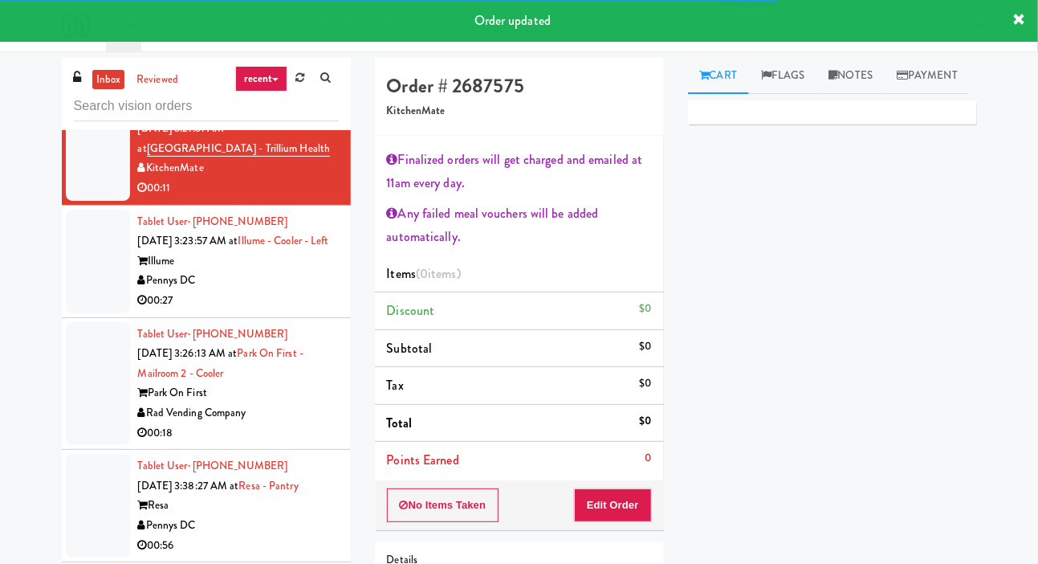
click at [93, 313] on div at bounding box center [98, 262] width 64 height 104
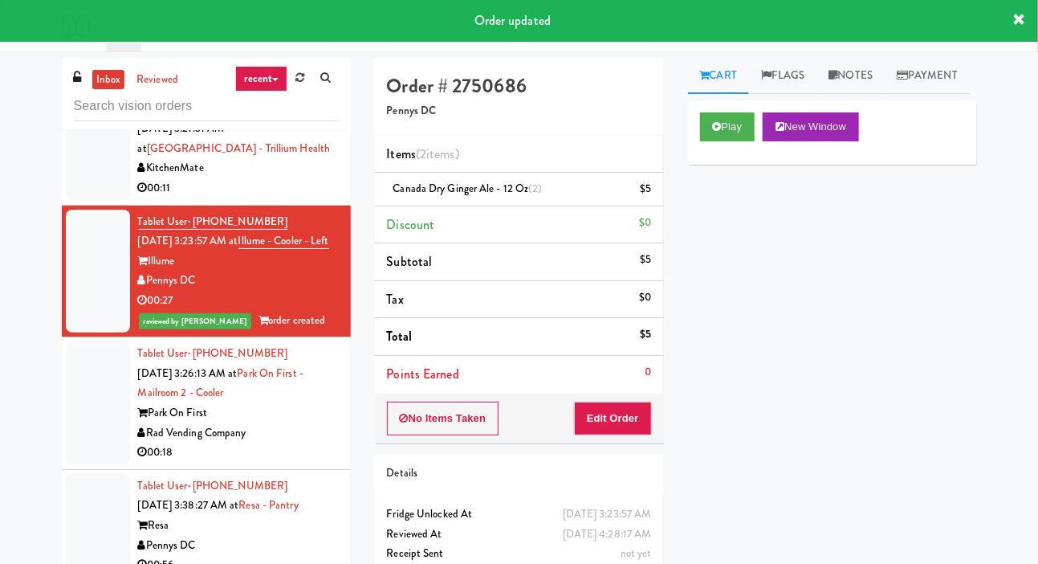
click at [96, 201] on div at bounding box center [98, 149] width 64 height 104
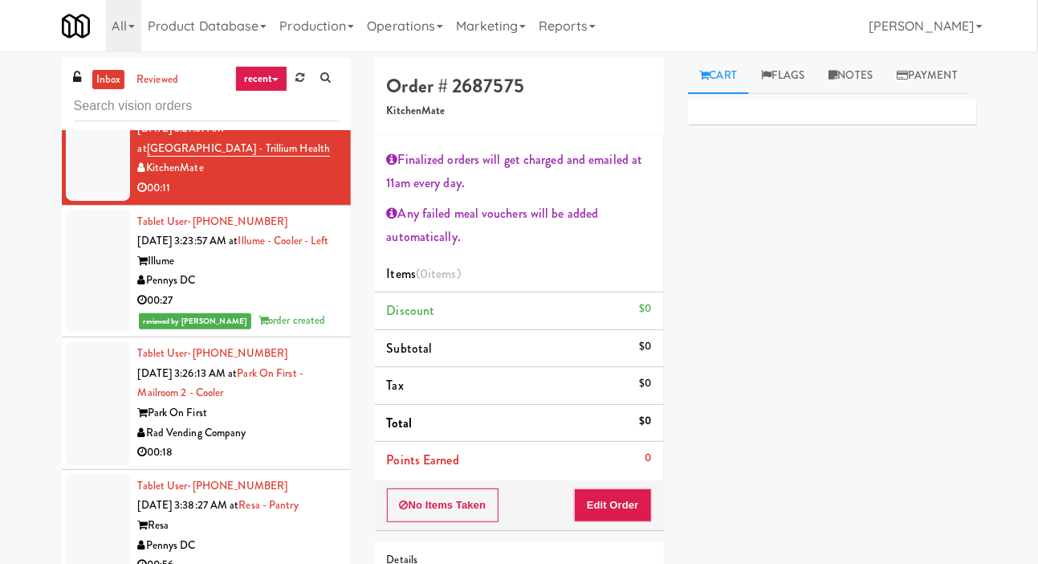
click at [628, 395] on li "Tax $0" at bounding box center [519, 386] width 289 height 38
click at [621, 499] on button "Edit Order" at bounding box center [613, 505] width 78 height 34
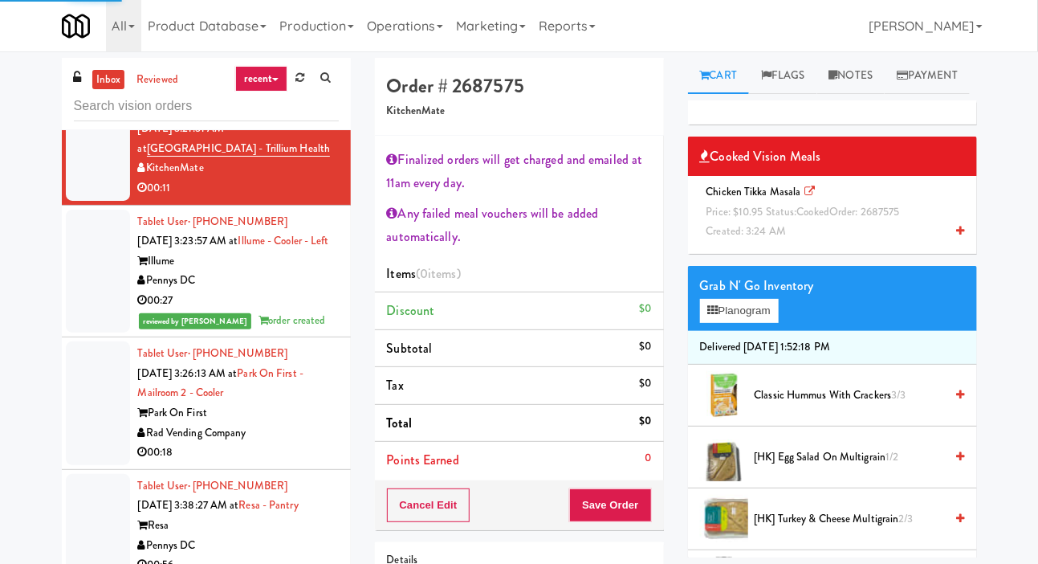
click at [765, 238] on span "Created: 3:24 AM" at bounding box center [746, 230] width 80 height 15
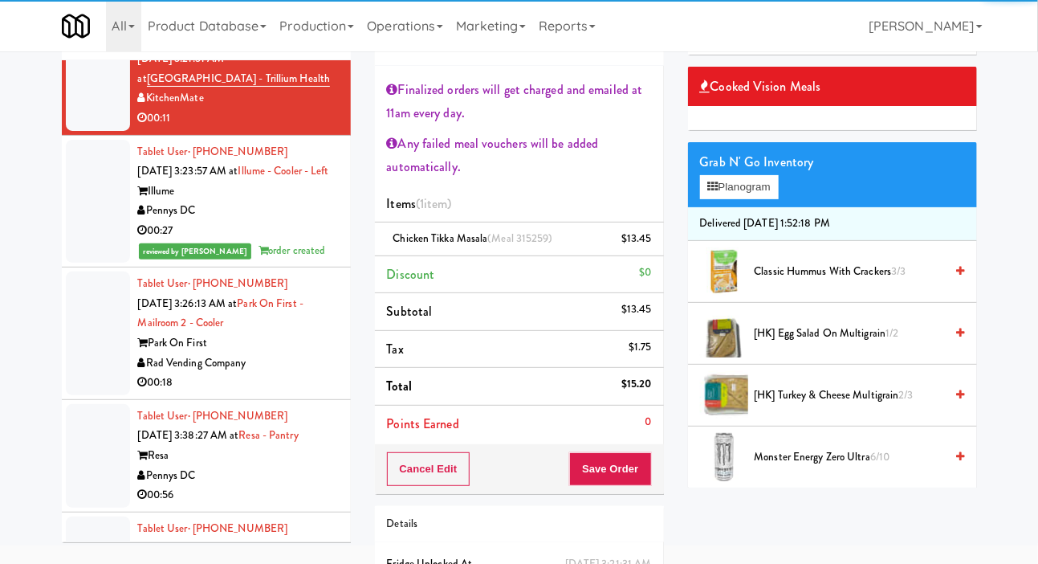
scroll to position [79, 0]
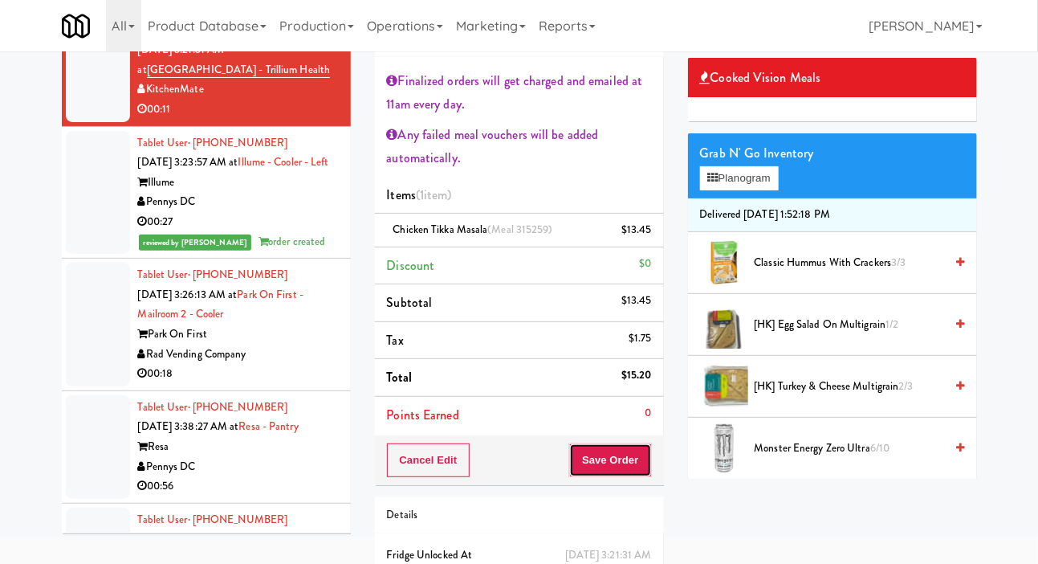
click at [635, 474] on button "Save Order" at bounding box center [610, 460] width 82 height 34
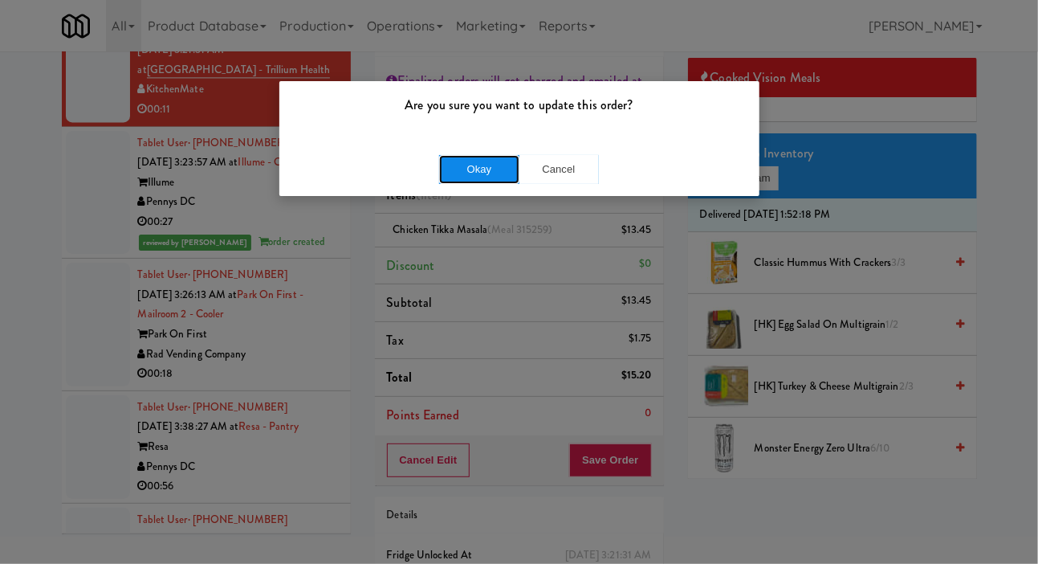
click at [500, 169] on button "Okay" at bounding box center [479, 169] width 80 height 29
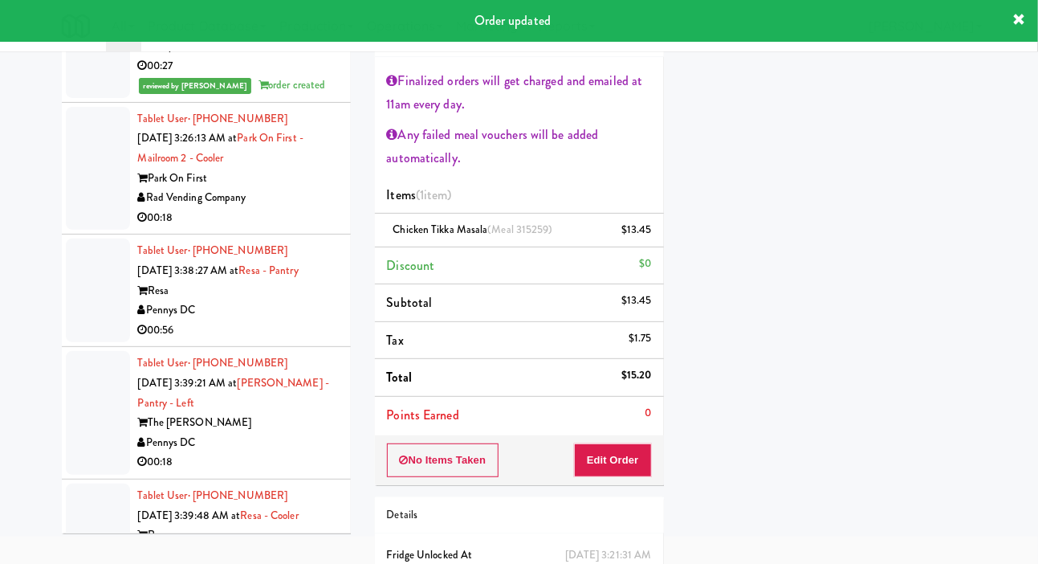
scroll to position [4041, 0]
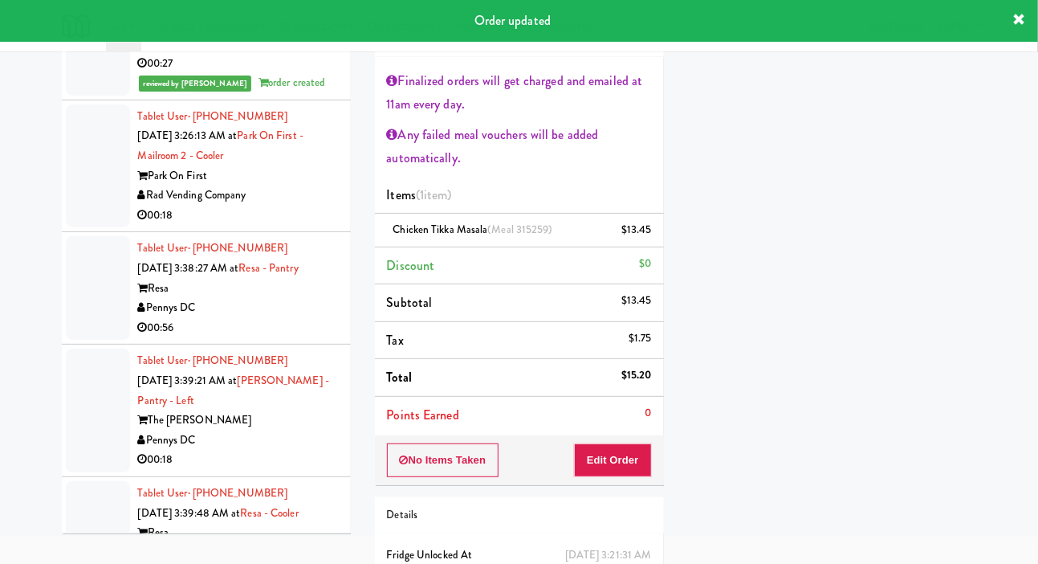
click at [92, 228] on div at bounding box center [98, 166] width 64 height 124
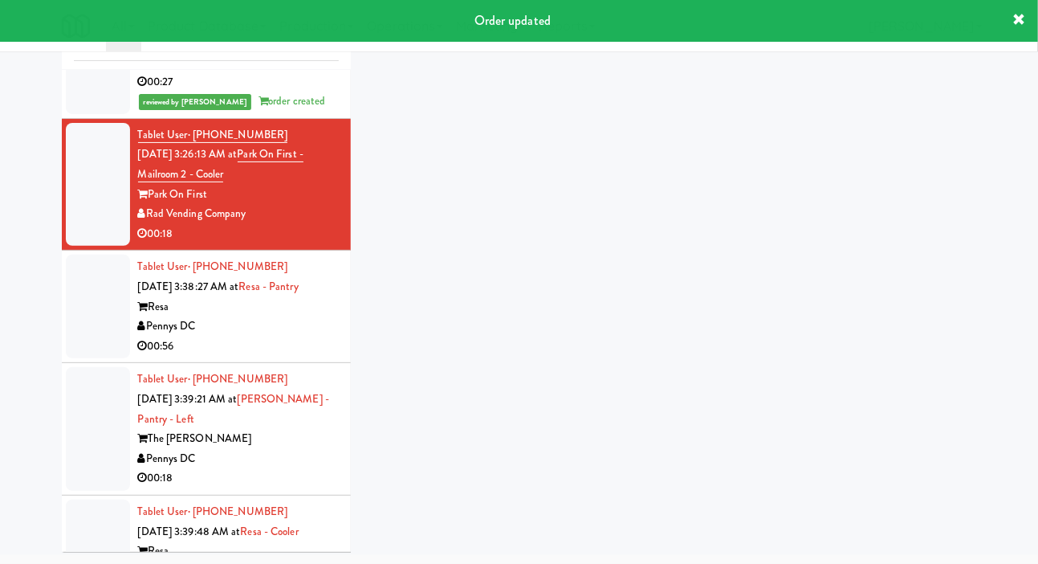
scroll to position [59, 0]
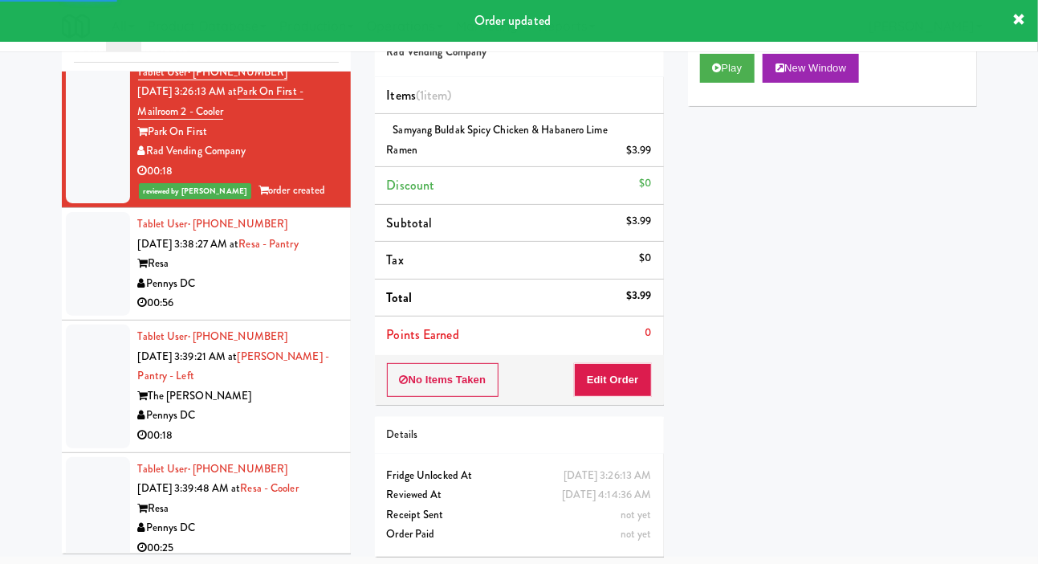
click at [84, 316] on div at bounding box center [98, 264] width 64 height 104
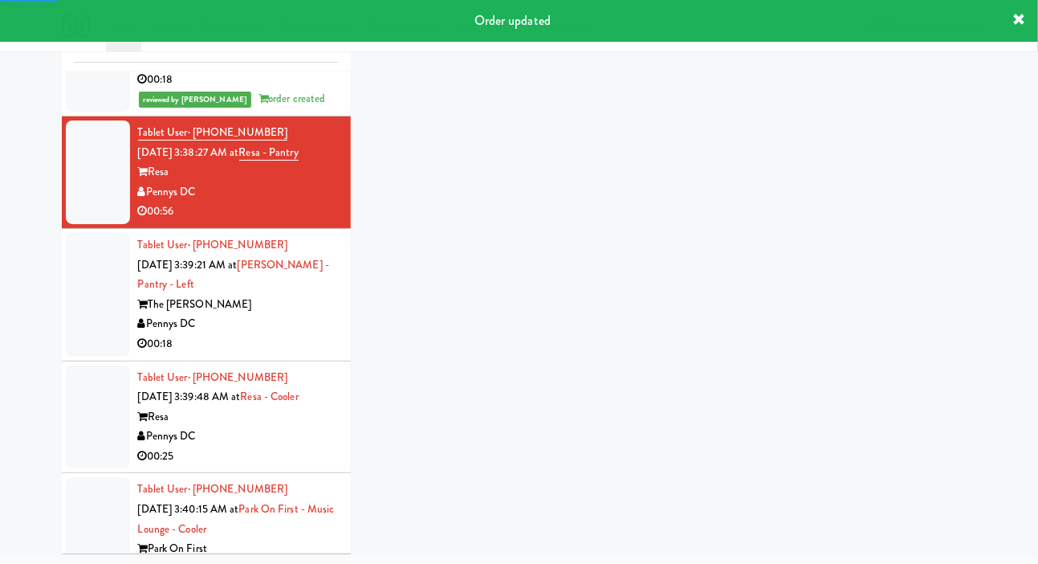
scroll to position [4201, 0]
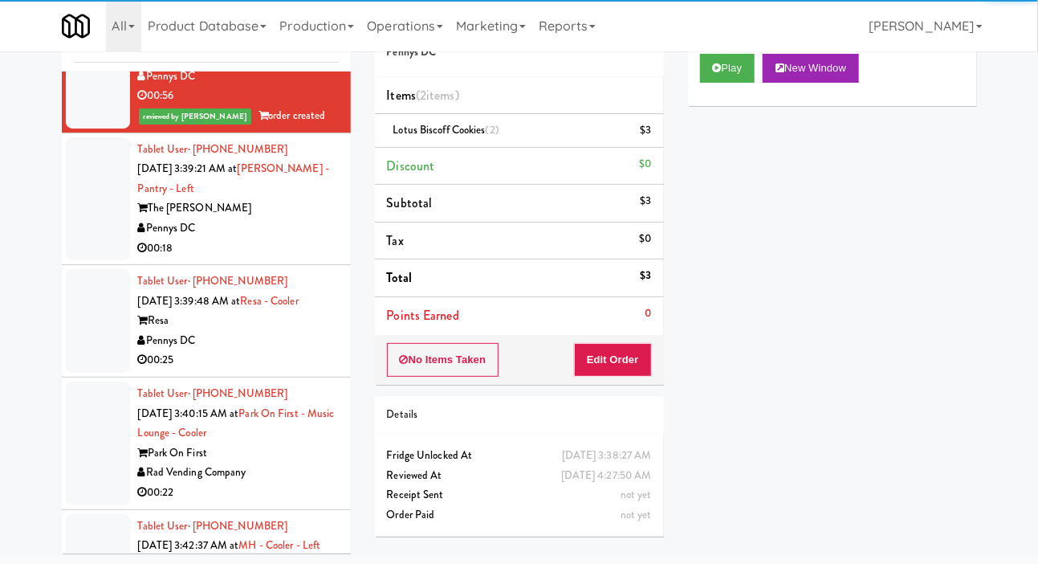
click at [75, 261] on div at bounding box center [98, 199] width 64 height 124
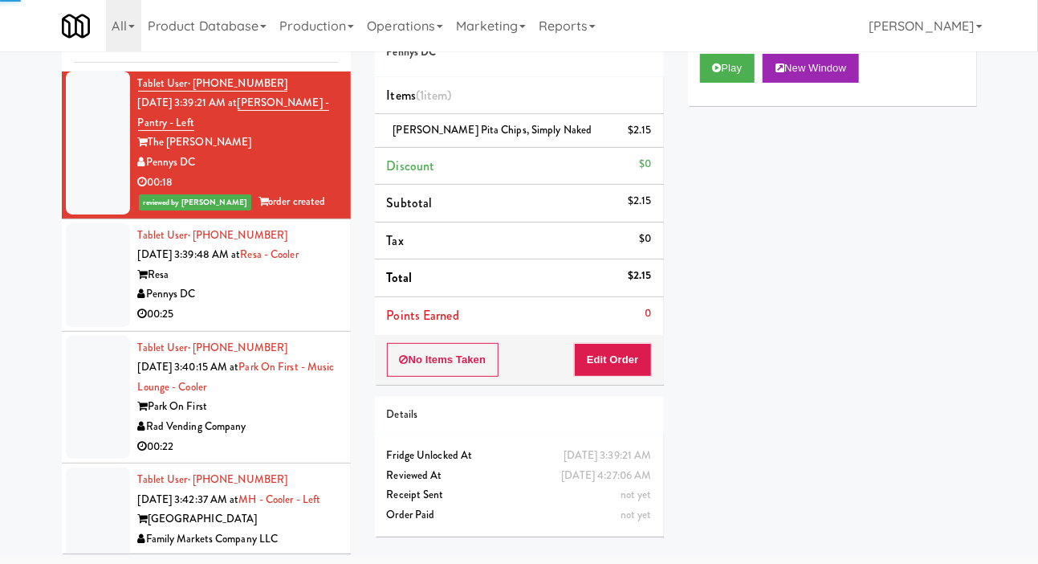
click at [75, 327] on div at bounding box center [98, 275] width 64 height 104
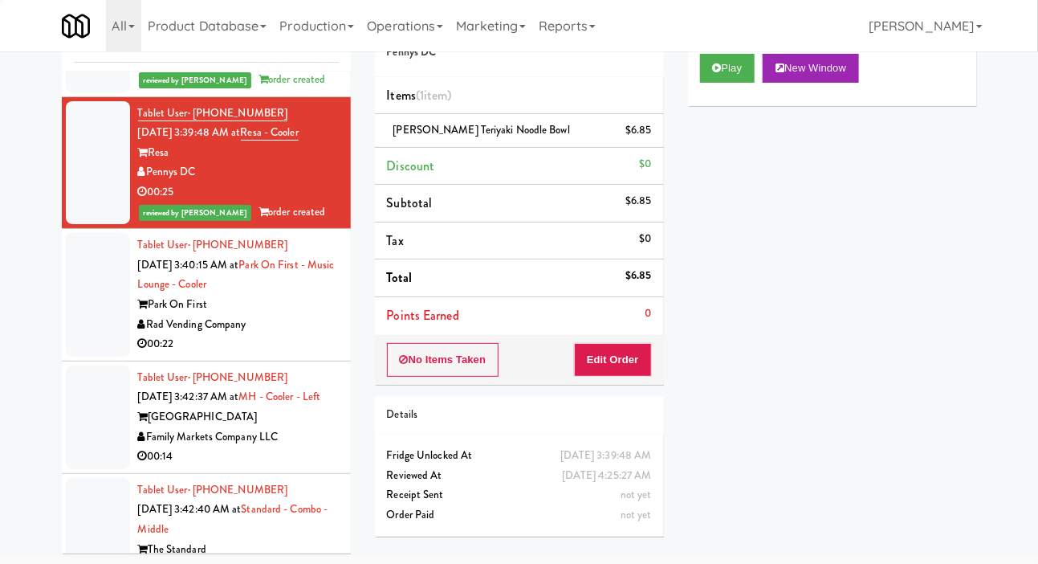
click at [77, 356] on div at bounding box center [98, 295] width 64 height 124
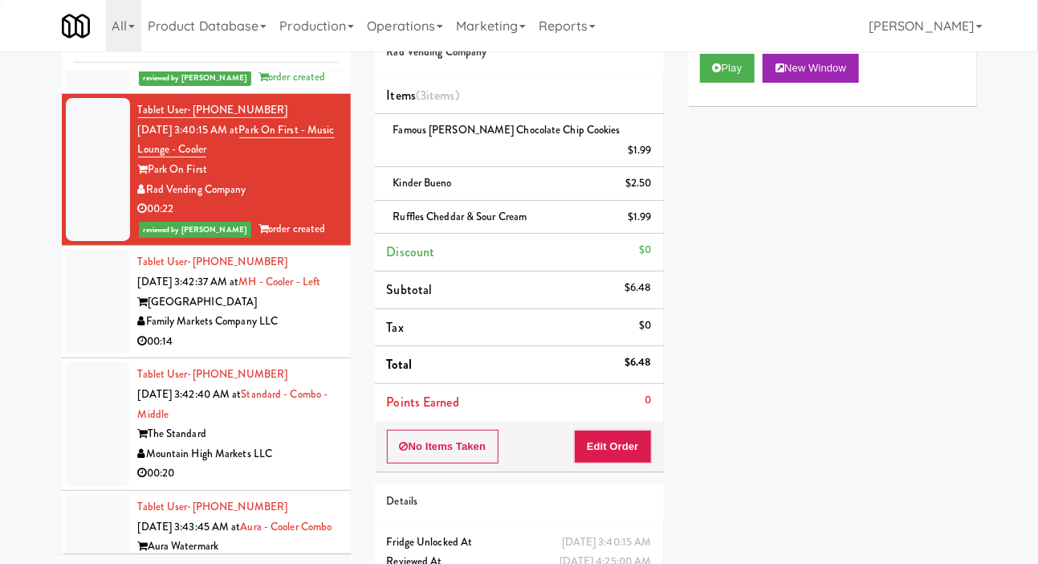
click at [93, 353] on div at bounding box center [98, 302] width 64 height 104
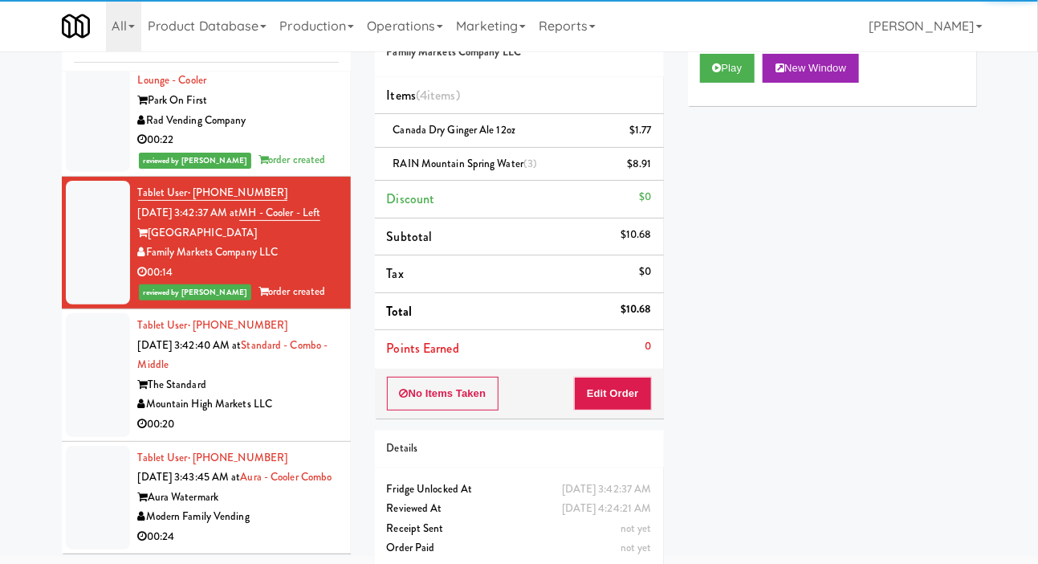
click at [100, 437] on div at bounding box center [98, 375] width 64 height 124
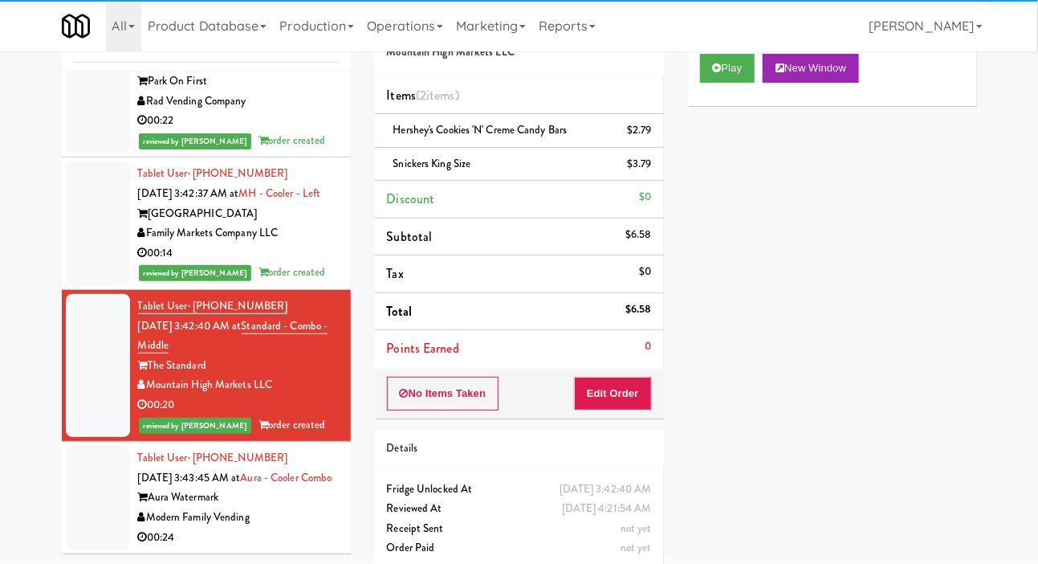
click at [92, 446] on div at bounding box center [98, 498] width 64 height 104
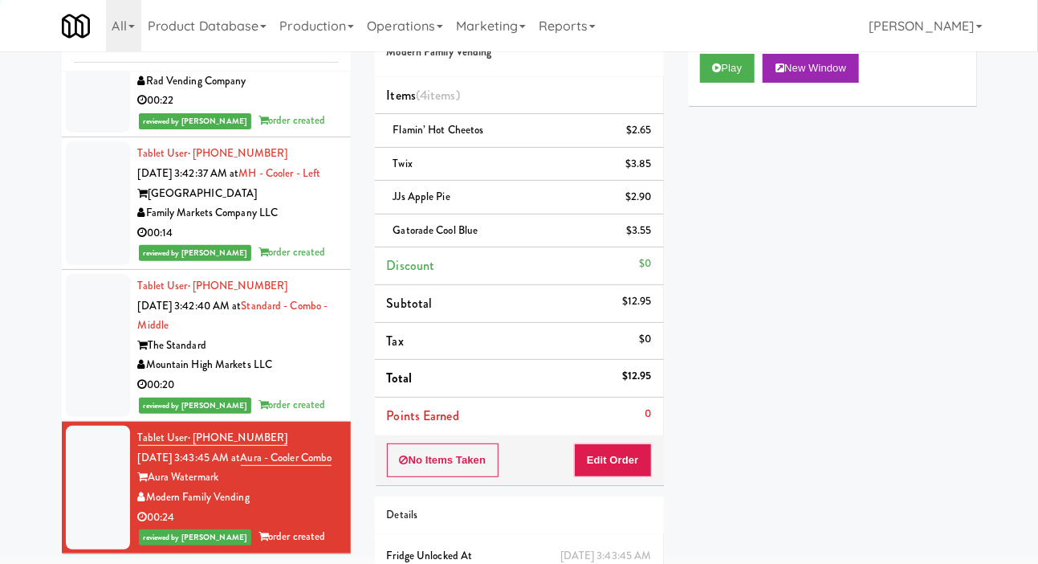
scroll to position [4975, 0]
click at [26, 391] on div "inbox reviewed recent all unclear take inventory issue suspicious failed recent…" at bounding box center [519, 323] width 1038 height 649
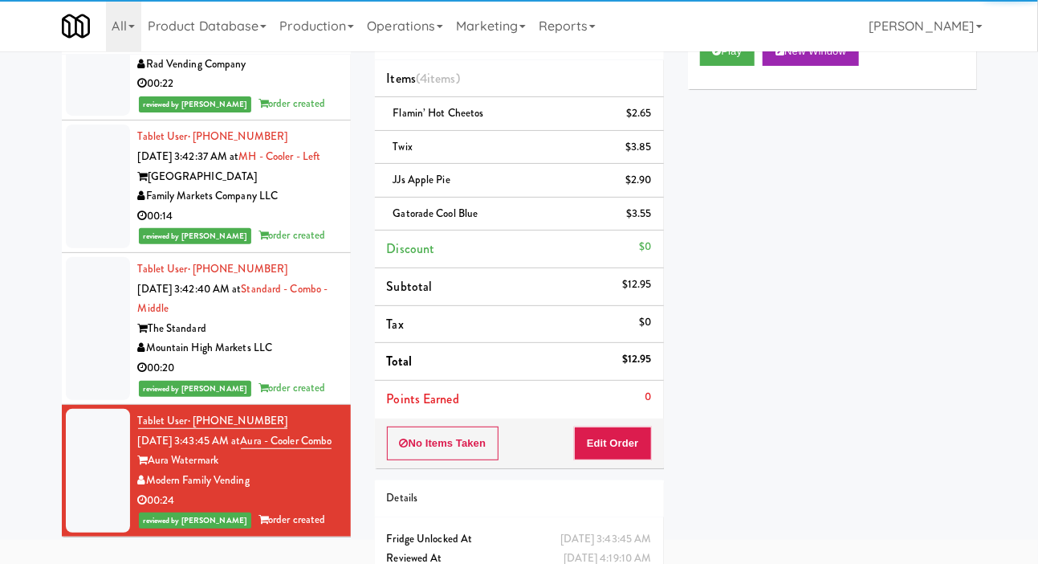
scroll to position [0, 0]
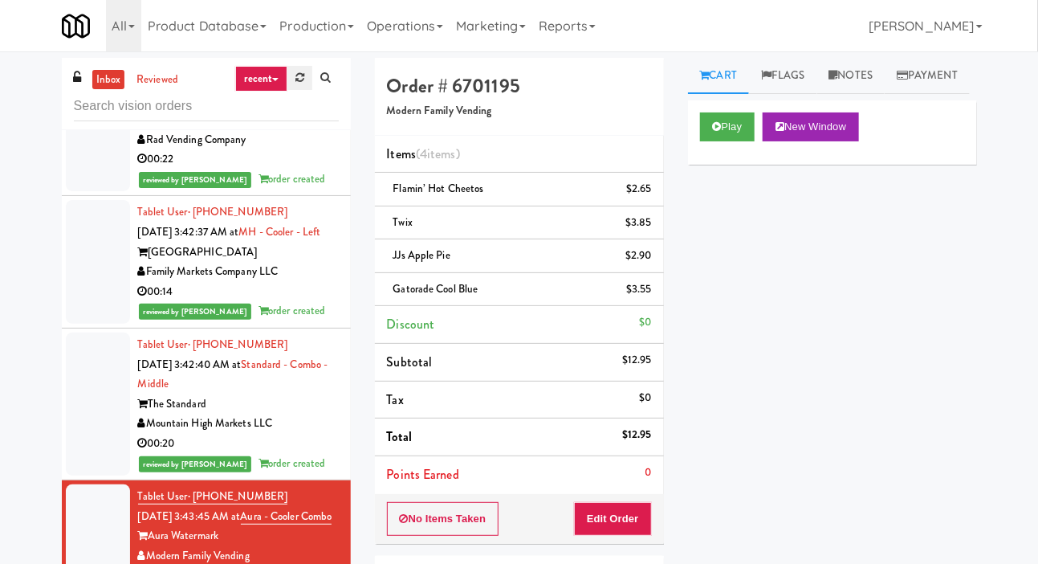
click at [289, 71] on link at bounding box center [299, 78] width 25 height 24
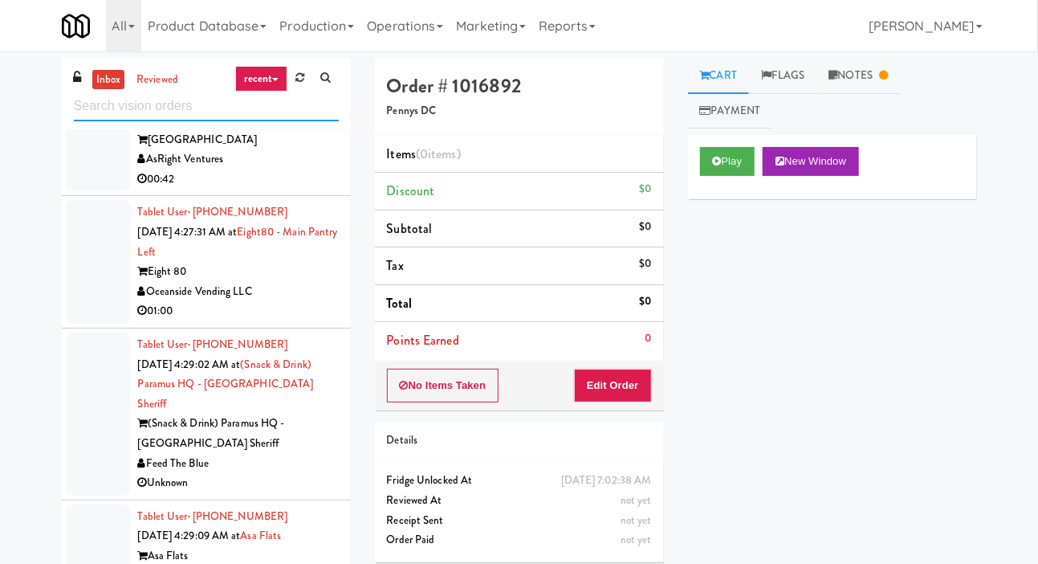
scroll to position [2600, 0]
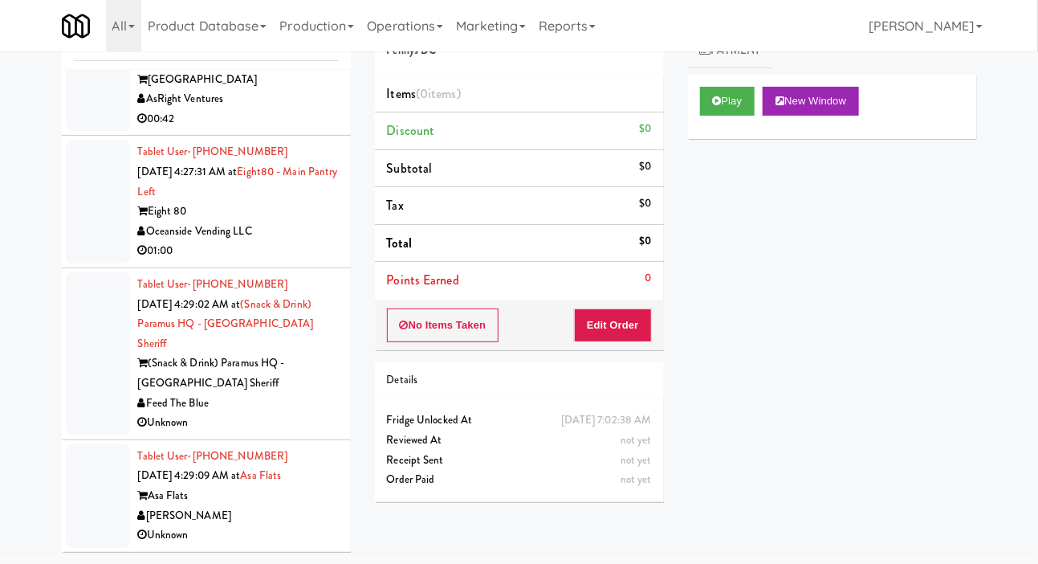
click at [91, 397] on div at bounding box center [98, 353] width 64 height 163
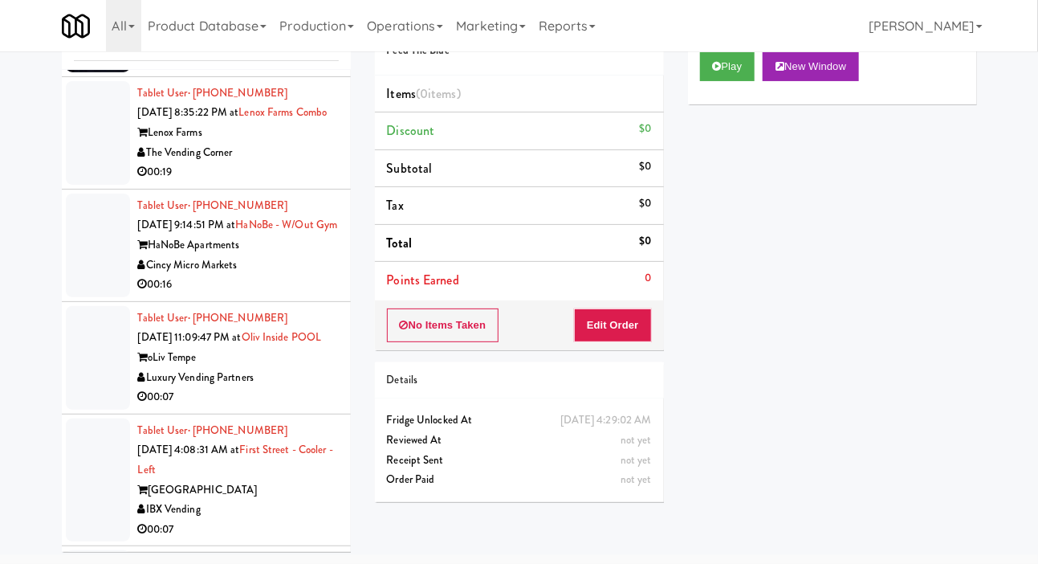
scroll to position [984, 0]
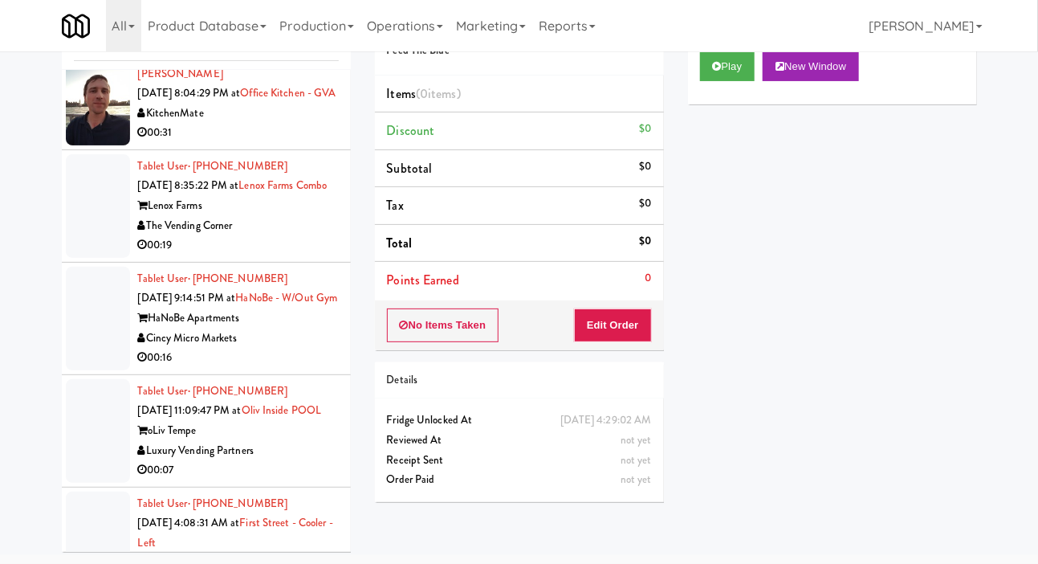
click at [98, 353] on div at bounding box center [98, 319] width 64 height 104
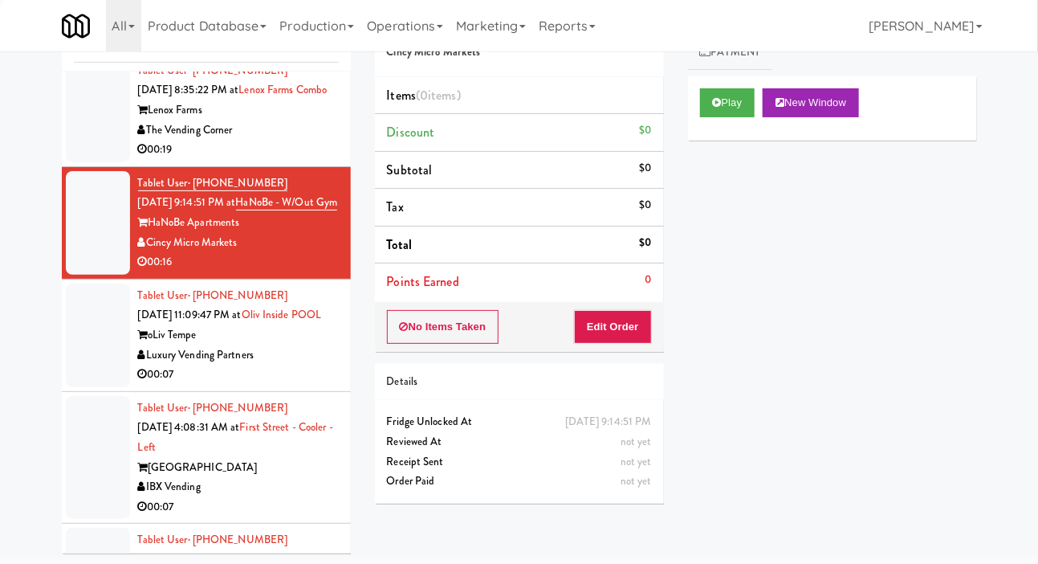
click at [88, 387] on div at bounding box center [98, 335] width 64 height 104
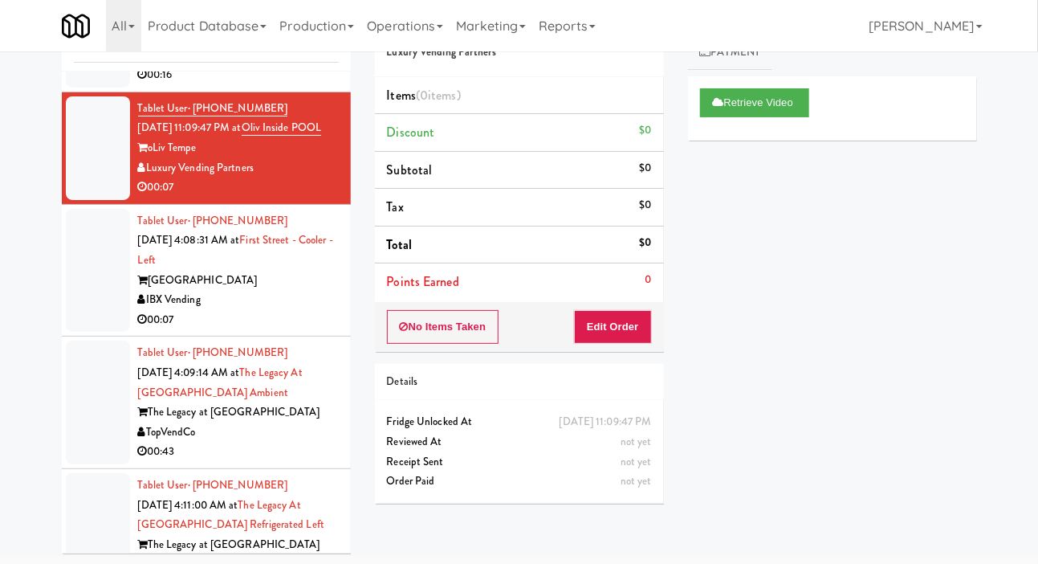
click at [82, 332] on div at bounding box center [98, 271] width 64 height 124
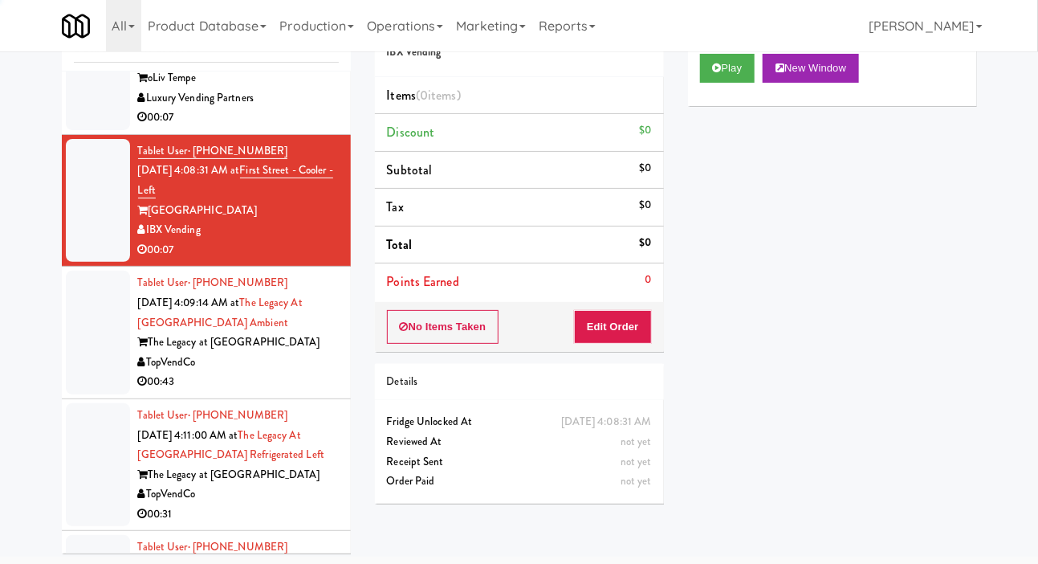
scroll to position [1336, 0]
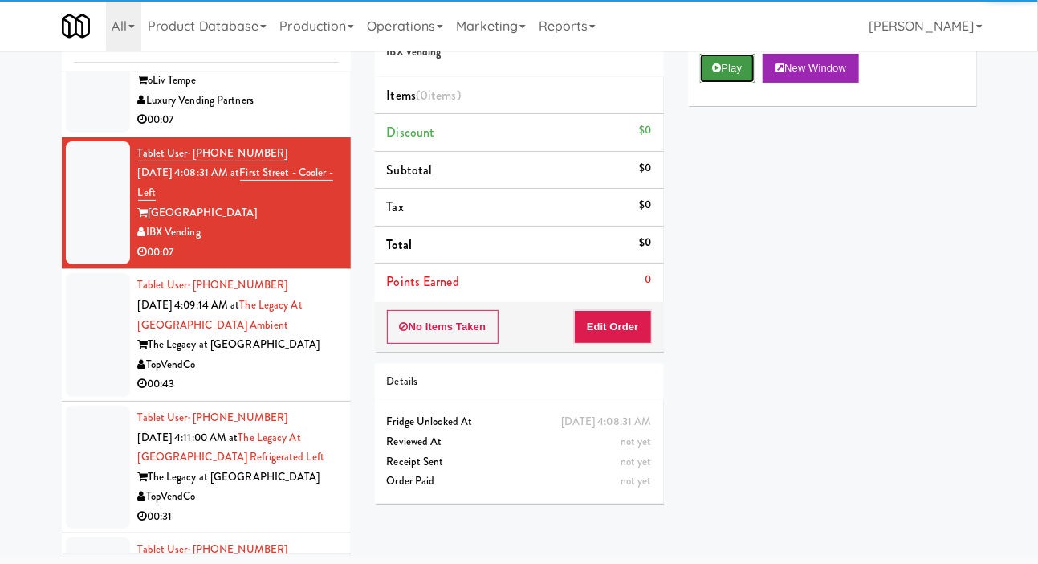
click at [713, 73] on icon at bounding box center [717, 68] width 9 height 10
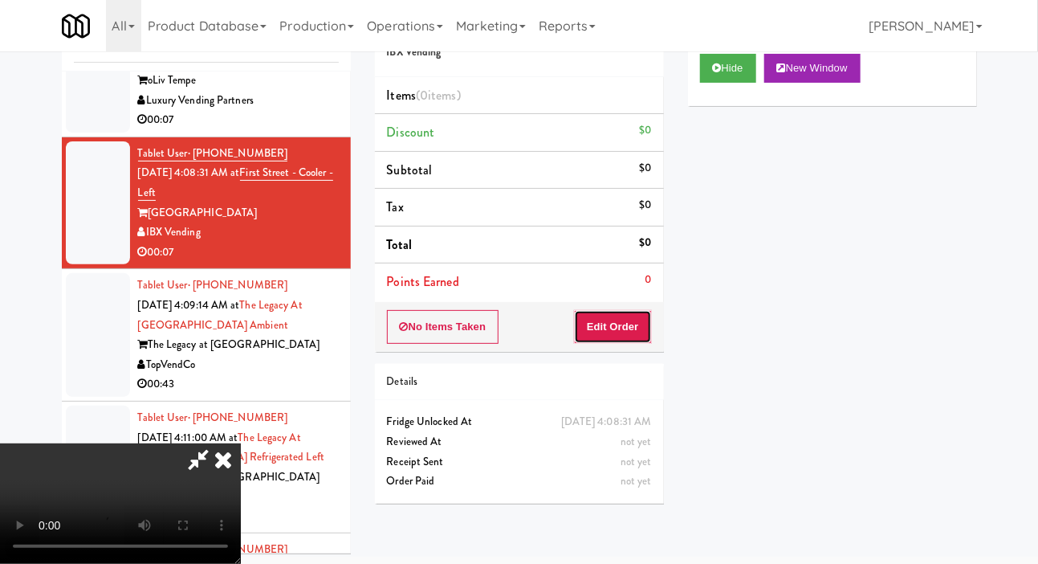
click at [593, 340] on button "Edit Order" at bounding box center [613, 327] width 78 height 34
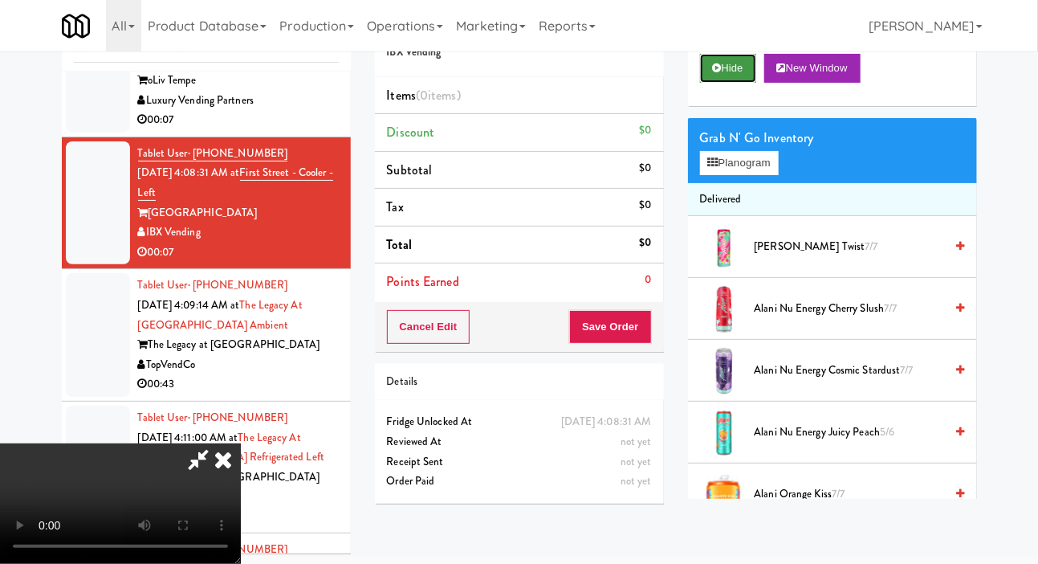
click at [710, 83] on button "Hide" at bounding box center [728, 68] width 56 height 29
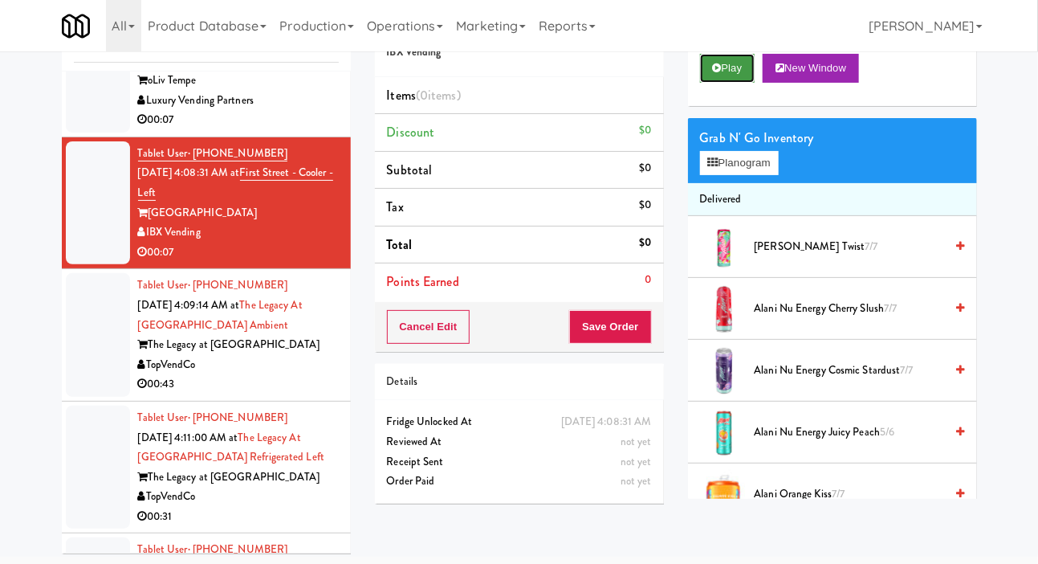
click at [718, 73] on icon at bounding box center [717, 68] width 9 height 10
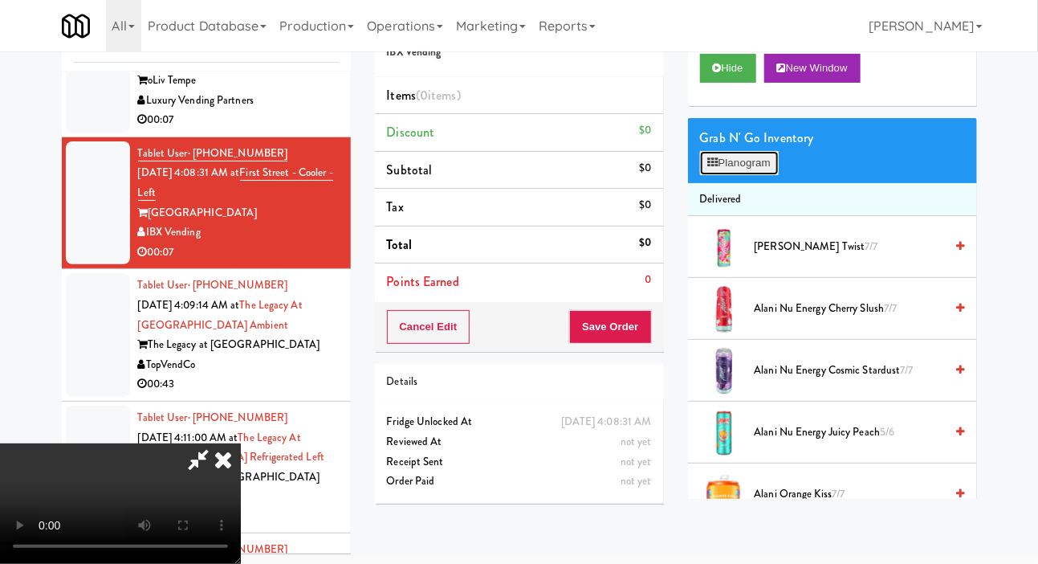
click at [750, 175] on button "Planogram" at bounding box center [739, 163] width 79 height 24
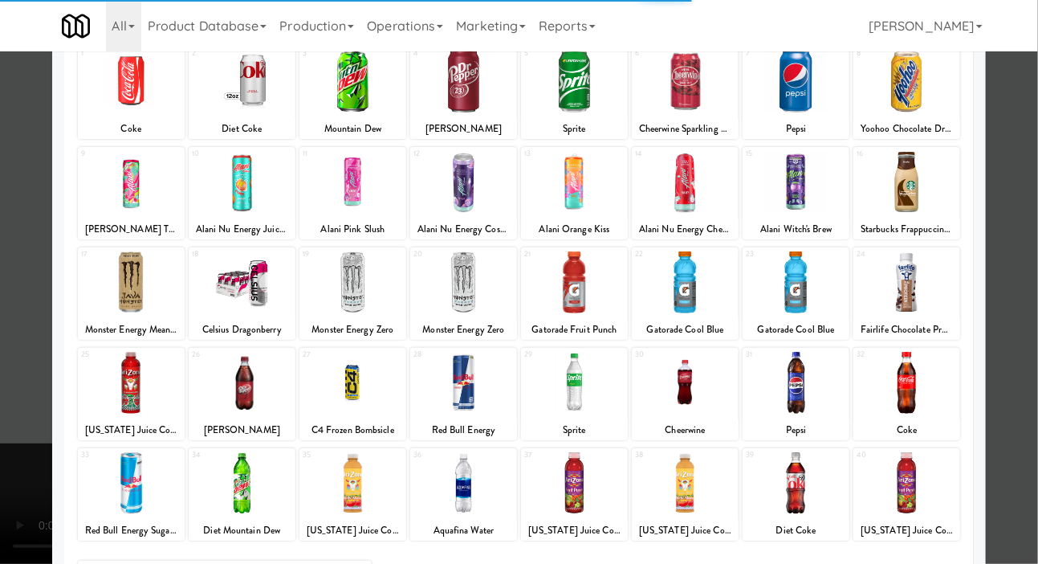
scroll to position [224, 0]
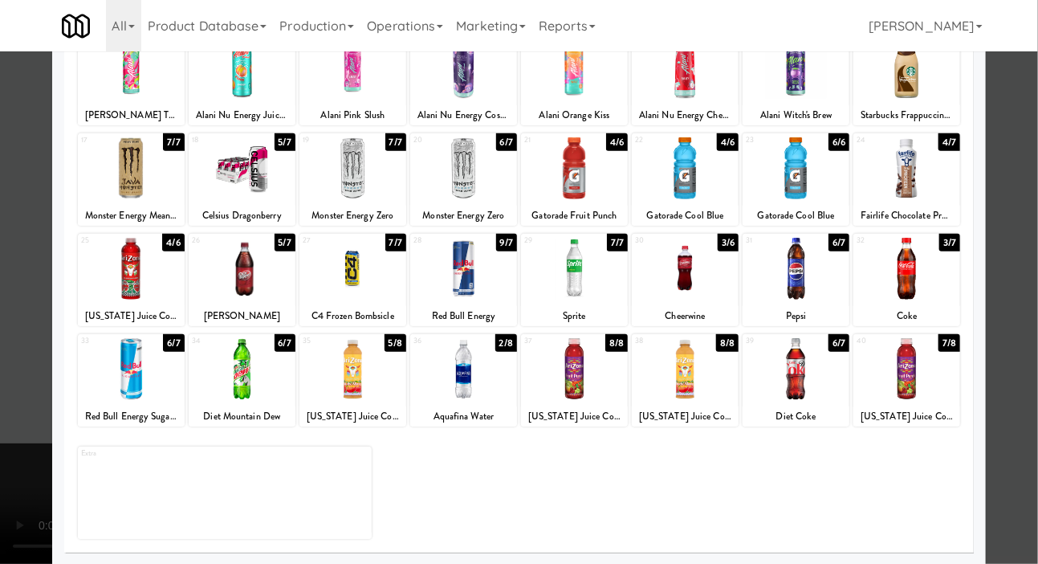
click at [477, 374] on div at bounding box center [463, 369] width 107 height 62
click at [12, 345] on div at bounding box center [519, 282] width 1038 height 564
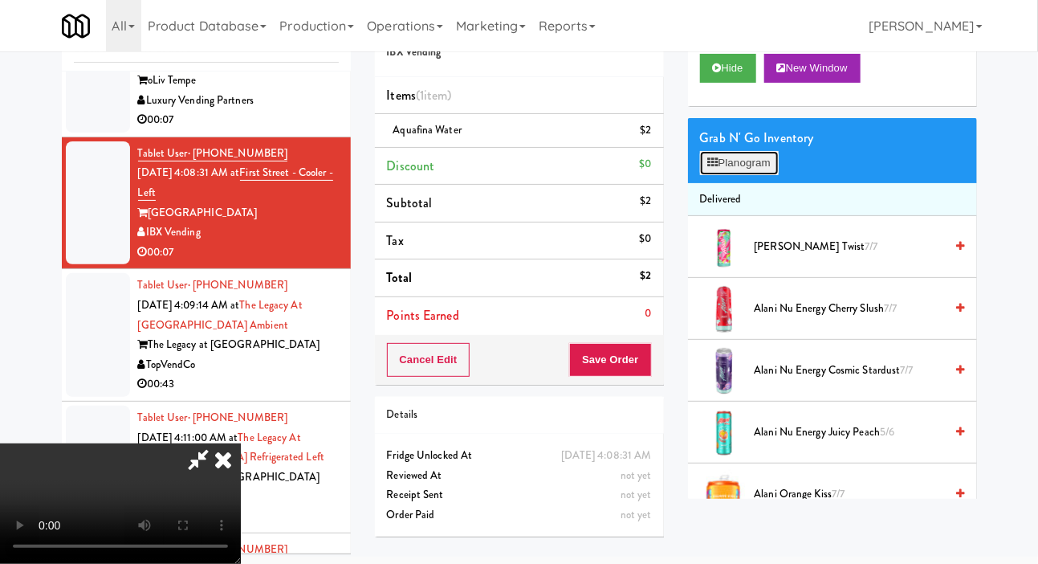
click at [741, 175] on button "Planogram" at bounding box center [739, 163] width 79 height 24
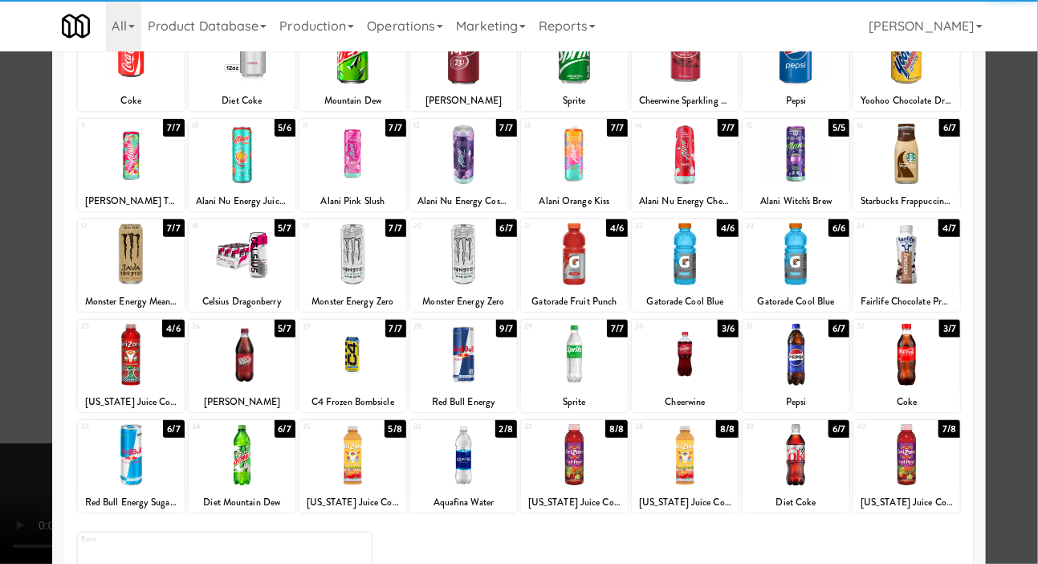
click at [466, 446] on div at bounding box center [463, 455] width 107 height 62
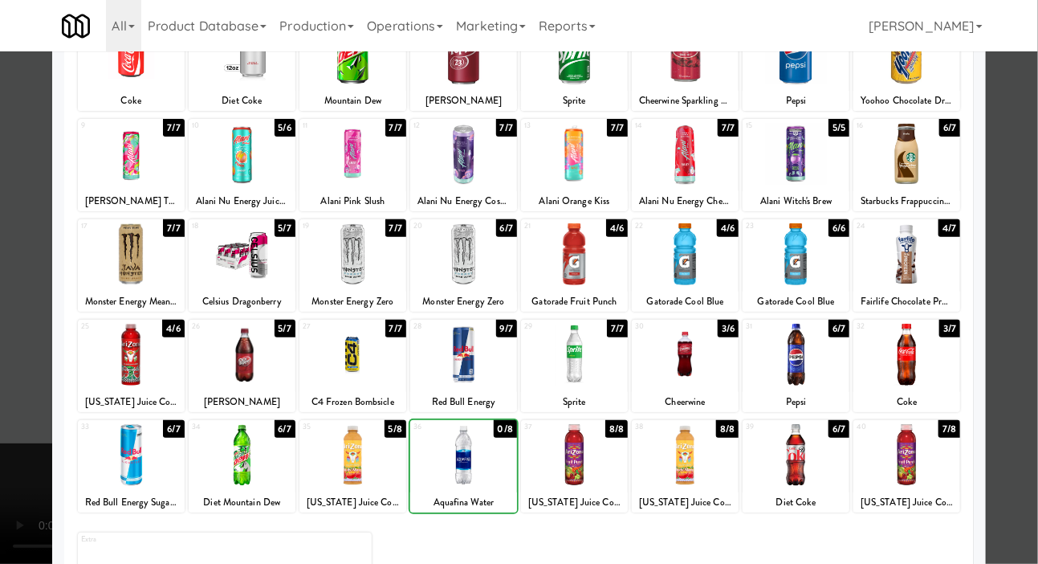
click at [12, 421] on div at bounding box center [519, 282] width 1038 height 564
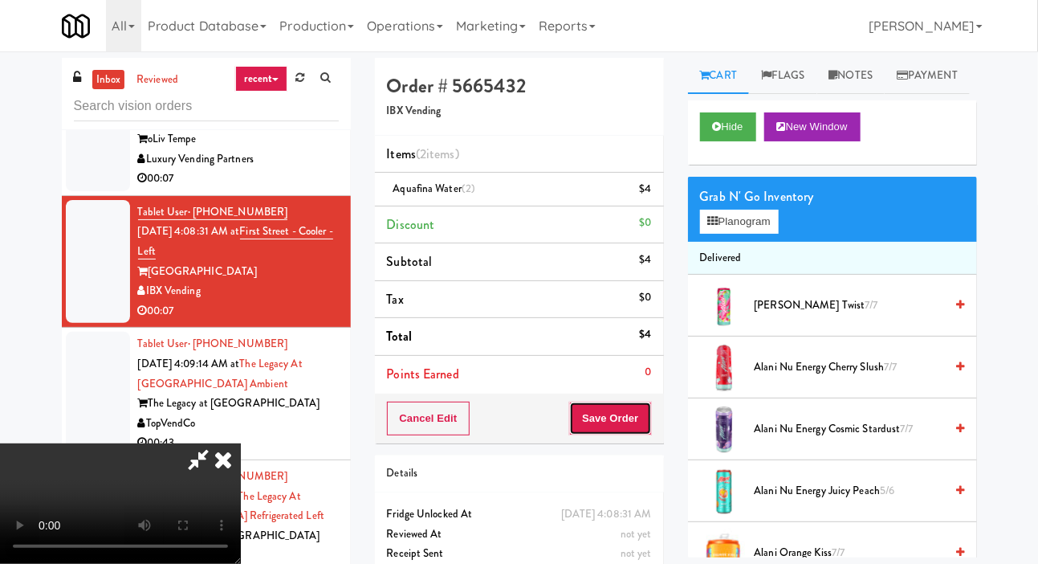
click at [646, 410] on button "Save Order" at bounding box center [610, 418] width 82 height 34
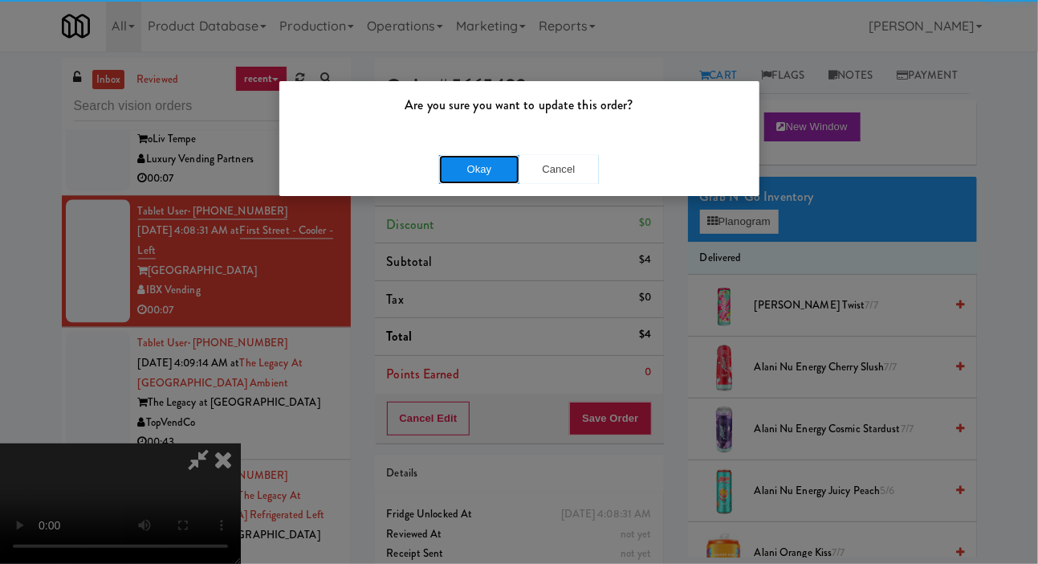
click at [474, 174] on button "Okay" at bounding box center [479, 169] width 80 height 29
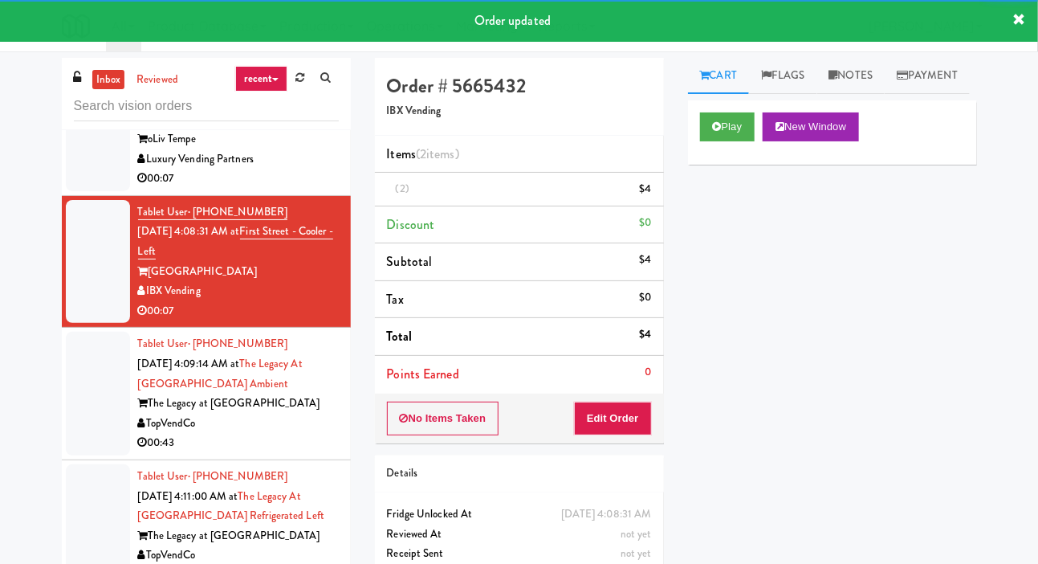
click at [81, 455] on div at bounding box center [98, 394] width 64 height 124
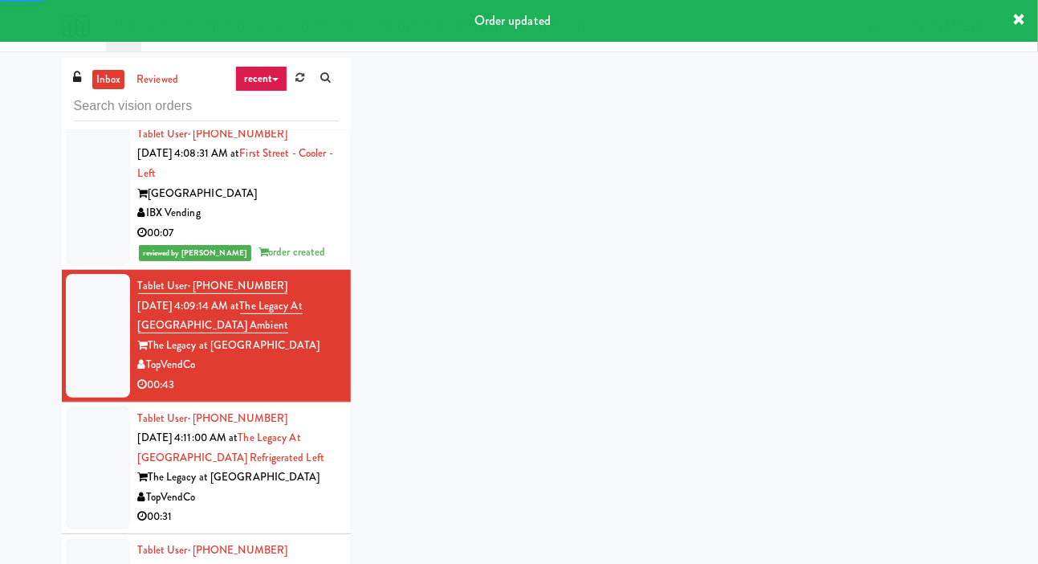
scroll to position [1442, 0]
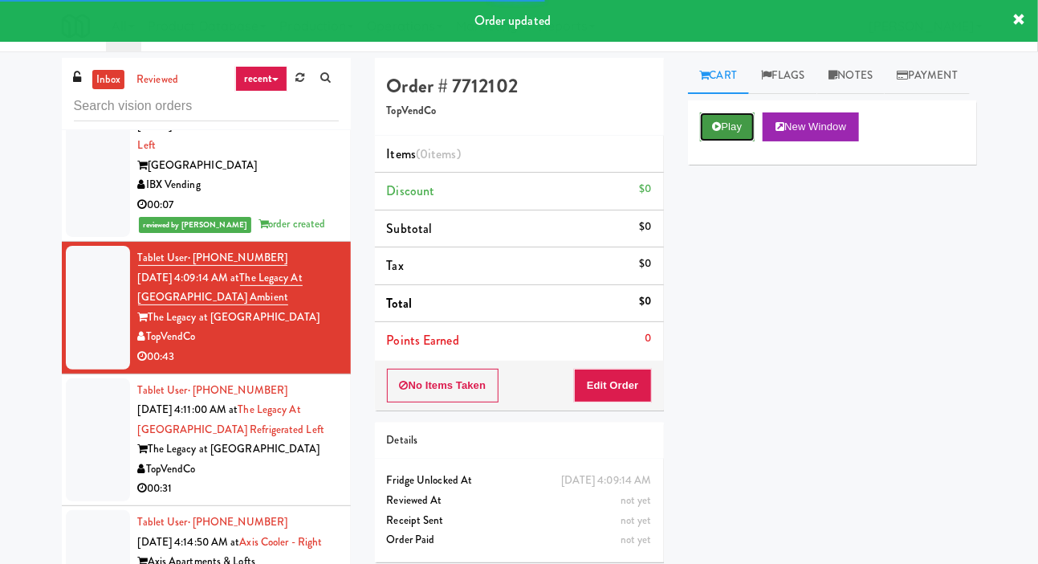
click at [709, 141] on button "Play" at bounding box center [727, 126] width 55 height 29
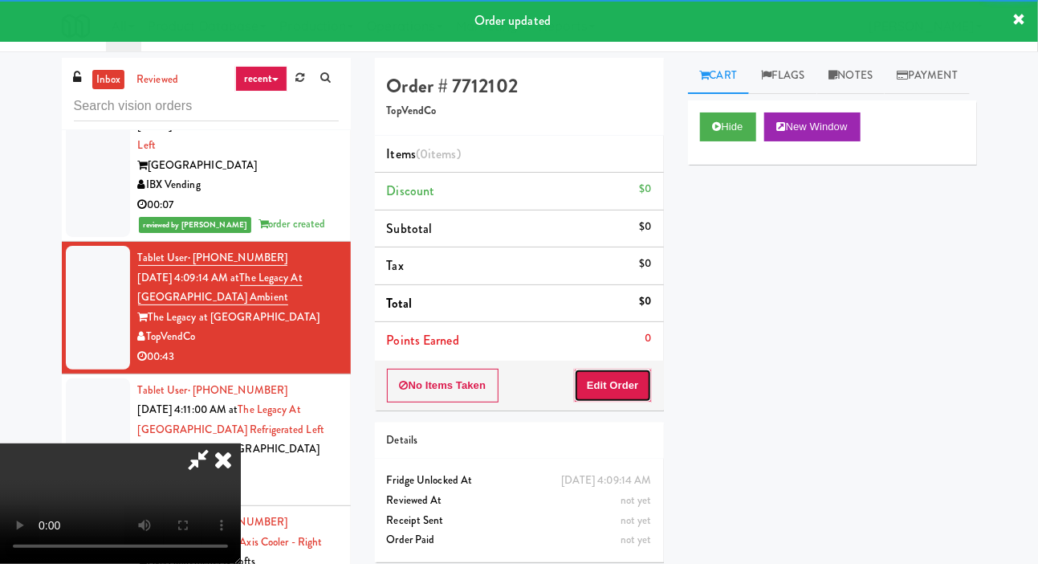
click at [599, 388] on button "Edit Order" at bounding box center [613, 385] width 78 height 34
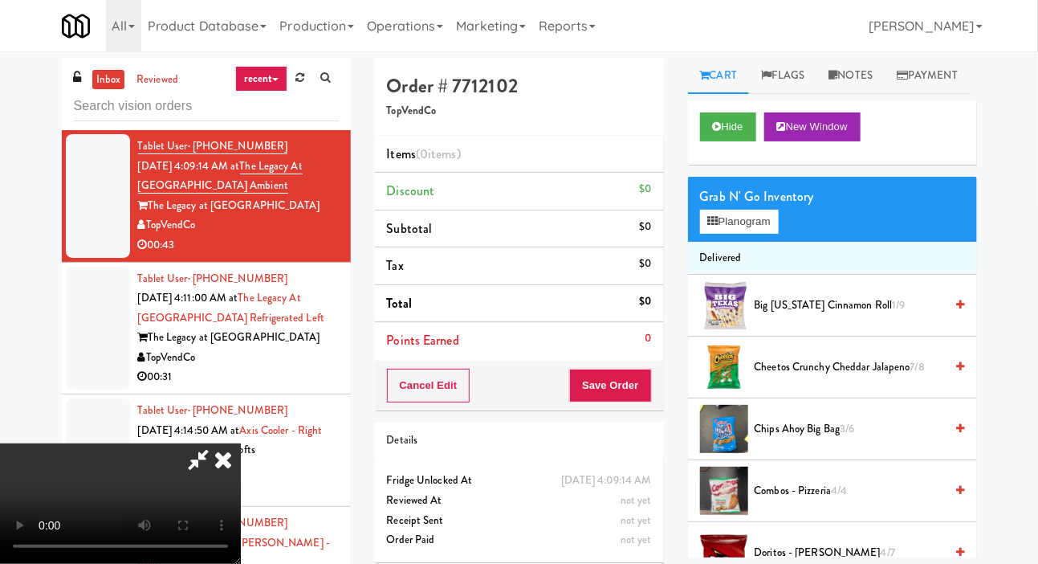
scroll to position [0, 0]
click at [723, 234] on button "Planogram" at bounding box center [739, 222] width 79 height 24
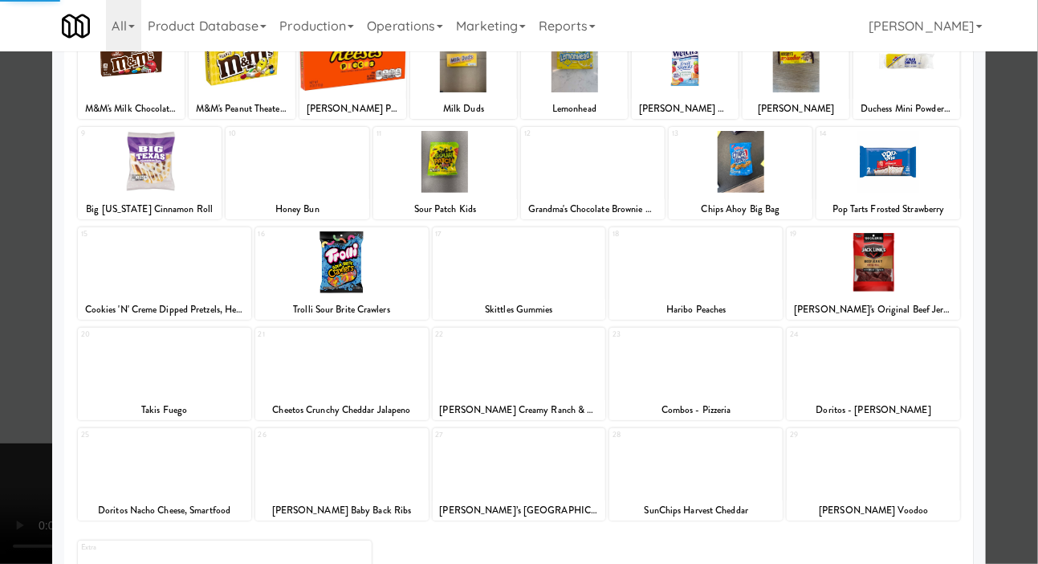
scroll to position [138, 0]
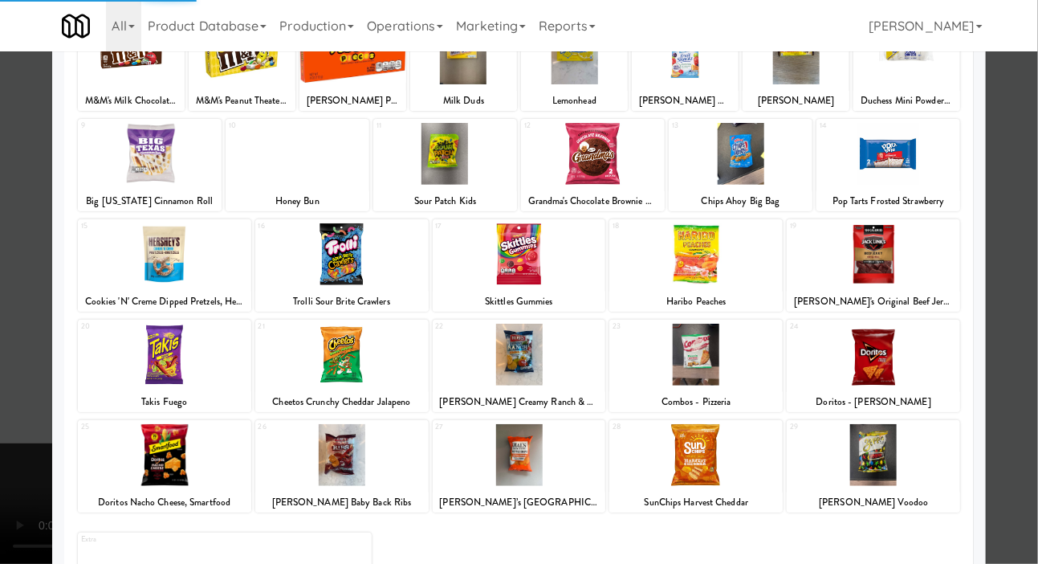
click at [313, 449] on div at bounding box center [341, 455] width 173 height 62
click at [9, 413] on div at bounding box center [519, 282] width 1038 height 564
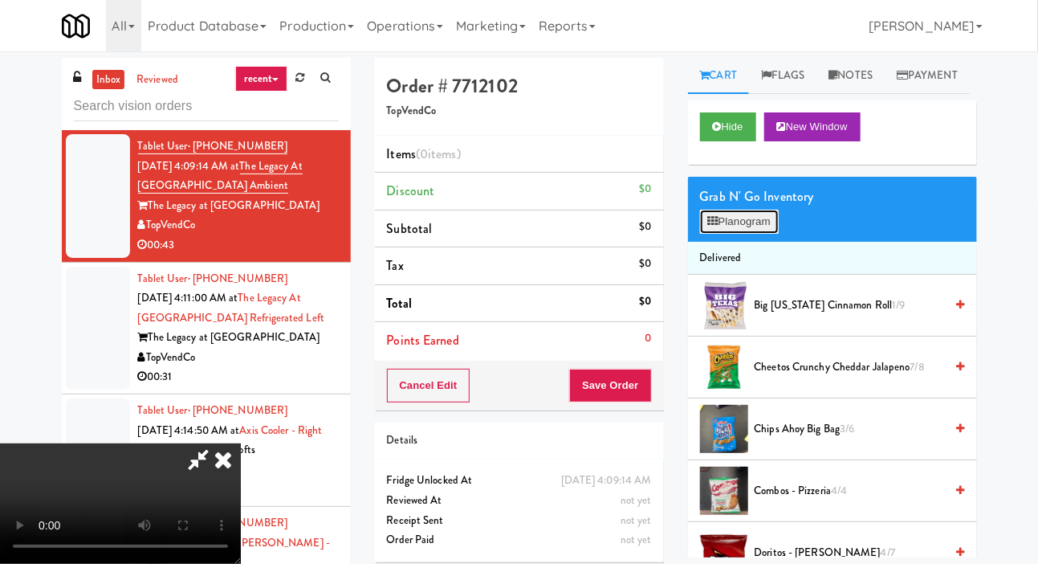
click at [739, 234] on button "Planogram" at bounding box center [739, 222] width 79 height 24
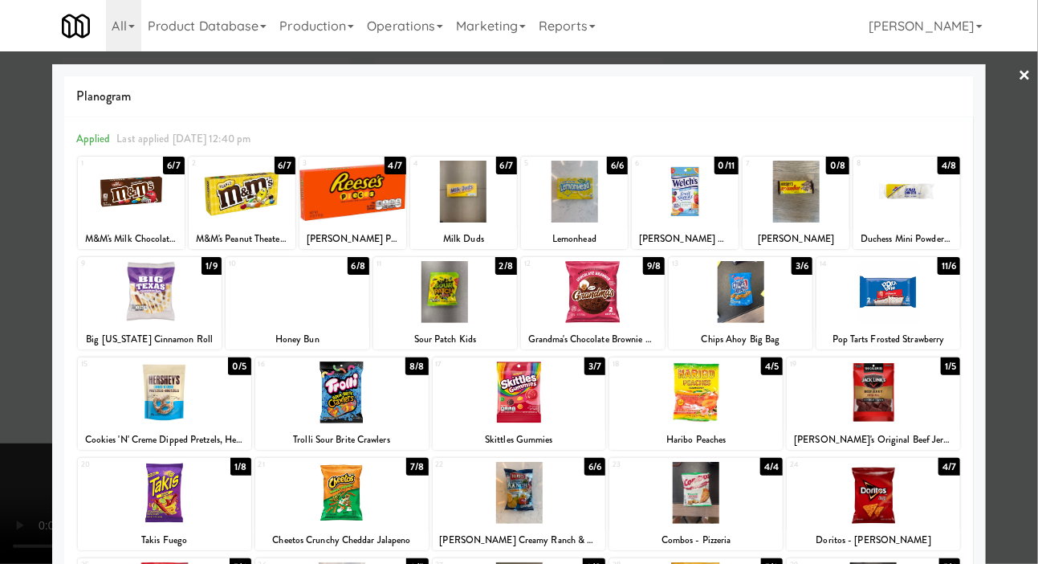
click at [22, 435] on div at bounding box center [519, 282] width 1038 height 564
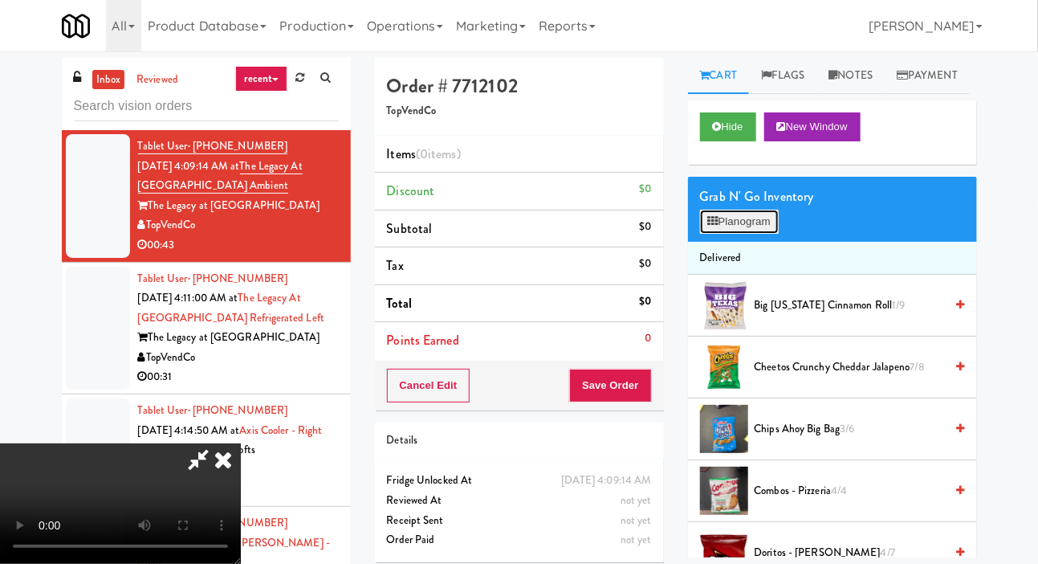
click at [733, 234] on button "Planogram" at bounding box center [739, 222] width 79 height 24
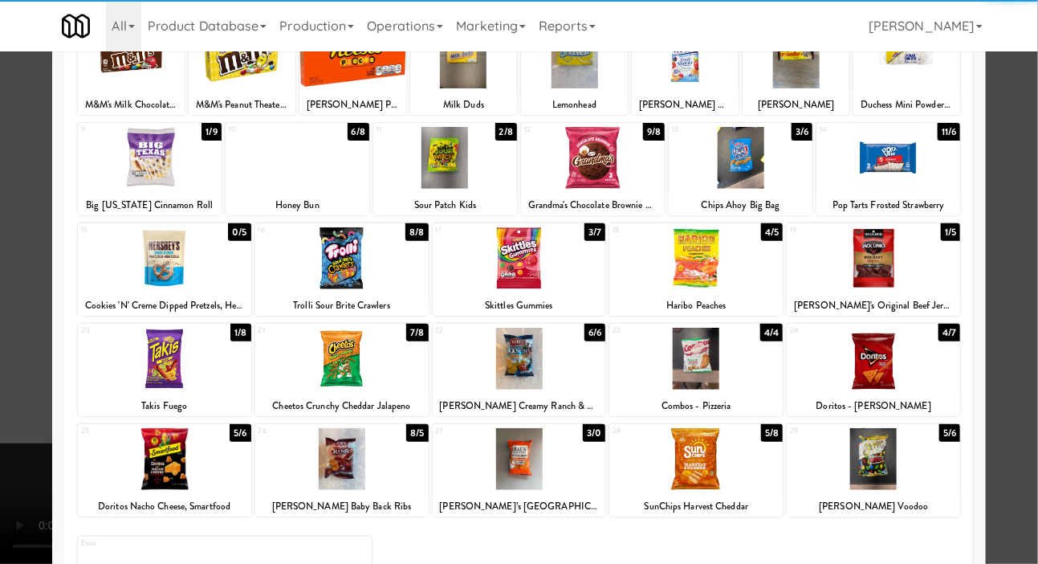
scroll to position [138, 0]
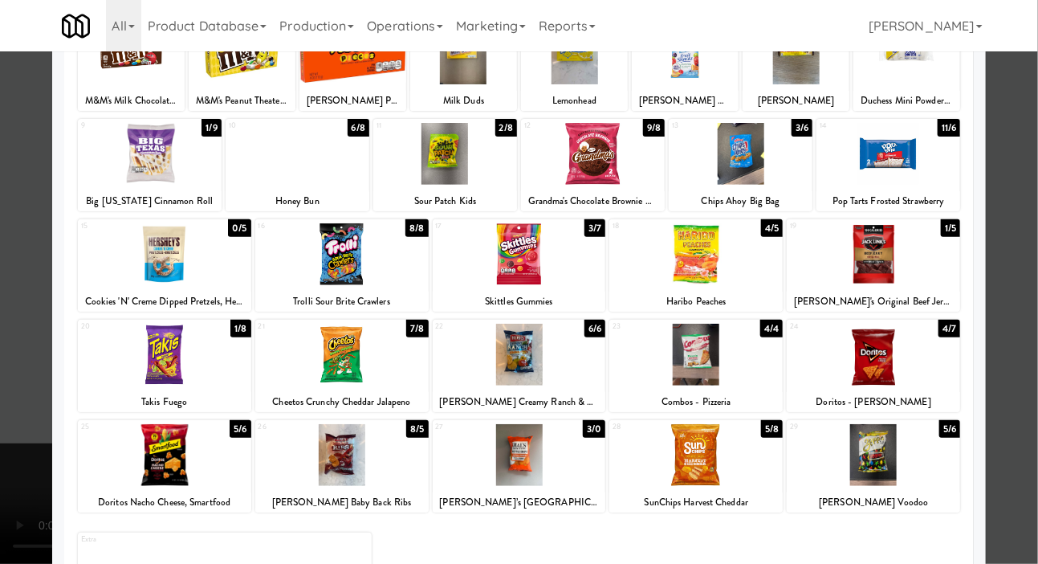
click at [333, 429] on div "26" at bounding box center [300, 427] width 83 height 14
click at [11, 393] on div at bounding box center [519, 282] width 1038 height 564
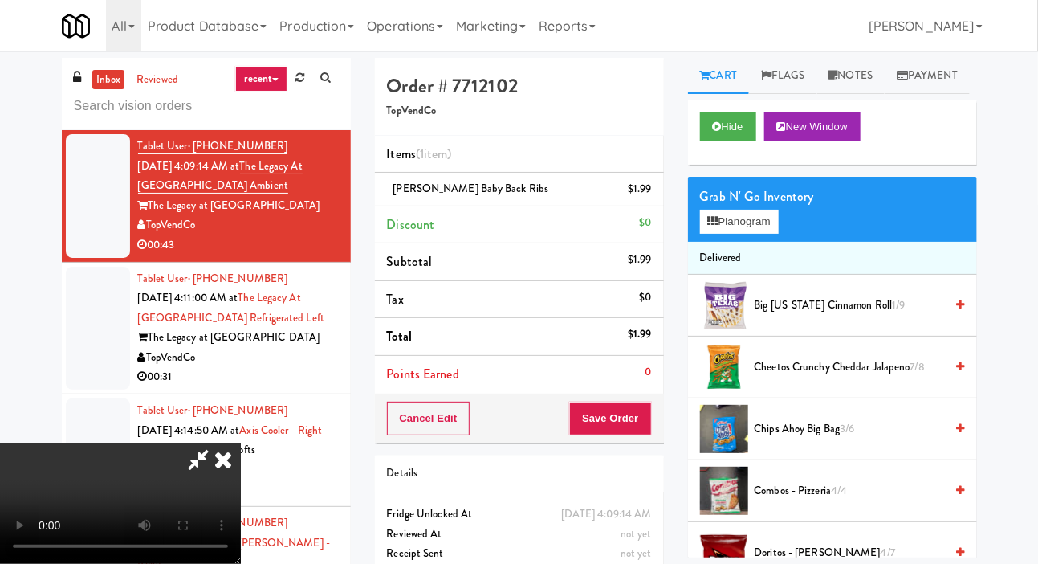
scroll to position [59, 0]
click at [729, 234] on button "Planogram" at bounding box center [739, 222] width 79 height 24
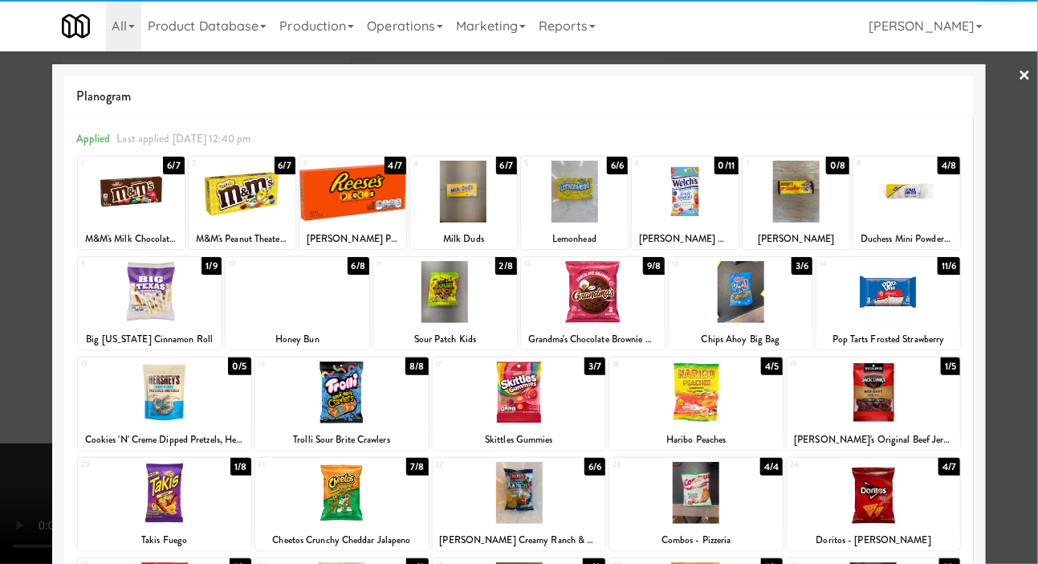
click at [491, 472] on div at bounding box center [519, 493] width 173 height 62
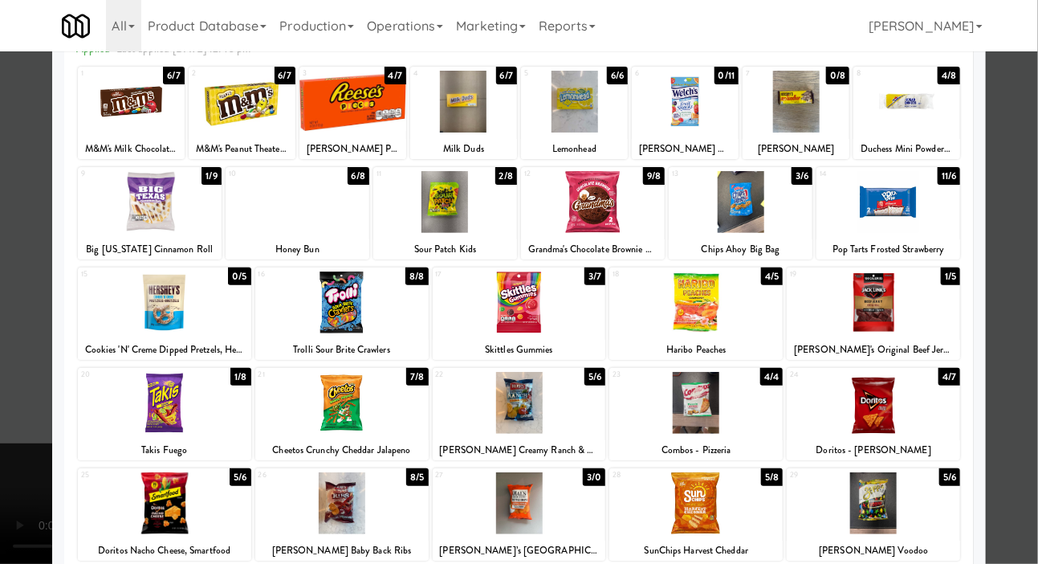
scroll to position [138, 0]
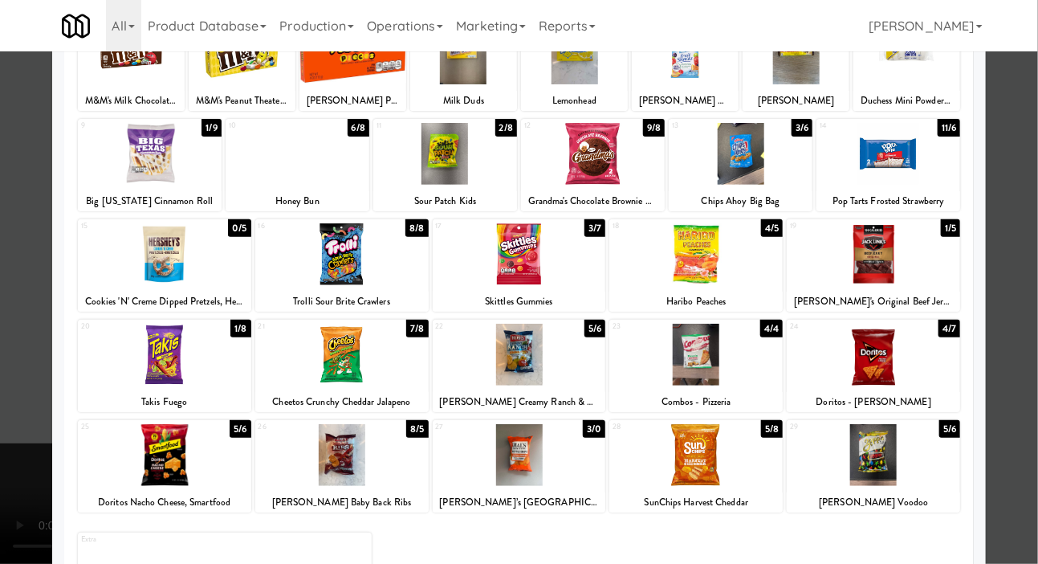
click at [537, 462] on div at bounding box center [519, 455] width 173 height 62
click at [14, 352] on div at bounding box center [519, 282] width 1038 height 564
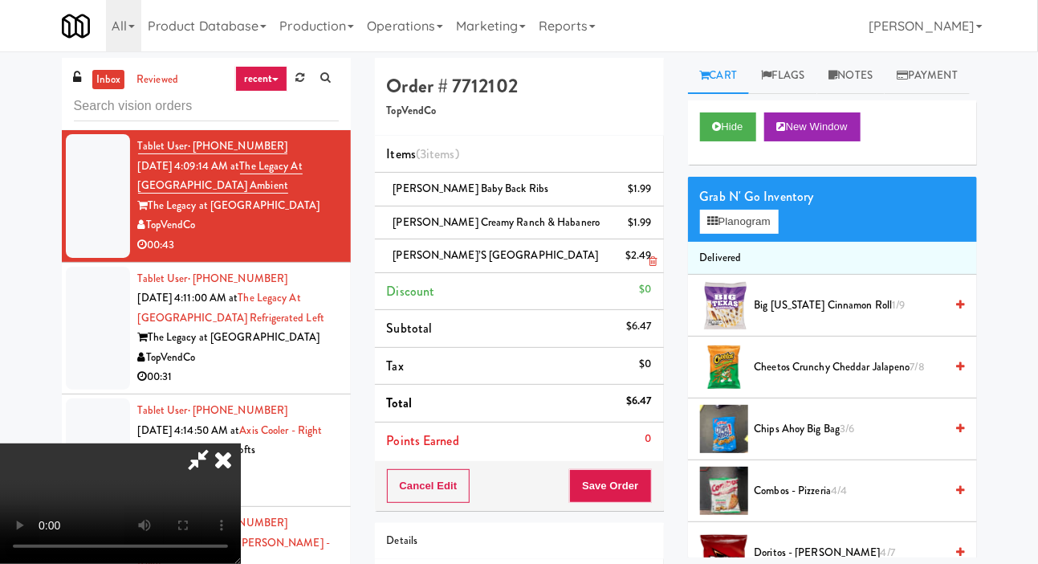
click at [645, 256] on div "$2.49" at bounding box center [638, 256] width 26 height 20
click at [652, 261] on icon at bounding box center [653, 261] width 8 height 10
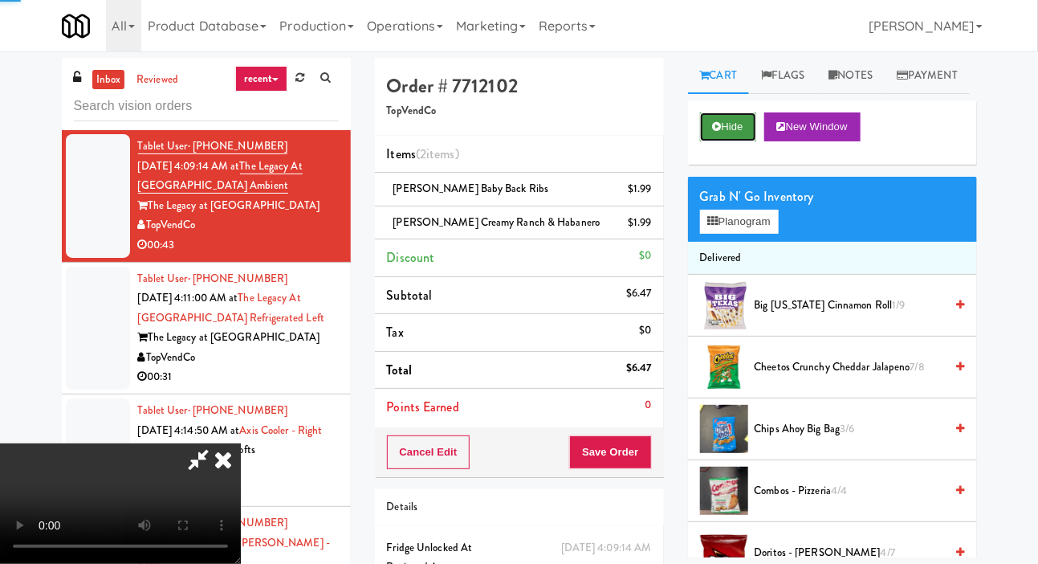
click at [716, 141] on button "Hide" at bounding box center [728, 126] width 56 height 29
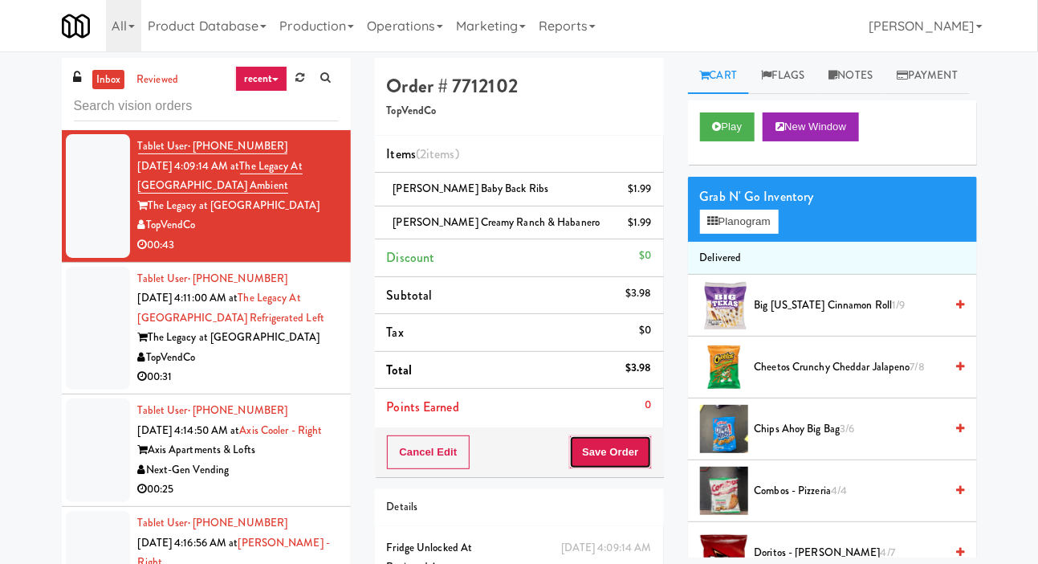
click at [603, 449] on button "Save Order" at bounding box center [610, 452] width 82 height 34
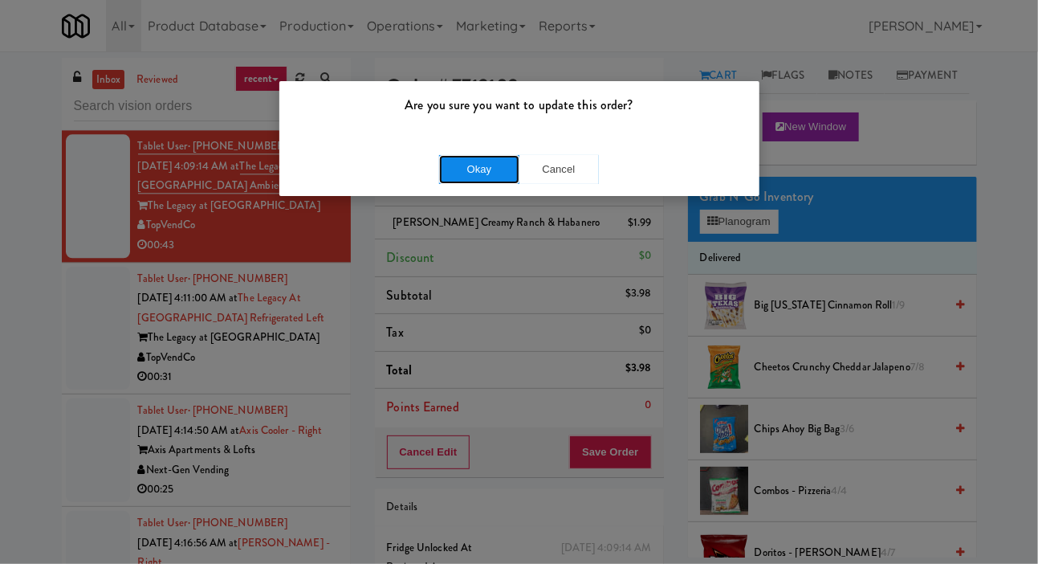
click at [457, 157] on button "Okay" at bounding box center [479, 169] width 80 height 29
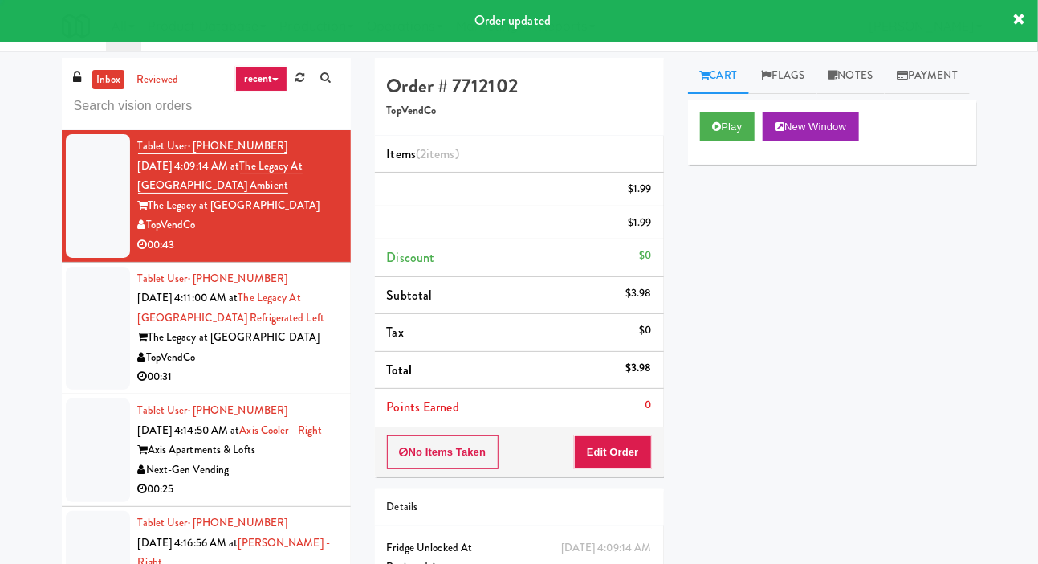
click at [69, 390] on div at bounding box center [98, 329] width 64 height 124
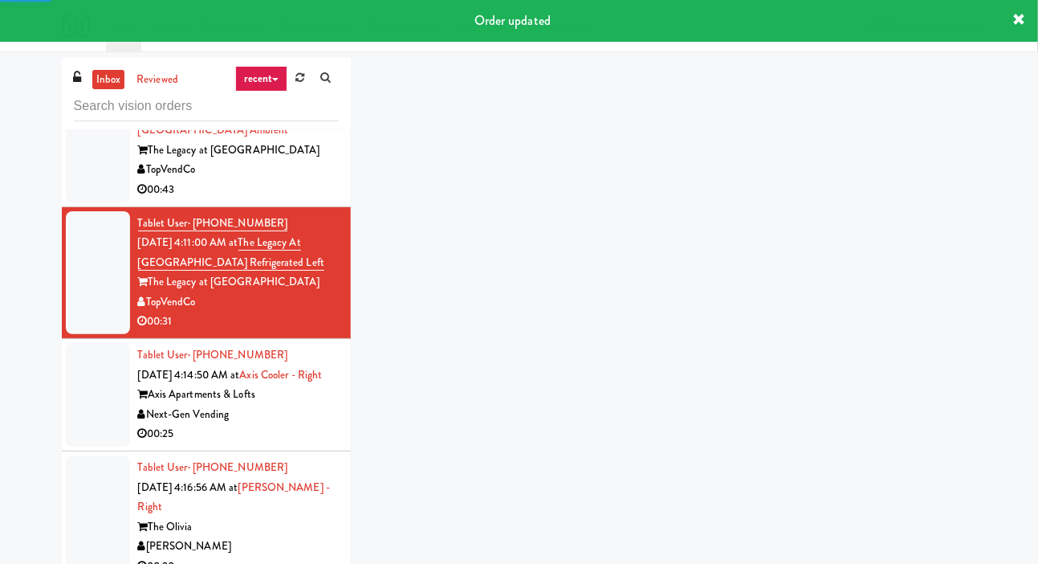
scroll to position [1627, 0]
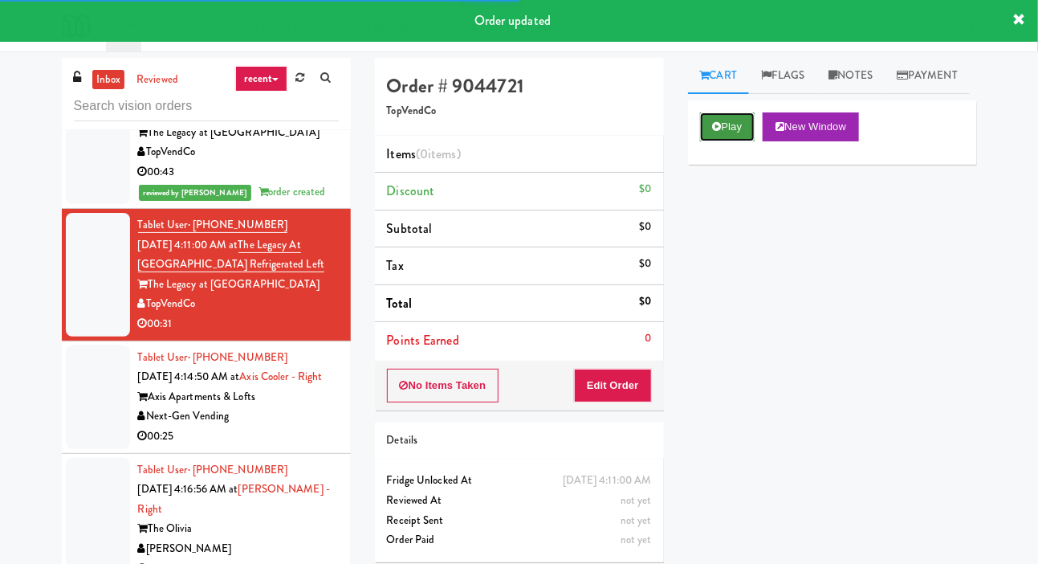
click at [721, 141] on button "Play" at bounding box center [727, 126] width 55 height 29
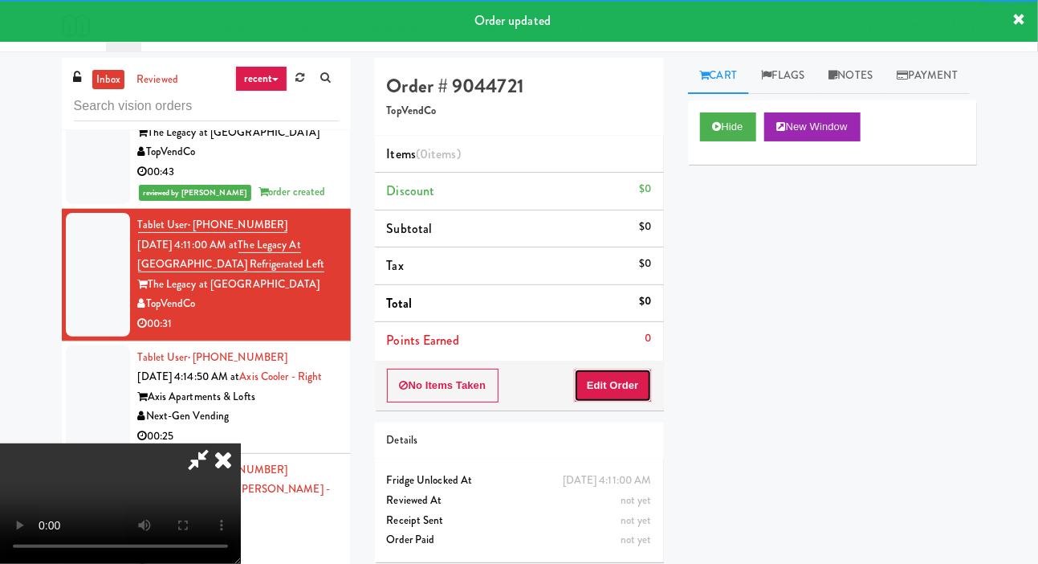
click at [626, 398] on button "Edit Order" at bounding box center [613, 385] width 78 height 34
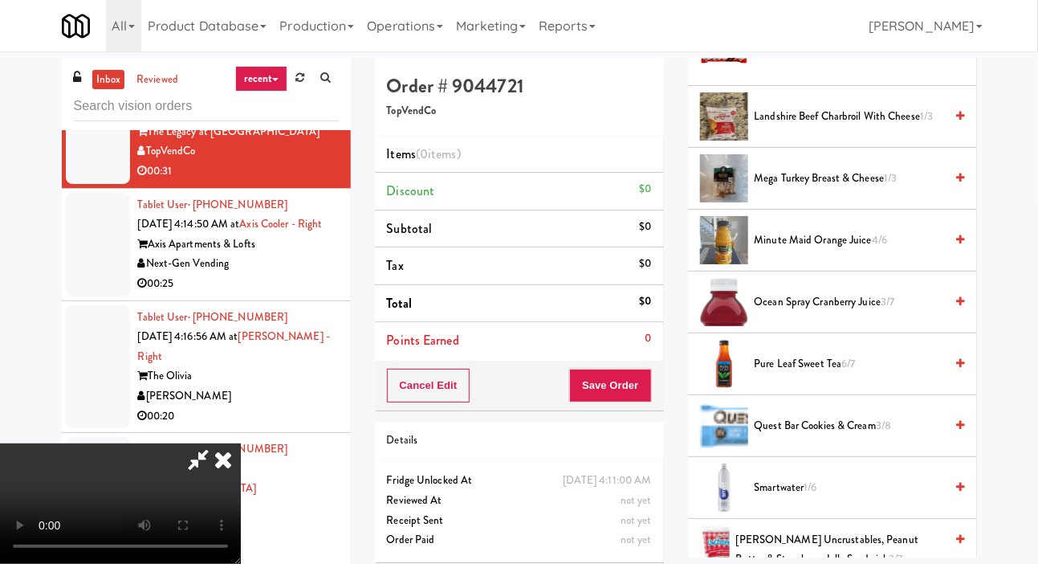
scroll to position [988, 0]
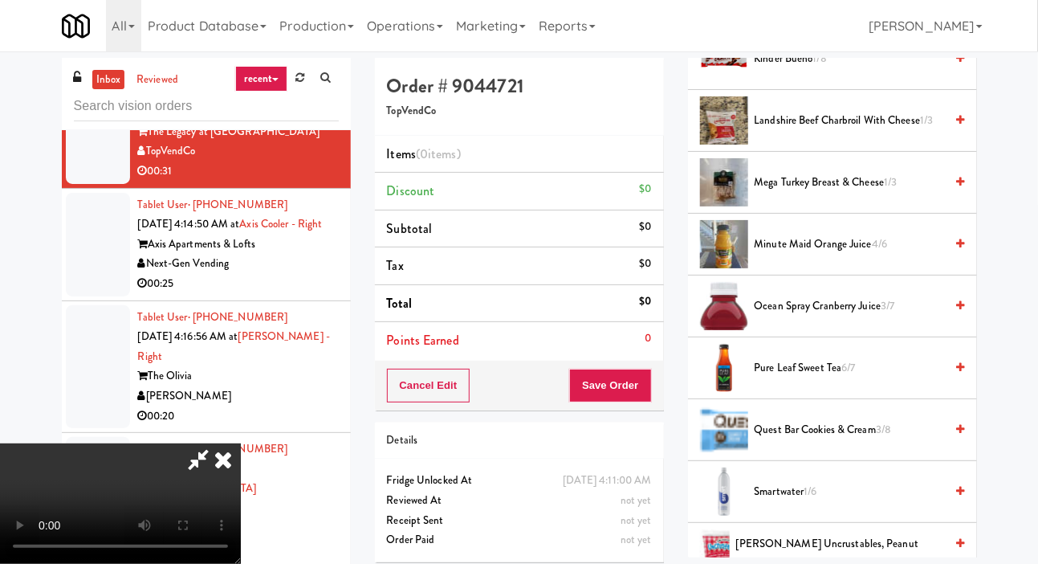
click at [841, 316] on span "Ocean Spray Cranberry Juice 3/7" at bounding box center [850, 306] width 190 height 20
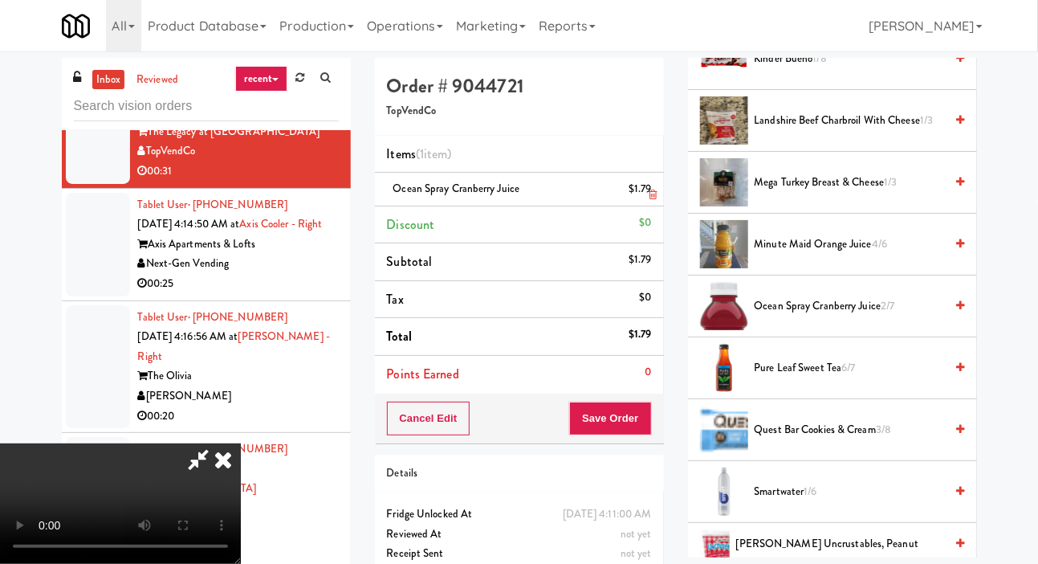
click at [656, 193] on li "Ocean Spray Cranberry Juice $1.79" at bounding box center [519, 190] width 289 height 34
click at [642, 189] on link at bounding box center [649, 195] width 14 height 20
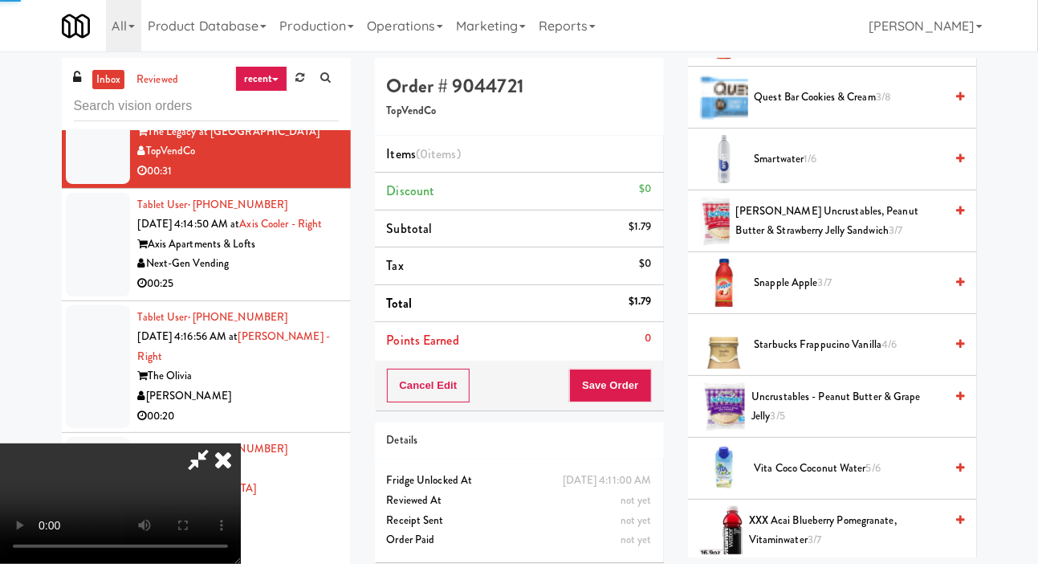
scroll to position [1455, 0]
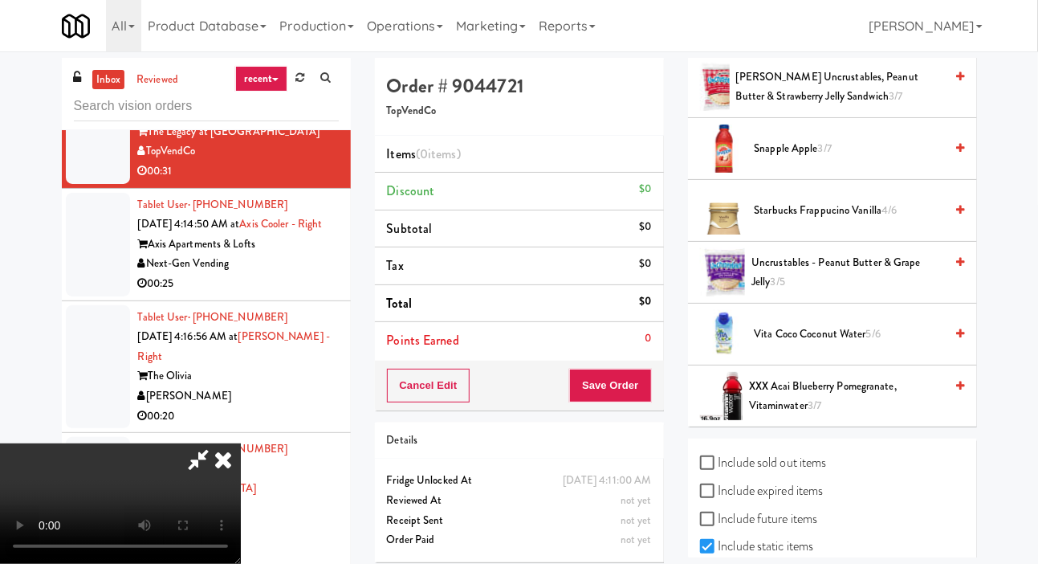
click at [837, 416] on span "XXX Acai Blueberry Pomegranate, Vitaminwater 3/7" at bounding box center [847, 396] width 196 height 39
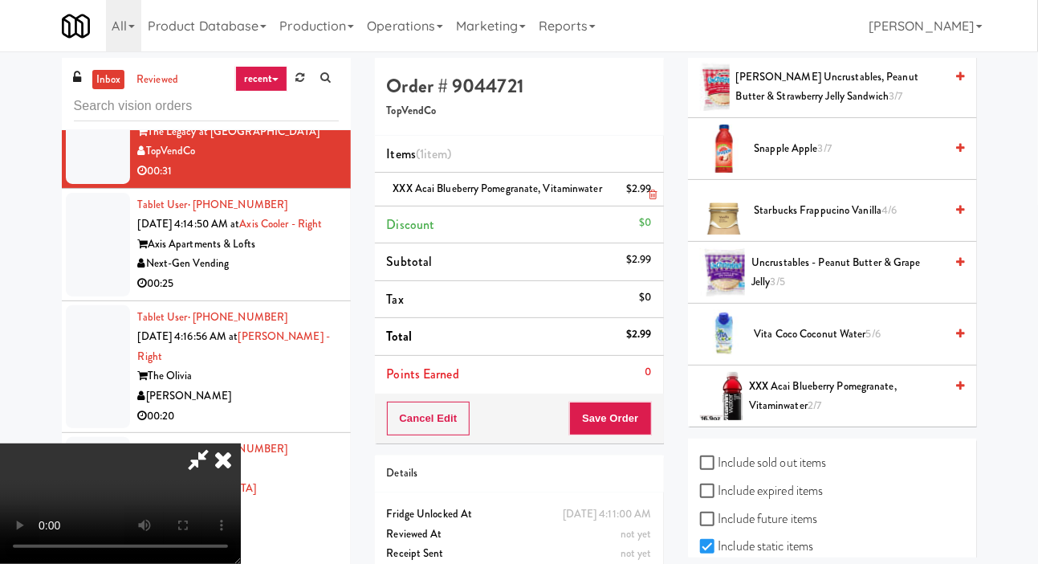
click at [646, 199] on div "$2.99" at bounding box center [639, 189] width 26 height 20
click at [647, 206] on link at bounding box center [649, 195] width 14 height 20
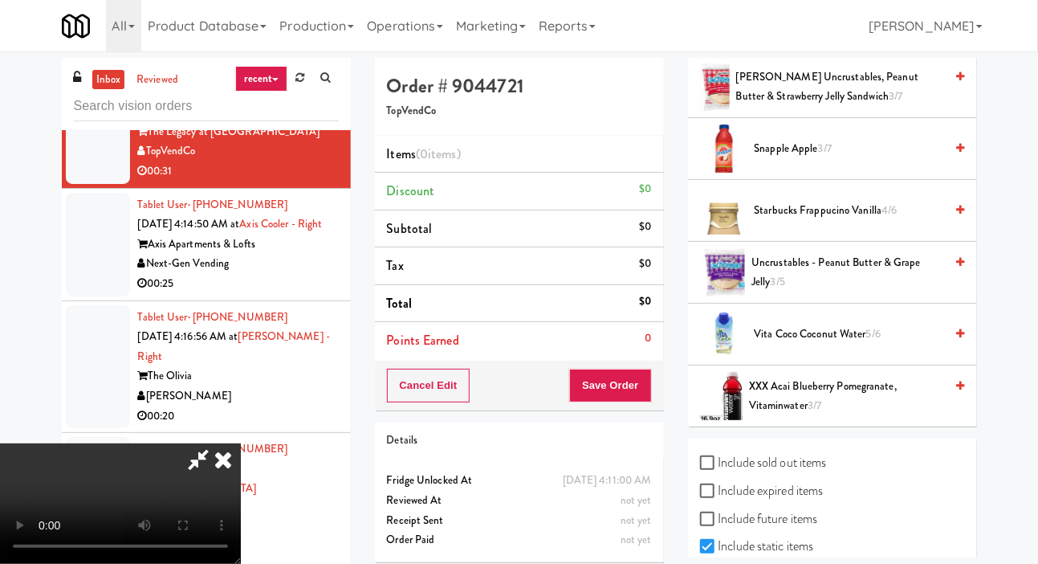
click at [840, 159] on span "Snapple Apple 3/7" at bounding box center [850, 149] width 190 height 20
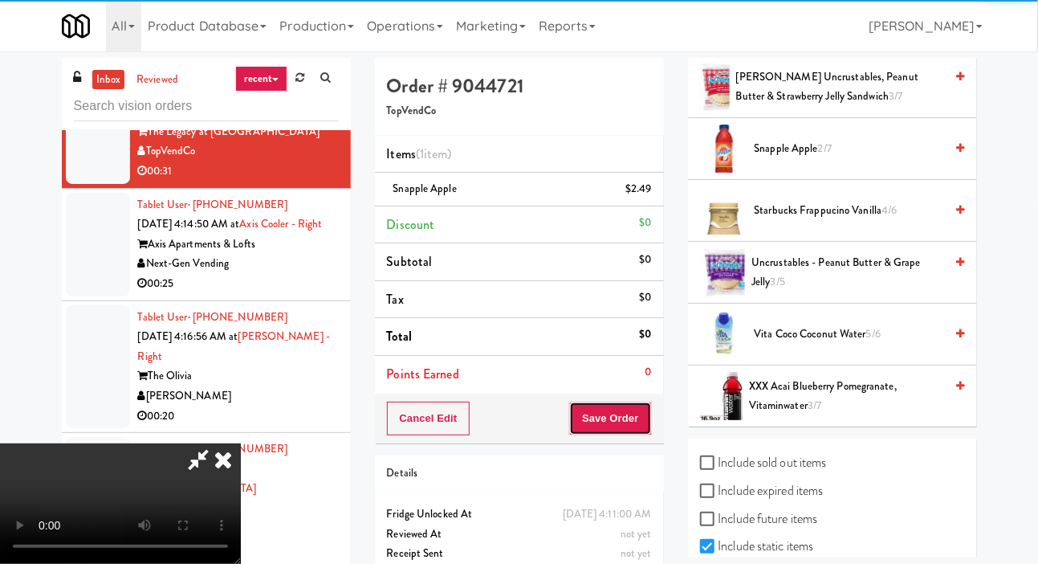
click at [636, 413] on button "Save Order" at bounding box center [610, 418] width 82 height 34
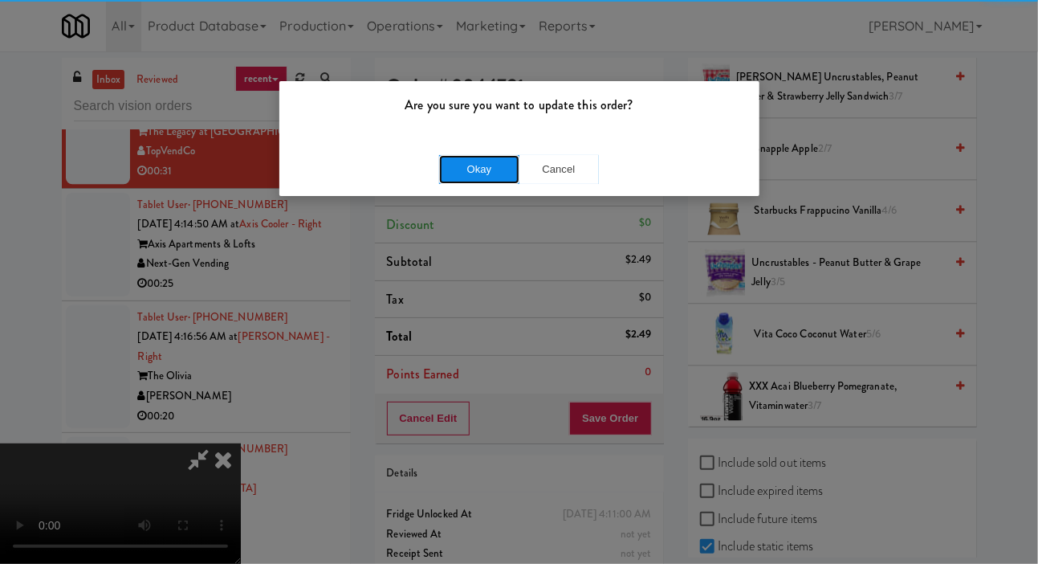
click at [453, 161] on button "Okay" at bounding box center [479, 169] width 80 height 29
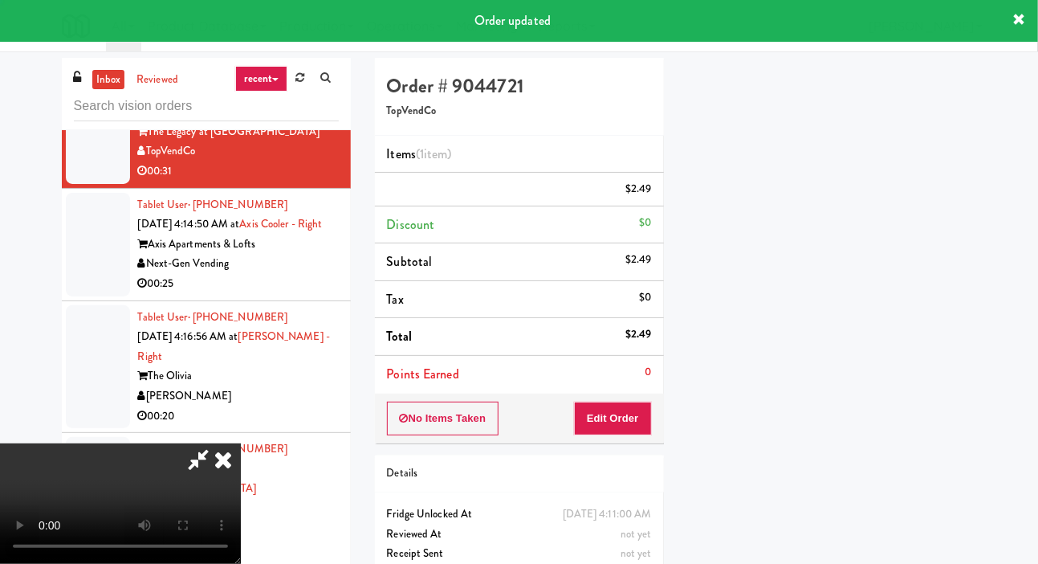
scroll to position [93, 0]
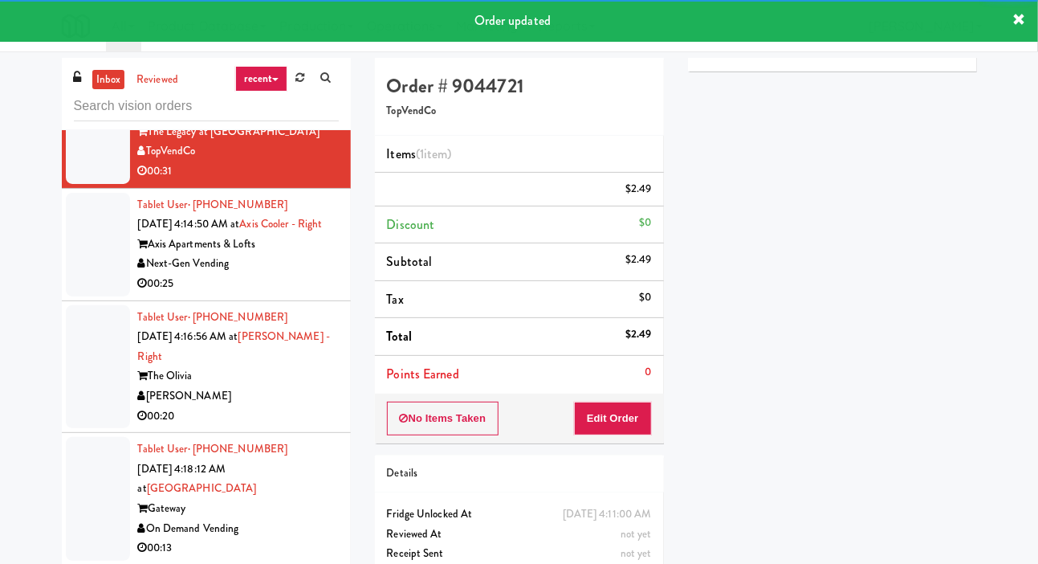
click at [86, 296] on div at bounding box center [98, 245] width 64 height 104
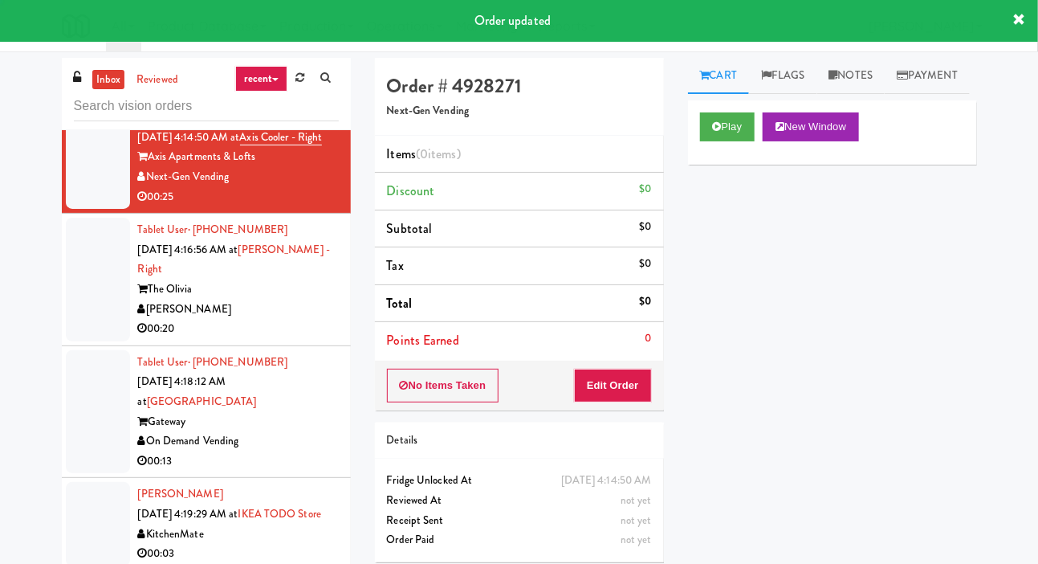
scroll to position [1886, 0]
click at [707, 141] on button "Play" at bounding box center [727, 126] width 55 height 29
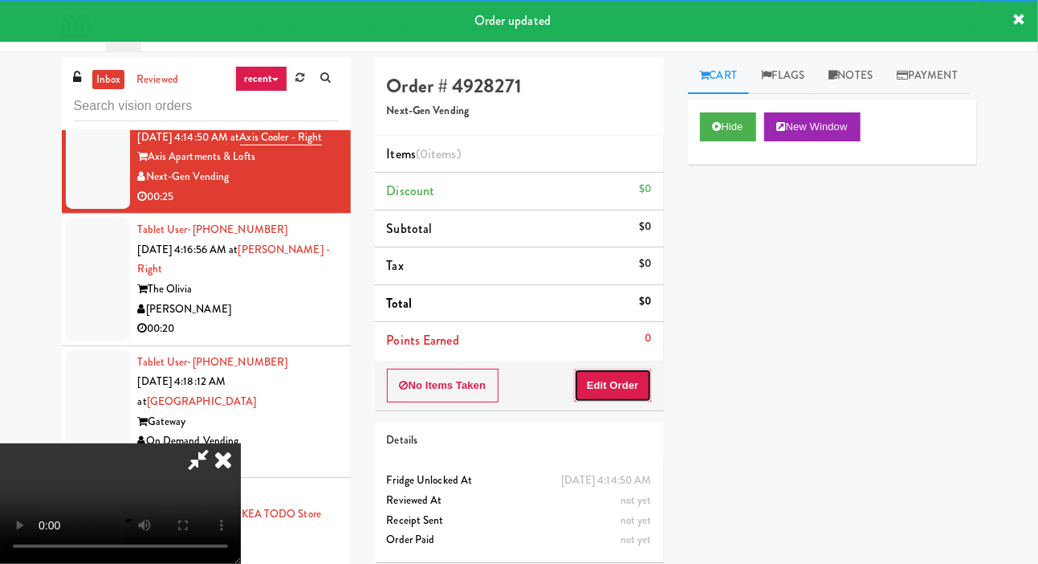
click at [606, 393] on button "Edit Order" at bounding box center [613, 385] width 78 height 34
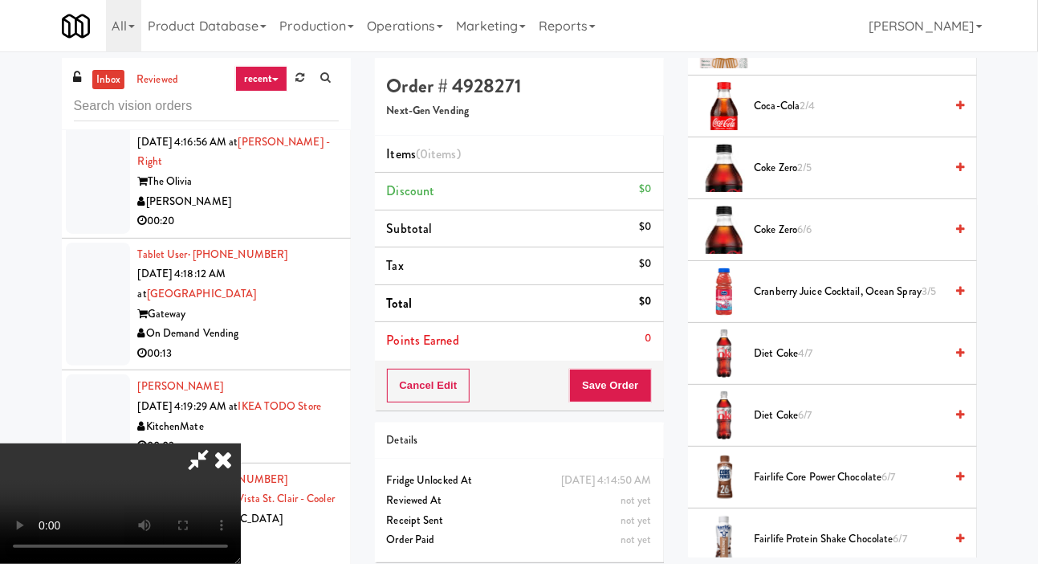
scroll to position [511, 0]
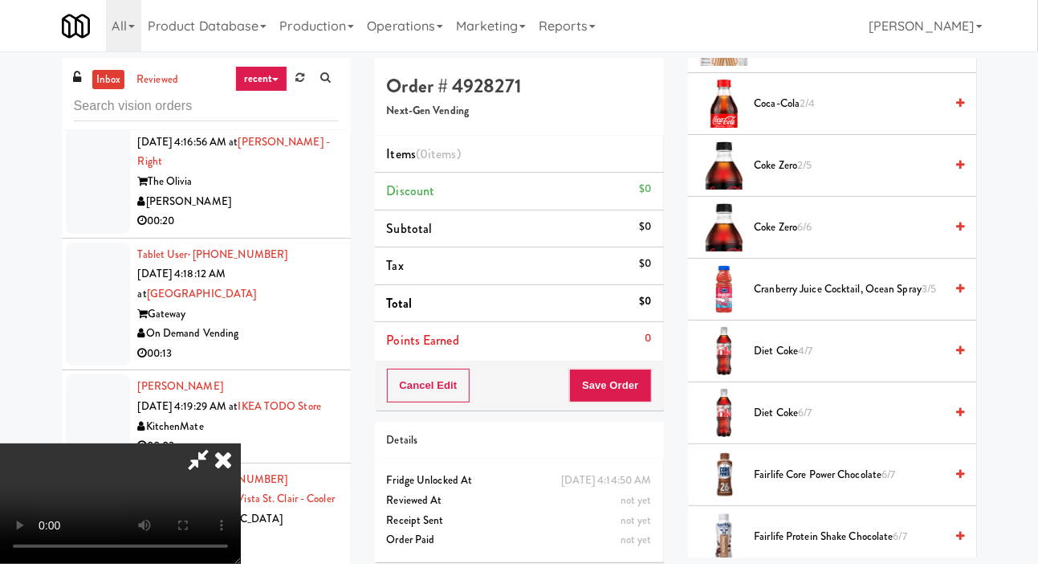
click at [821, 423] on span "Diet Coke 6/7" at bounding box center [850, 413] width 190 height 20
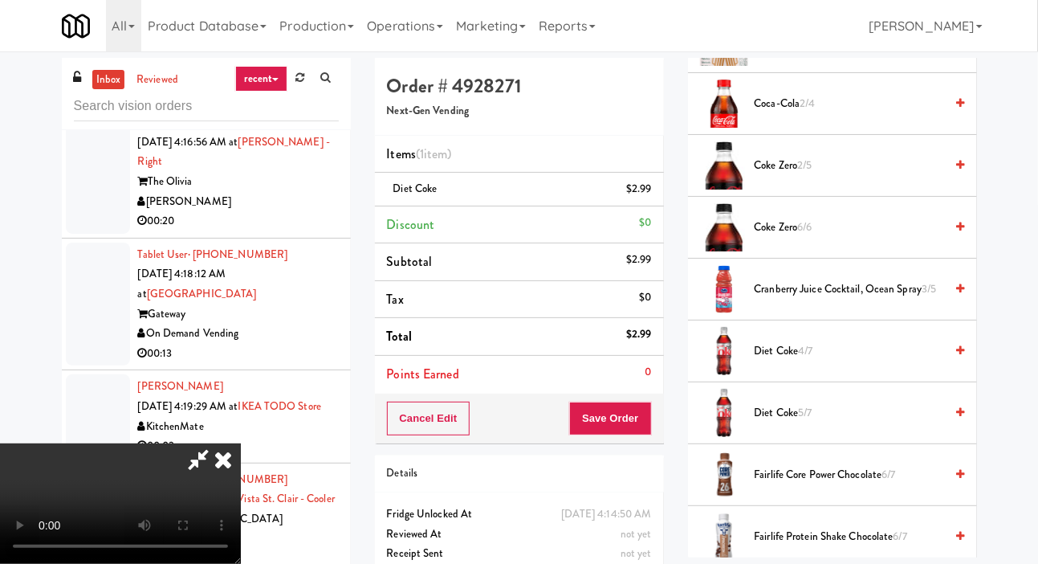
scroll to position [59, 0]
click at [845, 423] on span "Diet Coke 5/7" at bounding box center [850, 413] width 190 height 20
click at [863, 423] on span "Diet Coke 4/7" at bounding box center [850, 413] width 190 height 20
click at [641, 424] on button "Save Order" at bounding box center [610, 418] width 82 height 34
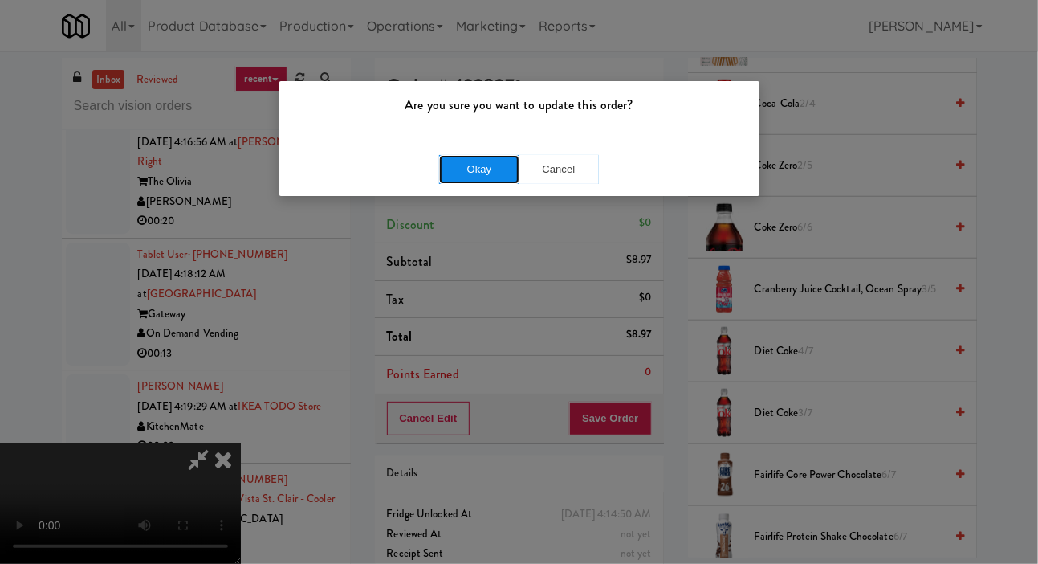
click at [457, 173] on button "Okay" at bounding box center [479, 169] width 80 height 29
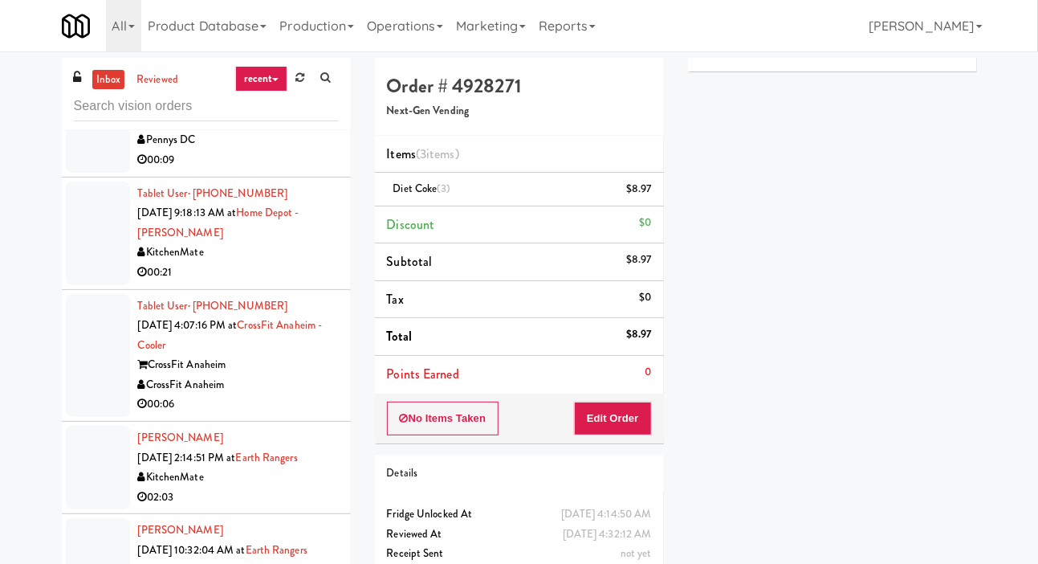
scroll to position [90, 0]
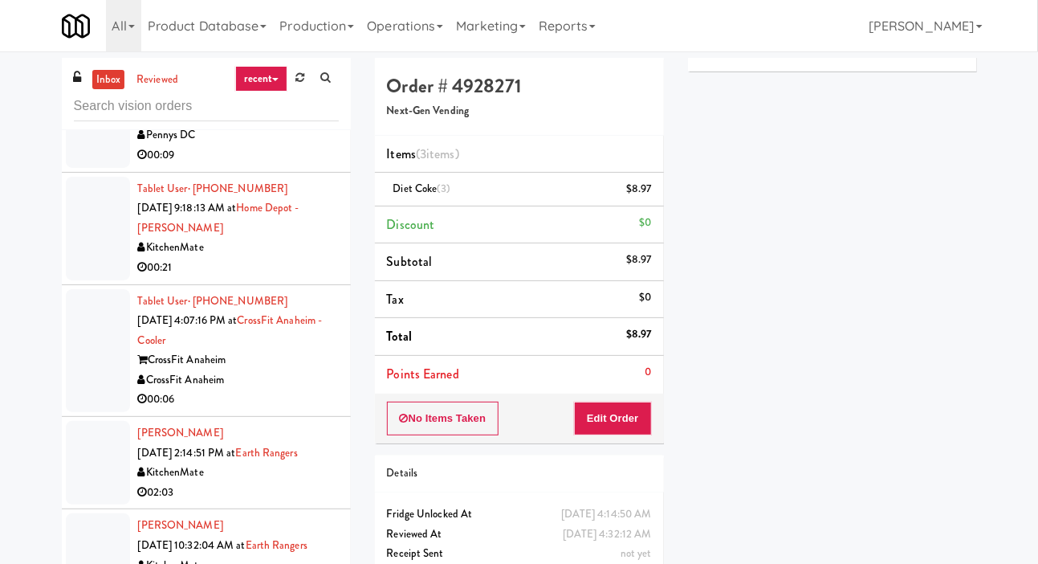
click at [79, 238] on div at bounding box center [98, 229] width 64 height 104
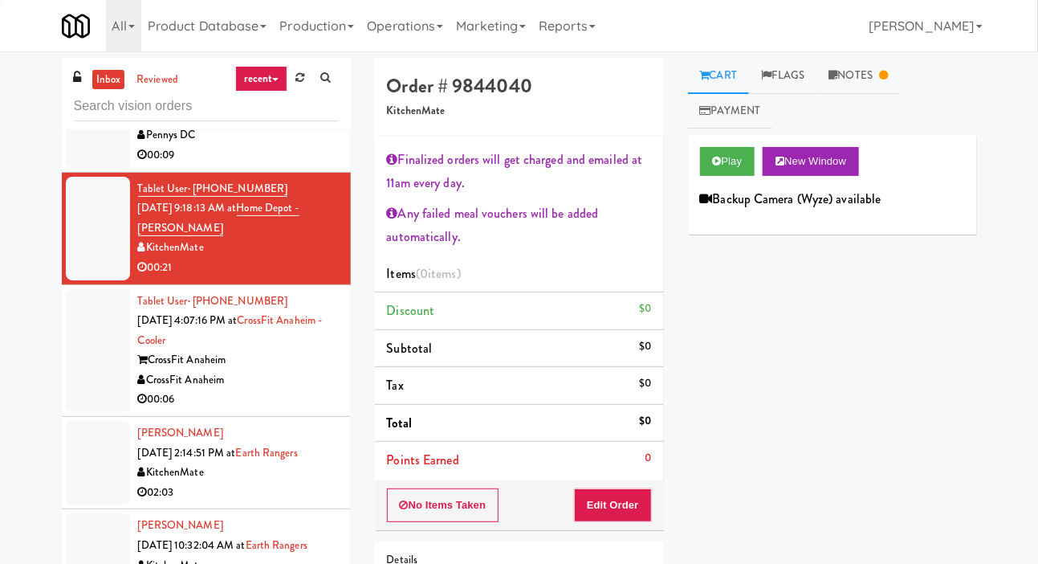
click at [77, 344] on div at bounding box center [98, 351] width 64 height 124
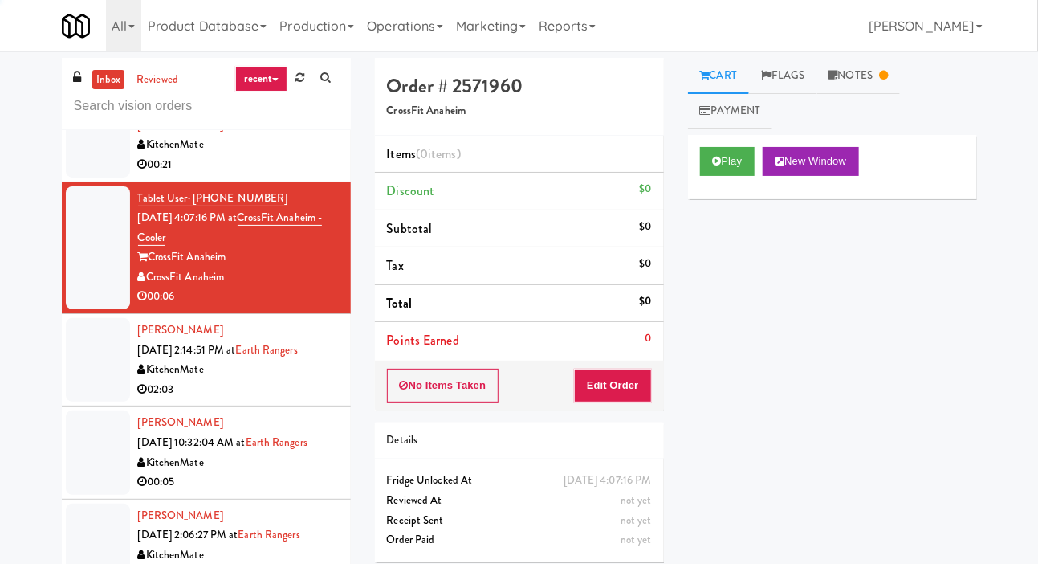
click at [84, 373] on div at bounding box center [98, 359] width 64 height 83
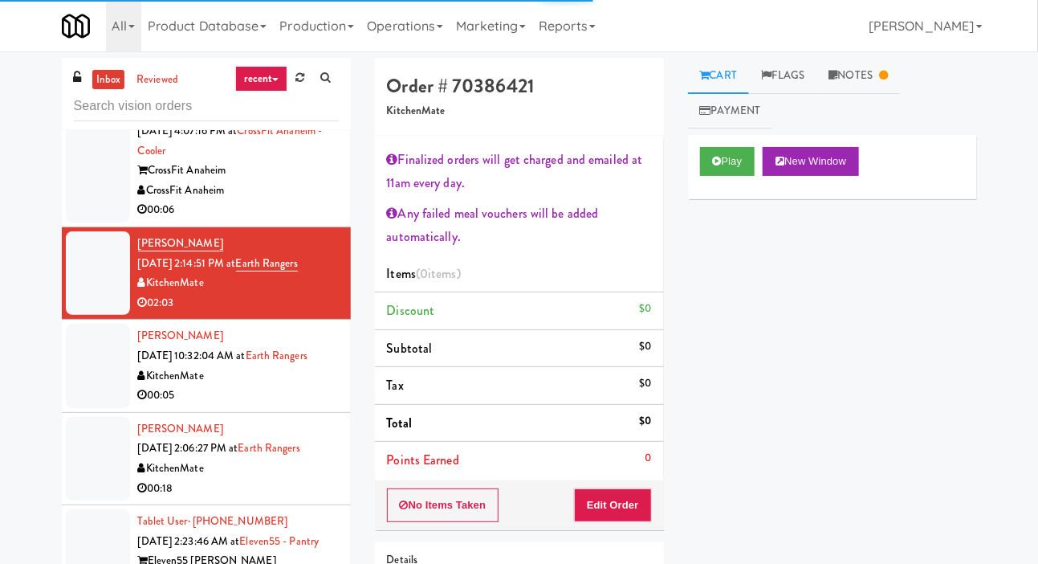
click at [82, 385] on div at bounding box center [98, 365] width 64 height 83
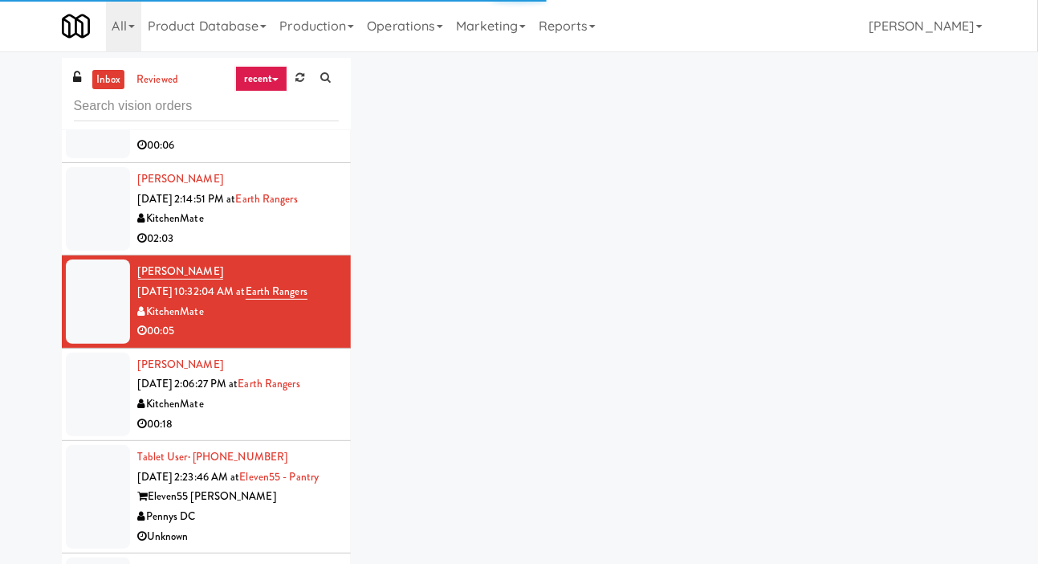
scroll to position [345, 0]
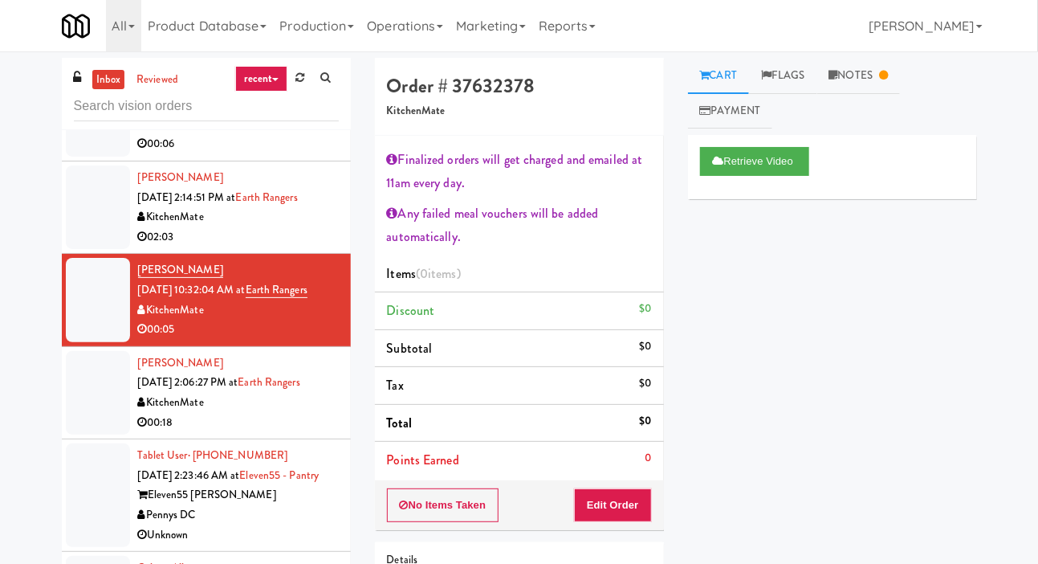
click at [85, 232] on div at bounding box center [98, 206] width 64 height 83
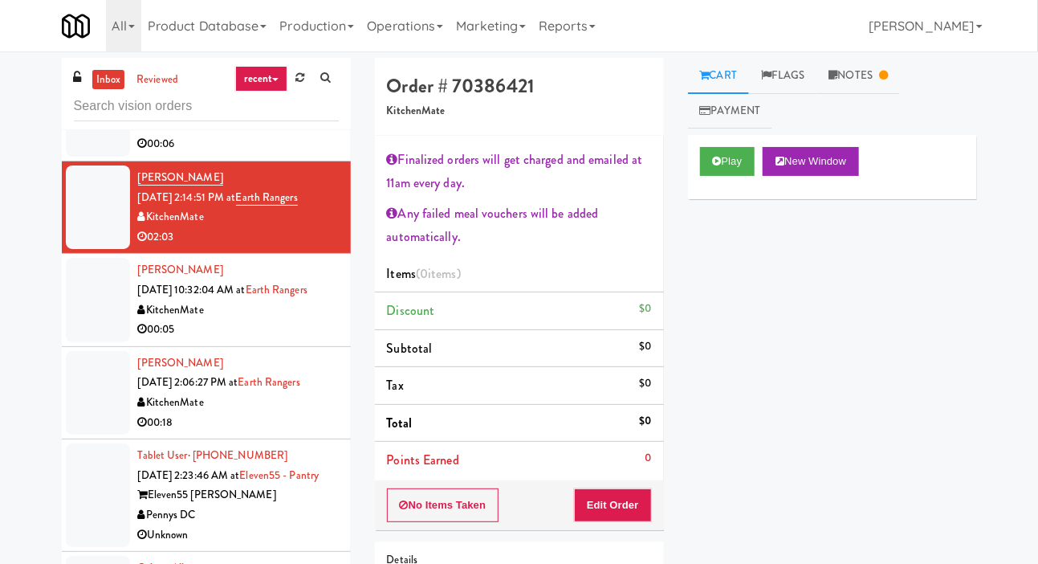
click at [873, 62] on link "Notes" at bounding box center [858, 76] width 83 height 36
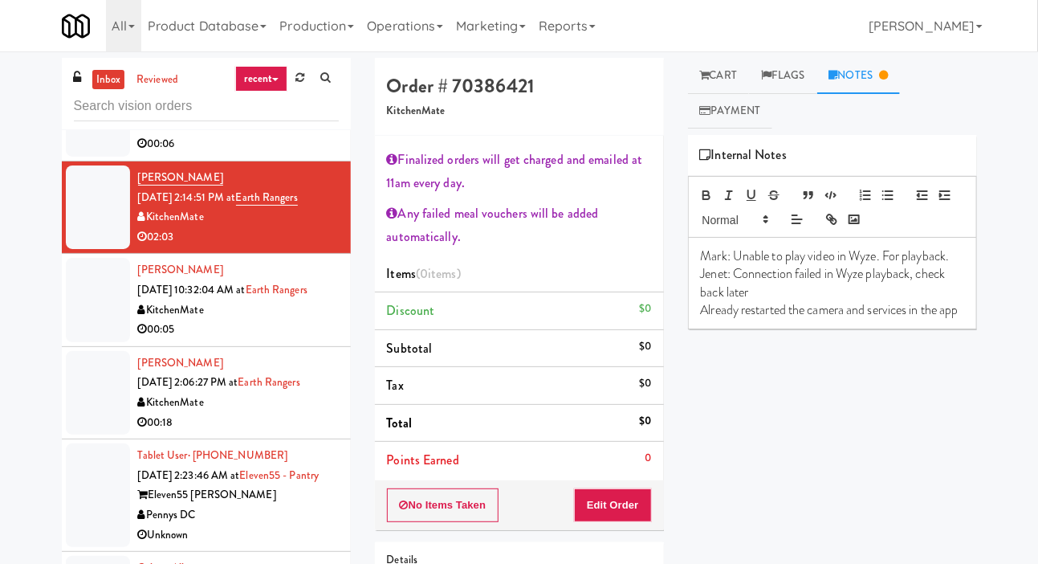
click at [709, 71] on icon at bounding box center [705, 75] width 10 height 10
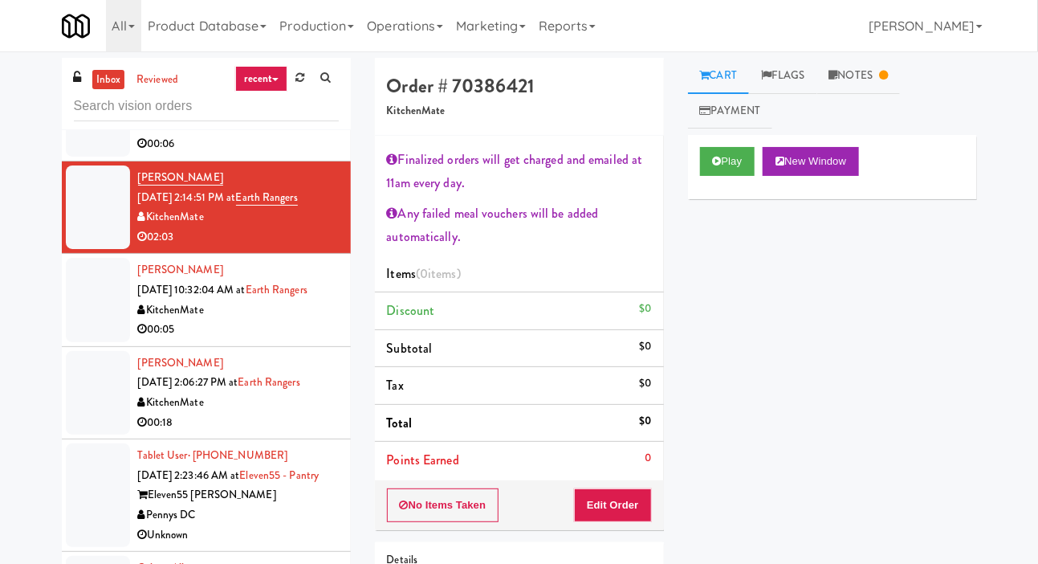
click at [104, 406] on div at bounding box center [98, 392] width 64 height 83
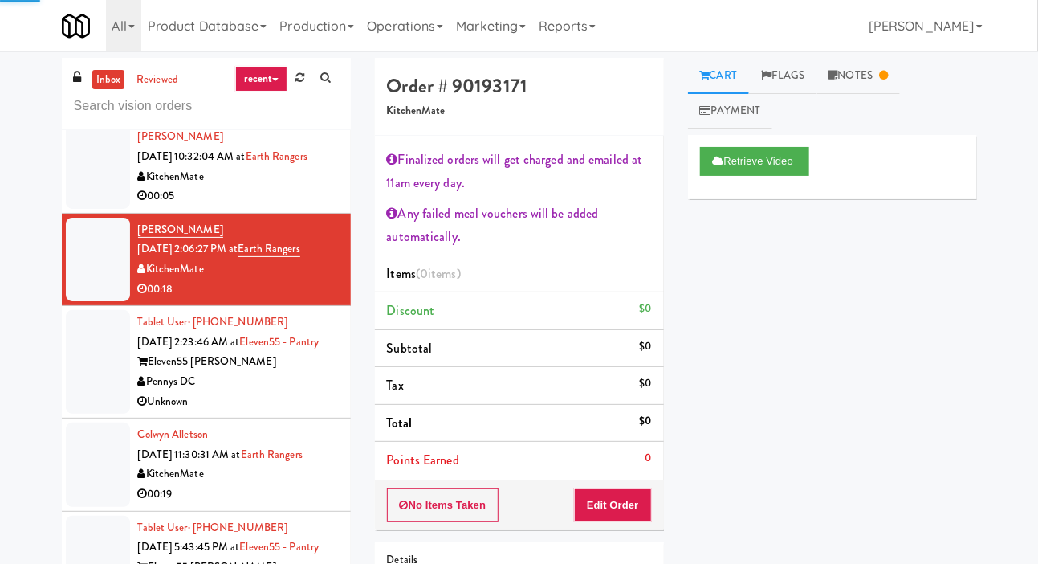
click at [108, 380] on div at bounding box center [98, 362] width 64 height 104
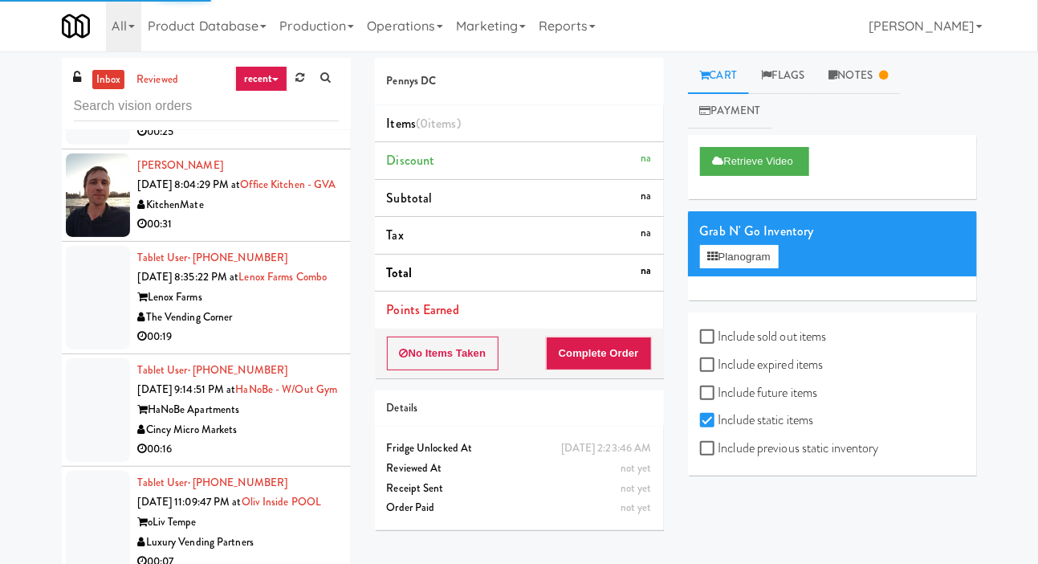
click at [101, 349] on div at bounding box center [98, 298] width 64 height 104
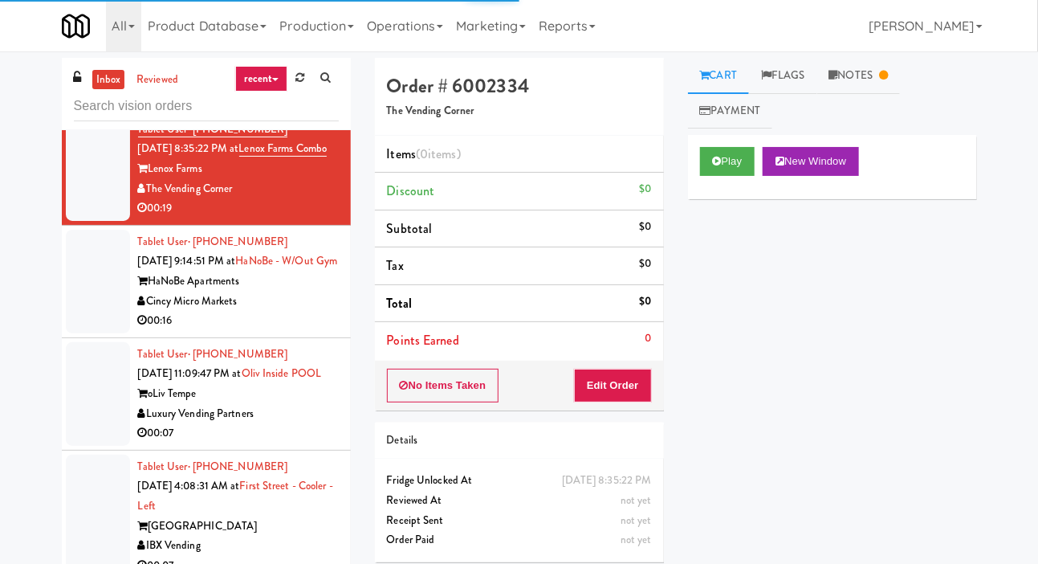
click at [106, 333] on div at bounding box center [98, 282] width 64 height 104
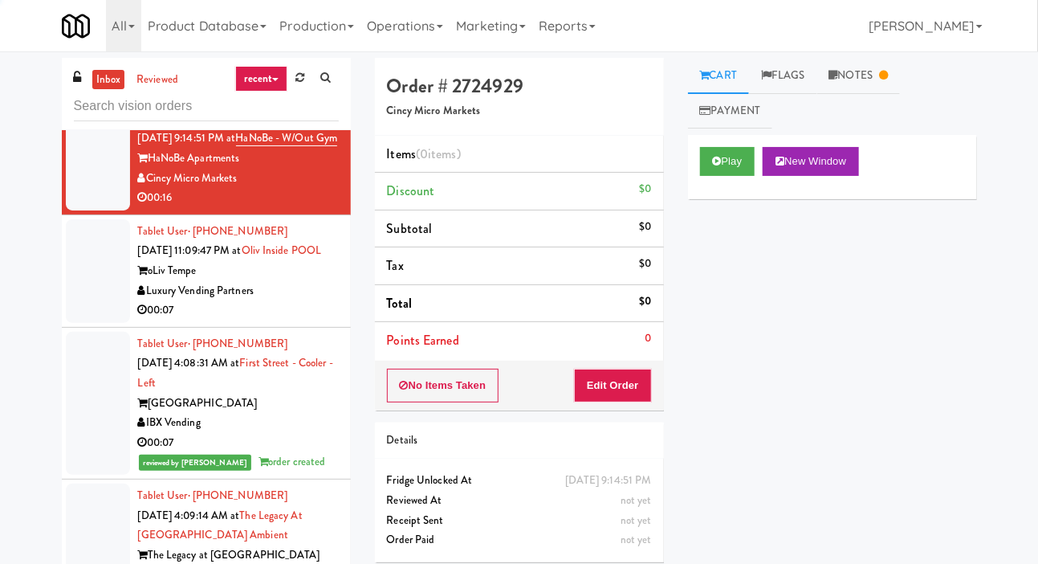
click at [96, 323] on div at bounding box center [98, 271] width 64 height 104
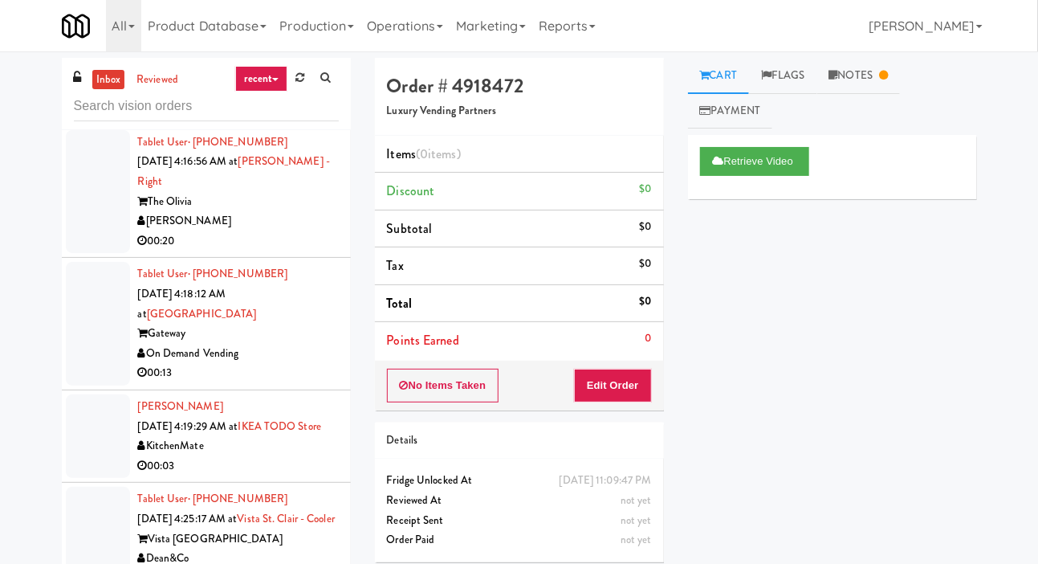
click at [100, 254] on div at bounding box center [98, 192] width 64 height 124
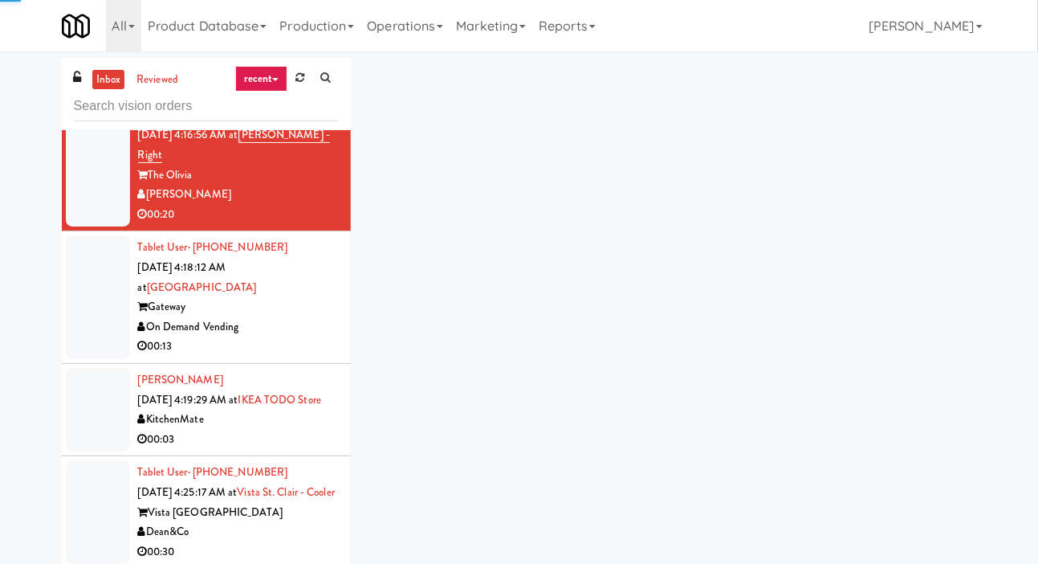
scroll to position [2034, 0]
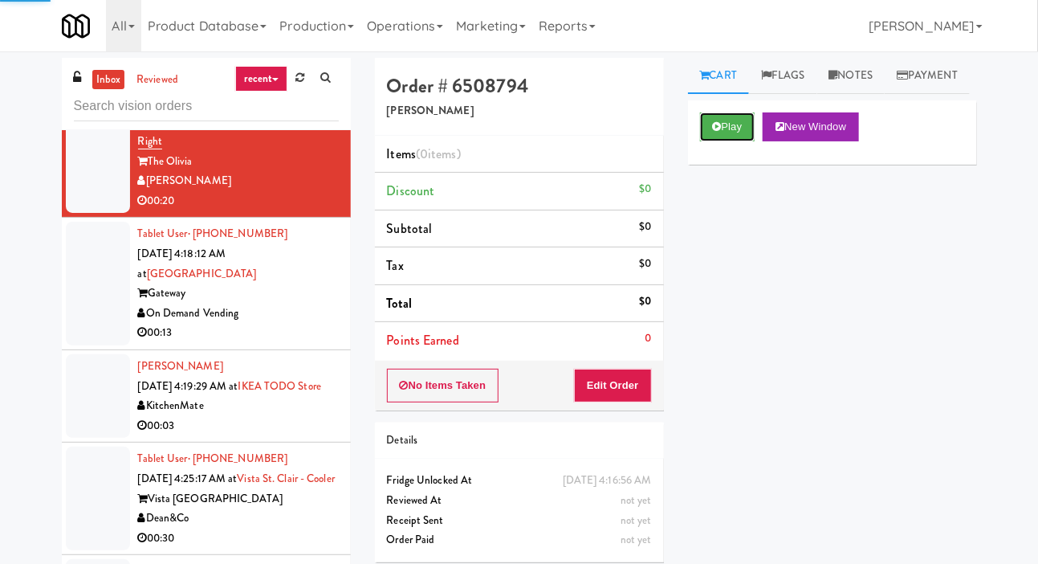
click at [723, 141] on button "Play" at bounding box center [727, 126] width 55 height 29
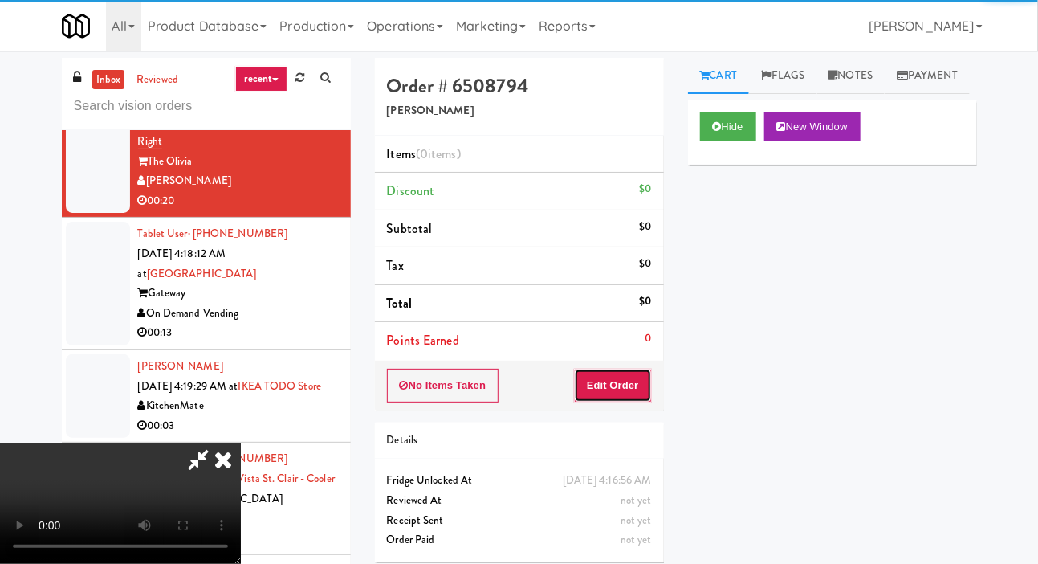
click at [632, 371] on button "Edit Order" at bounding box center [613, 385] width 78 height 34
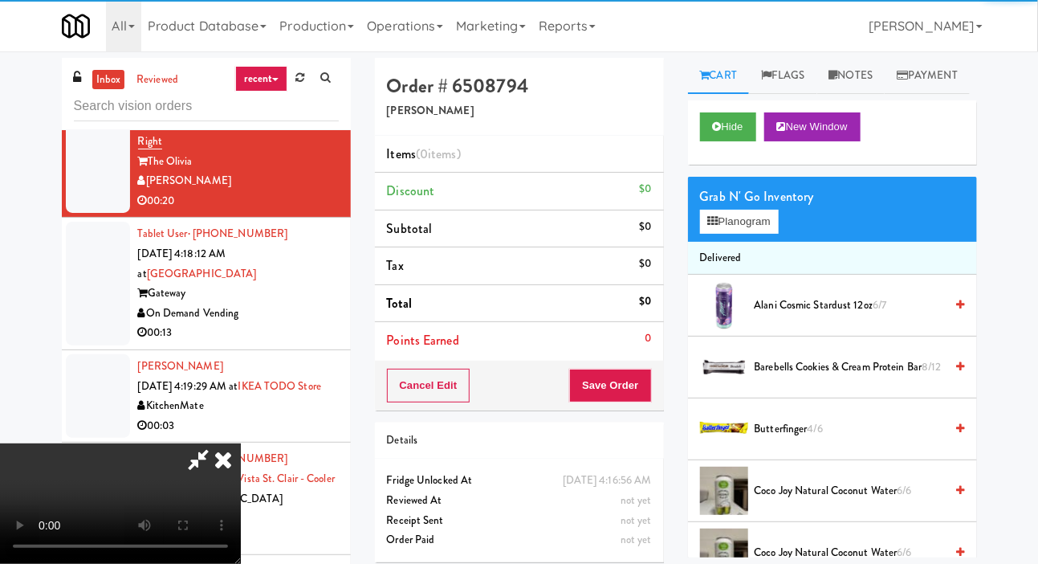
click at [1036, 550] on div "inbox reviewed recent all unclear take inventory issue suspicious failed recent…" at bounding box center [519, 341] width 1038 height 566
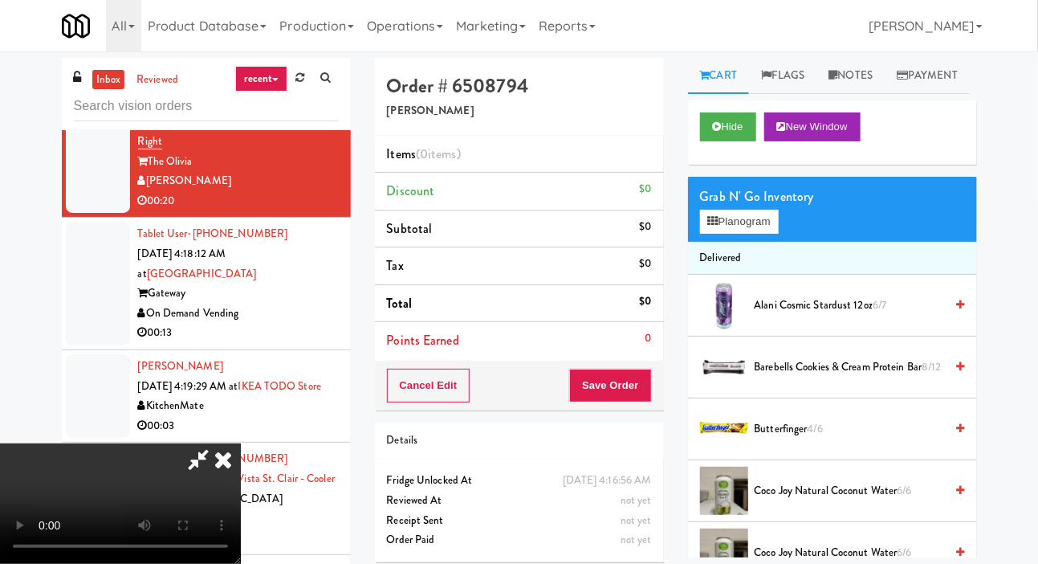
click at [100, 345] on div at bounding box center [98, 284] width 64 height 124
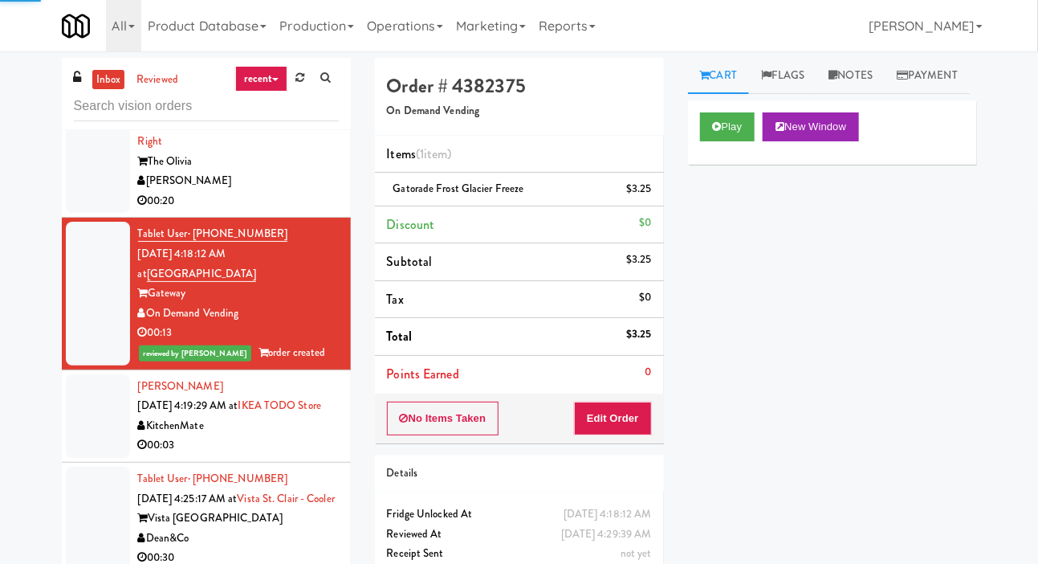
click at [99, 214] on div at bounding box center [98, 152] width 64 height 124
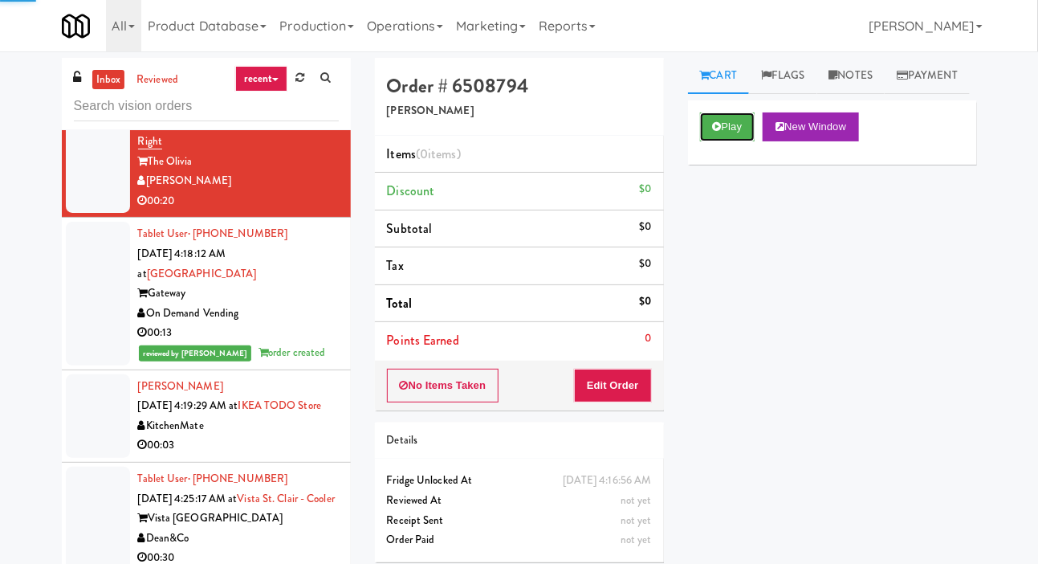
click at [723, 141] on button "Play" at bounding box center [727, 126] width 55 height 29
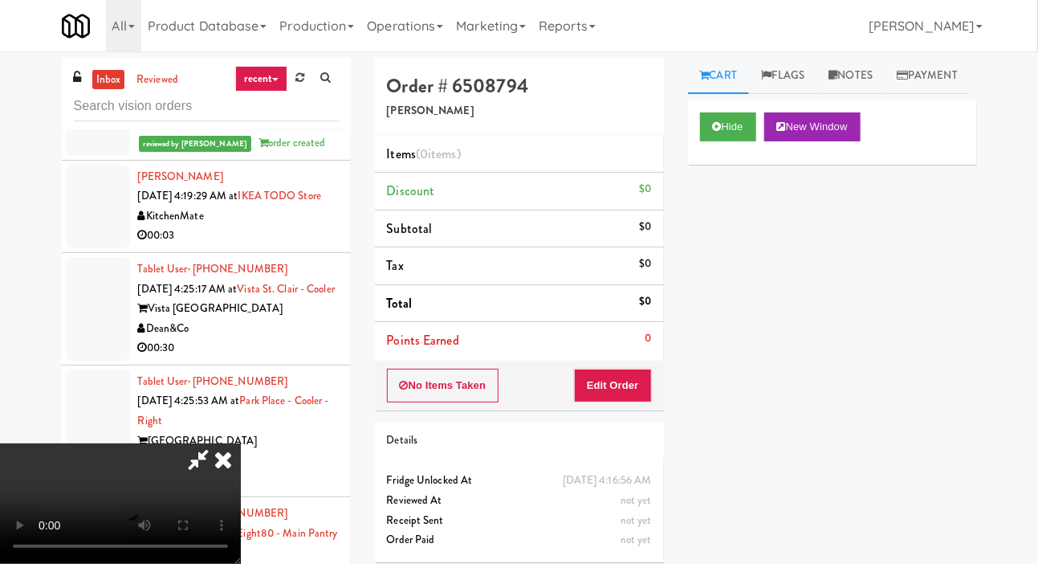
click at [96, 248] on div at bounding box center [98, 206] width 64 height 83
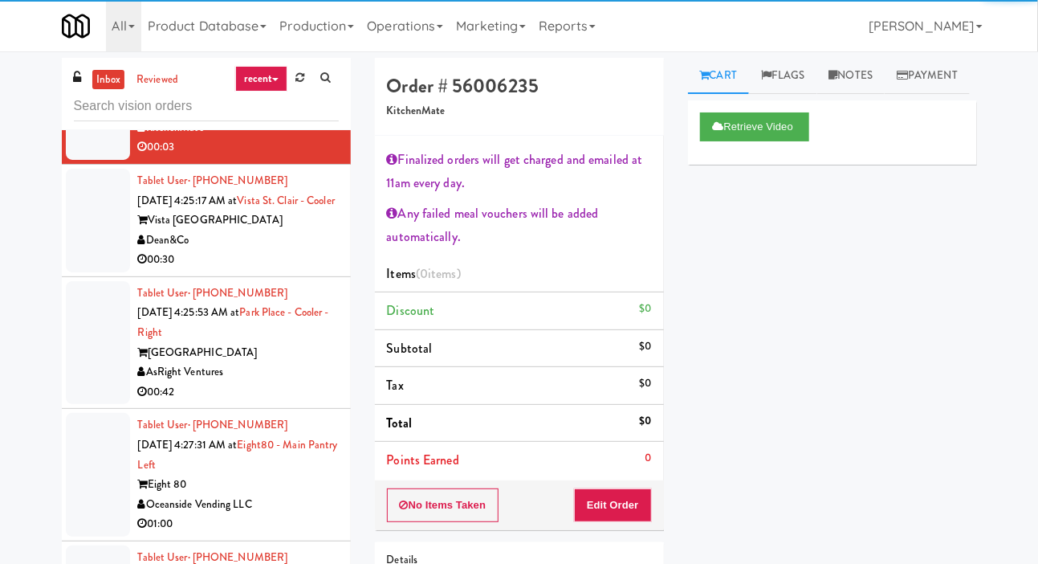
scroll to position [2349, 0]
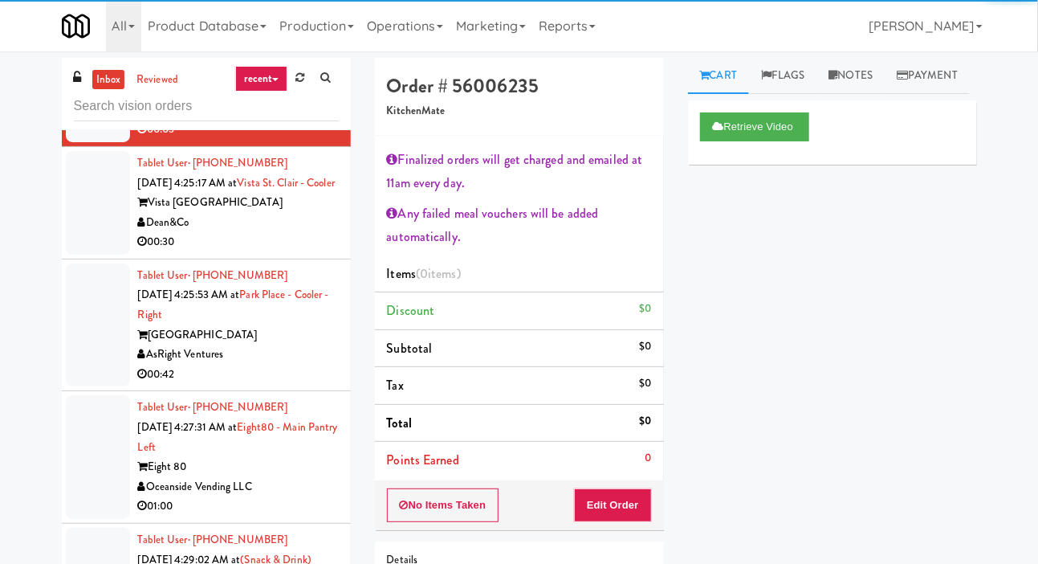
click at [100, 254] on div at bounding box center [98, 203] width 64 height 104
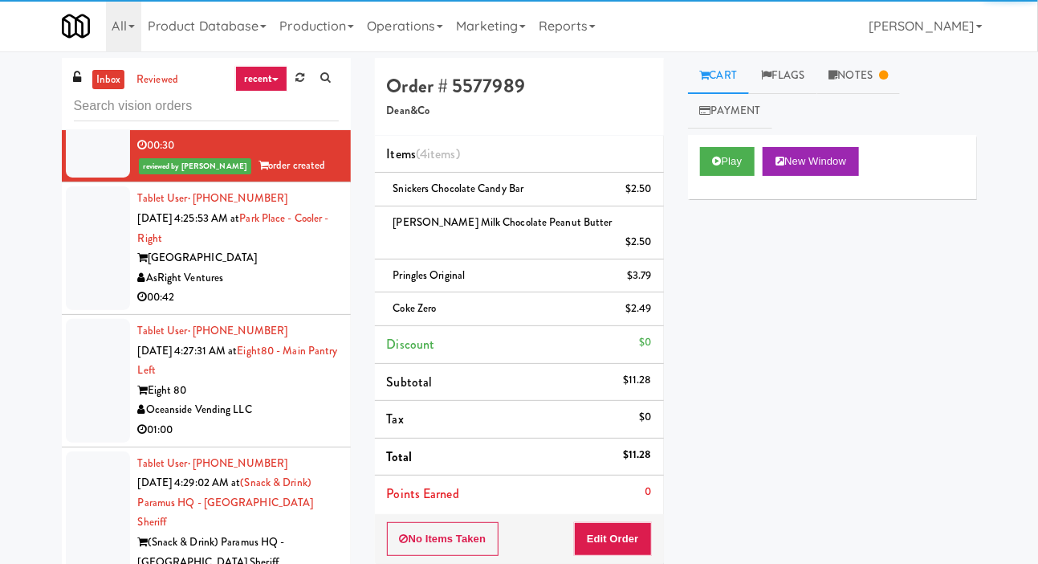
scroll to position [2445, 0]
click at [105, 310] on div at bounding box center [98, 248] width 64 height 124
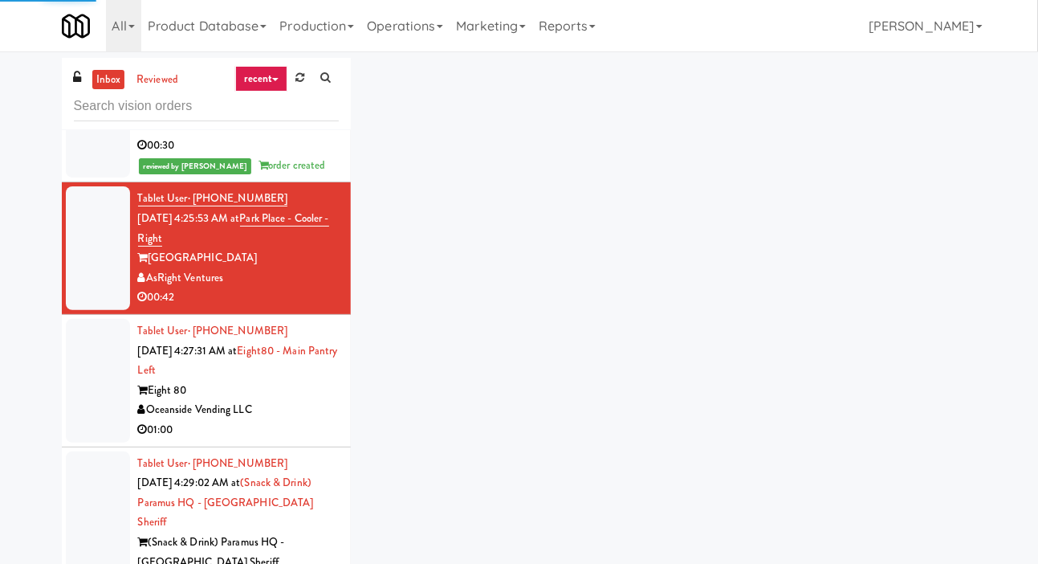
click at [110, 315] on li "Tablet User · (813) 570-5819 Sep 27, 2025 4:25:53 AM at Park Place - Cooler - R…" at bounding box center [206, 248] width 289 height 132
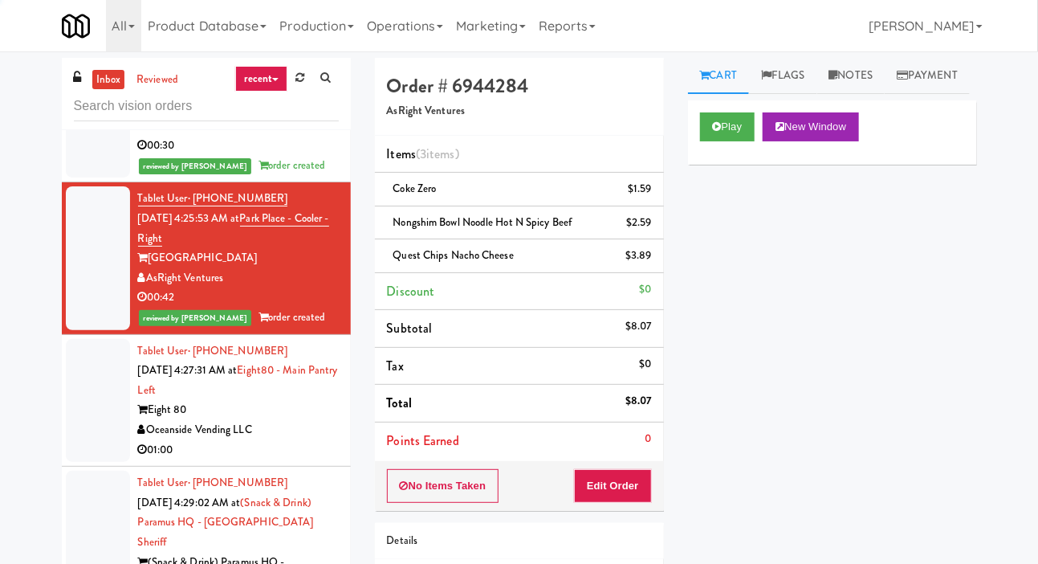
click at [103, 178] on div at bounding box center [98, 117] width 64 height 124
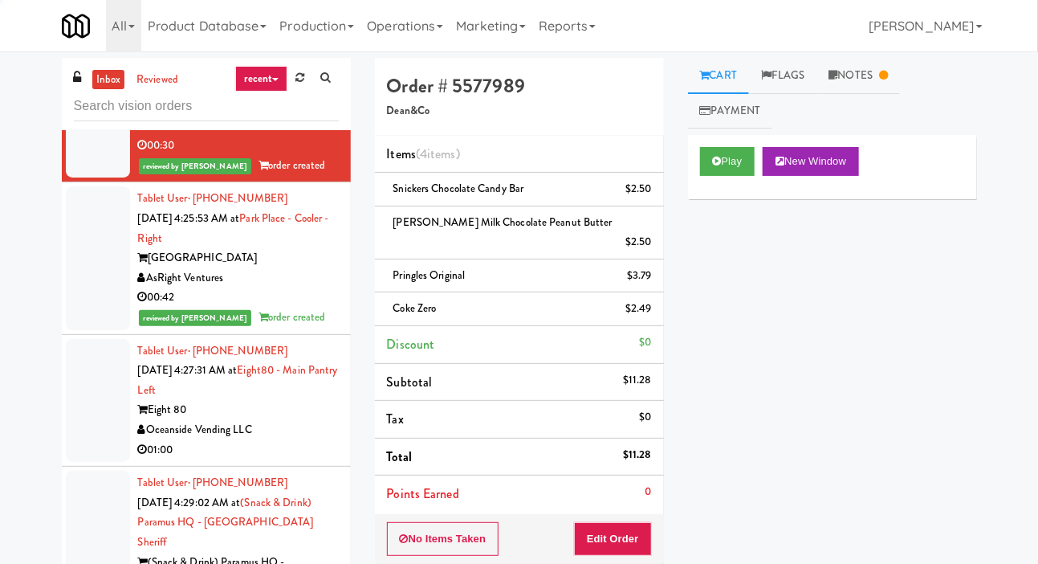
click at [886, 75] on icon at bounding box center [883, 75] width 9 height 10
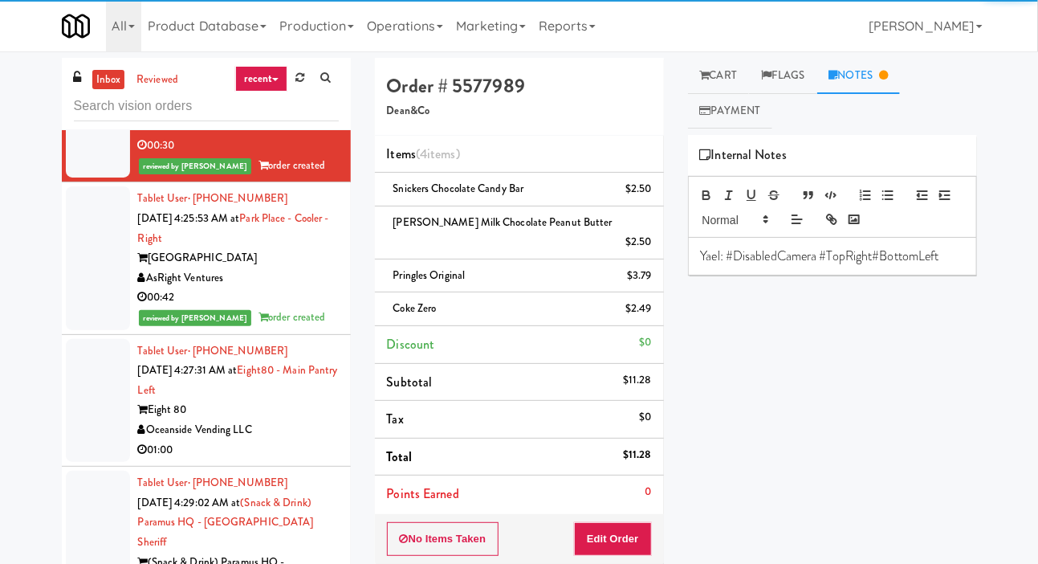
click at [116, 329] on div at bounding box center [98, 257] width 64 height 143
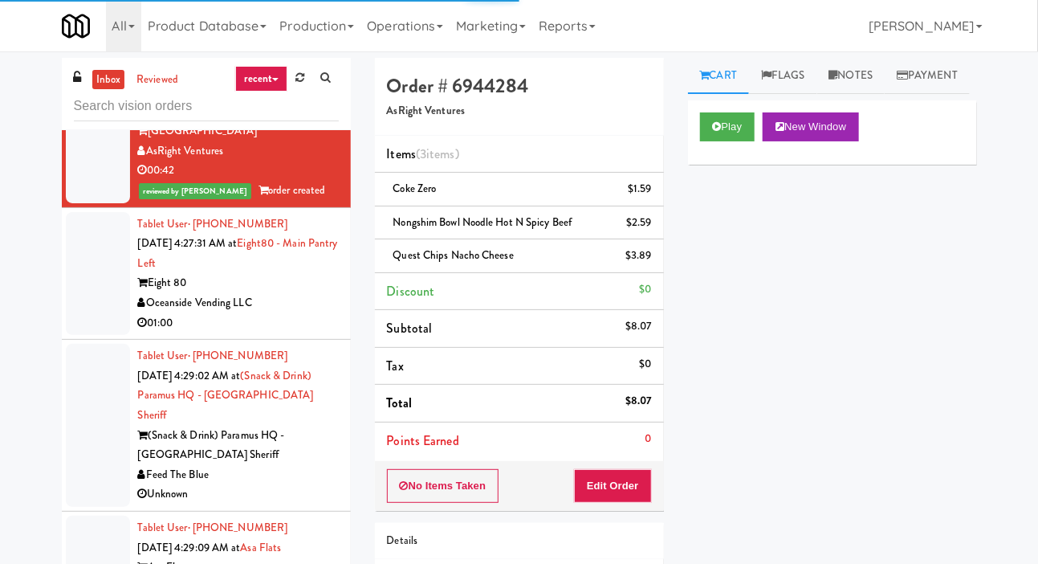
click at [103, 336] on div at bounding box center [98, 274] width 64 height 124
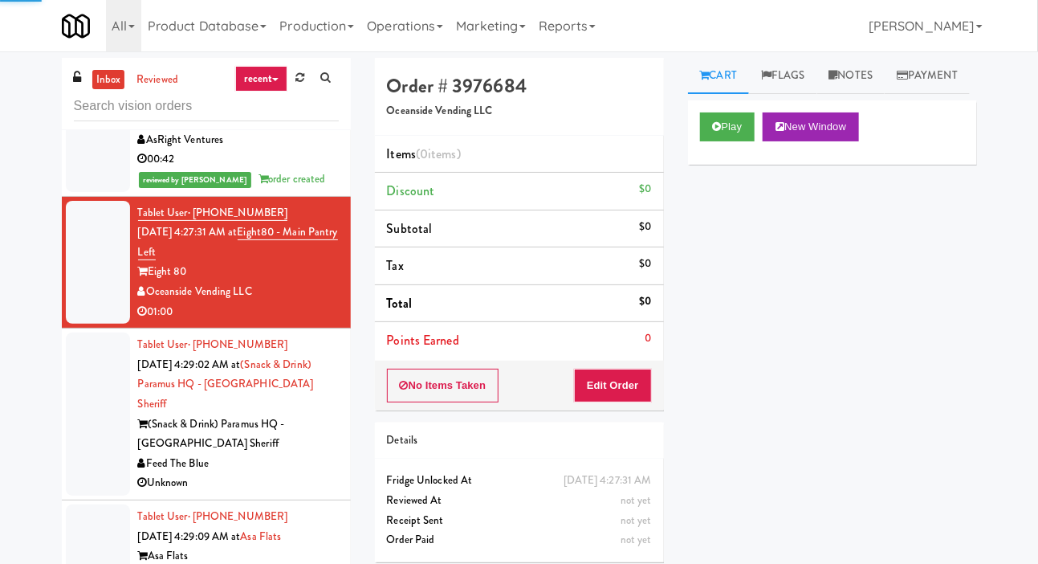
click at [94, 455] on div at bounding box center [98, 413] width 64 height 163
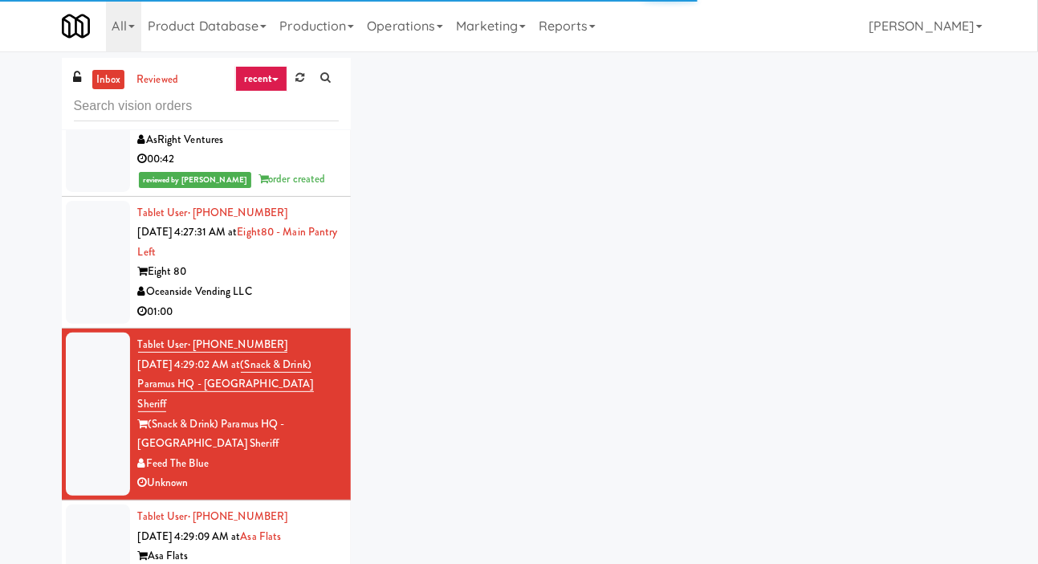
scroll to position [2738, 0]
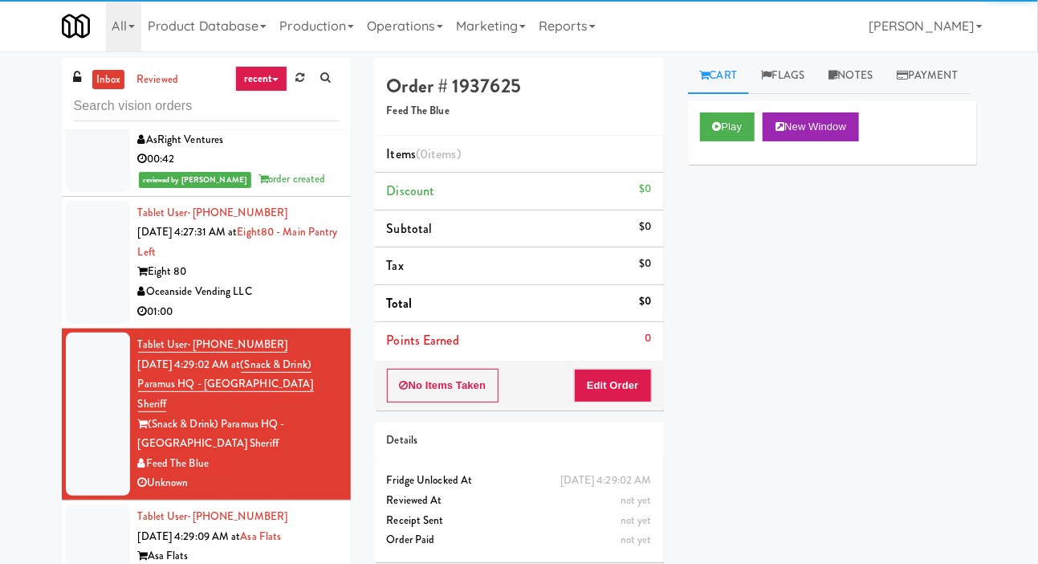
click at [100, 469] on div at bounding box center [98, 413] width 64 height 163
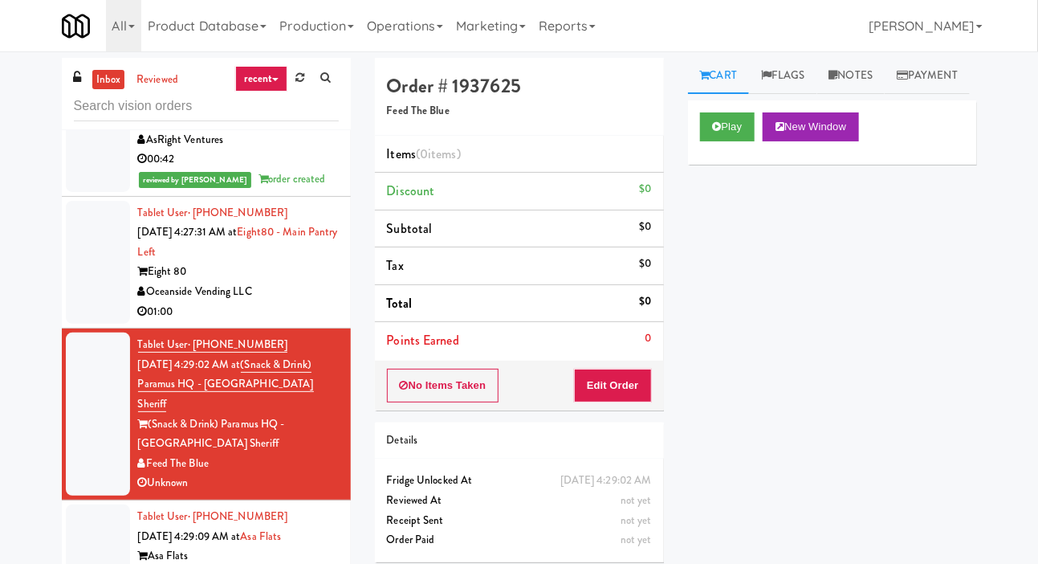
click at [302, 78] on icon at bounding box center [299, 77] width 9 height 10
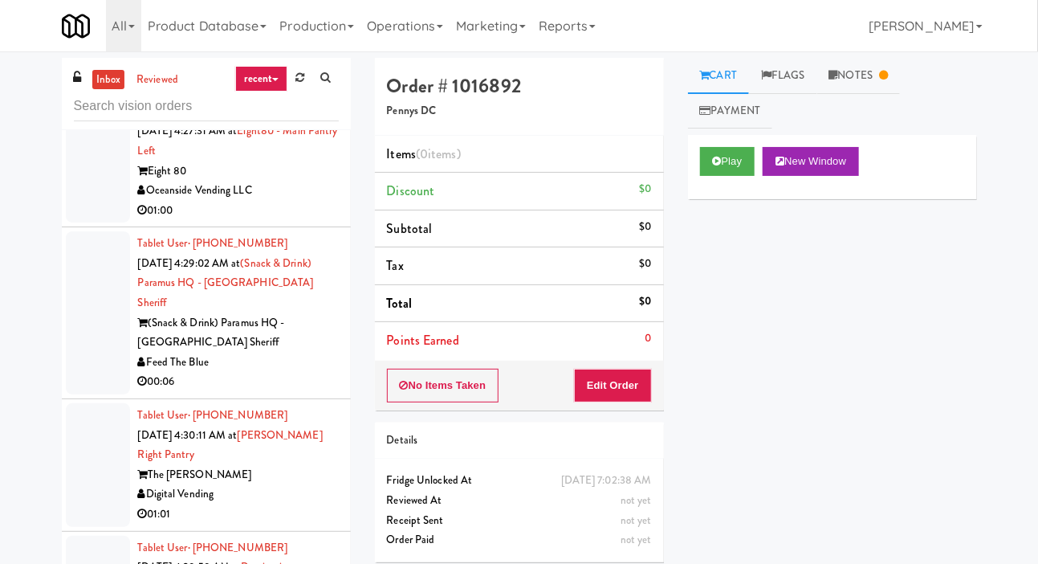
scroll to position [1960, 0]
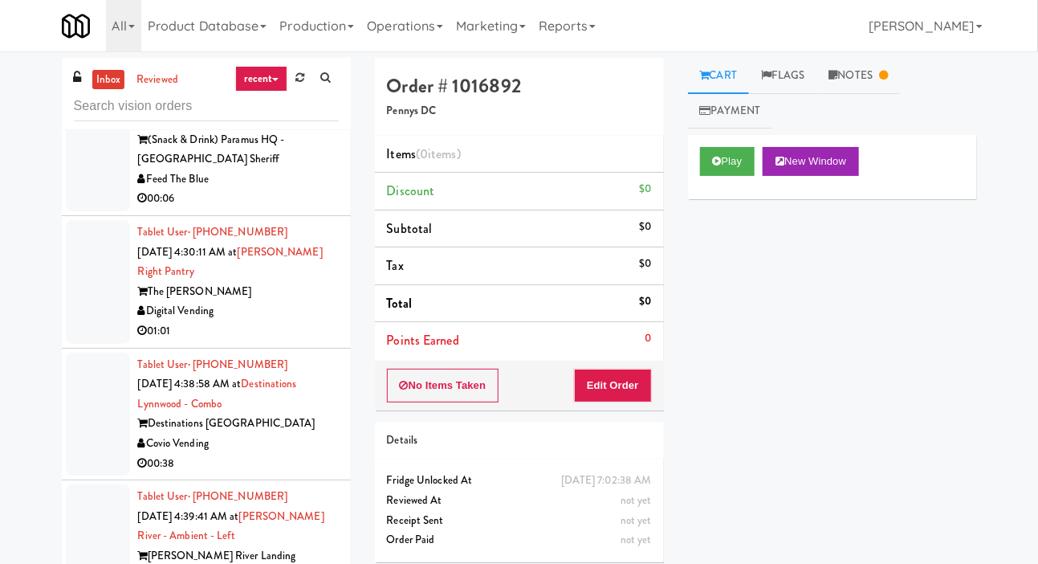
click at [111, 516] on div at bounding box center [98, 546] width 64 height 124
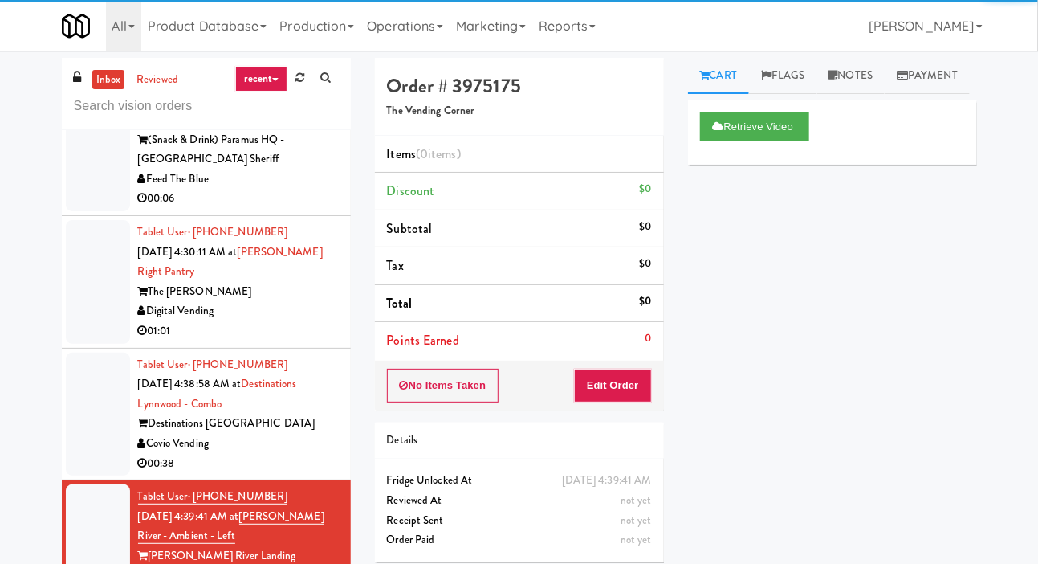
click at [97, 401] on div at bounding box center [98, 414] width 64 height 124
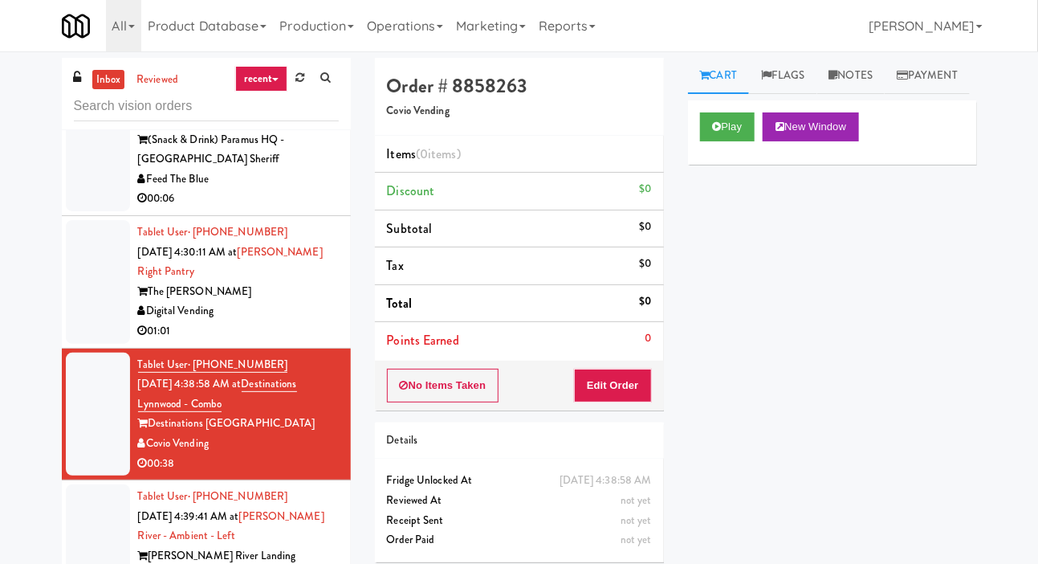
click at [93, 324] on div at bounding box center [98, 282] width 64 height 124
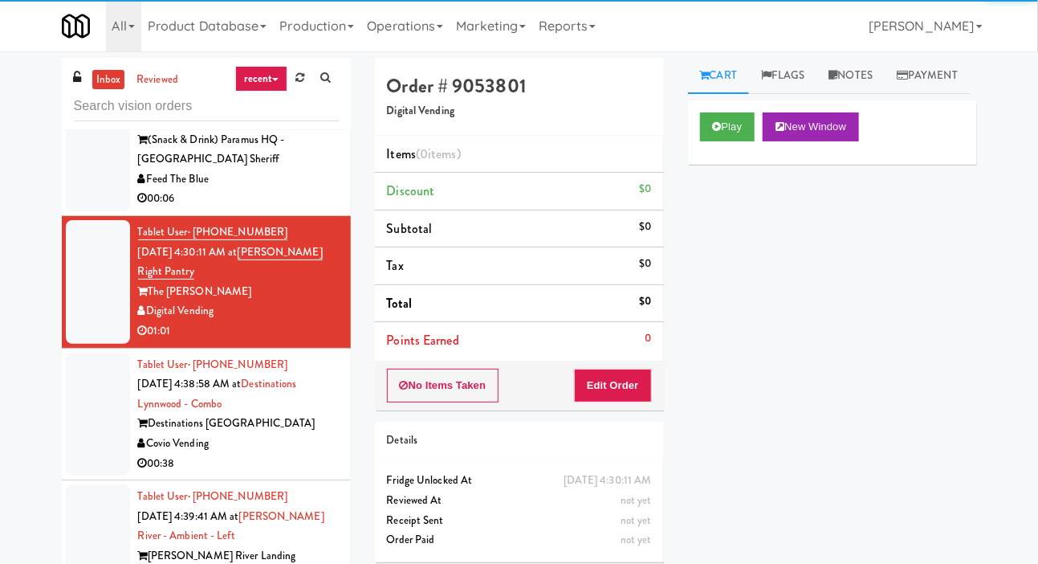
click at [96, 211] on div at bounding box center [98, 129] width 64 height 163
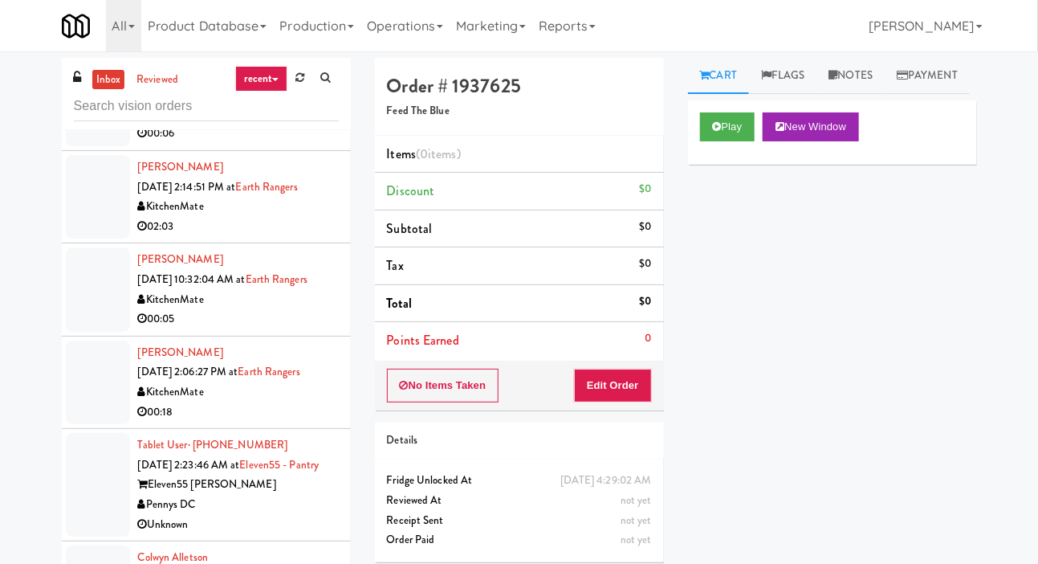
scroll to position [359, 0]
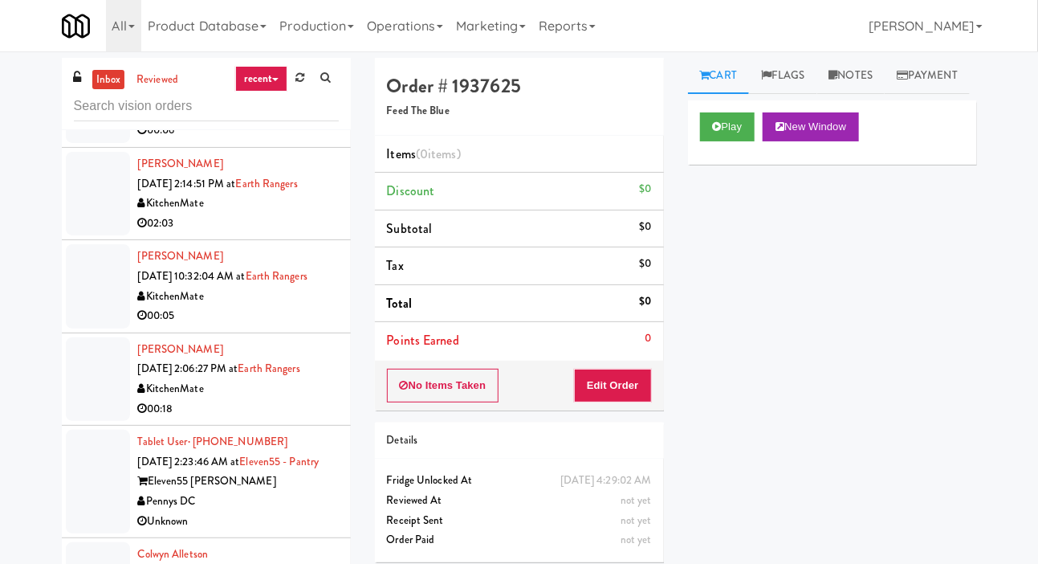
click at [87, 292] on div at bounding box center [98, 285] width 64 height 83
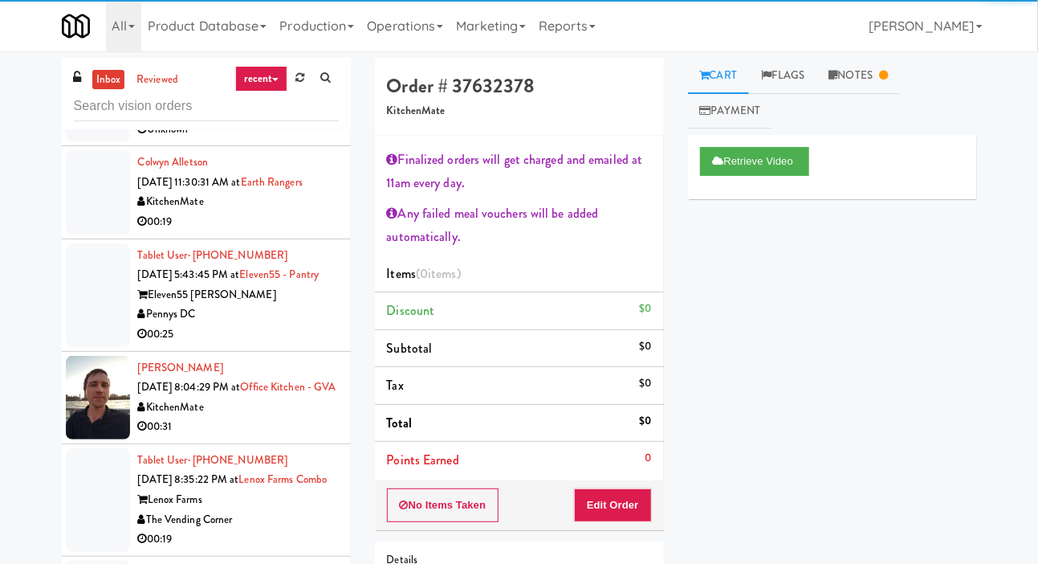
scroll to position [751, 0]
click at [112, 435] on div at bounding box center [98, 396] width 64 height 83
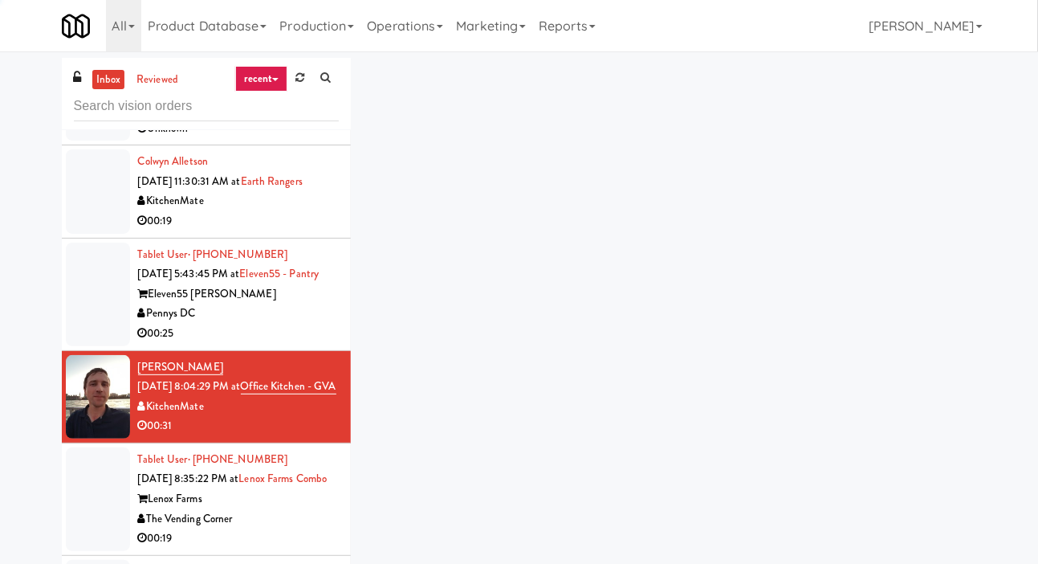
click at [113, 430] on div at bounding box center [98, 396] width 64 height 83
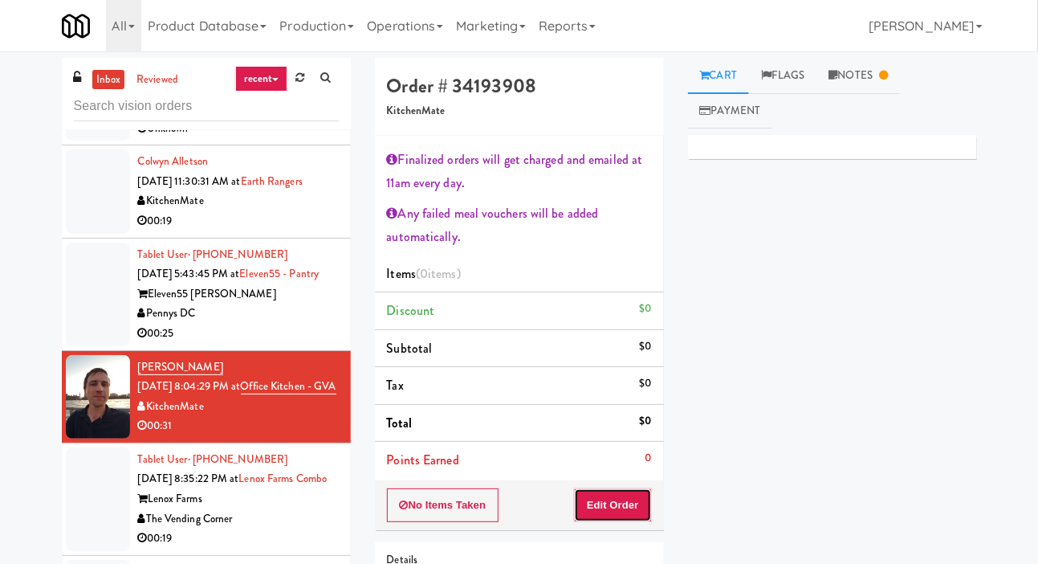
click at [633, 497] on button "Edit Order" at bounding box center [613, 505] width 78 height 34
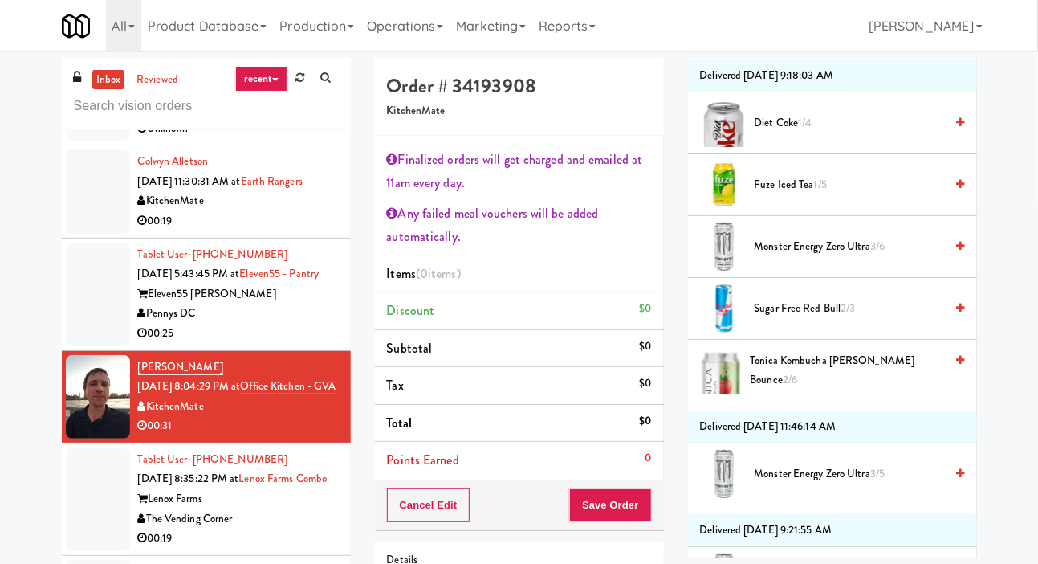
scroll to position [1679, 0]
click at [831, 361] on span "Tonica Kombucha Berry Bounce 2/6" at bounding box center [848, 370] width 194 height 39
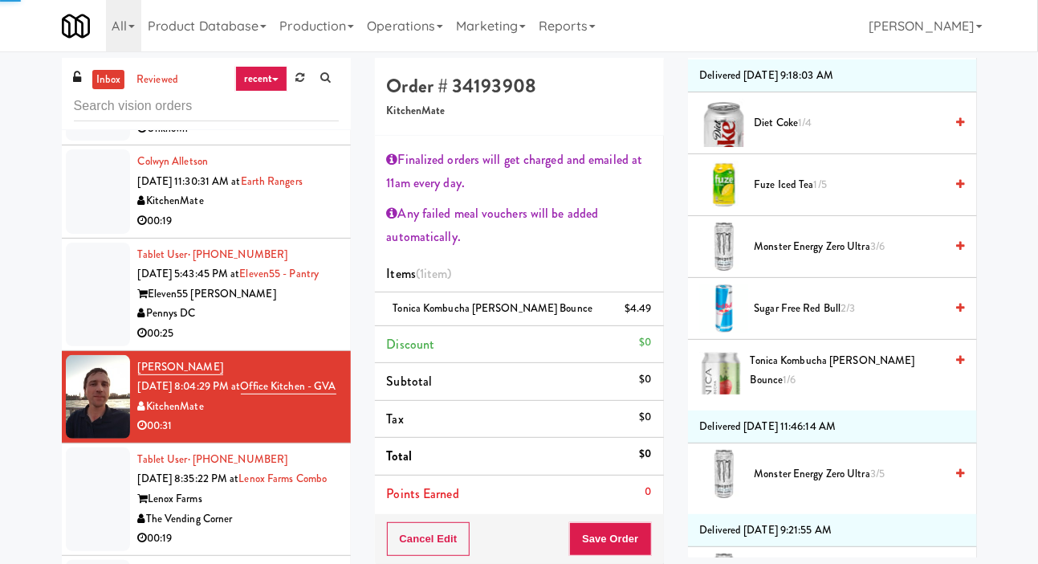
click at [619, 512] on li "Points Earned 0" at bounding box center [519, 493] width 289 height 37
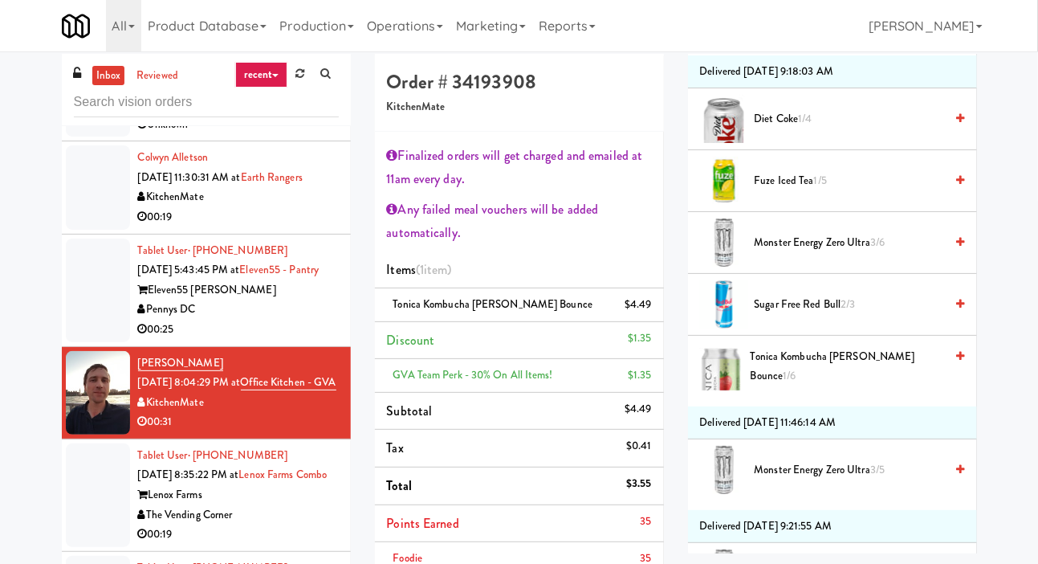
scroll to position [5, 0]
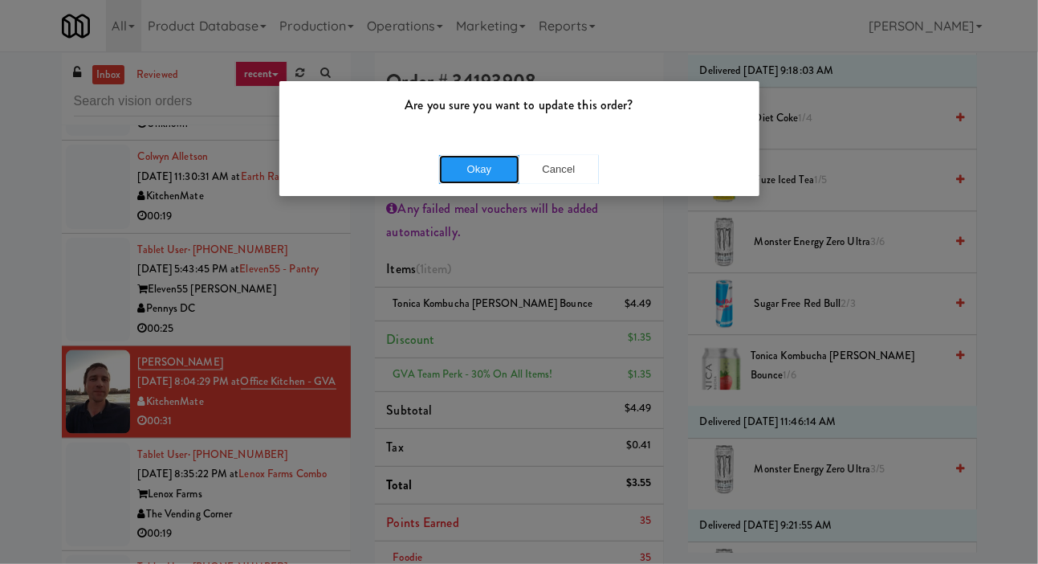
click at [483, 180] on button "Okay" at bounding box center [479, 169] width 80 height 29
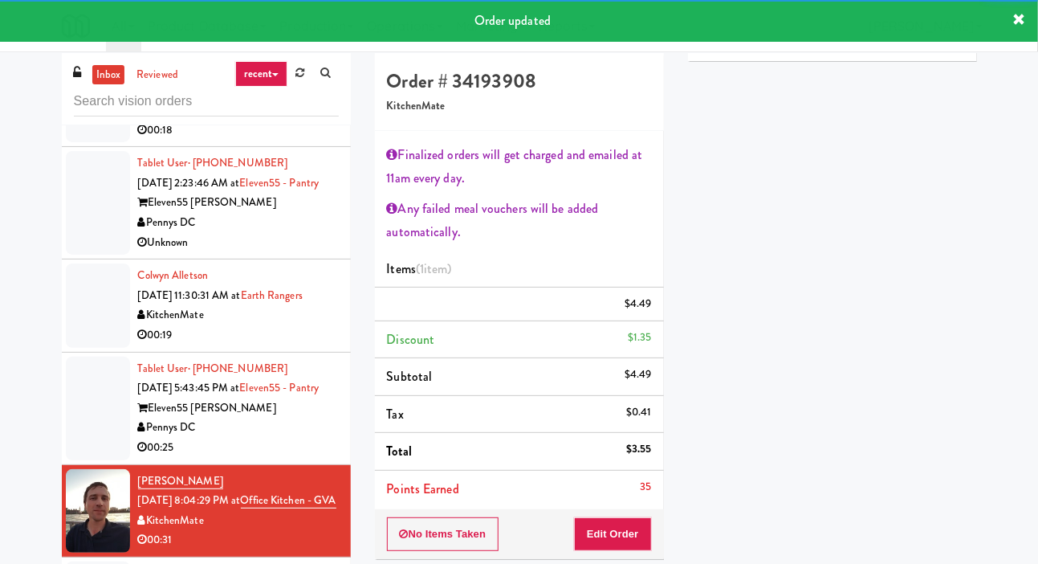
scroll to position [630, 0]
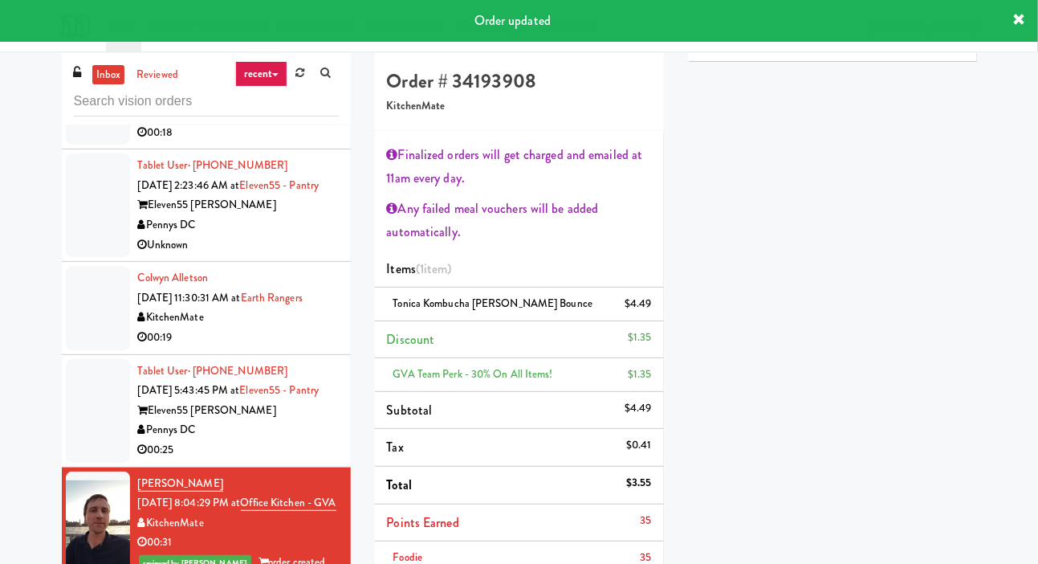
click at [92, 347] on div at bounding box center [98, 307] width 64 height 83
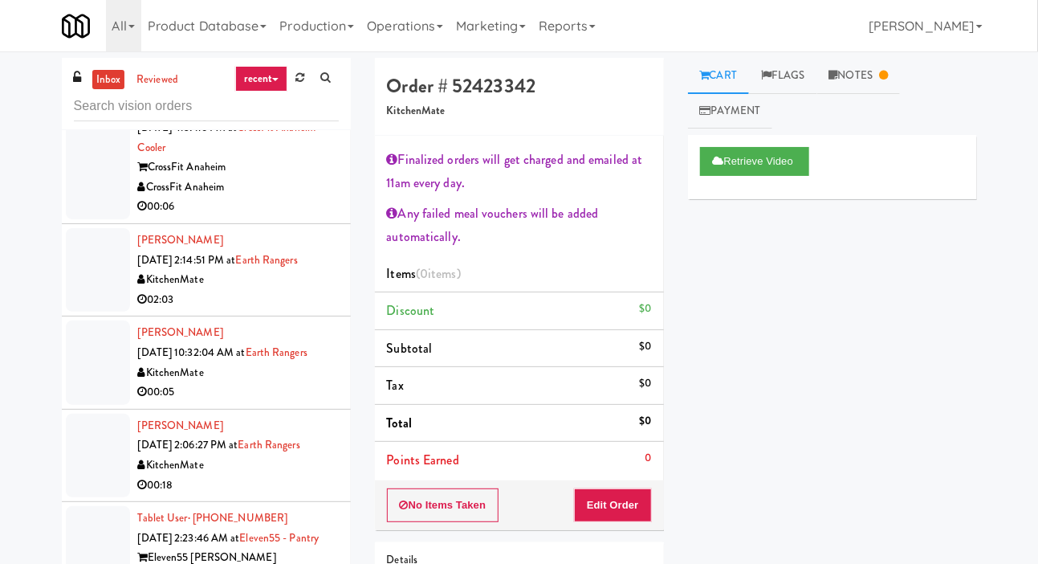
scroll to position [246, 0]
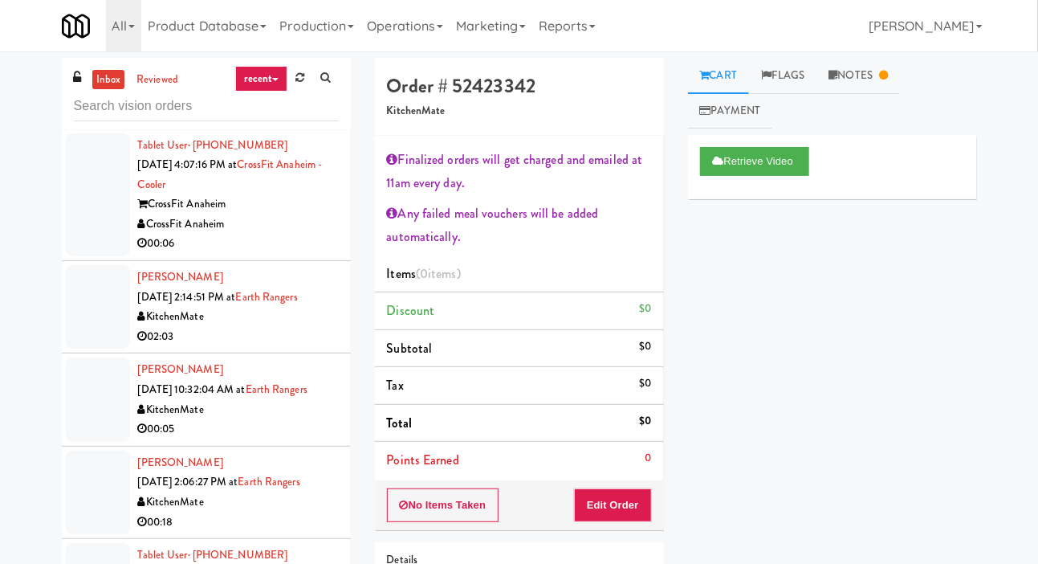
click at [106, 391] on div at bounding box center [98, 398] width 64 height 83
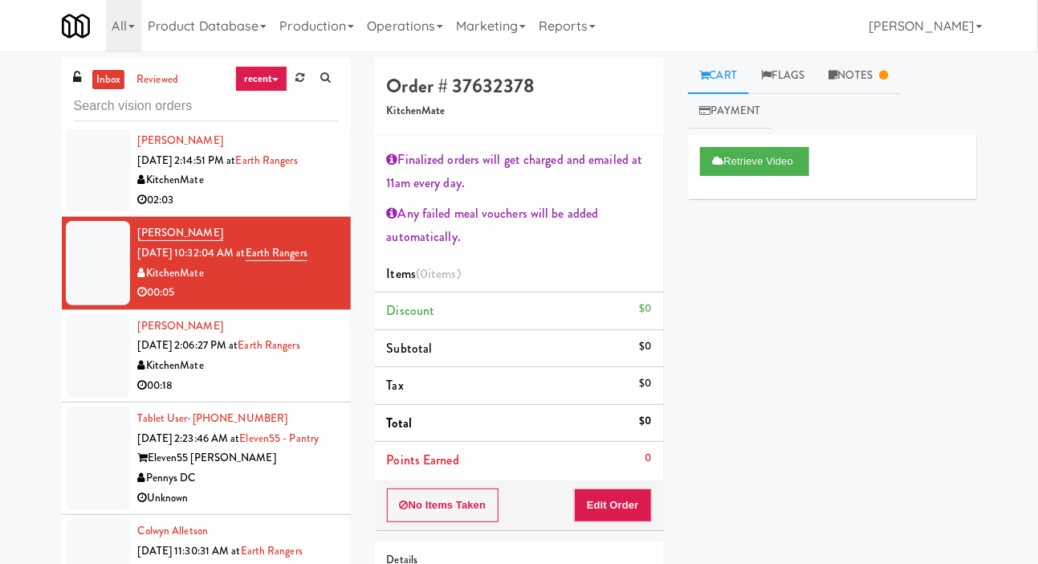
scroll to position [388, 0]
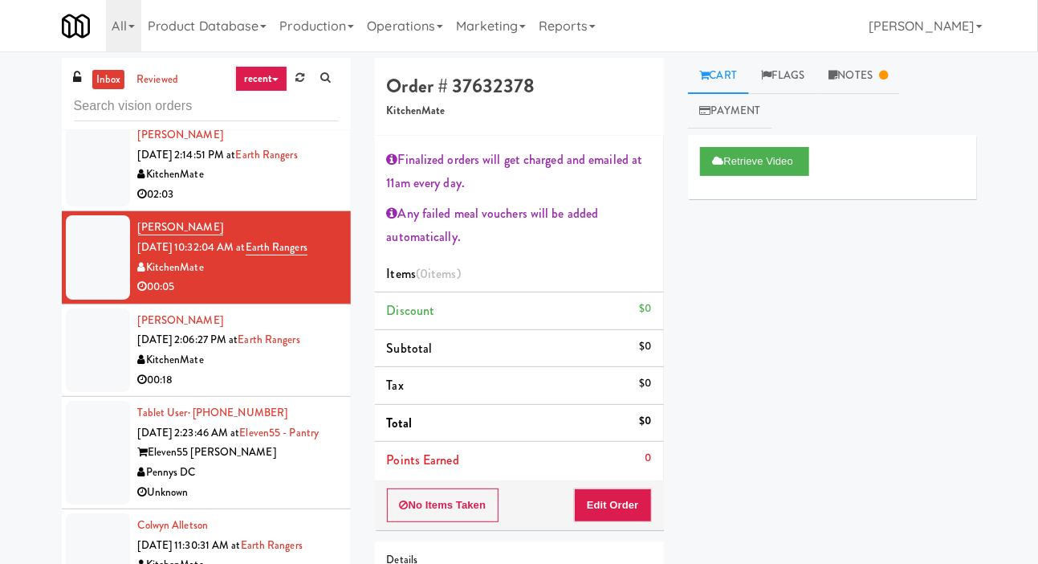
click at [98, 431] on div at bounding box center [98, 453] width 64 height 104
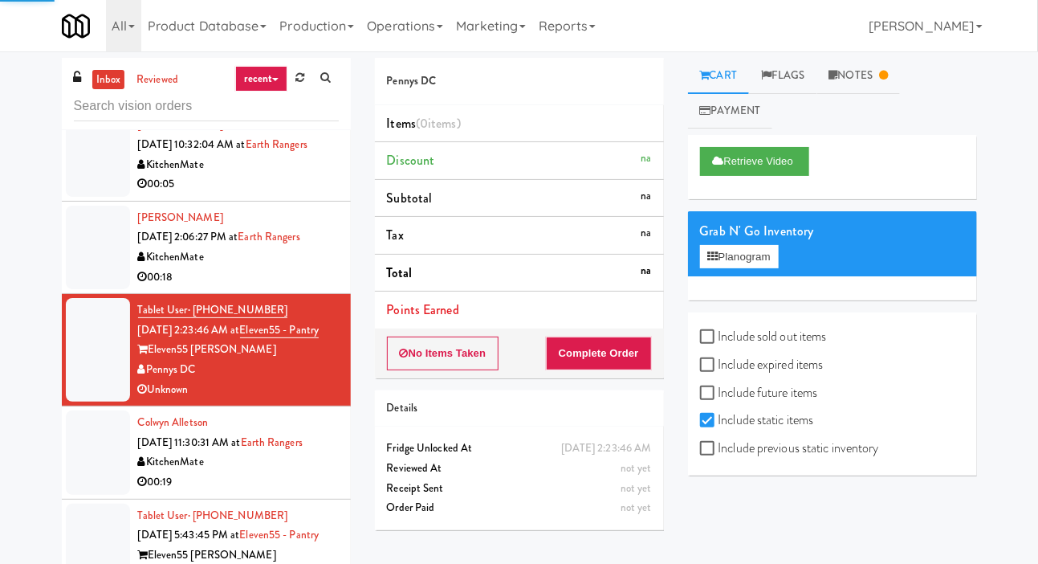
click at [103, 461] on div at bounding box center [98, 451] width 64 height 83
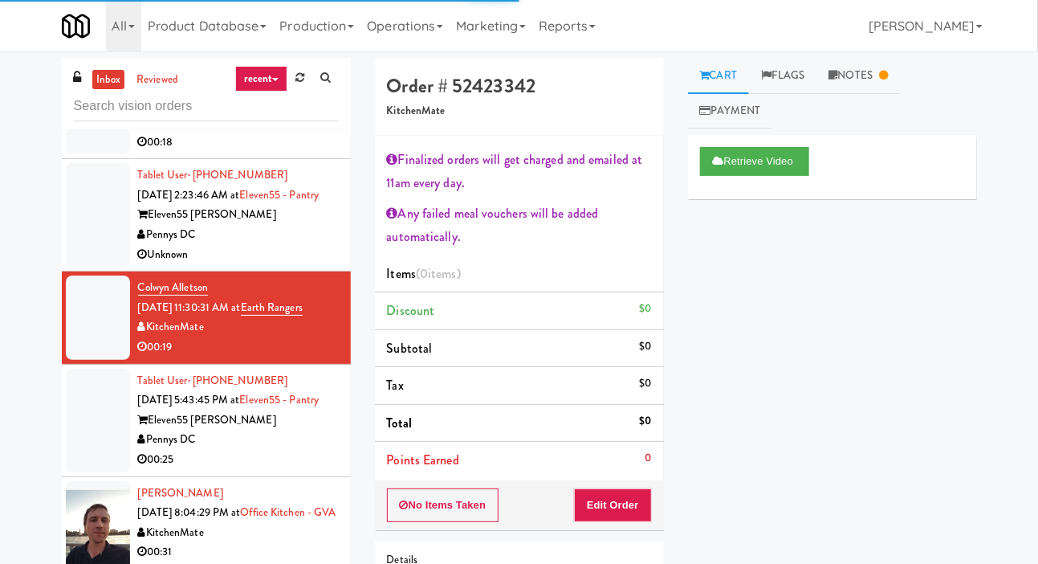
scroll to position [642, 0]
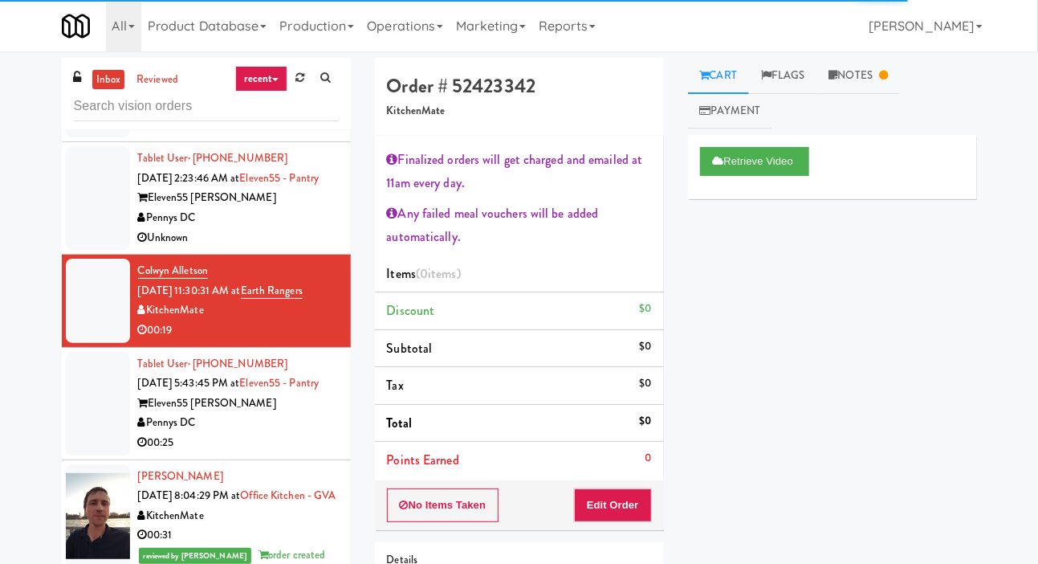
click at [865, 64] on link "Notes" at bounding box center [858, 76] width 83 height 36
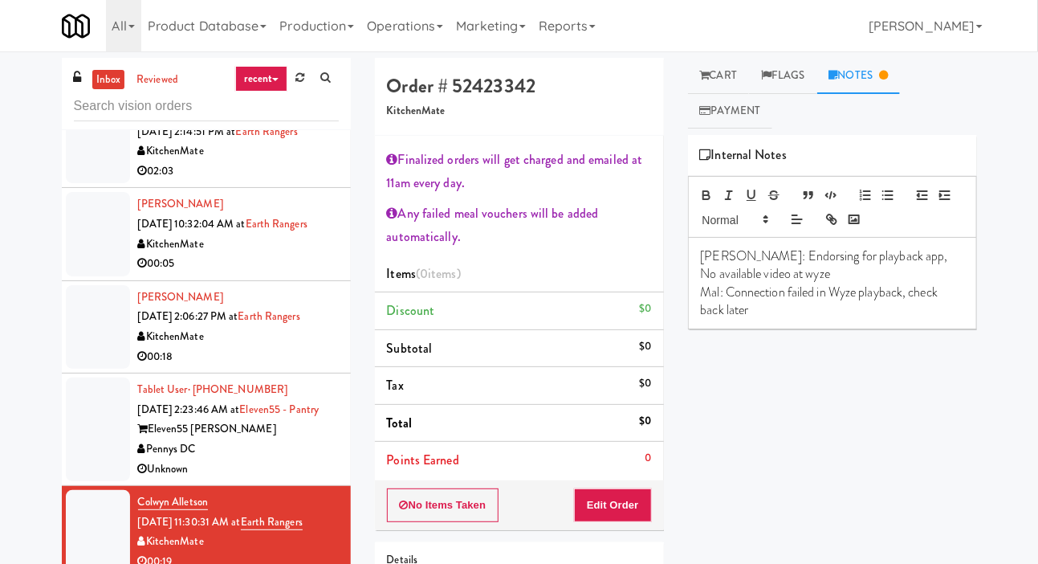
scroll to position [413, 0]
click at [110, 344] on div at bounding box center [98, 324] width 64 height 83
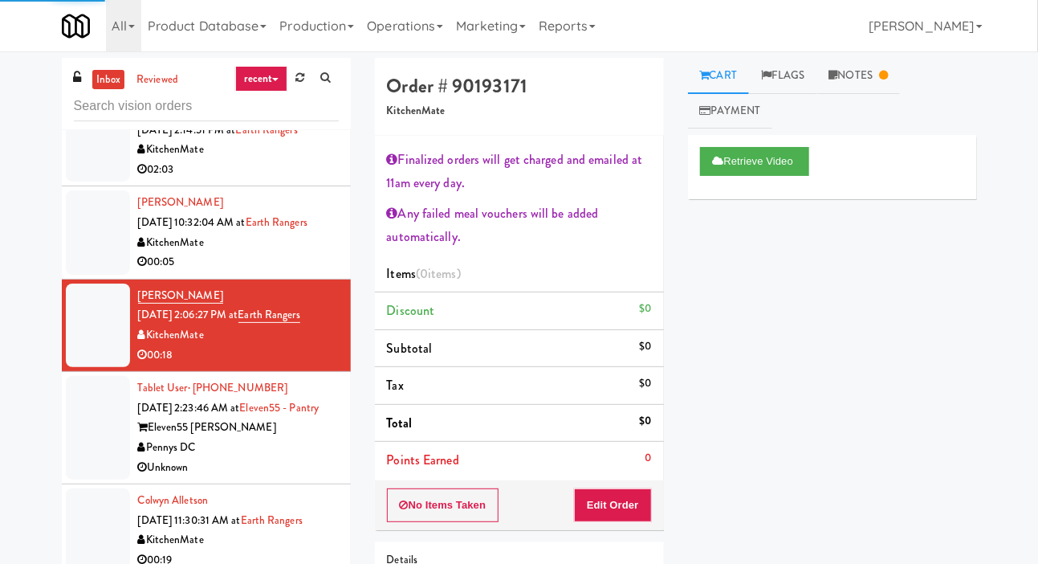
click at [869, 93] on link "Notes" at bounding box center [858, 76] width 83 height 36
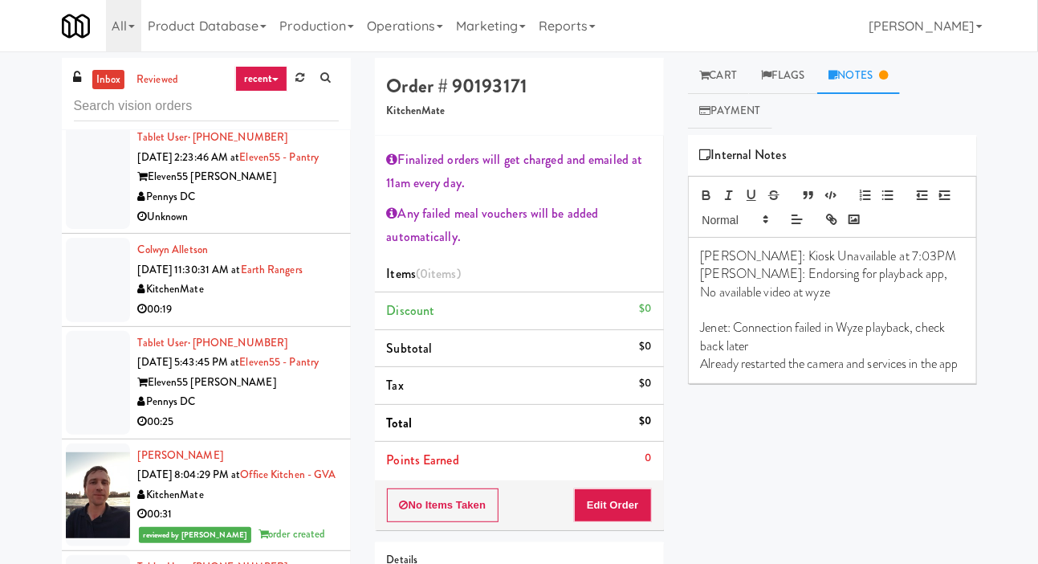
scroll to position [670, 0]
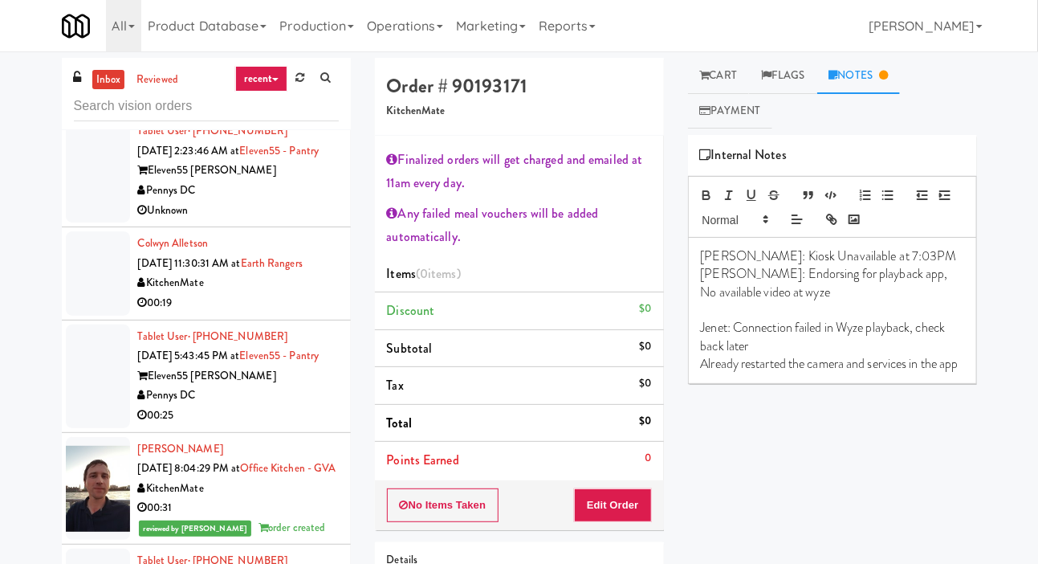
click at [95, 313] on div at bounding box center [98, 272] width 64 height 83
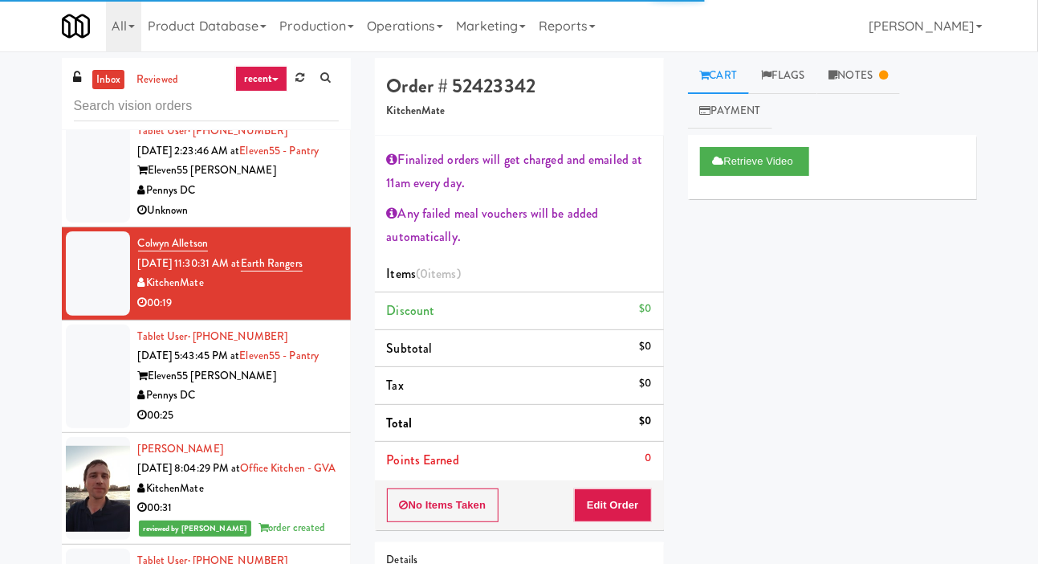
click at [877, 65] on link "Notes" at bounding box center [858, 76] width 83 height 36
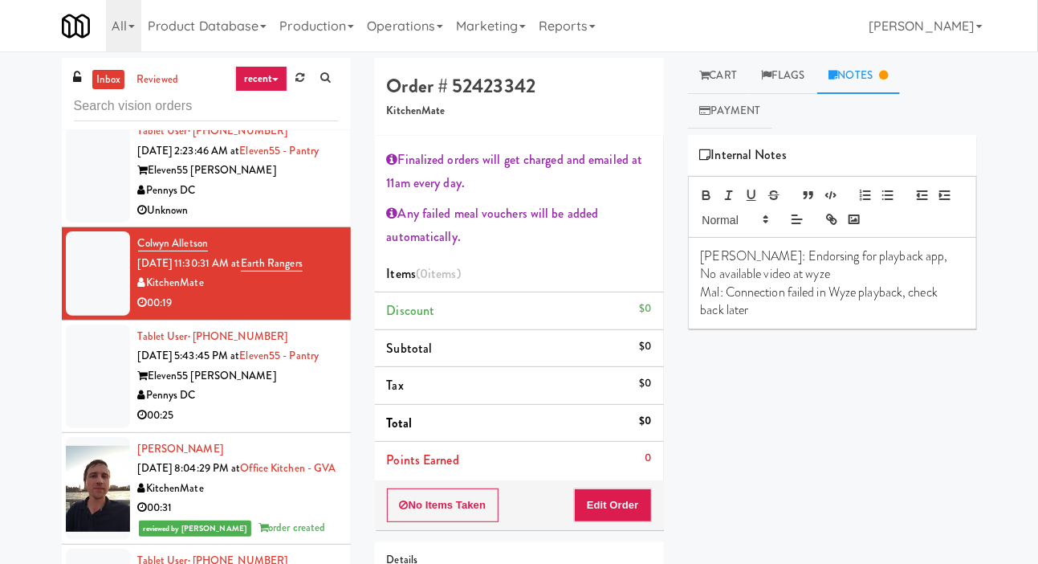
click at [765, 292] on p "Mal: Connection failed in Wyze playback, check back later" at bounding box center [832, 301] width 263 height 36
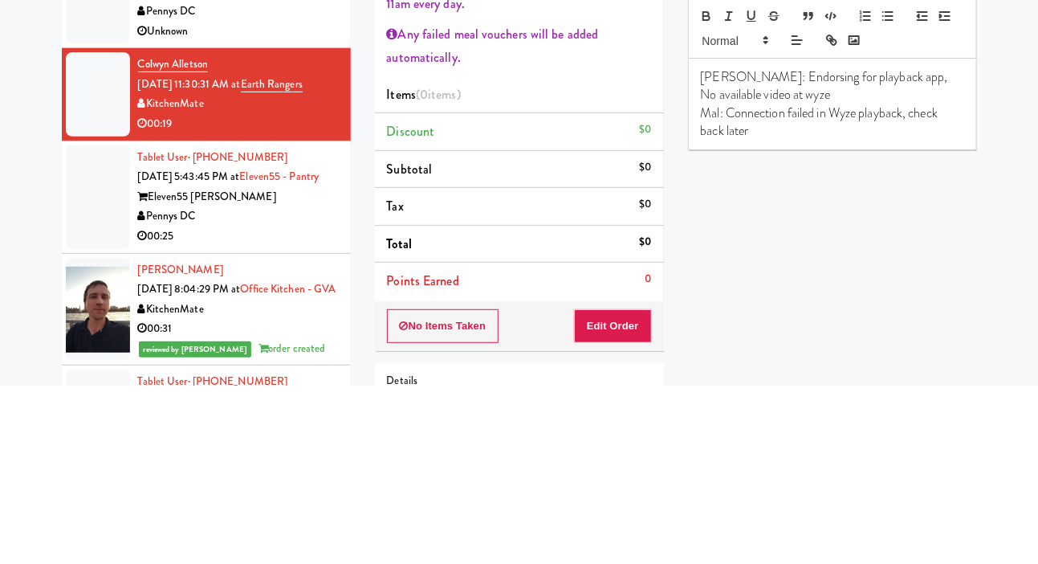
click at [882, 347] on div "Retrieve Video Primary Flag Clear Flag if unable to determine what was taken or…" at bounding box center [832, 436] width 289 height 602
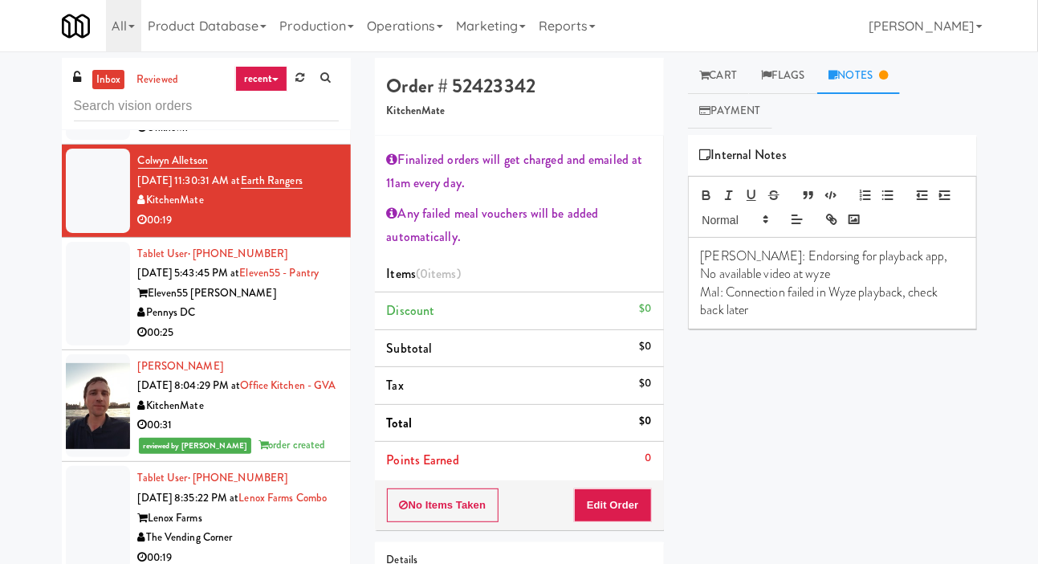
click at [100, 336] on div at bounding box center [98, 294] width 64 height 104
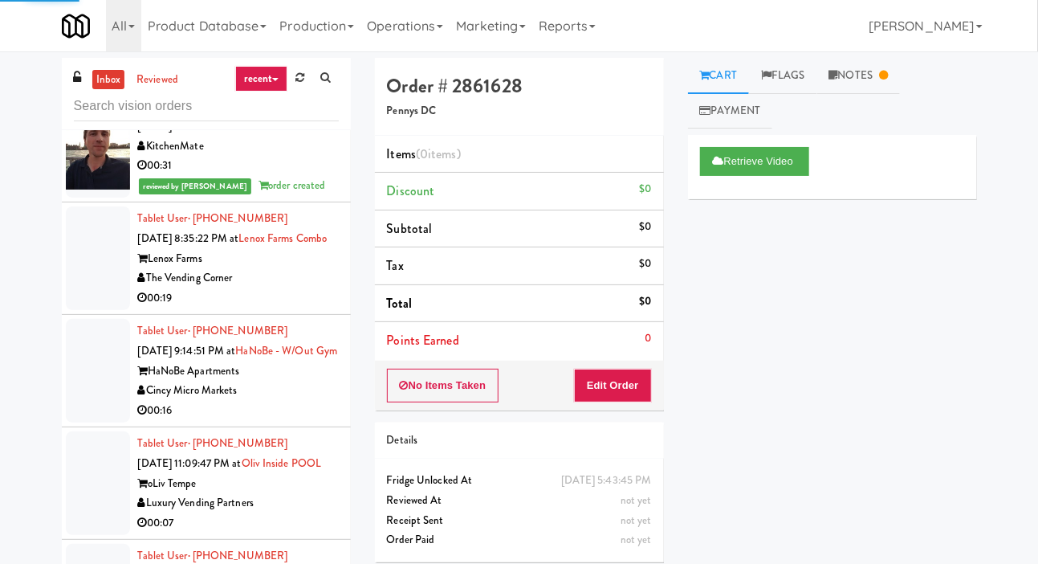
click at [96, 310] on div at bounding box center [98, 258] width 64 height 104
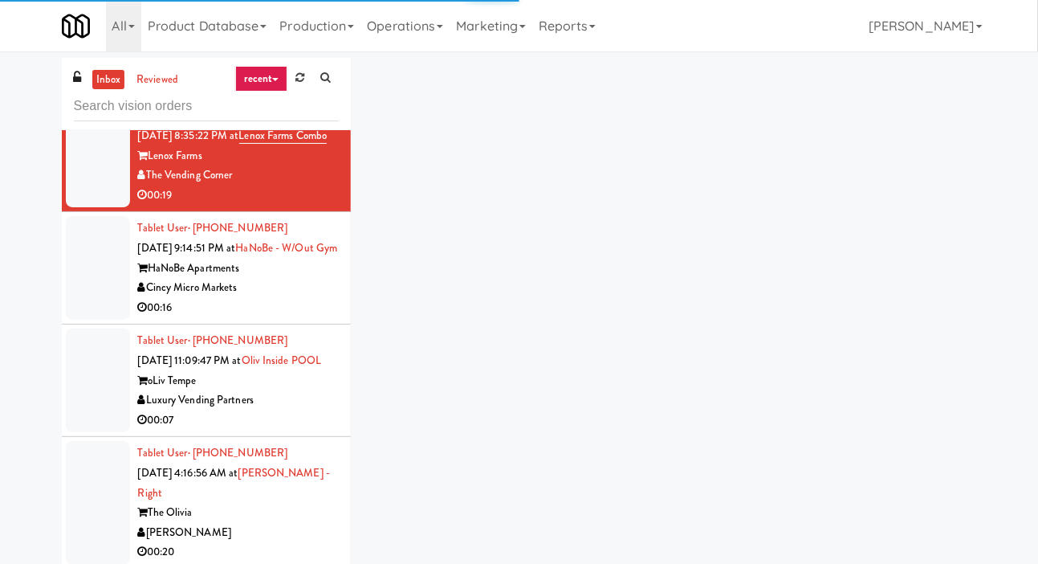
click at [100, 320] on div at bounding box center [98, 268] width 64 height 104
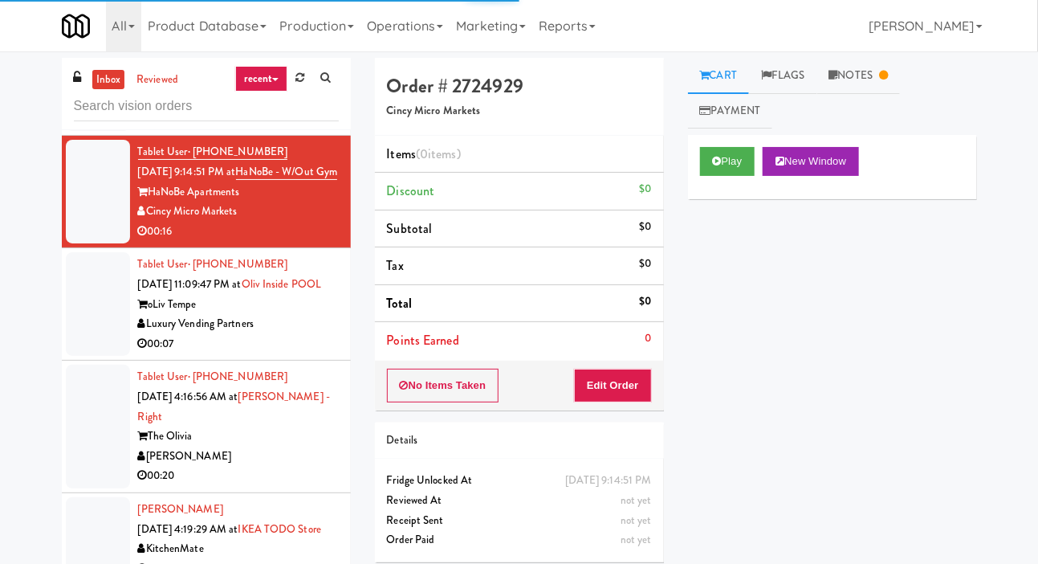
click at [106, 356] on div at bounding box center [98, 304] width 64 height 104
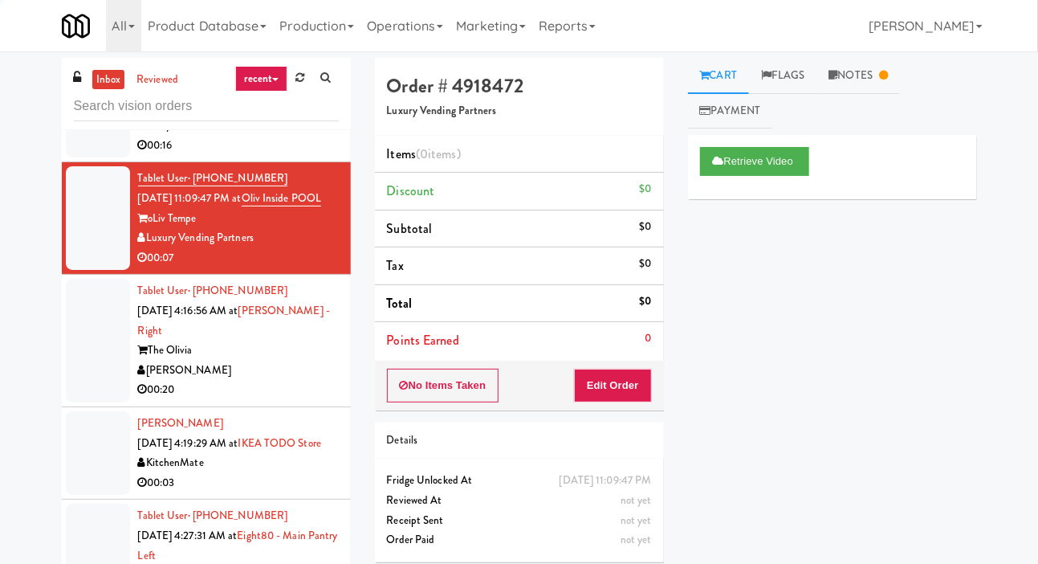
scroll to position [1280, 0]
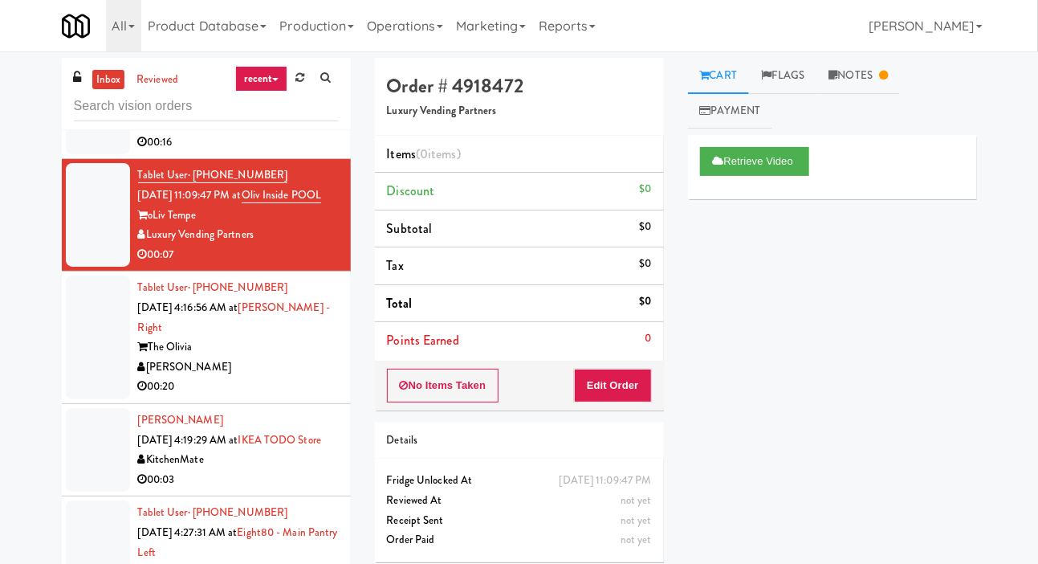
click at [95, 399] on div at bounding box center [98, 337] width 64 height 124
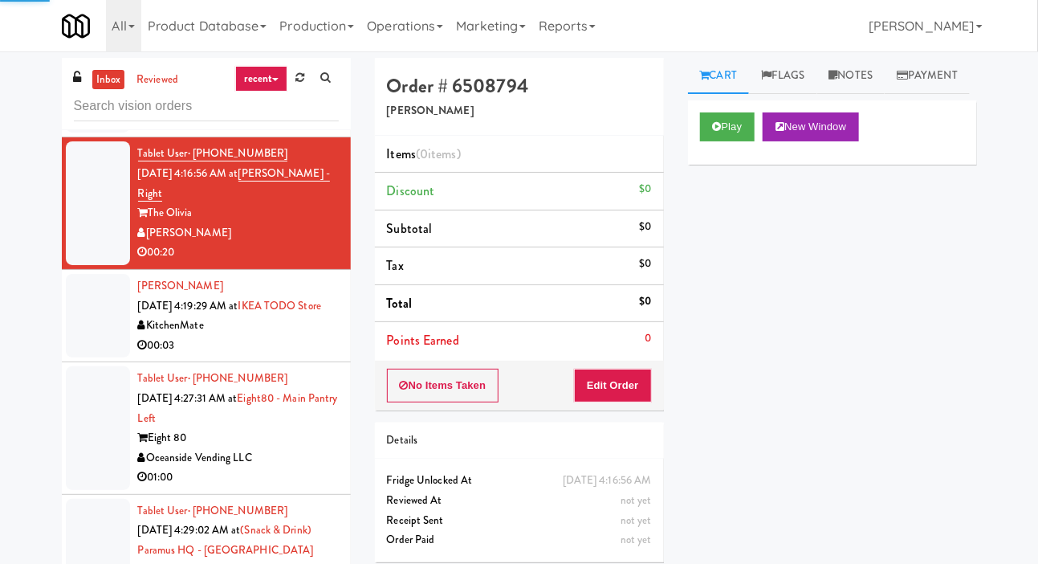
scroll to position [1424, 0]
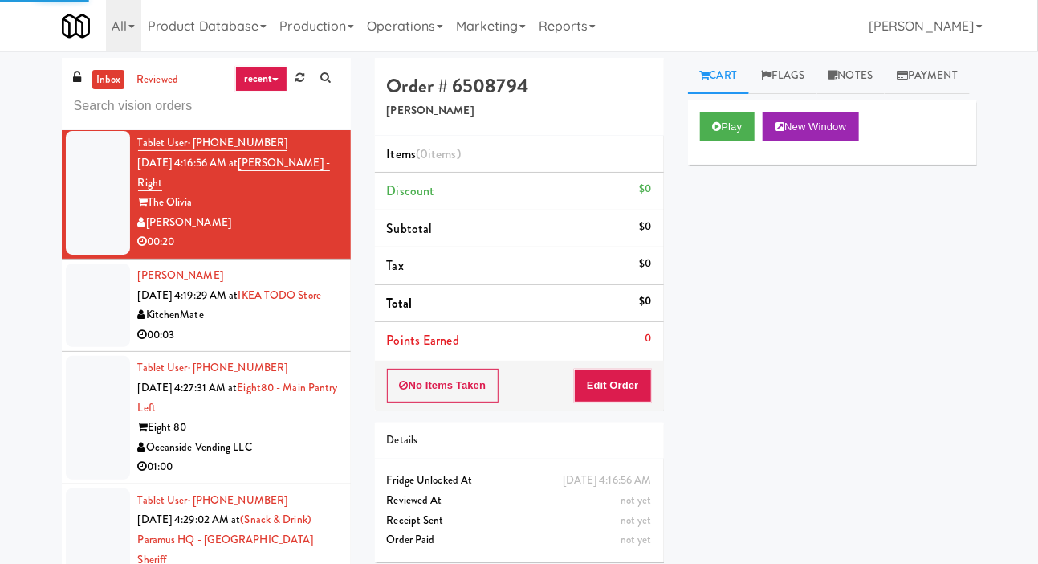
click at [885, 94] on link "Payment" at bounding box center [927, 76] width 85 height 36
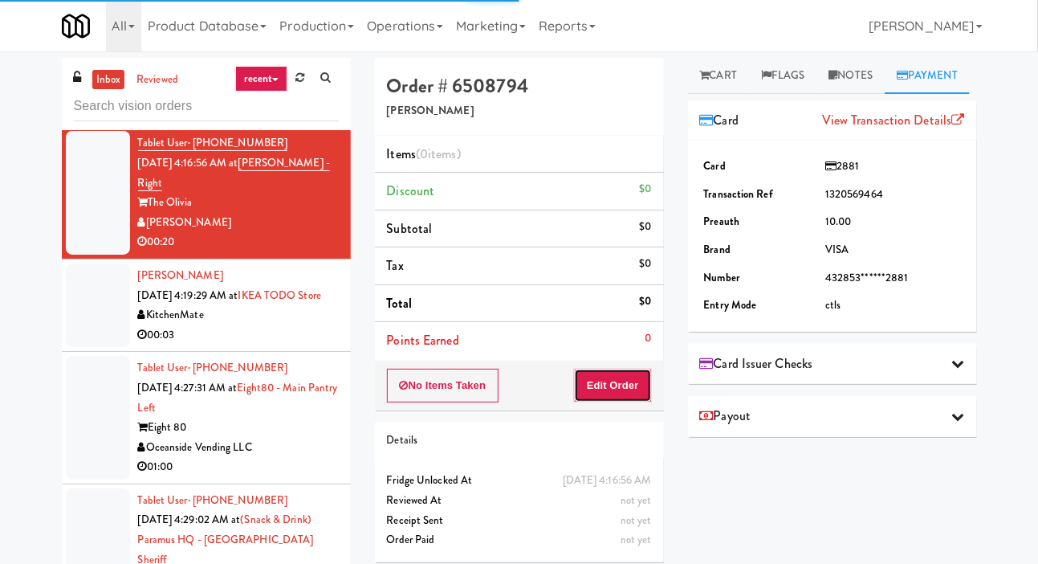
click at [630, 390] on button "Edit Order" at bounding box center [613, 385] width 78 height 34
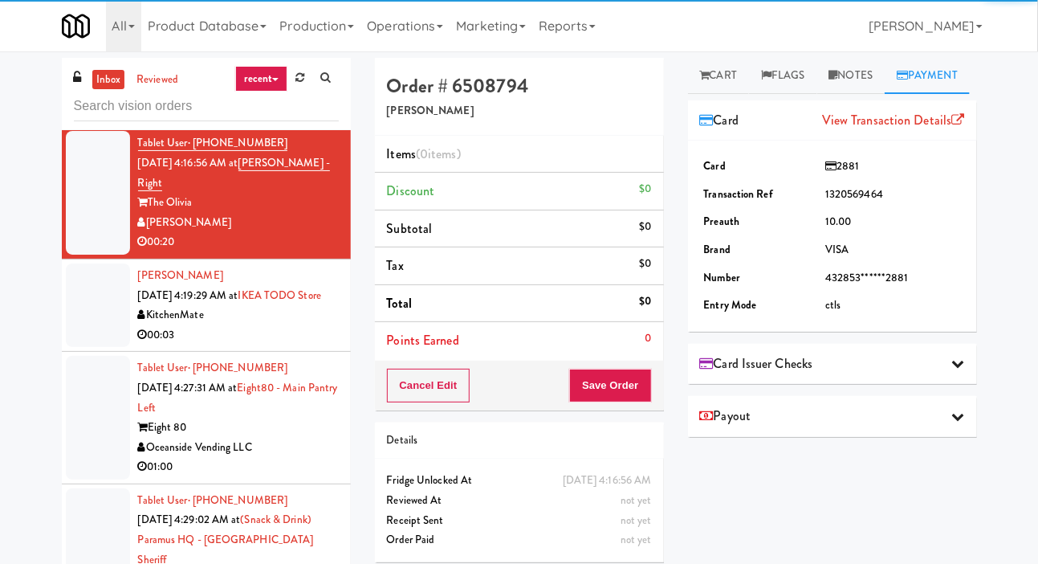
click at [714, 67] on link "Cart" at bounding box center [719, 76] width 62 height 36
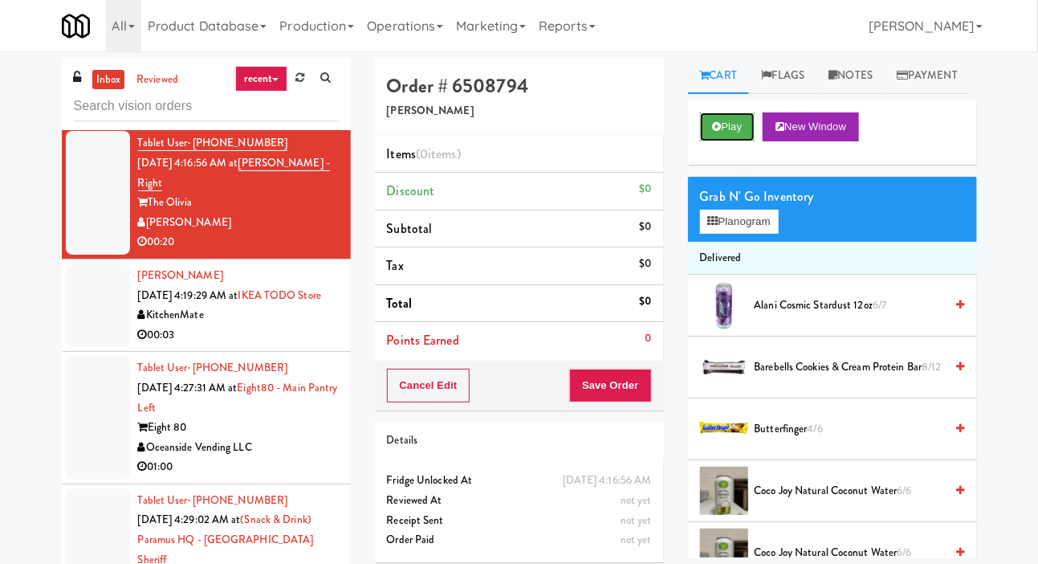
click at [731, 141] on button "Play" at bounding box center [727, 126] width 55 height 29
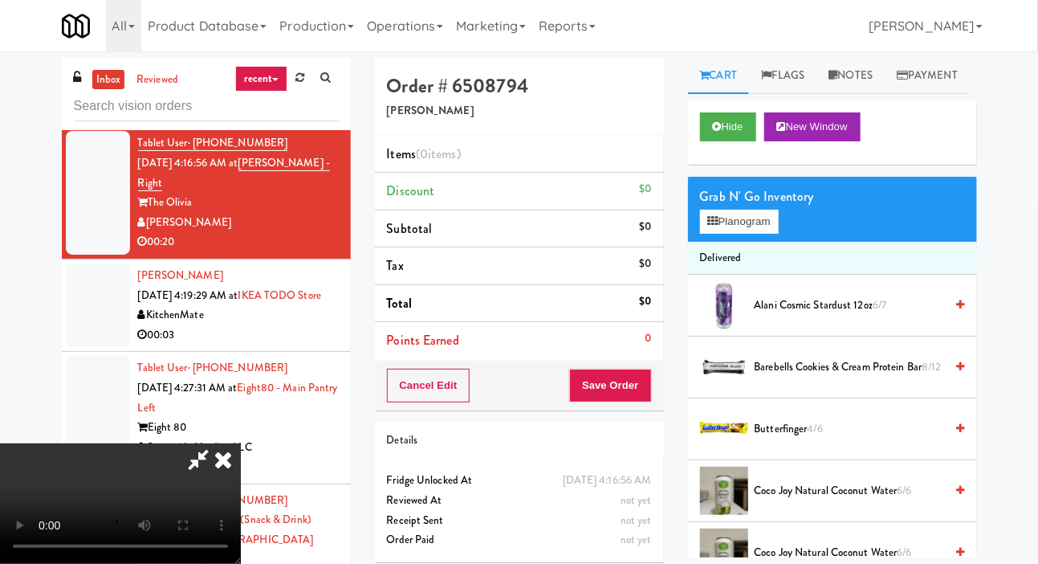
click at [104, 347] on div at bounding box center [98, 304] width 64 height 83
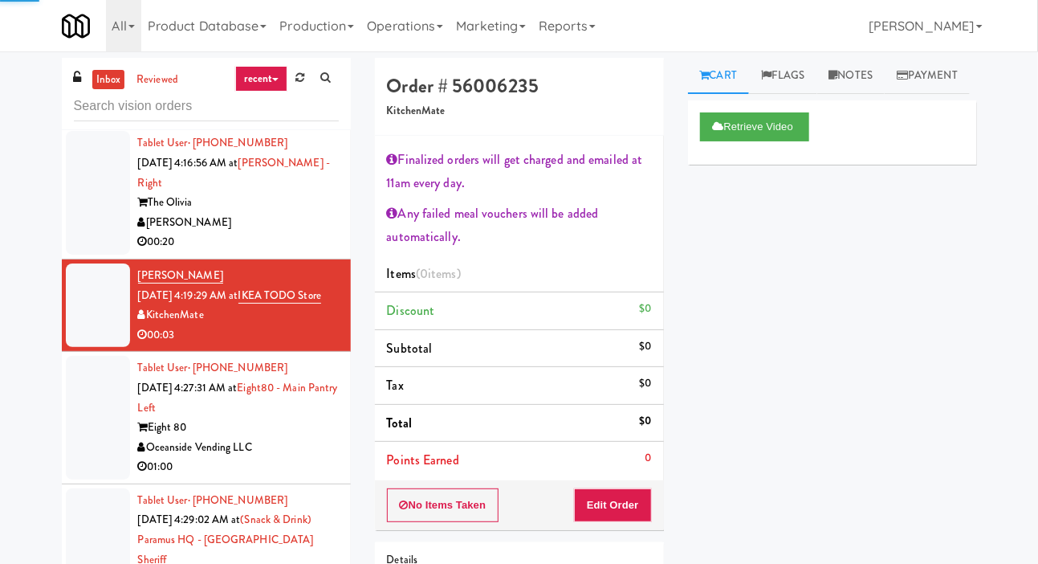
click at [96, 254] on div at bounding box center [98, 193] width 64 height 124
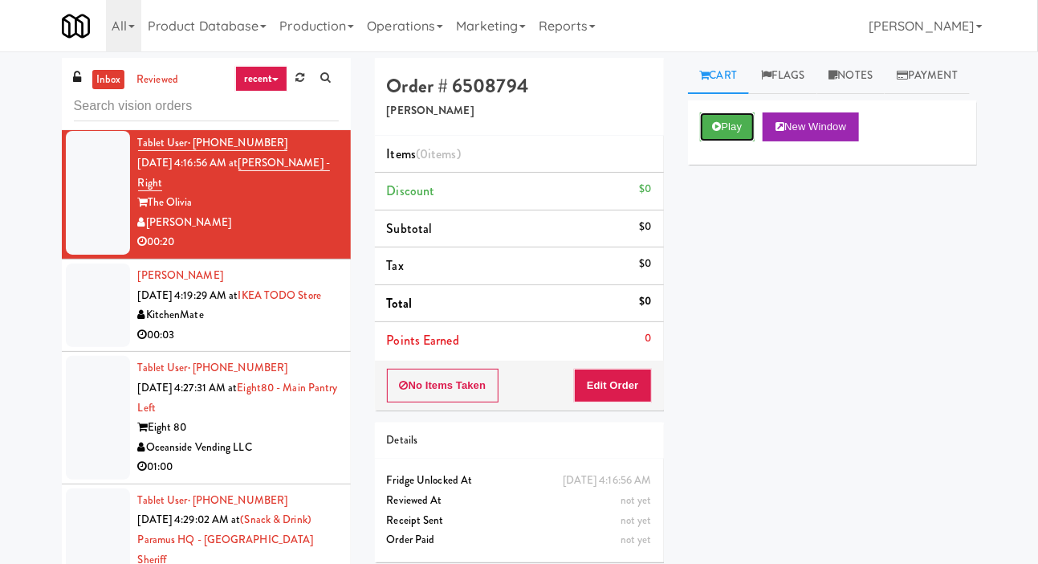
click at [723, 141] on button "Play" at bounding box center [727, 126] width 55 height 29
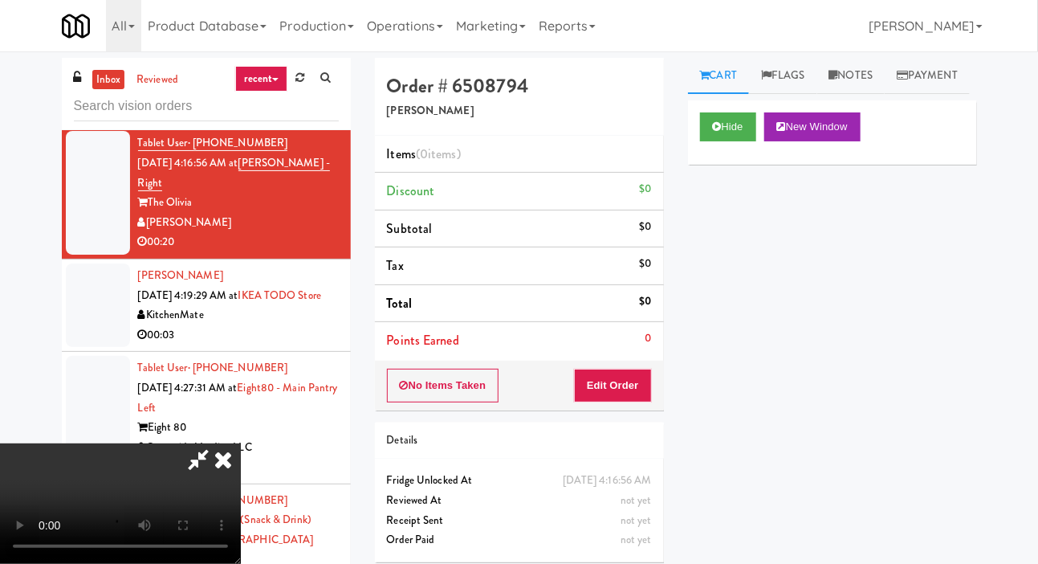
click at [74, 347] on div at bounding box center [98, 304] width 64 height 83
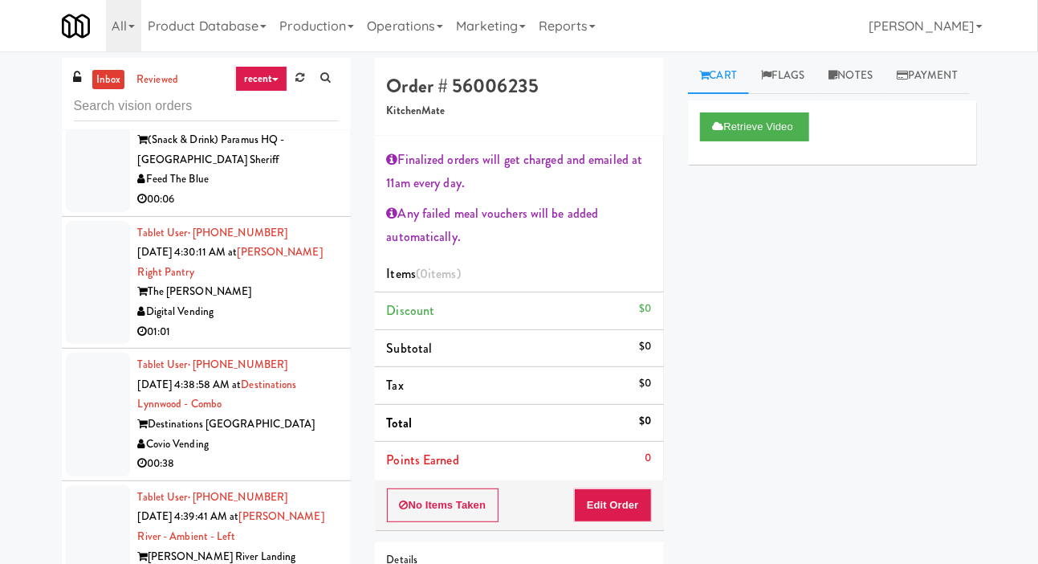
scroll to position [1960, 0]
click at [1036, 360] on div "inbox reviewed recent all unclear take inventory issue suspicious failed recent…" at bounding box center [519, 376] width 1038 height 636
click at [87, 482] on li "Tablet User · (860) 656-3489 Sep 27, 2025 4:39:41 AM at Charles River - Ambient…" at bounding box center [206, 547] width 289 height 132
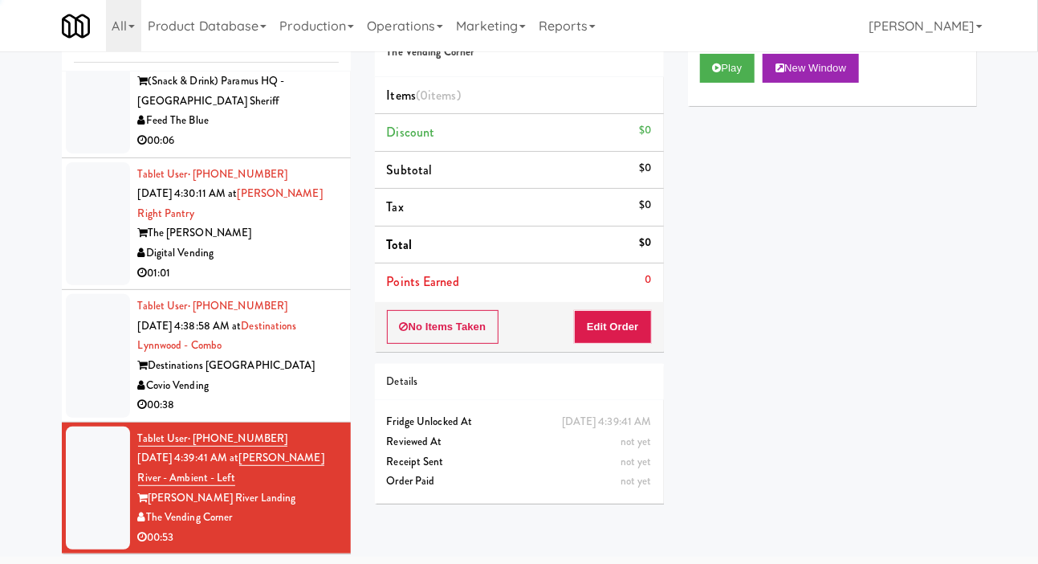
scroll to position [67, 0]
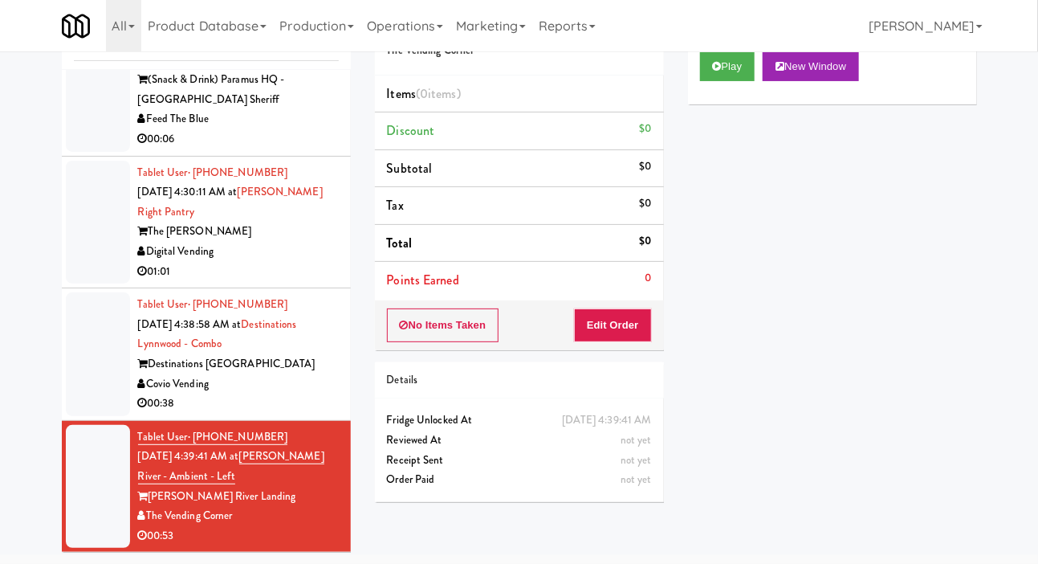
click at [96, 375] on div at bounding box center [98, 354] width 64 height 124
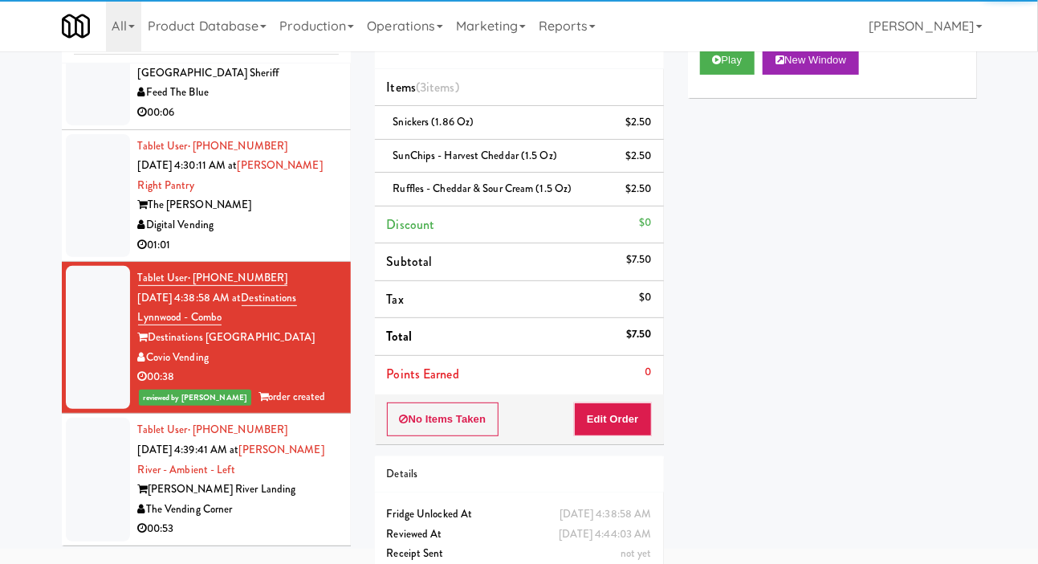
click at [95, 239] on div at bounding box center [98, 196] width 64 height 124
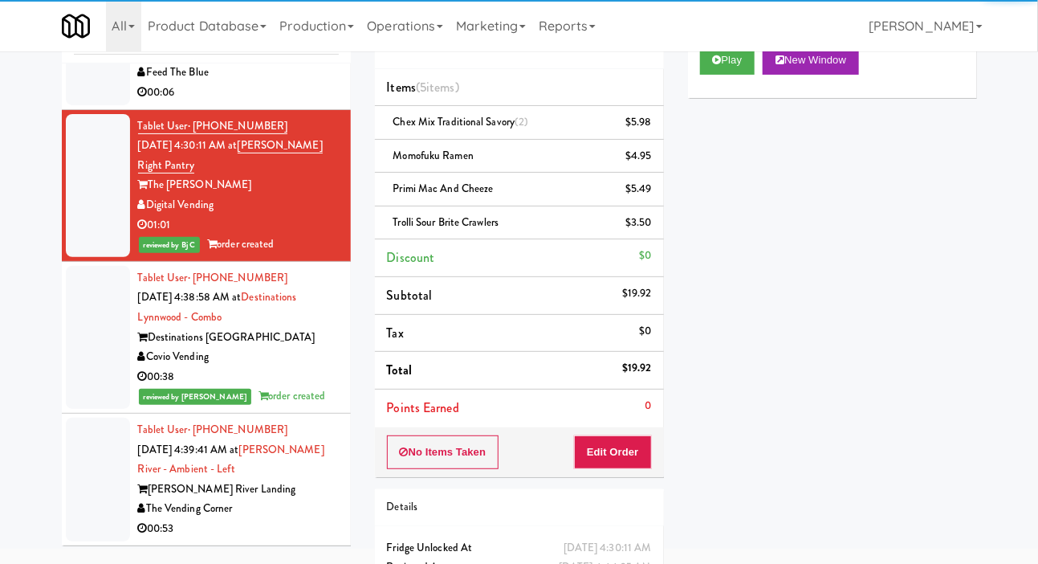
click at [94, 465] on div at bounding box center [98, 479] width 64 height 124
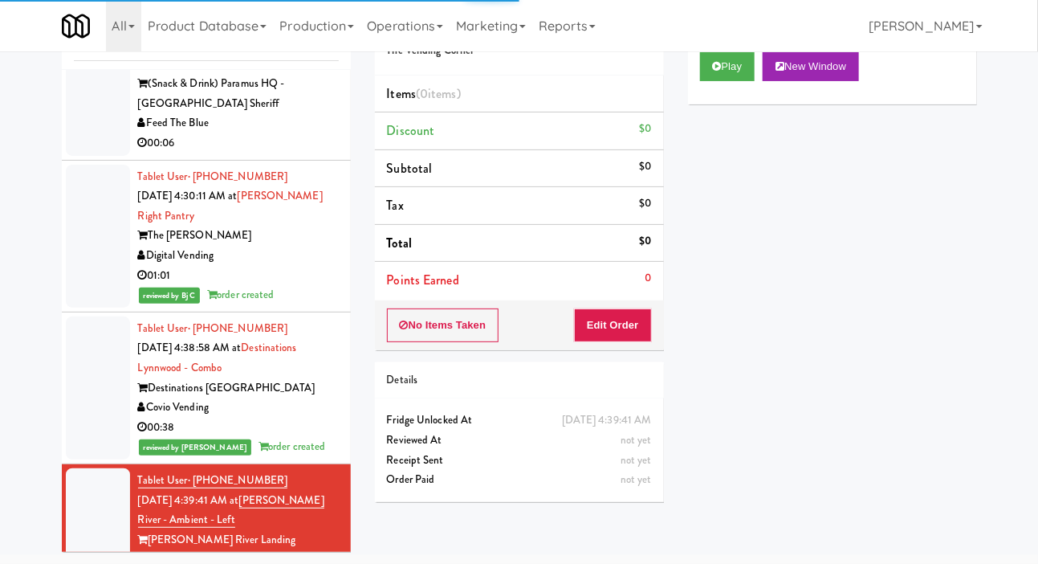
scroll to position [1860, 0]
click at [98, 155] on div at bounding box center [98, 73] width 64 height 163
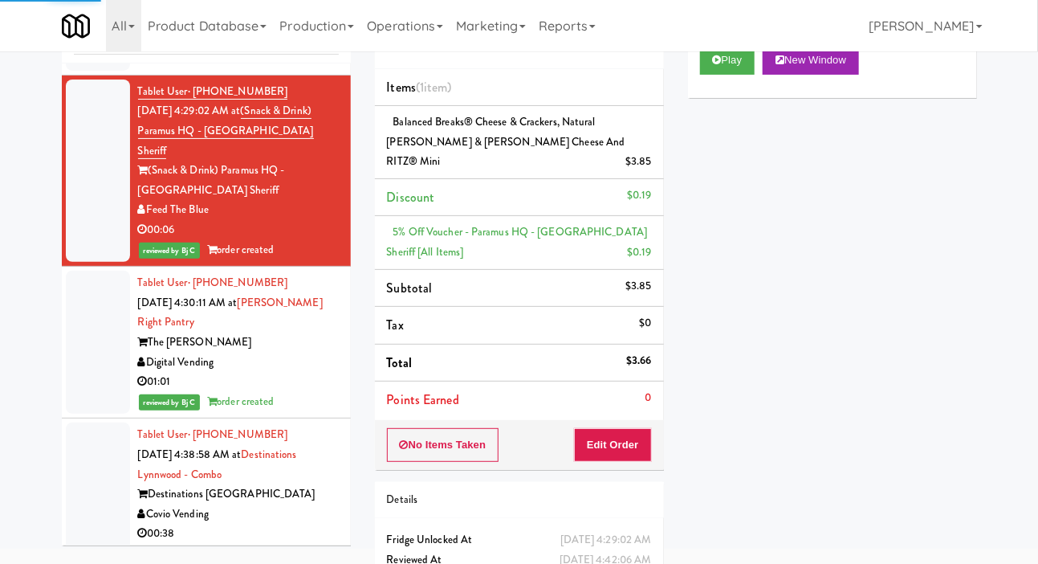
scroll to position [1713, 0]
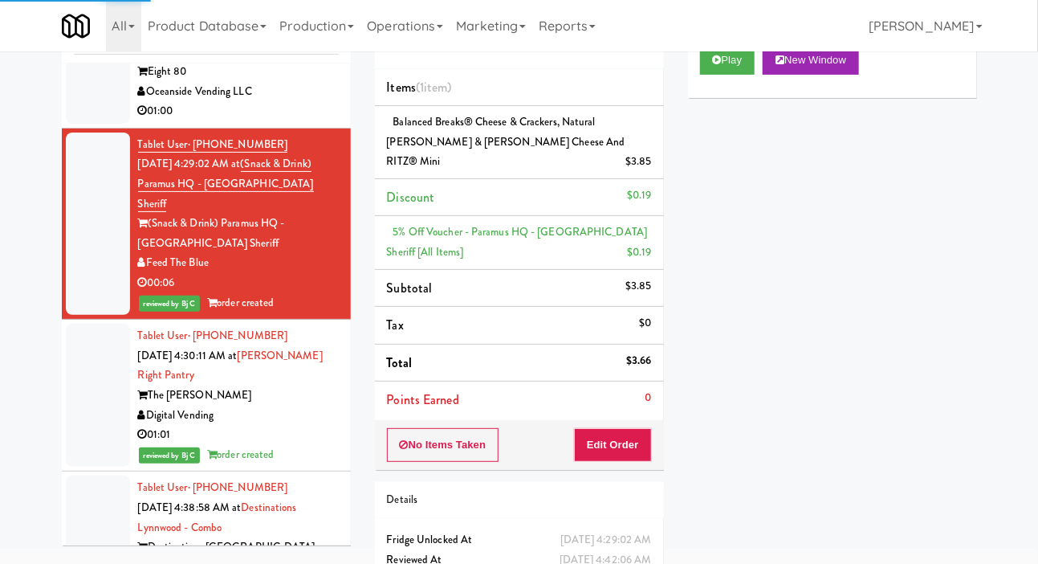
click at [100, 124] on div at bounding box center [98, 62] width 64 height 124
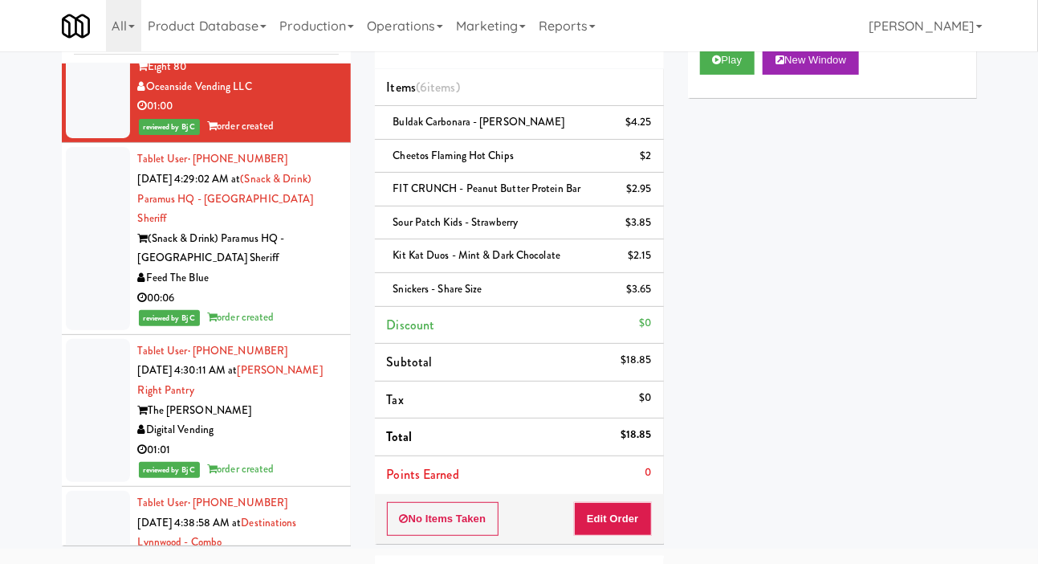
scroll to position [1712, 0]
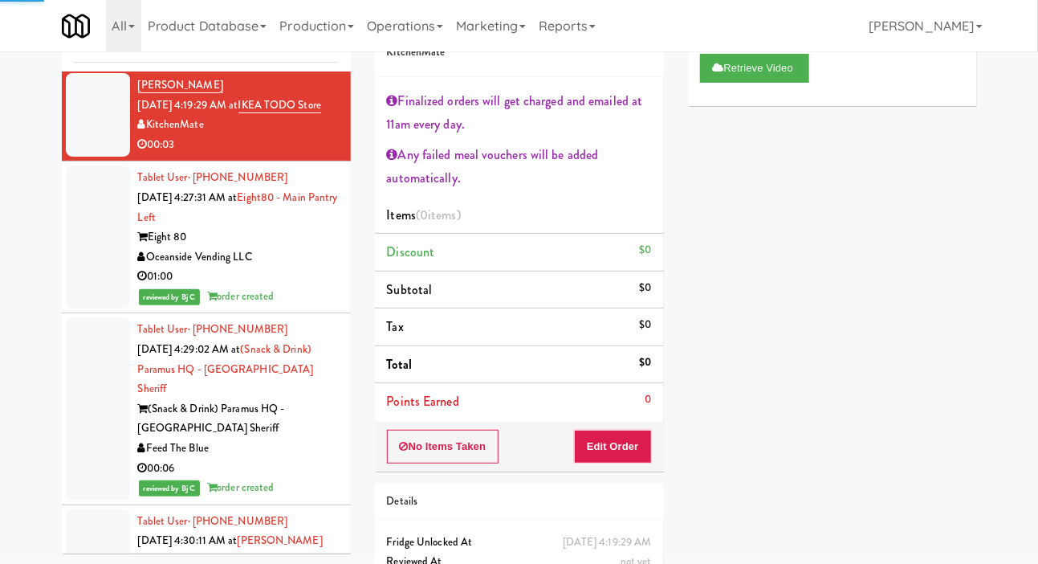
scroll to position [1519, 0]
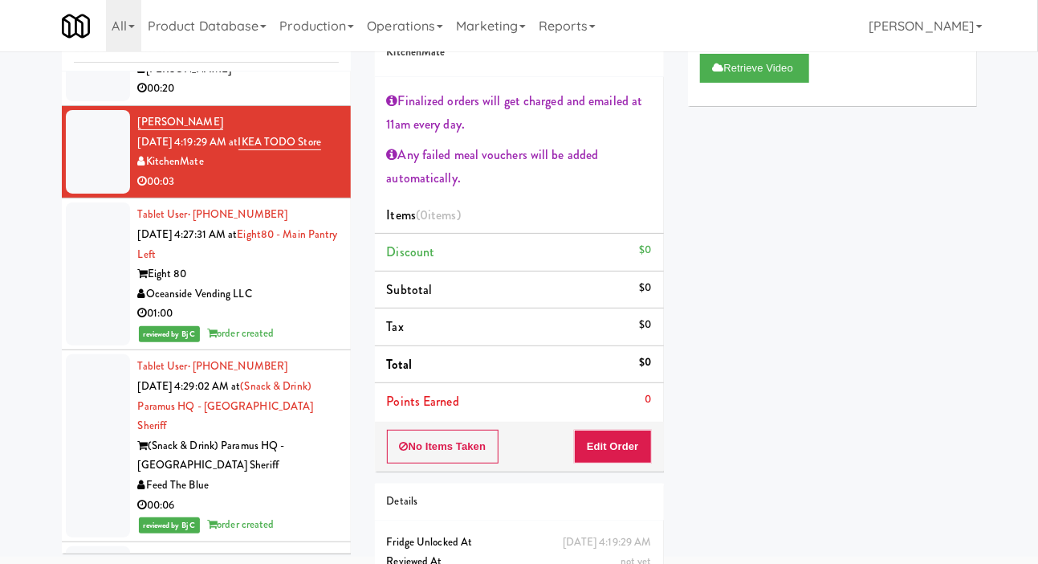
click at [101, 101] on div at bounding box center [98, 40] width 64 height 124
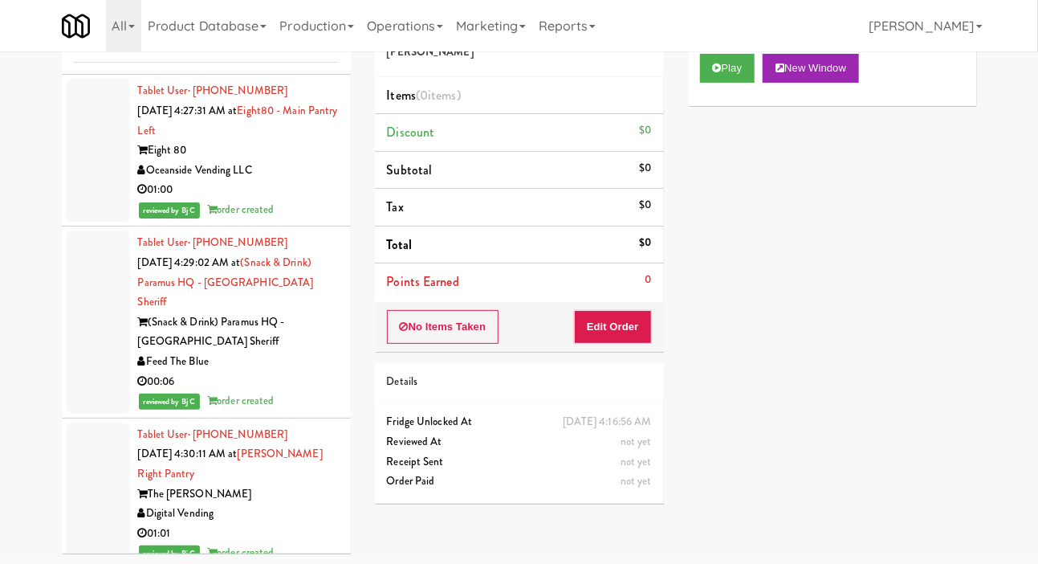
scroll to position [1656, 0]
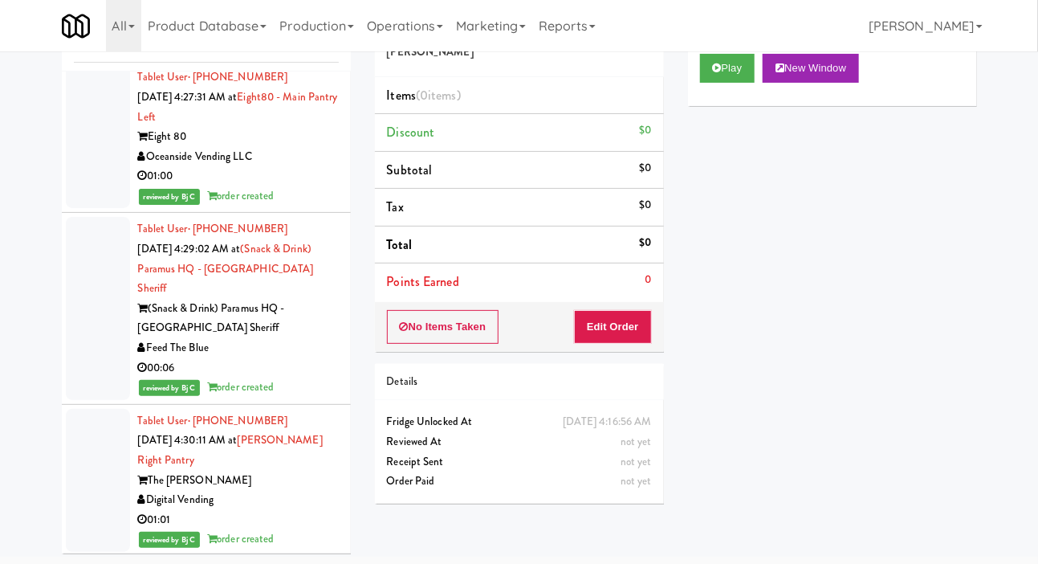
click at [100, 56] on div at bounding box center [98, 14] width 64 height 83
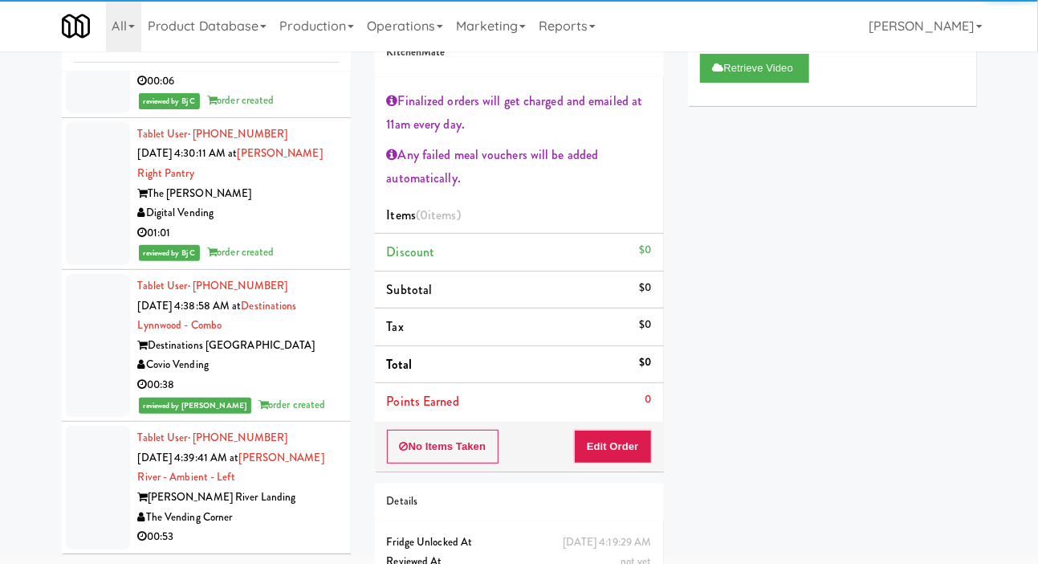
scroll to position [22, 0]
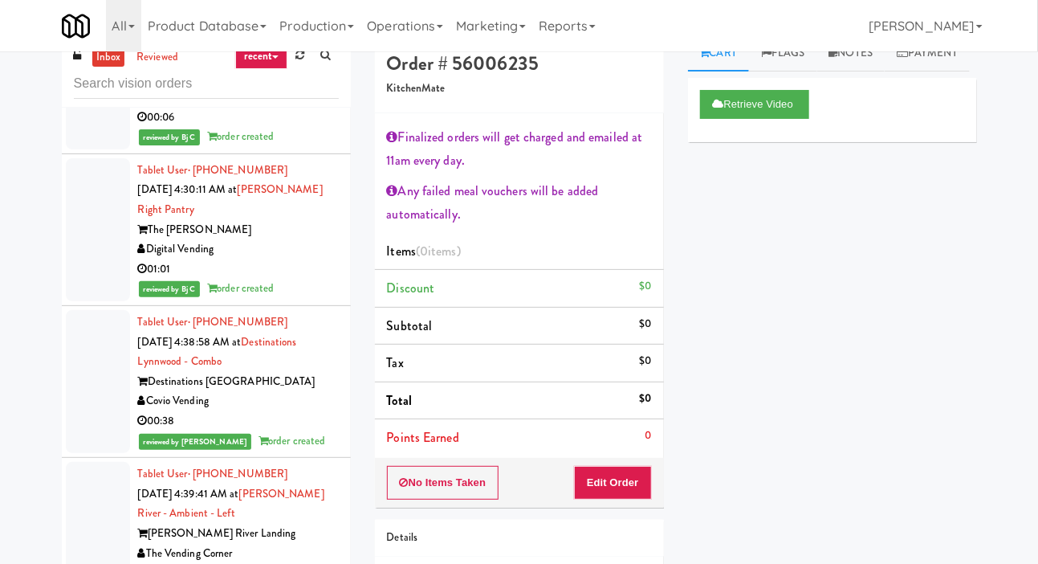
click at [104, 504] on div at bounding box center [98, 524] width 64 height 124
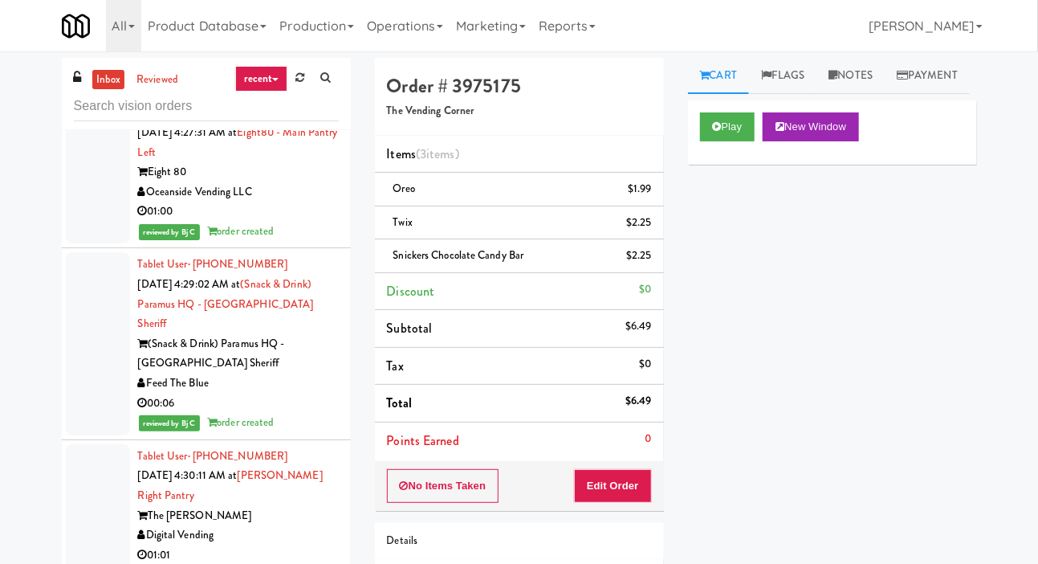
scroll to position [1679, 0]
click at [88, 92] on div at bounding box center [98, 50] width 64 height 83
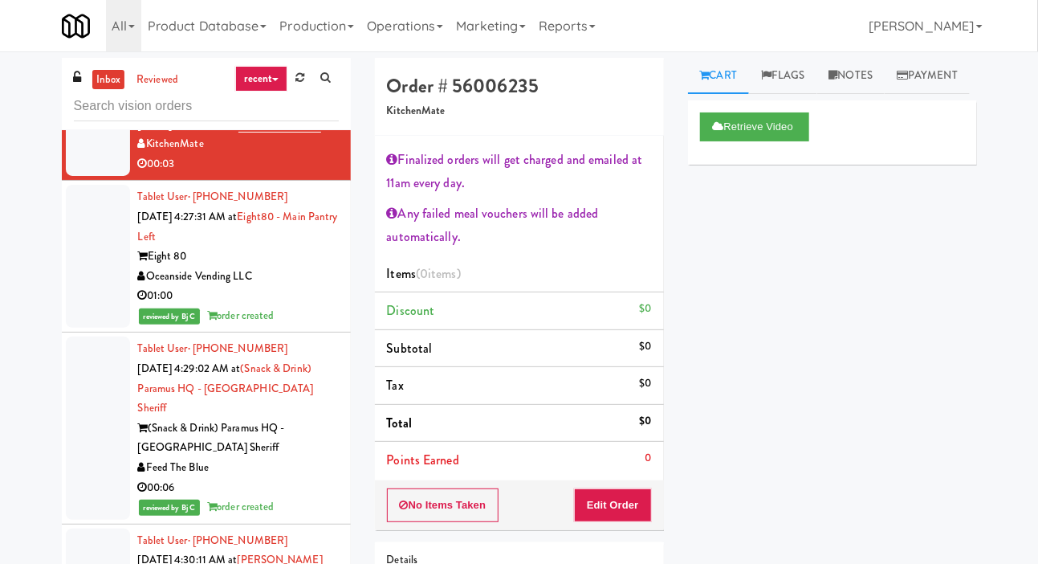
scroll to position [1594, 0]
click at [635, 496] on button "Edit Order" at bounding box center [613, 505] width 78 height 34
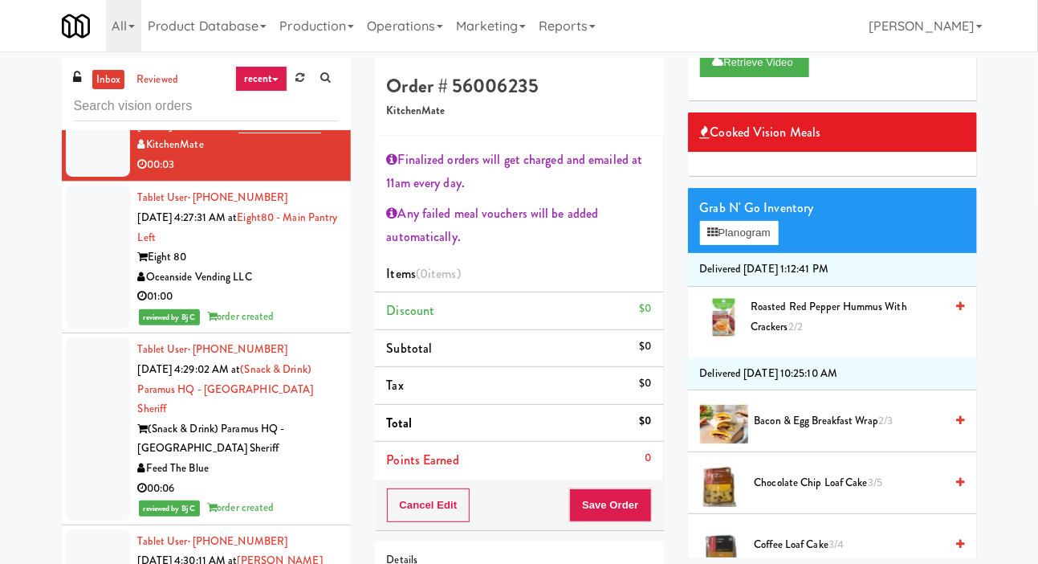
scroll to position [63, 0]
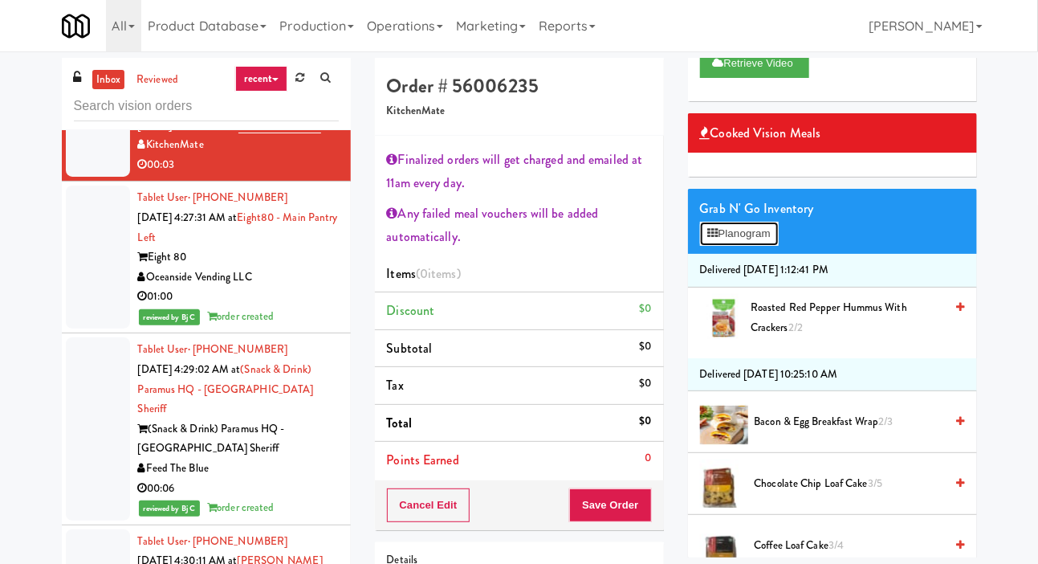
click at [765, 246] on button "Planogram" at bounding box center [739, 234] width 79 height 24
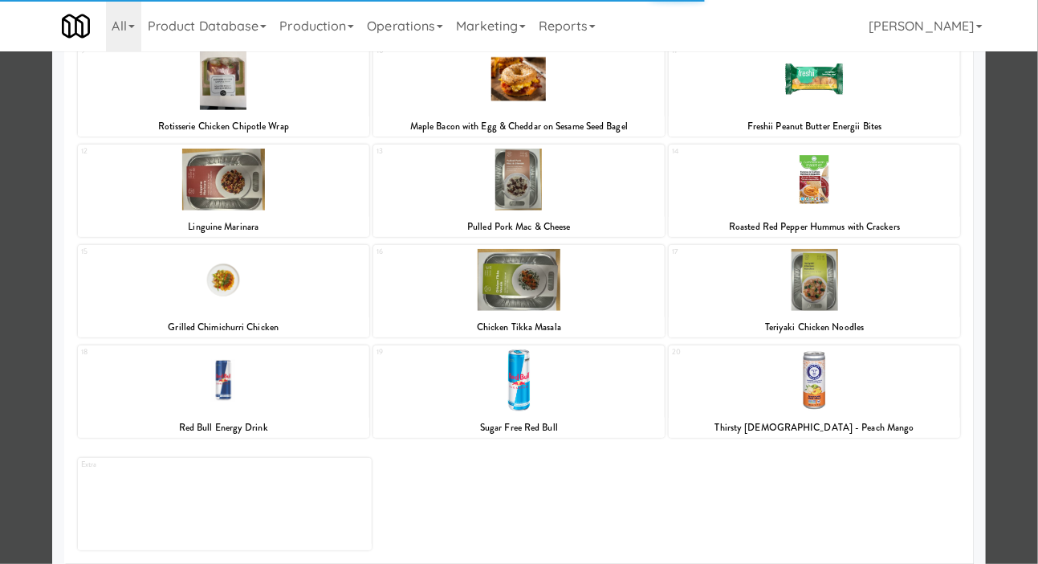
scroll to position [324, 0]
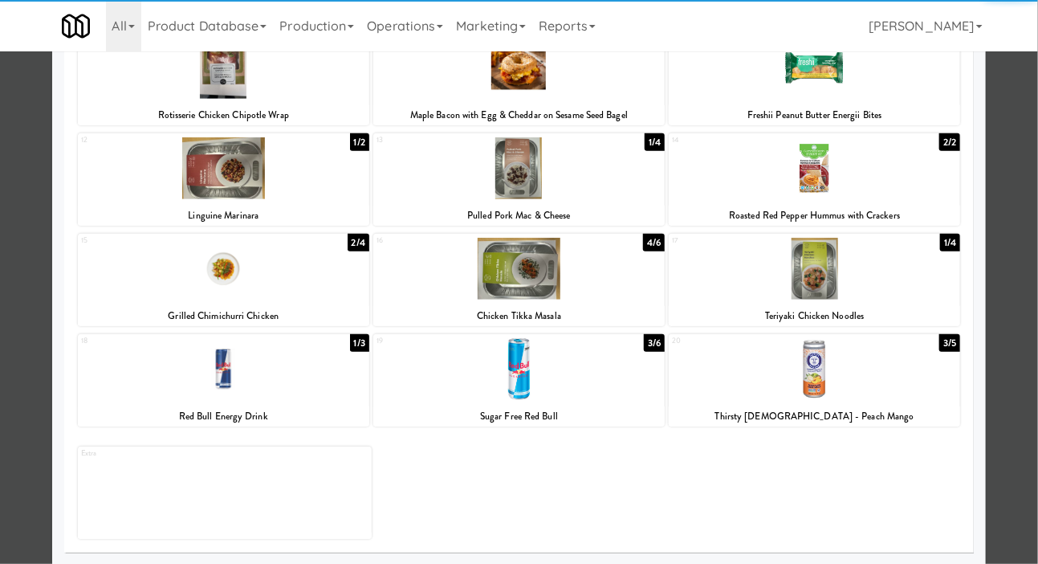
click at [605, 278] on div at bounding box center [518, 269] width 291 height 62
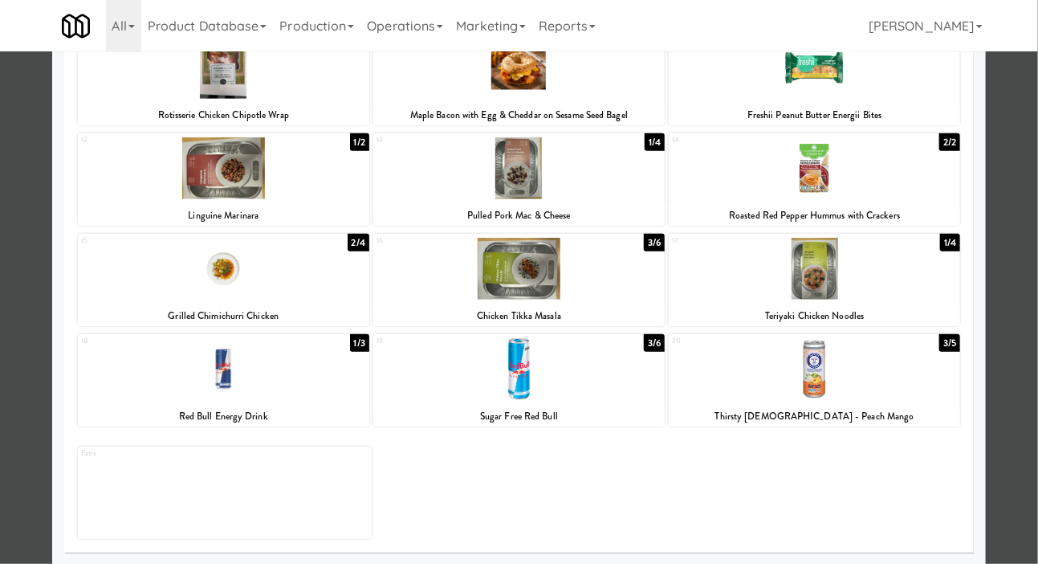
click at [1032, 267] on div at bounding box center [519, 282] width 1038 height 564
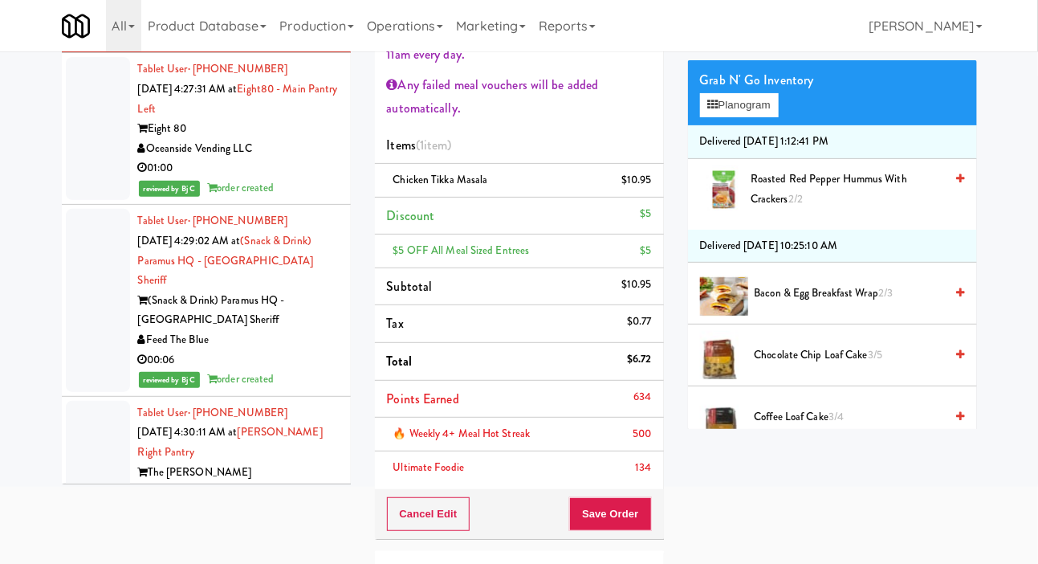
scroll to position [133, 0]
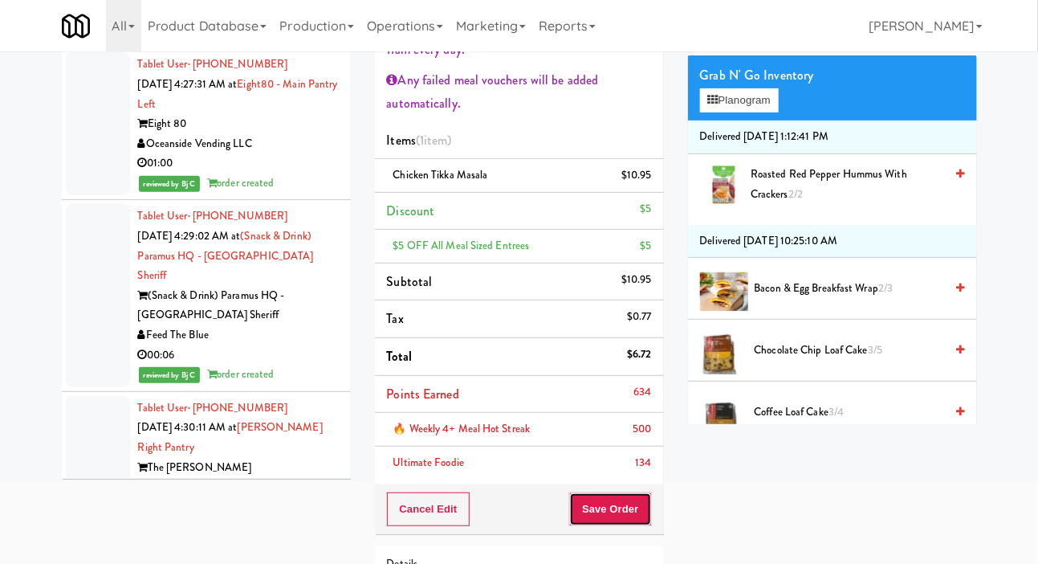
click at [624, 517] on button "Save Order" at bounding box center [610, 509] width 82 height 34
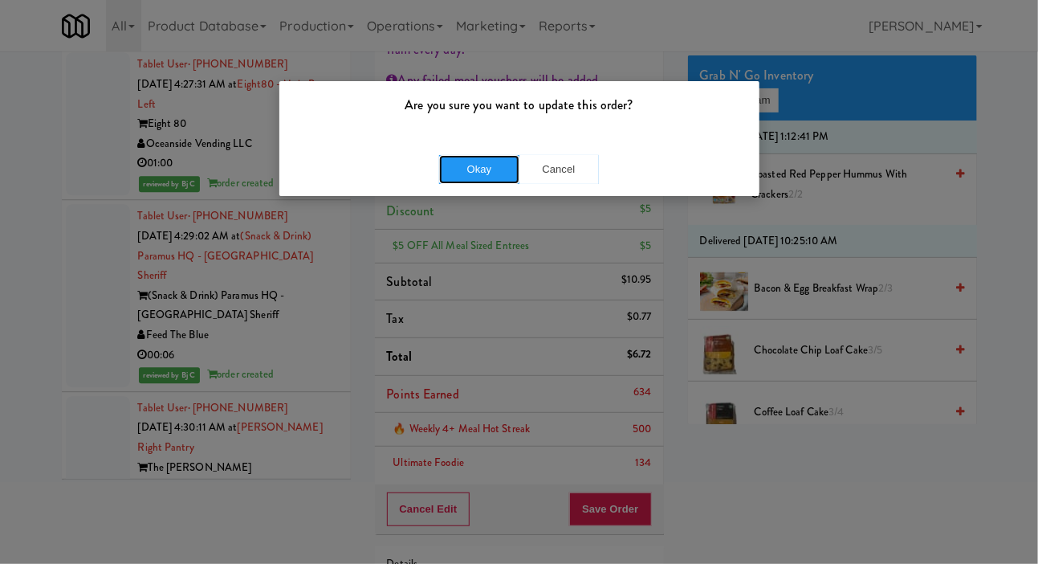
click at [505, 155] on button "Okay" at bounding box center [479, 169] width 80 height 29
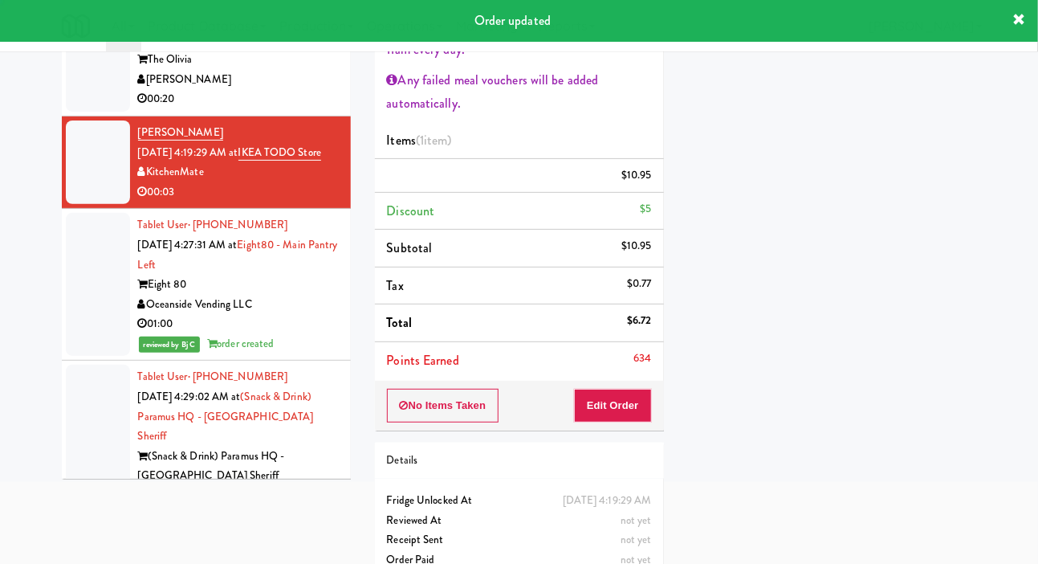
scroll to position [1421, 0]
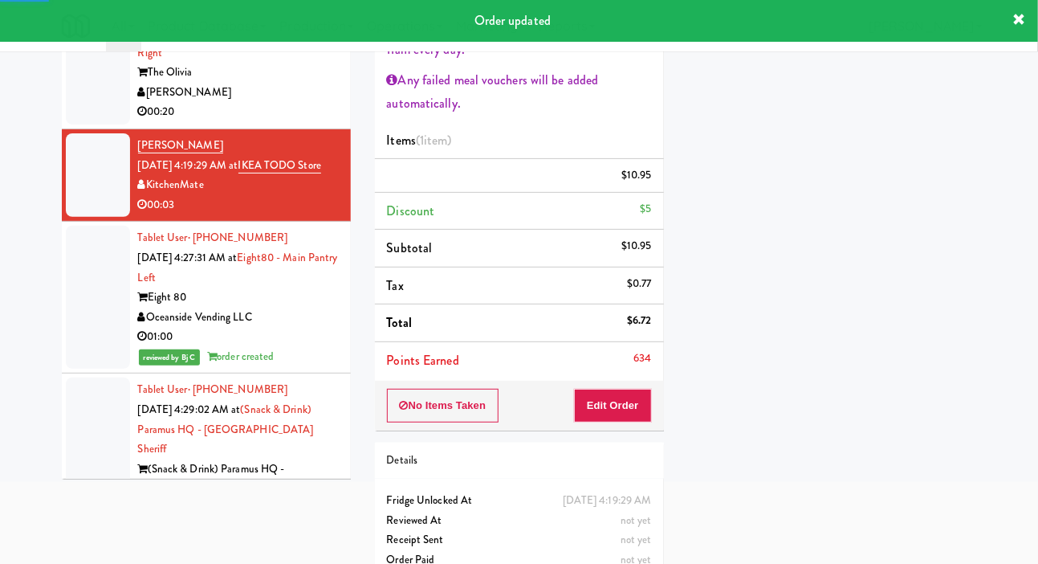
click at [100, 124] on div at bounding box center [98, 63] width 64 height 124
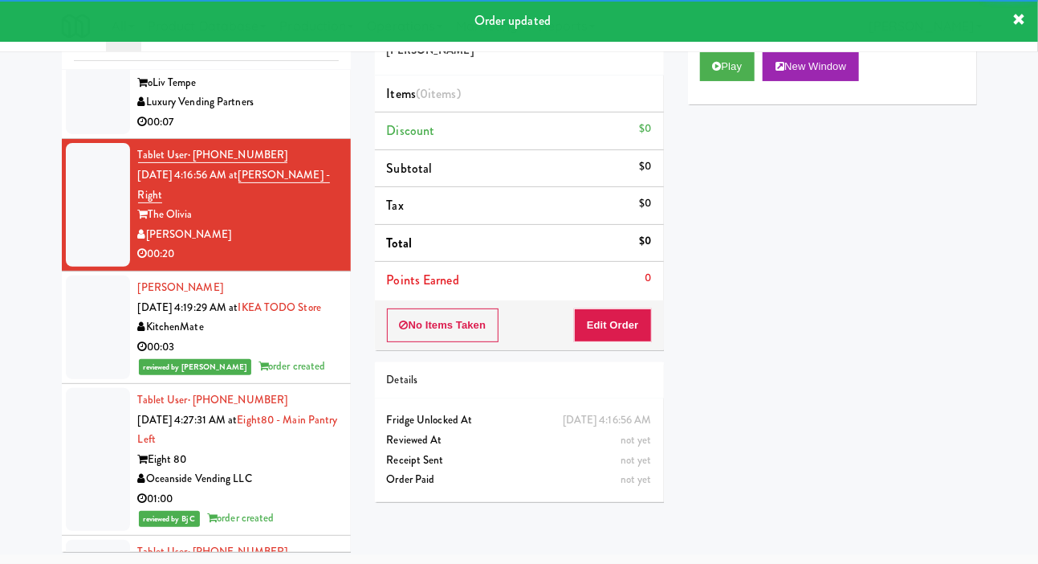
scroll to position [1350, 0]
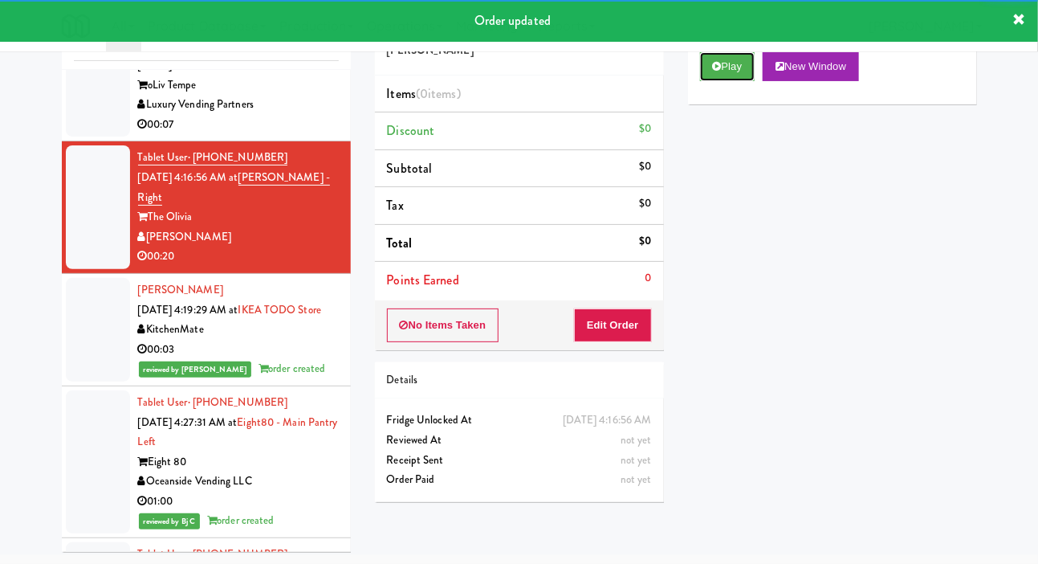
click at [733, 79] on button "Play" at bounding box center [727, 66] width 55 height 29
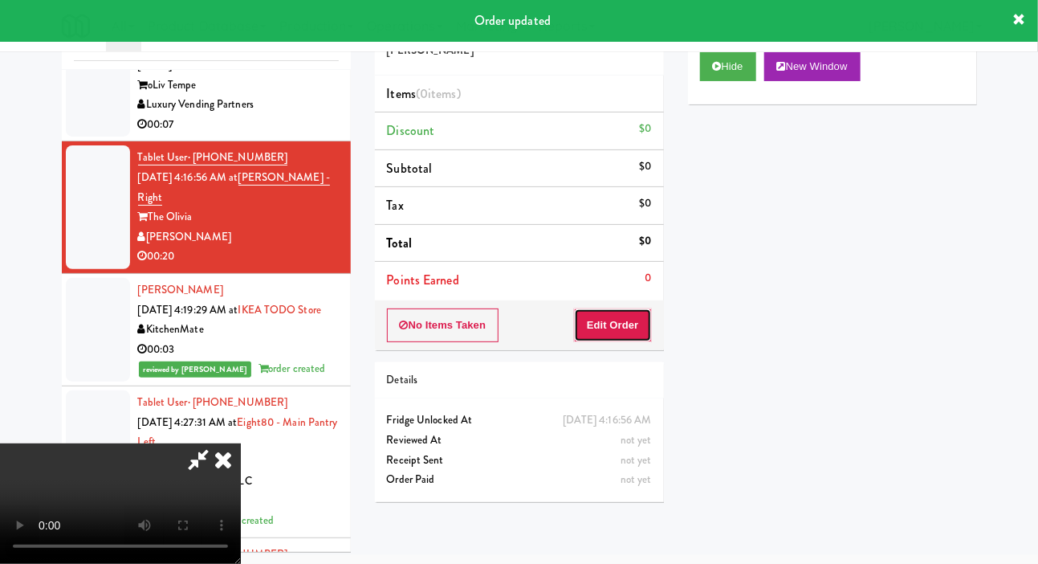
click at [609, 308] on button "Edit Order" at bounding box center [613, 325] width 78 height 34
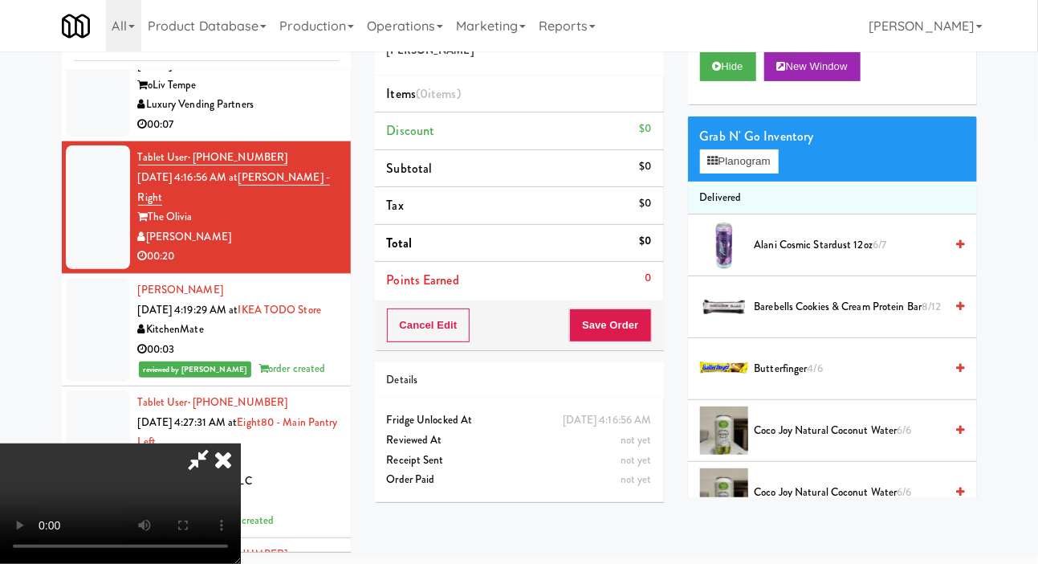
scroll to position [0, 0]
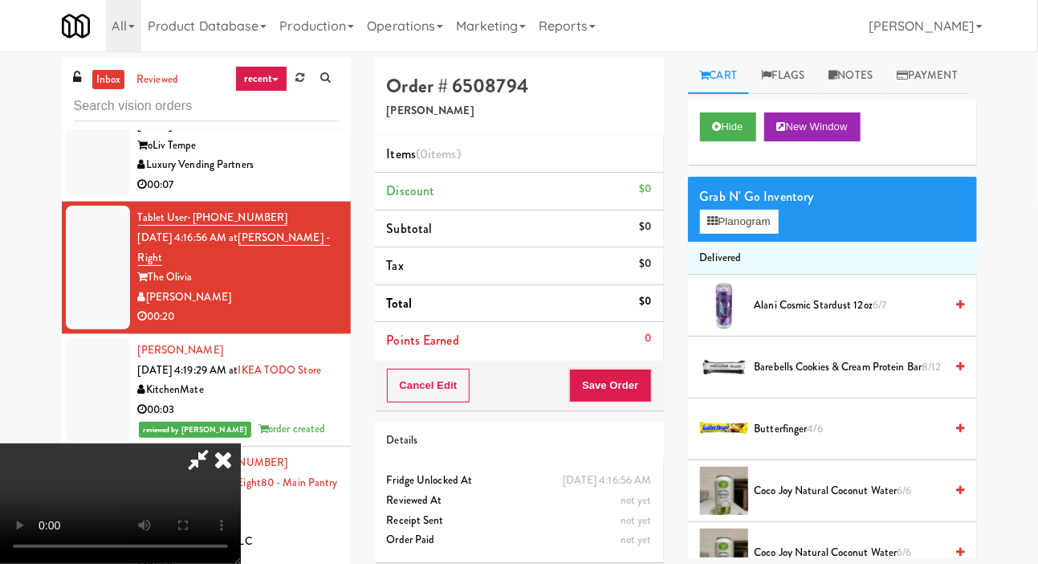
click at [786, 63] on link "Flags" at bounding box center [783, 76] width 68 height 36
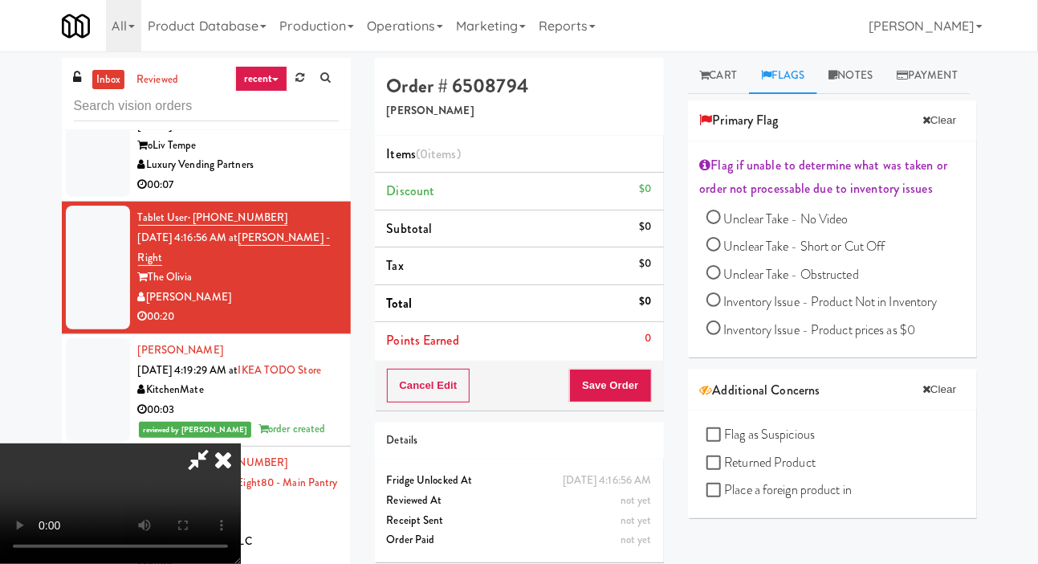
click at [831, 228] on span "Unclear Take - No Video" at bounding box center [786, 219] width 124 height 18
click at [721, 226] on input "Unclear Take - No Video" at bounding box center [713, 219] width 14 height 14
radio input "true"
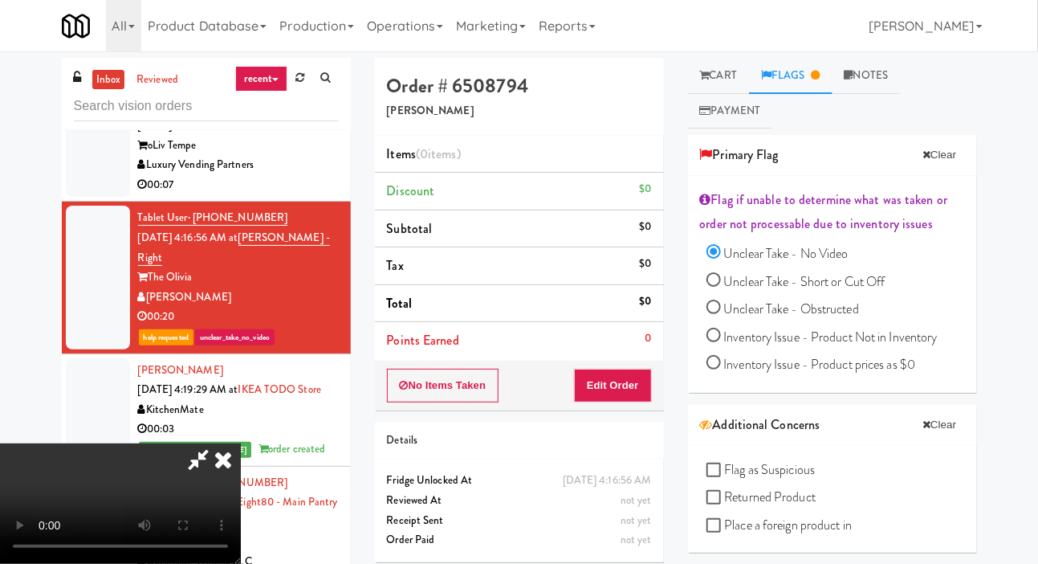
click at [890, 69] on link "Notes" at bounding box center [867, 76] width 68 height 36
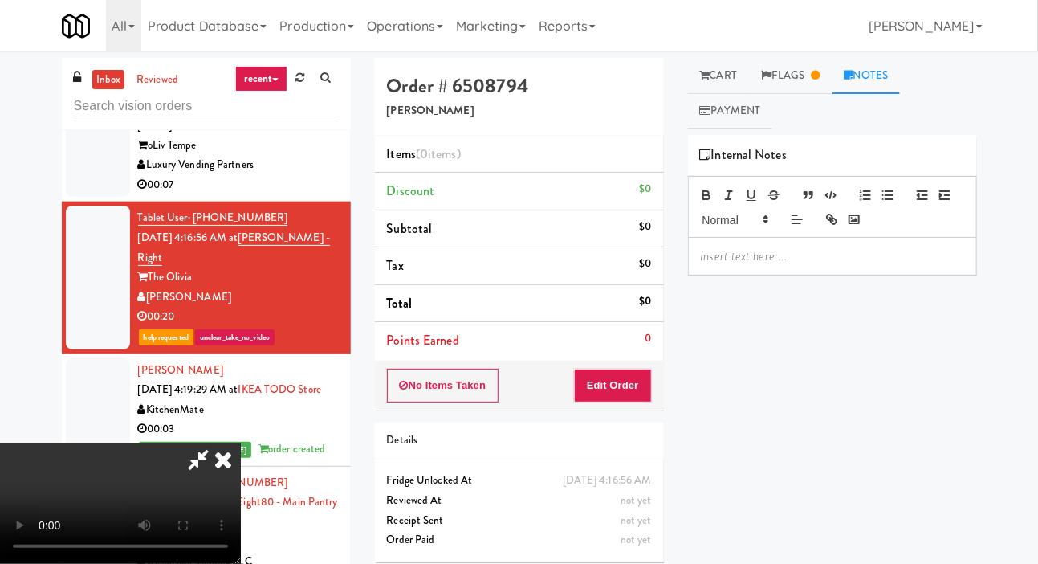
click at [792, 255] on p at bounding box center [832, 256] width 263 height 18
click at [81, 197] on div at bounding box center [98, 145] width 64 height 104
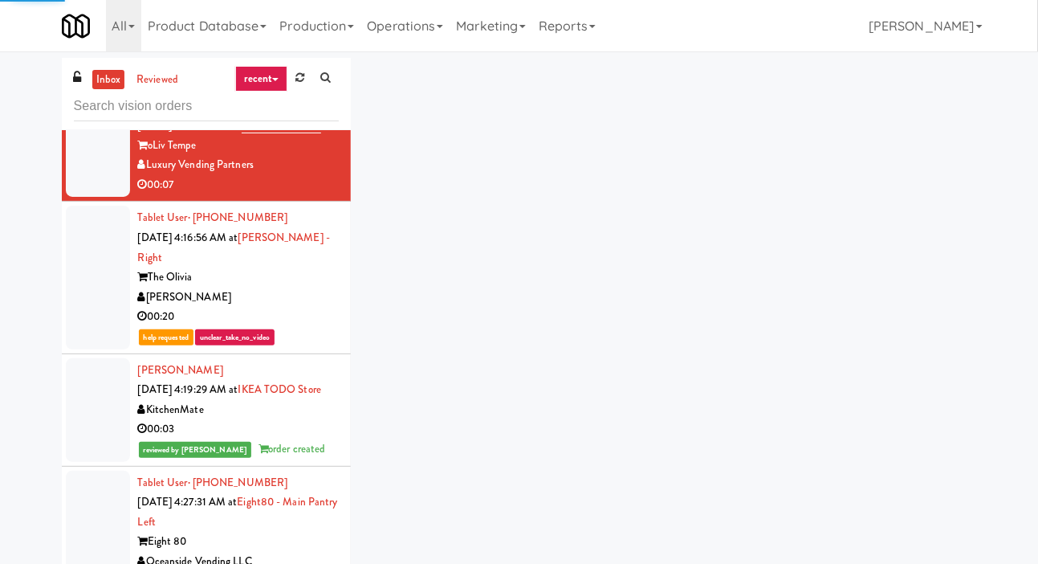
click at [100, 348] on div at bounding box center [98, 277] width 64 height 143
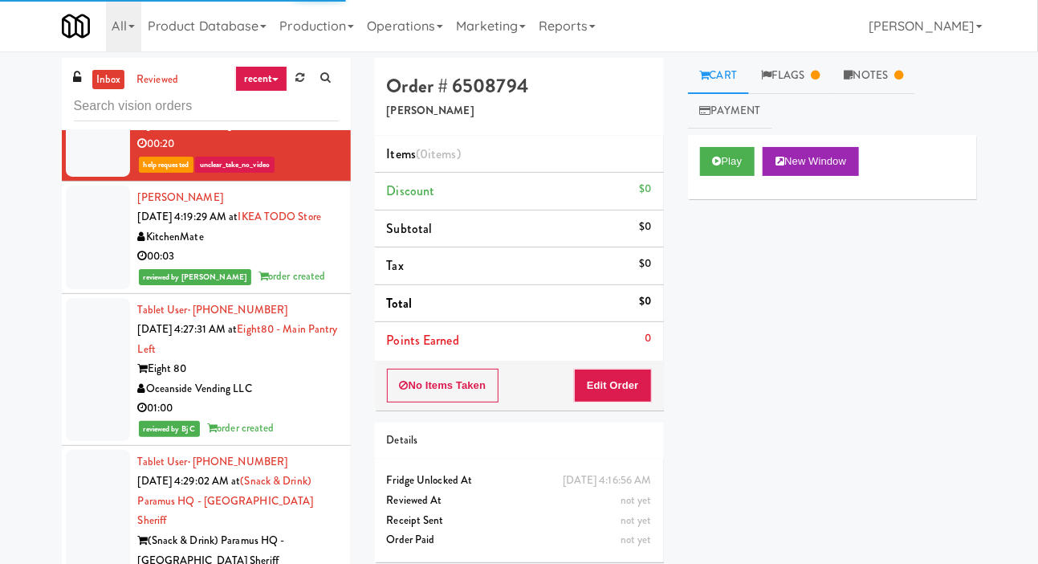
click at [85, 289] on div at bounding box center [98, 237] width 64 height 104
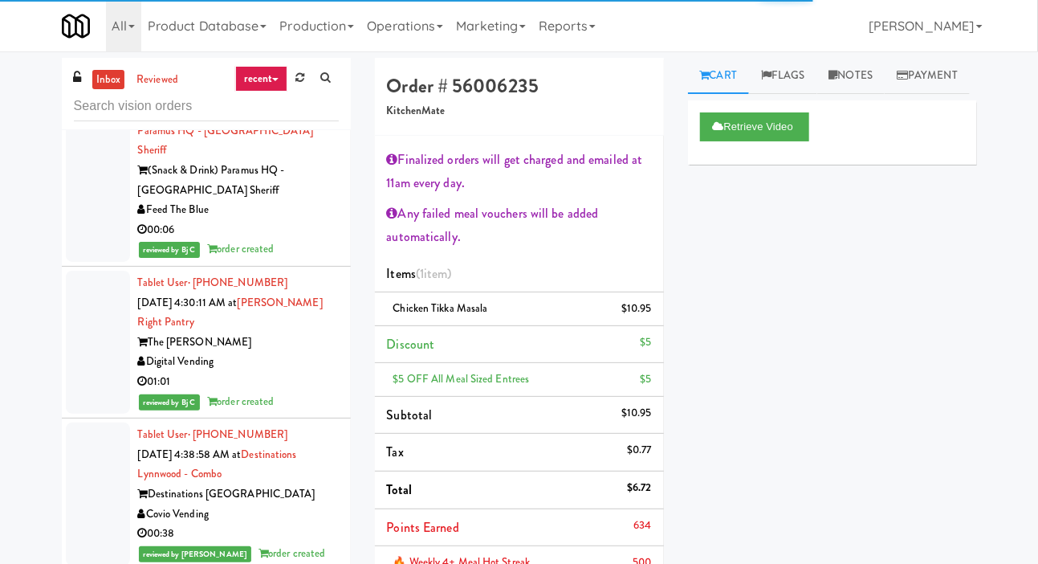
scroll to position [2118, 0]
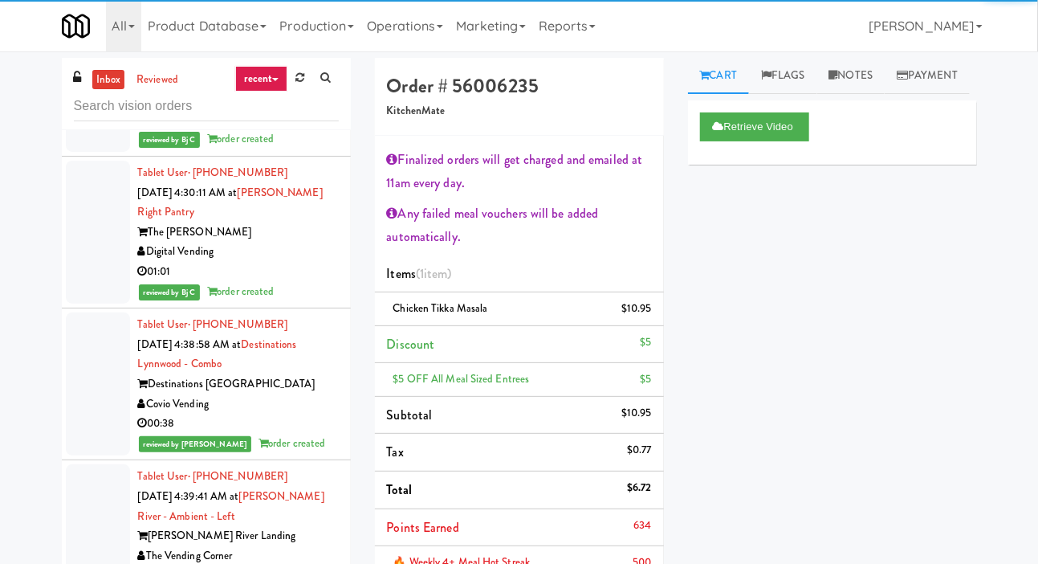
click at [303, 75] on icon at bounding box center [299, 77] width 9 height 10
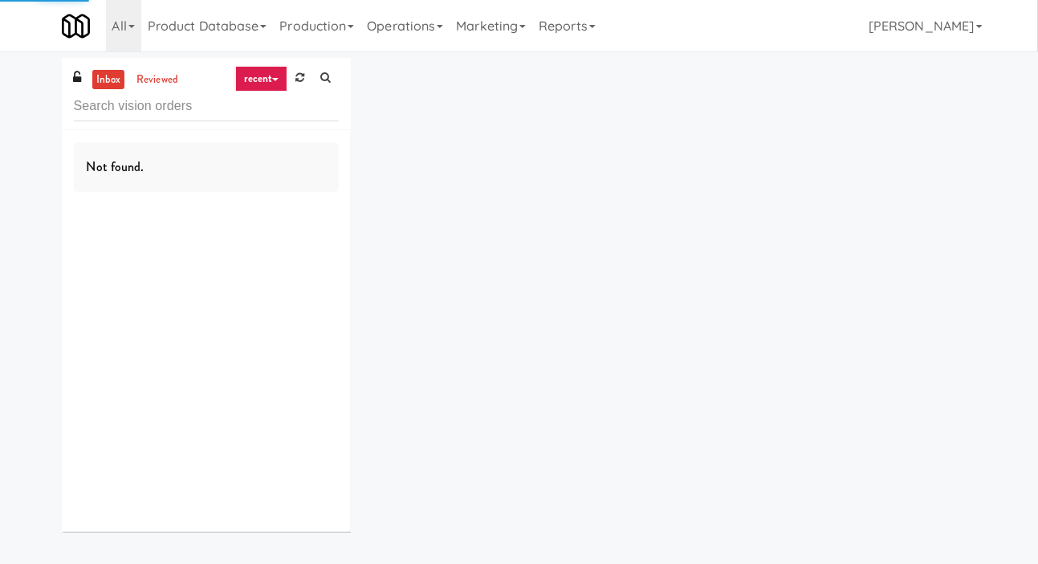
click at [19, 143] on div "inbox reviewed recent all unclear take inventory issue suspicious failed recent…" at bounding box center [519, 301] width 1038 height 486
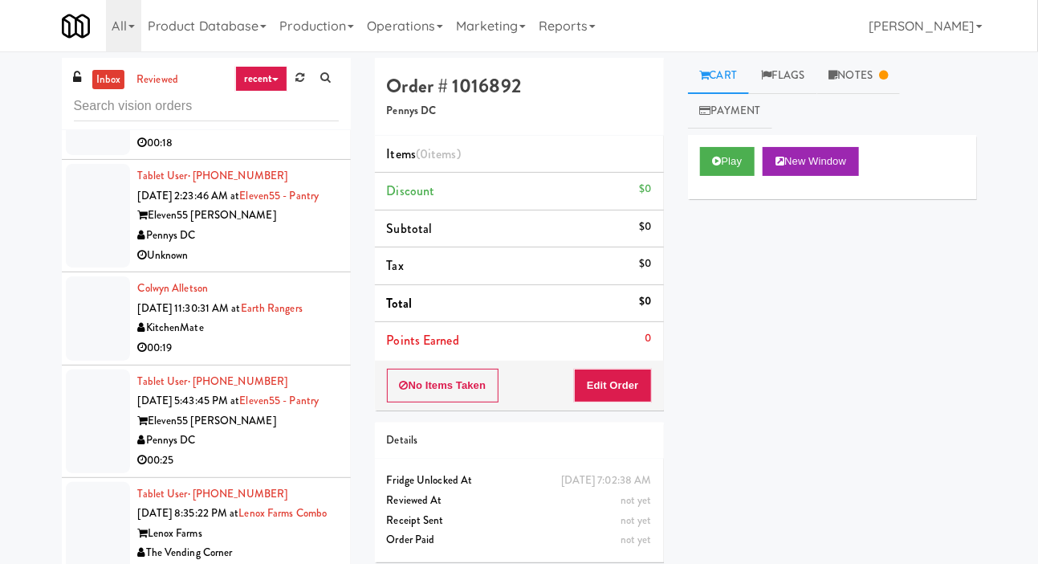
click at [93, 259] on div at bounding box center [98, 216] width 64 height 104
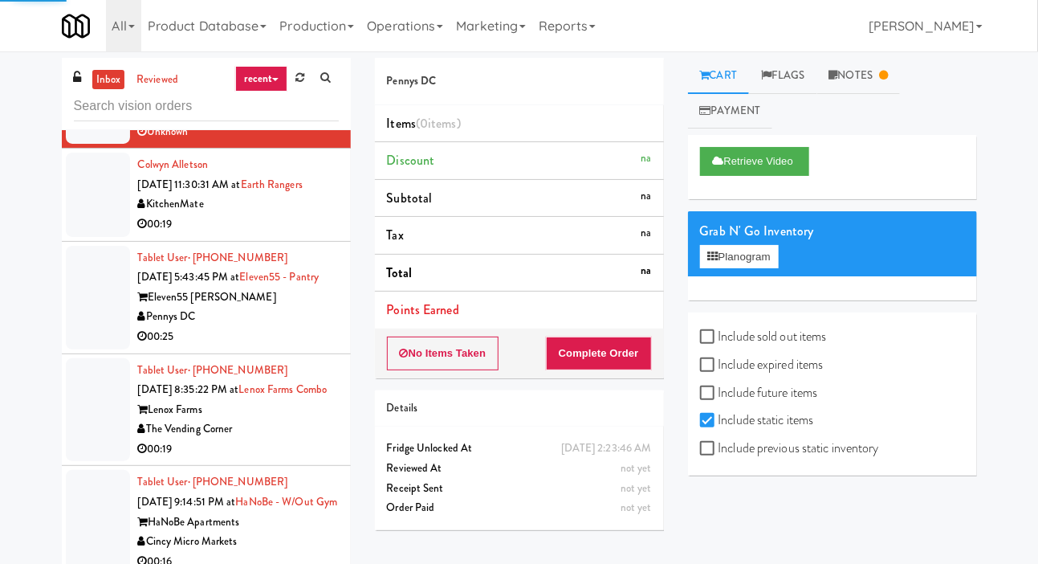
click at [99, 295] on div at bounding box center [98, 298] width 64 height 104
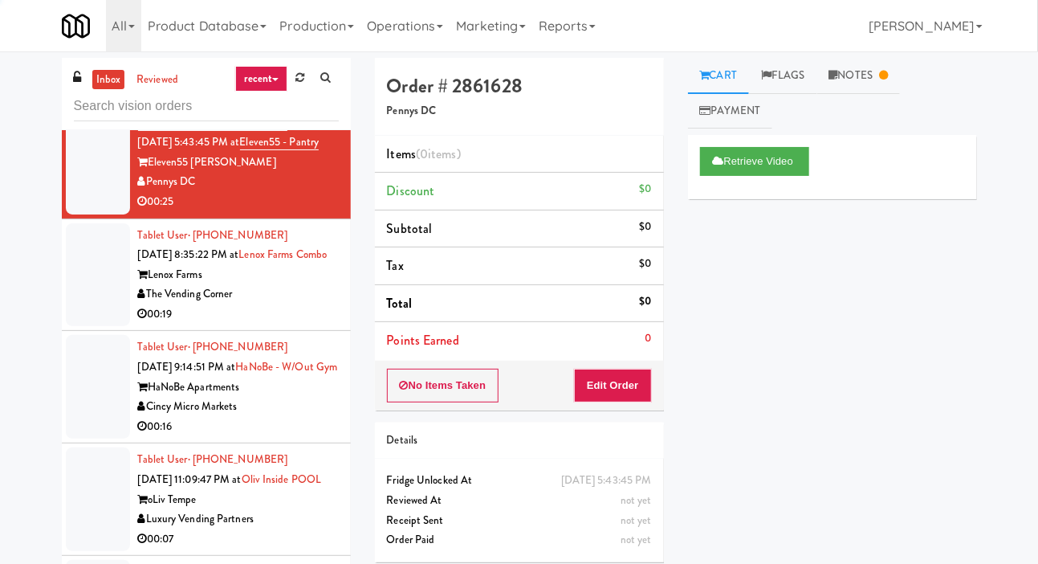
click at [103, 326] on div at bounding box center [98, 275] width 64 height 104
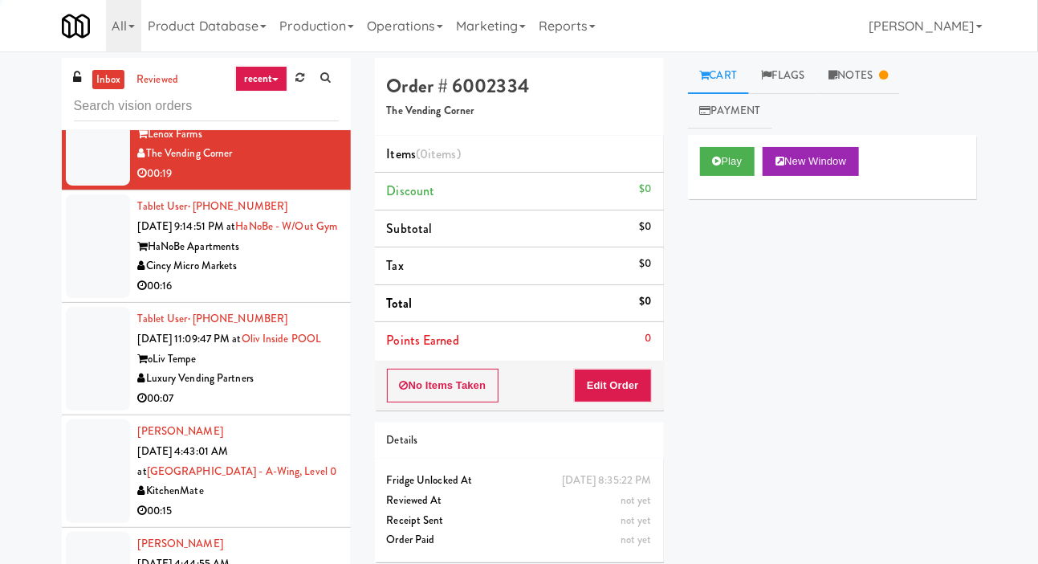
click at [102, 298] on div at bounding box center [98, 246] width 64 height 104
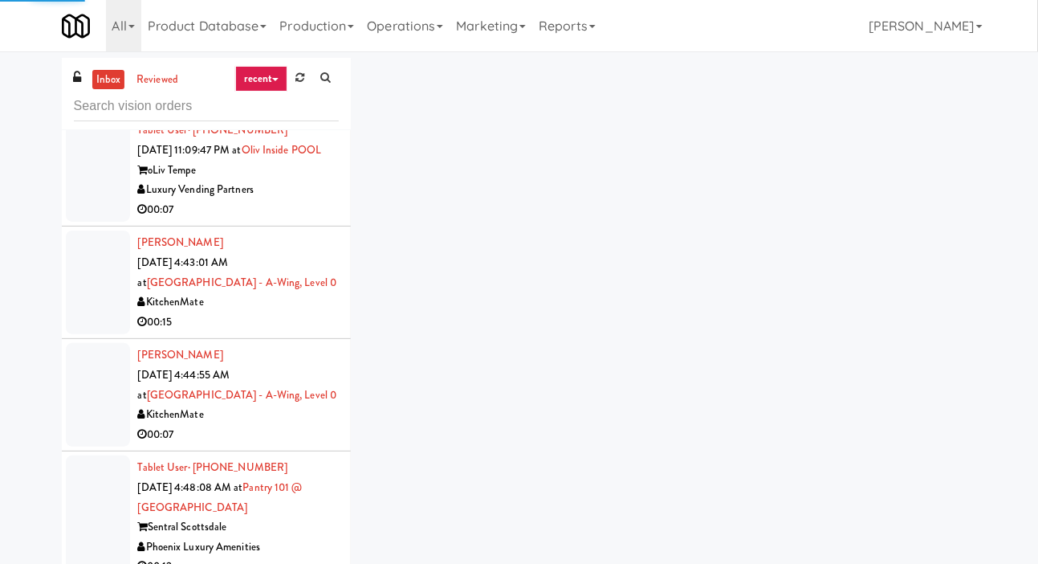
click at [103, 334] on div at bounding box center [98, 282] width 64 height 104
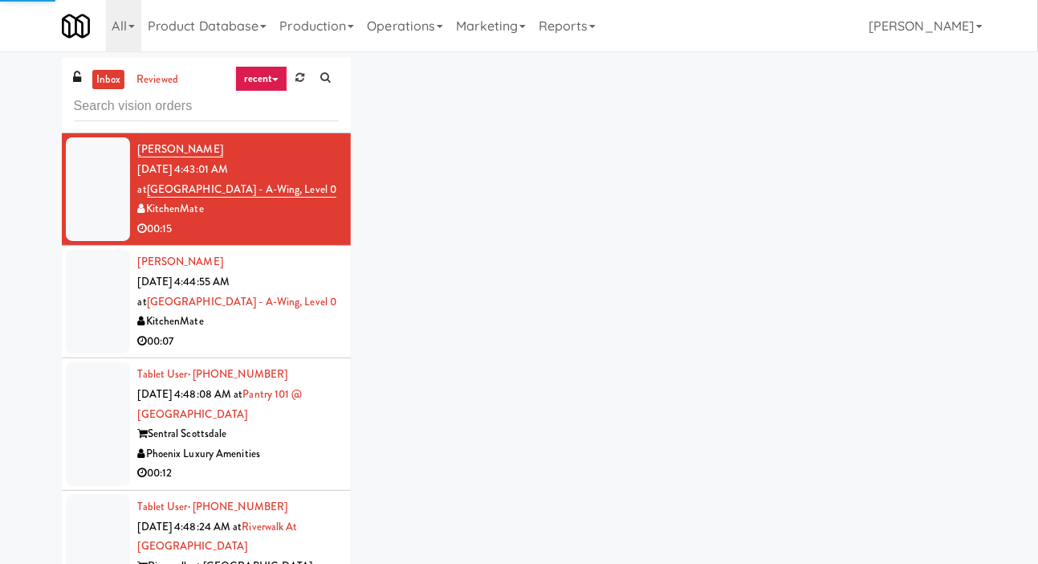
scroll to position [1329, 0]
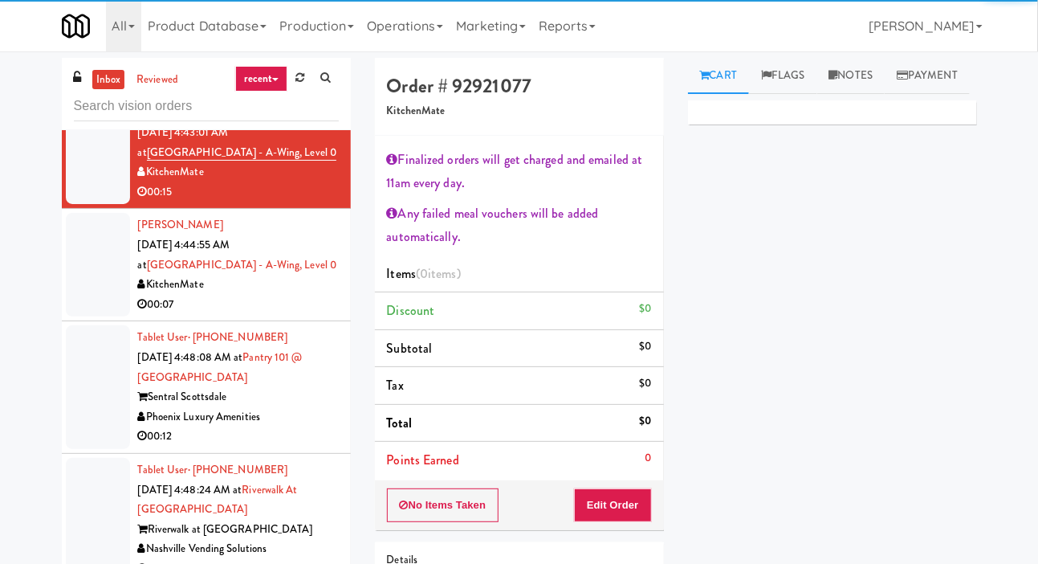
click at [101, 316] on div at bounding box center [98, 265] width 64 height 104
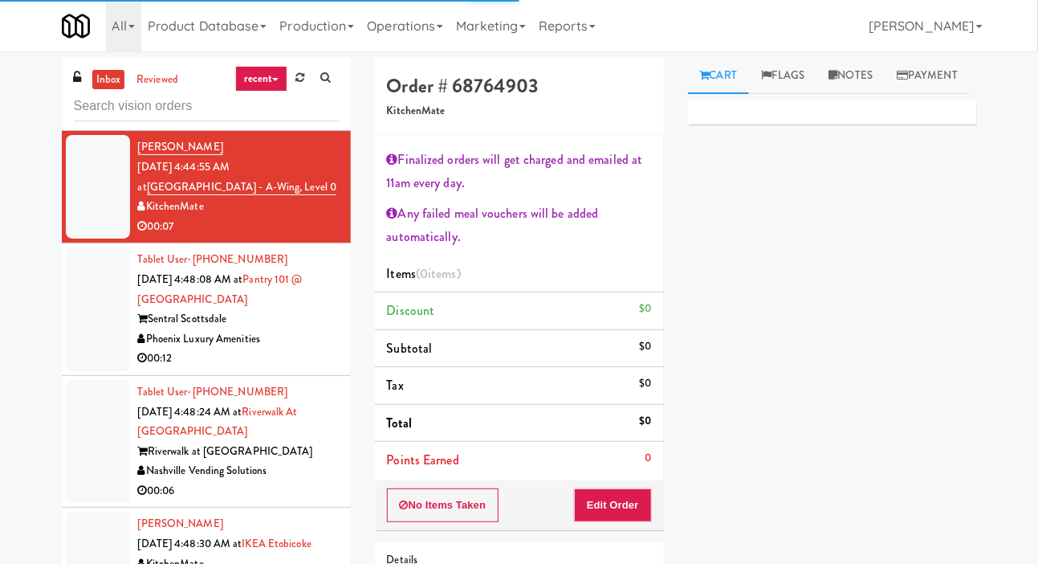
click at [104, 371] on div at bounding box center [98, 309] width 64 height 124
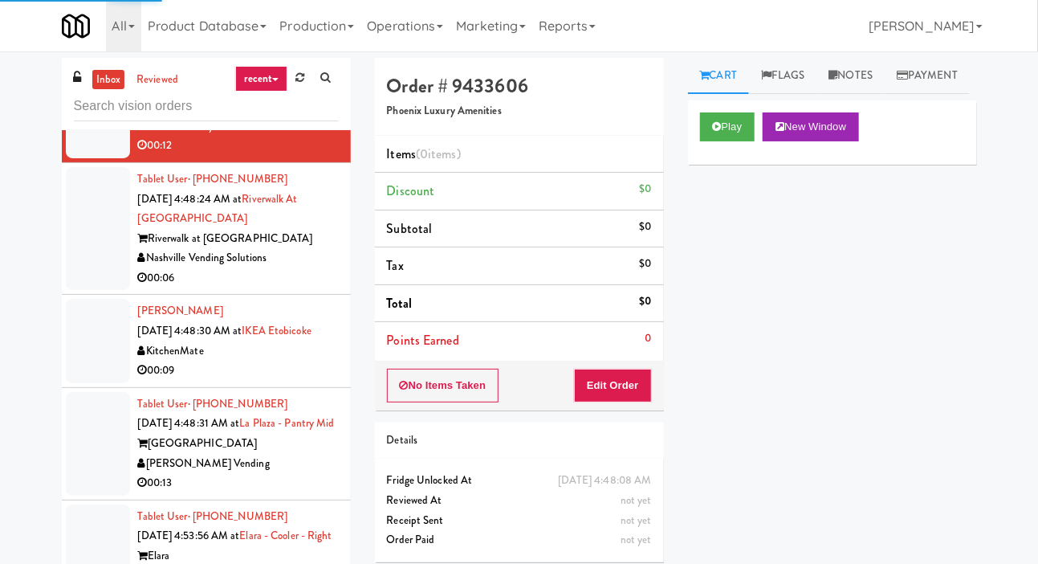
scroll to position [1769, 0]
click at [74, 303] on div at bounding box center [98, 340] width 64 height 83
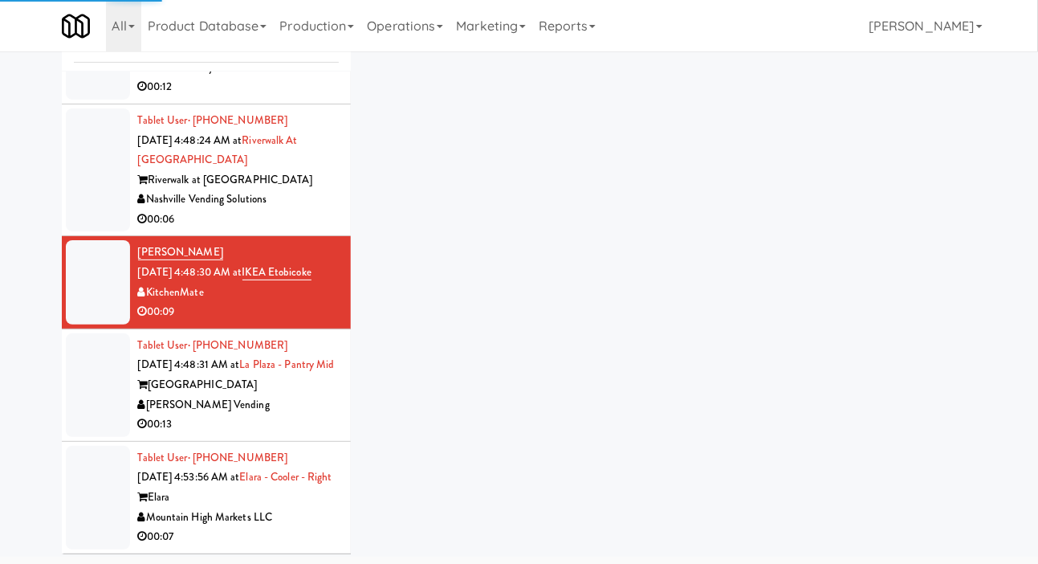
click at [78, 333] on div at bounding box center [98, 385] width 64 height 104
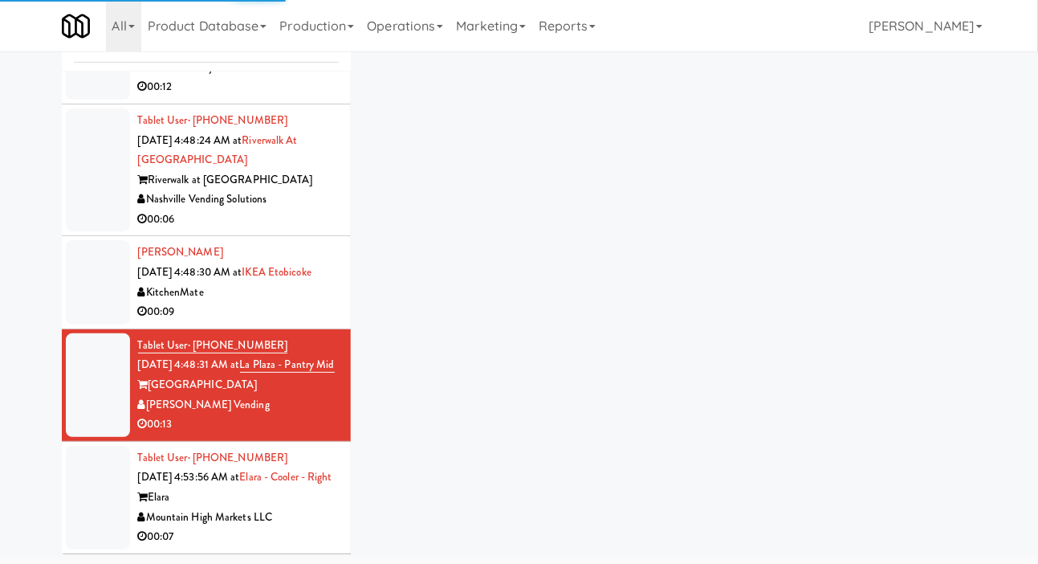
scroll to position [79, 0]
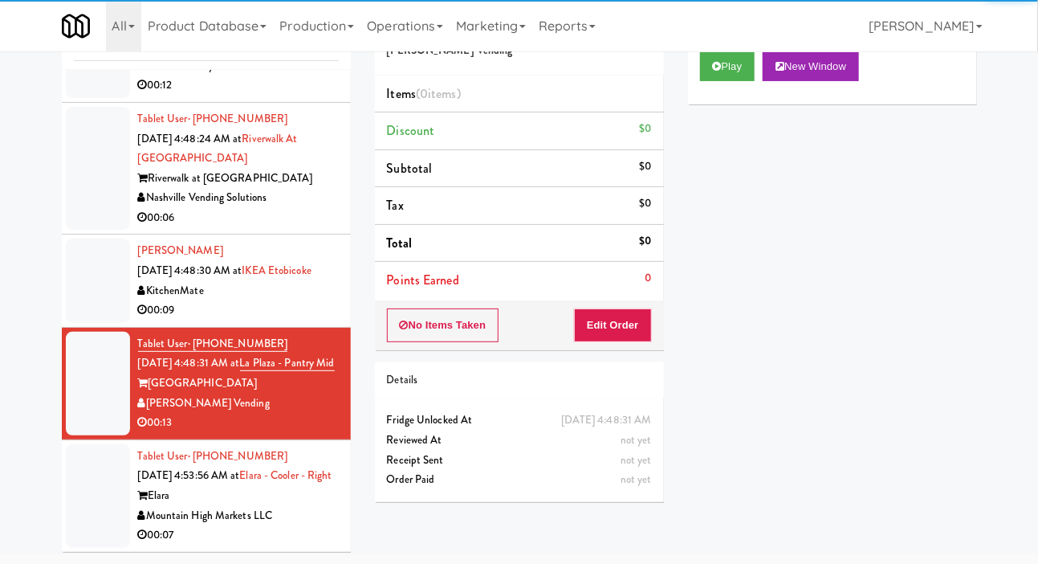
click at [98, 451] on div at bounding box center [98, 496] width 64 height 104
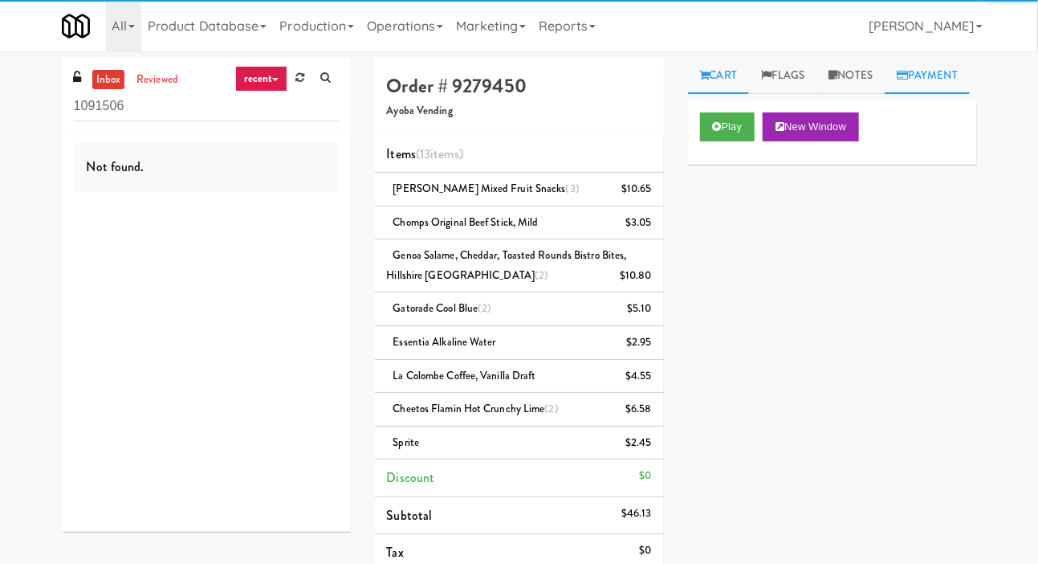
click at [885, 94] on link "Payment" at bounding box center [927, 76] width 85 height 36
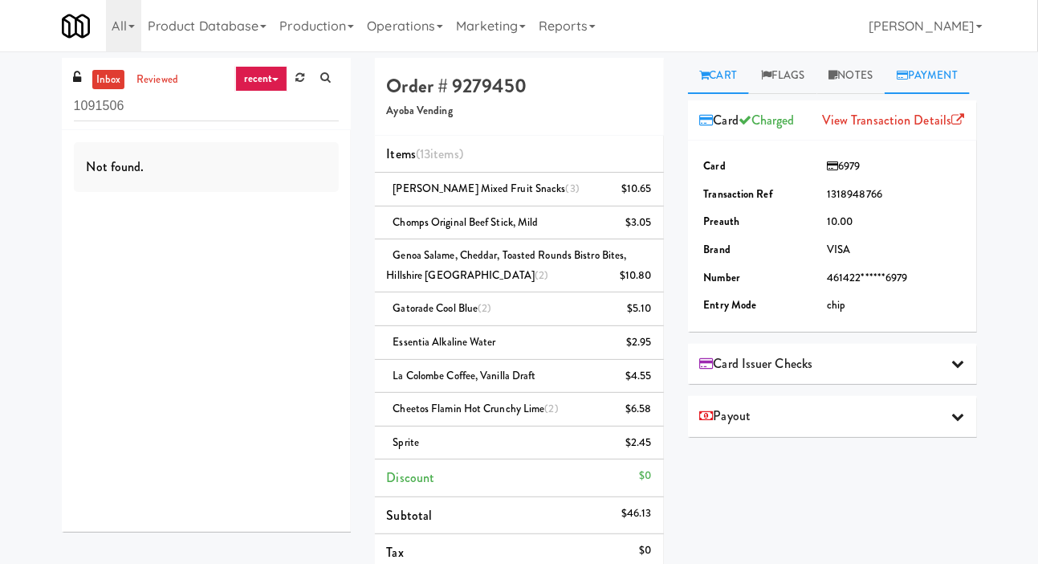
click at [727, 71] on link "Cart" at bounding box center [719, 76] width 62 height 36
